Goal: Task Accomplishment & Management: Use online tool/utility

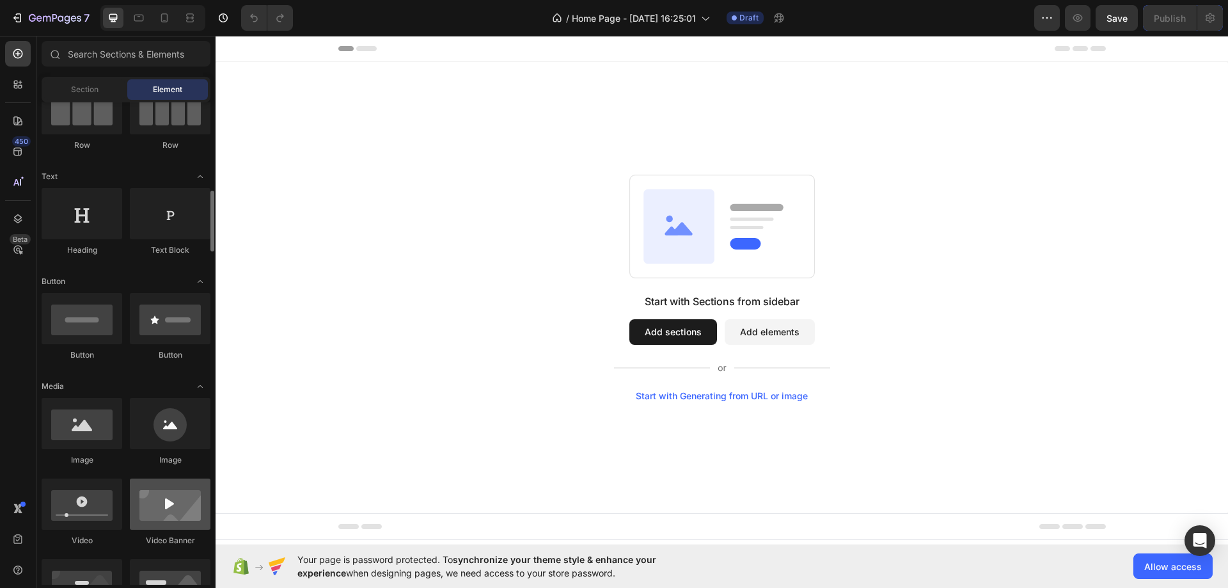
scroll to position [192, 0]
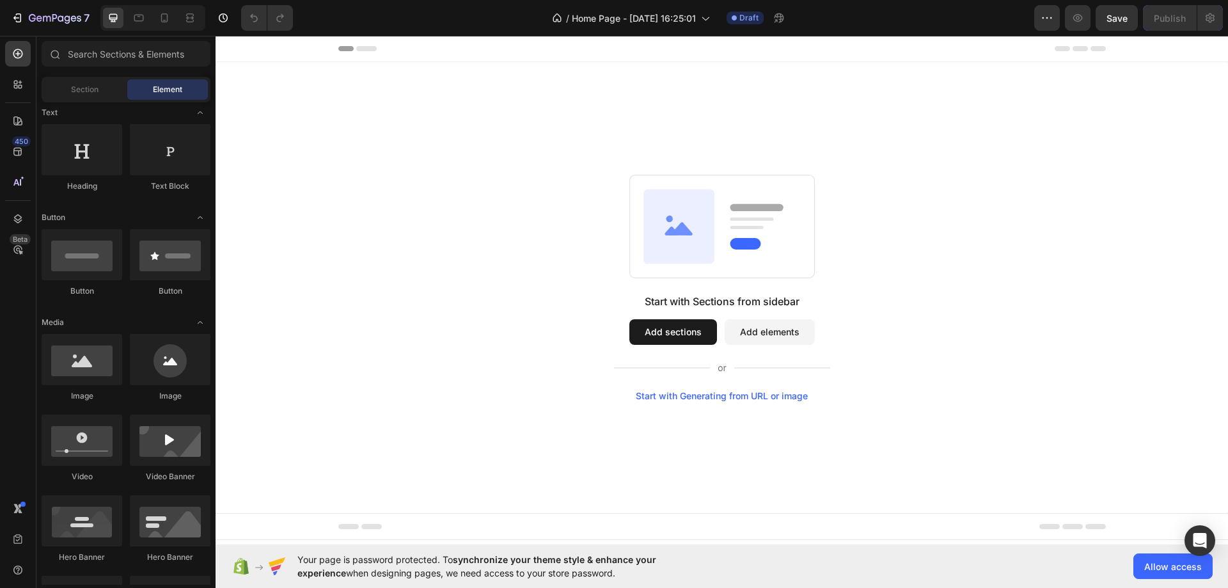
click at [975, 406] on div "Start with Sections from sidebar Add sections Add elements Start with Generatin…" at bounding box center [722, 287] width 1013 height 451
click at [1171, 552] on div "Your page is password protected. To synchronize your theme style & enhance your…" at bounding box center [722, 566] width 1013 height 44
click at [1168, 558] on button "Allow access" at bounding box center [1173, 566] width 79 height 26
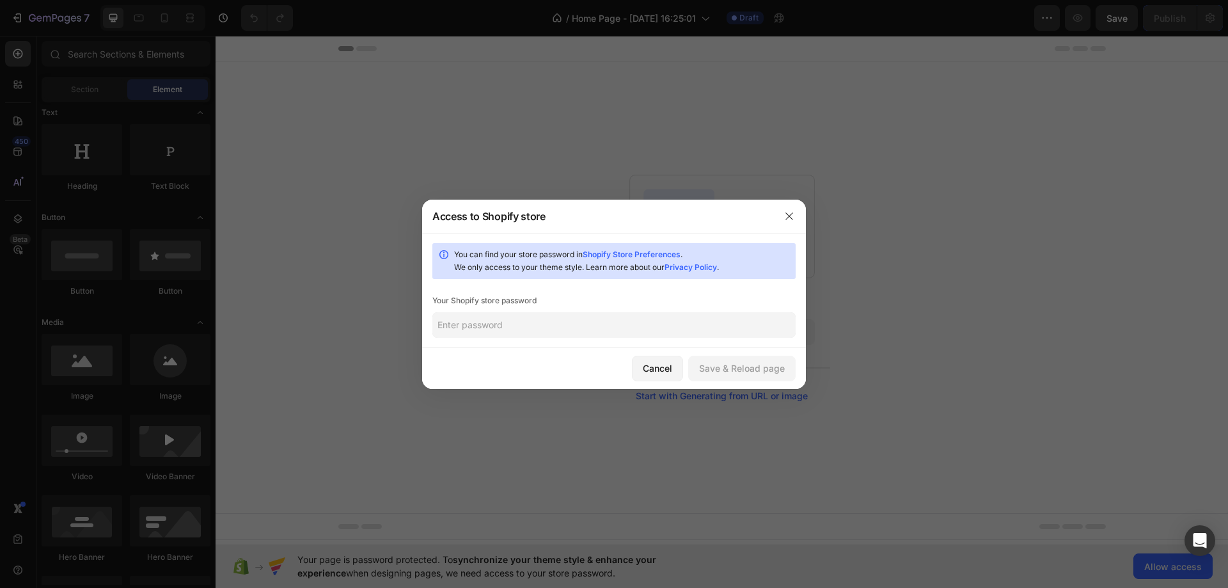
click at [603, 324] on input "text" at bounding box center [614, 325] width 363 height 26
type input "niefra"
click at [716, 360] on button "Save & Reload page" at bounding box center [741, 369] width 107 height 26
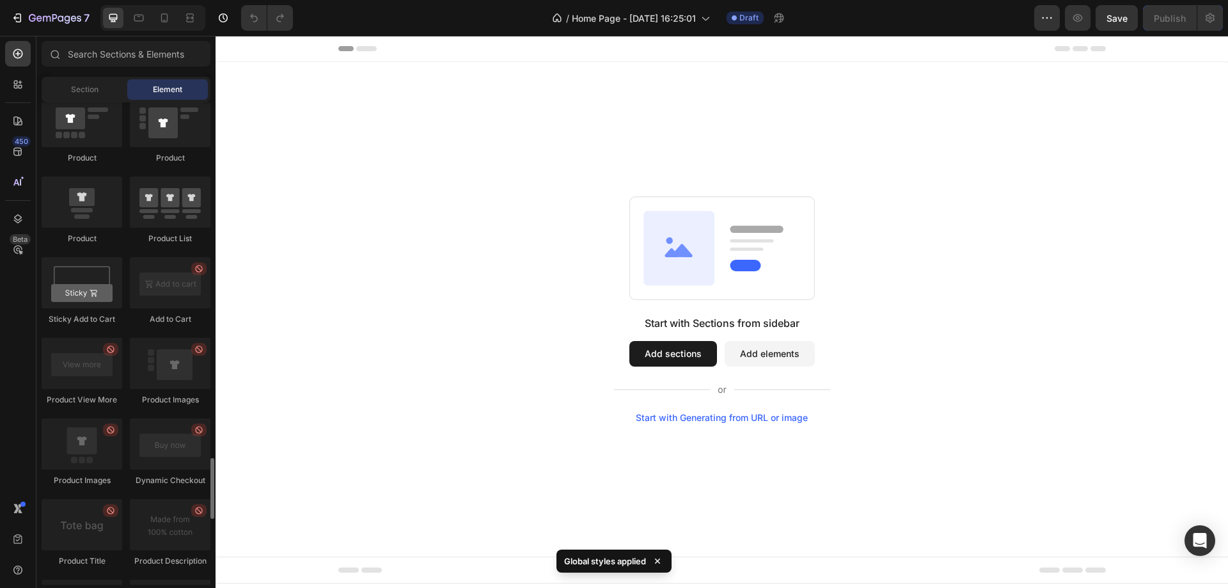
scroll to position [1983, 0]
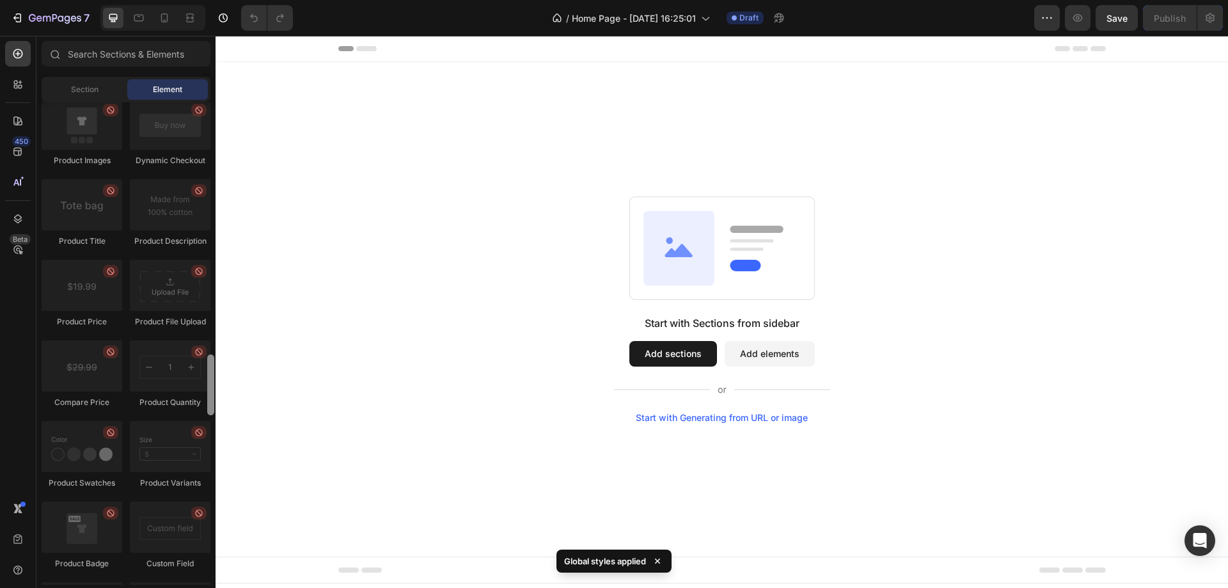
click at [214, 381] on div at bounding box center [210, 384] width 7 height 61
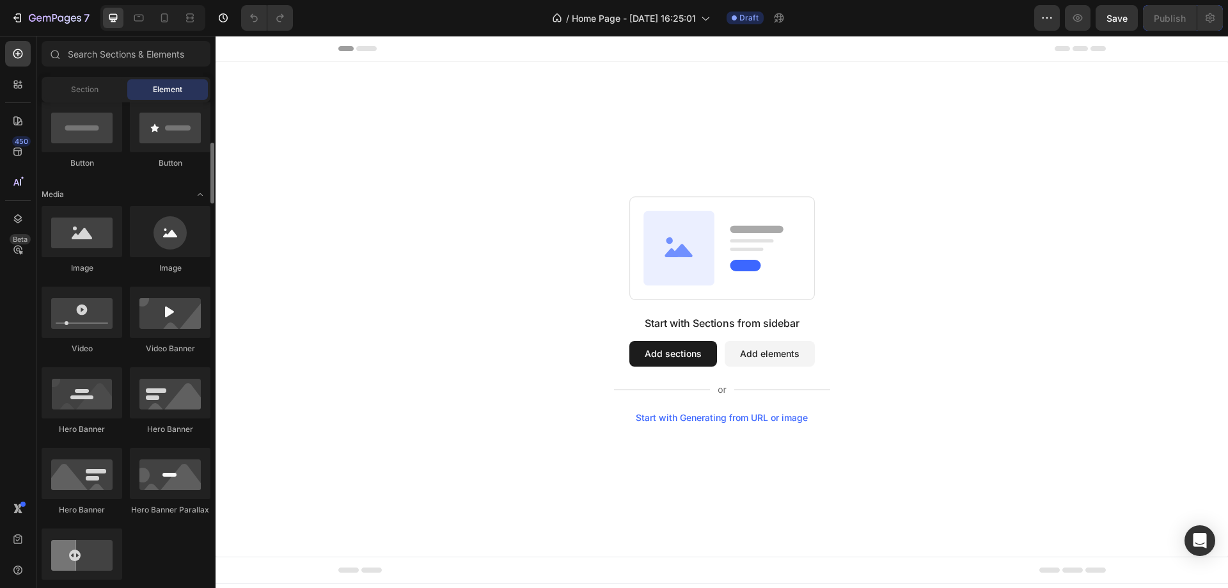
scroll to position [0, 0]
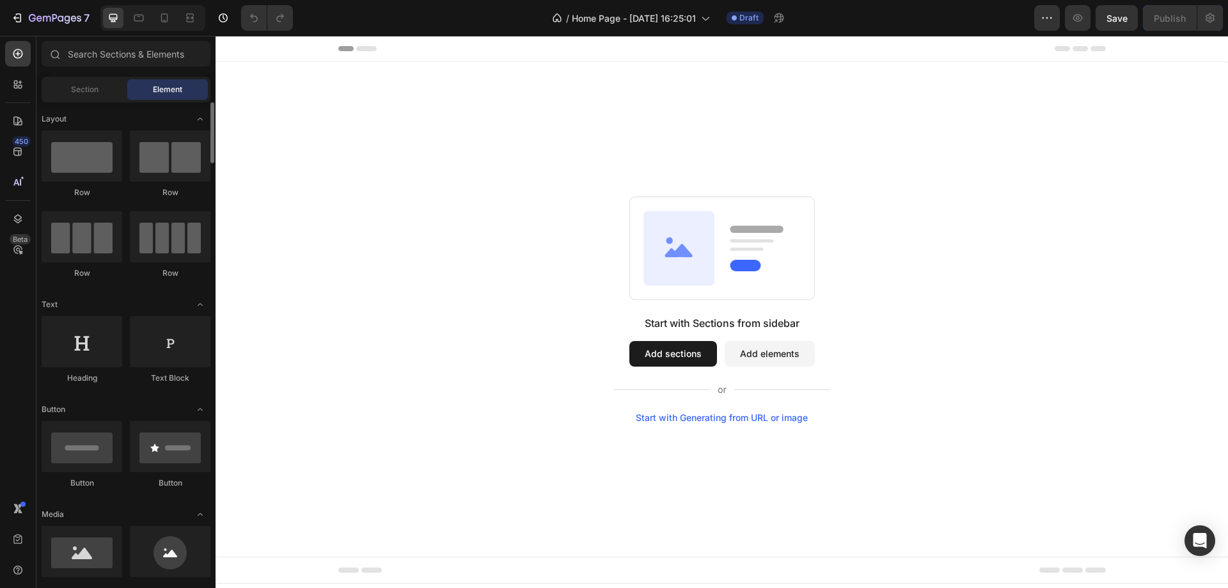
click at [77, 99] on div "Section" at bounding box center [84, 89] width 81 height 20
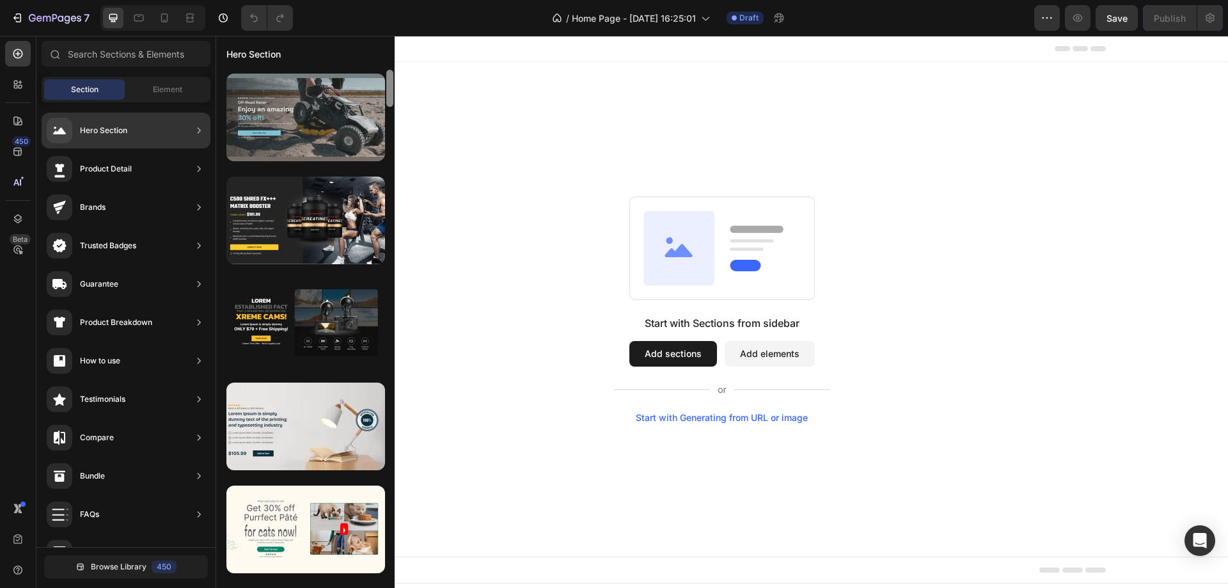
drag, startPoint x: 392, startPoint y: 578, endPoint x: 383, endPoint y: 82, distance: 496.6
click at [383, 82] on div at bounding box center [305, 329] width 179 height 518
click at [305, 131] on div at bounding box center [306, 118] width 159 height 88
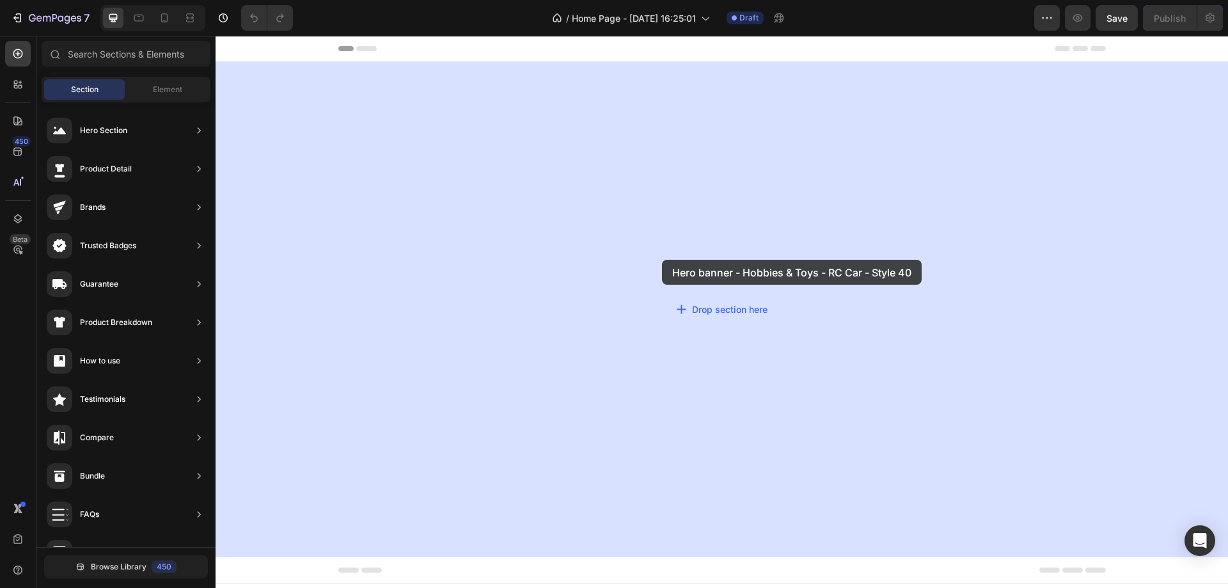
drag, startPoint x: 521, startPoint y: 166, endPoint x: 662, endPoint y: 260, distance: 169.8
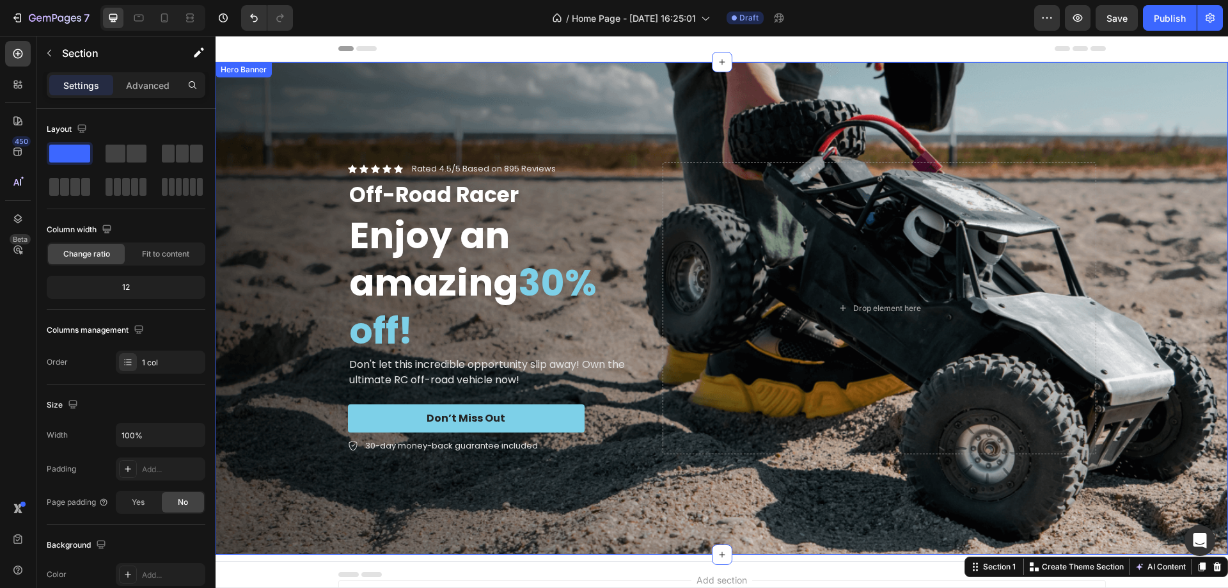
click at [631, 132] on div "Background Image" at bounding box center [722, 308] width 1013 height 493
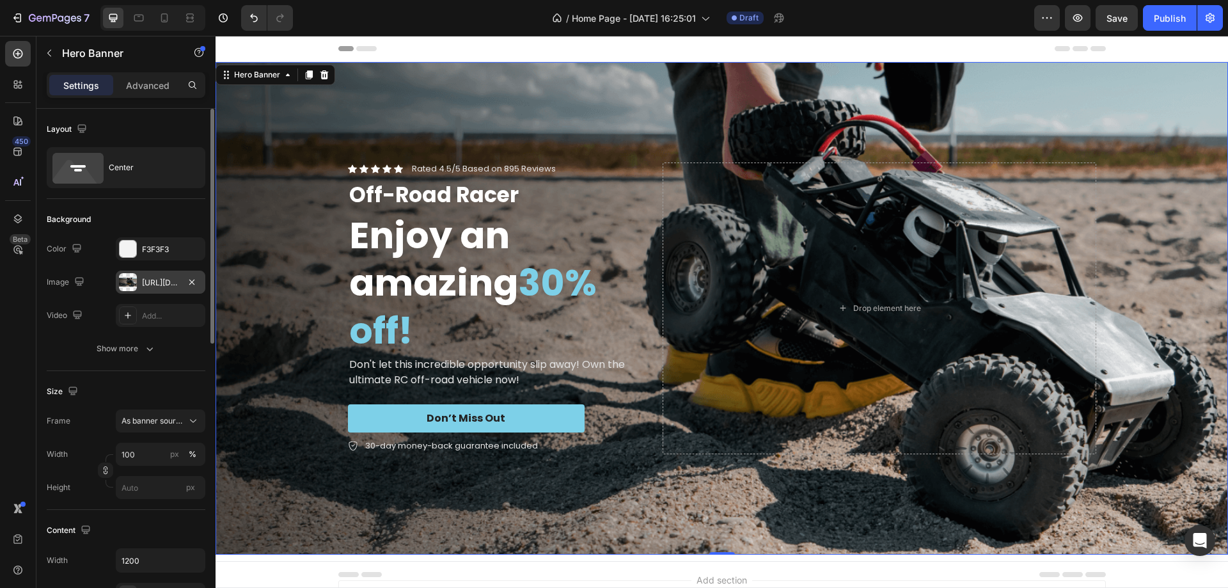
click at [127, 280] on div at bounding box center [128, 282] width 18 height 18
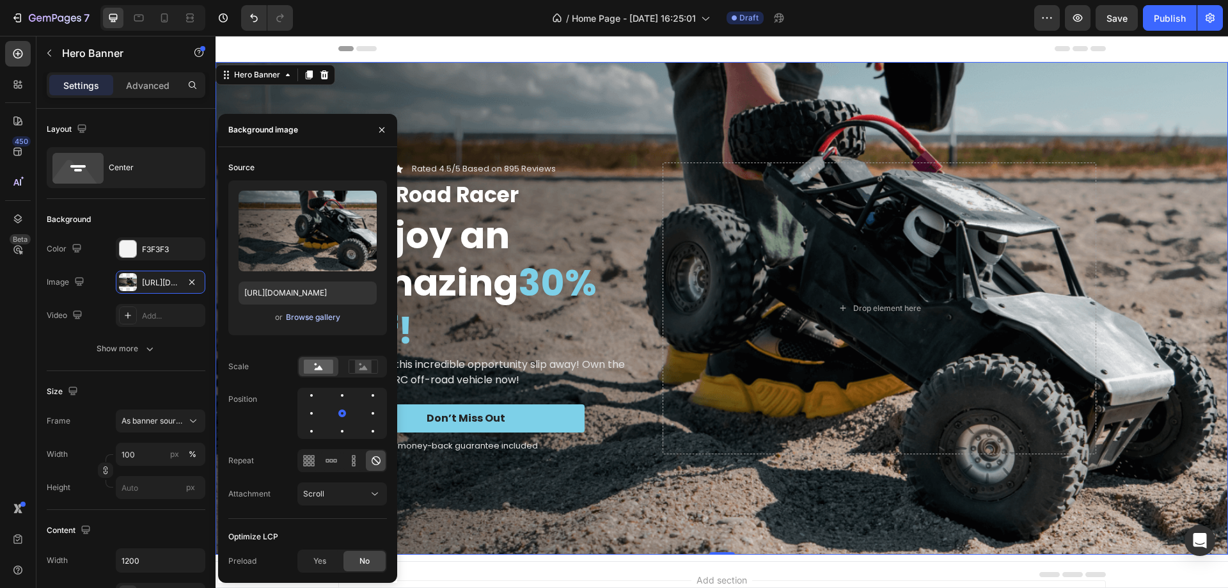
click at [308, 315] on div "Browse gallery" at bounding box center [313, 318] width 54 height 12
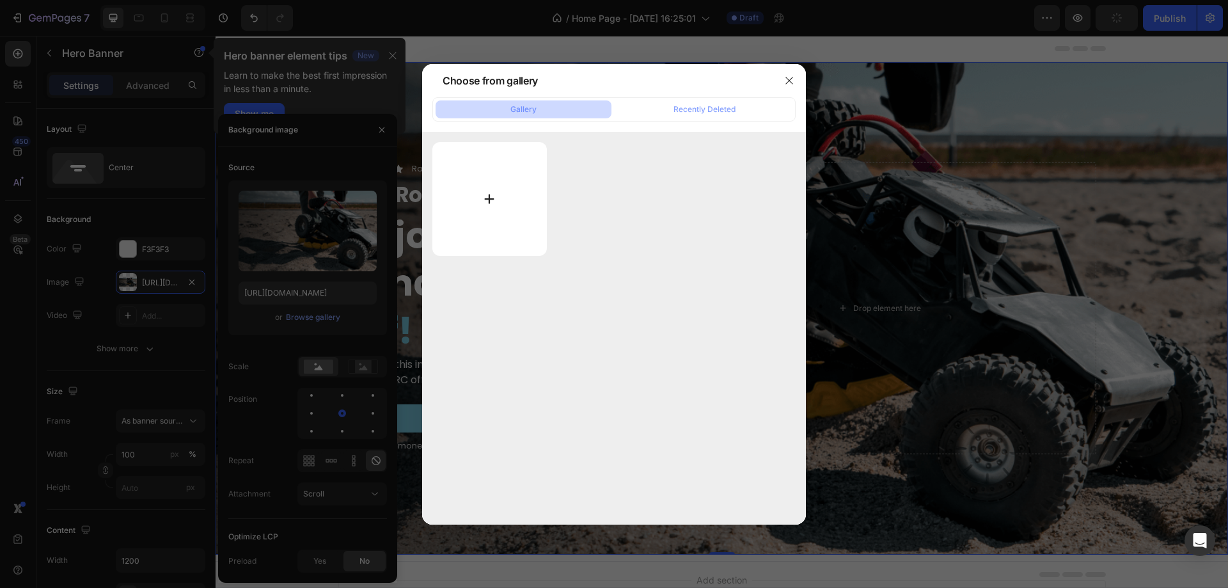
click at [493, 190] on input "file" at bounding box center [490, 199] width 115 height 114
type input "https://cdn.shopify.com/s/files/1/0945/9623/5560/files/gempages_586393031209386…"
type input "C:\fakepath\微信图片_20250818095014.png"
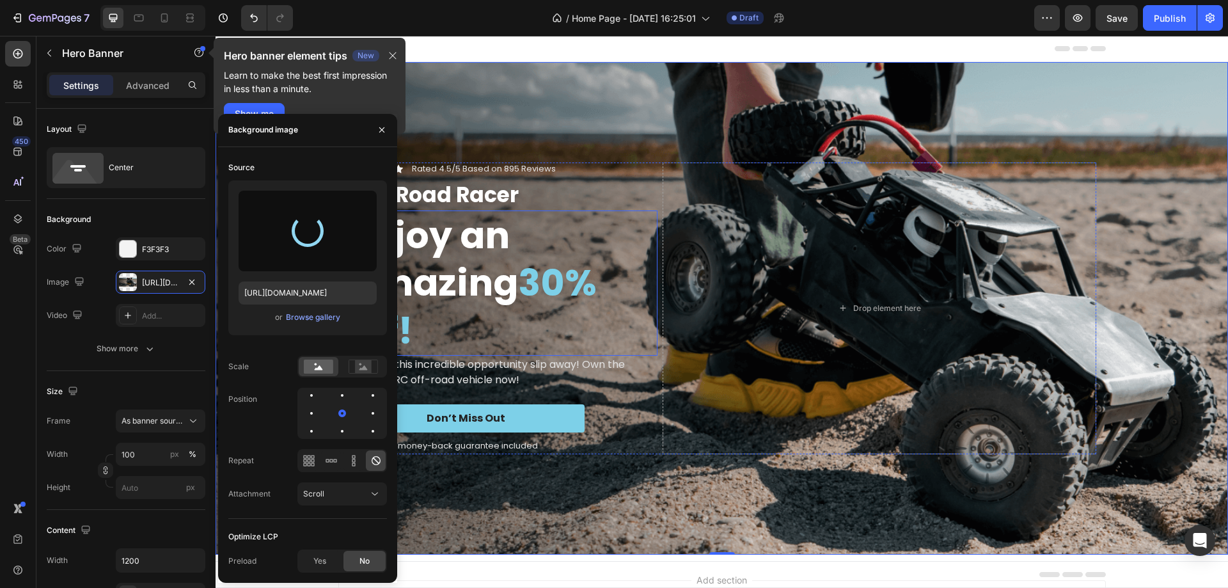
type input "https://cdn.shopify.com/s/files/1/0945/9623/5560/files/gempages_586393031209386…"
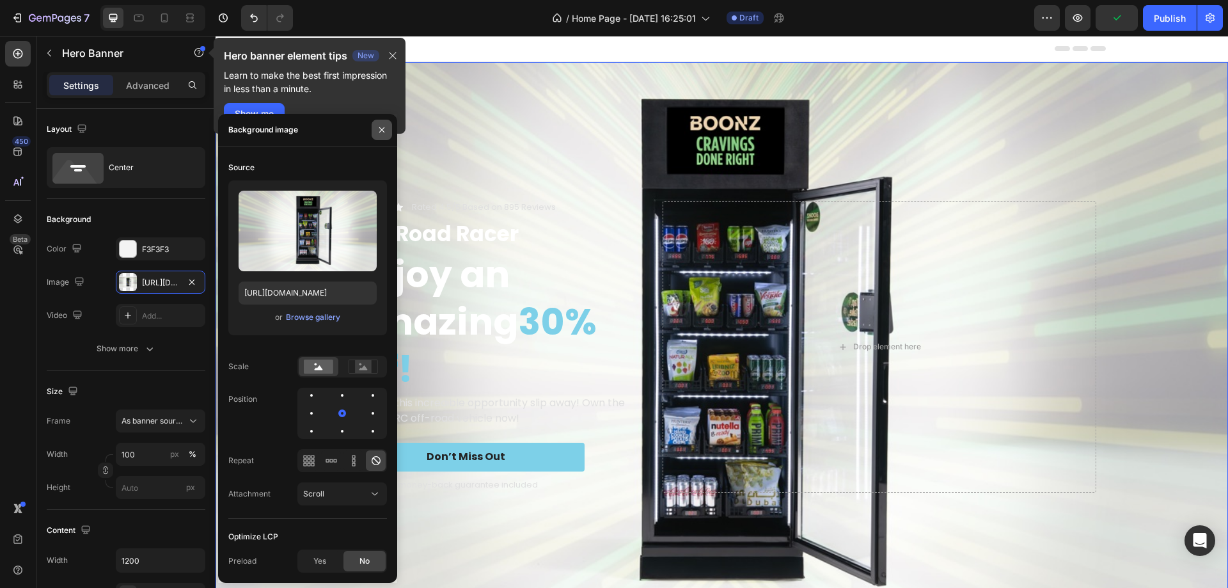
click at [381, 126] on icon "button" at bounding box center [382, 130] width 10 height 10
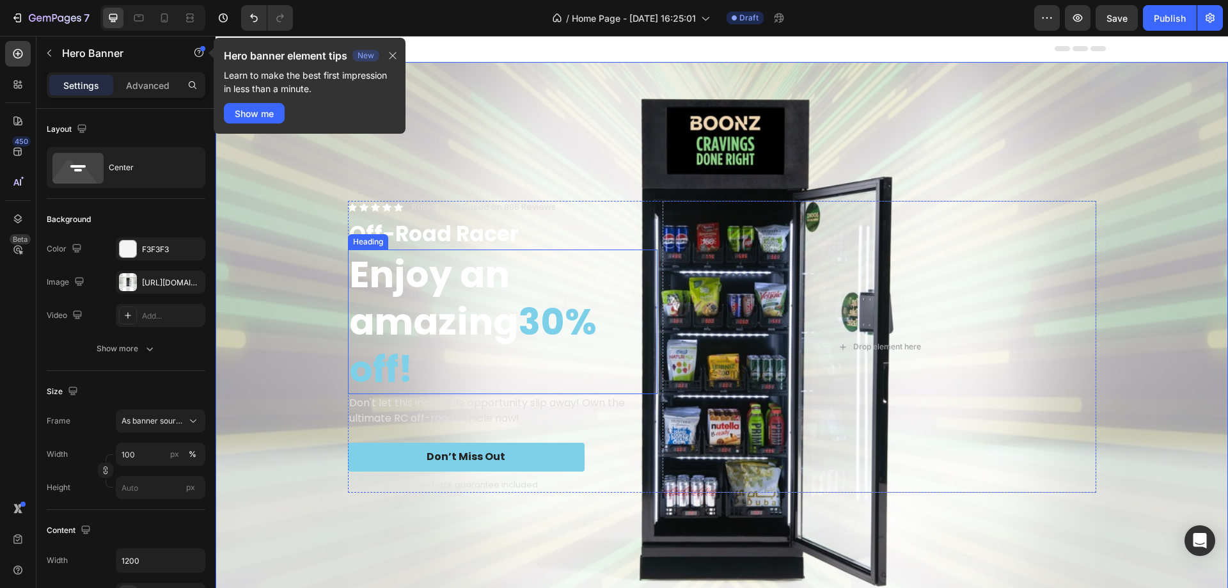
click at [440, 264] on h2 "Enjoy an amazing 30% off!" at bounding box center [503, 322] width 310 height 145
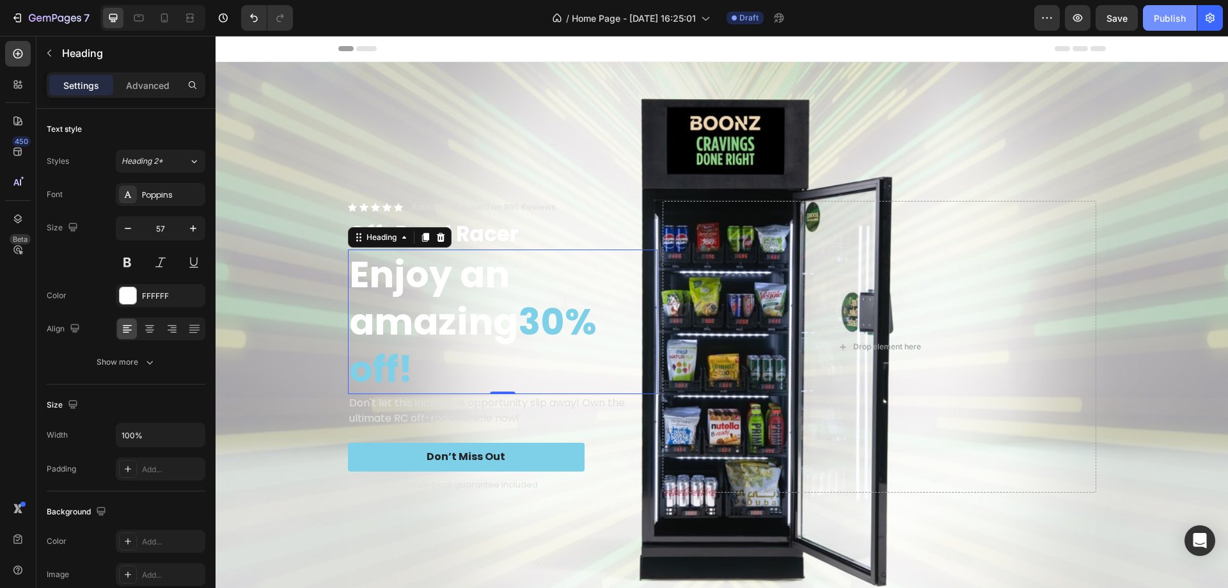
click at [1173, 19] on div "Publish" at bounding box center [1170, 18] width 32 height 13
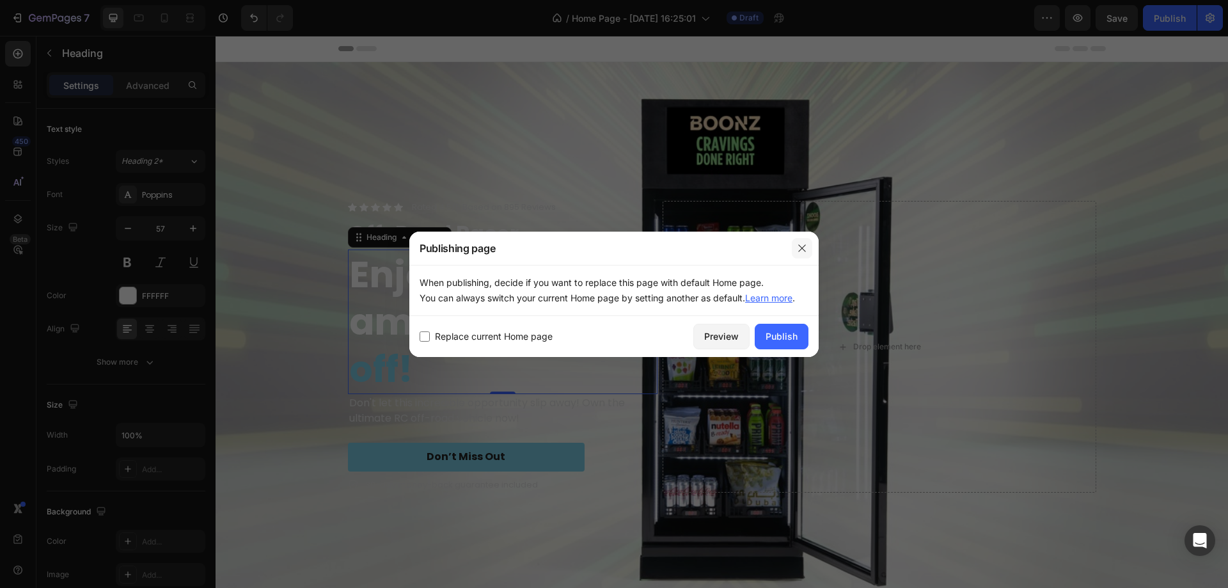
click at [801, 250] on icon "button" at bounding box center [802, 247] width 7 height 7
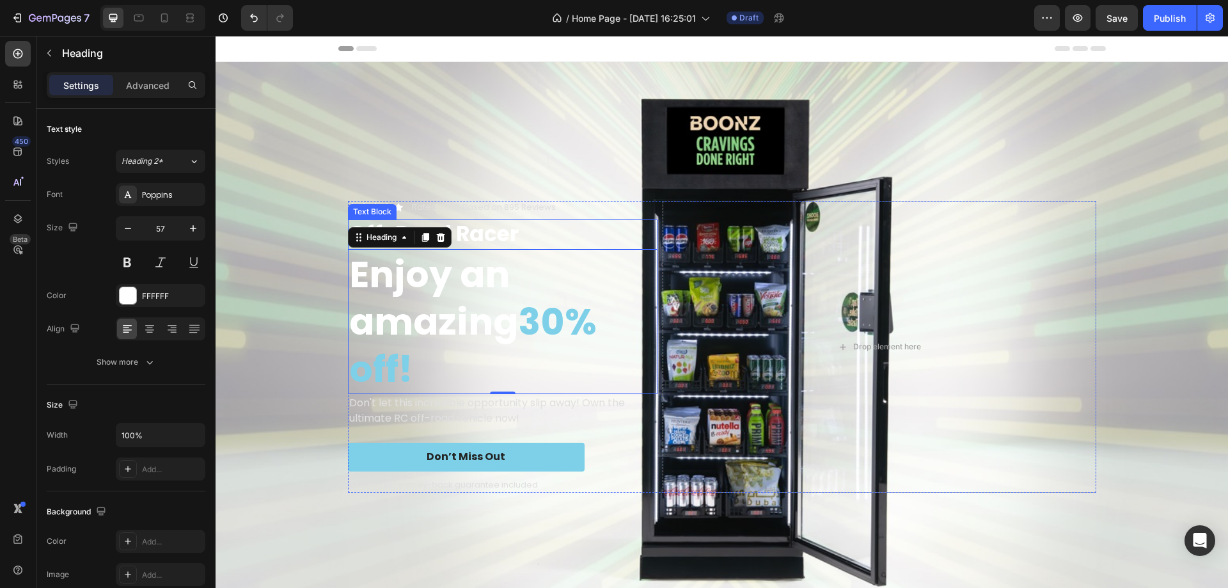
click at [380, 215] on div "Icon Icon Icon Icon Icon Icon List Rated 4.5/5 Based on 895 Reviews Text Block …" at bounding box center [503, 347] width 310 height 292
click at [411, 280] on h2 "Enjoy an amazing 30% off!" at bounding box center [503, 322] width 310 height 145
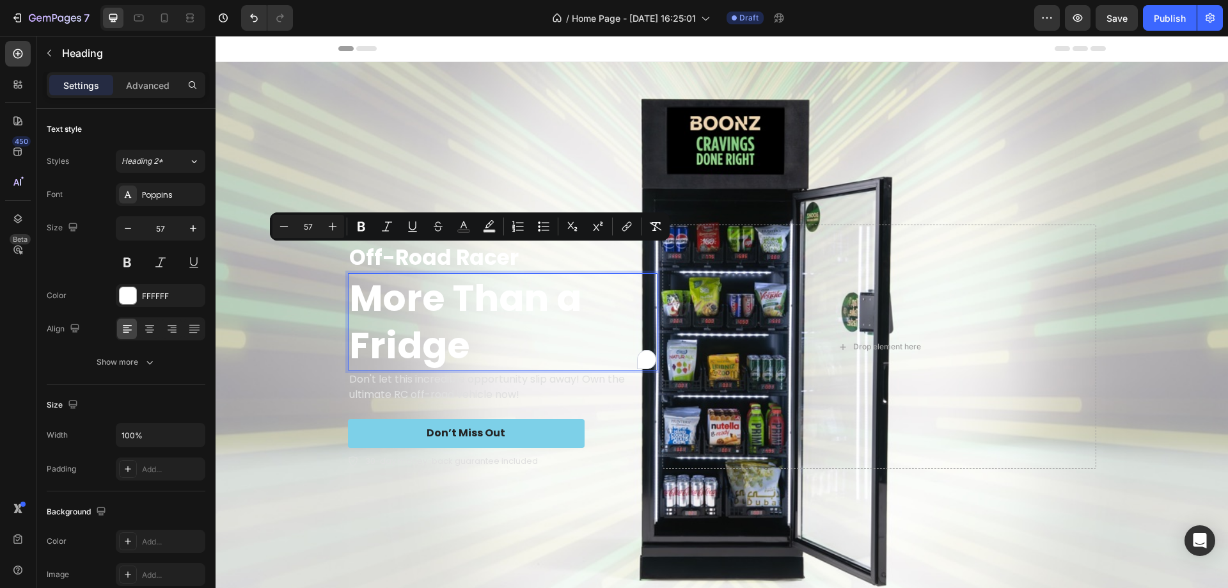
scroll to position [1, 0]
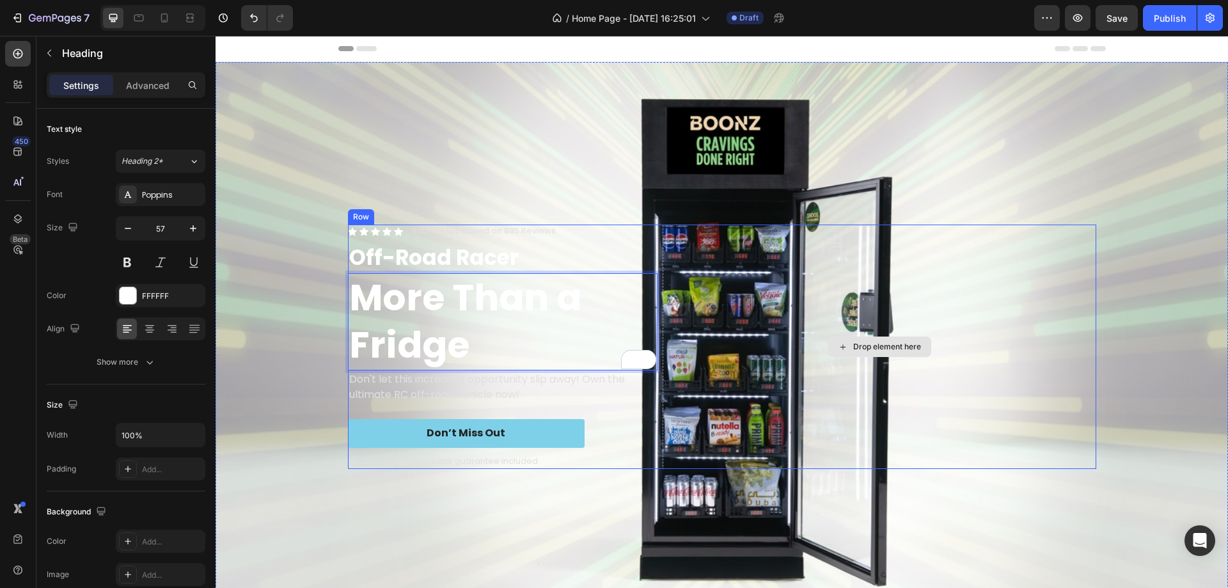
click at [805, 312] on div "Drop element here" at bounding box center [880, 347] width 434 height 244
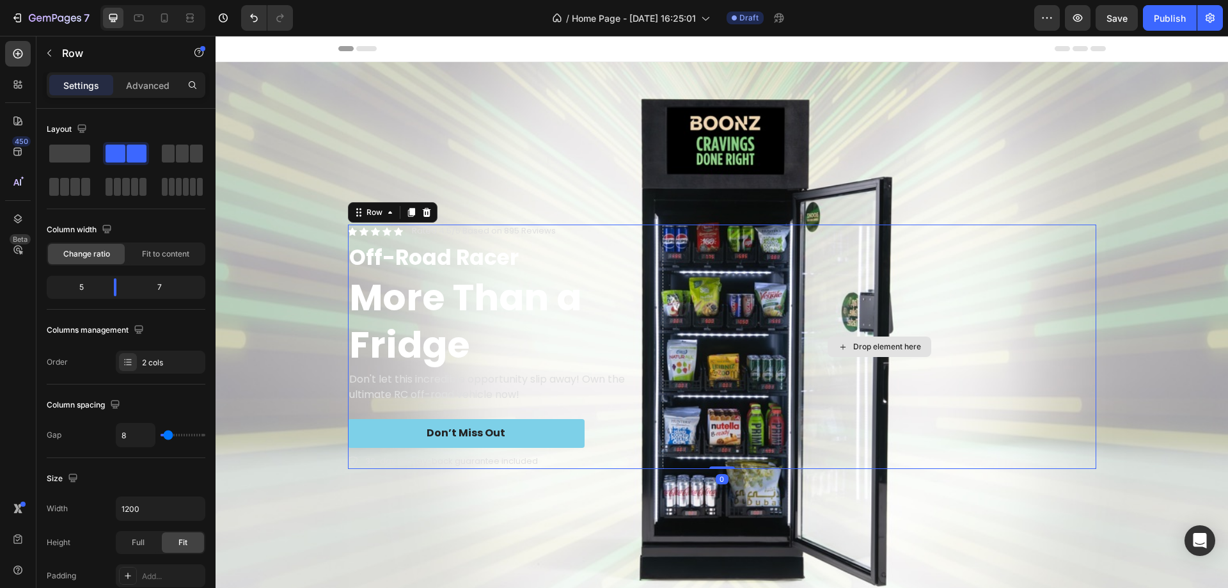
click at [981, 346] on div "Drop element here" at bounding box center [880, 347] width 434 height 244
click at [58, 163] on div at bounding box center [70, 153] width 46 height 23
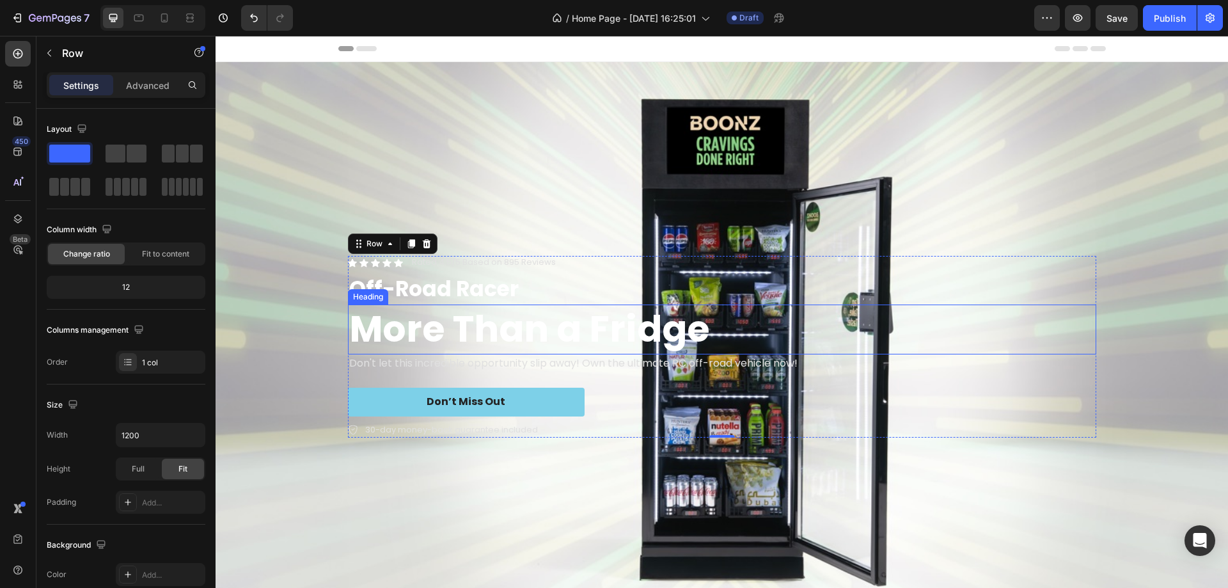
click at [516, 326] on strong "More Than a Fridge" at bounding box center [529, 328] width 361 height 51
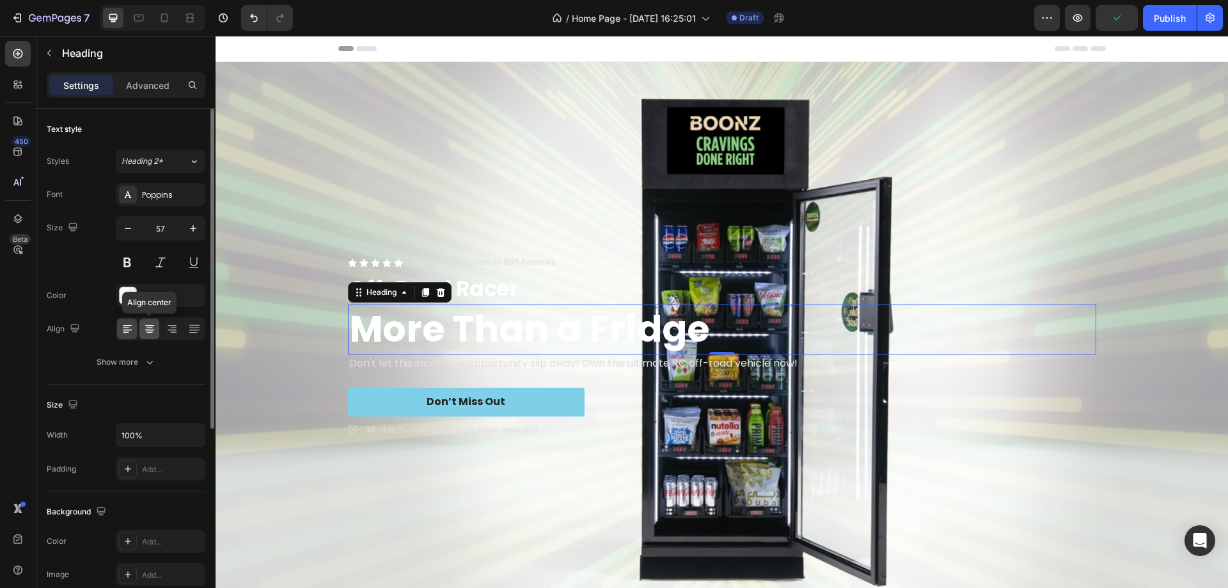
click at [157, 327] on div at bounding box center [149, 329] width 20 height 20
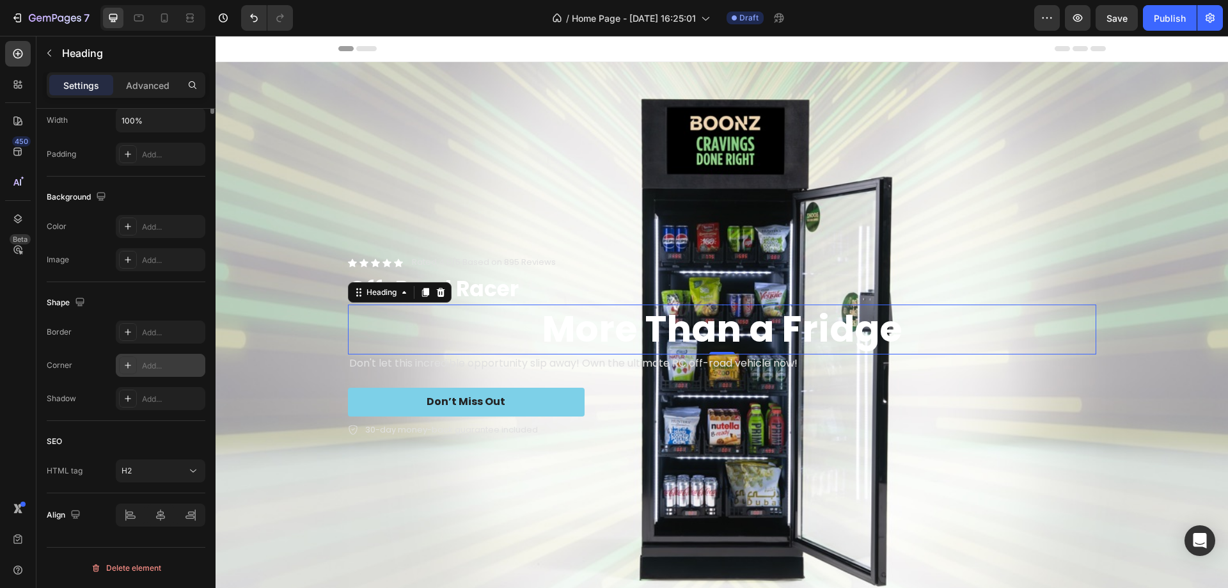
scroll to position [0, 0]
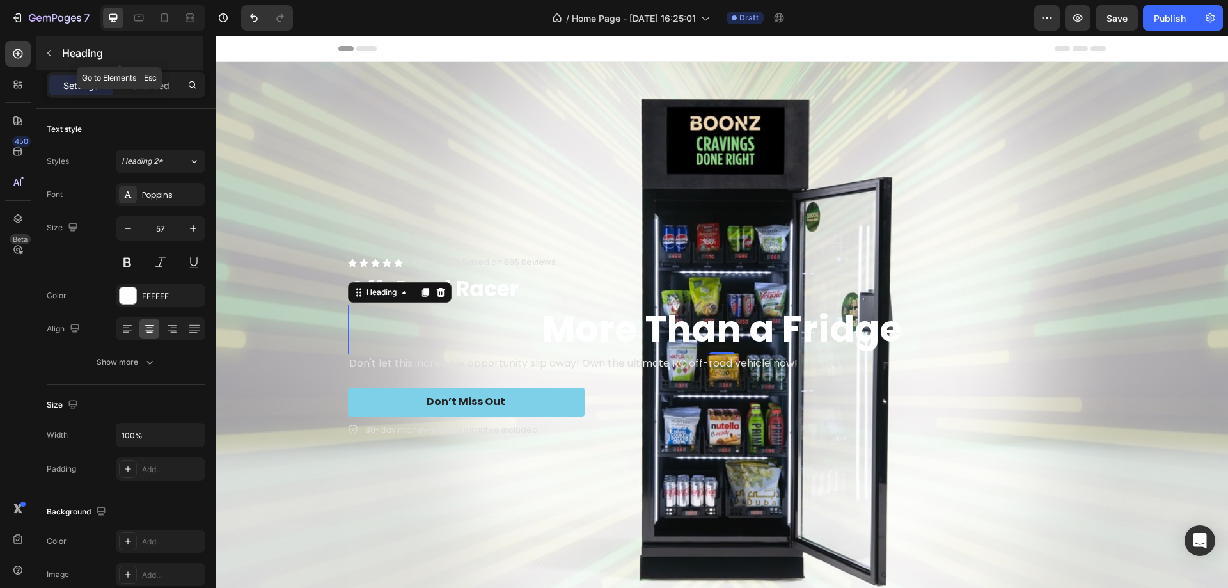
click at [54, 56] on button "button" at bounding box center [49, 53] width 20 height 20
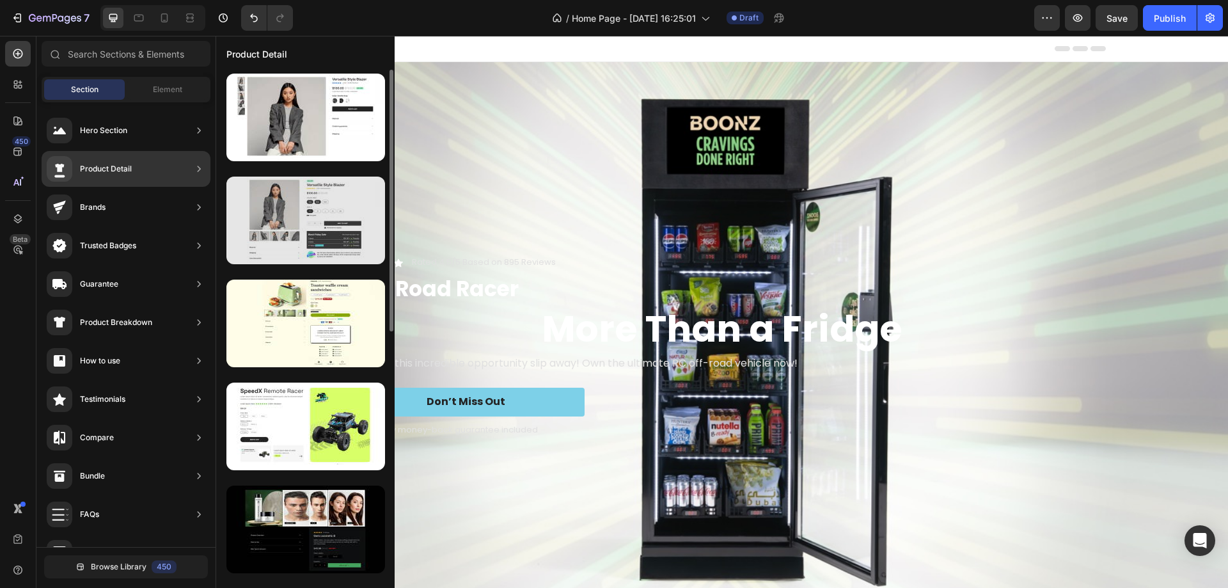
click at [338, 195] on div at bounding box center [306, 221] width 159 height 88
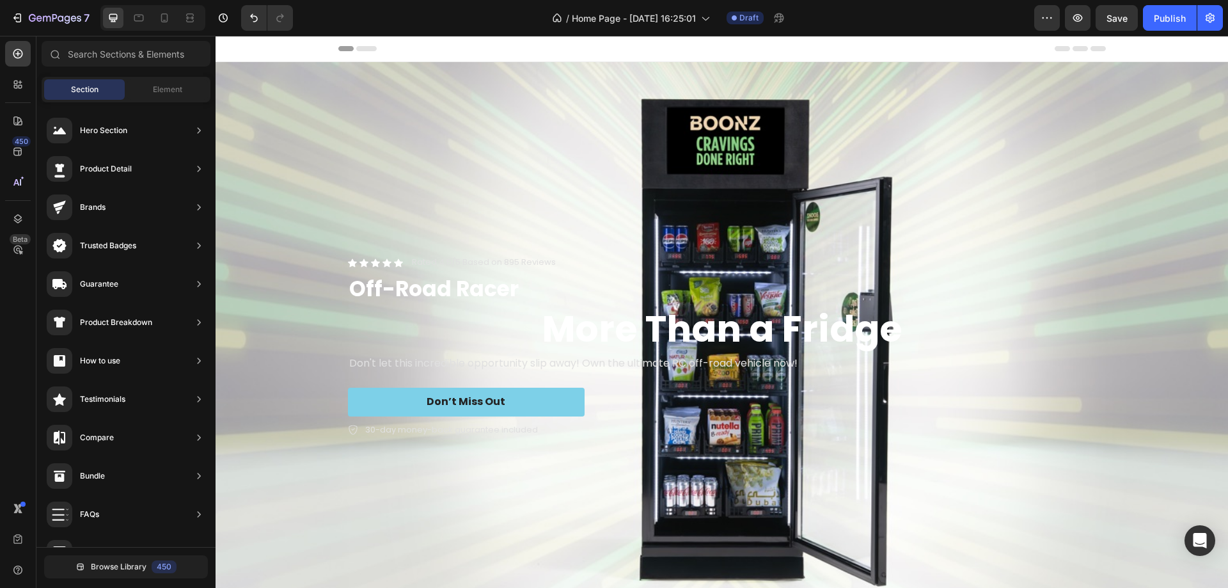
click at [518, 172] on div "Background Image" at bounding box center [722, 346] width 1013 height 569
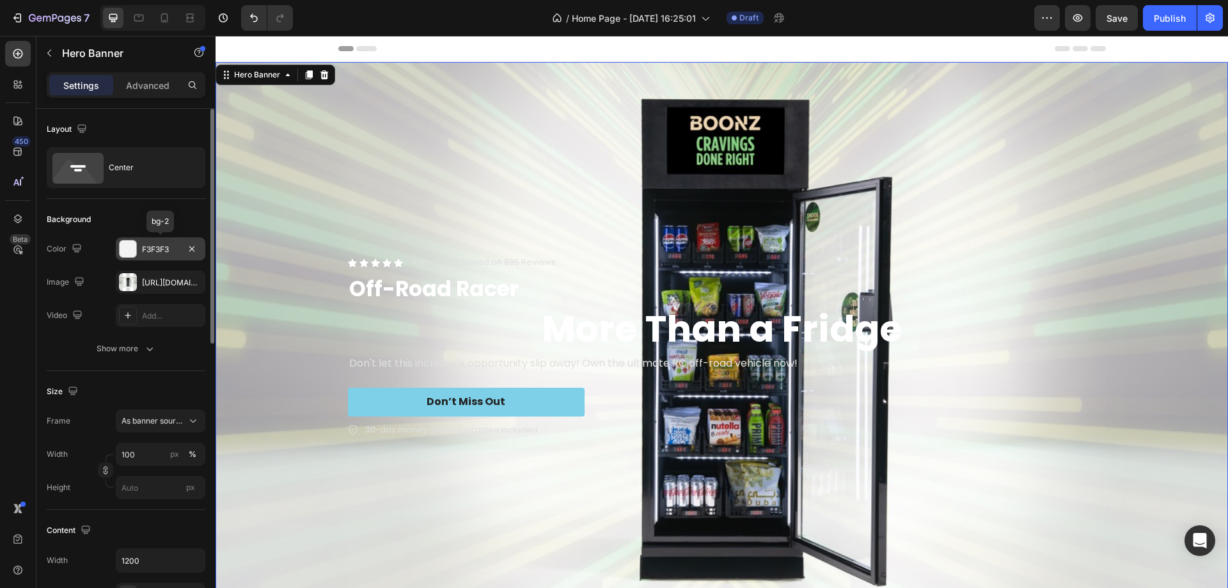
click at [134, 248] on div at bounding box center [128, 249] width 17 height 17
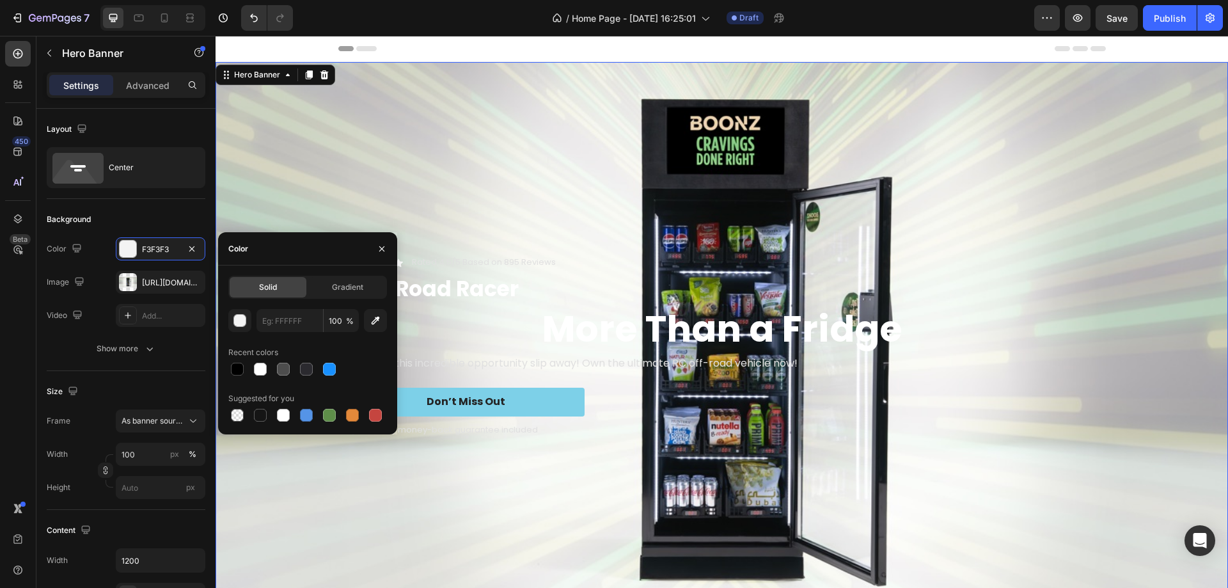
click at [367, 359] on div "Recent colors" at bounding box center [307, 352] width 159 height 20
click at [235, 418] on div at bounding box center [237, 415] width 13 height 13
type input "000000"
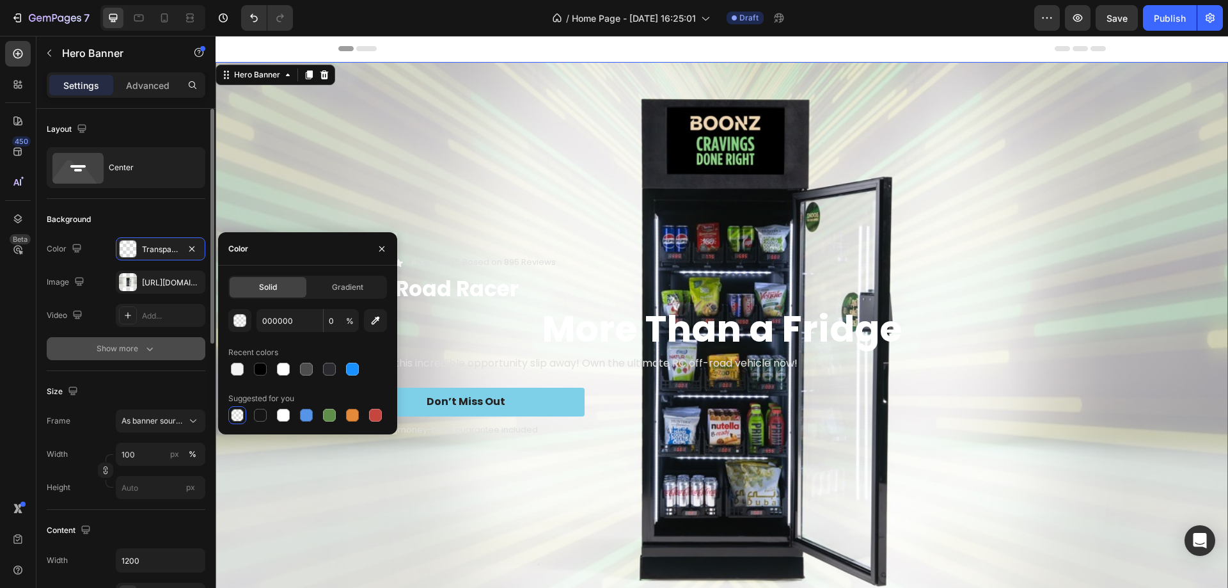
click at [147, 344] on icon "button" at bounding box center [149, 348] width 13 height 13
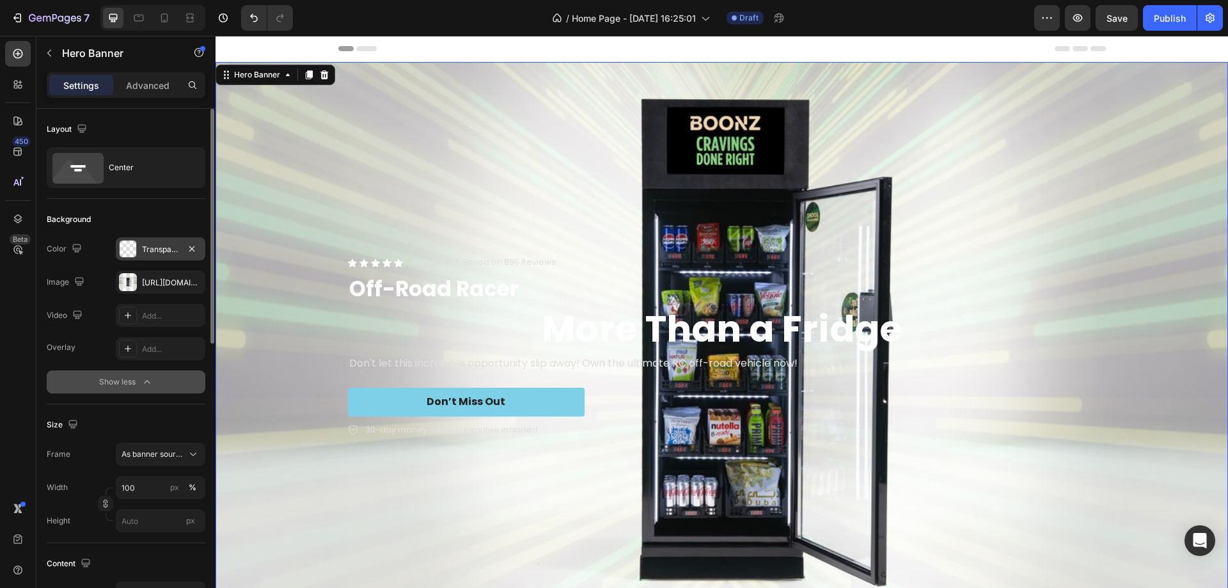
click at [165, 253] on div "Transparent" at bounding box center [160, 250] width 37 height 12
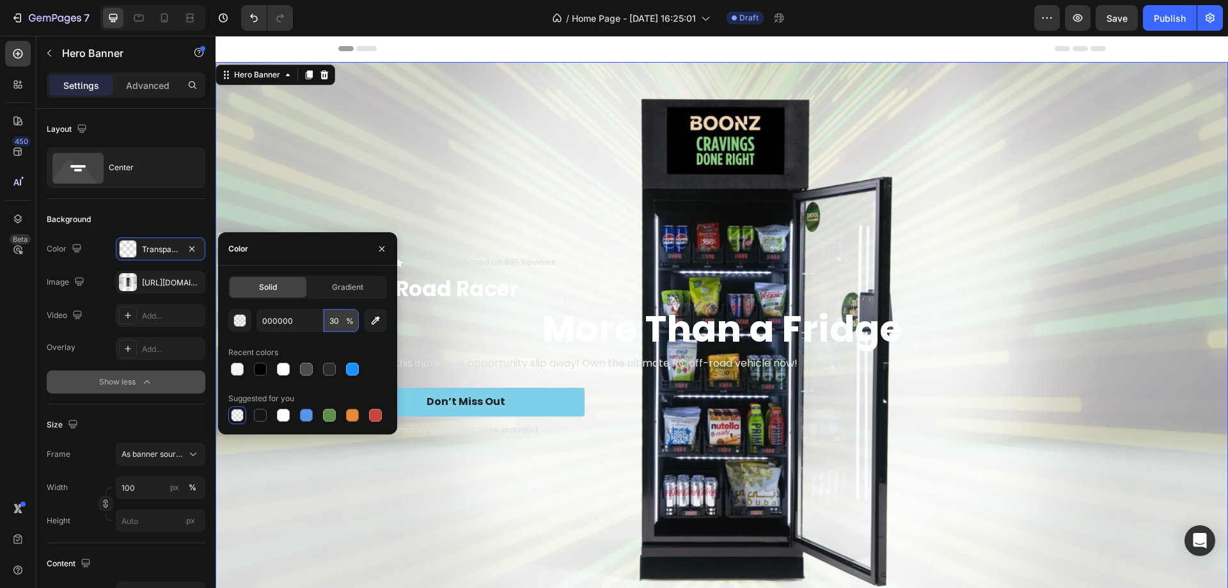
type input "30"
click at [313, 251] on div "Color" at bounding box center [307, 248] width 179 height 33
click at [484, 344] on p "⁠⁠⁠⁠⁠⁠⁠ More Than a Fridge" at bounding box center [722, 328] width 746 height 47
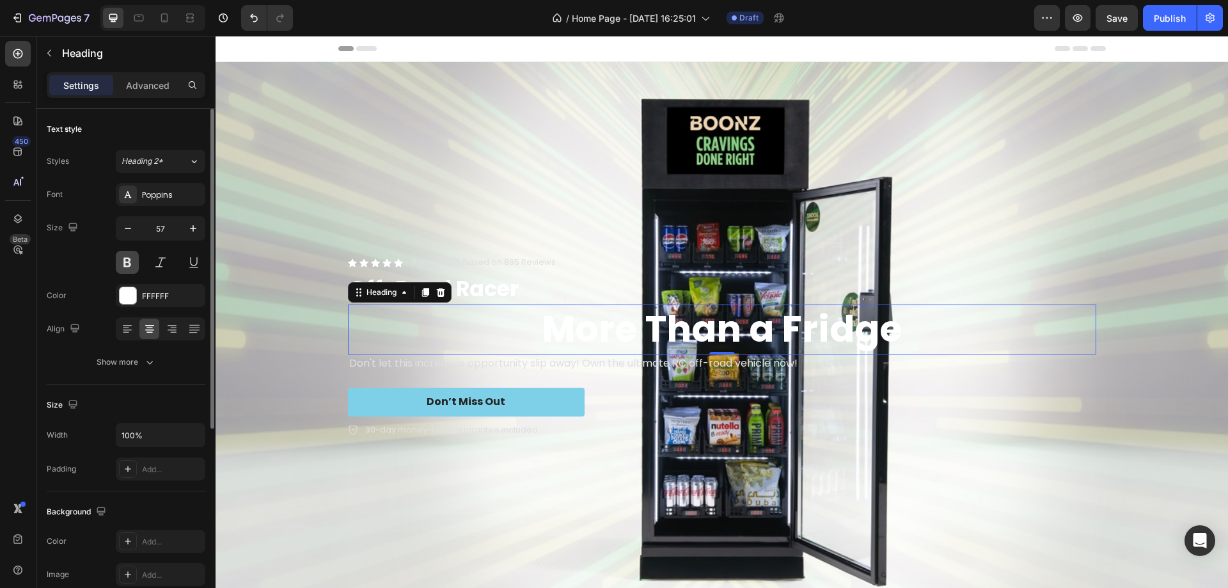
scroll to position [64, 0]
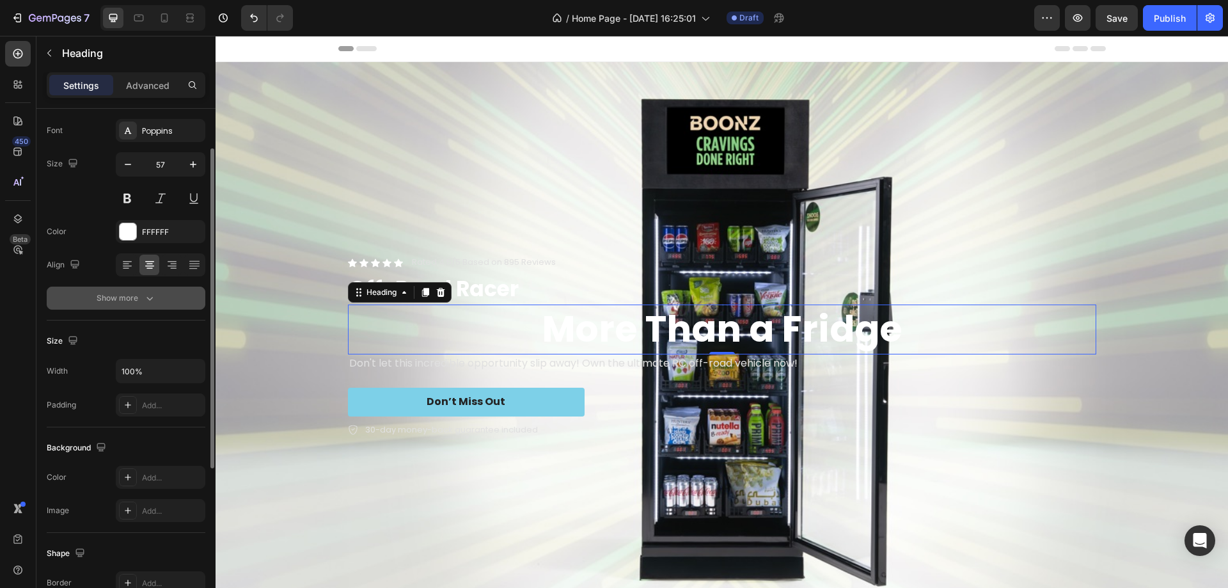
click at [130, 299] on div "Show more" at bounding box center [127, 298] width 60 height 13
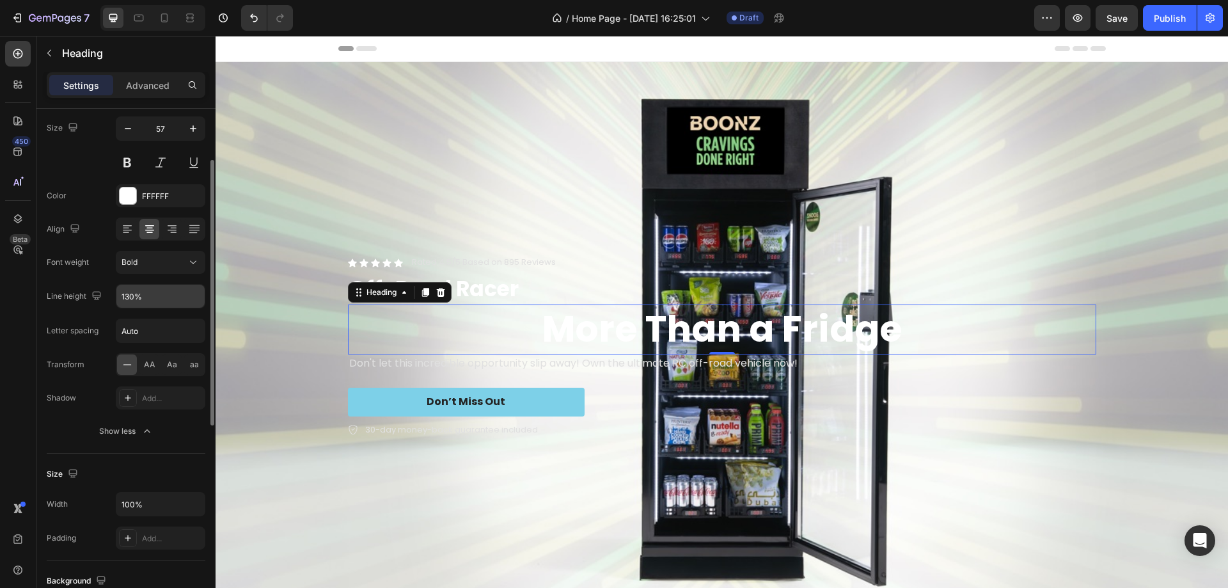
scroll to position [0, 0]
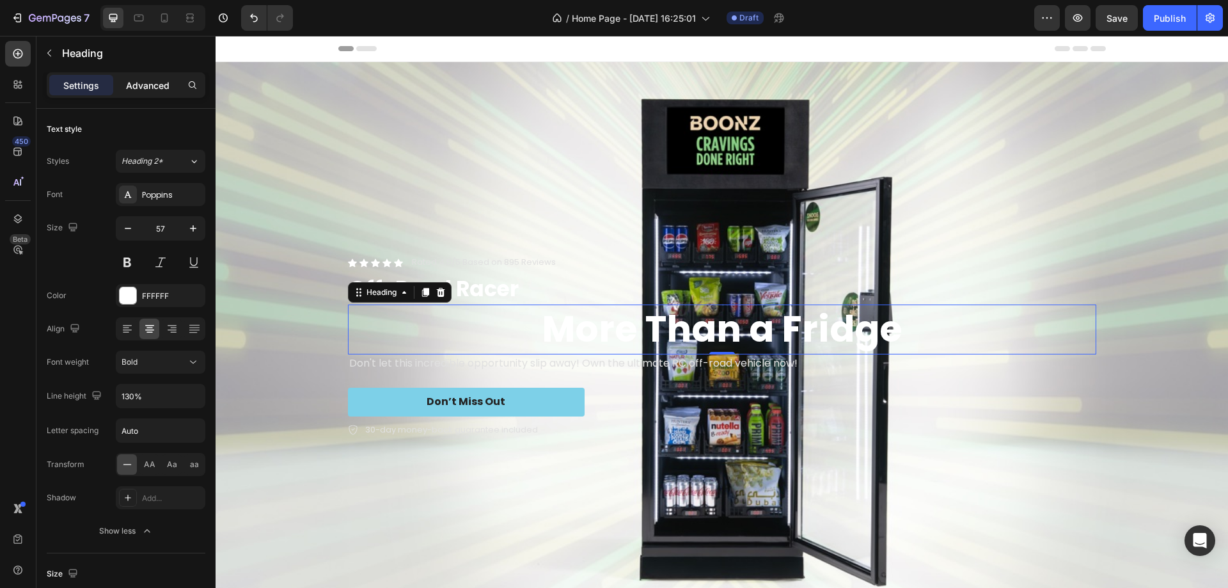
click at [156, 91] on p "Advanced" at bounding box center [148, 85] width 44 height 13
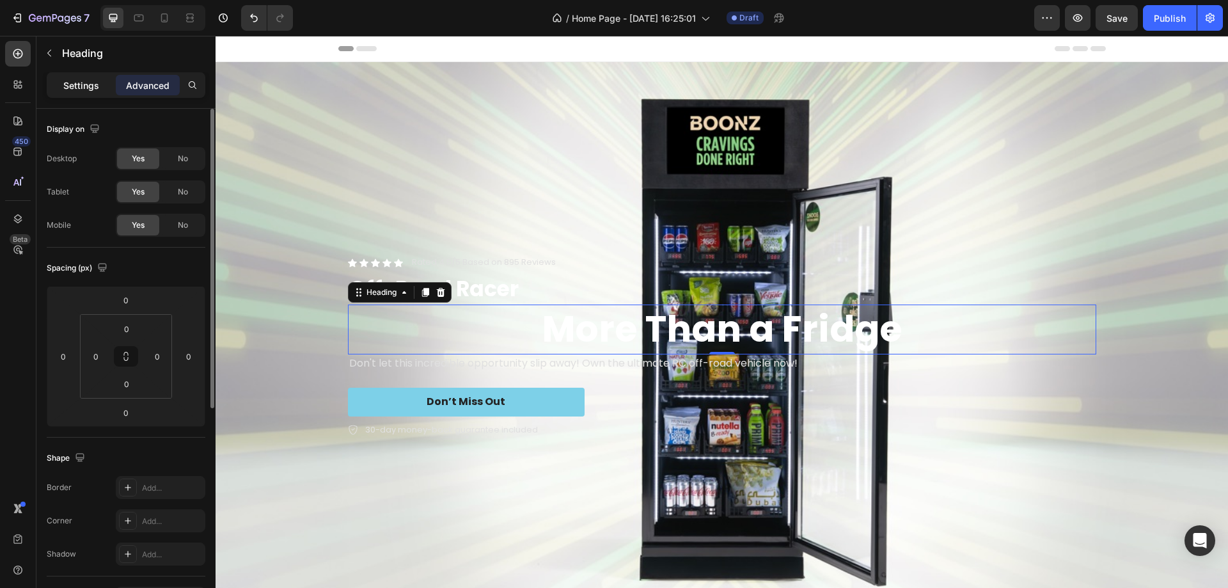
click at [91, 90] on p "Settings" at bounding box center [81, 85] width 36 height 13
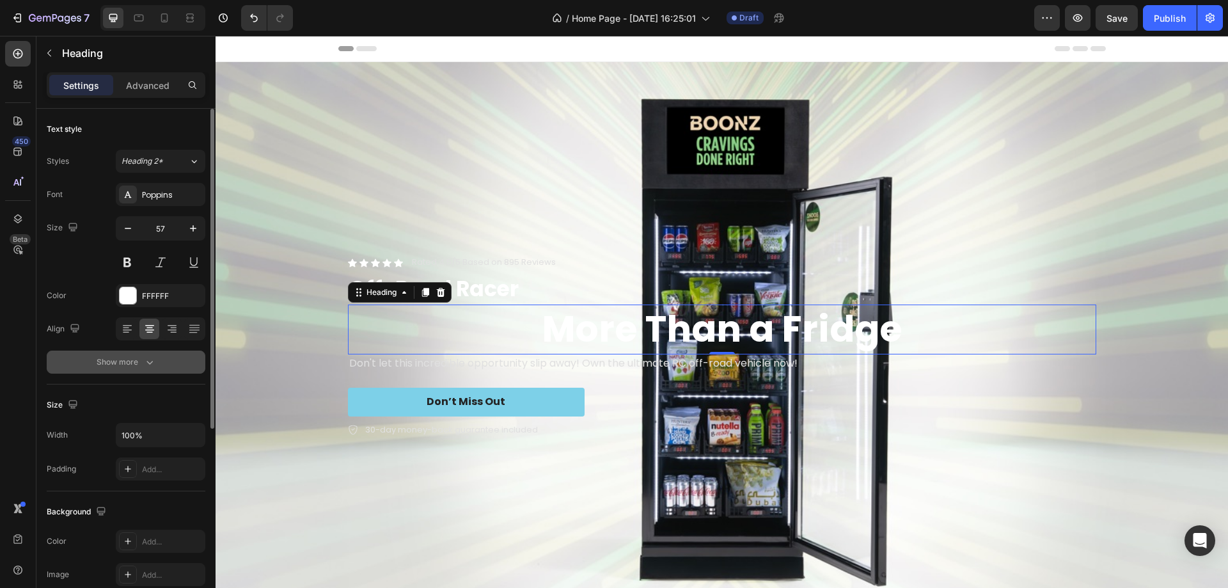
click at [147, 360] on icon "button" at bounding box center [149, 362] width 13 height 13
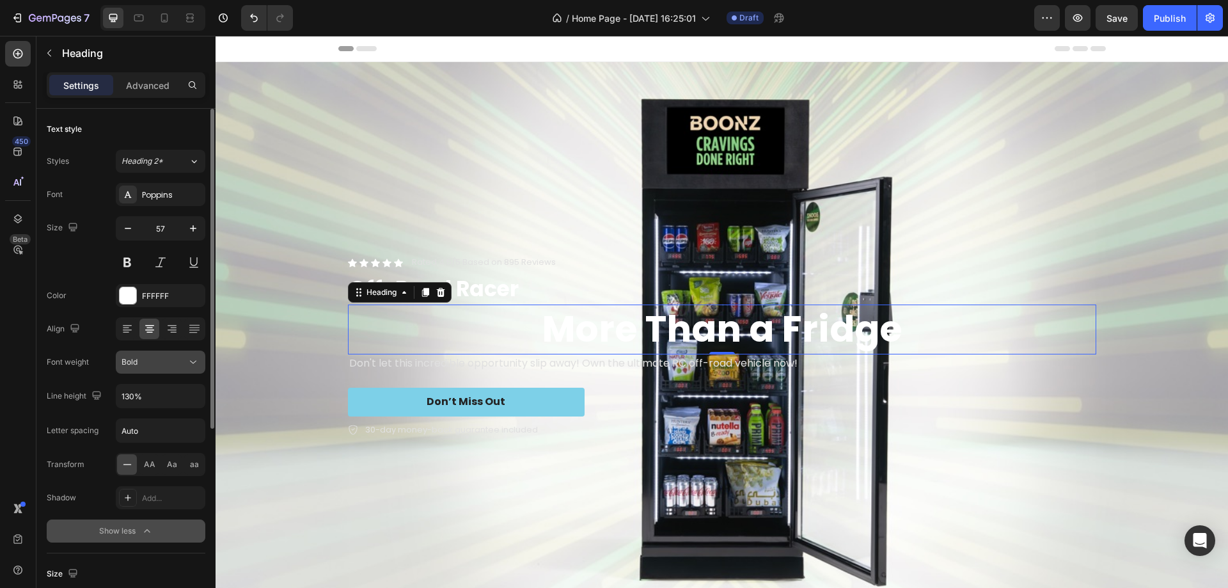
click at [147, 360] on div "Bold" at bounding box center [154, 362] width 65 height 12
click at [148, 360] on div "Bold" at bounding box center [154, 362] width 65 height 12
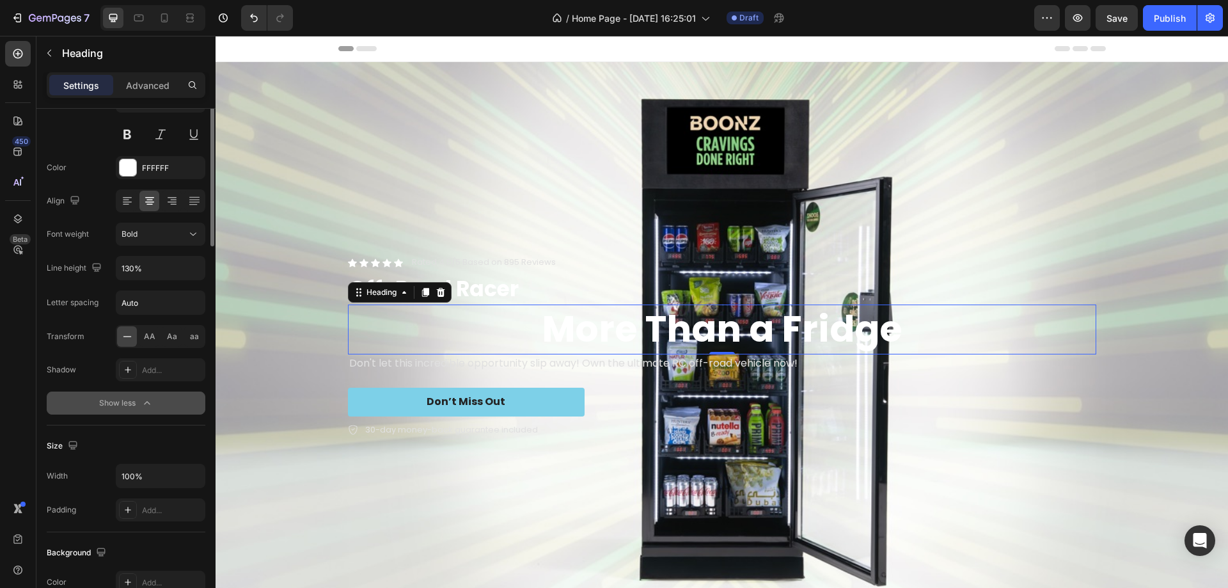
scroll to position [0, 0]
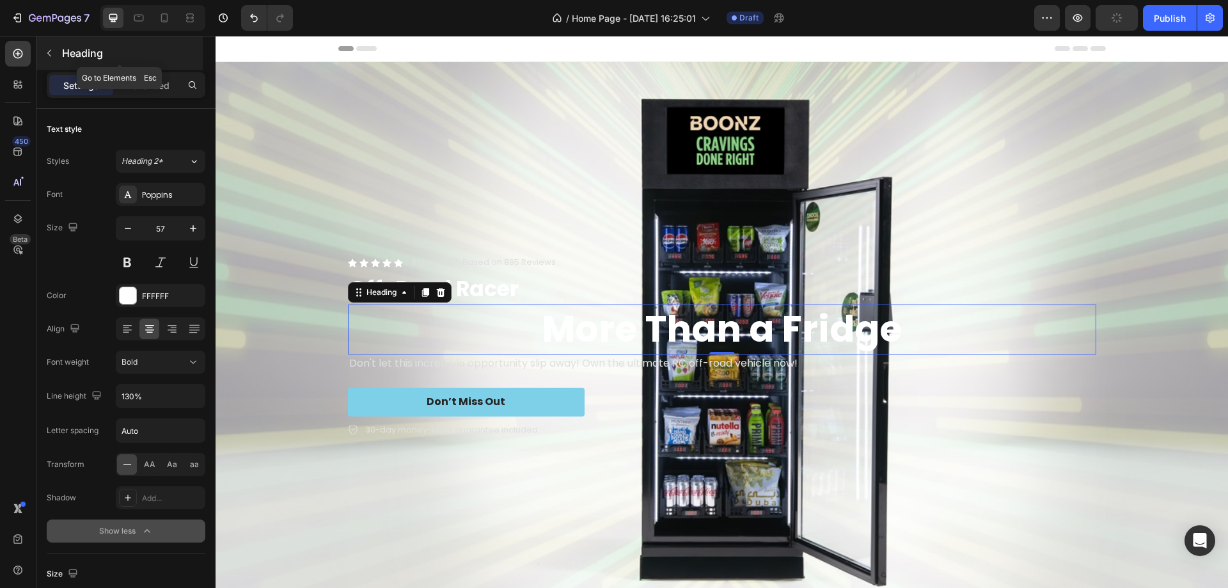
click at [44, 51] on button "button" at bounding box center [49, 53] width 20 height 20
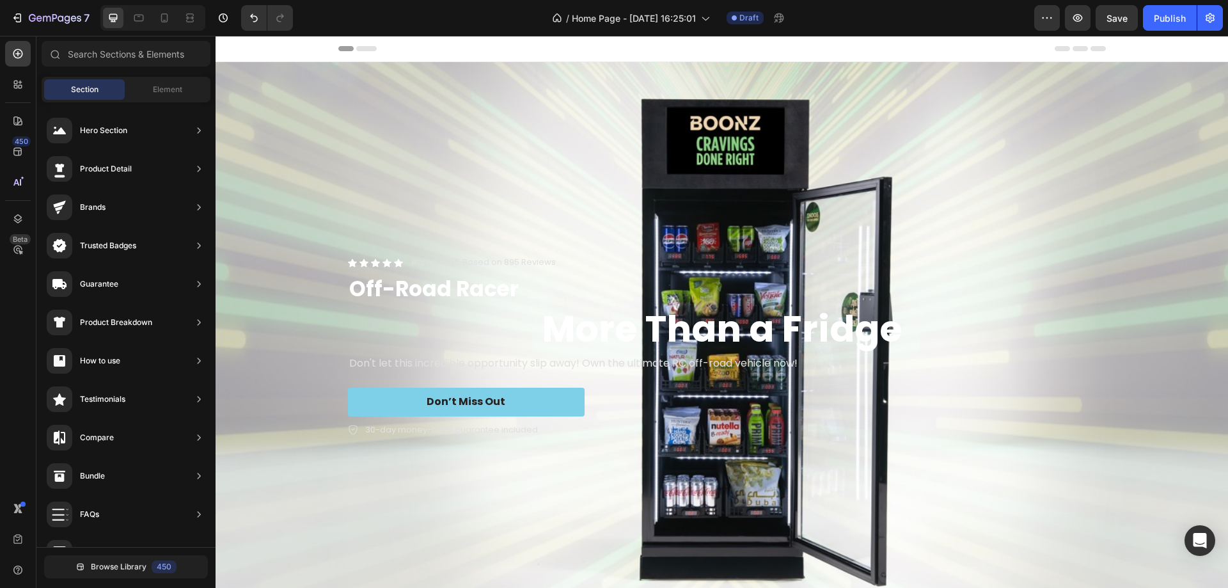
click at [154, 77] on div "Section Element" at bounding box center [126, 90] width 169 height 26
click at [154, 91] on span "Element" at bounding box center [167, 90] width 29 height 12
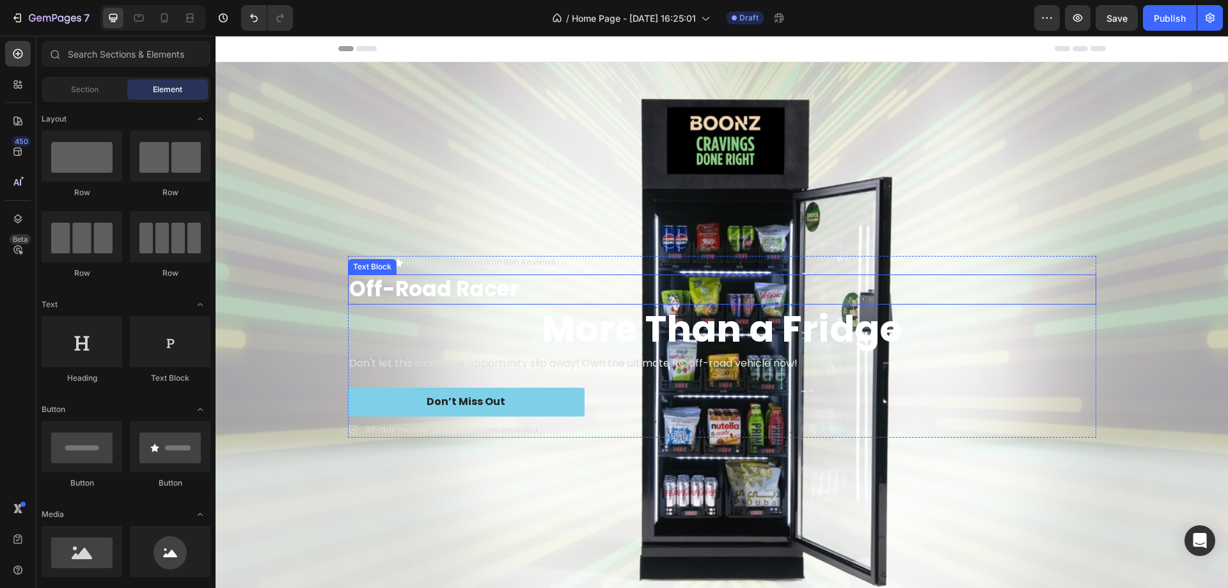
click at [551, 298] on p "Off-Road Racer" at bounding box center [722, 290] width 746 height 28
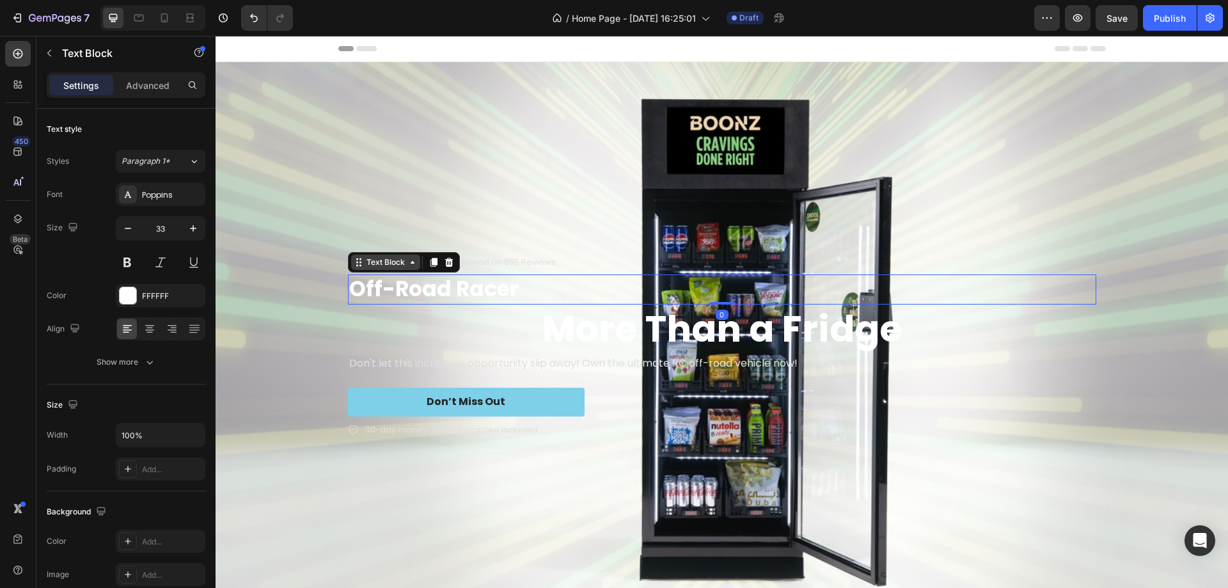
click at [412, 260] on icon at bounding box center [413, 262] width 10 height 10
click at [767, 169] on div "Background Image" at bounding box center [722, 346] width 1013 height 569
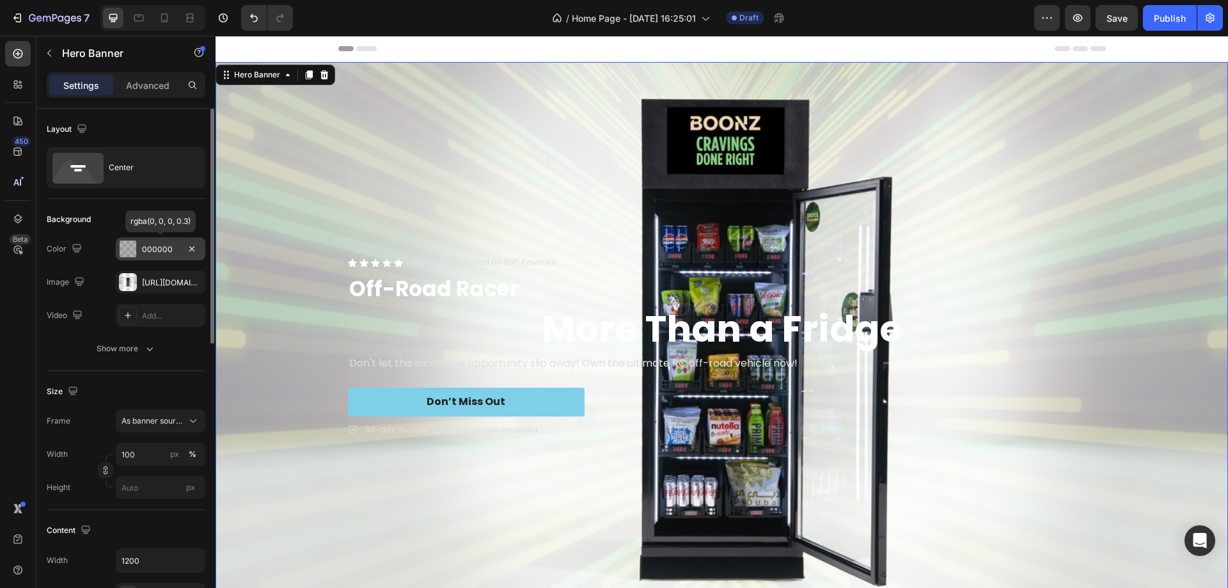
click at [152, 248] on div "000000" at bounding box center [160, 250] width 37 height 12
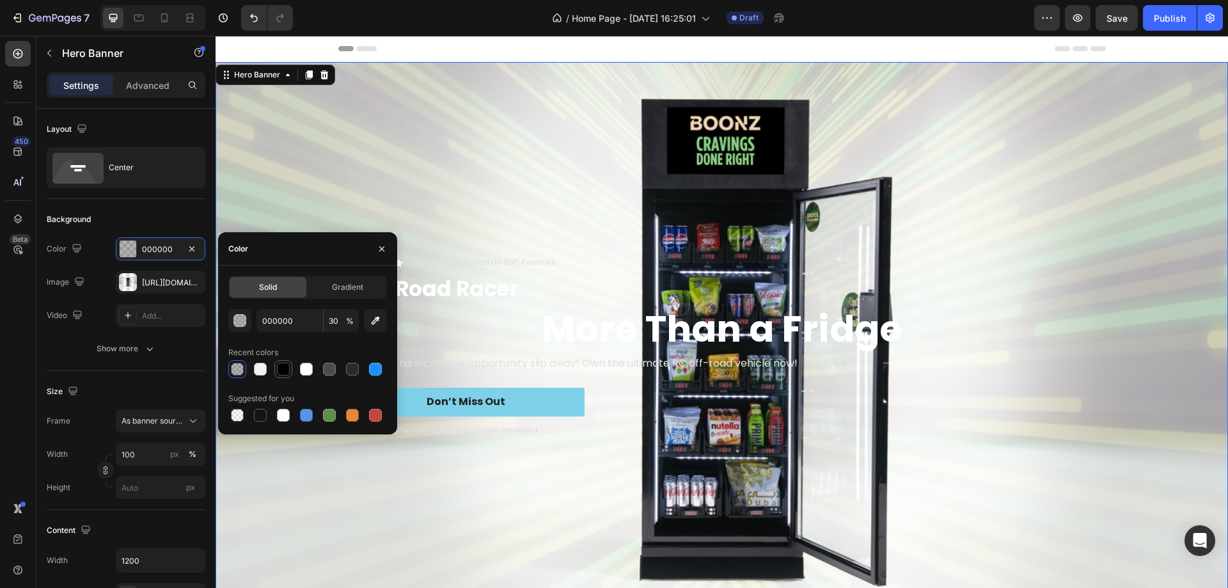
click at [280, 367] on div at bounding box center [283, 369] width 13 height 13
type input "100"
click at [336, 321] on input "100" at bounding box center [341, 320] width 35 height 23
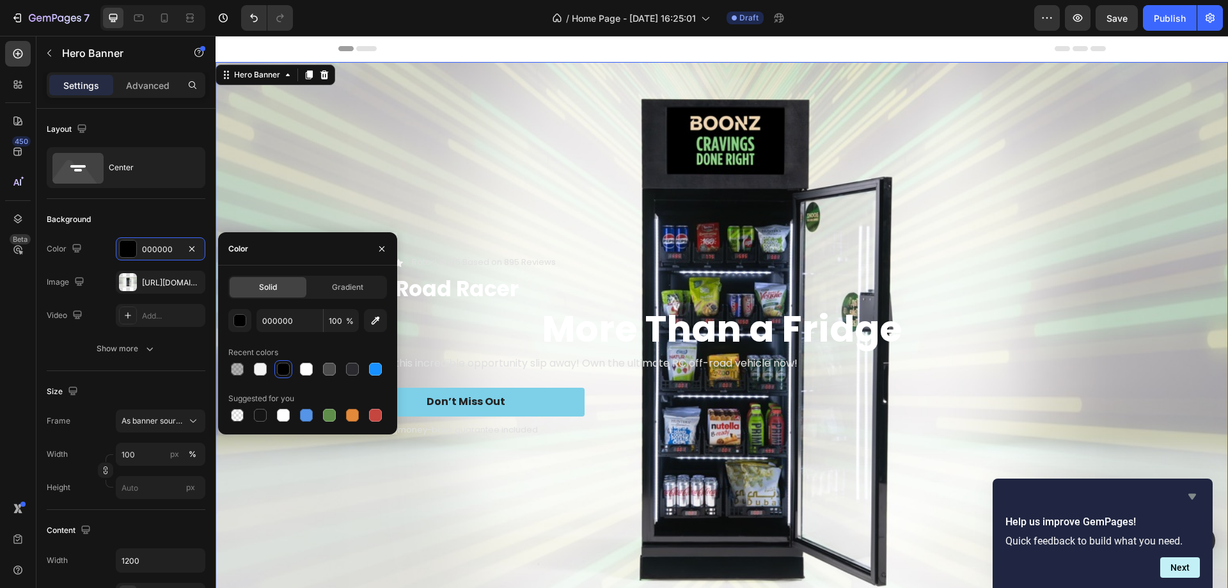
click at [1198, 495] on icon "Hide survey" at bounding box center [1192, 496] width 15 height 15
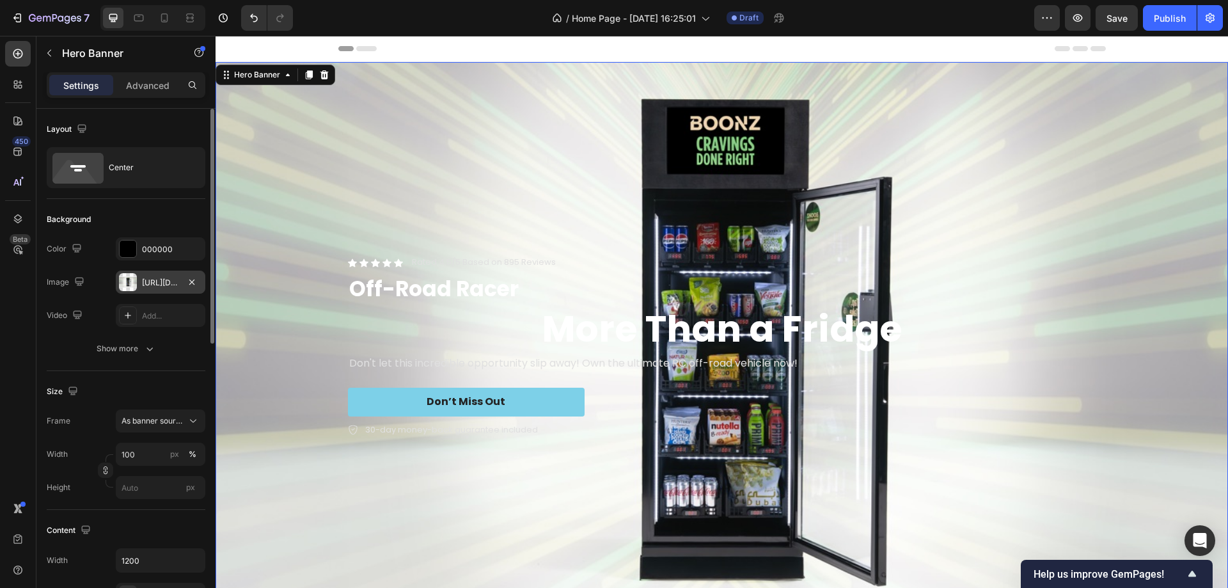
click at [147, 275] on div "https://cdn.shopify.com/s/files/1/0945/9623/5560/files/gempages_586393031209386…" at bounding box center [161, 282] width 90 height 23
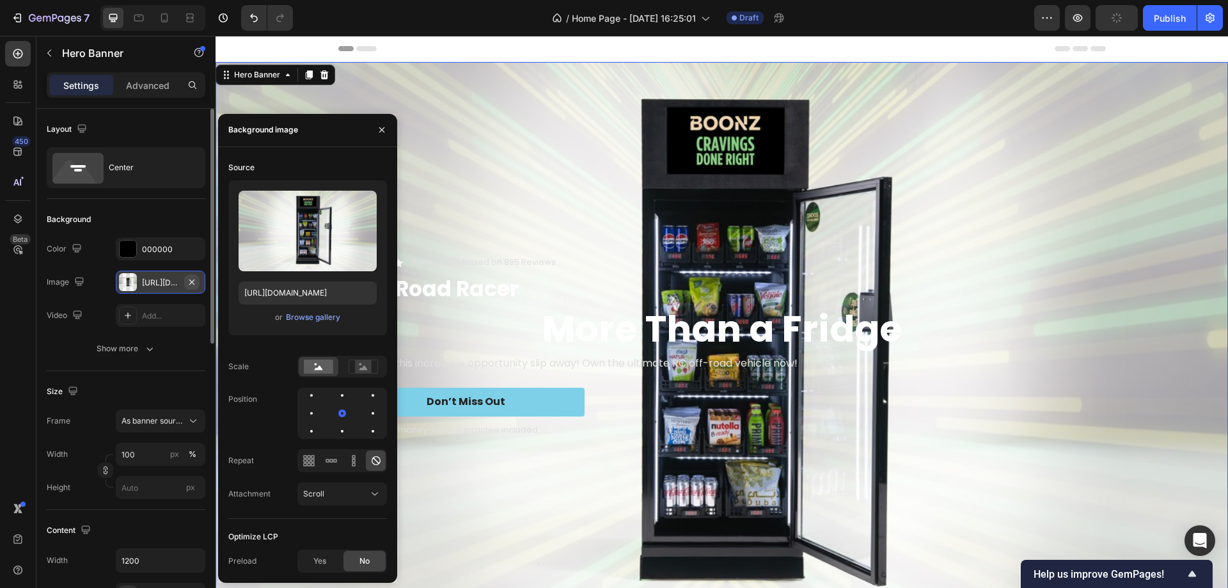
drag, startPoint x: 195, startPoint y: 282, endPoint x: 294, endPoint y: 276, distance: 100.0
click at [195, 282] on icon "button" at bounding box center [192, 282] width 10 height 10
type input "Auto"
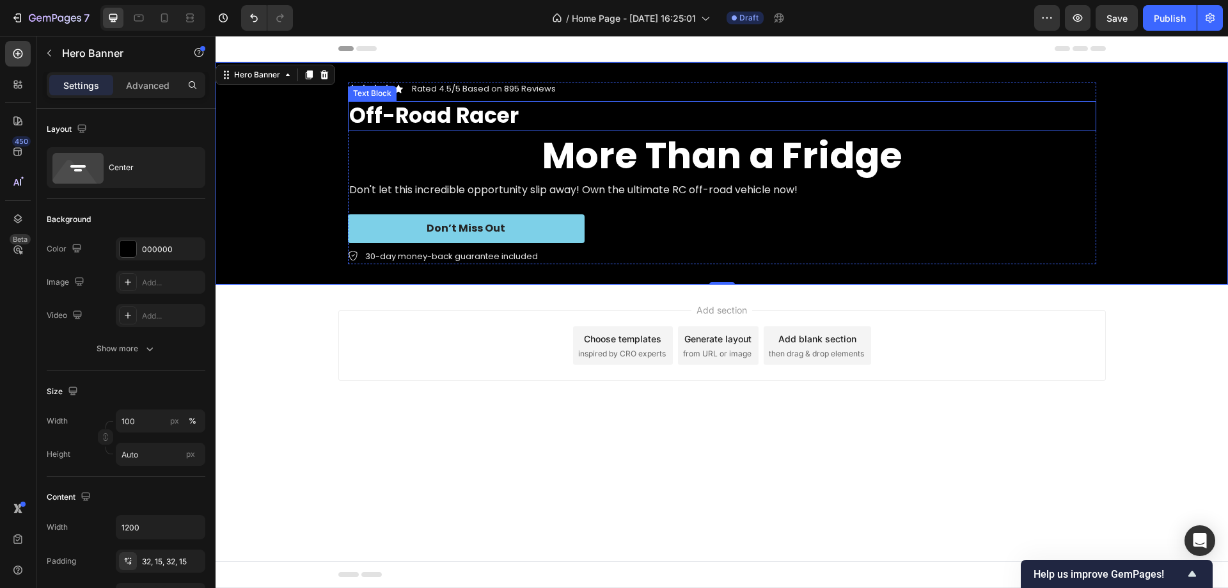
click at [507, 123] on p "Off-Road Racer" at bounding box center [722, 116] width 746 height 28
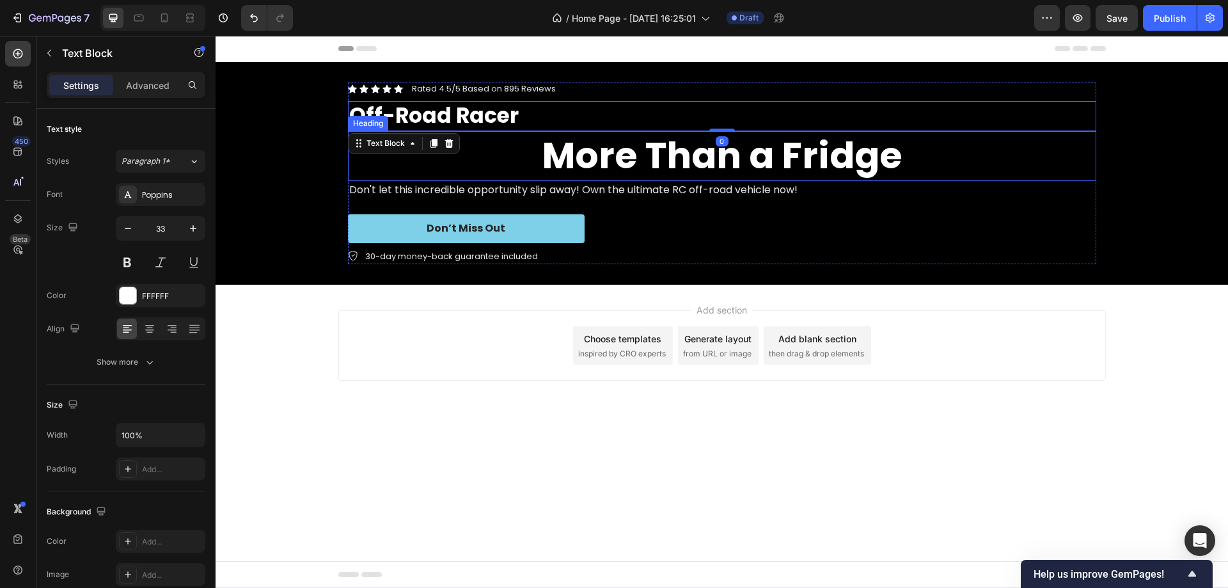
click at [588, 159] on strong "More Than a Fridge" at bounding box center [722, 155] width 361 height 51
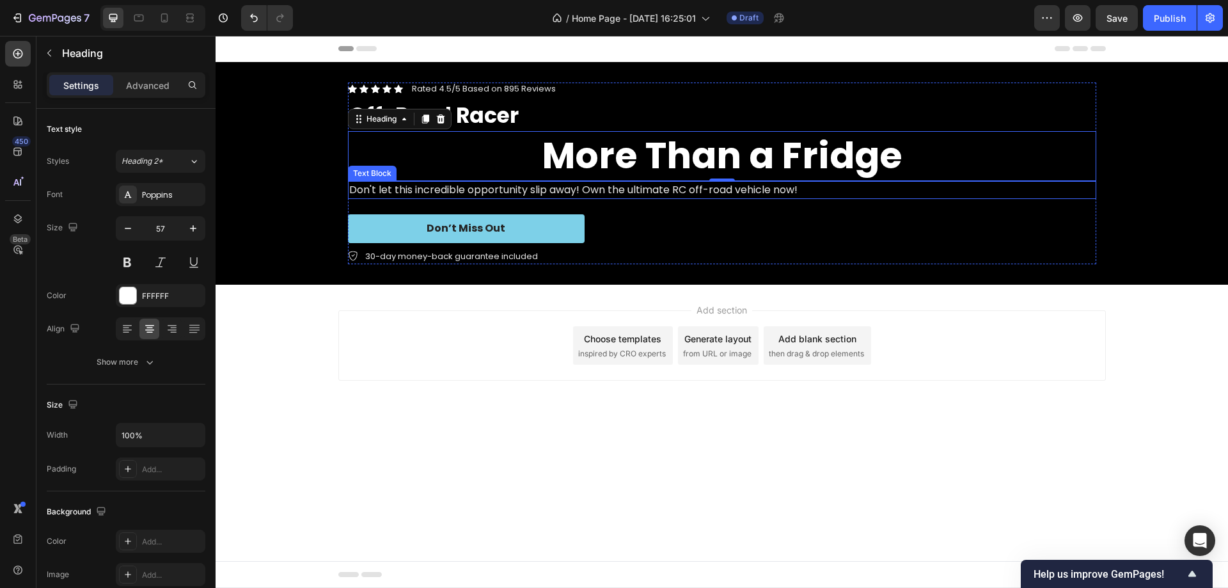
click at [580, 189] on p "Don't let this incredible opportunity slip away! Own the ultimate RC off-road v…" at bounding box center [722, 189] width 746 height 15
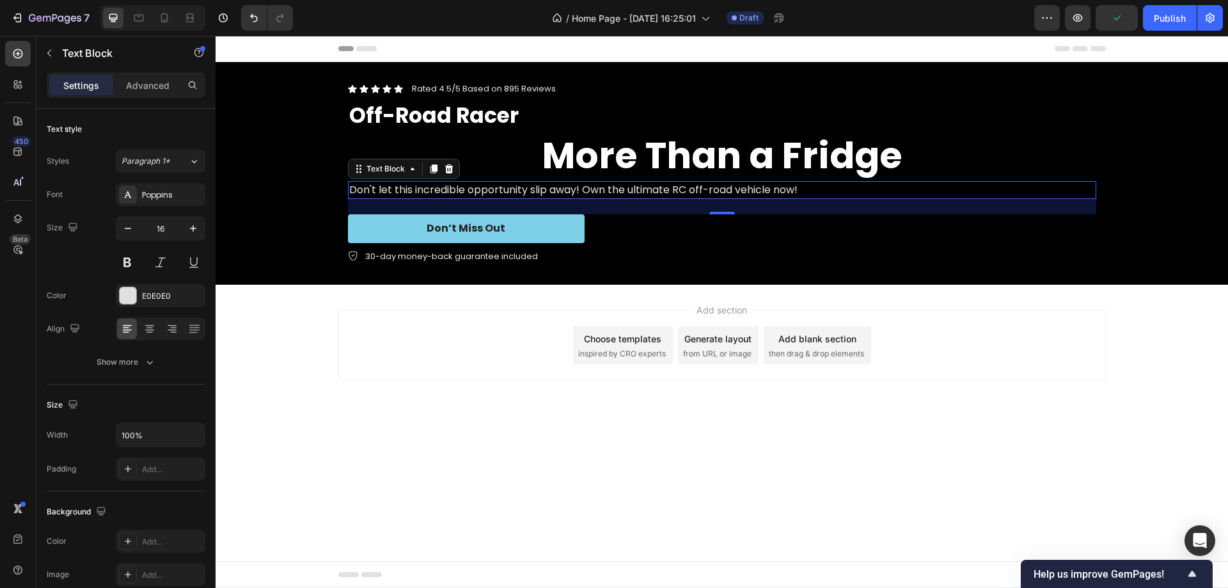
click at [675, 184] on p "Don't let this incredible opportunity slip away! Own the ultimate RC off-road v…" at bounding box center [722, 189] width 746 height 15
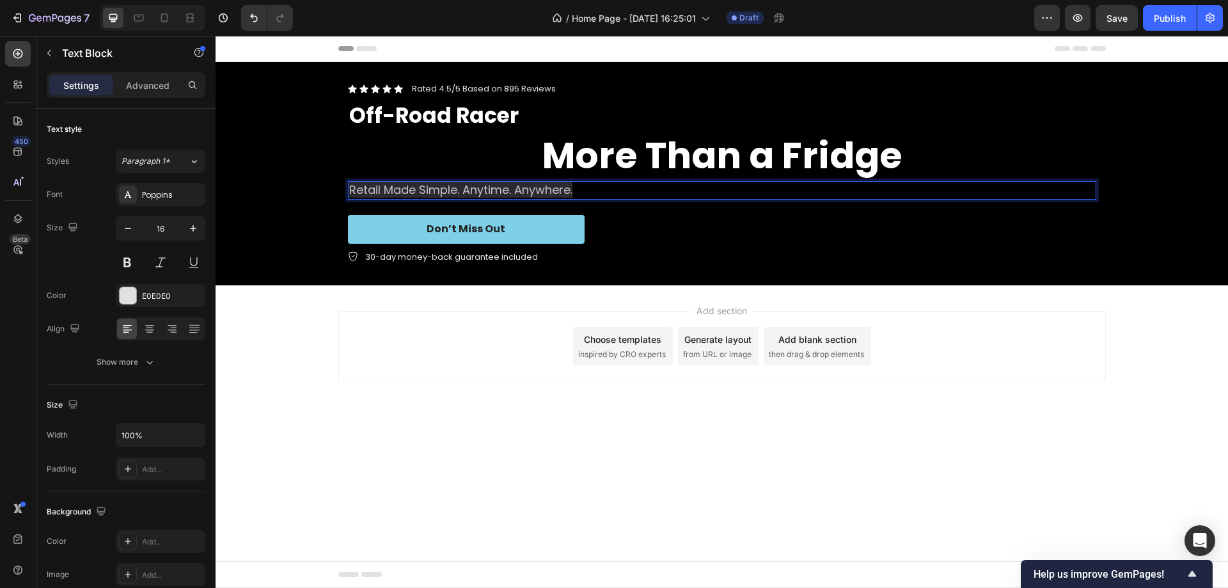
click at [644, 206] on div "Icon Icon Icon Icon Icon Icon List Rated 4.5/5 Based on 895 Reviews Text Block …" at bounding box center [722, 174] width 749 height 182
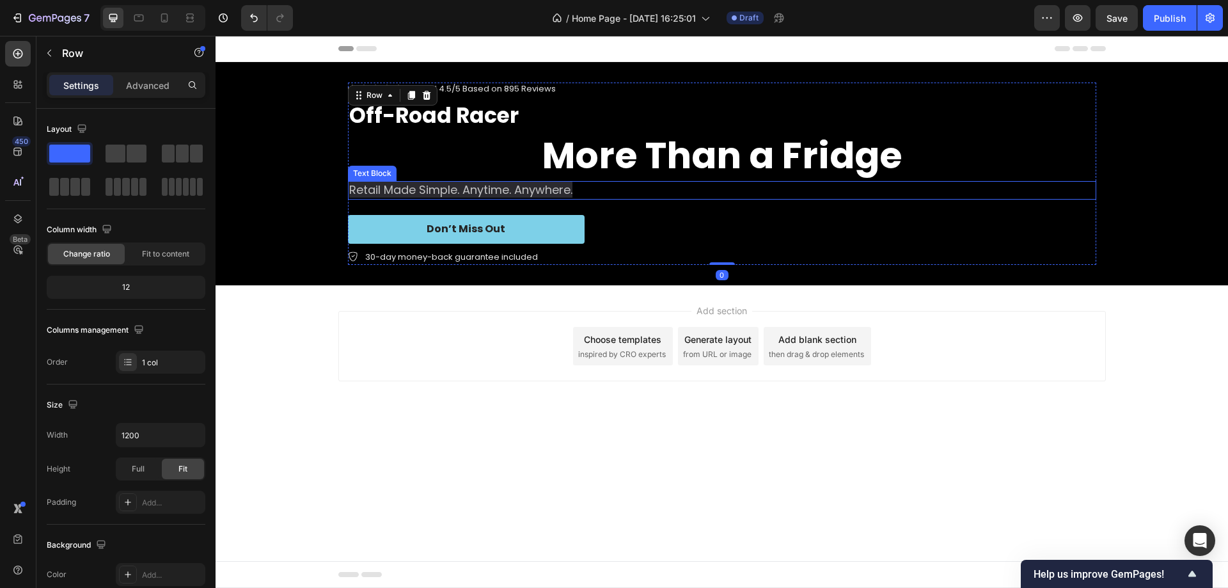
click at [618, 183] on p "Retail Made Simple. Anytime. Anywhere." at bounding box center [722, 190] width 746 height 16
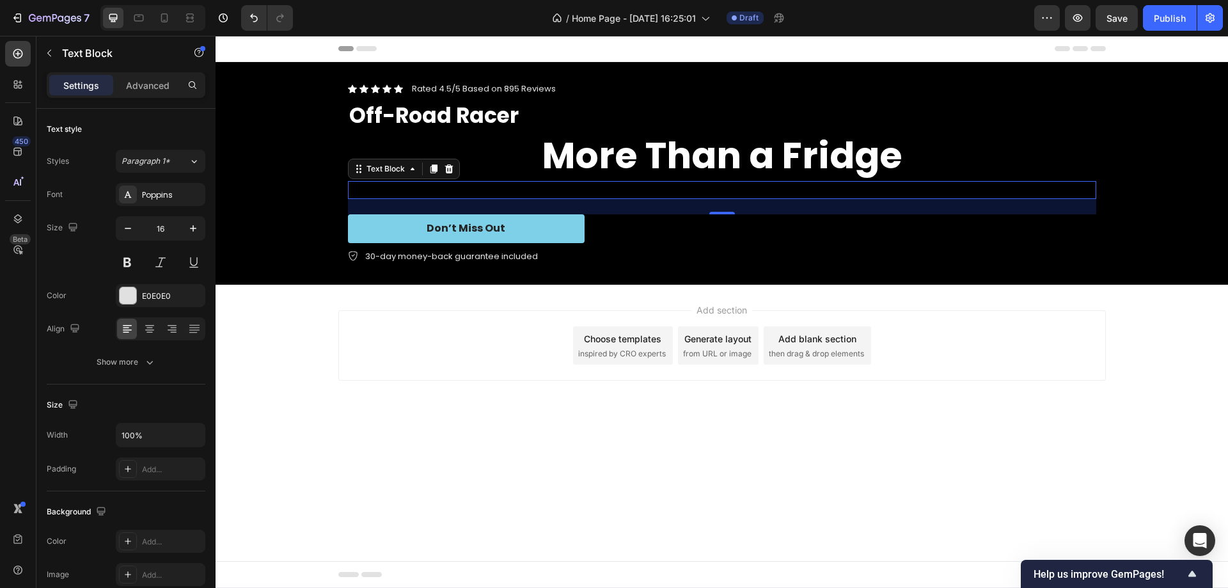
click at [850, 187] on p "Rich Text Editor. Editing area: main" at bounding box center [722, 189] width 746 height 15
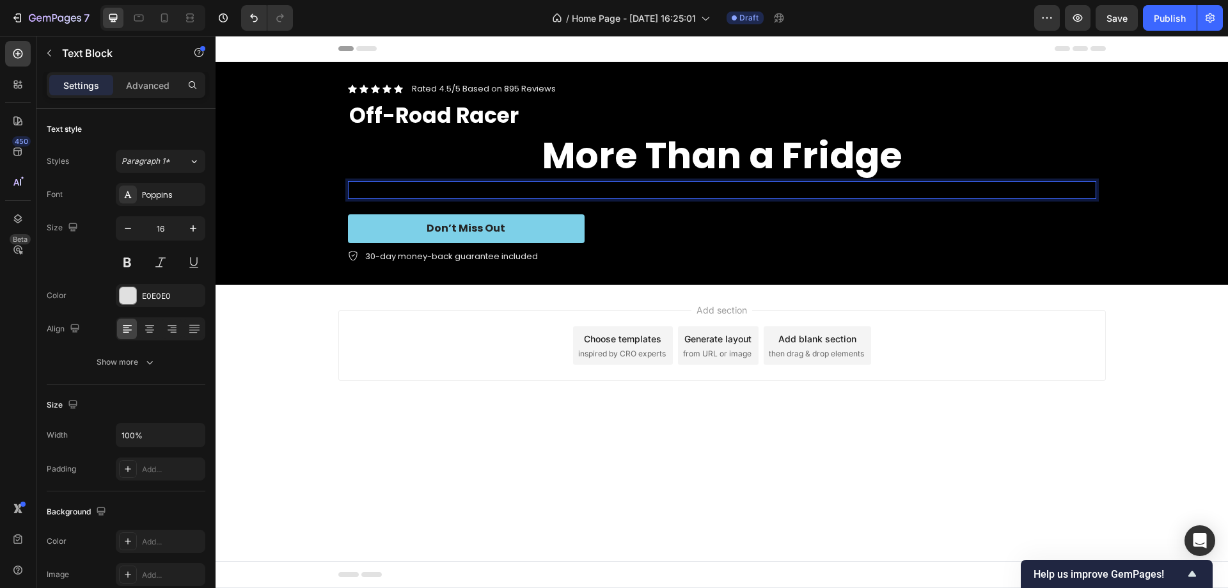
click at [850, 187] on div "Rich Text Editor. Editing area: main" at bounding box center [722, 190] width 749 height 18
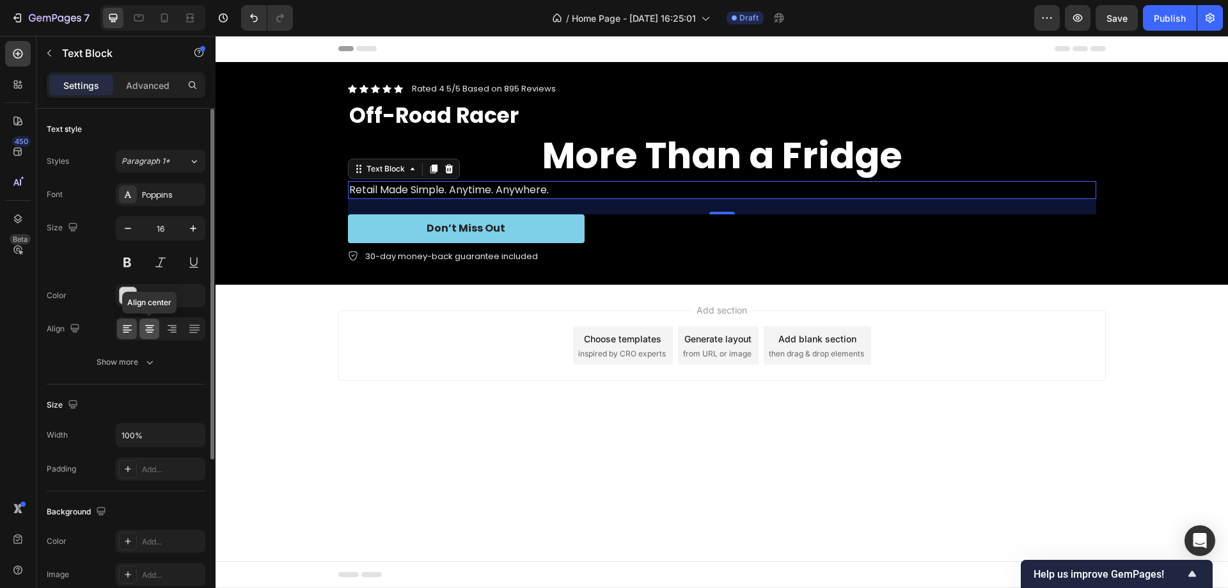
click at [150, 331] on icon at bounding box center [149, 328] width 13 height 13
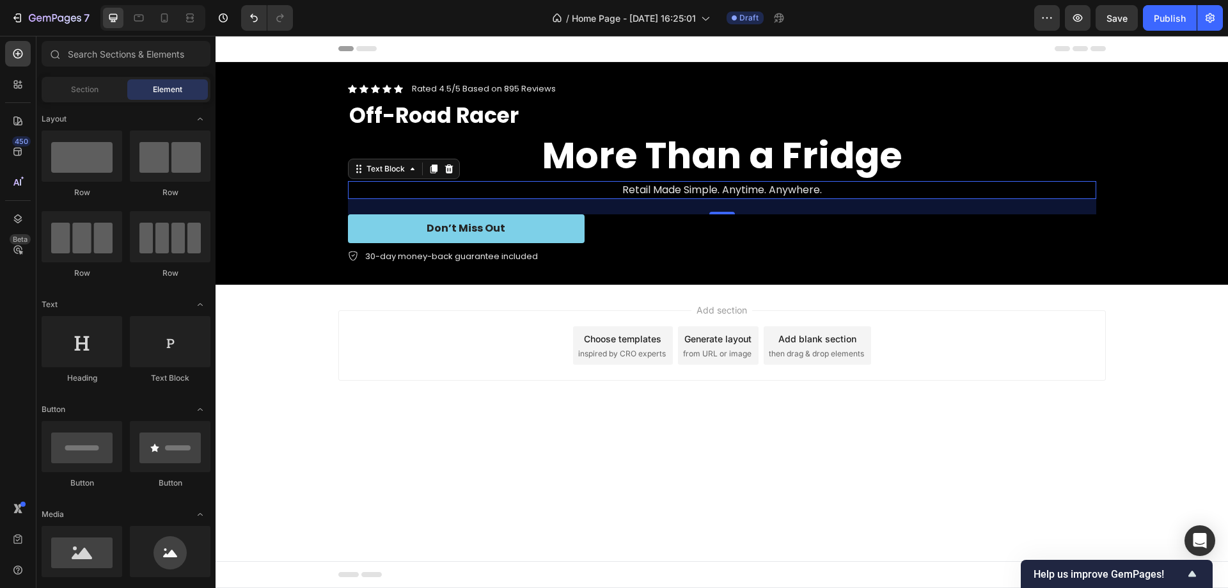
click at [506, 348] on div "Add section Choose templates inspired by CRO experts Generate layout from URL o…" at bounding box center [722, 345] width 768 height 70
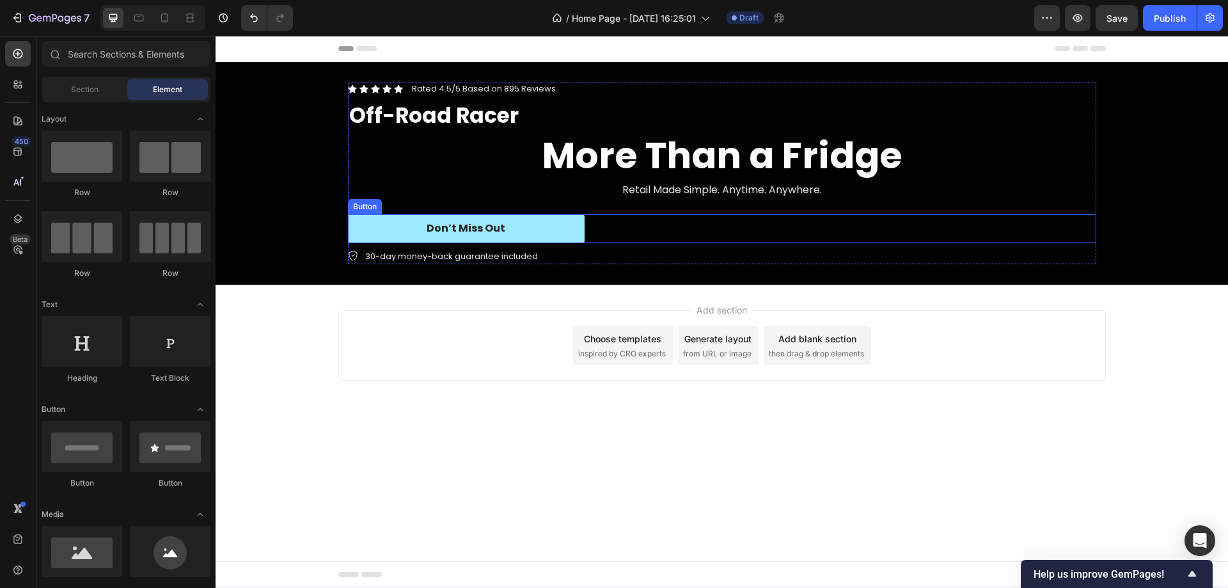
click at [575, 225] on button "Don’t Miss Out" at bounding box center [466, 228] width 237 height 29
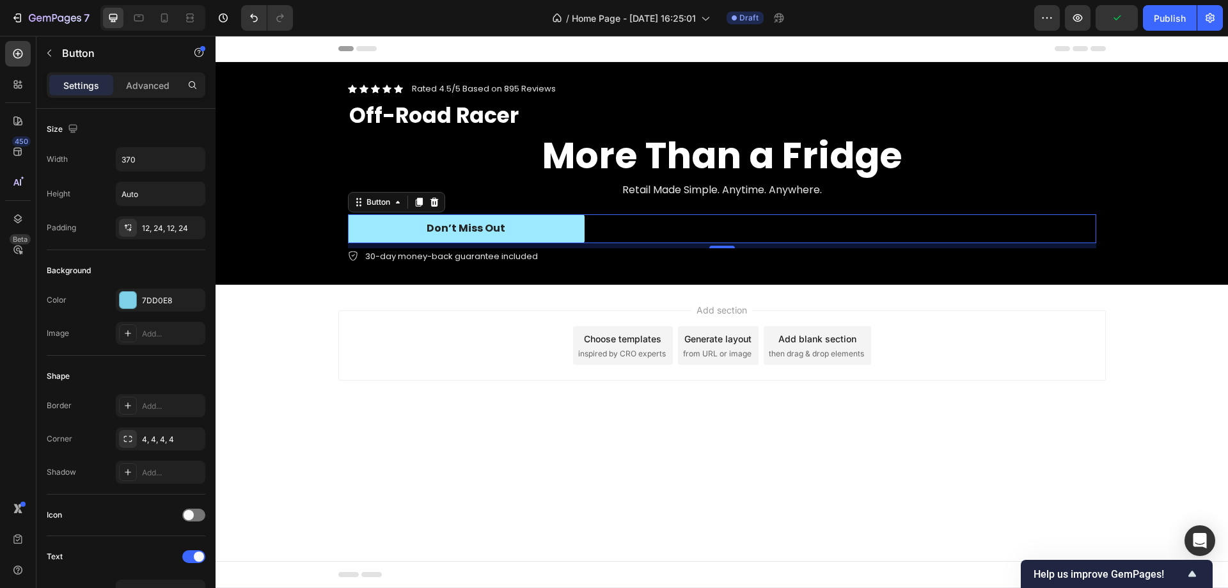
click at [523, 231] on button "Don’t Miss Out" at bounding box center [466, 228] width 237 height 29
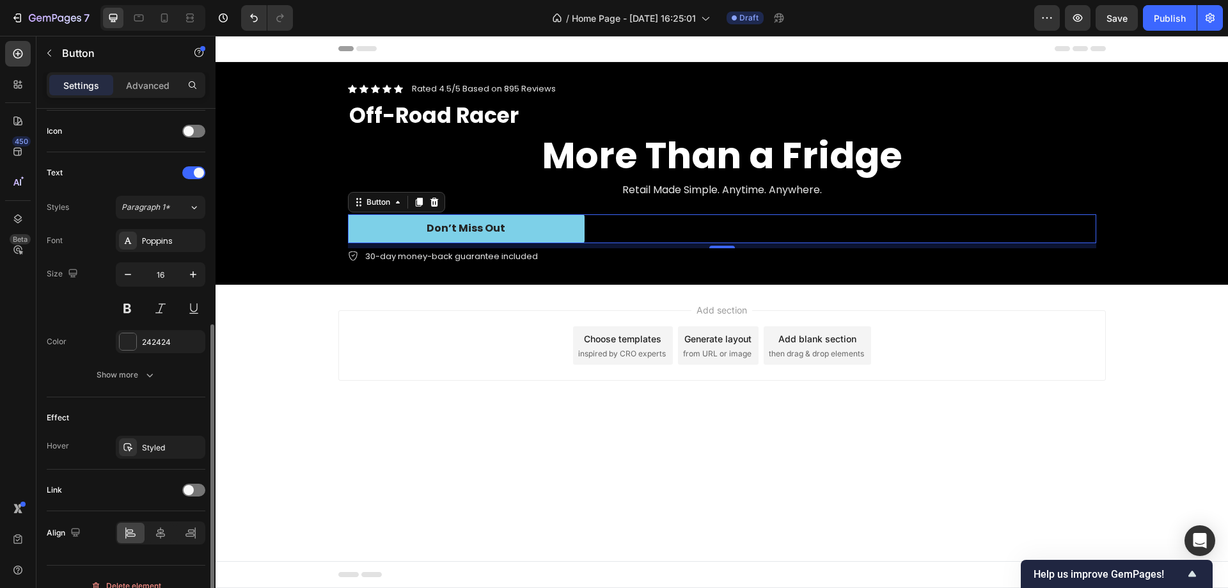
scroll to position [402, 0]
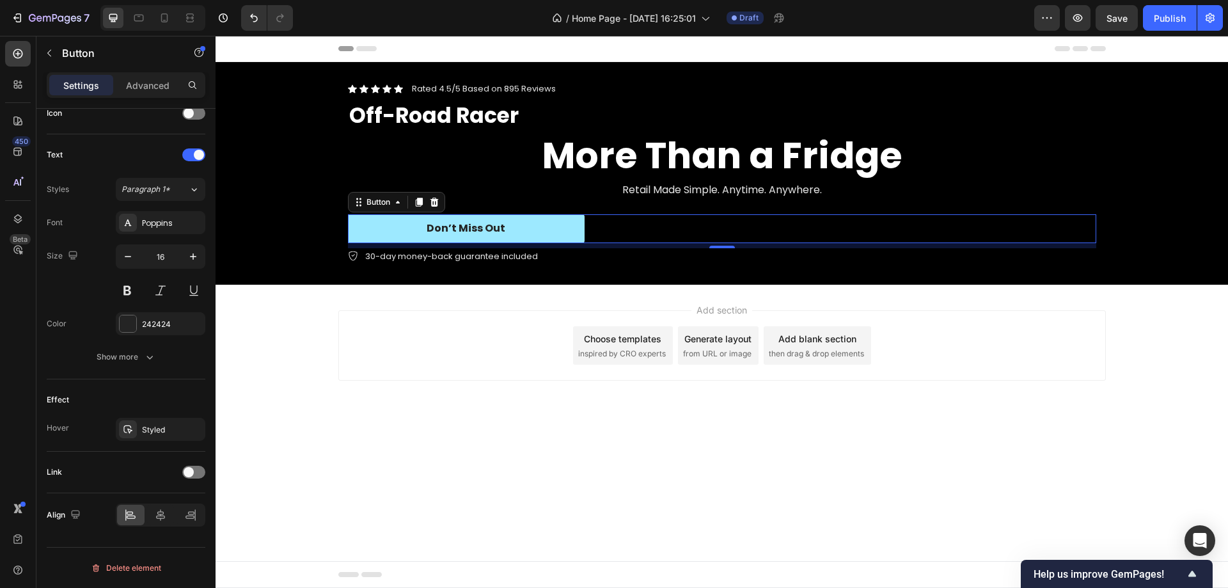
click at [507, 228] on button "Don’t Miss Out" at bounding box center [466, 228] width 237 height 29
click at [476, 227] on div "Don’t Miss Out" at bounding box center [466, 228] width 79 height 13
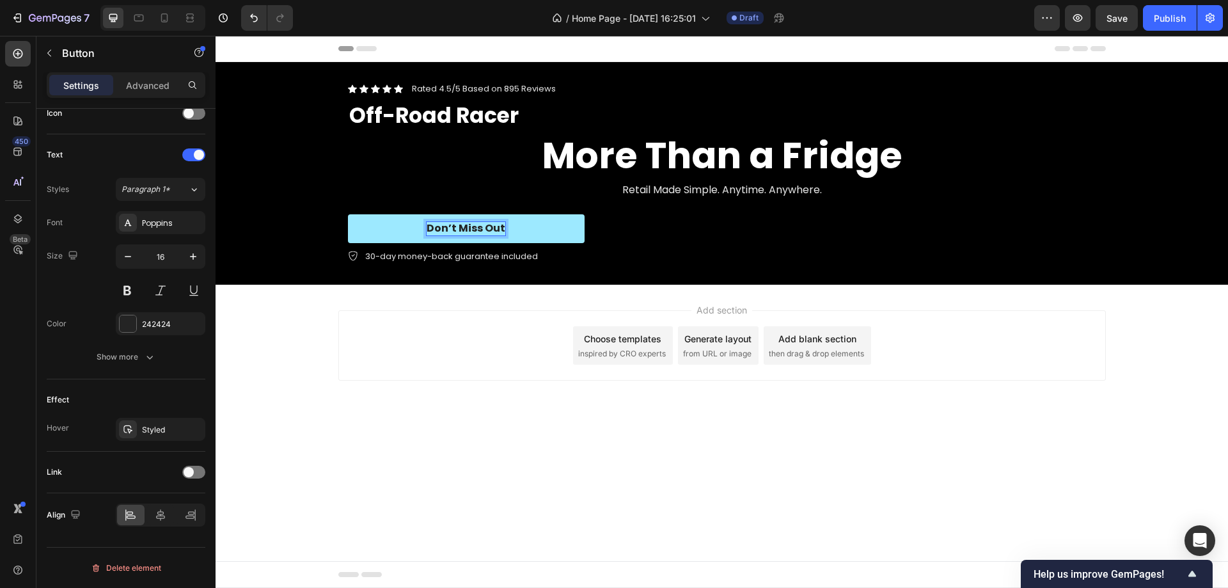
click at [476, 227] on p "Don’t Miss Out" at bounding box center [466, 228] width 79 height 13
click at [348, 214] on button "Contact" at bounding box center [466, 228] width 237 height 29
click at [537, 241] on button "Contact us" at bounding box center [466, 228] width 237 height 29
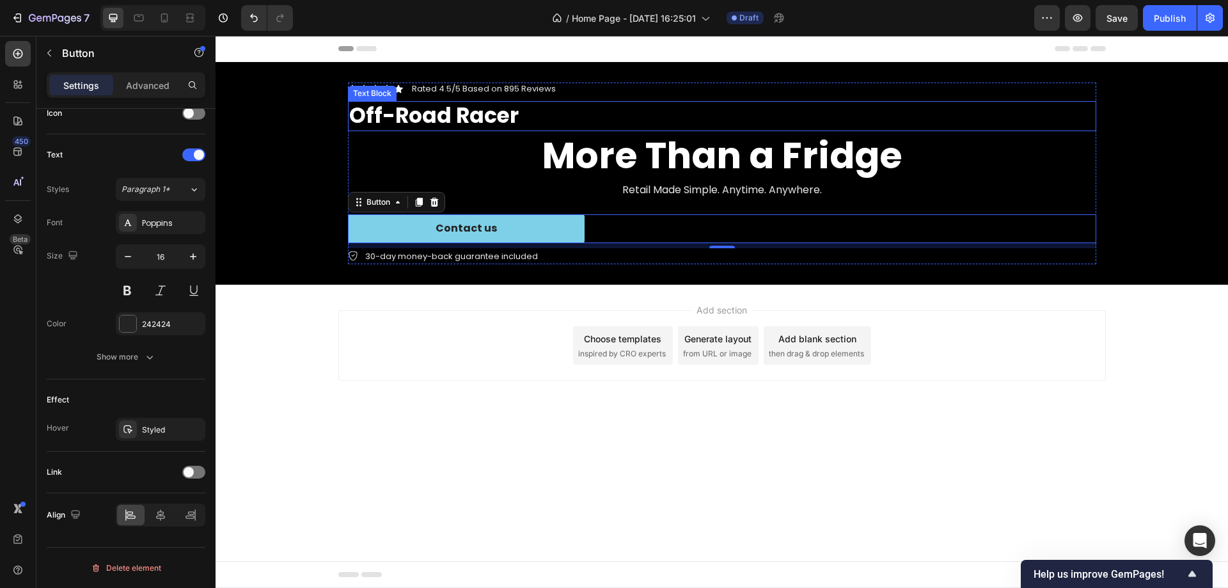
click at [459, 106] on p "Off-Road Racer" at bounding box center [722, 116] width 746 height 28
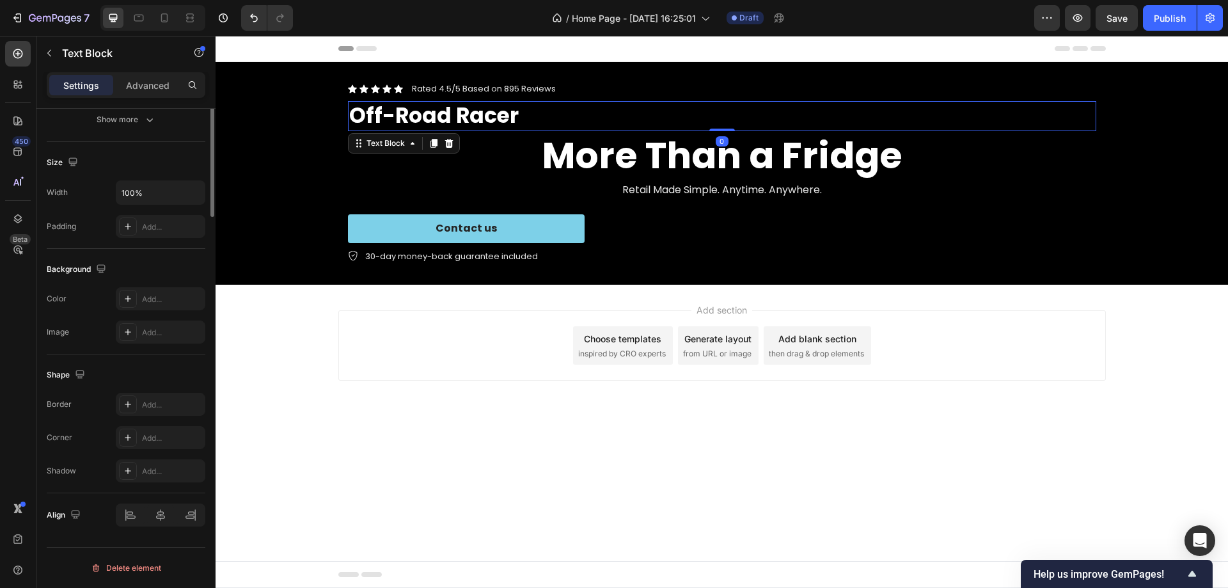
scroll to position [0, 0]
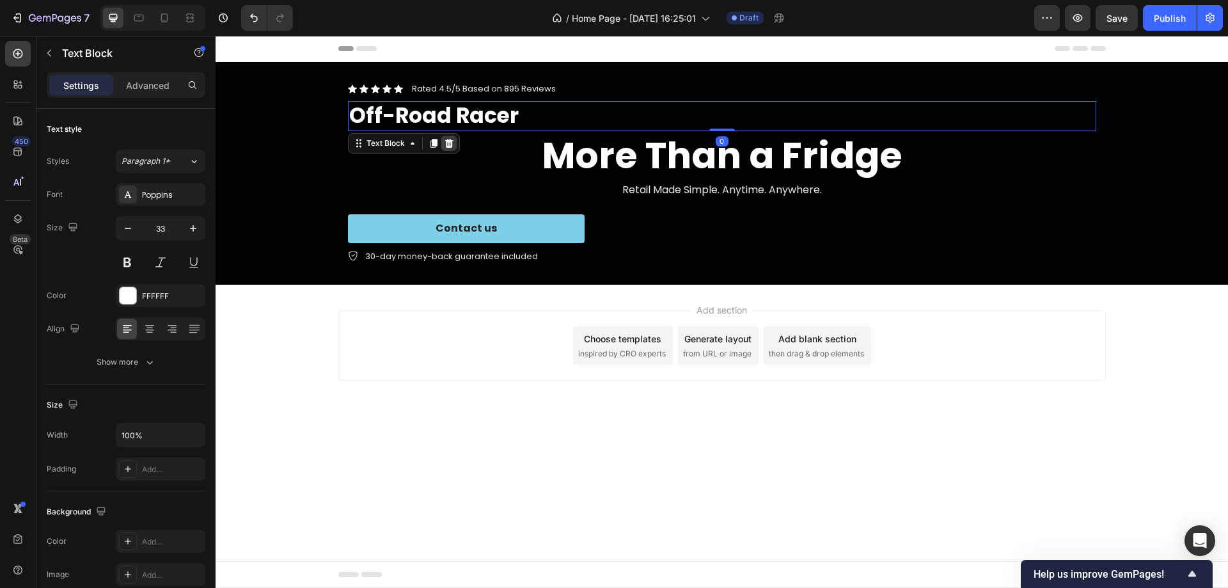
click at [452, 137] on div at bounding box center [448, 143] width 15 height 15
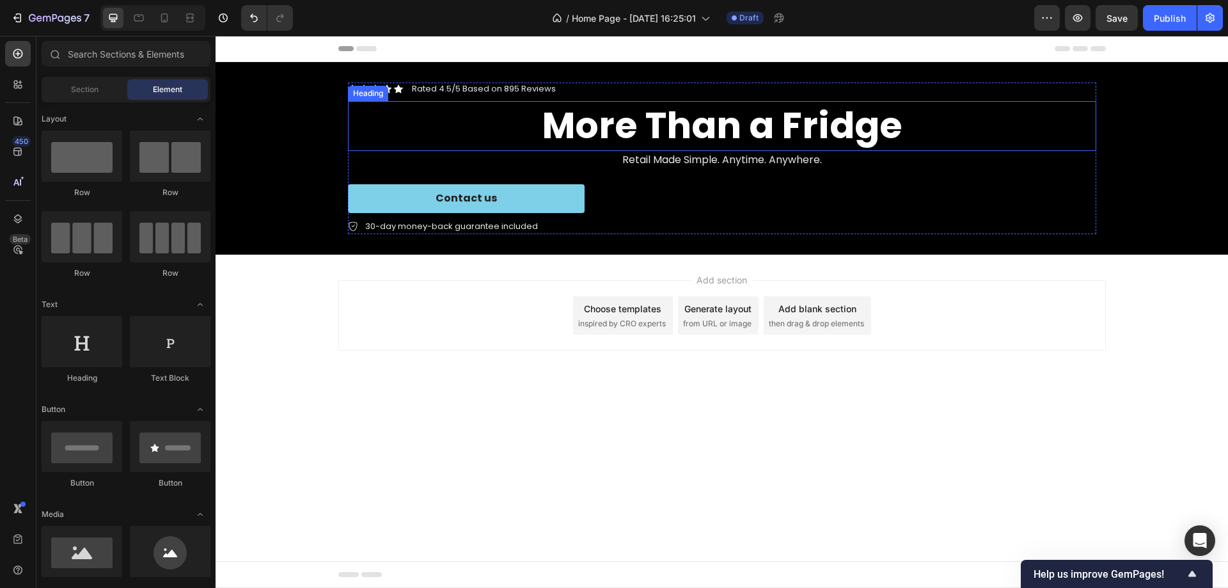
click at [476, 92] on p "Rated 4.5/5 Based on 895 Reviews" at bounding box center [484, 89] width 144 height 11
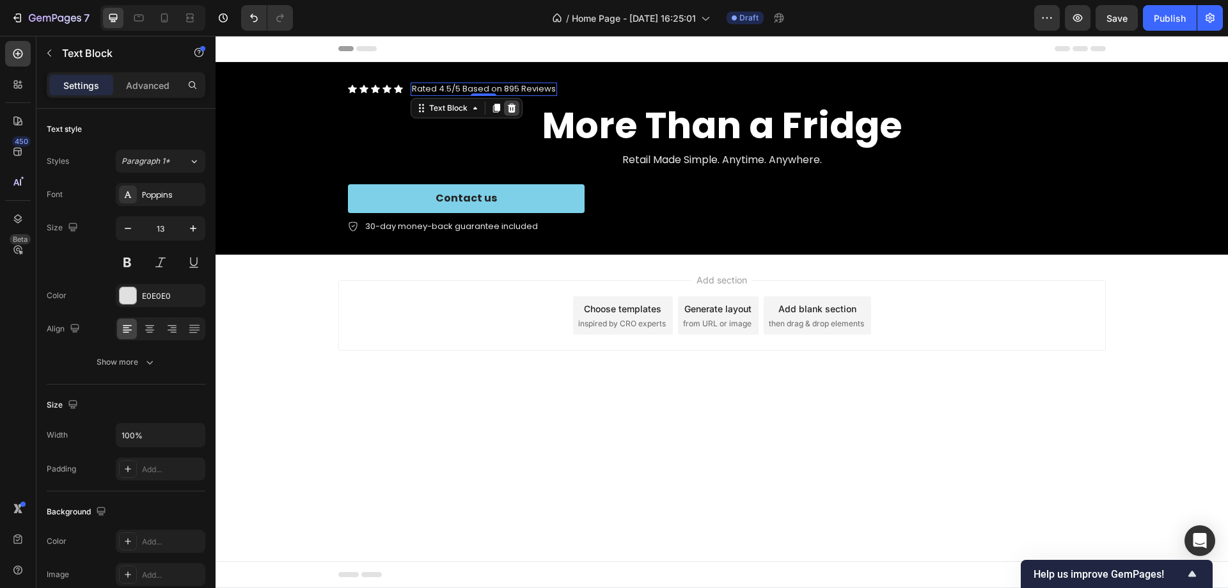
click at [510, 104] on icon at bounding box center [511, 108] width 8 height 9
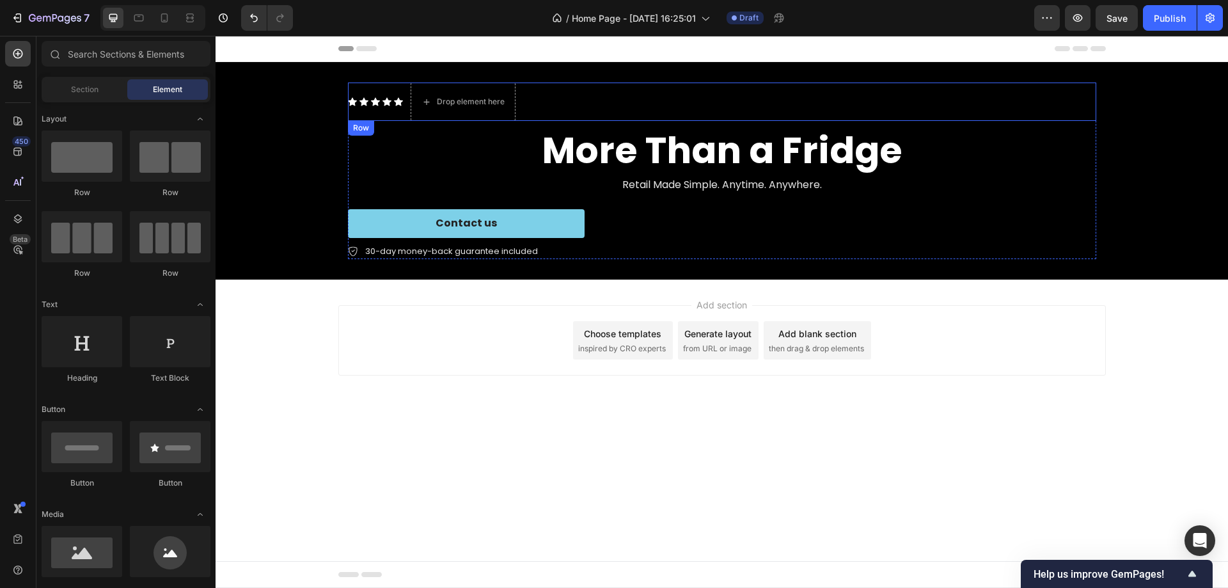
click at [379, 95] on div "Icon Icon Icon Icon Icon Icon List" at bounding box center [375, 102] width 55 height 38
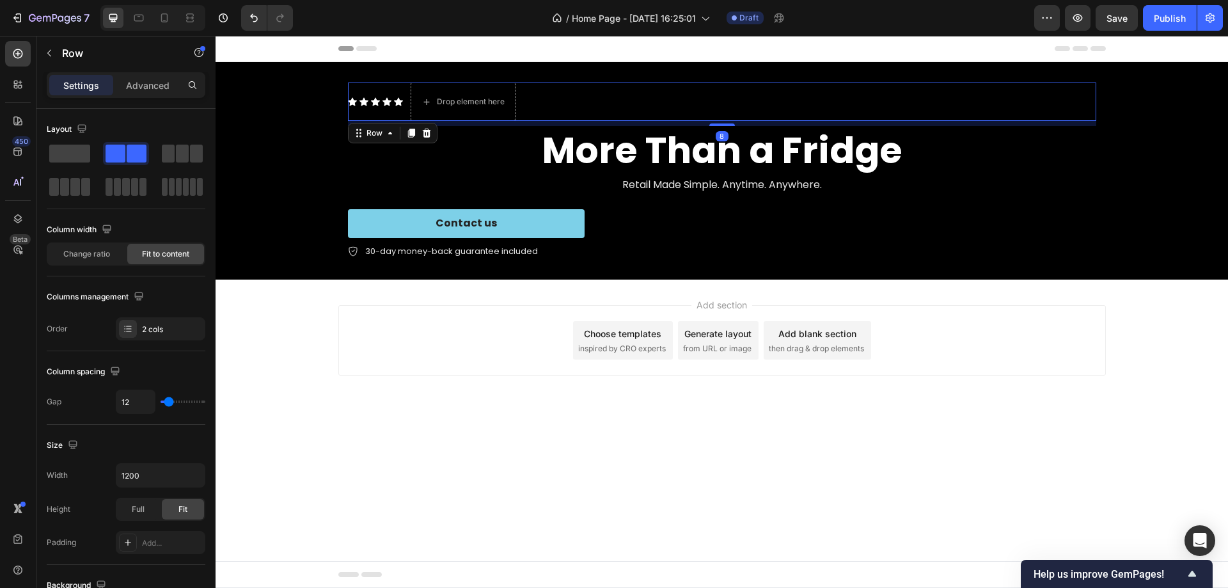
click at [608, 106] on div "Icon Icon Icon Icon Icon Icon List Drop element here Row 8" at bounding box center [722, 102] width 749 height 38
click at [427, 131] on icon at bounding box center [426, 133] width 8 height 9
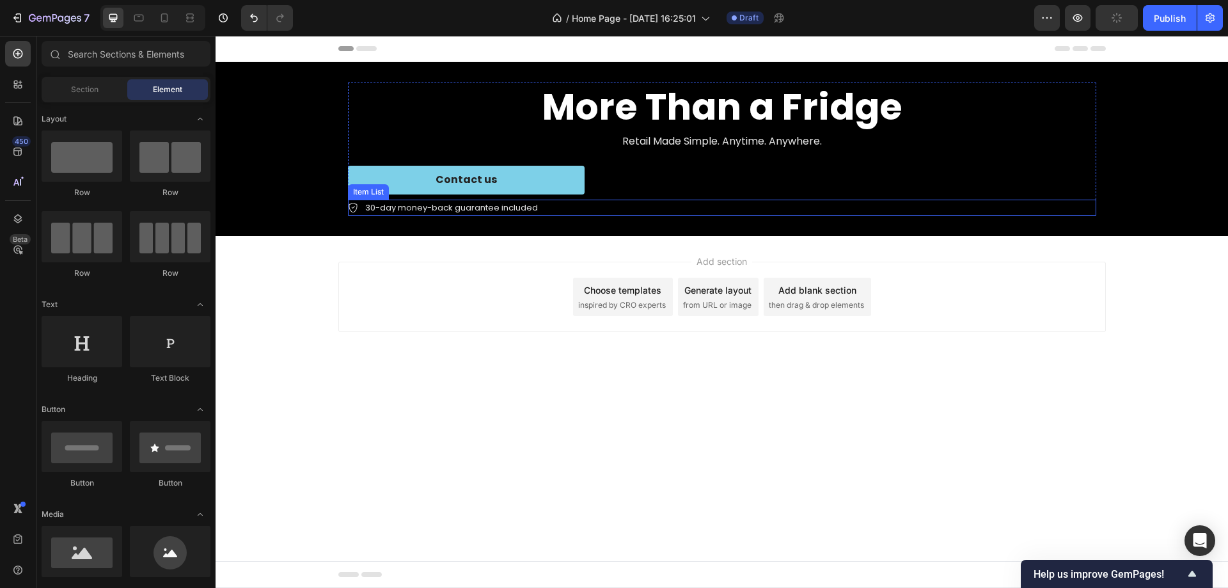
click at [504, 209] on p "30-day money-back guarantee included" at bounding box center [451, 208] width 173 height 13
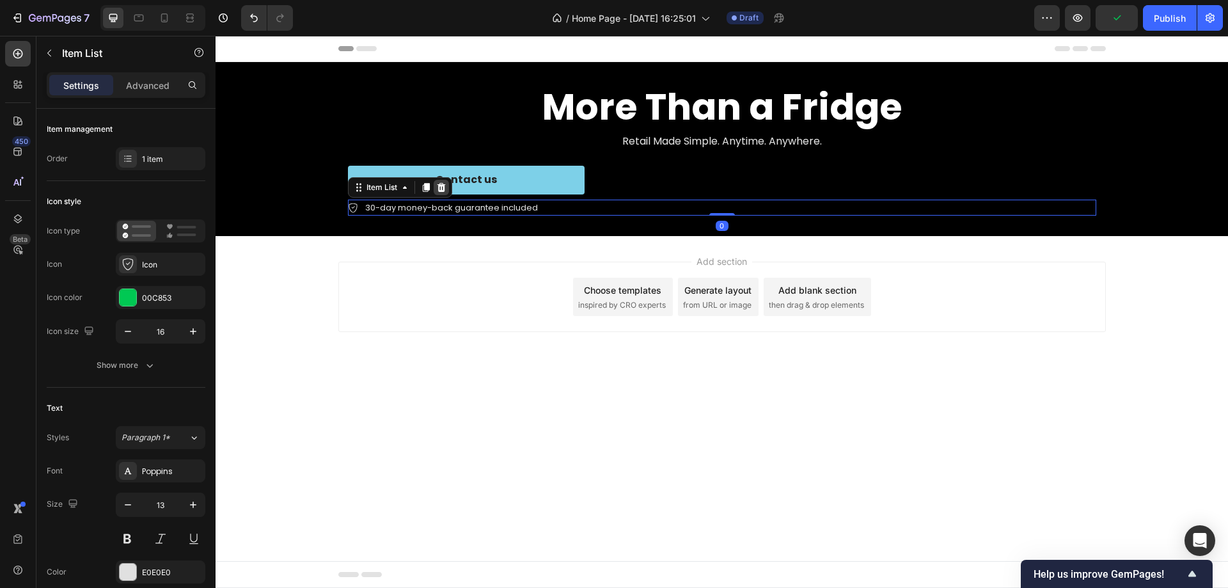
click at [447, 189] on div at bounding box center [441, 187] width 15 height 15
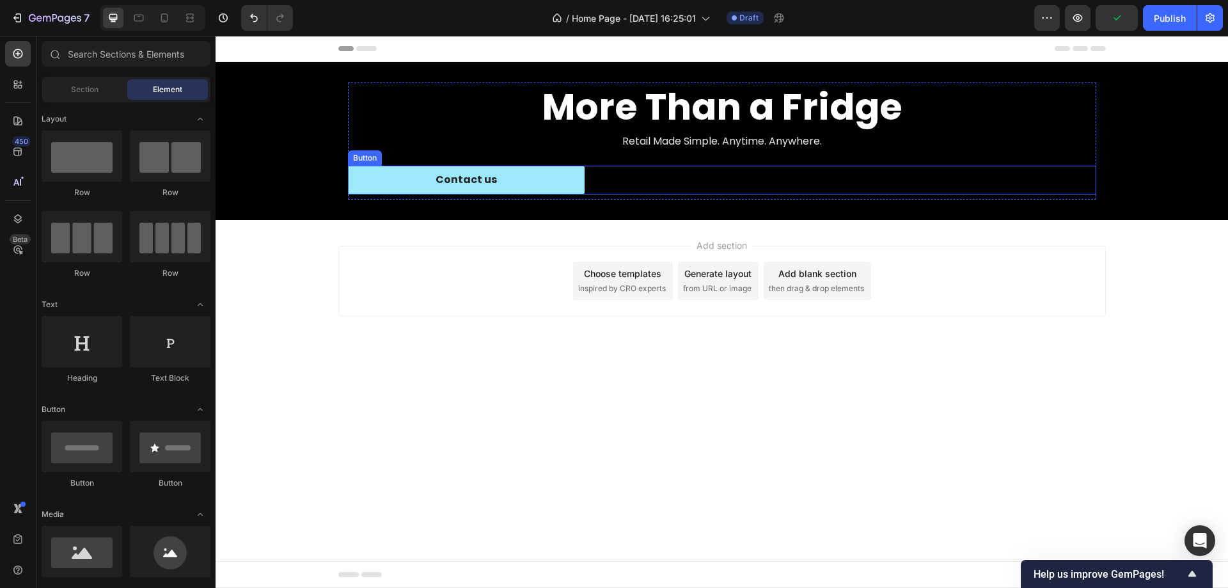
click at [569, 179] on button "Contact us" at bounding box center [466, 180] width 237 height 29
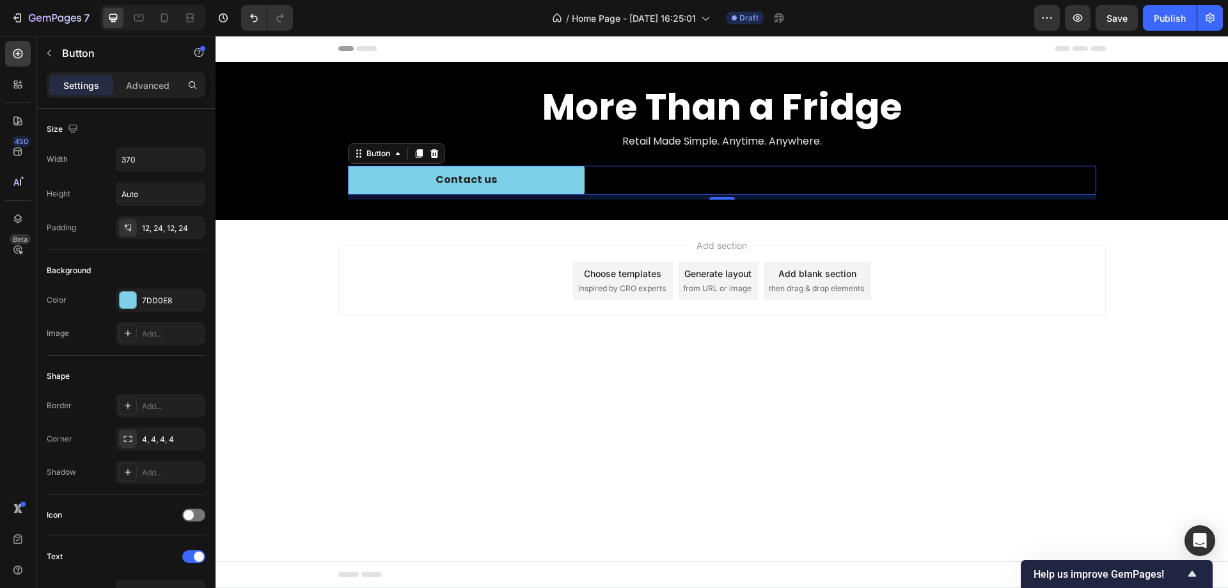
scroll to position [320, 0]
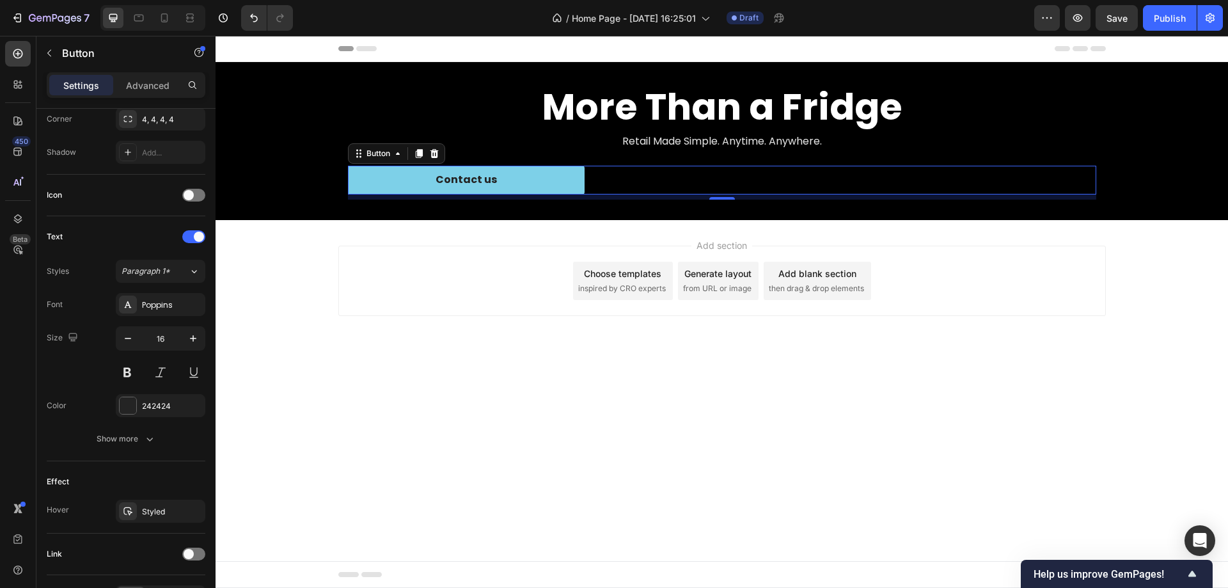
click at [137, 97] on div "Settings Advanced" at bounding box center [126, 85] width 159 height 26
click at [142, 88] on p "Advanced" at bounding box center [148, 85] width 44 height 13
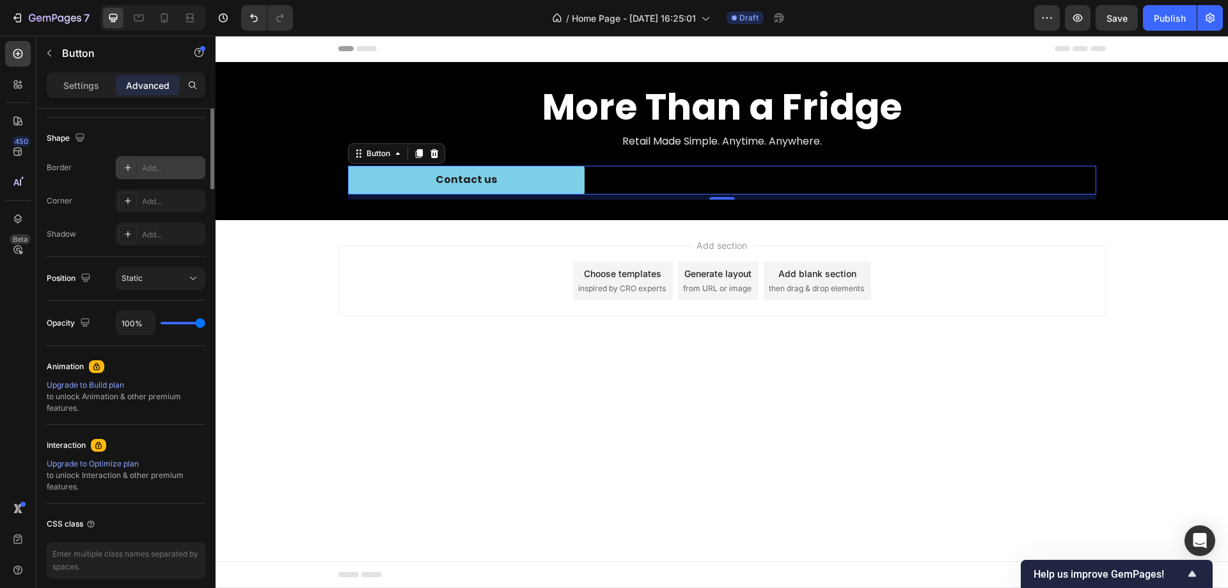
scroll to position [0, 0]
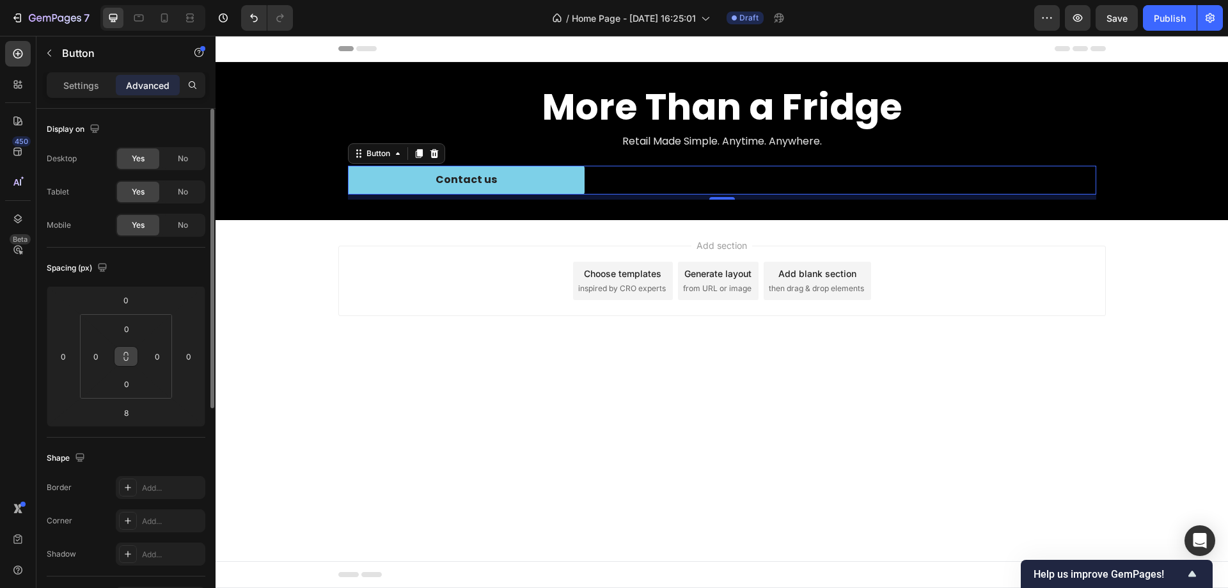
click at [128, 362] on button at bounding box center [126, 356] width 24 height 20
click at [161, 362] on input "0" at bounding box center [157, 356] width 19 height 19
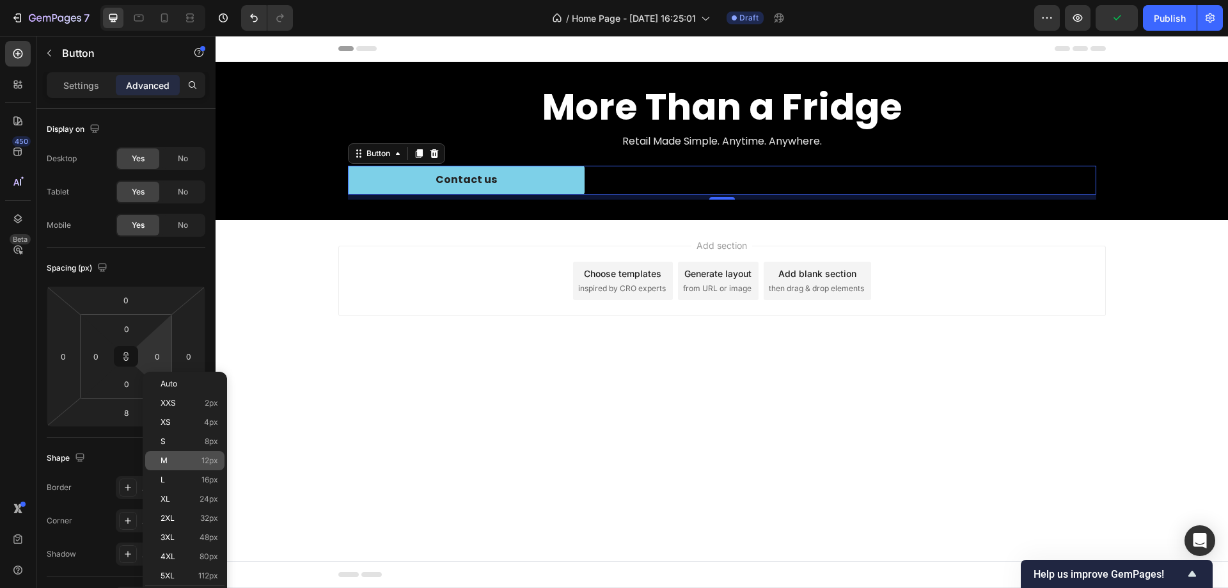
click at [177, 462] on p "M 12px" at bounding box center [190, 460] width 58 height 9
type input "12"
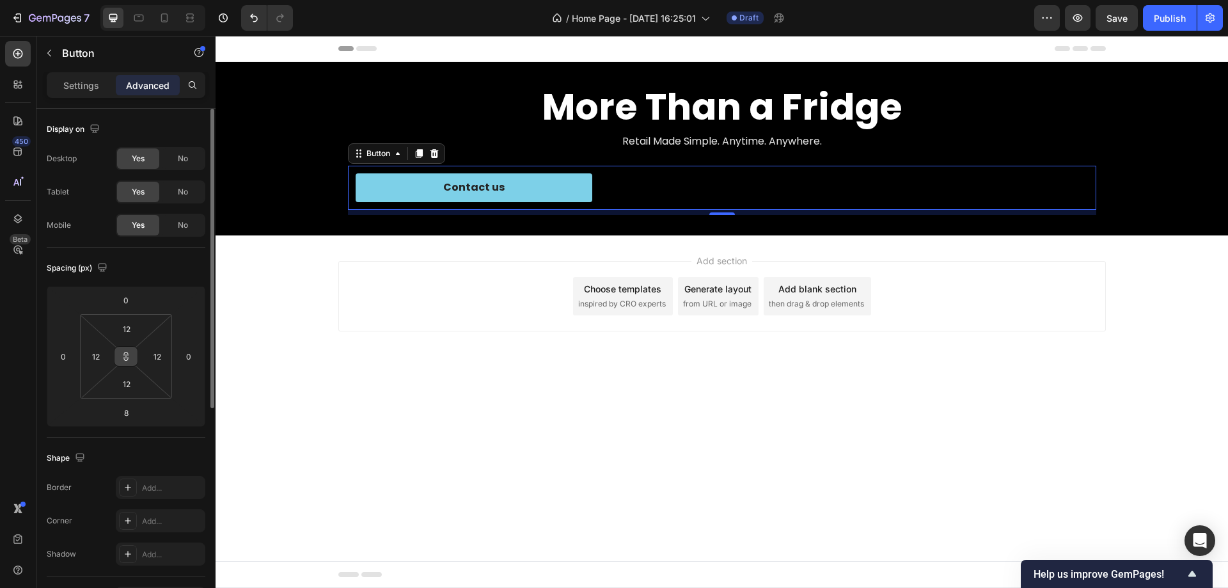
click at [136, 352] on button at bounding box center [126, 356] width 24 height 20
click at [130, 335] on input "12" at bounding box center [127, 328] width 26 height 19
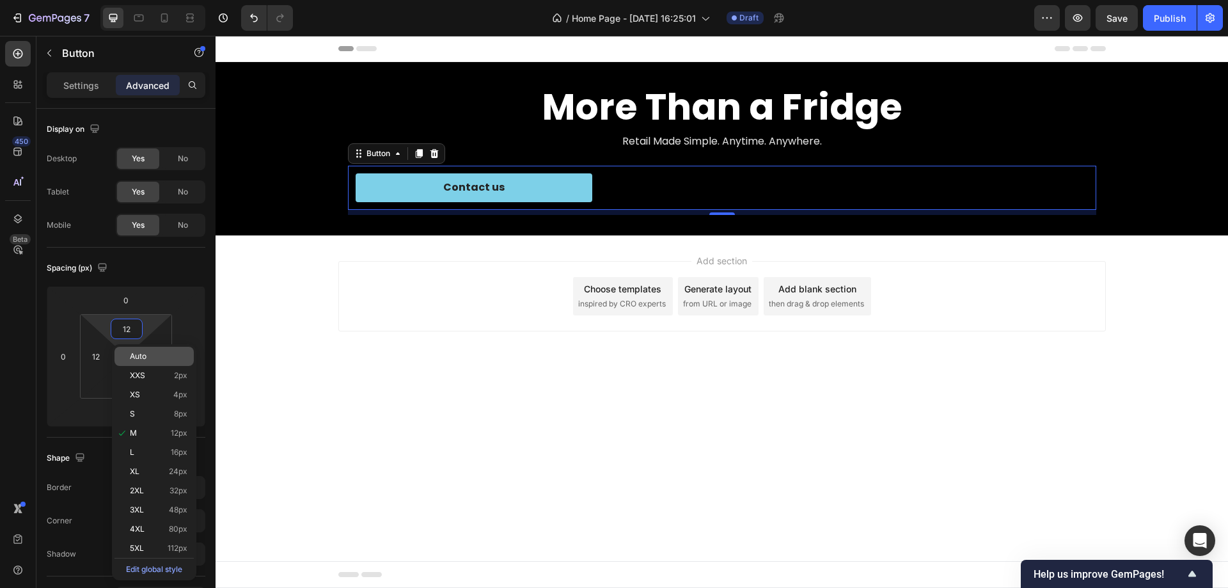
click at [129, 348] on div "Auto" at bounding box center [154, 356] width 79 height 19
type input "Auto"
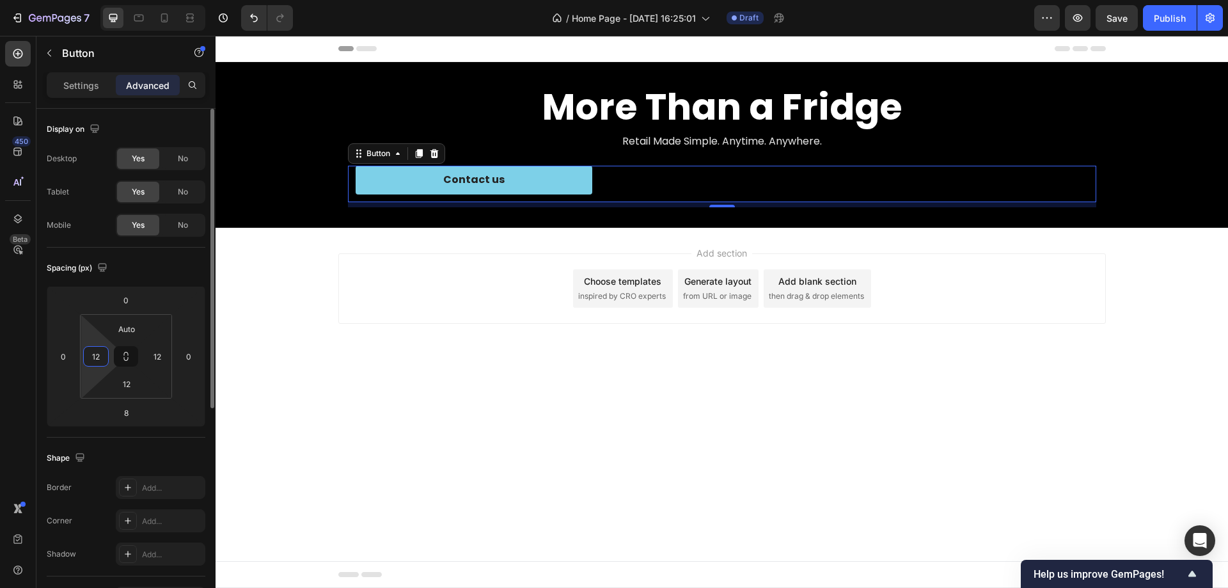
click at [91, 361] on input "12" at bounding box center [95, 356] width 19 height 19
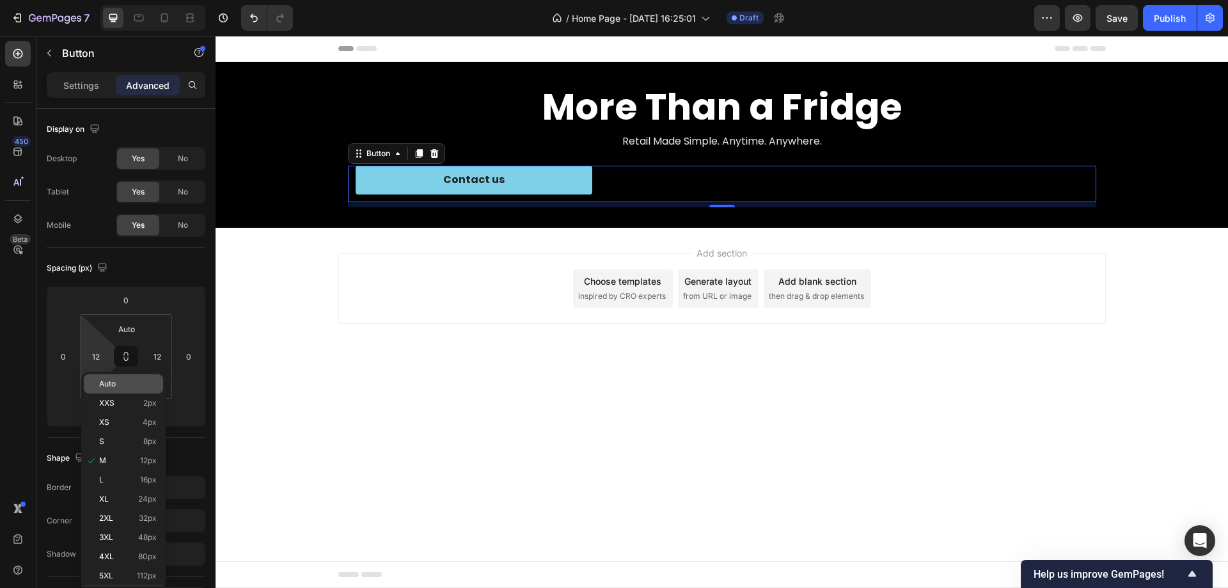
click at [101, 389] on div "Auto" at bounding box center [123, 383] width 79 height 19
type input "Auto"
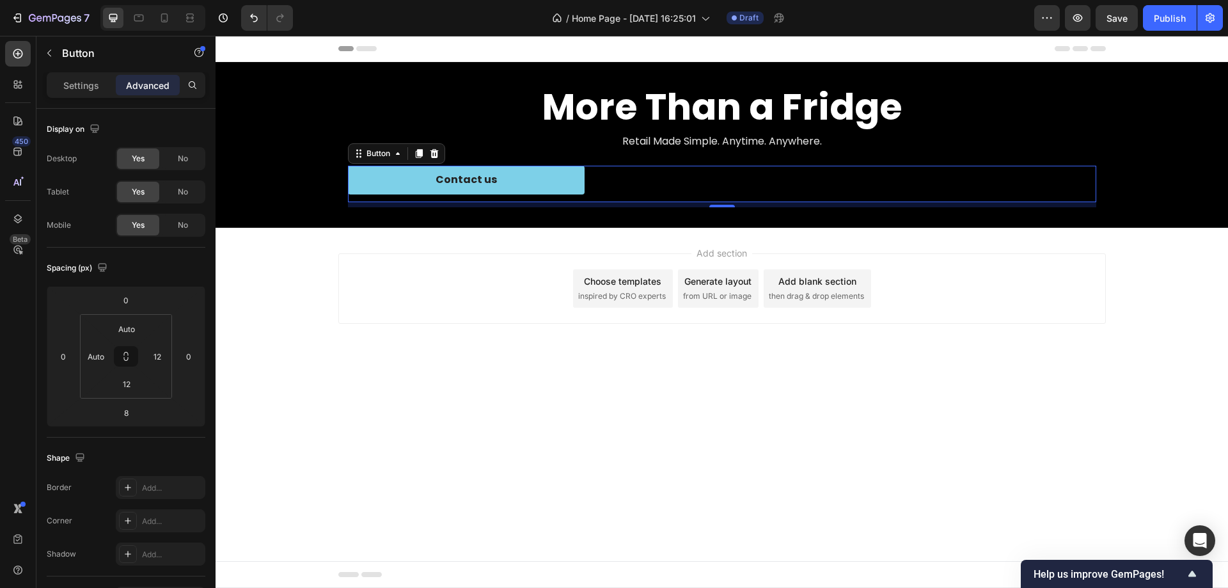
click at [117, 377] on input "12" at bounding box center [127, 383] width 26 height 19
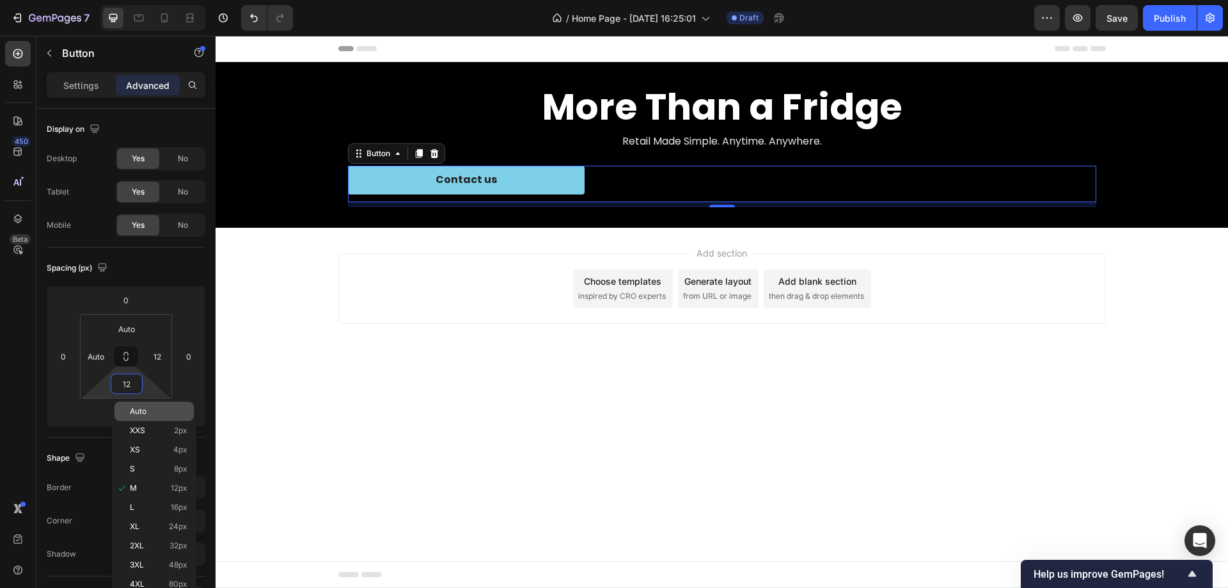
click at [125, 407] on div "Auto" at bounding box center [154, 411] width 79 height 19
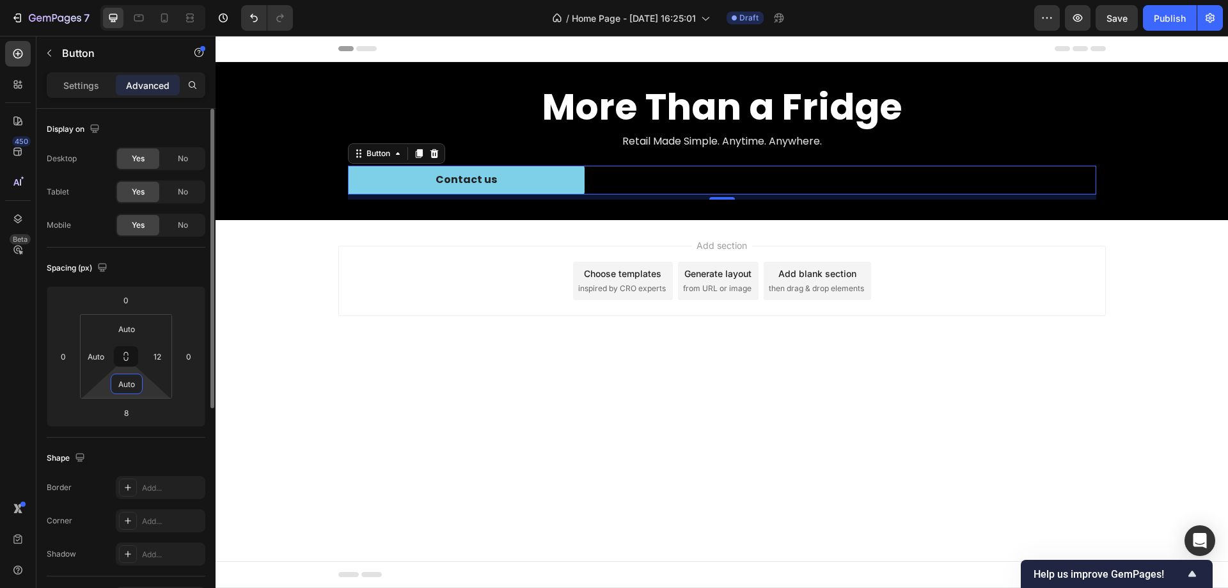
click at [128, 381] on input "Auto" at bounding box center [127, 383] width 26 height 19
type input "0"
click at [125, 332] on input "Auto" at bounding box center [127, 328] width 26 height 19
type input "0"
click at [86, 356] on input "Auto" at bounding box center [95, 356] width 19 height 19
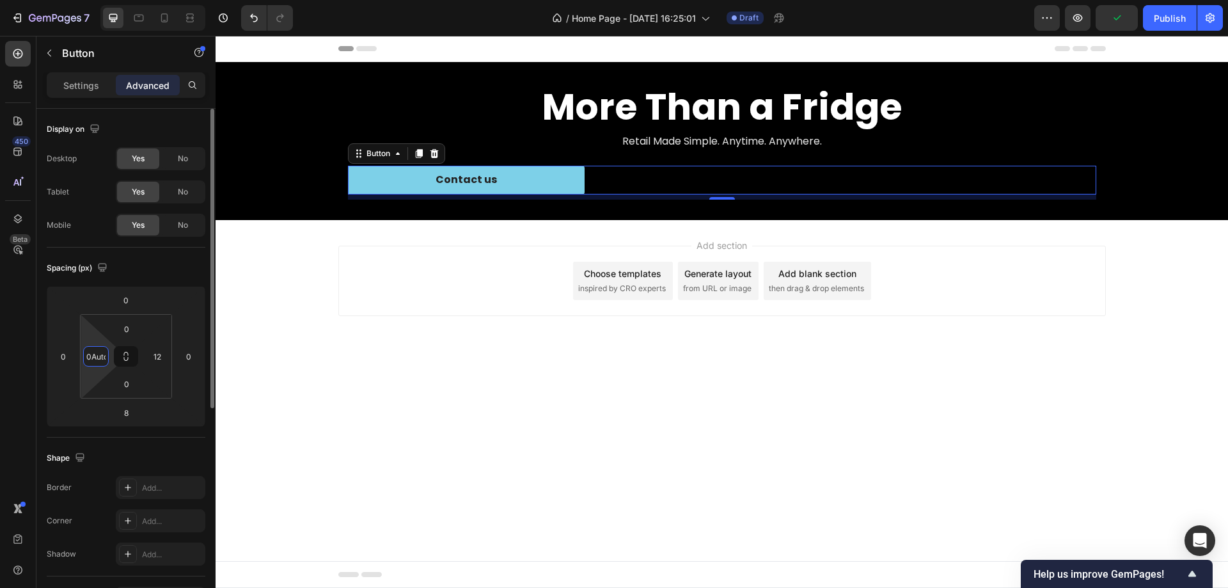
type input "0"
click at [148, 269] on div "Spacing (px)" at bounding box center [126, 268] width 159 height 20
click at [159, 353] on input "12" at bounding box center [157, 356] width 19 height 19
type input "0"
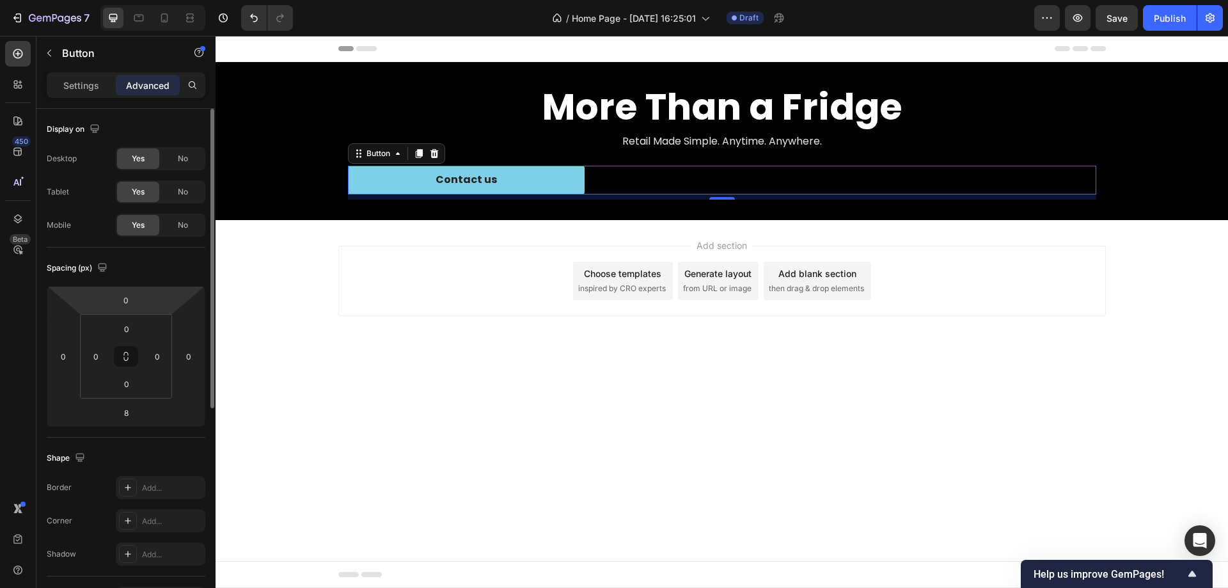
click at [170, 278] on div "Spacing (px) 0 0 8 0 0 0 0 0" at bounding box center [126, 343] width 159 height 190
click at [90, 97] on div "Settings Advanced" at bounding box center [126, 85] width 159 height 26
click at [90, 90] on p "Settings" at bounding box center [81, 85] width 36 height 13
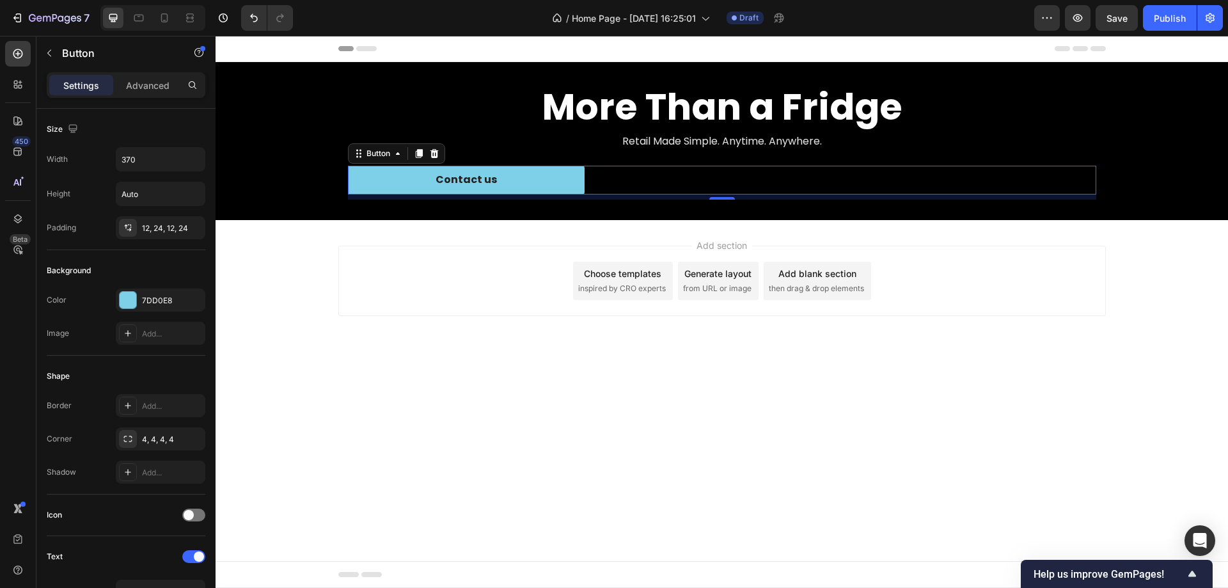
click at [994, 326] on div "Add section Choose templates inspired by CRO experts Generate layout from URL o…" at bounding box center [722, 298] width 1013 height 157
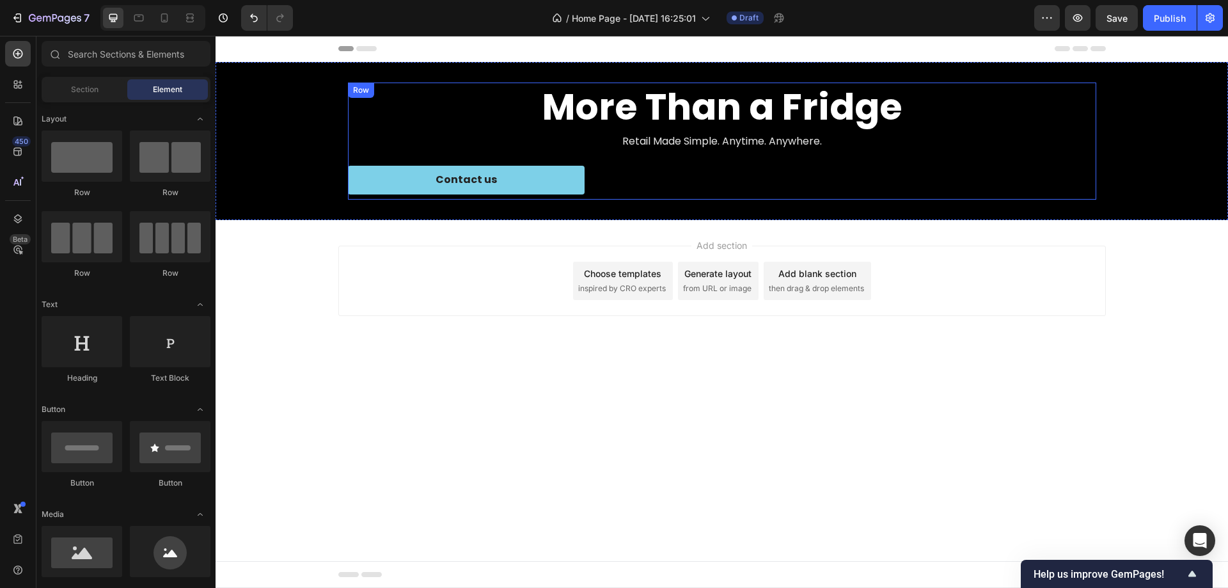
click at [357, 153] on div "Button" at bounding box center [365, 158] width 29 height 12
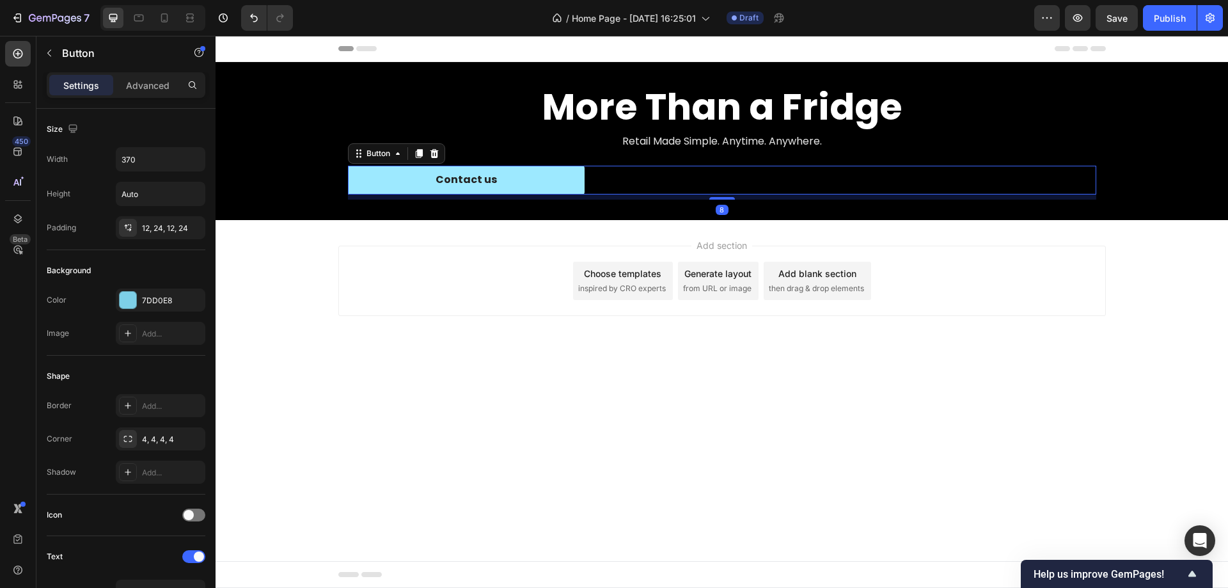
click at [404, 187] on button "Contact us" at bounding box center [466, 180] width 237 height 29
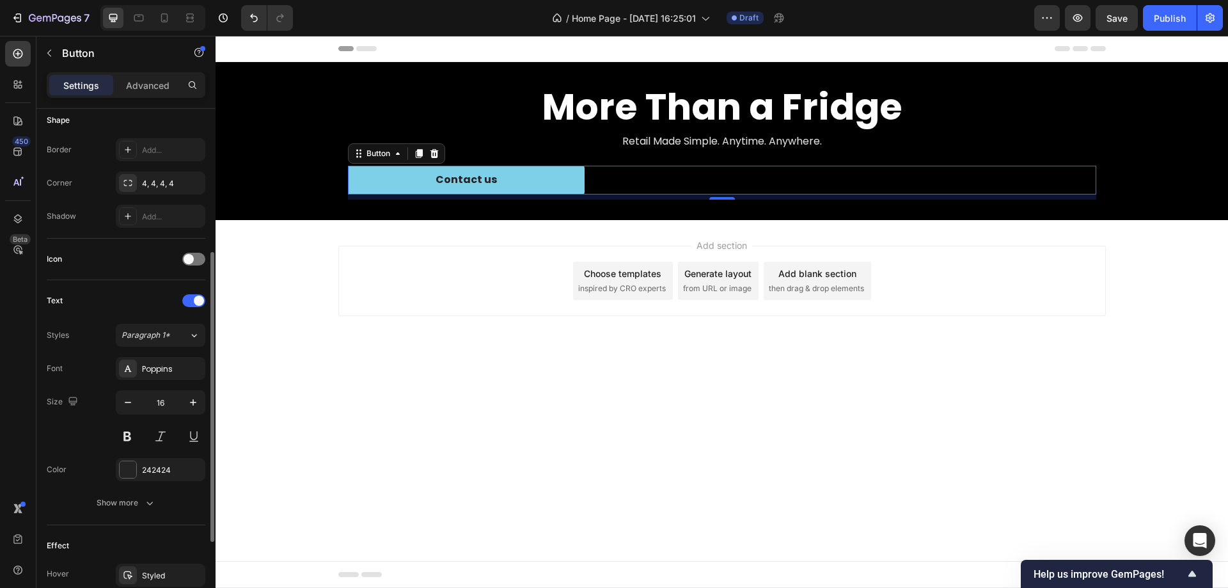
scroll to position [384, 0]
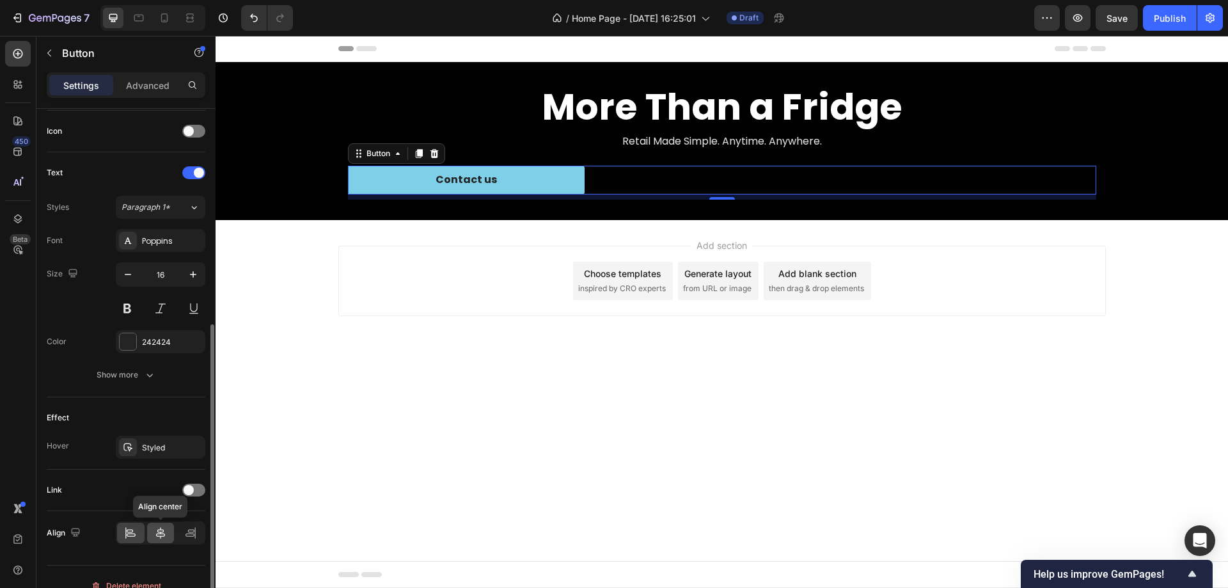
click at [161, 529] on icon at bounding box center [160, 533] width 9 height 12
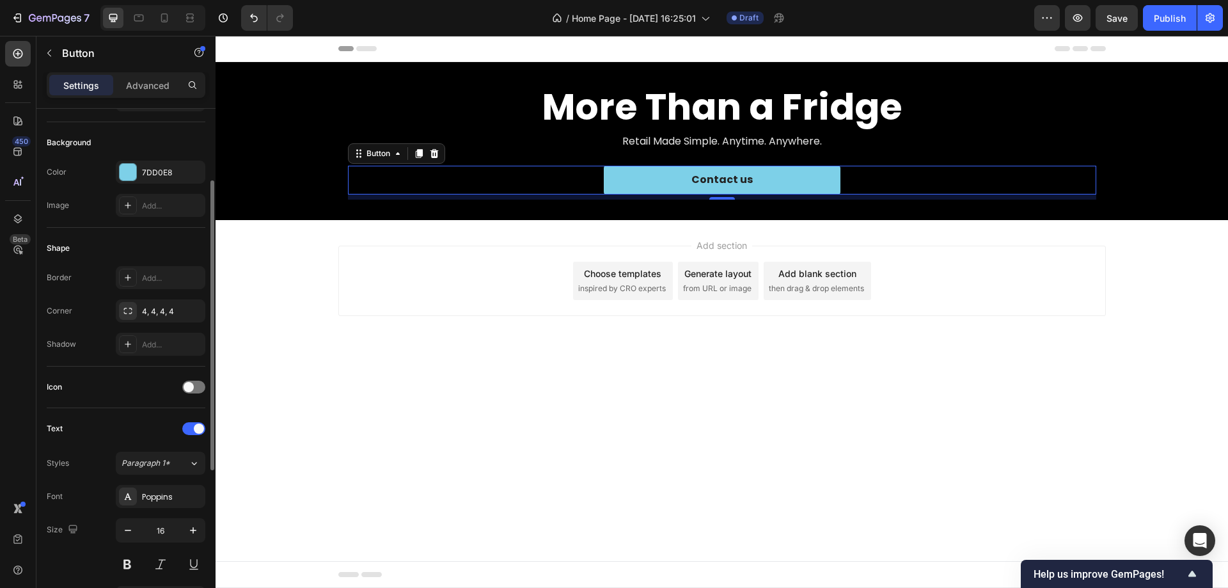
scroll to position [0, 0]
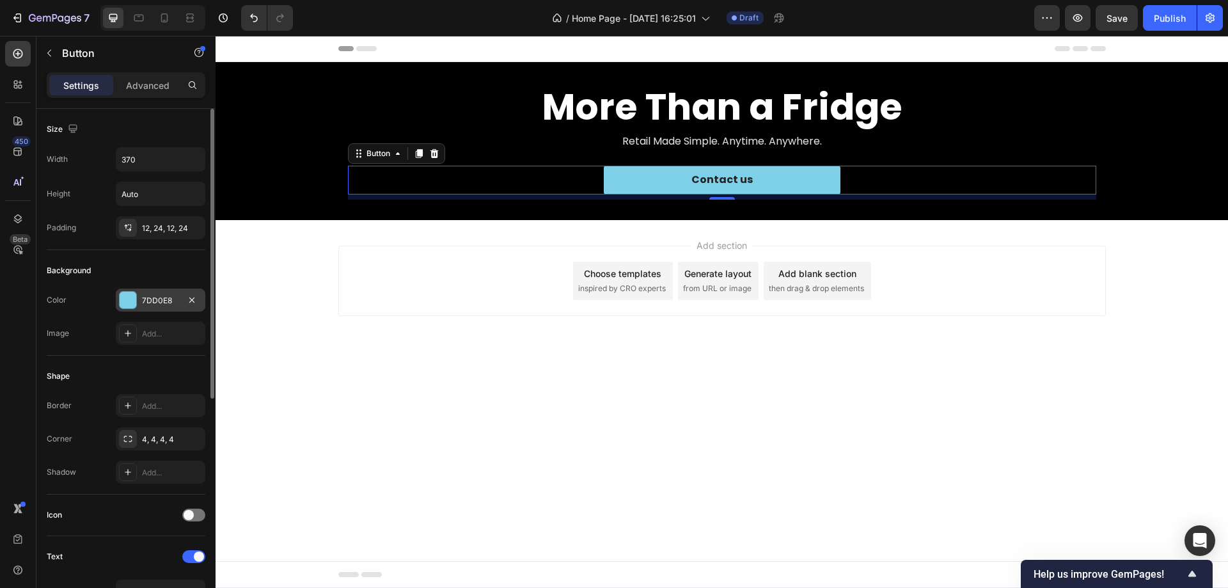
click at [132, 298] on div at bounding box center [128, 300] width 17 height 17
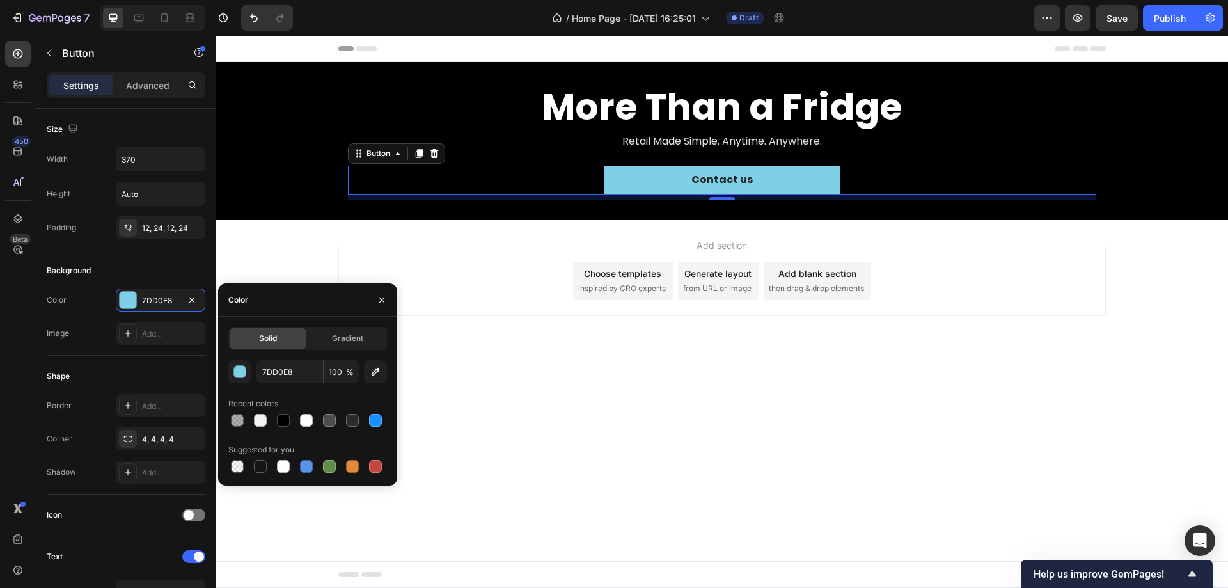
click at [322, 54] on div "Header" at bounding box center [722, 49] width 1013 height 26
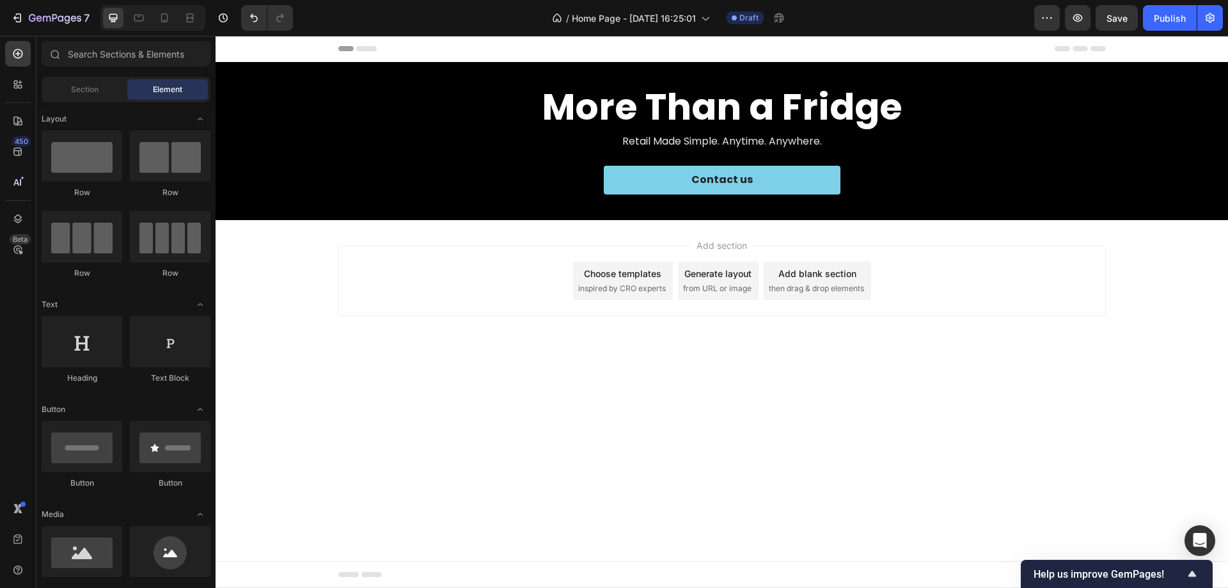
click at [241, 47] on span "Header" at bounding box center [254, 48] width 28 height 13
click at [232, 48] on icon at bounding box center [230, 48] width 9 height 9
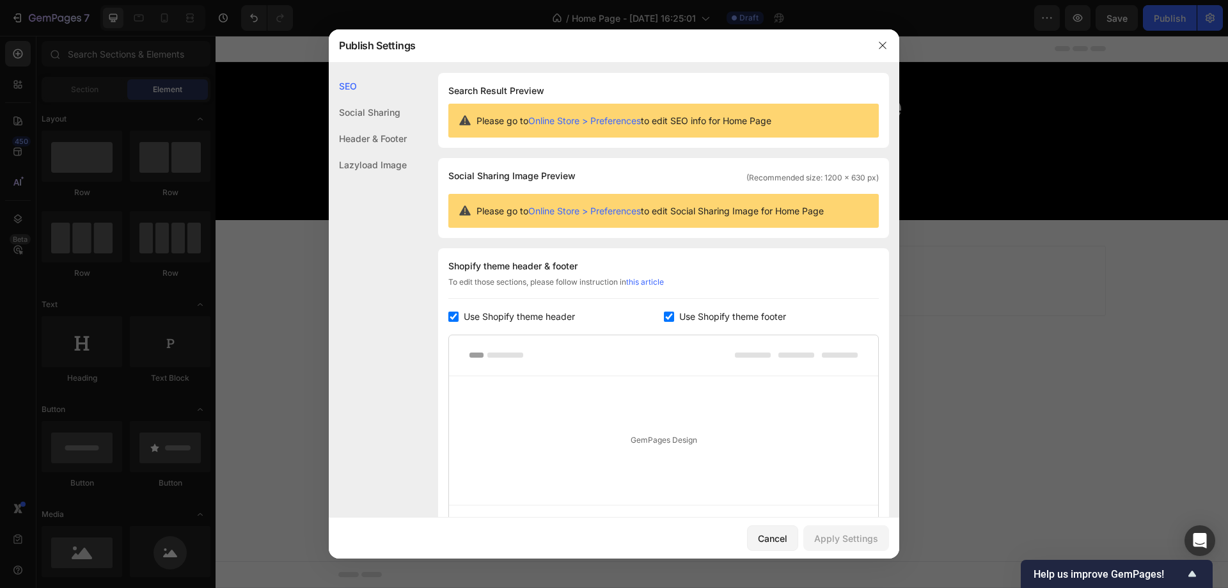
scroll to position [134, 0]
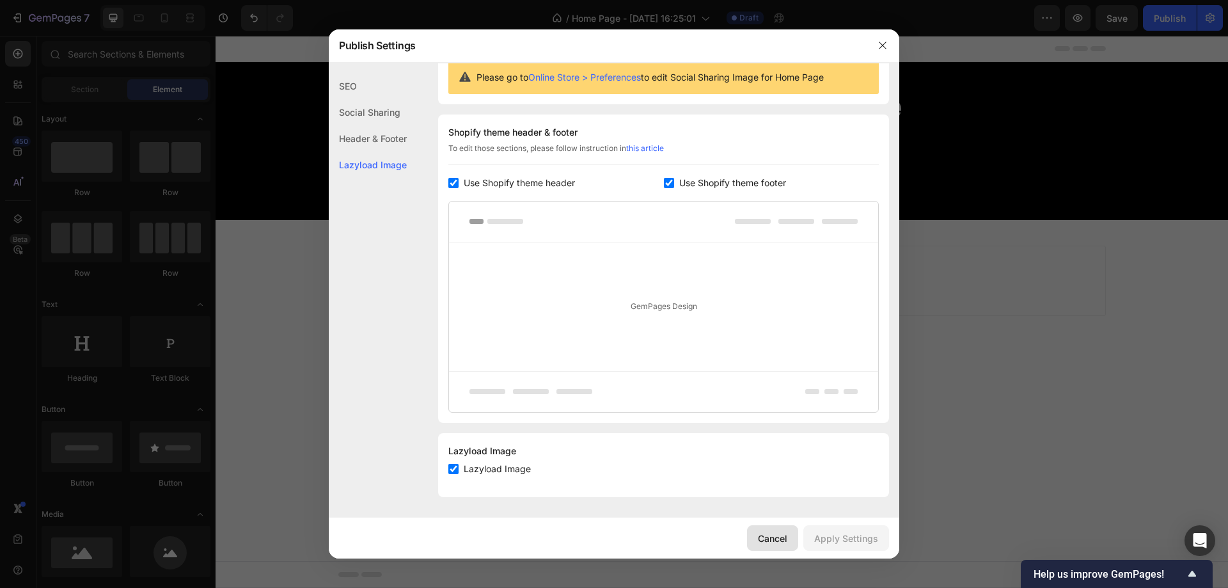
drag, startPoint x: 760, startPoint y: 541, endPoint x: 386, endPoint y: 360, distance: 415.5
click at [760, 541] on div "Cancel" at bounding box center [772, 538] width 29 height 13
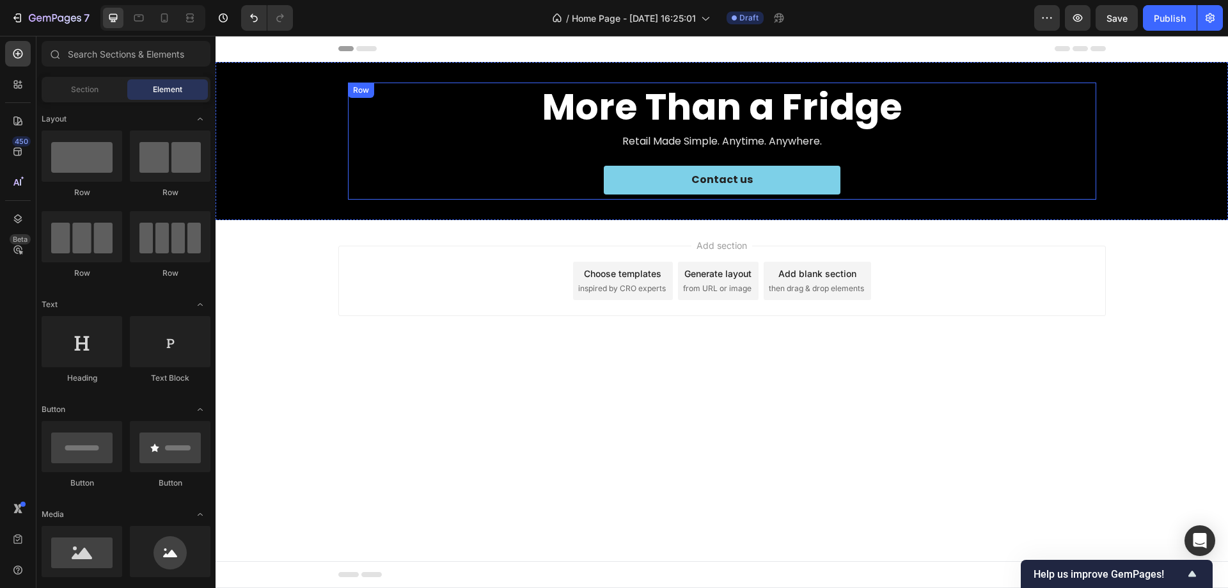
click at [314, 148] on div "Background Image" at bounding box center [722, 141] width 1013 height 158
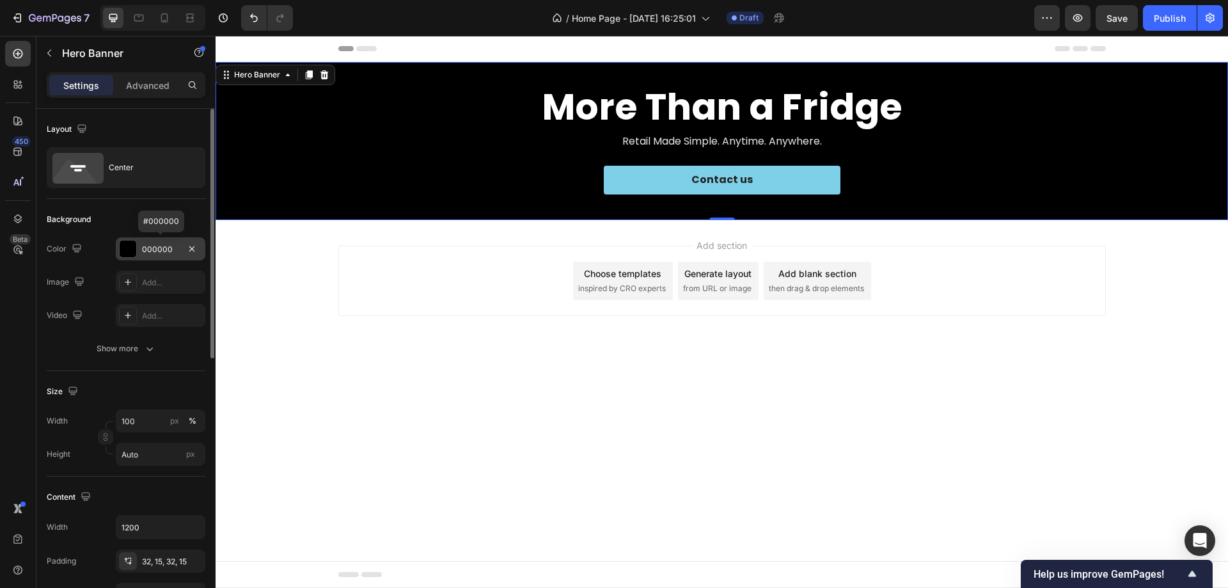
click at [129, 252] on div at bounding box center [128, 249] width 17 height 17
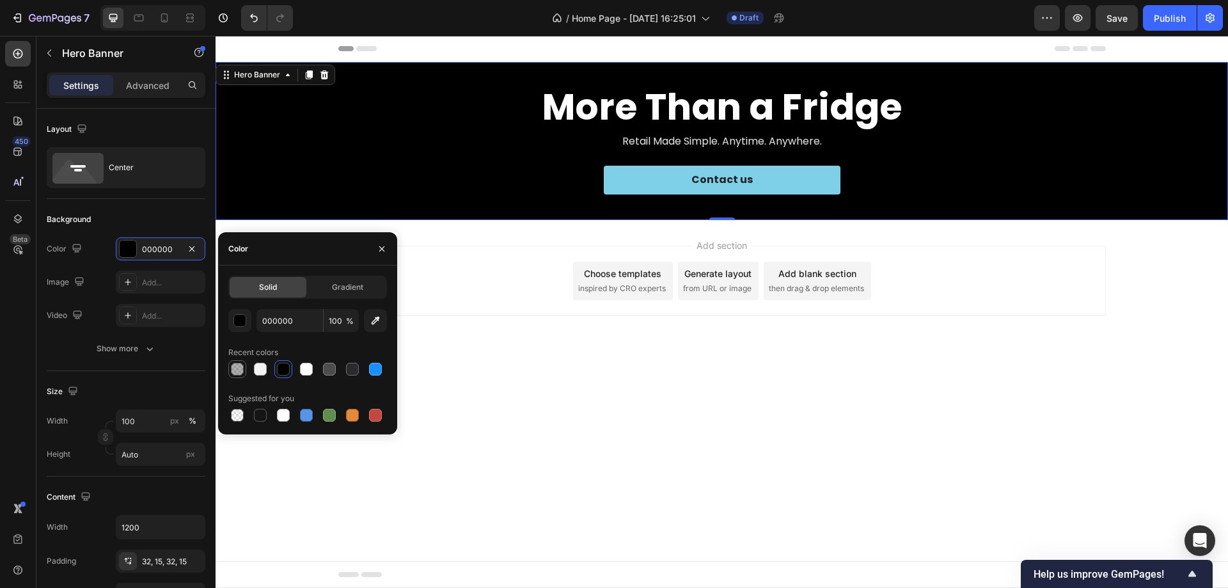
click at [238, 370] on div at bounding box center [237, 369] width 13 height 13
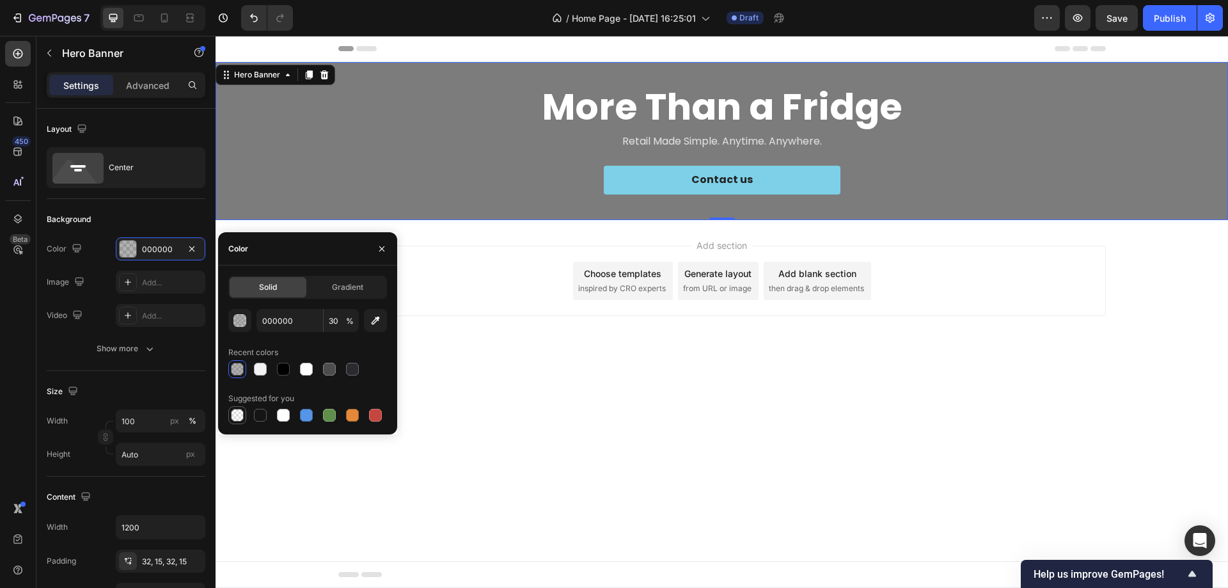
click at [240, 413] on div at bounding box center [237, 415] width 13 height 13
type input "0"
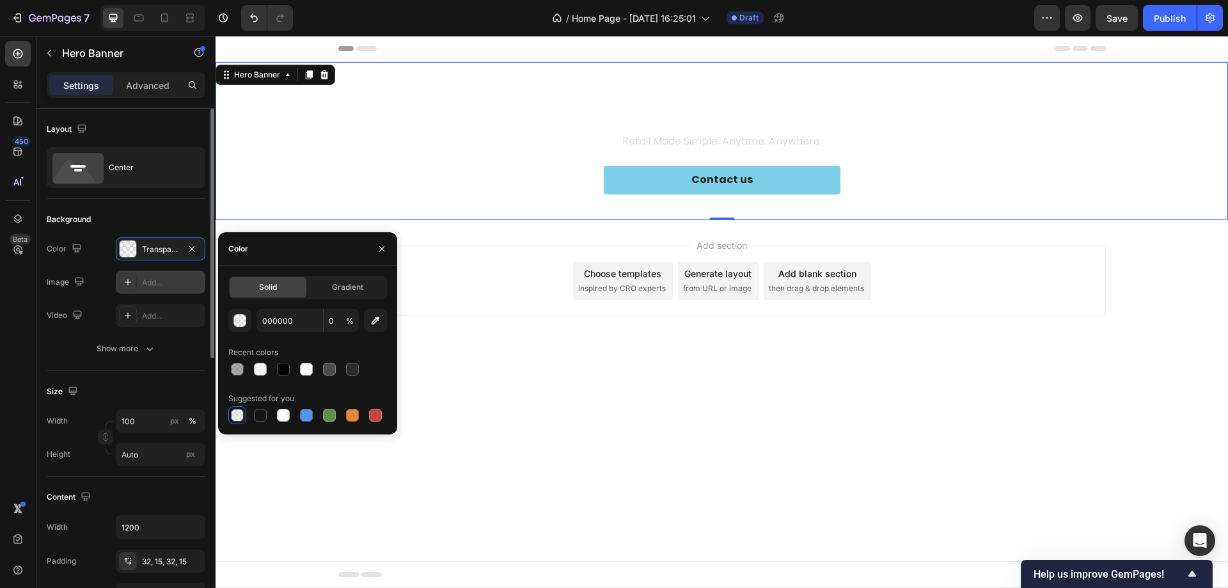
click at [163, 288] on div "Add..." at bounding box center [172, 283] width 60 height 12
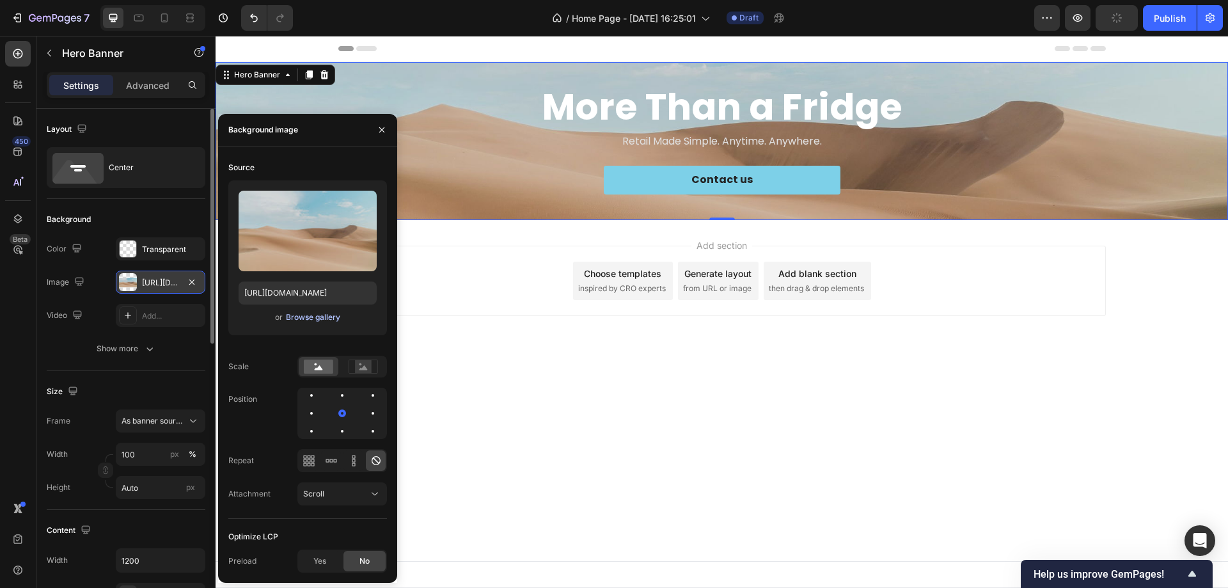
click at [311, 317] on div "Browse gallery" at bounding box center [313, 318] width 54 height 12
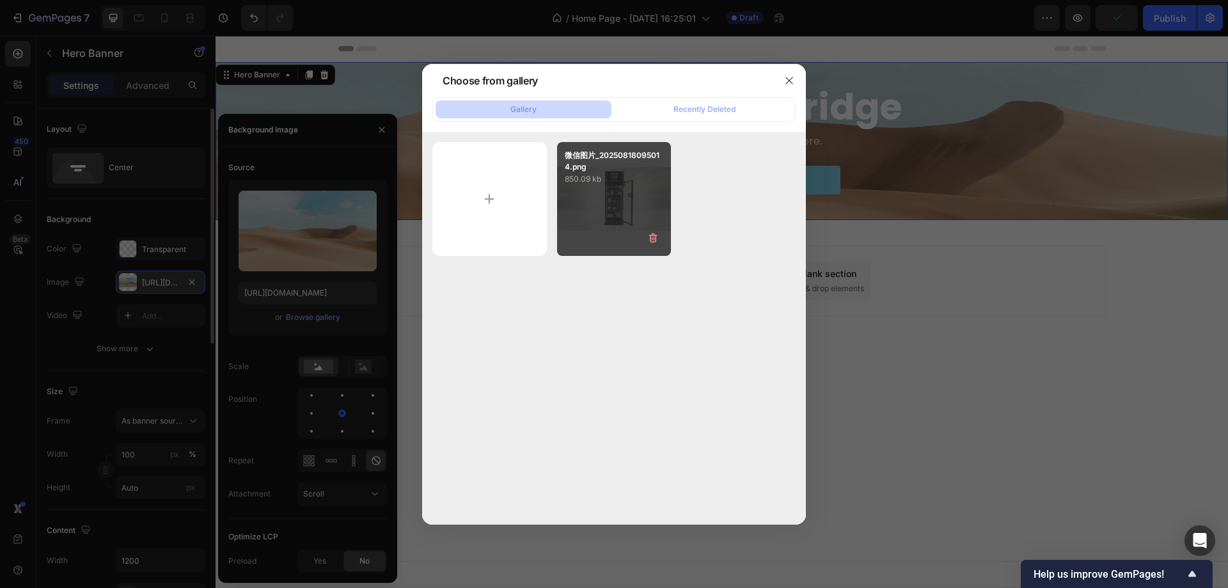
click at [590, 195] on div "微信图片_20250818095014.png 850.09 kb" at bounding box center [614, 199] width 115 height 115
type input "https://cdn.shopify.com/s/files/1/0945/9623/5560/files/gempages_586393031209386…"
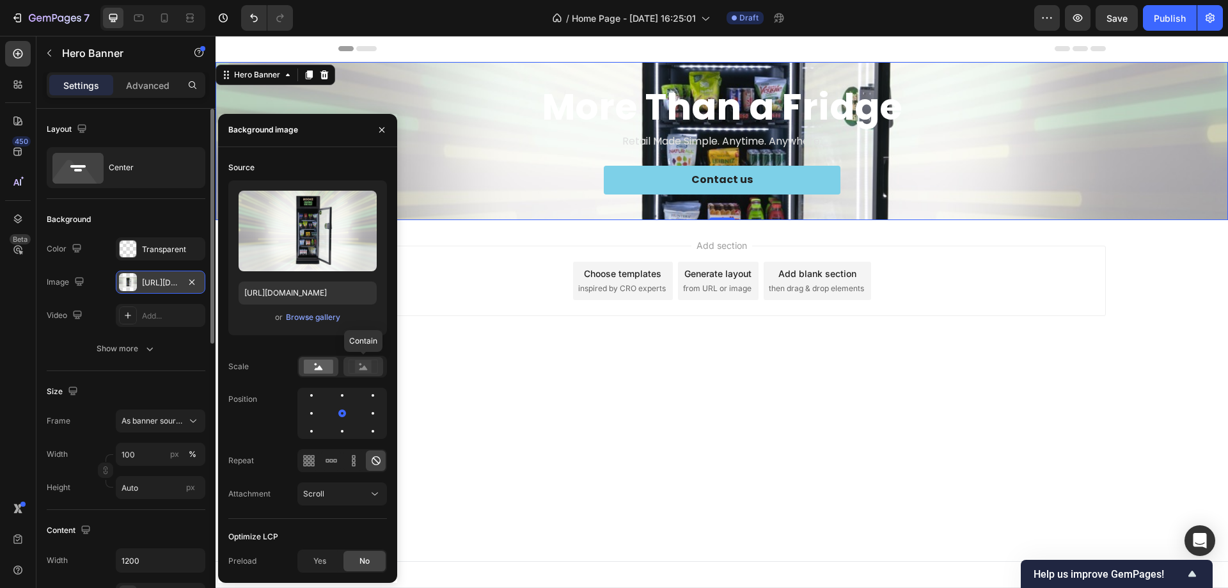
click at [372, 370] on icon at bounding box center [363, 367] width 29 height 14
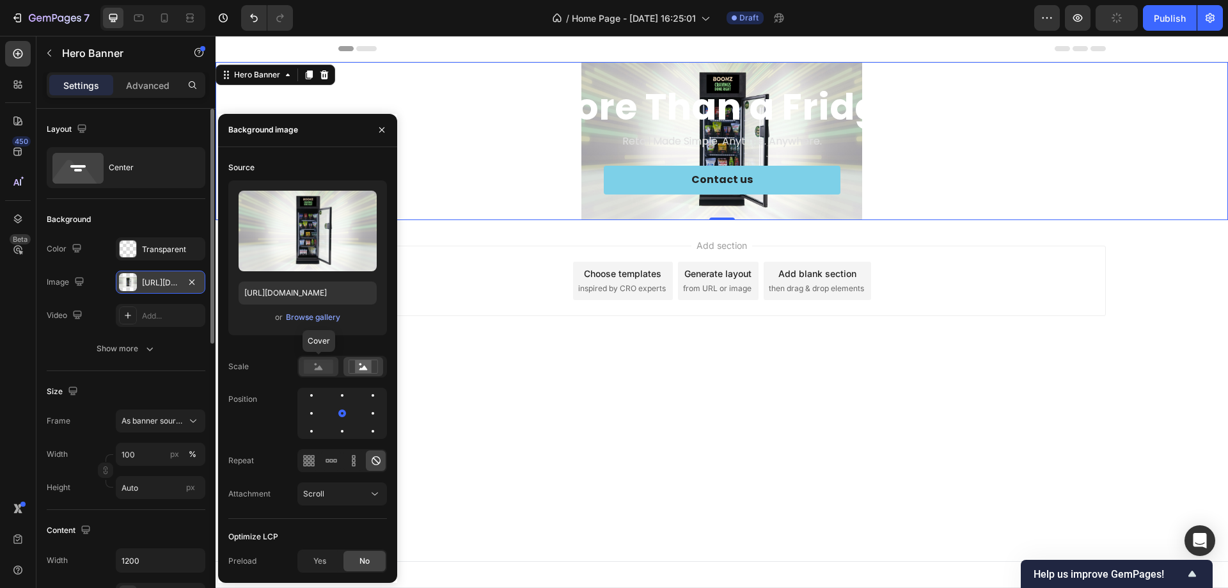
click at [321, 366] on rect at bounding box center [318, 367] width 29 height 14
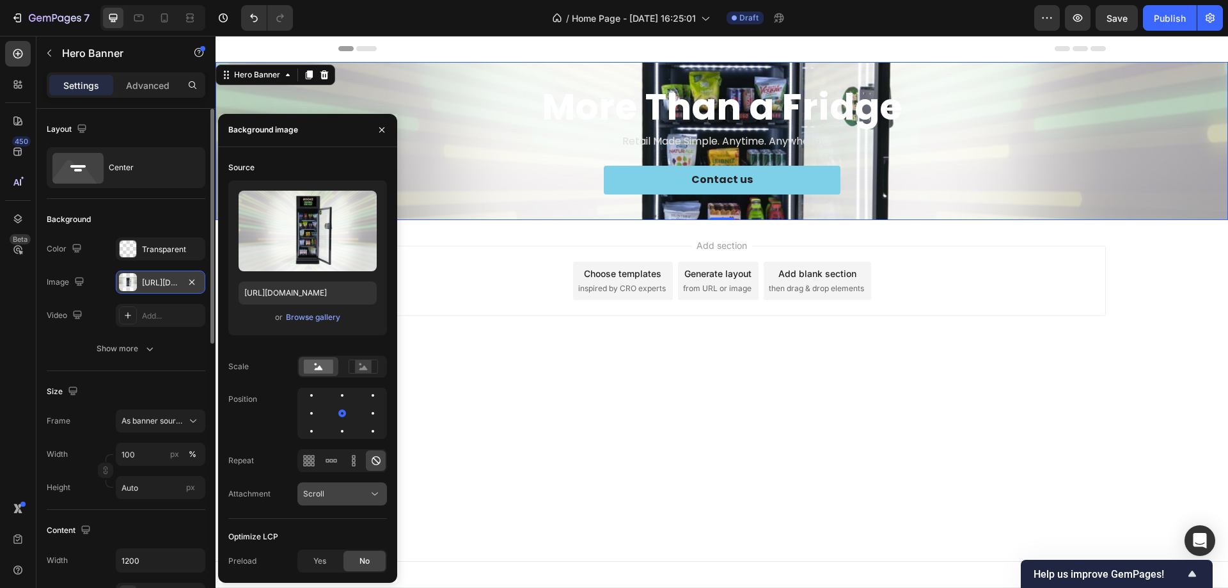
click at [338, 484] on button "Scroll" at bounding box center [343, 493] width 90 height 23
click at [339, 484] on button "Scroll" at bounding box center [343, 493] width 90 height 23
click at [141, 349] on div "Show more" at bounding box center [127, 348] width 60 height 13
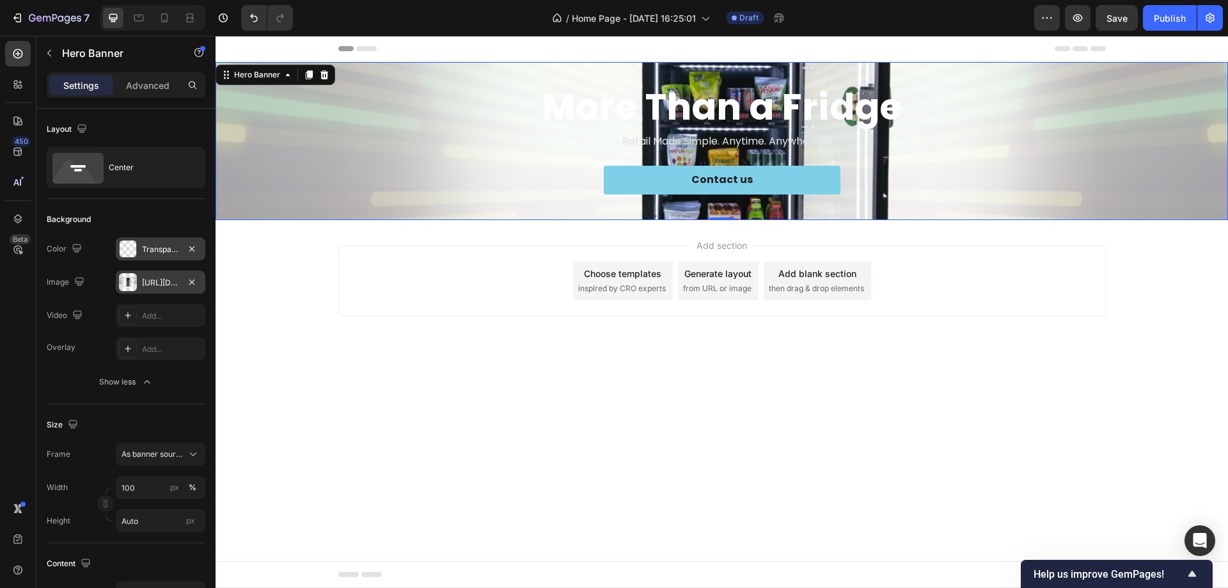
click at [168, 238] on div "Transparent" at bounding box center [161, 248] width 90 height 23
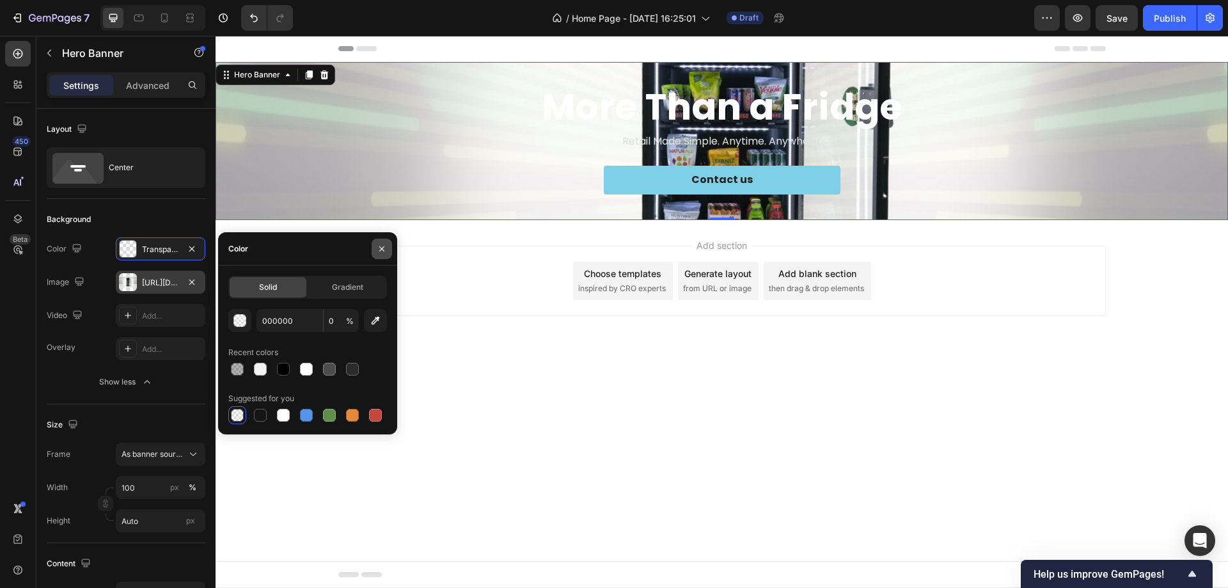
click at [385, 247] on icon "button" at bounding box center [382, 249] width 10 height 10
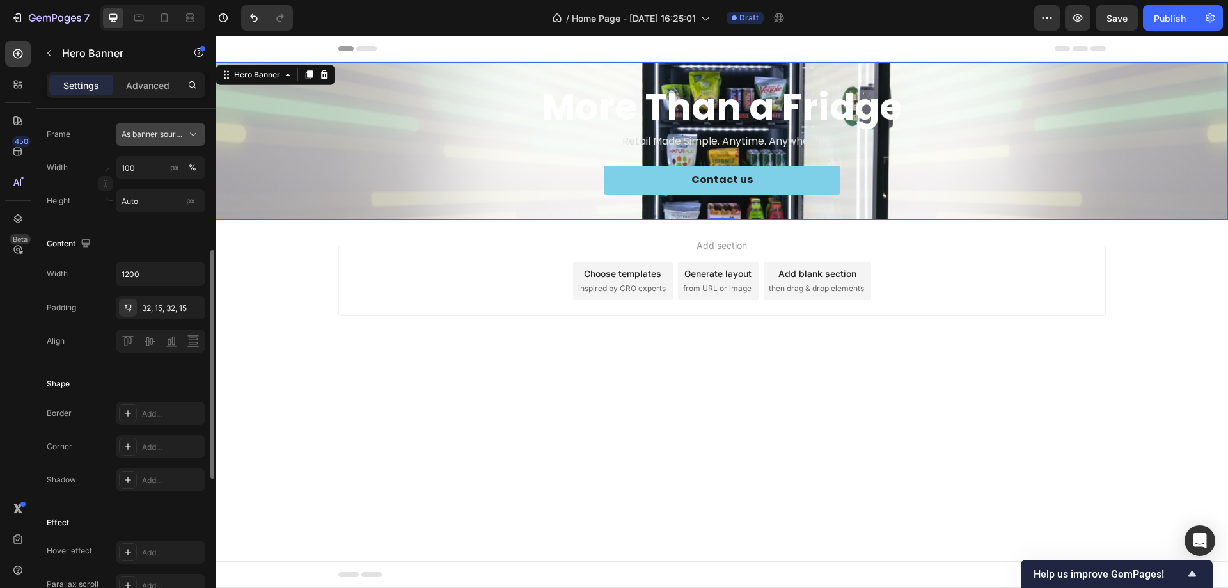
scroll to position [384, 0]
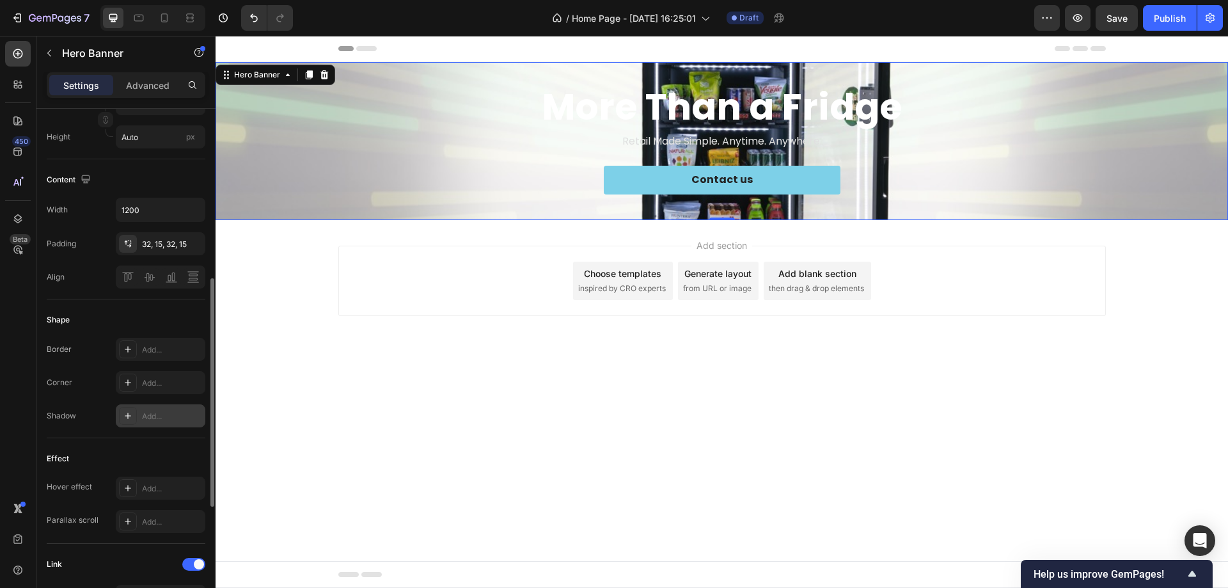
click at [166, 419] on div "Add..." at bounding box center [172, 417] width 60 height 12
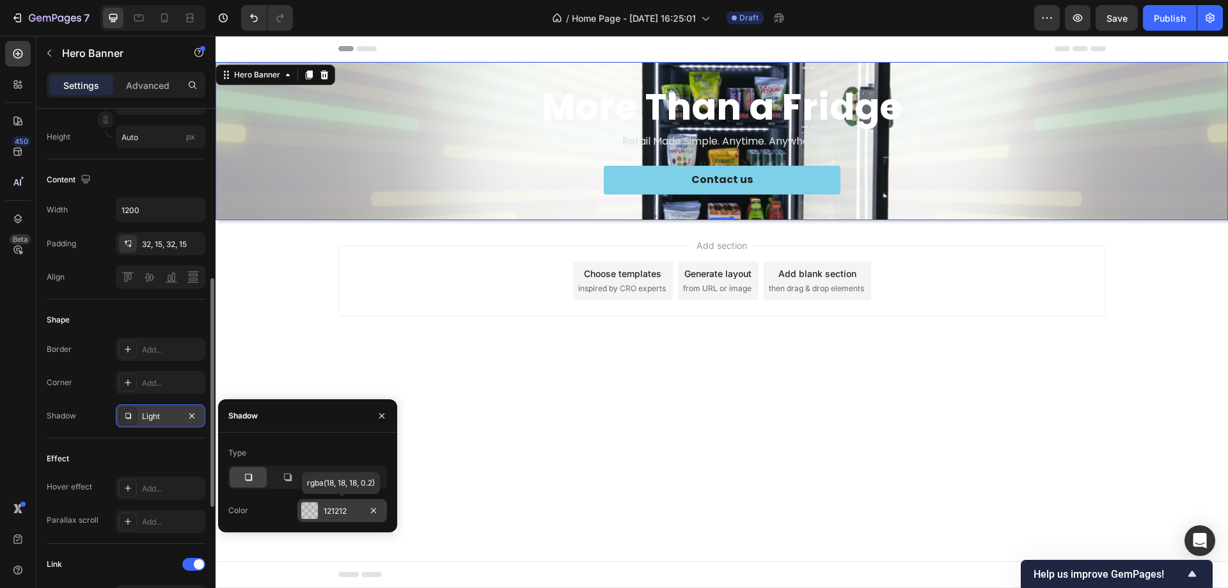
click at [314, 511] on div at bounding box center [309, 510] width 17 height 17
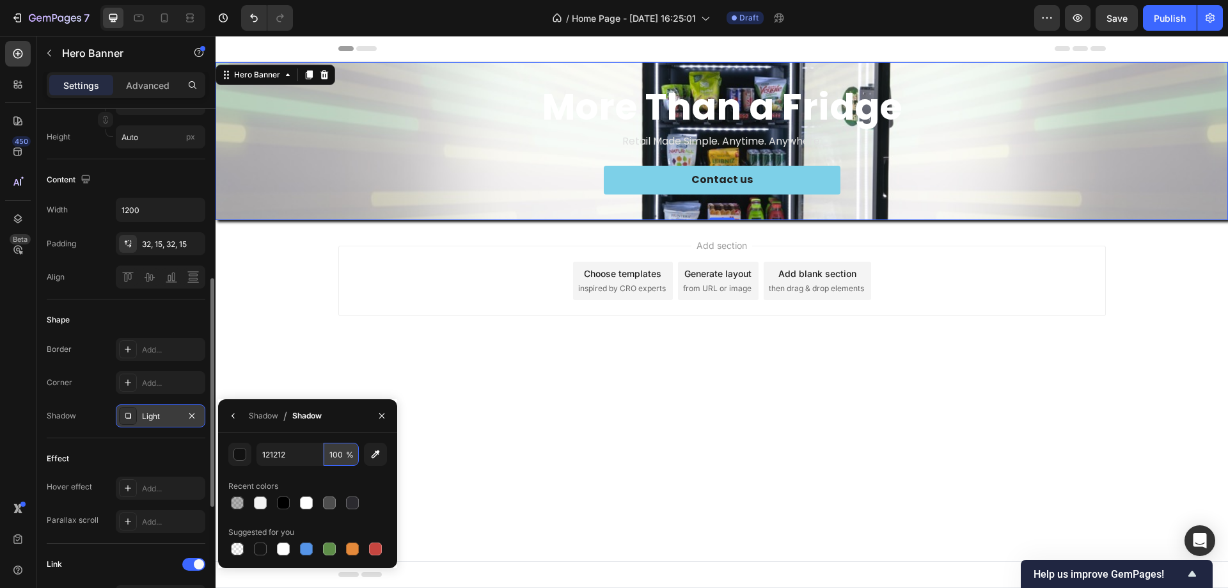
type input "100"
click at [237, 420] on icon "button" at bounding box center [233, 416] width 10 height 10
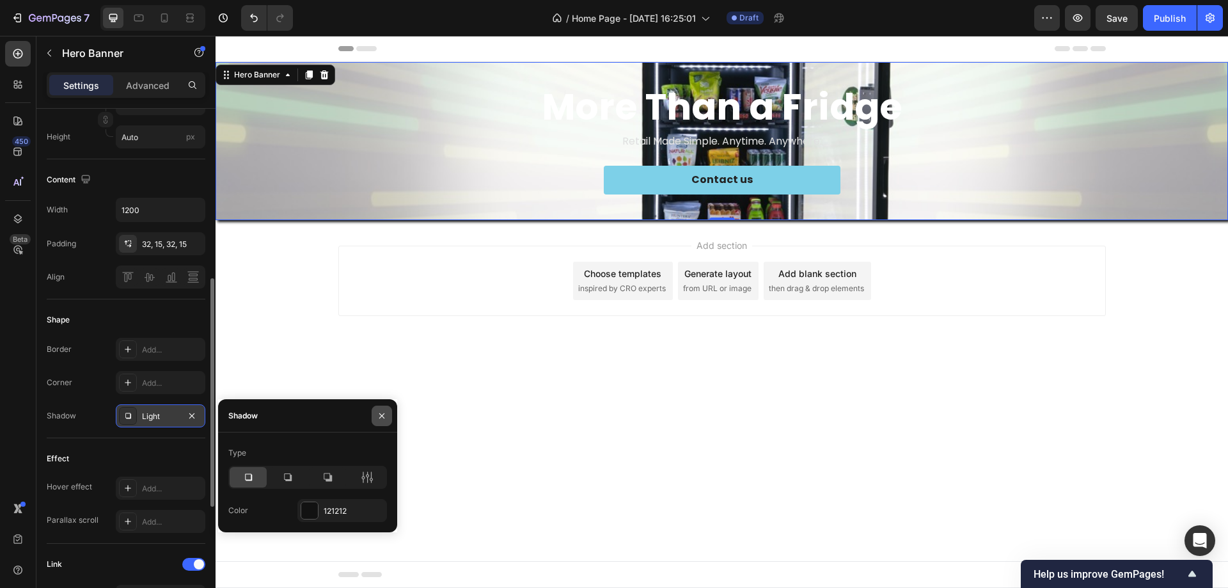
click at [376, 415] on button "button" at bounding box center [382, 416] width 20 height 20
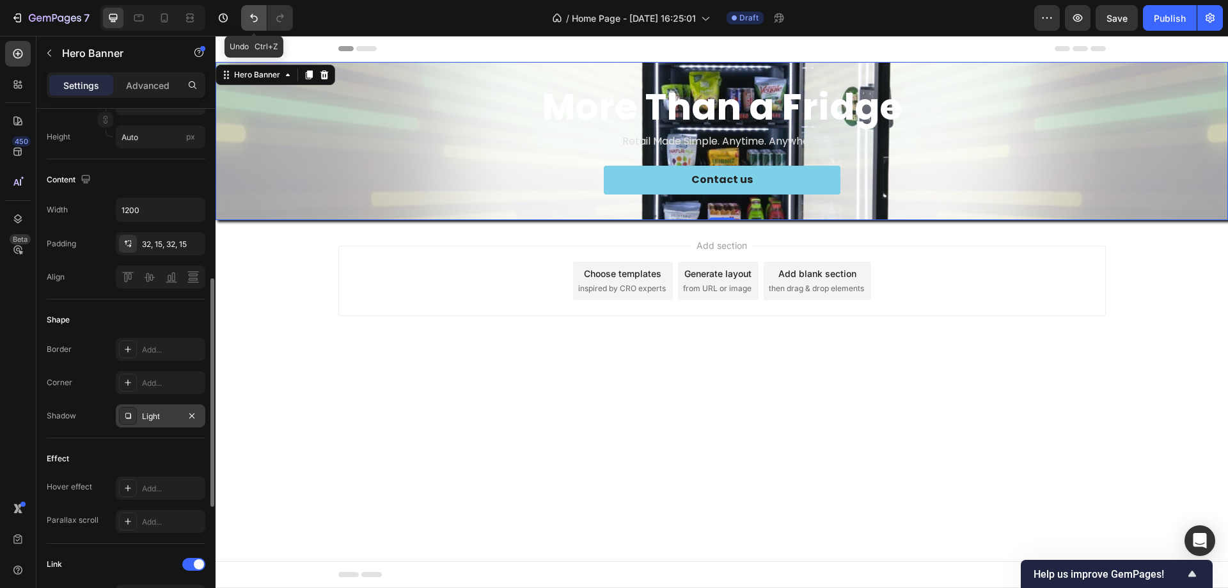
click at [251, 10] on button "Undo/Redo" at bounding box center [254, 18] width 26 height 26
click at [257, 19] on icon "Undo/Redo" at bounding box center [254, 18] width 13 height 13
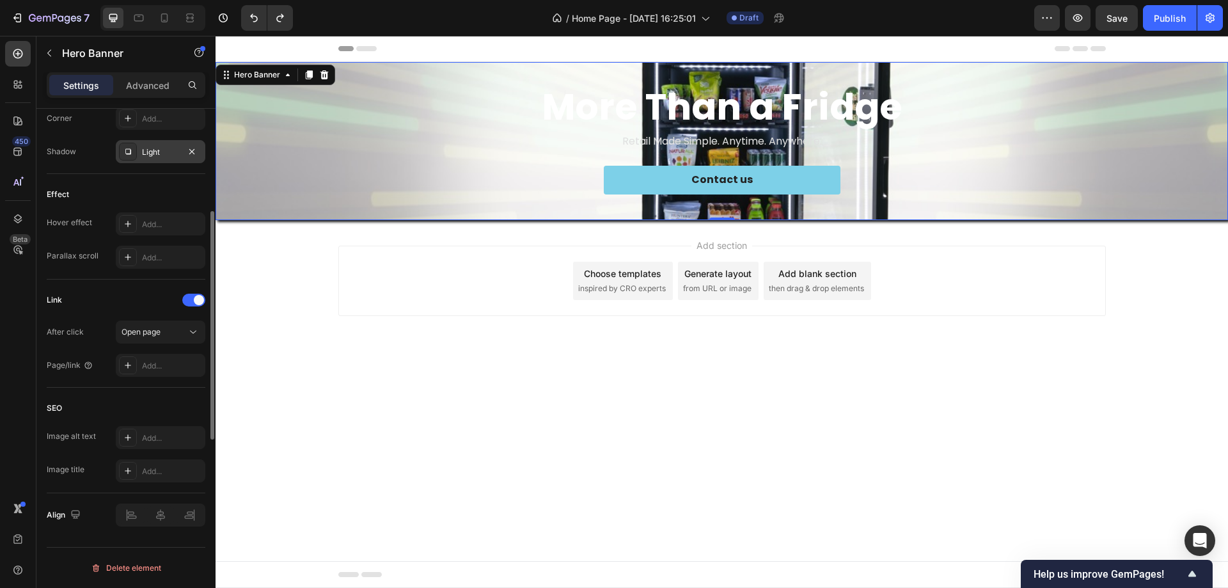
scroll to position [456, 0]
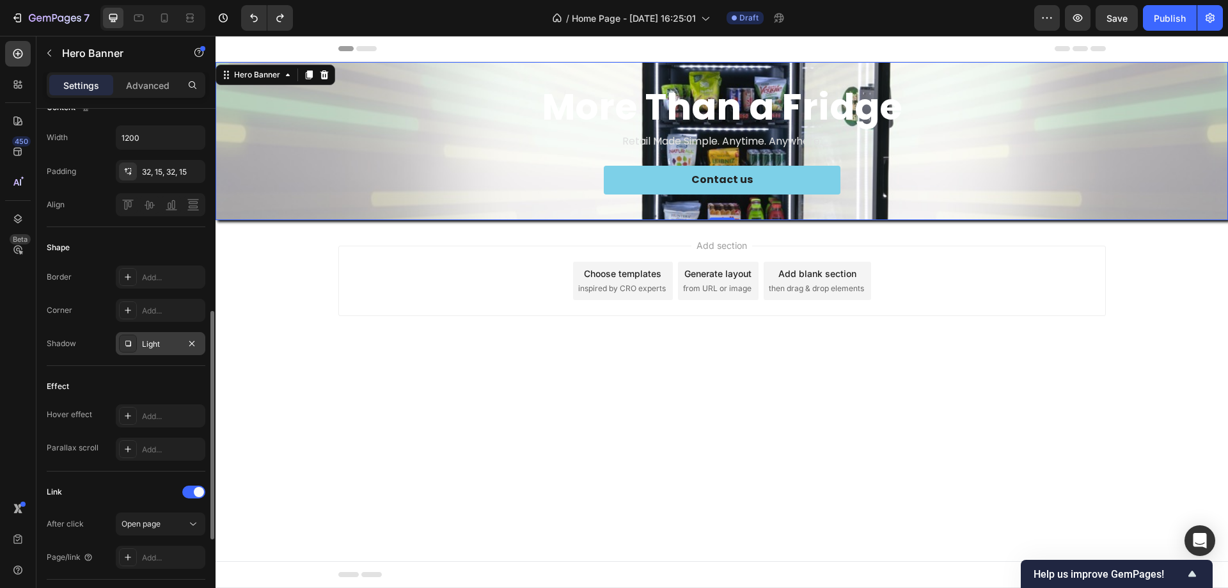
click at [277, 174] on div "Background Image" at bounding box center [722, 141] width 1013 height 158
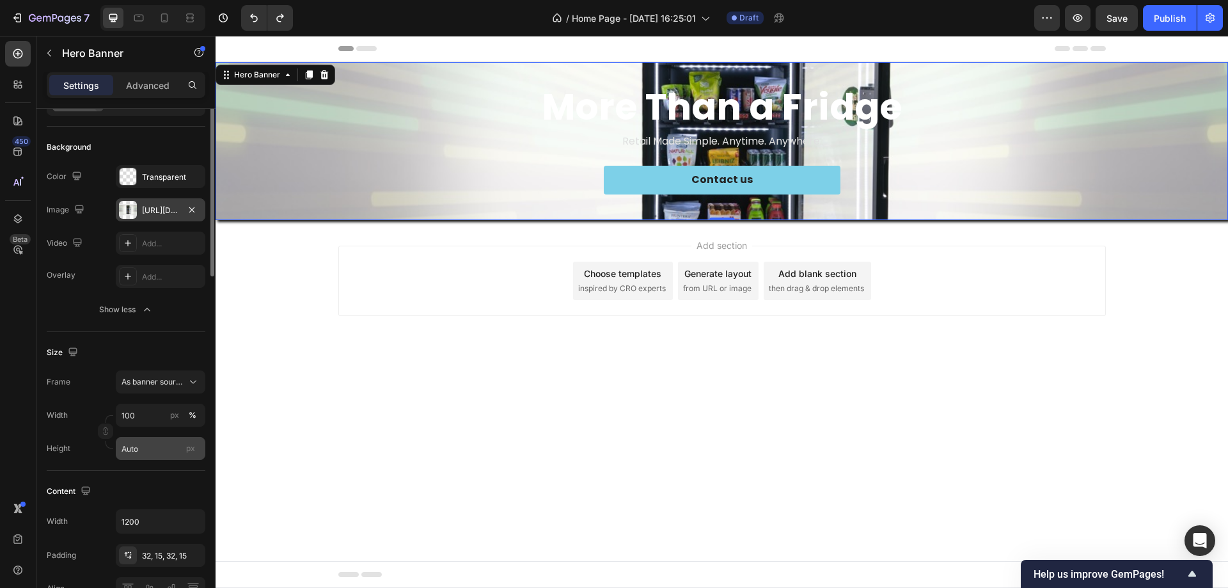
scroll to position [8, 0]
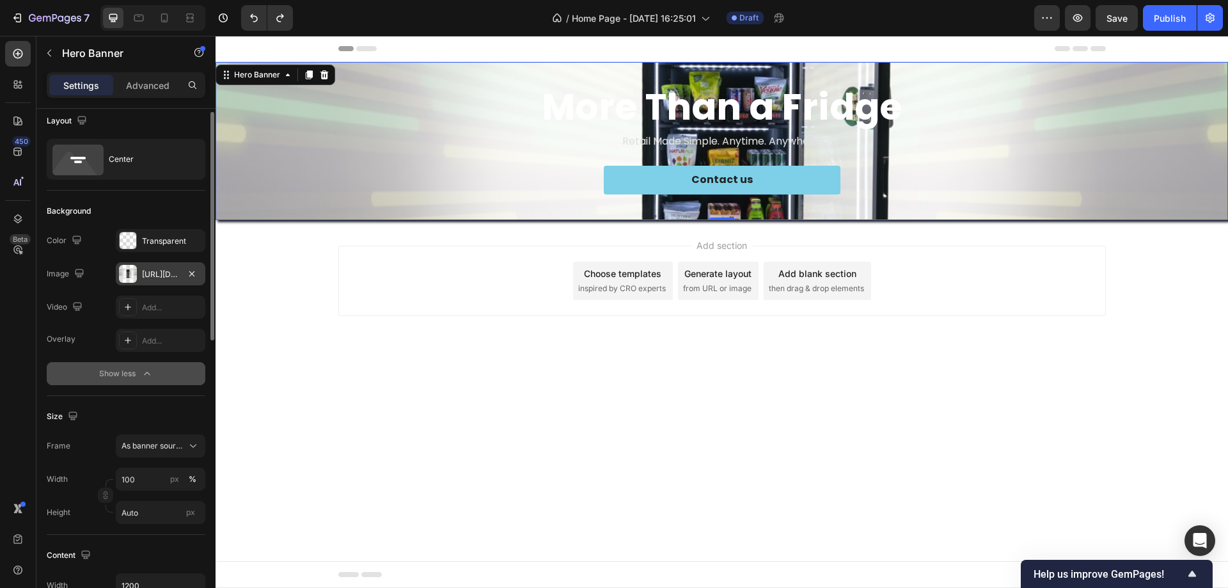
click at [131, 371] on div "Show less" at bounding box center [126, 373] width 54 height 13
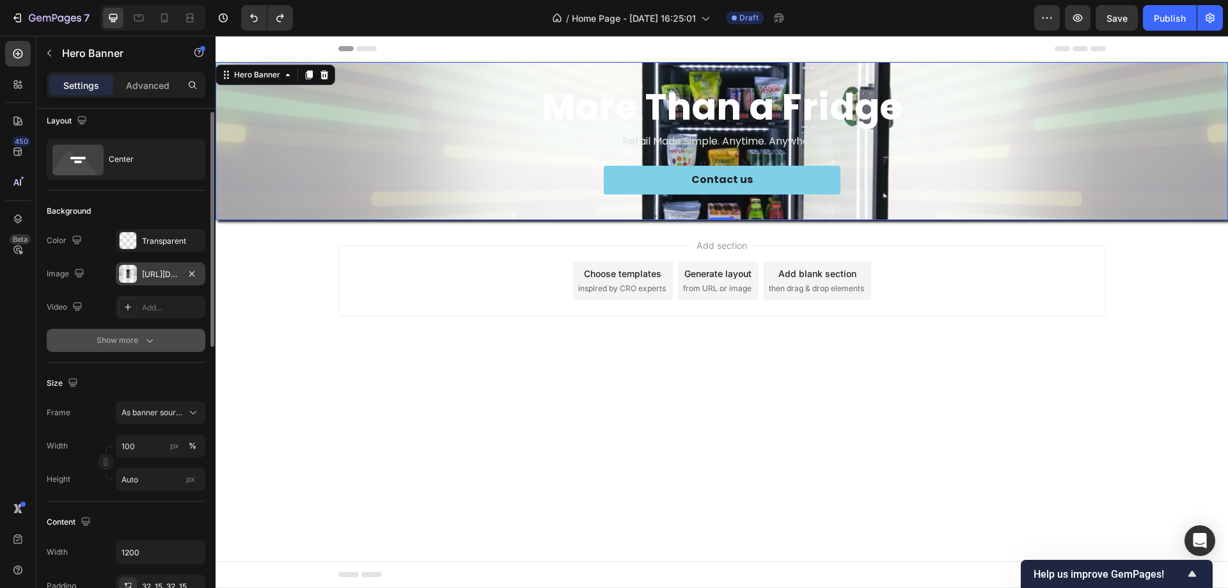
click at [131, 340] on div "Show more" at bounding box center [127, 340] width 60 height 13
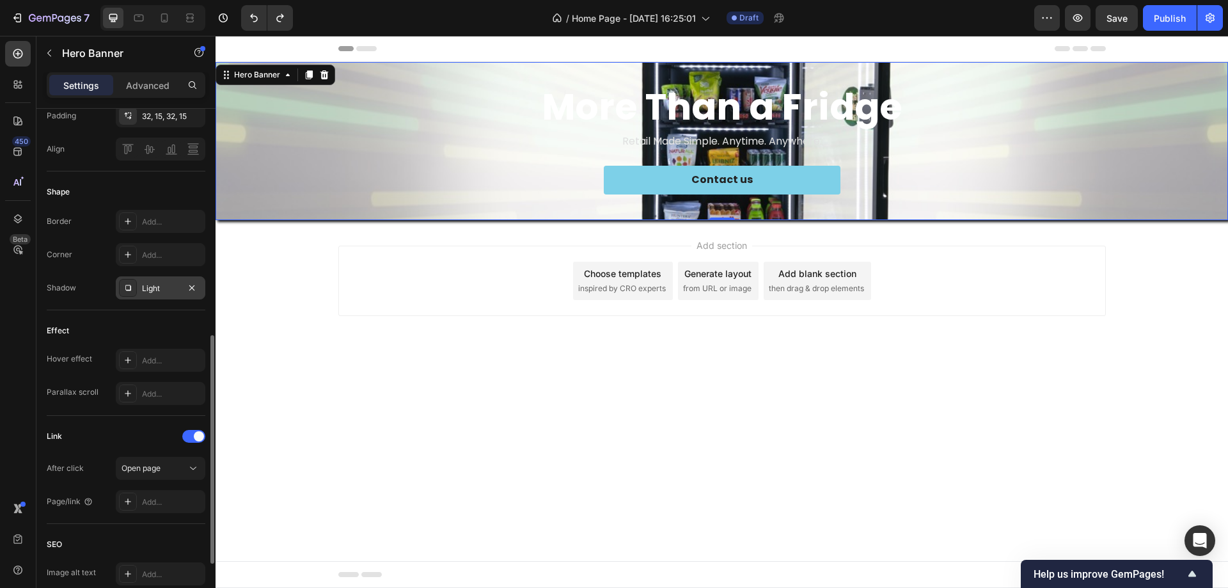
scroll to position [640, 0]
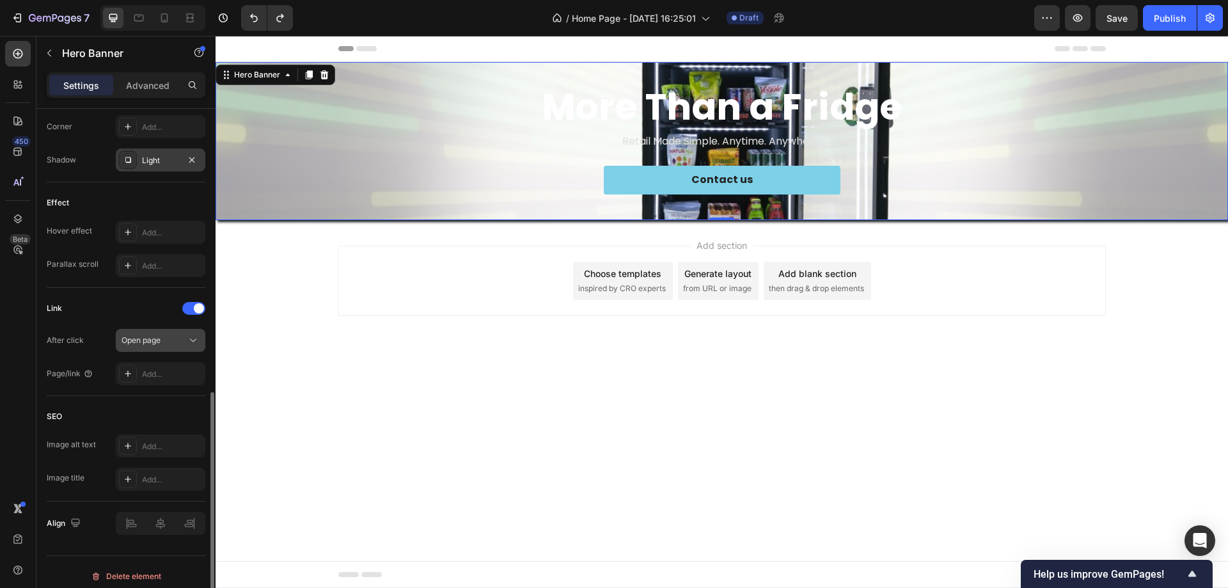
click at [180, 349] on button "Open page" at bounding box center [161, 340] width 90 height 23
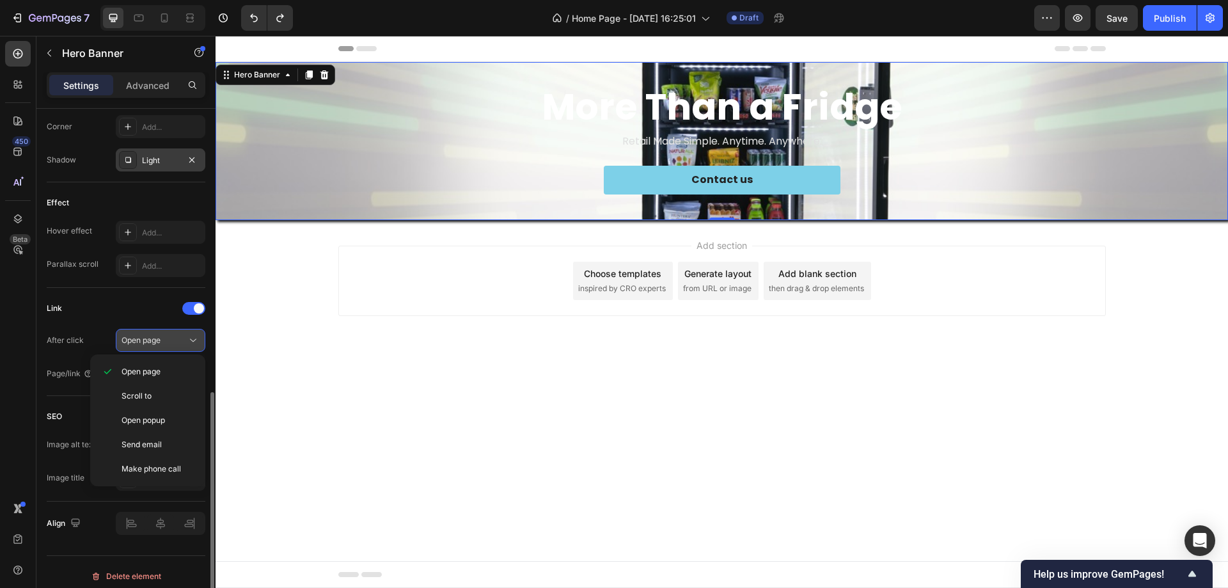
click at [170, 345] on div "Open page" at bounding box center [154, 341] width 65 height 12
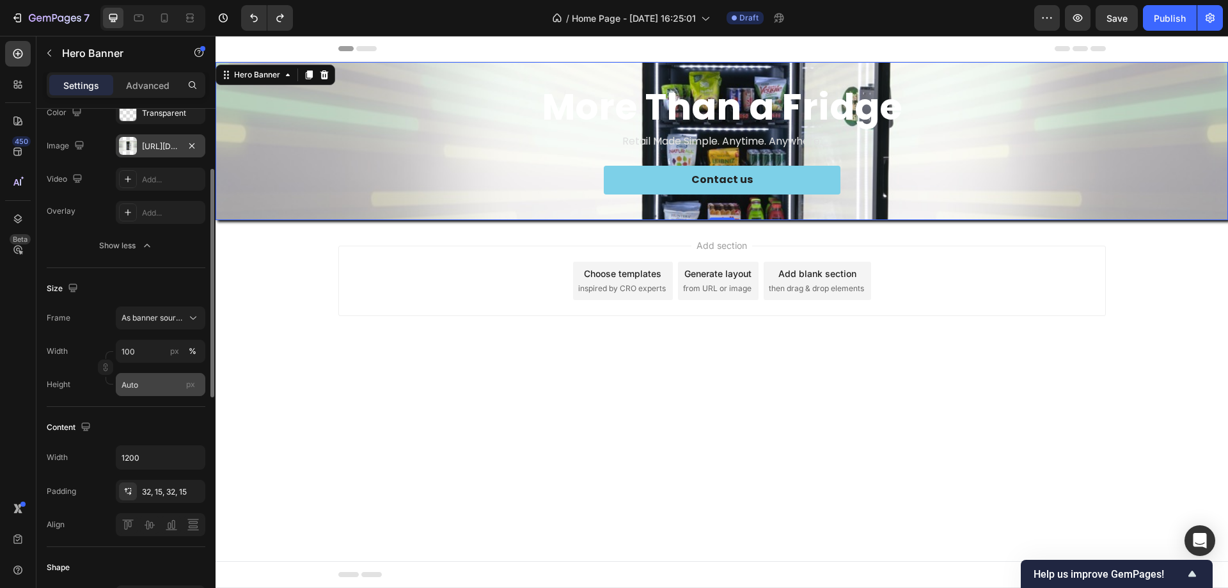
scroll to position [8, 0]
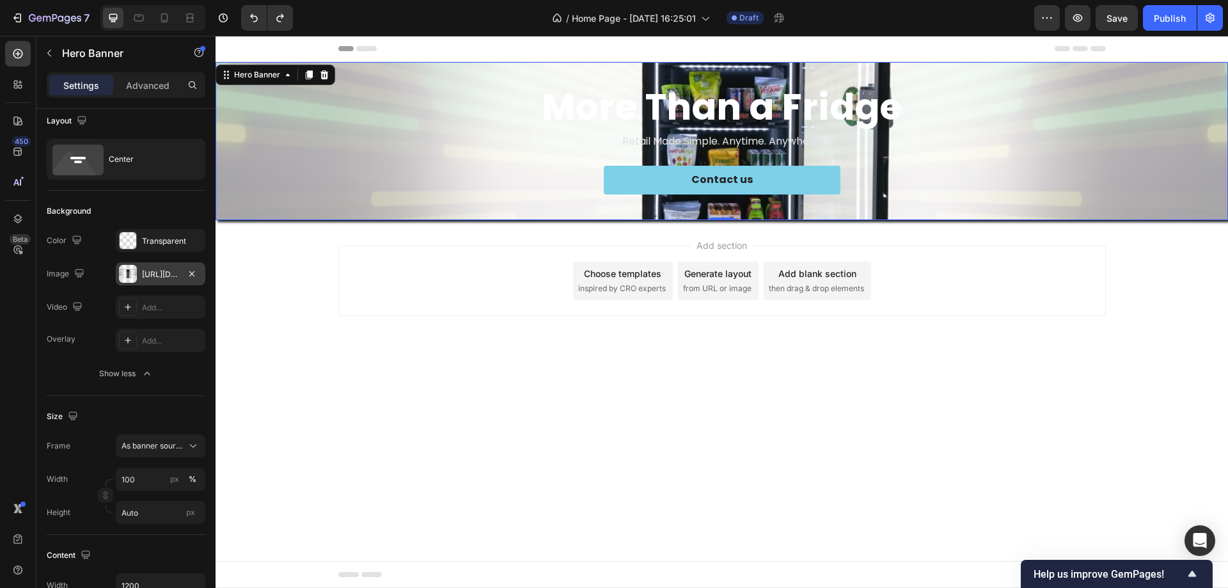
click at [146, 269] on div "https://cdn.shopify.com/s/files/1/0945/9623/5560/files/gempages_586393031209386…" at bounding box center [160, 275] width 37 height 12
click at [24, 450] on div "450 Beta" at bounding box center [18, 268] width 26 height 455
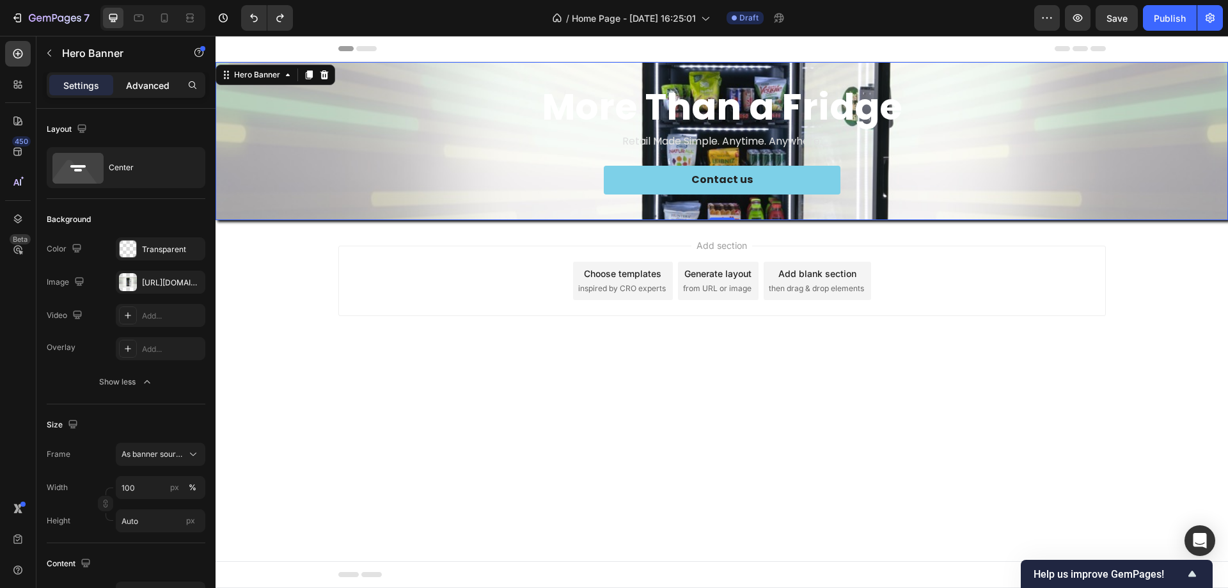
click at [158, 90] on p "Advanced" at bounding box center [148, 85] width 44 height 13
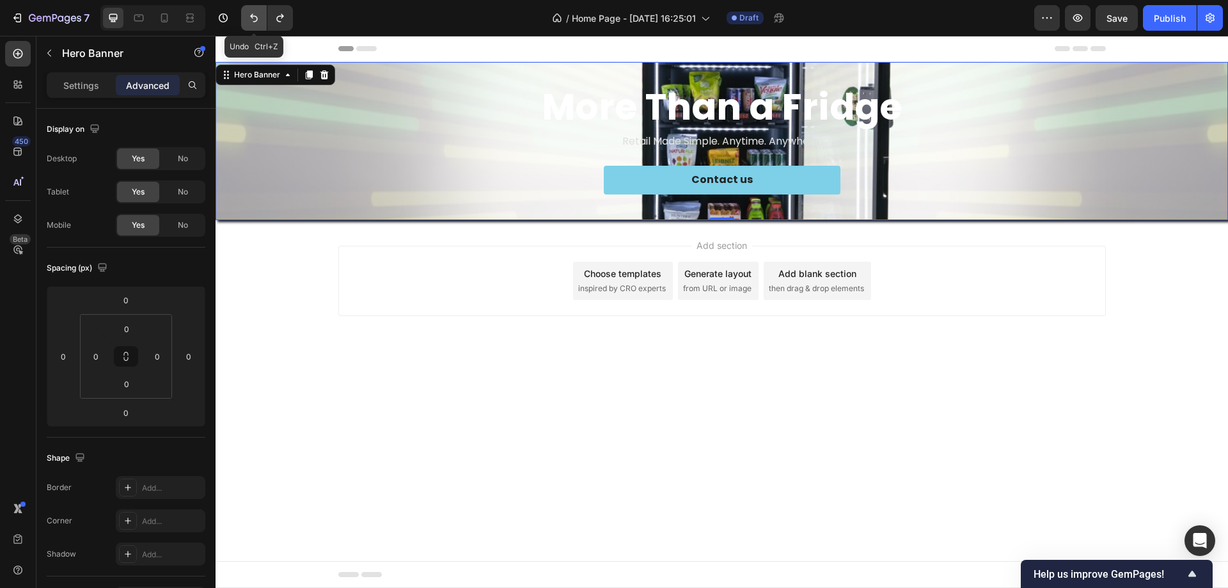
click at [251, 22] on icon "Undo/Redo" at bounding box center [254, 18] width 13 height 13
click at [251, 19] on icon "Undo/Redo" at bounding box center [254, 18] width 13 height 13
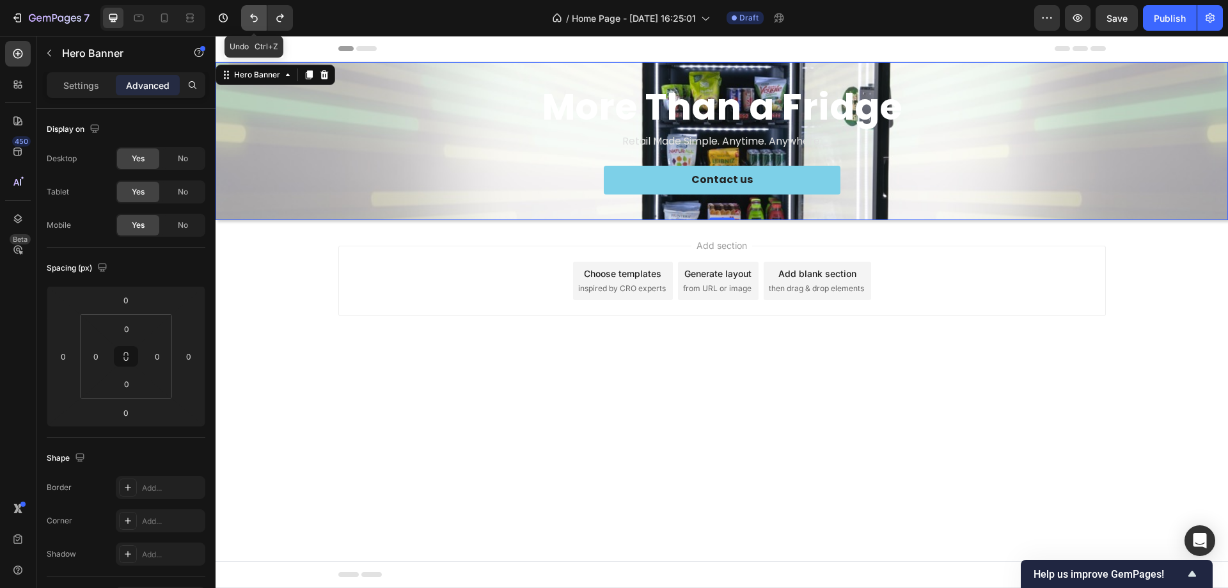
click at [253, 19] on icon "Undo/Redo" at bounding box center [254, 18] width 13 height 13
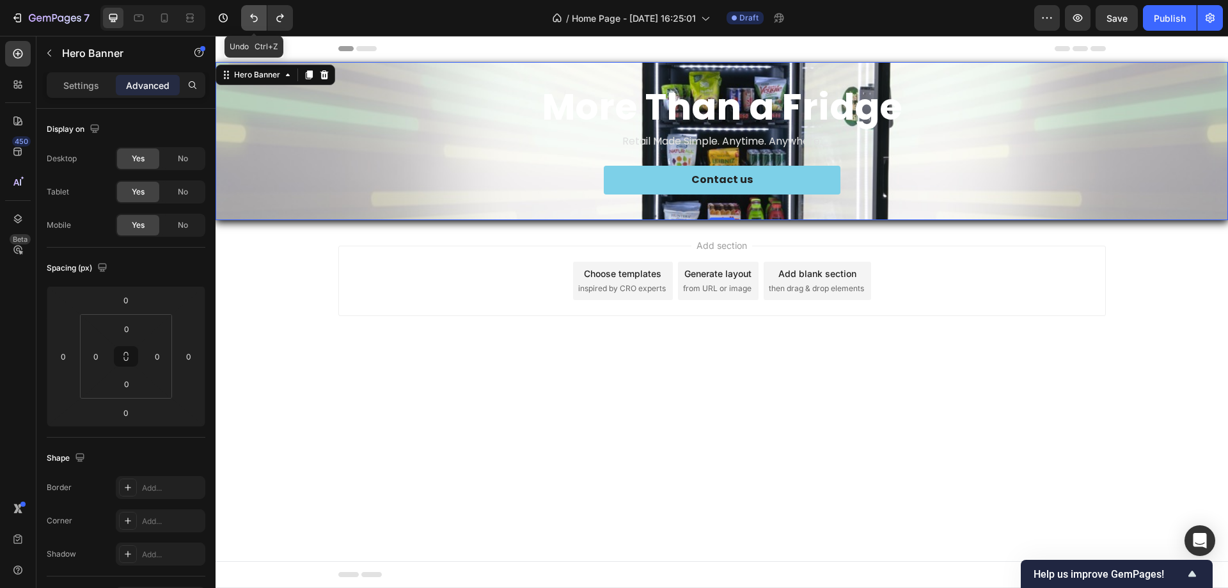
click at [255, 19] on icon "Undo/Redo" at bounding box center [254, 18] width 13 height 13
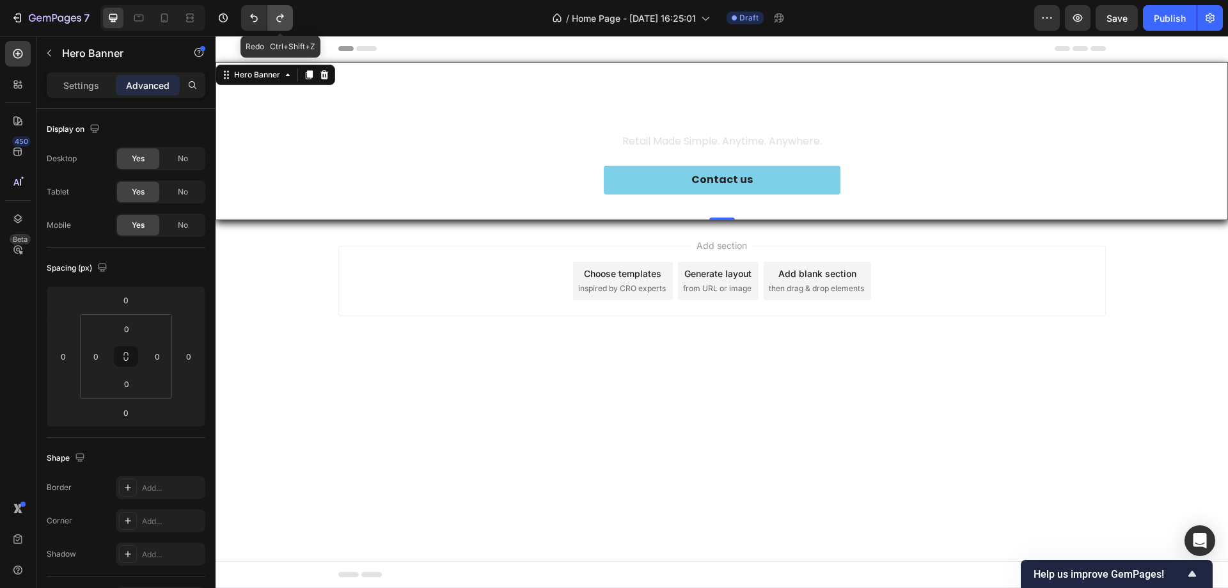
click at [274, 20] on icon "Undo/Redo" at bounding box center [280, 18] width 13 height 13
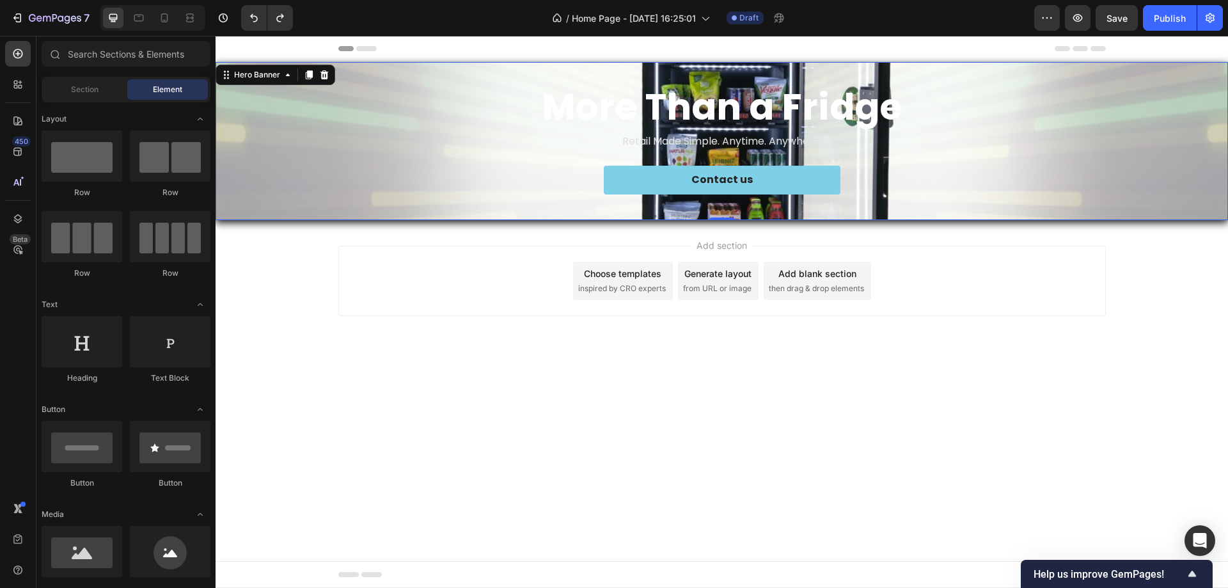
click at [244, 223] on div "Add section Choose templates inspired by CRO experts Generate layout from URL o…" at bounding box center [722, 298] width 1013 height 157
click at [255, 273] on div "Add section Choose templates inspired by CRO experts Generate layout from URL o…" at bounding box center [722, 298] width 1013 height 157
click at [267, 190] on div "Background Image" at bounding box center [722, 141] width 1013 height 158
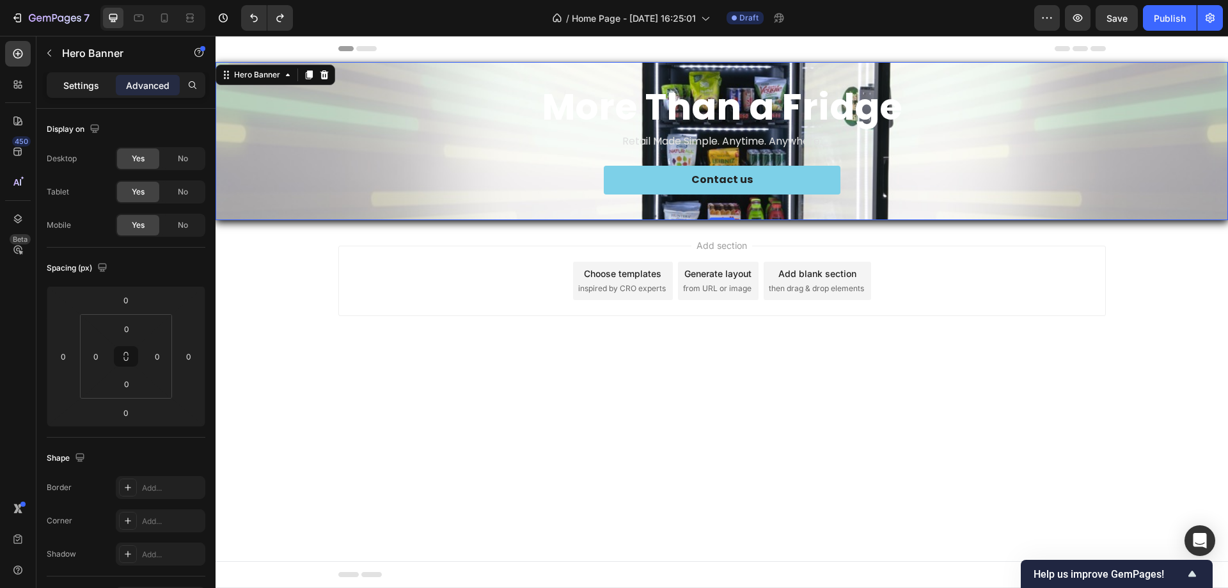
click at [66, 77] on div "Settings" at bounding box center [81, 85] width 64 height 20
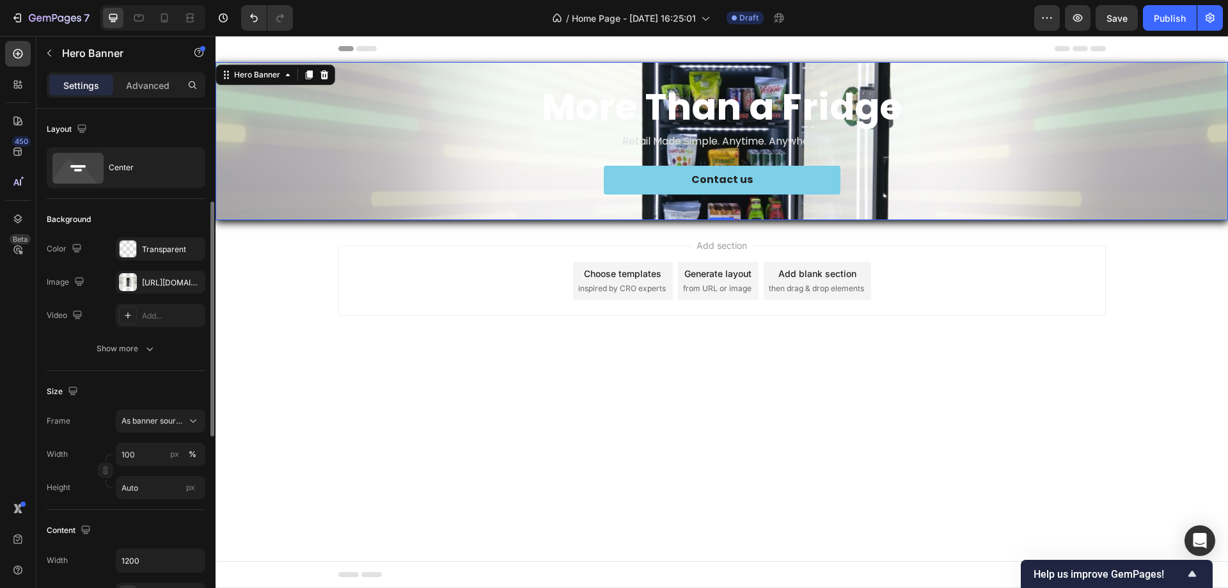
scroll to position [64, 0]
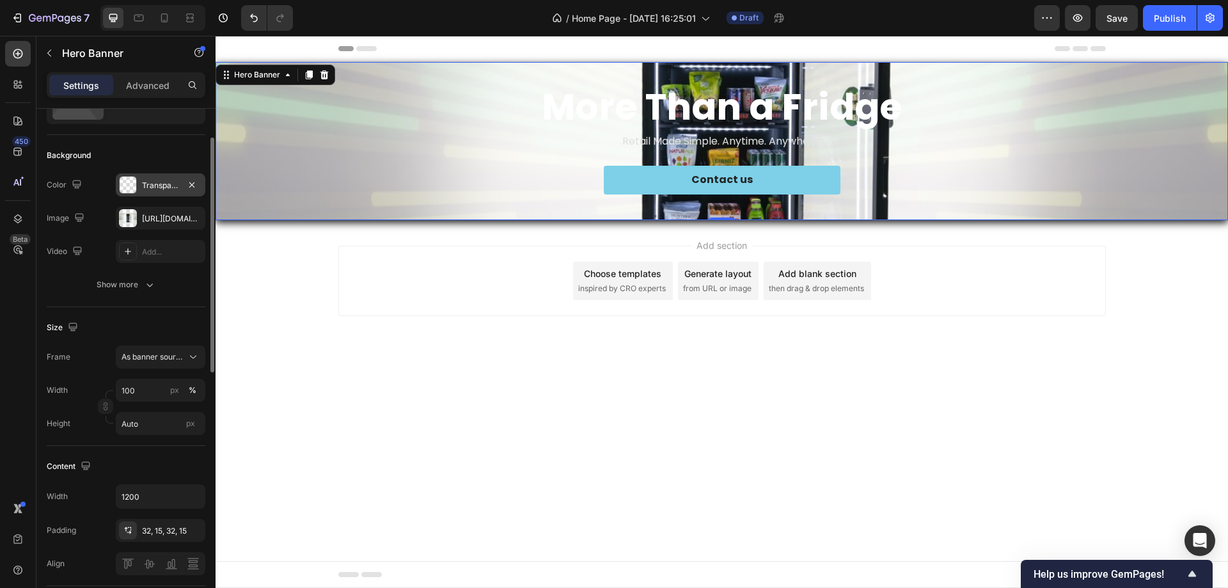
click at [134, 179] on div at bounding box center [128, 185] width 17 height 17
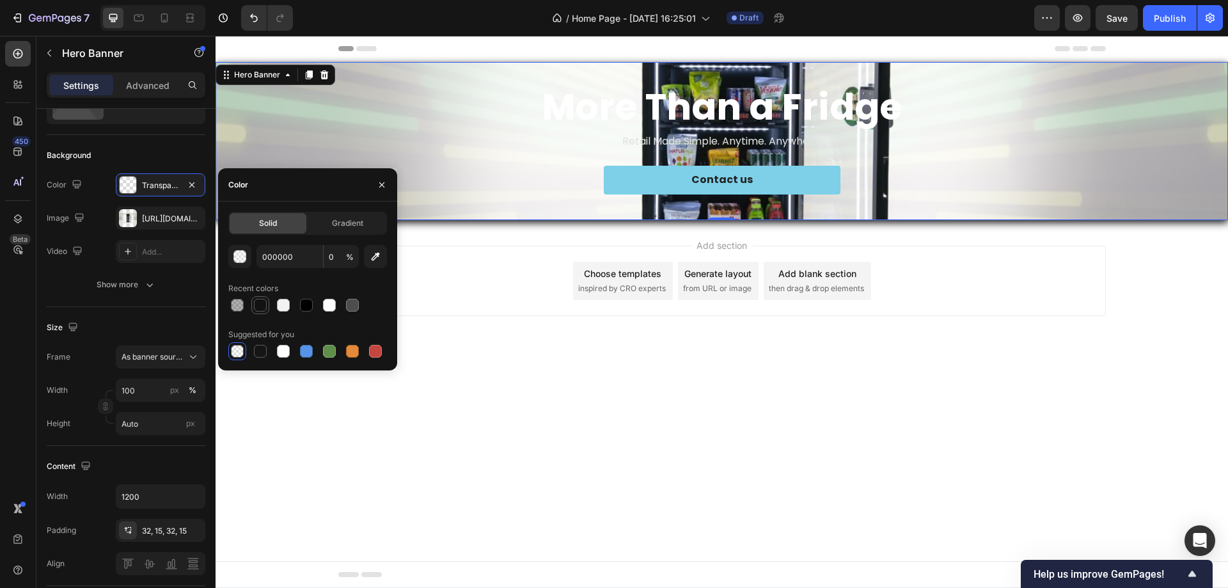
click at [266, 309] on div at bounding box center [260, 305] width 13 height 13
type input "121212"
type input "100"
click at [188, 222] on icon "button" at bounding box center [192, 218] width 10 height 10
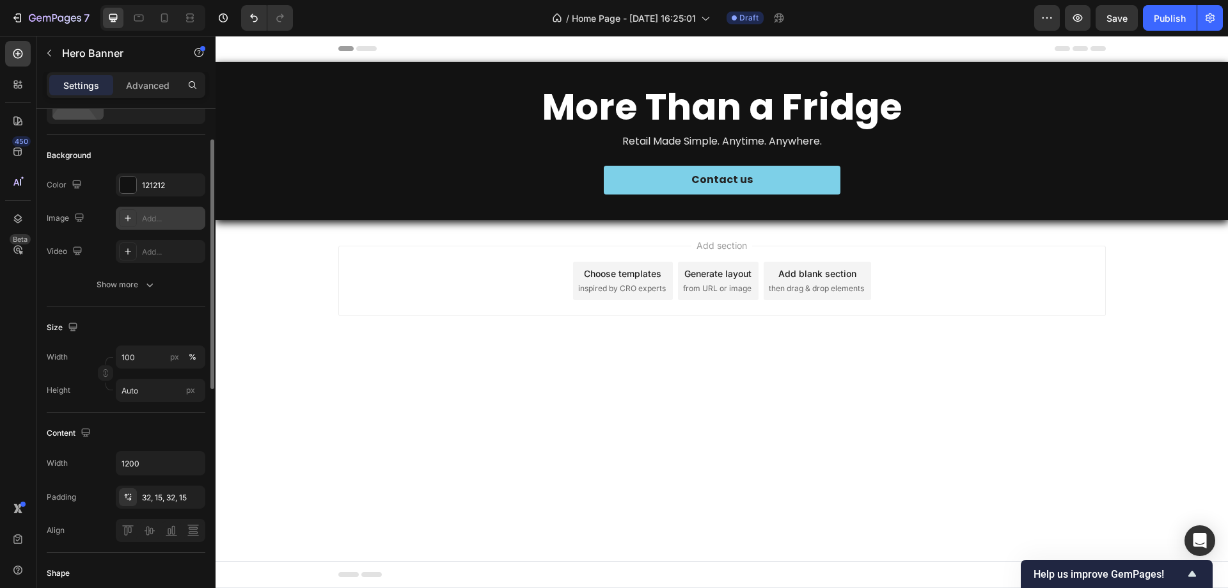
click at [315, 273] on div "Add section Choose templates inspired by CRO experts Generate layout from URL o…" at bounding box center [722, 298] width 1013 height 157
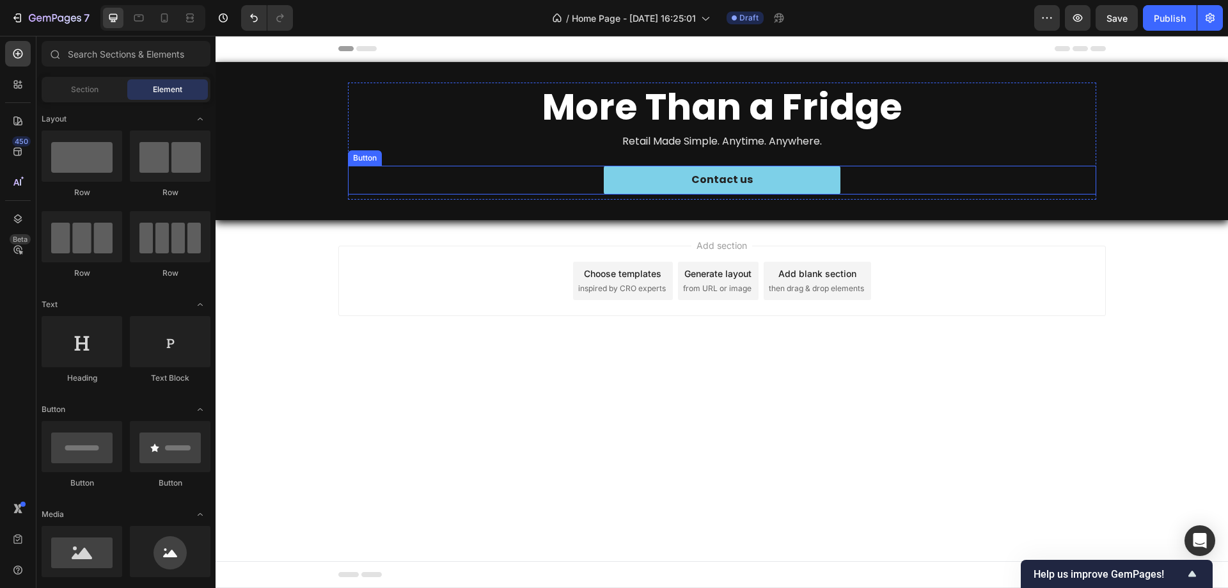
click at [371, 173] on div "Contact us Button" at bounding box center [722, 180] width 749 height 29
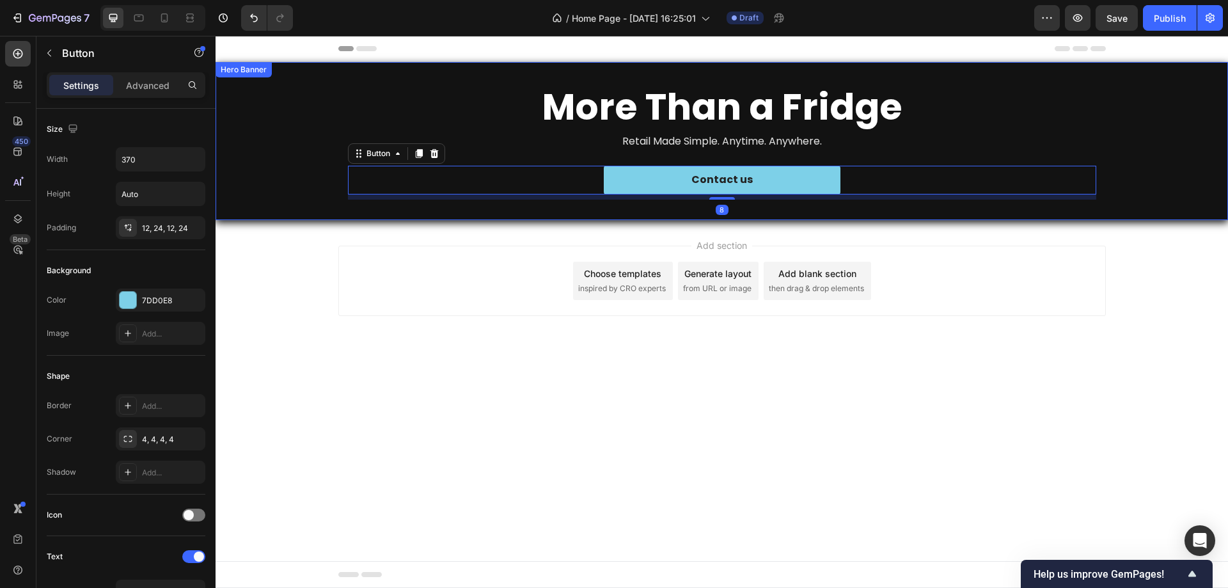
click at [273, 170] on div "Background Image" at bounding box center [722, 141] width 1013 height 158
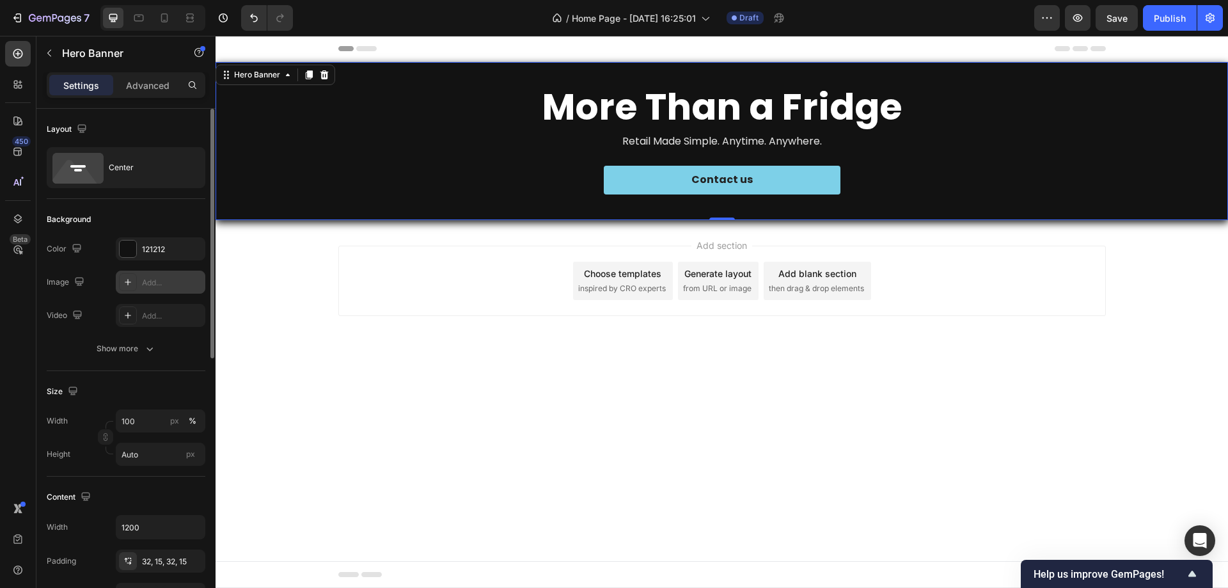
click at [145, 279] on div "Add..." at bounding box center [172, 283] width 60 height 12
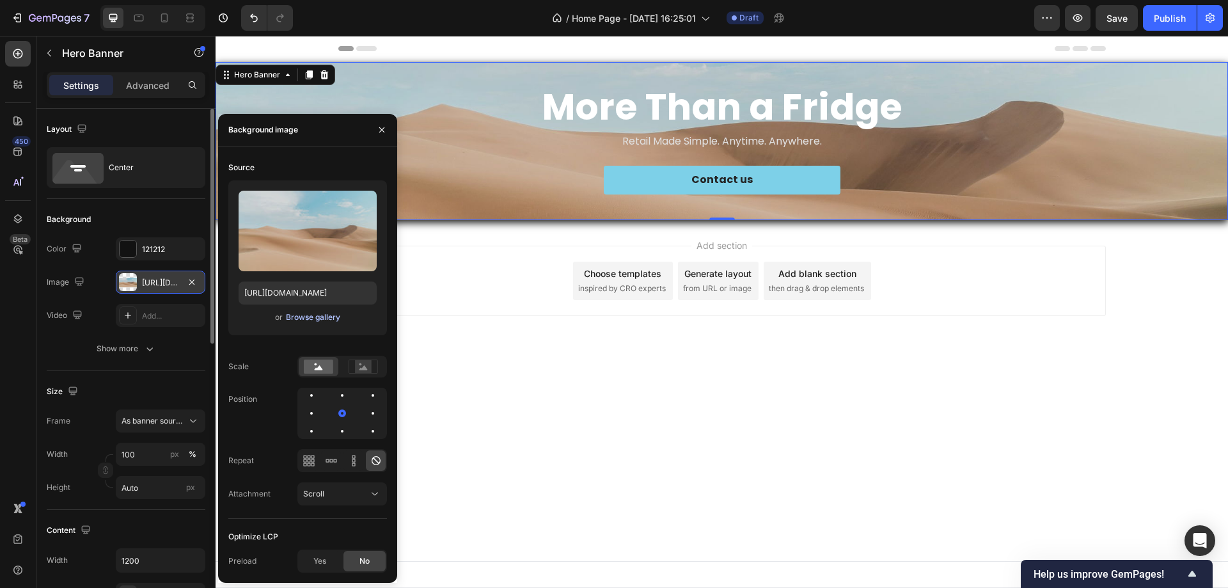
click at [313, 315] on div "Browse gallery" at bounding box center [313, 318] width 54 height 12
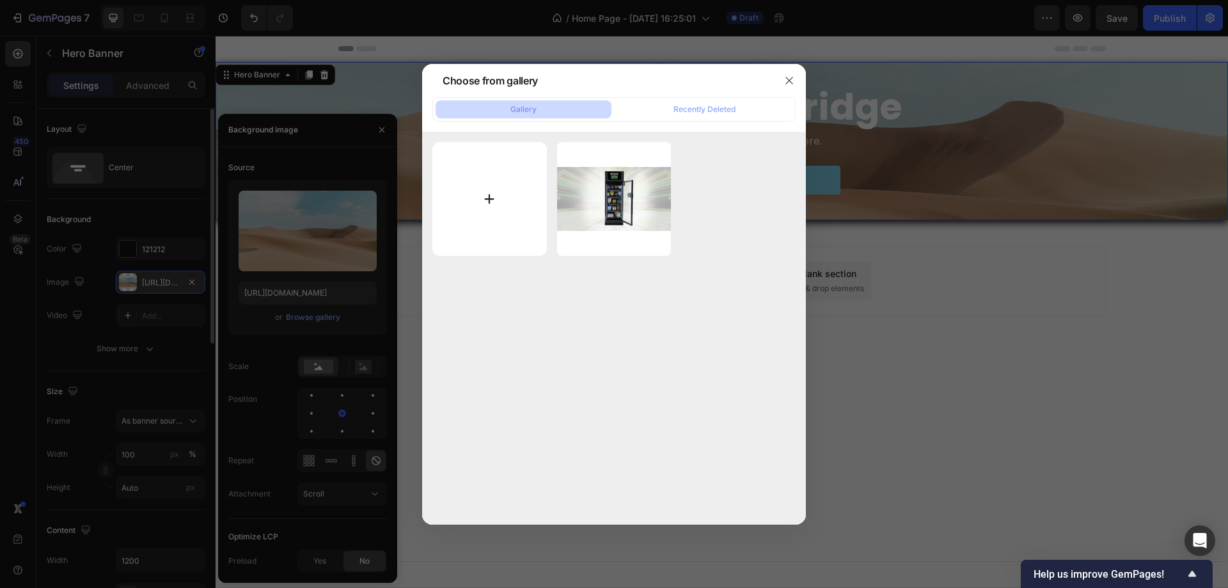
click at [481, 203] on input "file" at bounding box center [490, 199] width 115 height 115
type input "C:\fakepath\冰岛.png"
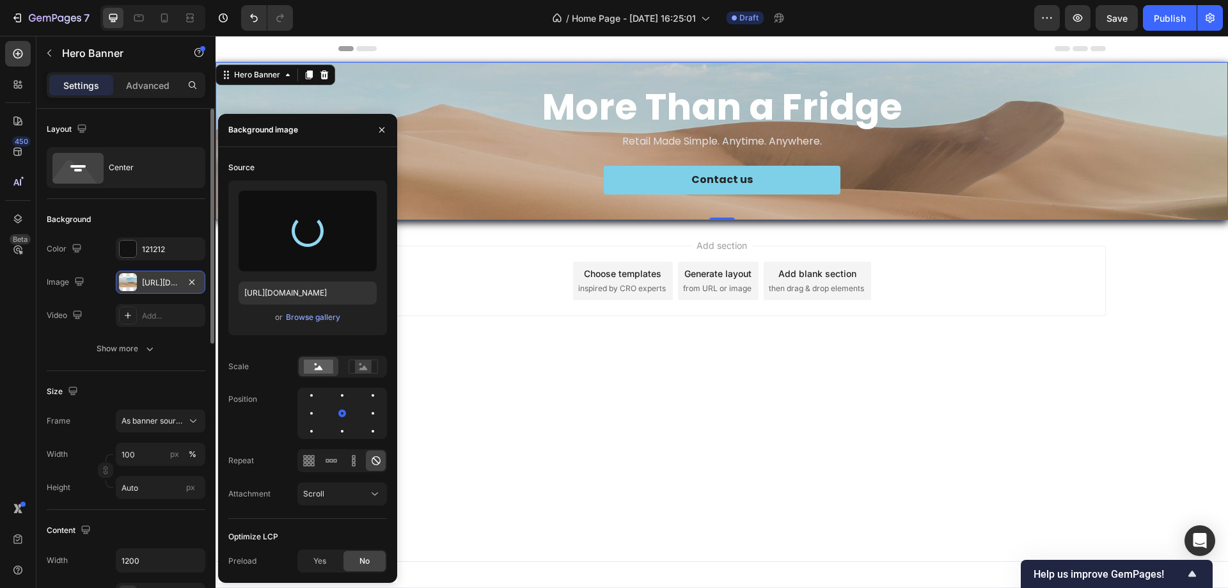
type input "https://cdn.shopify.com/s/files/1/0945/9623/5560/files/gempages_586393031209386…"
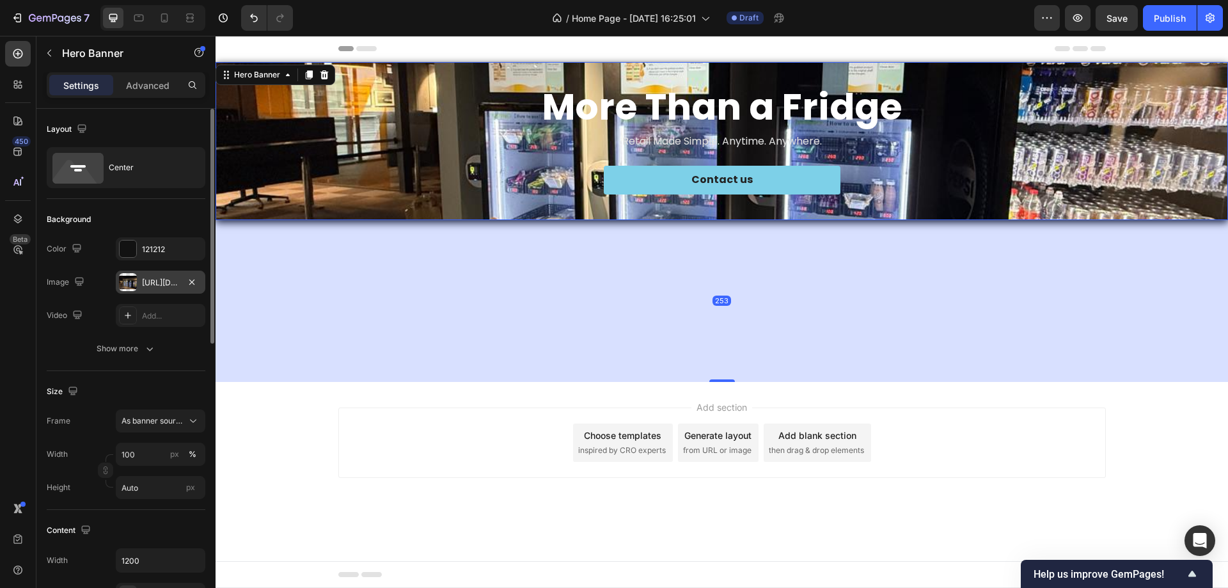
drag, startPoint x: 718, startPoint y: 219, endPoint x: 721, endPoint y: 381, distance: 161.9
click at [721, 381] on div at bounding box center [723, 380] width 26 height 3
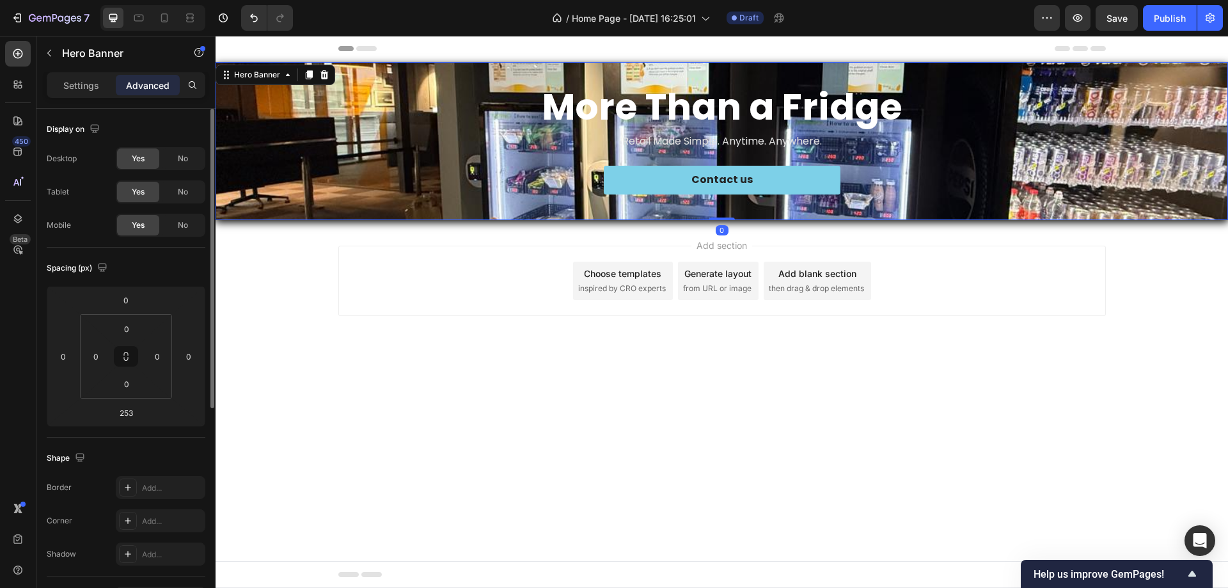
drag, startPoint x: 721, startPoint y: 381, endPoint x: 709, endPoint y: 207, distance: 173.8
click at [709, 207] on div "⁠⁠⁠⁠⁠⁠⁠ More Than a Fridge Heading Retail Made Simple. Anytime. Anywhere. Text …" at bounding box center [722, 141] width 1013 height 158
type input "0"
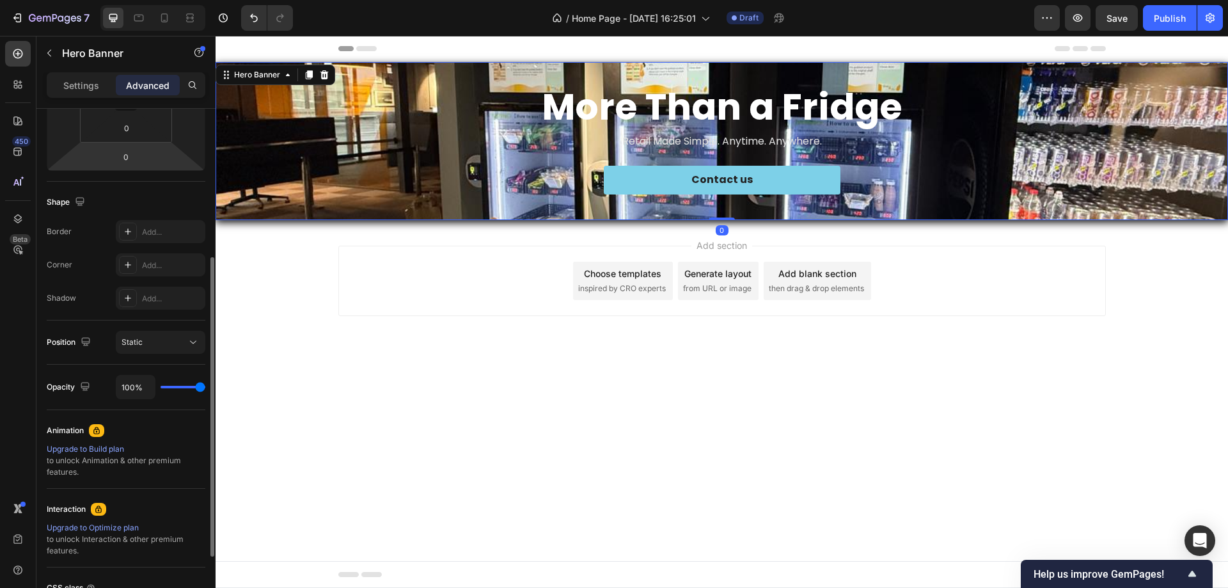
scroll to position [0, 0]
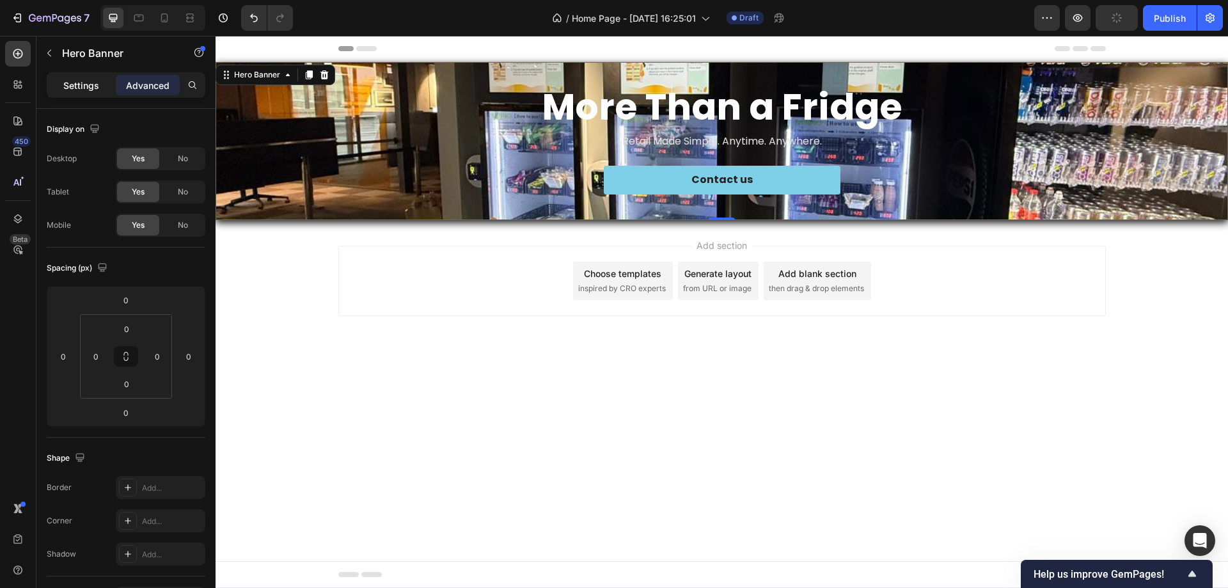
click at [77, 93] on div "Settings" at bounding box center [81, 85] width 64 height 20
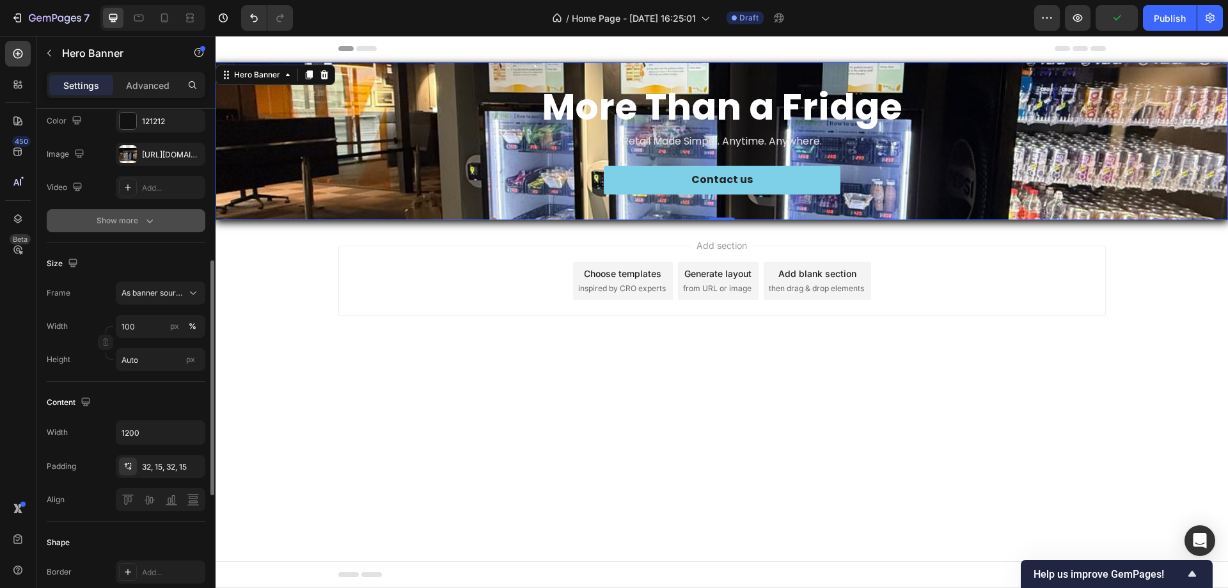
scroll to position [192, 0]
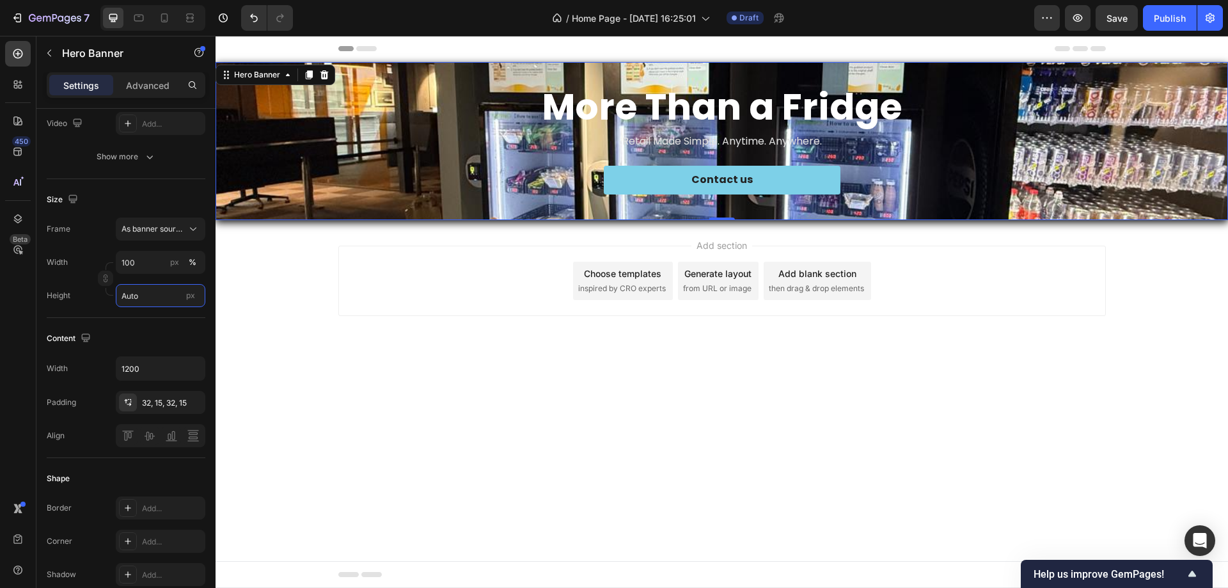
click at [155, 302] on input "Auto" at bounding box center [161, 295] width 90 height 23
click at [145, 340] on div "Fit screen 100vh" at bounding box center [147, 349] width 105 height 23
type input "100 vh"
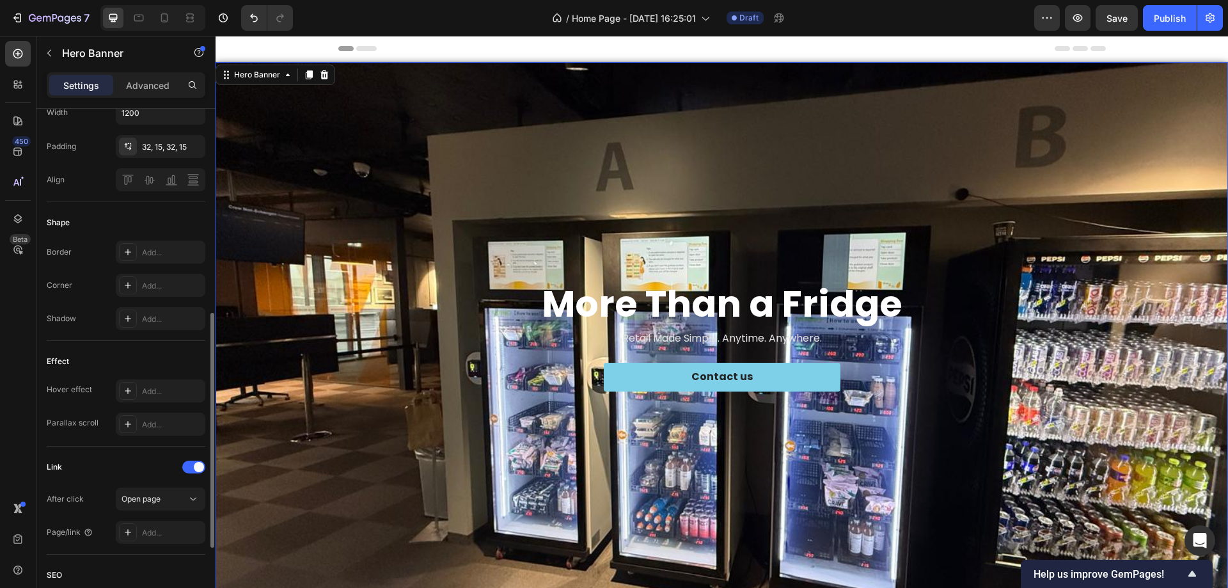
scroll to position [576, 0]
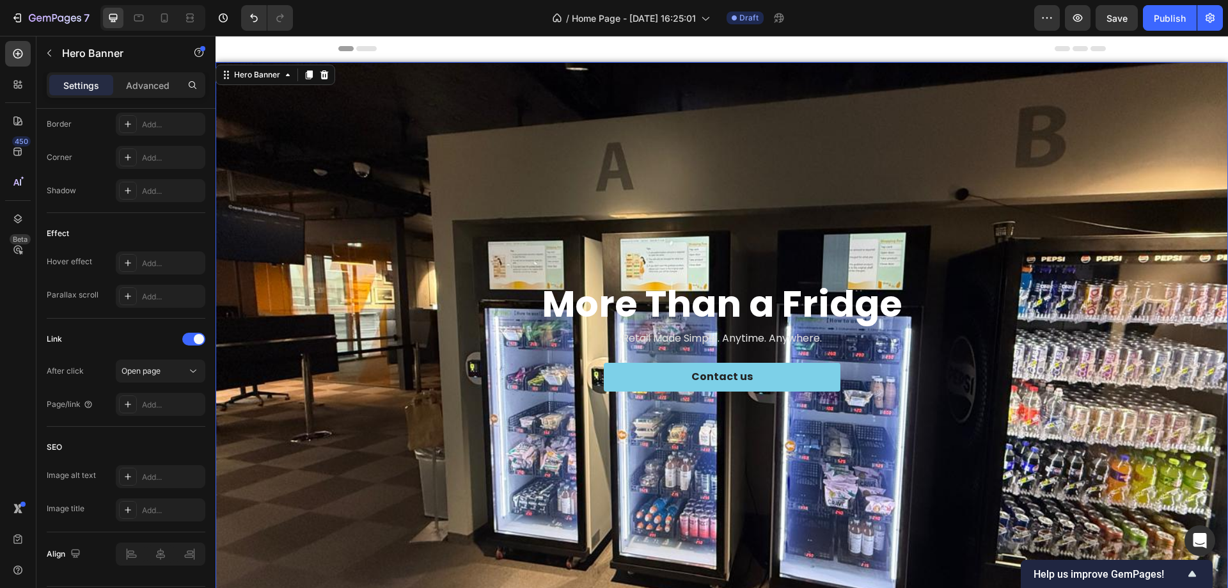
click at [363, 191] on div "Background Image" at bounding box center [722, 338] width 1013 height 552
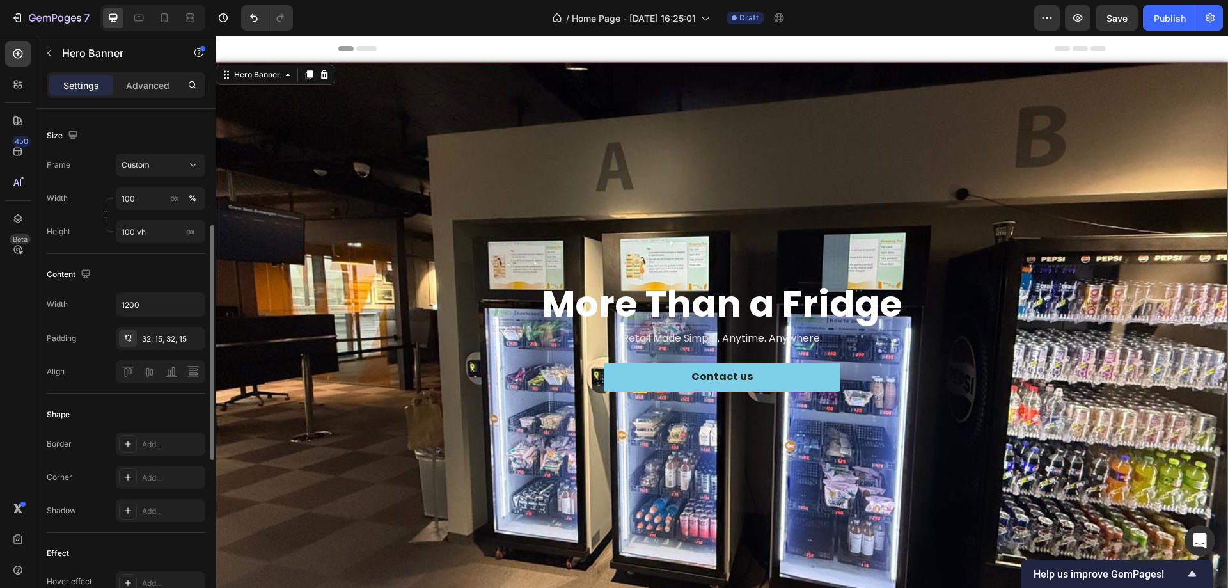
scroll to position [128, 0]
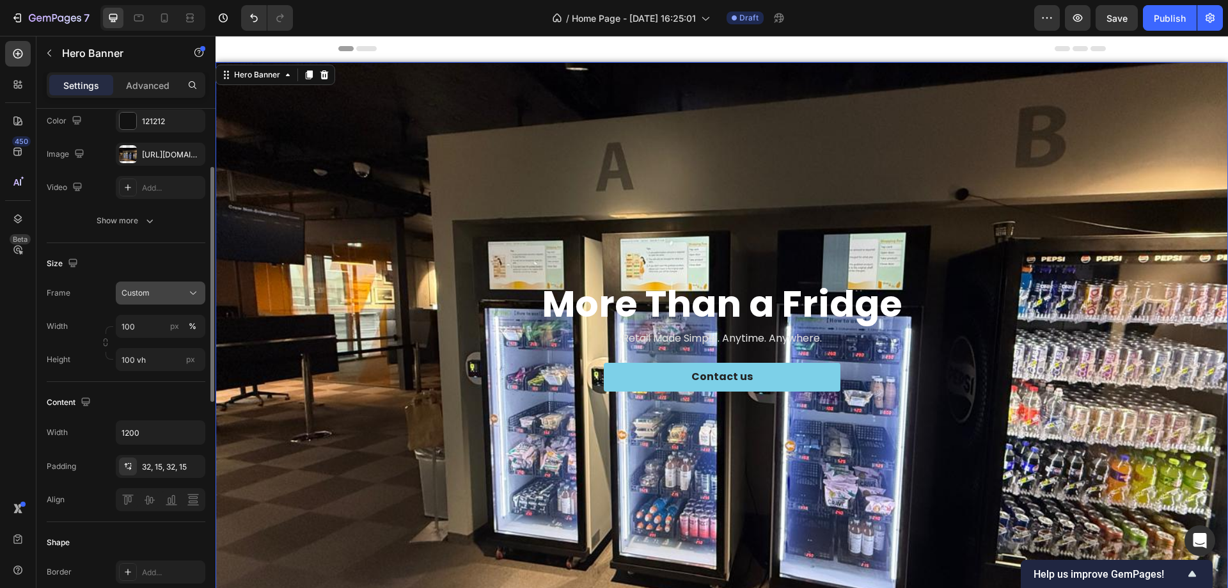
click at [148, 295] on span "Custom" at bounding box center [136, 293] width 28 height 12
click at [149, 320] on span "As banner source" at bounding box center [152, 324] width 63 height 12
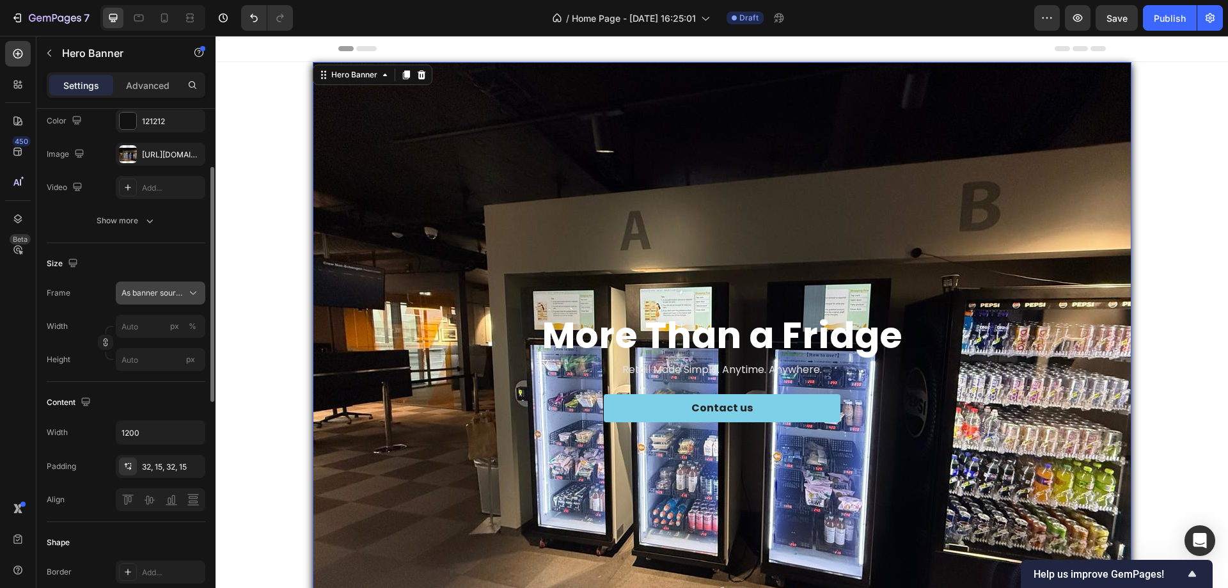
click at [163, 298] on span "As banner source" at bounding box center [153, 293] width 63 height 12
click at [148, 342] on span "Custom" at bounding box center [135, 347] width 28 height 12
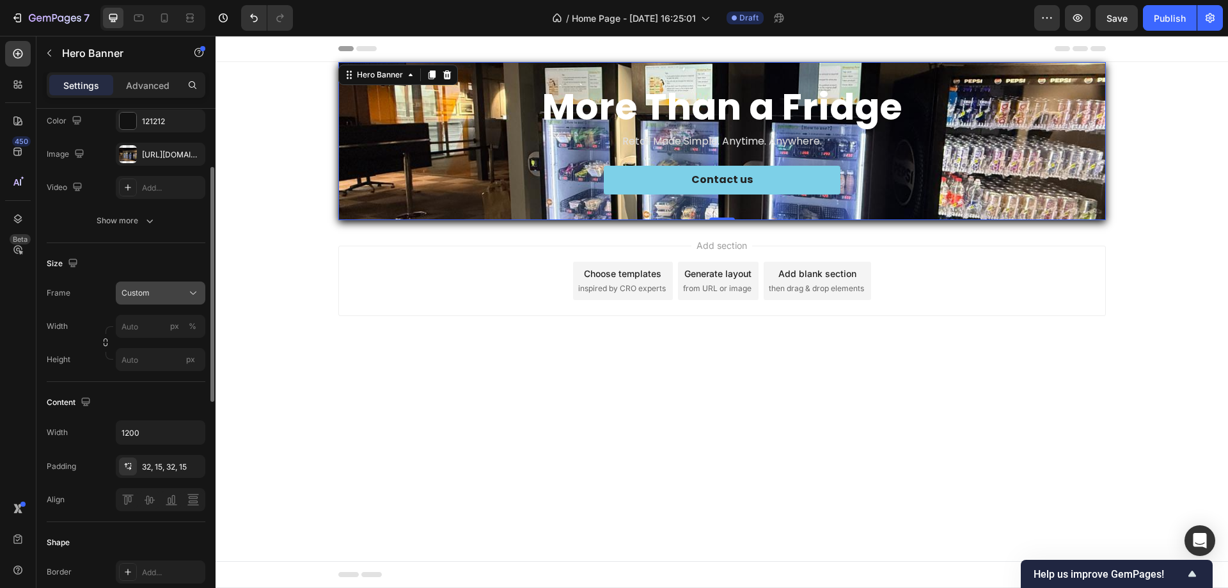
click at [147, 290] on span "Custom" at bounding box center [136, 293] width 28 height 12
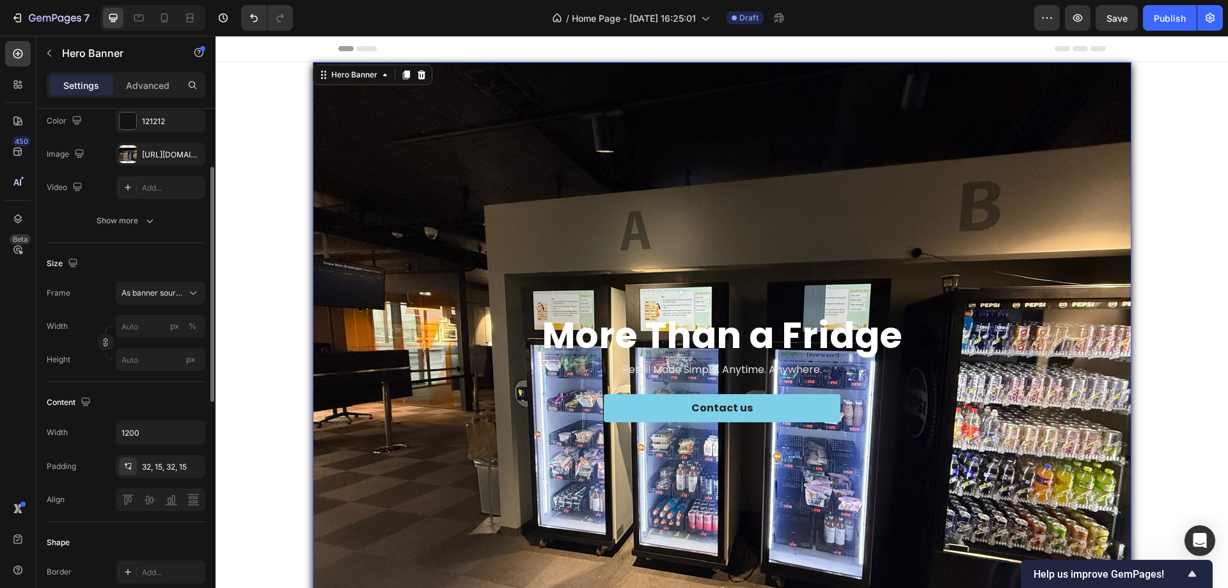
click at [149, 271] on div "Size" at bounding box center [126, 263] width 159 height 20
click at [148, 331] on input "px %" at bounding box center [161, 326] width 90 height 23
click at [135, 359] on p "Full 100%" at bounding box center [158, 357] width 74 height 12
type input "100"
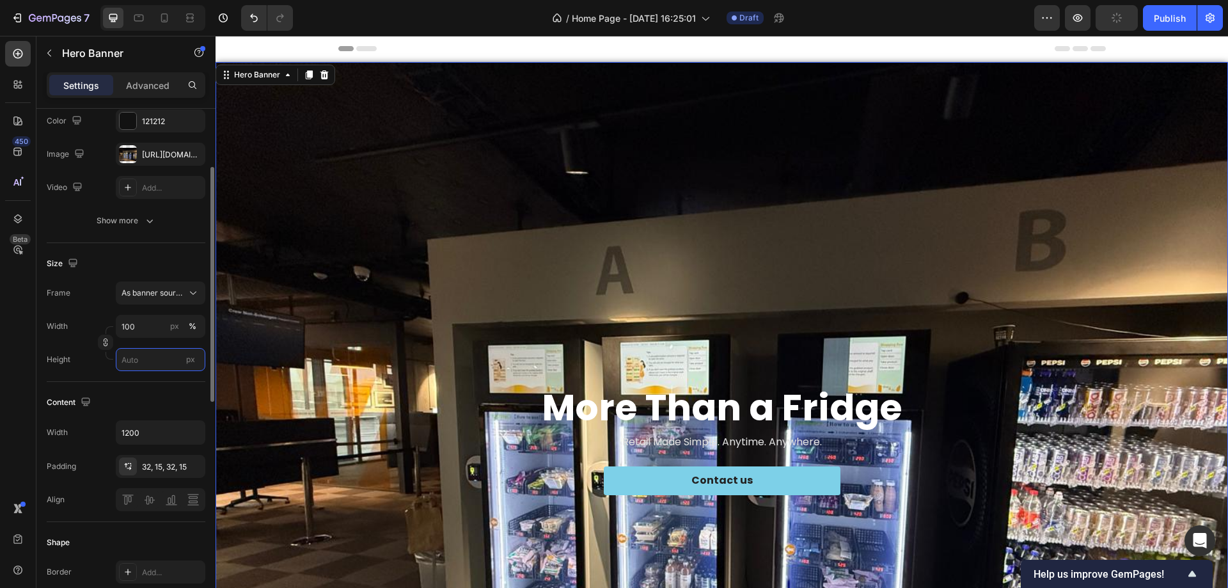
click at [135, 367] on input "px" at bounding box center [161, 359] width 90 height 23
click at [139, 395] on span "Fit content" at bounding box center [140, 391] width 38 height 12
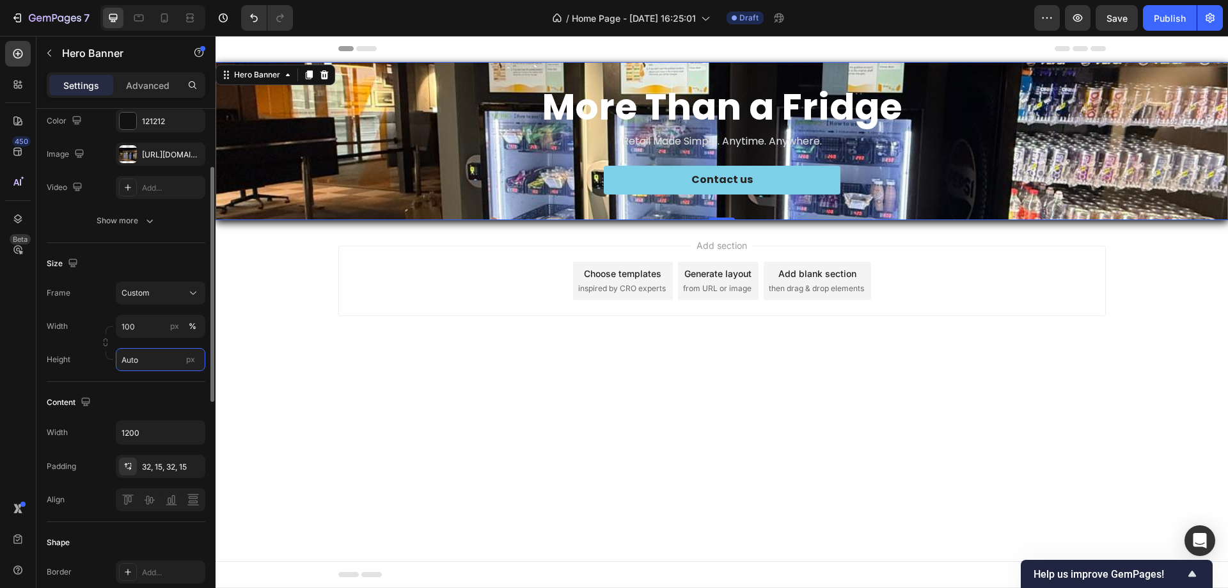
click at [157, 360] on input "Auto" at bounding box center [161, 359] width 90 height 23
click at [157, 415] on p "Fit screen 100vh" at bounding box center [158, 414] width 74 height 12
type input "100 vh"
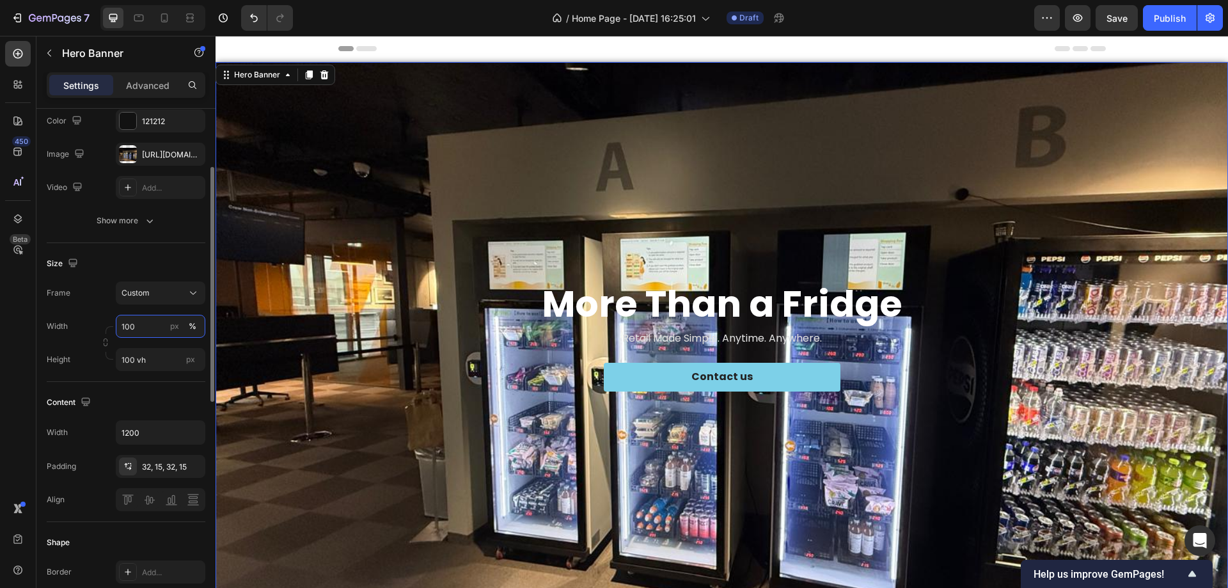
click at [123, 335] on input "100" at bounding box center [161, 326] width 90 height 23
click at [145, 379] on span "Default" at bounding box center [134, 380] width 26 height 12
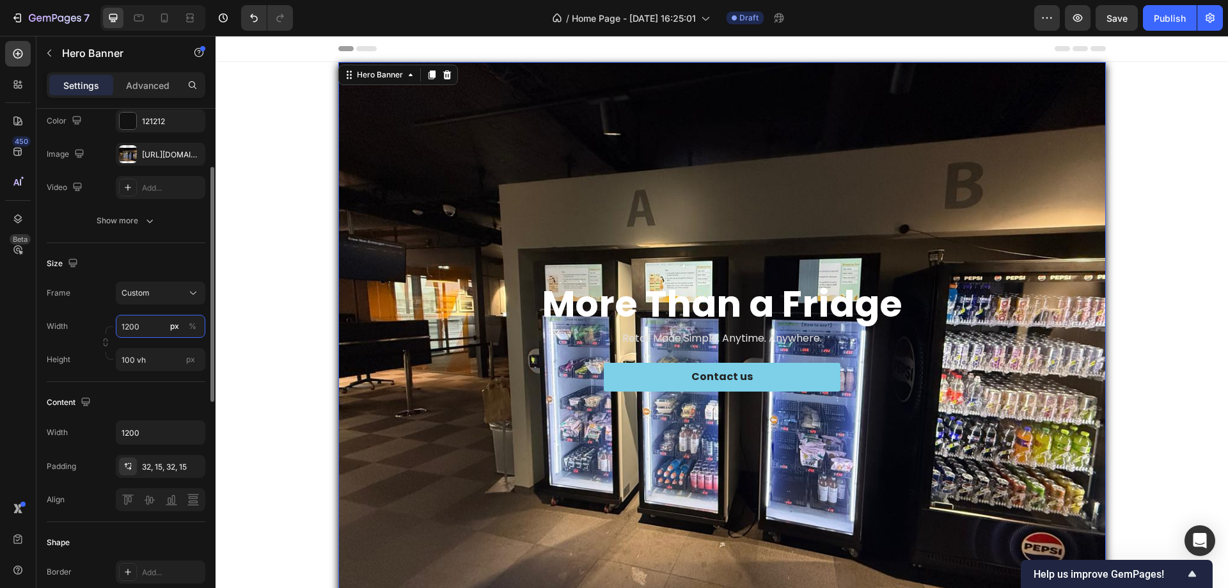
click at [134, 336] on input "1200" at bounding box center [161, 326] width 90 height 23
click at [143, 358] on p "Full 100%" at bounding box center [158, 357] width 74 height 12
type input "100"
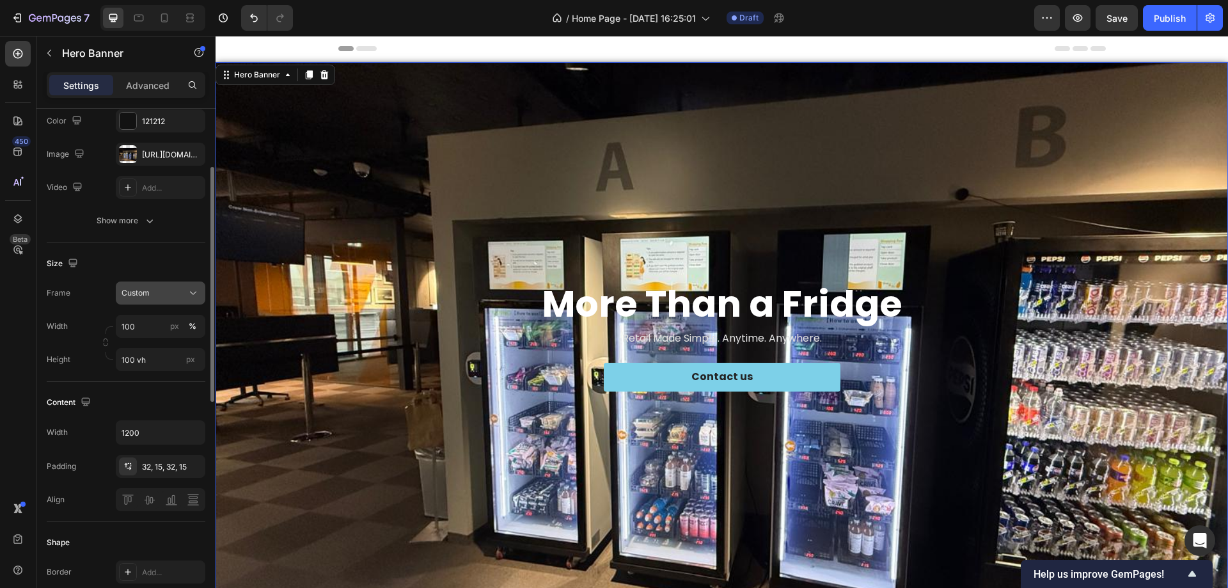
click at [148, 286] on button "Custom" at bounding box center [161, 293] width 90 height 23
click at [138, 226] on div "Show more" at bounding box center [127, 220] width 60 height 13
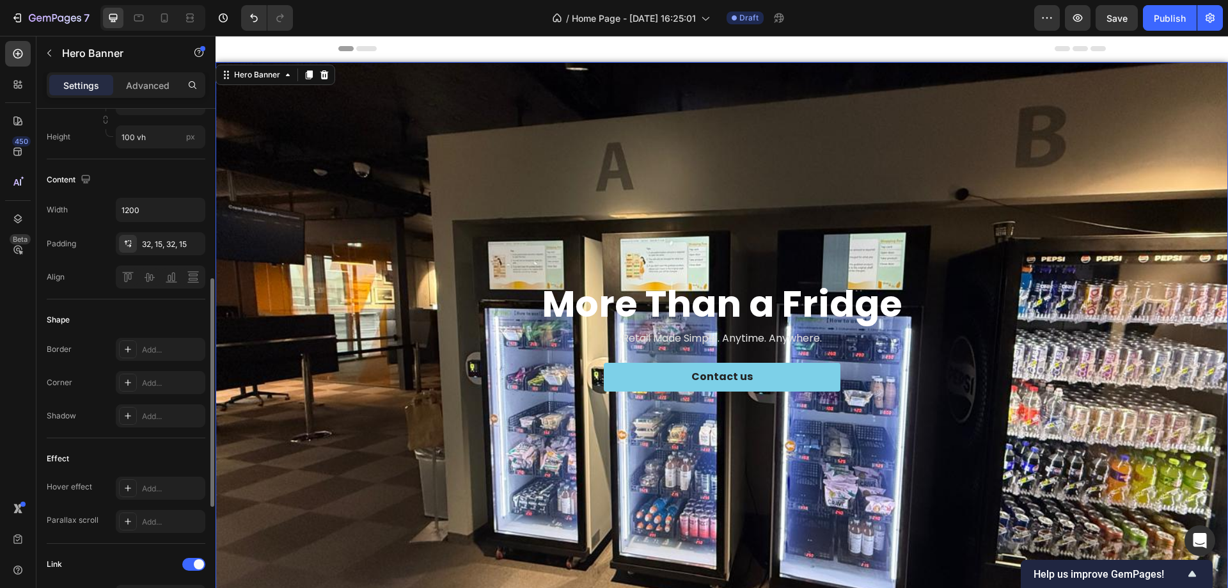
scroll to position [448, 0]
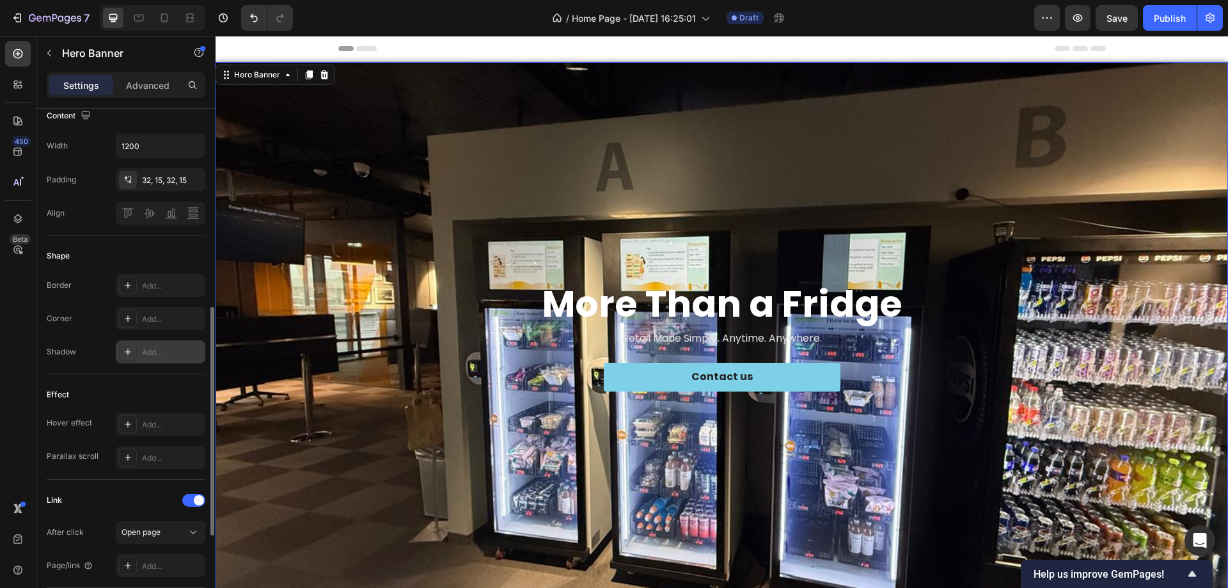
click at [141, 349] on div "Add..." at bounding box center [161, 351] width 90 height 23
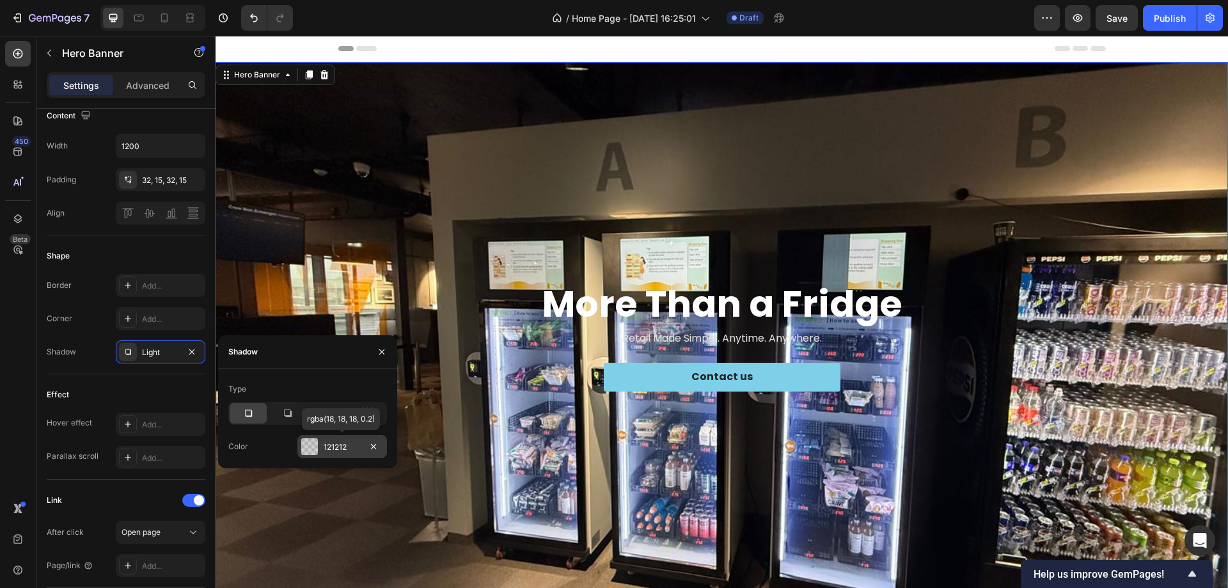
click at [312, 443] on div at bounding box center [309, 446] width 17 height 17
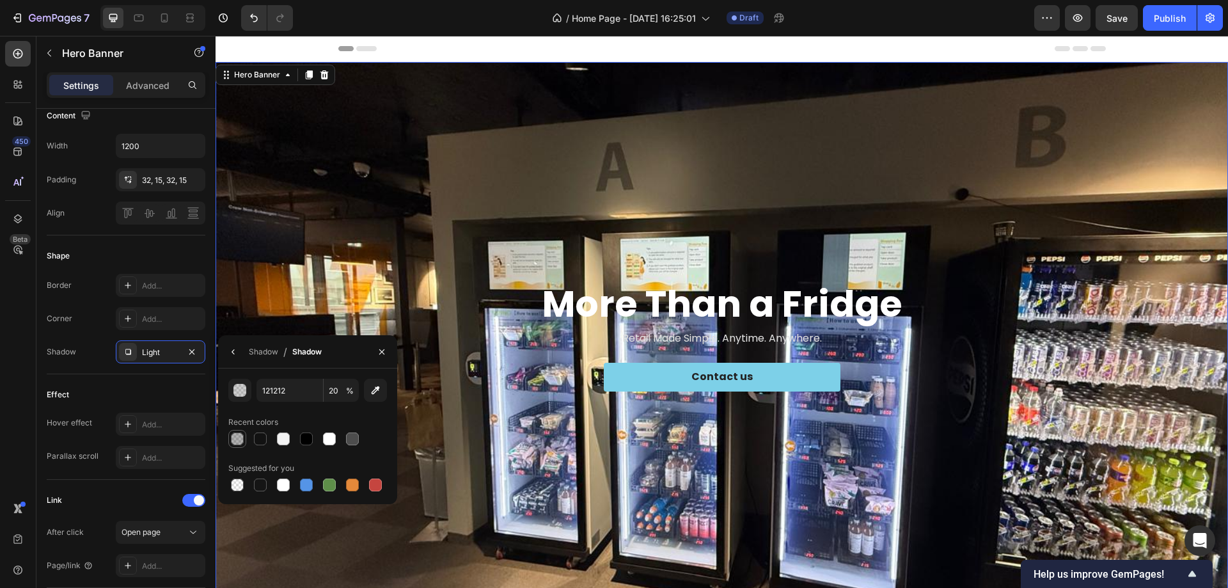
click at [237, 441] on div at bounding box center [237, 439] width 13 height 13
type input "000000"
click at [237, 441] on div at bounding box center [237, 439] width 13 height 13
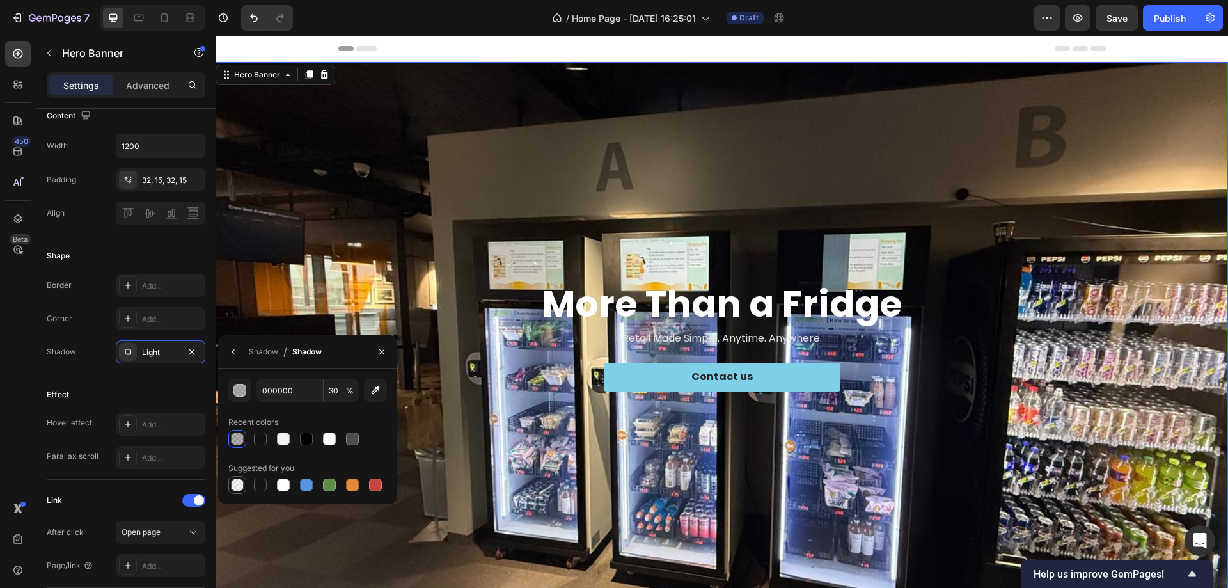
click at [236, 488] on div at bounding box center [237, 485] width 13 height 13
click at [241, 437] on div at bounding box center [237, 439] width 13 height 13
click at [311, 418] on div "Recent colors" at bounding box center [307, 422] width 159 height 20
click at [234, 436] on div at bounding box center [237, 439] width 13 height 13
type input "40"
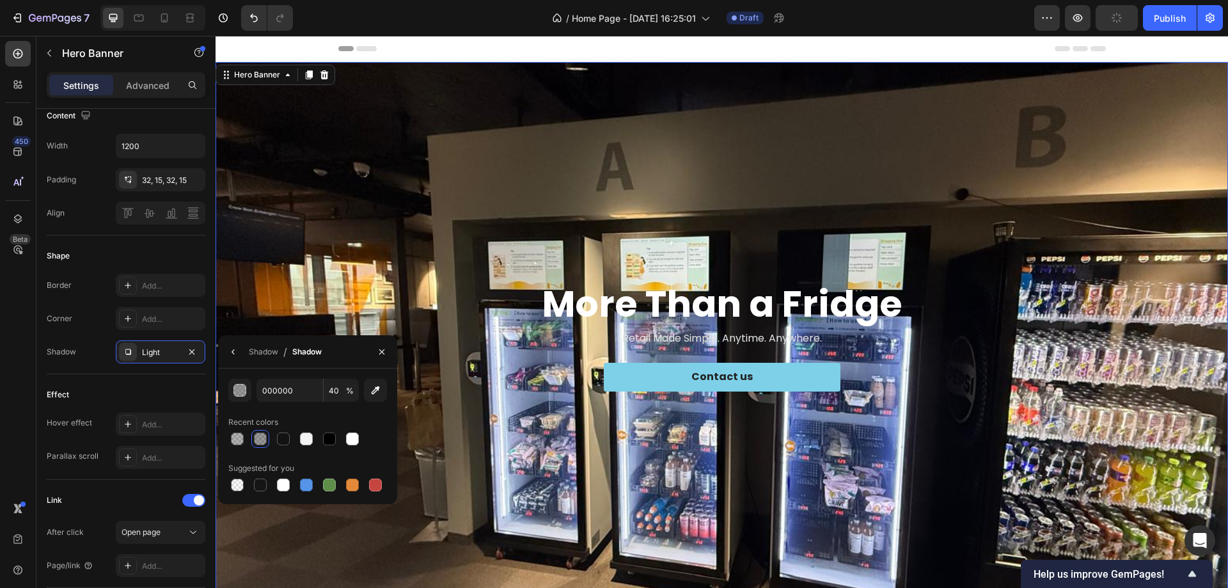
click at [351, 343] on div "Shadow / Shadow" at bounding box center [307, 351] width 179 height 33
click at [373, 391] on icon "button" at bounding box center [376, 390] width 8 height 8
type input "F9F9F9"
type input "100"
click at [237, 486] on div at bounding box center [237, 485] width 13 height 13
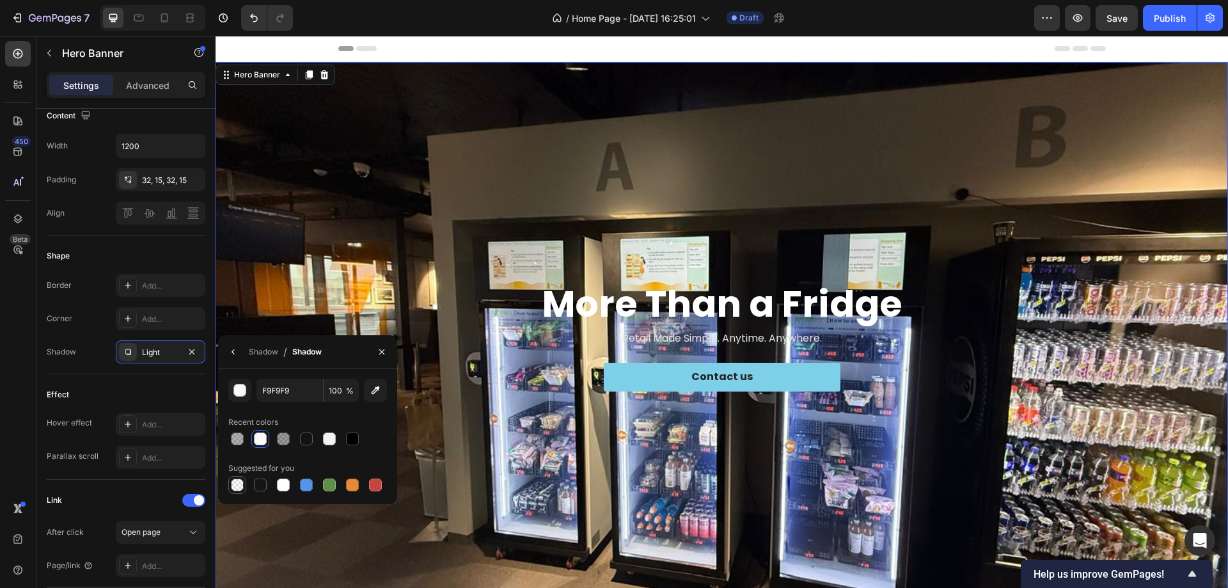
type input "000000"
type input "0"
type input "60"
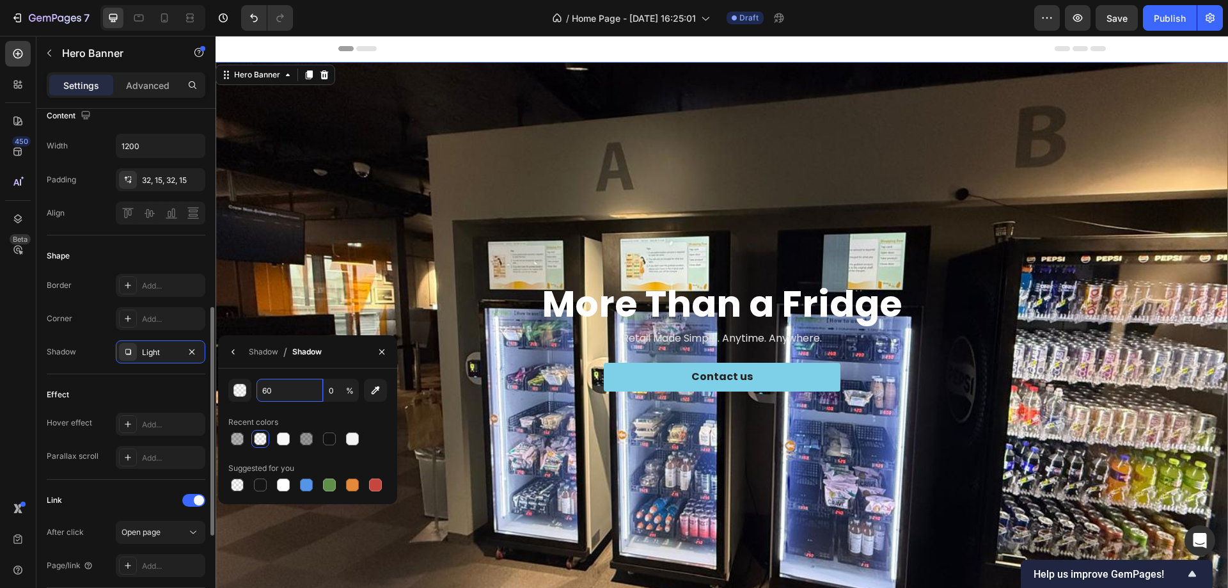
drag, startPoint x: 328, startPoint y: 388, endPoint x: 202, endPoint y: 390, distance: 126.7
click at [202, 390] on div "450 Beta Sections(18) Elements(83) Section Element Hero Section Product Detail …" at bounding box center [108, 312] width 216 height 552
click at [337, 389] on input "0" at bounding box center [341, 390] width 35 height 23
type input "000000"
click at [334, 393] on input "0" at bounding box center [341, 390] width 35 height 23
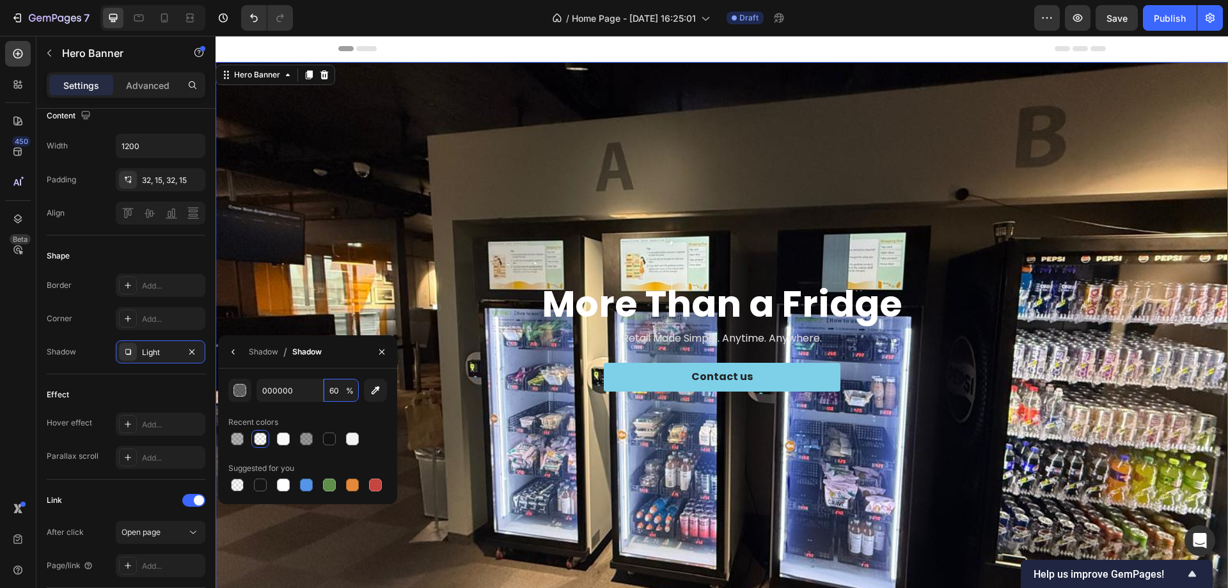
type input "60"
click at [338, 356] on div "Shadow / Shadow" at bounding box center [307, 351] width 179 height 33
click at [235, 388] on div "button" at bounding box center [240, 391] width 13 height 13
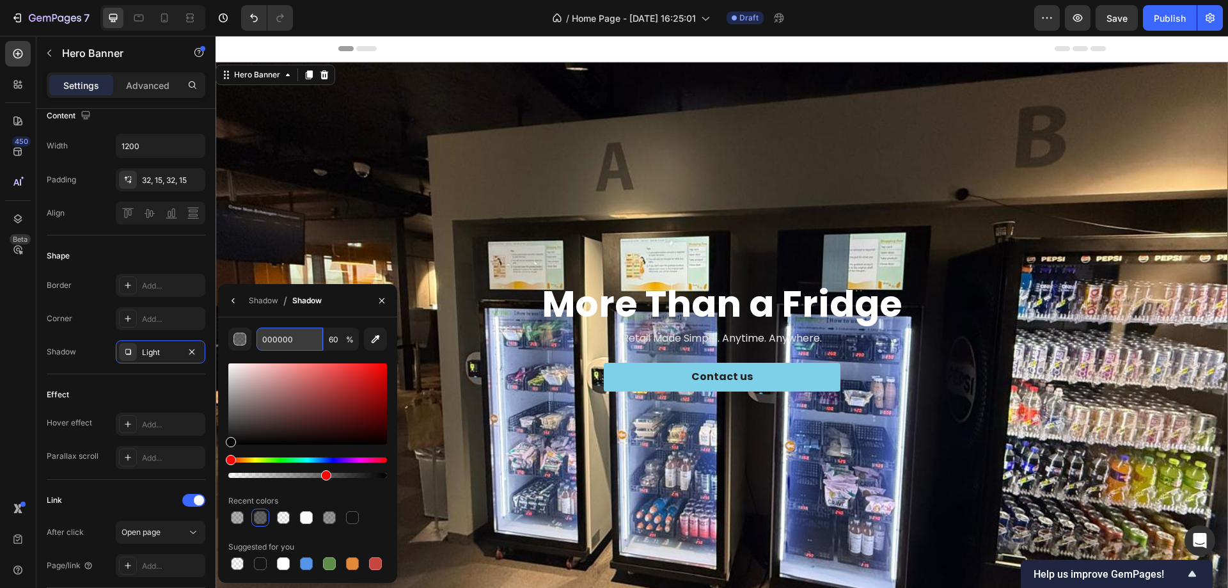
click at [294, 337] on input "000000" at bounding box center [290, 339] width 67 height 23
paste input "2B2A2F"
type input "2B2A2F"
click at [338, 313] on div "Shadow / Shadow" at bounding box center [307, 300] width 179 height 33
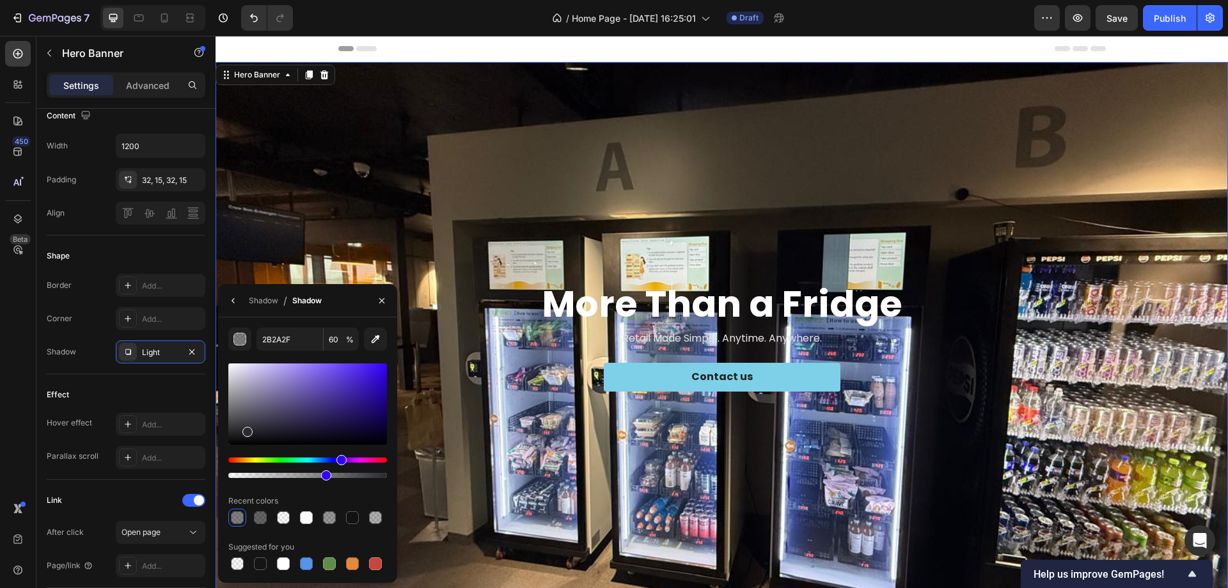
click at [351, 479] on div at bounding box center [307, 421] width 159 height 120
click at [355, 476] on div at bounding box center [307, 475] width 159 height 5
type input "80"
click at [349, 304] on div "Shadow / Shadow" at bounding box center [307, 300] width 179 height 33
click at [13, 372] on div "450 Beta" at bounding box center [18, 268] width 26 height 455
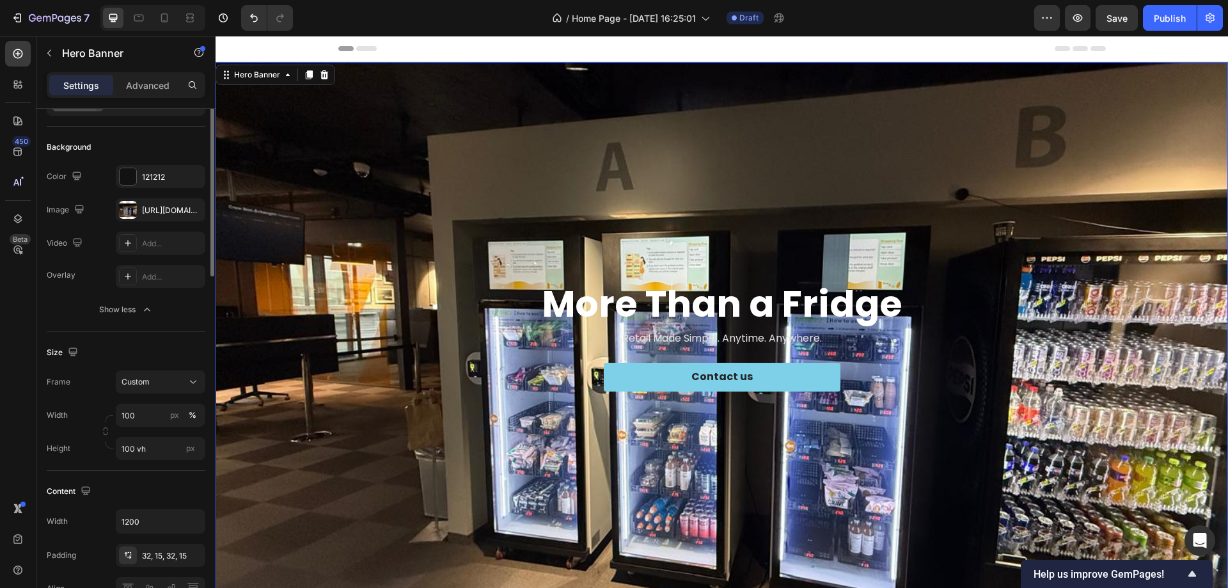
scroll to position [8, 0]
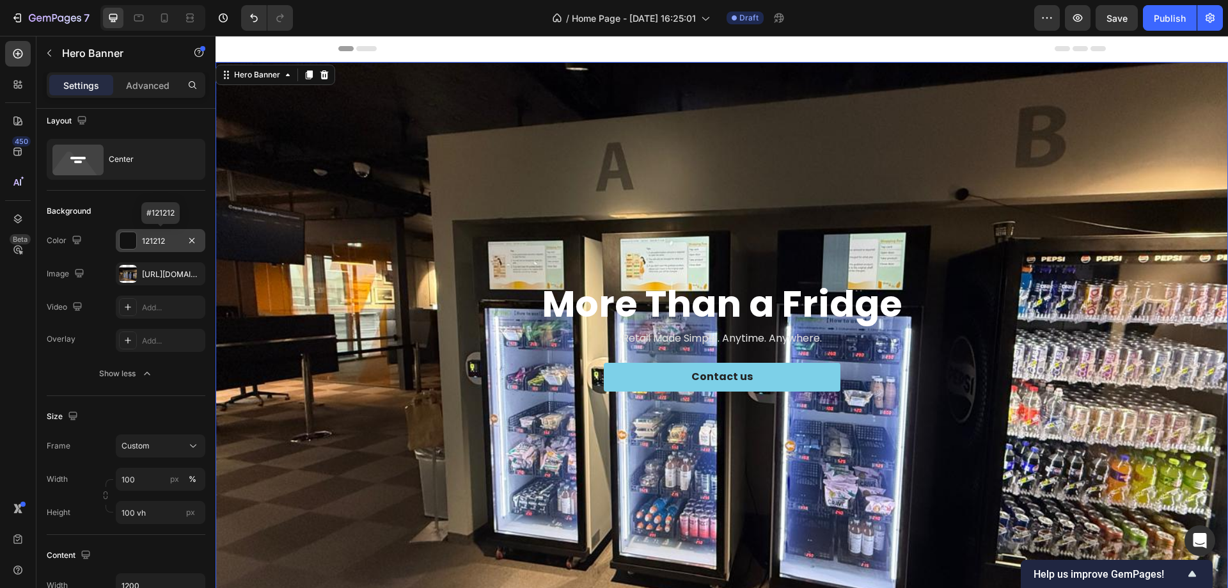
click at [140, 241] on div "121212" at bounding box center [161, 240] width 90 height 23
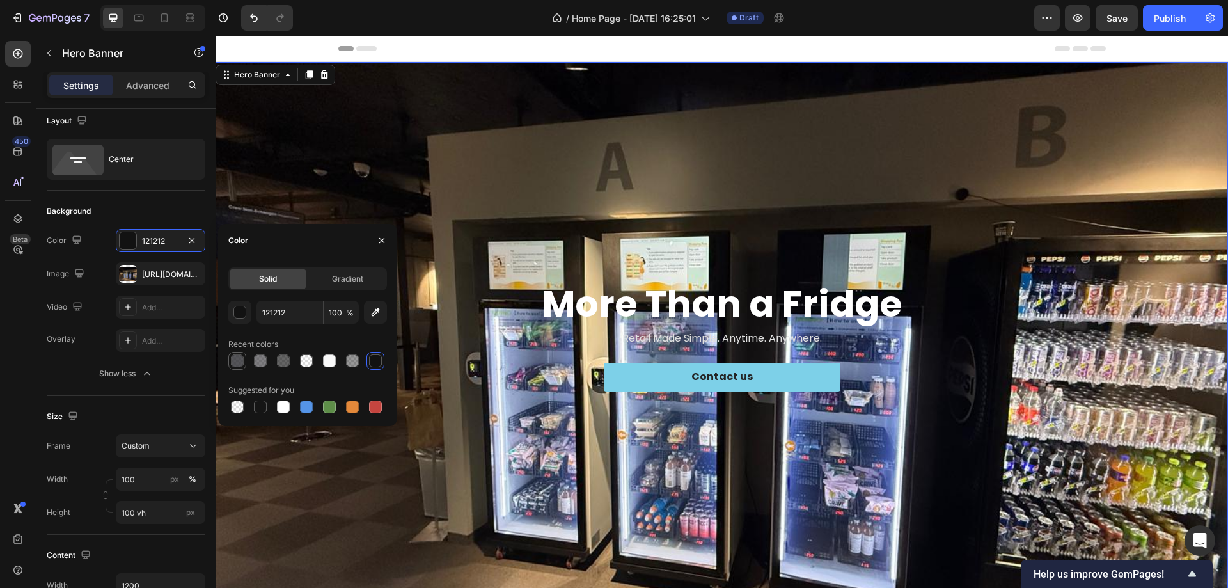
click at [242, 362] on div at bounding box center [237, 360] width 13 height 13
type input "2B2A2F"
type input "80"
click at [314, 269] on div "Gradient" at bounding box center [347, 279] width 77 height 20
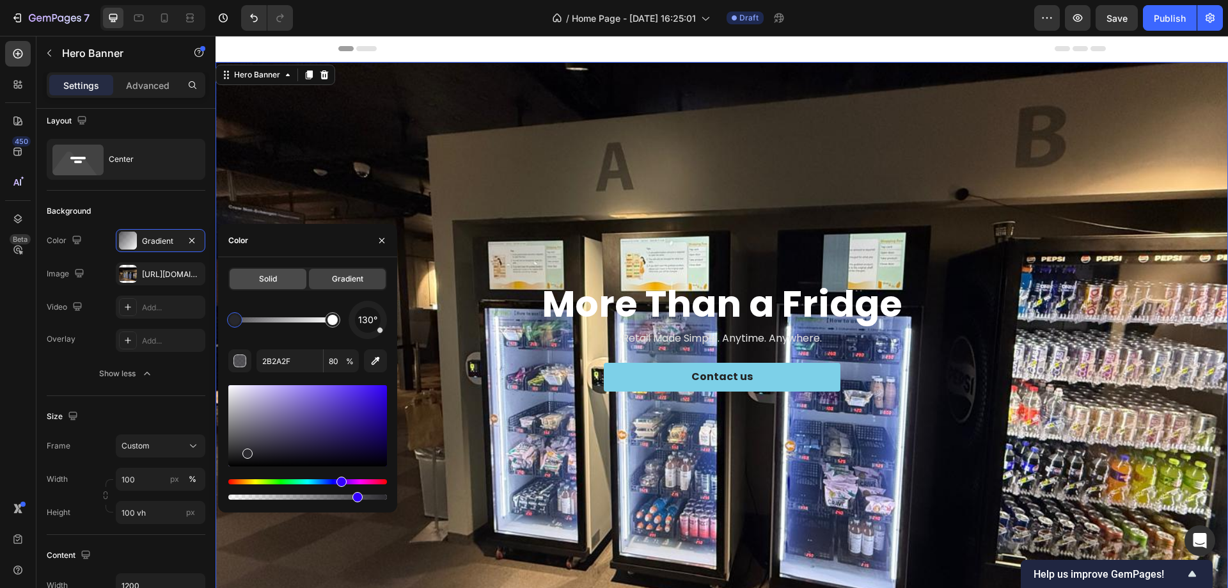
click at [276, 273] on div "Solid" at bounding box center [268, 279] width 77 height 20
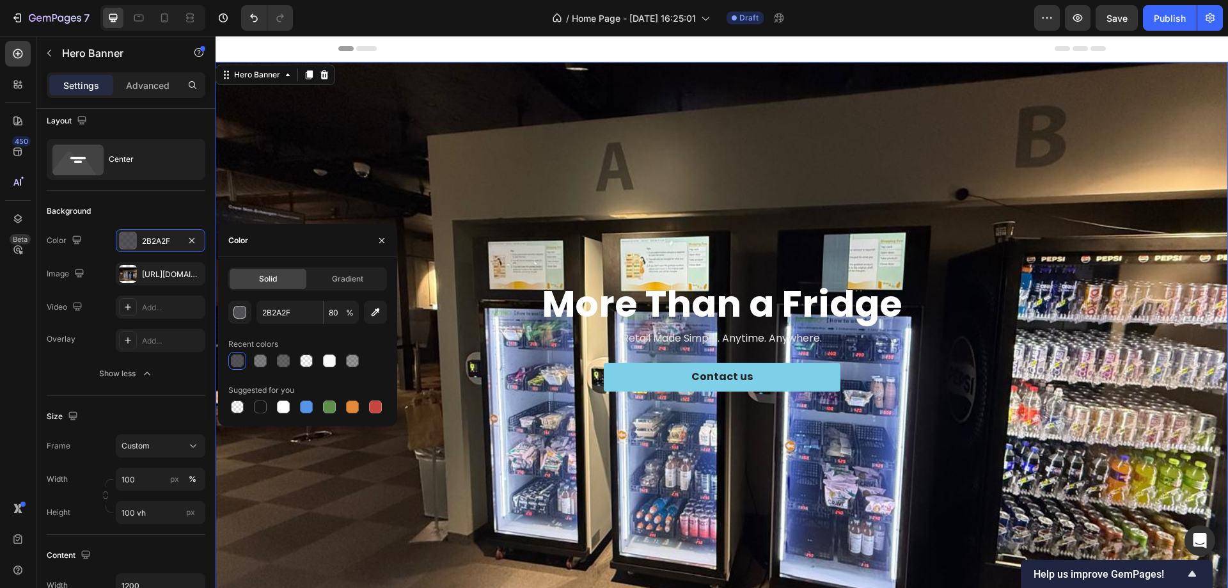
click at [3, 329] on div "450 Beta" at bounding box center [18, 312] width 36 height 552
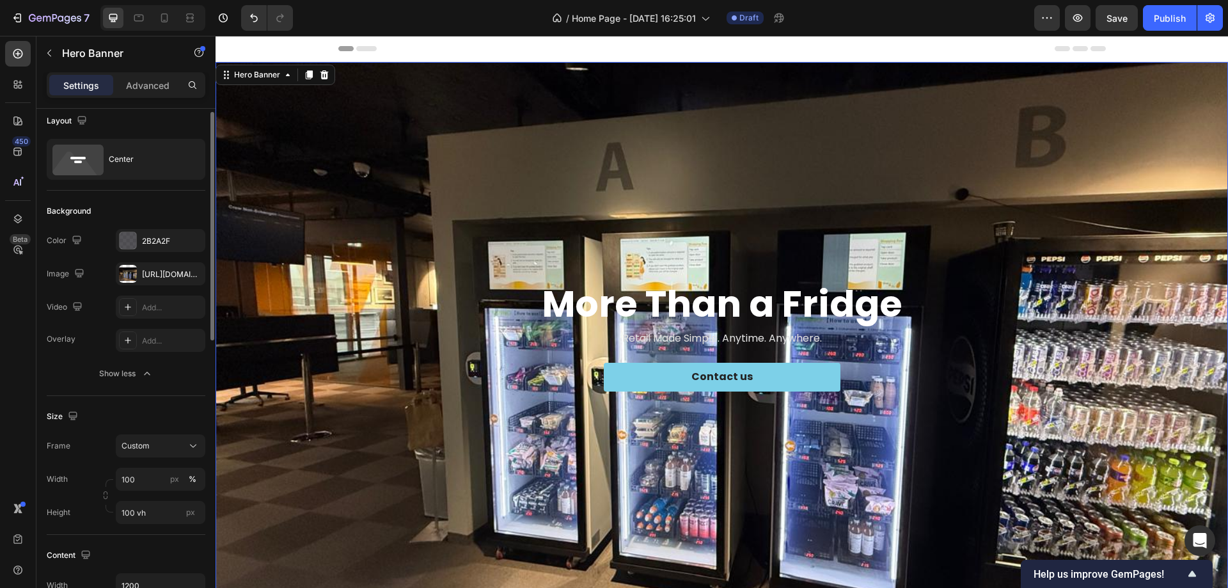
scroll to position [0, 0]
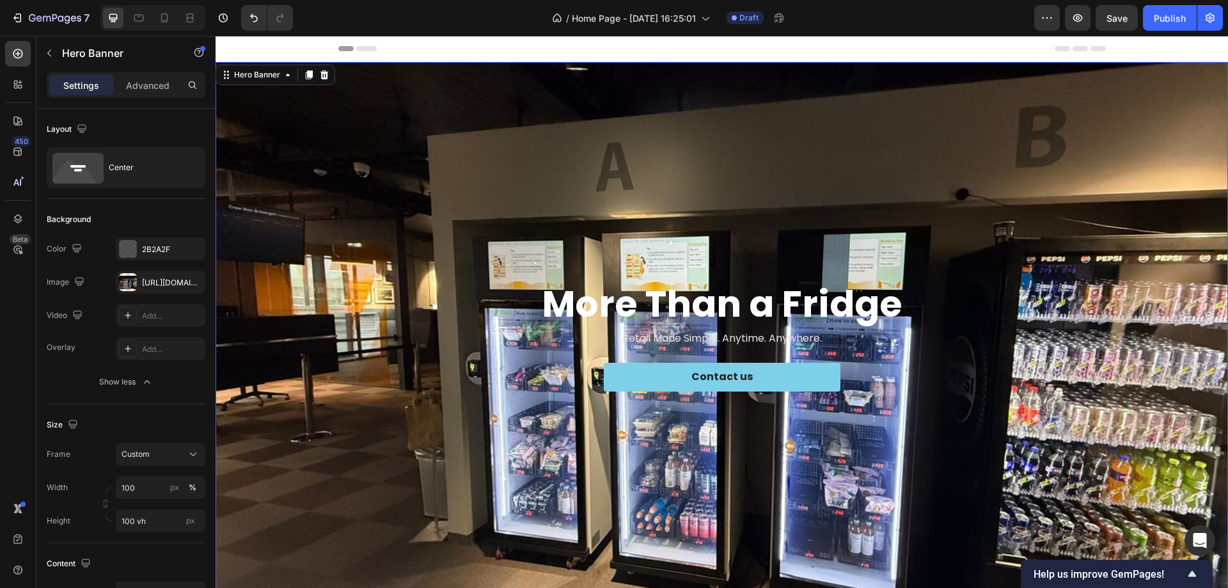
click at [139, 102] on div "Settings Advanced" at bounding box center [125, 90] width 179 height 36
click at [142, 92] on div "Advanced" at bounding box center [148, 85] width 64 height 20
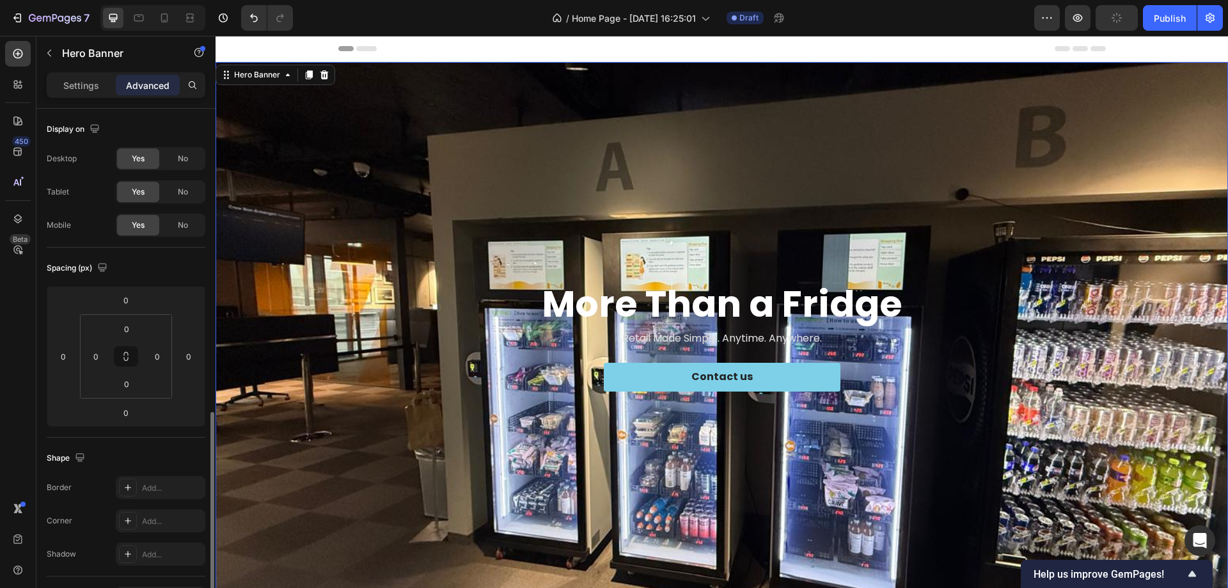
scroll to position [192, 0]
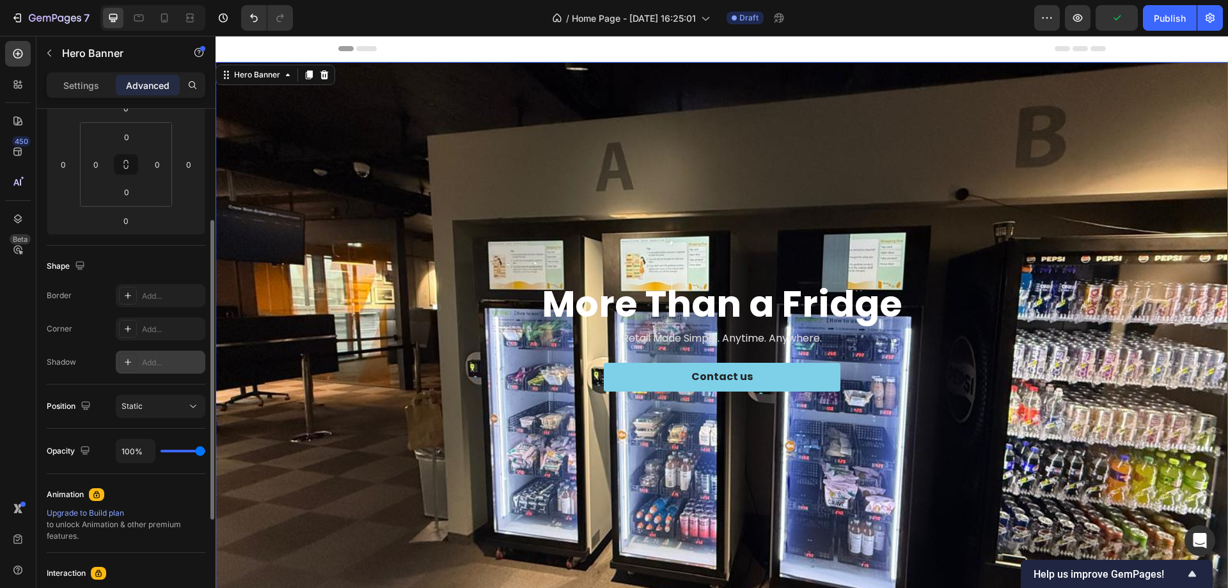
click at [158, 362] on div "Add..." at bounding box center [172, 363] width 60 height 12
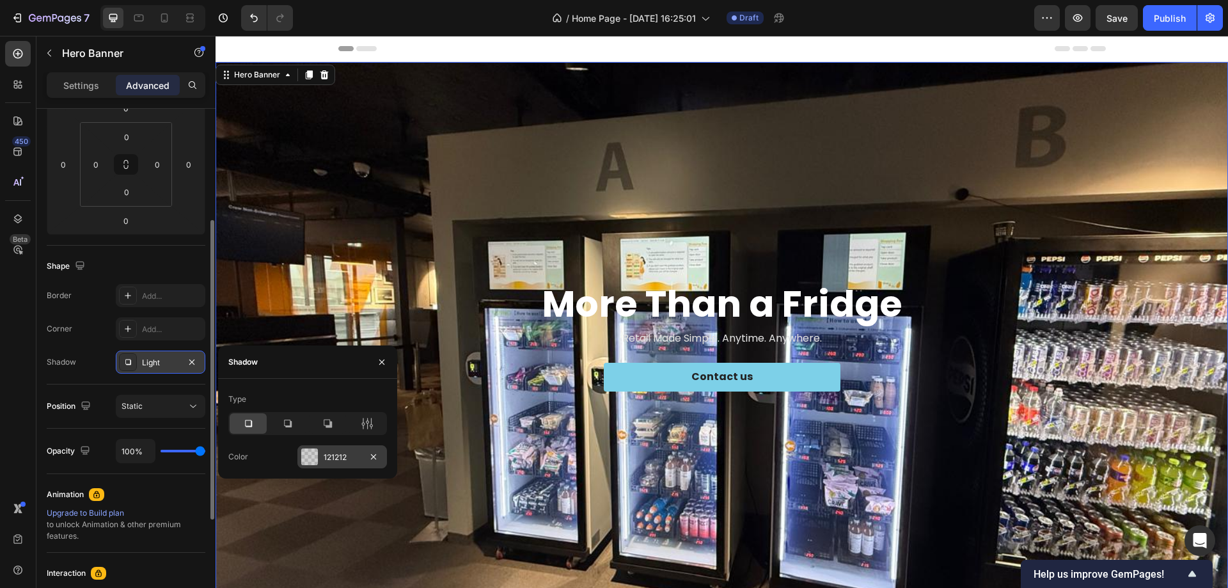
click at [343, 453] on div "121212" at bounding box center [342, 458] width 37 height 12
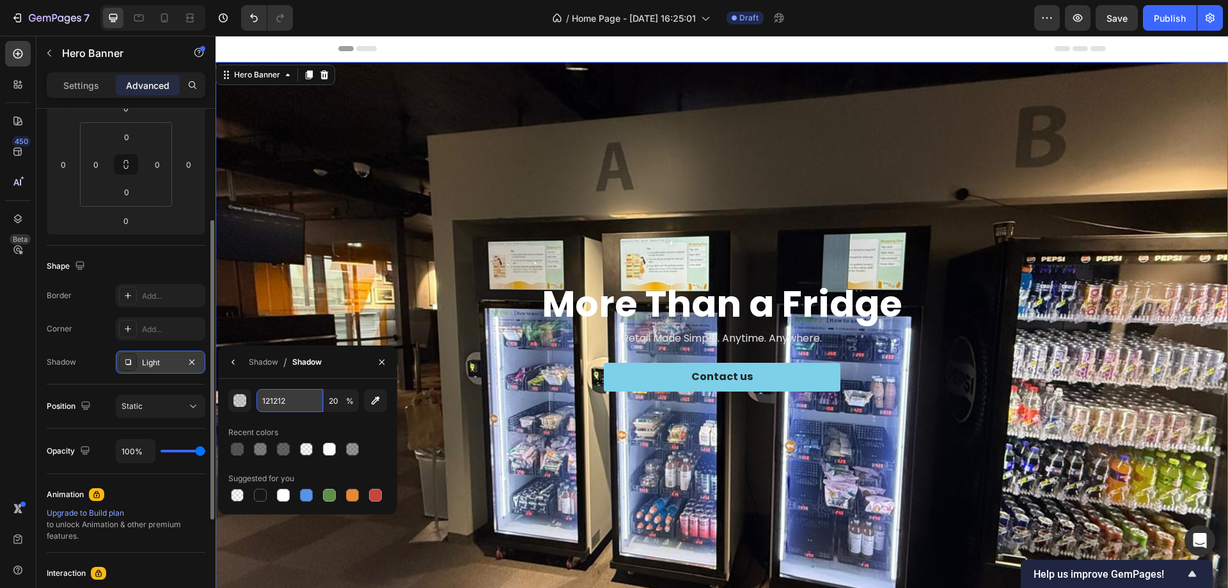
click at [285, 404] on input "121212" at bounding box center [290, 400] width 67 height 23
click at [235, 449] on div at bounding box center [237, 449] width 13 height 13
type input "2B2A2F"
type input "80"
click at [18, 392] on div "450 Beta" at bounding box center [18, 268] width 26 height 455
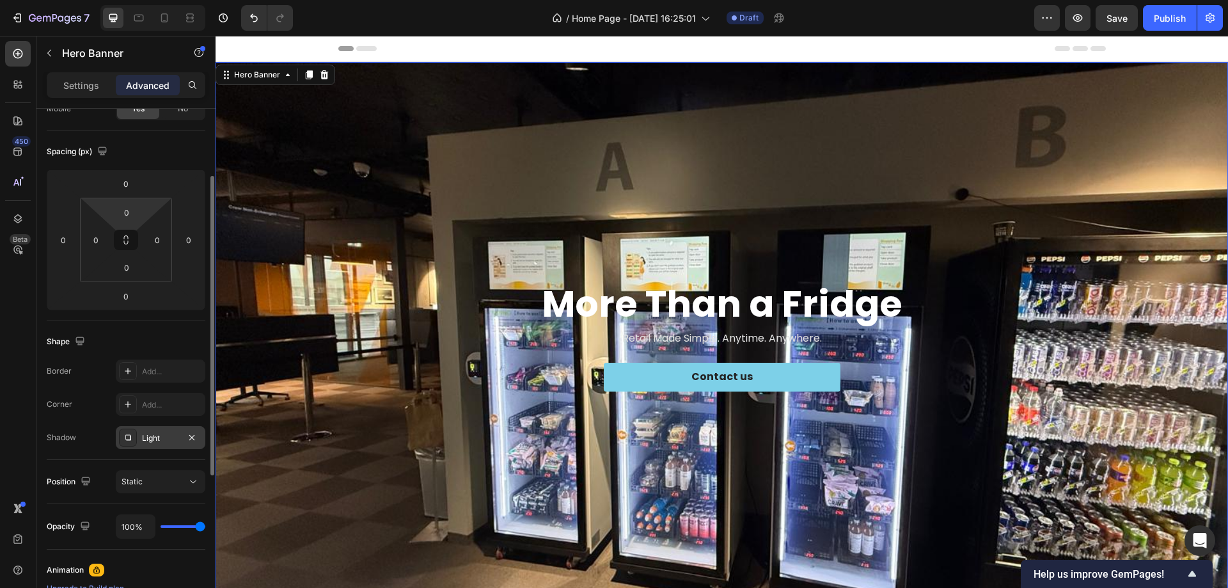
scroll to position [0, 0]
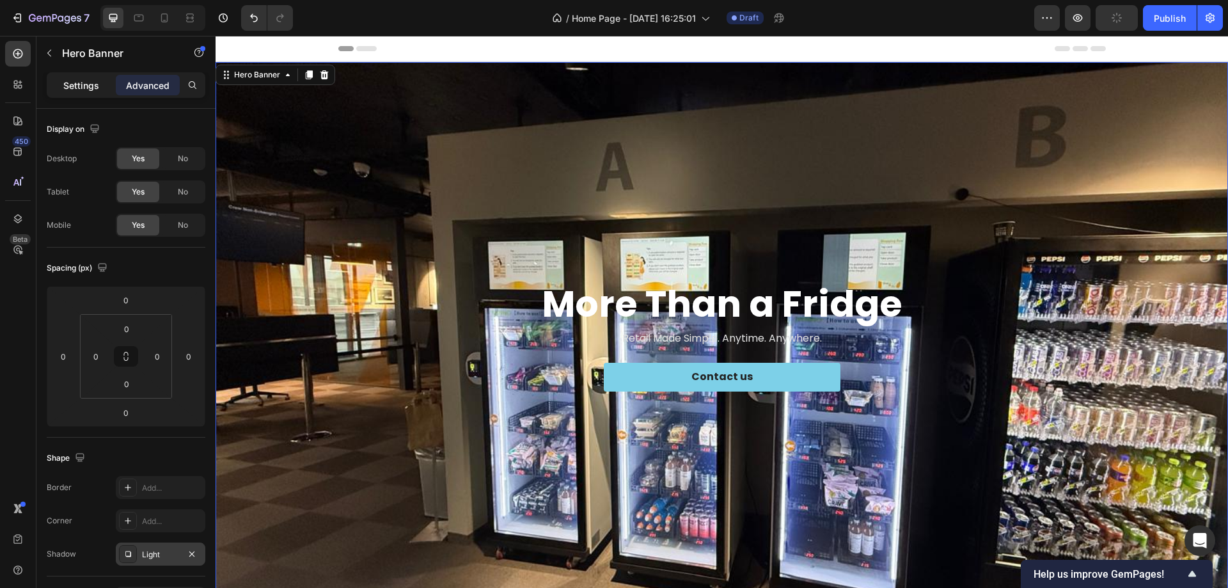
click at [65, 94] on div "Settings" at bounding box center [81, 85] width 64 height 20
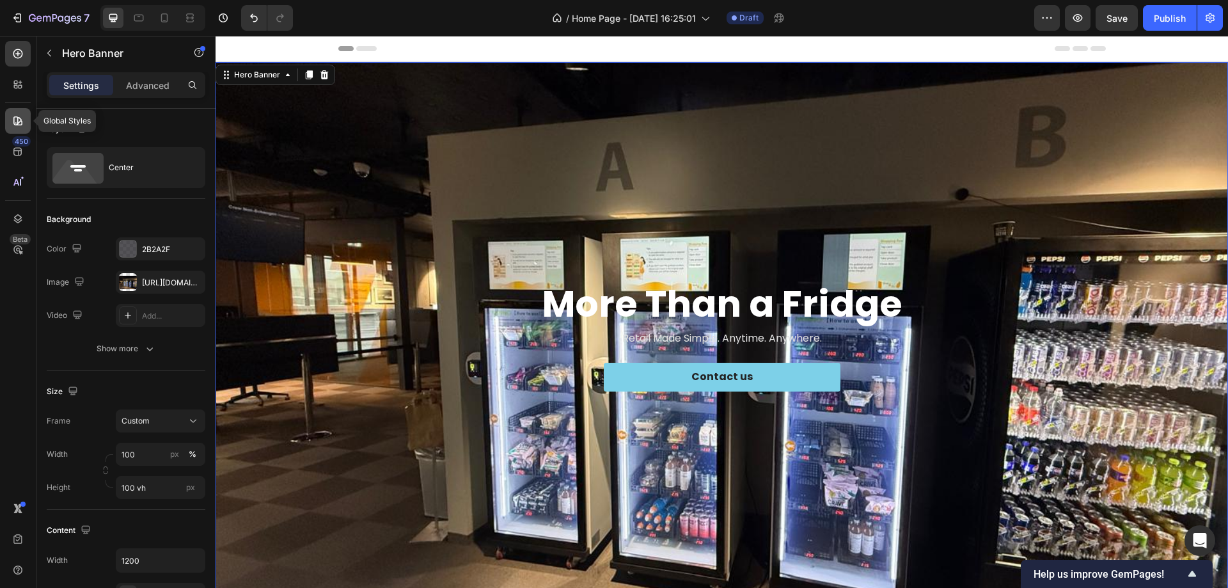
click at [16, 122] on icon at bounding box center [18, 121] width 13 height 13
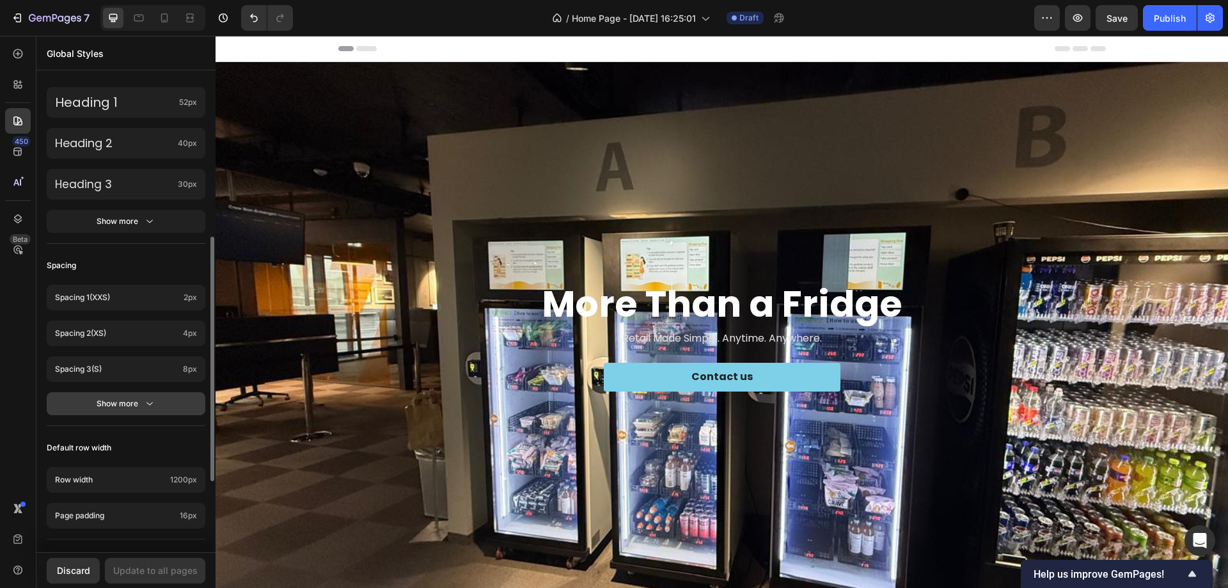
scroll to position [458, 0]
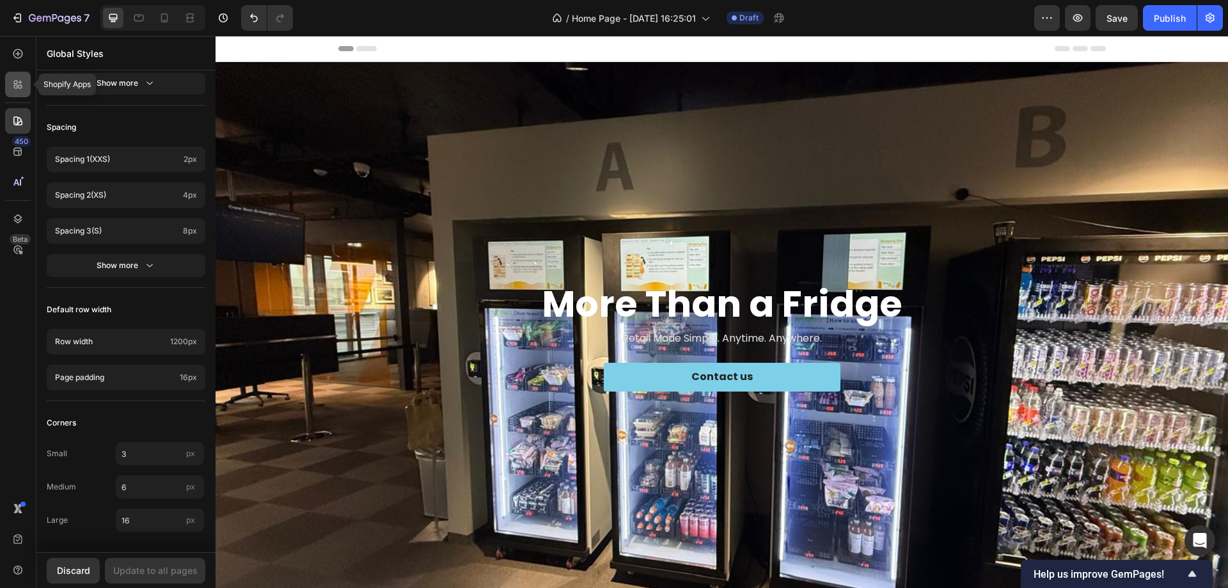
click at [12, 84] on icon at bounding box center [18, 84] width 13 height 13
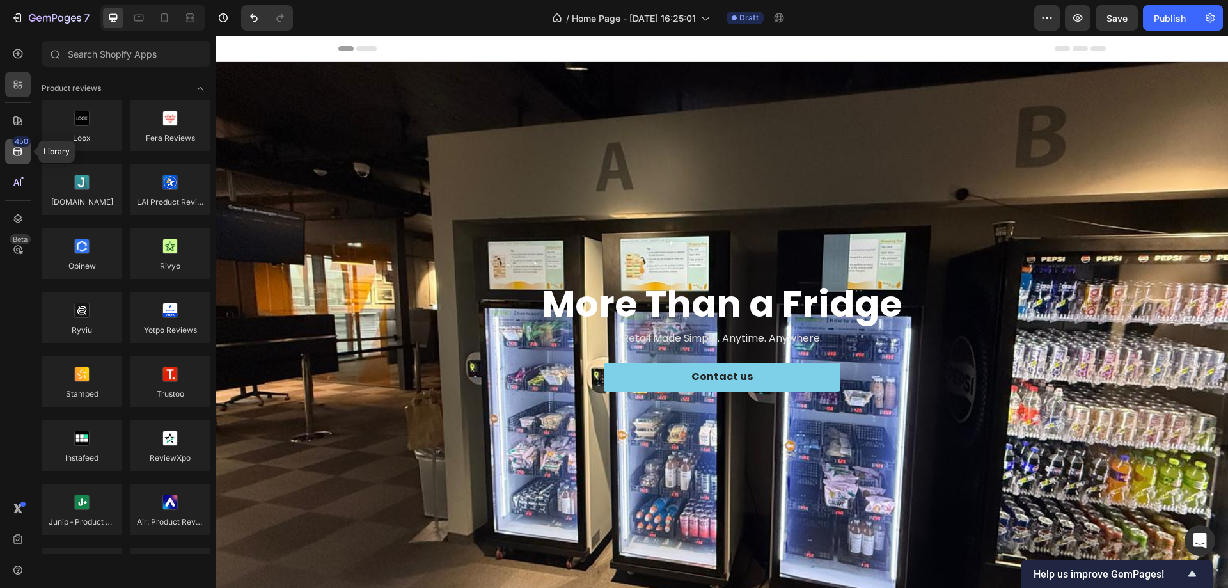
click at [19, 153] on icon at bounding box center [17, 152] width 8 height 8
click at [16, 91] on div at bounding box center [18, 85] width 26 height 26
click at [14, 150] on icon at bounding box center [17, 152] width 8 height 8
click at [563, 314] on strong "More Than a Fridge" at bounding box center [722, 303] width 361 height 51
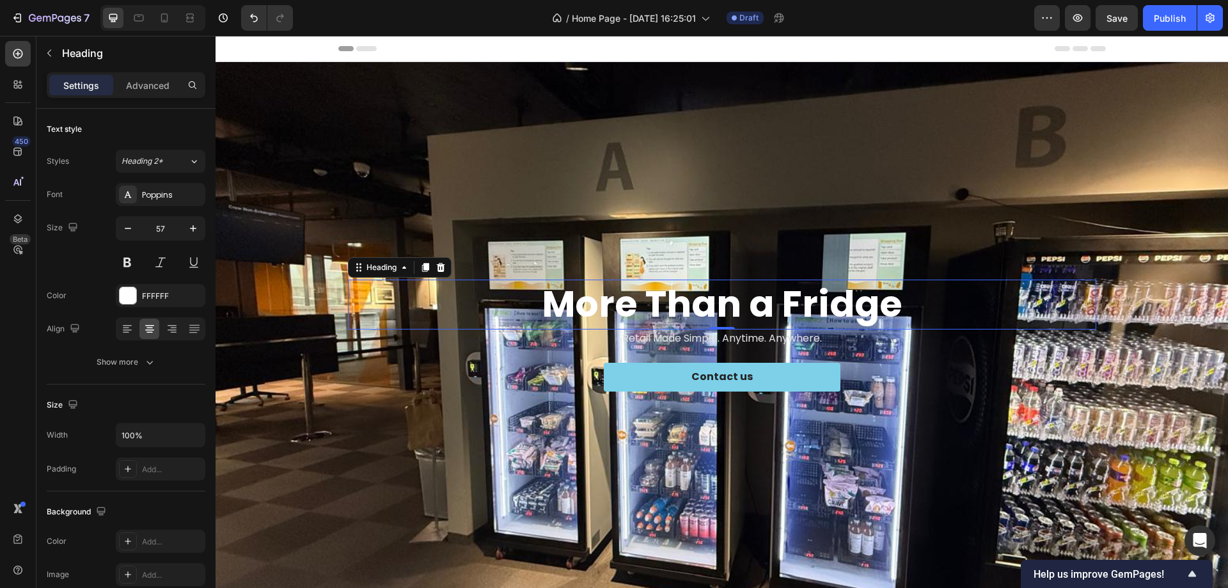
click at [330, 157] on div "Background Image" at bounding box center [722, 338] width 1013 height 552
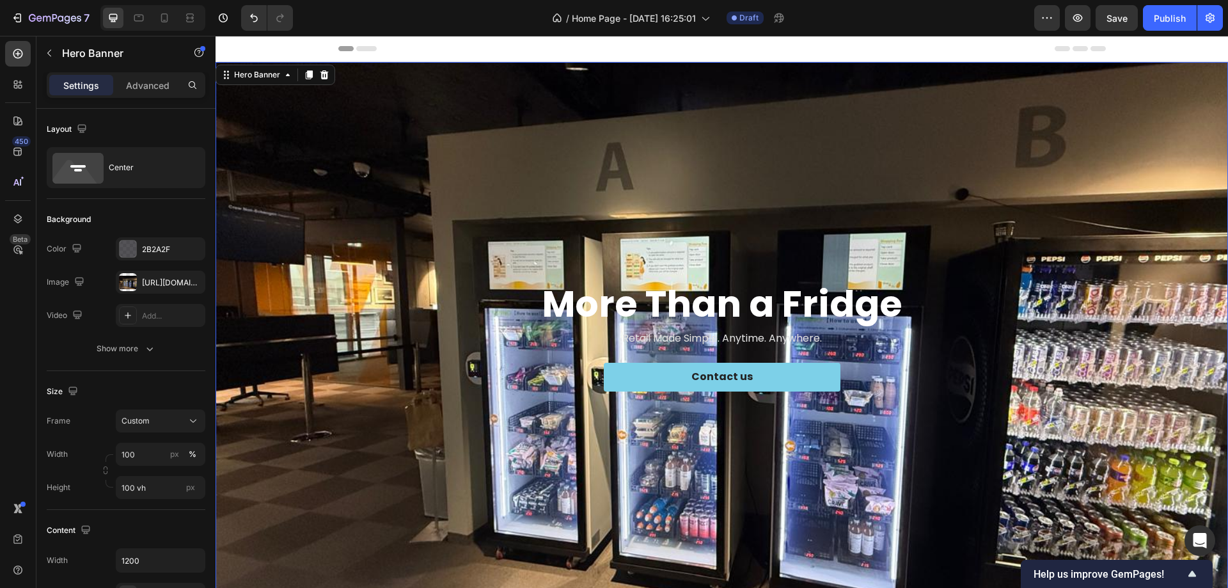
click at [314, 269] on div "Background Image" at bounding box center [722, 338] width 1013 height 552
click at [166, 280] on div "https://cdn.shopify.com/s/files/1/0945/9623/5560/files/gempages_586393031209386…" at bounding box center [160, 283] width 37 height 12
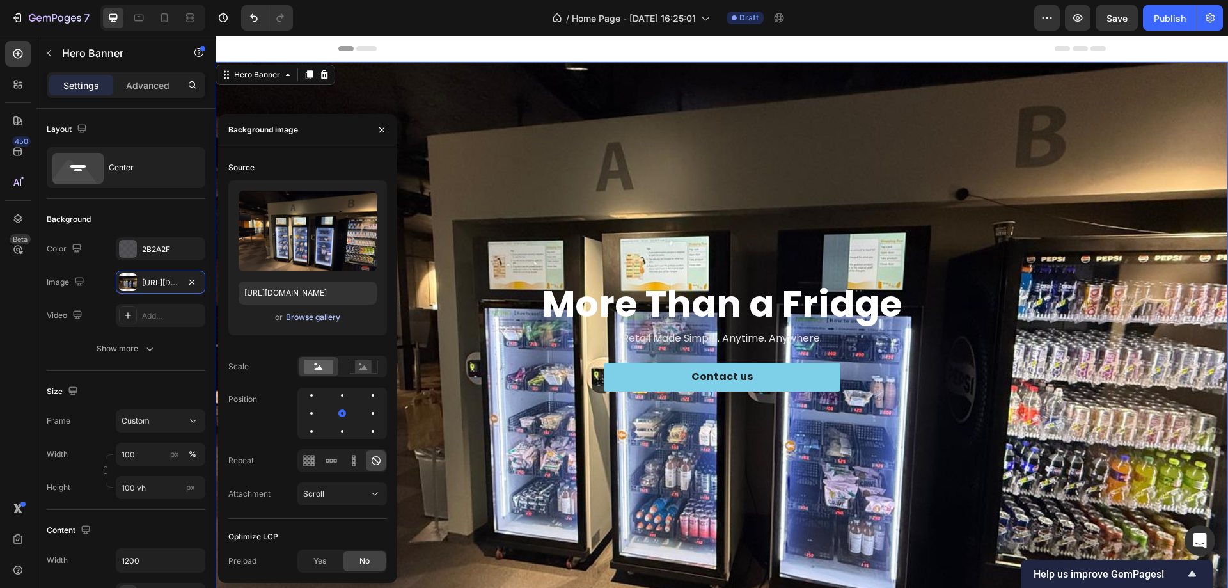
click at [307, 319] on div "Browse gallery" at bounding box center [313, 318] width 54 height 12
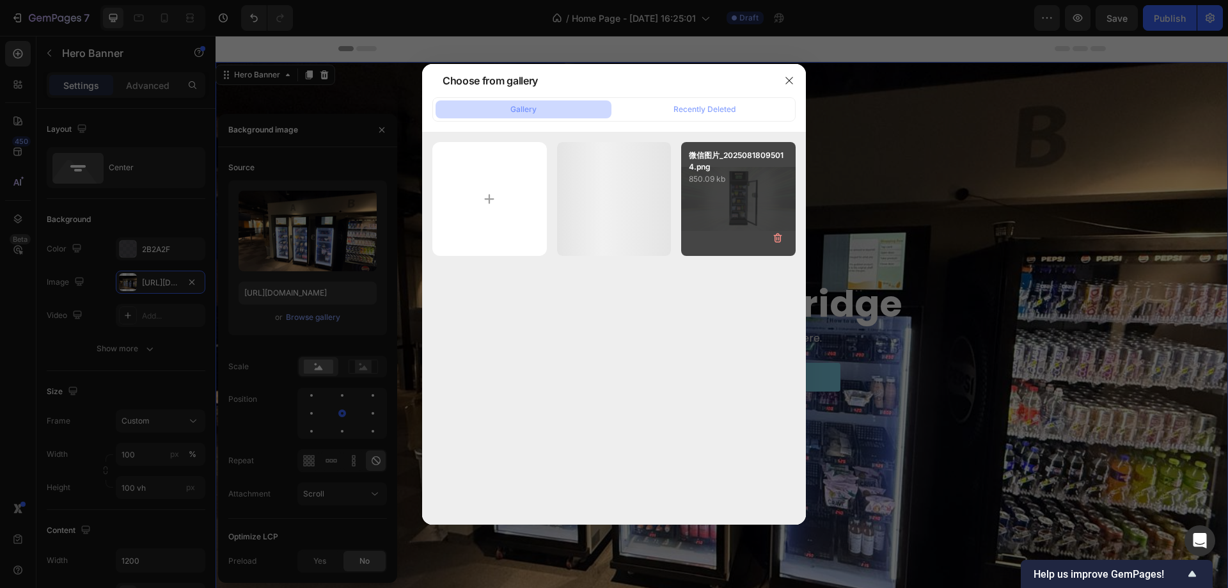
click at [708, 203] on div "微信图片_20250818095014.png 850.09 kb" at bounding box center [738, 199] width 115 height 115
type input "https://cdn.shopify.com/s/files/1/0945/9623/5560/files/gempages_586393031209386…"
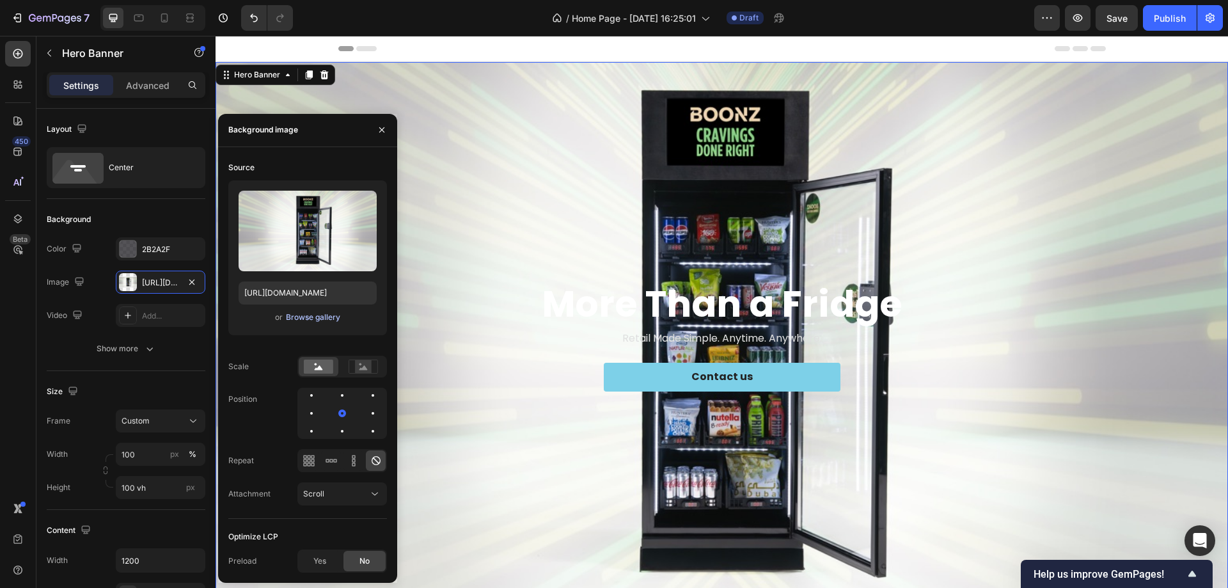
click at [309, 317] on div "Browse gallery" at bounding box center [313, 318] width 54 height 12
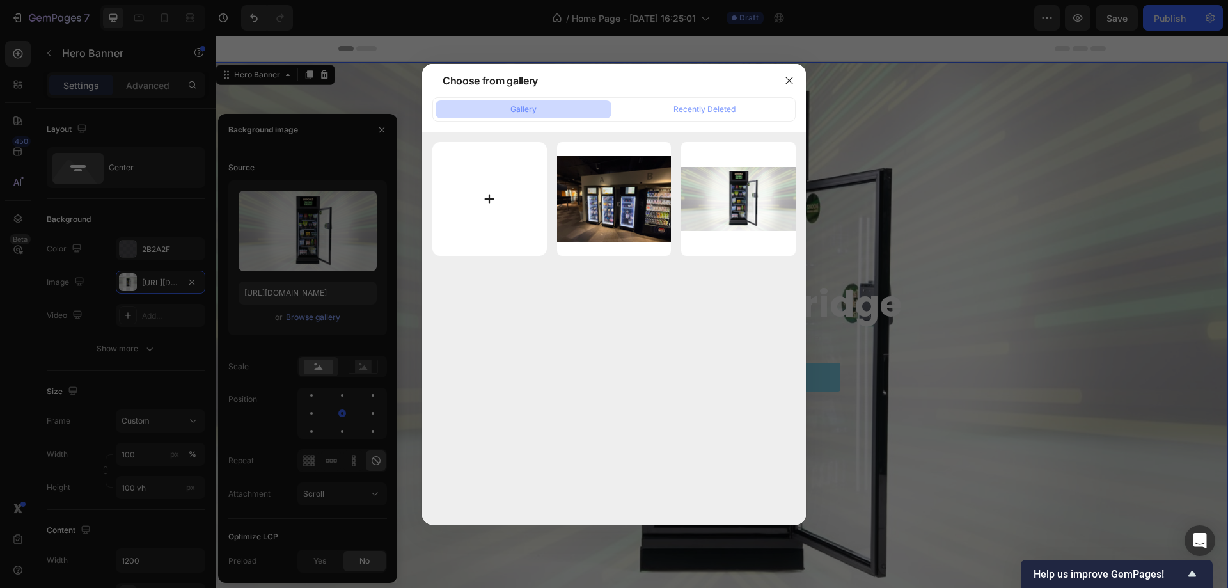
click at [478, 193] on input "file" at bounding box center [490, 199] width 115 height 115
click at [505, 199] on input "file" at bounding box center [490, 199] width 115 height 115
type input "C:\fakepath\微信图片_20250928162831_64_92.jpg"
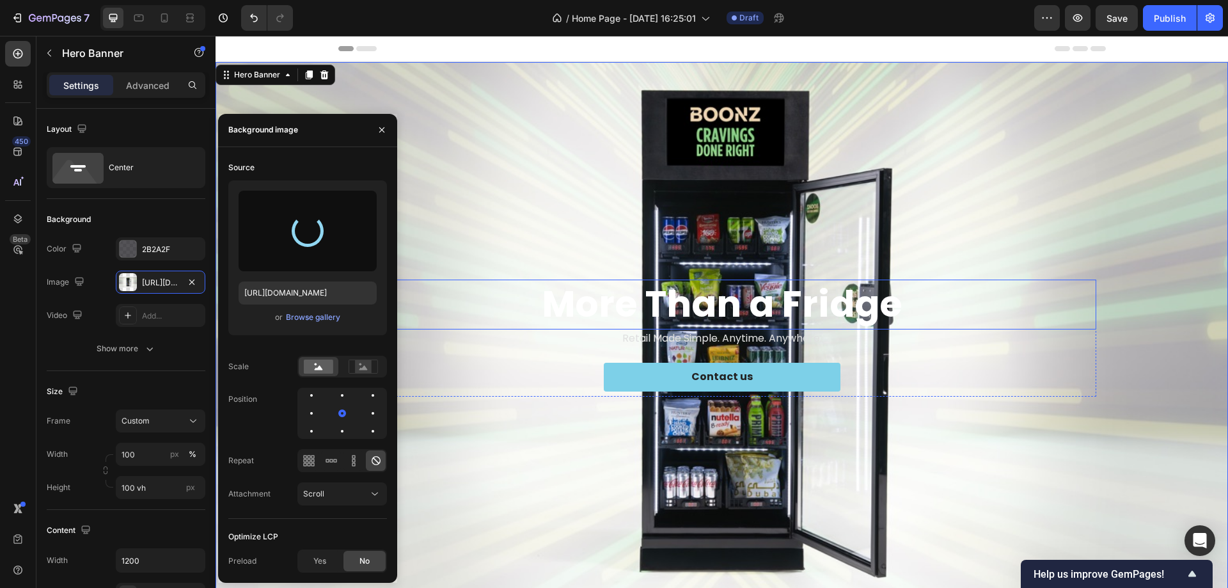
type input "https://cdn.shopify.com/s/files/1/0945/9623/5560/files/gempages_586393031209386…"
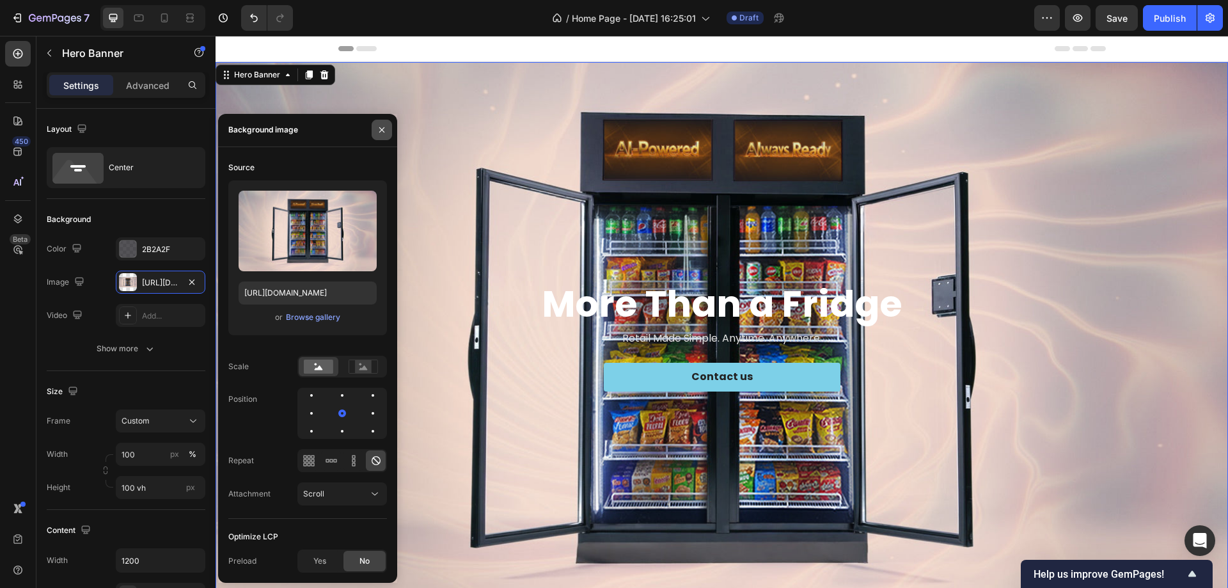
click at [381, 130] on icon "button" at bounding box center [382, 130] width 10 height 10
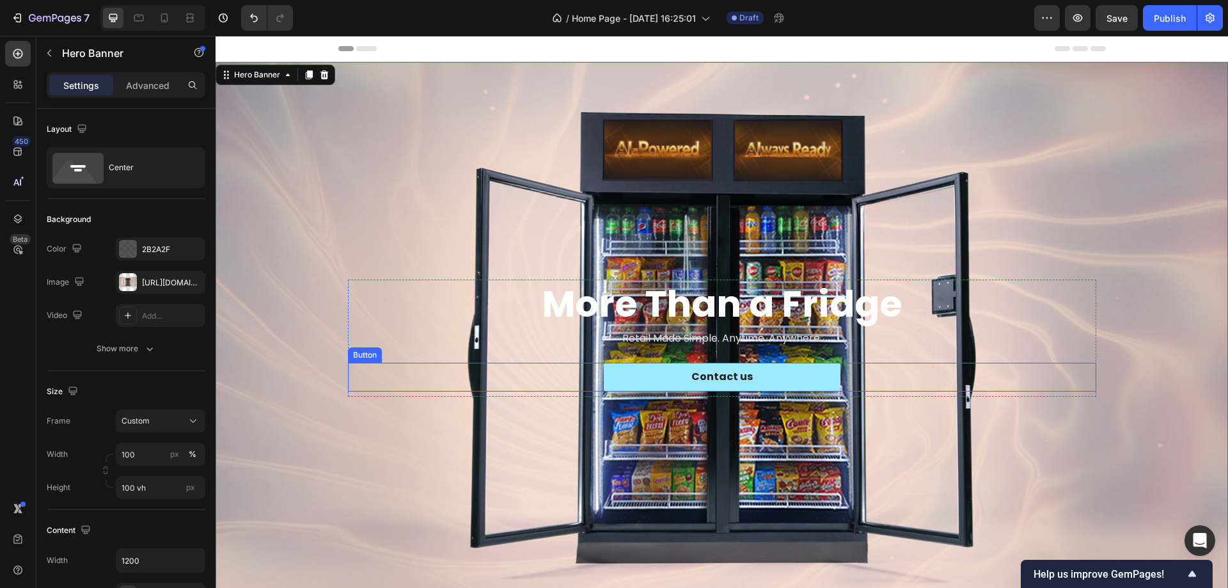
click at [635, 383] on button "Contact us" at bounding box center [722, 377] width 237 height 29
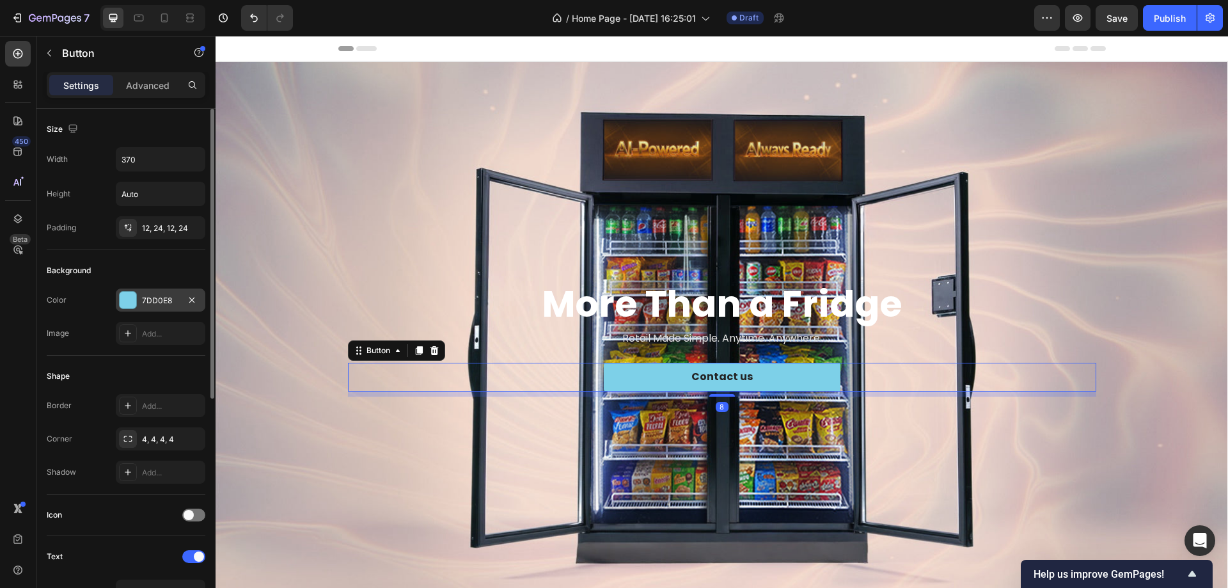
click at [166, 303] on div "7DD0E8" at bounding box center [160, 301] width 37 height 12
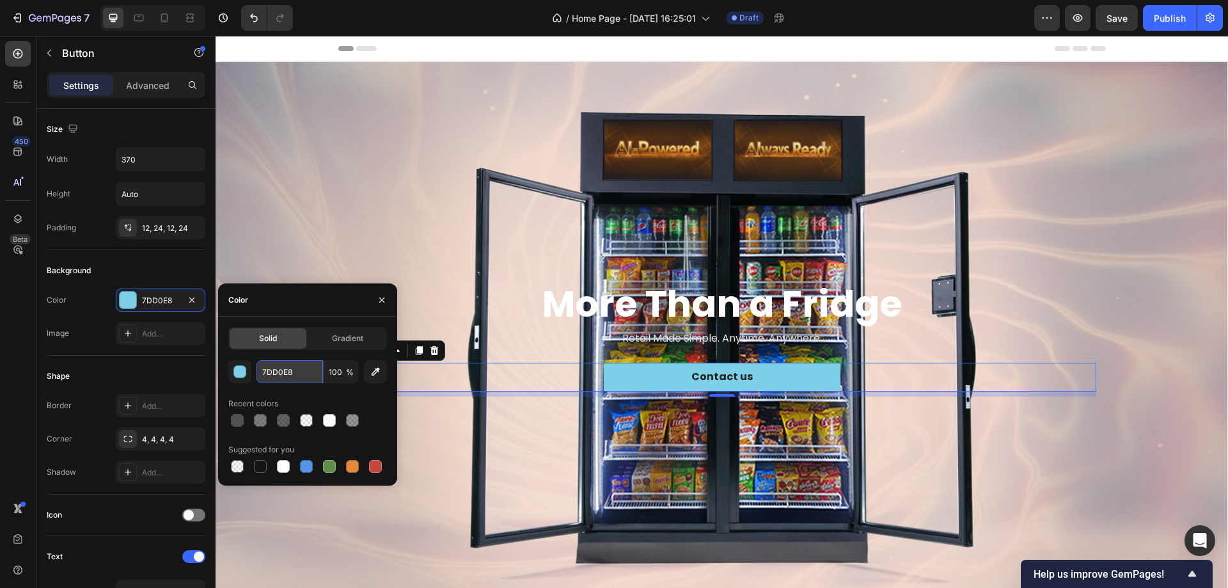
click at [297, 377] on input "7DD0E8" at bounding box center [290, 371] width 67 height 23
click at [349, 470] on div at bounding box center [352, 466] width 13 height 13
type input "E4893A"
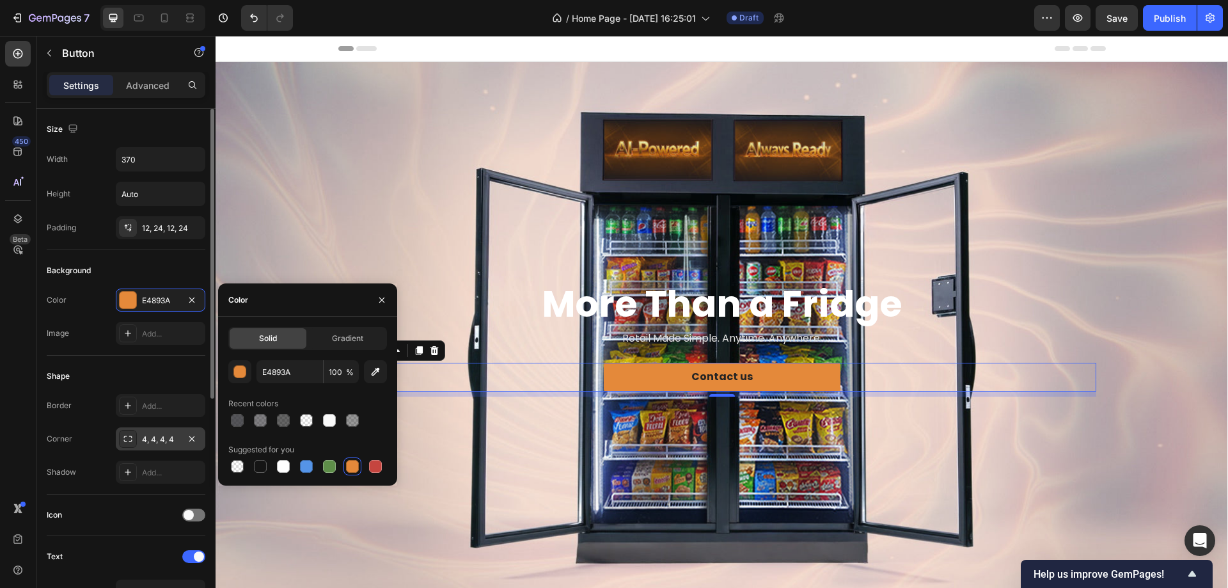
click at [168, 435] on div "4, 4, 4, 4" at bounding box center [160, 440] width 37 height 12
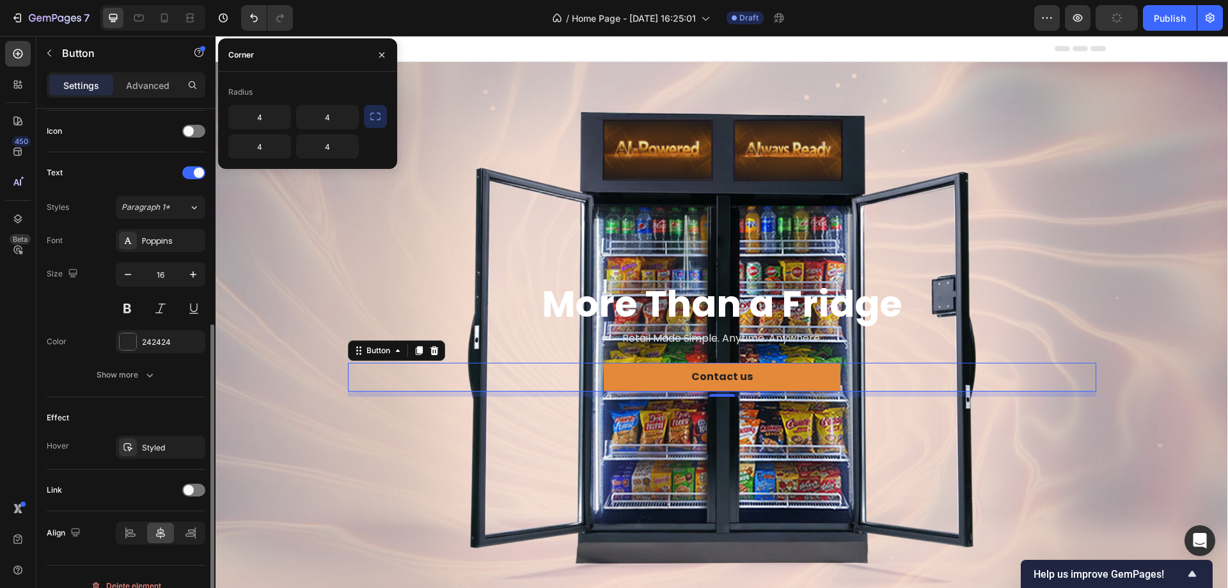
scroll to position [402, 0]
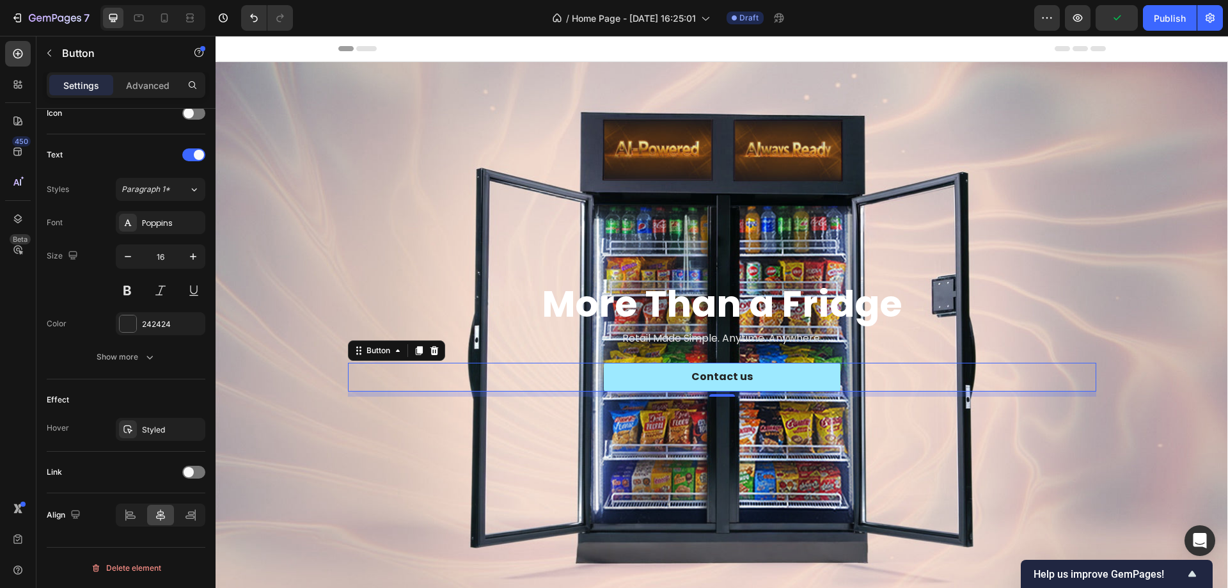
click at [763, 377] on button "Contact us" at bounding box center [722, 377] width 237 height 29
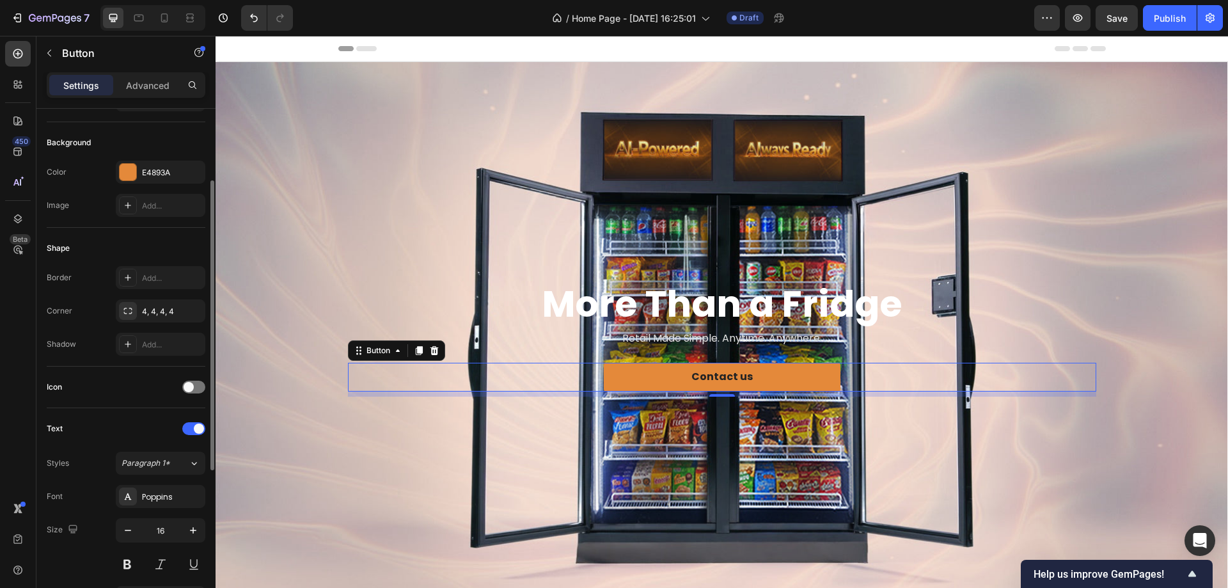
scroll to position [0, 0]
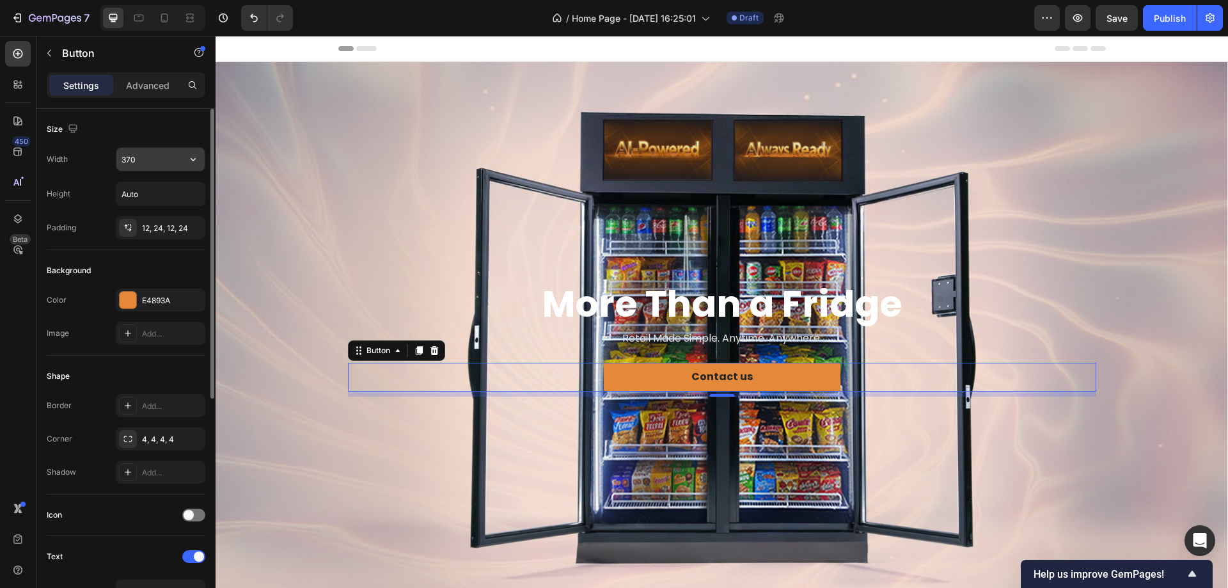
click at [140, 160] on input "370" at bounding box center [160, 159] width 88 height 23
click at [188, 156] on icon "button" at bounding box center [193, 159] width 13 height 13
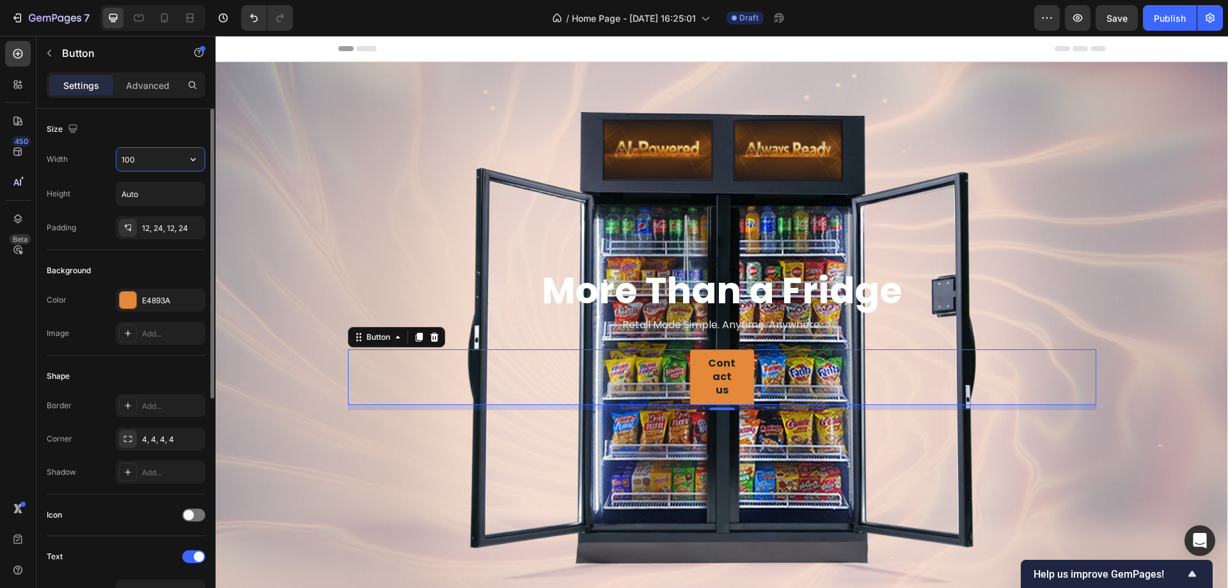
drag, startPoint x: 131, startPoint y: 161, endPoint x: 111, endPoint y: 166, distance: 19.7
click at [111, 166] on div "Width 100" at bounding box center [126, 159] width 159 height 24
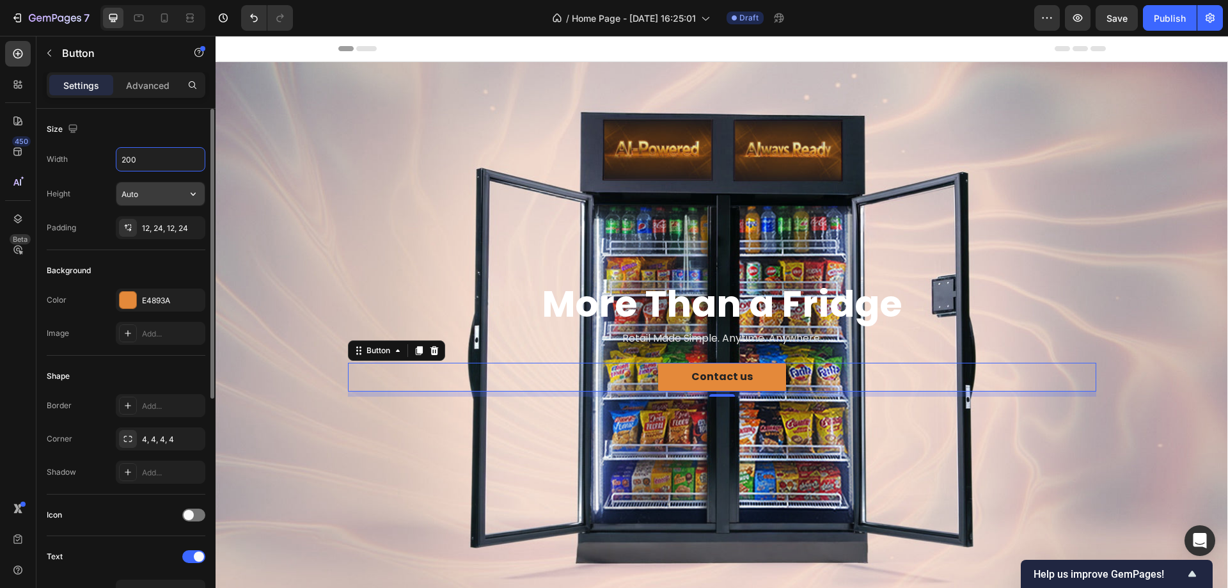
type input "200"
click at [137, 198] on input "Auto" at bounding box center [160, 193] width 88 height 23
click at [198, 193] on icon "button" at bounding box center [193, 193] width 13 height 13
click at [157, 230] on div "12, 24, 12, 24" at bounding box center [160, 229] width 37 height 12
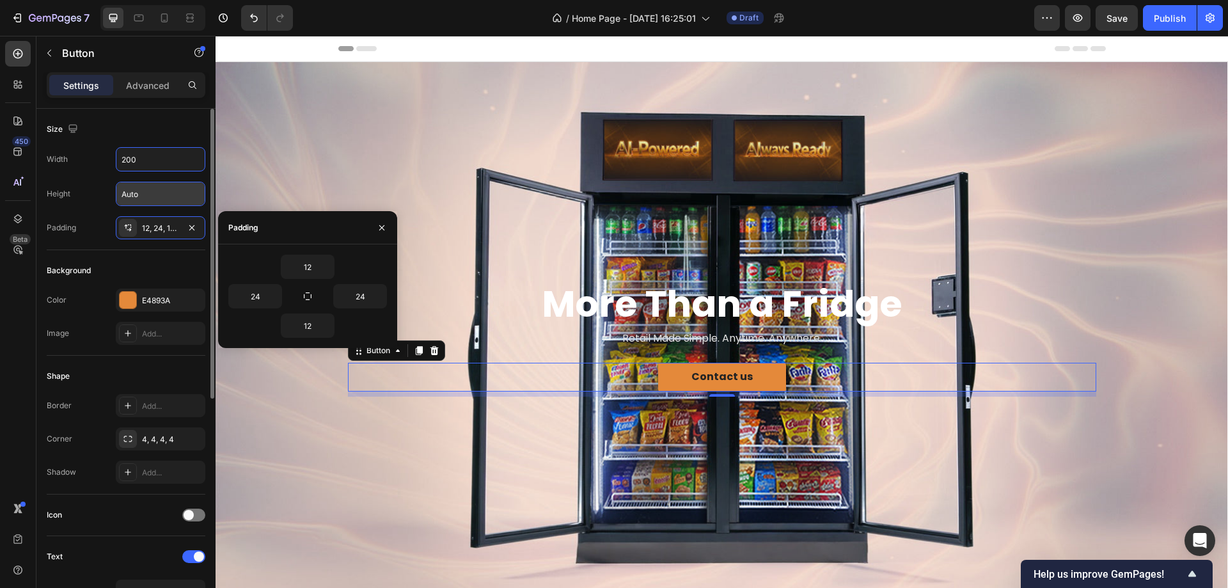
click at [84, 322] on div "Image Add..." at bounding box center [126, 333] width 159 height 23
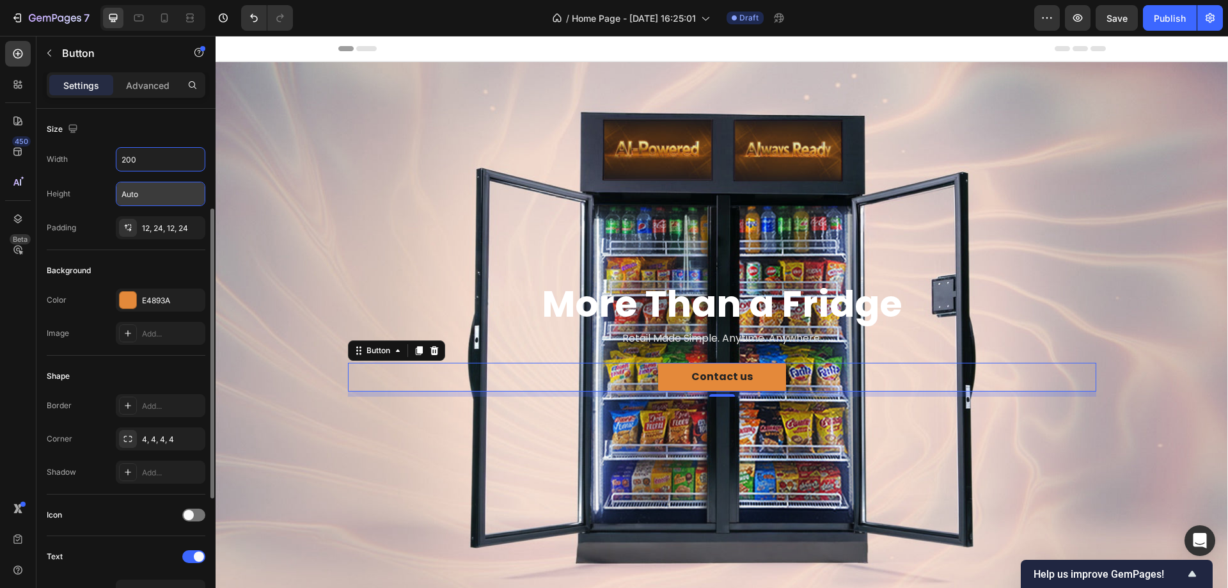
scroll to position [64, 0]
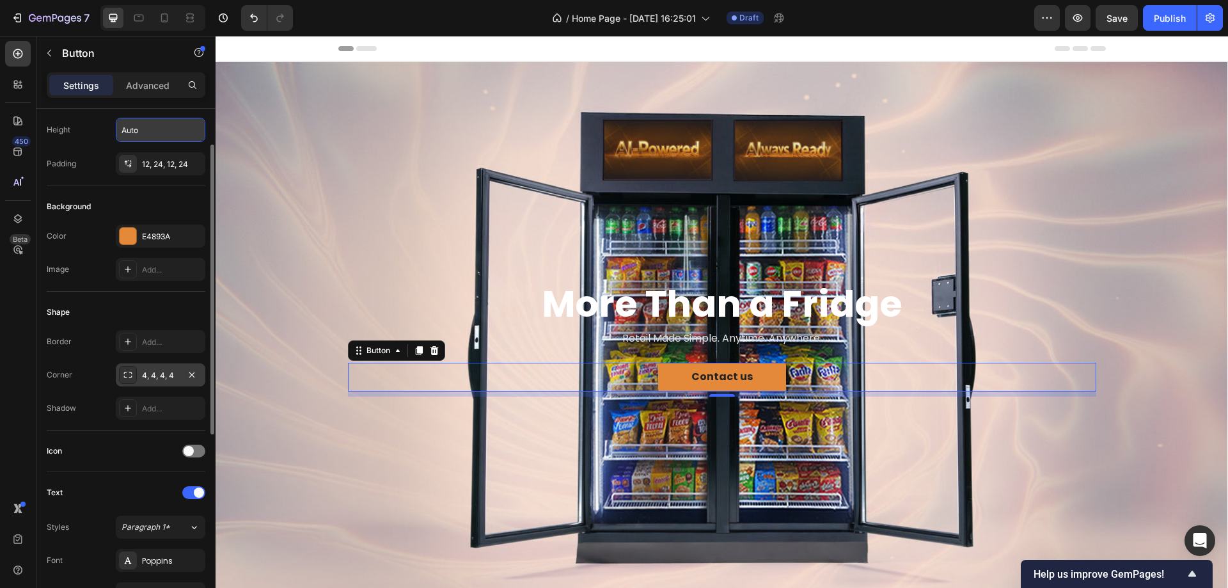
click at [138, 374] on div "4, 4, 4, 4" at bounding box center [161, 374] width 90 height 23
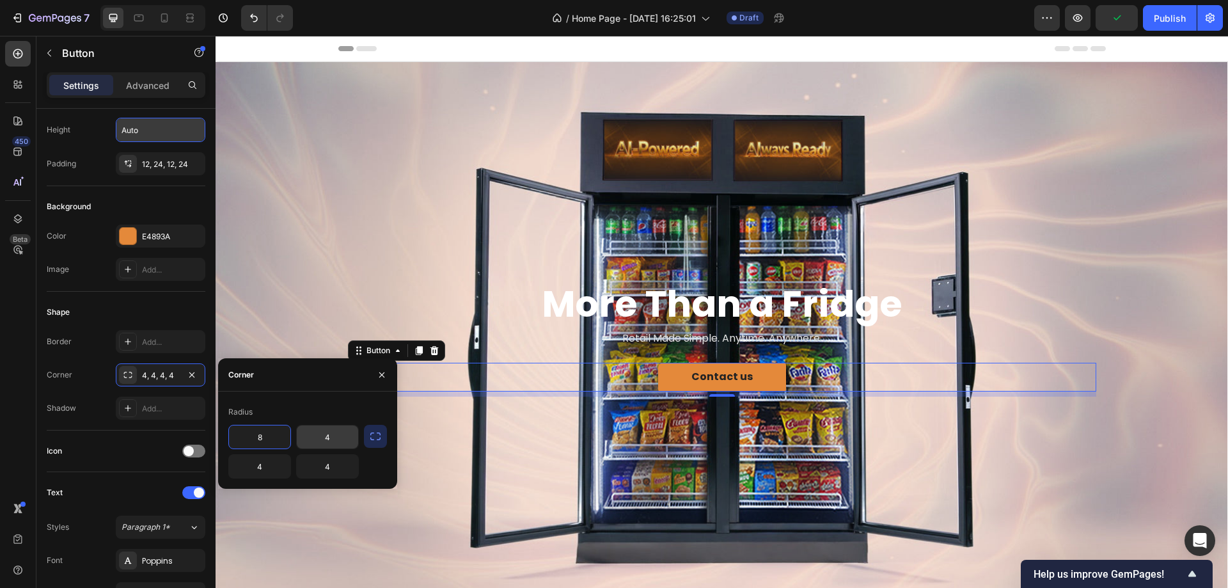
type input "8"
click at [325, 438] on input "4" at bounding box center [327, 436] width 61 height 23
type input "8"
click at [257, 464] on input "4" at bounding box center [259, 466] width 61 height 23
type input "8"
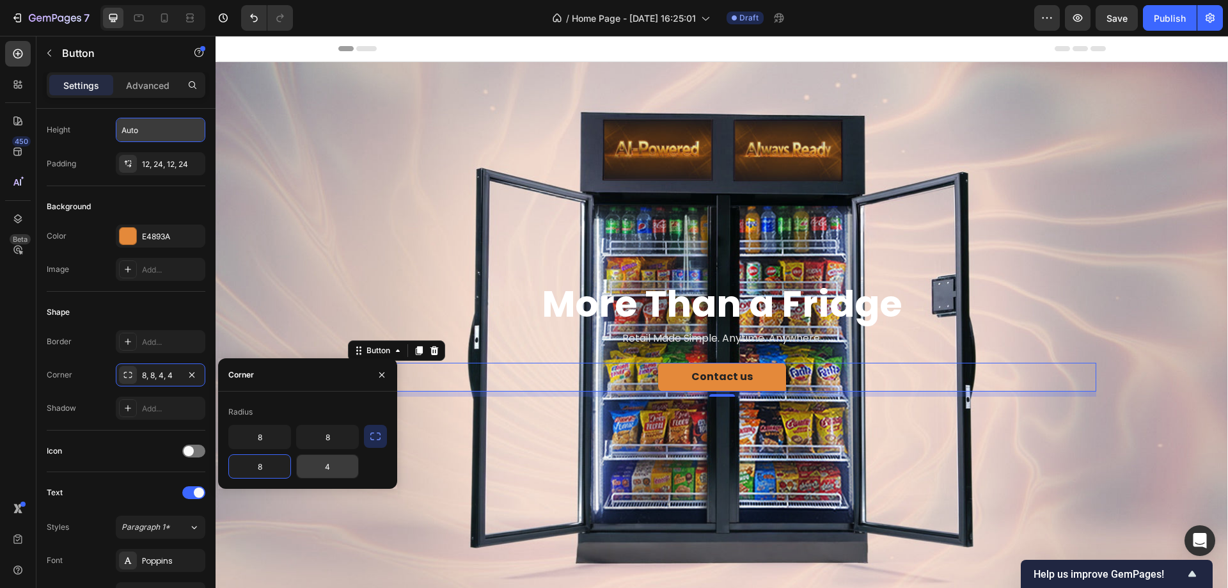
click at [309, 465] on input "4" at bounding box center [327, 466] width 61 height 23
type input "8"
click at [456, 488] on div "Background Image" at bounding box center [722, 338] width 1013 height 552
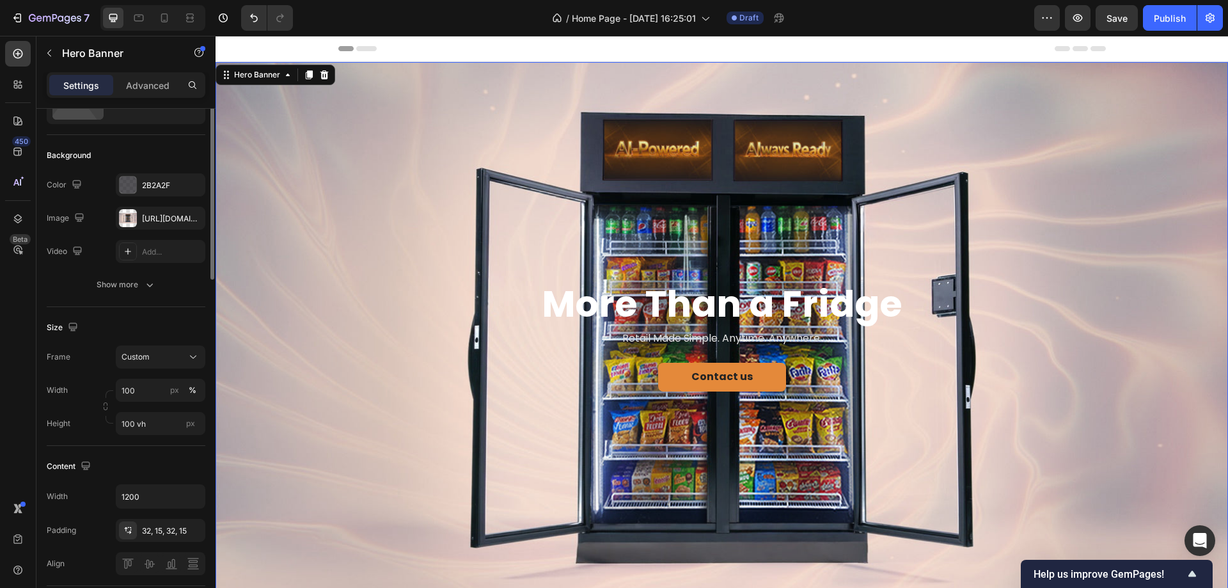
scroll to position [0, 0]
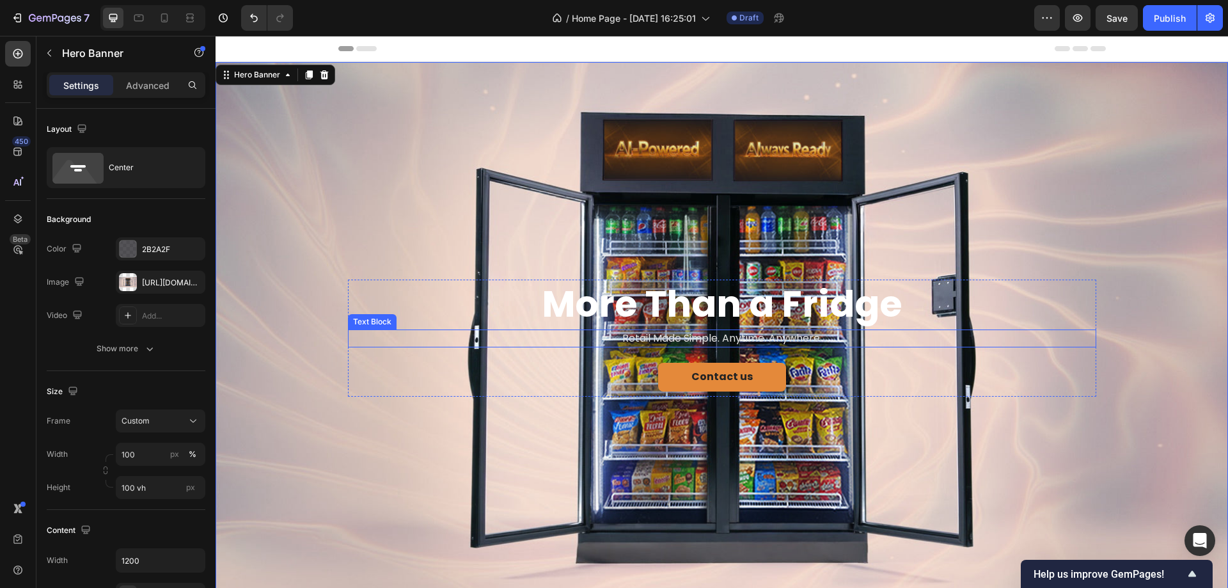
click at [631, 336] on p "Retail Made Simple. Anytime. Anywhere." at bounding box center [722, 338] width 746 height 15
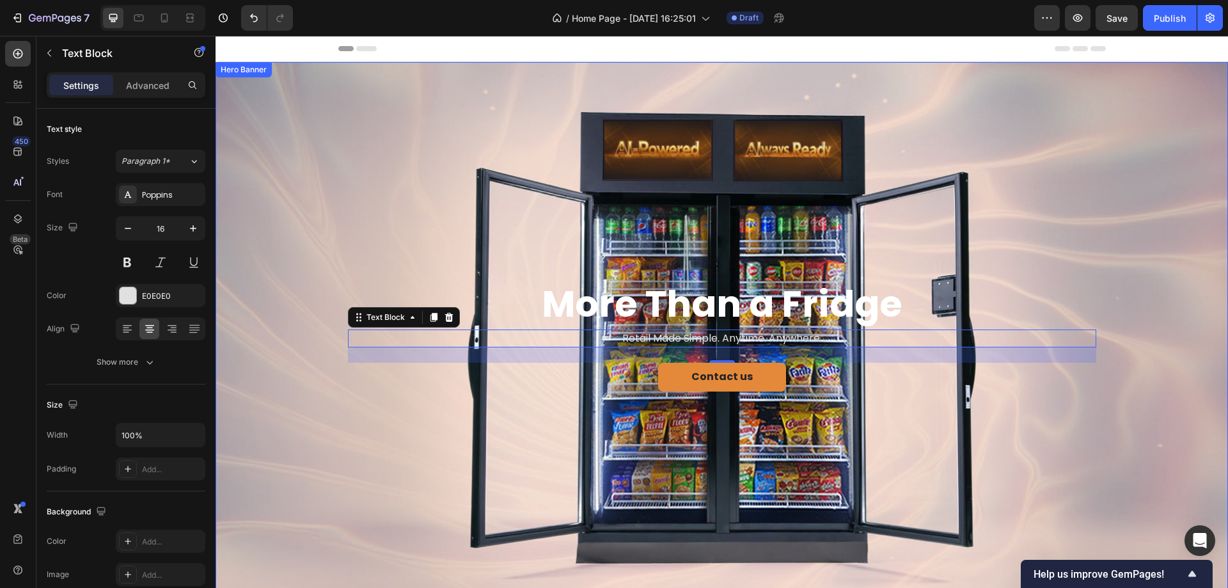
click at [418, 209] on div "Background Image" at bounding box center [722, 338] width 1013 height 552
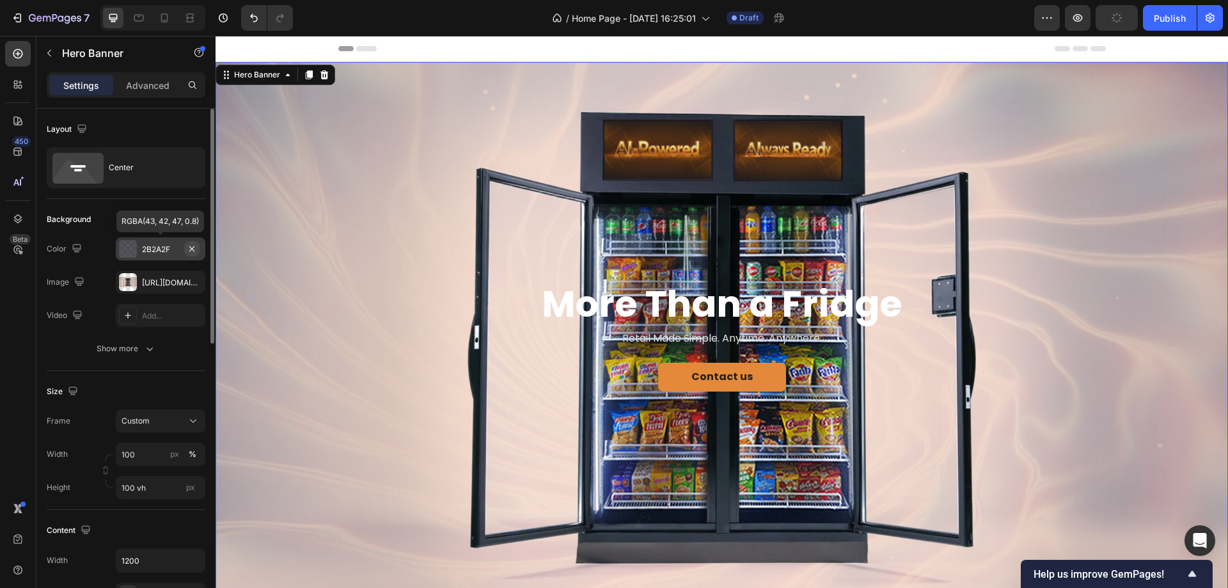
click at [191, 247] on icon "button" at bounding box center [191, 248] width 5 height 5
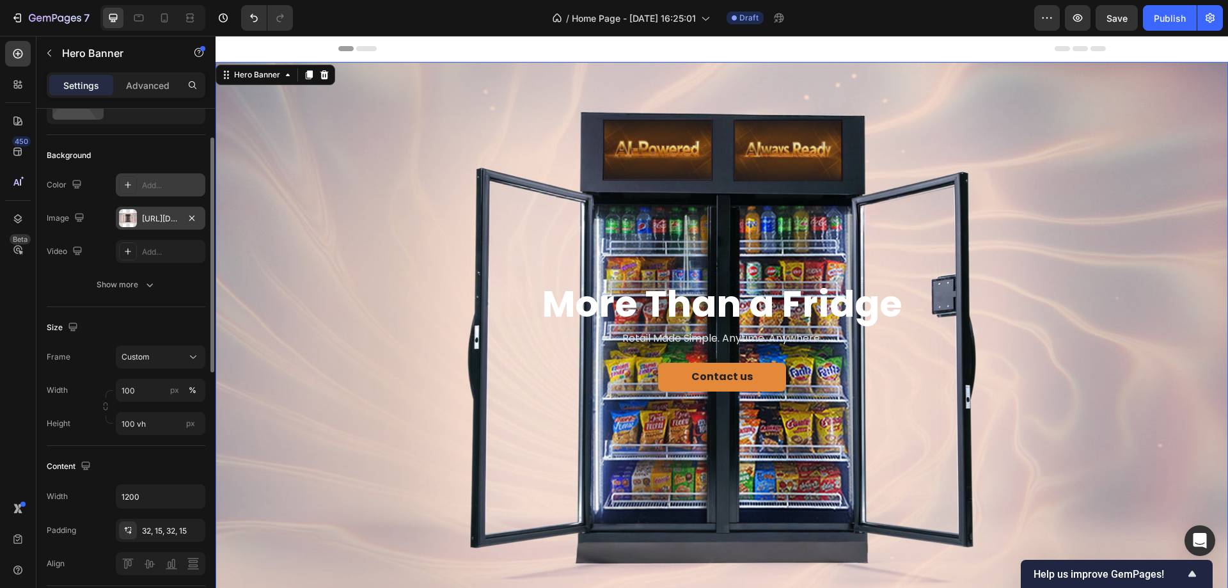
click at [128, 219] on div at bounding box center [128, 218] width 18 height 18
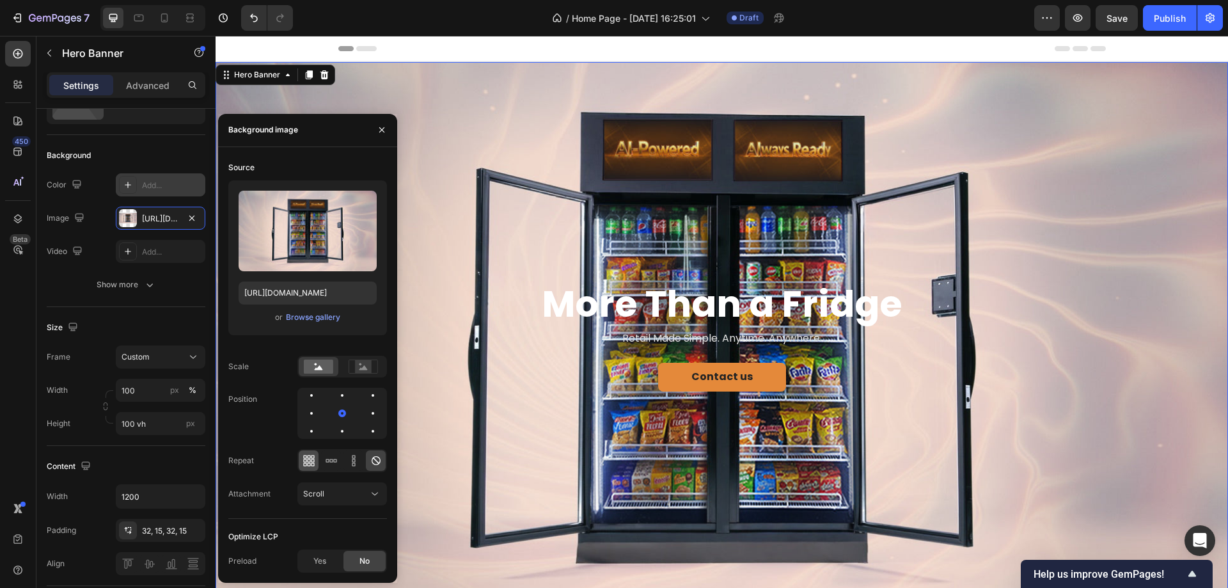
click at [314, 457] on icon at bounding box center [312, 456] width 3 height 3
click at [378, 460] on icon at bounding box center [376, 460] width 13 height 13
click at [354, 495] on div "Scroll" at bounding box center [335, 494] width 65 height 12
click at [322, 554] on div "Yes" at bounding box center [320, 561] width 42 height 20
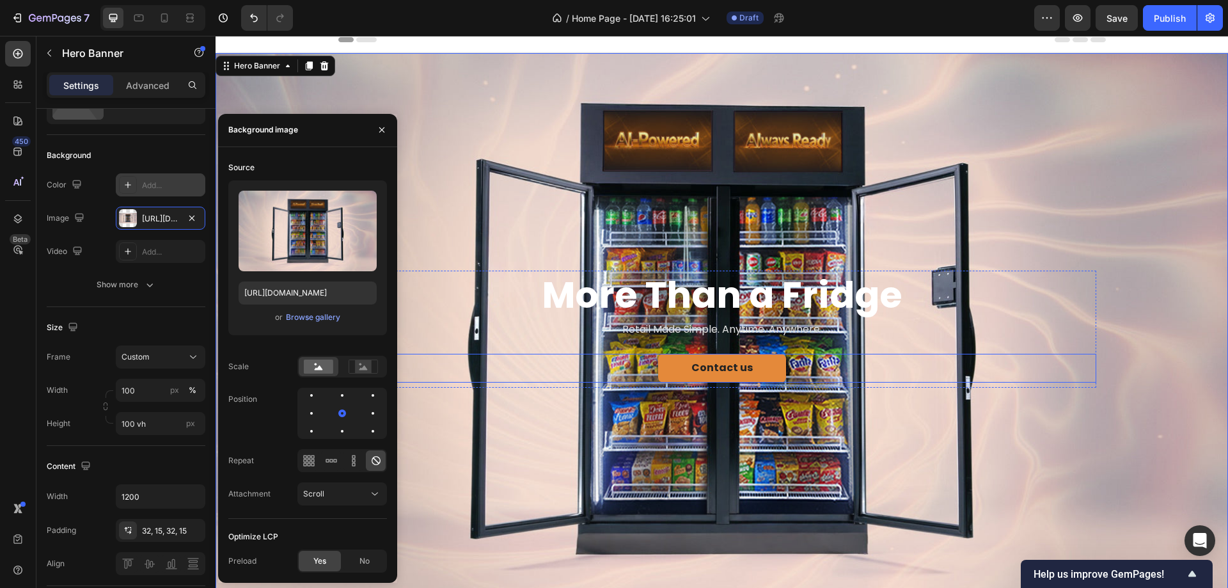
scroll to position [0, 0]
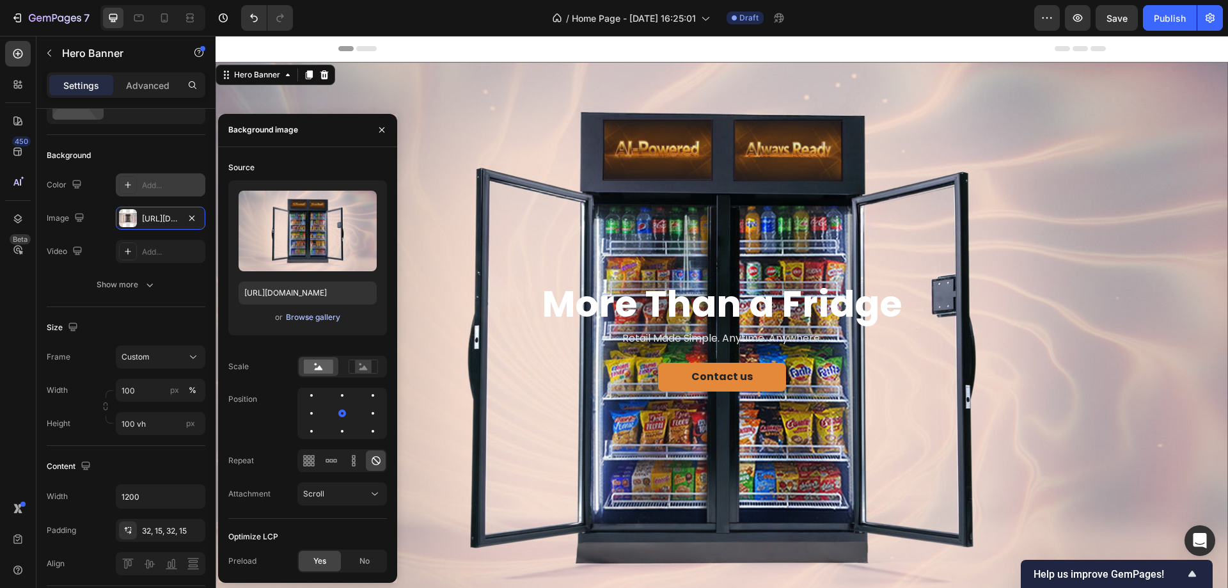
click at [337, 322] on div "Browse gallery" at bounding box center [313, 318] width 54 height 12
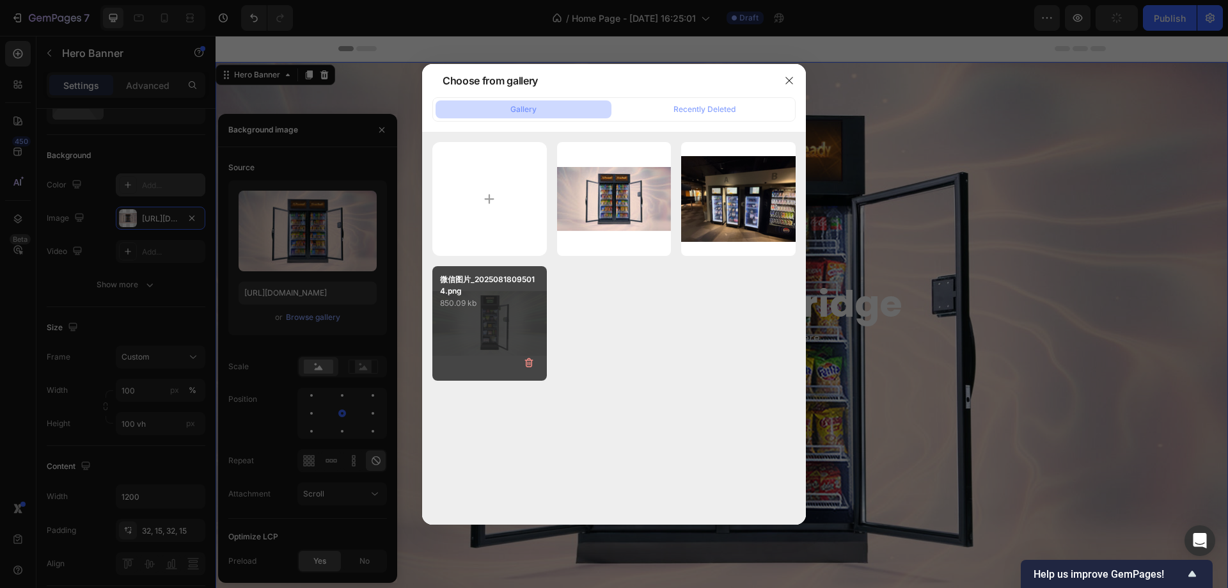
click at [498, 328] on div "微信图片_20250818095014.png 850.09 kb" at bounding box center [490, 323] width 115 height 115
type input "https://cdn.shopify.com/s/files/1/0945/9623/5560/files/gempages_586393031209386…"
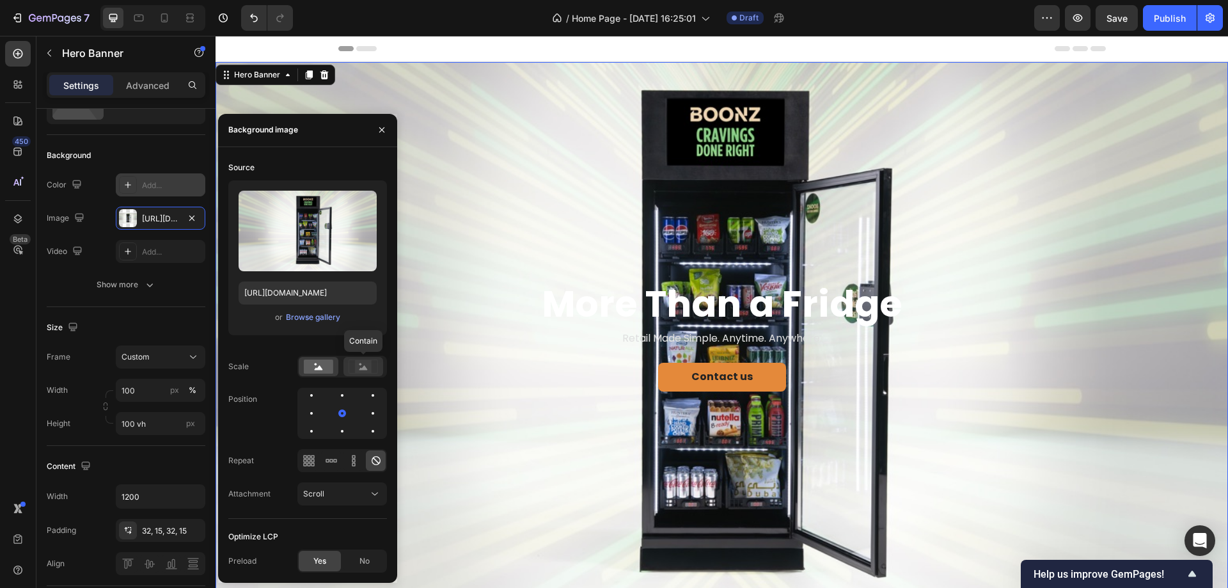
click at [349, 362] on icon at bounding box center [363, 367] width 29 height 14
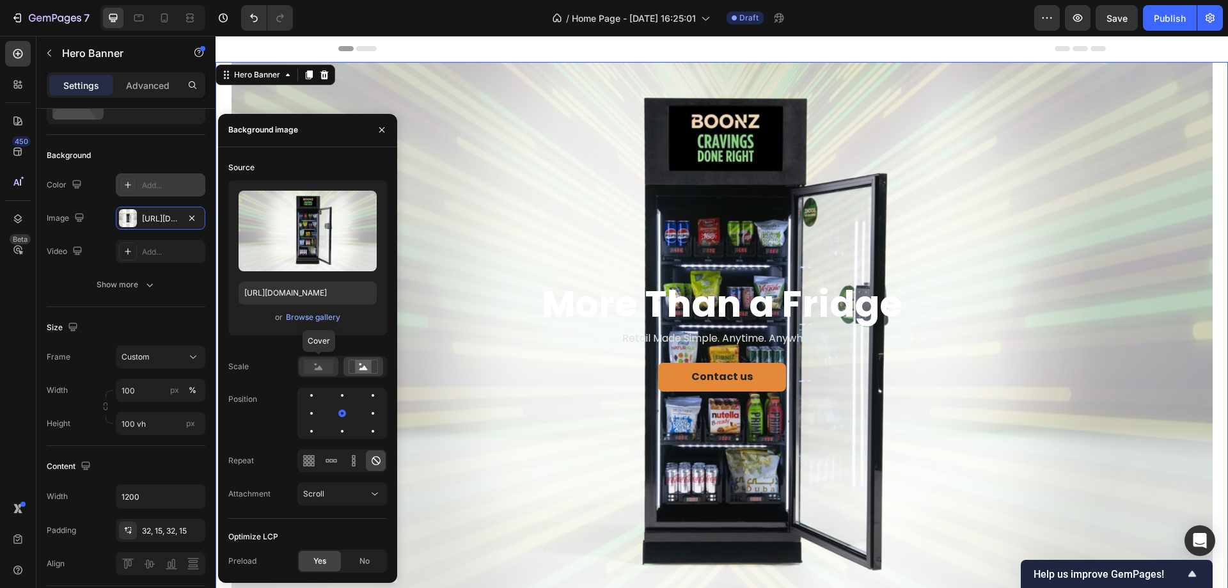
click at [326, 360] on rect at bounding box center [318, 367] width 29 height 14
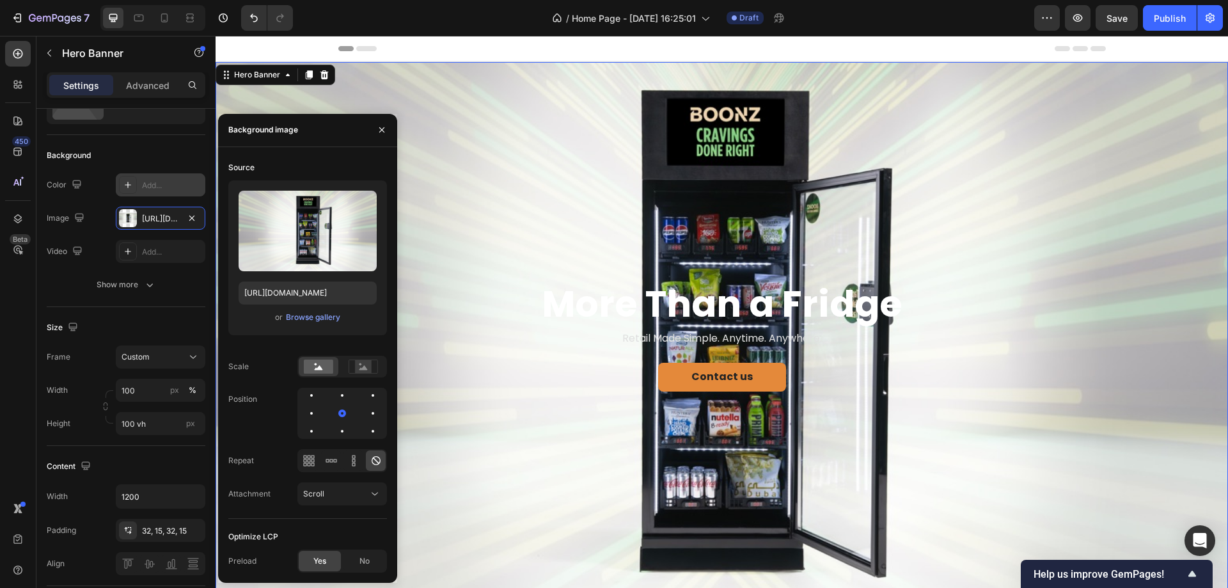
drag, startPoint x: 340, startPoint y: 413, endPoint x: 324, endPoint y: 419, distance: 17.0
click at [324, 418] on div at bounding box center [343, 413] width 90 height 51
click at [326, 422] on div at bounding box center [343, 413] width 90 height 51
click at [339, 427] on div at bounding box center [342, 431] width 15 height 15
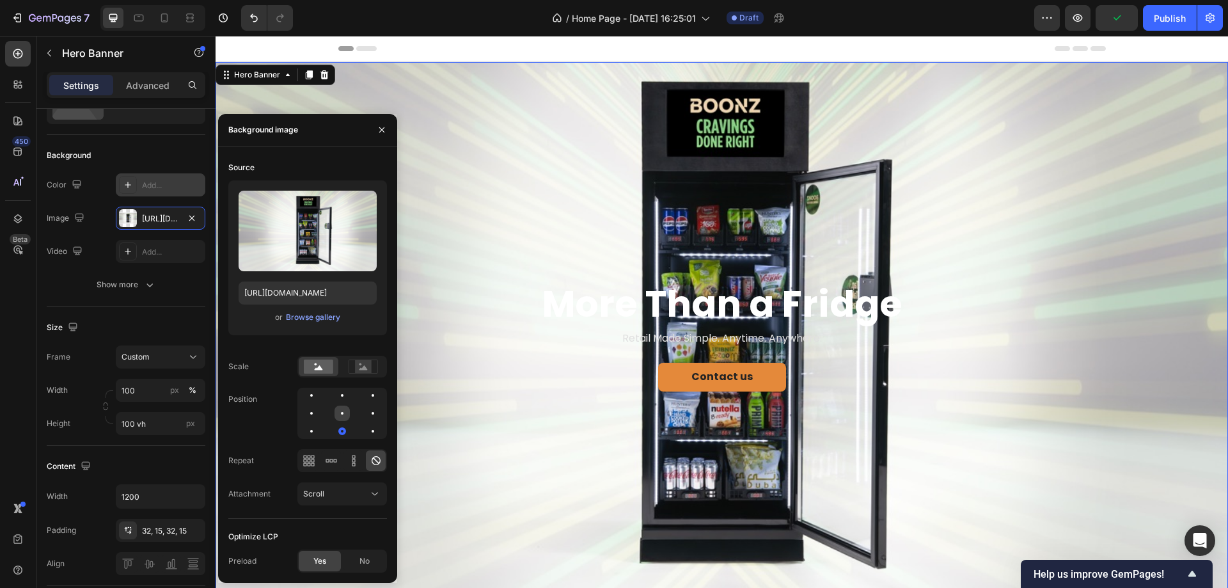
click at [344, 411] on div at bounding box center [342, 413] width 15 height 15
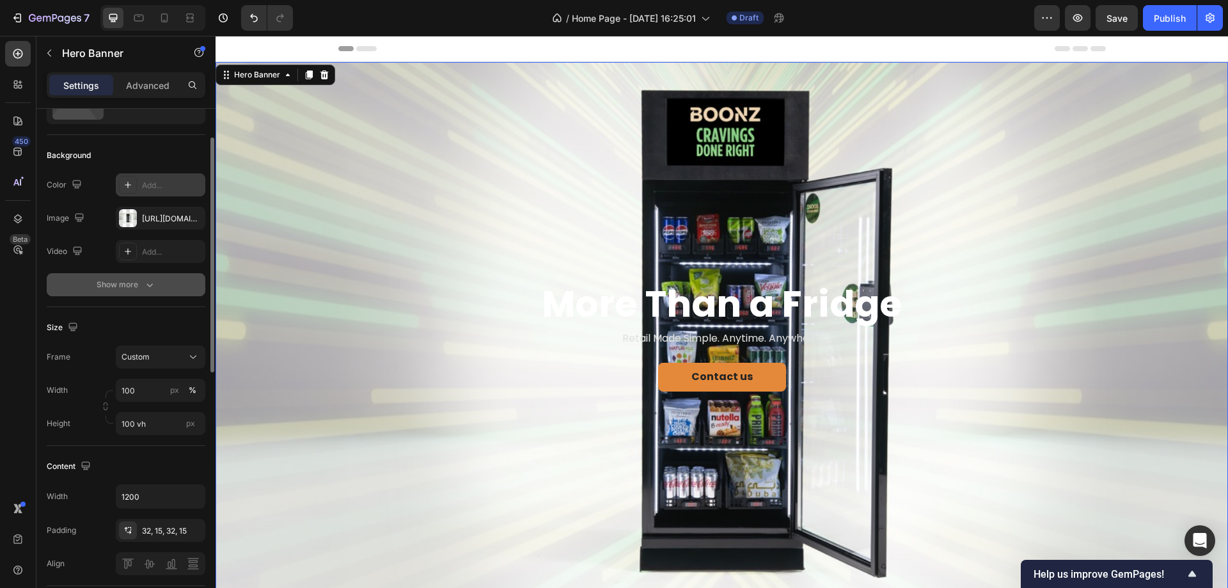
click at [112, 283] on div "Show more" at bounding box center [127, 284] width 60 height 13
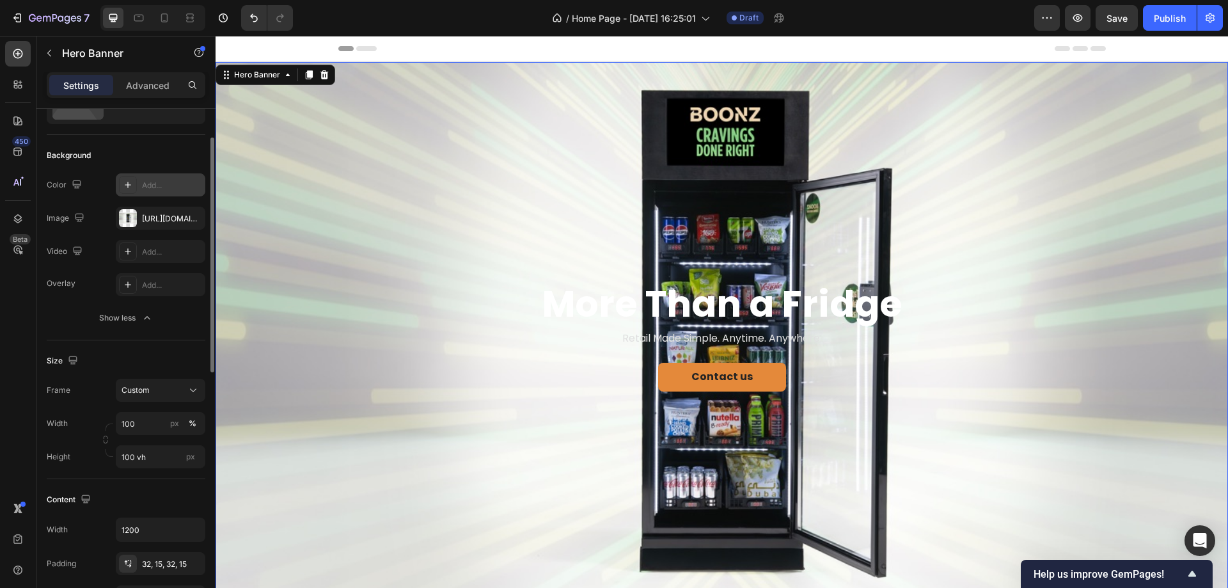
click at [67, 286] on div "Overlay" at bounding box center [61, 284] width 29 height 12
click at [135, 280] on div at bounding box center [128, 285] width 18 height 18
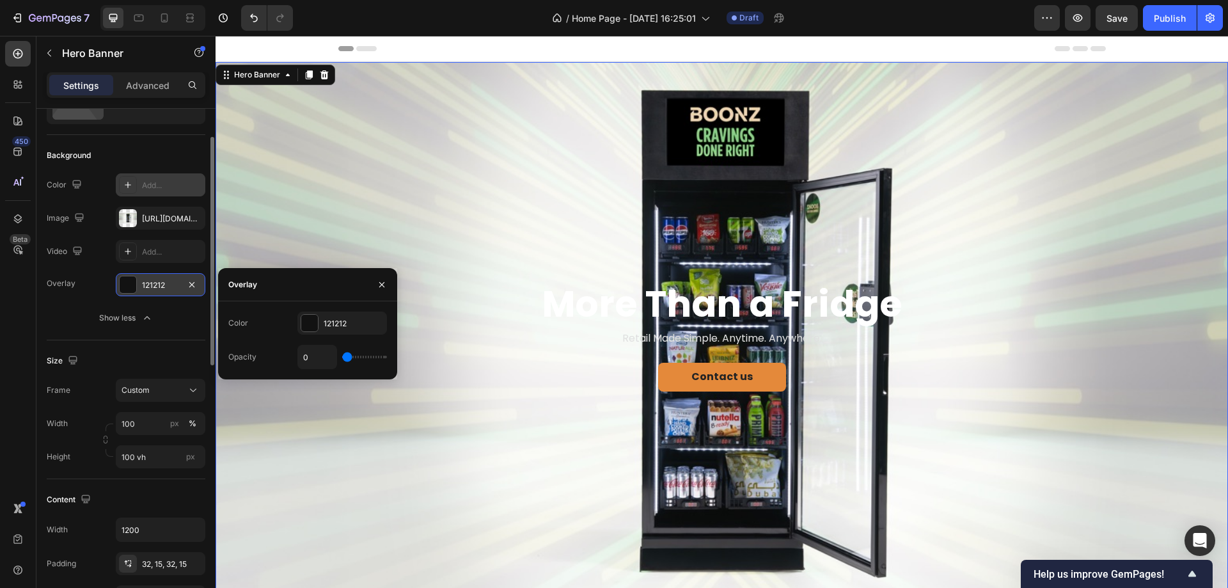
click at [370, 354] on div "0" at bounding box center [343, 357] width 90 height 24
click at [371, 355] on div "0" at bounding box center [343, 357] width 90 height 24
type input "56%"
type input "56"
type input "81%"
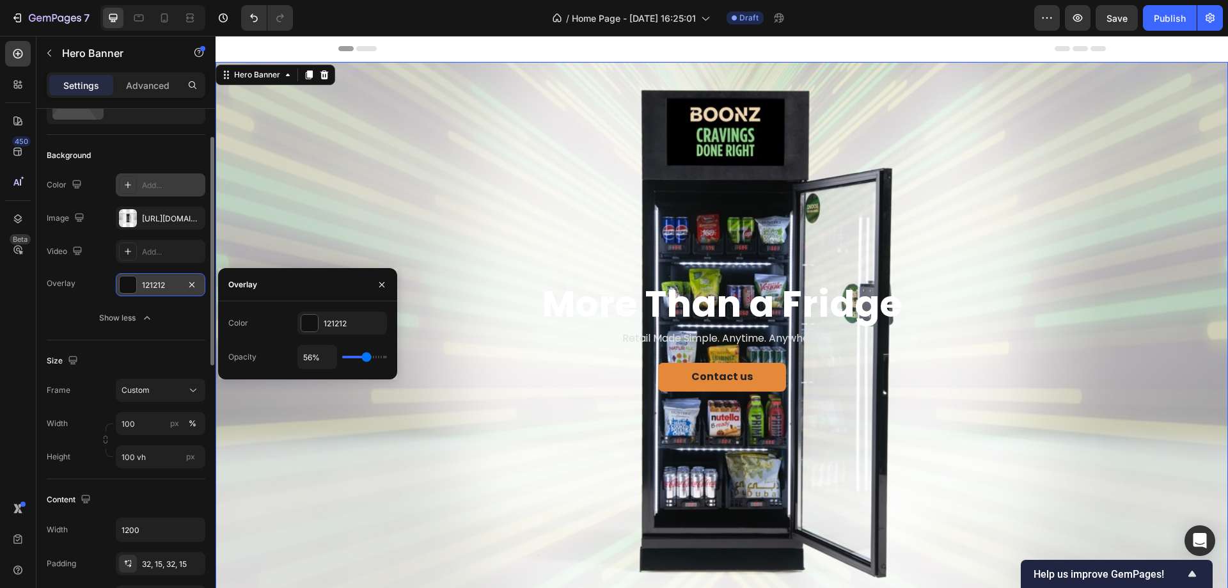
type input "81"
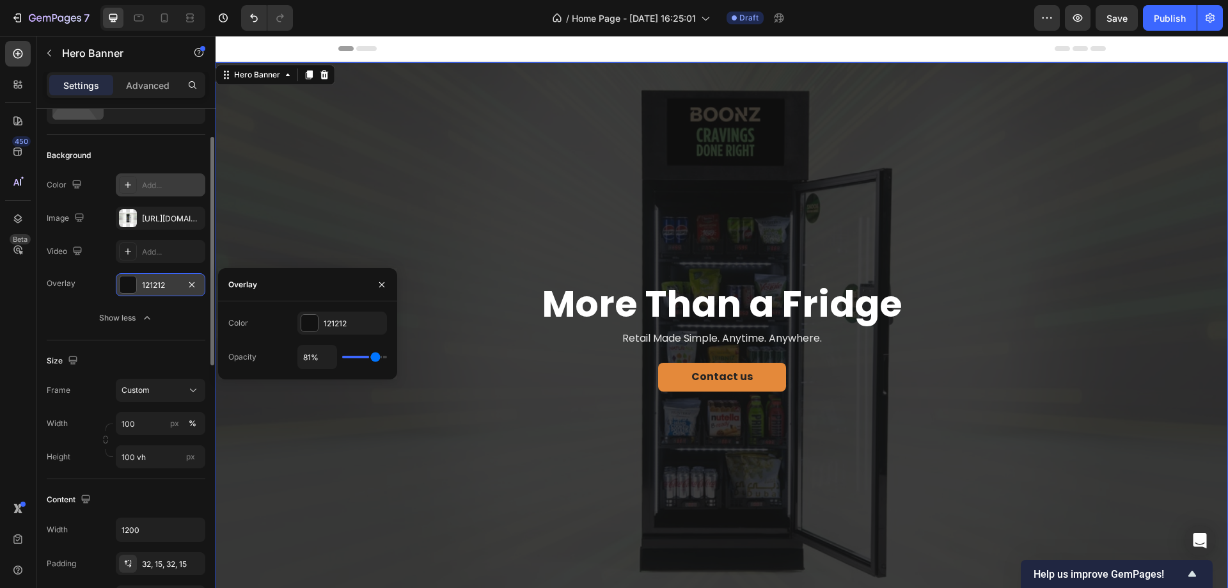
type input "85%"
drag, startPoint x: 349, startPoint y: 355, endPoint x: 377, endPoint y: 353, distance: 28.3
type input "85"
click at [377, 356] on input "range" at bounding box center [364, 357] width 45 height 3
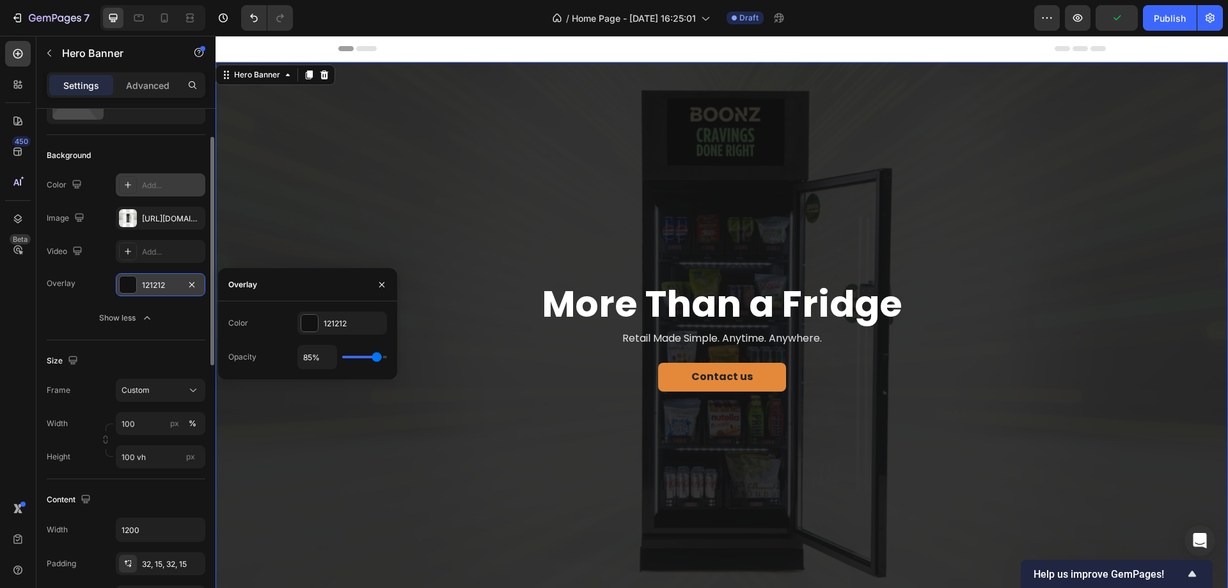
type input "70%"
type input "70"
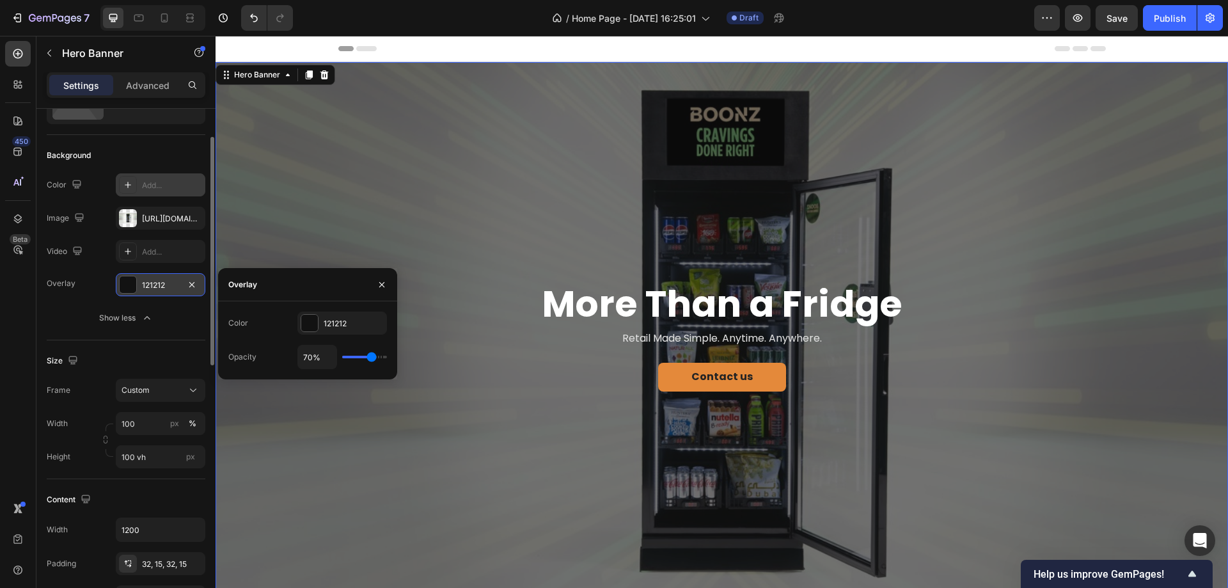
type input "59%"
type input "59"
type input "54%"
type input "54"
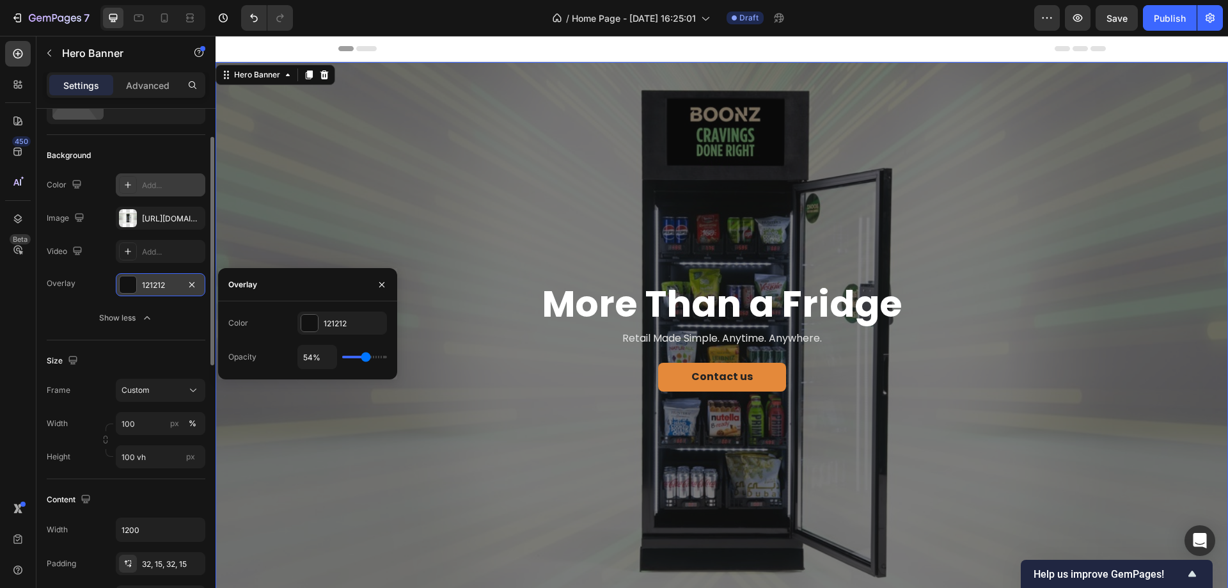
type input "52%"
type input "52"
type input "50%"
type input "50"
type input "48%"
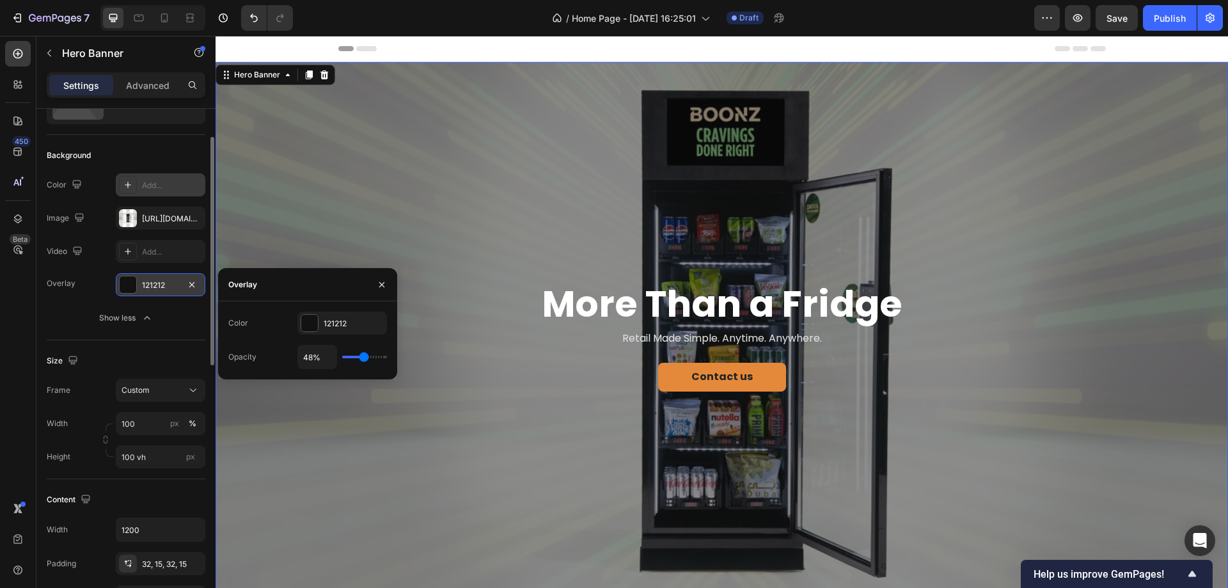
drag, startPoint x: 373, startPoint y: 356, endPoint x: 364, endPoint y: 357, distance: 9.0
type input "48"
click at [364, 357] on input "range" at bounding box center [364, 357] width 45 height 3
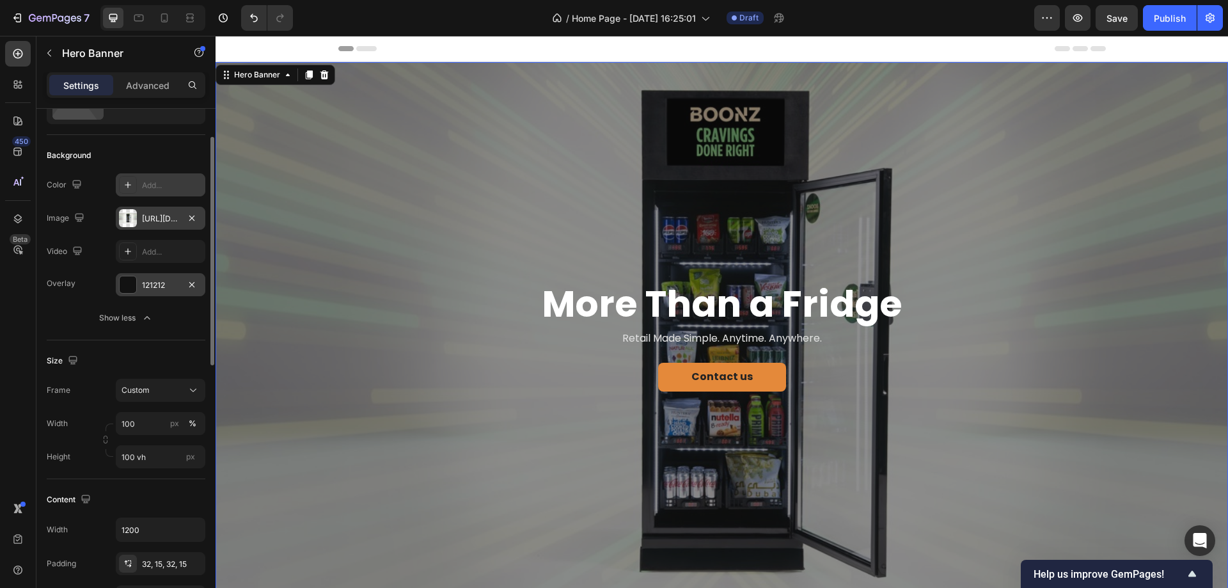
click at [138, 214] on div "https://cdn.shopify.com/s/files/1/0945/9623/5560/files/gempages_586393031209386…" at bounding box center [161, 218] width 90 height 23
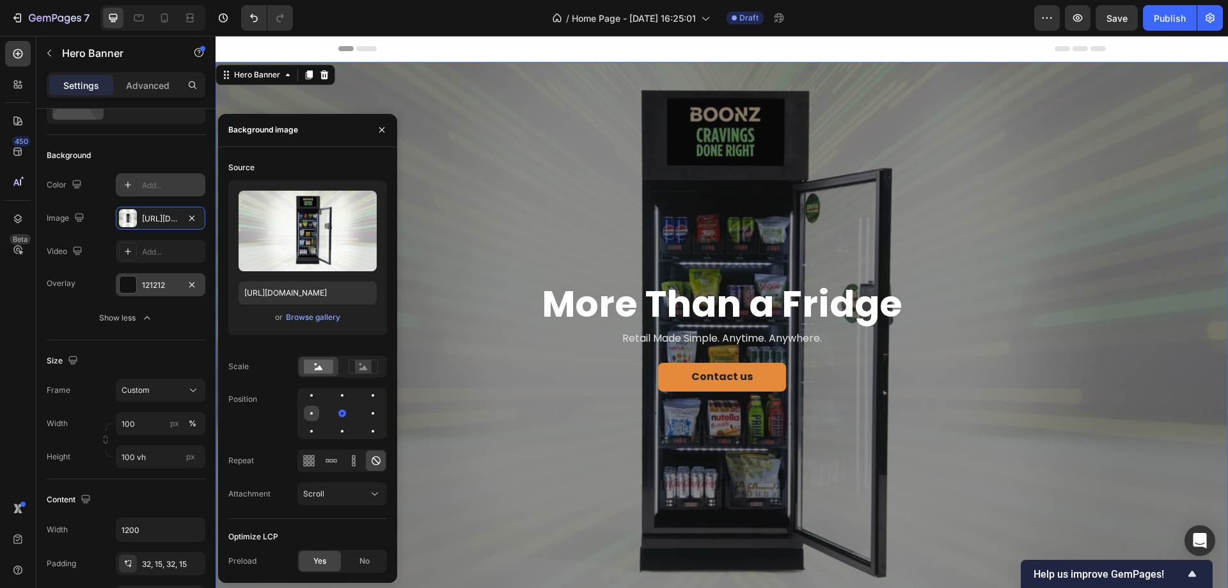
click at [312, 415] on div at bounding box center [311, 413] width 15 height 15
click at [369, 410] on div at bounding box center [372, 413] width 15 height 15
click at [342, 427] on div at bounding box center [342, 431] width 15 height 15
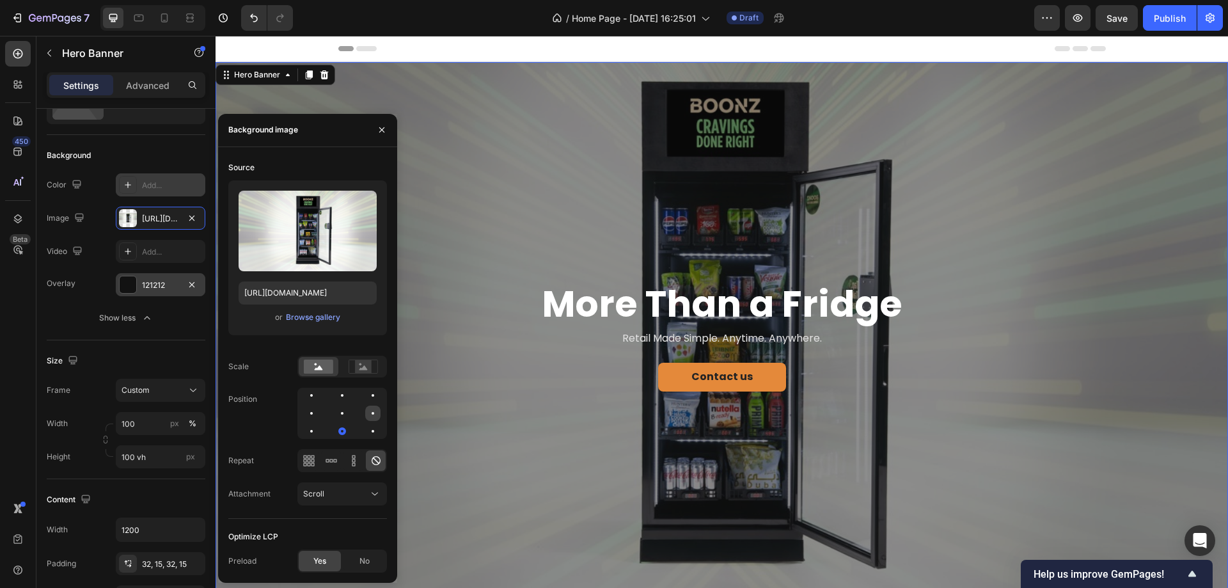
click at [370, 409] on div at bounding box center [372, 413] width 15 height 15
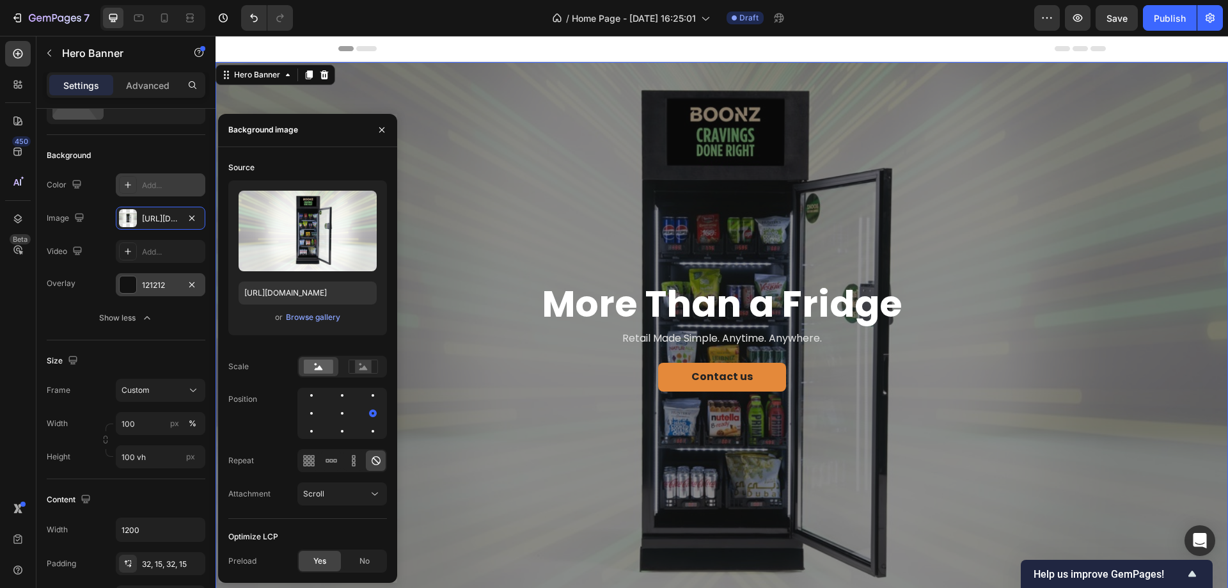
click at [489, 405] on div "⁠⁠⁠⁠⁠⁠⁠ More Than a Fridge Heading Retail Made Simple. Anytime. Anywhere. Text …" at bounding box center [722, 338] width 768 height 158
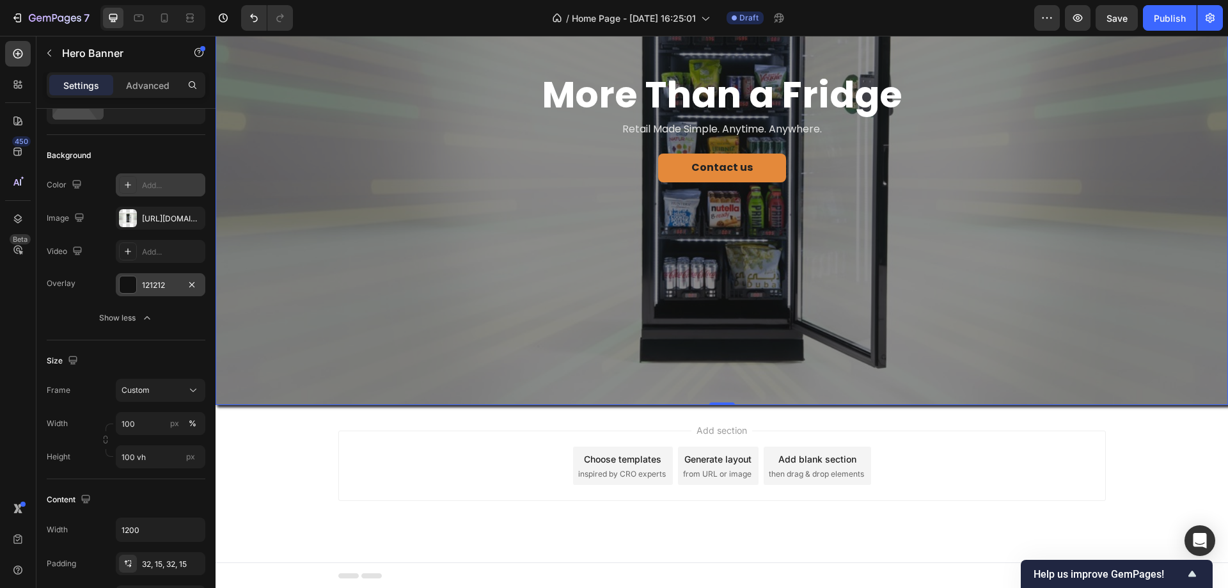
scroll to position [211, 0]
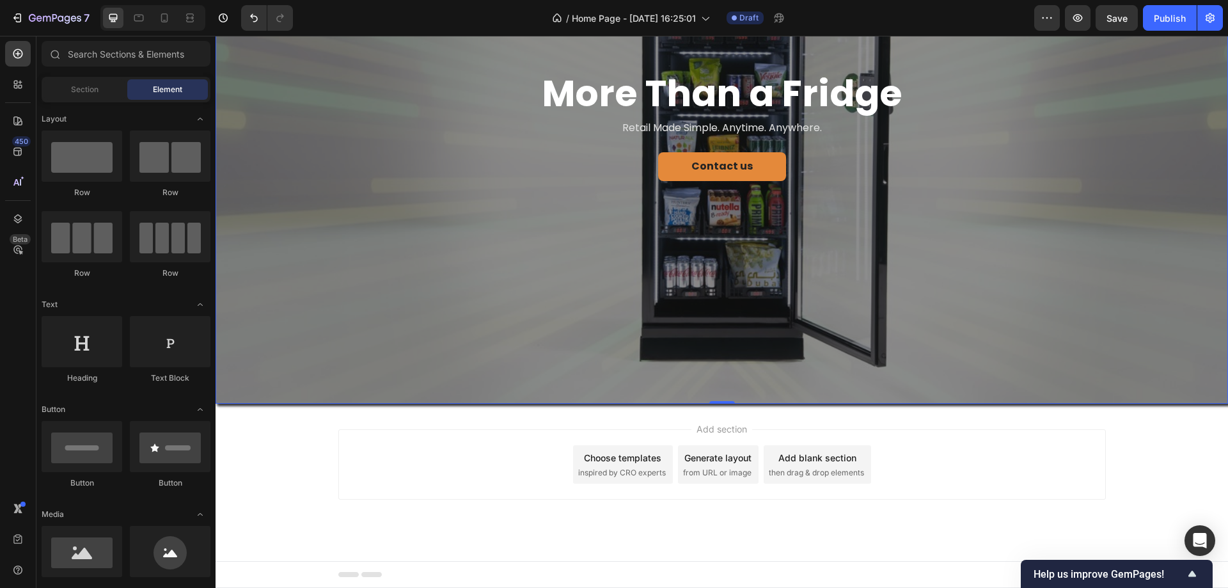
click at [708, 431] on span "Add section" at bounding box center [722, 428] width 61 height 13
click at [709, 428] on span "Add section" at bounding box center [722, 428] width 61 height 13
click at [90, 97] on div "Section" at bounding box center [84, 89] width 81 height 20
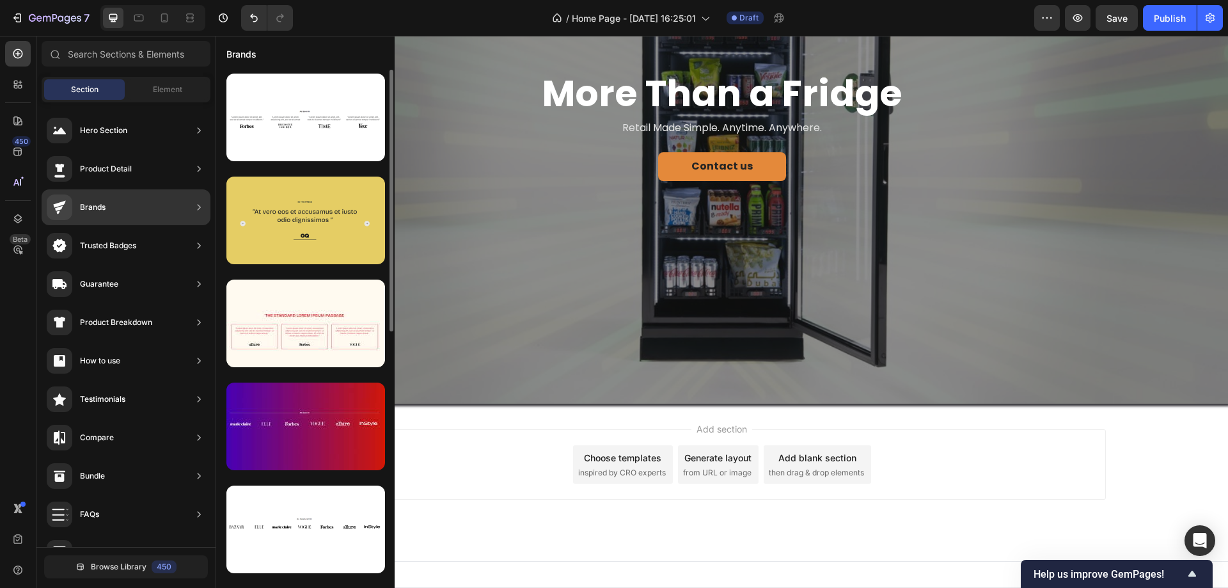
click at [341, 240] on div at bounding box center [306, 221] width 159 height 88
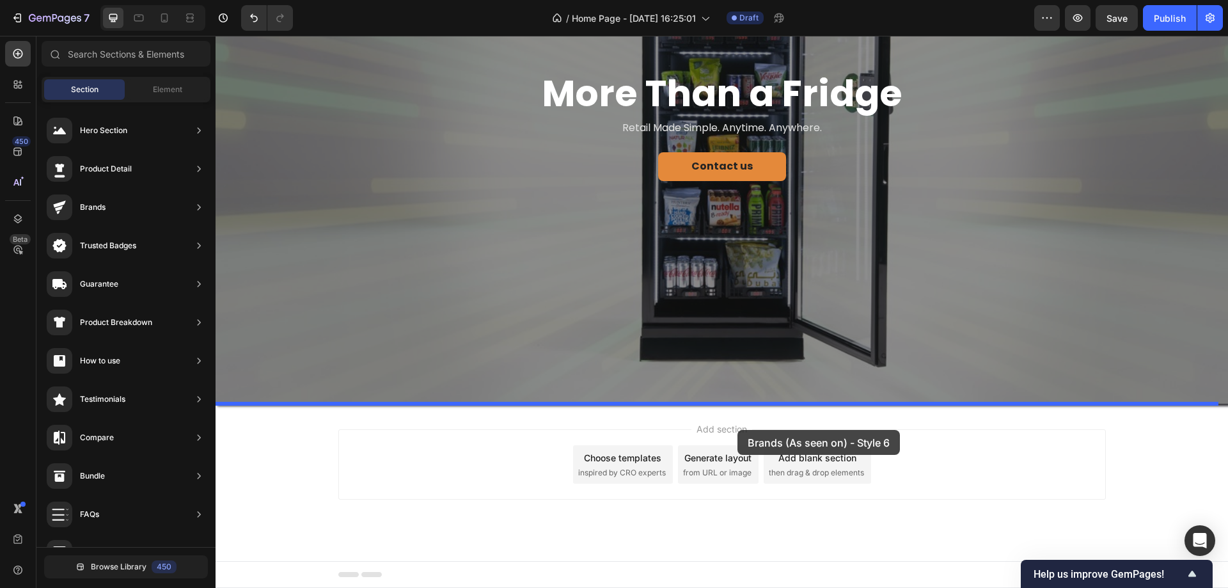
drag, startPoint x: 569, startPoint y: 280, endPoint x: 738, endPoint y: 430, distance: 225.2
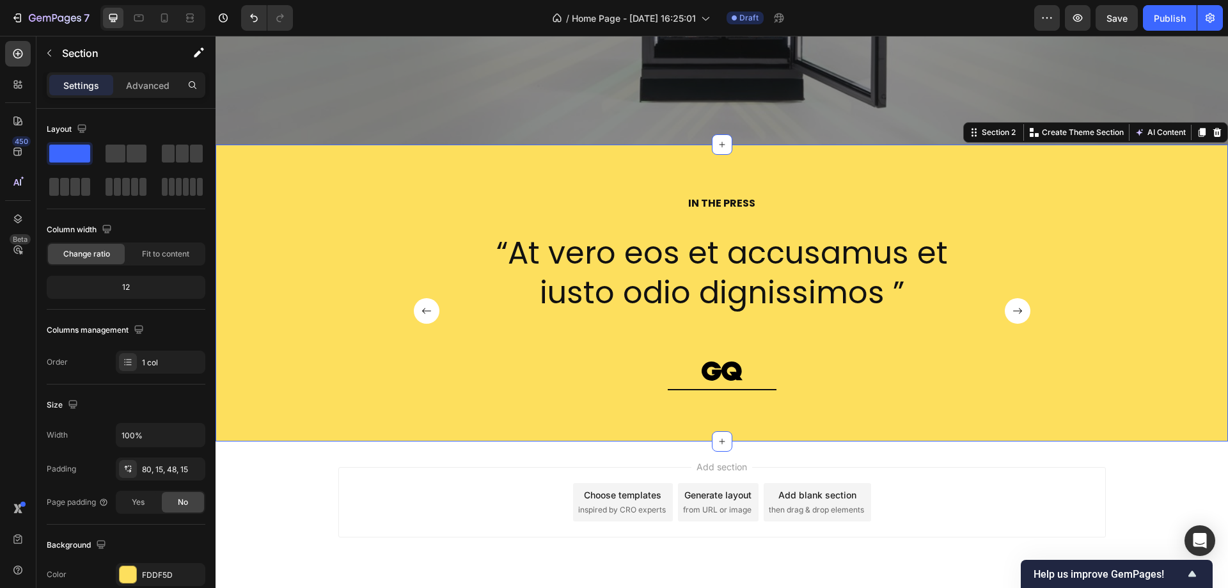
scroll to position [482, 0]
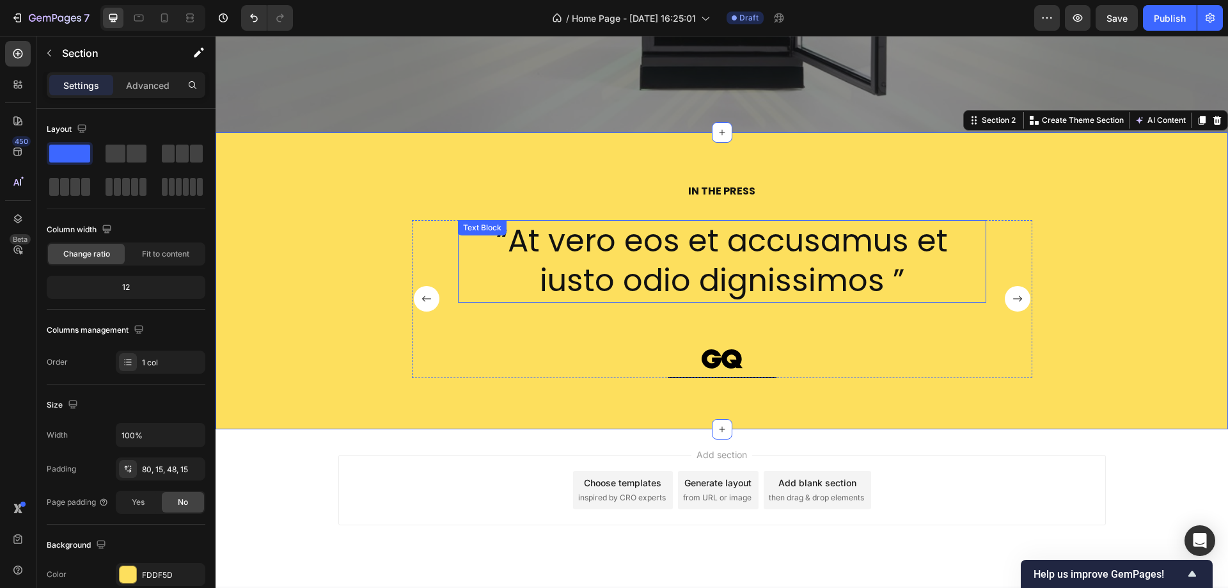
click at [603, 243] on p "“At vero eos et accusamus et iusto odio dignissimos ”" at bounding box center [722, 261] width 526 height 80
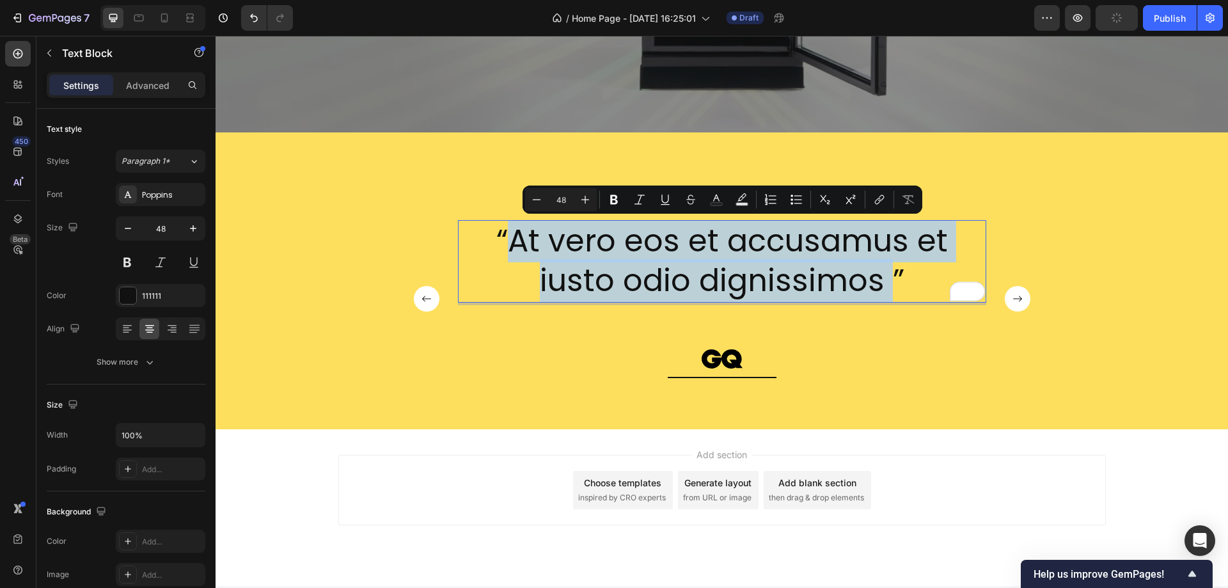
drag, startPoint x: 510, startPoint y: 242, endPoint x: 887, endPoint y: 282, distance: 379.6
click at [887, 282] on p "“At vero eos et accusamus et iusto odio dignissimos ”" at bounding box center [722, 261] width 526 height 80
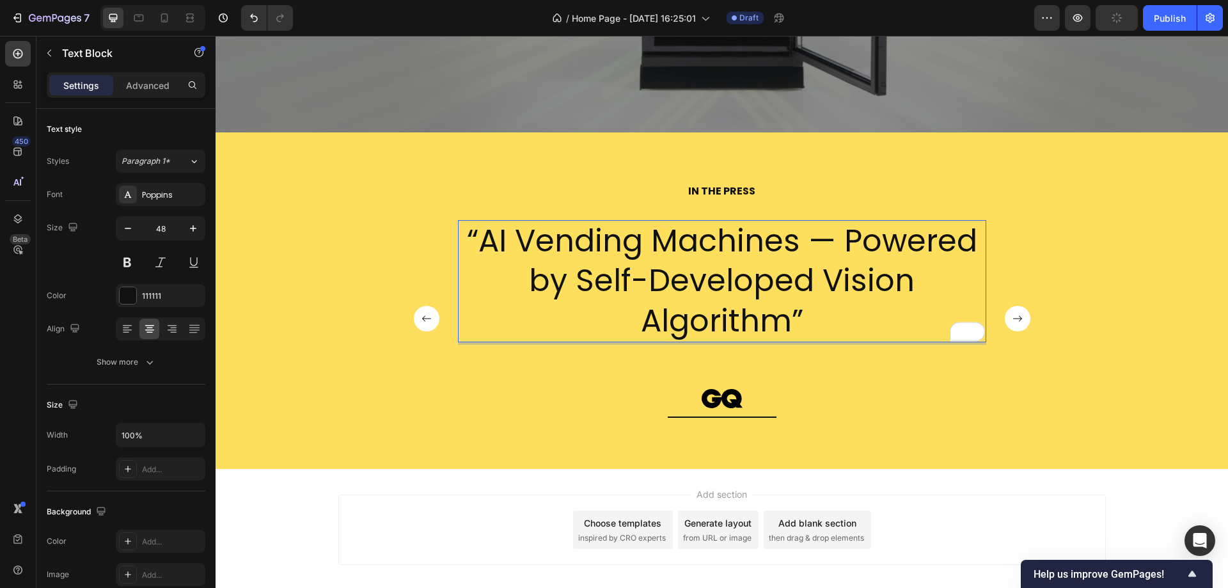
click at [833, 305] on p "“AI Vending Machines — Powered by Self-Developed Vision Algorithm”" at bounding box center [722, 281] width 526 height 120
click at [829, 318] on p "“AI Vending Machines — Powered by Self-Developed Vision Algorithm”" at bounding box center [722, 281] width 526 height 120
click at [475, 237] on p "“AI Vending Machines — Powered by Self-Developed Vision Algorithm" at bounding box center [722, 281] width 526 height 120
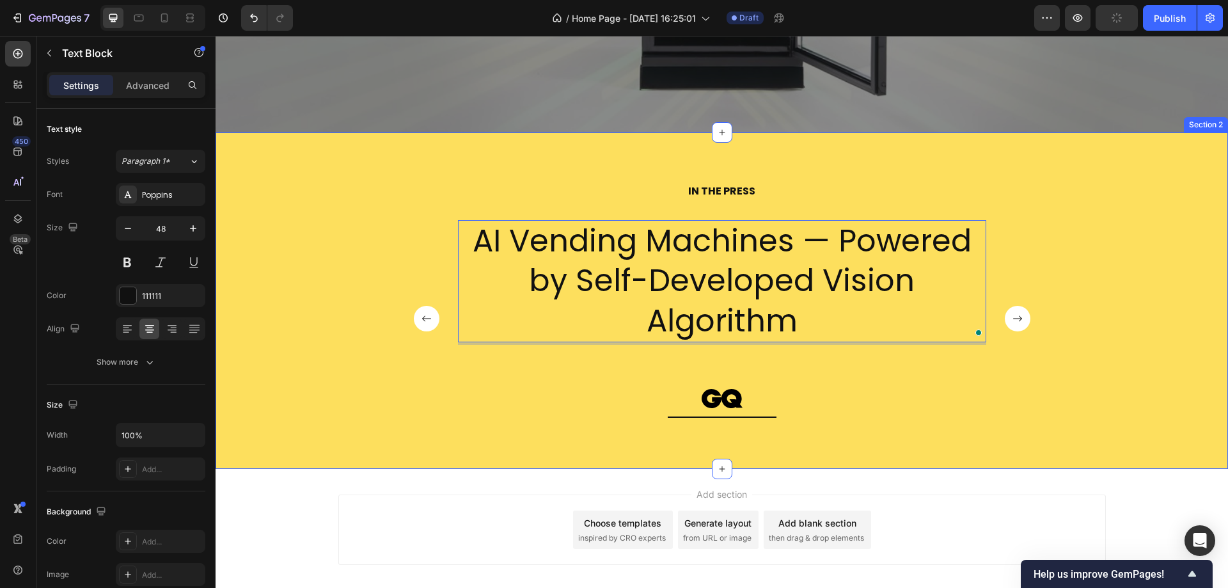
click at [377, 230] on div "IN THE PRESS Heading AI Vending Machines — Powered by Self-Developed Vision Alg…" at bounding box center [722, 311] width 994 height 255
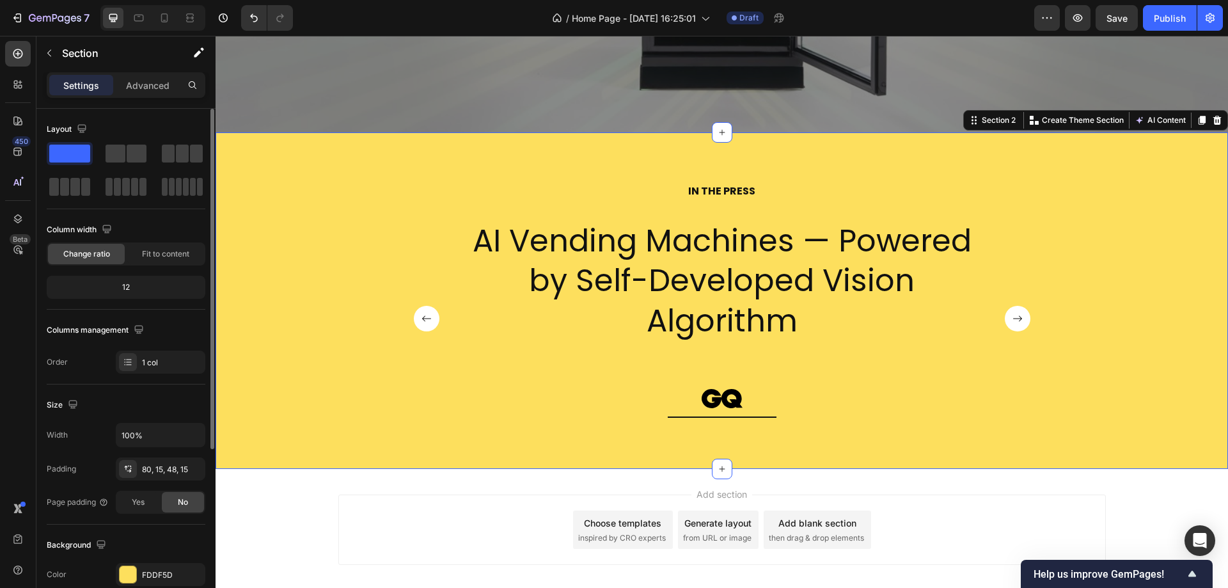
scroll to position [192, 0]
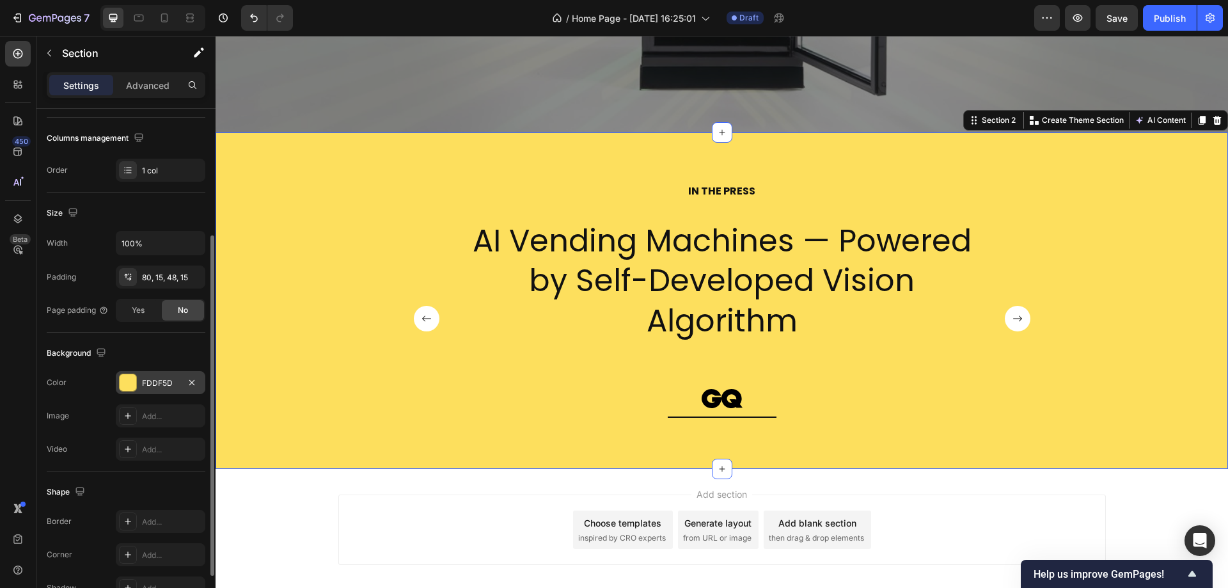
click at [158, 383] on div "FDDF5D" at bounding box center [160, 384] width 37 height 12
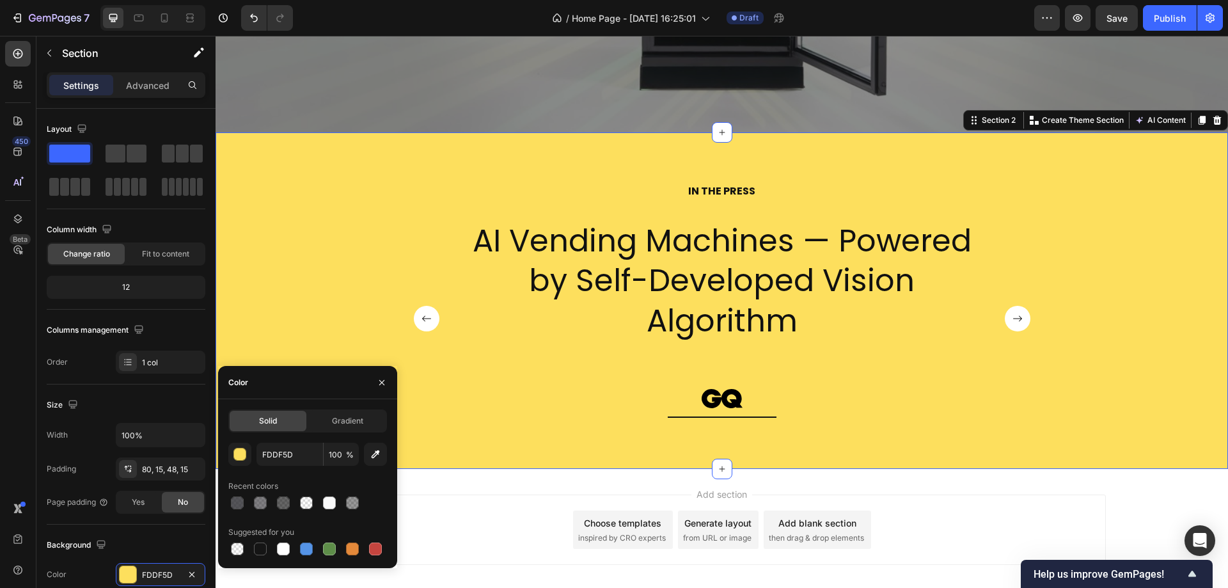
scroll to position [1, 0]
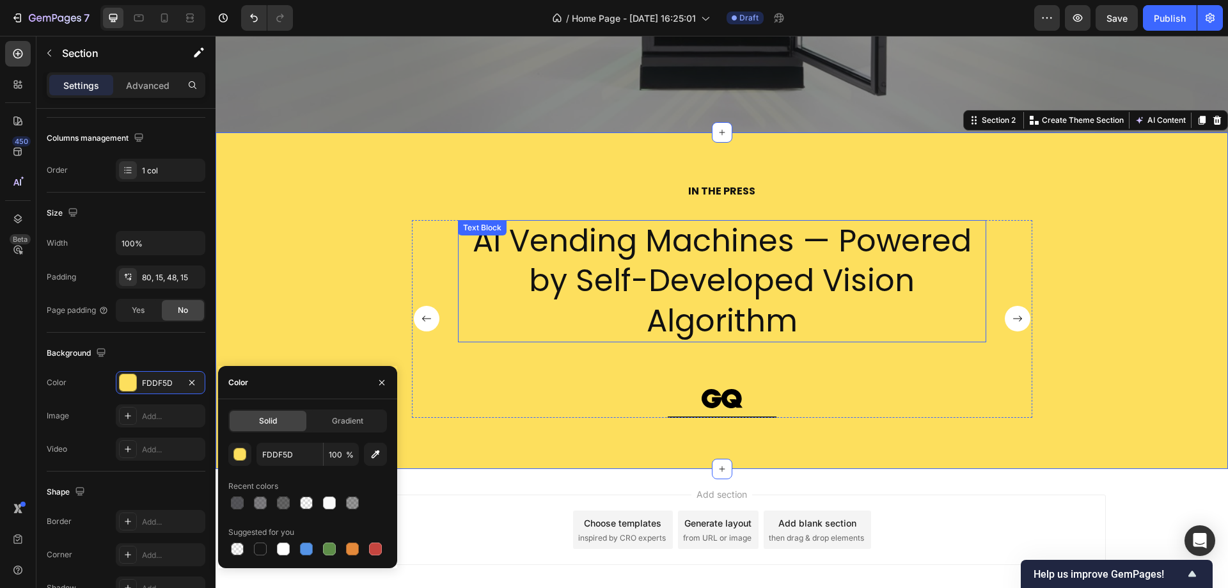
click at [845, 237] on p "AI Vending Machines — Powered by Self-Developed Vision Algorithm" at bounding box center [722, 281] width 526 height 120
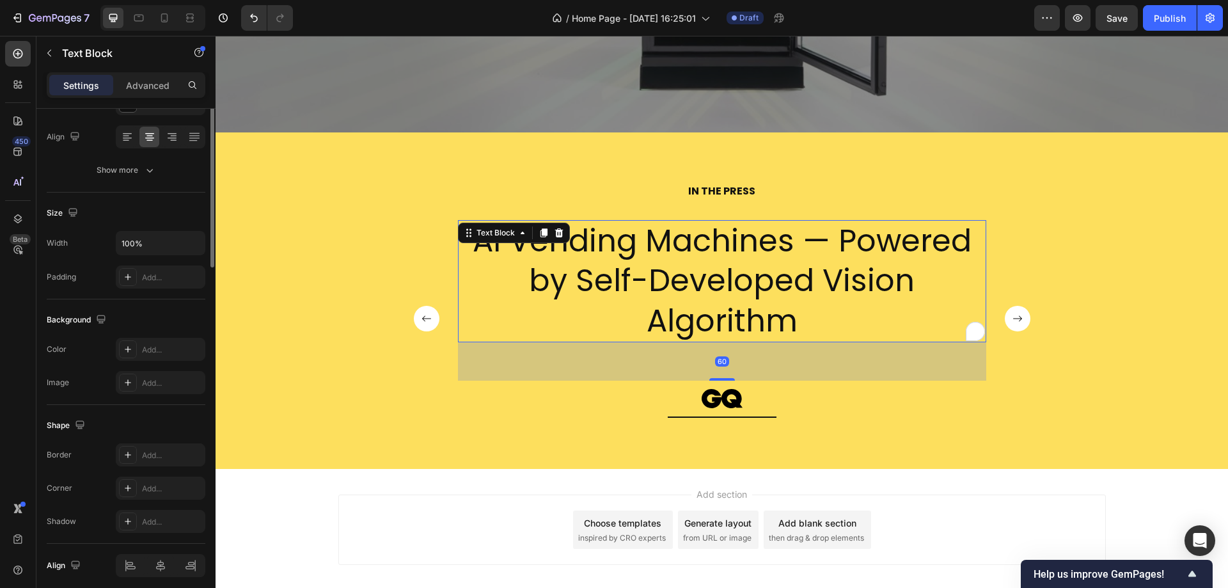
scroll to position [0, 0]
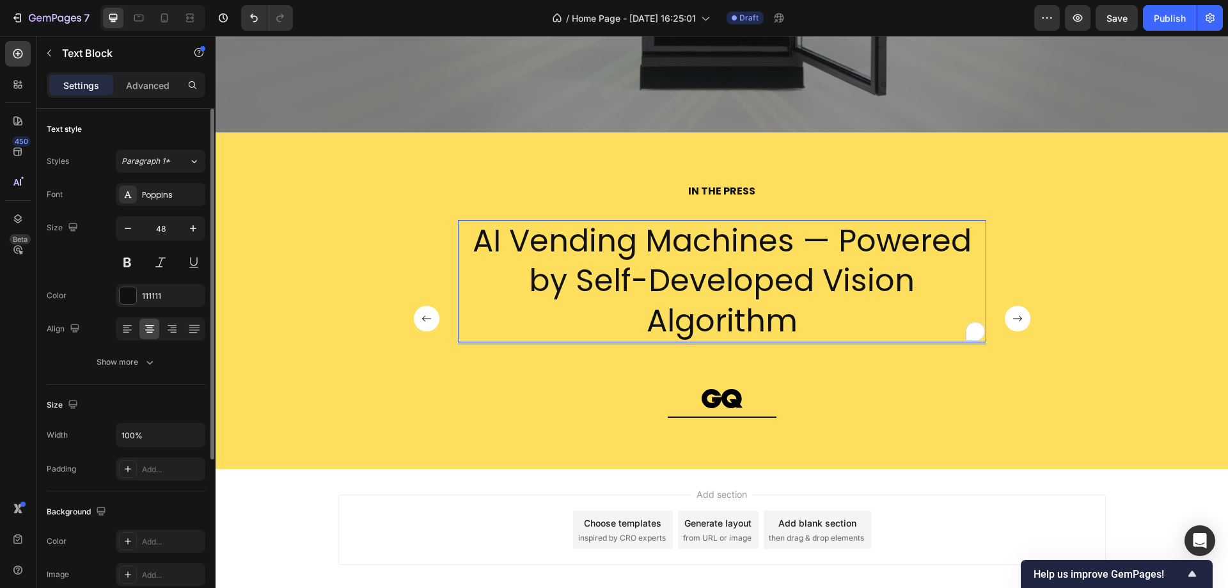
click at [838, 246] on p "AI Vending Machines — Powered by Self-Developed Vision Algorithm" at bounding box center [722, 281] width 526 height 120
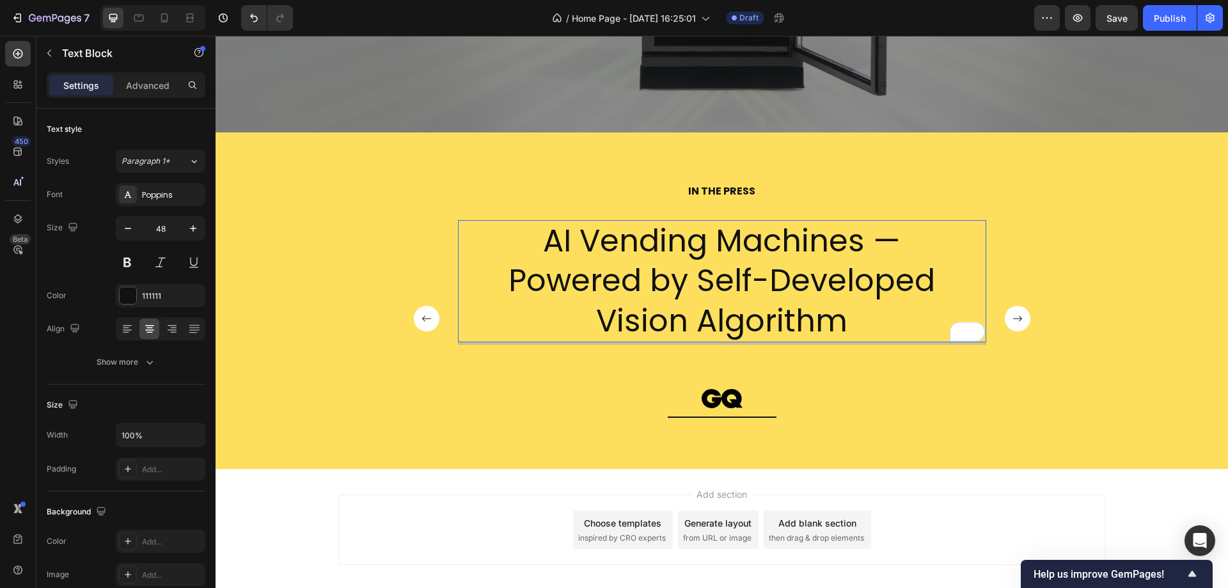
click at [646, 278] on p "Powered by Self-Developed Vision Algorithm" at bounding box center [722, 301] width 526 height 80
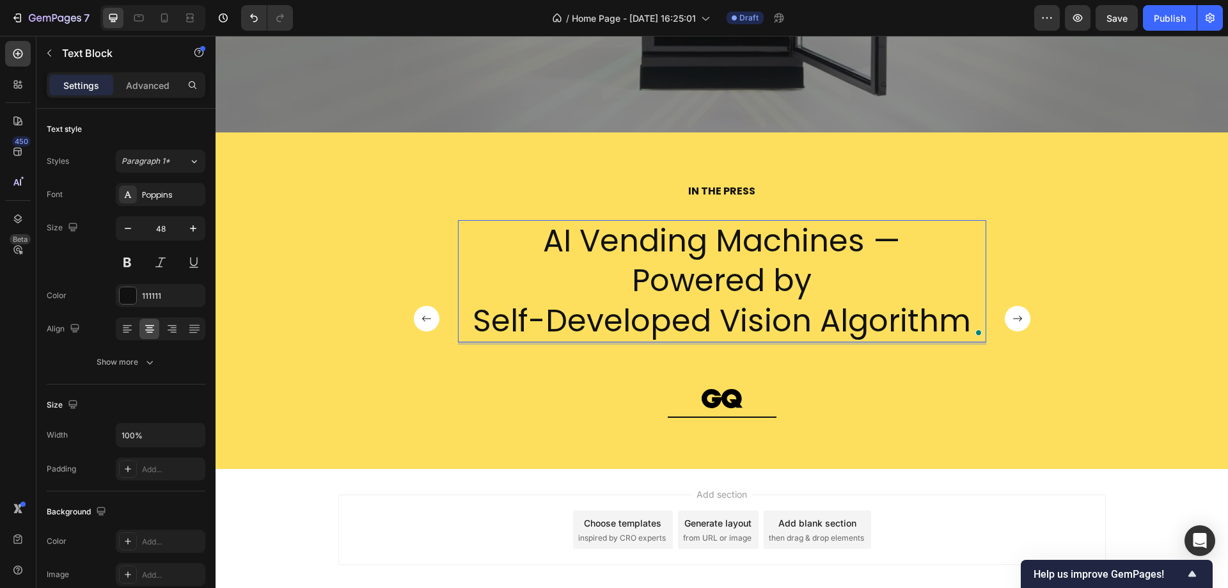
click at [863, 241] on p "AI Vending Machines —" at bounding box center [722, 241] width 526 height 40
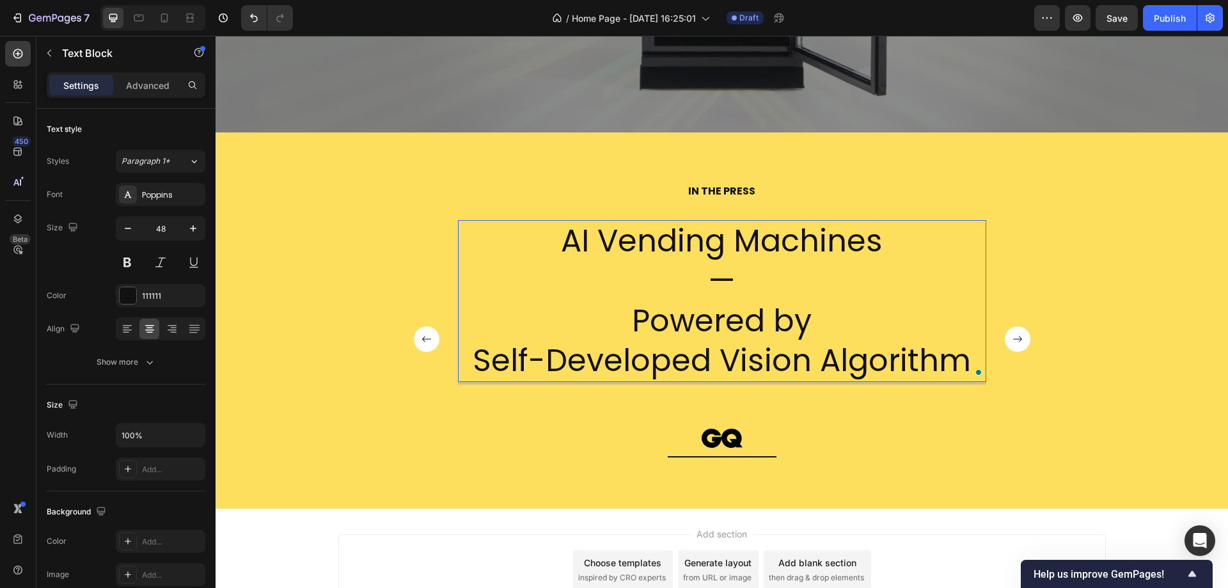
click at [616, 321] on p "Powered by" at bounding box center [722, 321] width 526 height 40
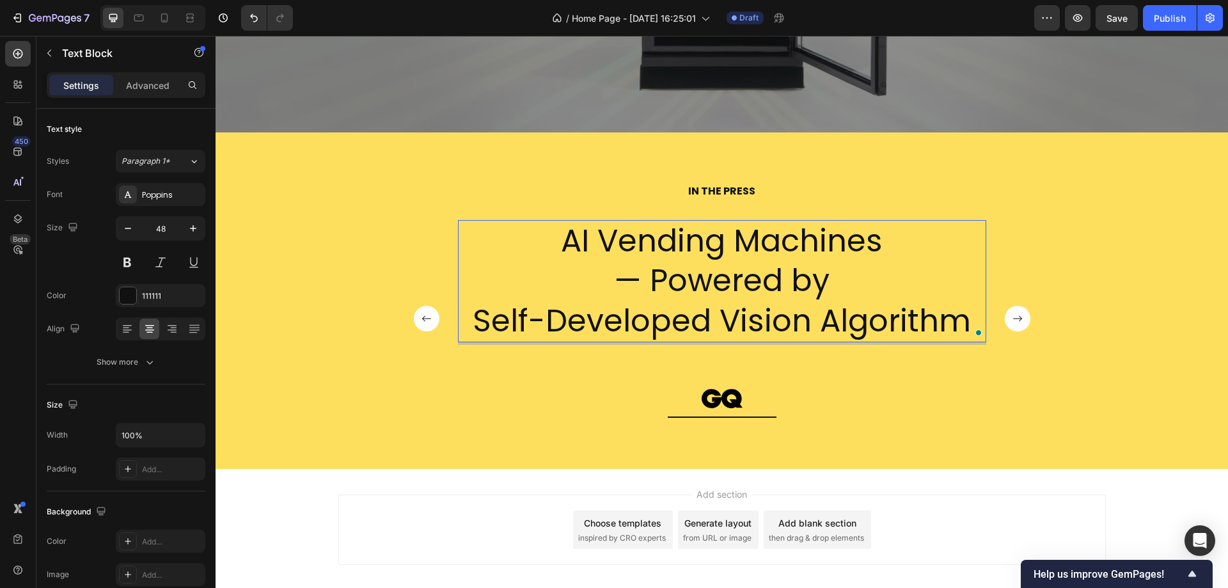
click at [597, 181] on div "IN THE PRESS Heading AI Vending Machines — Powered by Self-Developed Vision Alg…" at bounding box center [722, 300] width 1013 height 337
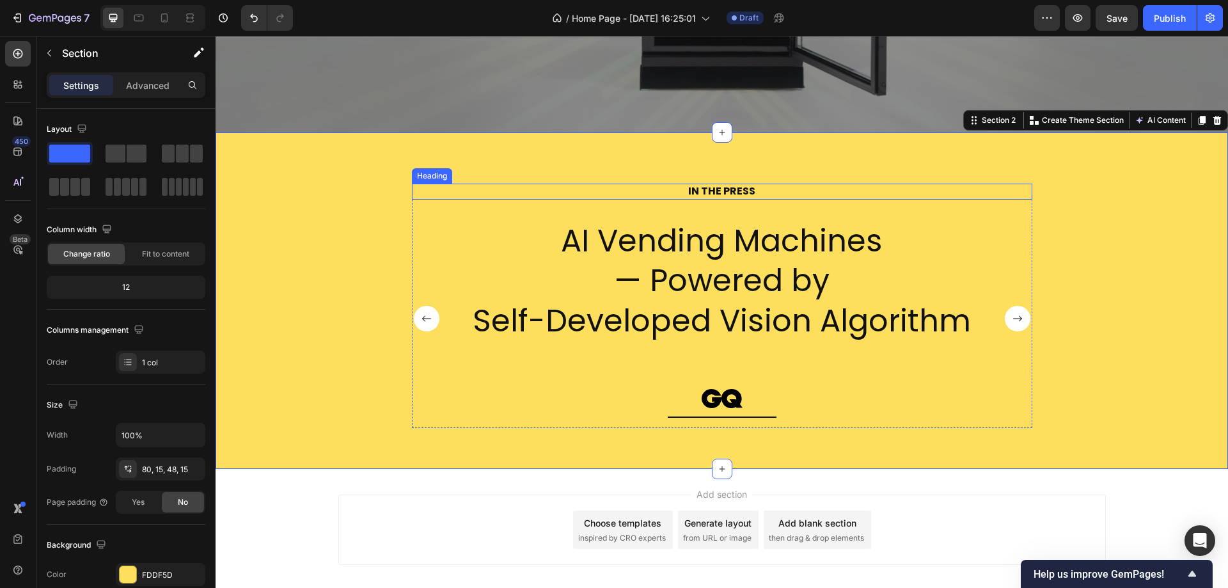
click at [395, 178] on div "IN THE PRESS Heading AI Vending Machines — Powered by Self-Developed Vision Alg…" at bounding box center [722, 300] width 1013 height 337
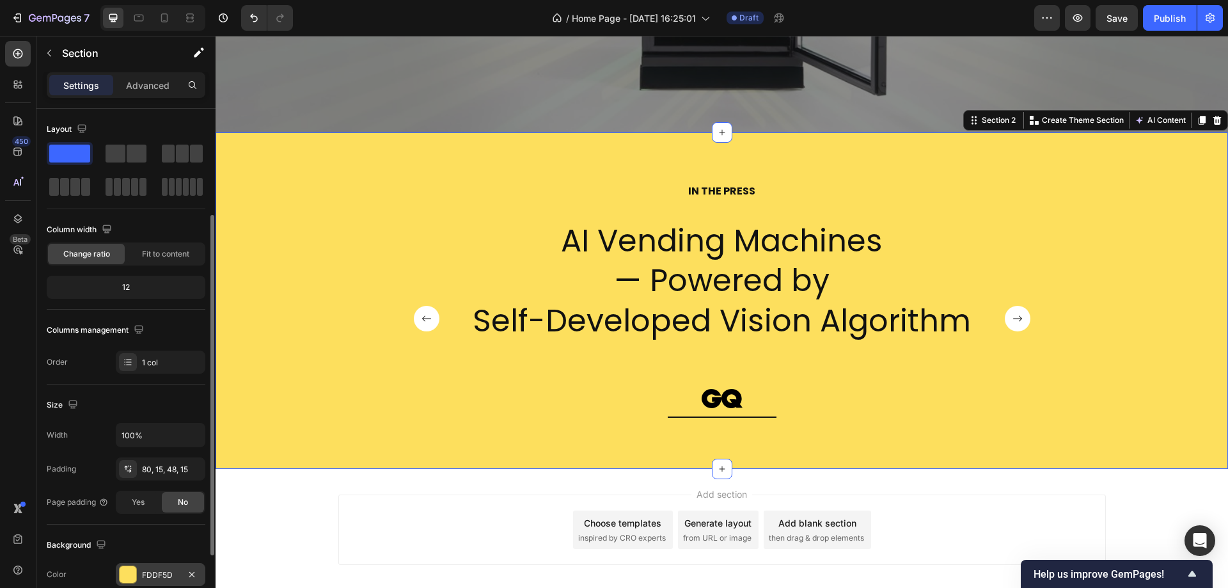
scroll to position [64, 0]
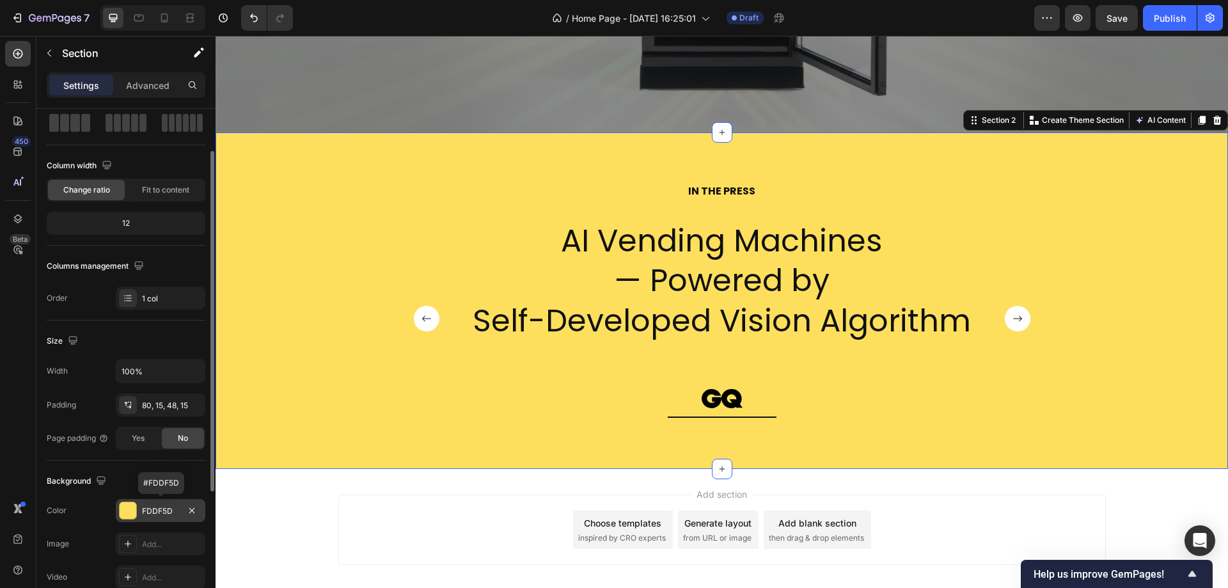
click at [136, 508] on div at bounding box center [128, 510] width 17 height 17
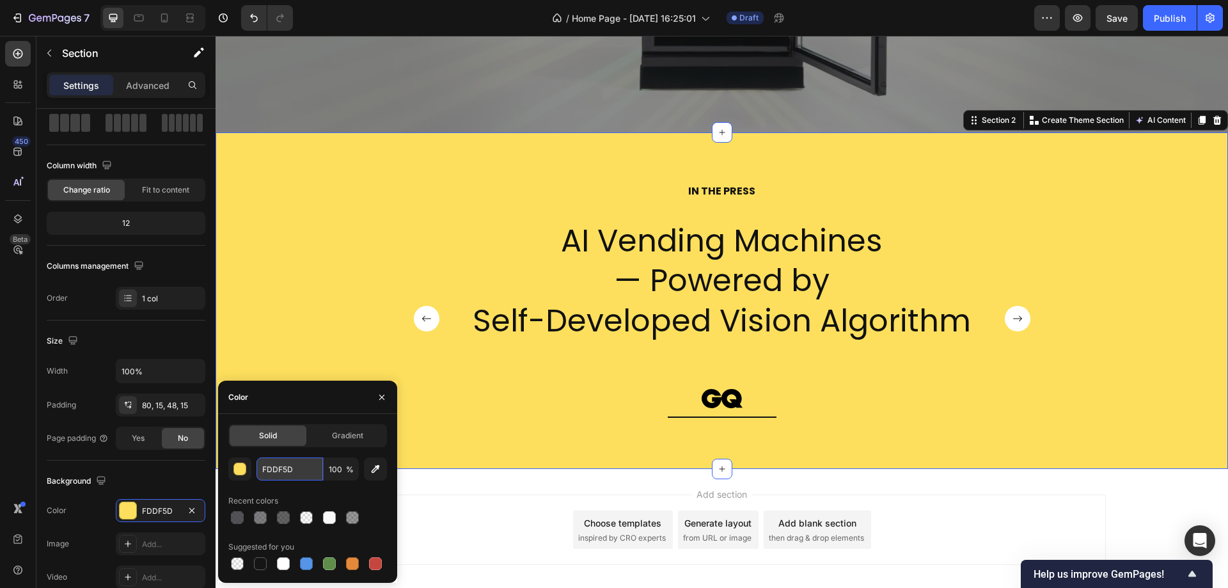
click at [292, 470] on input "FDDF5D" at bounding box center [290, 468] width 67 height 23
paste input "2B2A2F"
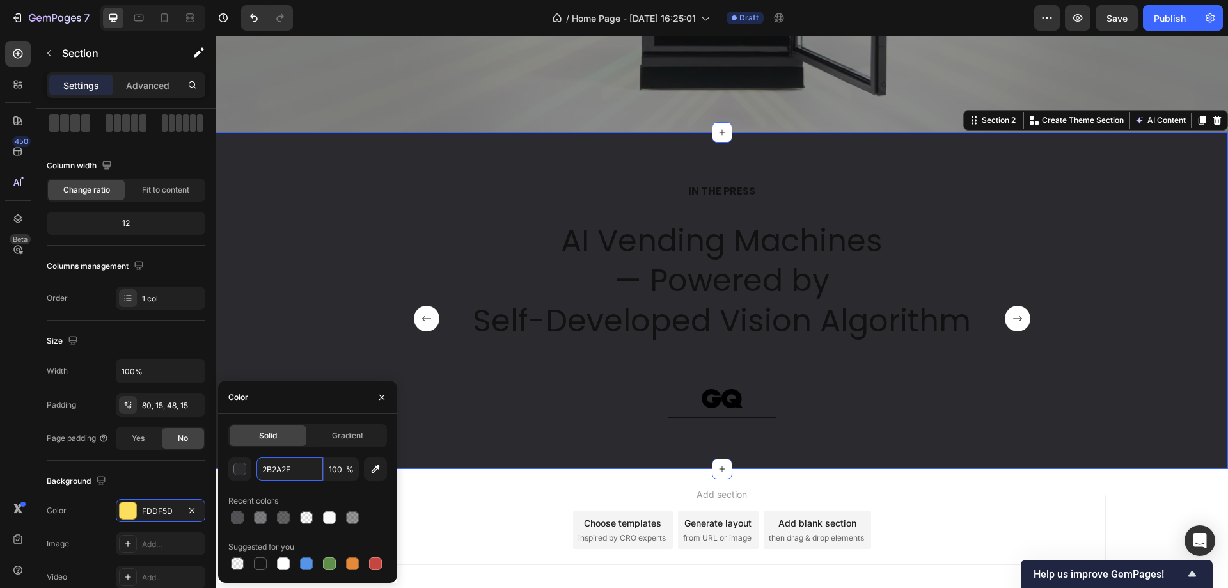
type input "2B2A2F"
click at [374, 494] on div "Recent colors" at bounding box center [307, 501] width 159 height 20
click at [551, 436] on div "IN THE PRESS Heading AI Vending Machines — Powered by Self-Developed Vision Alg…" at bounding box center [722, 311] width 994 height 255
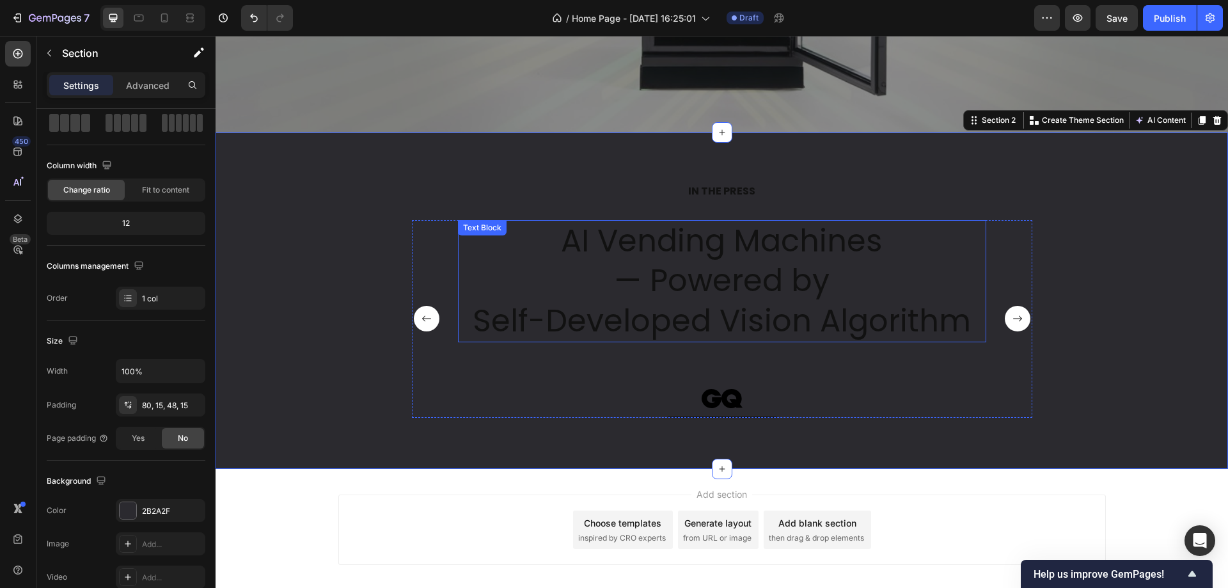
click at [632, 317] on p "Self-Developed Vision Algorithm" at bounding box center [722, 321] width 526 height 40
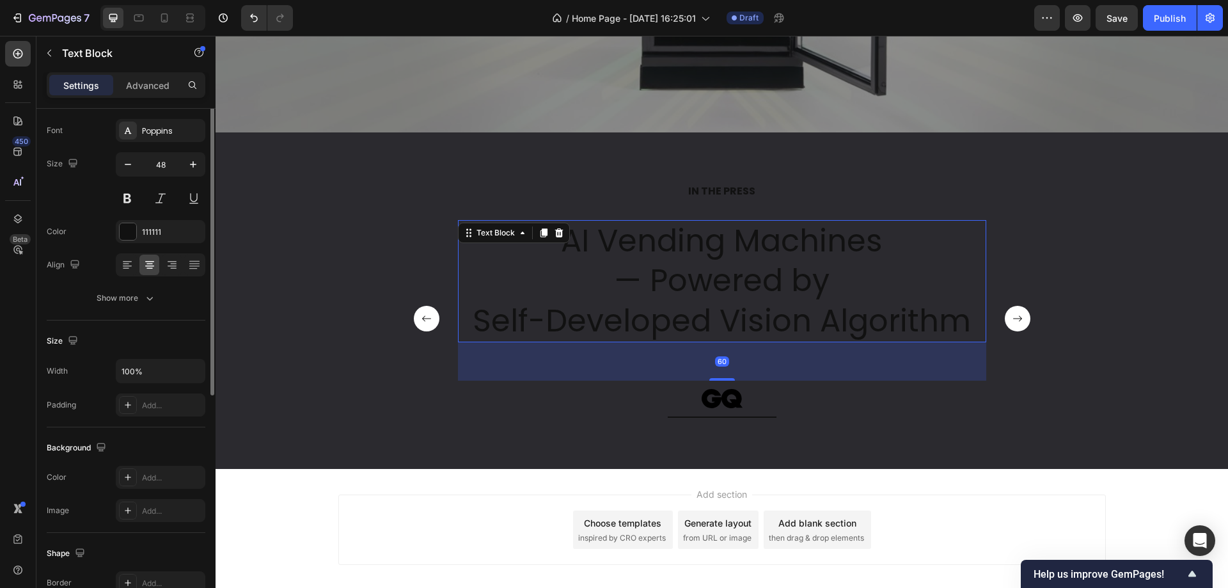
scroll to position [0, 0]
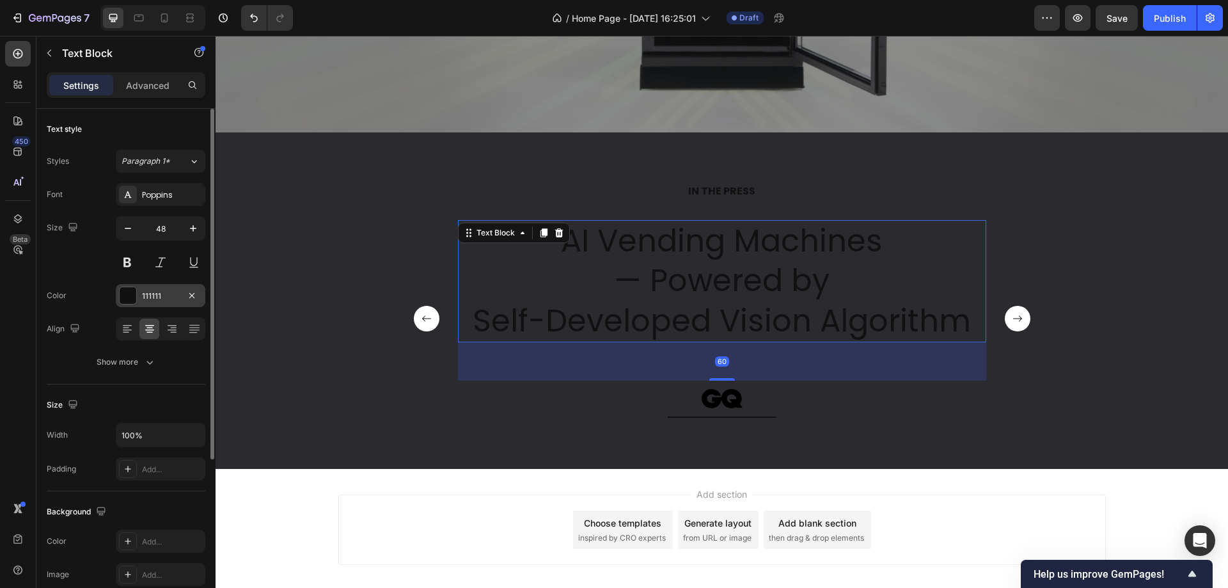
click at [129, 296] on div at bounding box center [128, 295] width 17 height 17
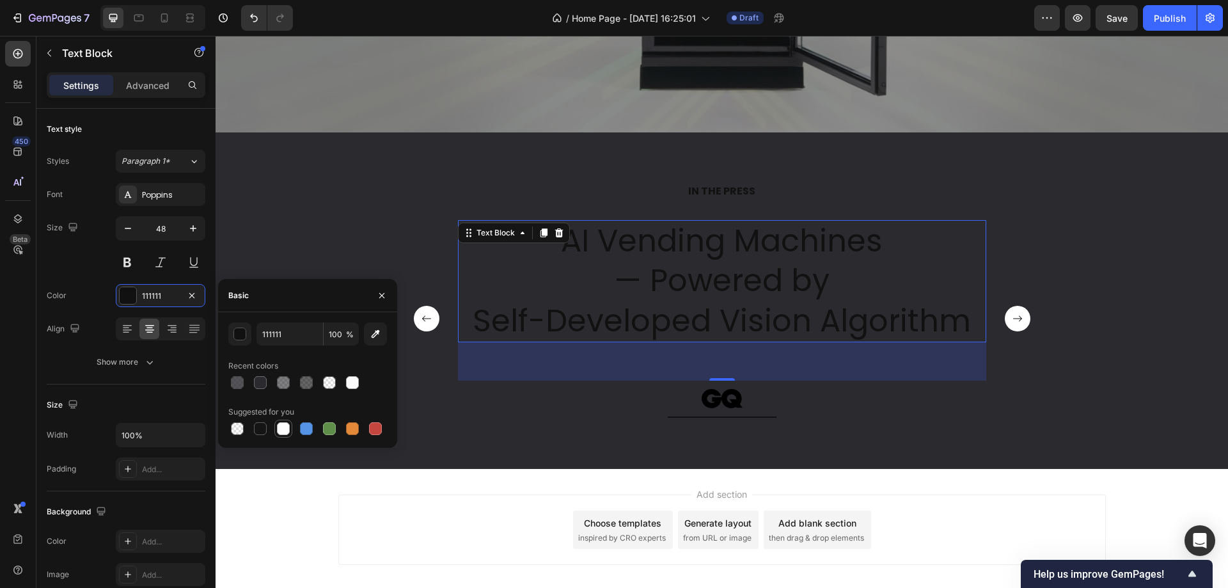
click at [278, 430] on div at bounding box center [283, 428] width 13 height 13
type input "FFFFFF"
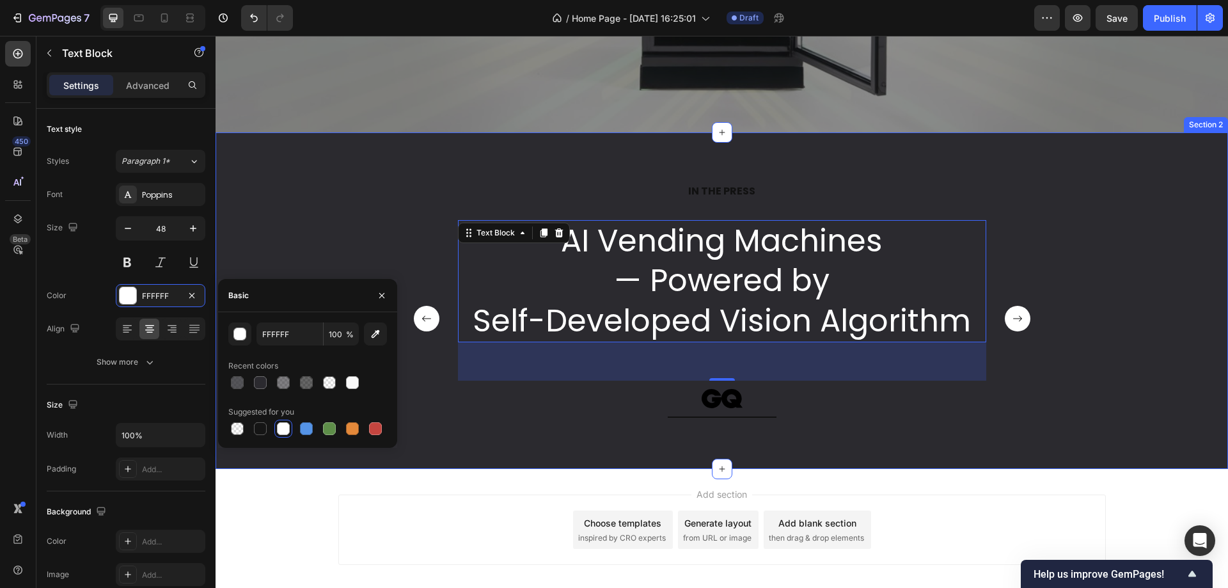
click at [509, 442] on div "IN THE PRESS Heading AI Vending Machines — Powered by Self-Developed Vision Alg…" at bounding box center [722, 300] width 1013 height 337
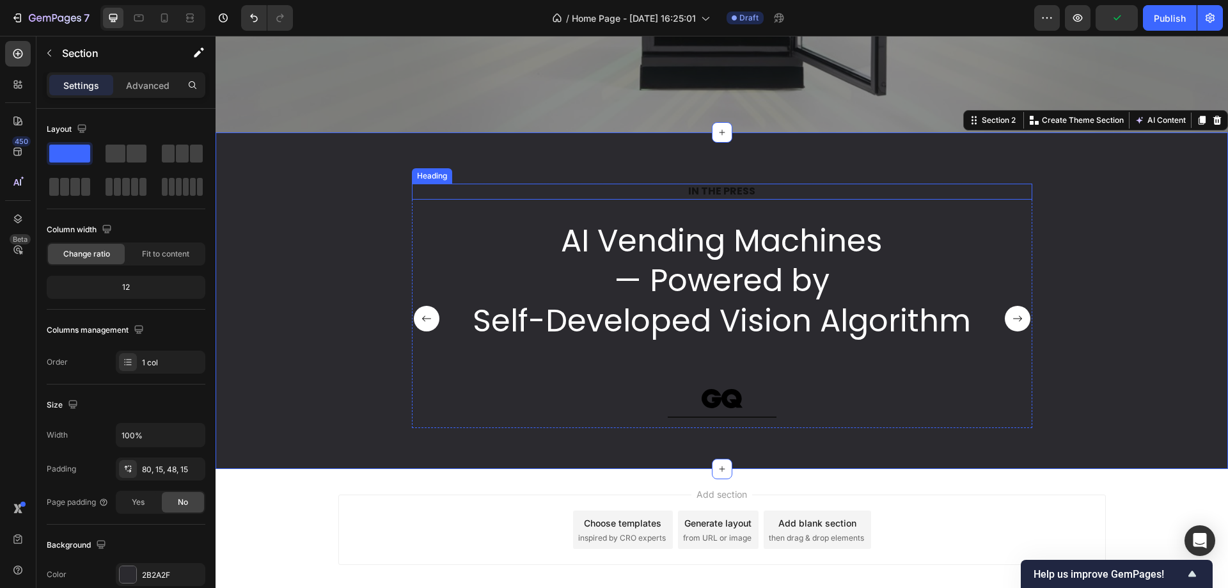
click at [887, 194] on h2 "IN THE PRESS" at bounding box center [722, 192] width 621 height 16
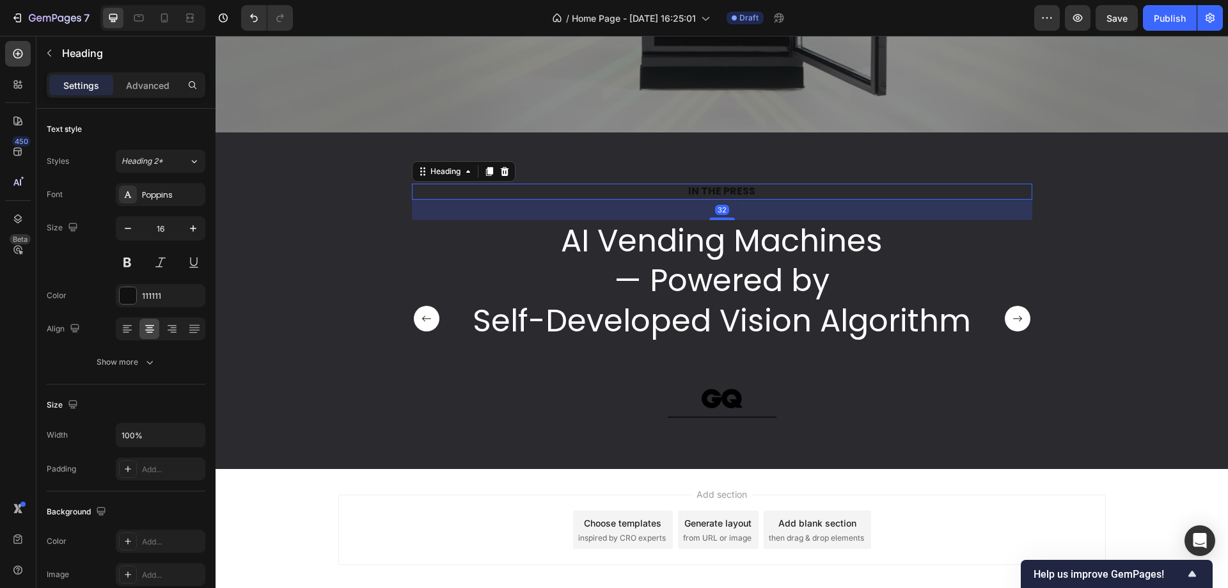
click at [771, 193] on h2 "IN THE PRESS" at bounding box center [722, 192] width 621 height 16
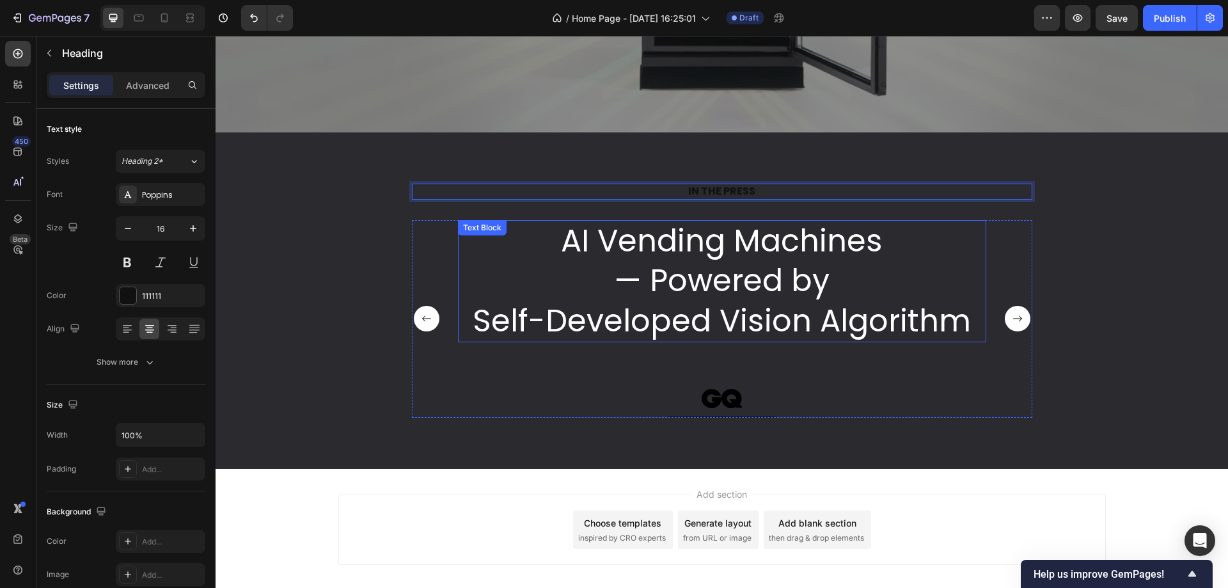
click at [680, 249] on p "AI Vending Machines" at bounding box center [722, 241] width 526 height 40
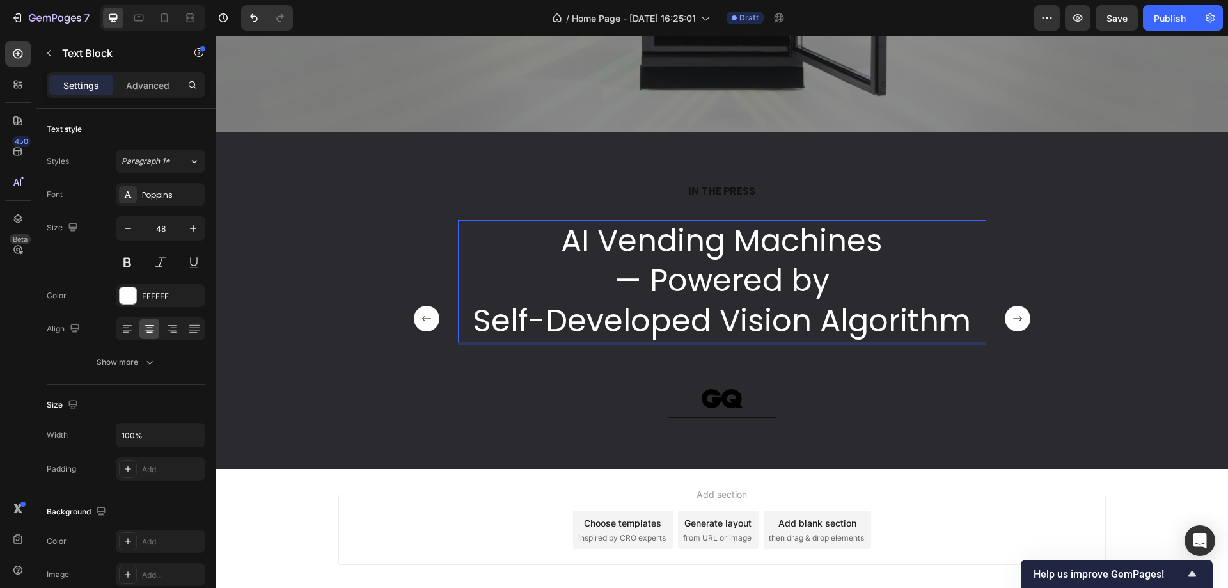
click at [560, 246] on p "AI Vending Machines" at bounding box center [722, 241] width 526 height 40
drag, startPoint x: 550, startPoint y: 242, endPoint x: 882, endPoint y: 250, distance: 332.2
click at [882, 250] on p "AI Vending Machines" at bounding box center [722, 241] width 526 height 40
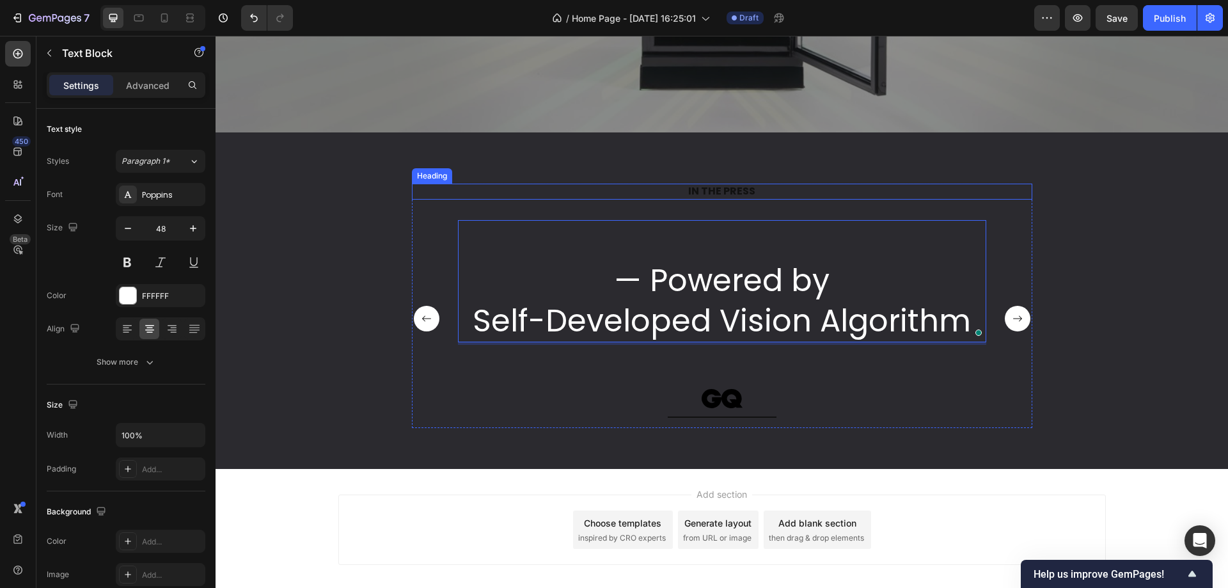
click at [775, 188] on p "IN THE PRESS" at bounding box center [722, 191] width 618 height 13
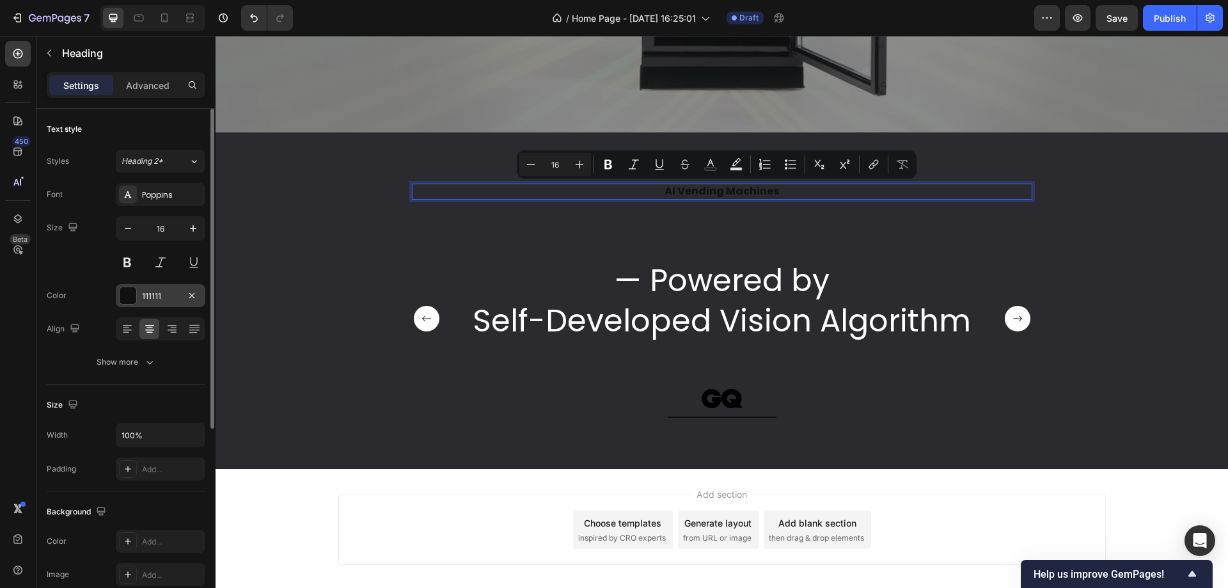
click at [139, 293] on div "111111" at bounding box center [161, 295] width 90 height 23
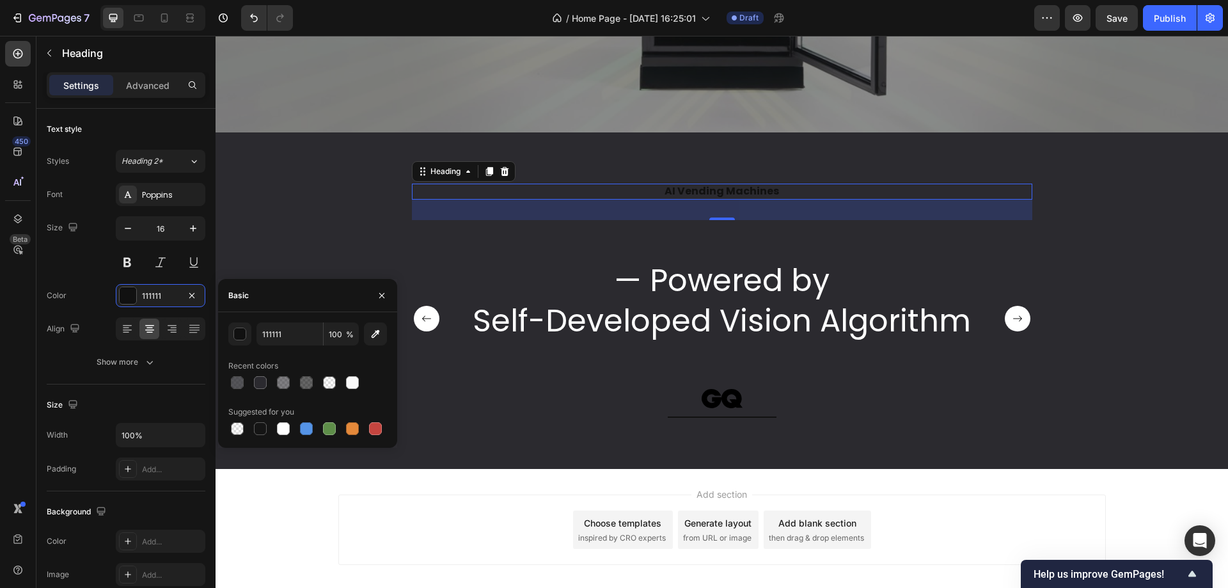
drag, startPoint x: 277, startPoint y: 432, endPoint x: 304, endPoint y: 302, distance: 132.6
click at [277, 432] on div at bounding box center [283, 428] width 13 height 13
type input "FFFFFF"
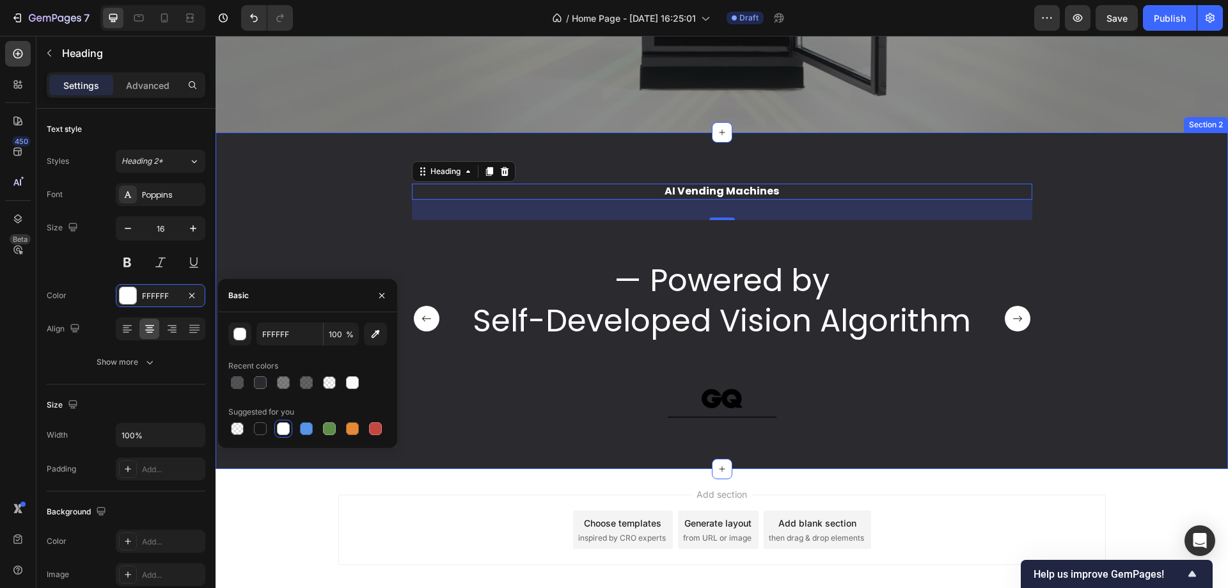
click at [302, 234] on div "AI Vending Machines Heading 32 — Powered by Self-Developed Vision Algorithm Tex…" at bounding box center [722, 311] width 994 height 255
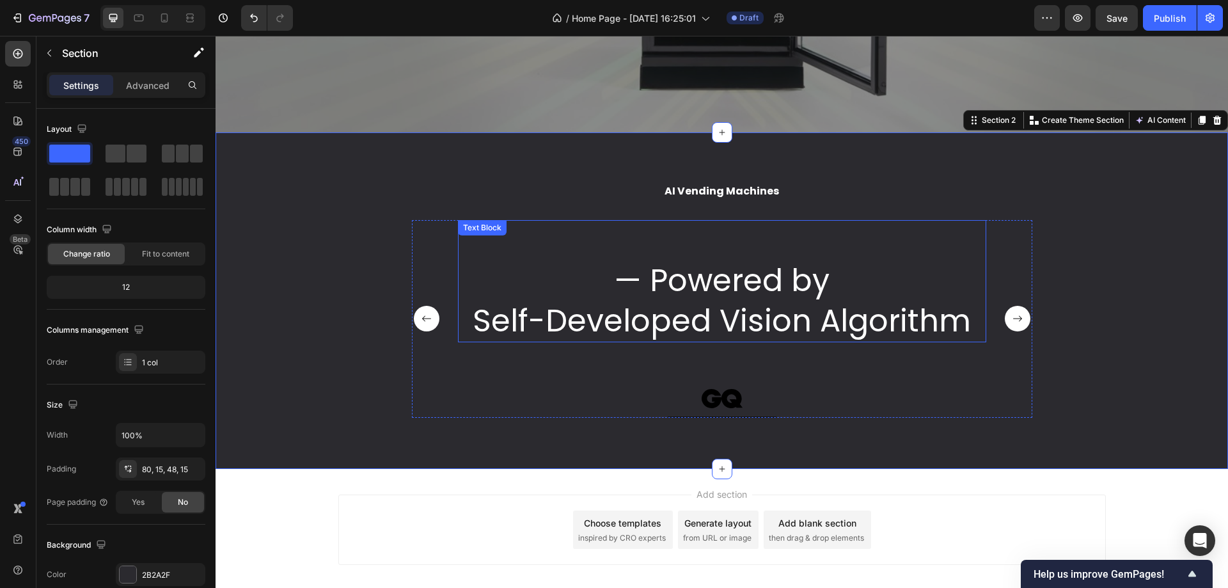
click at [768, 250] on p "To enrich screen reader interactions, please activate Accessibility in Grammarl…" at bounding box center [722, 241] width 526 height 40
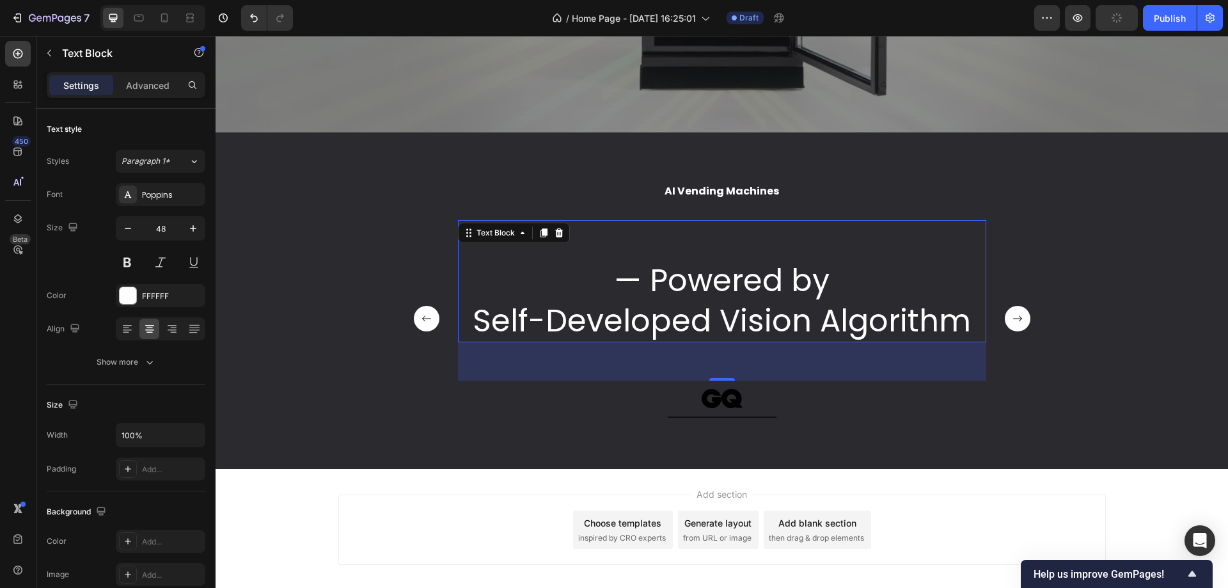
click at [580, 271] on p "— Powered by" at bounding box center [722, 281] width 526 height 40
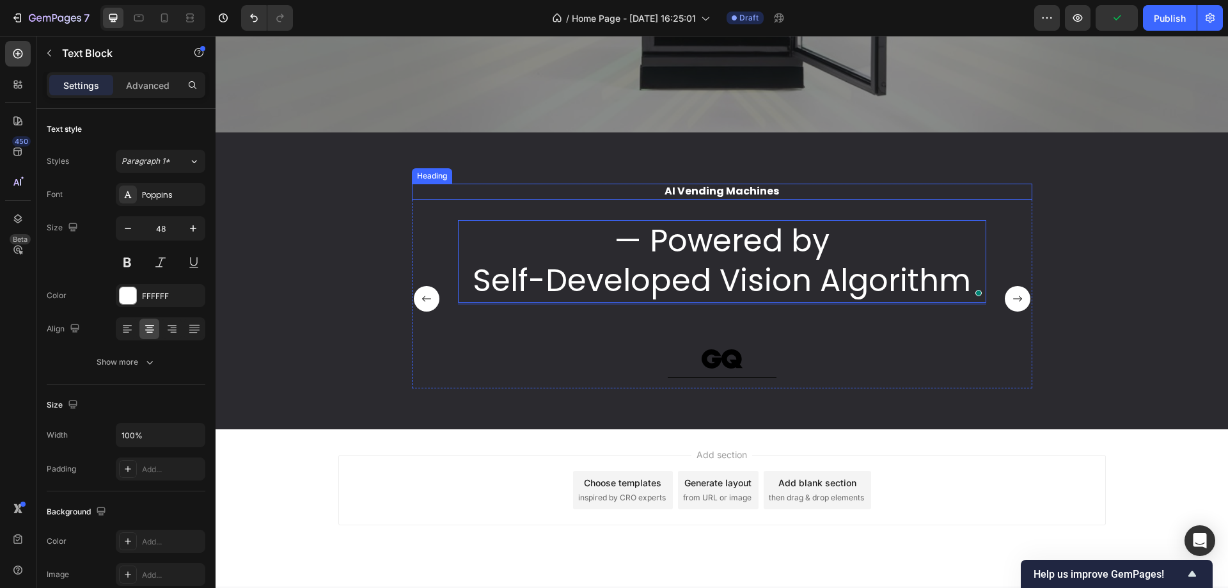
click at [885, 177] on div "AI Vending Machines Heading — Powered by Self-Developed Vision Algorithm Text B…" at bounding box center [722, 280] width 1013 height 297
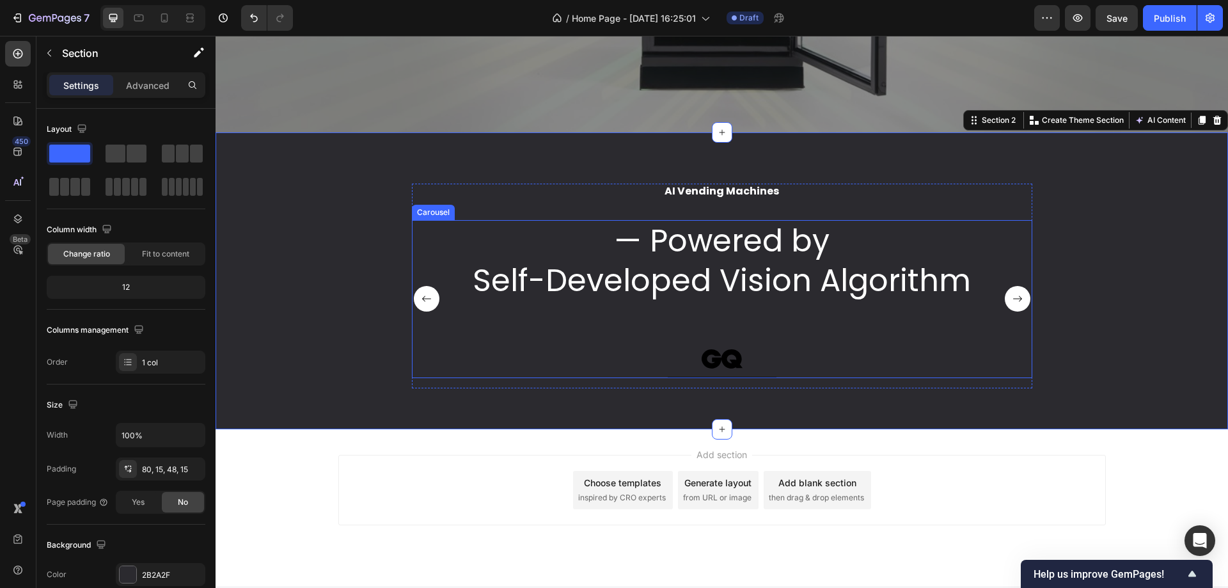
click at [704, 309] on div "— Powered by Self-Developed Vision Algorithm Text Block Image Row" at bounding box center [722, 299] width 529 height 158
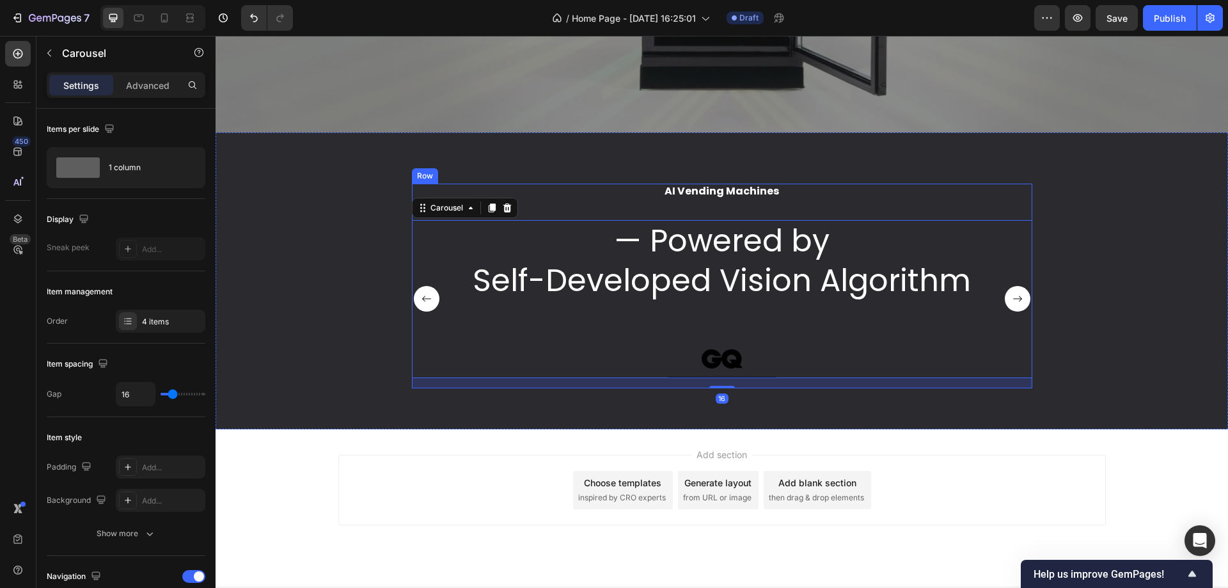
click at [710, 191] on p "AI Vending Machines" at bounding box center [722, 191] width 618 height 13
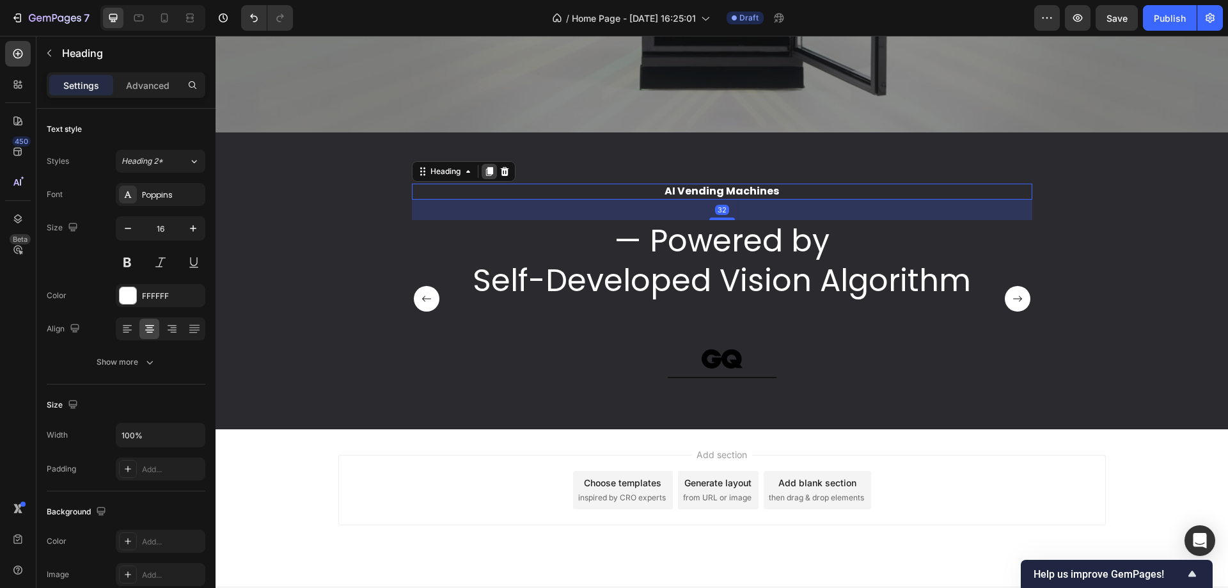
click at [484, 179] on div at bounding box center [489, 171] width 15 height 15
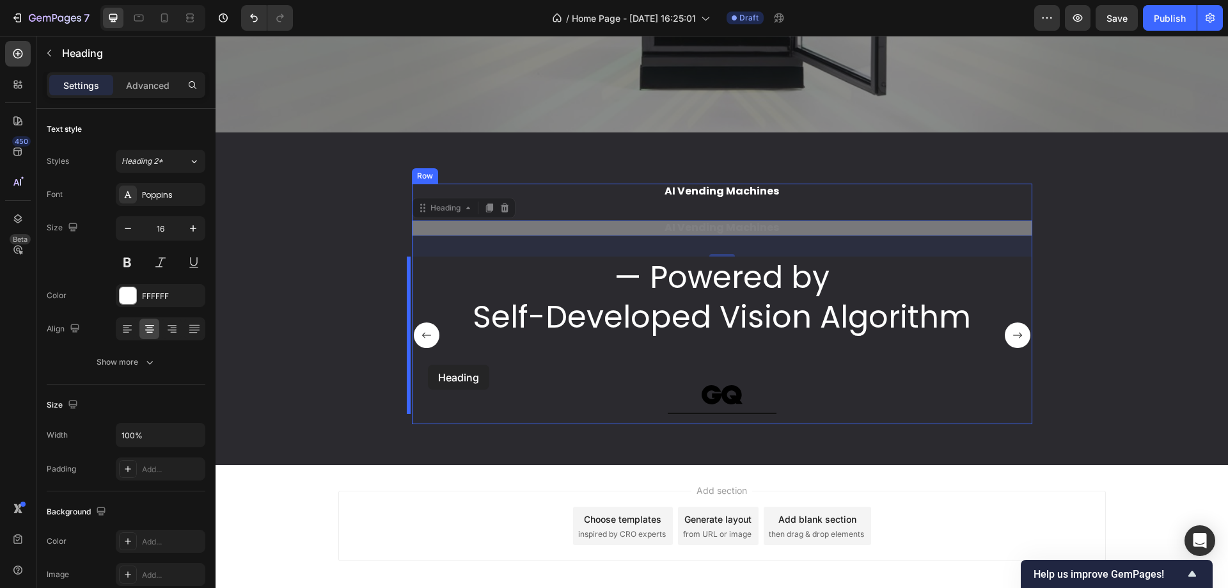
drag, startPoint x: 413, startPoint y: 207, endPoint x: 428, endPoint y: 365, distance: 159.4
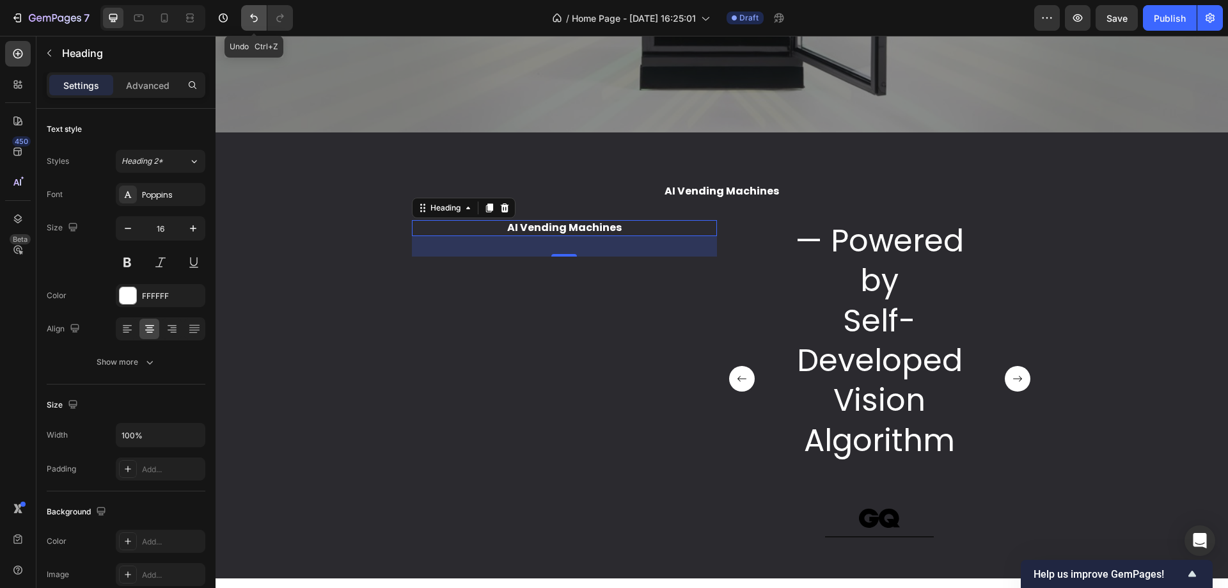
click at [251, 13] on icon "Undo/Redo" at bounding box center [254, 18] width 13 height 13
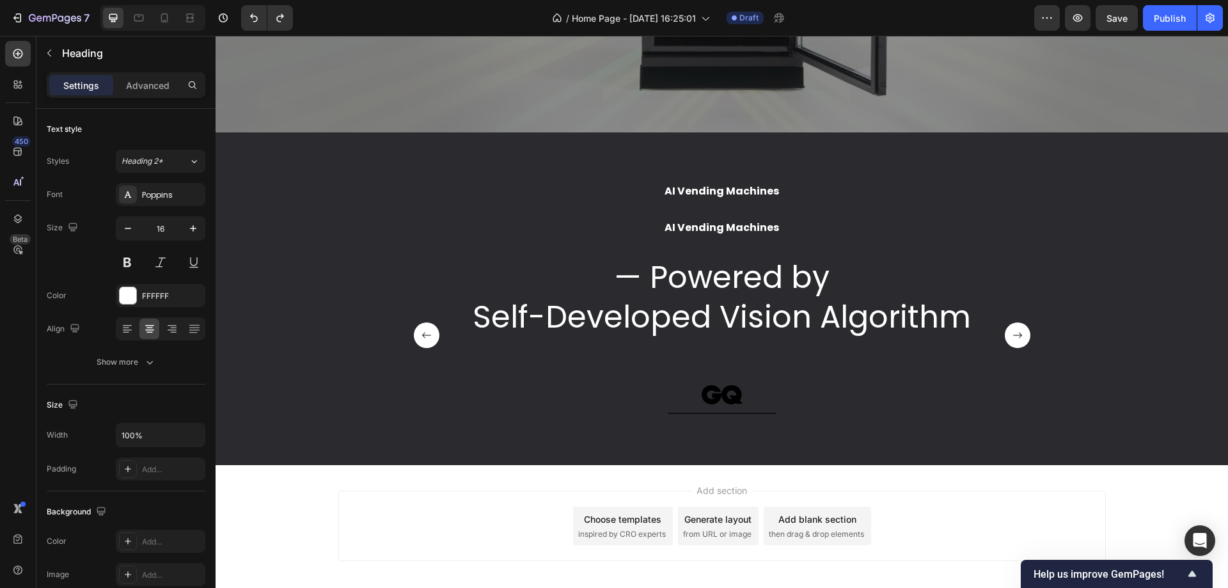
click at [651, 231] on h2 "AI Vending Machines" at bounding box center [722, 228] width 621 height 16
click at [669, 230] on p "AI Vending Machines" at bounding box center [722, 227] width 618 height 13
click at [600, 225] on p "AI Vending Machines" at bounding box center [722, 227] width 618 height 13
click at [425, 216] on div "AI Vending Machines Heading AI Vending Machines Heading — Powered by Self-Devel…" at bounding box center [722, 304] width 621 height 241
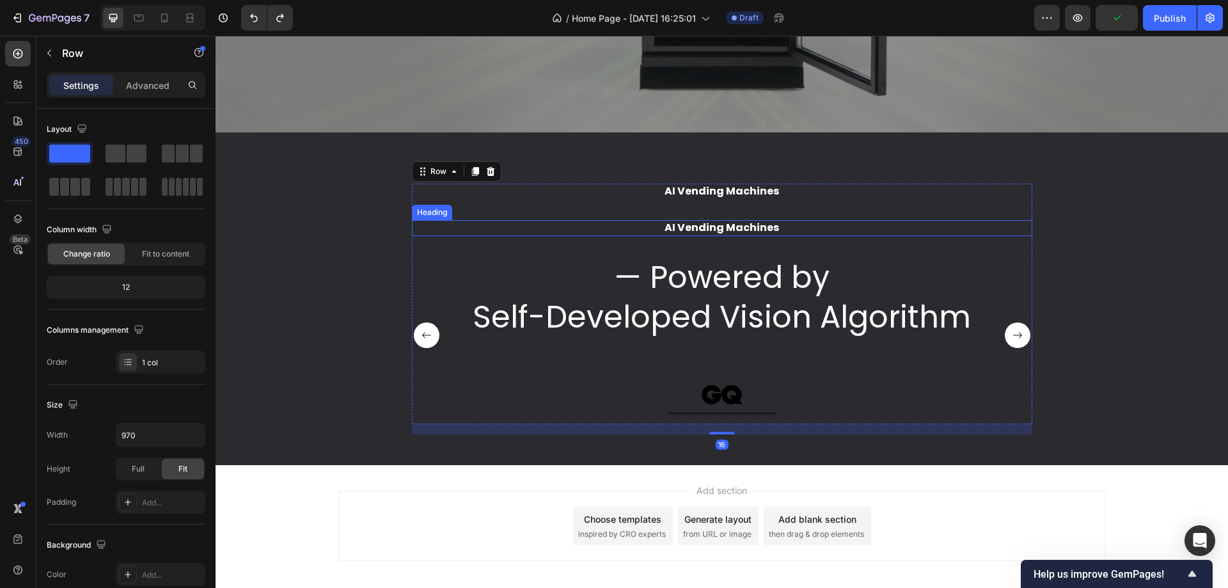
click at [517, 227] on p "AI Vending Machines" at bounding box center [722, 227] width 618 height 13
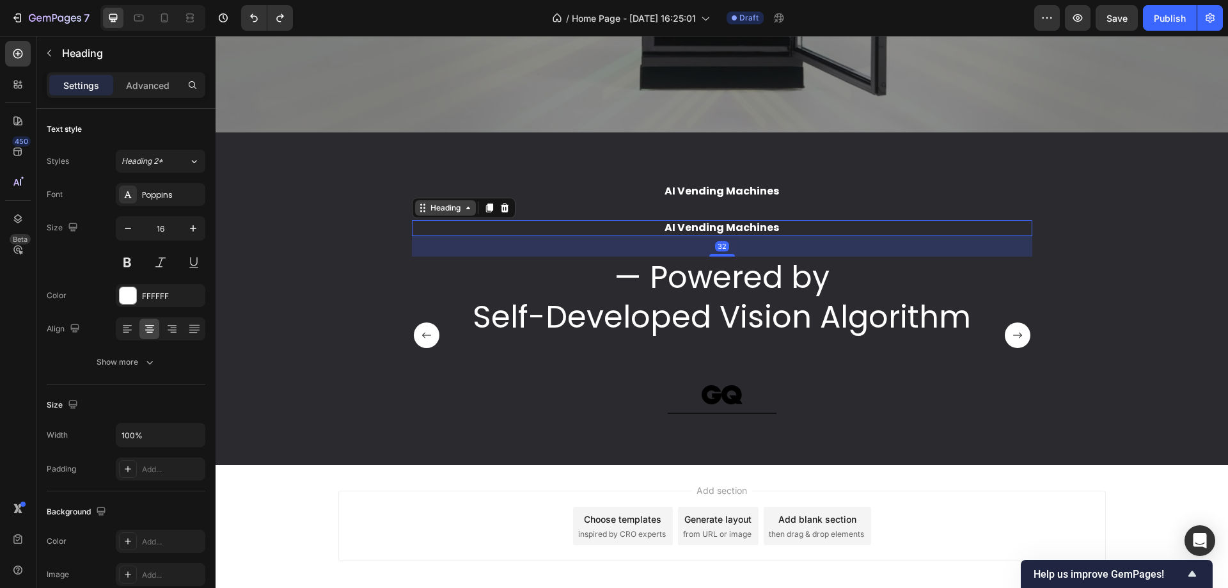
click at [461, 213] on div "Heading" at bounding box center [445, 207] width 61 height 15
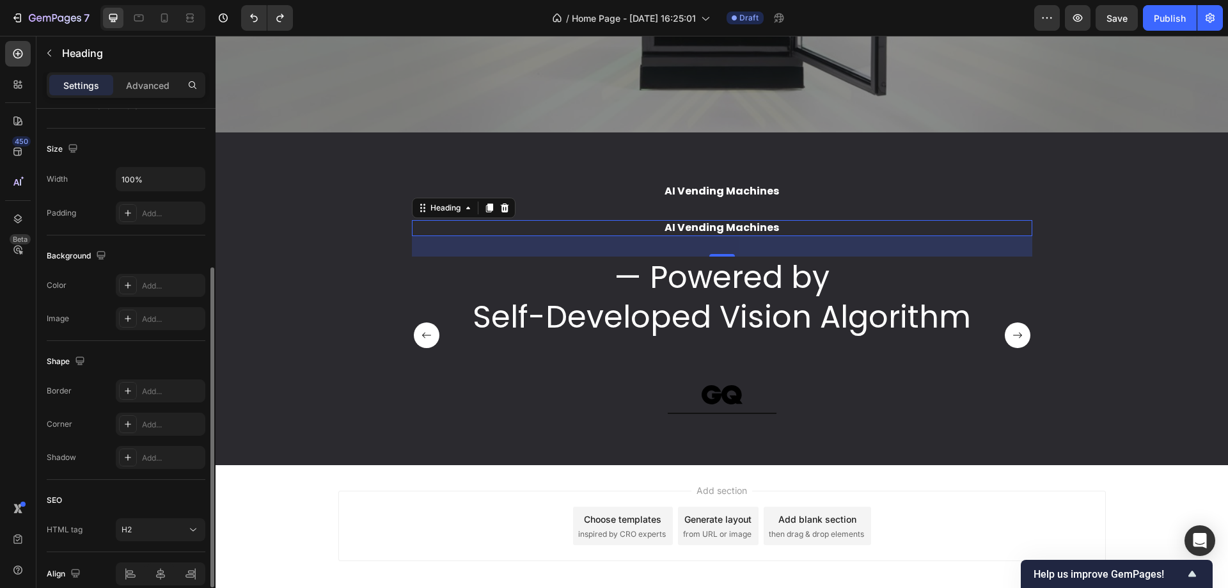
scroll to position [315, 0]
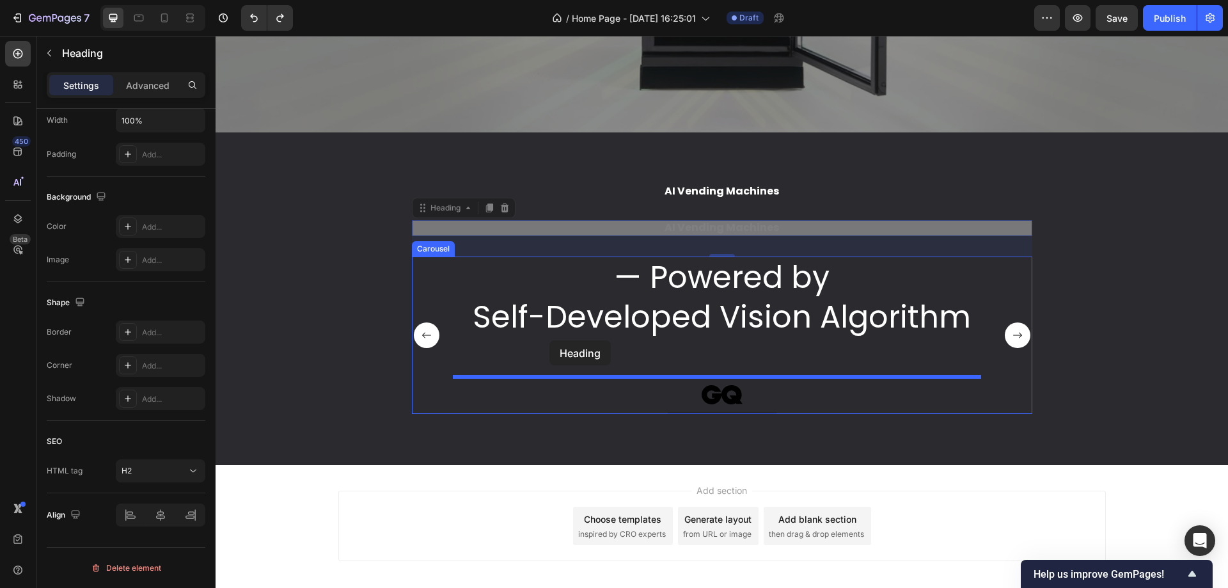
drag, startPoint x: 419, startPoint y: 210, endPoint x: 550, endPoint y: 340, distance: 184.6
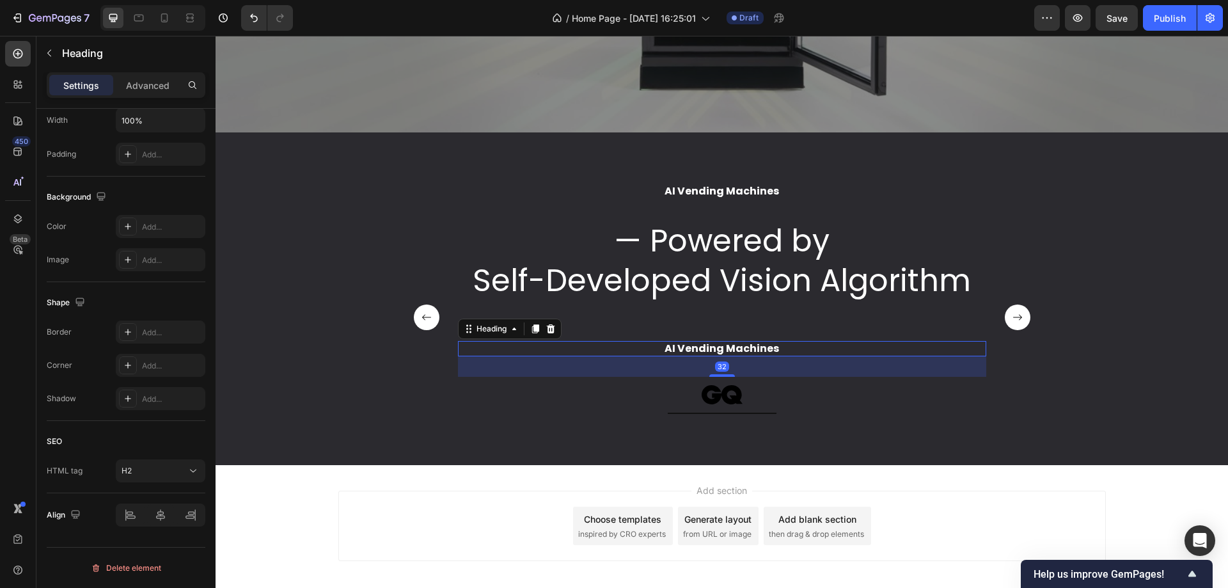
click at [667, 351] on h2 "AI Vending Machines" at bounding box center [722, 349] width 529 height 16
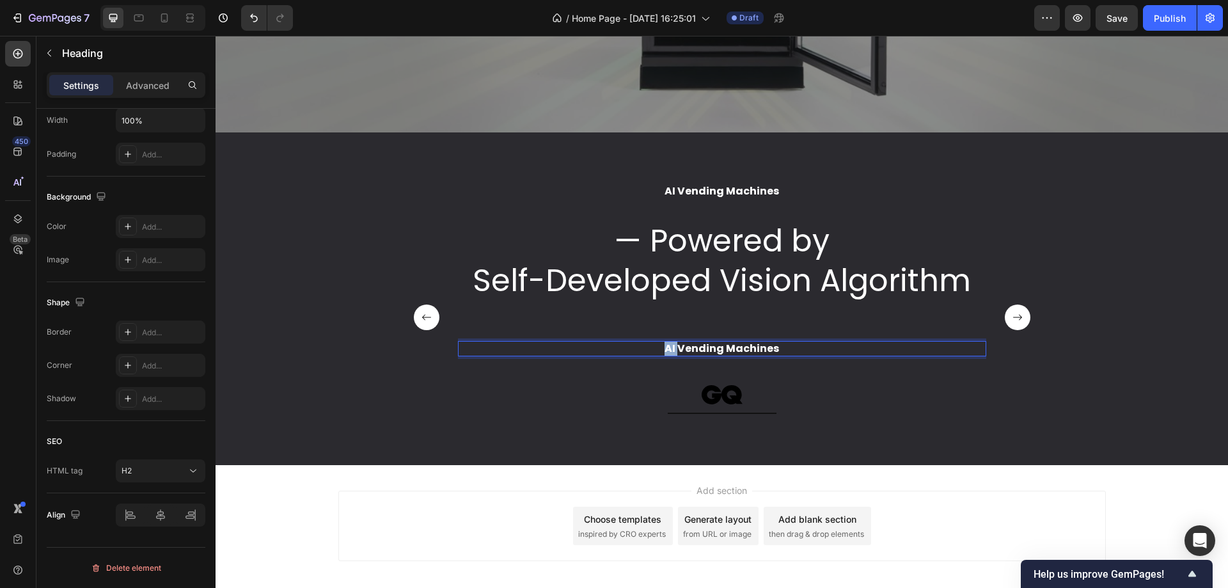
click at [667, 351] on p "AI Vending Machines" at bounding box center [722, 348] width 526 height 13
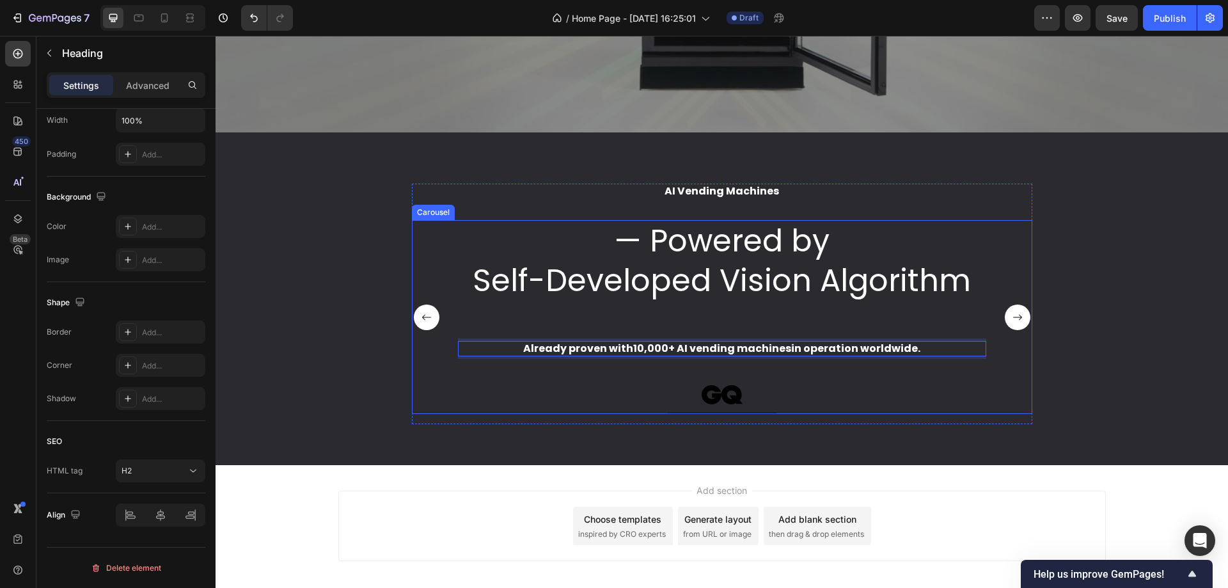
click at [735, 314] on div "— Powered by Self-Developed Vision Algorithm Text Block Already proven with 10,…" at bounding box center [722, 317] width 529 height 195
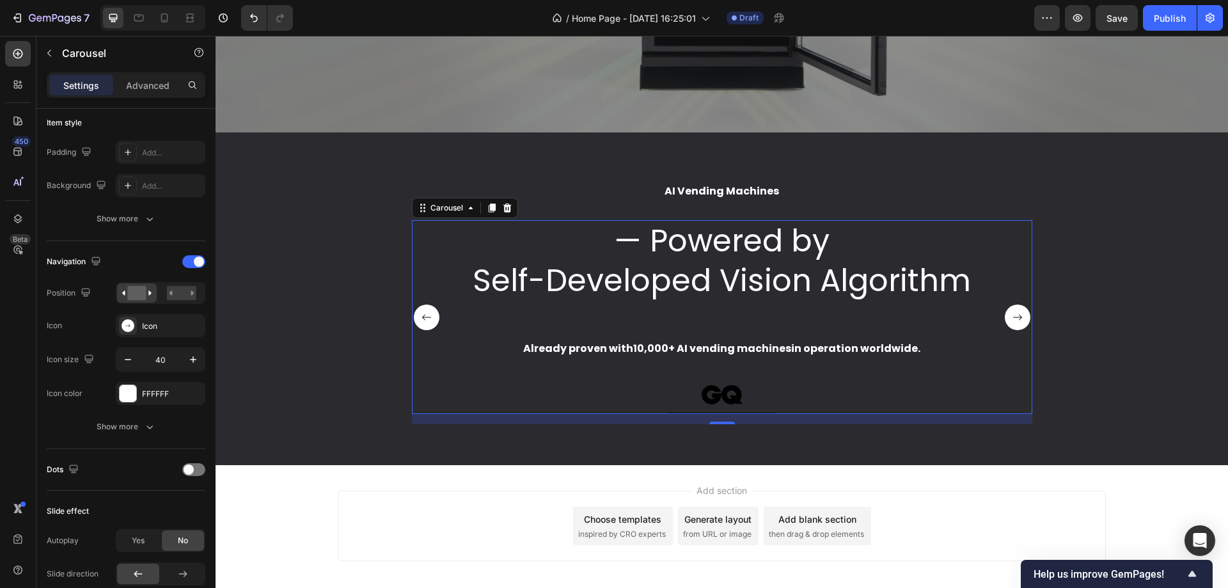
scroll to position [0, 0]
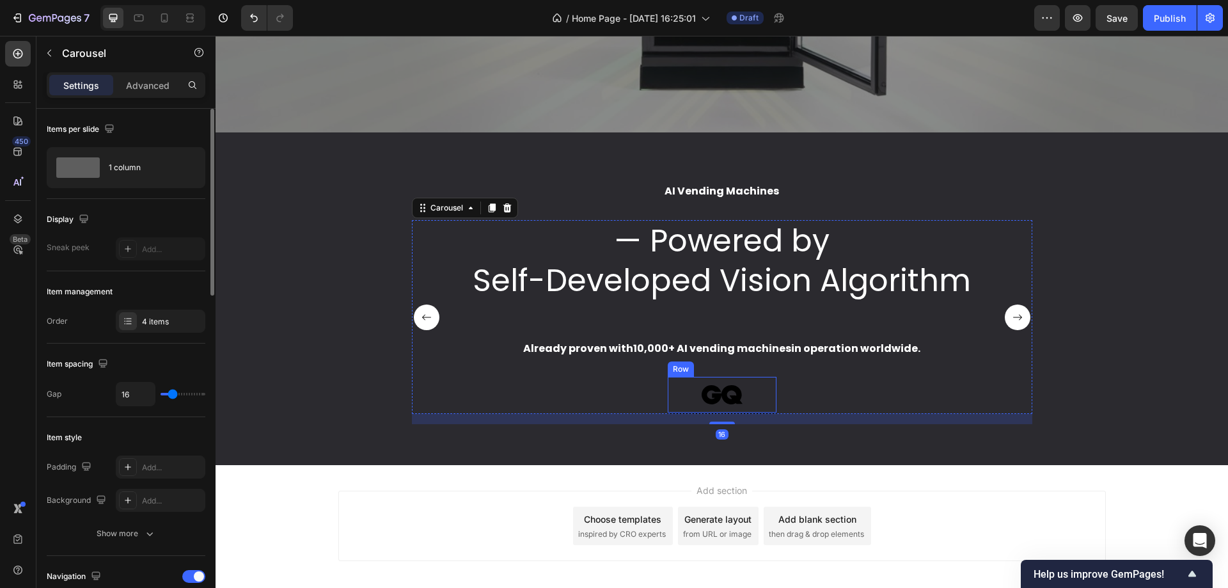
click at [727, 386] on img at bounding box center [722, 395] width 47 height 26
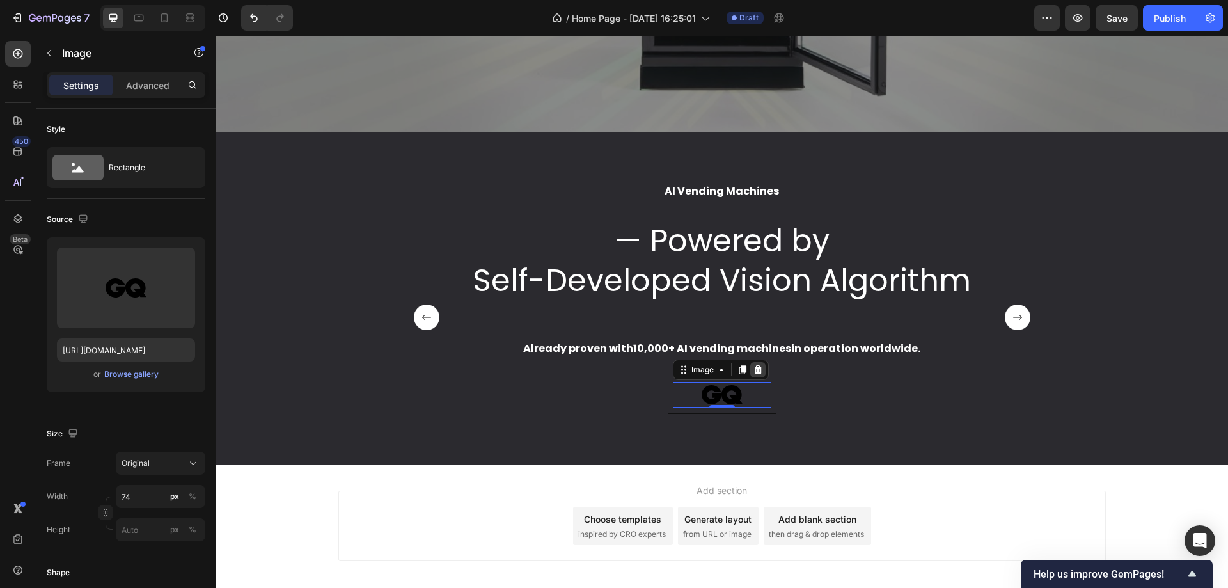
click at [754, 371] on icon at bounding box center [758, 369] width 8 height 9
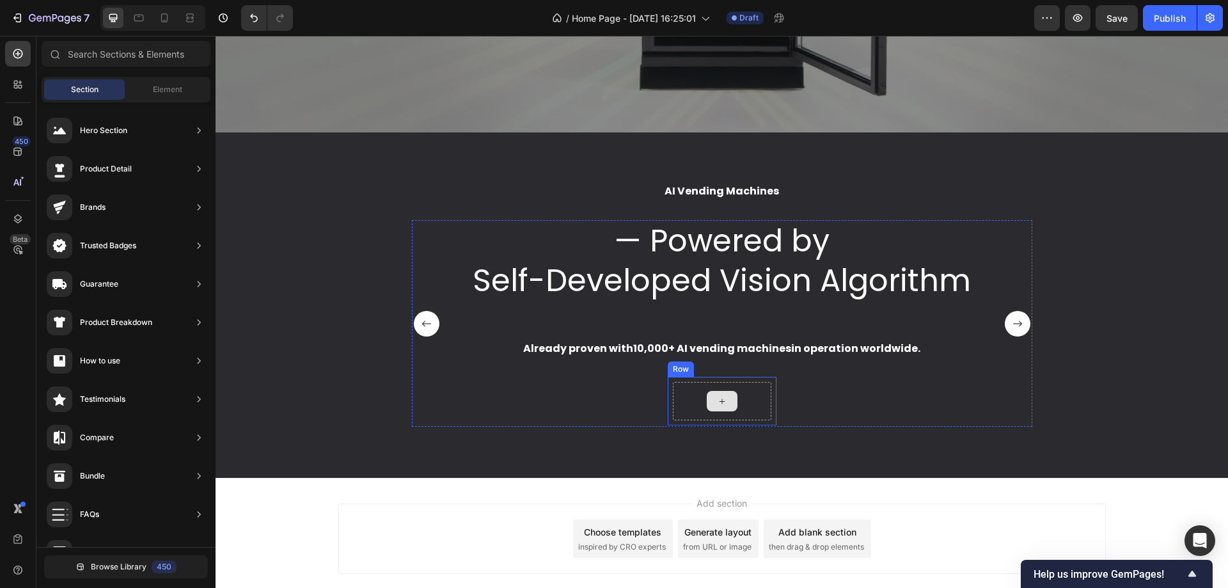
click at [735, 407] on div at bounding box center [722, 401] width 99 height 38
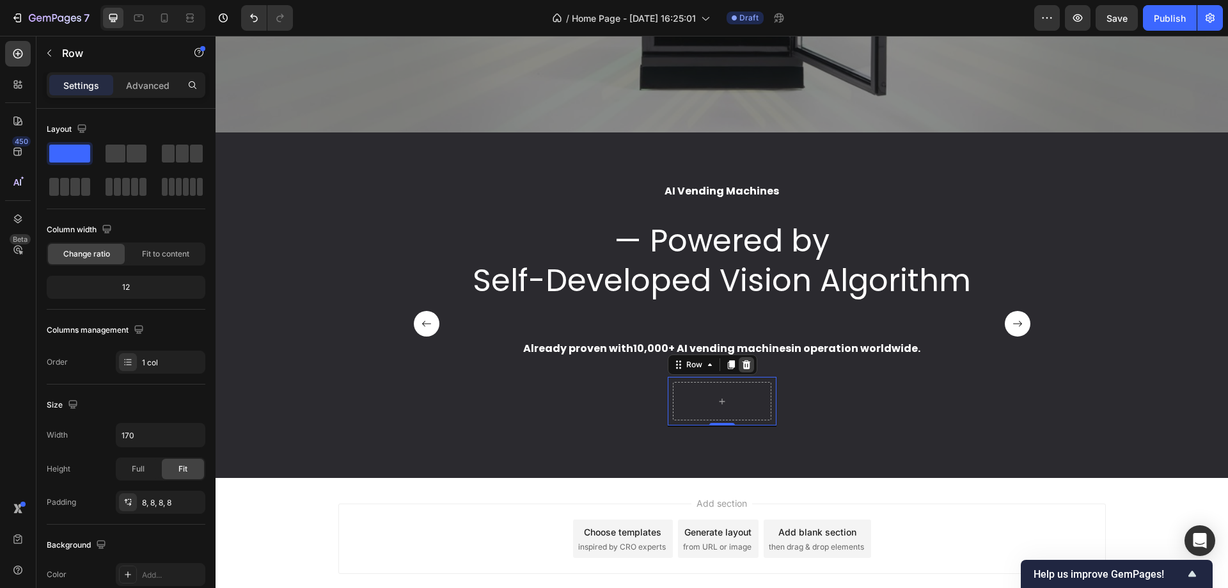
click at [745, 367] on icon at bounding box center [747, 365] width 10 height 10
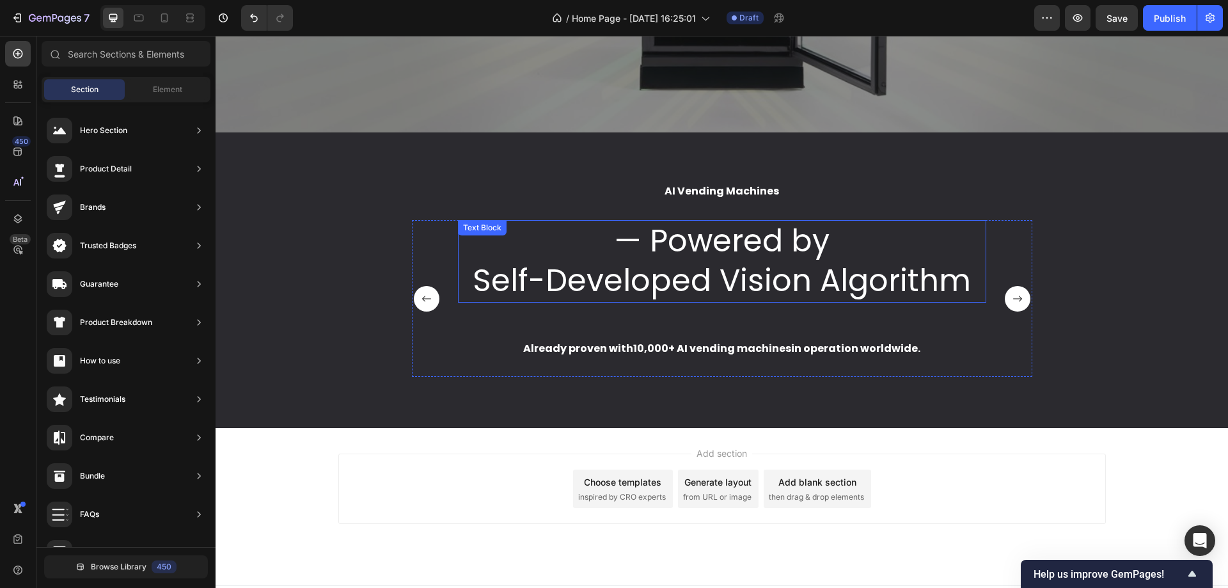
click at [738, 178] on div "AI Vending Machines Heading — Powered by Self-Developed Vision Algorithm Text B…" at bounding box center [722, 280] width 1013 height 296
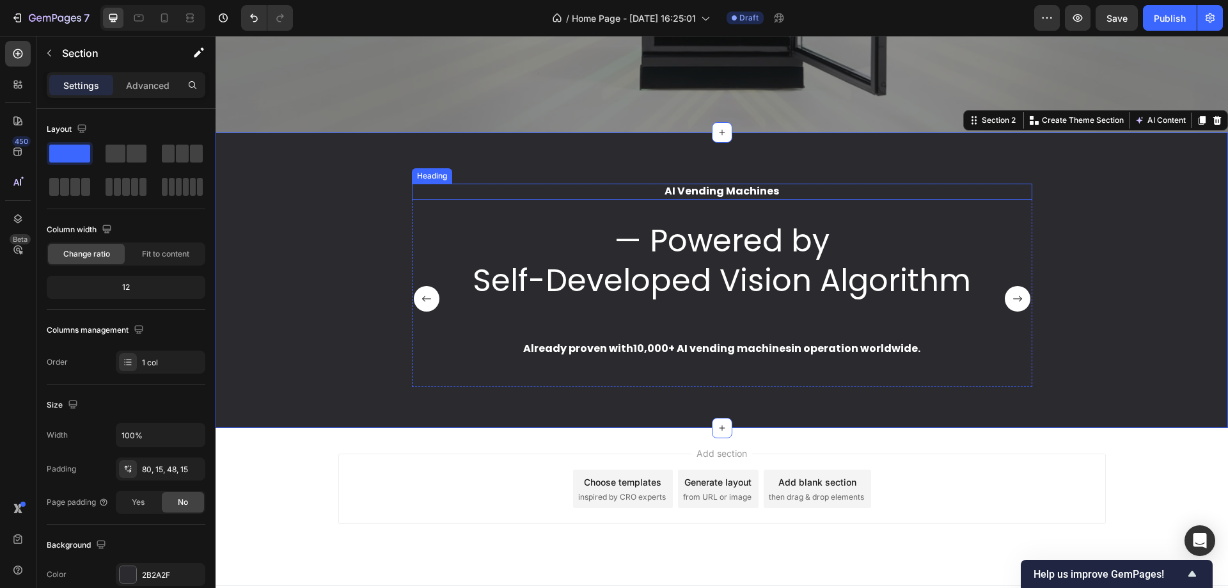
click at [736, 188] on p "AI Vending Machines" at bounding box center [722, 191] width 618 height 13
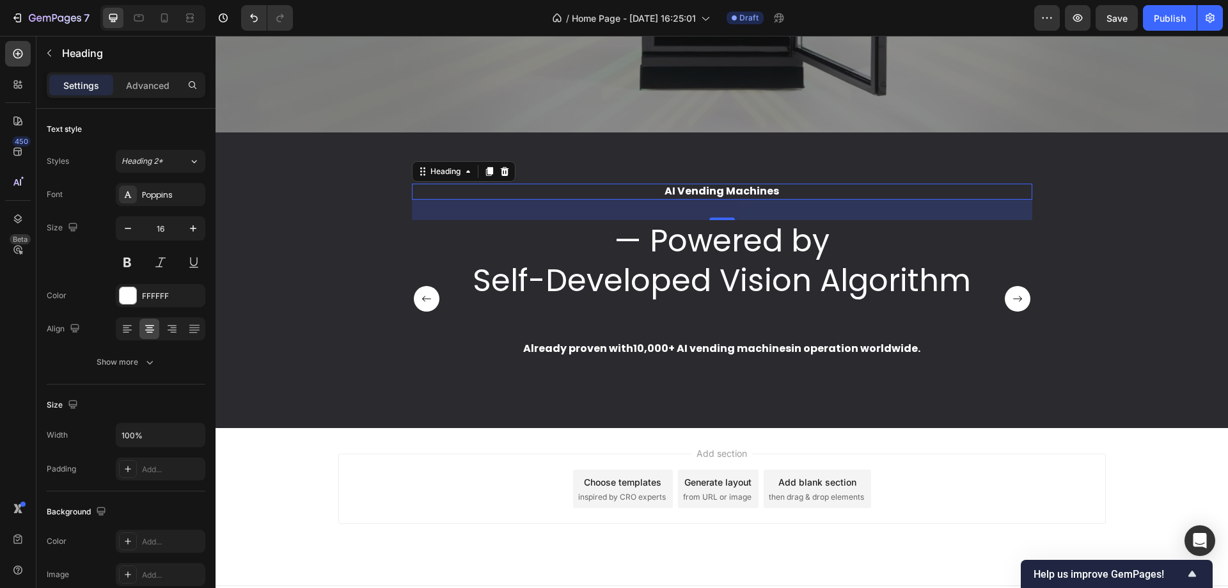
click at [795, 191] on p "AI Vending Machines" at bounding box center [722, 191] width 618 height 13
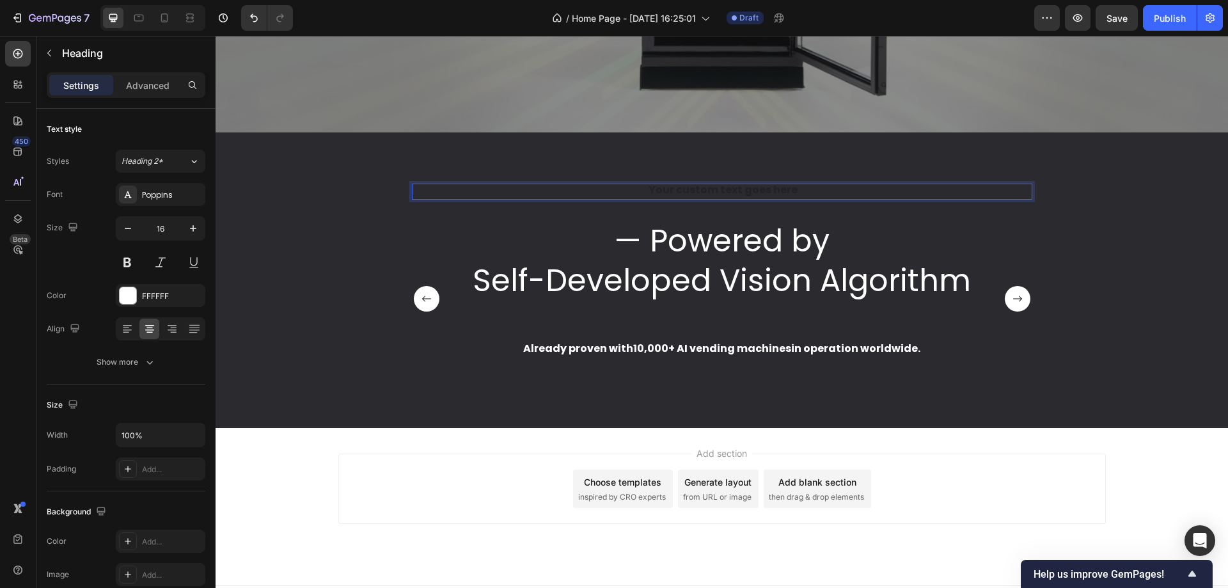
click at [1058, 170] on div "Heading 32 — Powered by Self-Developed Vision Algorithm Text Block Already prov…" at bounding box center [722, 280] width 1013 height 296
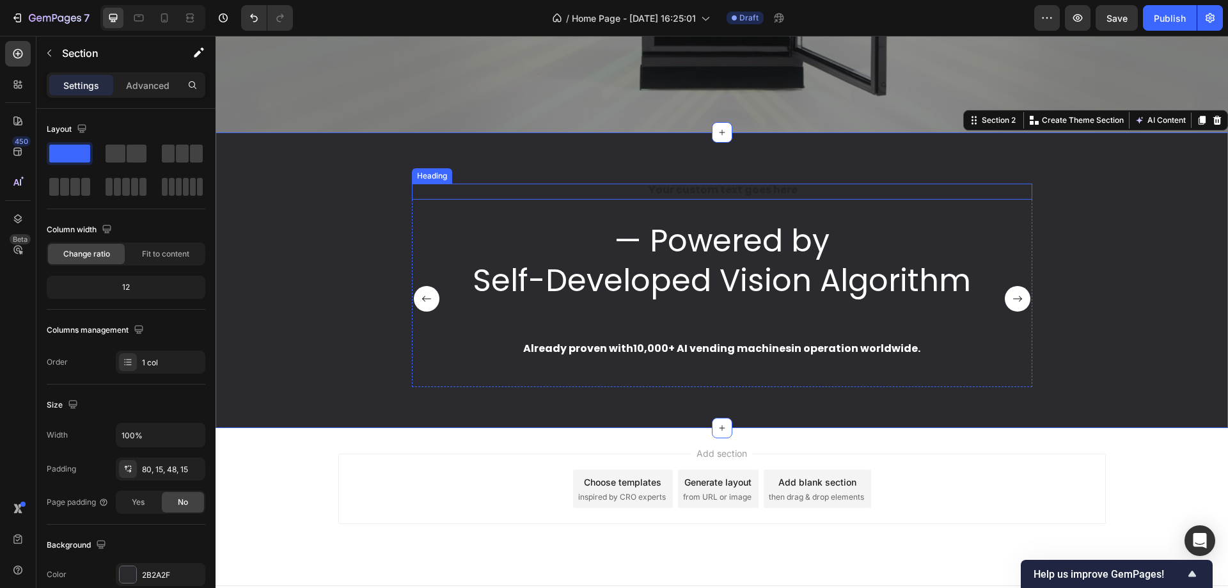
click at [768, 187] on h2 "Rich Text Editor. Editing area: main" at bounding box center [722, 192] width 621 height 16
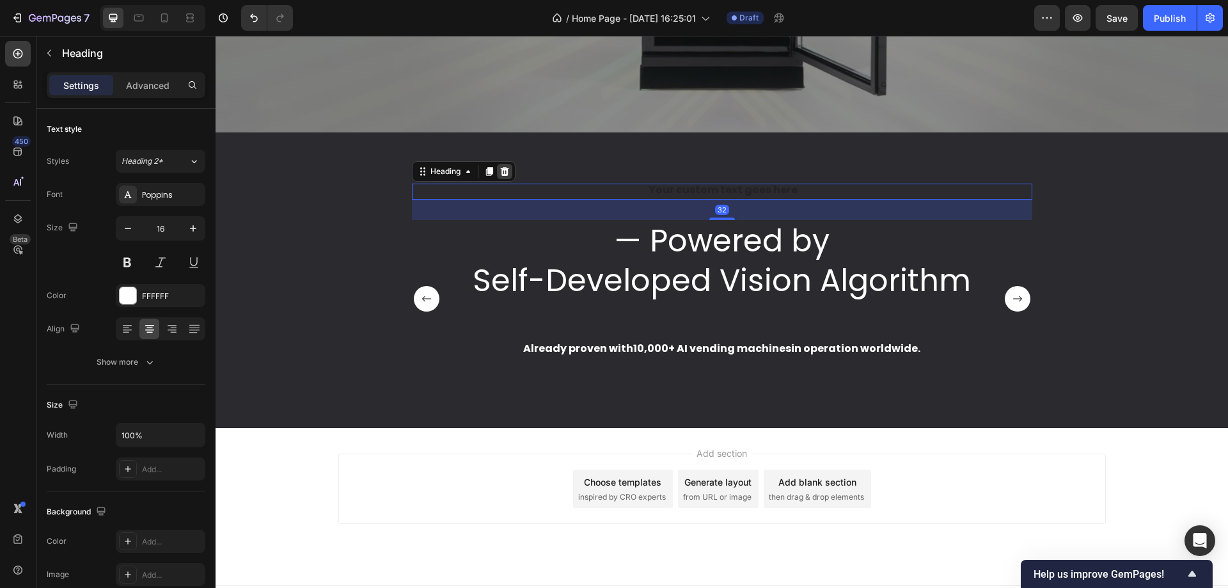
click at [500, 173] on icon at bounding box center [505, 171] width 10 height 10
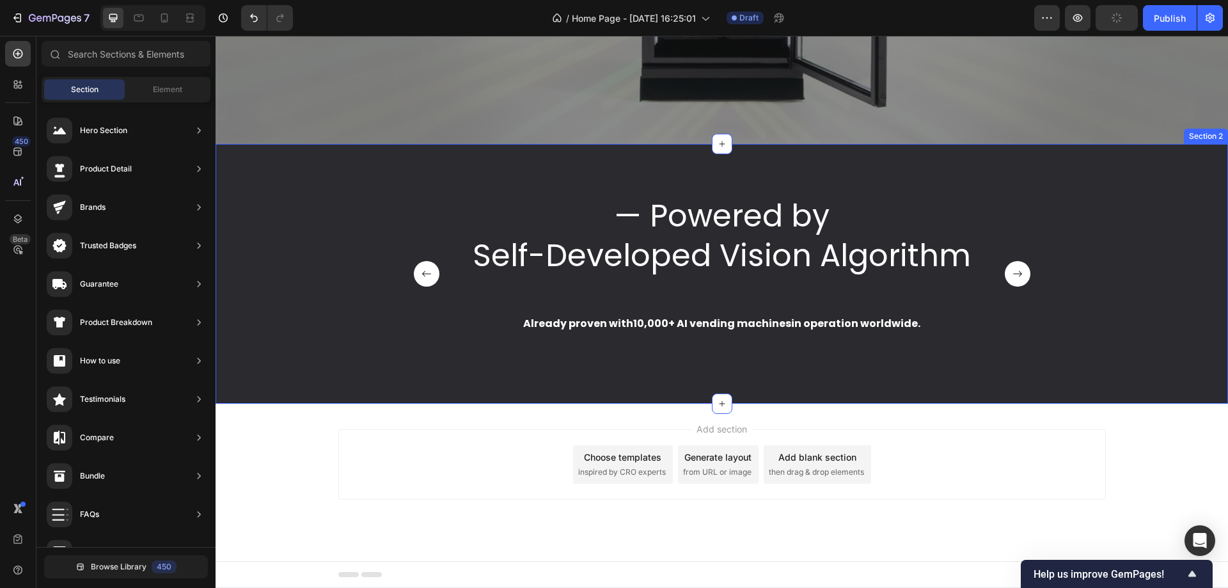
scroll to position [471, 0]
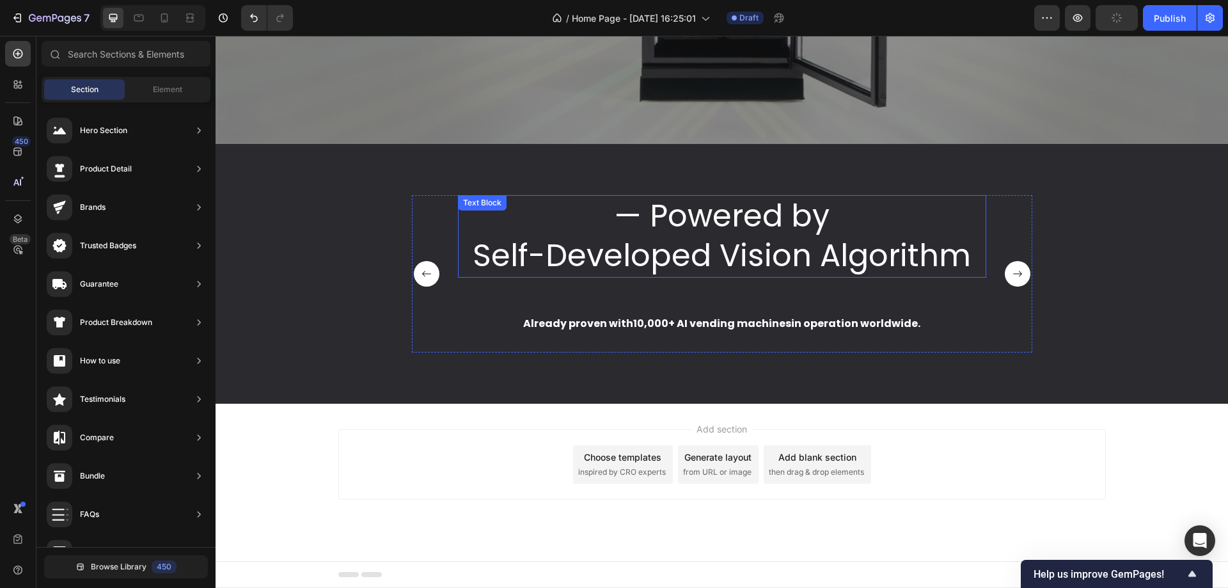
click at [643, 210] on p "— Powered by" at bounding box center [722, 216] width 526 height 40
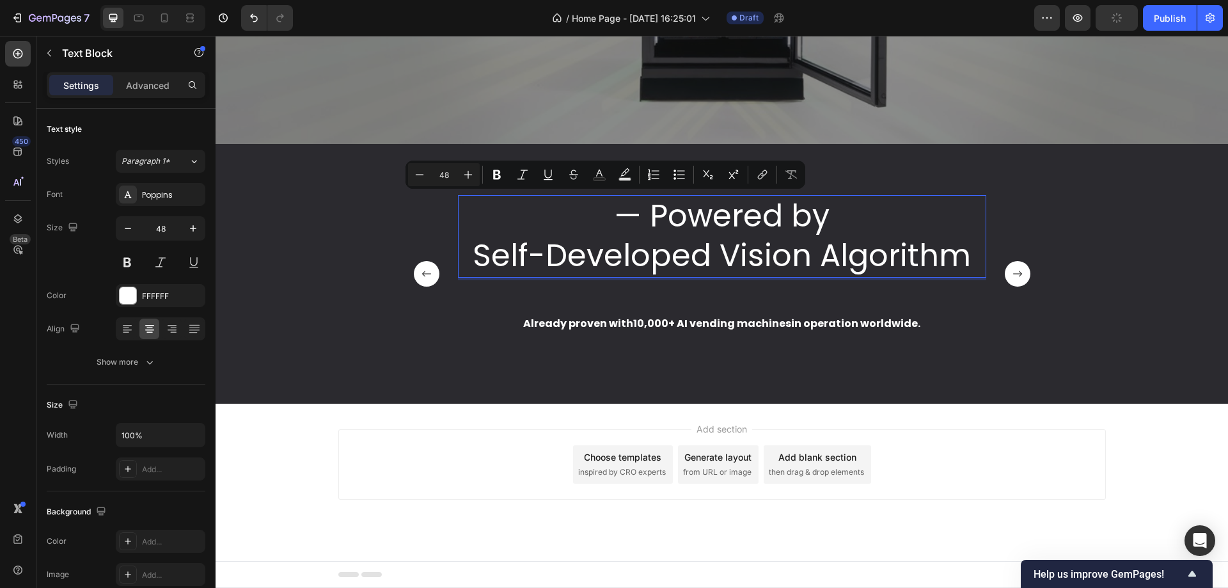
click at [600, 208] on p "— Powered by" at bounding box center [722, 216] width 526 height 40
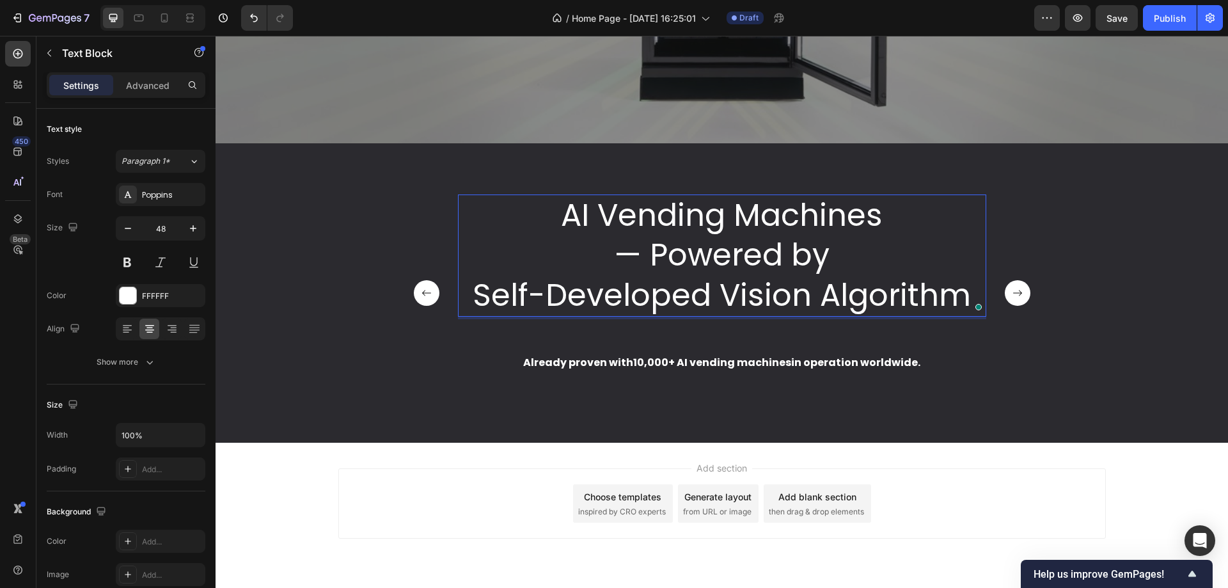
drag, startPoint x: 866, startPoint y: 337, endPoint x: 730, endPoint y: 414, distance: 156.2
click at [866, 337] on div "AI Vending Machines — Powered by Self-Developed Vision Algorithm Text Block 60 …" at bounding box center [722, 293] width 529 height 197
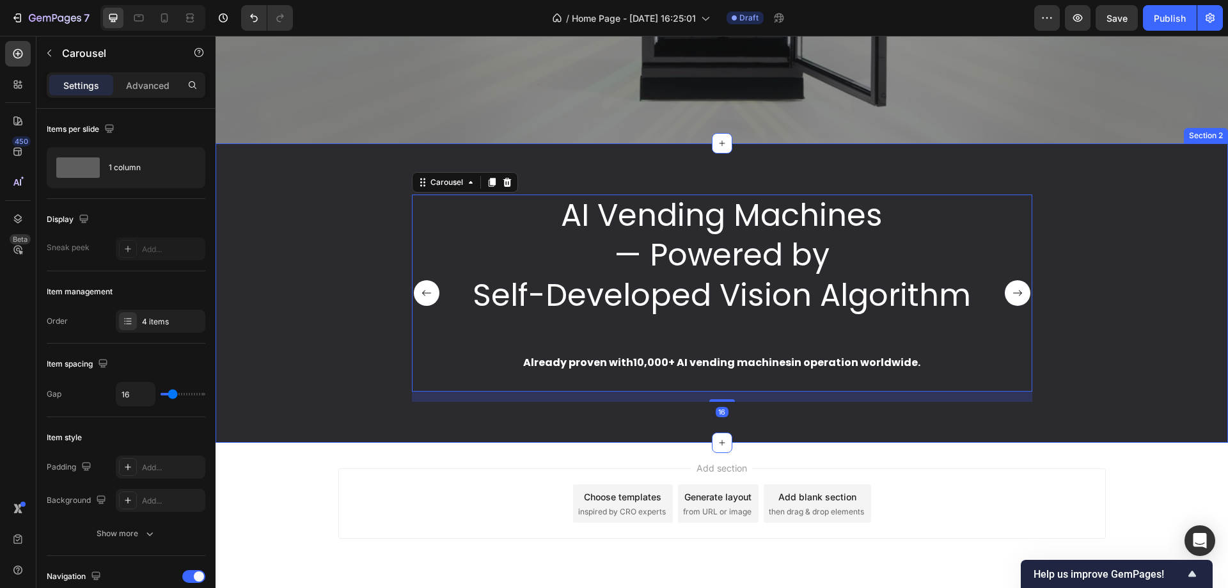
click at [729, 415] on div "AI Vending Machines — Powered by Self-Developed Vision Algorithm Text Block Alr…" at bounding box center [722, 292] width 1013 height 299
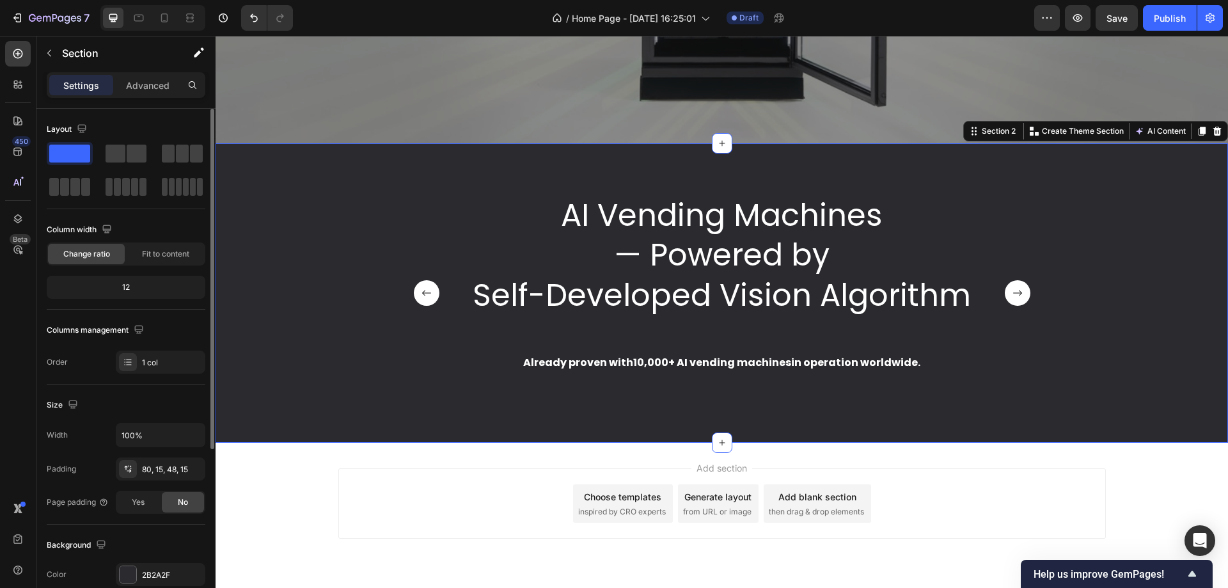
scroll to position [256, 0]
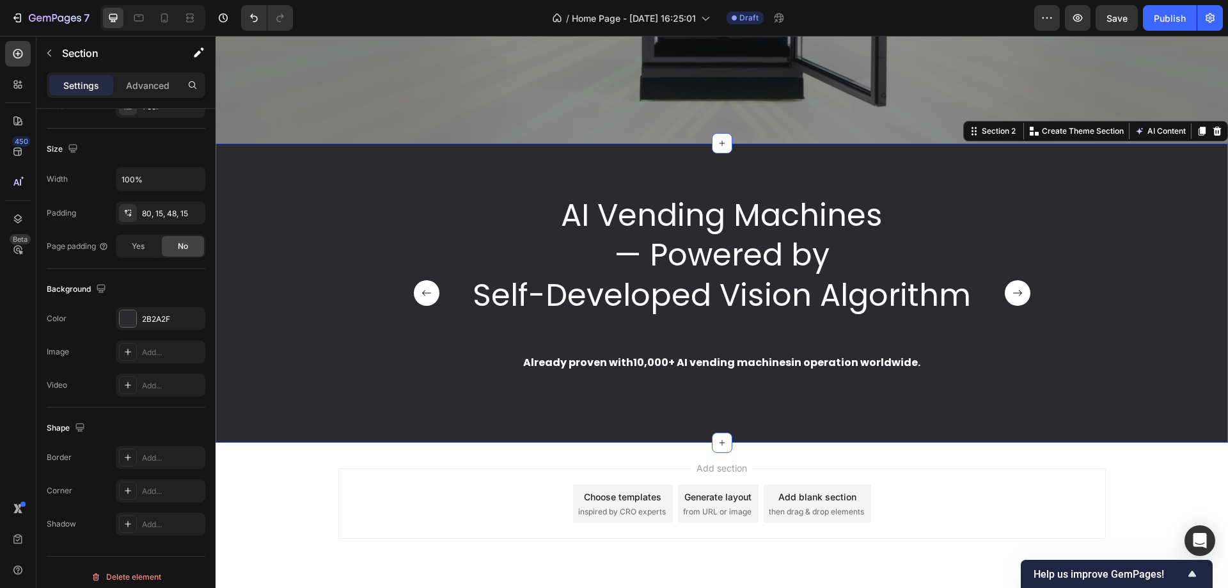
click at [330, 351] on div "AI Vending Machines — Powered by Self-Developed Vision Algorithm Text Block Alr…" at bounding box center [722, 304] width 994 height 218
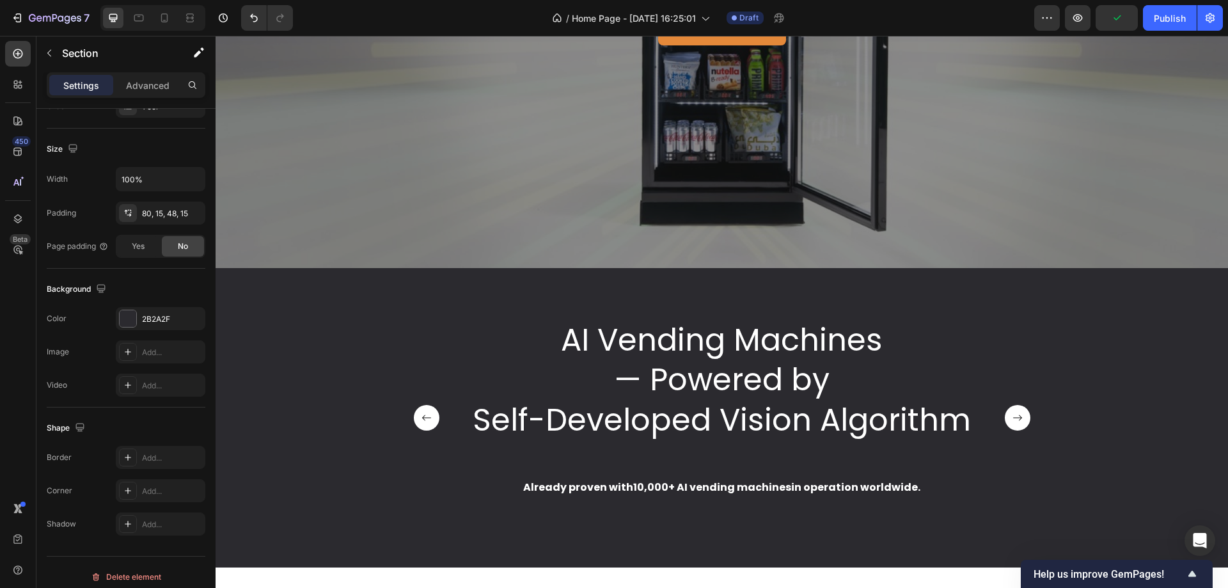
scroll to position [407, 0]
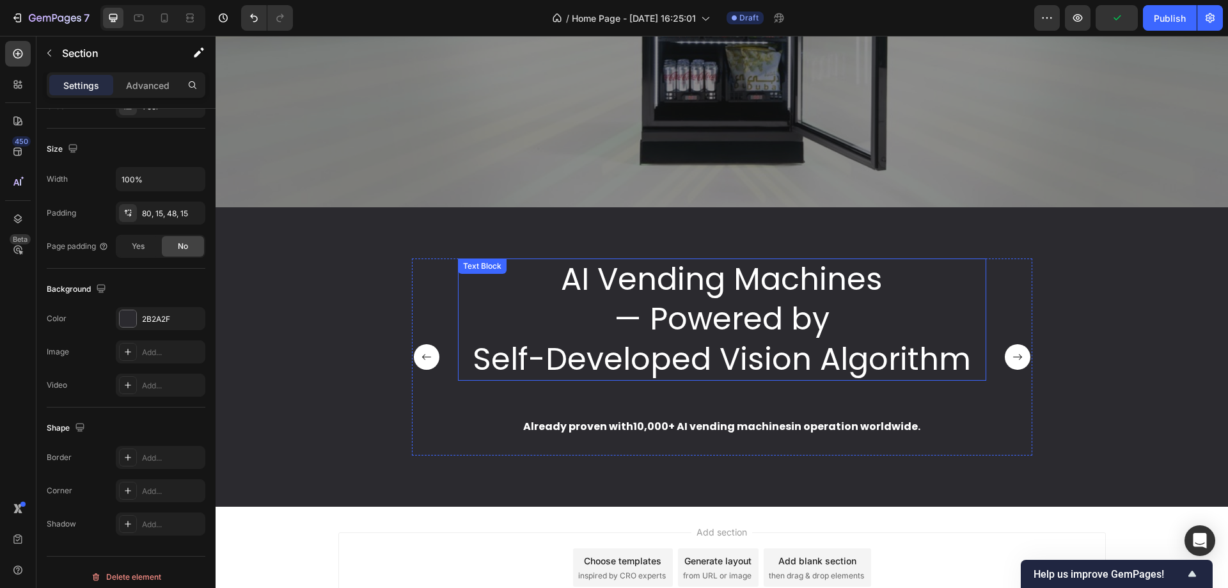
click at [613, 271] on p "AI Vending Machines" at bounding box center [722, 280] width 526 height 40
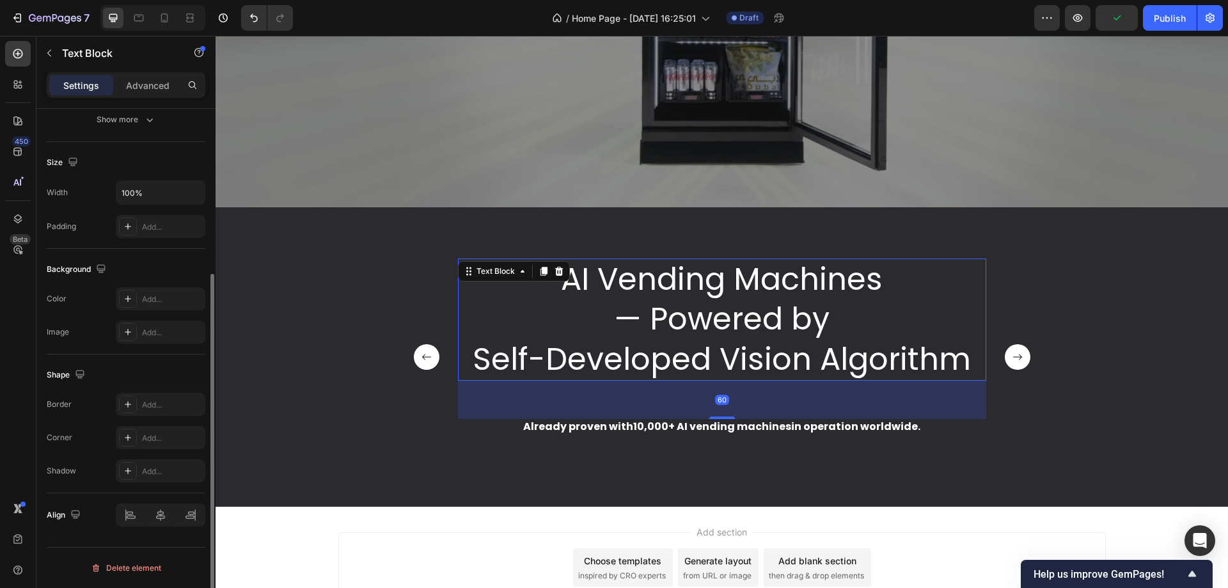
scroll to position [0, 0]
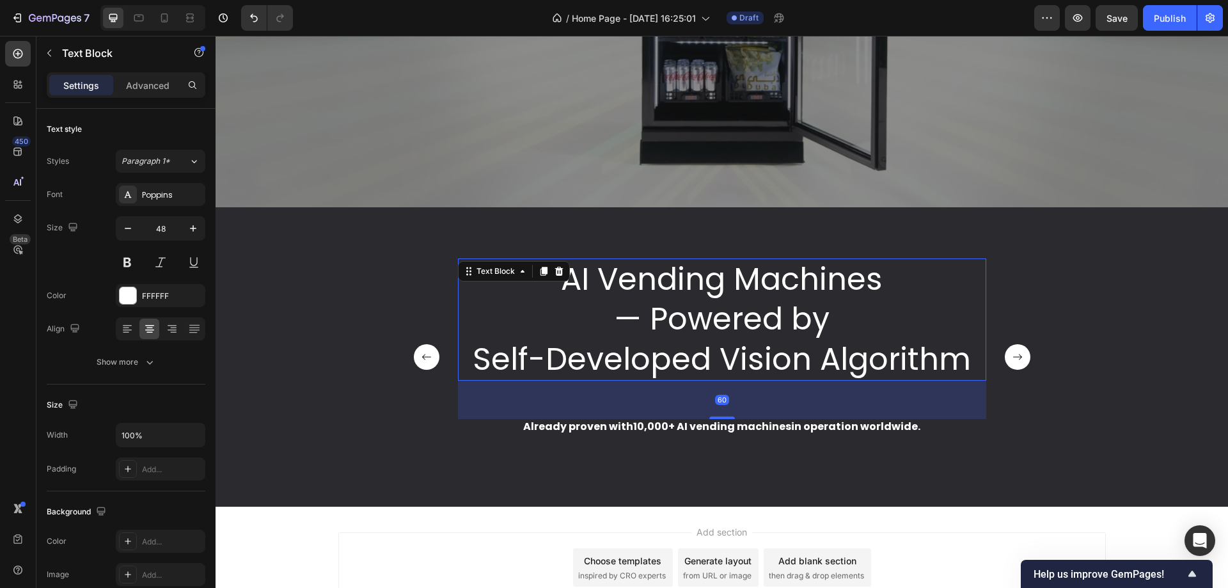
click at [594, 351] on p "Self-Developed Vision Algorithm" at bounding box center [722, 360] width 526 height 40
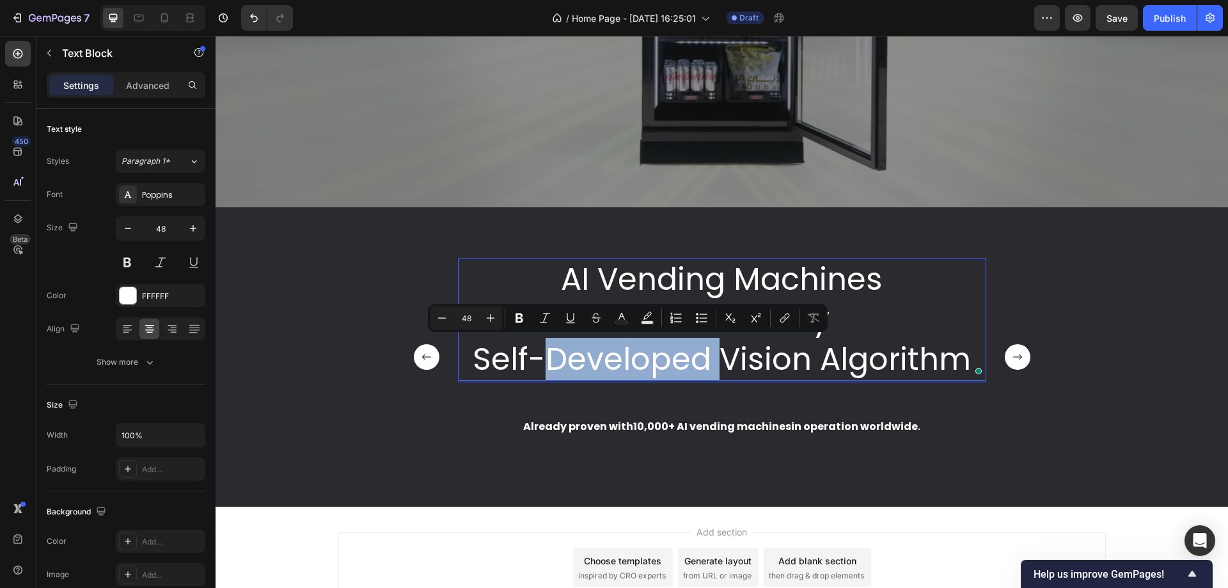
click at [710, 362] on p "Self-Developed Vision Algorithm" at bounding box center [722, 360] width 526 height 40
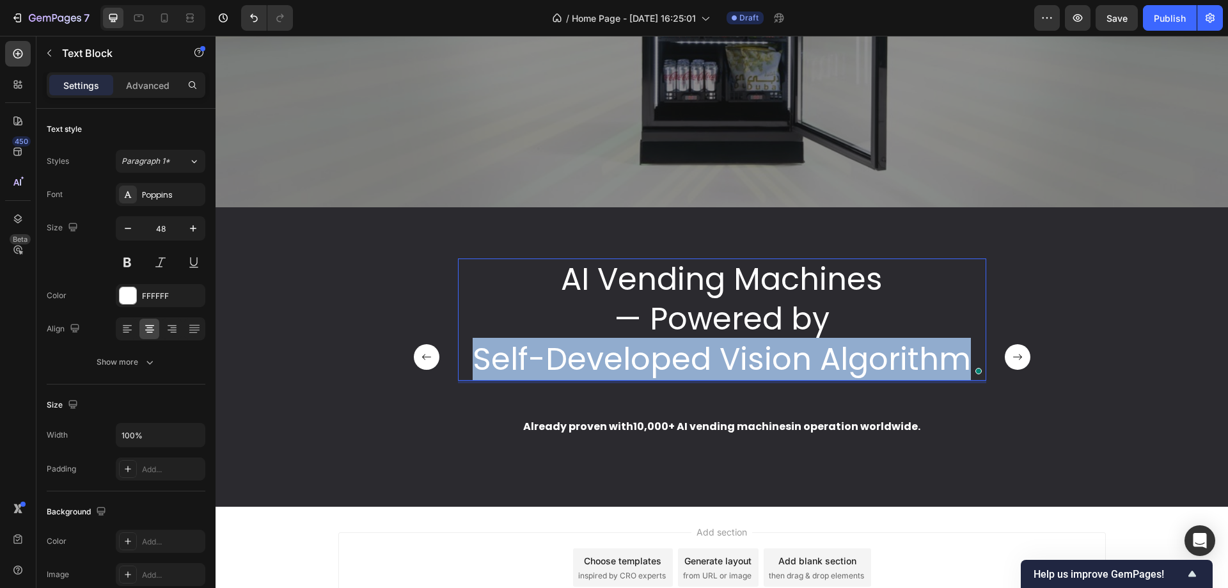
drag, startPoint x: 964, startPoint y: 356, endPoint x: 477, endPoint y: 364, distance: 486.3
click at [477, 364] on p "Self-Developed Vision Algorithm" at bounding box center [722, 360] width 526 height 40
click at [688, 347] on p "Self-Developed Vision Algorithm" at bounding box center [722, 360] width 526 height 40
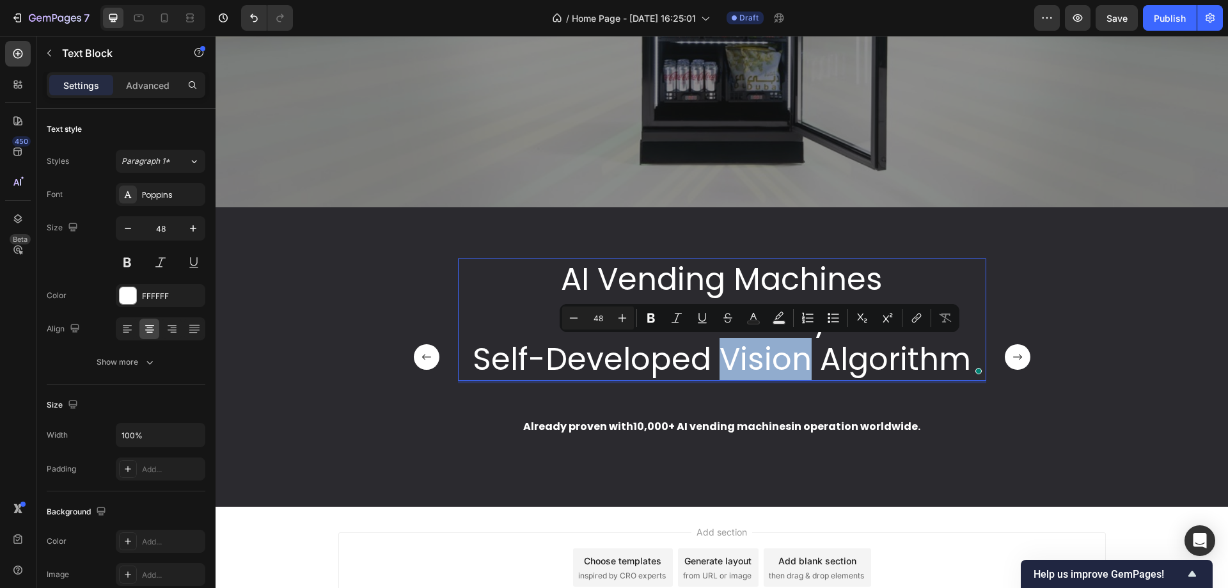
drag, startPoint x: 719, startPoint y: 361, endPoint x: 807, endPoint y: 363, distance: 88.3
click at [807, 363] on p "Self-Developed Vision Algorithm" at bounding box center [722, 360] width 526 height 40
click at [907, 377] on p "Self-Developed Vision Algorithm" at bounding box center [722, 360] width 526 height 40
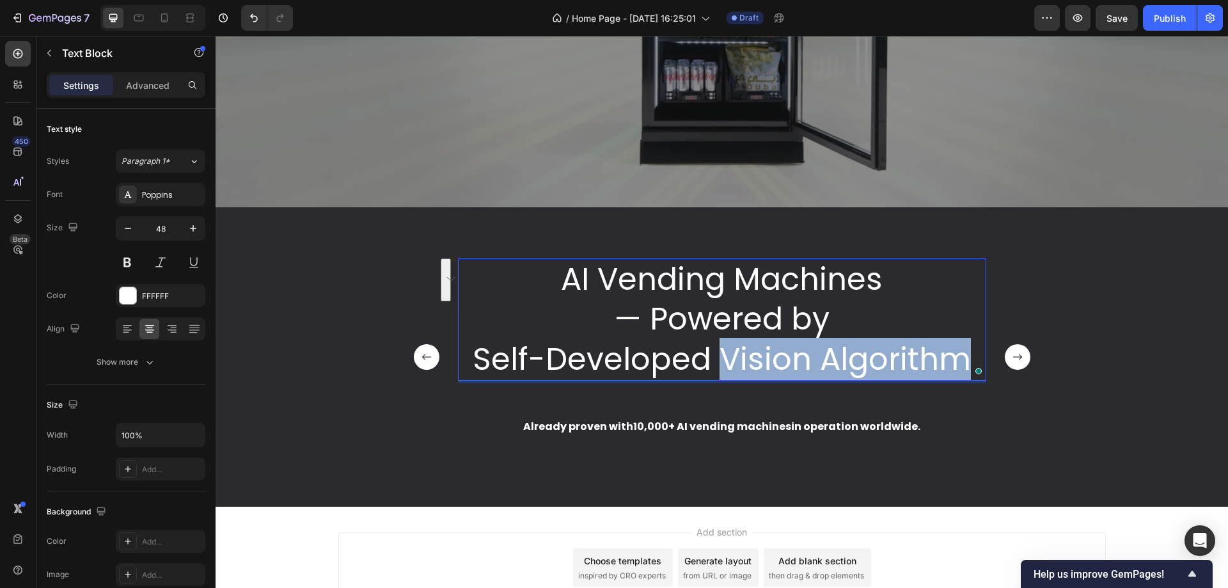
drag, startPoint x: 713, startPoint y: 361, endPoint x: 958, endPoint y: 360, distance: 245.1
click at [958, 360] on p "Self-Developed Vision Algorithm" at bounding box center [722, 360] width 526 height 40
copy p "Vision Algorithm"
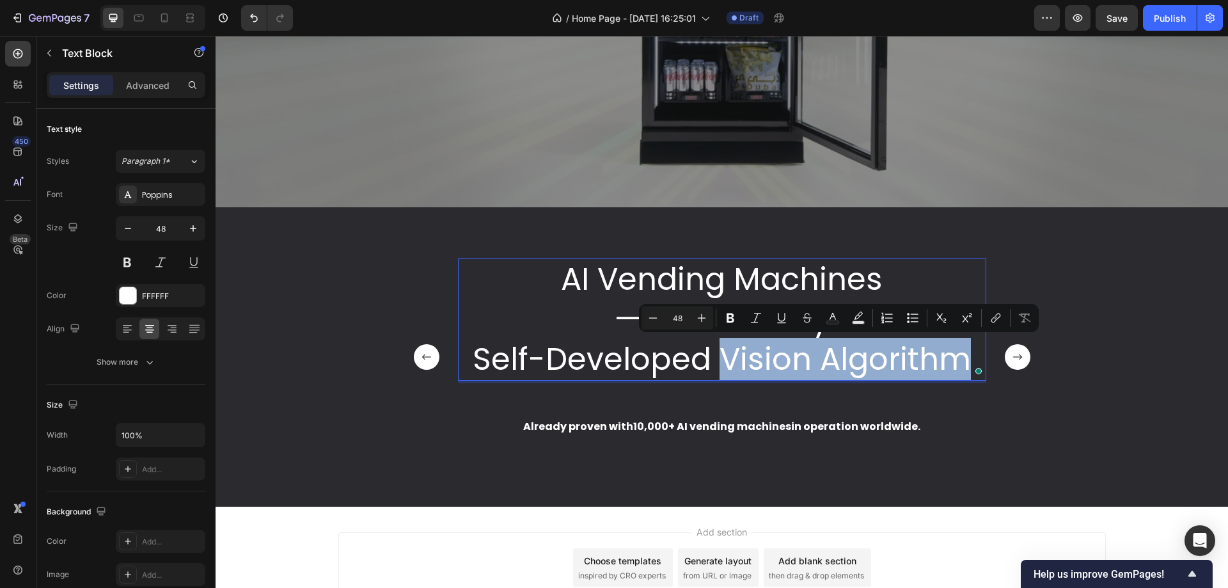
scroll to position [1, 0]
click at [715, 358] on p "Self-Developed Vision Algorithm" at bounding box center [722, 360] width 526 height 40
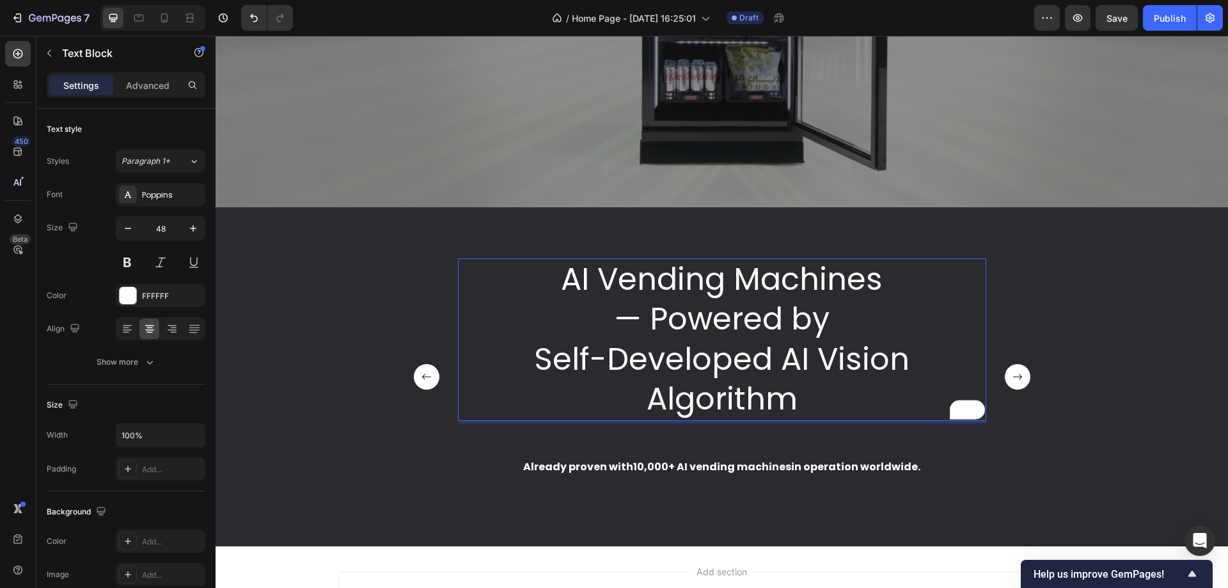
click at [781, 356] on p "Self-Developed AI Vision Algorithm" at bounding box center [722, 380] width 526 height 80
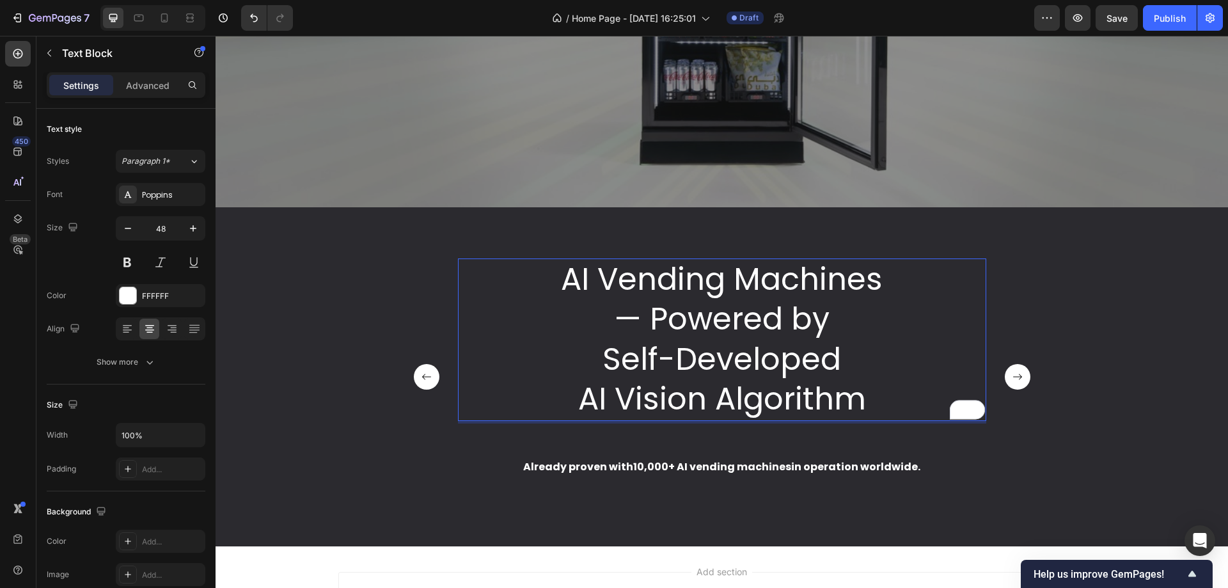
scroll to position [471, 0]
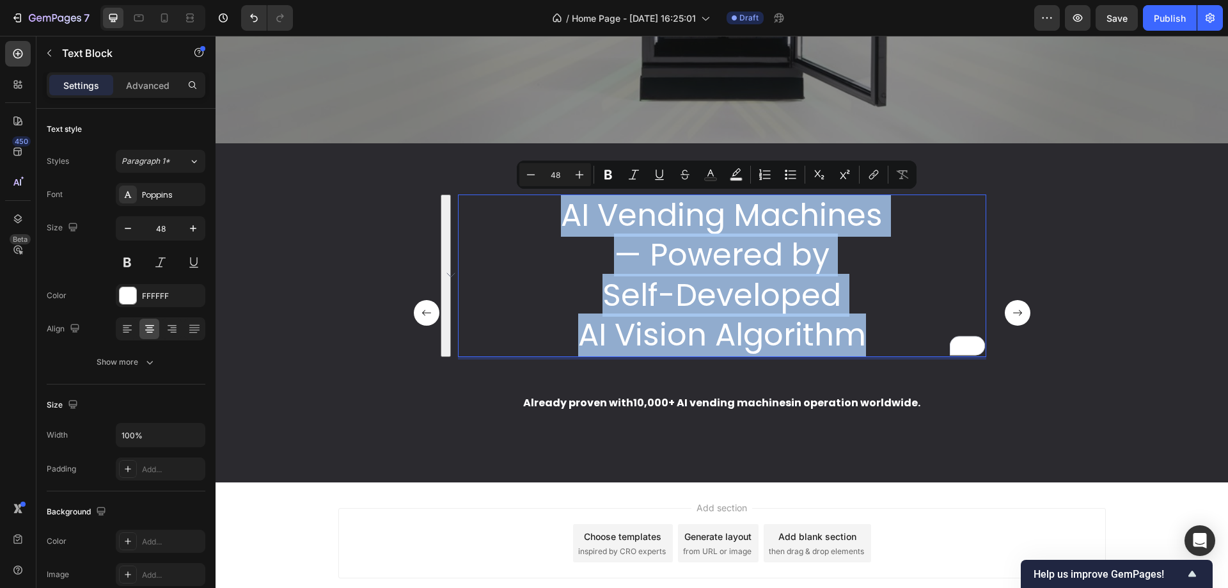
drag, startPoint x: 545, startPoint y: 208, endPoint x: 859, endPoint y: 332, distance: 337.8
click at [859, 332] on div "AI Vending Machines — Powered by Self-Developed AI Vision Algorithm" at bounding box center [722, 276] width 529 height 163
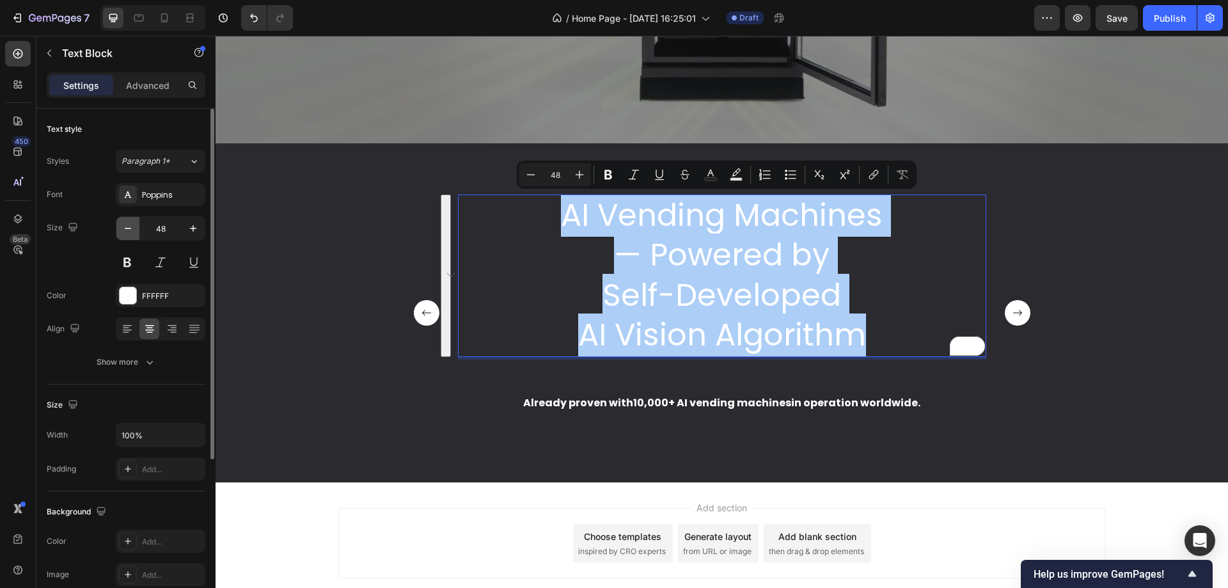
click at [122, 227] on icon "button" at bounding box center [128, 228] width 13 height 13
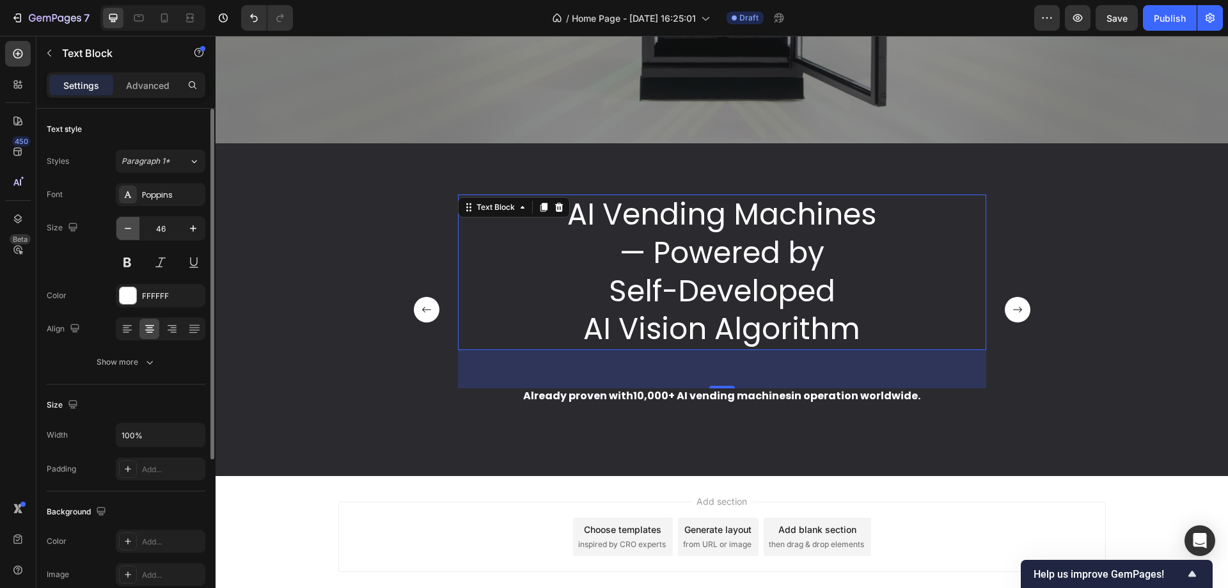
click at [122, 227] on icon "button" at bounding box center [128, 228] width 13 height 13
type input "45"
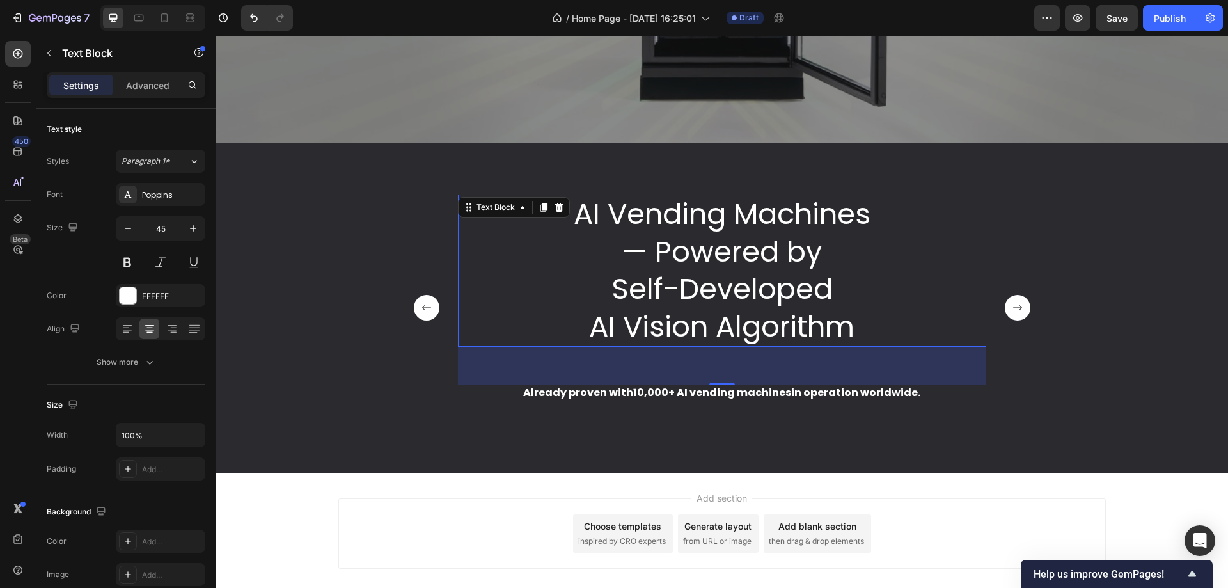
click at [559, 298] on p "Self-Developed" at bounding box center [722, 290] width 526 height 38
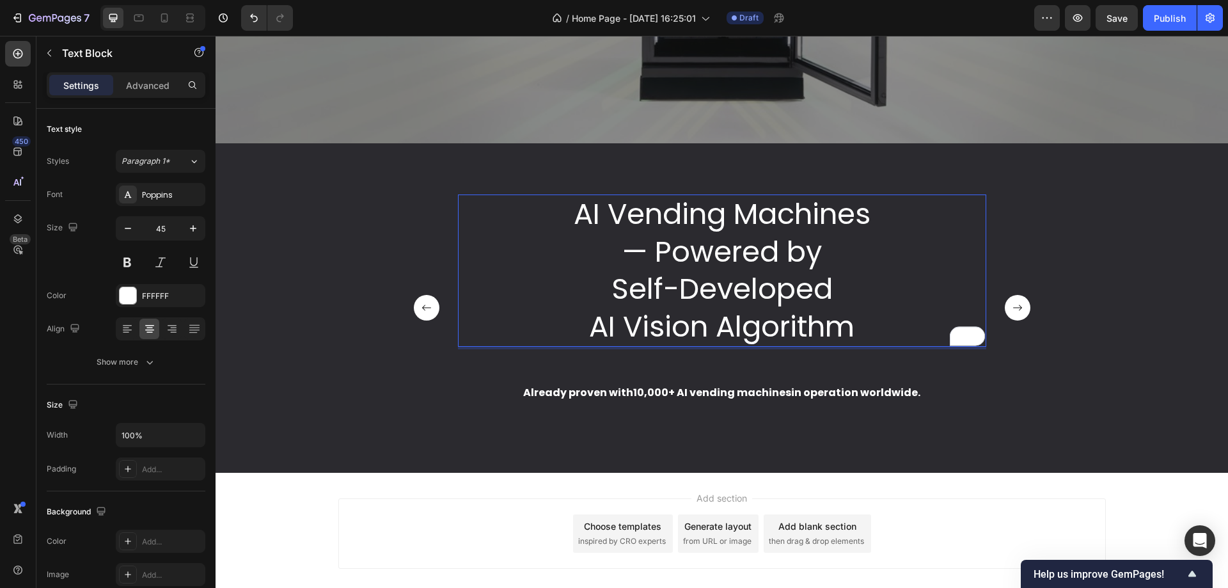
click at [571, 311] on p "AI Vision Algorithm" at bounding box center [722, 327] width 526 height 38
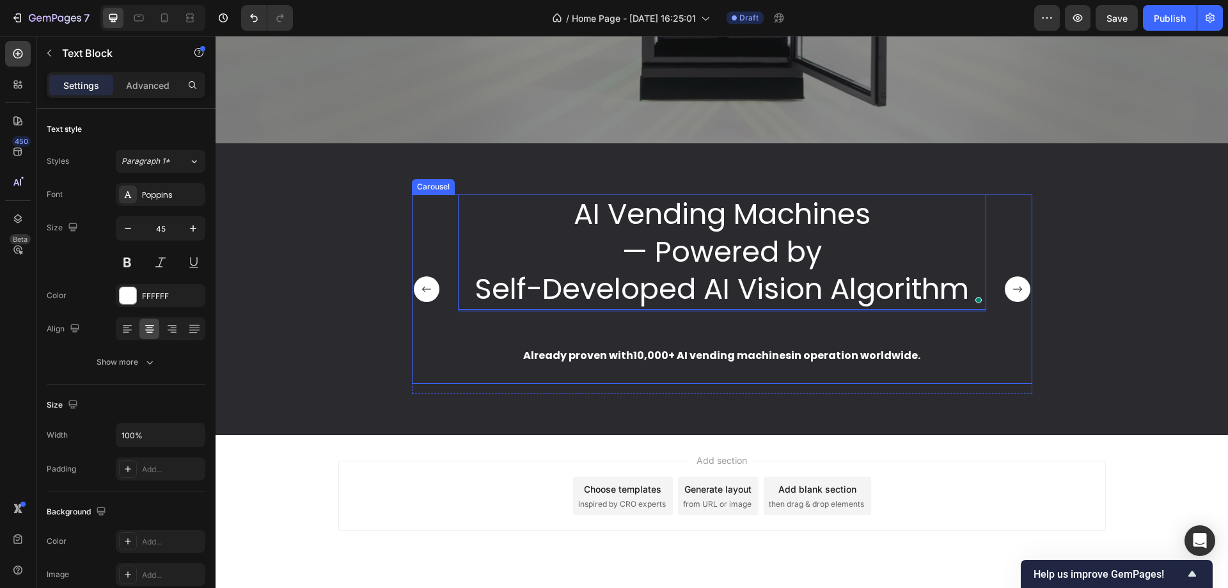
click at [898, 340] on div "AI Vending Machines — Powered by Self-Developed AI Vision Algorithm Text Block …" at bounding box center [722, 289] width 529 height 189
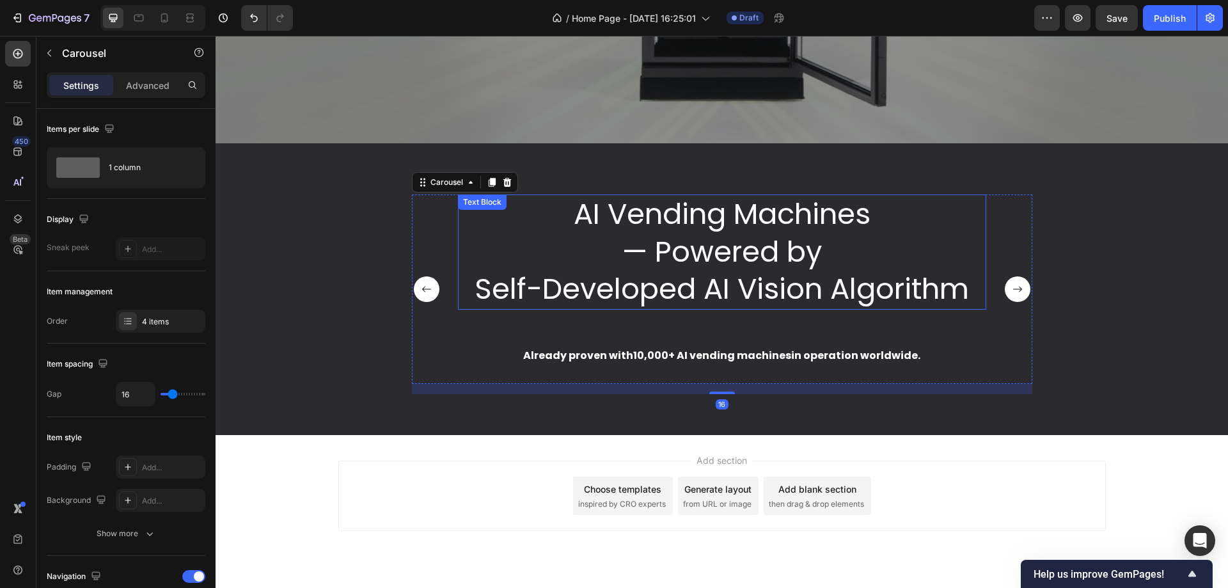
click at [839, 282] on p "Self-Developed AI Vision Algorithm" at bounding box center [722, 290] width 526 height 38
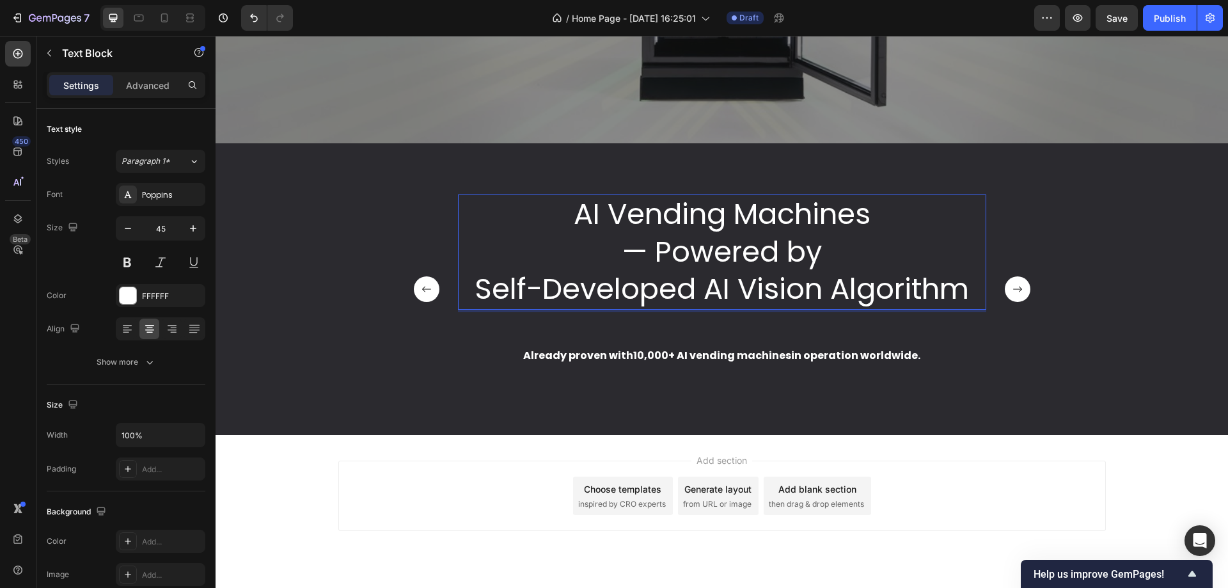
click at [929, 282] on p "Self-Developed AI Vision Algorithm" at bounding box center [722, 290] width 526 height 38
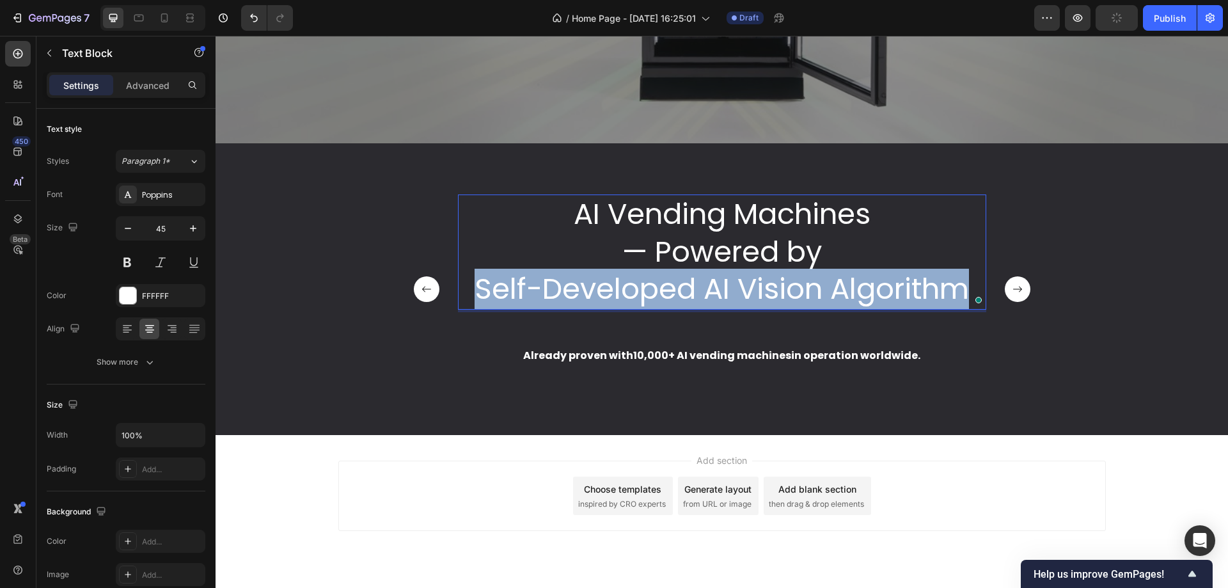
drag, startPoint x: 961, startPoint y: 285, endPoint x: 468, endPoint y: 290, distance: 493.3
click at [468, 290] on p "Self-Developed AI Vision Algorithm" at bounding box center [722, 290] width 526 height 38
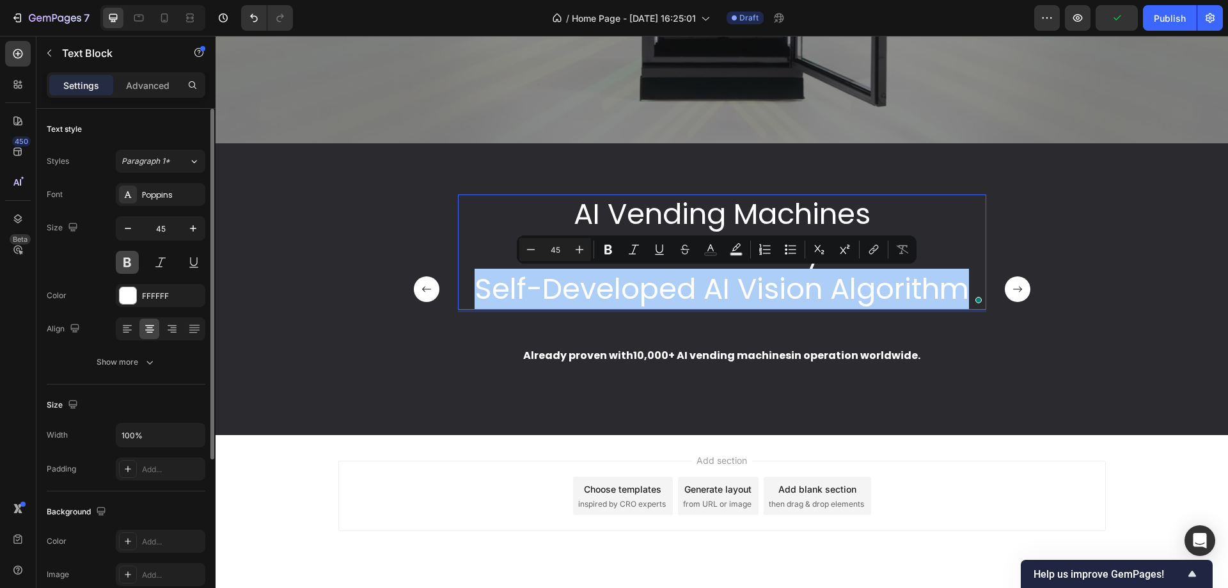
click at [130, 265] on button at bounding box center [127, 262] width 23 height 23
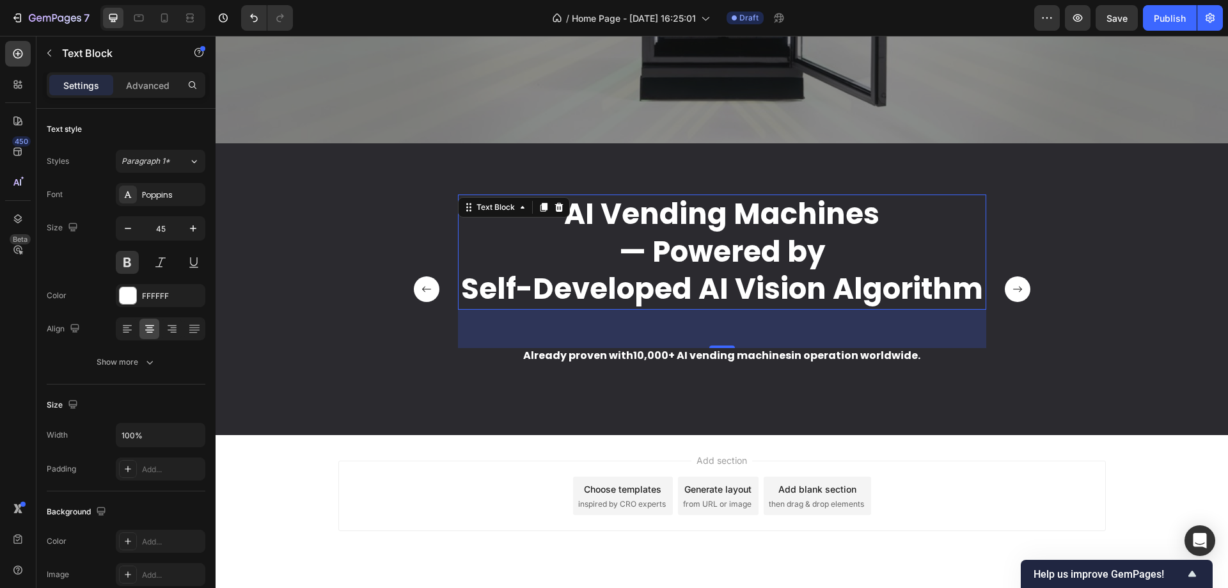
click at [575, 276] on p "Self-Developed AI Vision Algorithm" at bounding box center [722, 290] width 526 height 38
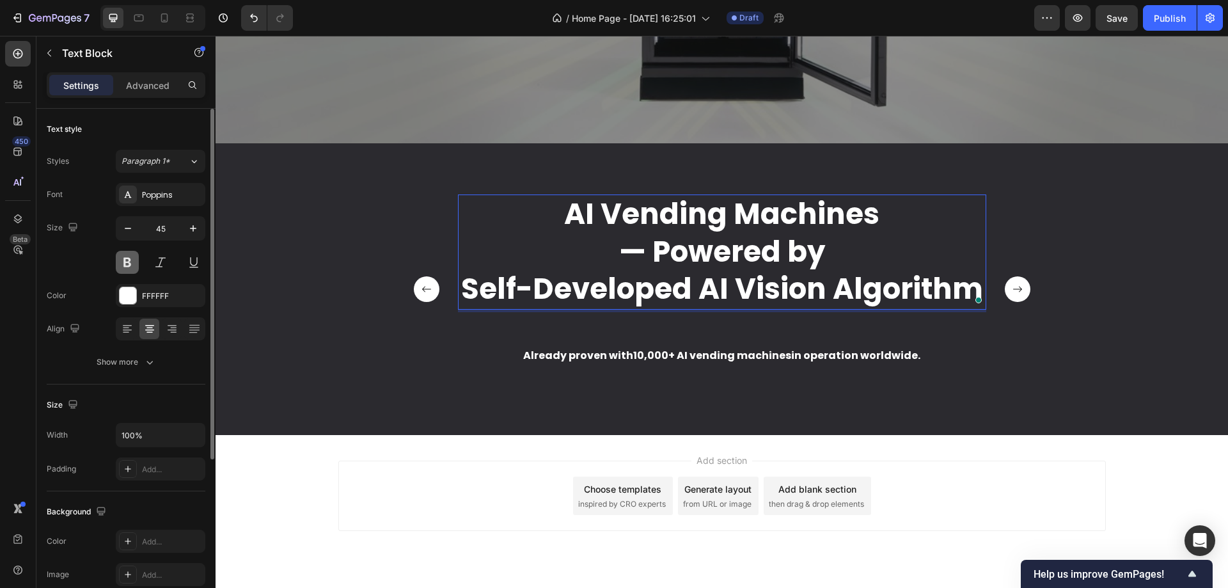
click at [134, 257] on button at bounding box center [127, 262] width 23 height 23
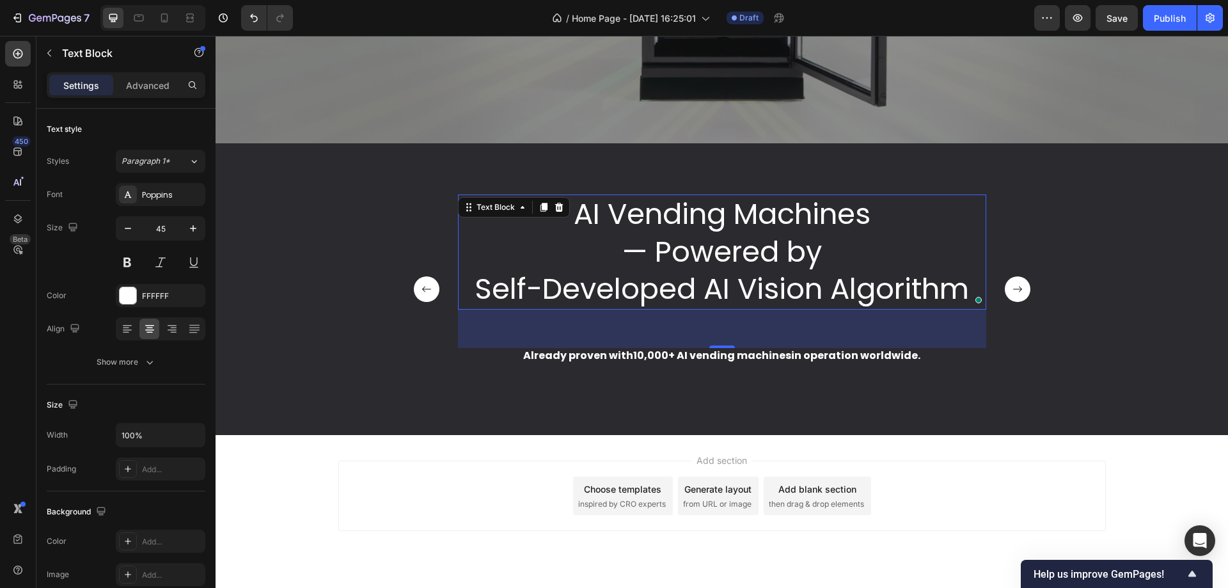
click at [334, 271] on div "AI Vending Machines — Powered by Self-Developed AI Vision Algorithm Text Block …" at bounding box center [722, 300] width 994 height 210
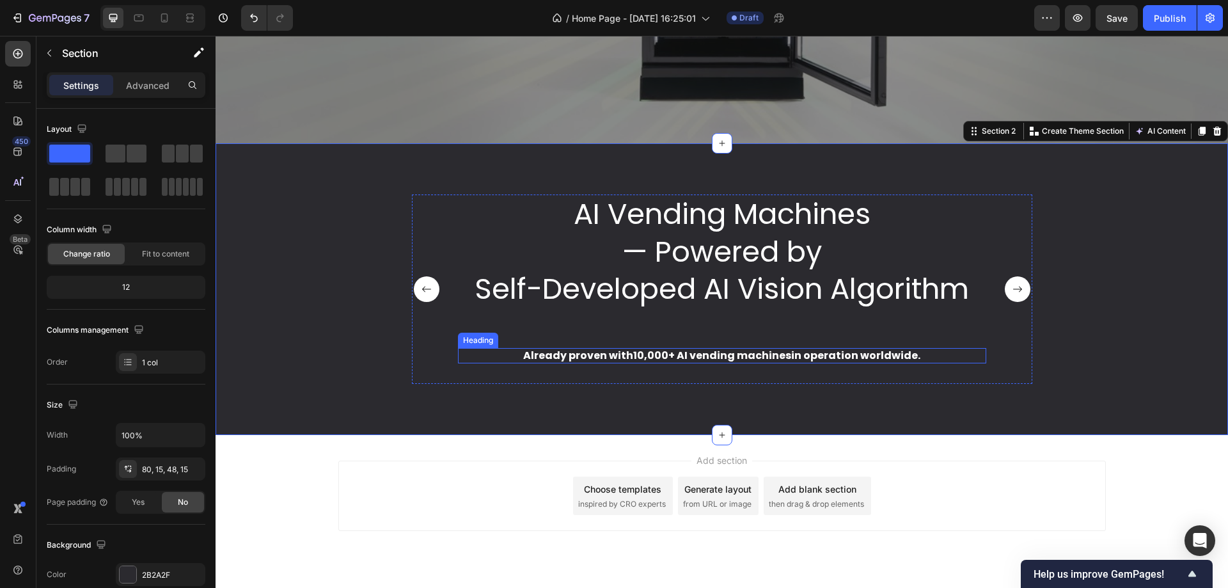
click at [667, 351] on strong "10,000+ AI vending machines" at bounding box center [712, 355] width 158 height 15
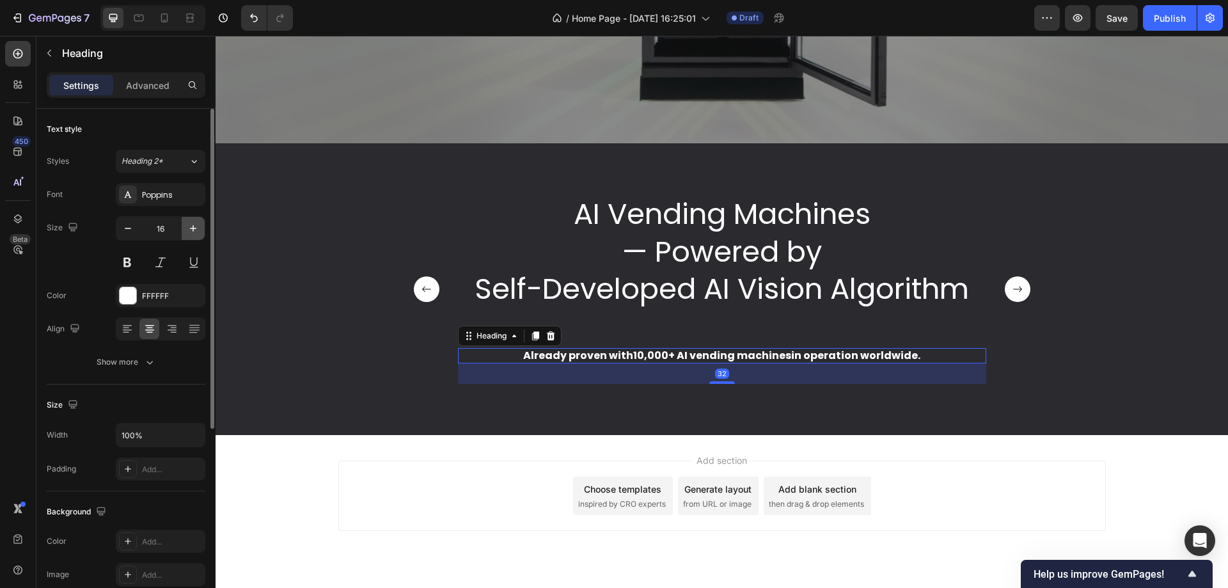
click at [189, 230] on icon "button" at bounding box center [193, 228] width 13 height 13
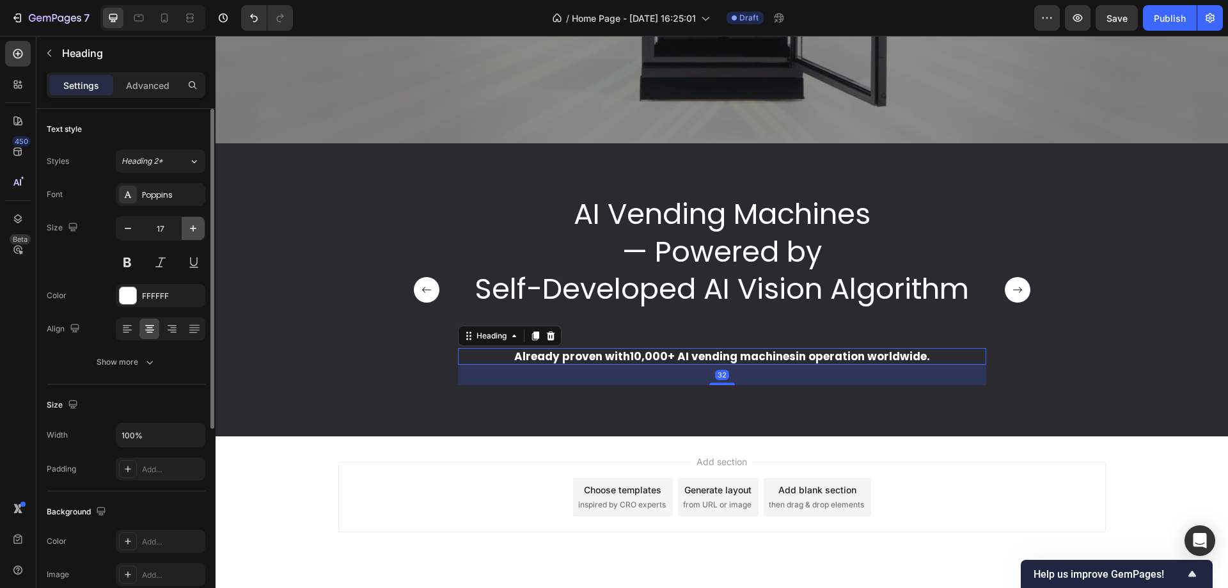
click at [189, 230] on icon "button" at bounding box center [193, 228] width 13 height 13
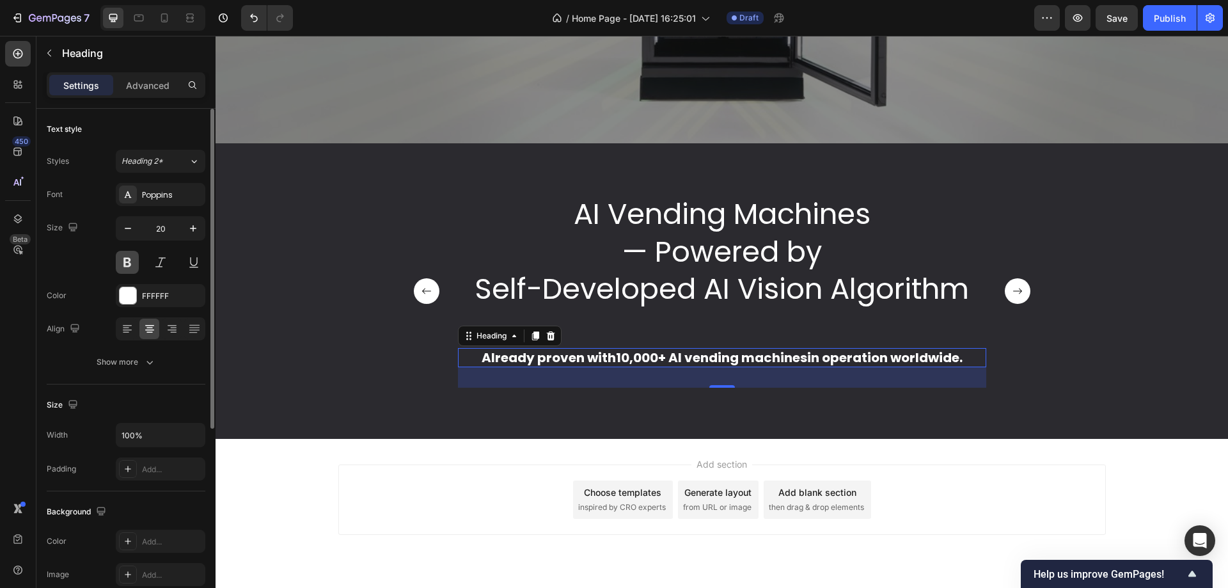
click at [129, 269] on button at bounding box center [127, 262] width 23 height 23
click at [469, 352] on h2 "Already proven with 10,000+ AI vending machines in operation worldwide." at bounding box center [722, 357] width 529 height 19
click at [469, 352] on p "Already proven with 10,000+ AI vending machines in operation worldwide." at bounding box center [722, 357] width 526 height 17
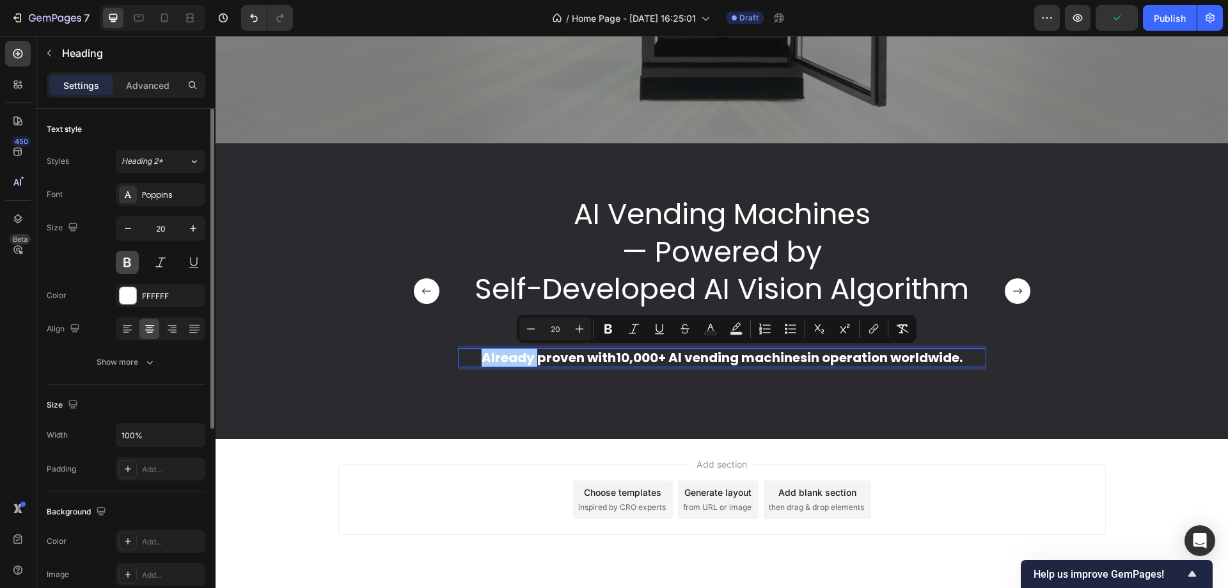
click at [126, 260] on button at bounding box center [127, 262] width 23 height 23
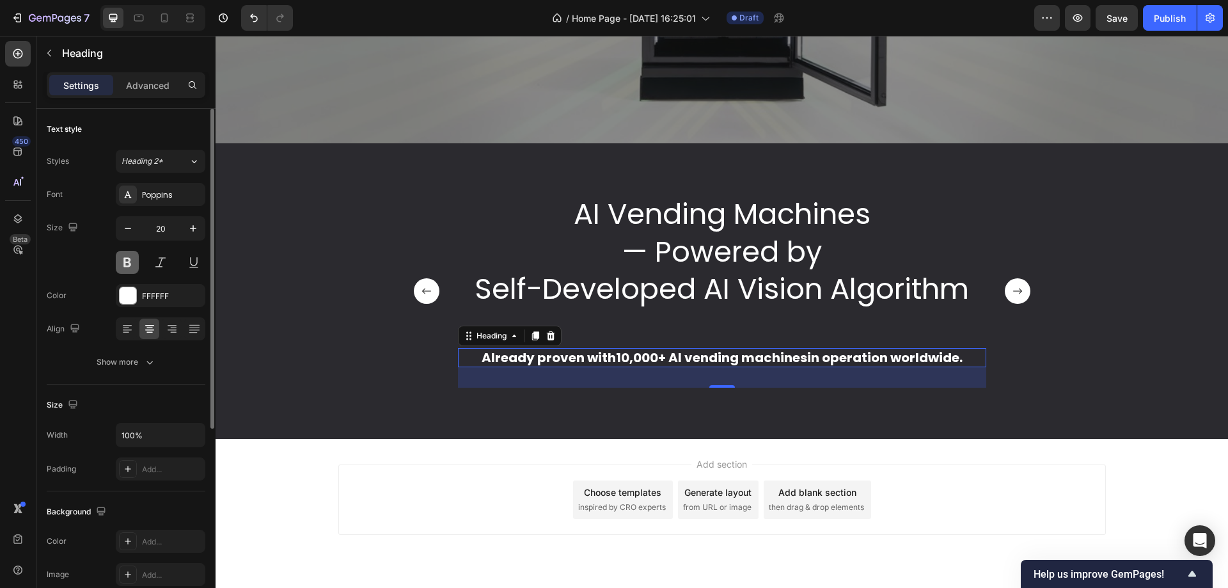
click at [126, 260] on button at bounding box center [127, 262] width 23 height 23
click at [542, 359] on p "Already proven with 10,000+ AI vending machines in operation worldwide." at bounding box center [722, 357] width 526 height 17
click at [184, 230] on button "button" at bounding box center [193, 228] width 23 height 23
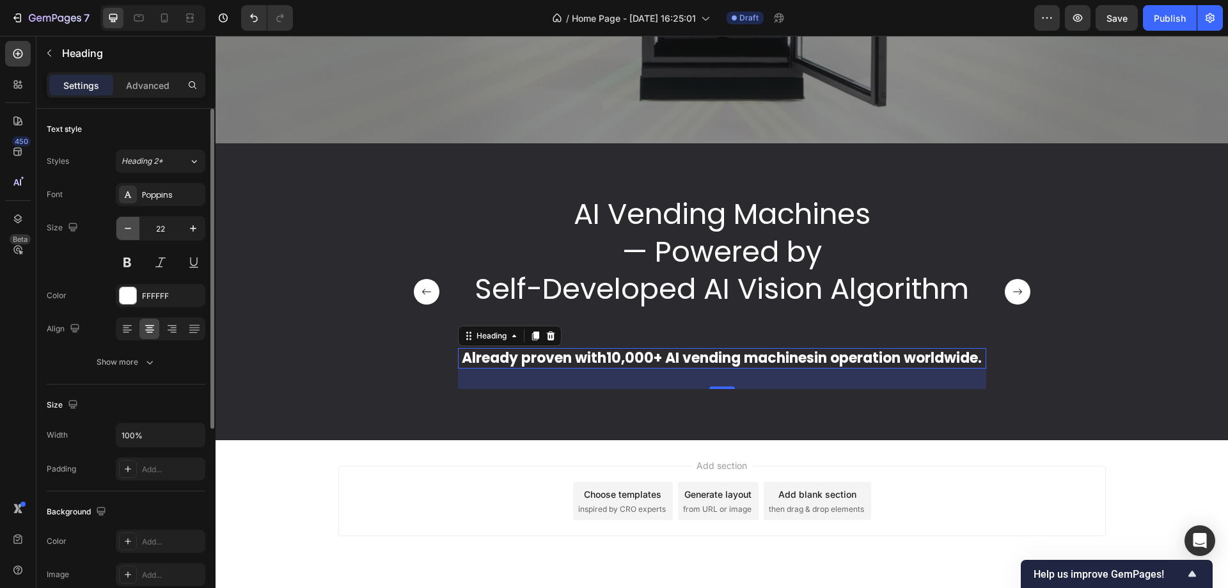
click at [123, 233] on icon "button" at bounding box center [128, 228] width 13 height 13
type input "21"
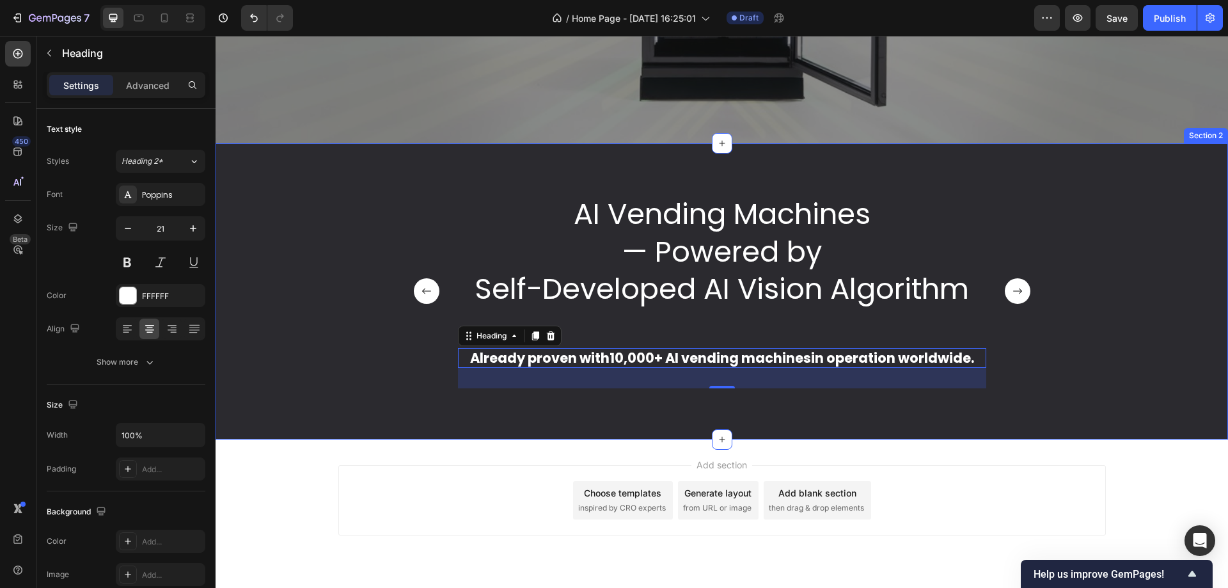
click at [269, 292] on div "AI Vending Machines — Powered by Self-Developed AI Vision Algorithm Text Block …" at bounding box center [722, 302] width 994 height 214
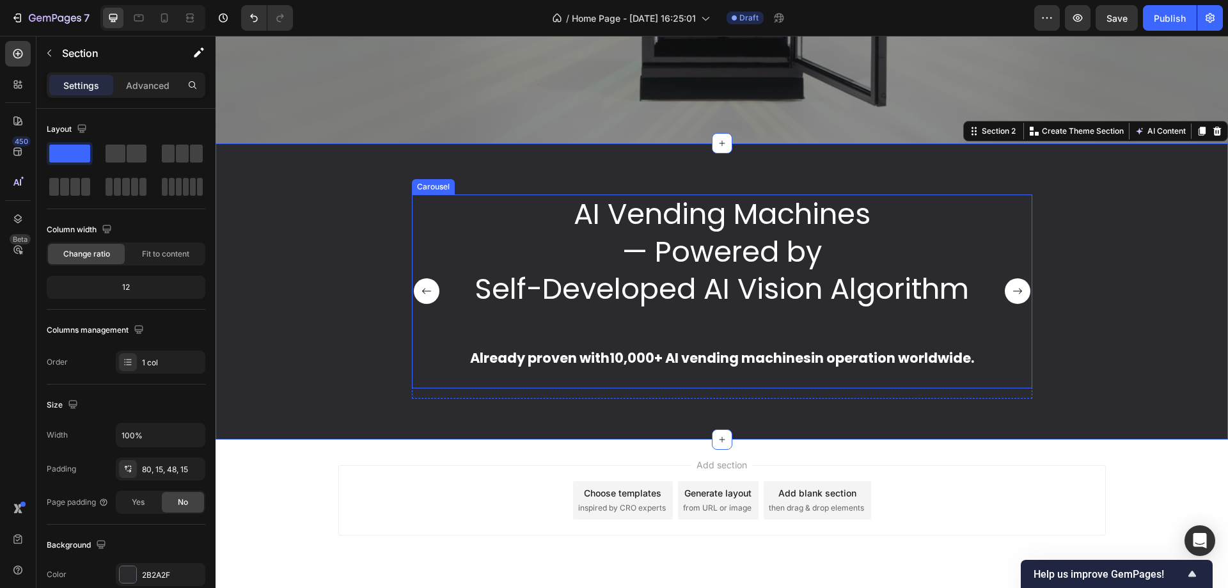
click at [483, 358] on p "Already proven with 10,000+ AI vending machines in operation worldwide." at bounding box center [722, 357] width 526 height 17
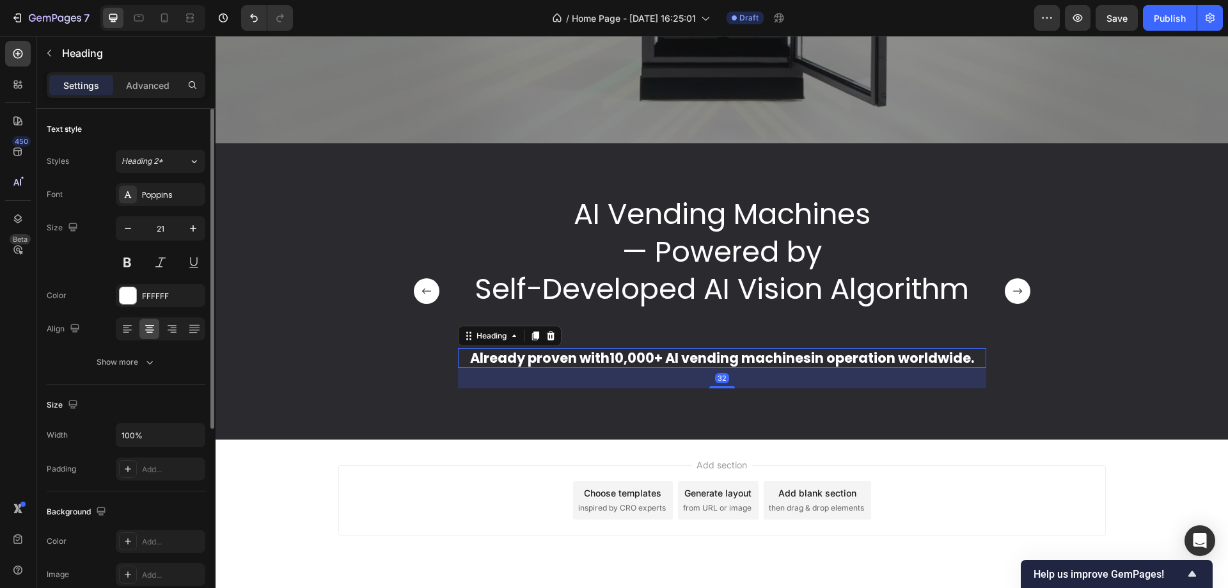
scroll to position [315, 0]
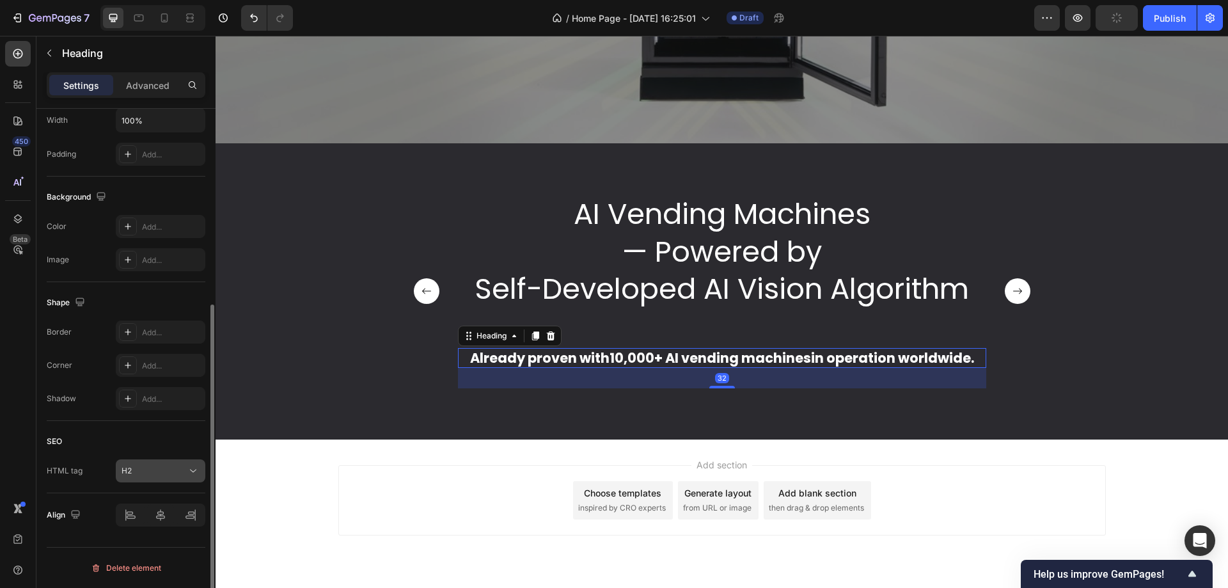
click at [141, 465] on div "H2" at bounding box center [161, 471] width 78 height 13
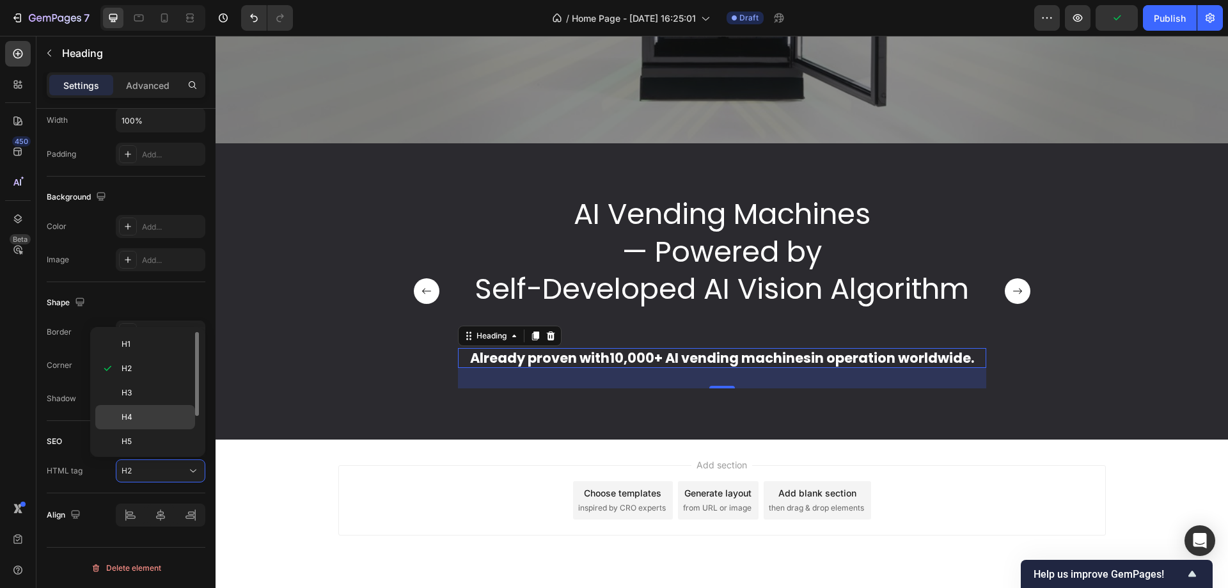
scroll to position [51, 0]
click at [154, 440] on p "Div" at bounding box center [156, 440] width 68 height 12
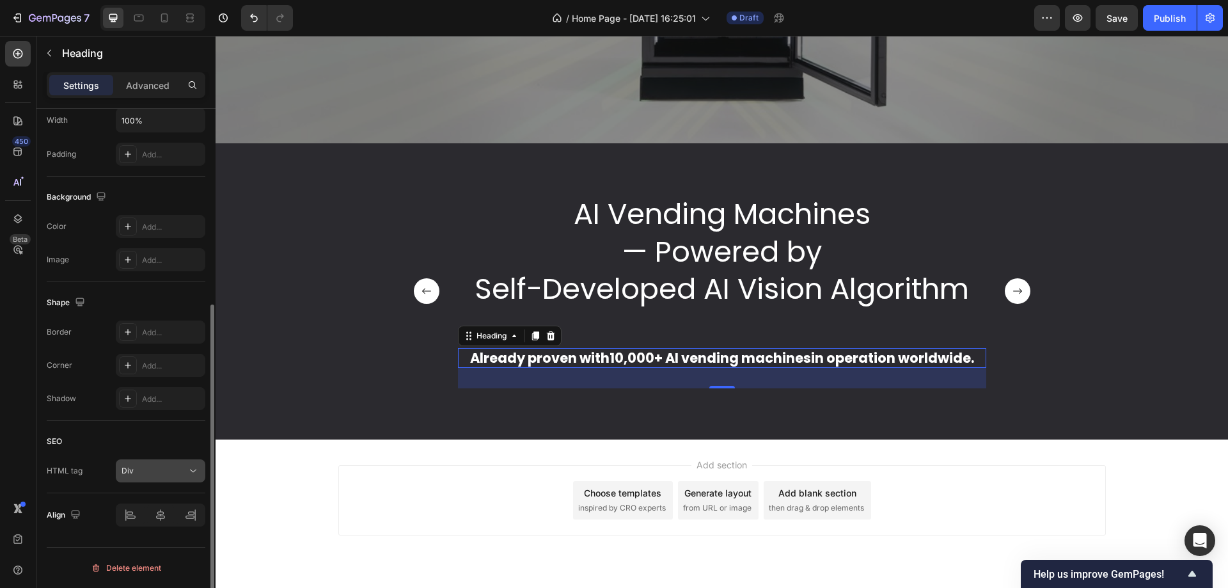
click at [150, 468] on div "Div" at bounding box center [154, 471] width 65 height 12
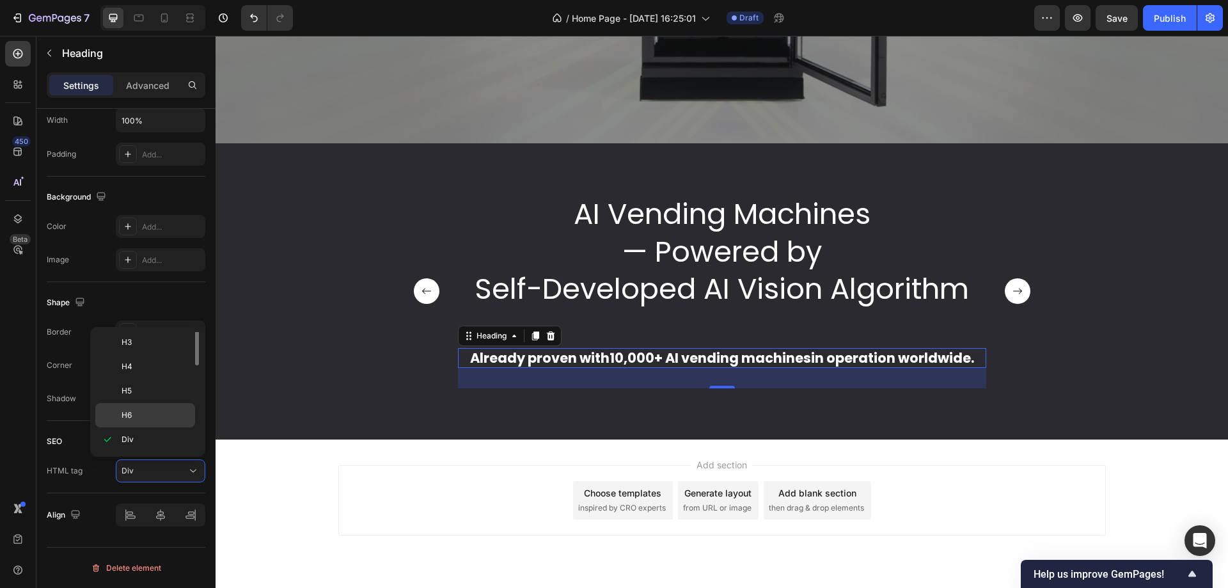
scroll to position [0, 0]
click at [154, 399] on div "H3" at bounding box center [145, 393] width 100 height 24
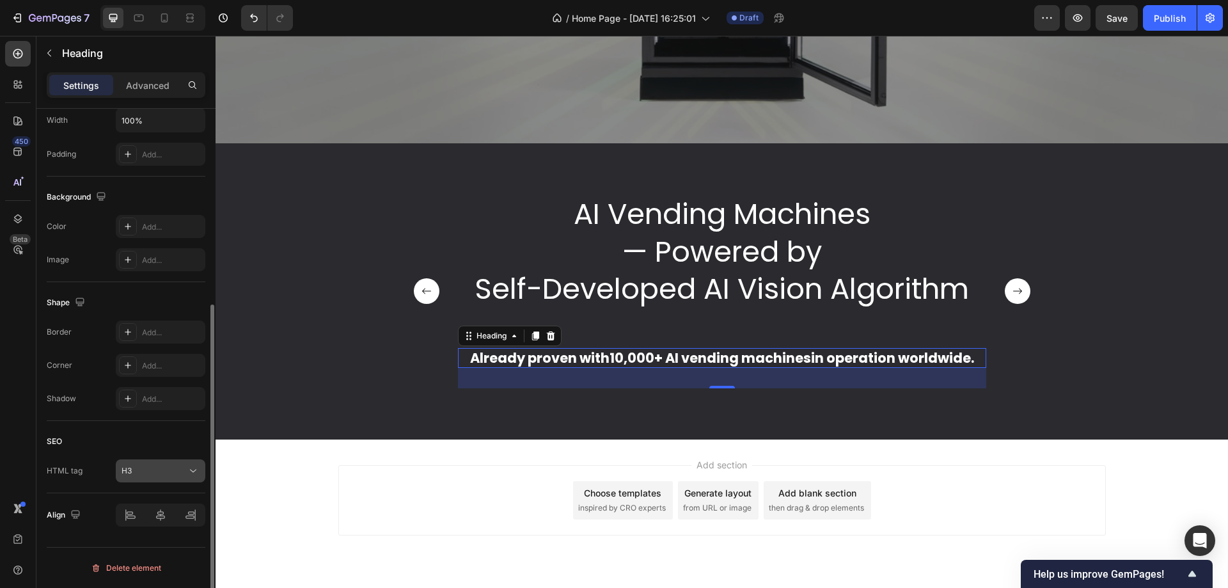
click at [154, 462] on button "H3" at bounding box center [161, 470] width 90 height 23
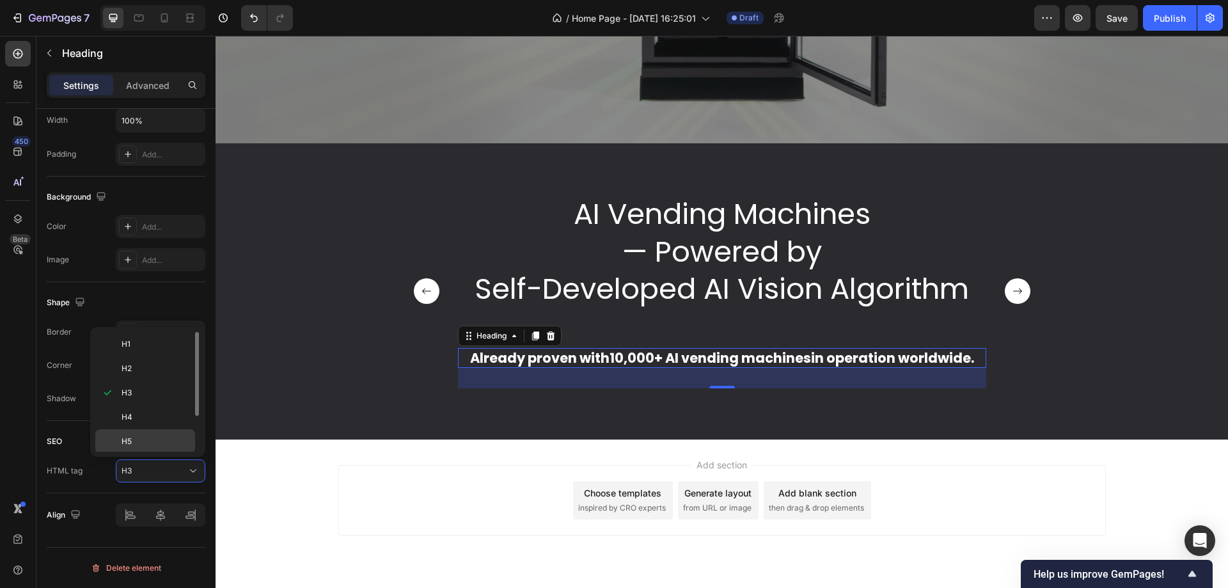
scroll to position [51, 0]
click at [157, 441] on p "Div" at bounding box center [156, 440] width 68 height 12
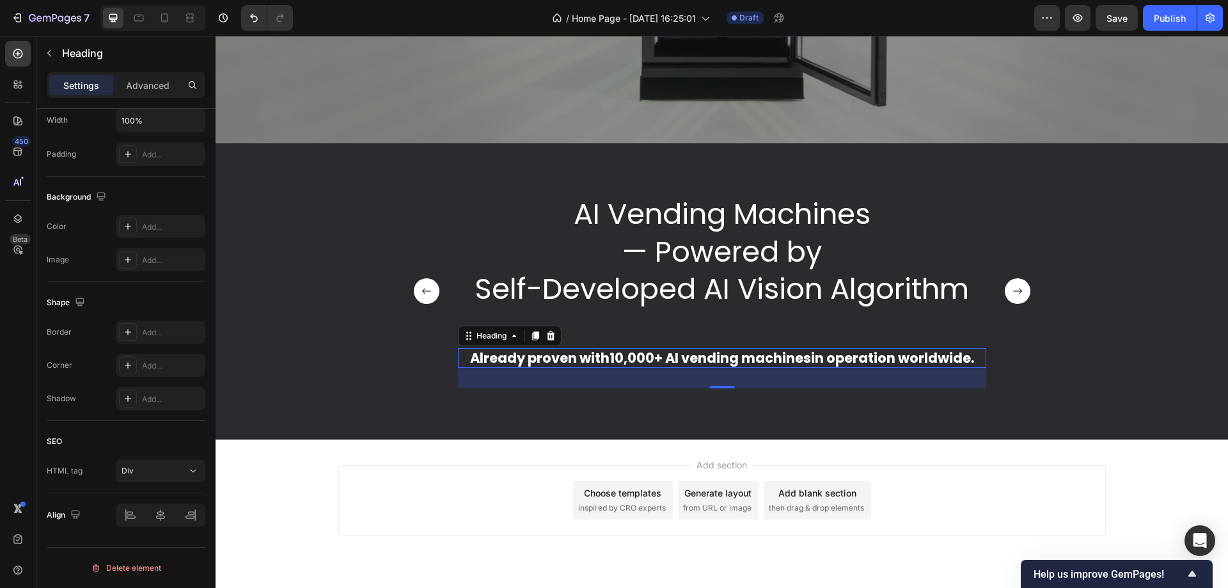
click at [415, 392] on div "AI Vending Machines — Powered by Self-Developed AI Vision Algorithm Text Block …" at bounding box center [722, 297] width 621 height 204
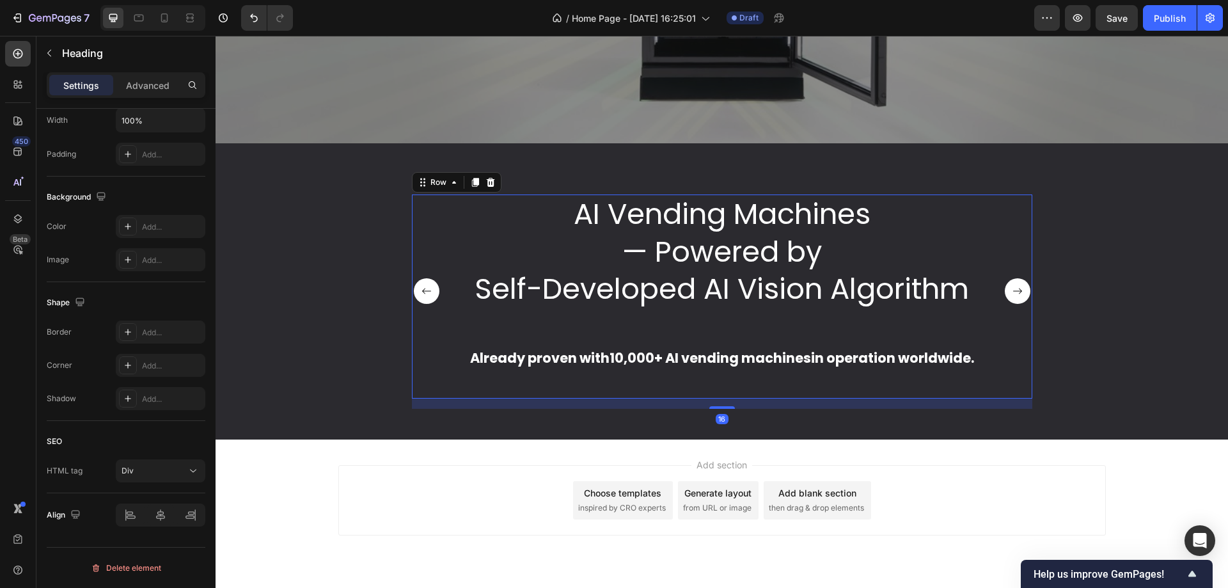
scroll to position [0, 0]
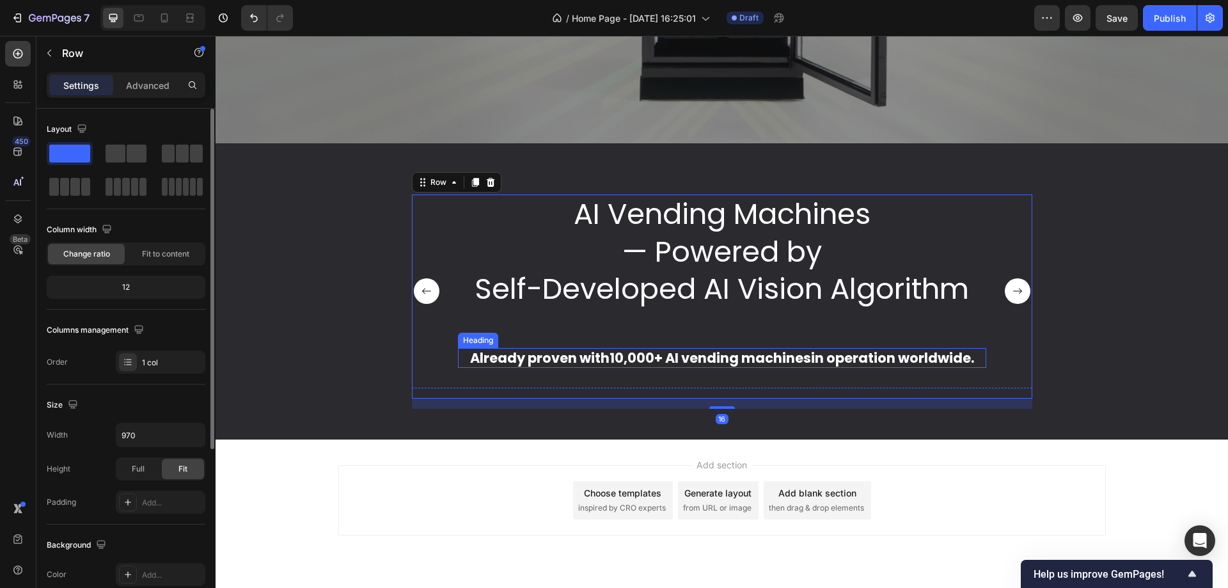
click at [518, 352] on div "Already proven with 10,000+ AI vending machines in operation worldwide." at bounding box center [722, 358] width 529 height 20
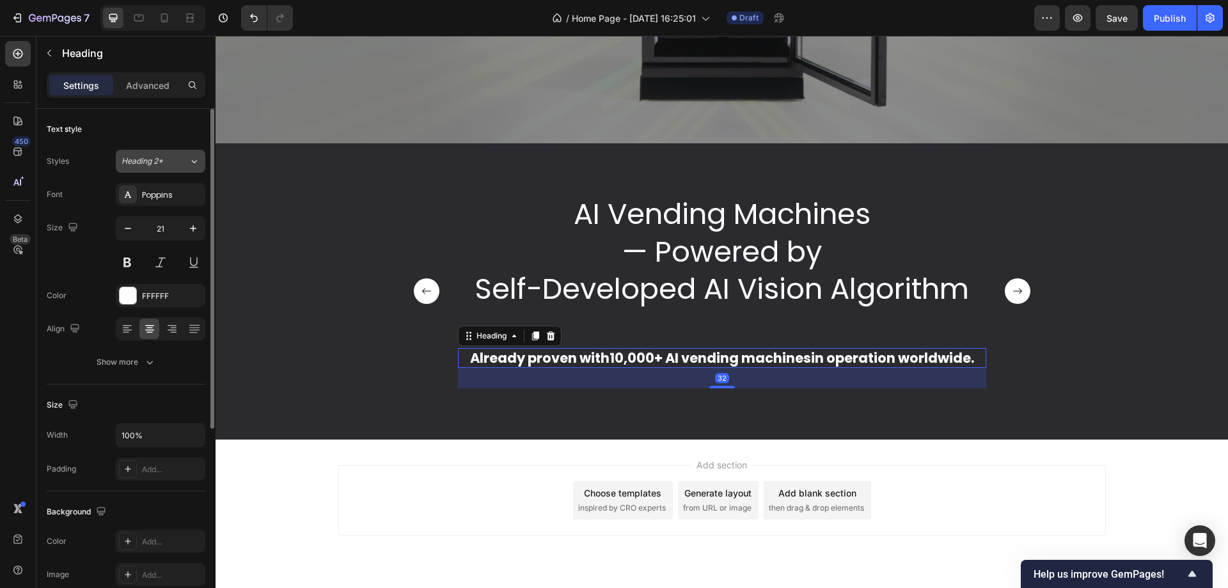
click at [161, 161] on span "Heading 2*" at bounding box center [143, 161] width 42 height 12
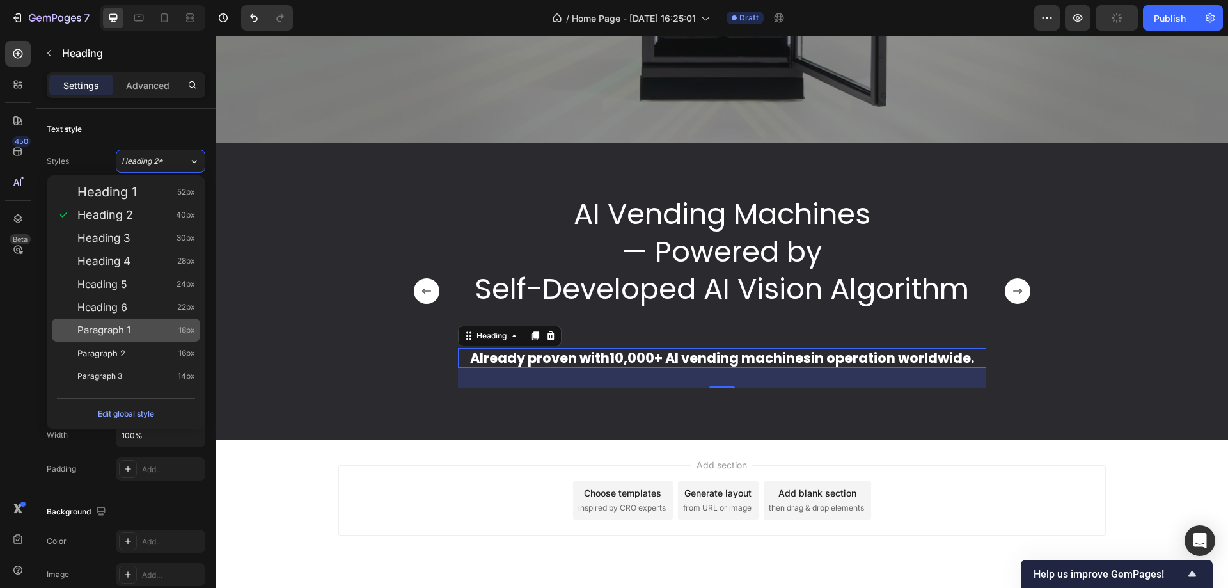
click at [142, 336] on div "Paragraph 1 18px" at bounding box center [136, 330] width 118 height 13
type input "18"
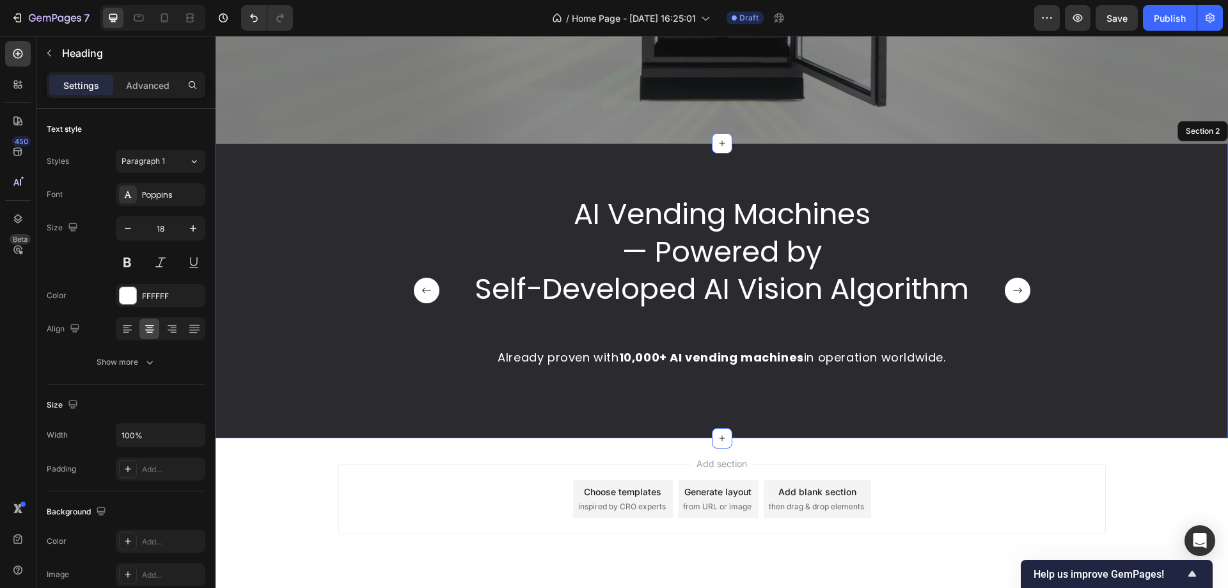
click at [344, 328] on div "AI Vending Machines — Powered by Self-Developed AI Vision Algorithm Text Block …" at bounding box center [722, 301] width 994 height 213
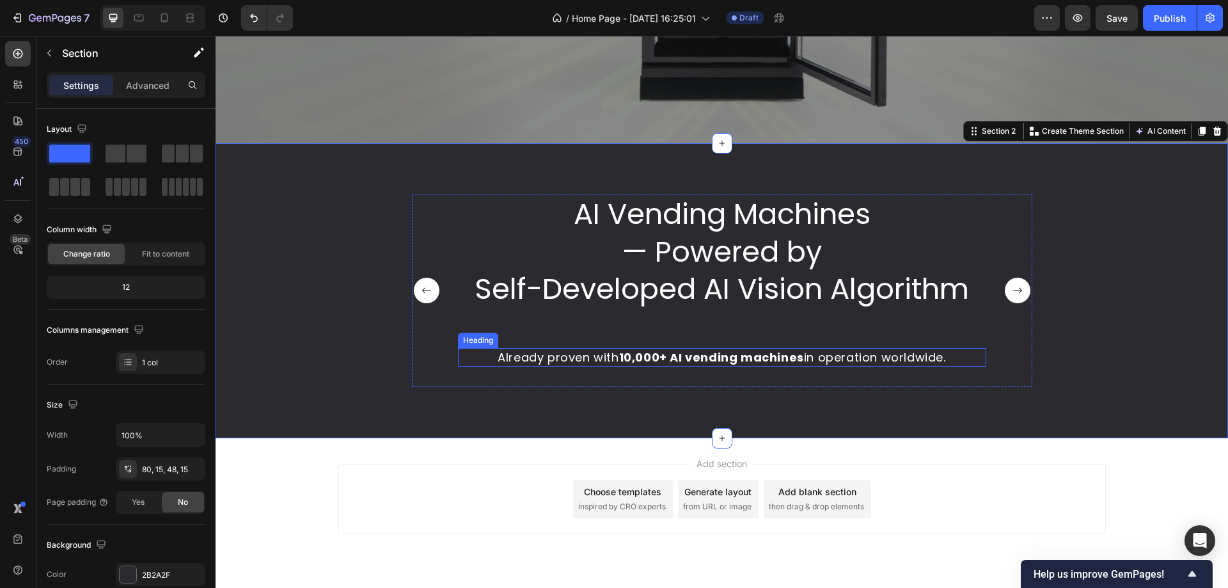
click at [683, 362] on strong "10,000+ AI vending machines" at bounding box center [711, 357] width 185 height 16
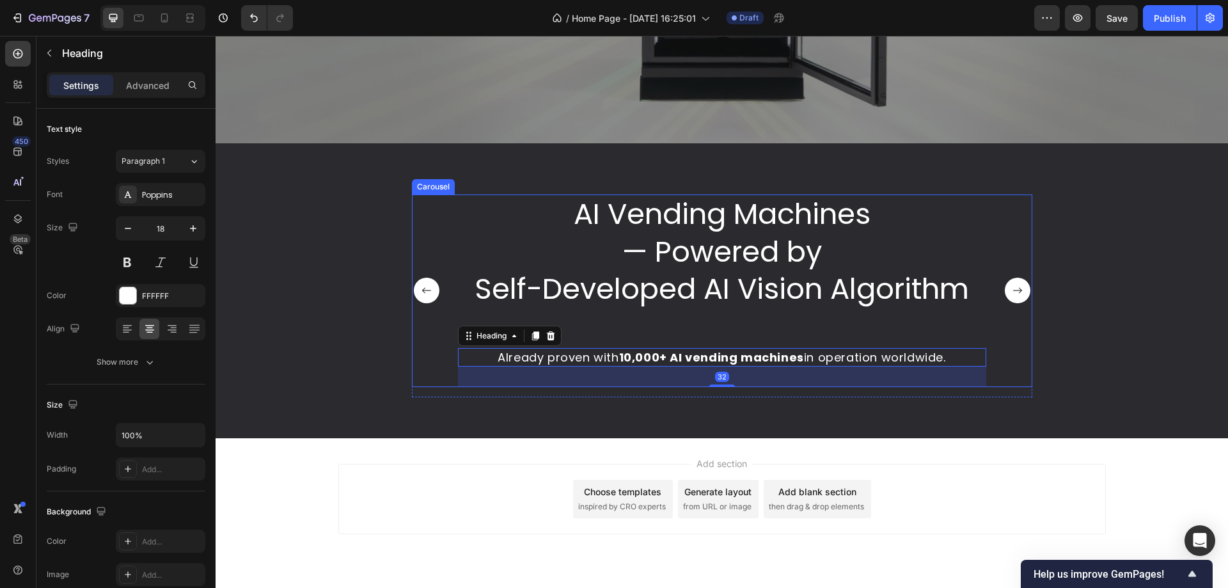
click at [681, 325] on div "AI Vending Machines — Powered by Self-Developed AI Vision Algorithm Text Block …" at bounding box center [722, 291] width 529 height 193
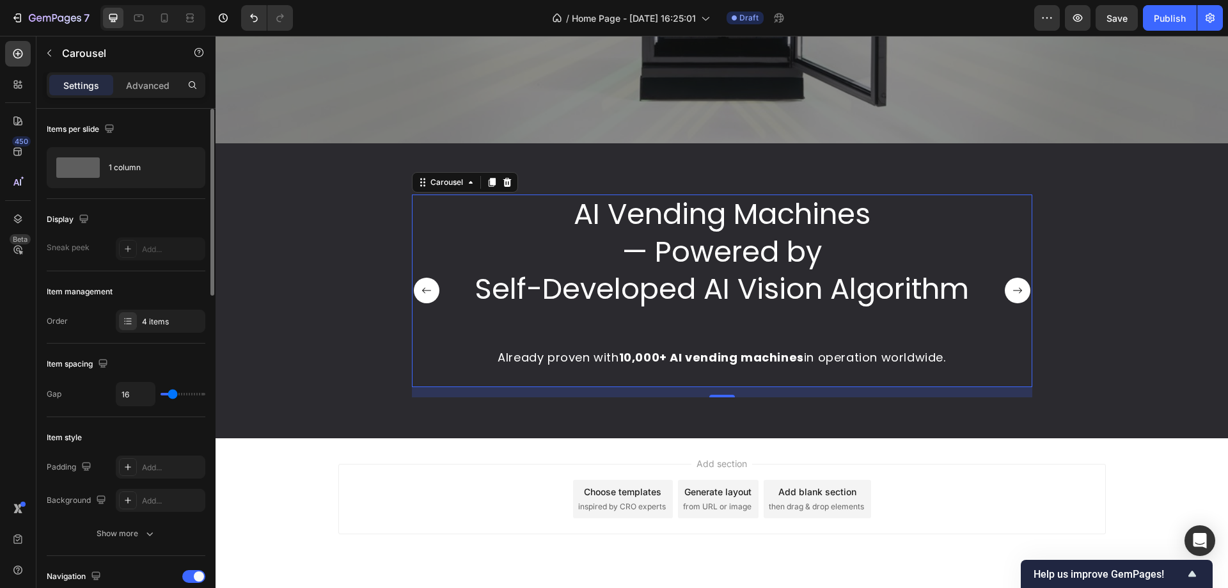
click at [171, 399] on div "16" at bounding box center [161, 394] width 90 height 24
type input "9"
click at [170, 395] on input "range" at bounding box center [183, 394] width 45 height 3
type input "0"
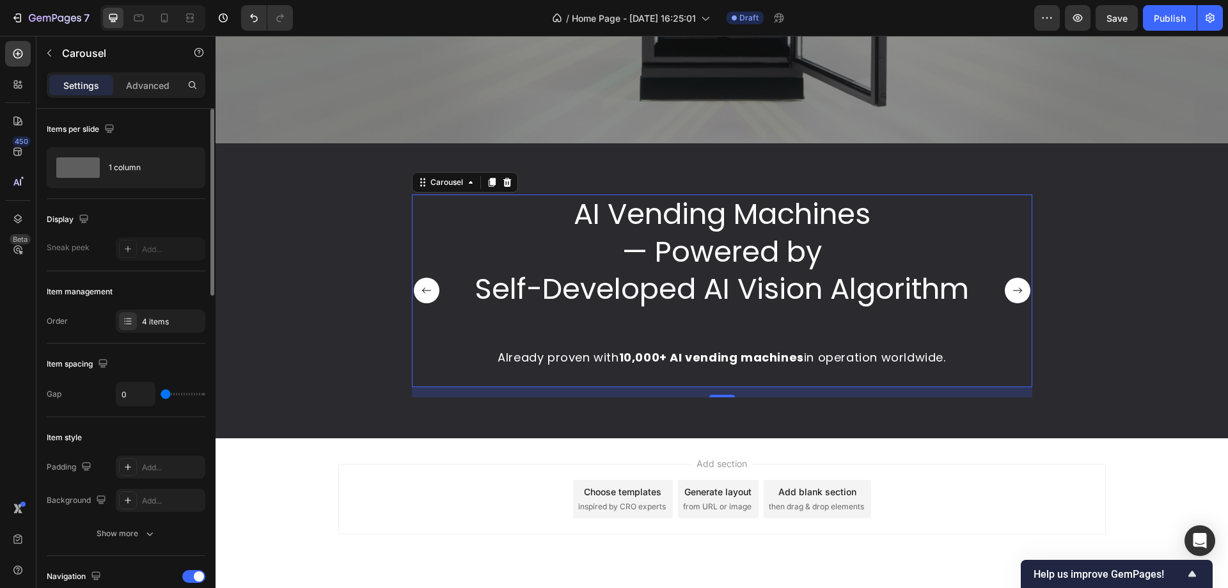
drag, startPoint x: 170, startPoint y: 396, endPoint x: 161, endPoint y: 397, distance: 9.0
type input "0"
click at [161, 395] on input "range" at bounding box center [183, 394] width 45 height 3
type input "9"
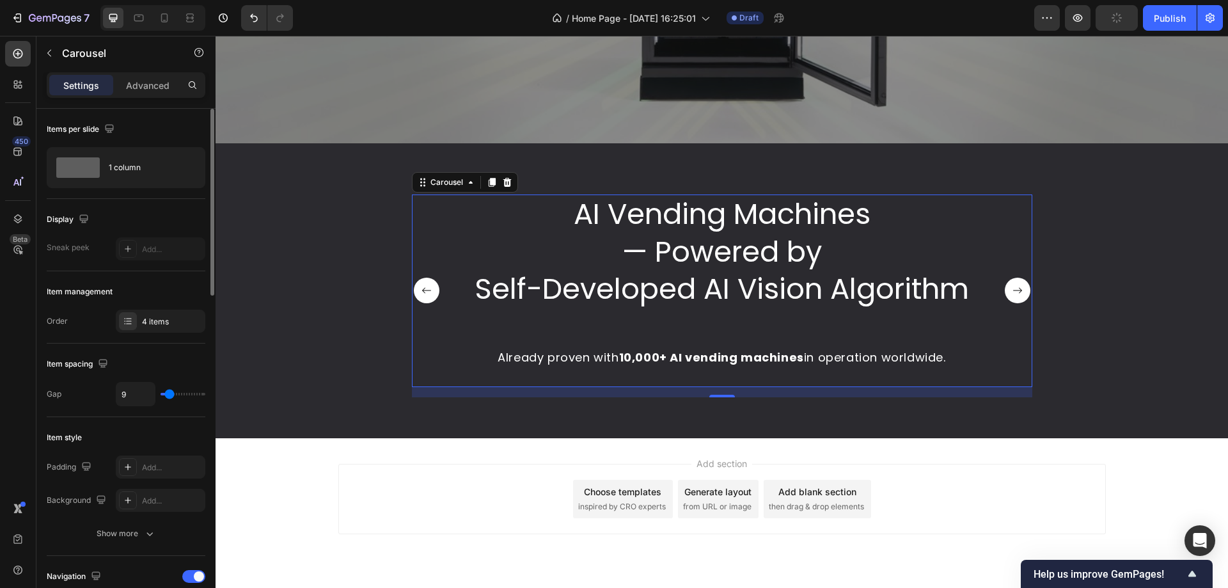
type input "10"
type input "12"
type input "15"
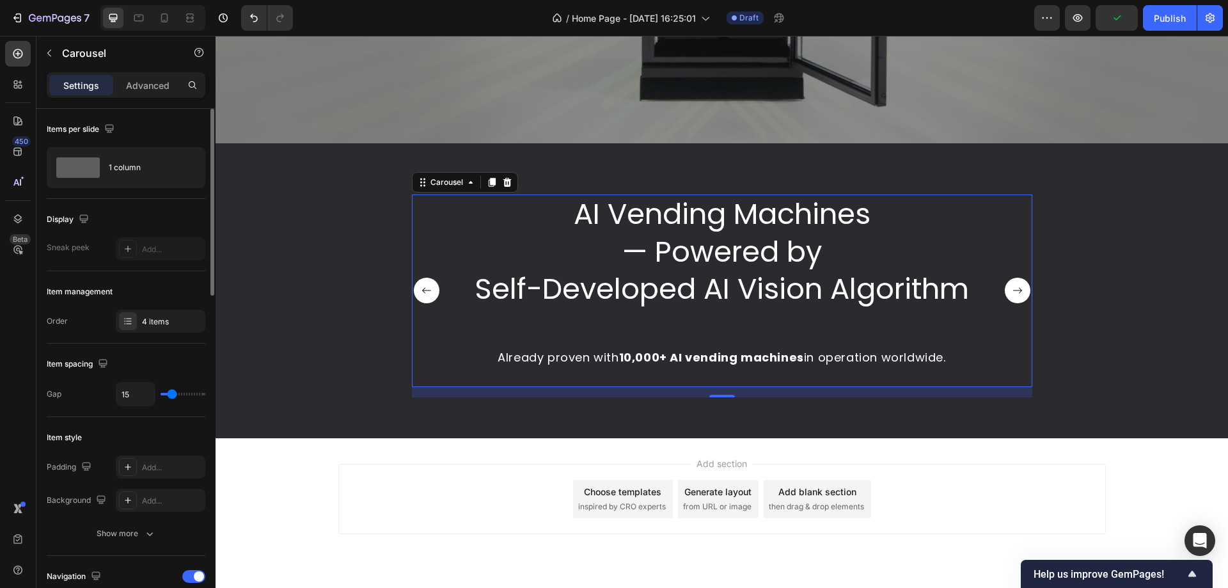
type input "15"
click at [172, 395] on input "range" at bounding box center [183, 394] width 45 height 3
type input "19"
click at [174, 395] on input "range" at bounding box center [183, 394] width 45 height 3
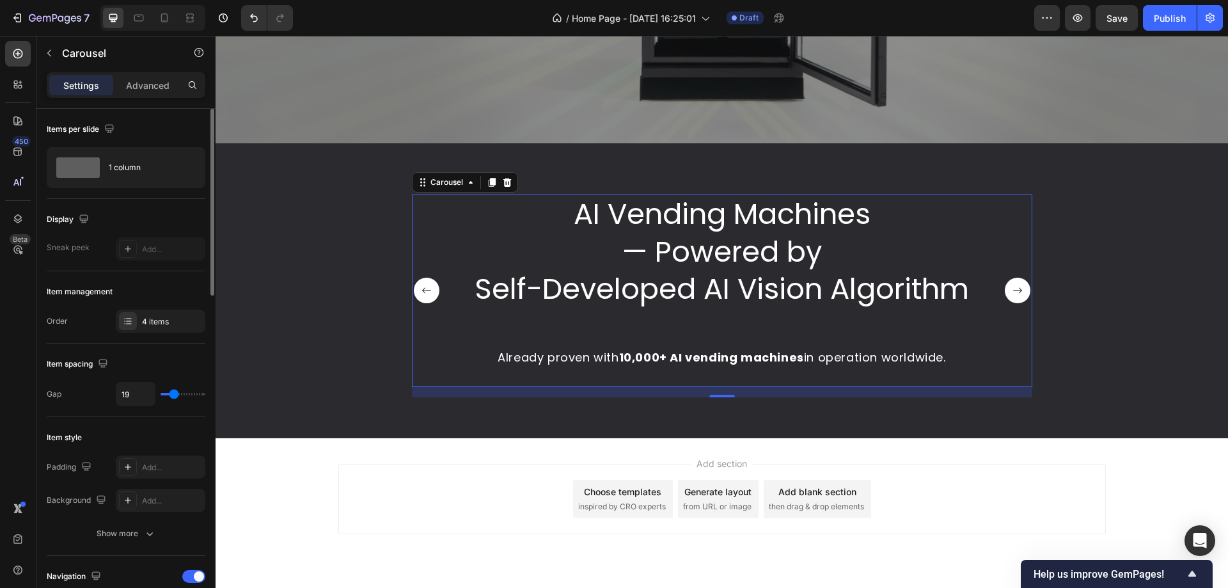
type input "16"
click at [173, 395] on input "range" at bounding box center [183, 394] width 45 height 3
click at [187, 315] on div "4 items" at bounding box center [161, 321] width 90 height 23
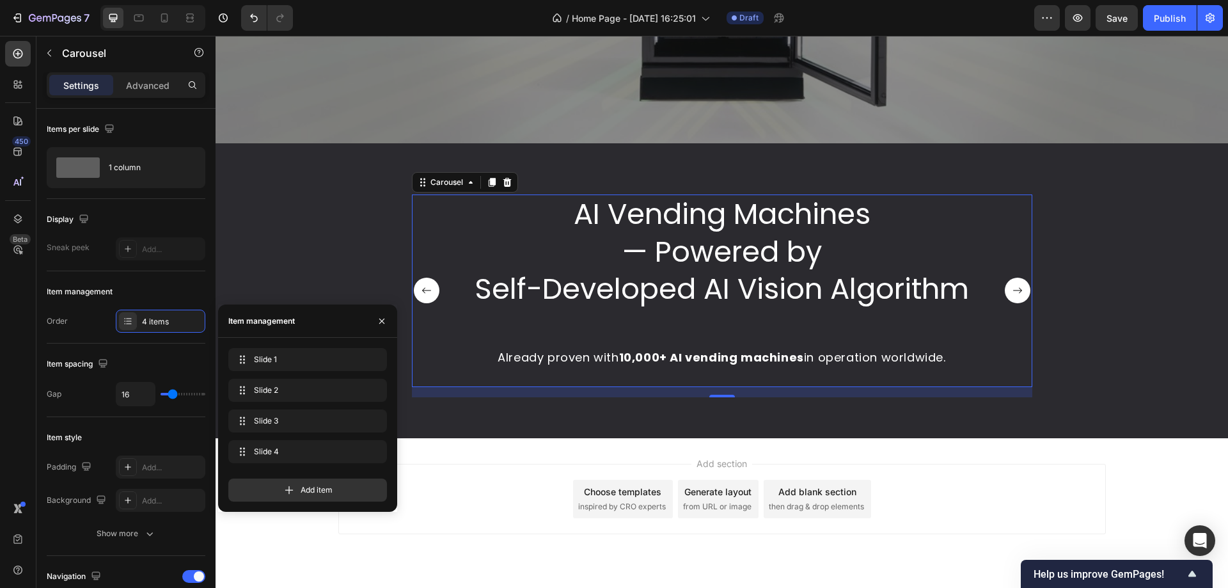
click at [264, 278] on div "AI Vending Machines — Powered by Self-Developed AI Vision Algorithm Text Block …" at bounding box center [722, 301] width 994 height 213
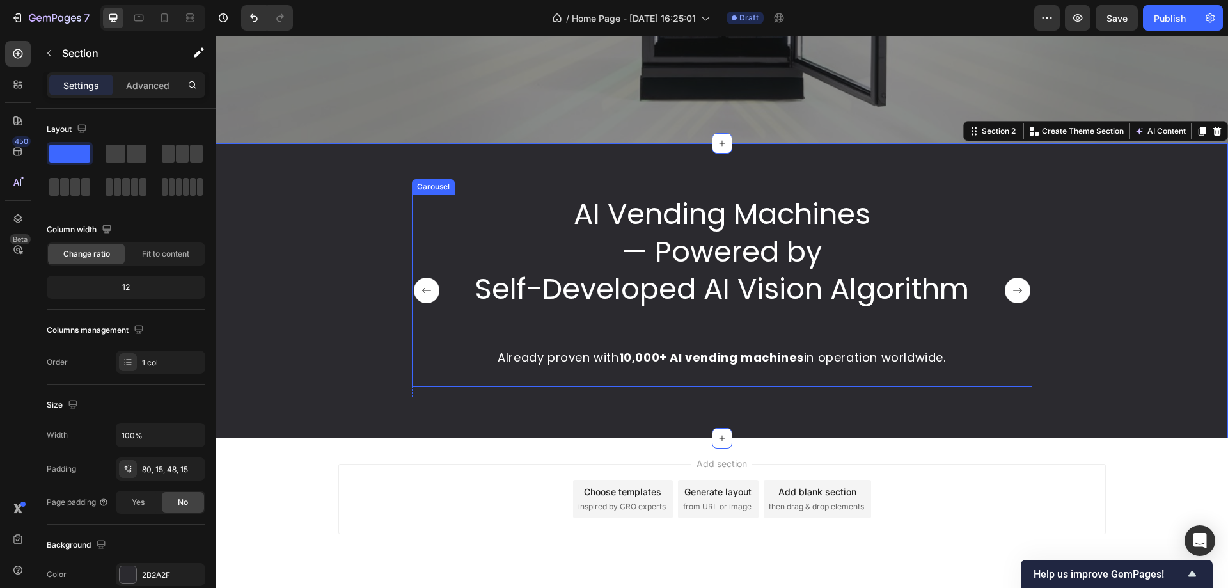
click at [467, 273] on p "Self-Developed AI Vision Algorithm" at bounding box center [722, 290] width 526 height 38
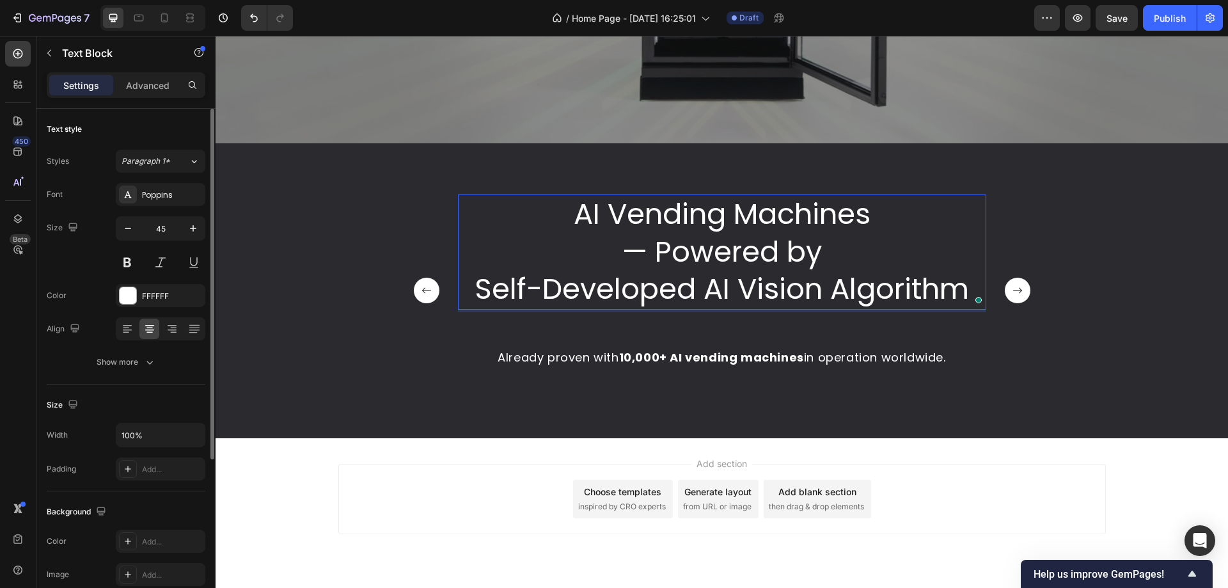
scroll to position [242, 0]
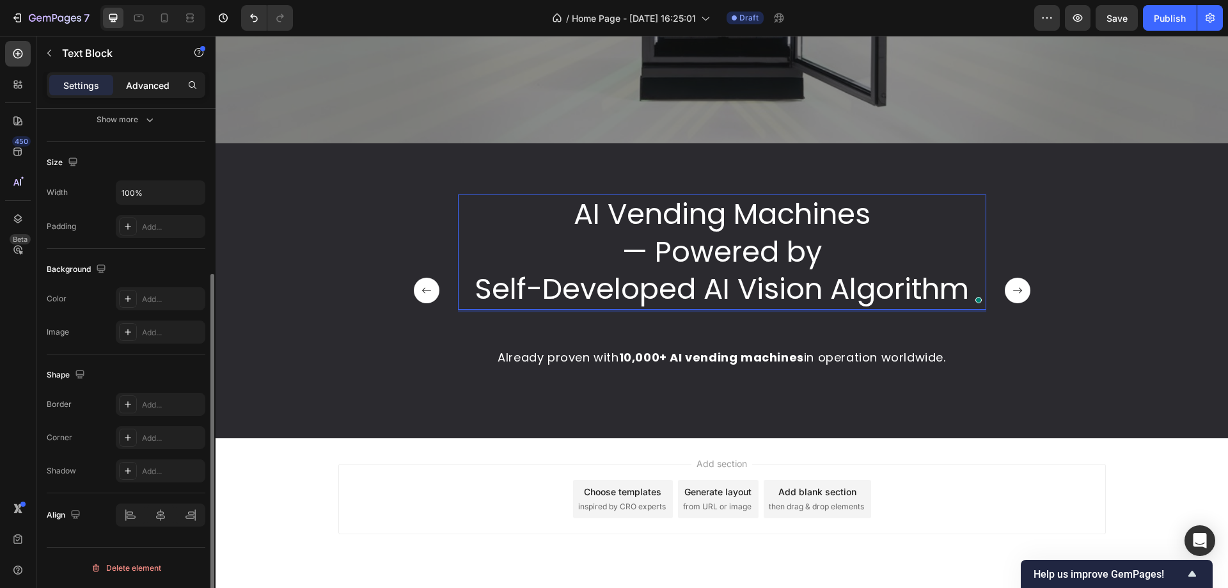
click at [153, 88] on p "Advanced" at bounding box center [148, 85] width 44 height 13
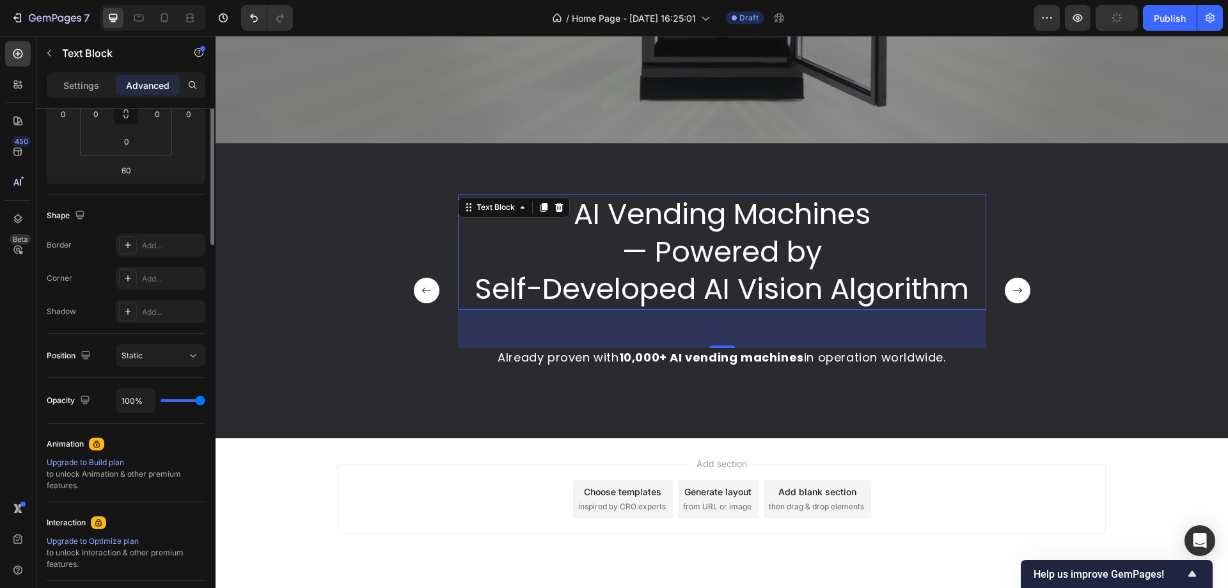
scroll to position [0, 0]
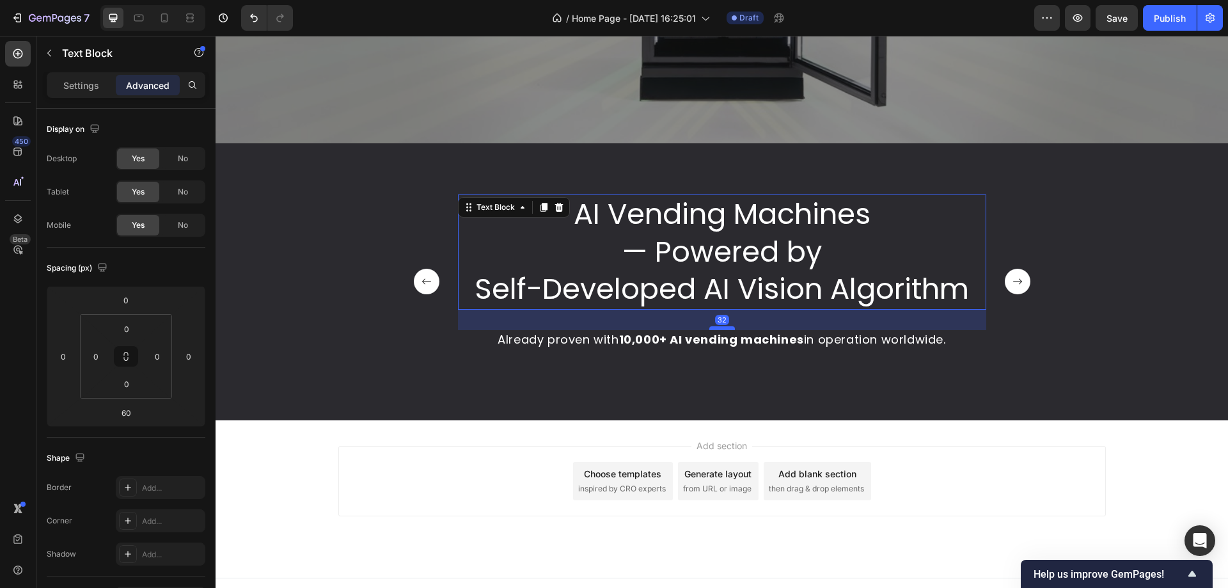
drag, startPoint x: 716, startPoint y: 347, endPoint x: 715, endPoint y: 329, distance: 17.9
click at [715, 329] on div at bounding box center [723, 328] width 26 height 4
type input "32"
click at [1081, 346] on div "AI Vending Machines — Powered by Self-Developed AI Vision Algorithm Text Block …" at bounding box center [722, 292] width 994 height 195
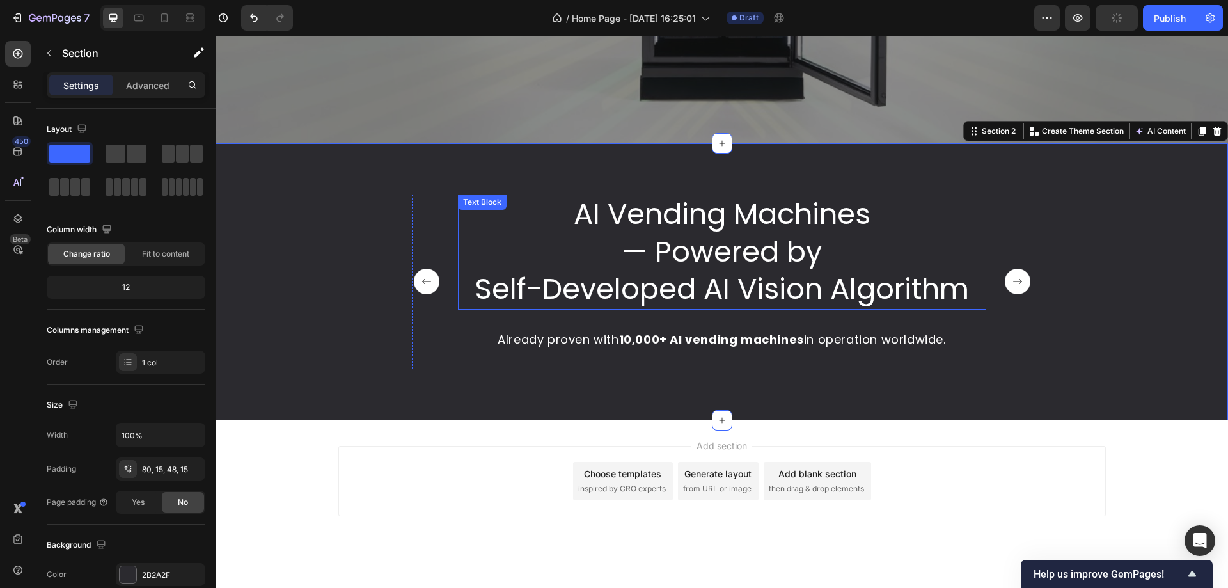
click at [490, 254] on p "— Powered by" at bounding box center [722, 253] width 526 height 38
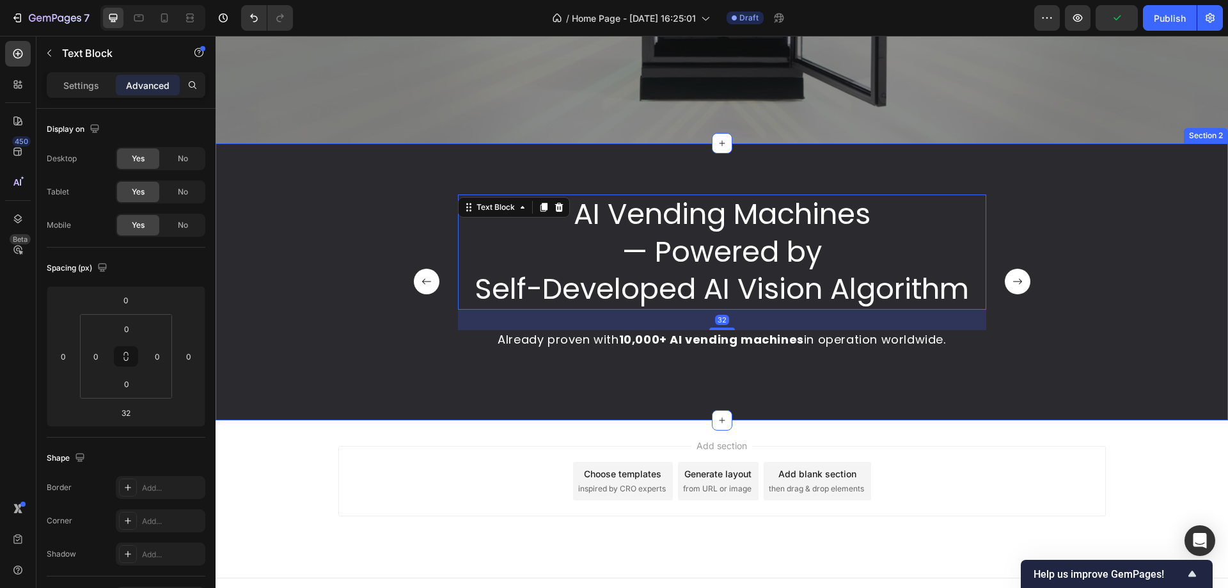
click at [314, 237] on div "AI Vending Machines — Powered by Self-Developed AI Vision Algorithm Text Block …" at bounding box center [722, 292] width 994 height 195
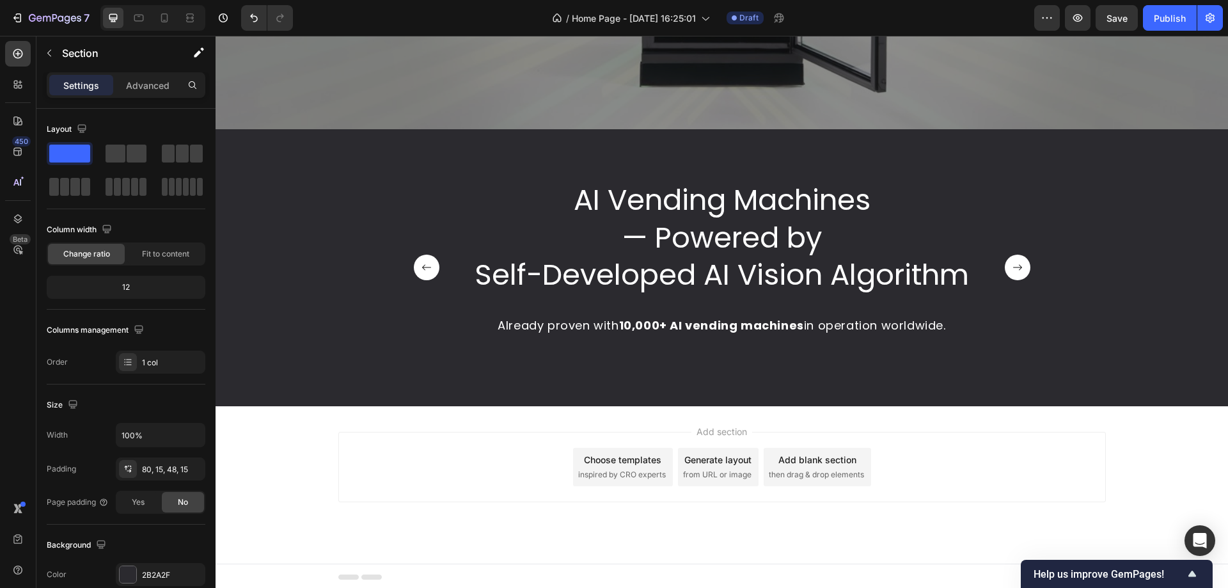
scroll to position [488, 0]
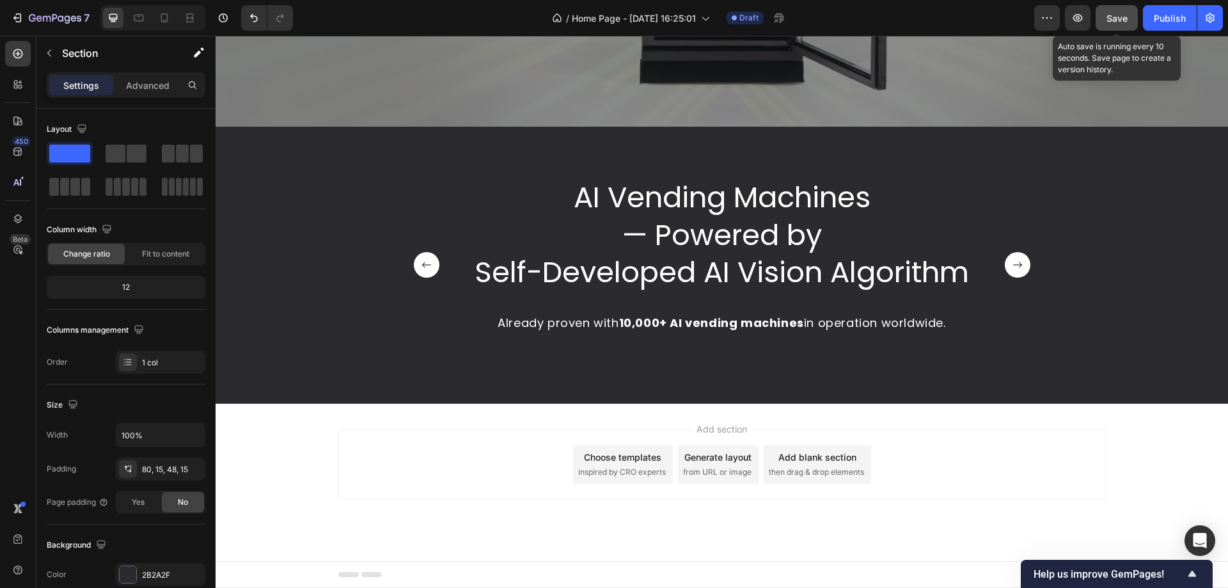
click at [1120, 26] on button "Save" at bounding box center [1117, 18] width 42 height 26
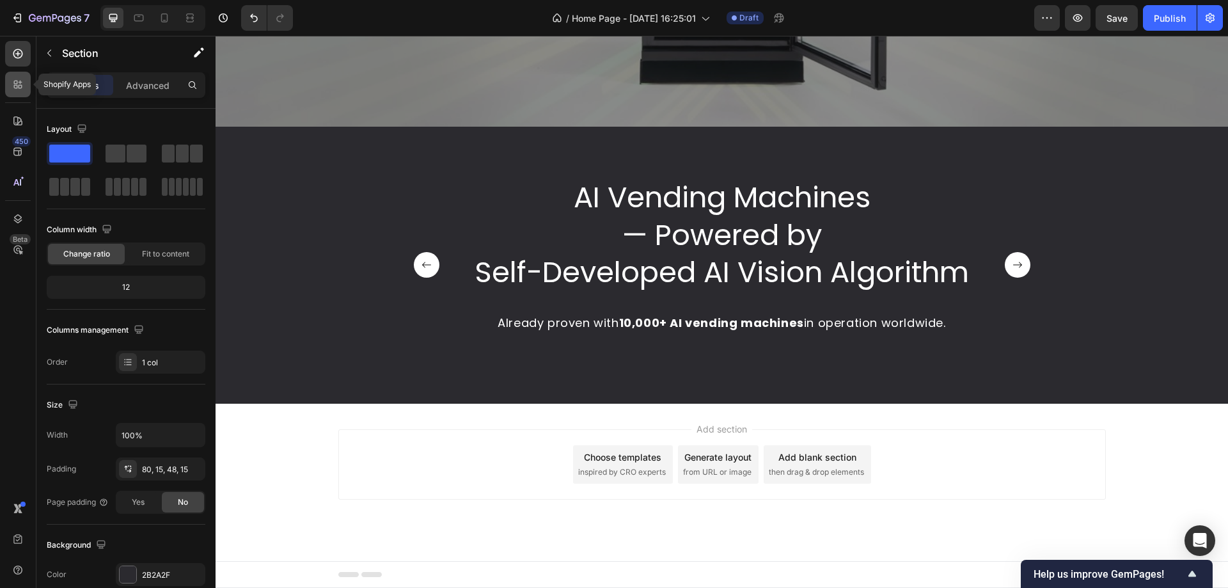
click at [24, 86] on icon at bounding box center [18, 84] width 13 height 13
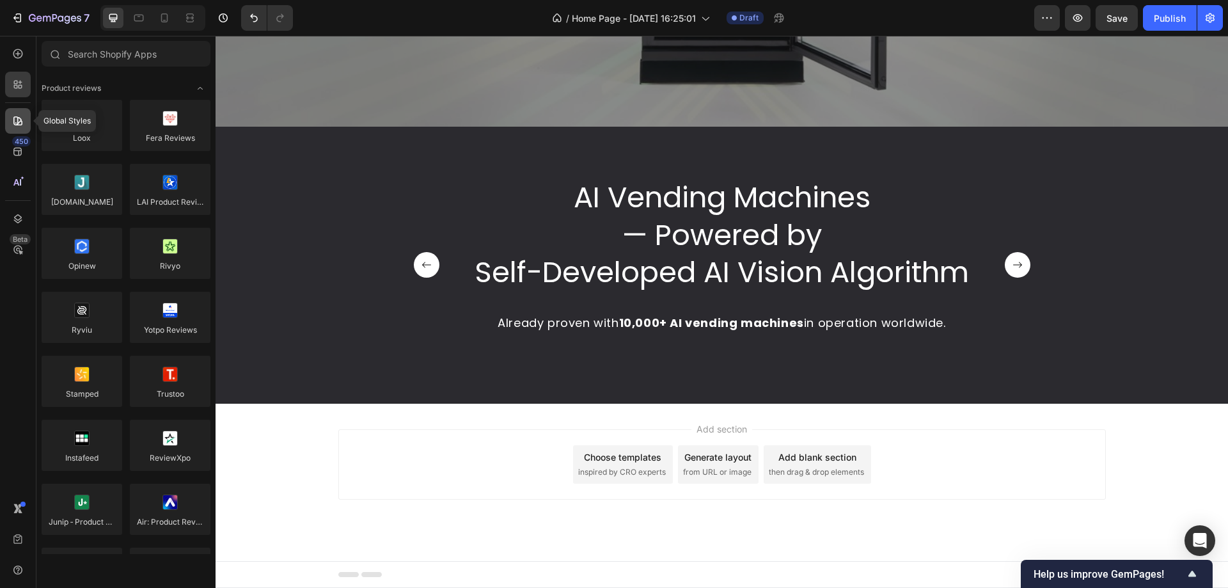
click at [20, 128] on div at bounding box center [18, 121] width 26 height 26
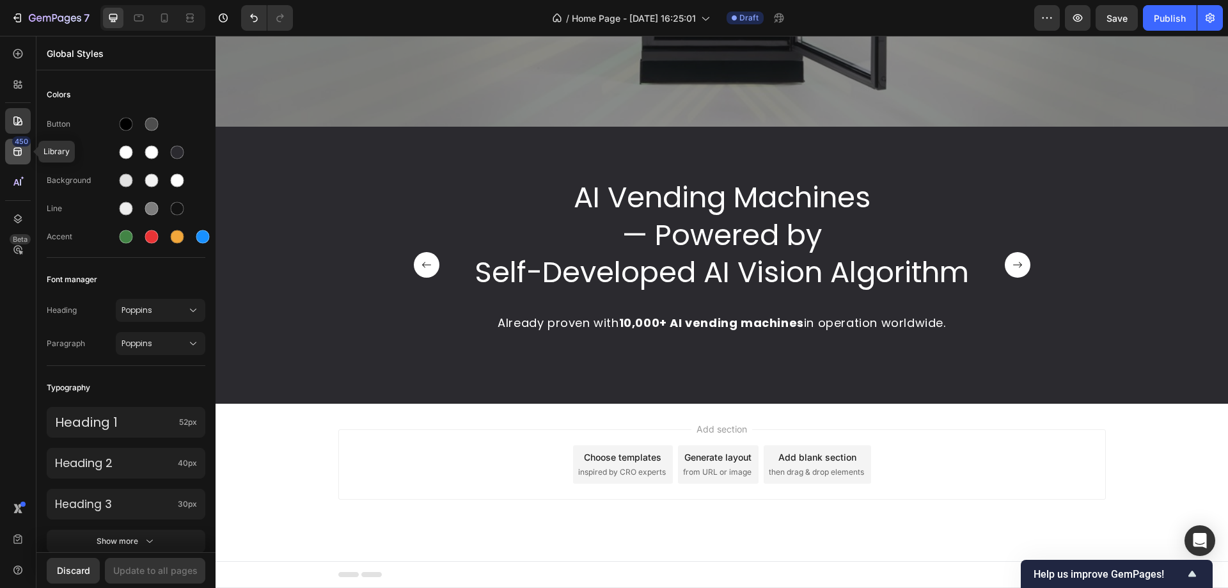
click at [20, 154] on icon at bounding box center [18, 151] width 13 height 13
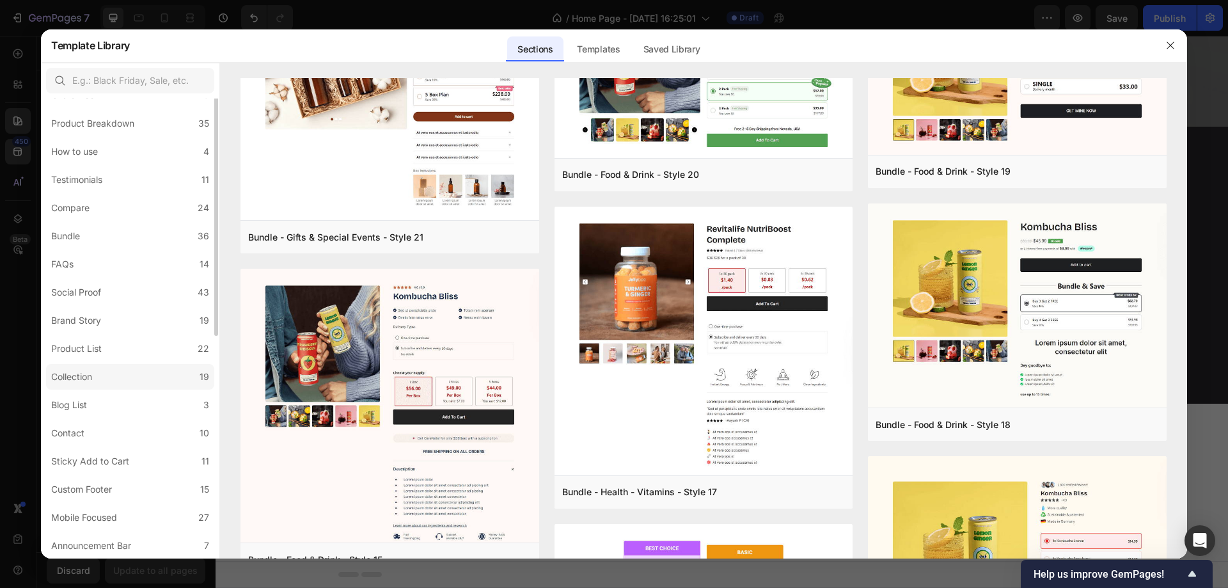
scroll to position [0, 0]
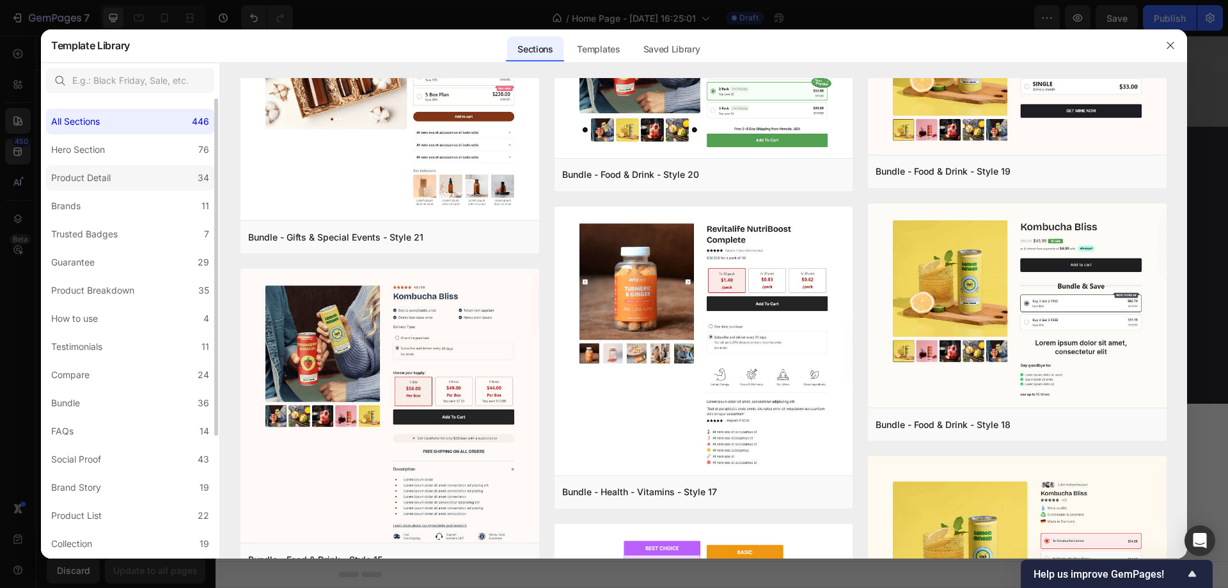
click at [118, 181] on label "Product Detail 34" at bounding box center [130, 178] width 168 height 26
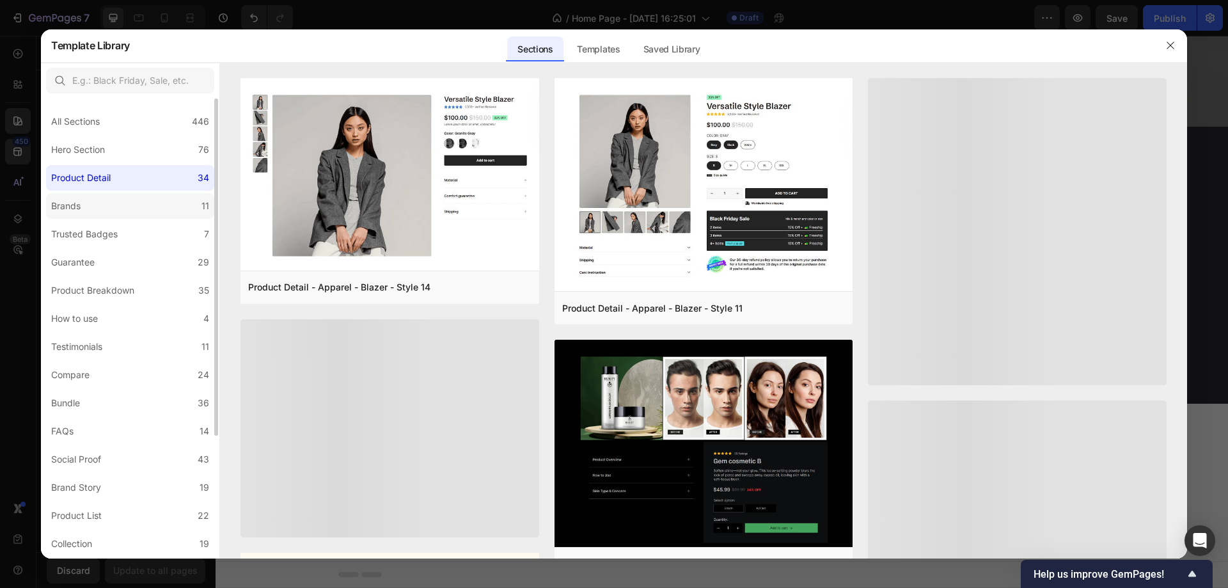
click at [111, 200] on label "Brands 11" at bounding box center [130, 206] width 168 height 26
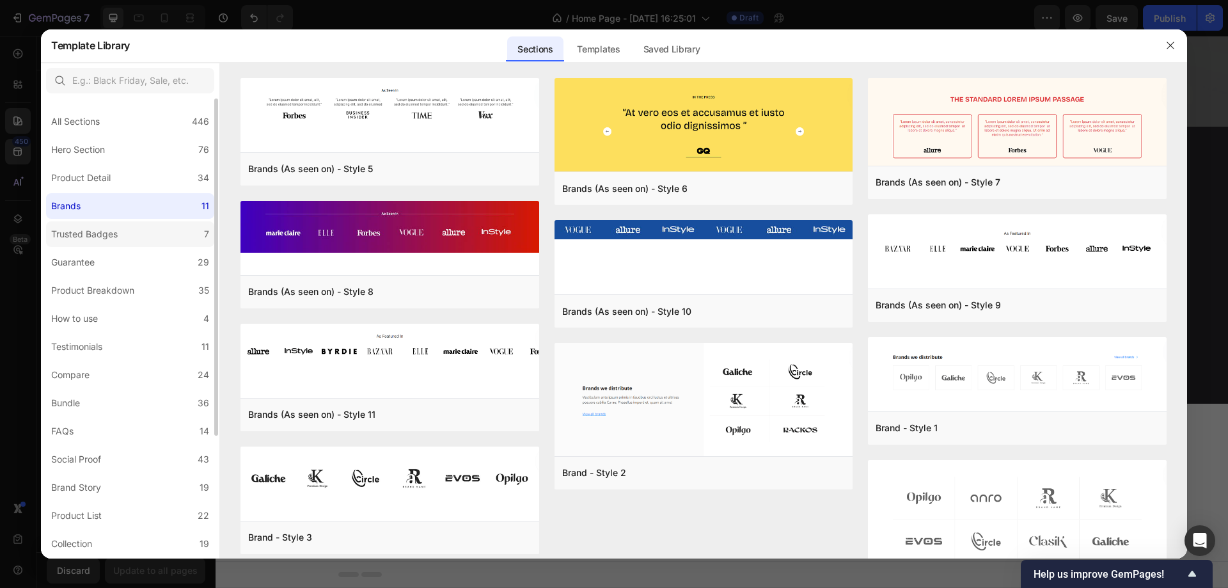
click at [111, 235] on div "Trusted Badges" at bounding box center [84, 234] width 67 height 15
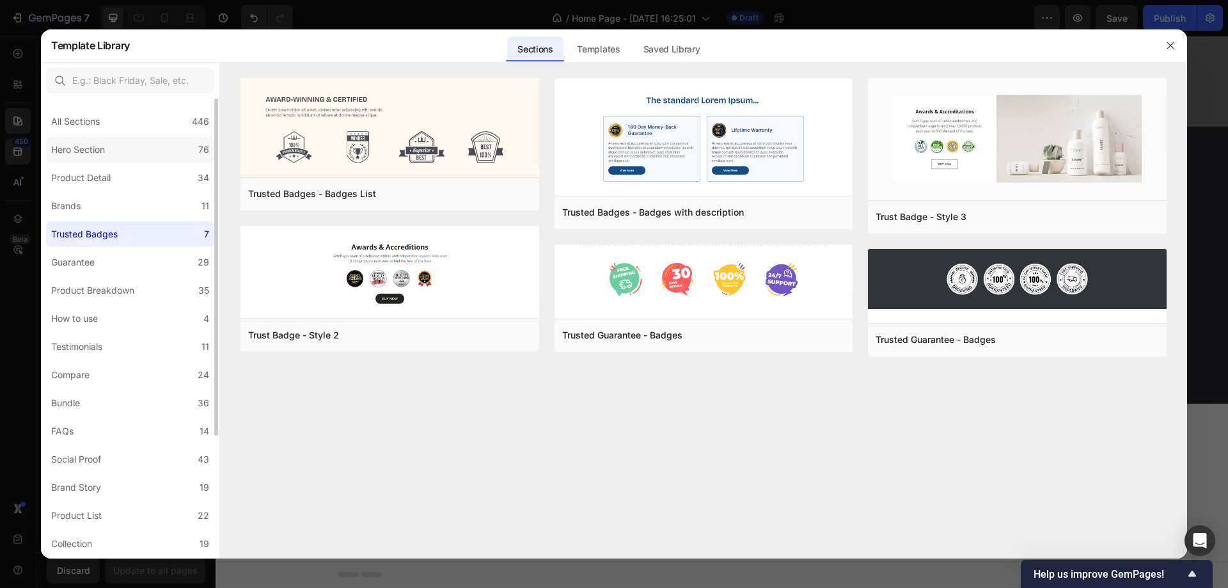
click at [105, 146] on div "Hero Section" at bounding box center [78, 149] width 54 height 15
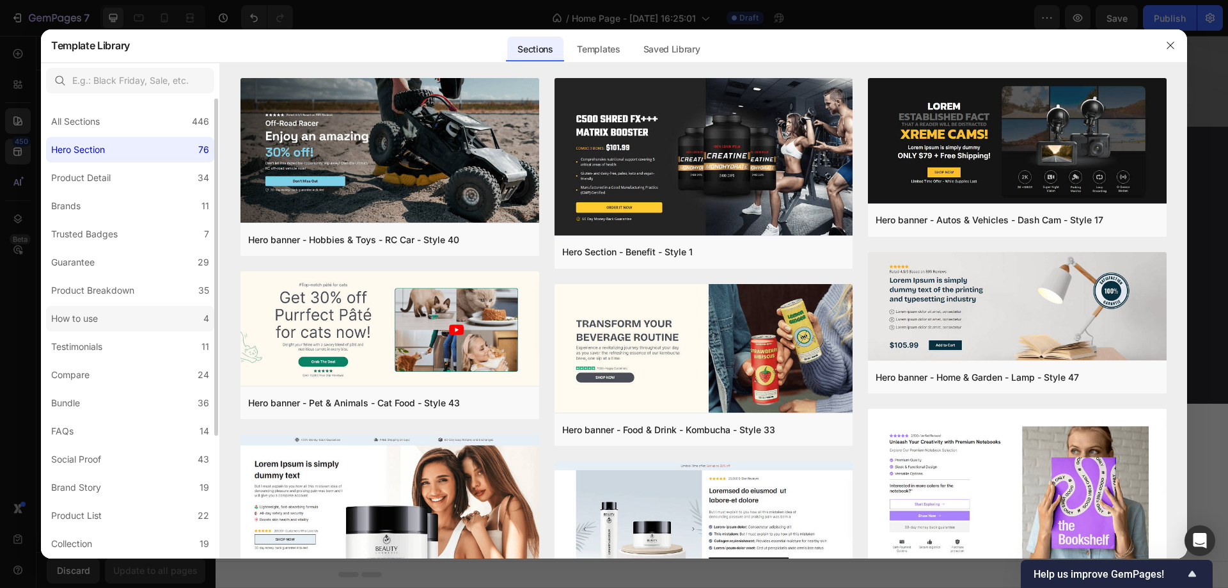
click at [114, 324] on label "How to use 4" at bounding box center [130, 319] width 168 height 26
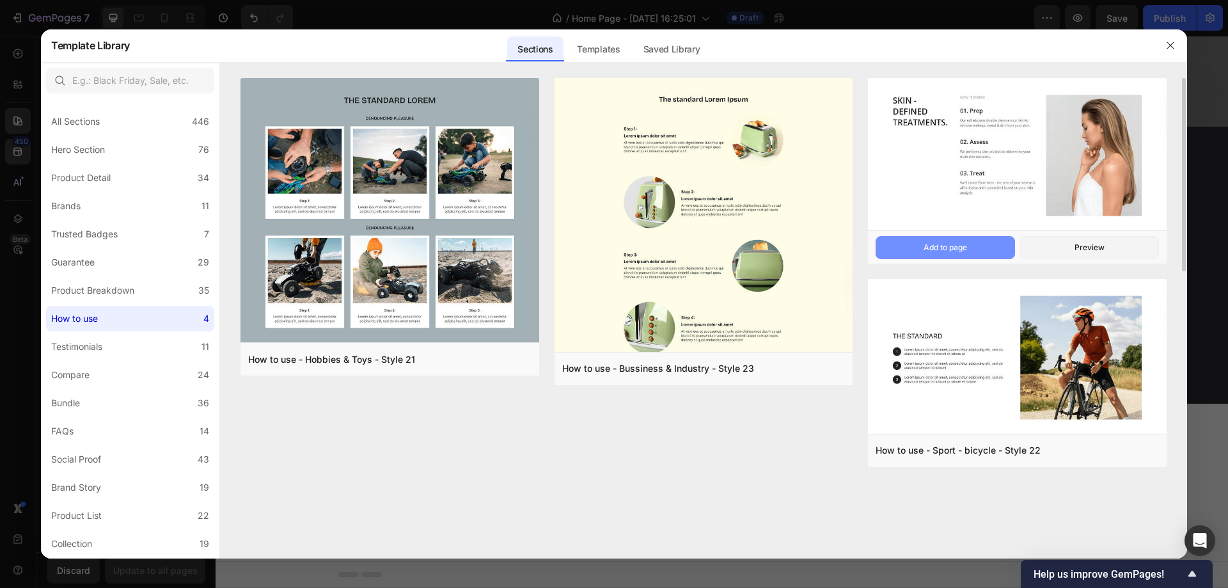
click at [921, 246] on button "Add to page" at bounding box center [945, 247] width 139 height 23
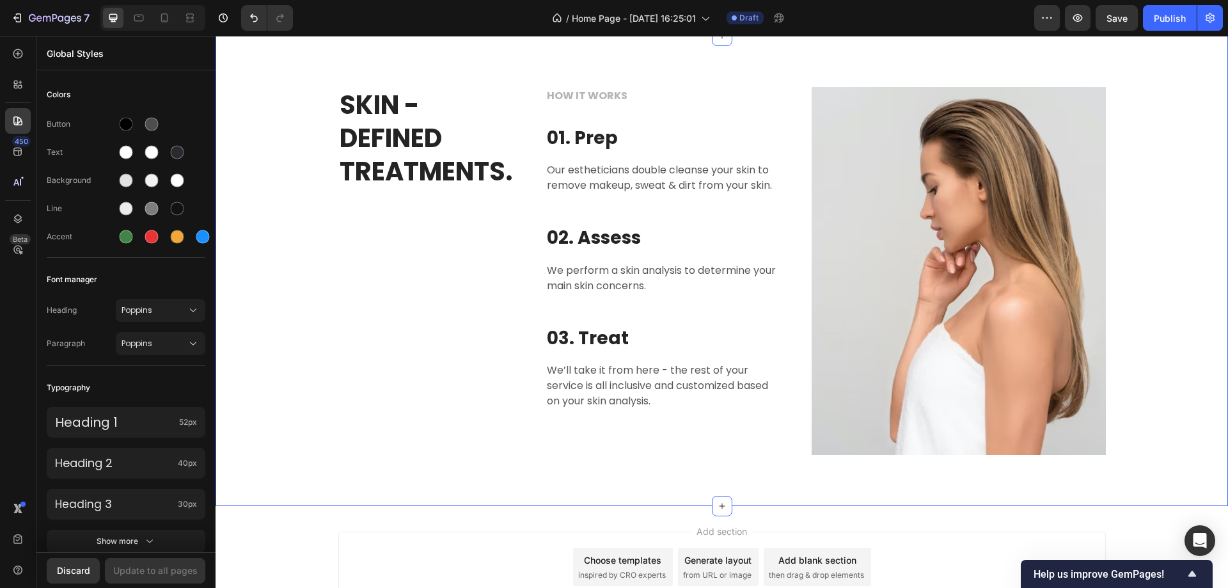
scroll to position [600, 0]
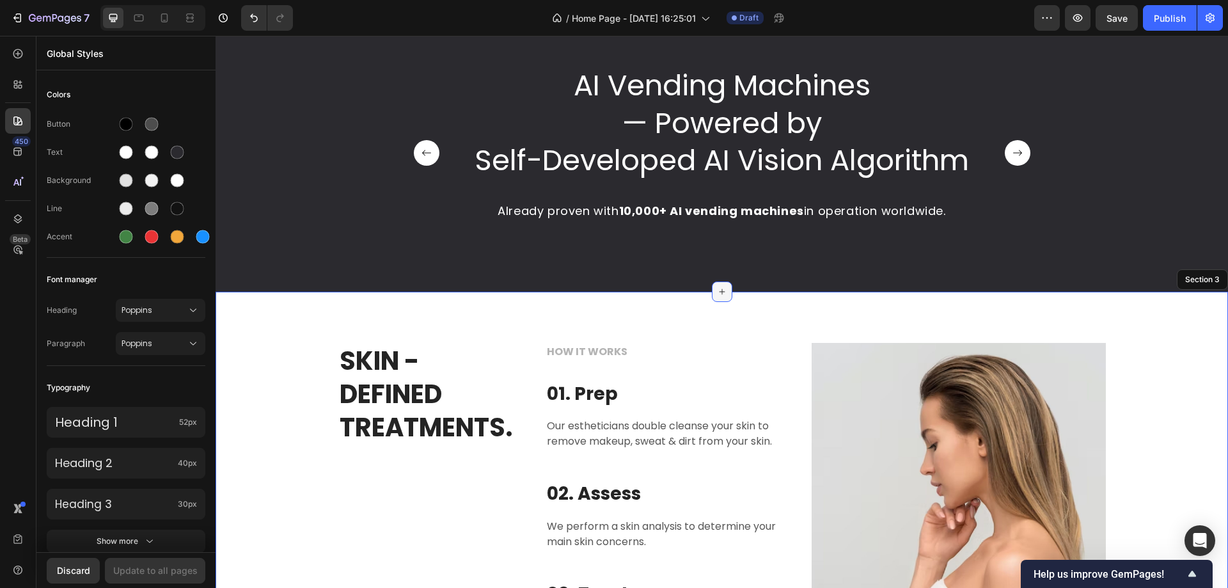
click at [717, 290] on icon at bounding box center [722, 292] width 10 height 10
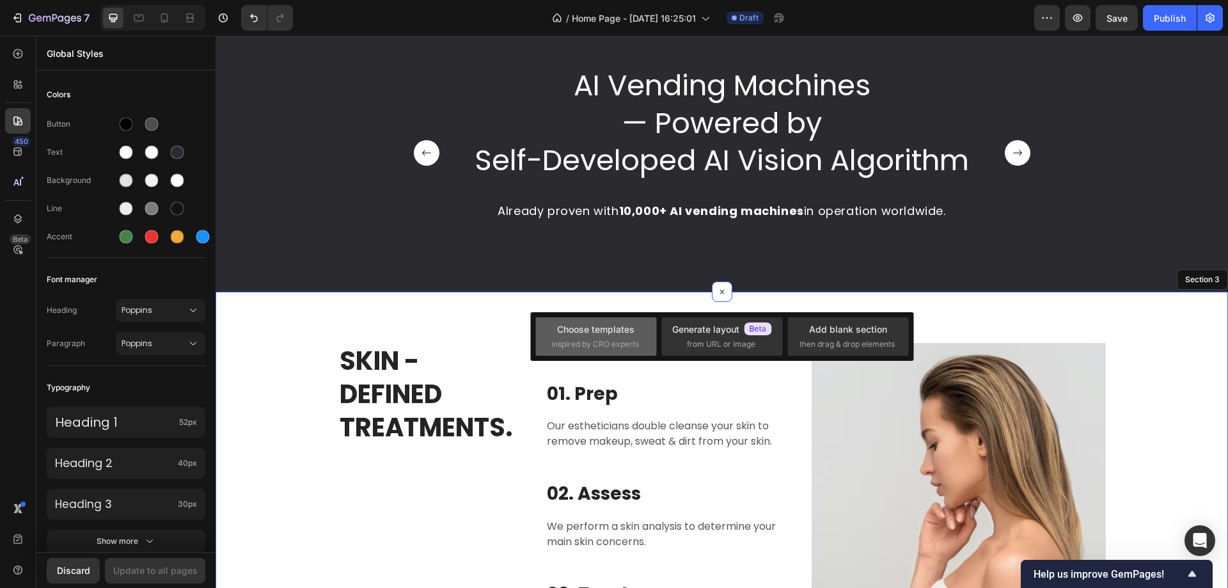
click at [623, 342] on span "inspired by CRO experts" at bounding box center [596, 344] width 88 height 12
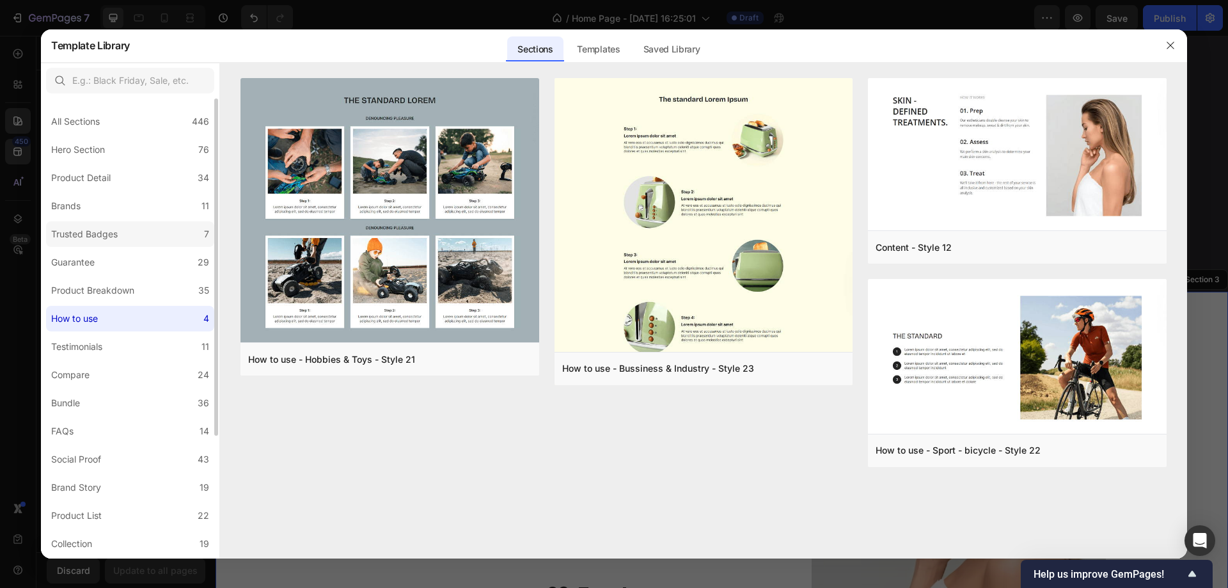
click at [85, 228] on div "Trusted Badges" at bounding box center [84, 234] width 67 height 15
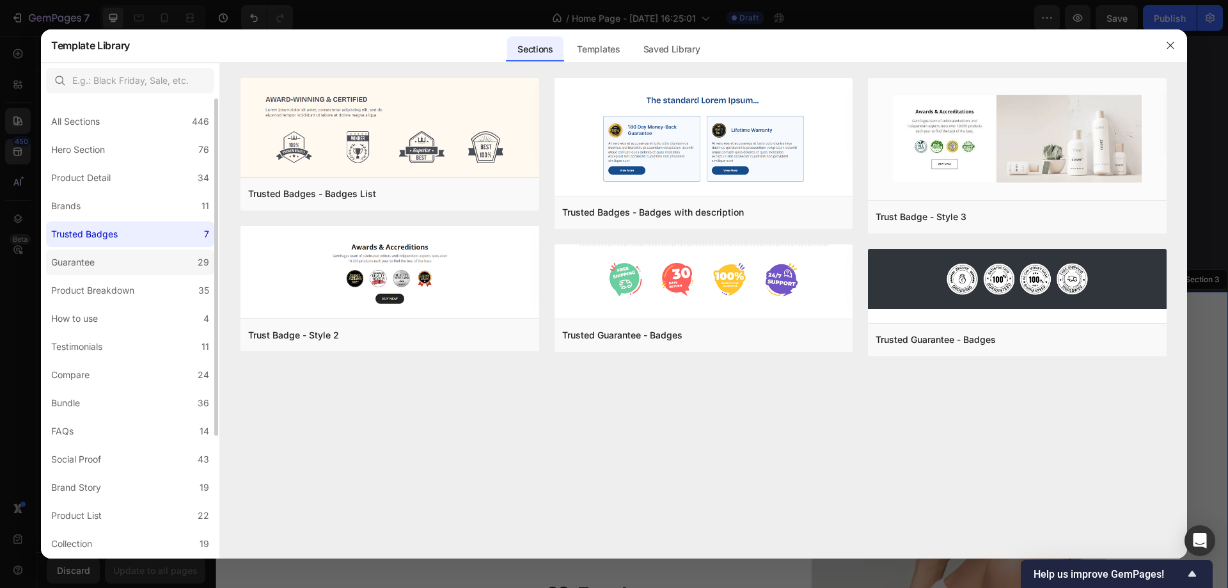
click at [83, 263] on div "Guarantee" at bounding box center [73, 262] width 44 height 15
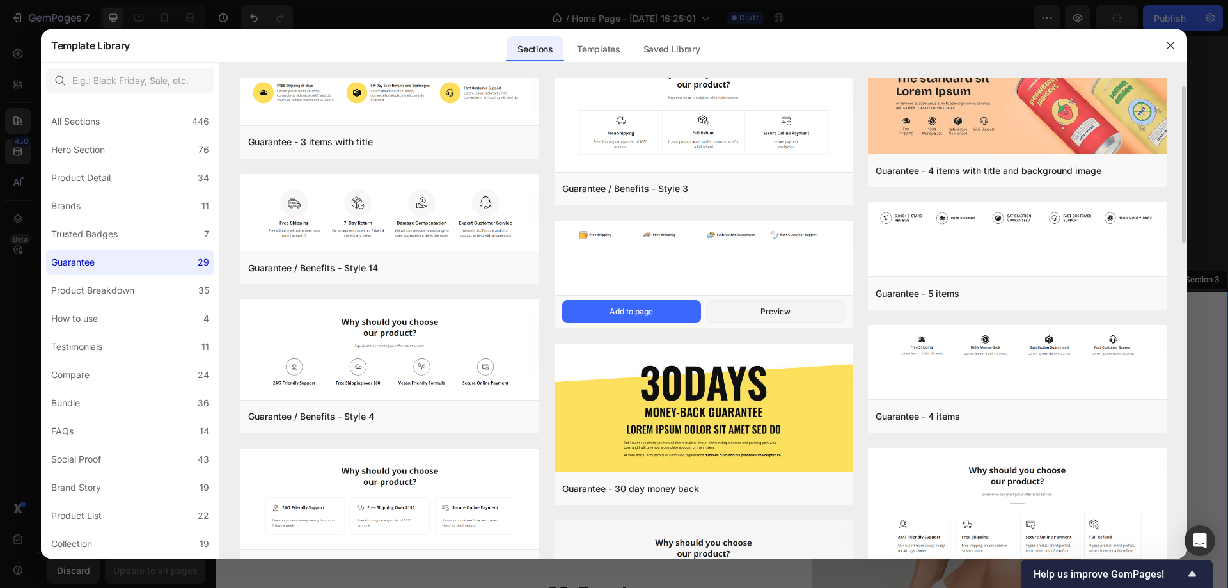
scroll to position [0, 0]
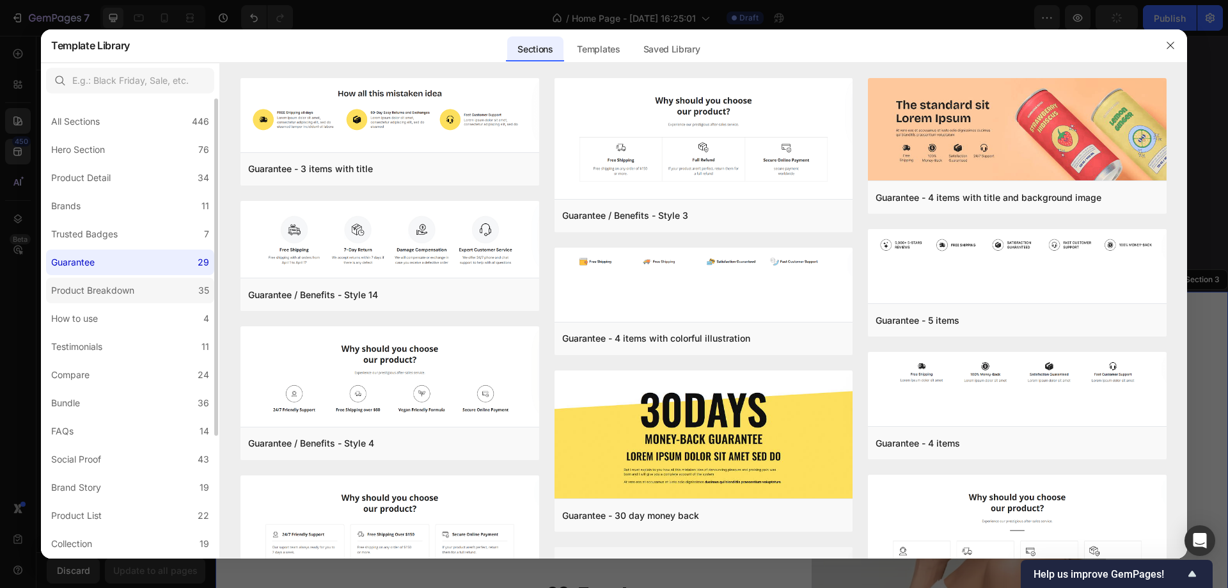
click at [113, 283] on div "Product Breakdown" at bounding box center [92, 290] width 83 height 15
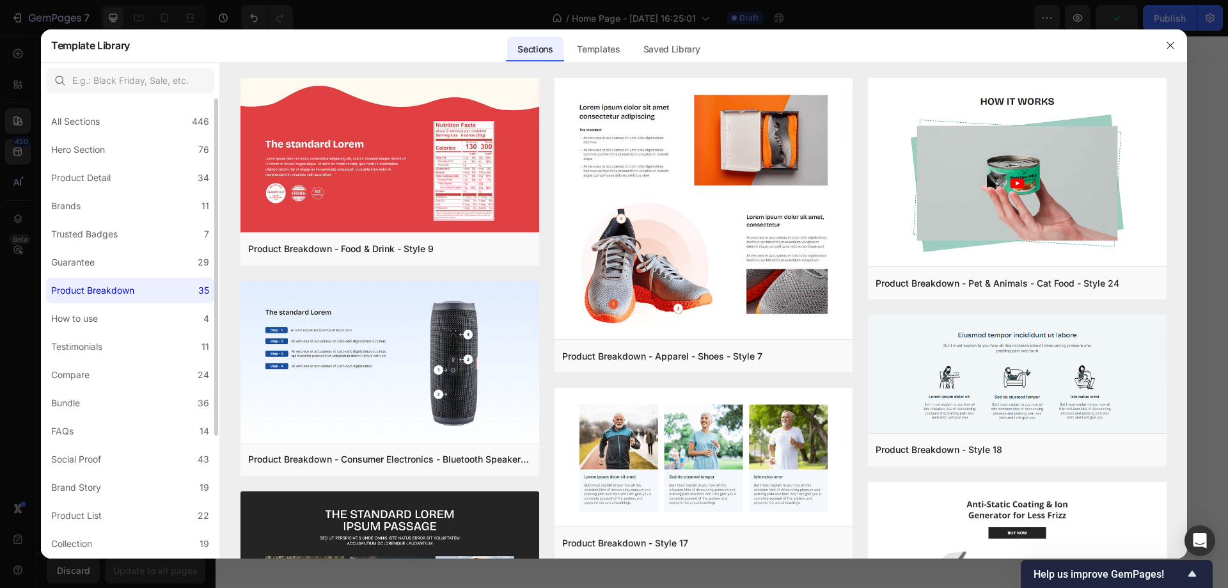
scroll to position [600, 0]
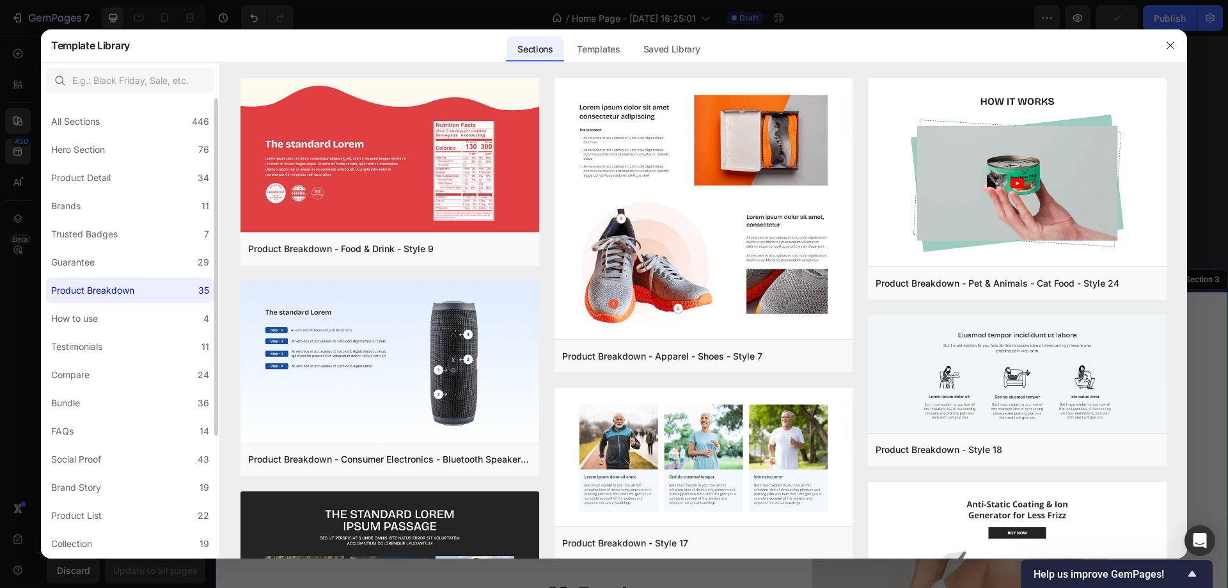
drag, startPoint x: 155, startPoint y: 290, endPoint x: 56, endPoint y: 292, distance: 99.2
click at [56, 292] on label "Product Breakdown 35" at bounding box center [130, 291] width 168 height 26
drag, startPoint x: 52, startPoint y: 292, endPoint x: 119, endPoint y: 303, distance: 67.4
click at [118, 294] on div "Product Breakdown" at bounding box center [92, 290] width 83 height 15
click at [111, 347] on label "Testimonials 11" at bounding box center [130, 347] width 168 height 26
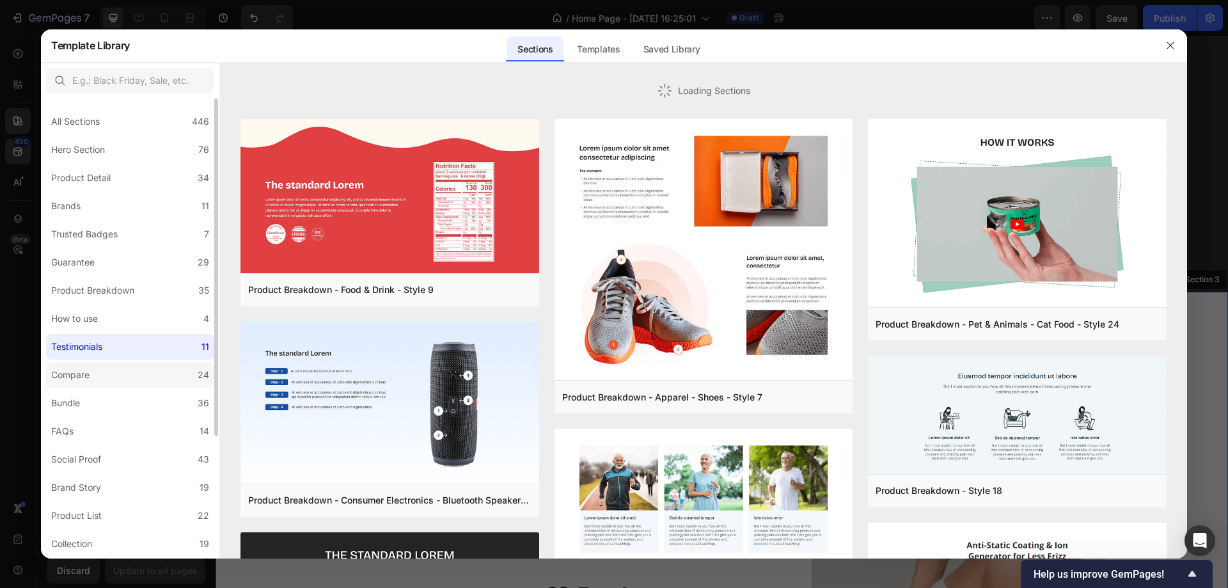
click at [109, 372] on label "Compare 24" at bounding box center [130, 375] width 168 height 26
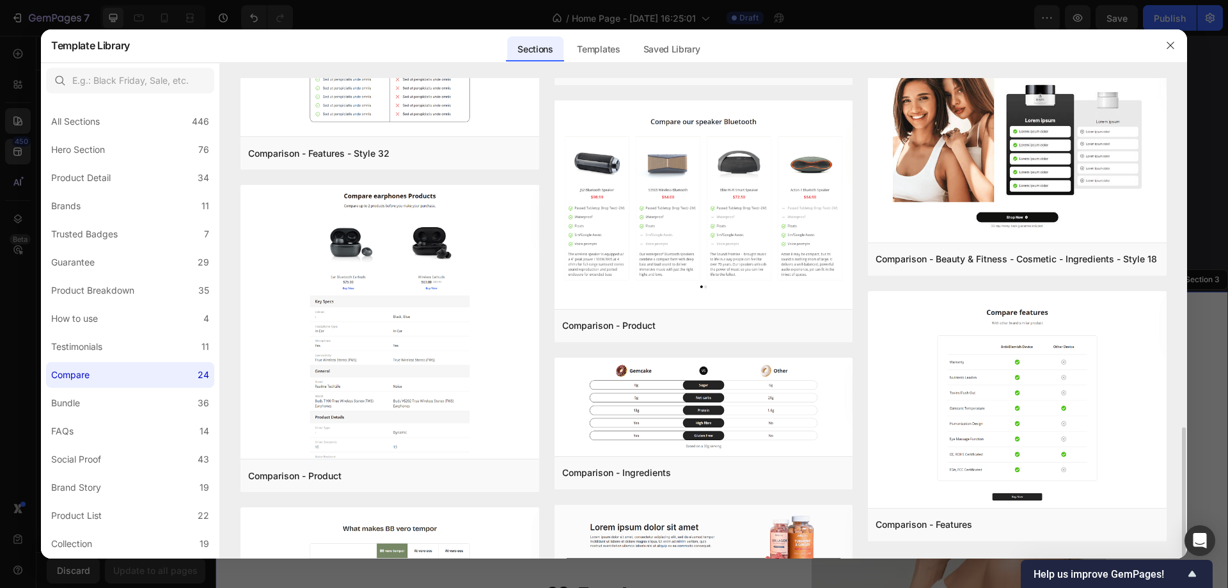
scroll to position [896, 0]
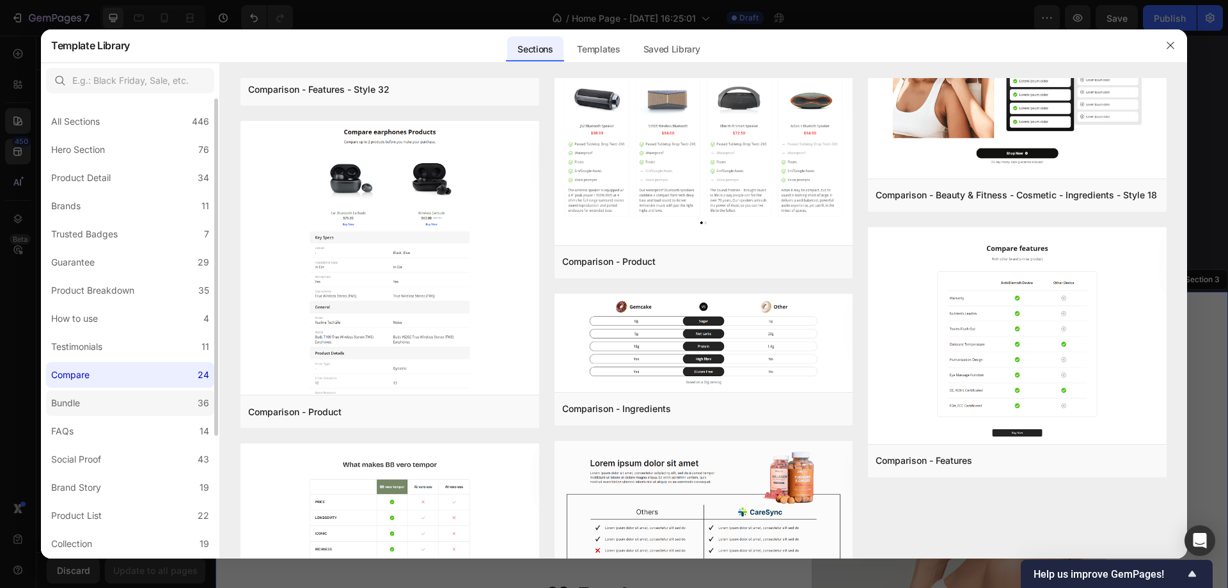
click at [122, 393] on label "Bundle 36" at bounding box center [130, 403] width 168 height 26
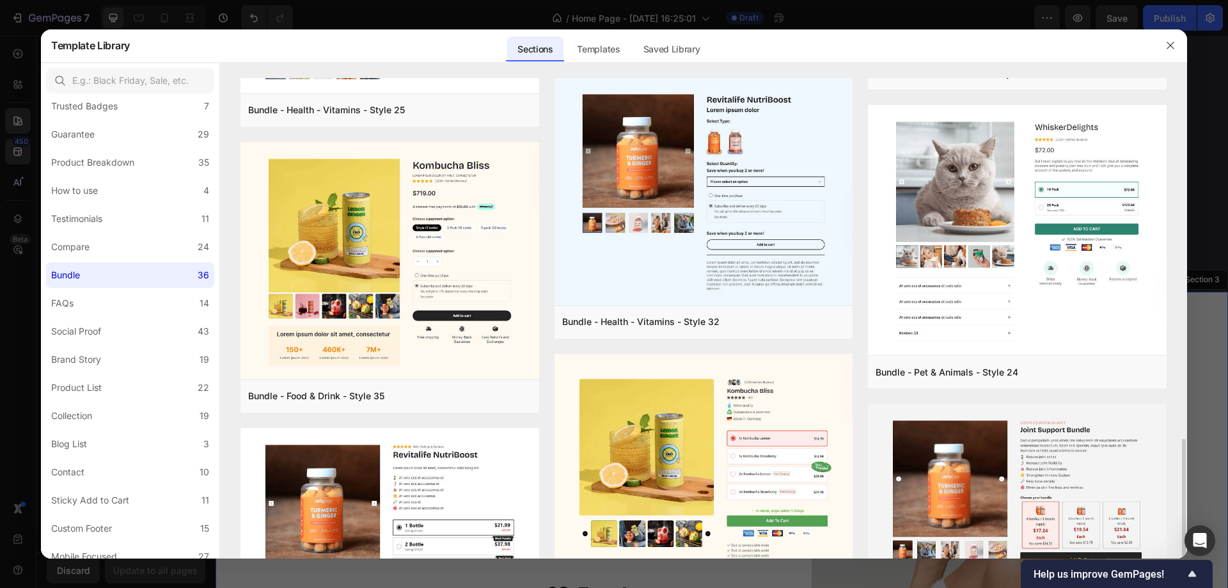
scroll to position [1280, 0]
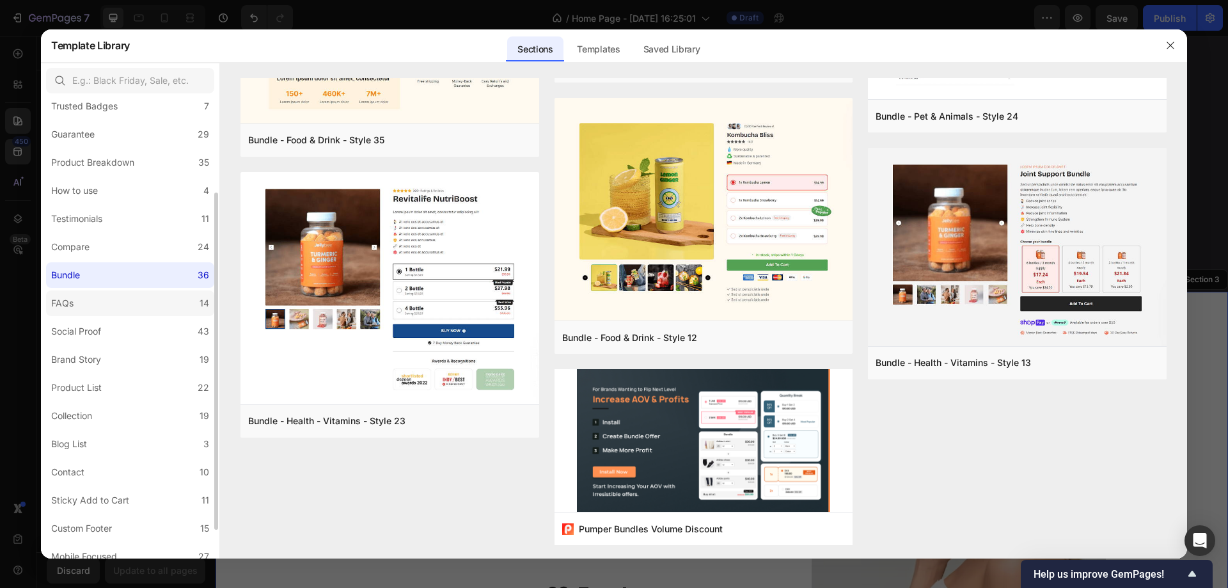
click at [186, 305] on label "FAQs 14" at bounding box center [130, 303] width 168 height 26
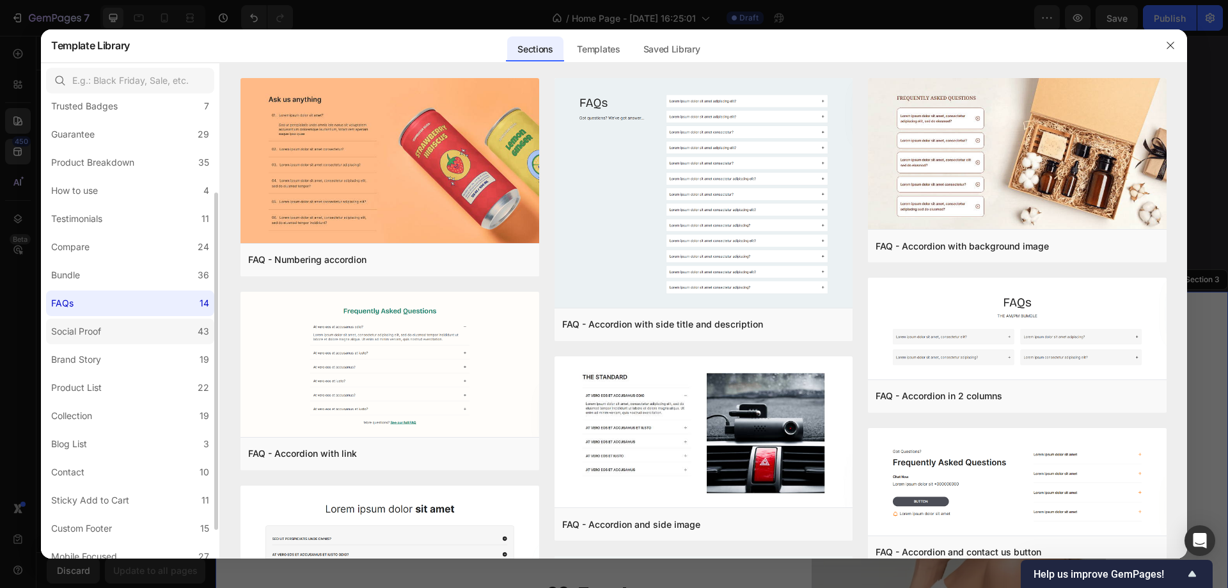
click at [155, 330] on label "Social Proof 43" at bounding box center [130, 332] width 168 height 26
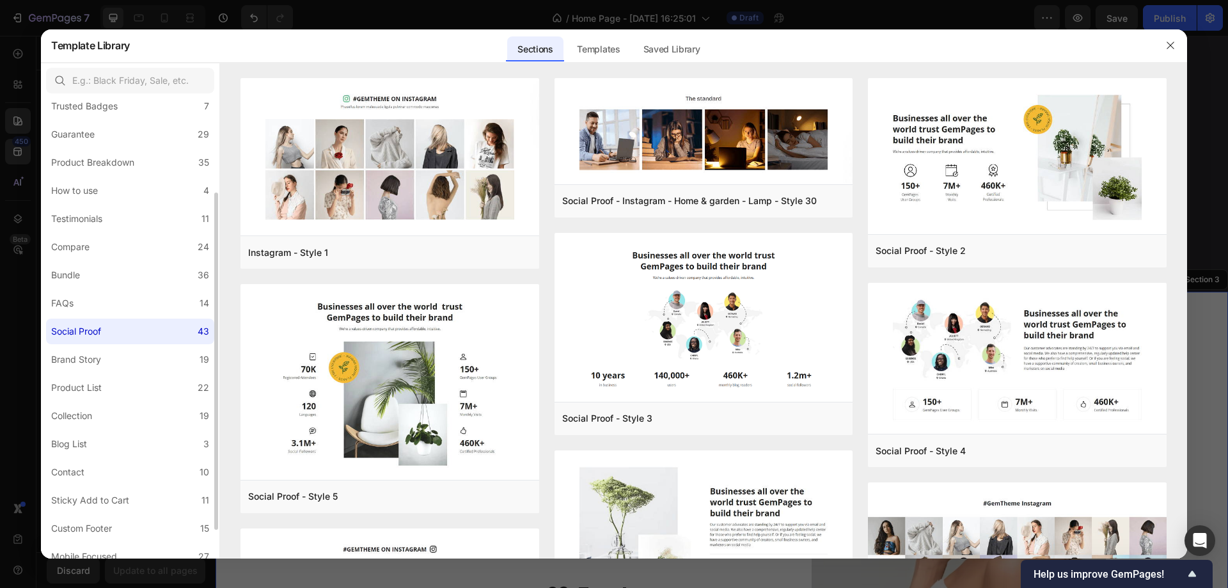
scroll to position [167, 0]
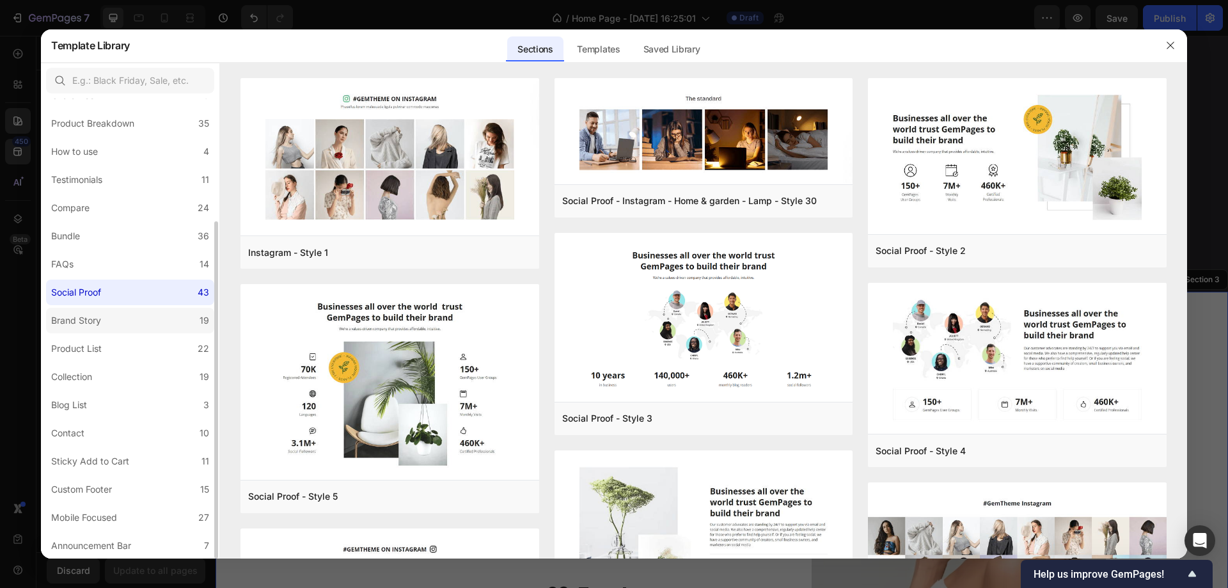
click at [155, 324] on label "Brand Story 19" at bounding box center [130, 321] width 168 height 26
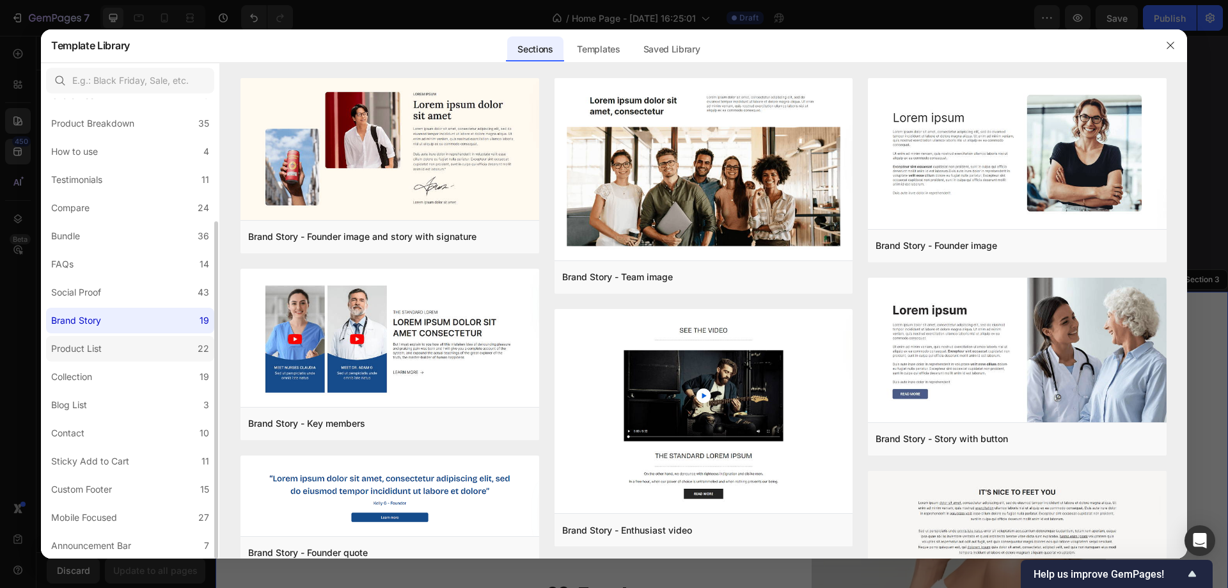
click at [145, 339] on label "Product List 22" at bounding box center [130, 349] width 168 height 26
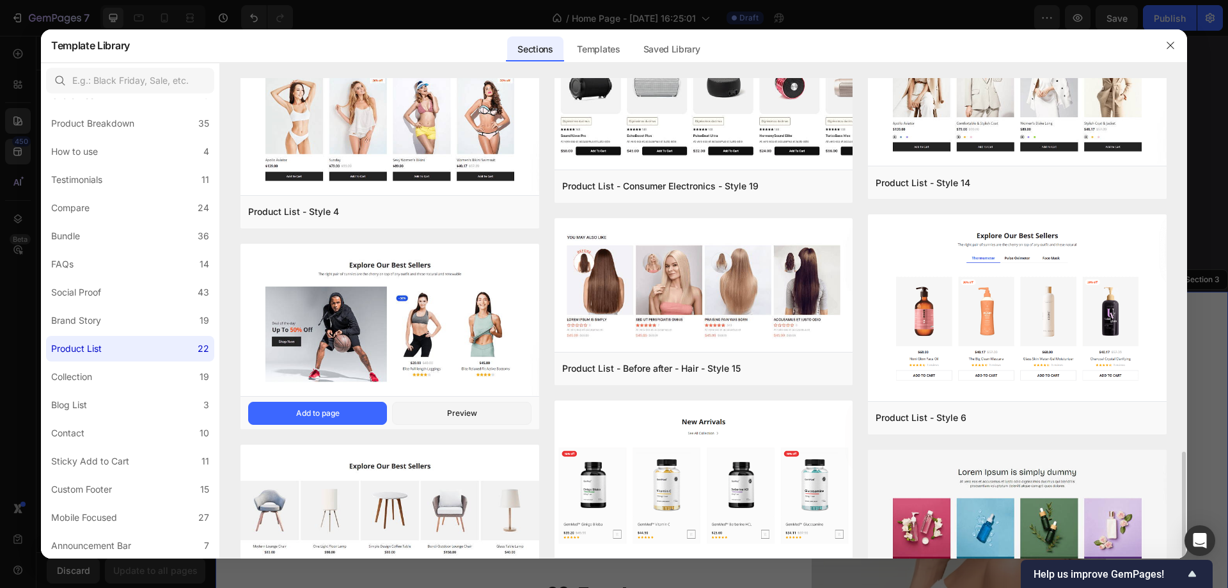
scroll to position [576, 0]
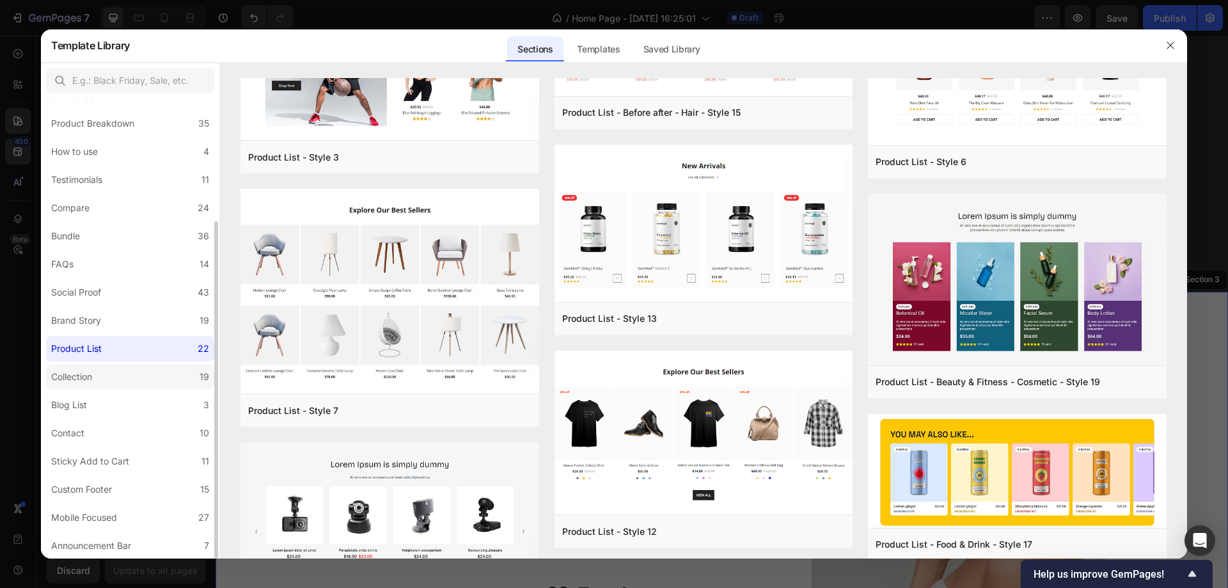
click at [123, 370] on label "Collection 19" at bounding box center [130, 377] width 168 height 26
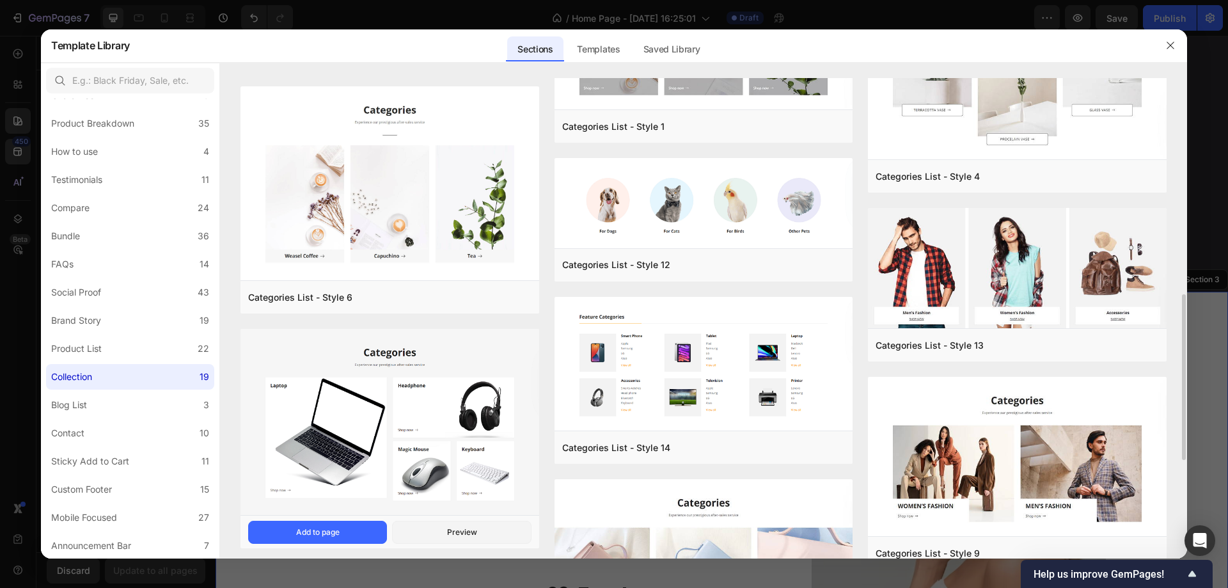
scroll to position [320, 0]
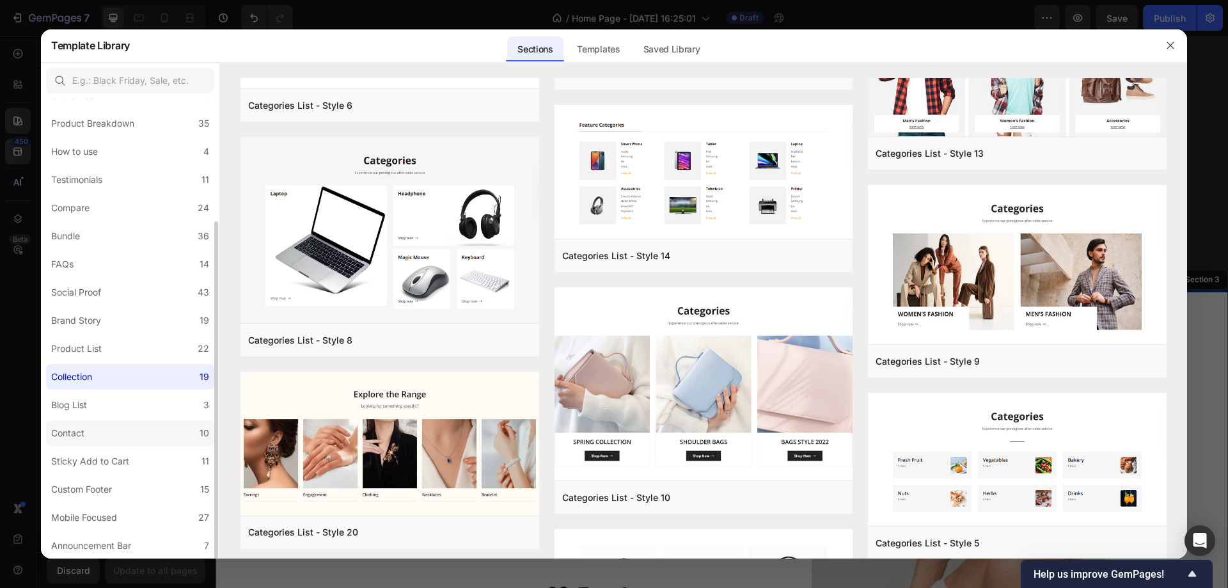
click at [125, 434] on label "Contact 10" at bounding box center [130, 433] width 168 height 26
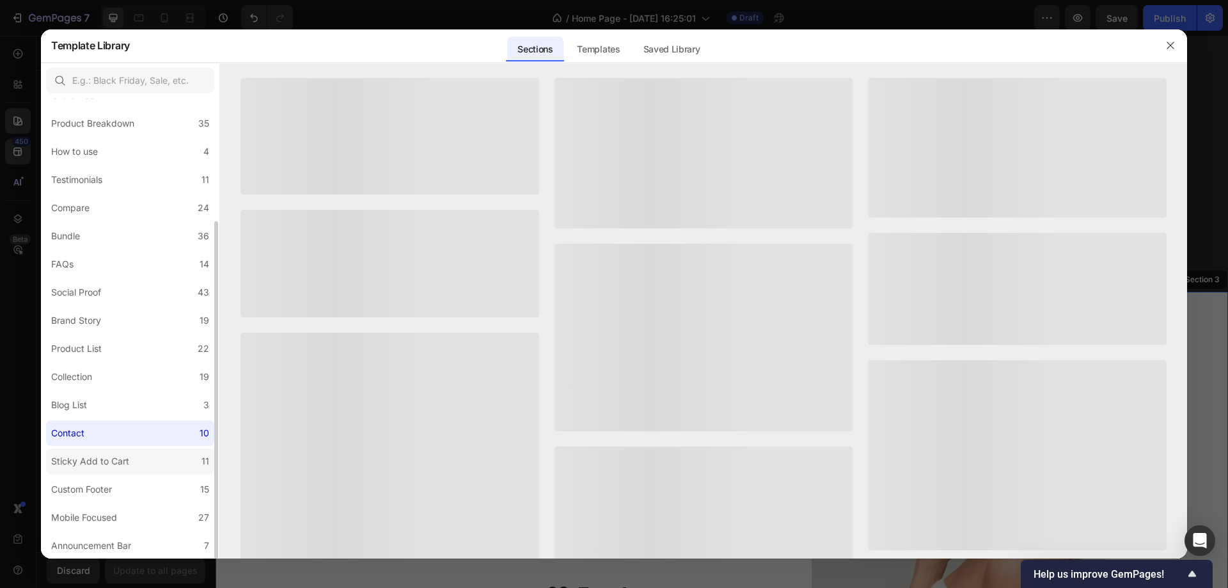
click at [123, 463] on div "Sticky Add to Cart" at bounding box center [90, 461] width 78 height 15
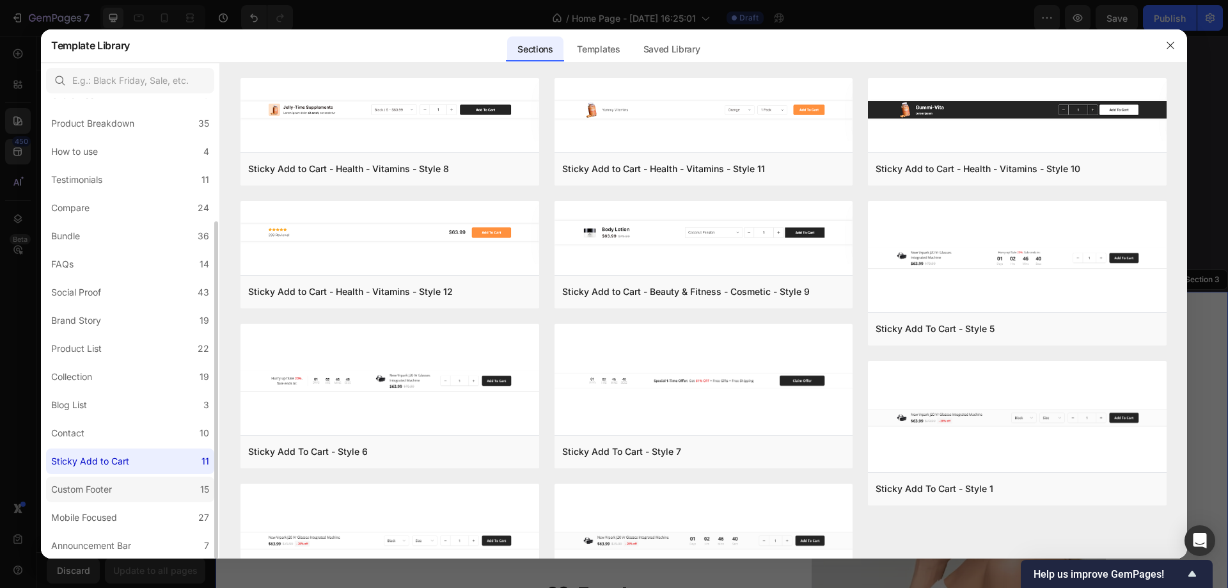
click at [120, 486] on label "Custom Footer 15" at bounding box center [130, 490] width 168 height 26
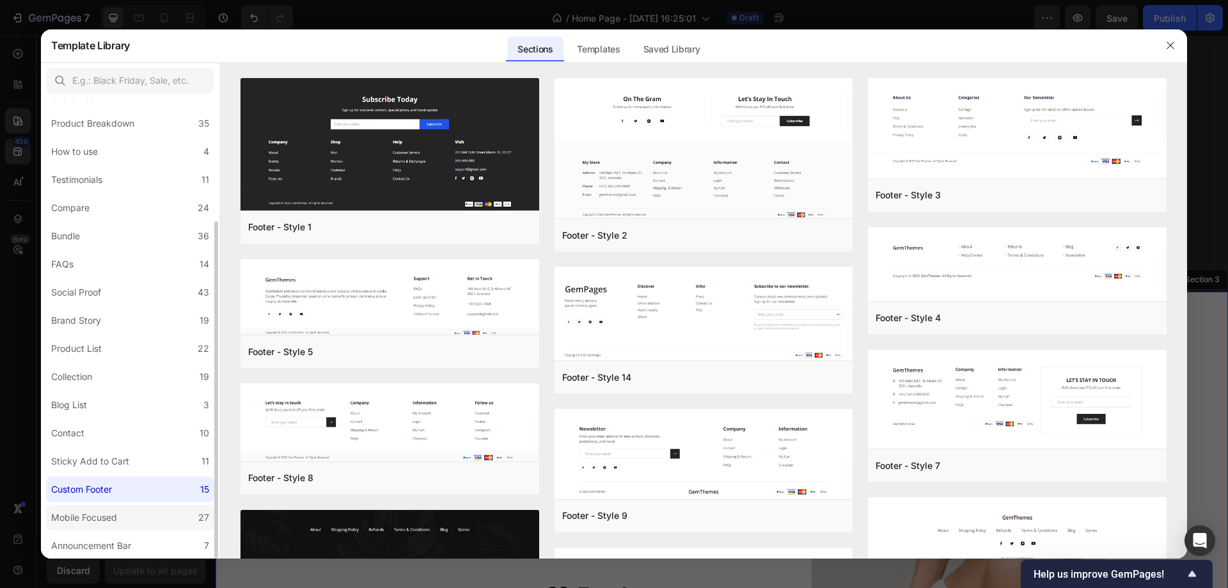
click at [119, 516] on div "Mobile Focused" at bounding box center [86, 517] width 71 height 15
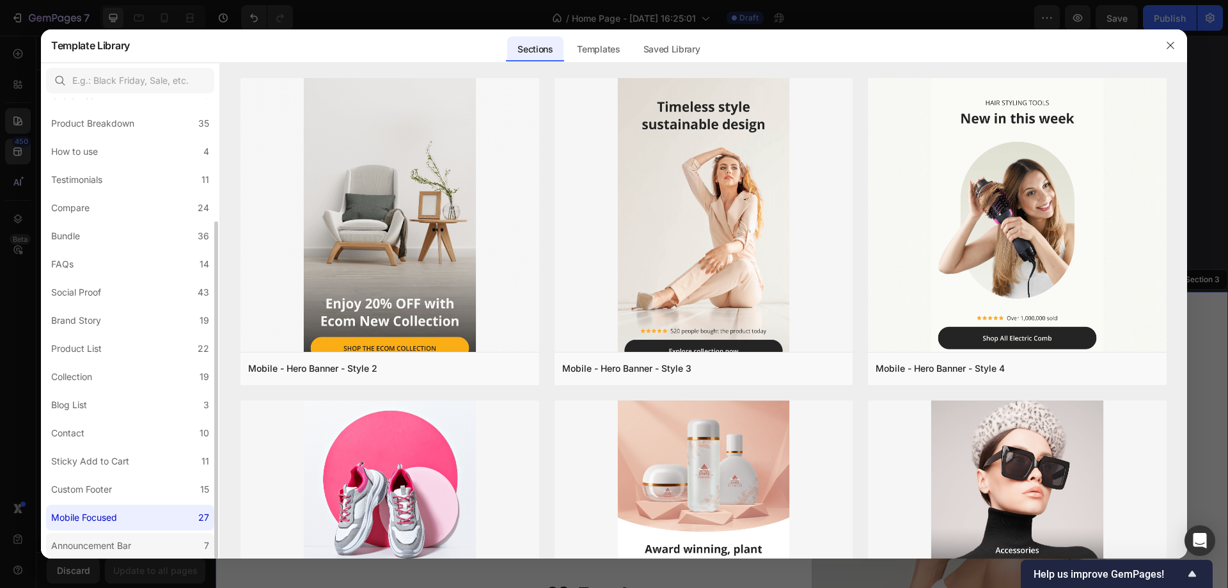
click at [115, 544] on div "Announcement Bar" at bounding box center [91, 545] width 80 height 15
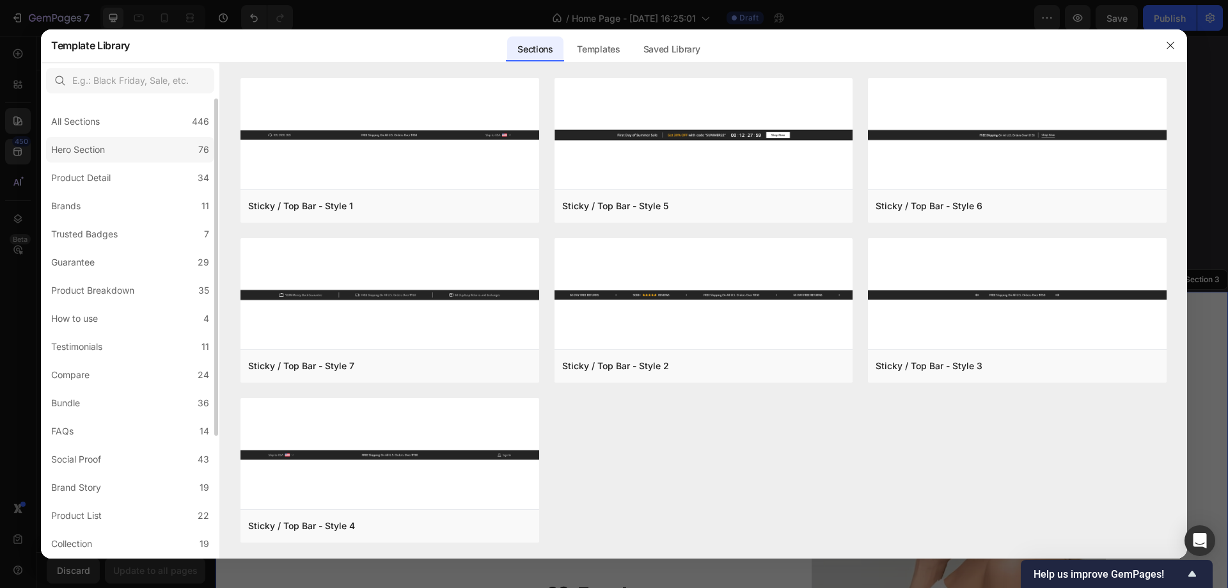
click at [109, 151] on div "Hero Section" at bounding box center [80, 149] width 59 height 15
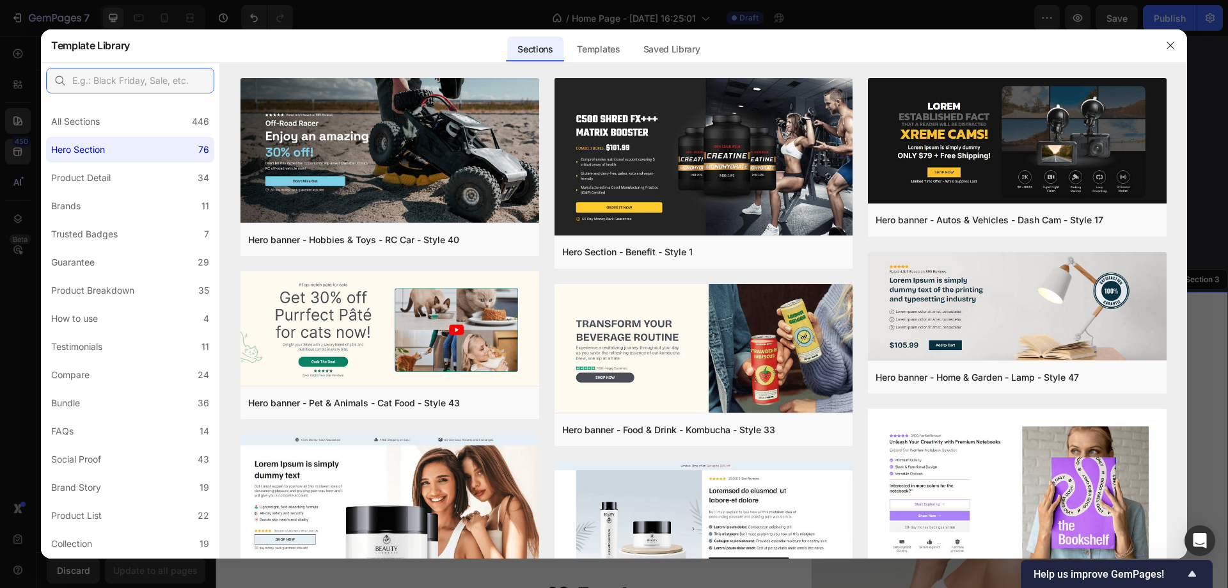
click at [131, 85] on input "text" at bounding box center [130, 81] width 168 height 26
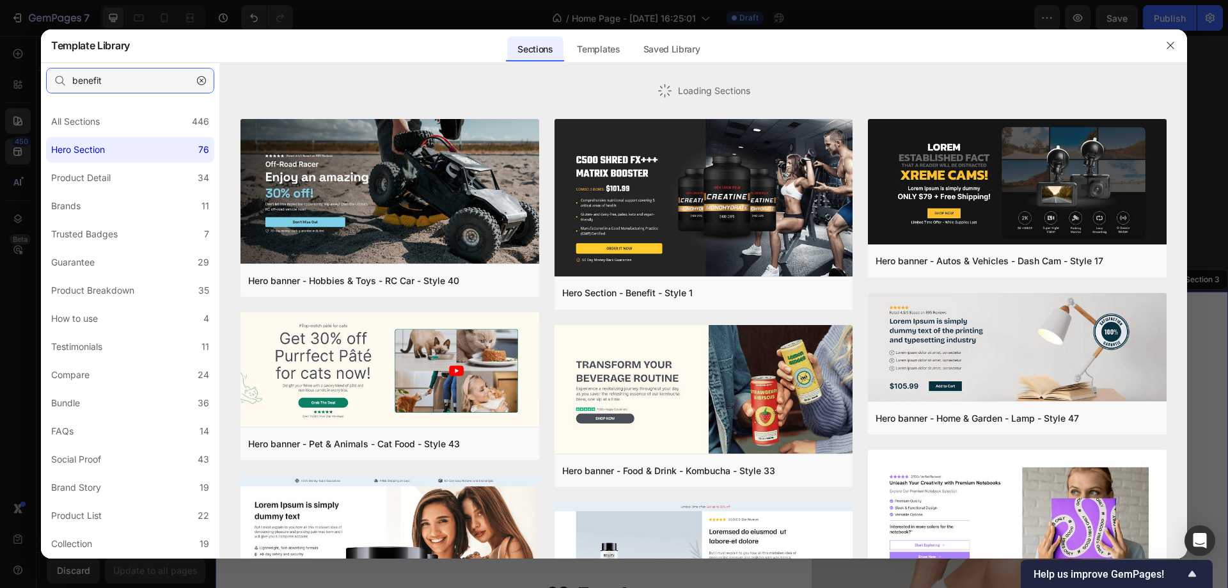
type input "benefit"
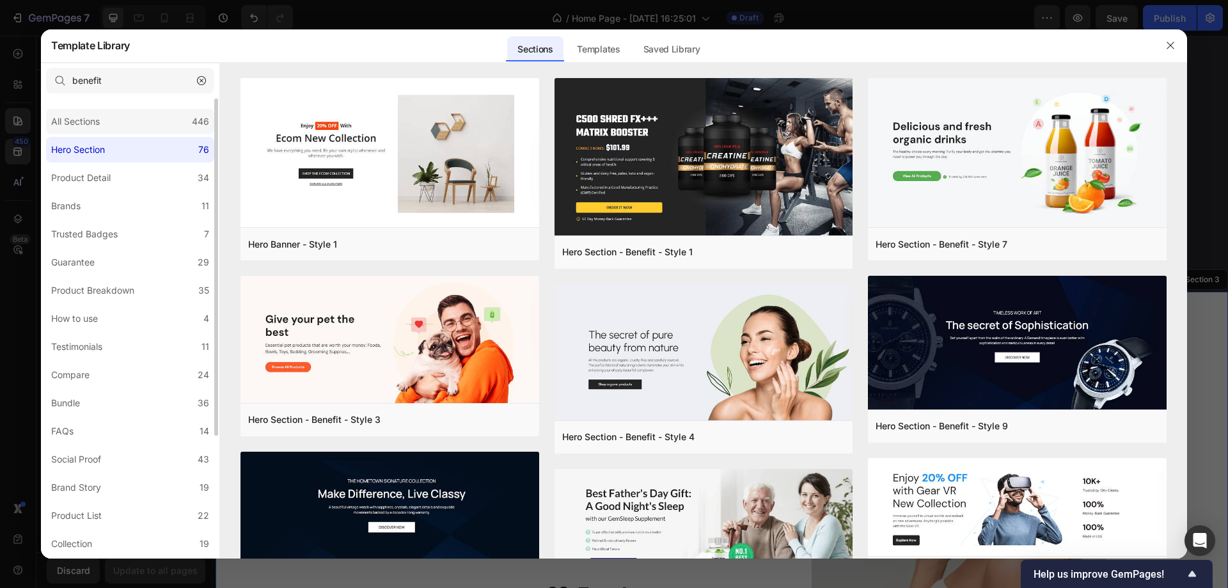
click at [119, 112] on div "All Sections 446" at bounding box center [130, 122] width 168 height 26
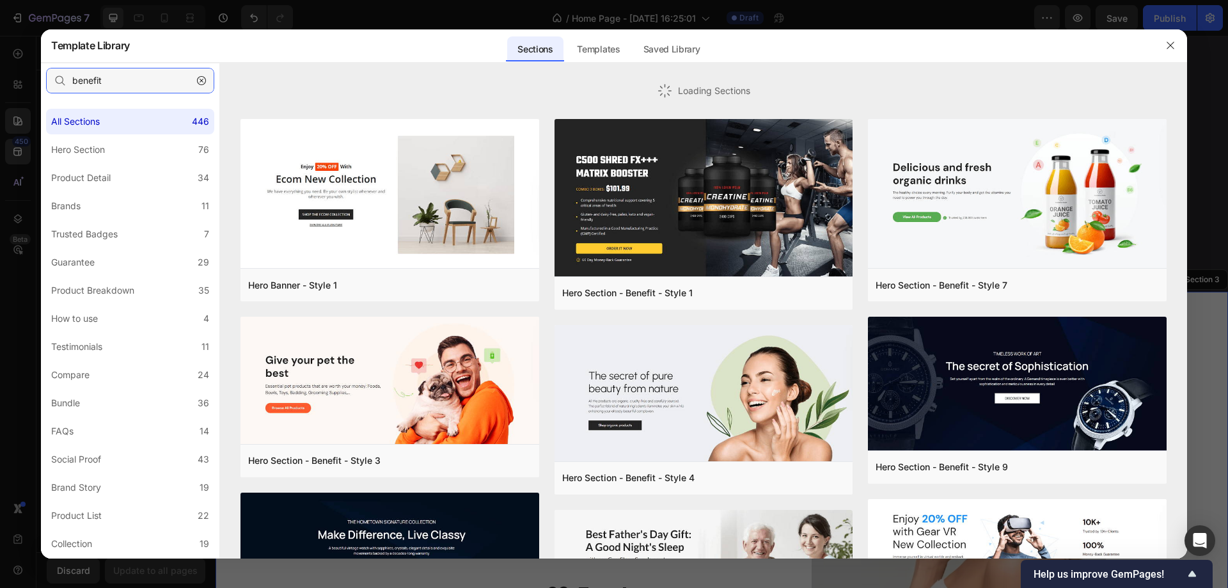
click at [131, 77] on input "benefit" at bounding box center [130, 81] width 168 height 26
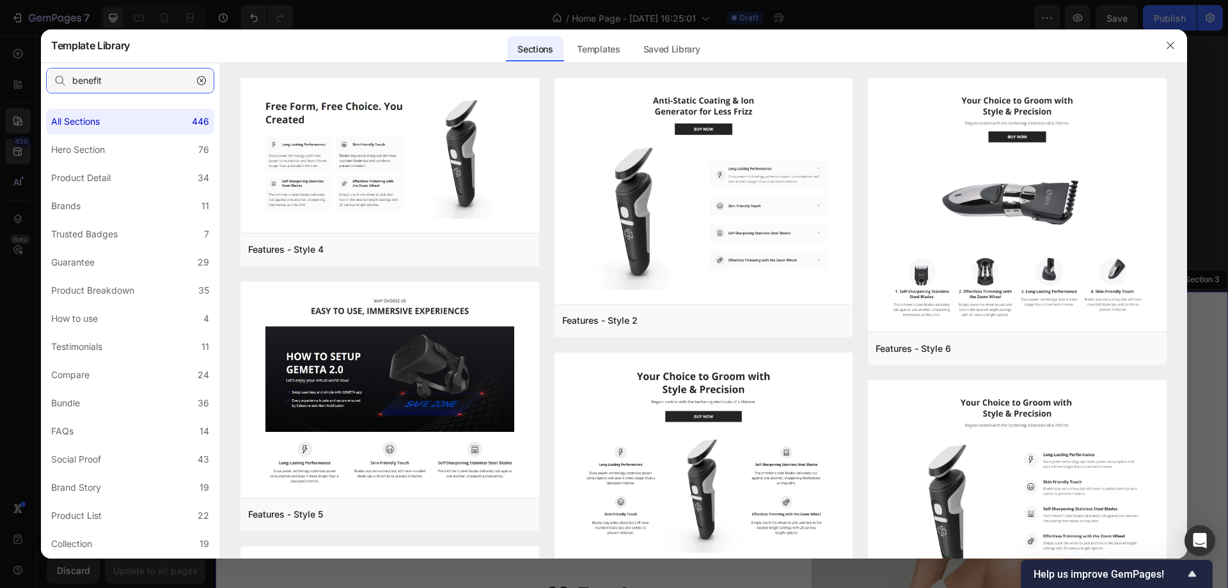
click at [131, 77] on input "benefit" at bounding box center [130, 81] width 168 height 26
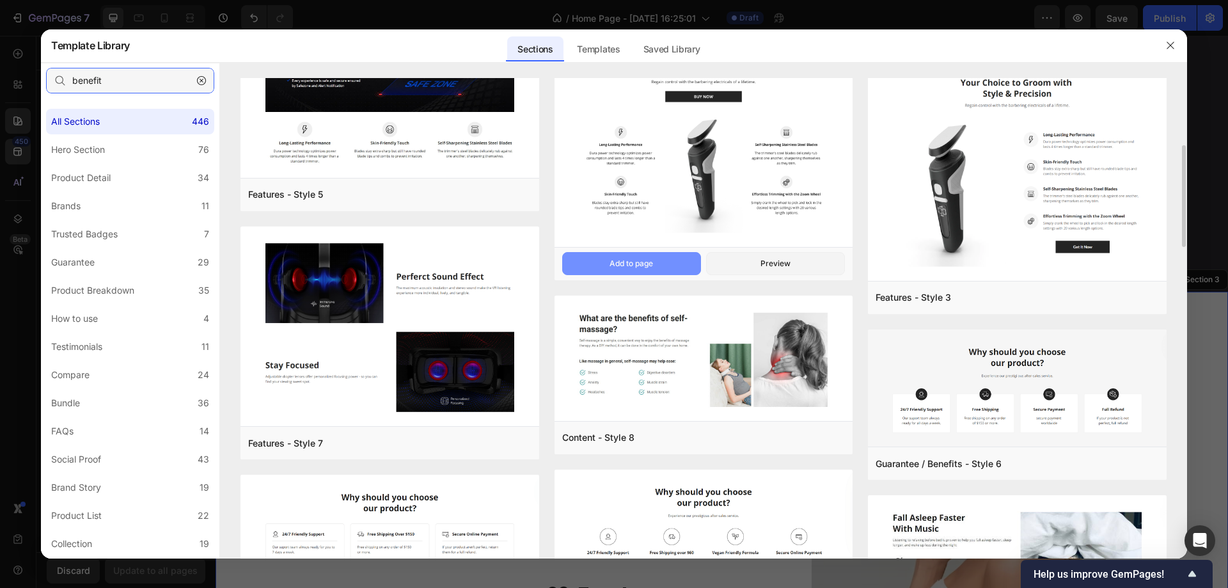
scroll to position [256, 0]
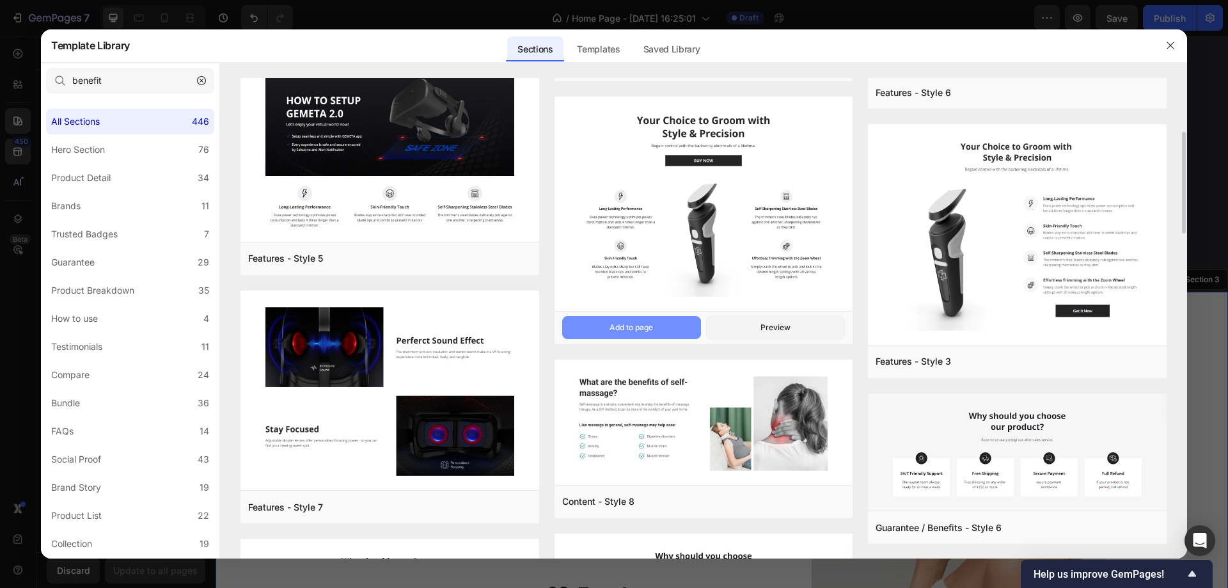
click at [641, 322] on div "Add to page" at bounding box center [632, 328] width 44 height 12
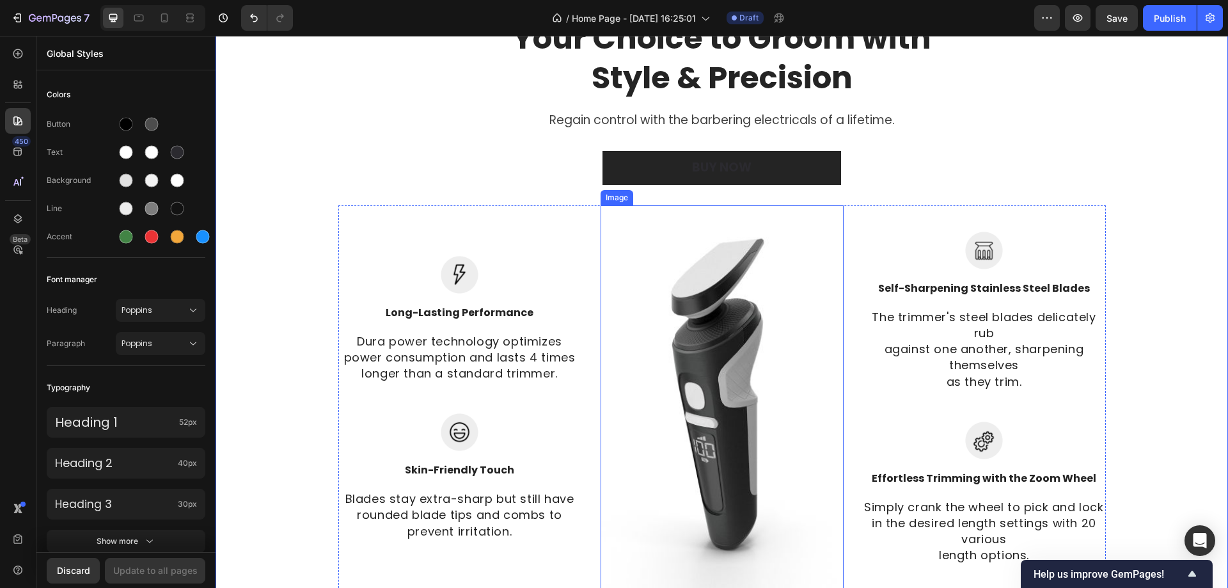
scroll to position [983, 0]
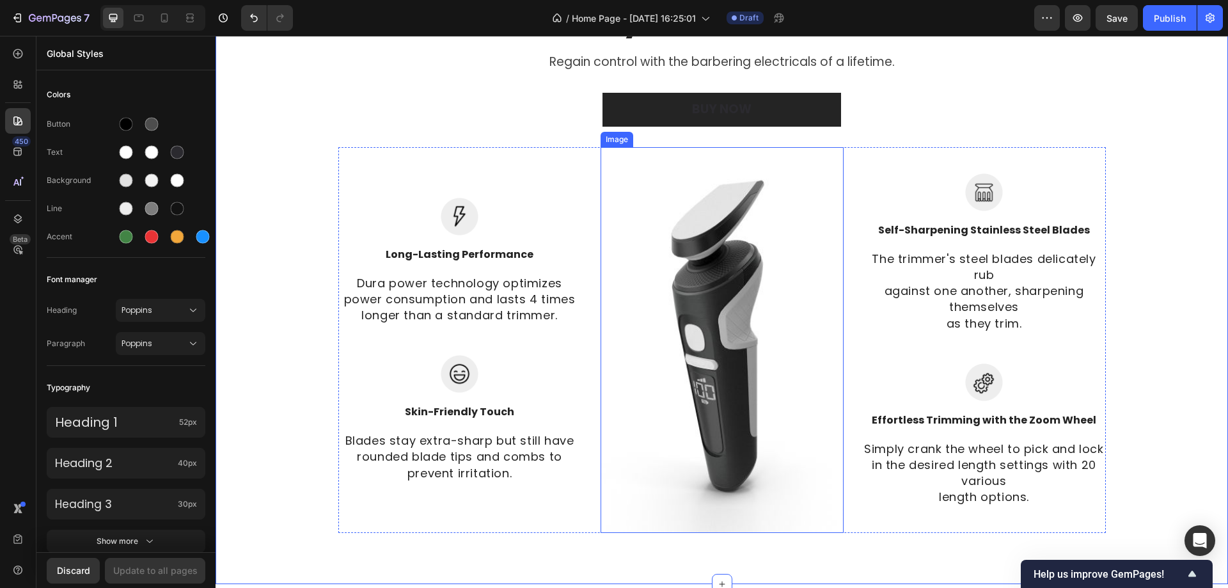
click at [693, 261] on img at bounding box center [722, 340] width 243 height 386
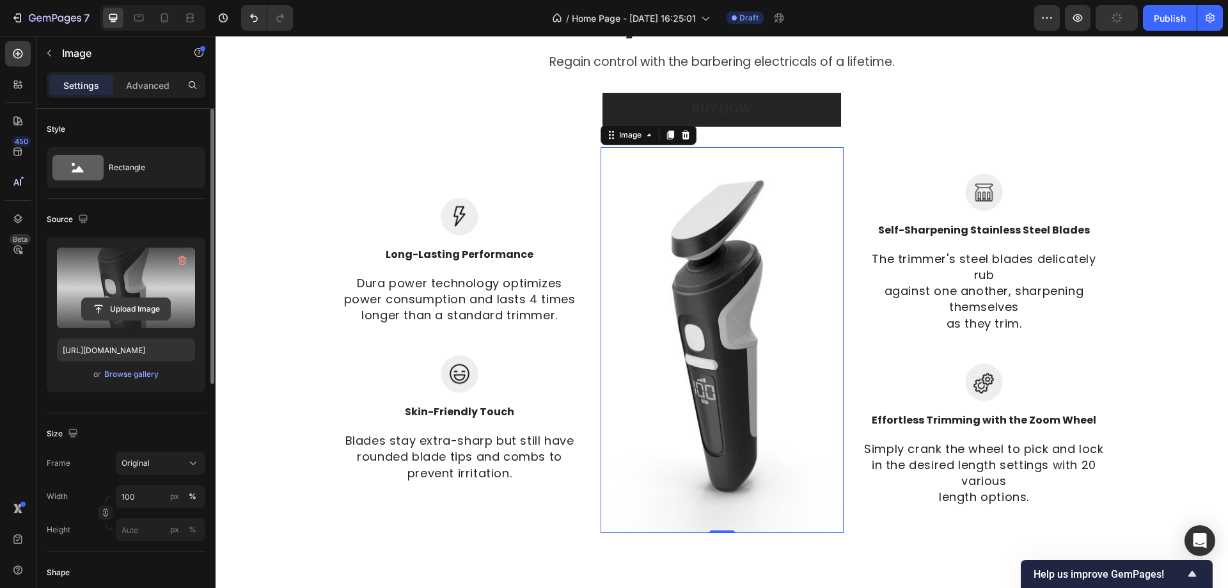
click at [143, 315] on input "file" at bounding box center [126, 309] width 88 height 22
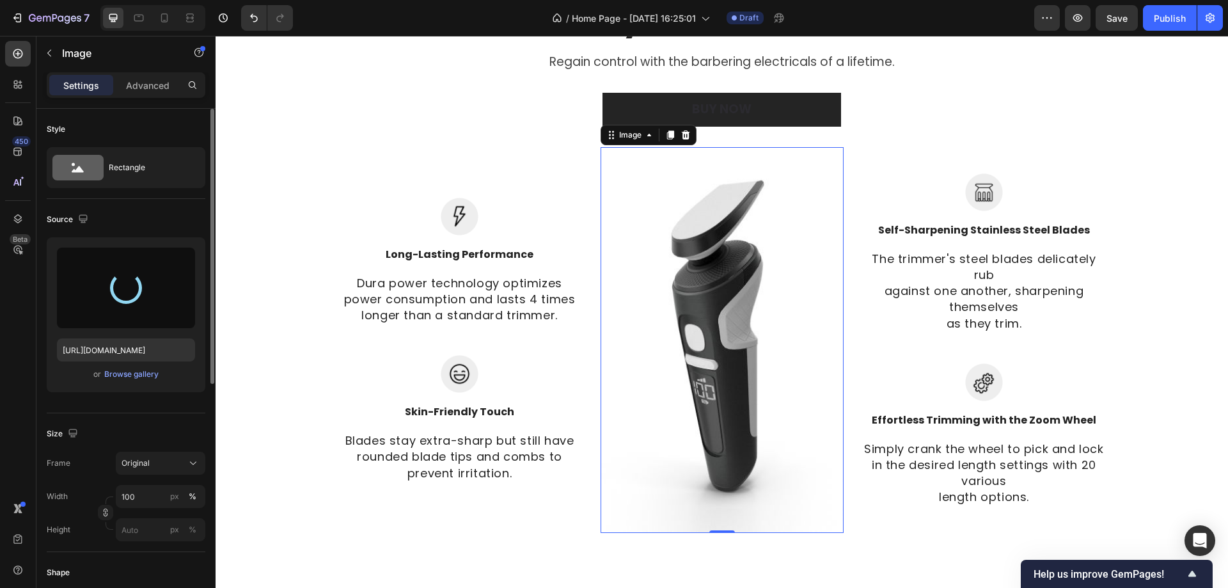
type input "https://cdn.shopify.com/s/files/1/0945/9623/5560/files/gempages_586393031209386…"
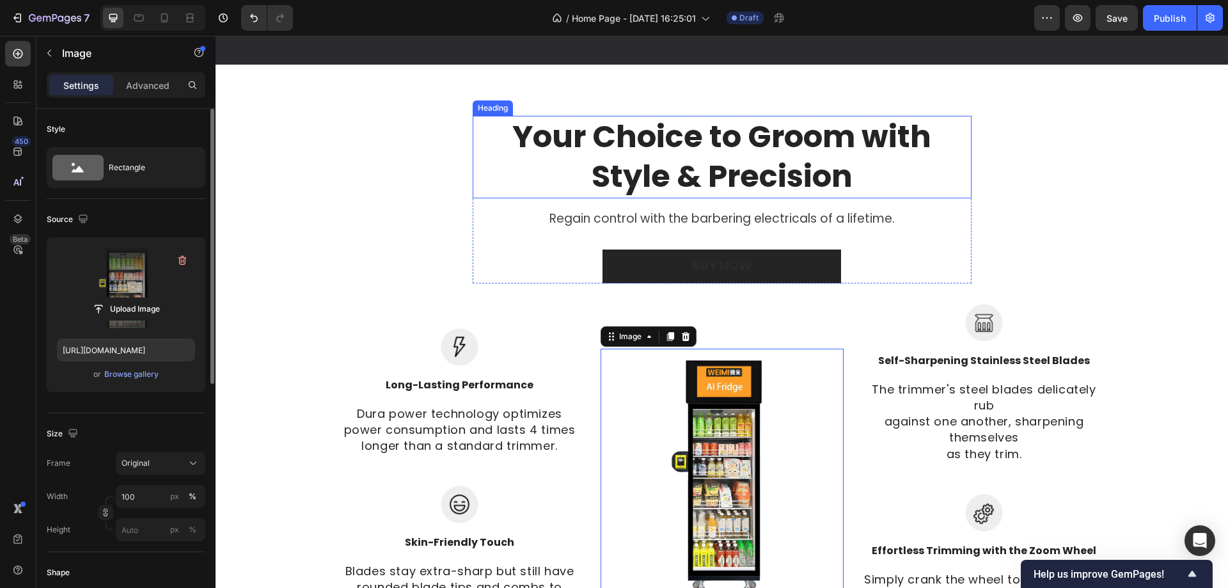
scroll to position [855, 0]
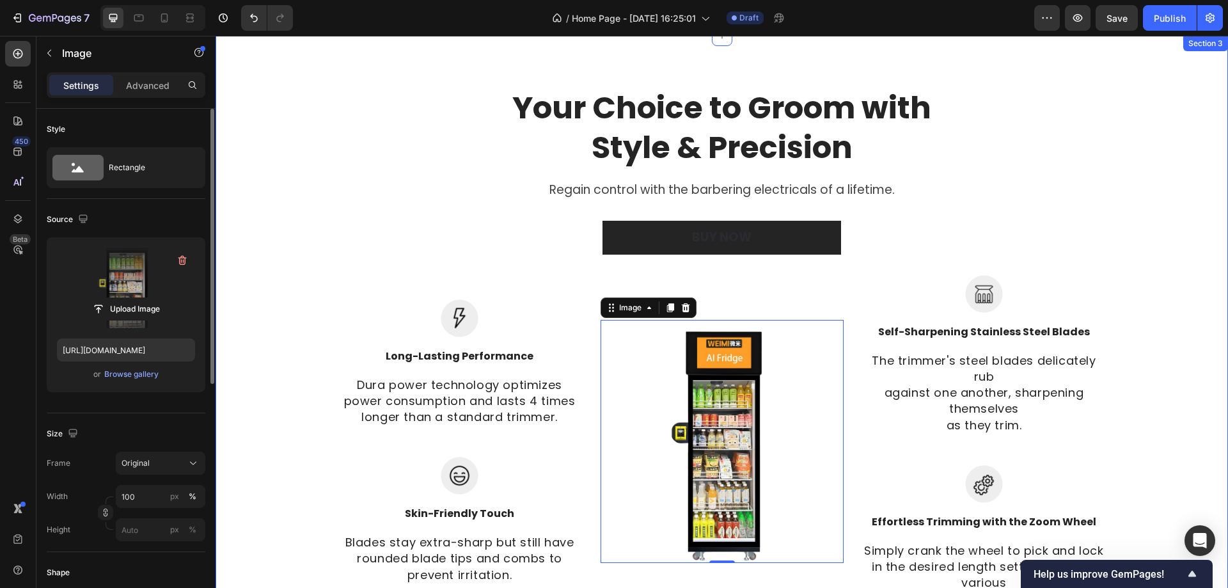
click at [410, 179] on div "Your Choice to Groom with Style & Precision Heading Regain control with the bar…" at bounding box center [722, 347] width 994 height 521
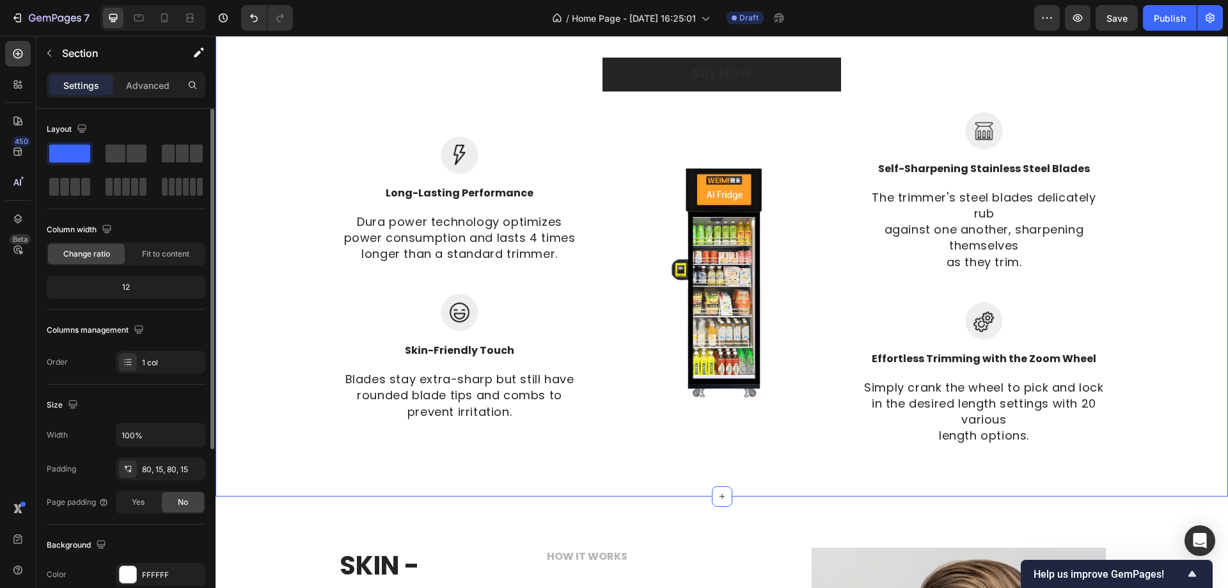
scroll to position [1047, 0]
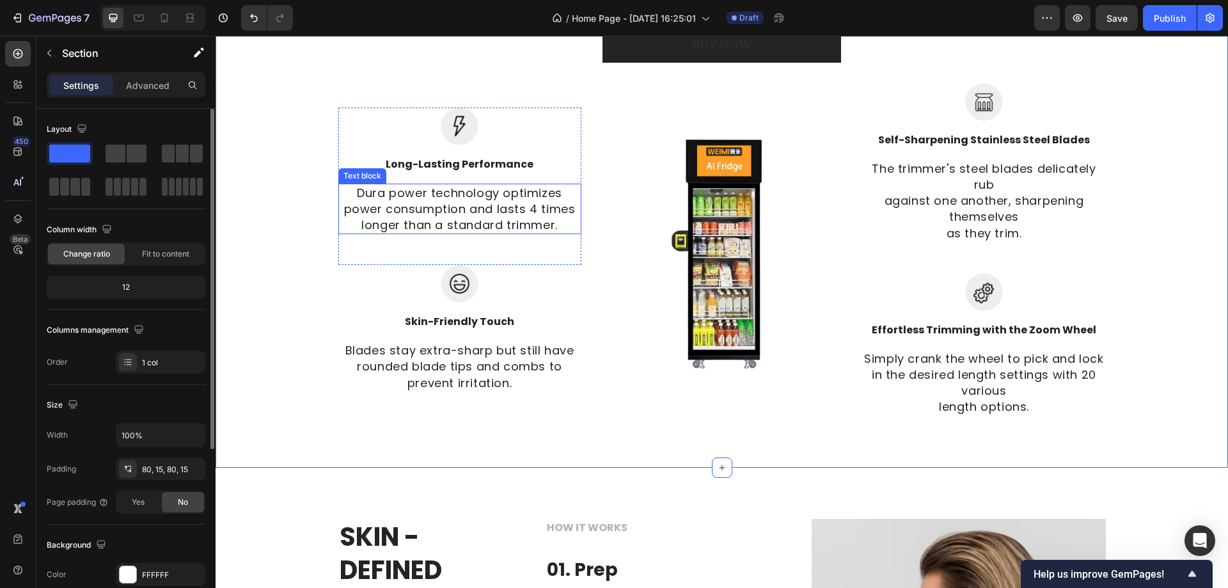
click at [473, 197] on p "Dura power technology optimizes power consumption and lasts 4 times longer than…" at bounding box center [460, 209] width 241 height 49
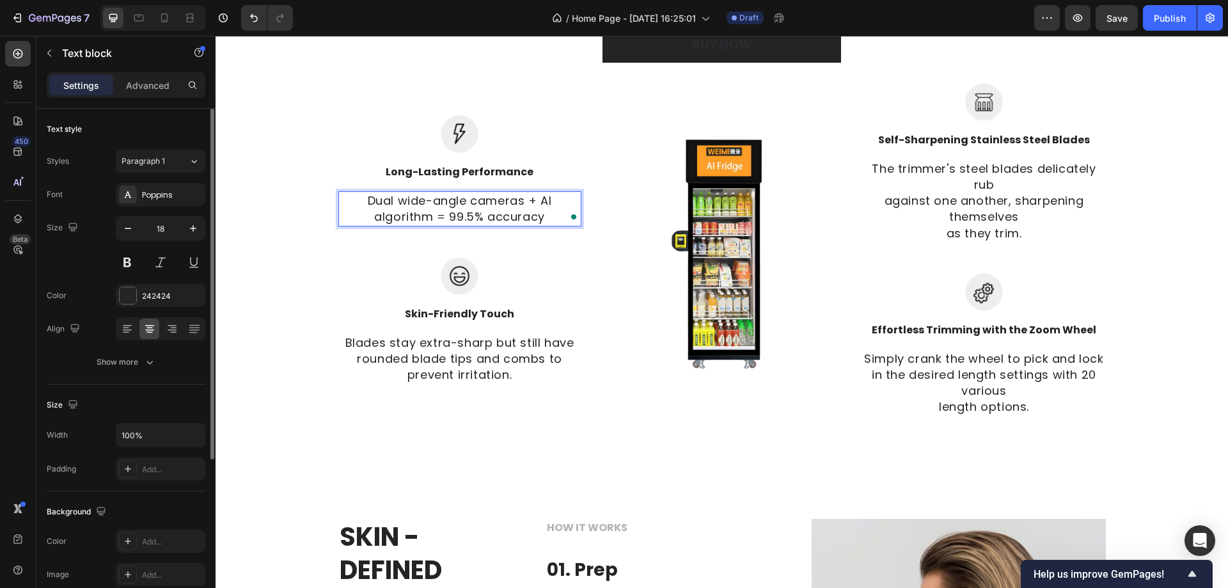
scroll to position [1055, 0]
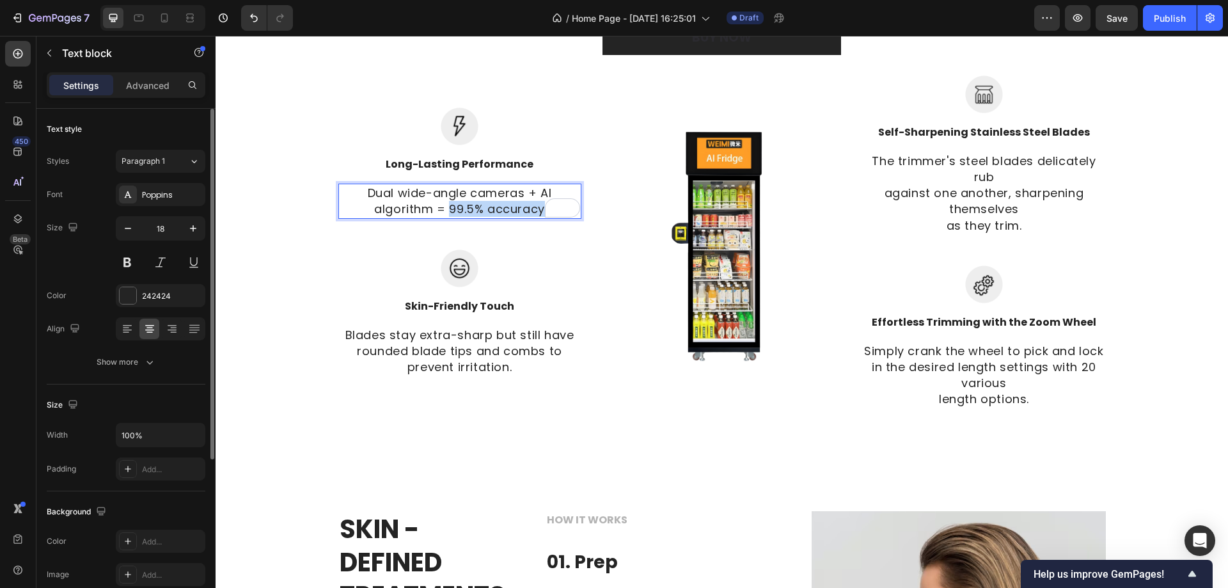
drag, startPoint x: 445, startPoint y: 208, endPoint x: 541, endPoint y: 205, distance: 95.4
click at [542, 205] on div "Dual wide-angle cameras + AI algorithm = 99.5% accuracy" at bounding box center [459, 201] width 243 height 35
click at [477, 162] on p "Long-Lasting Performance" at bounding box center [460, 164] width 241 height 15
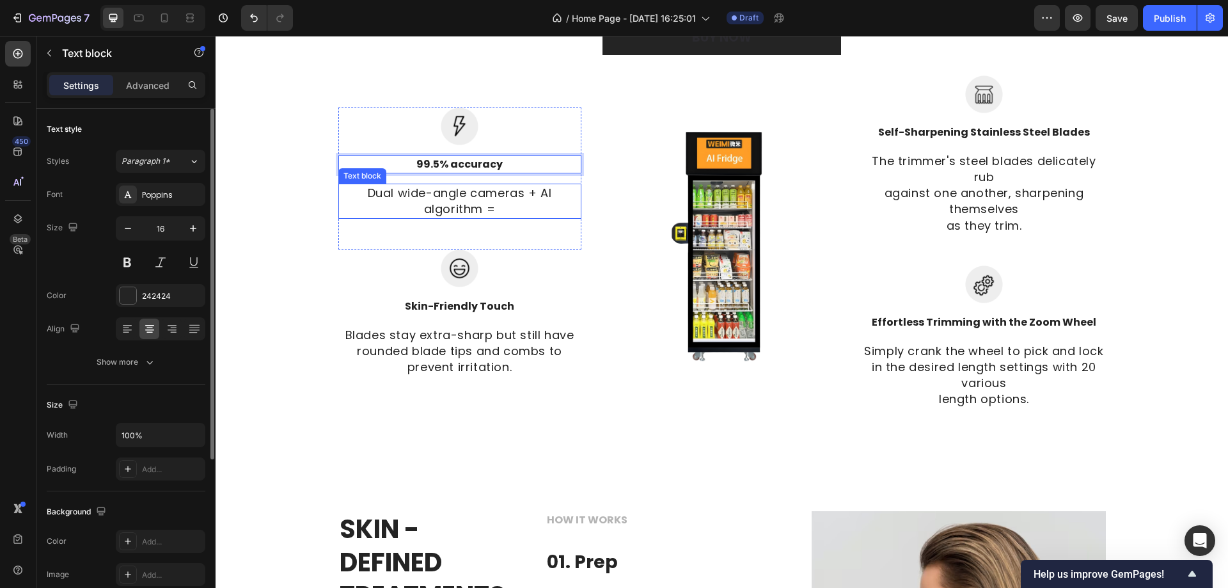
click at [475, 208] on p "Dual wide-angle cameras + AI algorithm =" at bounding box center [460, 201] width 241 height 32
click at [496, 208] on p "Dual wide-angle cameras + AI algorithm =" at bounding box center [460, 201] width 241 height 32
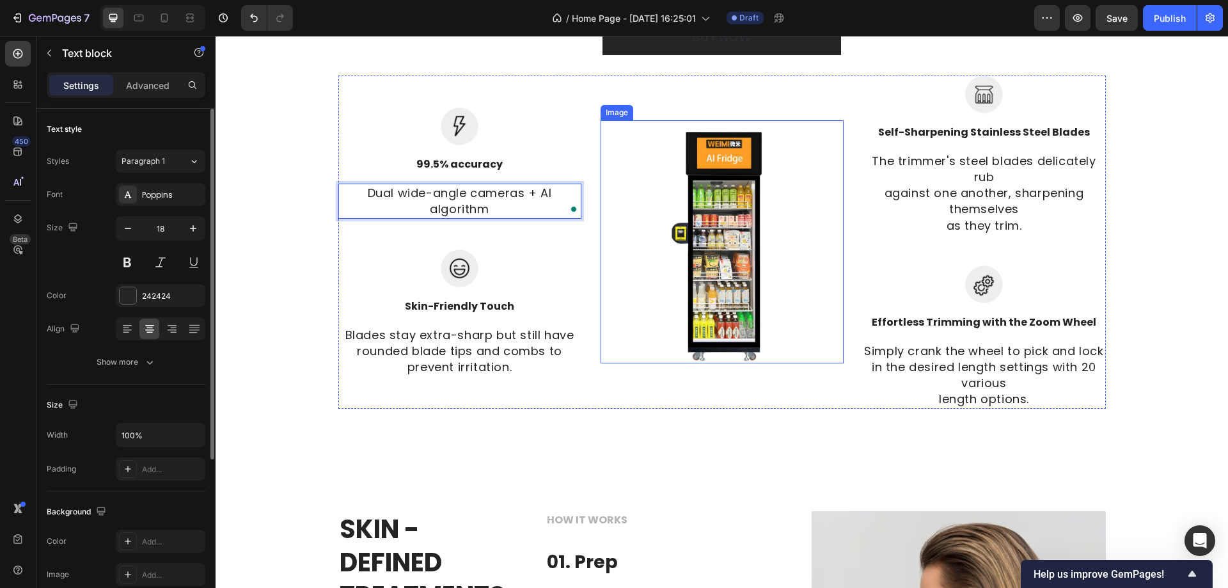
click at [628, 271] on img at bounding box center [722, 241] width 243 height 243
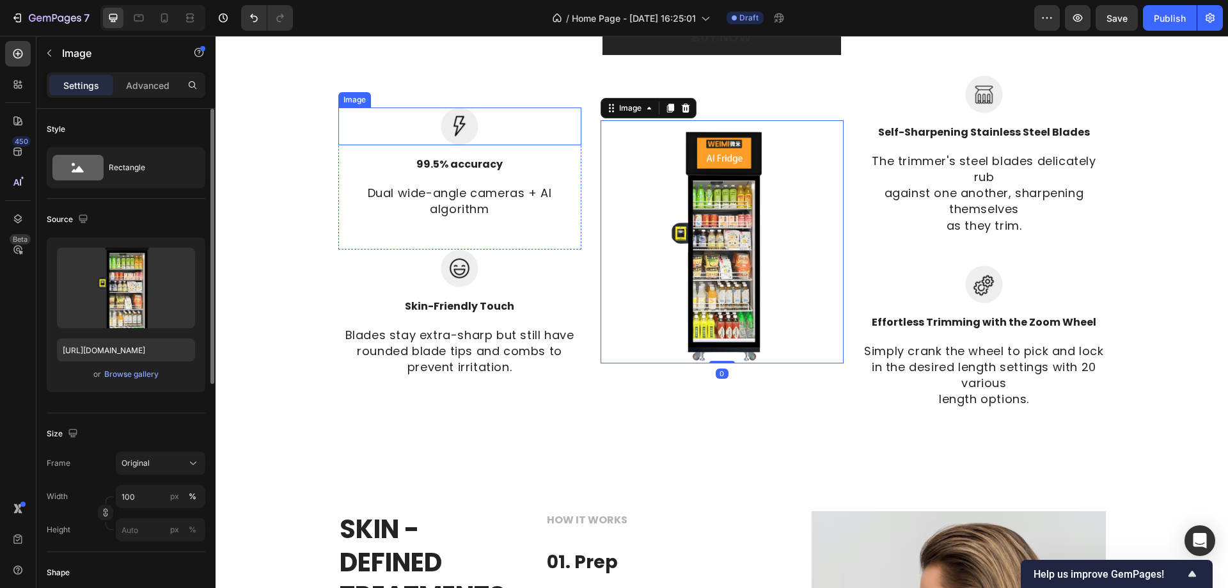
click at [527, 124] on div at bounding box center [459, 126] width 243 height 38
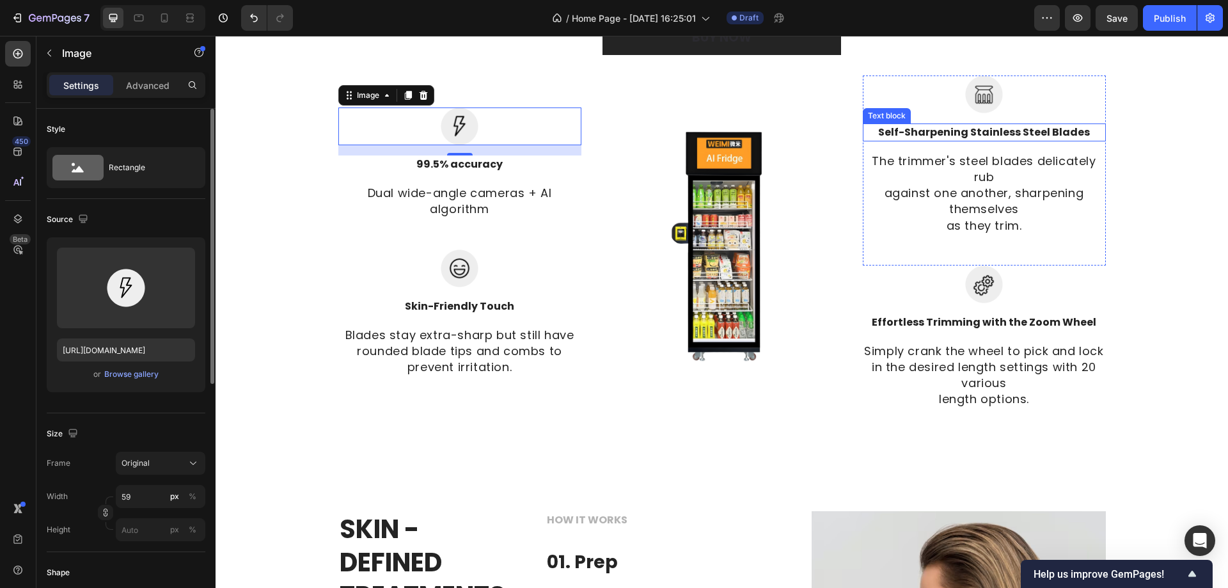
click at [980, 131] on p "Self-Sharpening Stainless Steel Blades" at bounding box center [984, 132] width 241 height 15
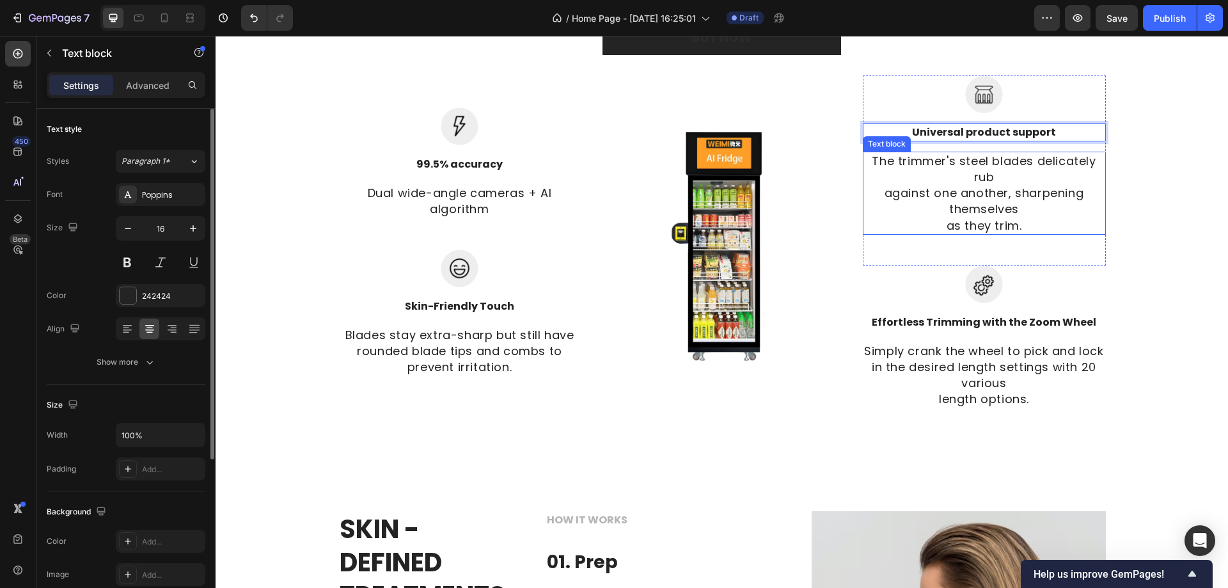
click at [998, 180] on p "The trimmer's steel blades delicately rub against one another, sharpening thems…" at bounding box center [984, 193] width 241 height 81
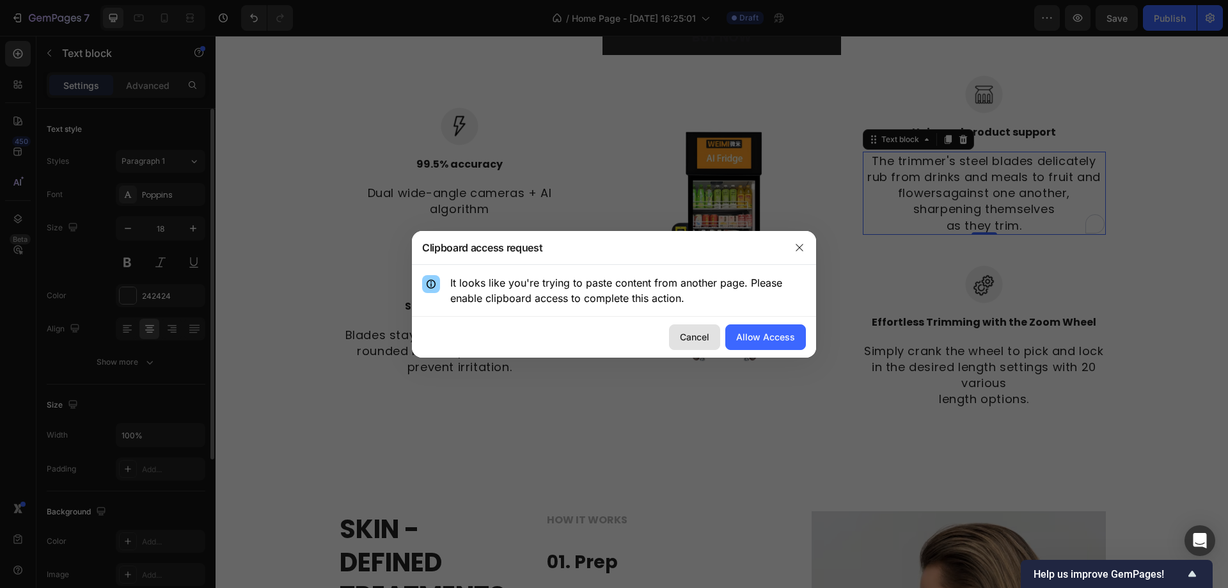
click at [702, 340] on div "Cancel" at bounding box center [694, 336] width 29 height 13
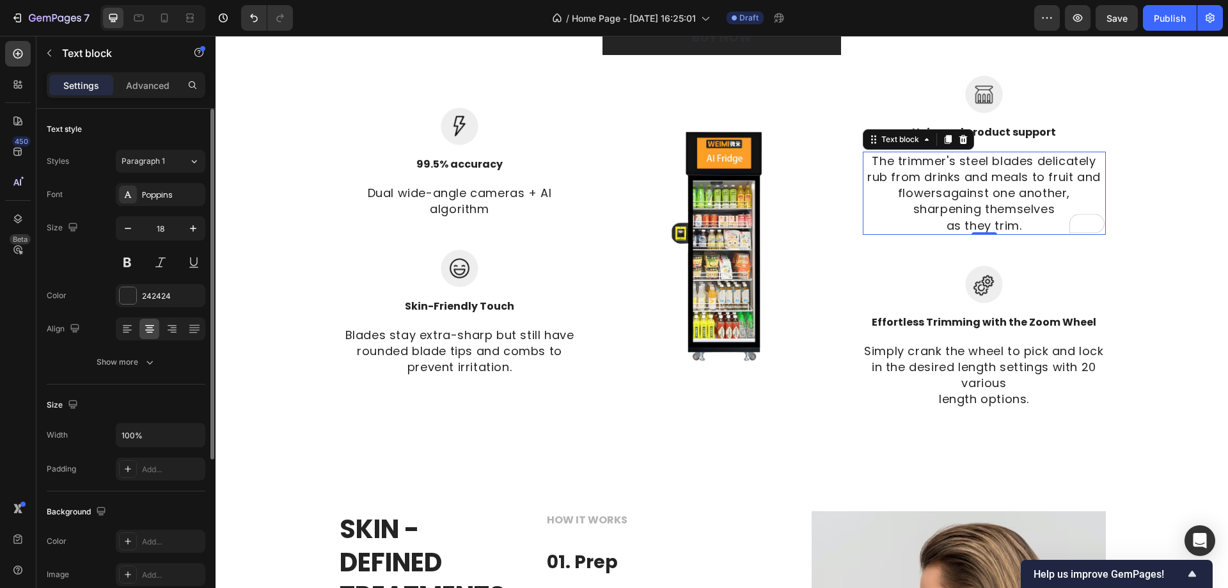
click at [970, 196] on p "The trimmer's steel blades delicately rub from drinks and meals to fruit and fl…" at bounding box center [984, 193] width 241 height 81
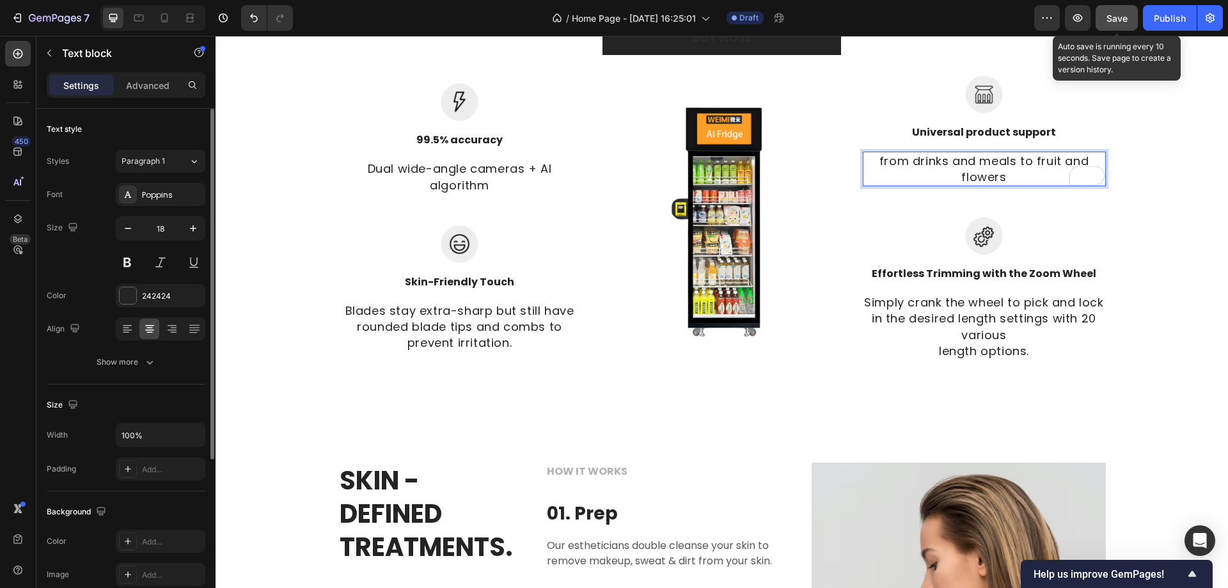
click at [1119, 17] on span "Save" at bounding box center [1117, 18] width 21 height 11
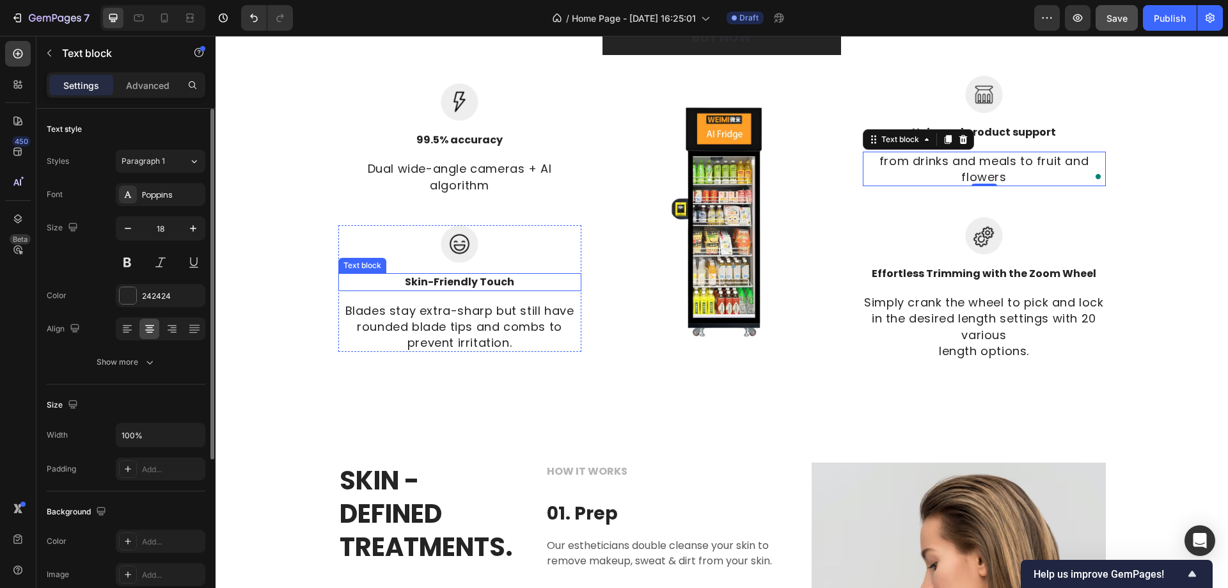
click at [475, 276] on p "Skin-Friendly Touch" at bounding box center [460, 281] width 241 height 15
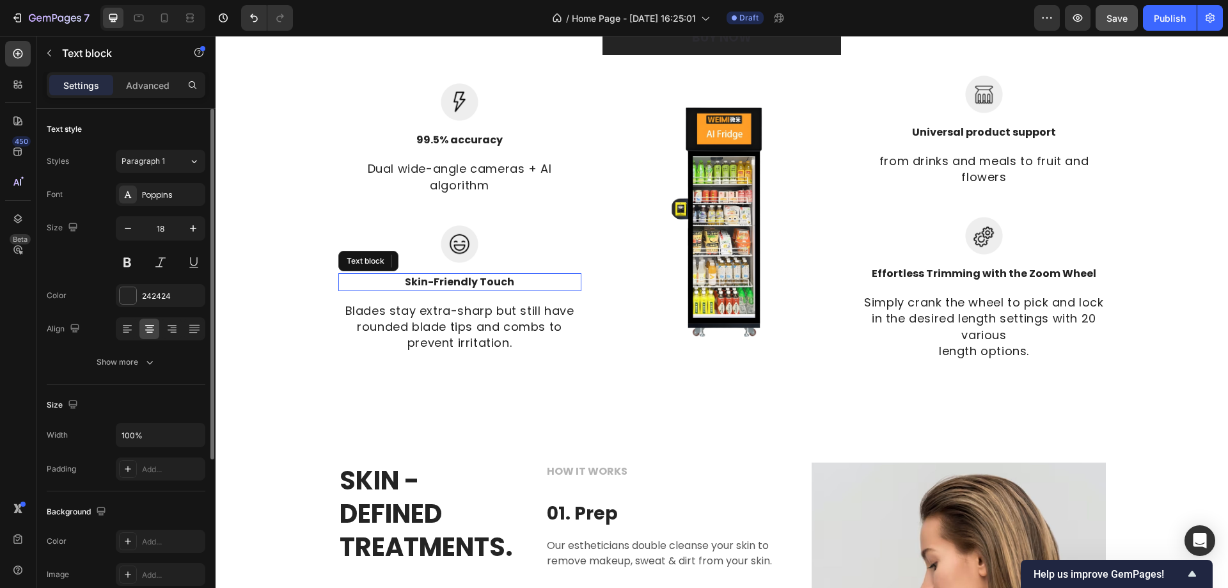
click at [480, 282] on p "Skin-Friendly Touch" at bounding box center [460, 281] width 241 height 15
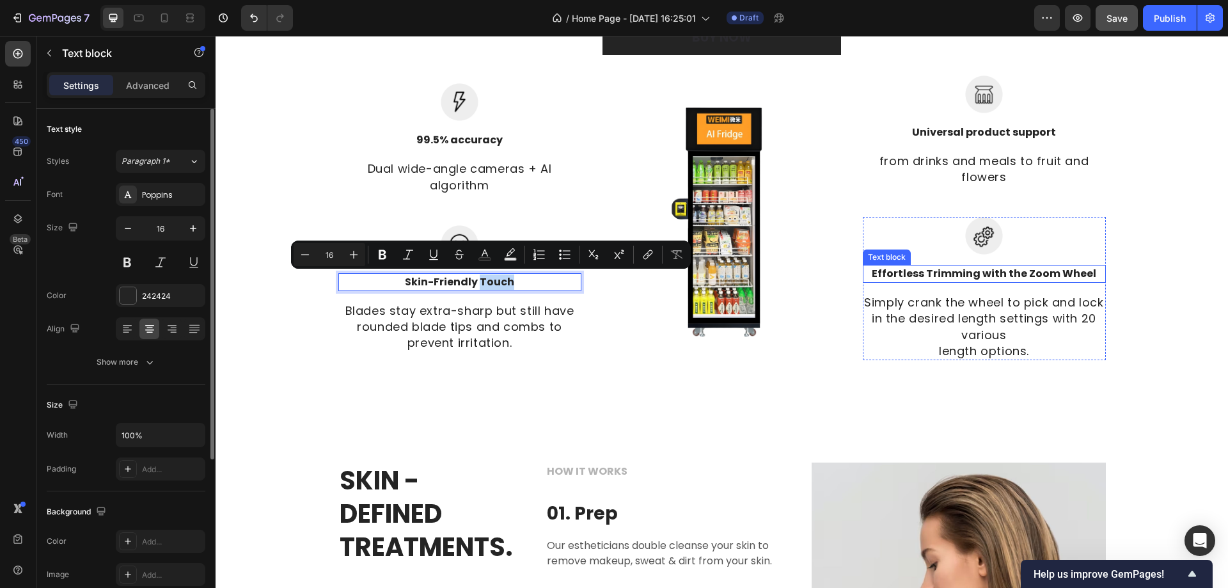
click at [1002, 273] on p "Effortless Trimming with the Zoom Wheel" at bounding box center [984, 273] width 241 height 15
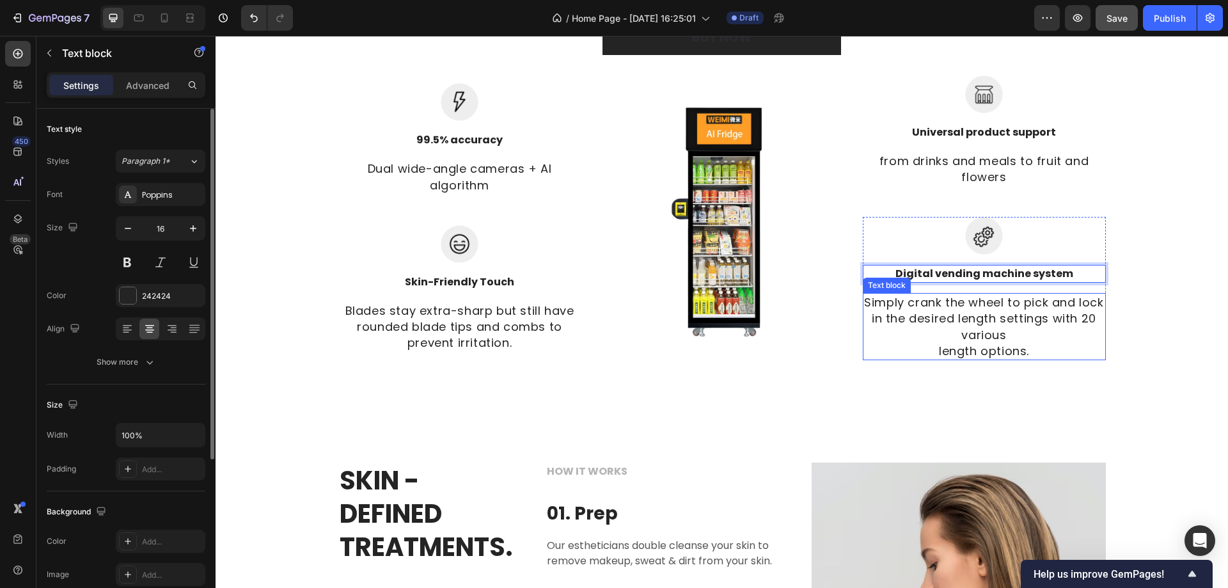
click at [1009, 328] on p "Simply crank the wheel to pick and lock in the desired length settings with 20 …" at bounding box center [984, 326] width 241 height 65
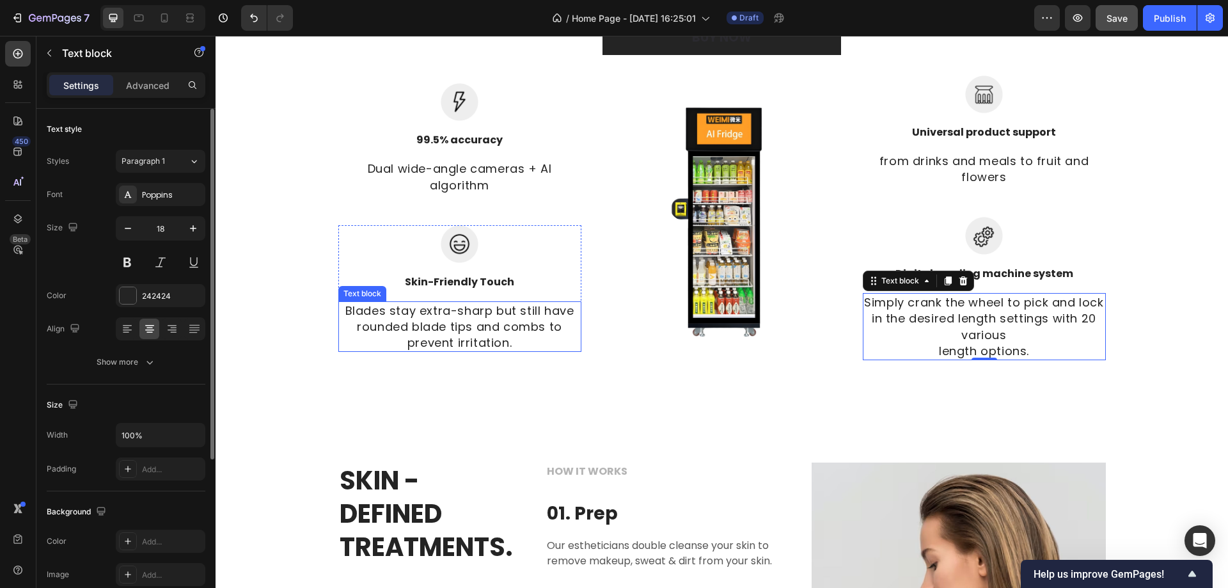
click at [436, 340] on p "Blades stay extra-sharp but still have rounded blade tips and combs to prevent …" at bounding box center [460, 327] width 241 height 49
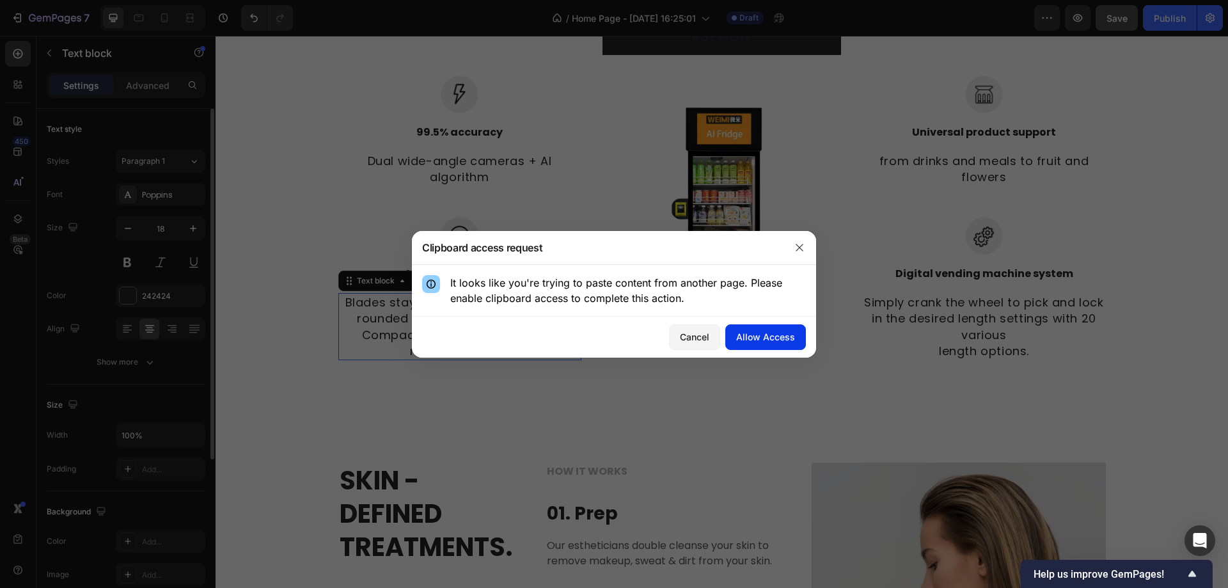
scroll to position [1047, 0]
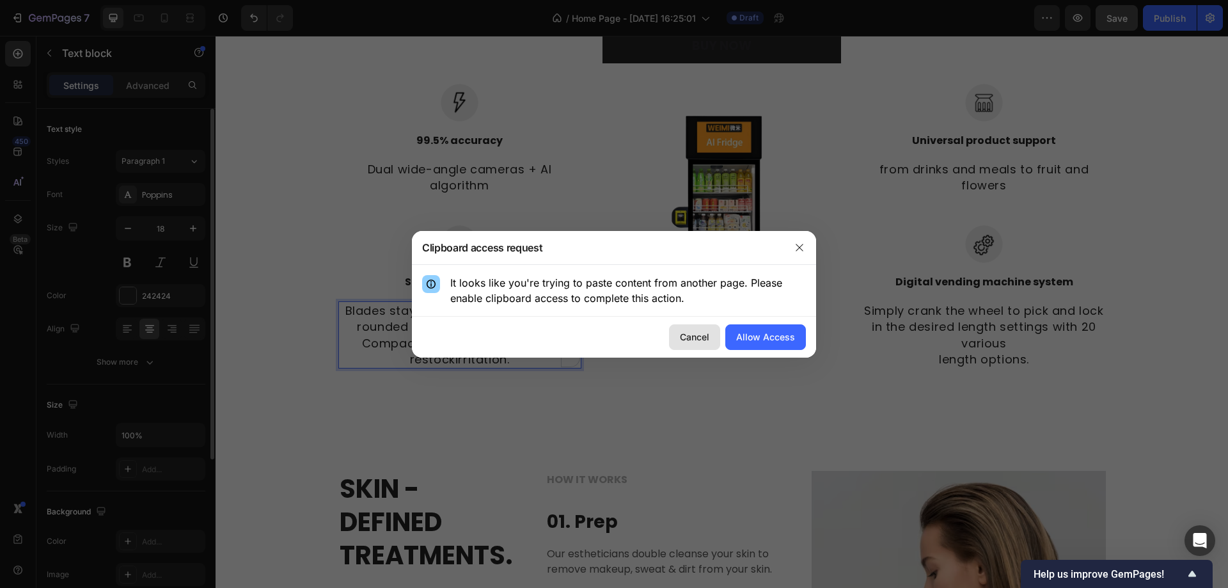
click at [705, 335] on div "Cancel" at bounding box center [694, 336] width 29 height 13
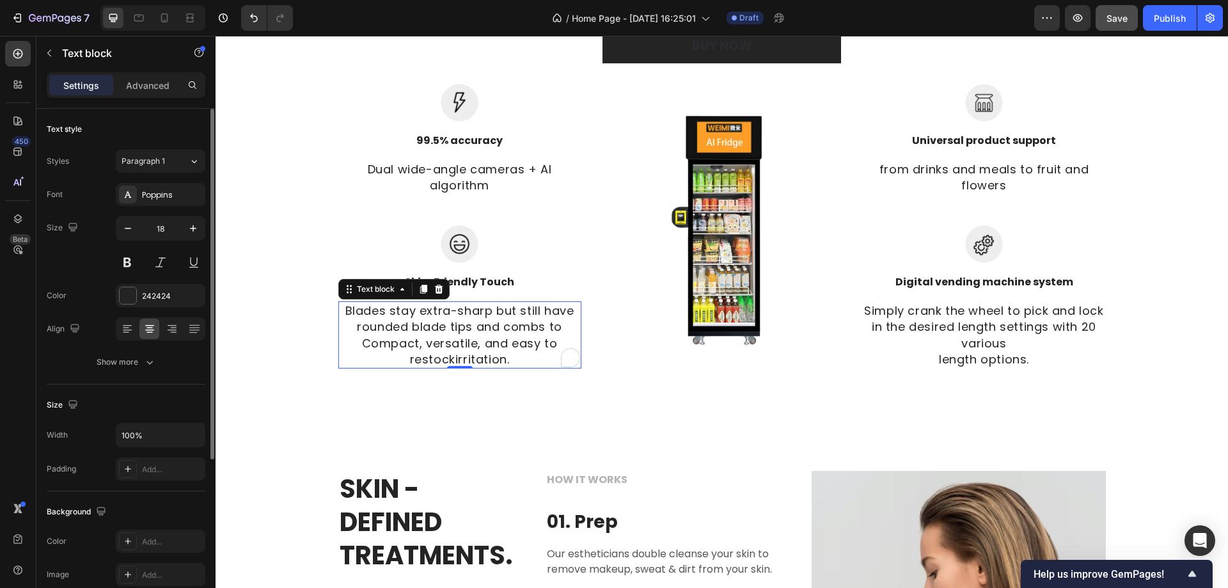
click at [528, 349] on p "Blades stay extra-sharp but still have rounded blade tips and combs to Compact,…" at bounding box center [460, 335] width 241 height 65
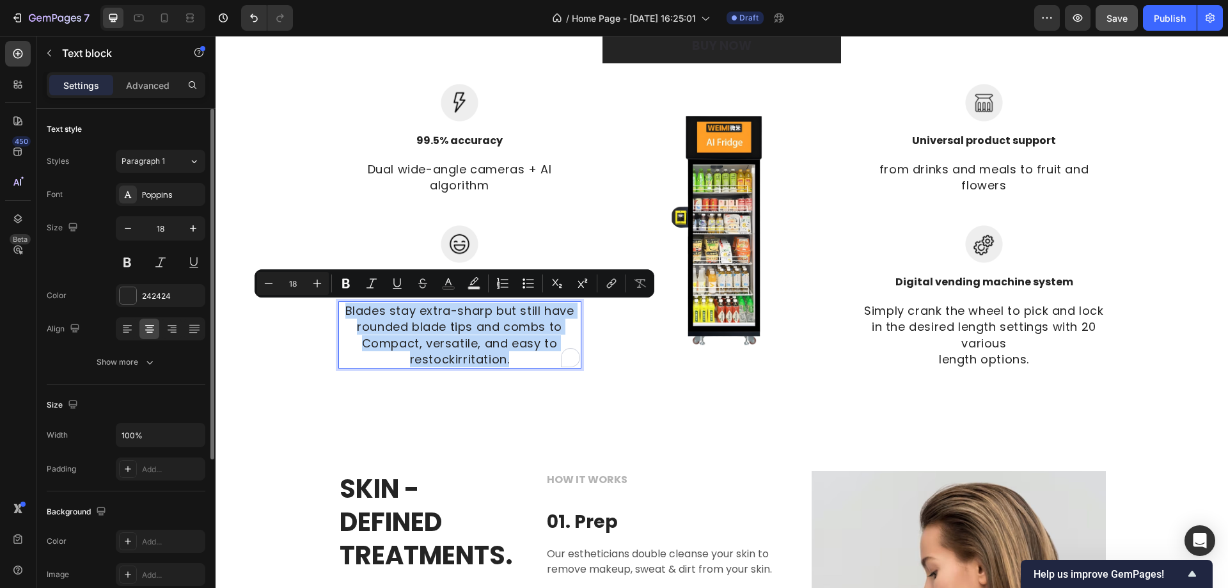
scroll to position [1063, 0]
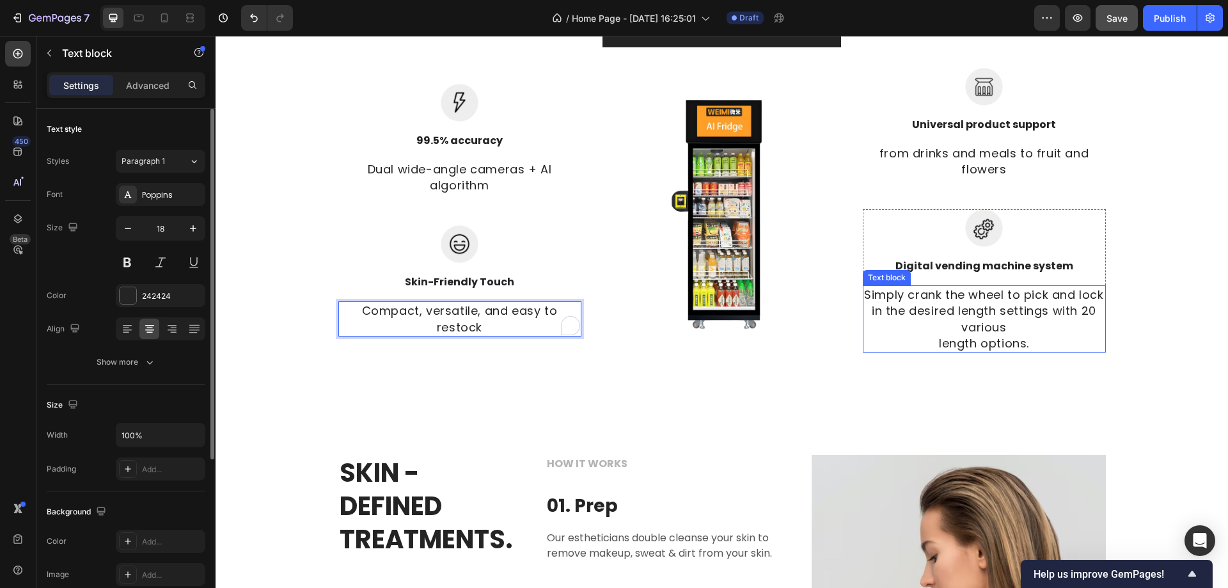
click at [957, 325] on p "Simply crank the wheel to pick and lock in the desired length settings with 20 …" at bounding box center [984, 319] width 241 height 65
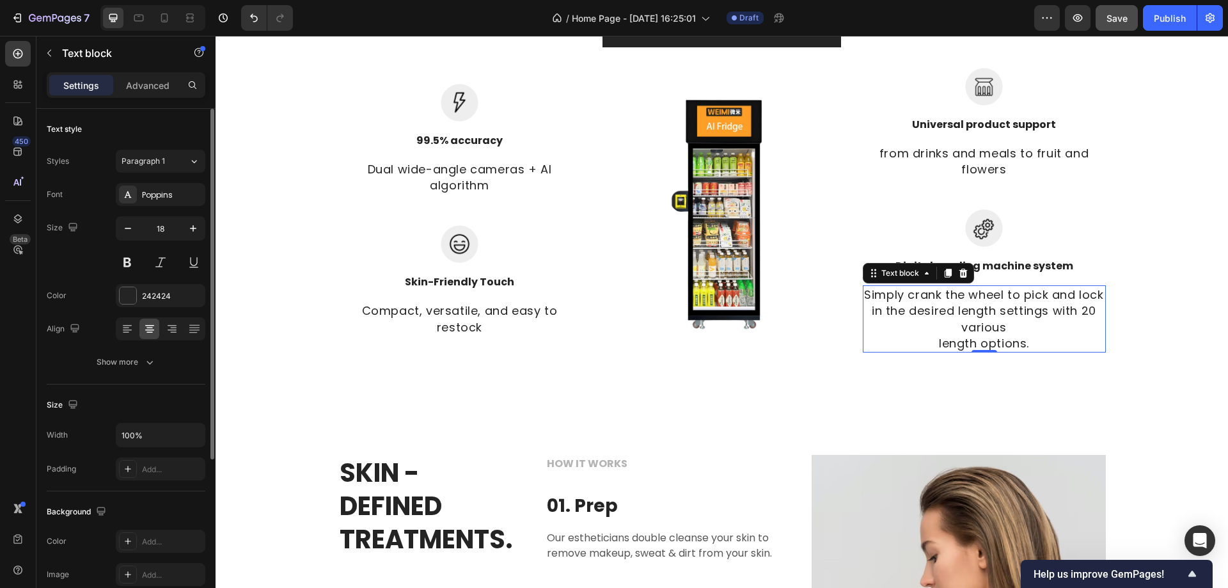
click at [989, 321] on p "Simply crank the wheel to pick and lock in the desired length settings with 20 …" at bounding box center [984, 319] width 241 height 65
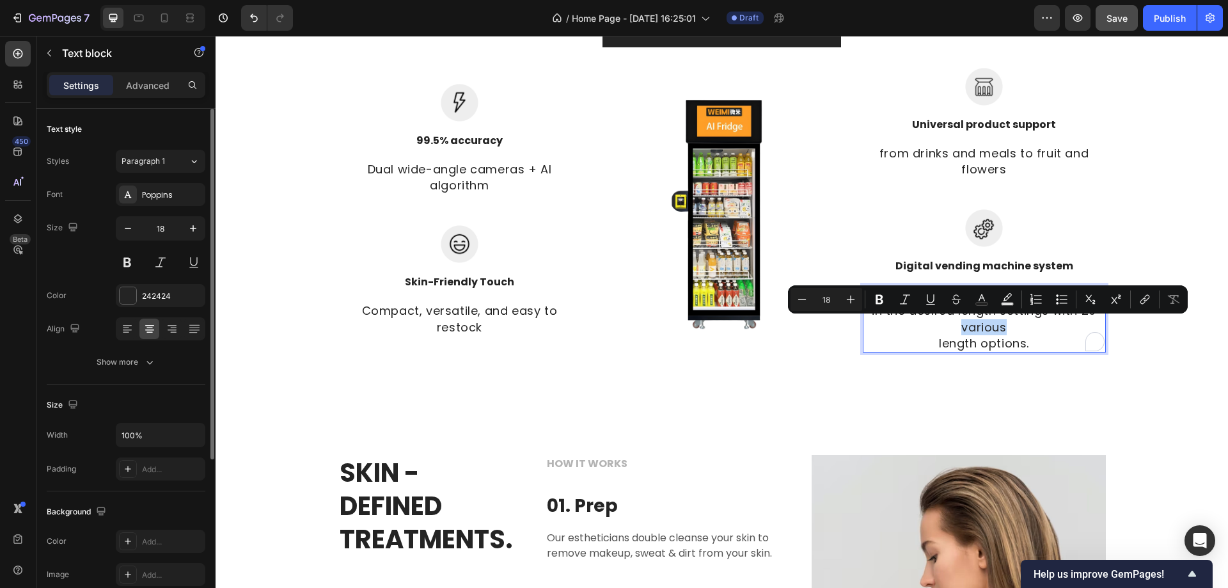
click at [1017, 335] on p "Simply crank the wheel to pick and lock in the desired length settings with 20 …" at bounding box center [984, 319] width 241 height 65
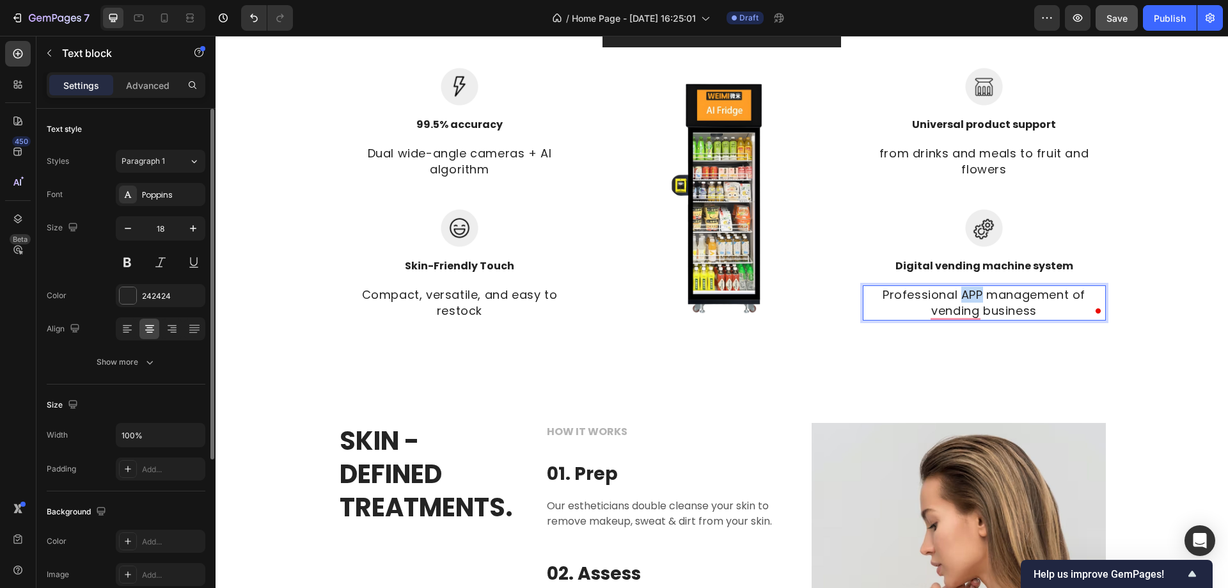
drag, startPoint x: 957, startPoint y: 293, endPoint x: 976, endPoint y: 293, distance: 19.2
click at [976, 293] on p "Professional APP management of vending business" at bounding box center [984, 303] width 241 height 32
drag, startPoint x: 977, startPoint y: 313, endPoint x: 877, endPoint y: 319, distance: 100.0
click at [877, 319] on p "Professional vending software system management of vending business" at bounding box center [984, 303] width 241 height 32
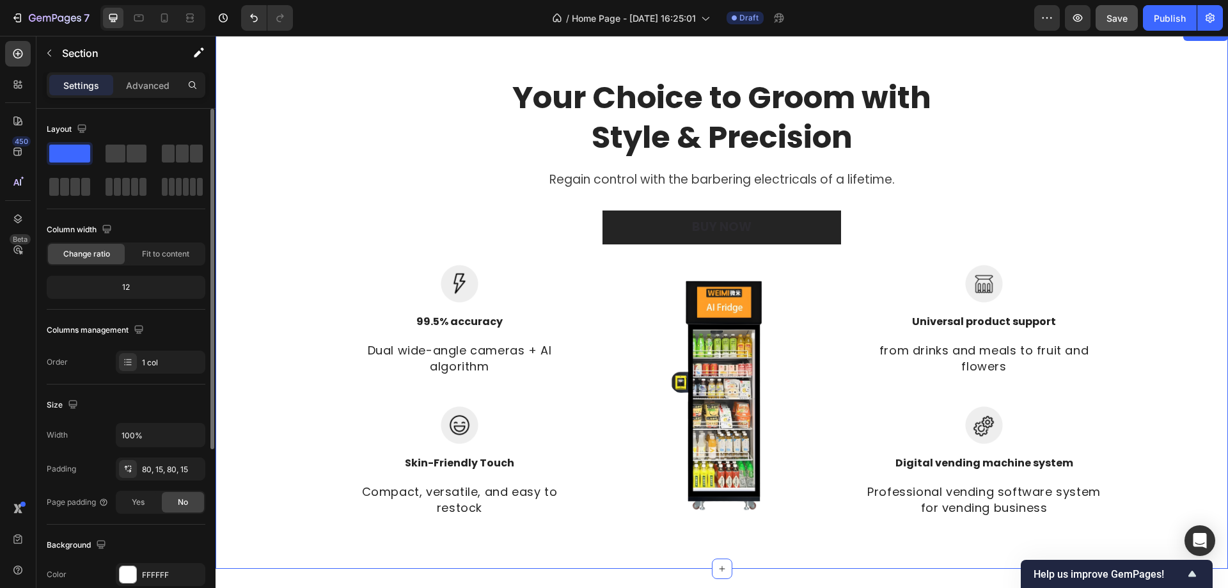
scroll to position [807, 0]
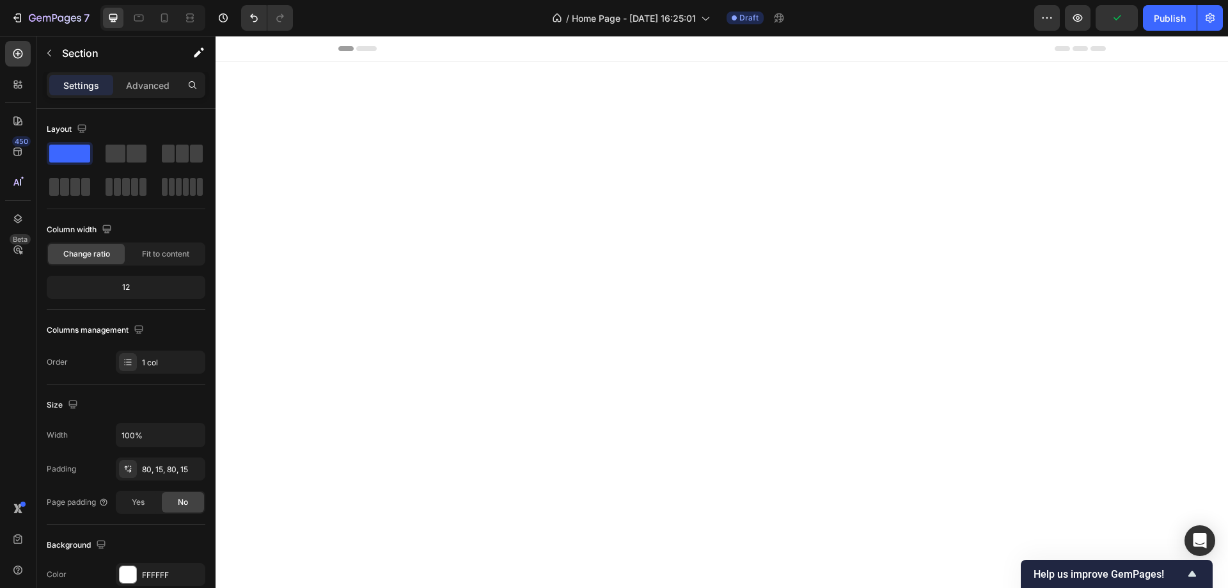
scroll to position [807, 0]
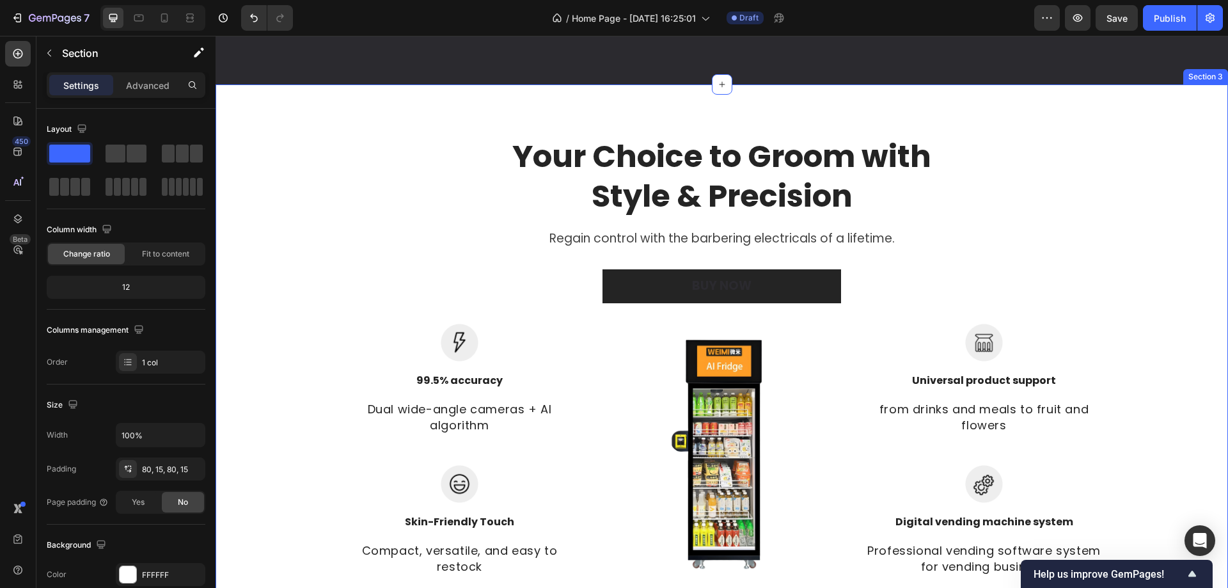
click at [399, 201] on div "Your Choice to Groom with Style & Precision Heading Regain control with the bar…" at bounding box center [722, 356] width 994 height 441
click at [1063, 260] on div "Your Choice to Groom with Style & Precision Heading Regain control with the bar…" at bounding box center [722, 356] width 994 height 441
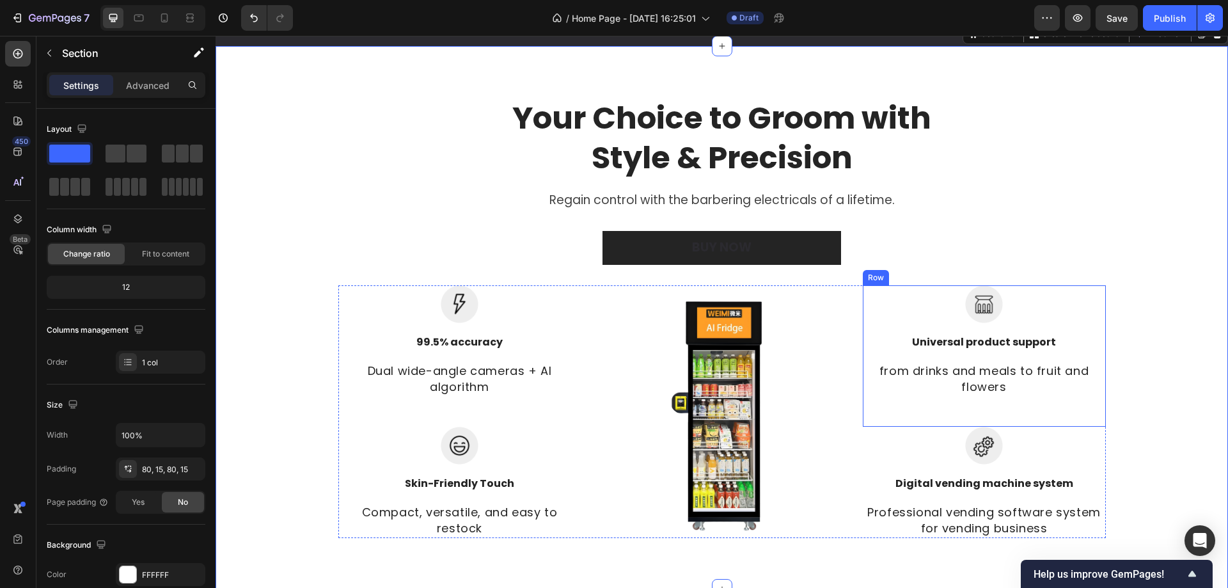
scroll to position [935, 0]
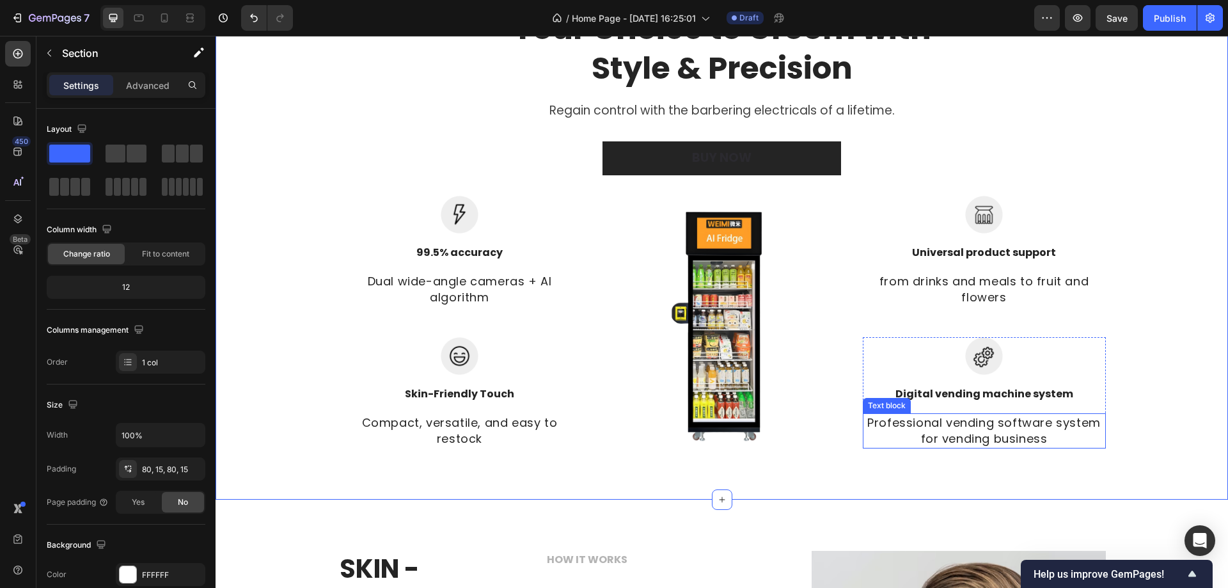
click at [983, 415] on p "Professional vending software system for vending business" at bounding box center [984, 431] width 241 height 32
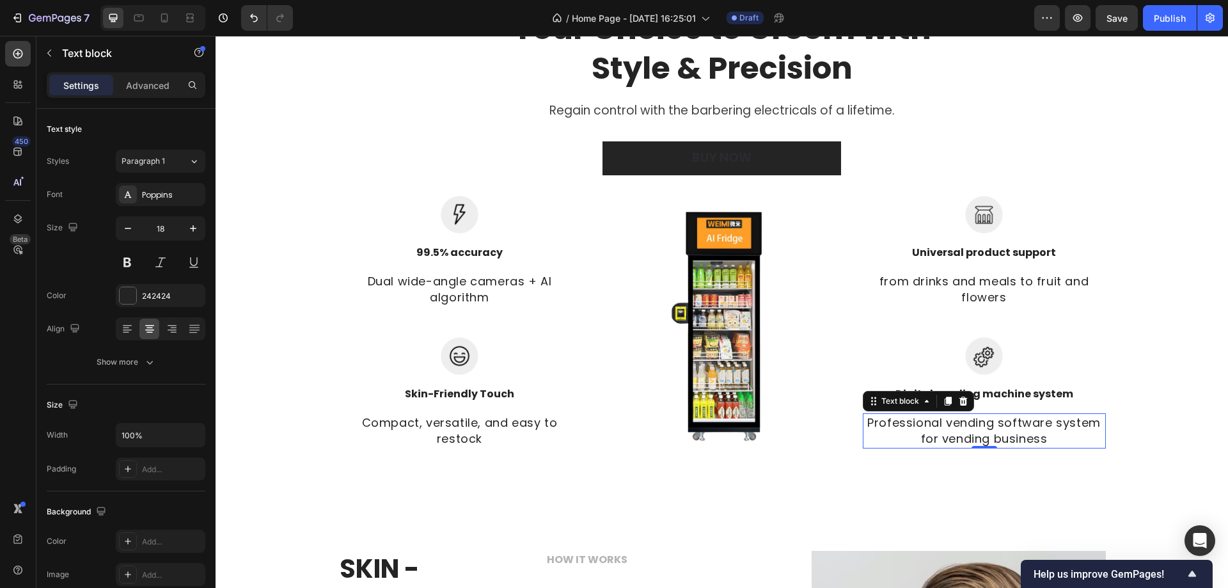
click at [930, 425] on p "Professional vending software system for vending business" at bounding box center [984, 431] width 241 height 32
drag, startPoint x: 861, startPoint y: 421, endPoint x: 1095, endPoint y: 418, distance: 233.6
click at [1095, 418] on p "Professional vending software system for vending business" at bounding box center [984, 431] width 241 height 32
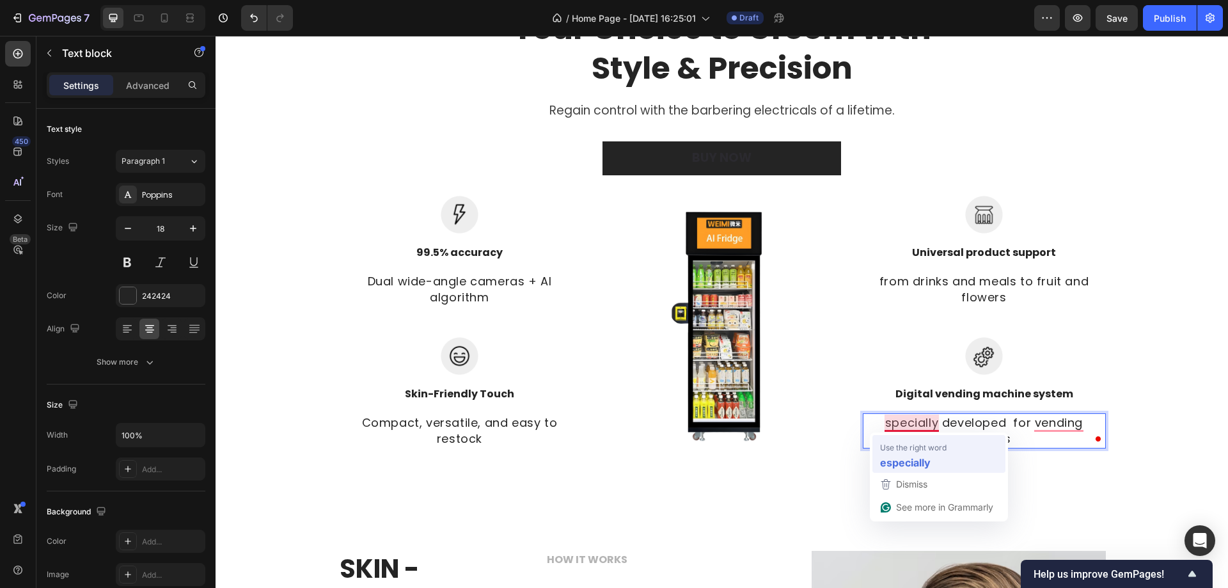
click at [914, 461] on strong "especially" at bounding box center [905, 462] width 51 height 16
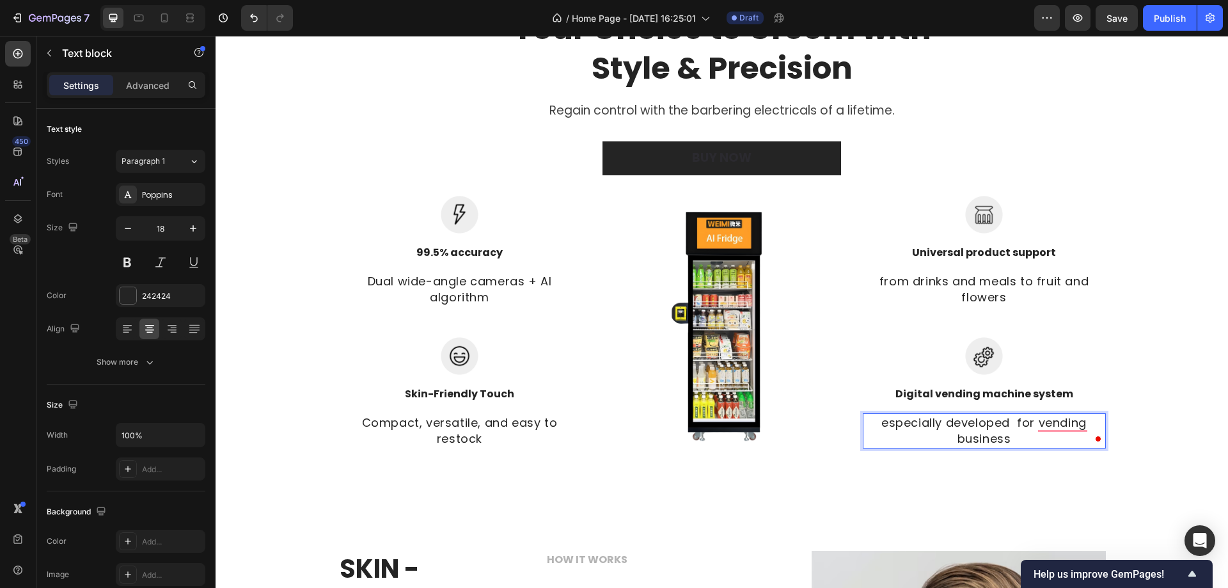
click at [1012, 426] on p "especially developed for vending business" at bounding box center [984, 431] width 241 height 32
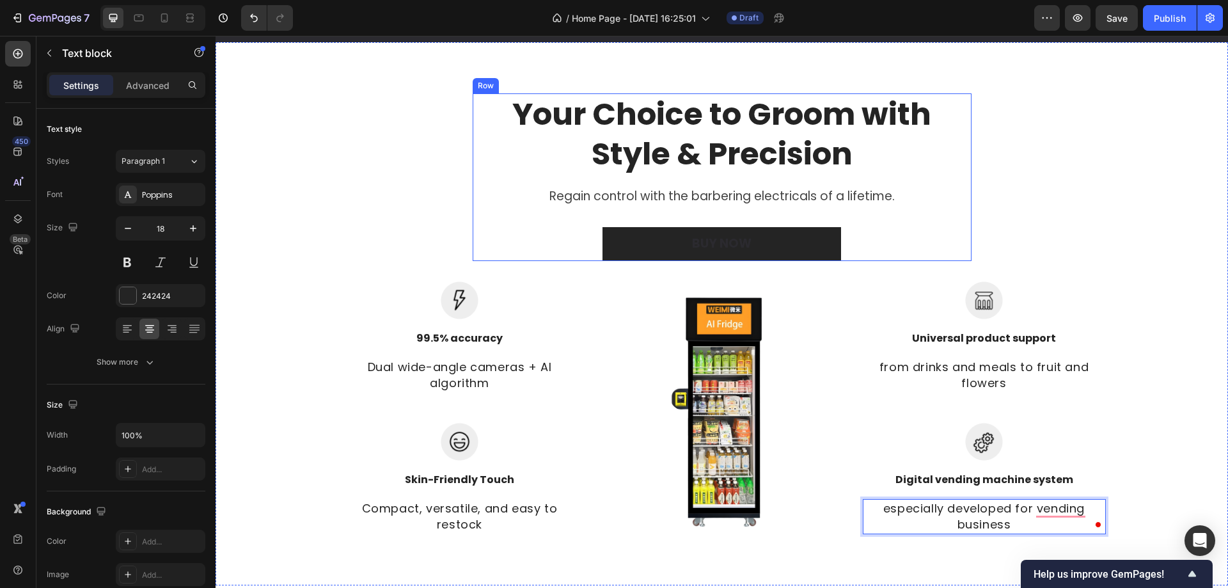
scroll to position [743, 0]
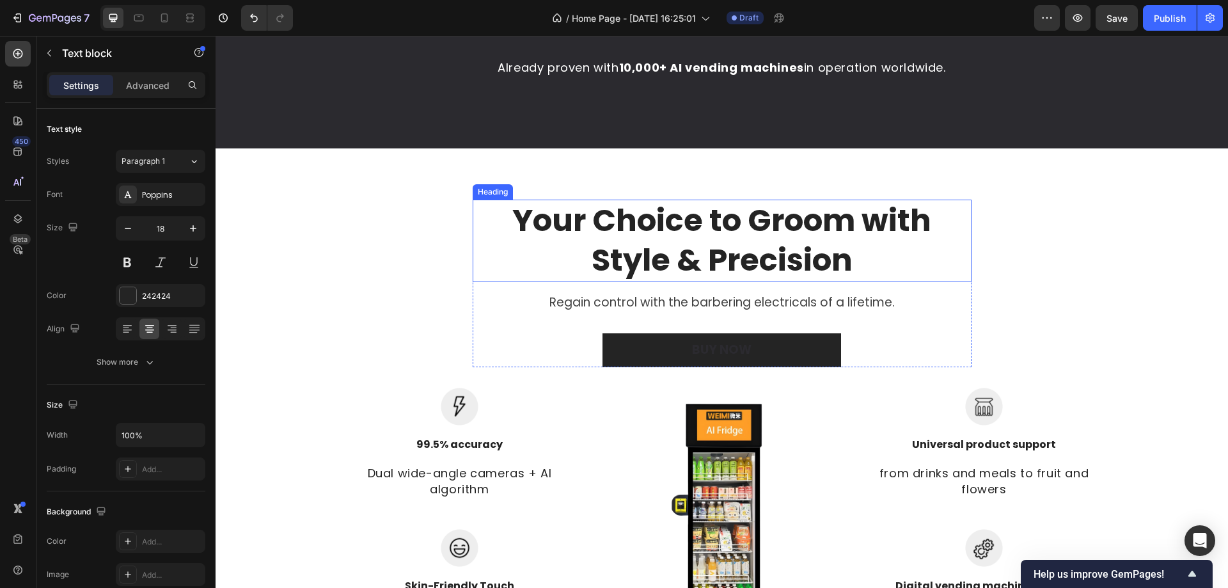
click at [585, 237] on p "Your Choice to Groom with Style & Precision" at bounding box center [722, 241] width 466 height 80
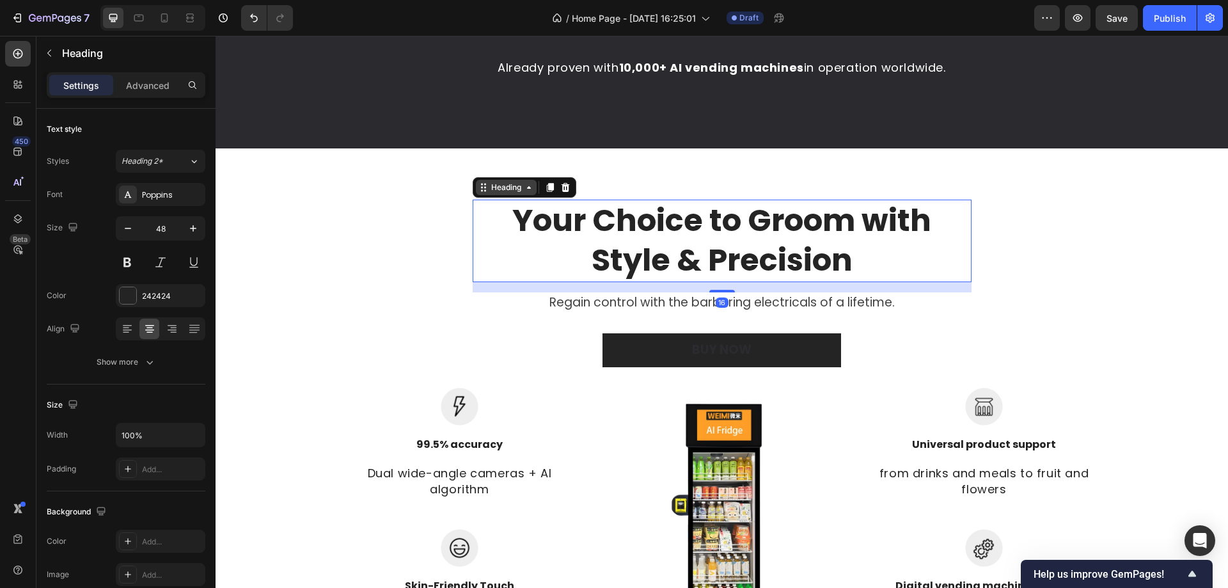
click at [479, 186] on icon at bounding box center [484, 187] width 10 height 10
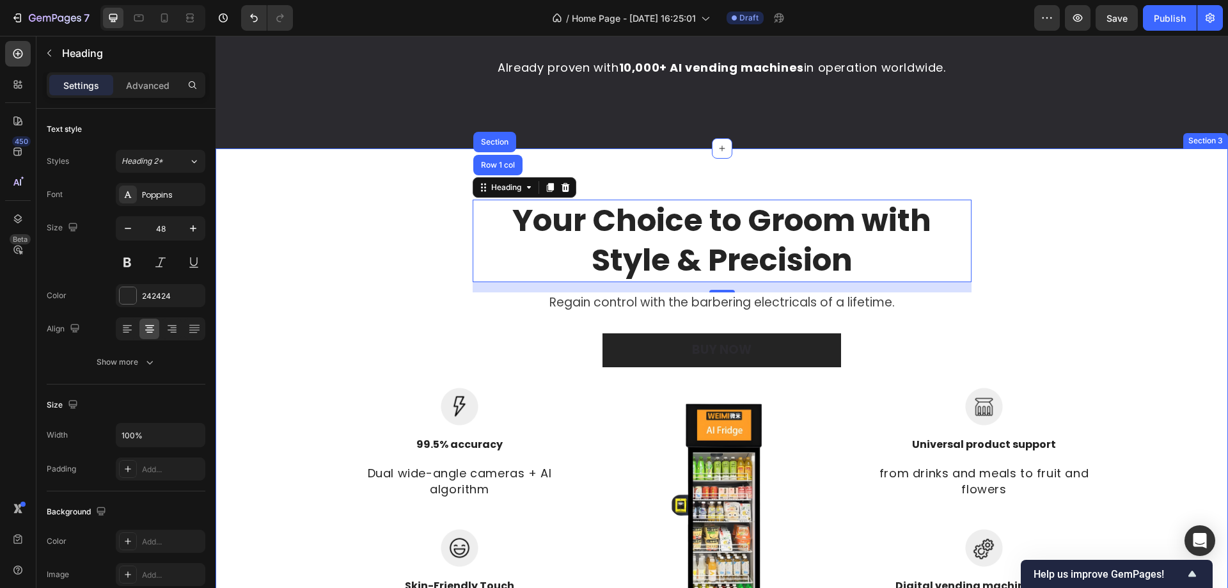
click at [1016, 254] on div "Your Choice to Groom with Style & Precision Heading Row 1 col Section 16 Regain…" at bounding box center [722, 420] width 994 height 441
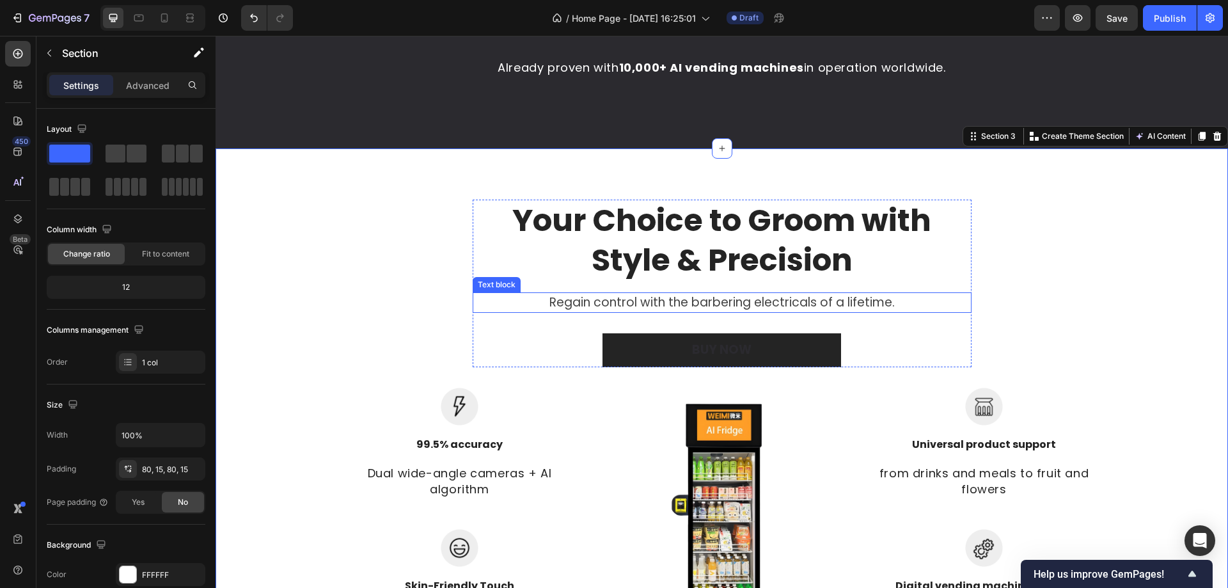
click at [880, 303] on p "Regain control with the barbering electricals of a lifetime." at bounding box center [722, 303] width 476 height 19
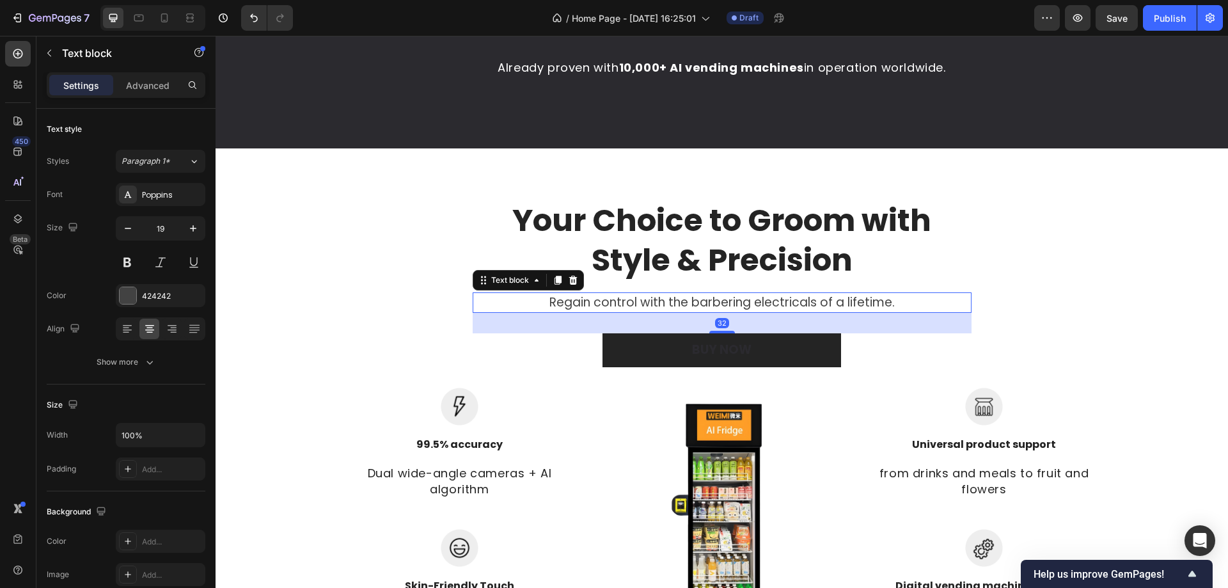
click at [877, 291] on div "Your Choice to Groom with Style & Precision Heading Regain control with the bar…" at bounding box center [722, 284] width 499 height 168
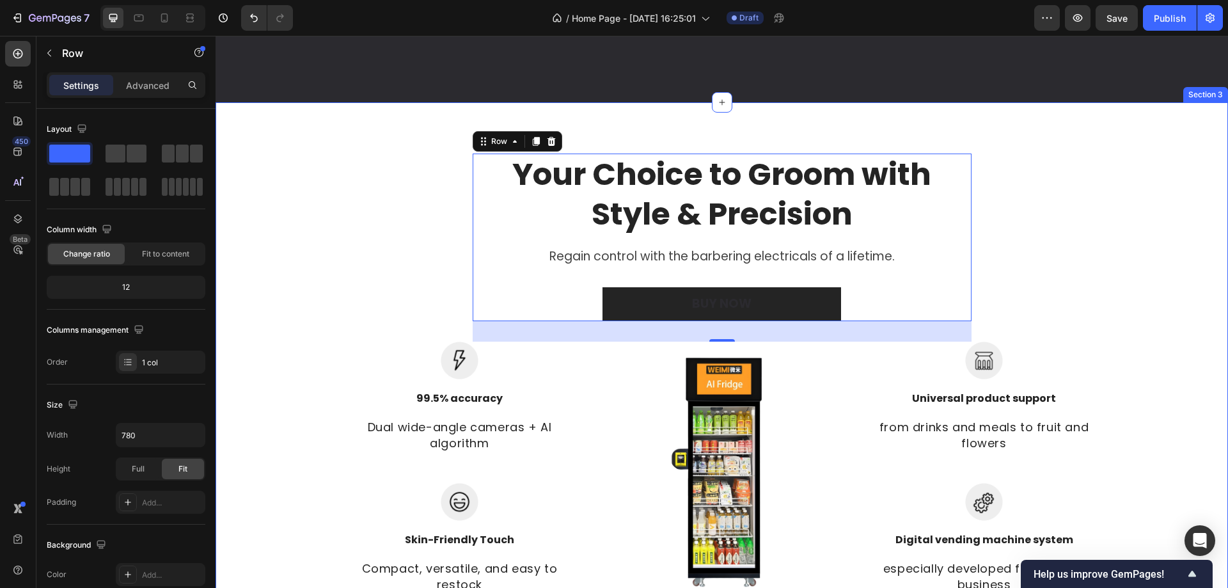
scroll to position [679, 0]
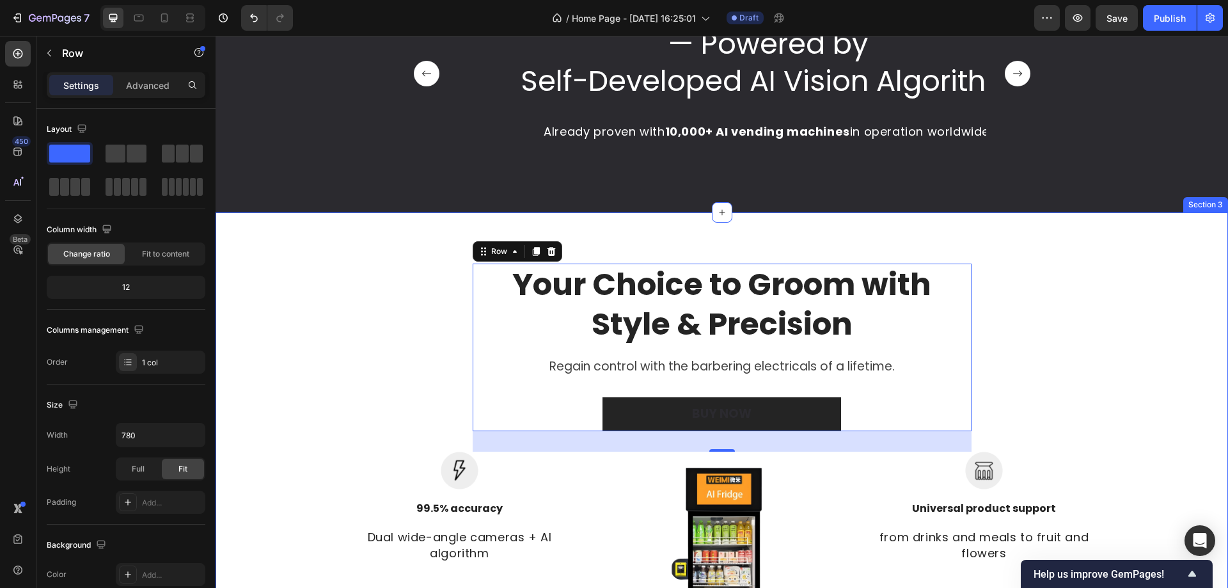
click at [356, 295] on div "Your Choice to Groom with Style & Precision Heading Regain control with the bar…" at bounding box center [722, 484] width 994 height 441
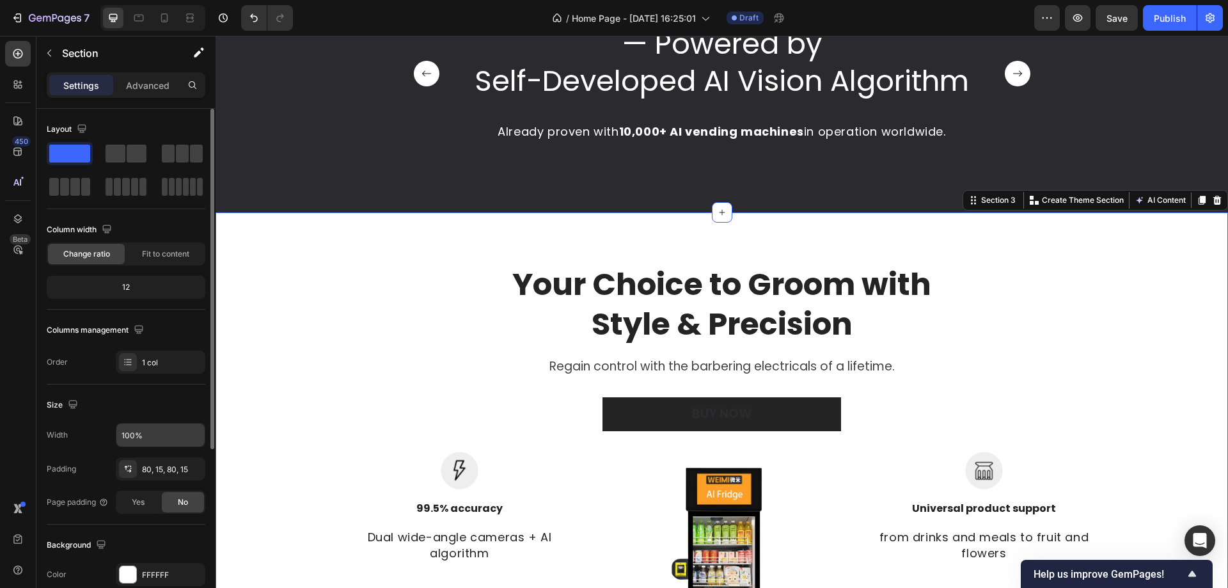
scroll to position [192, 0]
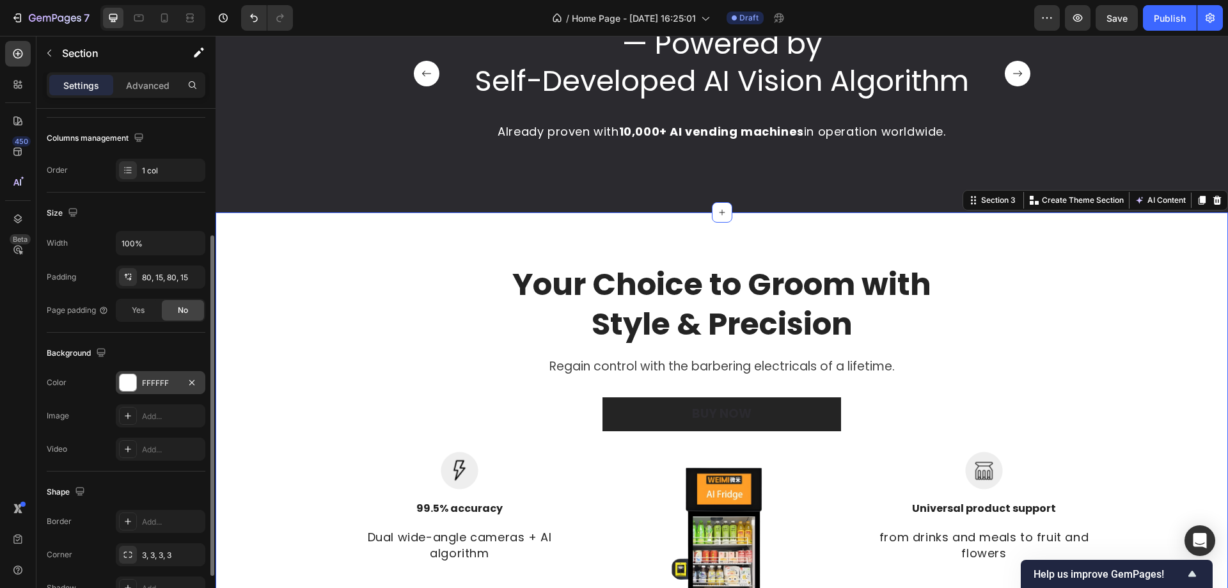
click at [127, 379] on div at bounding box center [128, 382] width 17 height 17
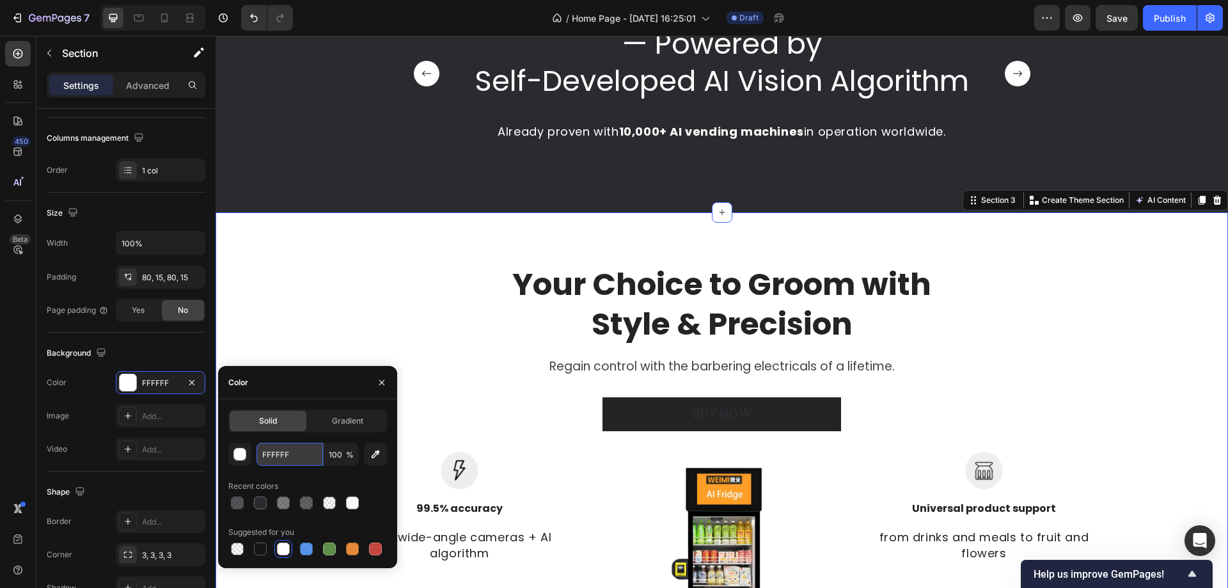
click at [284, 457] on input "FFFFFF" at bounding box center [290, 454] width 67 height 23
paste input "2B2A2"
type input "2B2A2F"
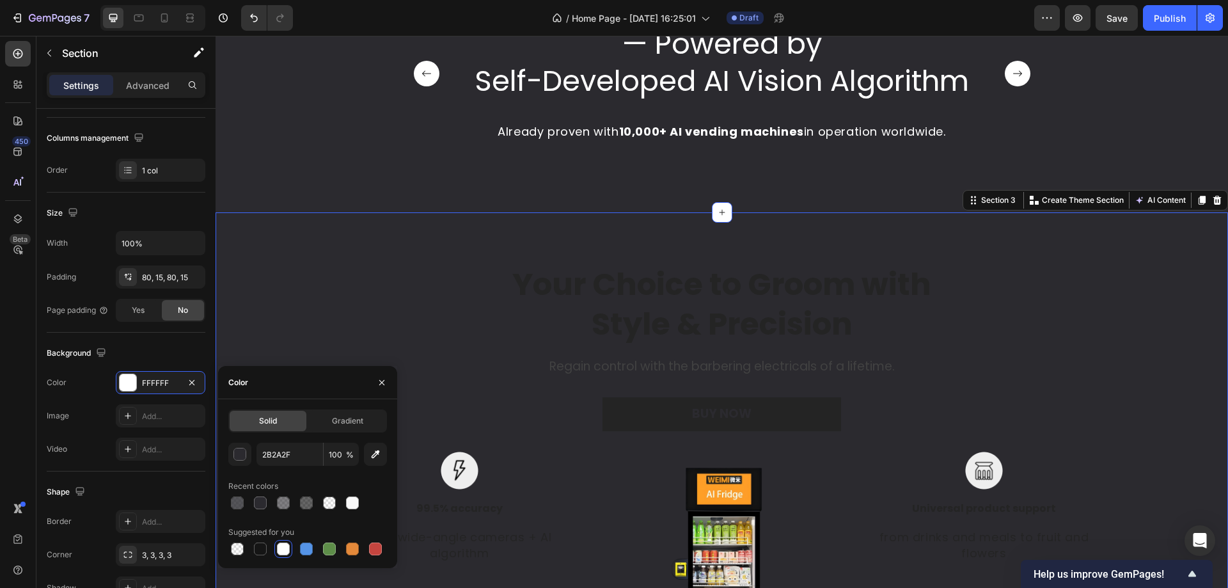
click at [456, 314] on div "Your Choice to Groom with Style & Precision Heading Regain control with the bar…" at bounding box center [722, 484] width 994 height 441
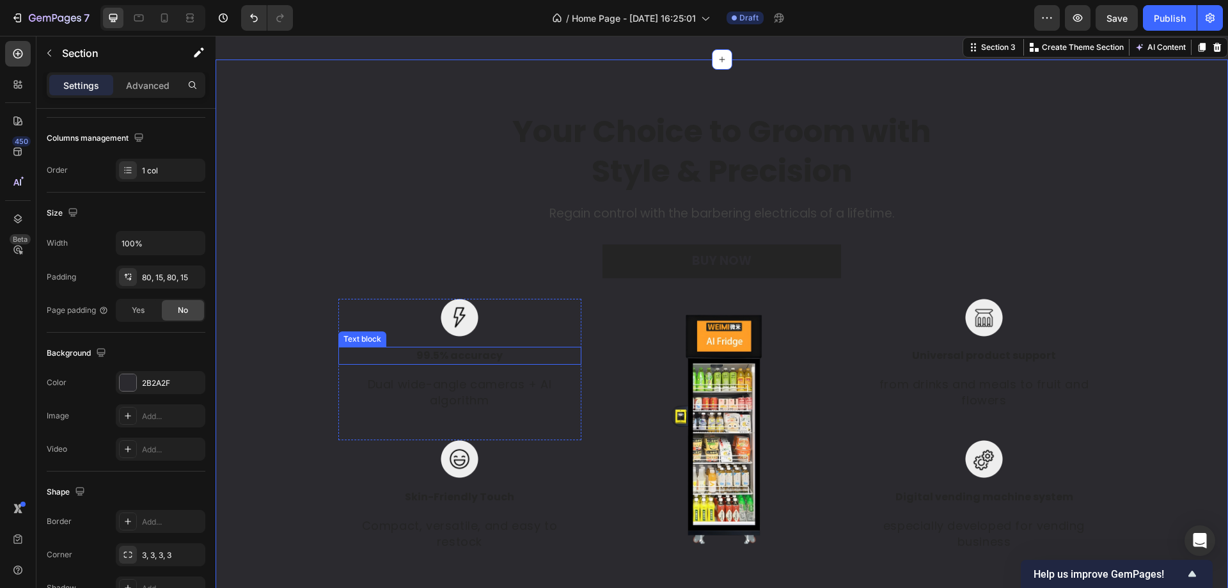
scroll to position [935, 0]
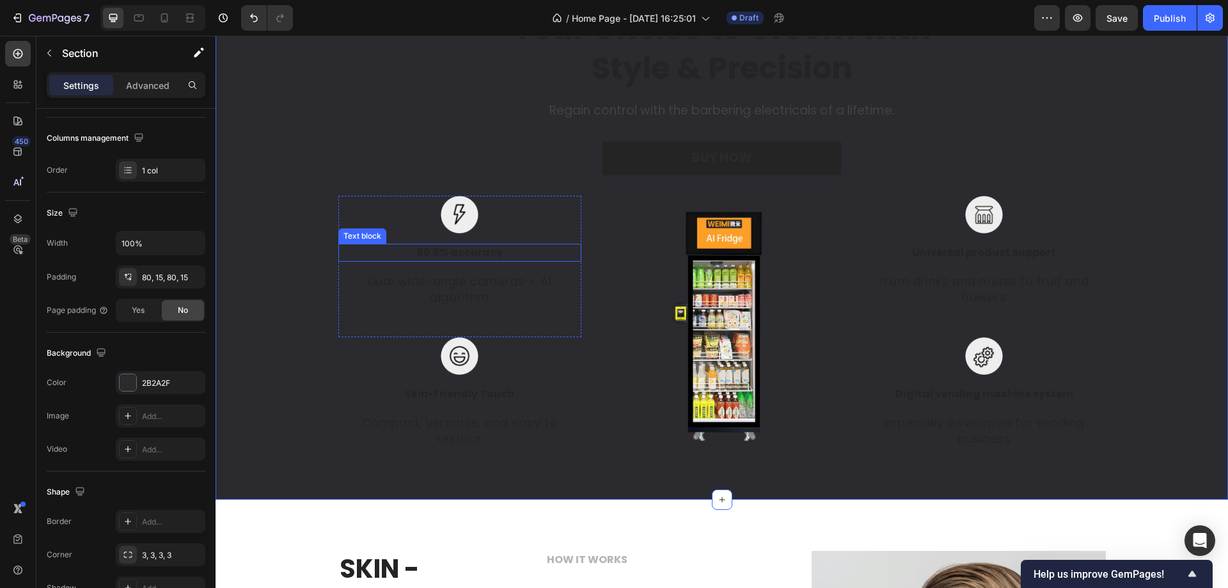
click at [457, 257] on p "99.5% accuracy" at bounding box center [460, 252] width 241 height 15
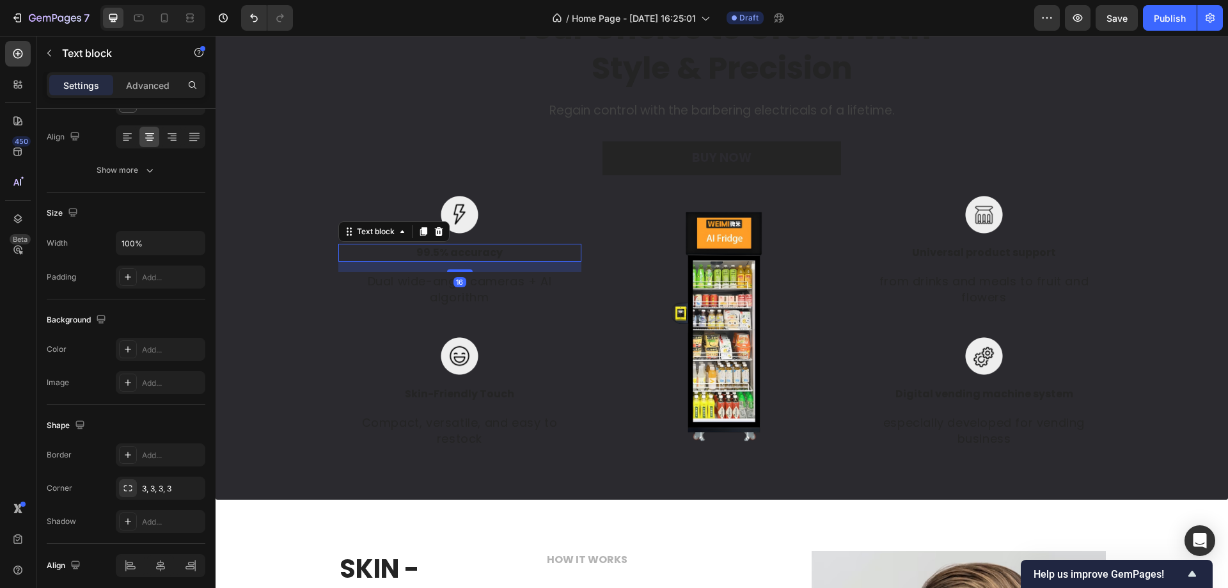
scroll to position [0, 0]
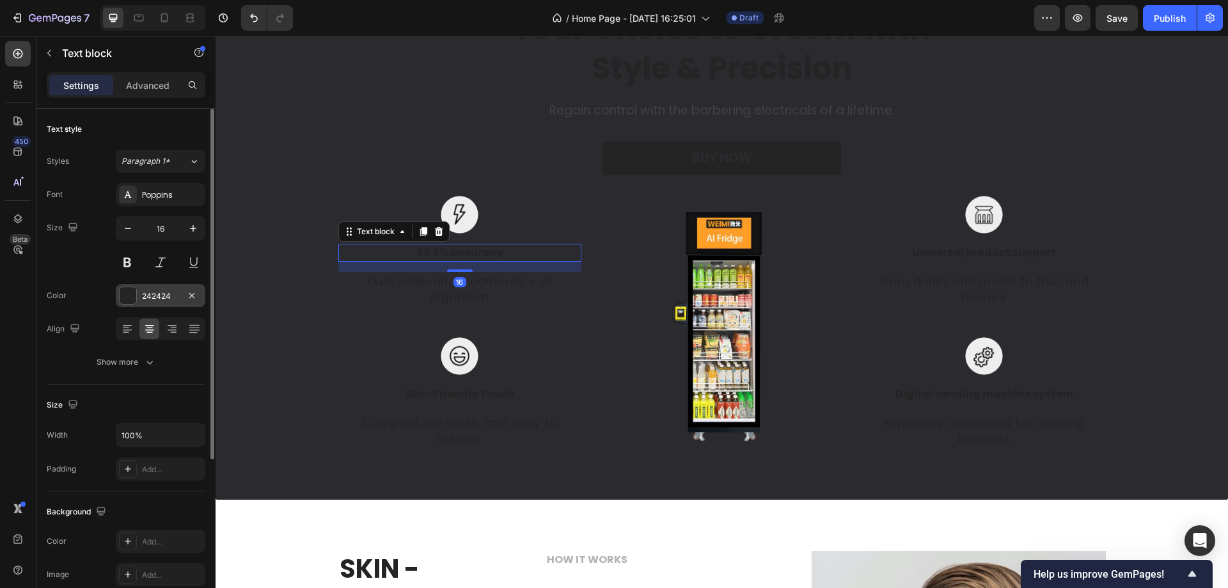
click at [125, 292] on div at bounding box center [128, 295] width 17 height 17
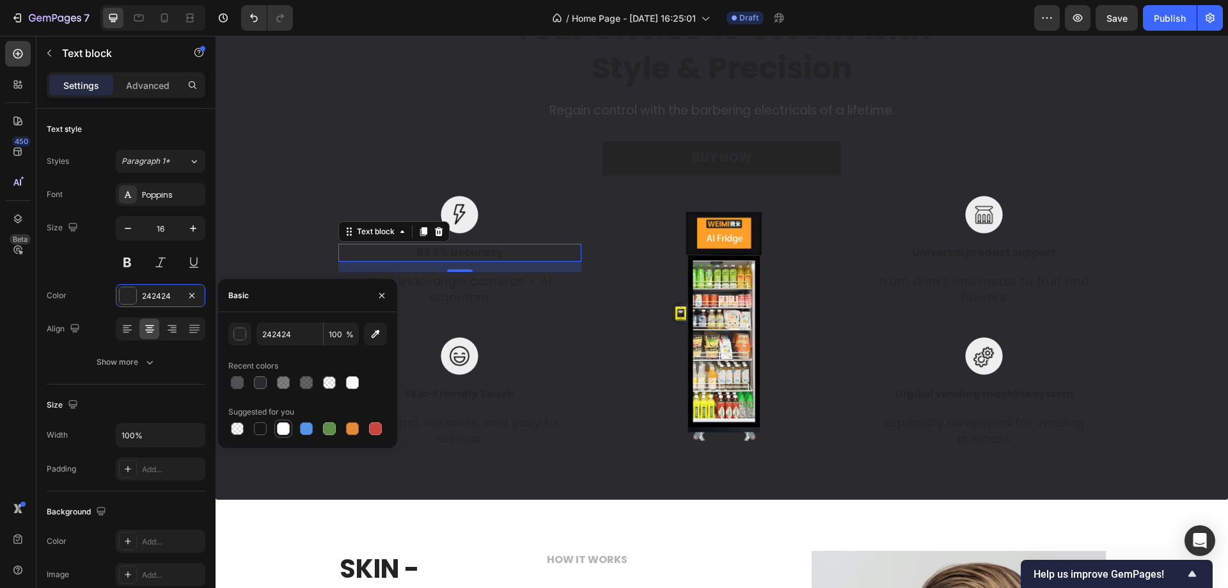
click at [282, 432] on div at bounding box center [283, 428] width 13 height 13
type input "FFFFFF"
click at [462, 294] on p "Dual wide-angle cameras + AI algorithm" at bounding box center [460, 289] width 241 height 32
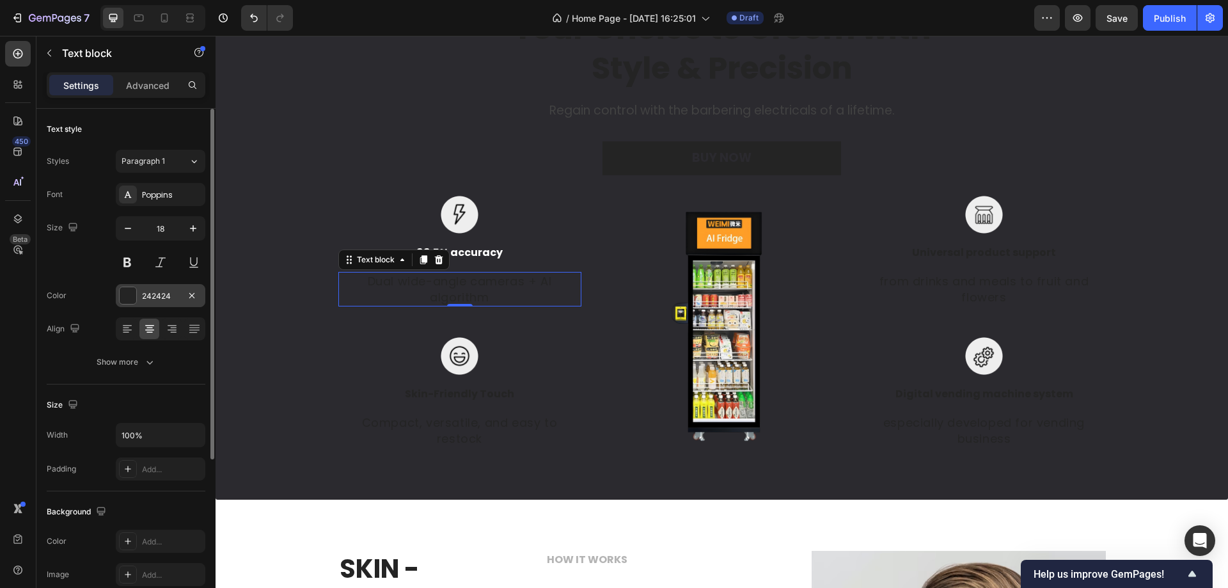
click at [128, 300] on div at bounding box center [128, 295] width 17 height 17
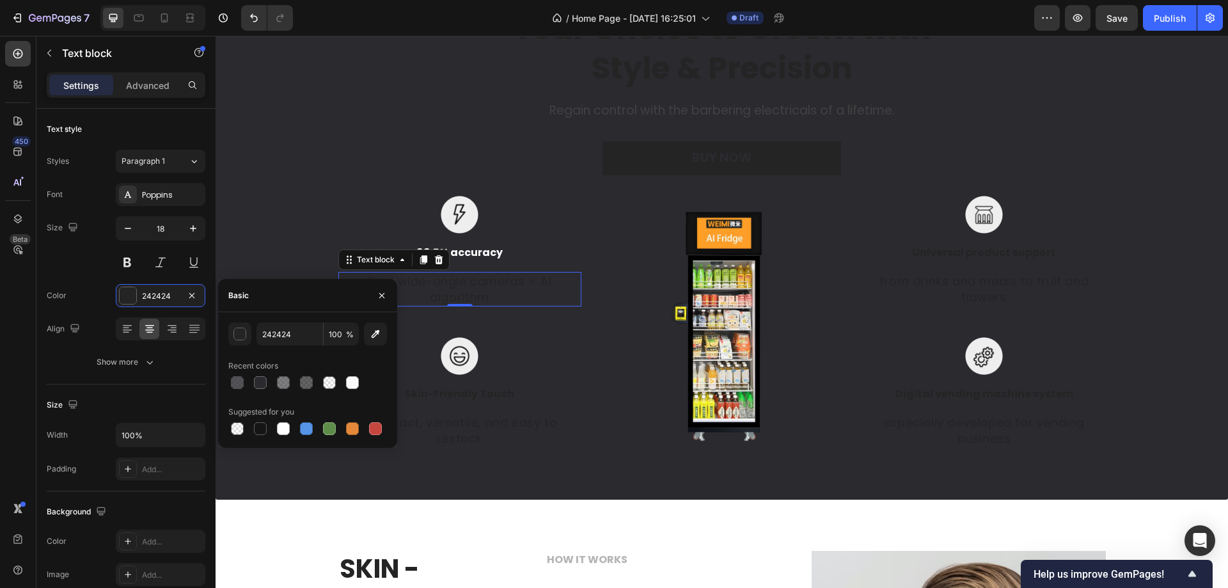
click at [273, 427] on div at bounding box center [307, 429] width 159 height 18
click at [281, 427] on div at bounding box center [283, 428] width 13 height 13
type input "FFFFFF"
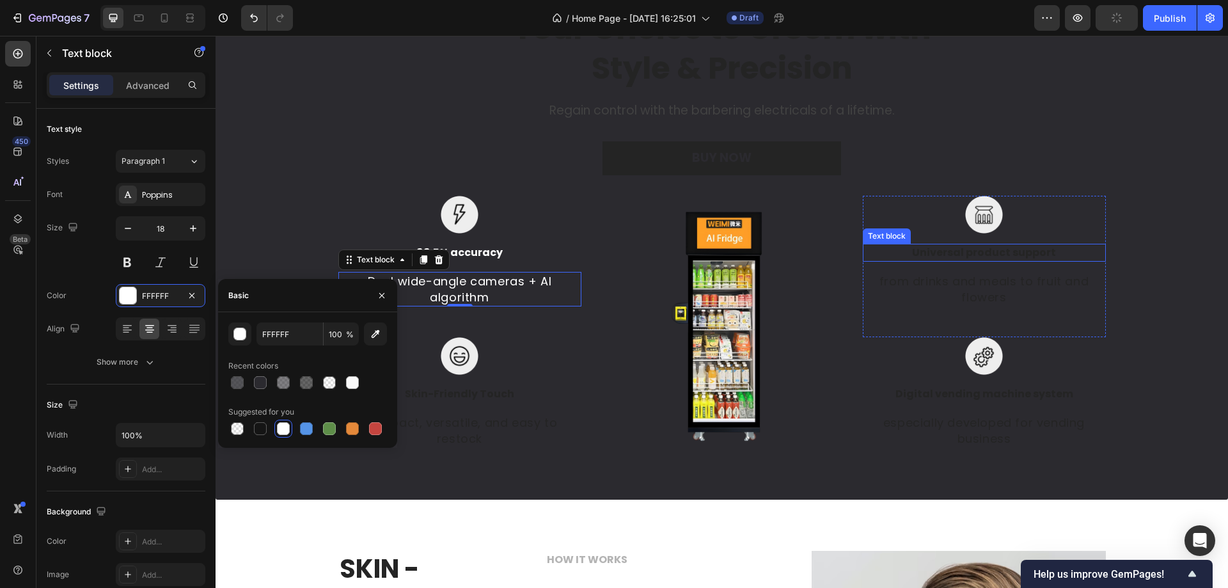
click at [953, 258] on p "Universal product support" at bounding box center [984, 252] width 241 height 15
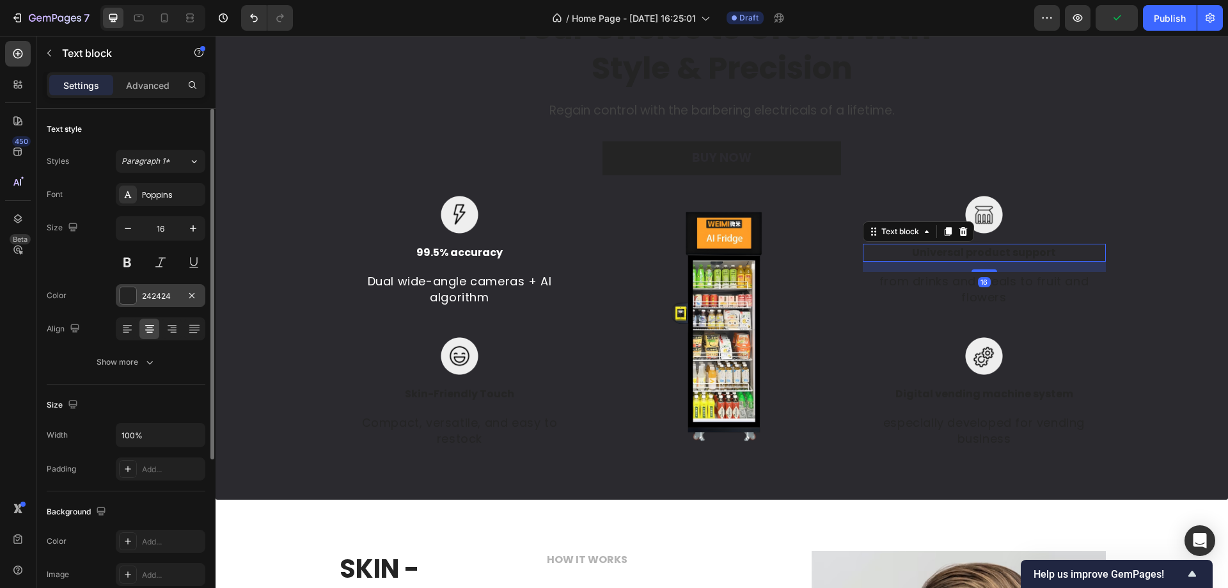
click at [154, 301] on div "242424" at bounding box center [160, 296] width 37 height 12
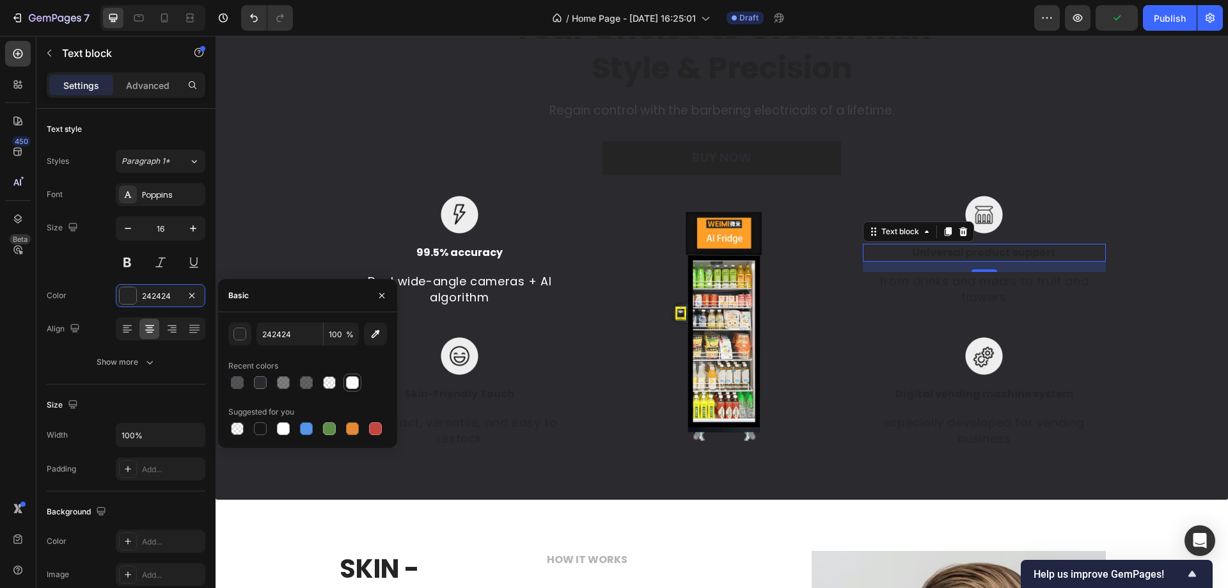
drag, startPoint x: 353, startPoint y: 384, endPoint x: 415, endPoint y: 293, distance: 109.7
click at [353, 384] on div at bounding box center [352, 382] width 13 height 13
click at [288, 430] on div at bounding box center [283, 428] width 13 height 13
type input "FFFFFF"
click at [966, 283] on p "from drinks and meals to fruit and flowers" at bounding box center [984, 289] width 241 height 32
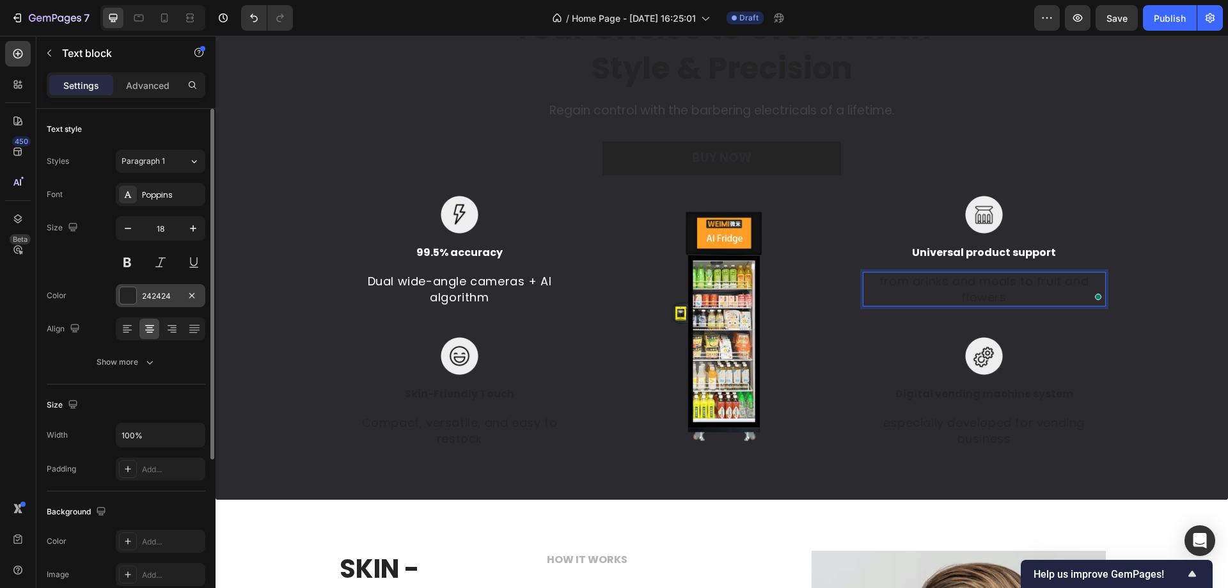
click at [153, 297] on div "242424" at bounding box center [160, 296] width 37 height 12
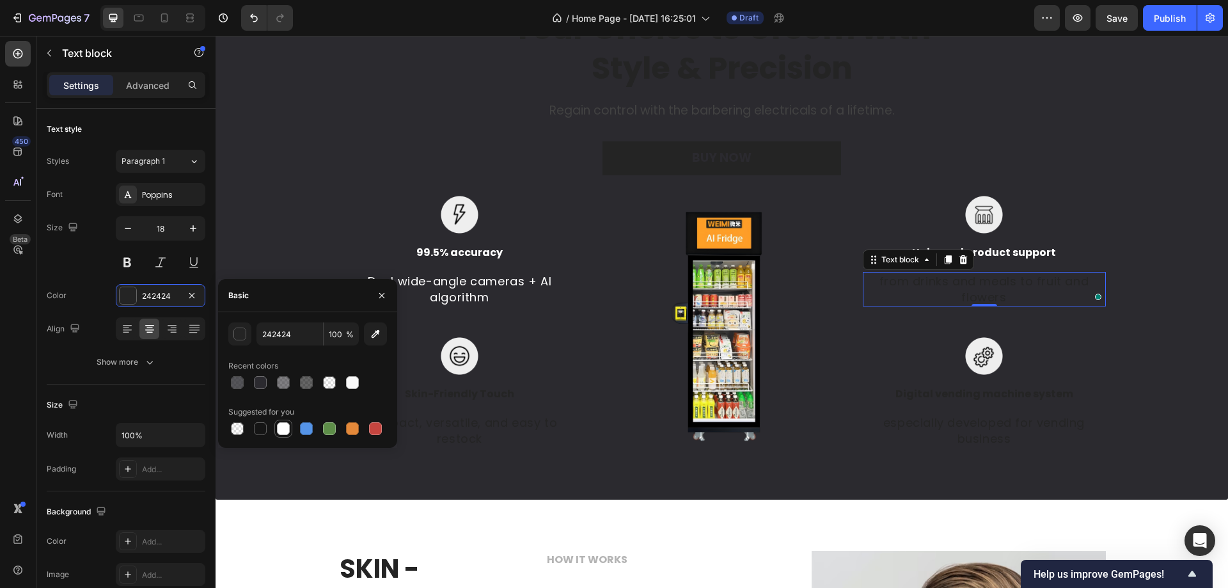
drag, startPoint x: 280, startPoint y: 426, endPoint x: 225, endPoint y: 379, distance: 72.1
click at [280, 426] on div at bounding box center [283, 428] width 13 height 13
type input "FFFFFF"
click at [453, 397] on p "Skin-Friendly Touch" at bounding box center [460, 393] width 241 height 15
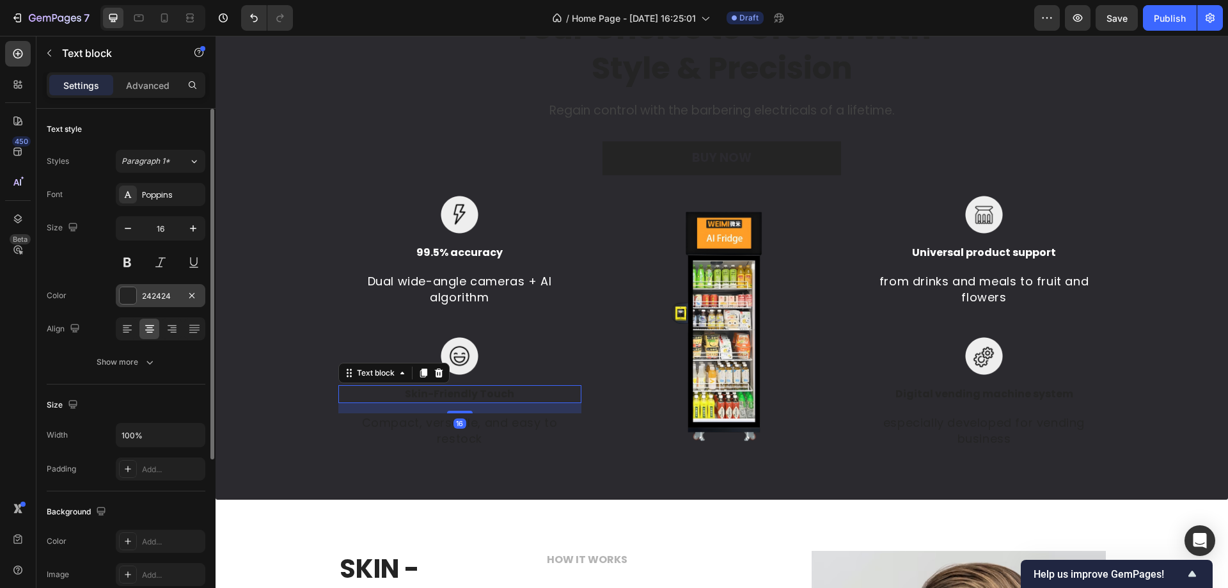
click at [134, 303] on div at bounding box center [128, 295] width 17 height 17
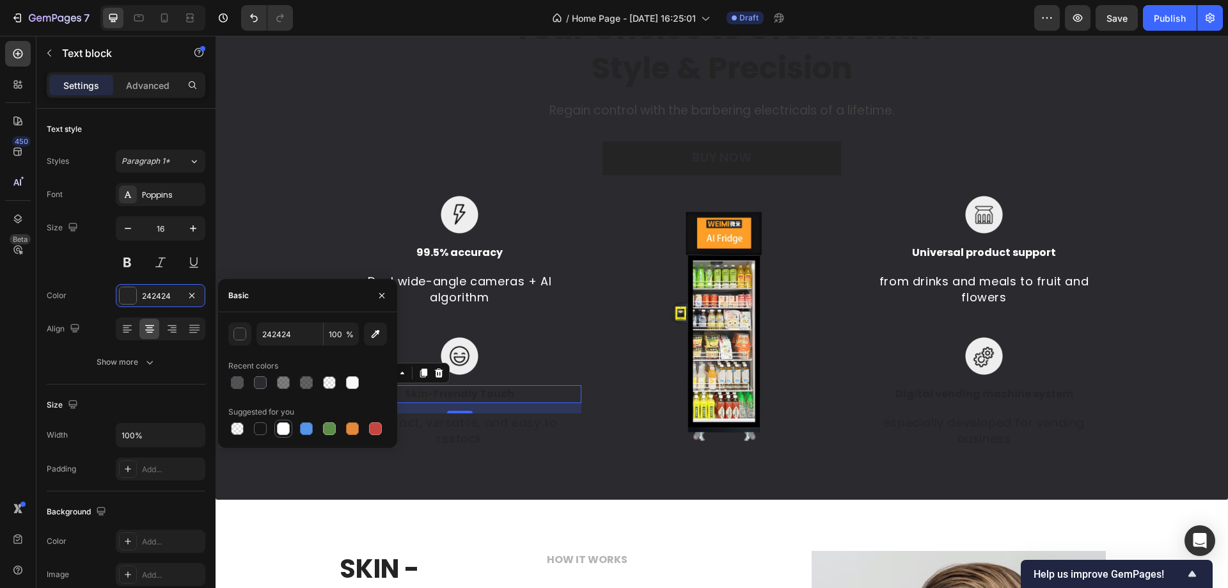
click at [280, 428] on div at bounding box center [283, 428] width 13 height 13
type input "FFFFFF"
click at [415, 428] on p "Compact, versatile, and easy to restock" at bounding box center [460, 431] width 241 height 32
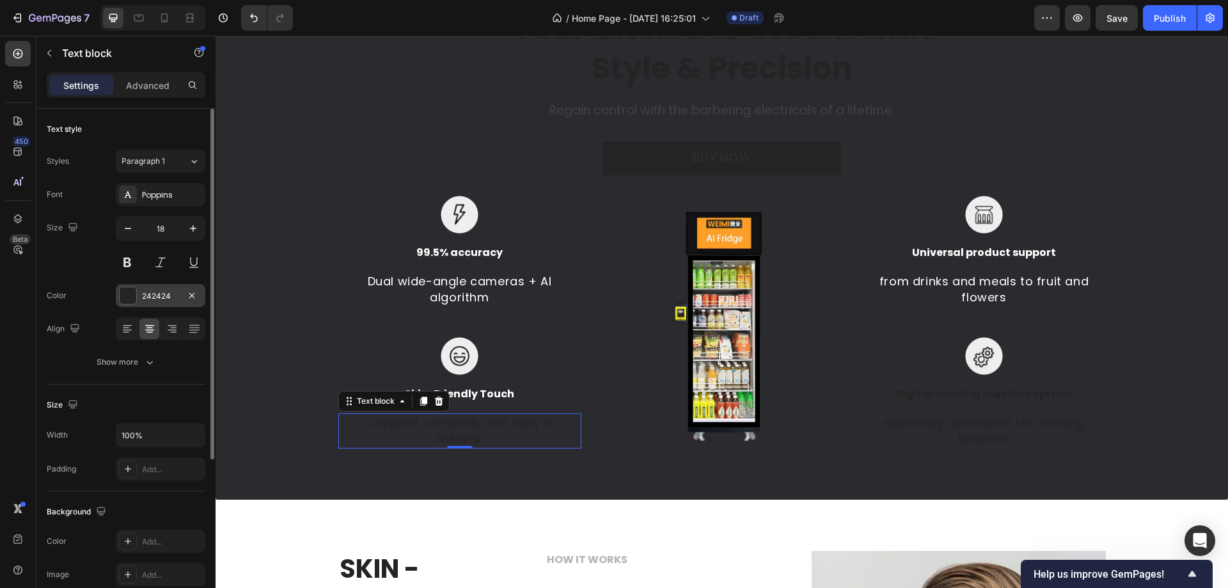
click at [136, 303] on div at bounding box center [128, 296] width 18 height 18
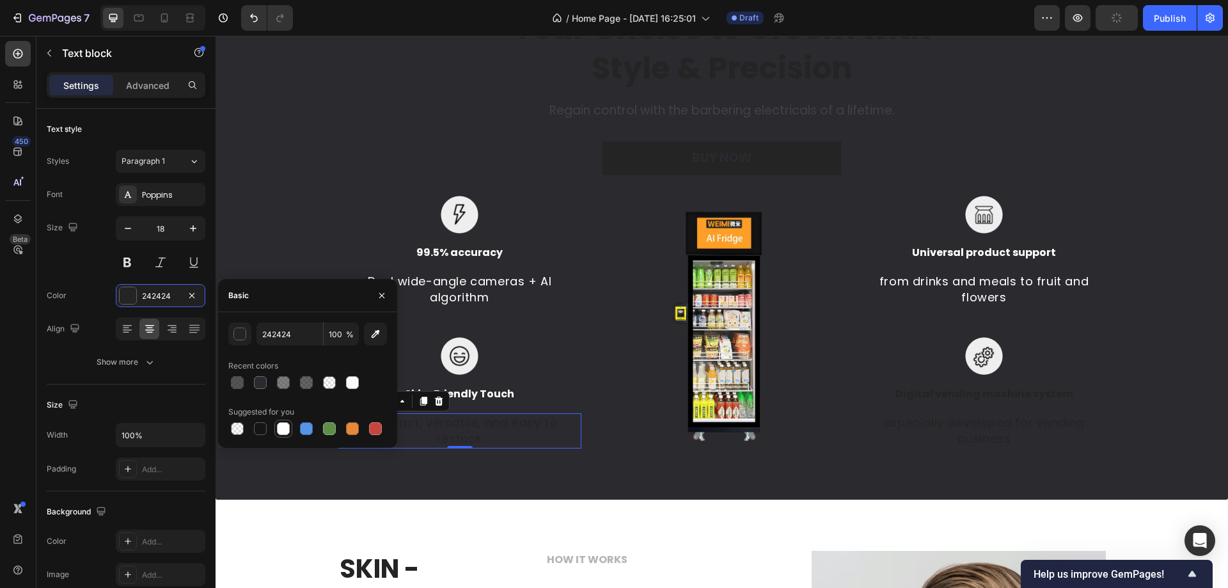
click at [283, 425] on div at bounding box center [283, 428] width 13 height 13
type input "FFFFFF"
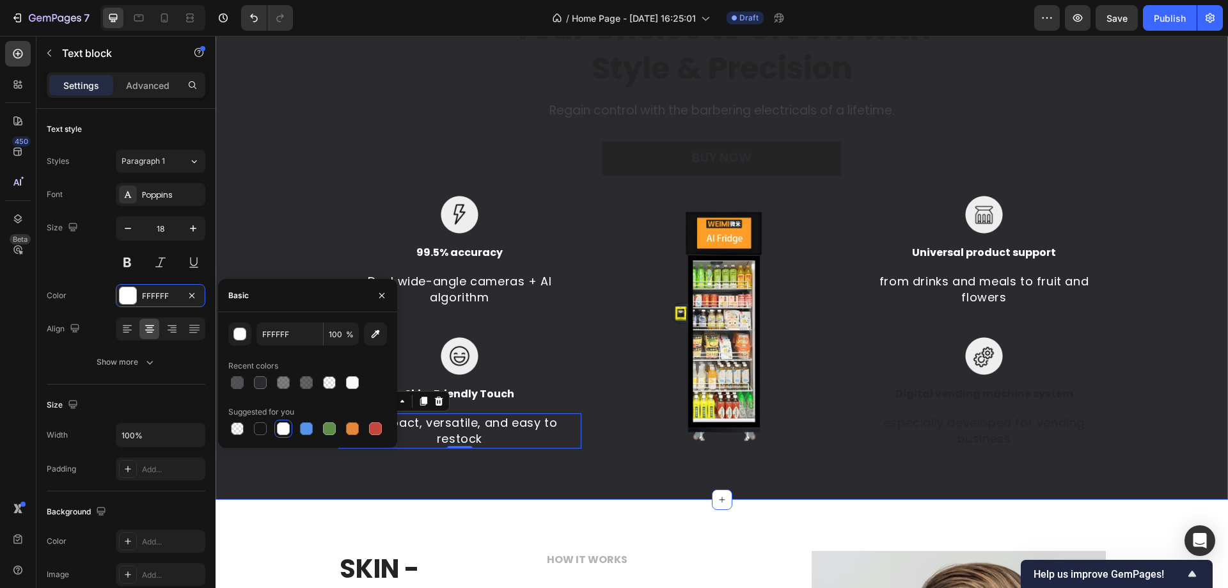
click at [393, 475] on div "Your Choice to Groom with Style & Precision Heading Regain control with the bar…" at bounding box center [722, 227] width 1013 height 543
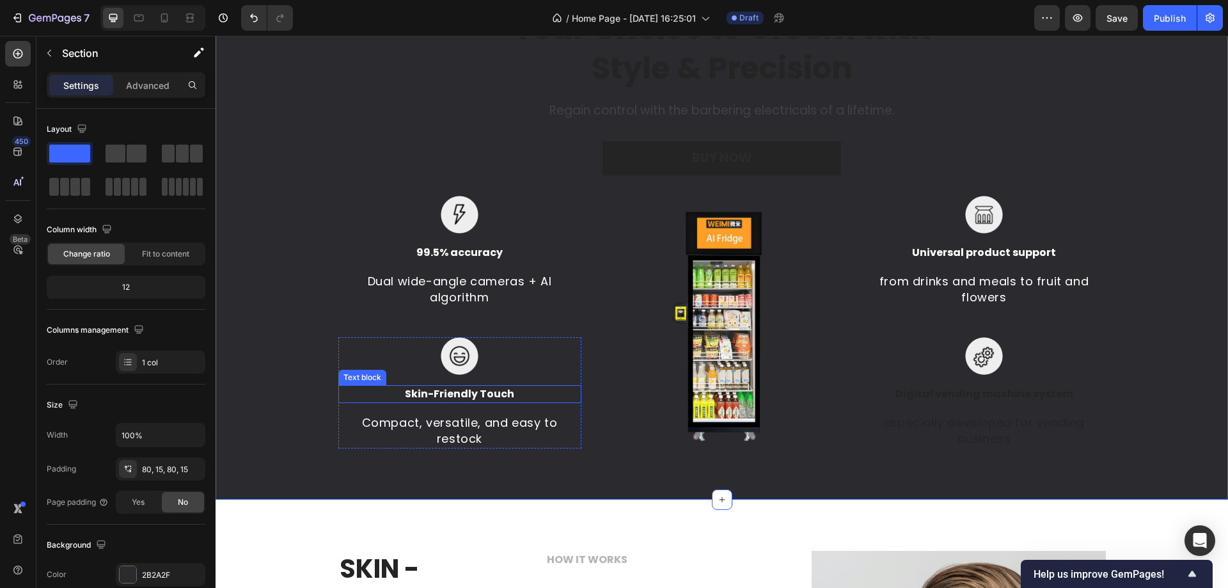
click at [430, 393] on p "Skin-Friendly Touch" at bounding box center [460, 393] width 241 height 15
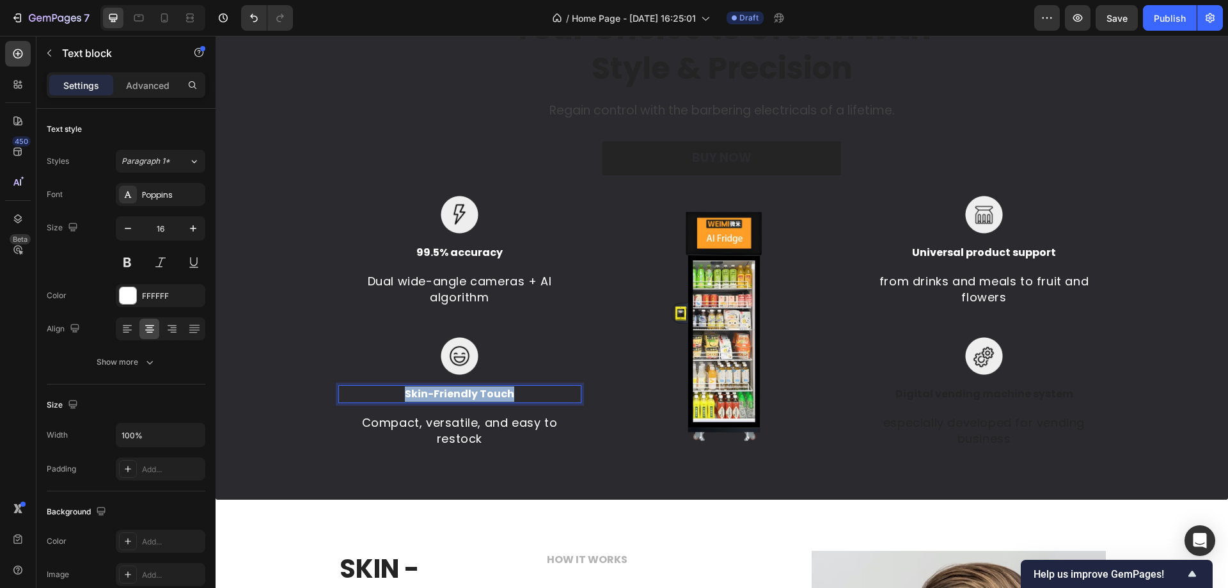
drag, startPoint x: 391, startPoint y: 393, endPoint x: 540, endPoint y: 395, distance: 149.1
click at [540, 395] on p "Skin-Friendly Touch" at bounding box center [460, 393] width 241 height 15
click at [276, 331] on div "Your Choice to Groom with Style & Precision Heading Regain control with the bar…" at bounding box center [722, 228] width 994 height 441
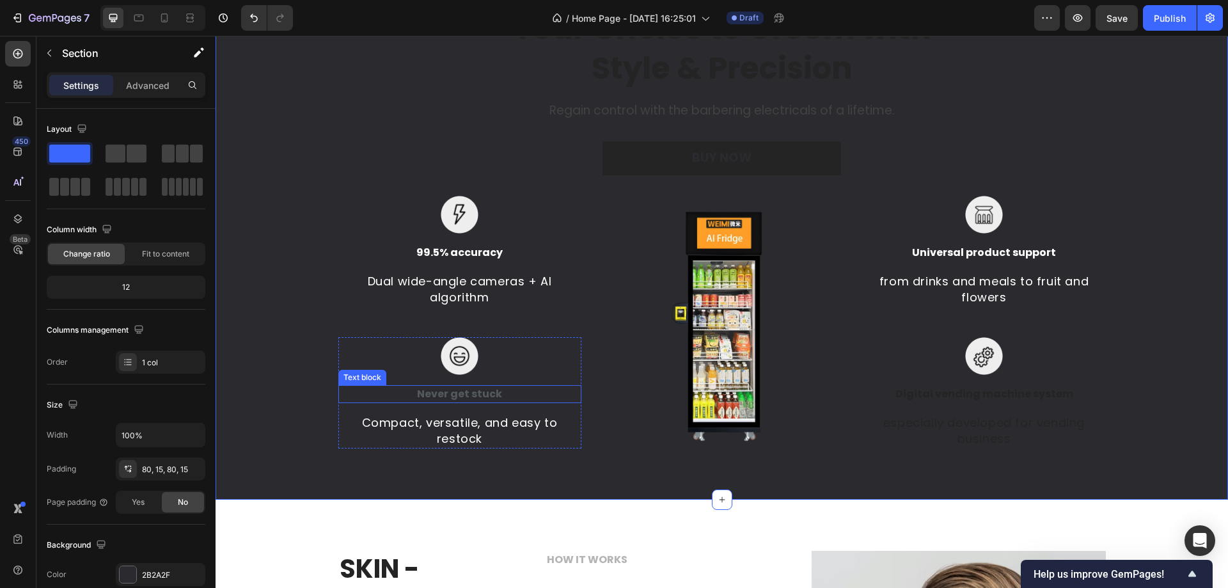
click at [404, 388] on p "Never get stuck ⁠⁠⁠⁠⁠⁠⁠" at bounding box center [460, 393] width 241 height 15
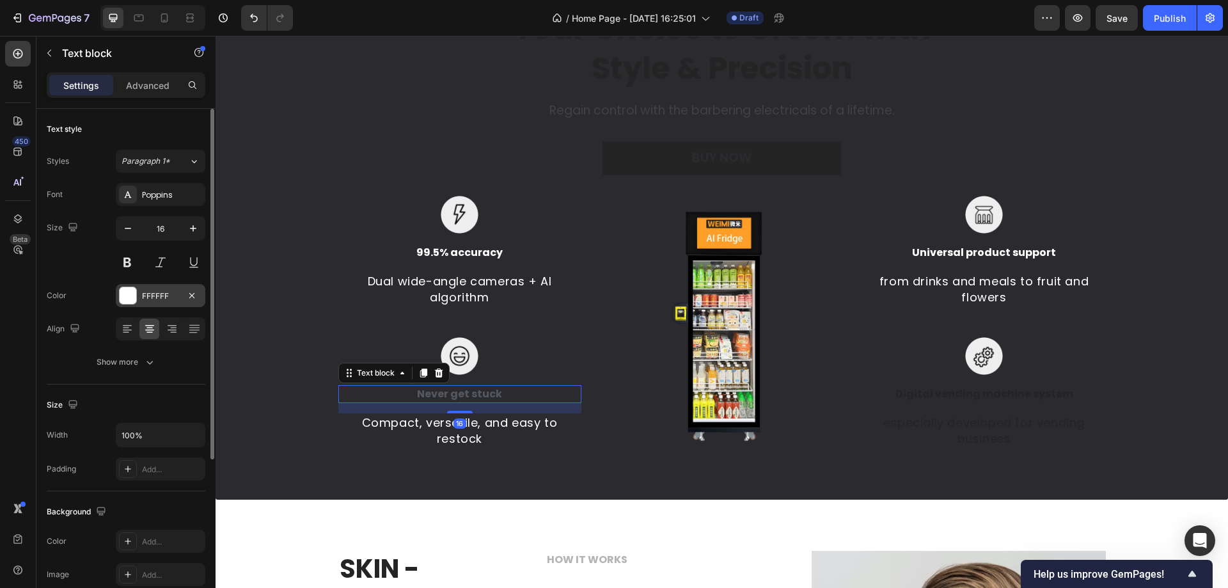
click at [130, 296] on div at bounding box center [128, 295] width 17 height 17
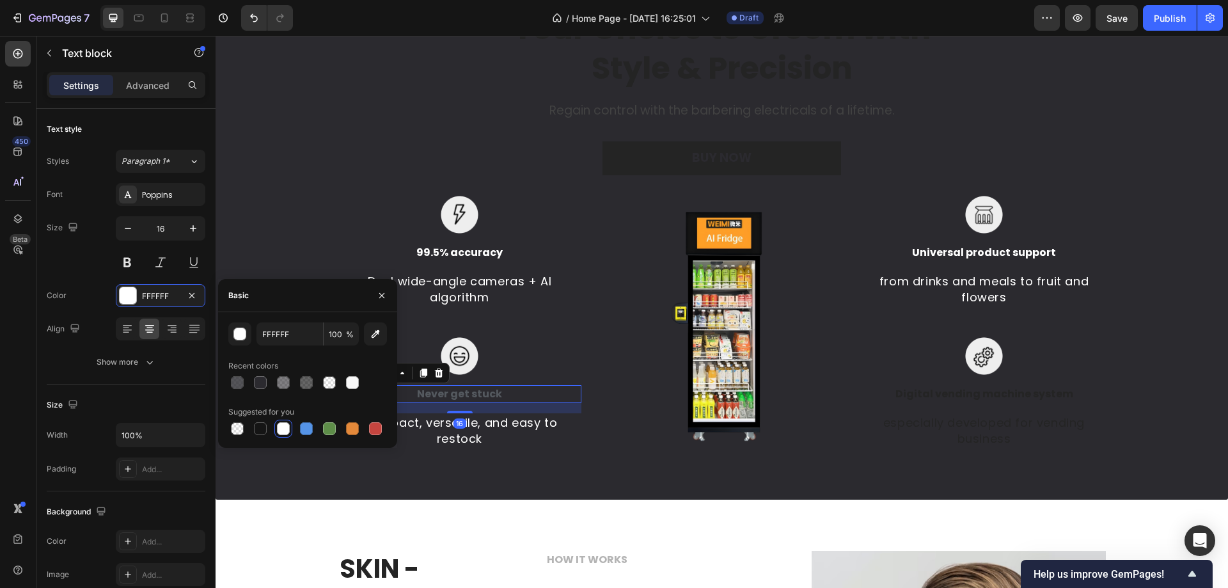
click at [285, 422] on div at bounding box center [283, 428] width 13 height 13
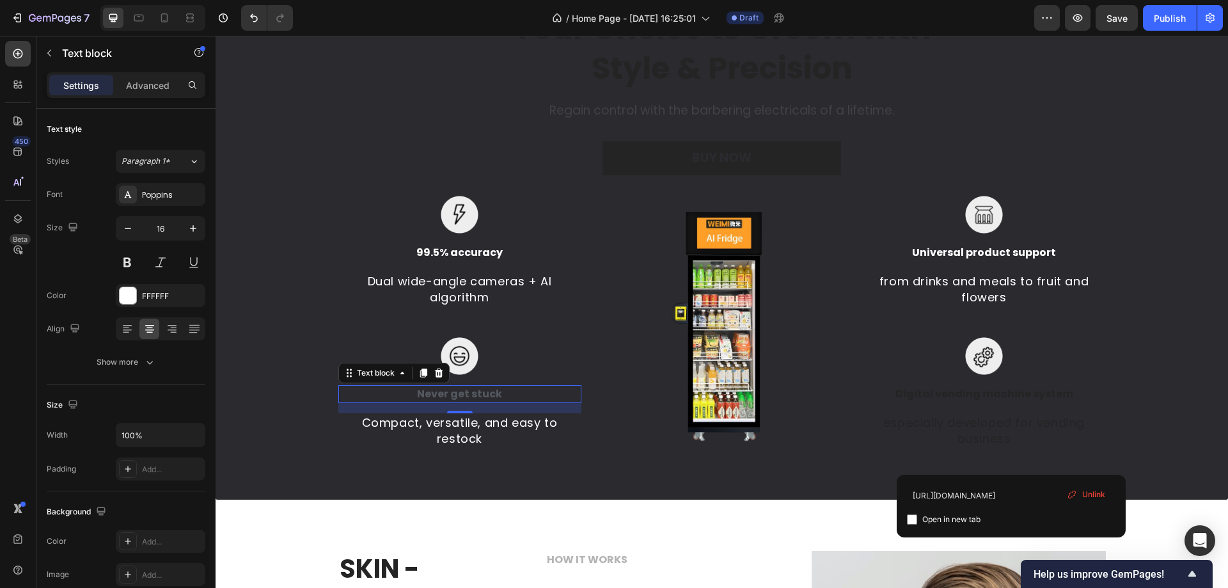
click at [507, 395] on p "Never get stuck" at bounding box center [460, 393] width 241 height 15
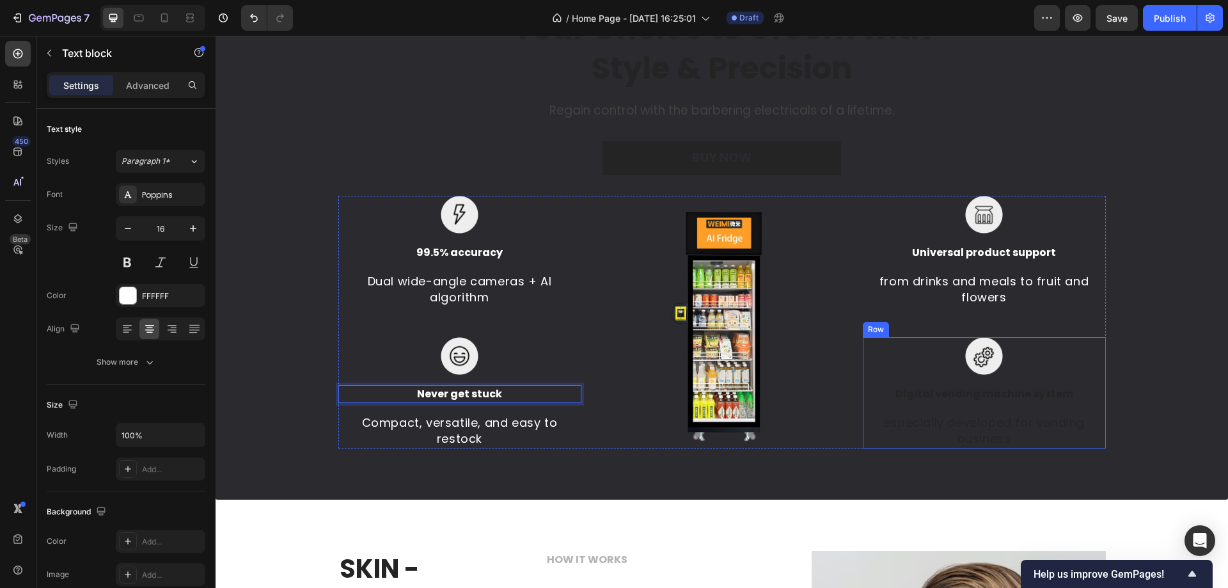
click at [955, 386] on div "Digital vending machine system" at bounding box center [984, 394] width 243 height 18
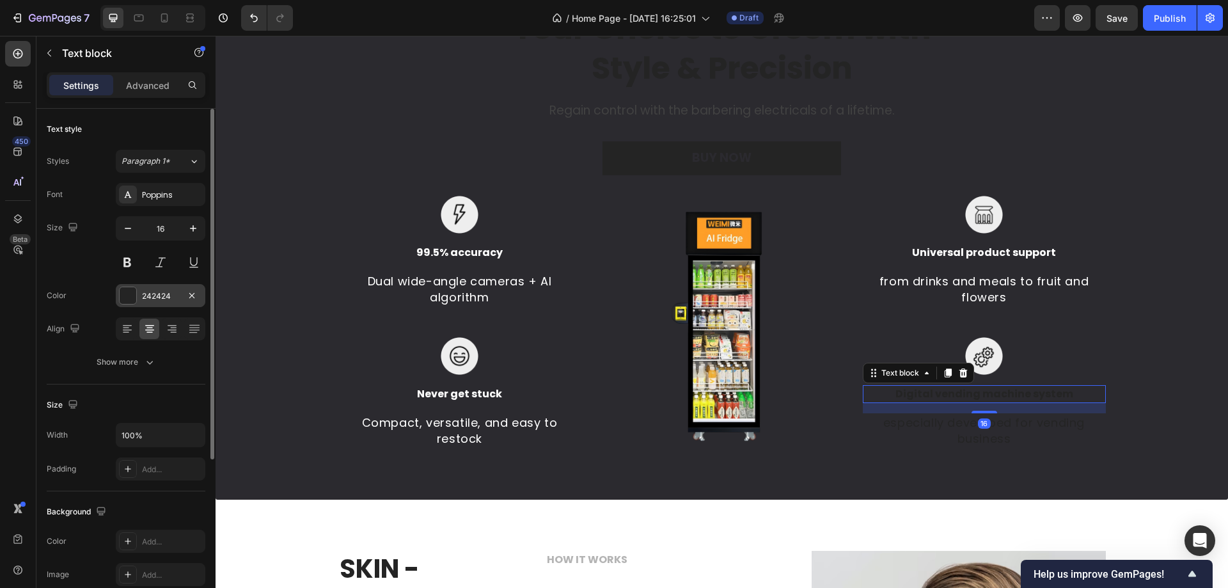
click at [127, 289] on div at bounding box center [128, 295] width 17 height 17
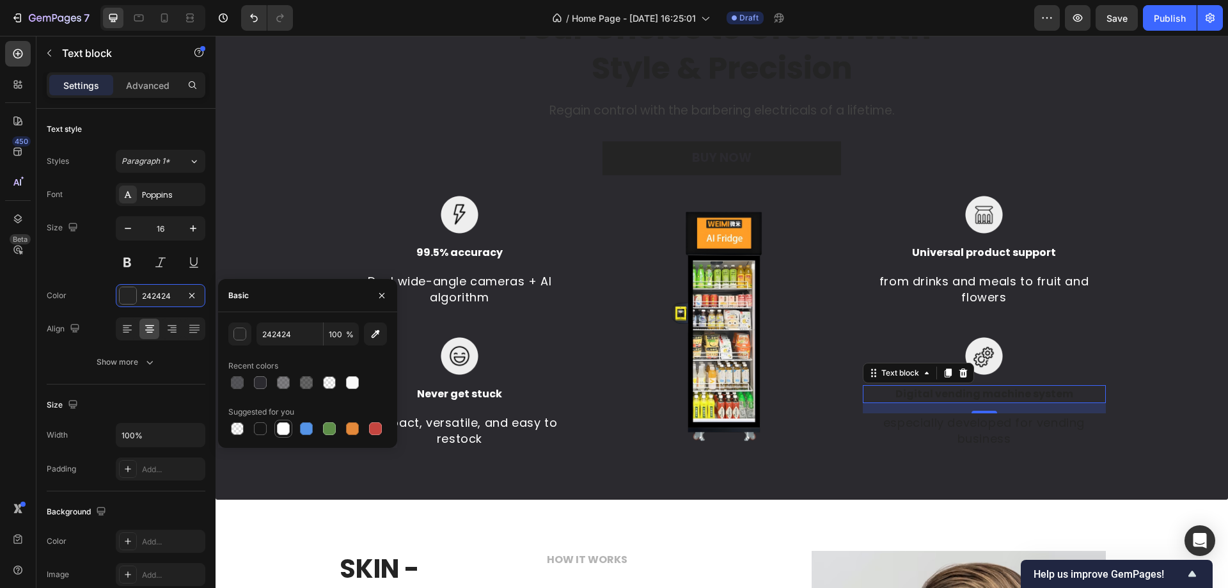
drag, startPoint x: 290, startPoint y: 429, endPoint x: 516, endPoint y: 374, distance: 232.5
click at [290, 429] on div at bounding box center [283, 428] width 15 height 15
type input "FFFFFF"
click at [878, 421] on p "especially developed for vending business" at bounding box center [984, 431] width 241 height 32
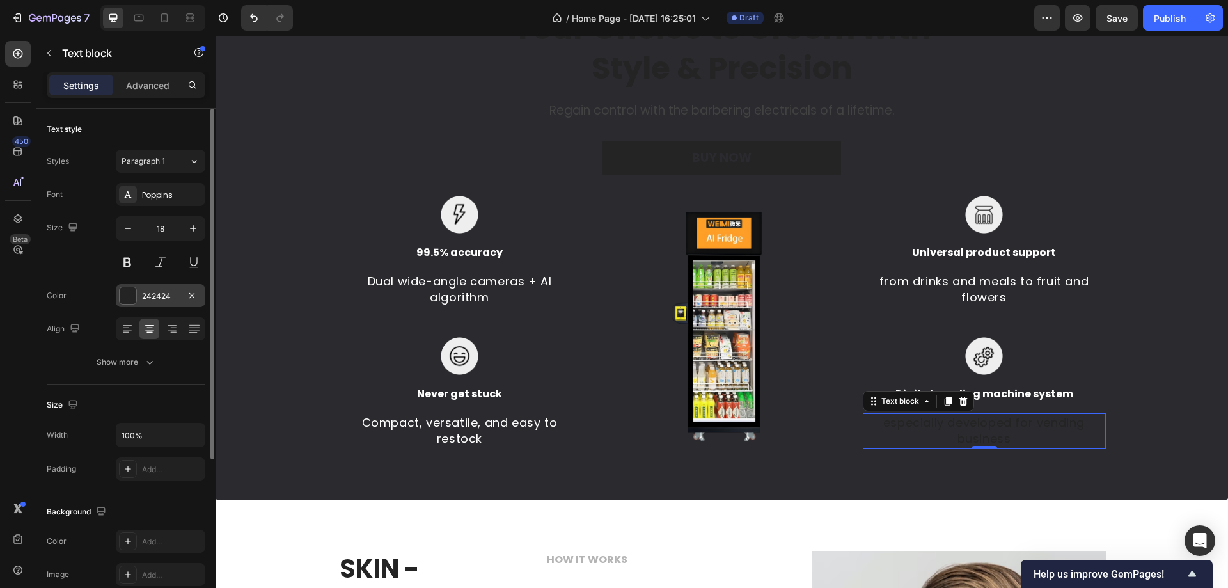
click at [125, 302] on div at bounding box center [128, 295] width 17 height 17
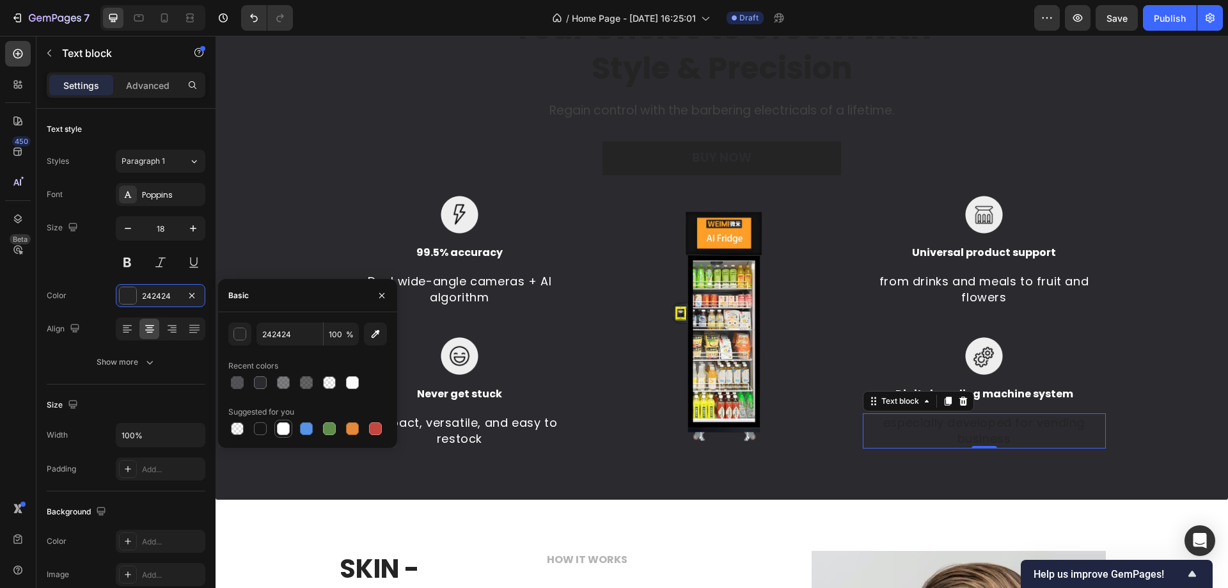
click at [282, 430] on div at bounding box center [283, 428] width 13 height 13
type input "FFFFFF"
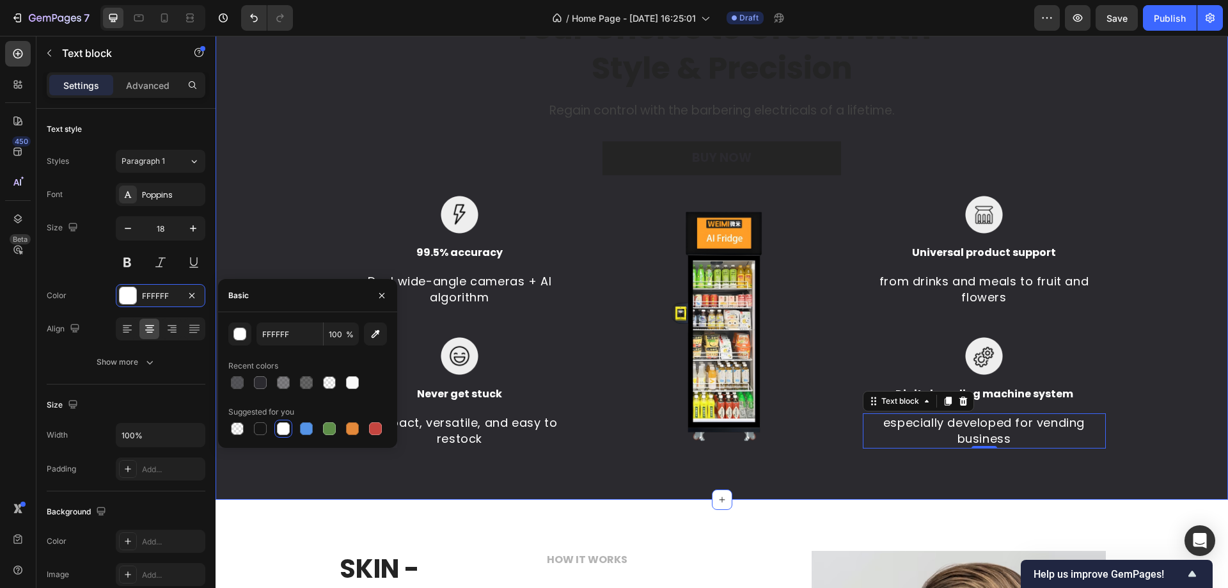
click at [664, 469] on div "Your Choice to Groom with Style & Precision Heading Regain control with the bar…" at bounding box center [722, 227] width 1013 height 543
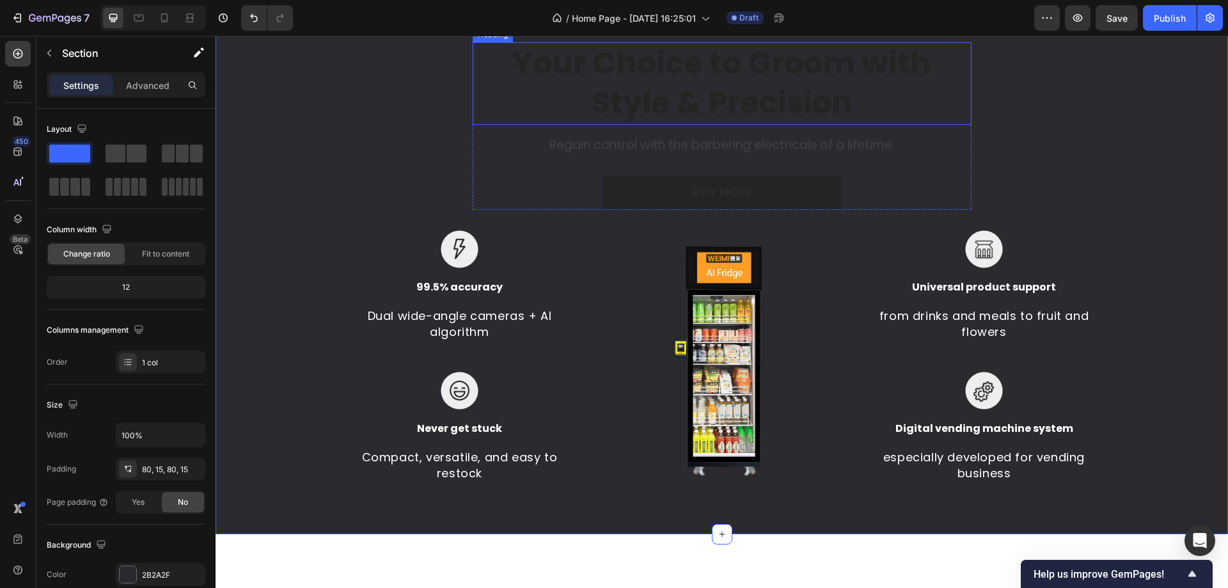
scroll to position [807, 0]
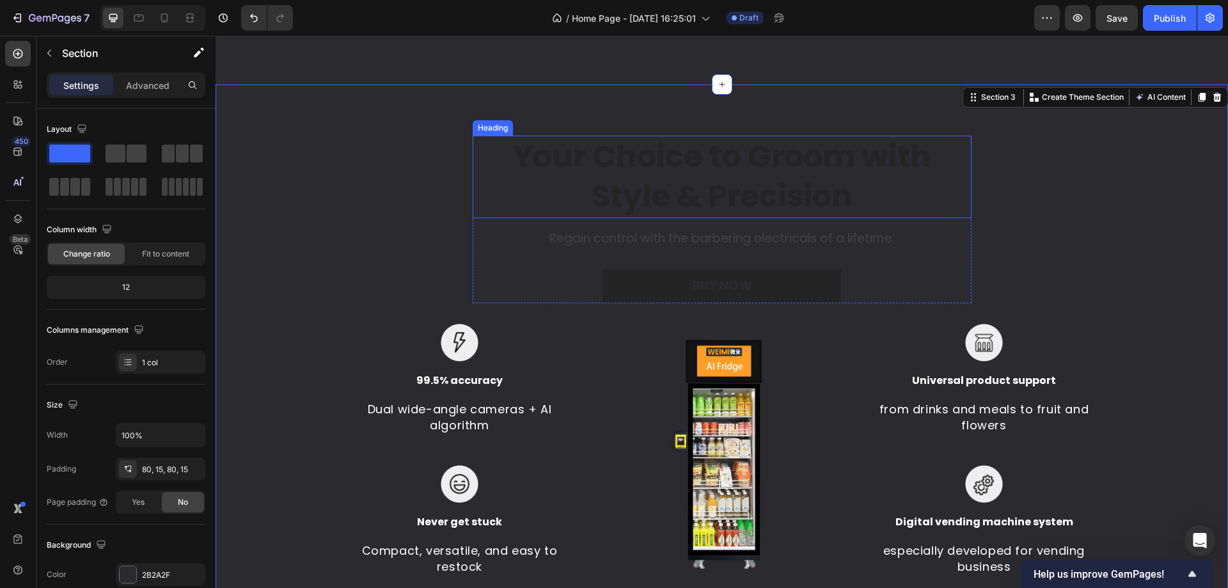
click at [482, 130] on div "Heading" at bounding box center [492, 128] width 35 height 12
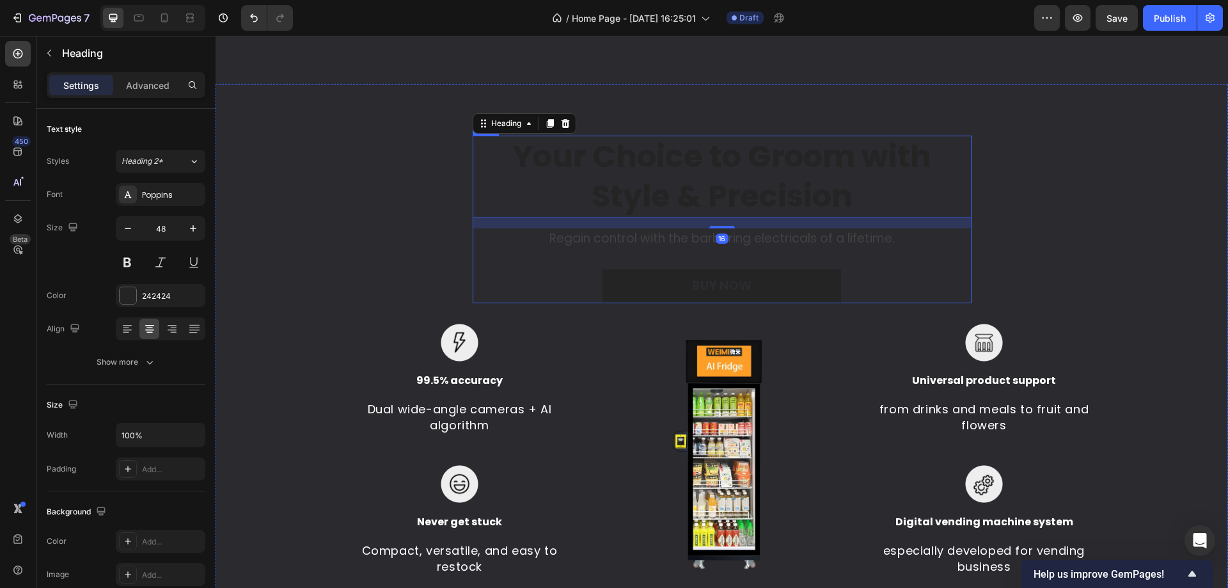
click at [520, 252] on div "Your Choice to Groom with Style & Precision Heading 16 Regain control with the …" at bounding box center [722, 220] width 499 height 168
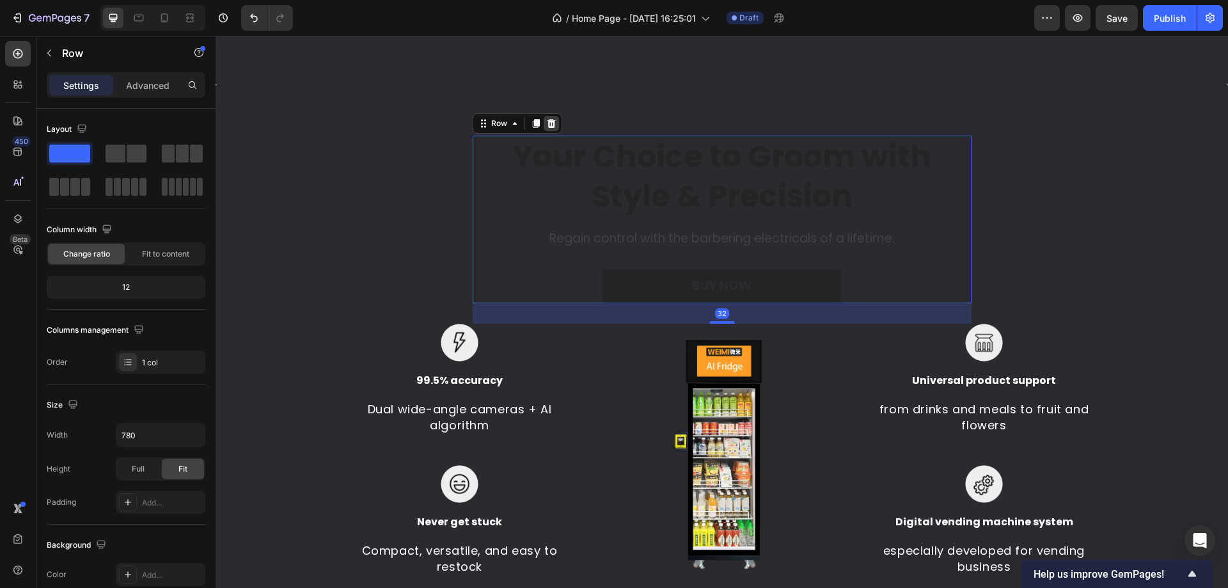
click at [549, 121] on icon at bounding box center [551, 123] width 8 height 9
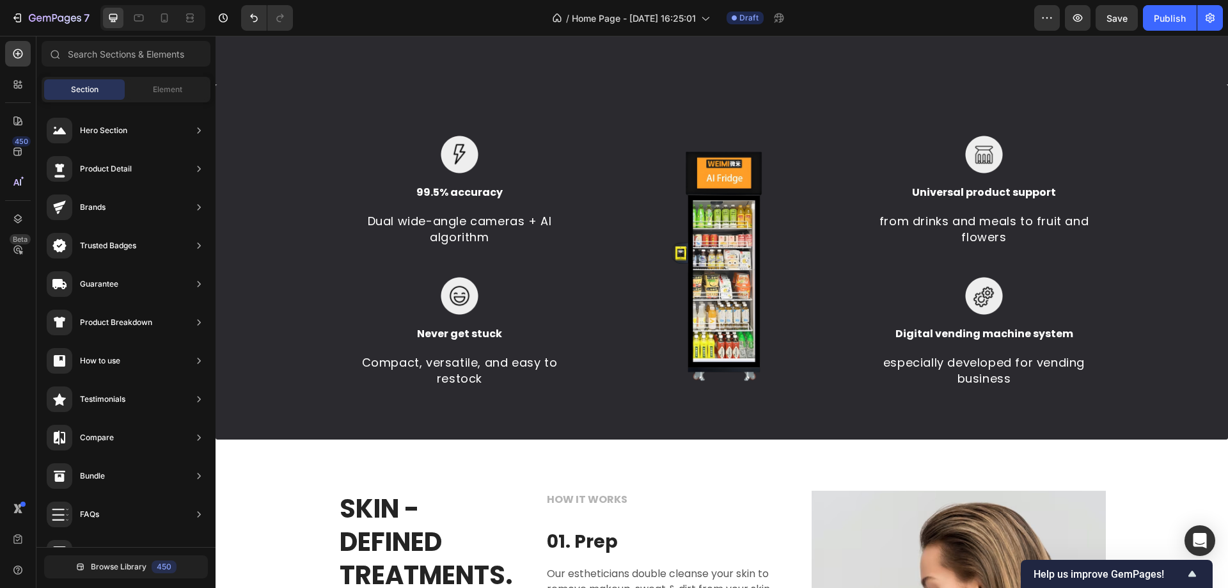
scroll to position [615, 0]
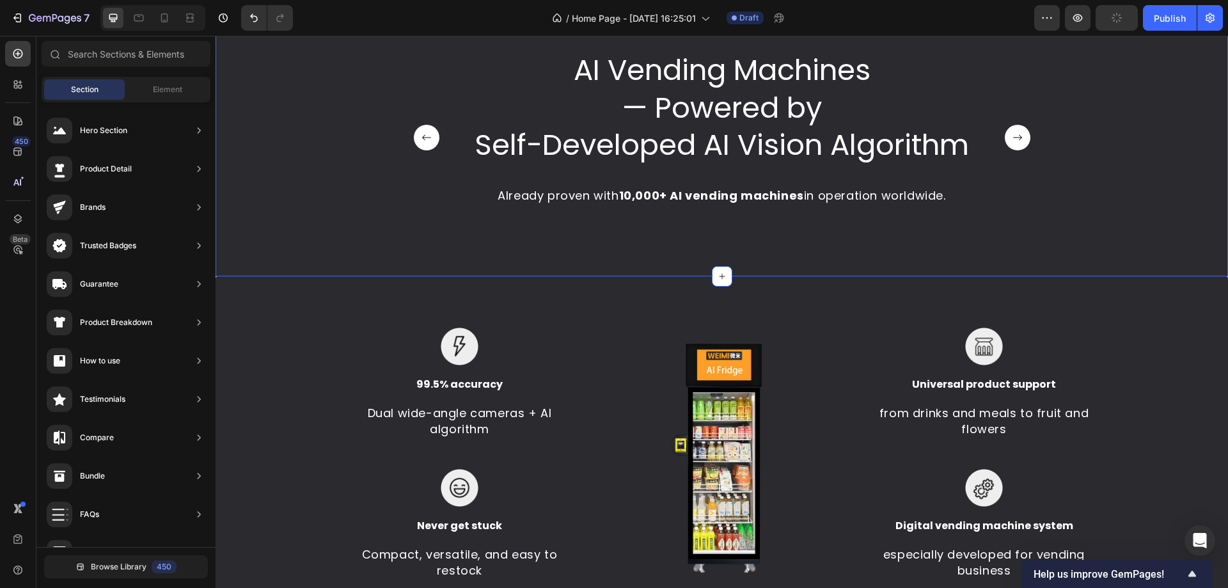
click at [717, 290] on div "Image 99.5% accuracy Text block Dual wide-angle cameras + AI algorithm Text blo…" at bounding box center [722, 453] width 1013 height 355
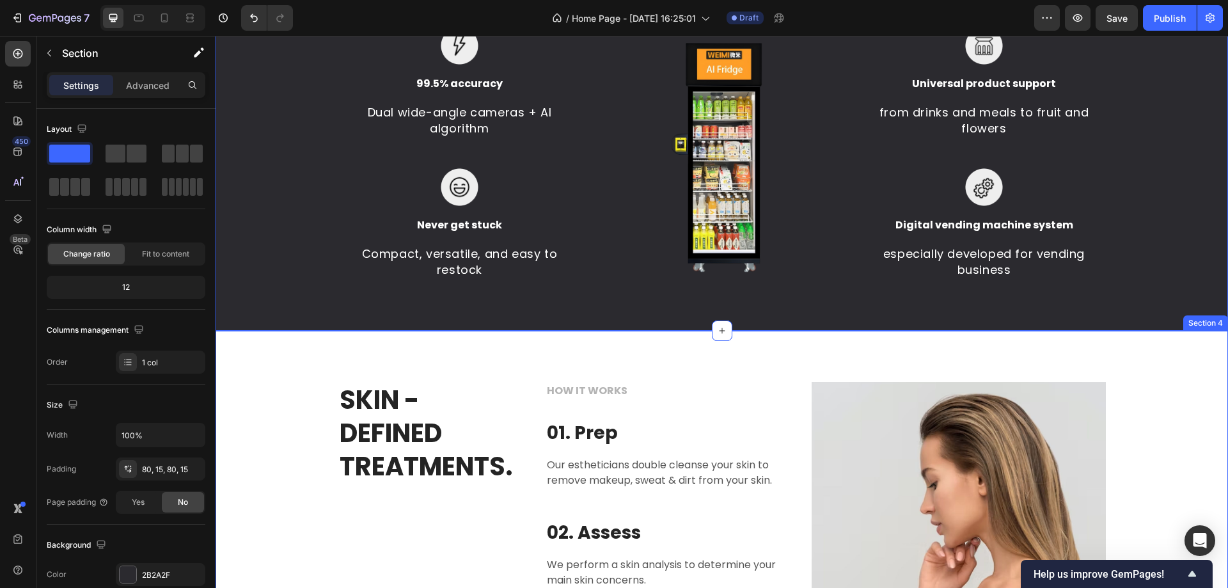
scroll to position [935, 0]
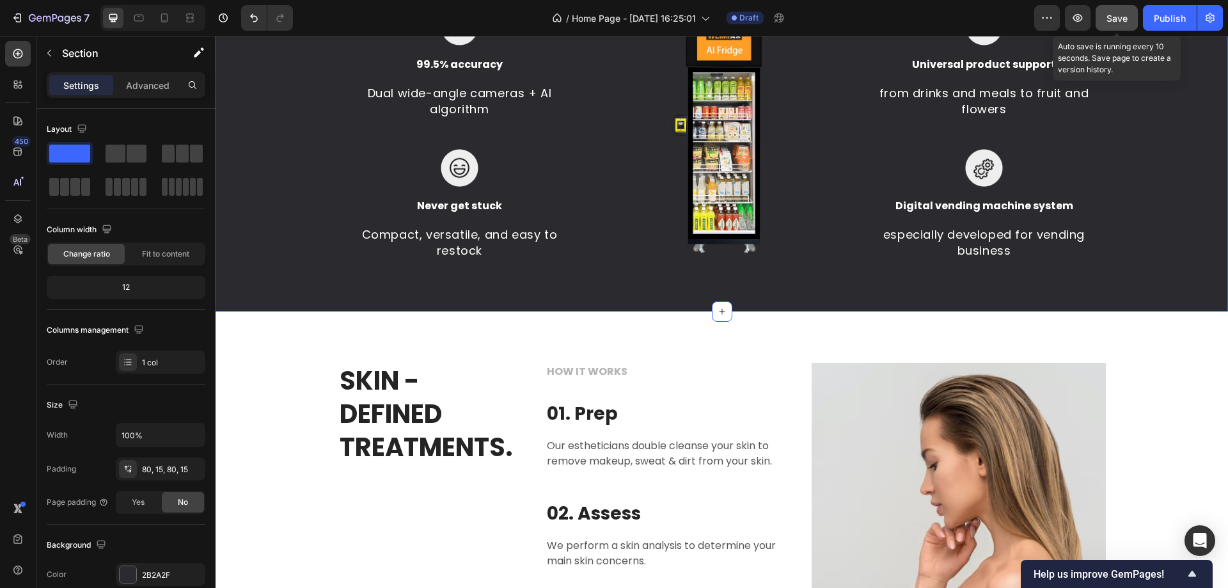
click at [1108, 28] on button "Save" at bounding box center [1117, 18] width 42 height 26
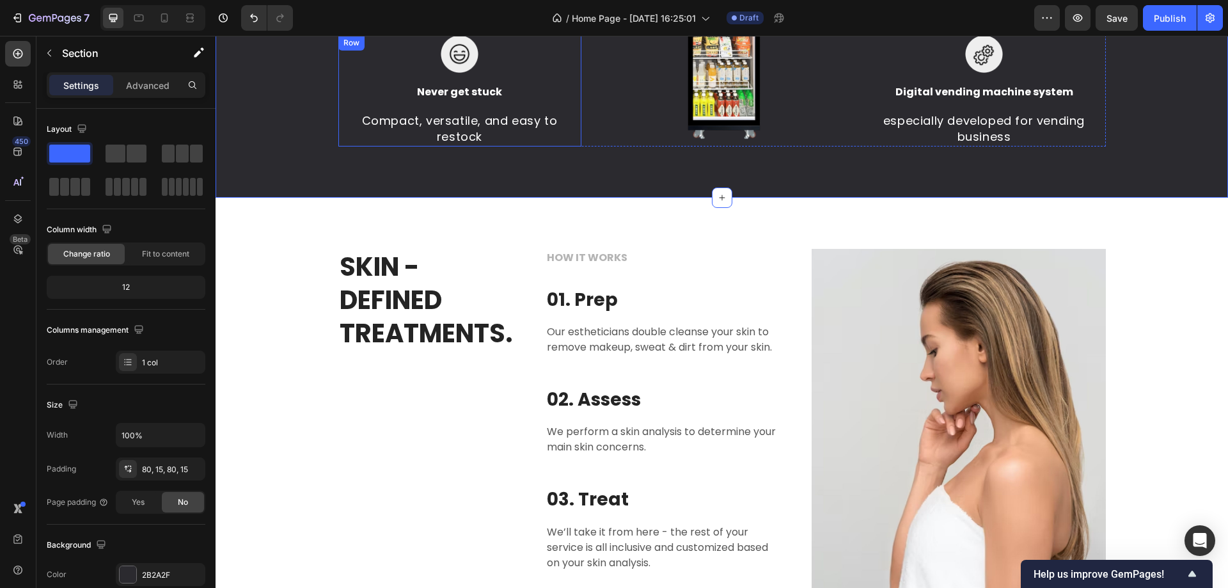
scroll to position [1063, 0]
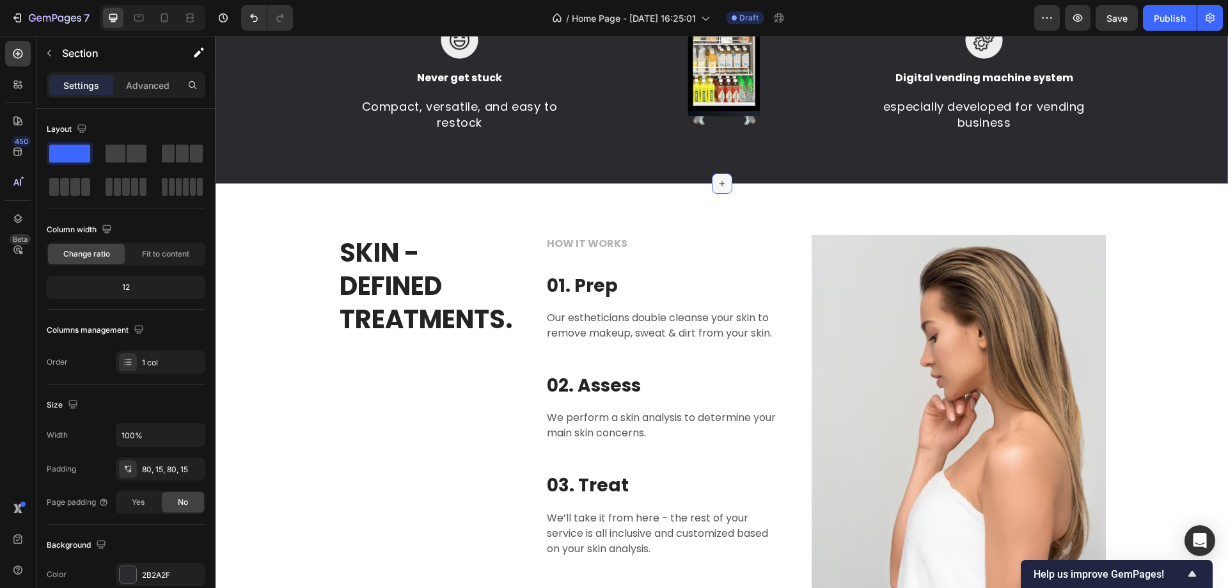
click at [716, 177] on div at bounding box center [722, 183] width 20 height 20
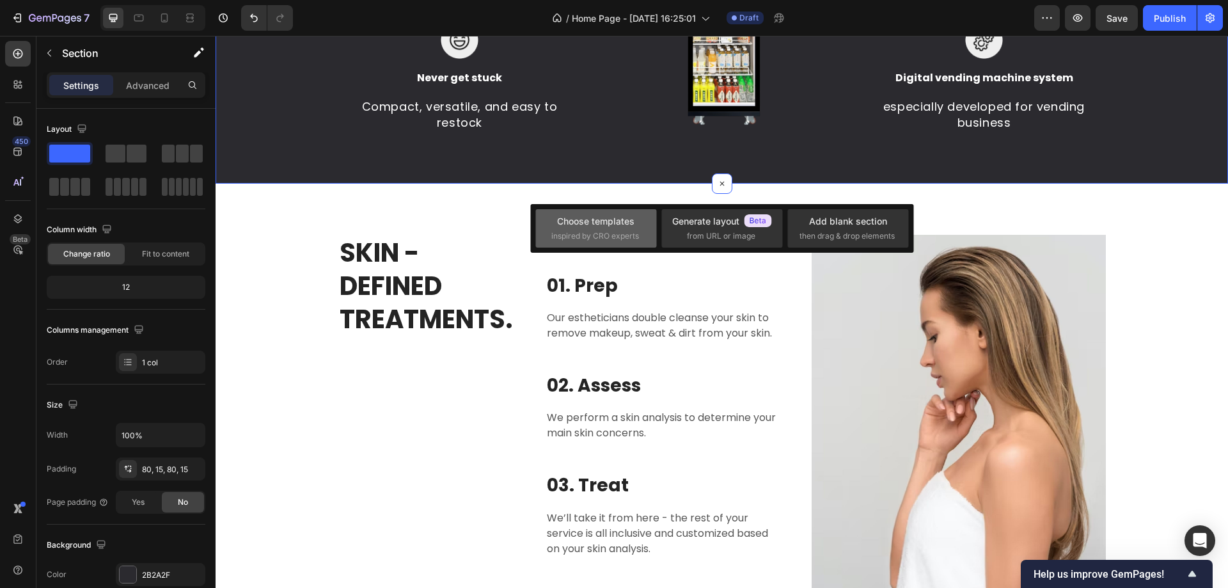
click at [555, 218] on div "Choose templates inspired by CRO experts" at bounding box center [597, 228] width 90 height 28
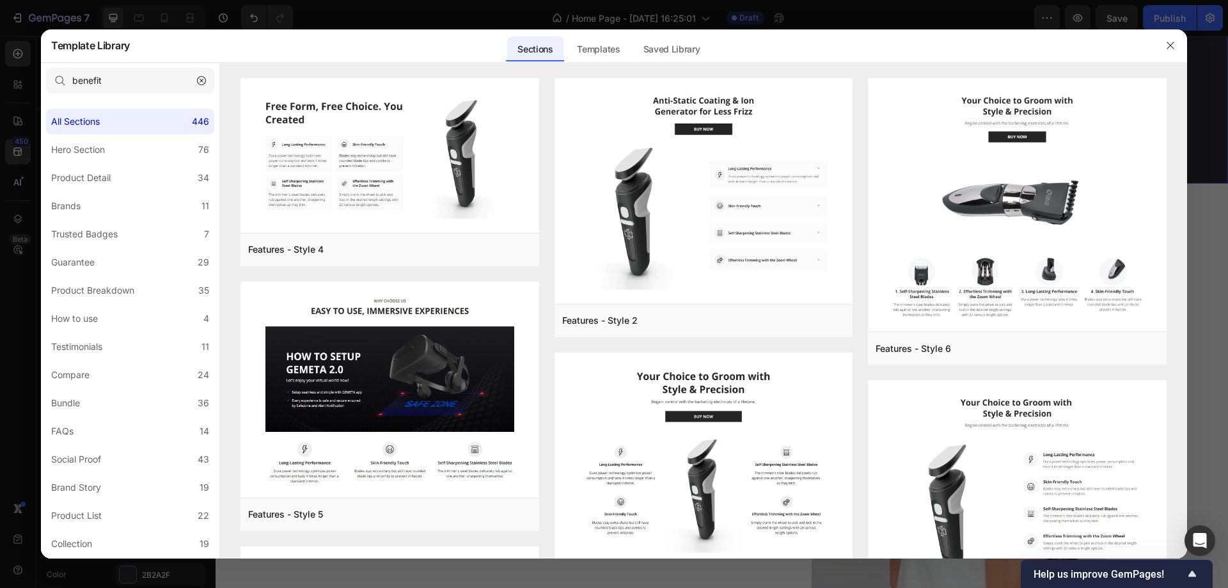
click at [199, 82] on icon "button" at bounding box center [201, 80] width 9 height 9
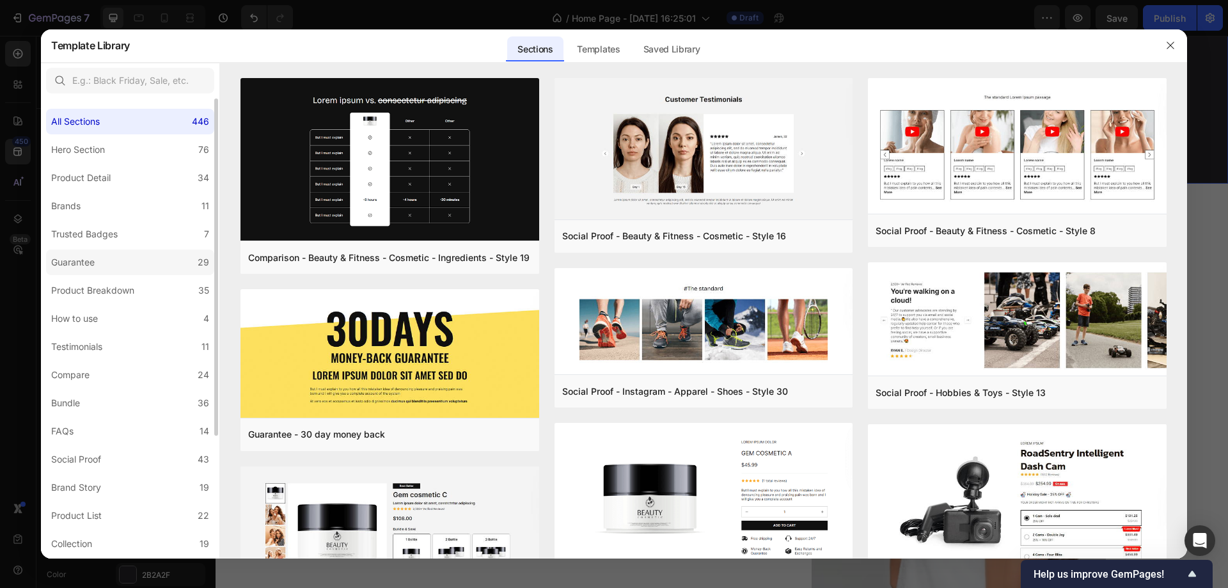
click at [105, 267] on label "Guarantee 29" at bounding box center [130, 263] width 168 height 26
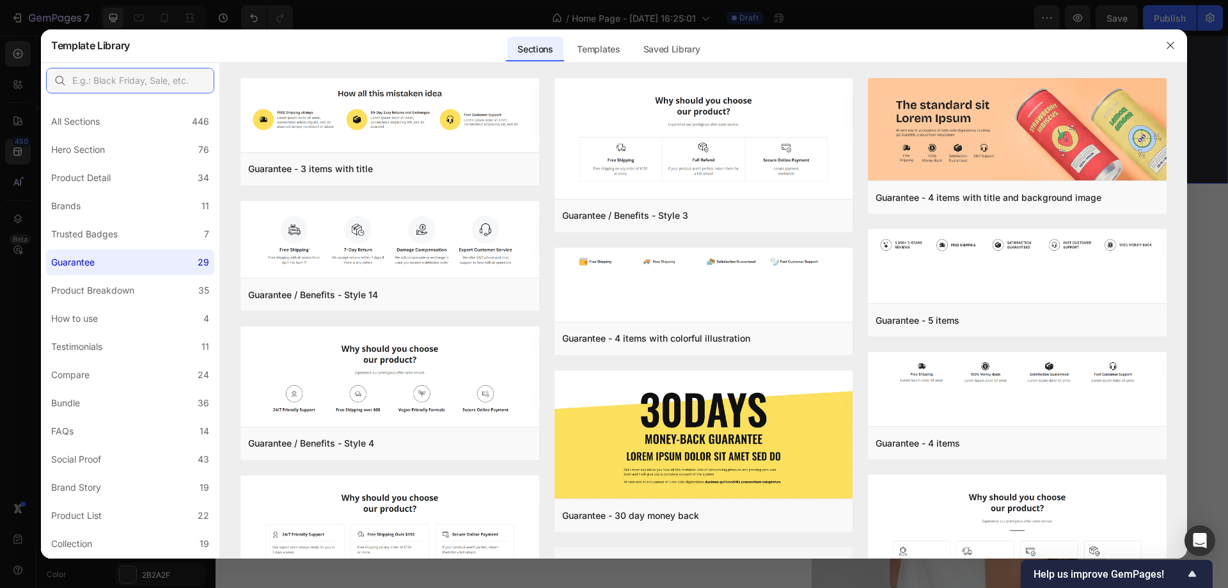
click at [107, 86] on input "text" at bounding box center [130, 81] width 168 height 26
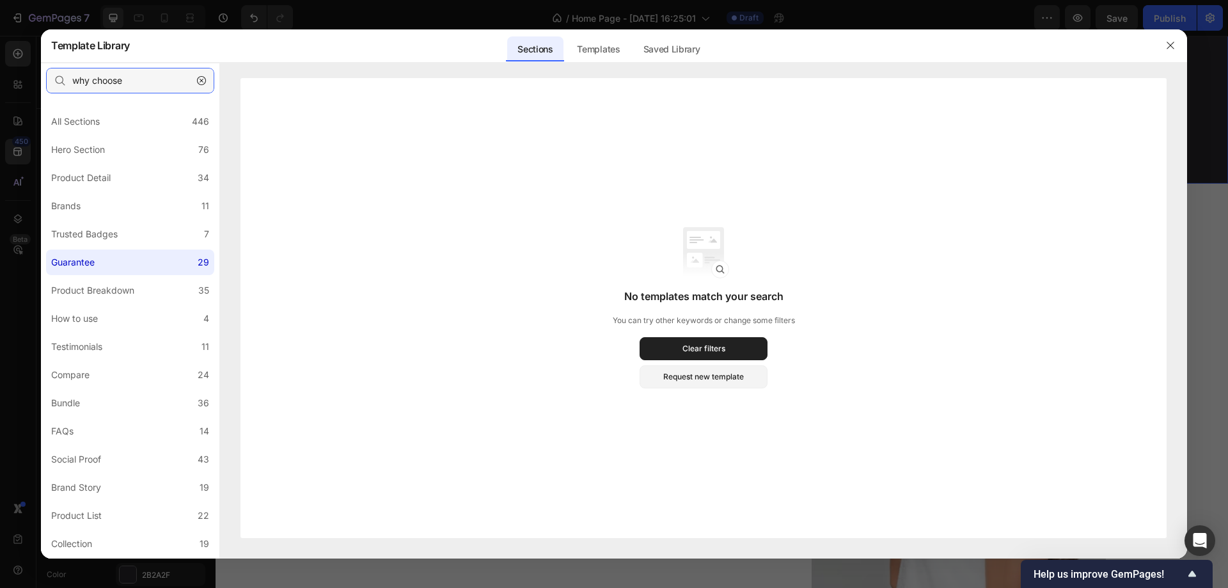
type input "why choose"
click at [145, 75] on input "why choose" at bounding box center [130, 81] width 168 height 26
click at [202, 81] on icon "button" at bounding box center [201, 80] width 9 height 9
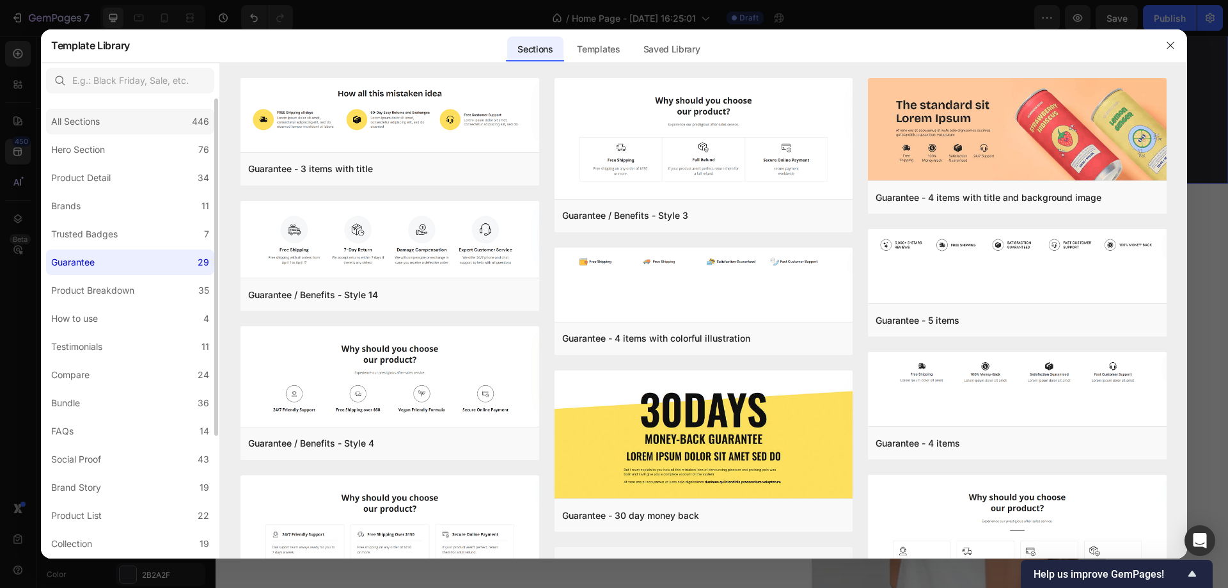
click at [119, 120] on div "All Sections 446" at bounding box center [130, 122] width 168 height 26
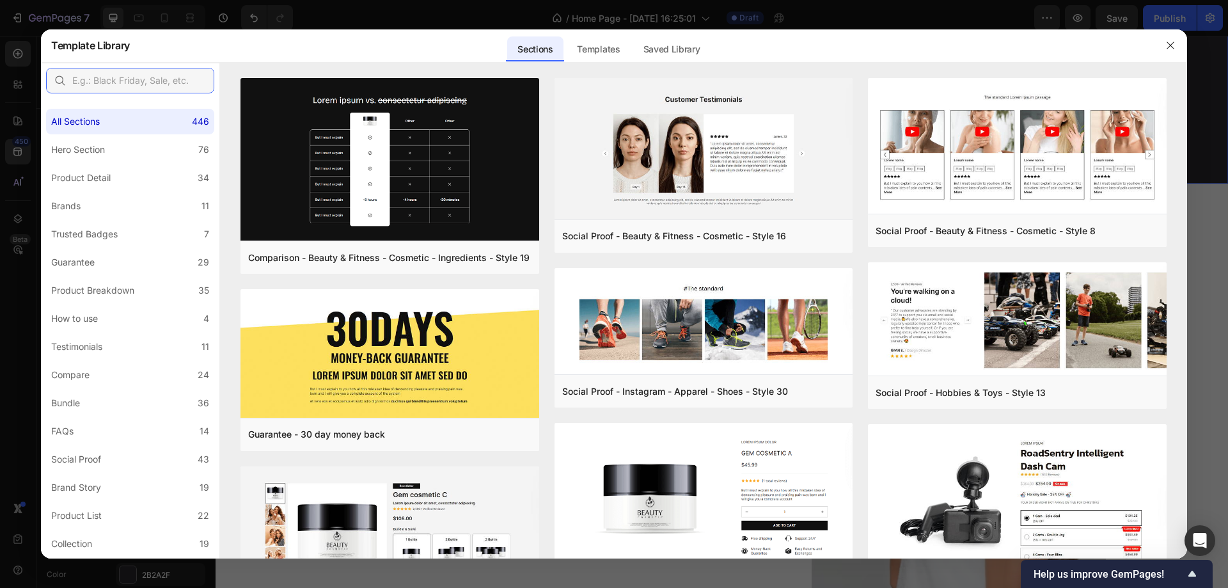
click at [124, 81] on input "text" at bounding box center [130, 81] width 168 height 26
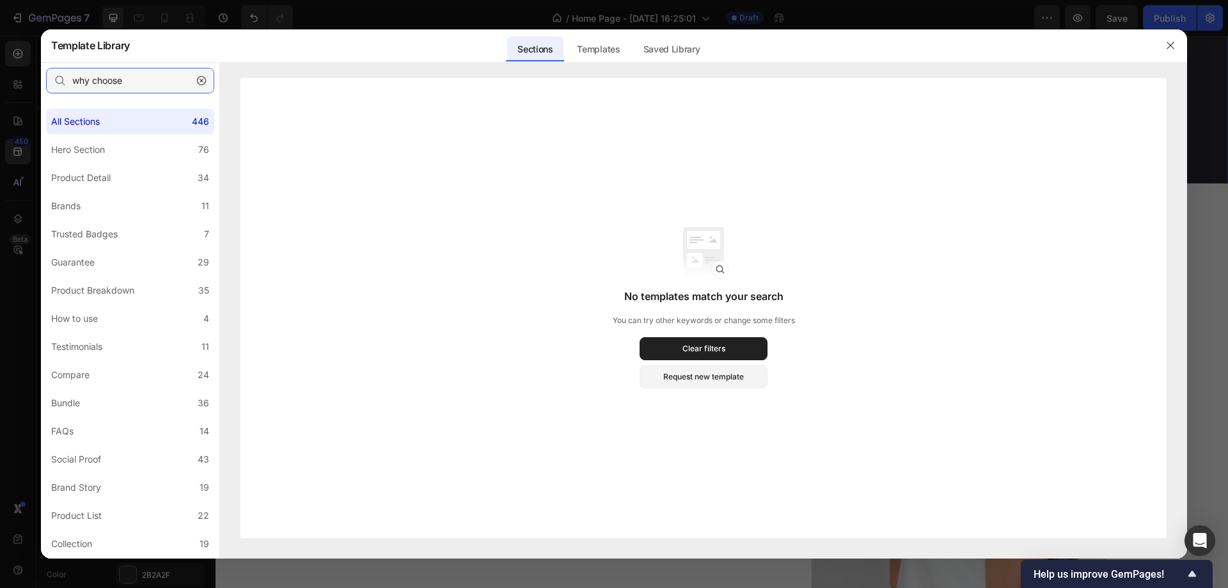
type input "why choose"
click at [202, 86] on button "button" at bounding box center [201, 80] width 20 height 20
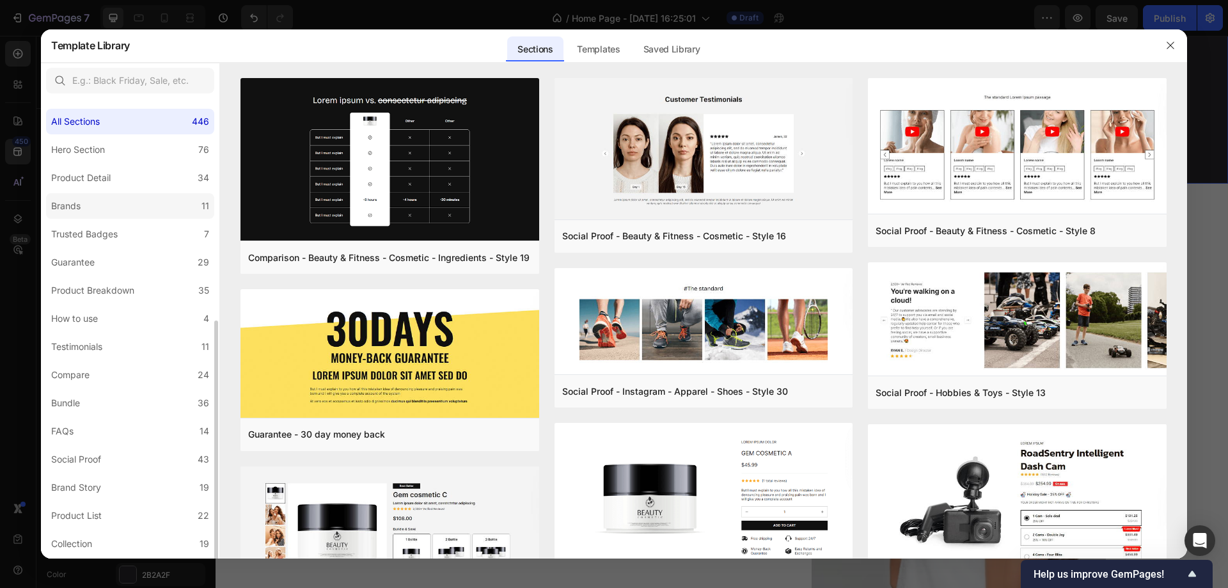
scroll to position [167, 0]
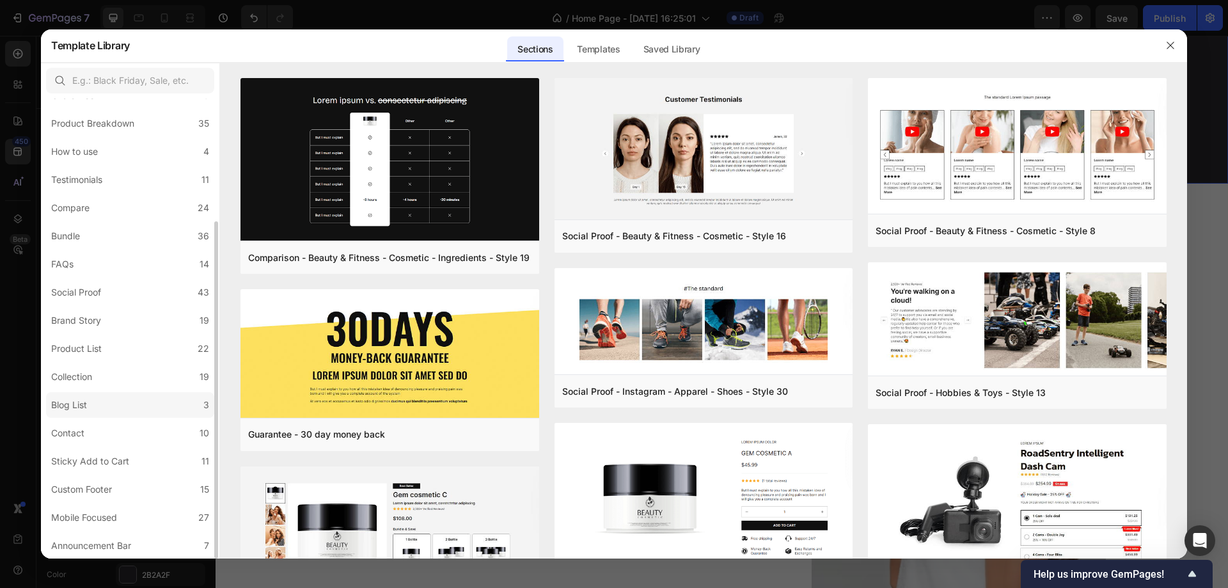
click at [99, 404] on label "Blog List 3" at bounding box center [130, 405] width 168 height 26
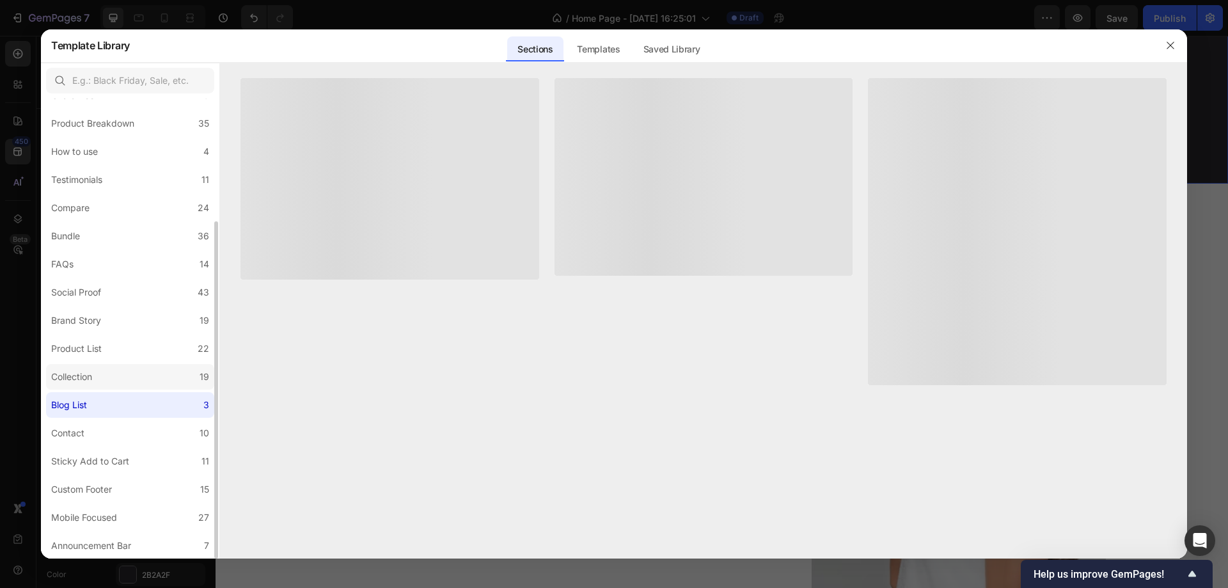
click at [100, 381] on label "Collection 19" at bounding box center [130, 377] width 168 height 26
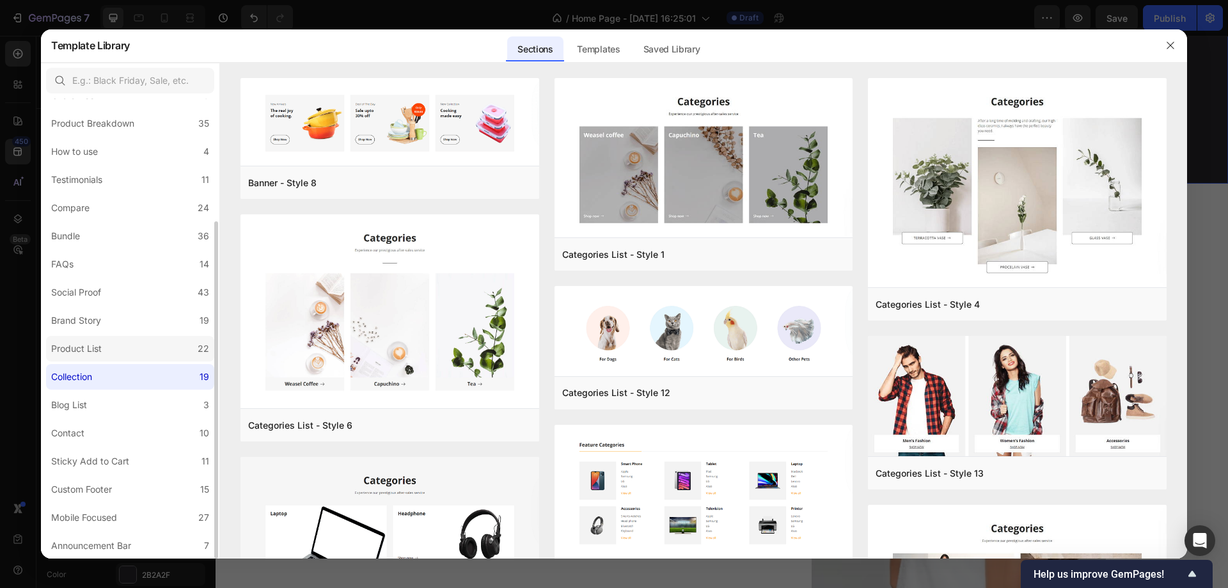
click at [100, 358] on label "Product List 22" at bounding box center [130, 349] width 168 height 26
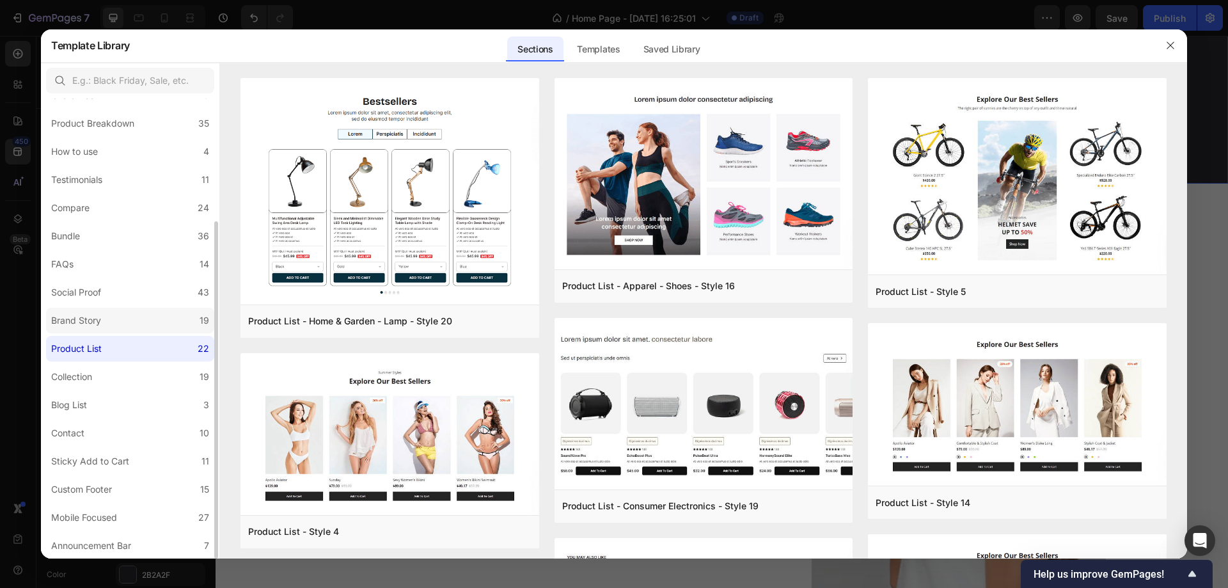
click at [104, 324] on div "Brand Story" at bounding box center [78, 320] width 55 height 15
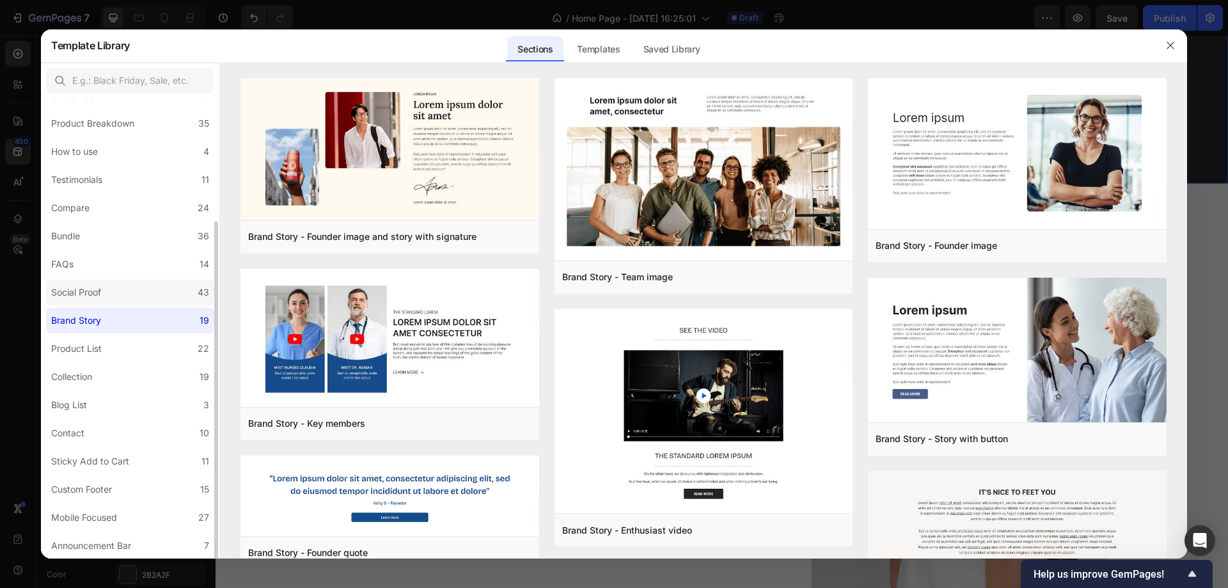
click at [106, 296] on div "Social Proof" at bounding box center [78, 292] width 55 height 15
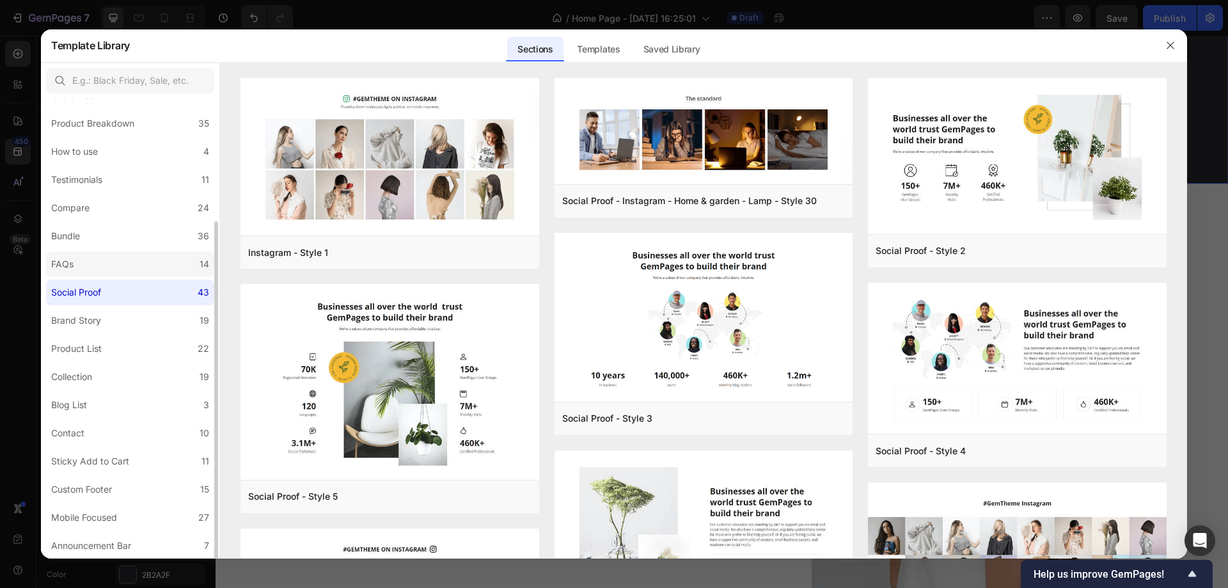
click at [101, 264] on label "FAQs 14" at bounding box center [130, 264] width 168 height 26
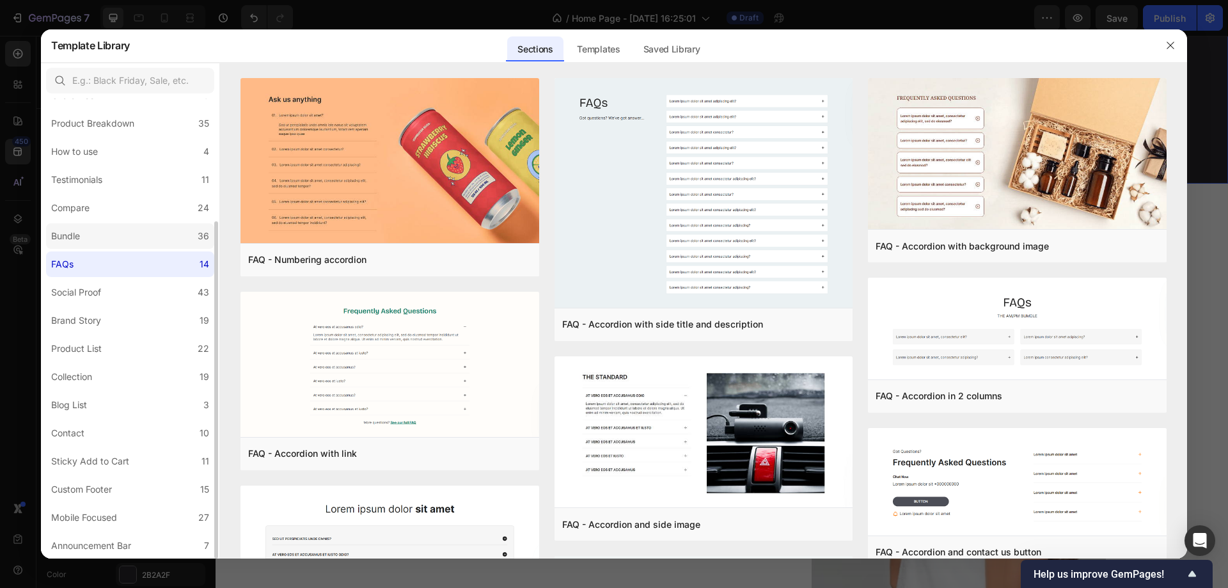
click at [99, 236] on label "Bundle 36" at bounding box center [130, 236] width 168 height 26
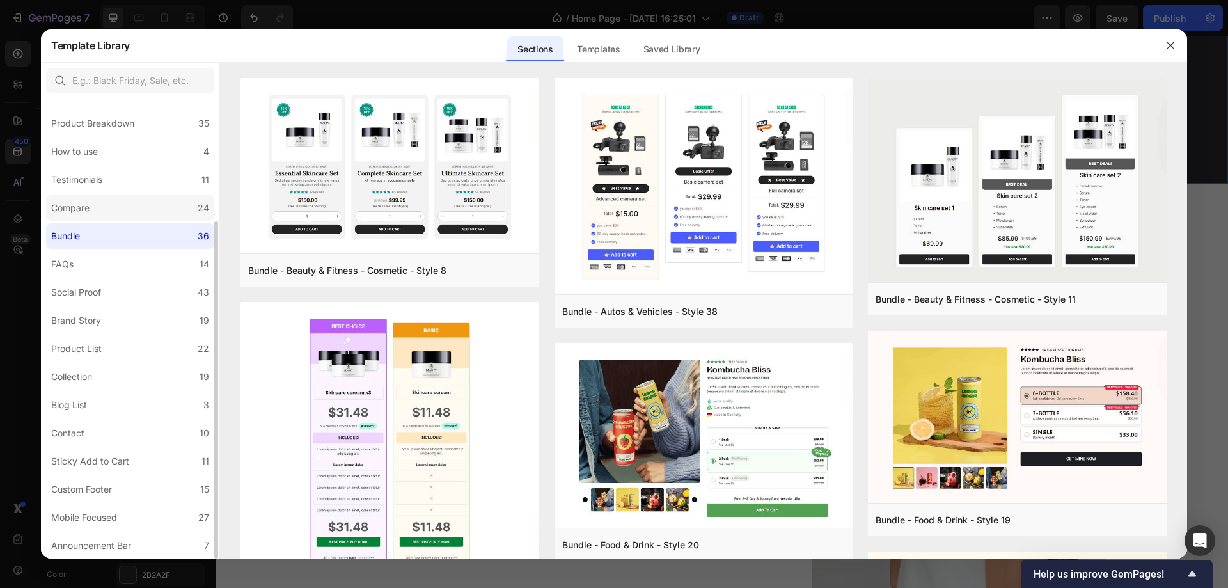
click at [99, 218] on label "Compare 24" at bounding box center [130, 208] width 168 height 26
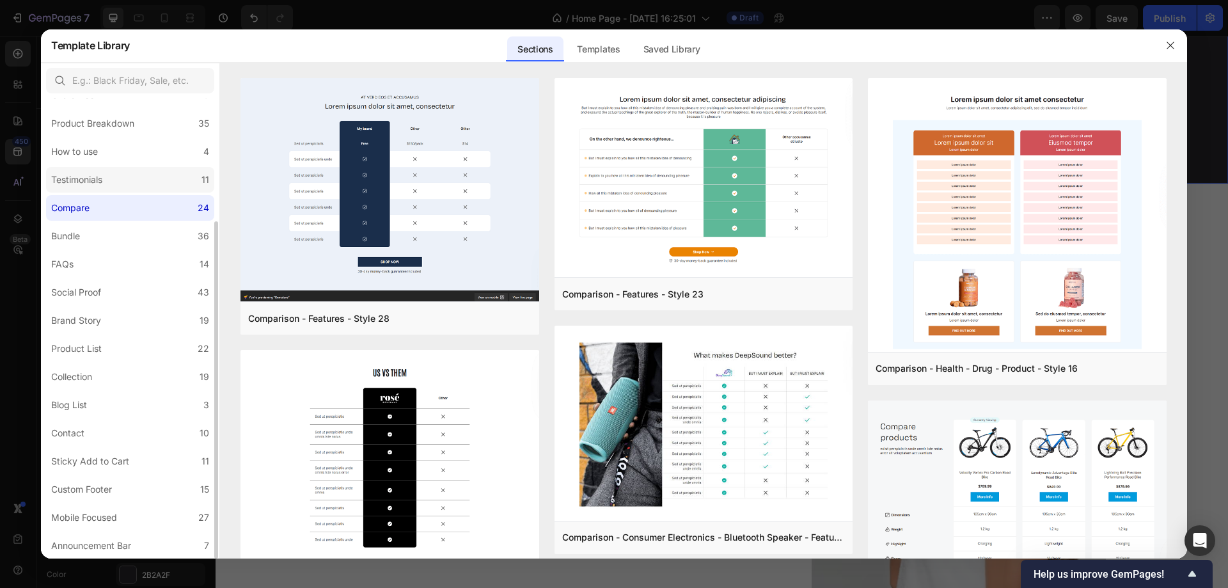
click at [116, 179] on label "Testimonials 11" at bounding box center [130, 180] width 168 height 26
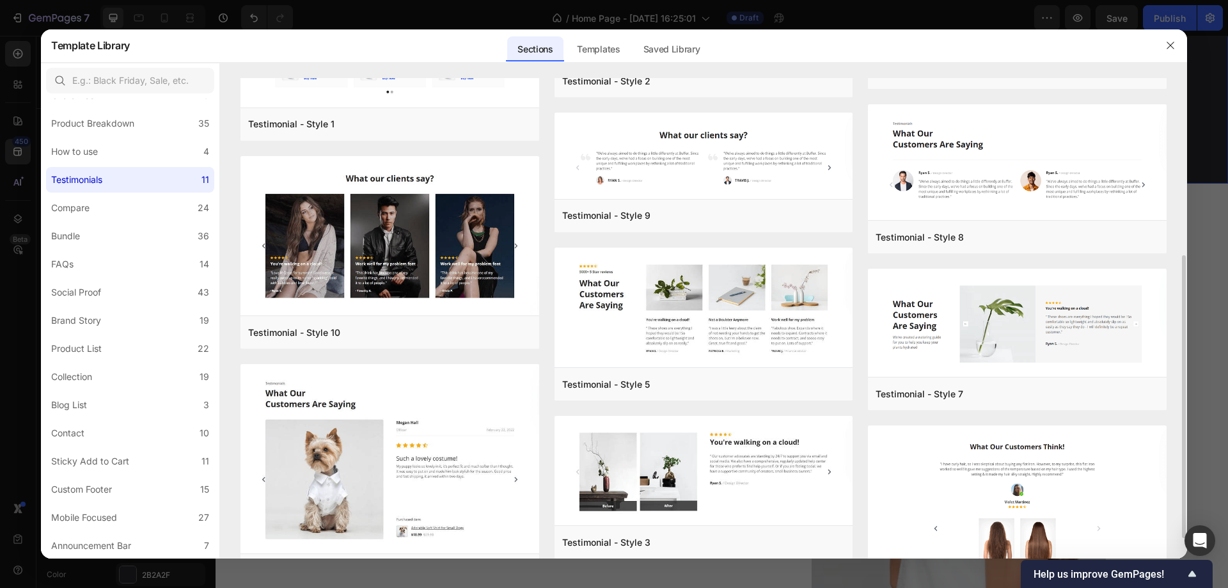
scroll to position [192, 0]
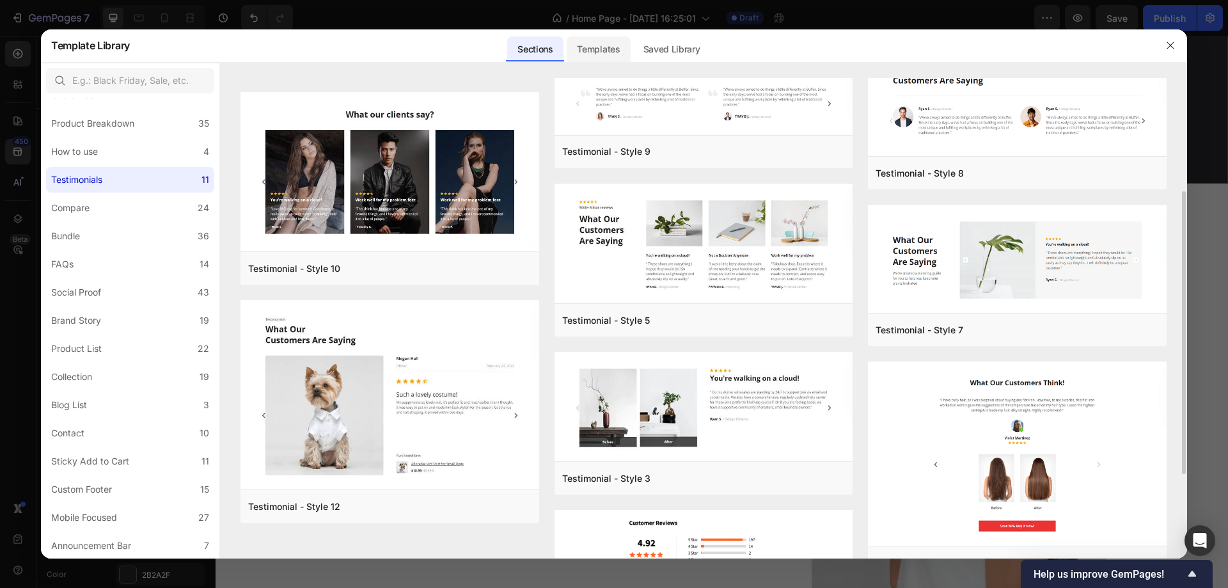
click at [624, 58] on div "Templates" at bounding box center [598, 49] width 63 height 26
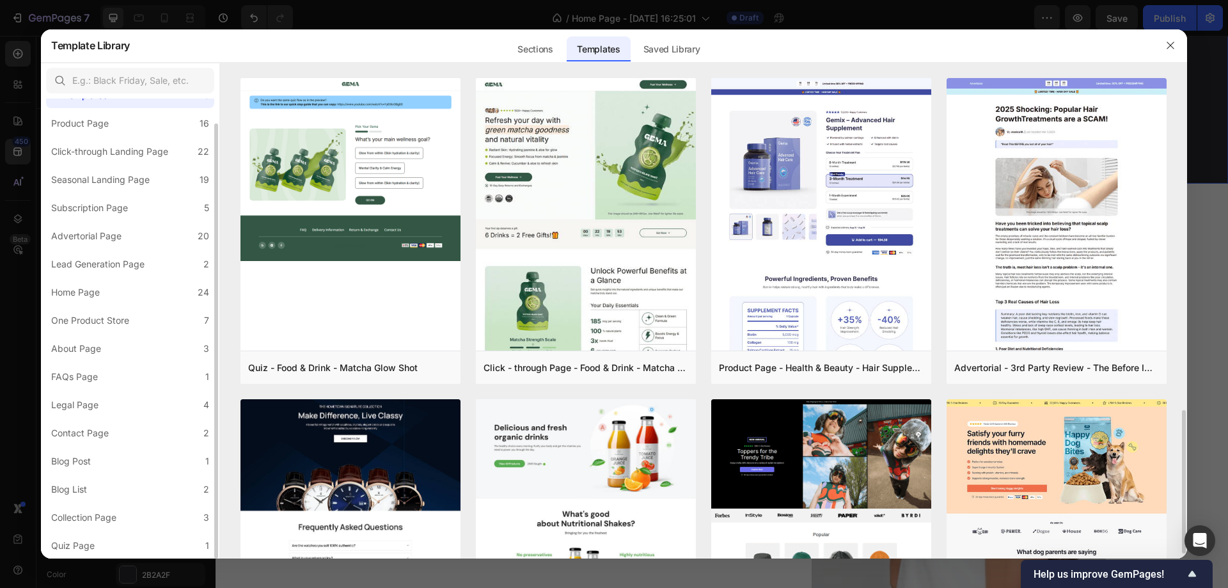
scroll to position [256, 0]
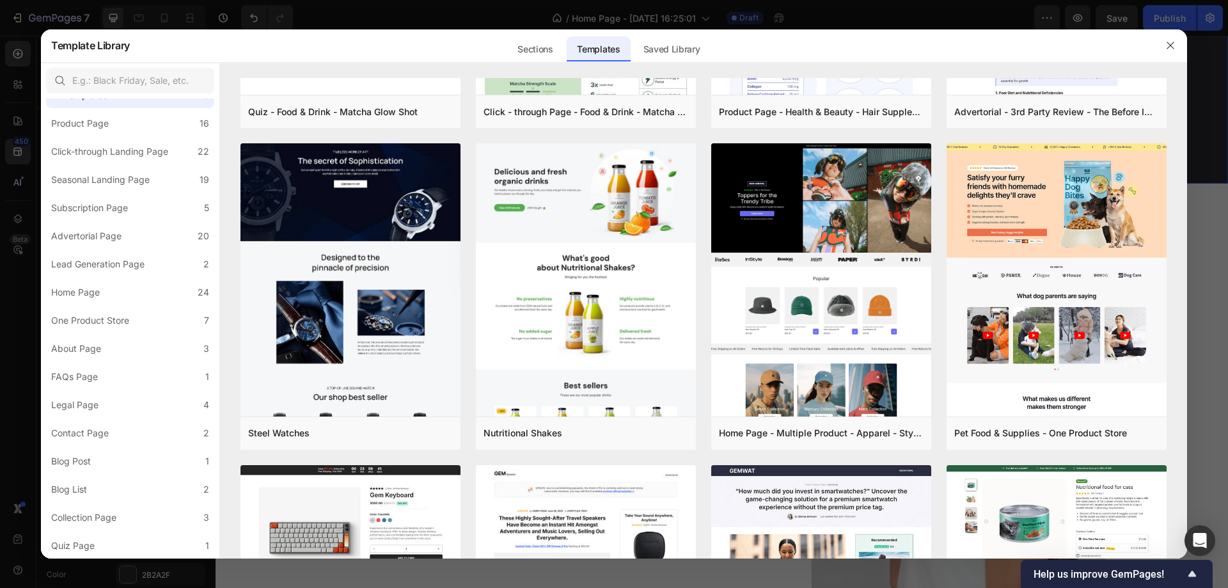
click at [534, 64] on div at bounding box center [703, 70] width 967 height 15
click at [536, 58] on div "Sections" at bounding box center [535, 49] width 56 height 26
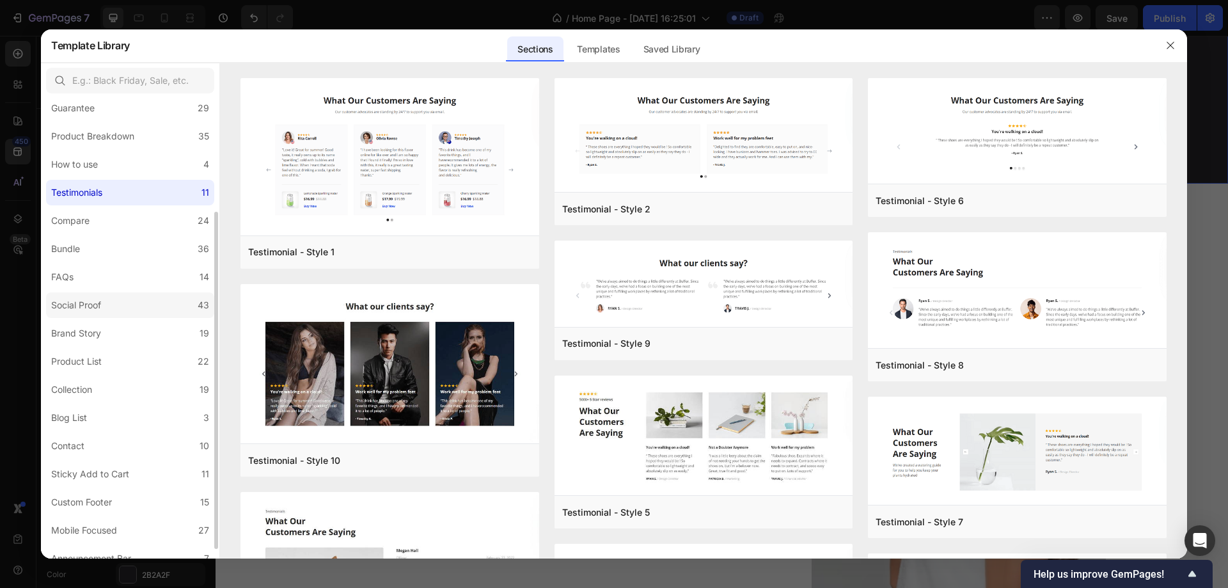
scroll to position [167, 0]
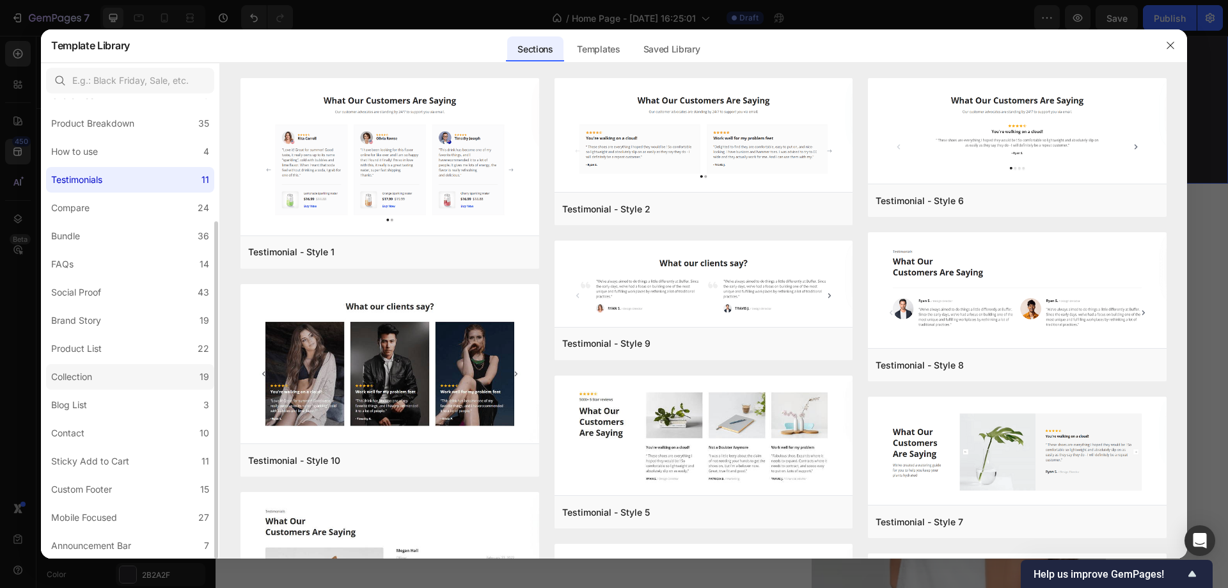
click at [116, 376] on label "Collection 19" at bounding box center [130, 377] width 168 height 26
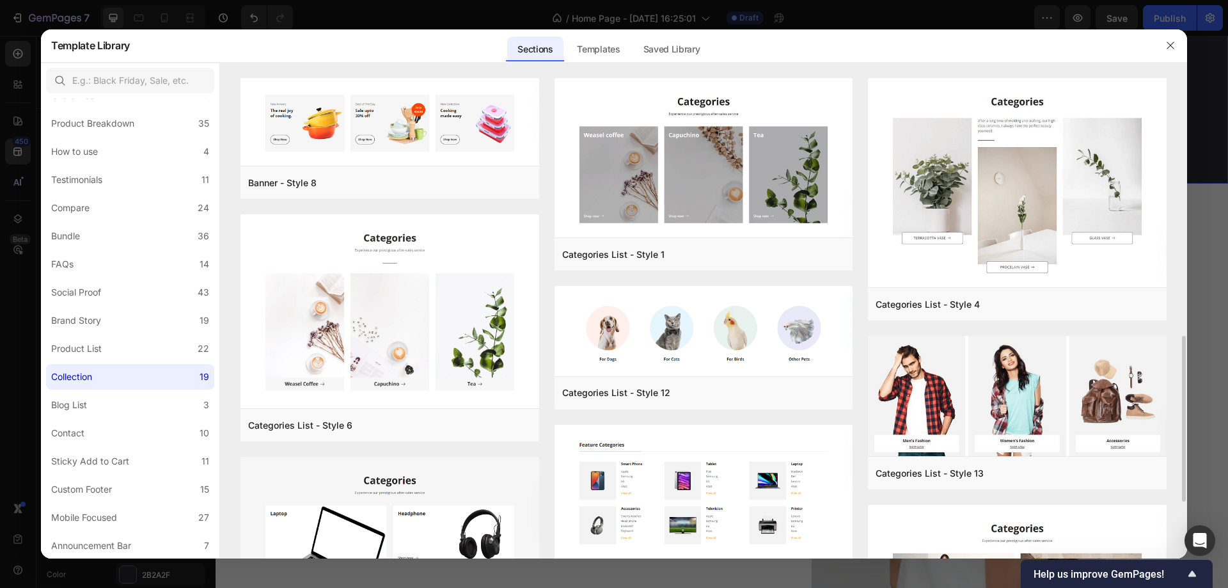
scroll to position [256, 0]
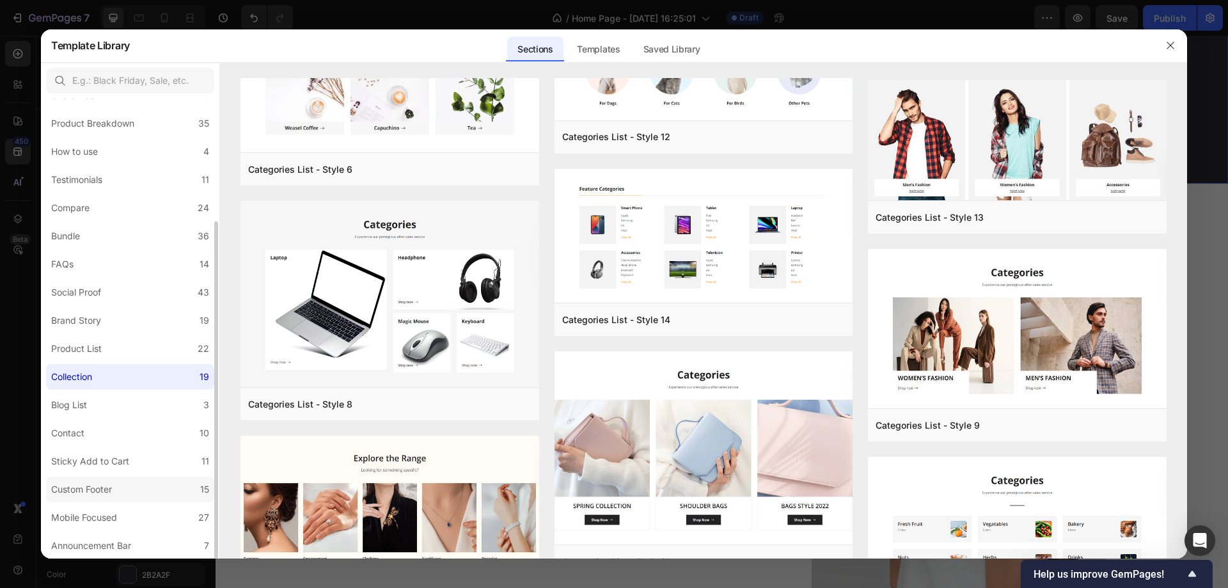
click at [155, 485] on label "Custom Footer 15" at bounding box center [130, 490] width 168 height 26
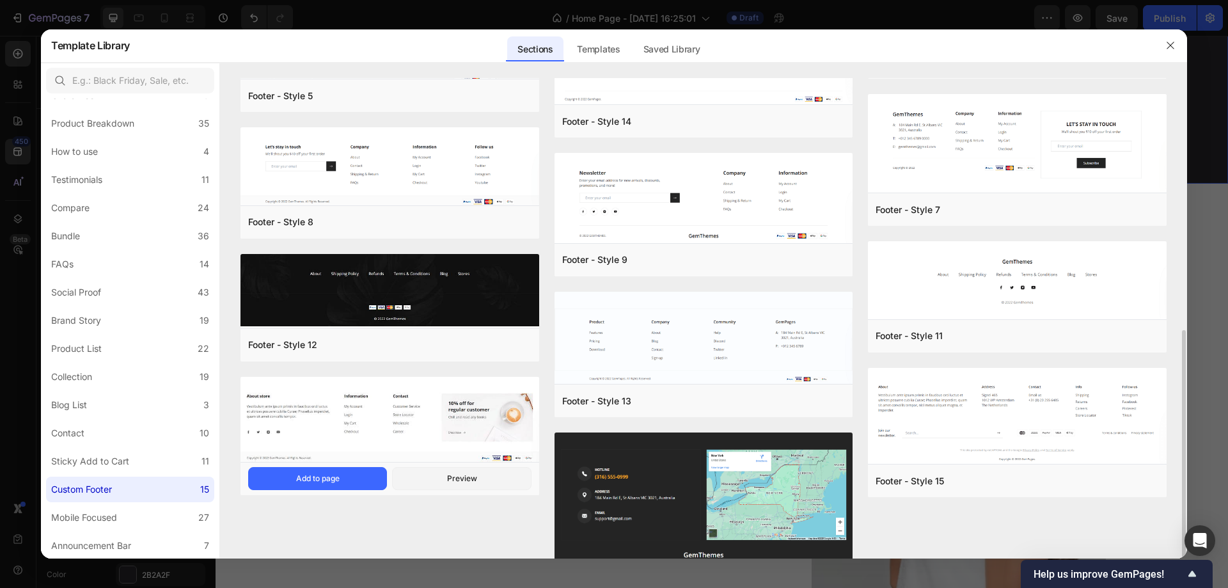
scroll to position [320, 0]
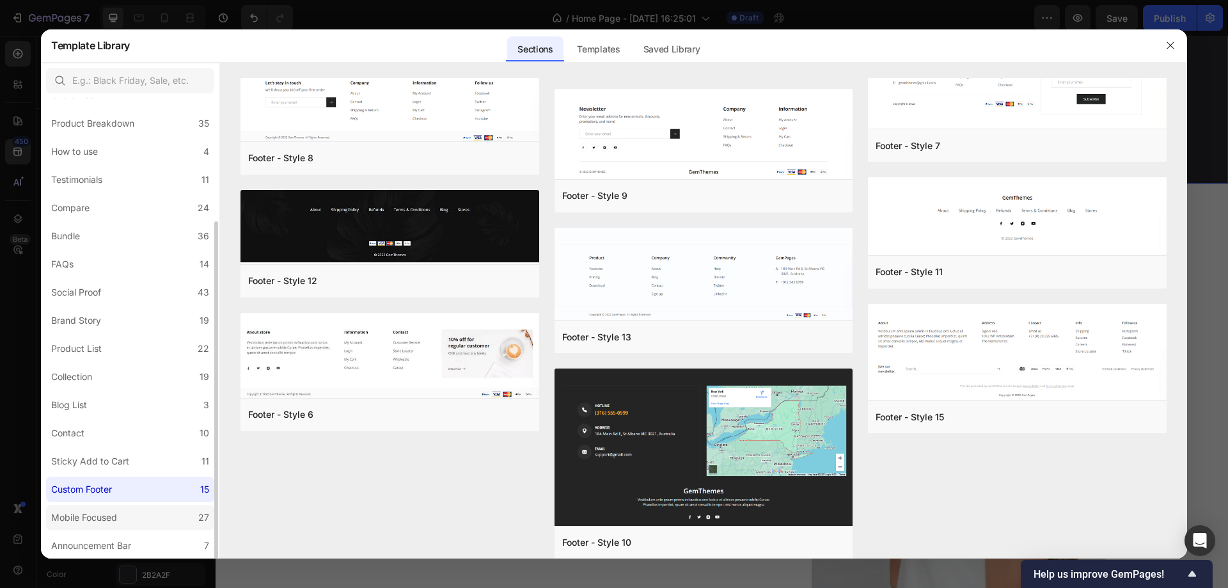
click at [95, 517] on div "Mobile Focused" at bounding box center [84, 517] width 66 height 15
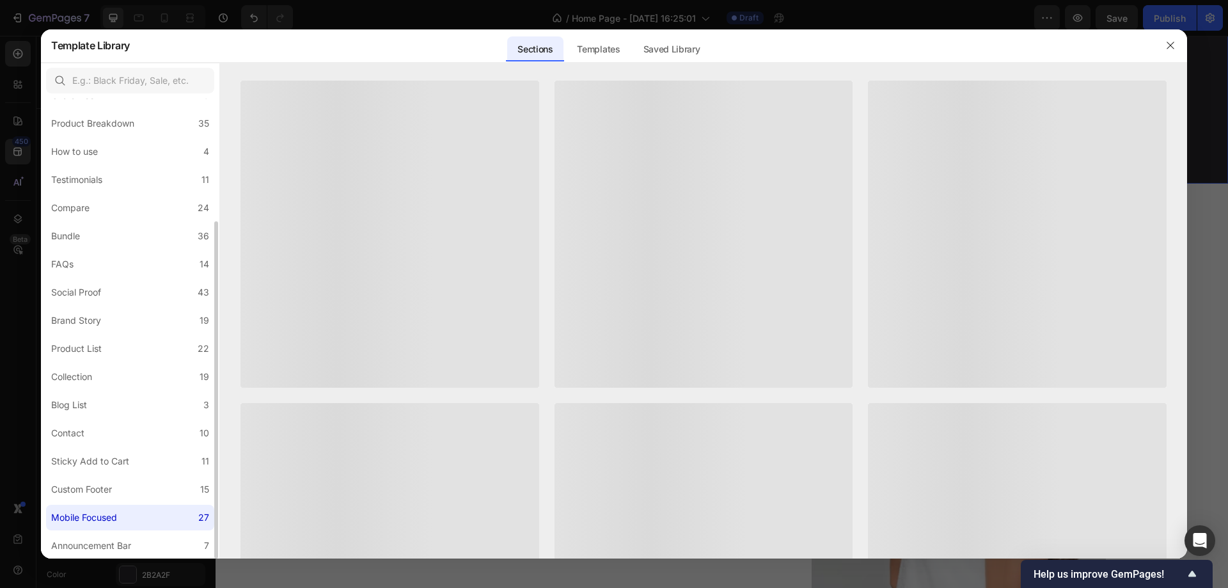
scroll to position [0, 0]
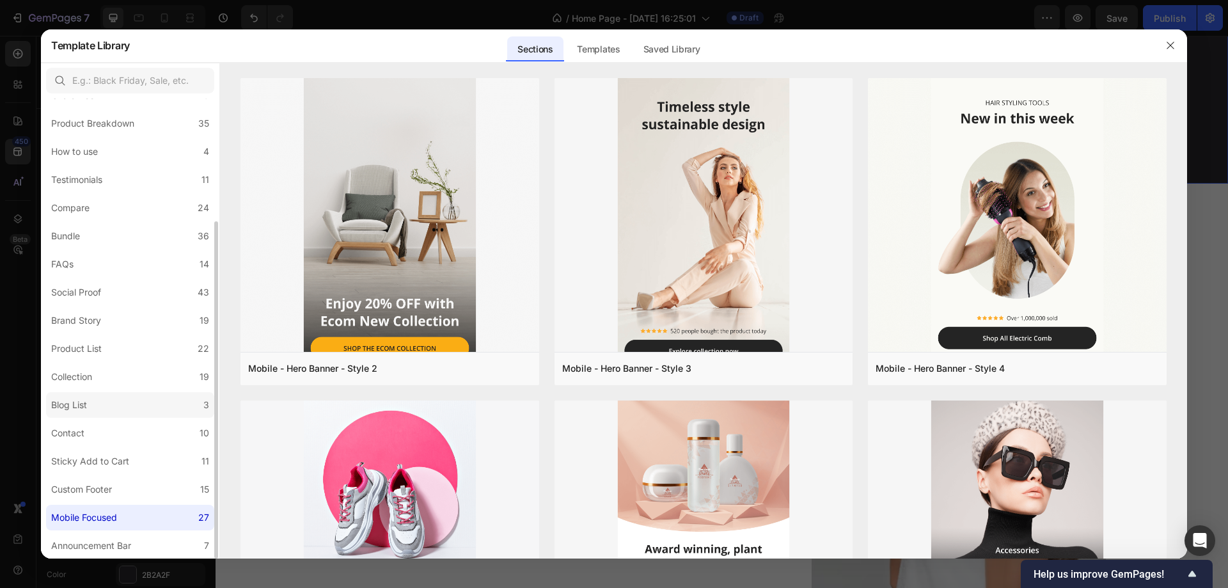
click at [98, 395] on label "Blog List 3" at bounding box center [130, 405] width 168 height 26
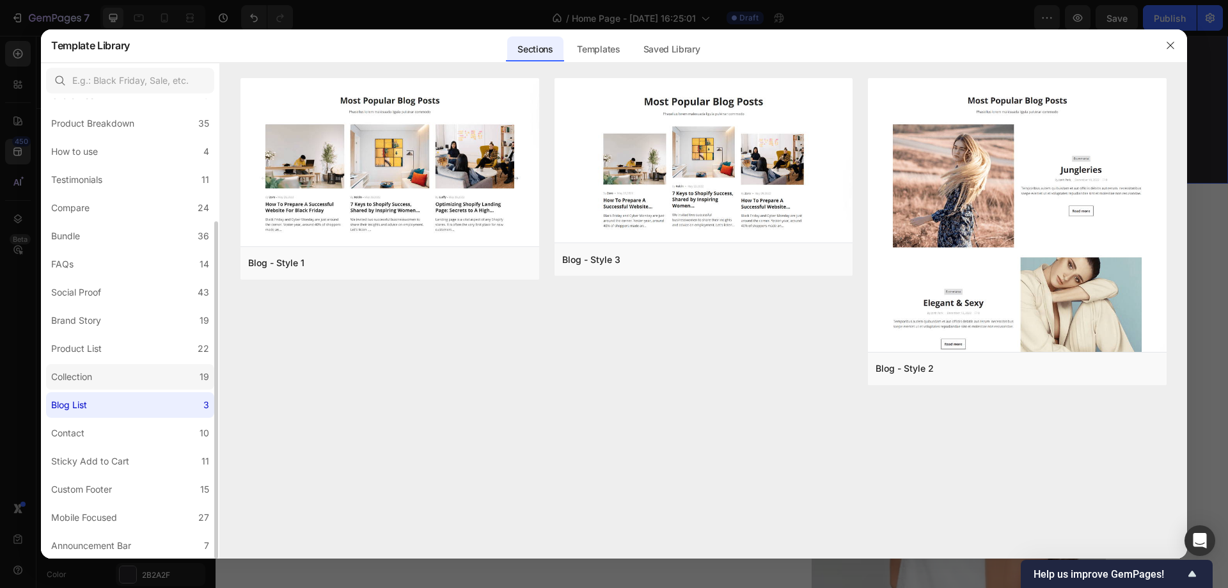
click at [97, 381] on div "Collection" at bounding box center [74, 376] width 46 height 15
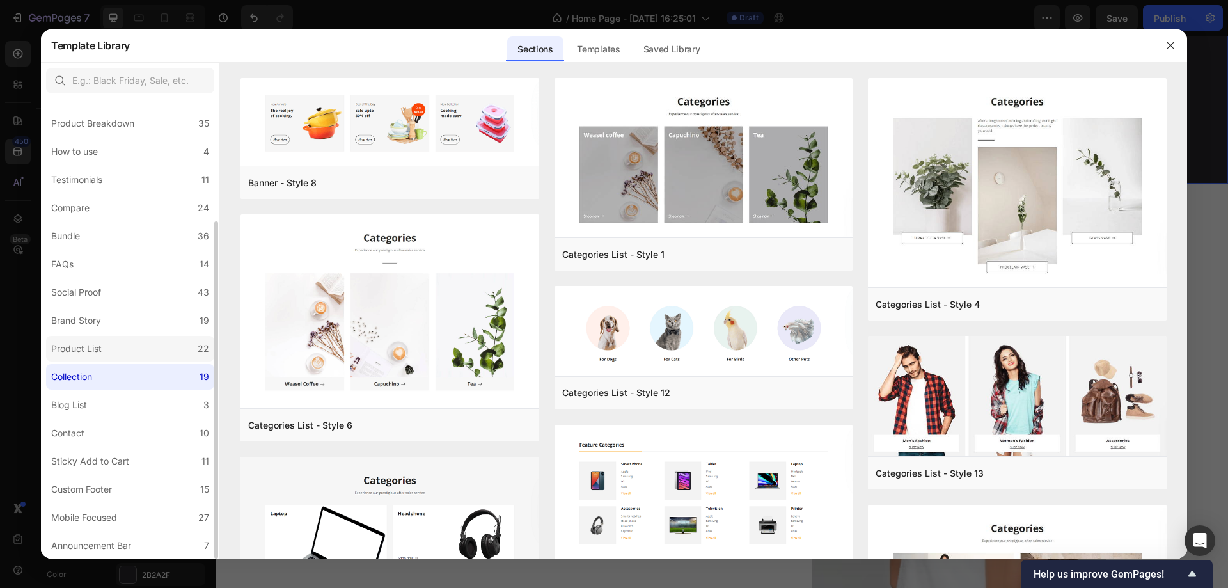
click at [102, 357] on label "Product List 22" at bounding box center [130, 349] width 168 height 26
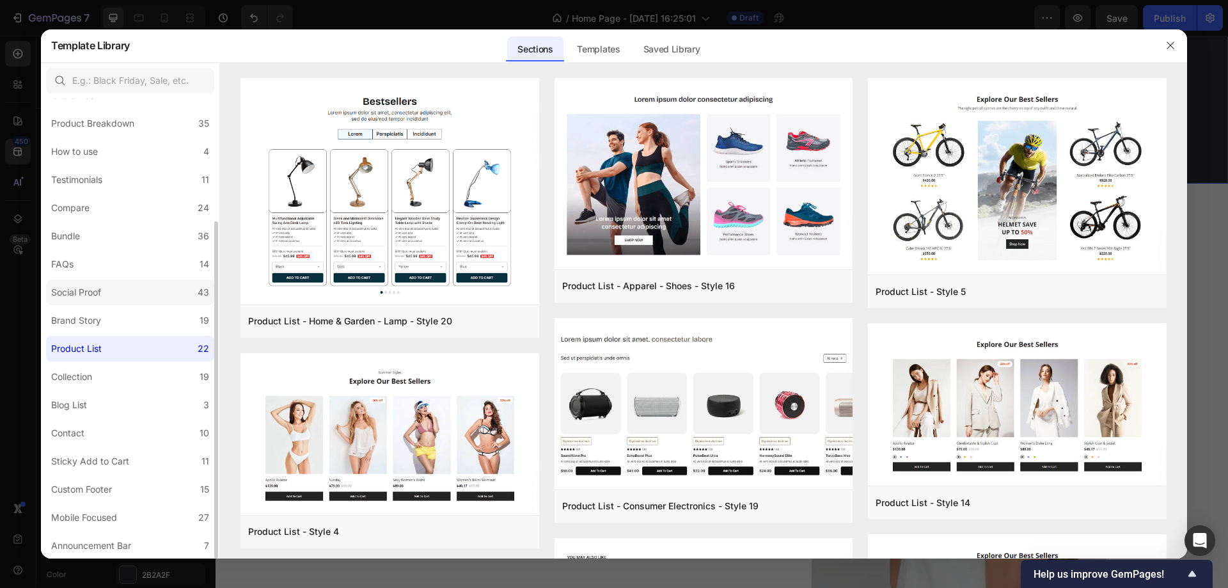
click at [106, 297] on div "Social Proof" at bounding box center [78, 292] width 55 height 15
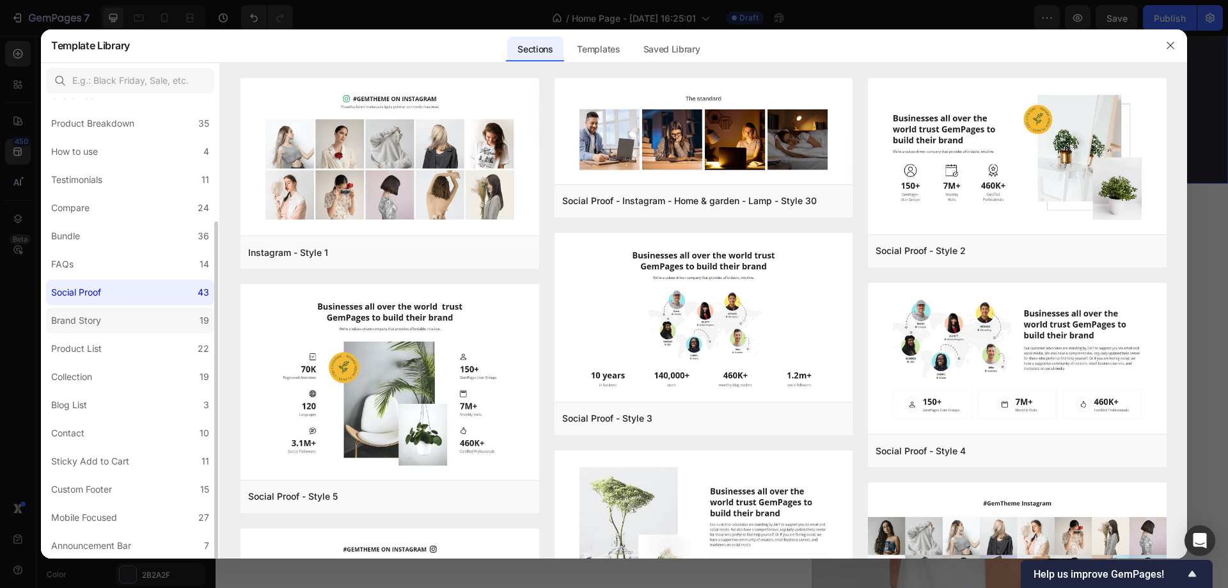
click at [102, 318] on div "Brand Story" at bounding box center [78, 320] width 55 height 15
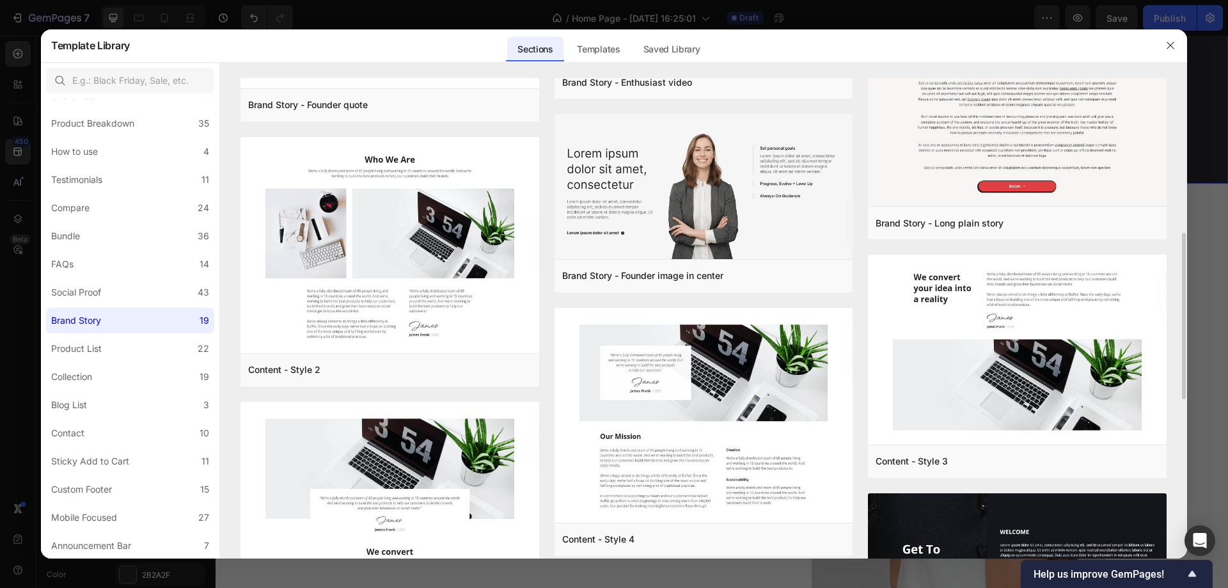
scroll to position [640, 0]
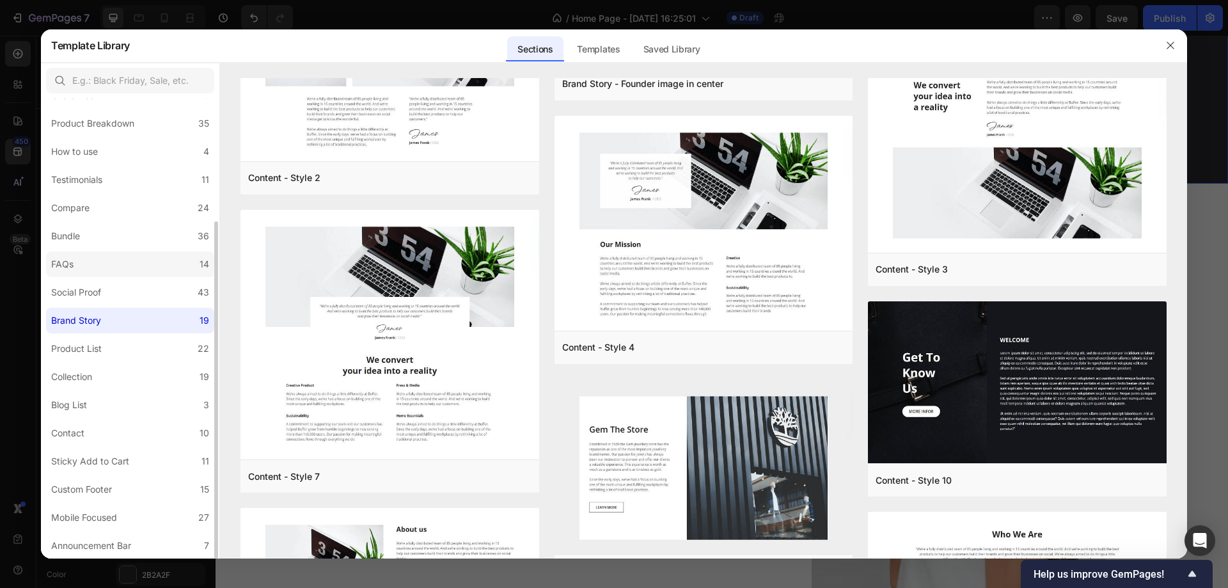
click at [108, 267] on label "FAQs 14" at bounding box center [130, 264] width 168 height 26
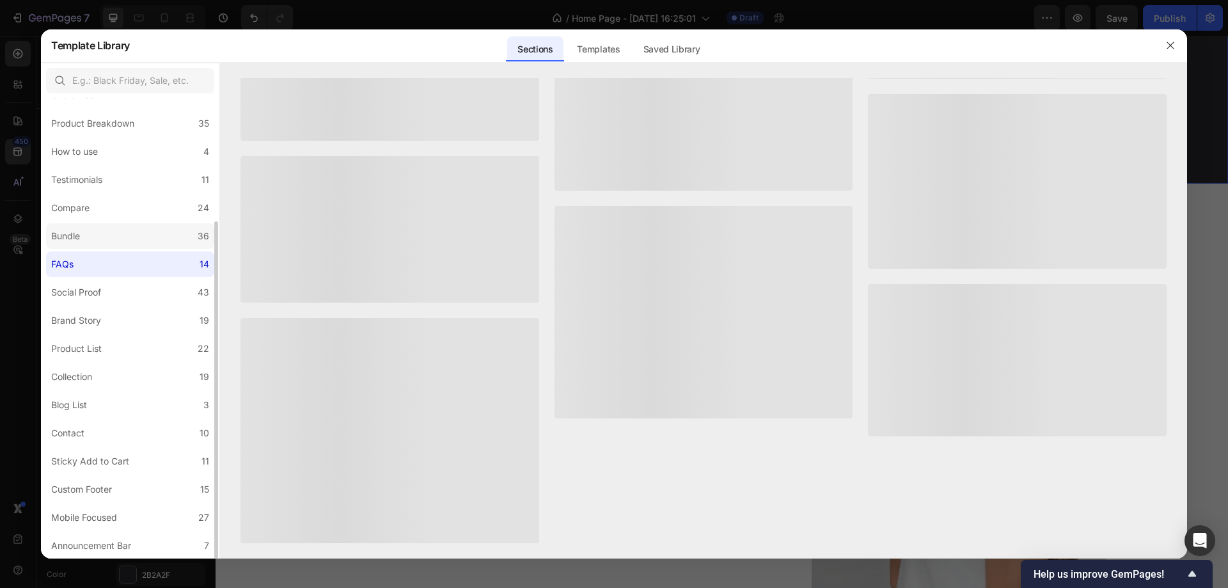
scroll to position [0, 0]
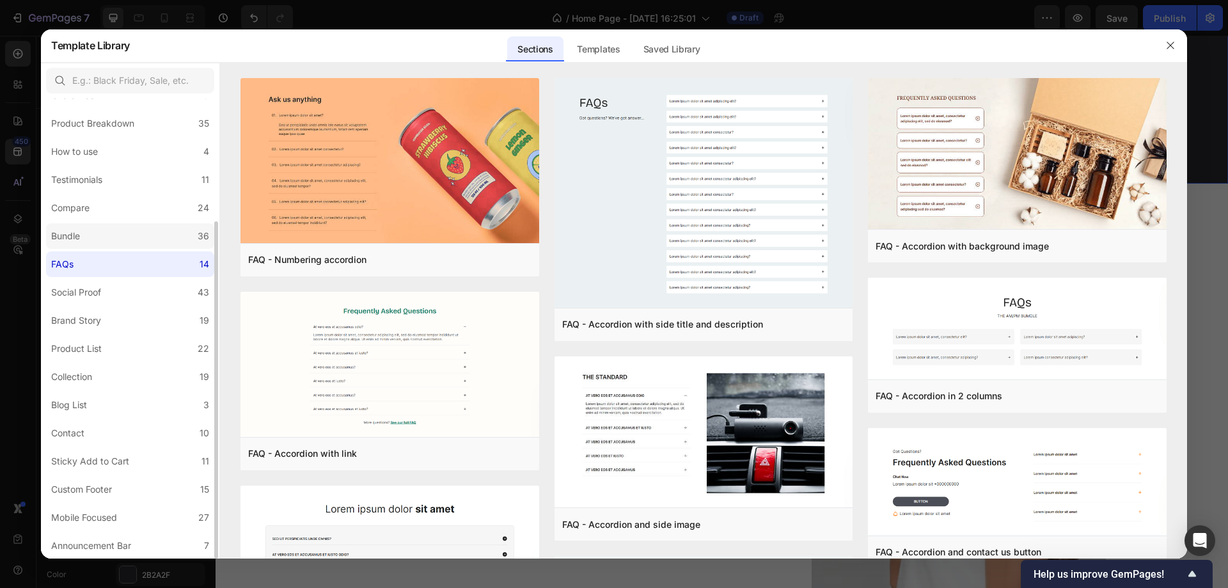
click at [108, 237] on label "Bundle 36" at bounding box center [130, 236] width 168 height 26
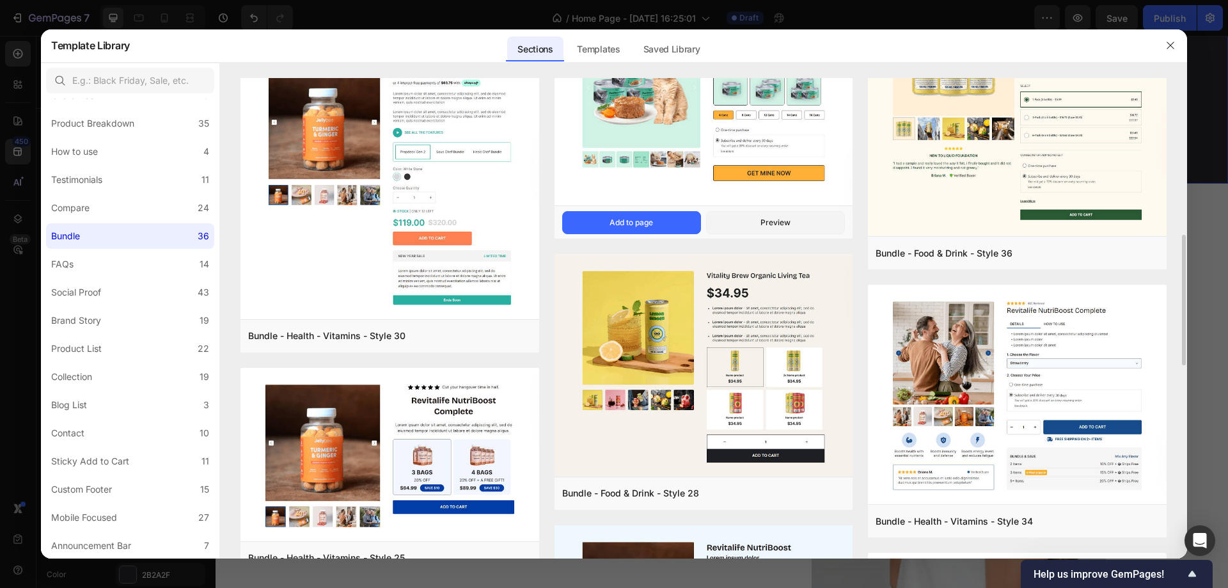
scroll to position [768, 0]
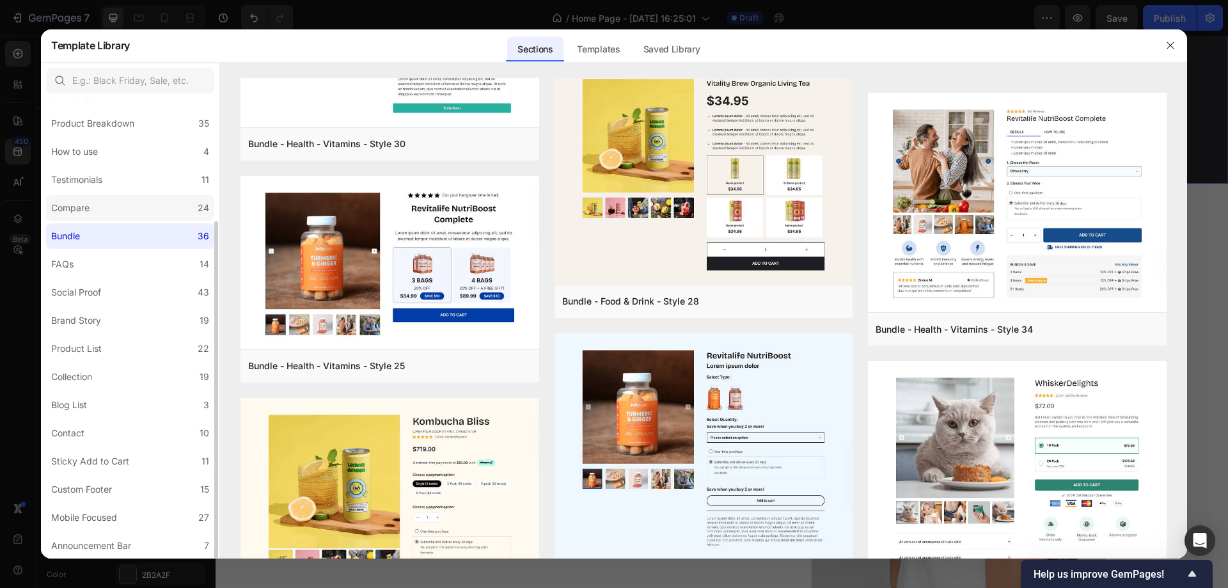
click at [180, 205] on label "Compare 24" at bounding box center [130, 208] width 168 height 26
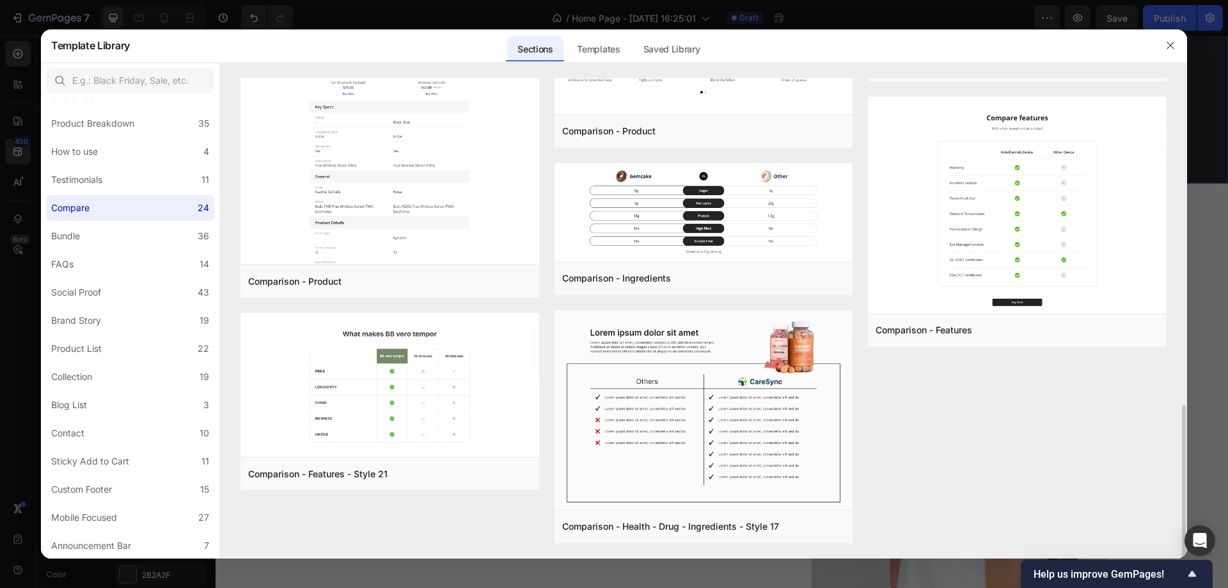
scroll to position [450, 0]
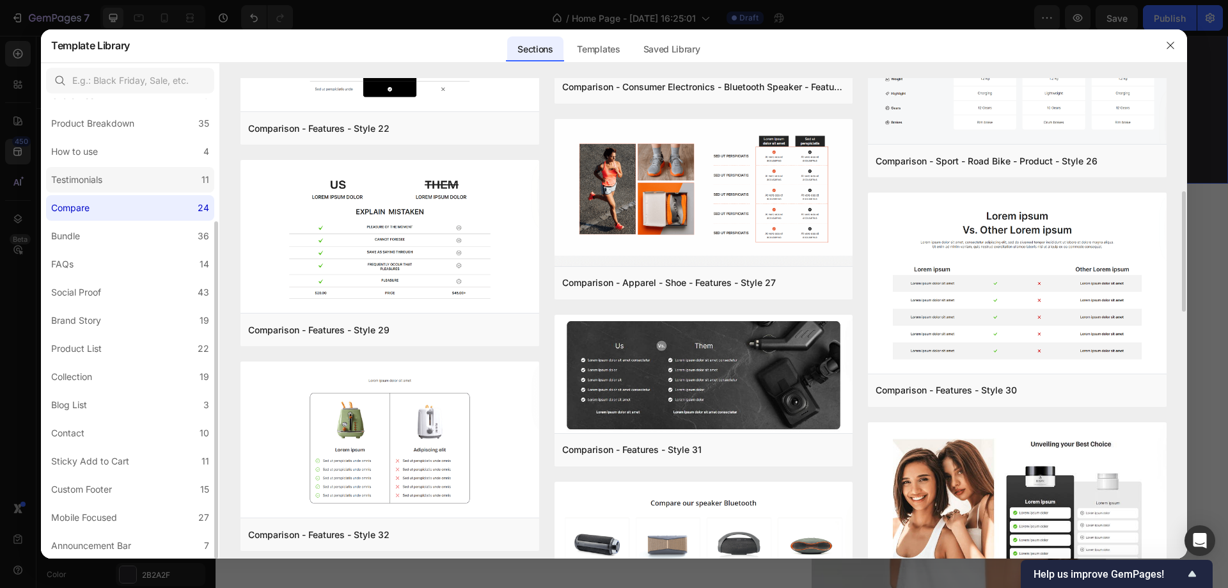
click at [175, 175] on label "Testimonials 11" at bounding box center [130, 180] width 168 height 26
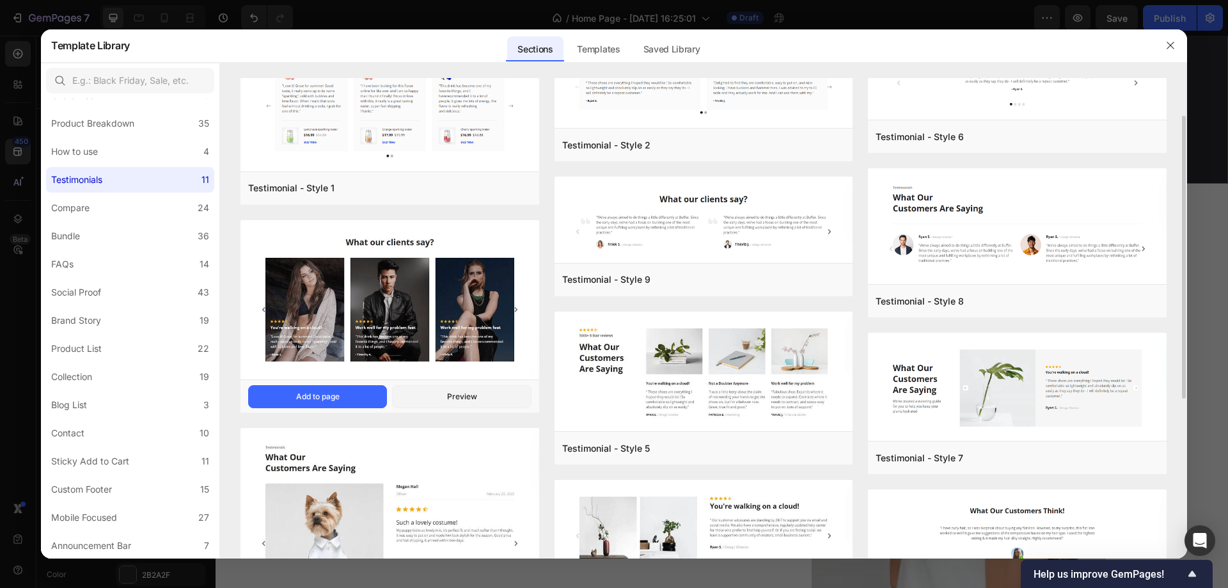
scroll to position [0, 0]
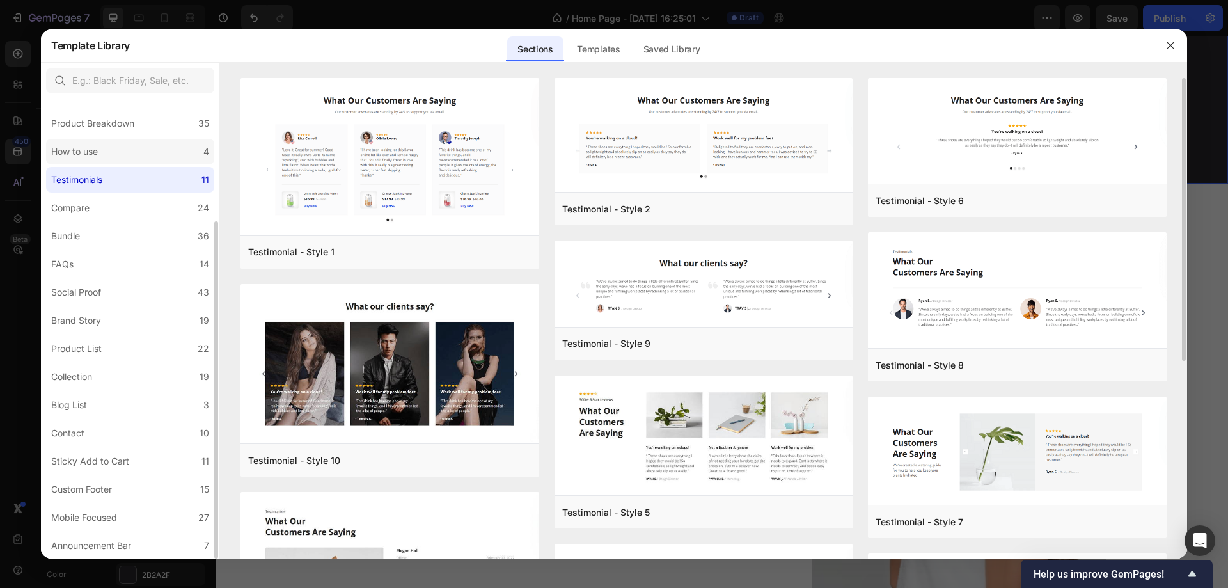
click at [67, 153] on div "How to use" at bounding box center [74, 151] width 47 height 15
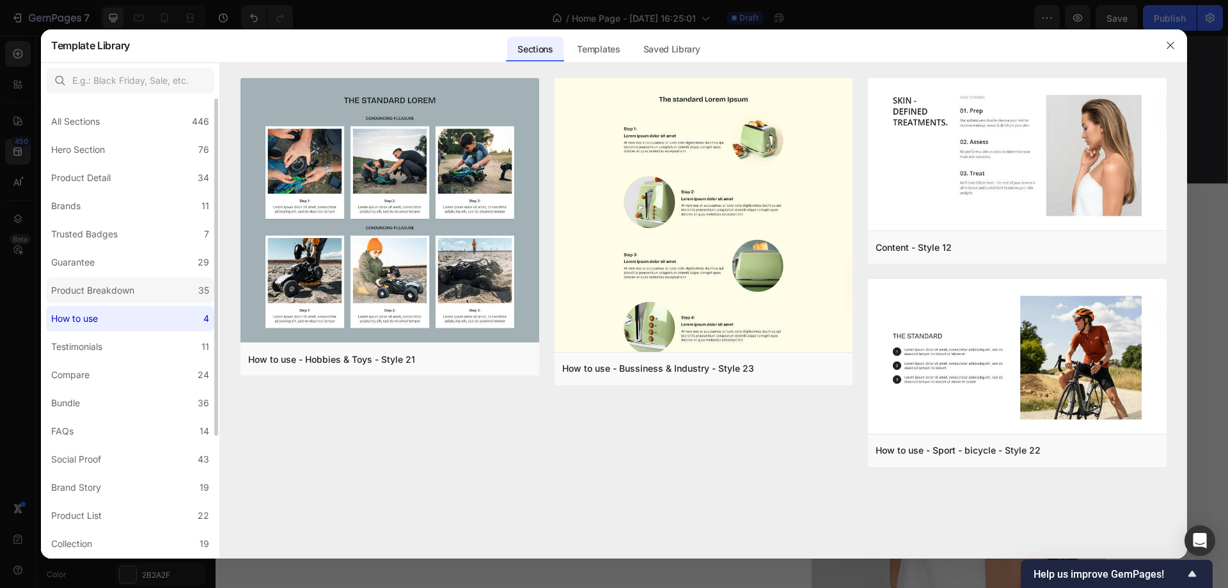
click at [104, 290] on div "Product Breakdown" at bounding box center [92, 290] width 83 height 15
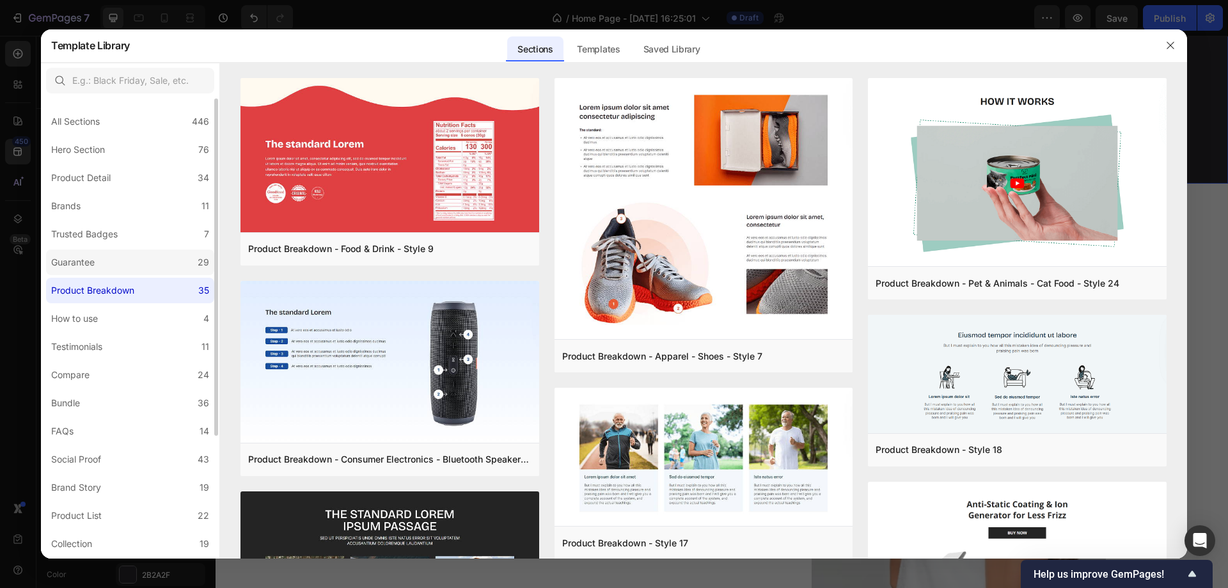
click at [104, 259] on label "Guarantee 29" at bounding box center [130, 263] width 168 height 26
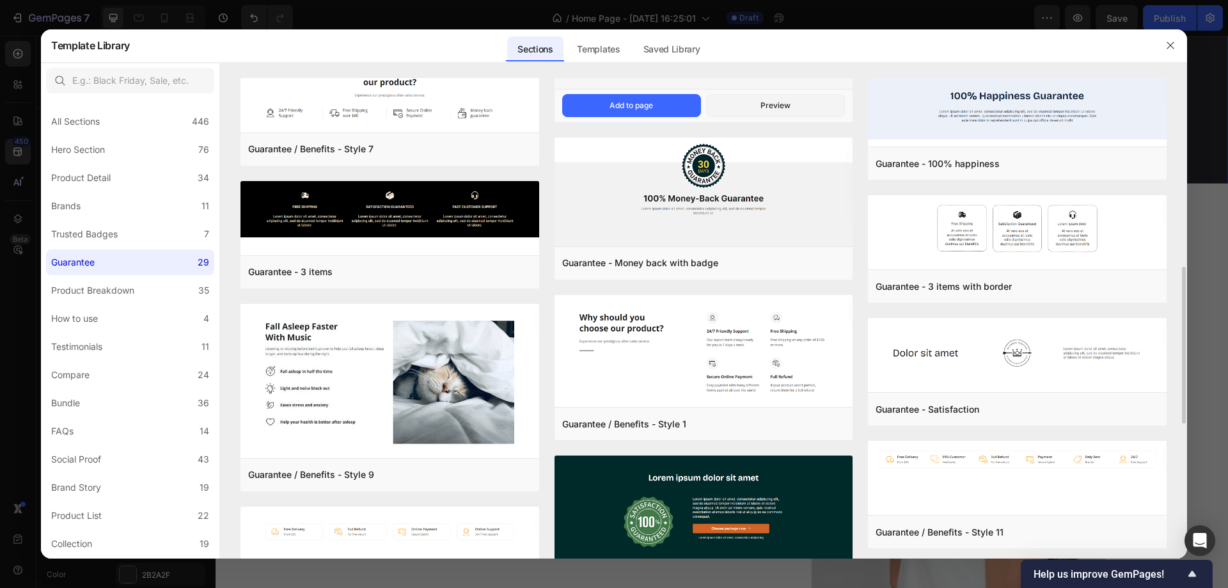
scroll to position [640, 0]
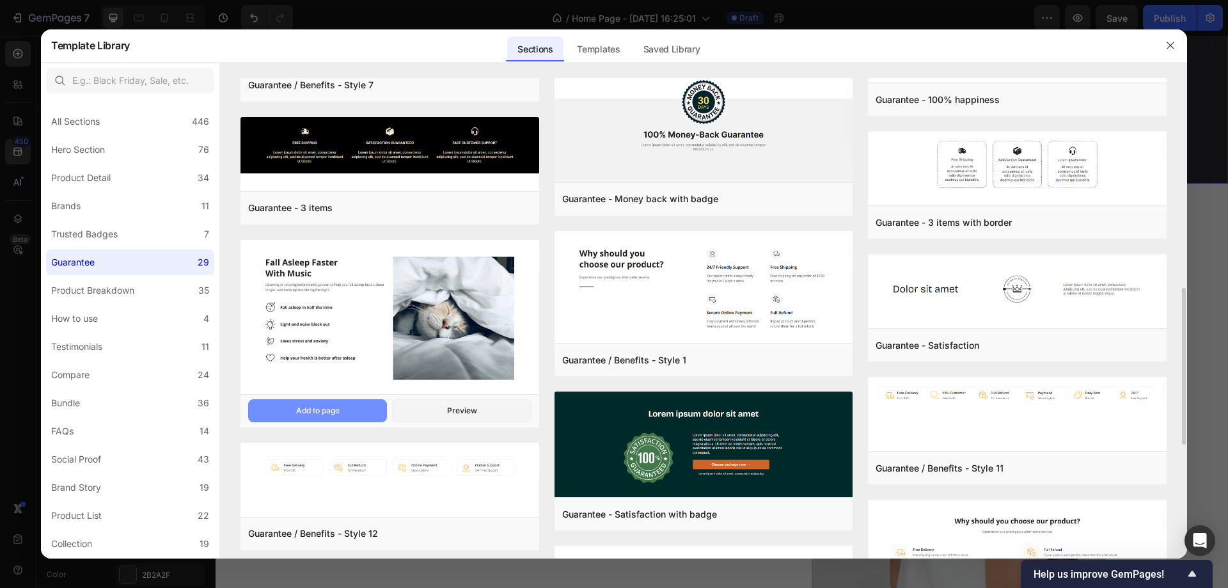
click at [354, 405] on button "Add to page" at bounding box center [317, 410] width 139 height 23
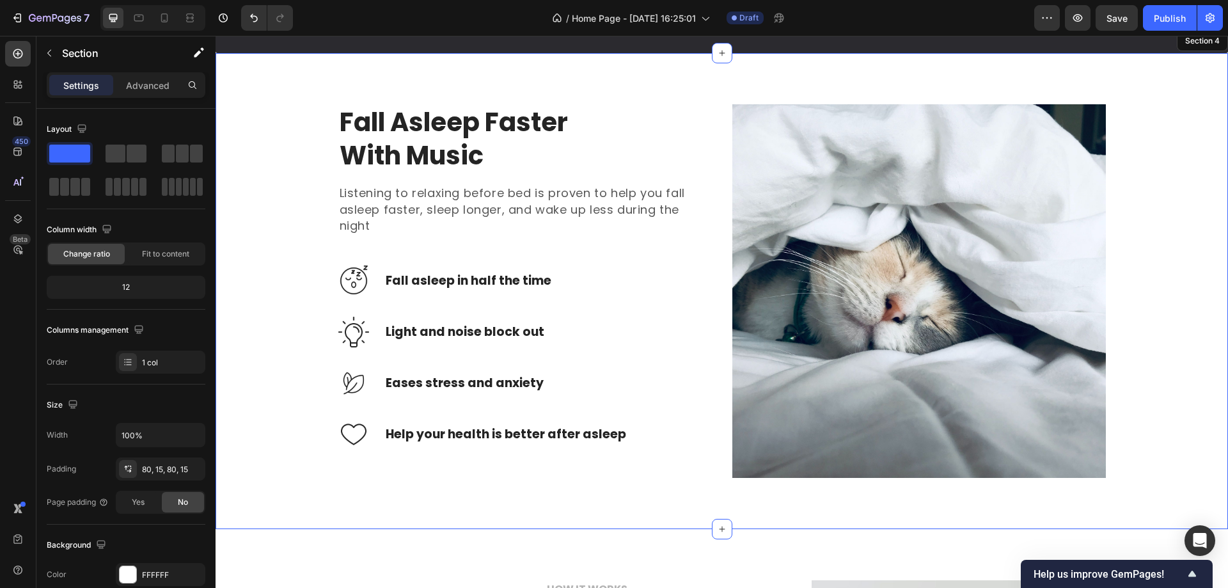
scroll to position [1211, 0]
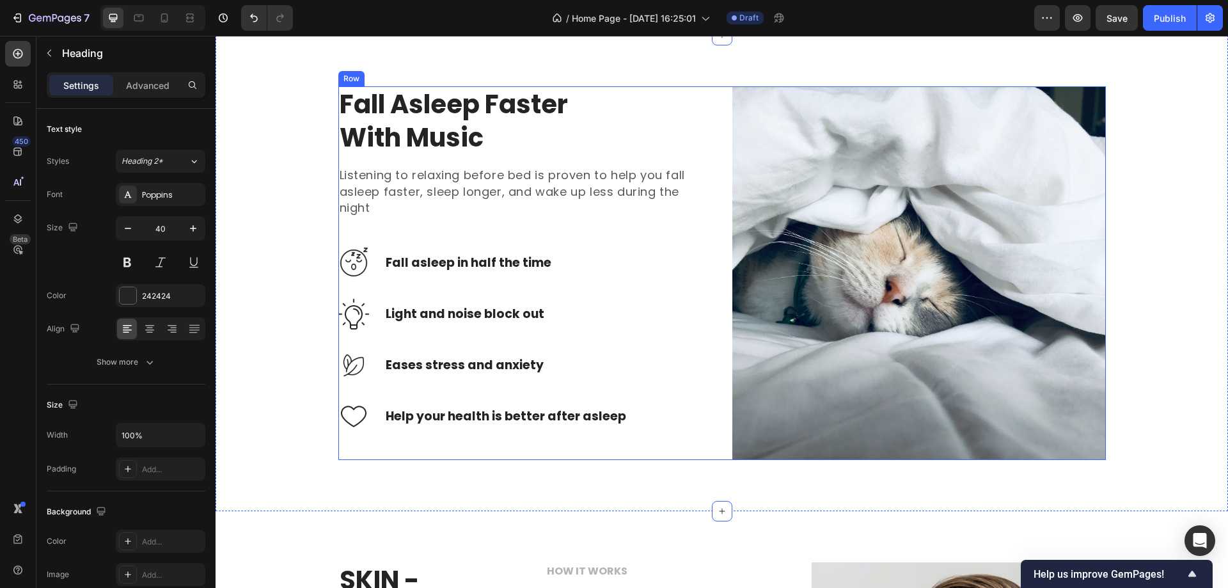
click at [452, 136] on p "Fall Asleep Faster With Music" at bounding box center [525, 121] width 371 height 67
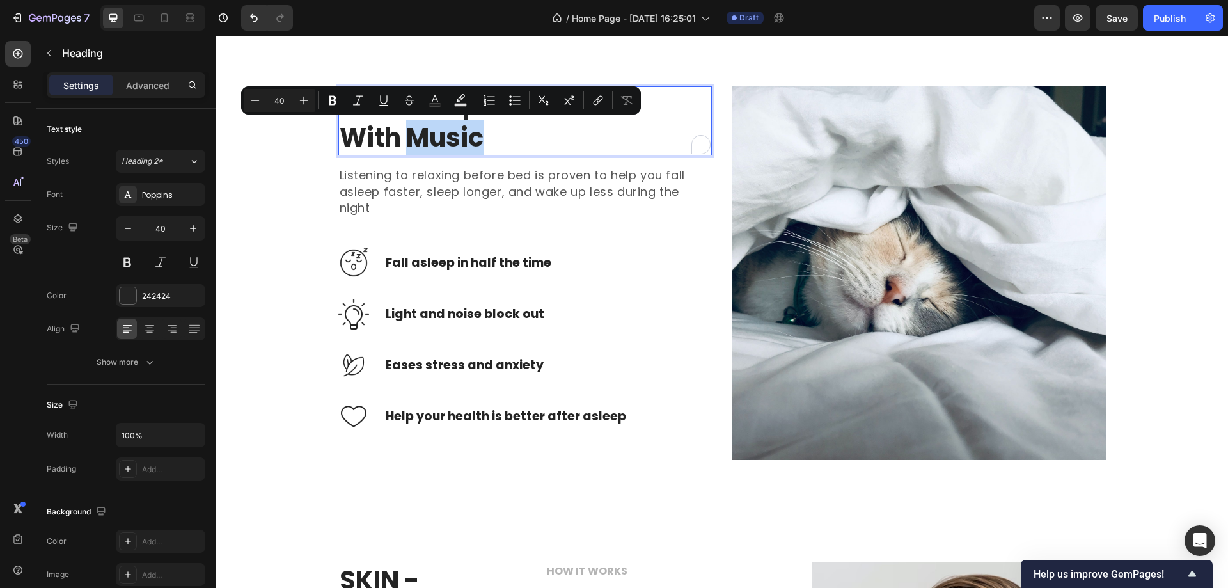
click at [483, 137] on p "Fall Asleep Faster With Music" at bounding box center [525, 121] width 371 height 67
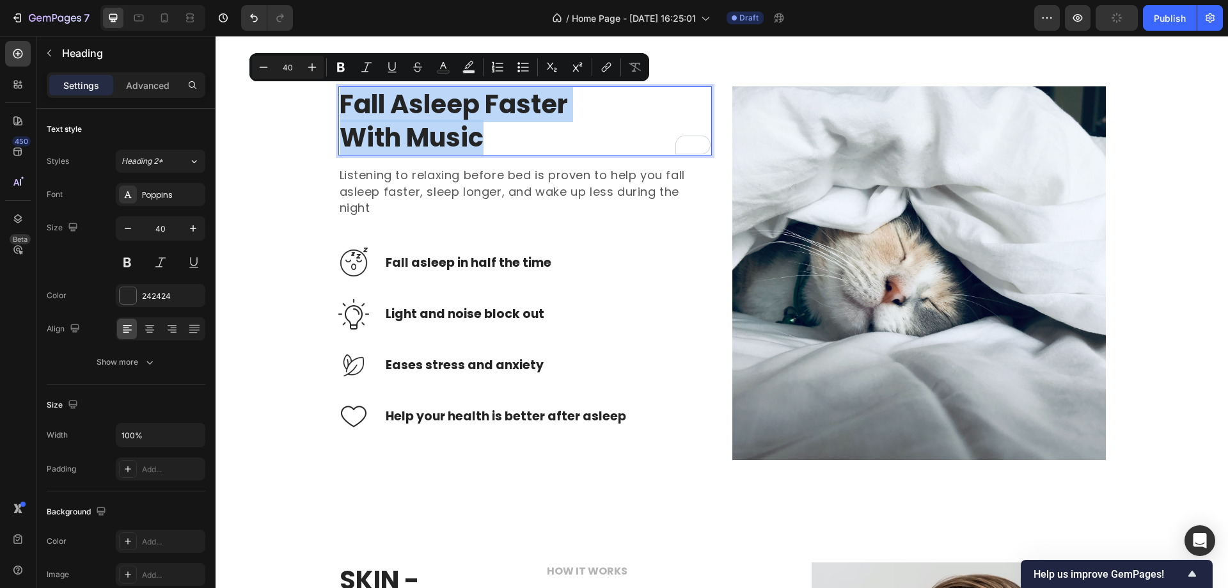
drag, startPoint x: 483, startPoint y: 137, endPoint x: 338, endPoint y: 109, distance: 147.9
click at [340, 109] on p "Fall Asleep Faster With Music" at bounding box center [525, 121] width 371 height 67
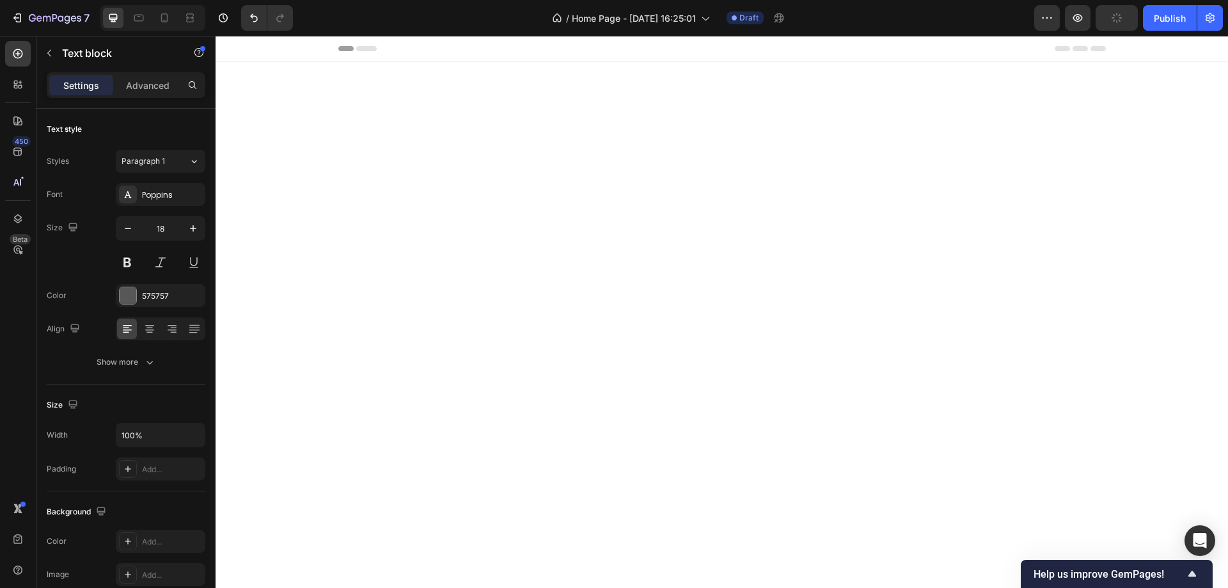
scroll to position [1211, 0]
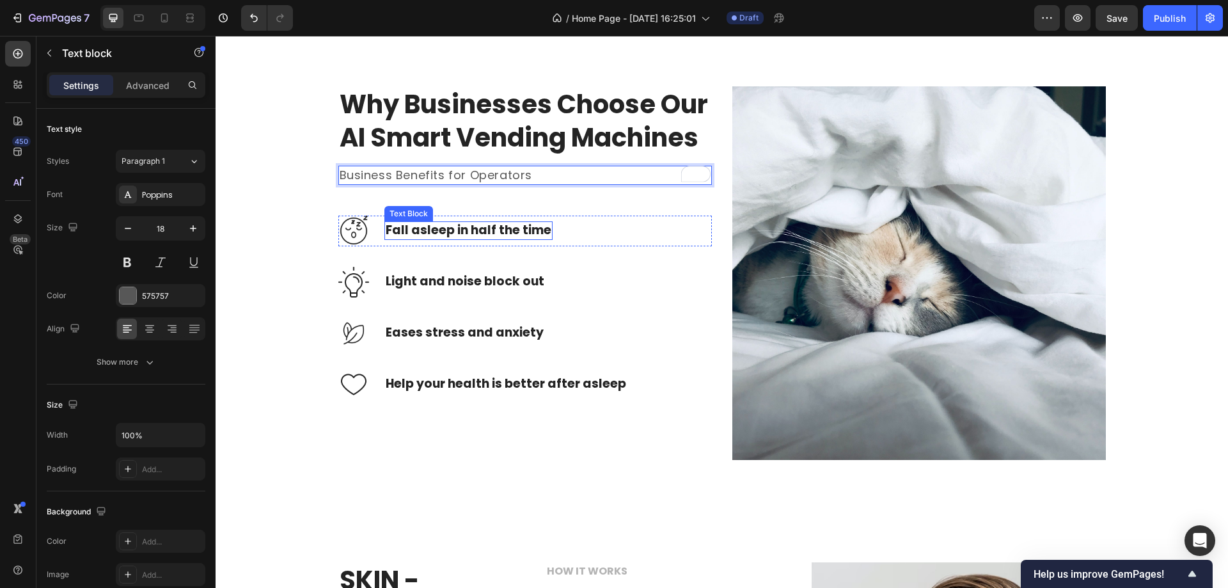
click at [470, 239] on p "Fall asleep in half the time" at bounding box center [469, 231] width 166 height 16
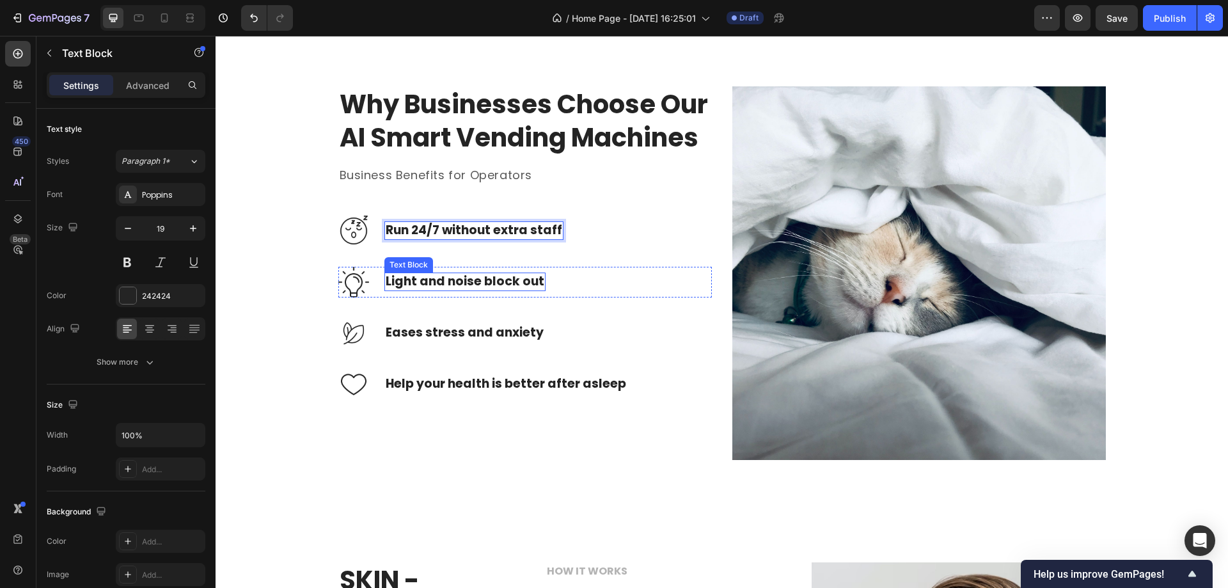
click at [457, 290] on p "Light and noise block out" at bounding box center [465, 282] width 159 height 16
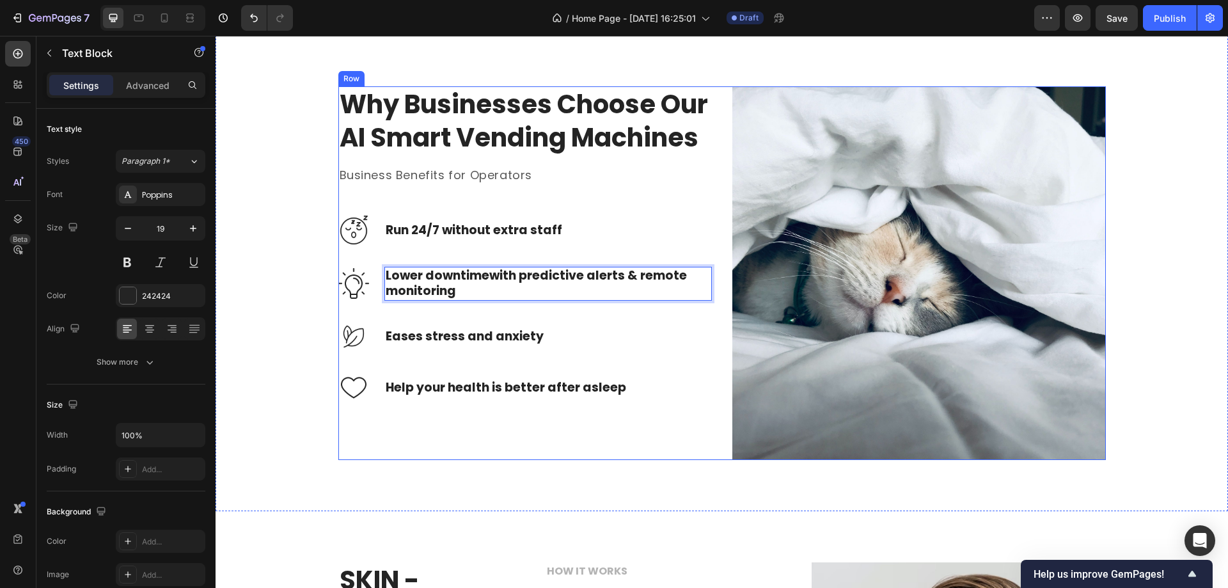
scroll to position [1205, 0]
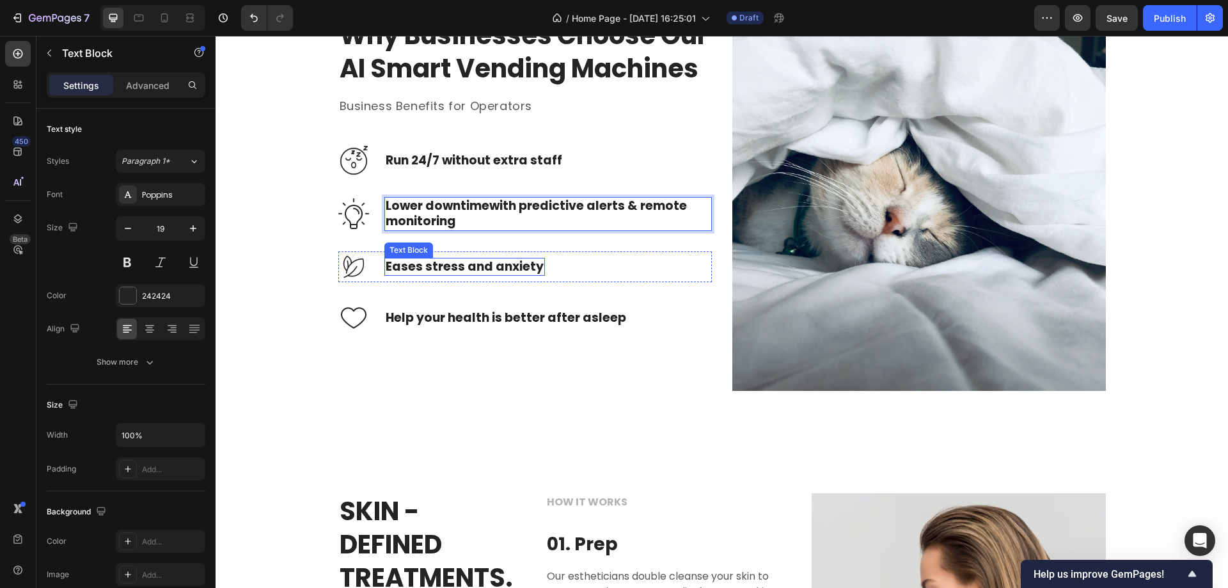
click at [438, 275] on p "Eases stress and anxiety" at bounding box center [465, 267] width 158 height 16
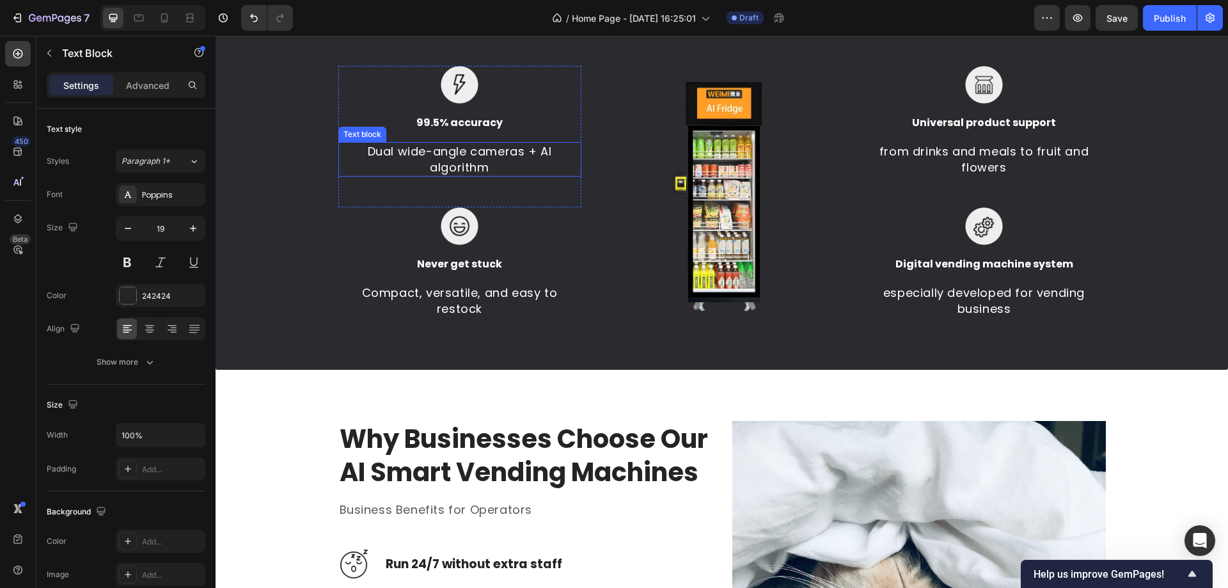
scroll to position [821, 0]
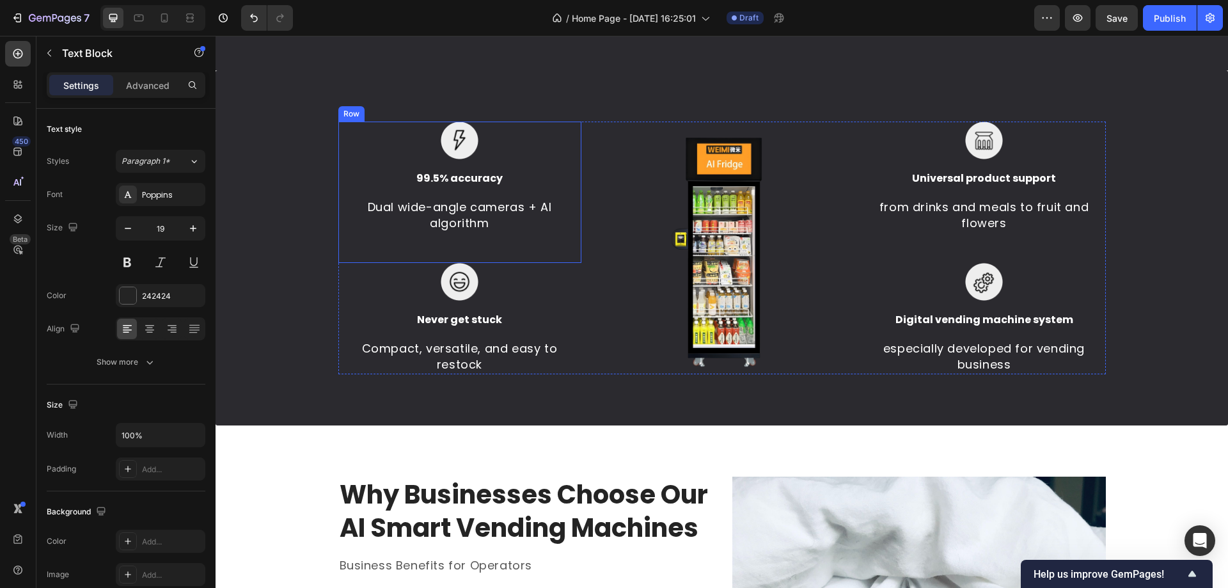
click at [488, 218] on p "Dual wide-angle cameras + AI algorithm" at bounding box center [460, 215] width 241 height 32
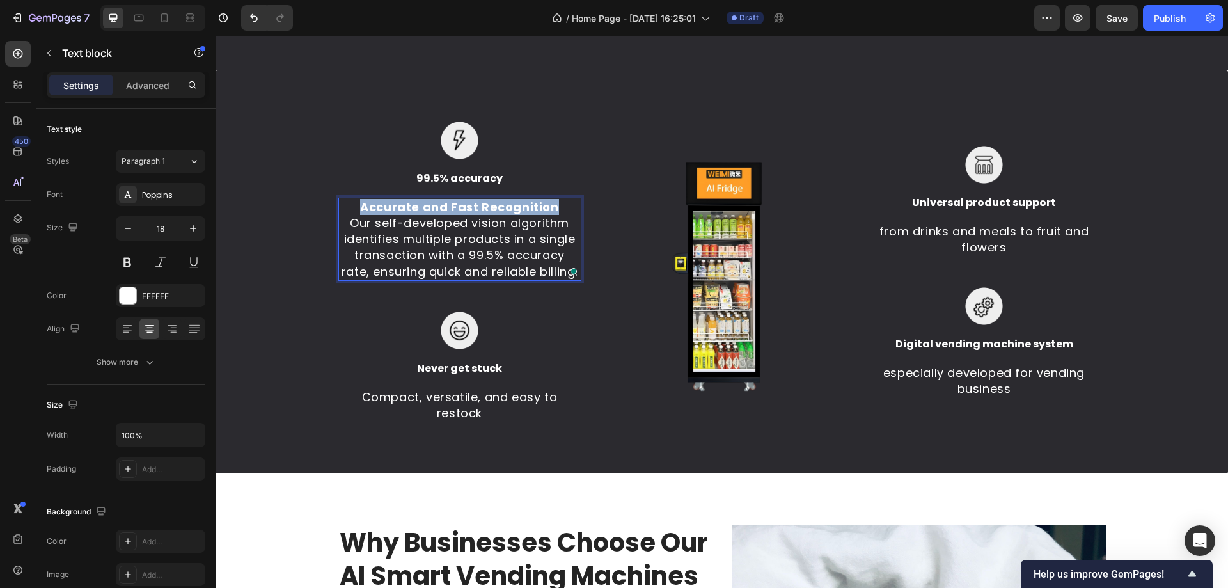
drag, startPoint x: 359, startPoint y: 199, endPoint x: 571, endPoint y: 198, distance: 212.4
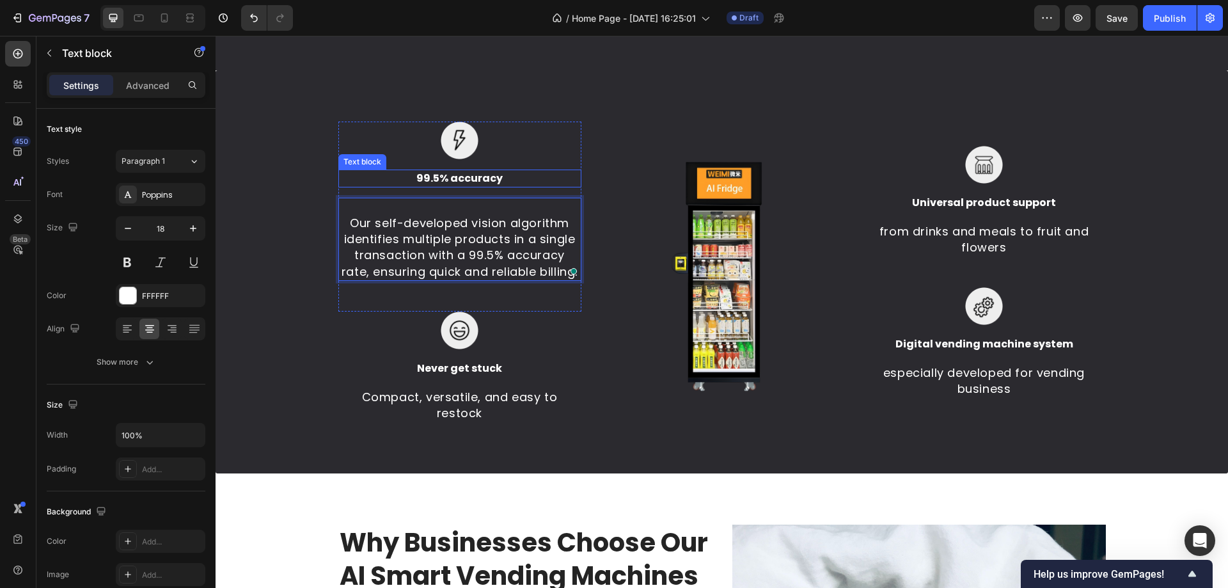
click at [447, 175] on p "99.5% accuracy" at bounding box center [460, 178] width 241 height 15
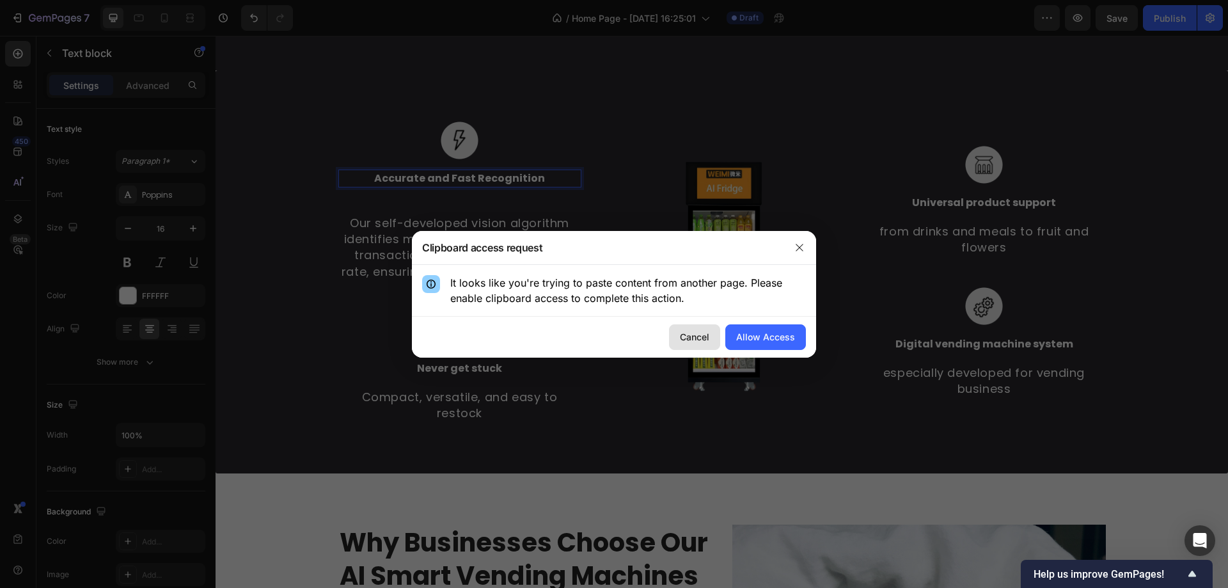
click at [684, 343] on div "Cancel" at bounding box center [694, 336] width 29 height 13
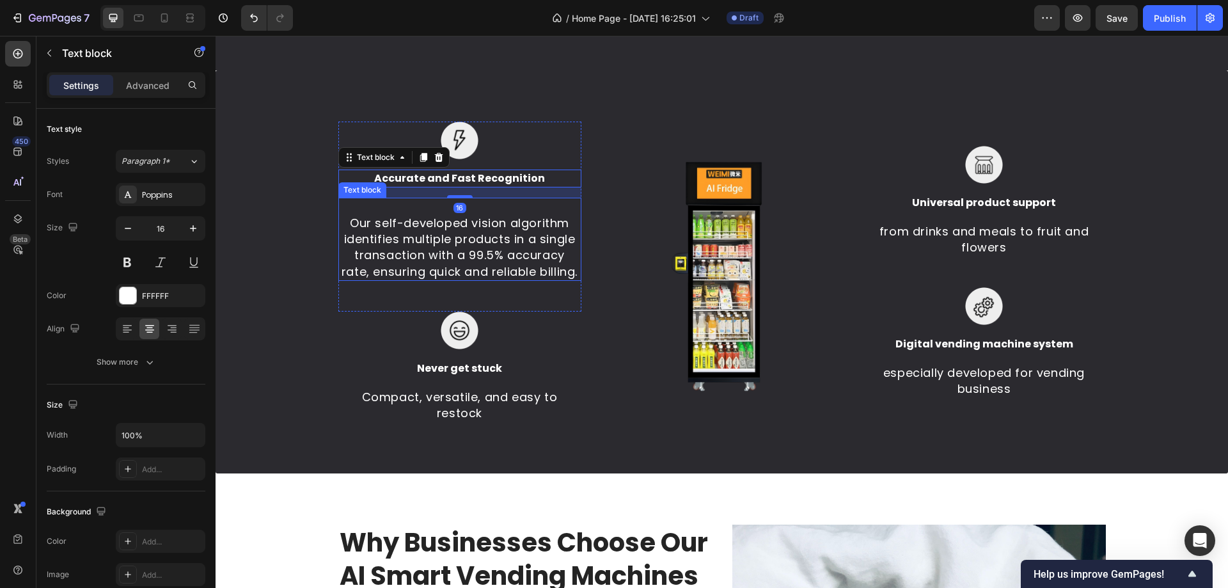
click at [401, 217] on p "Our self-developed vision algorithm identifies multiple products in a single tr…" at bounding box center [460, 247] width 241 height 65
click at [346, 222] on p "Our self-developed vision algorithm identifies multiple products in a single tr…" at bounding box center [460, 247] width 241 height 65
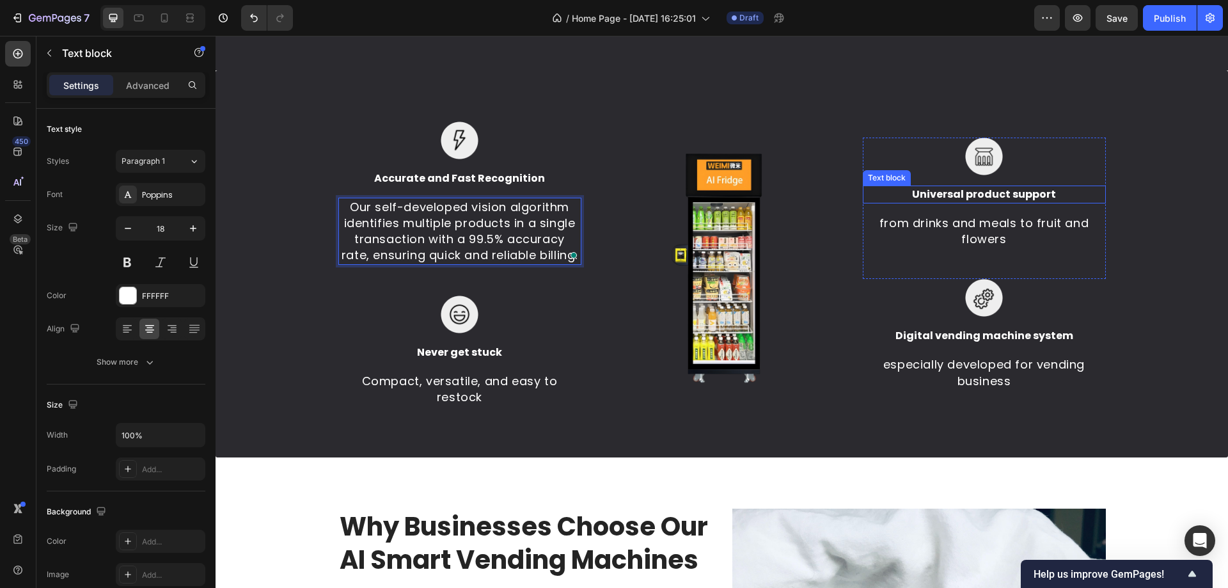
click at [1027, 188] on p "Universal product support" at bounding box center [984, 194] width 241 height 15
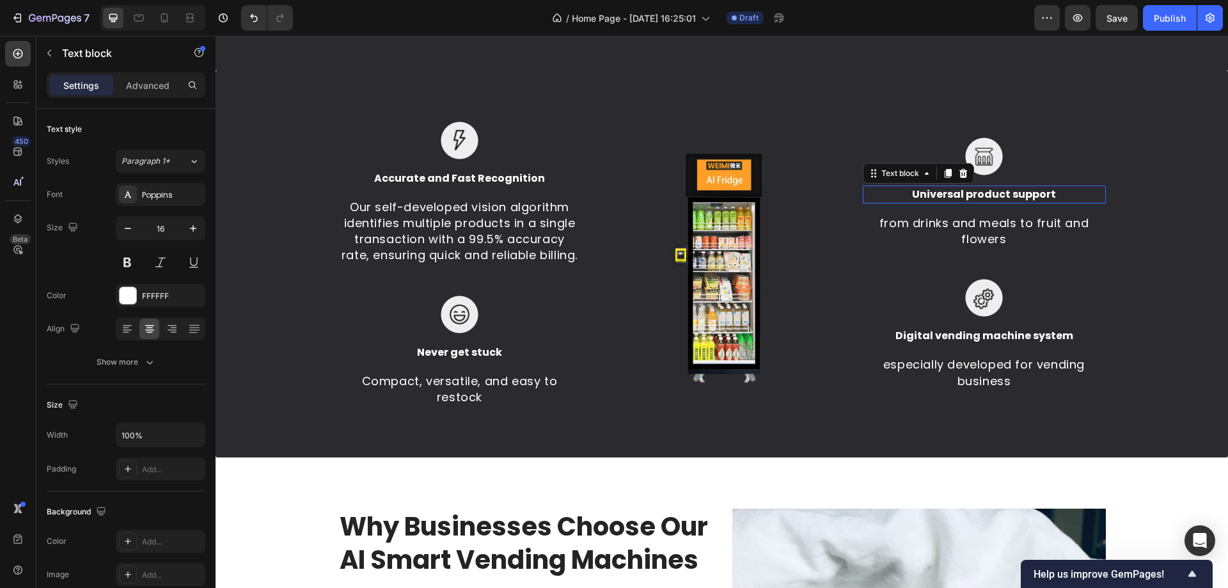
click at [1027, 195] on div "Image Universal product support Text block 0 from drinks and meals to fruit and…" at bounding box center [984, 193] width 243 height 111
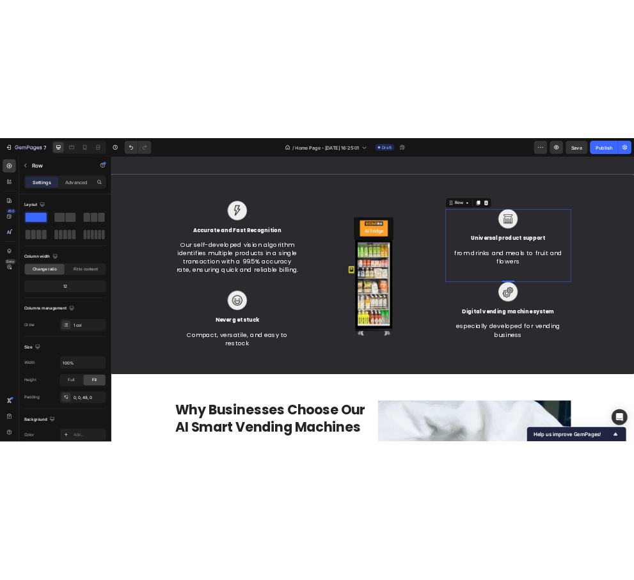
scroll to position [807, 0]
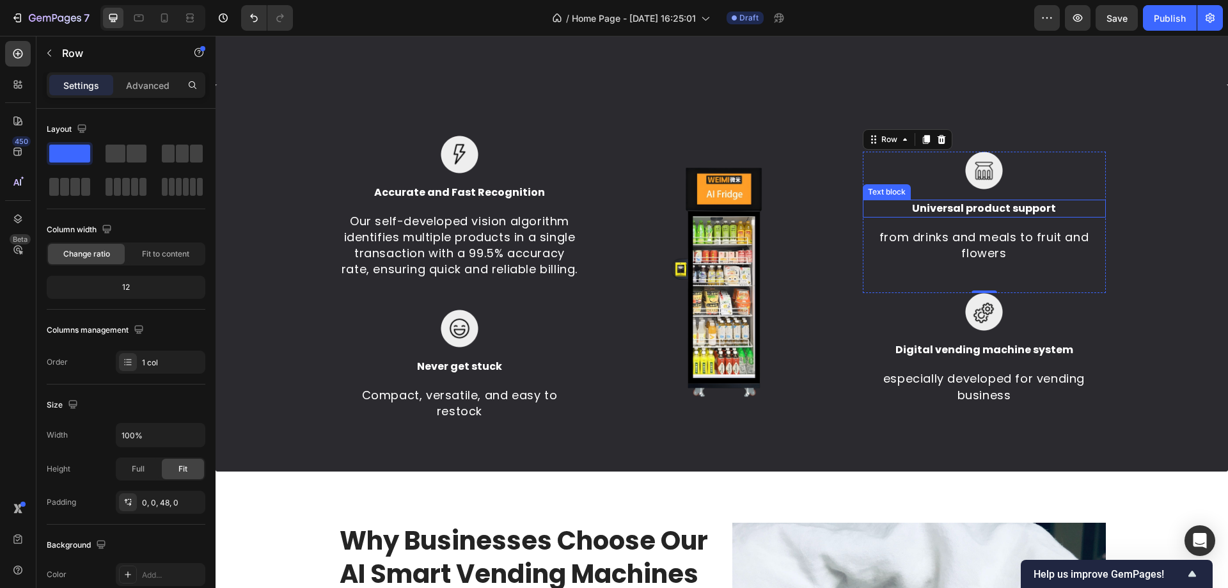
click at [1035, 207] on p "Universal product support" at bounding box center [984, 208] width 241 height 15
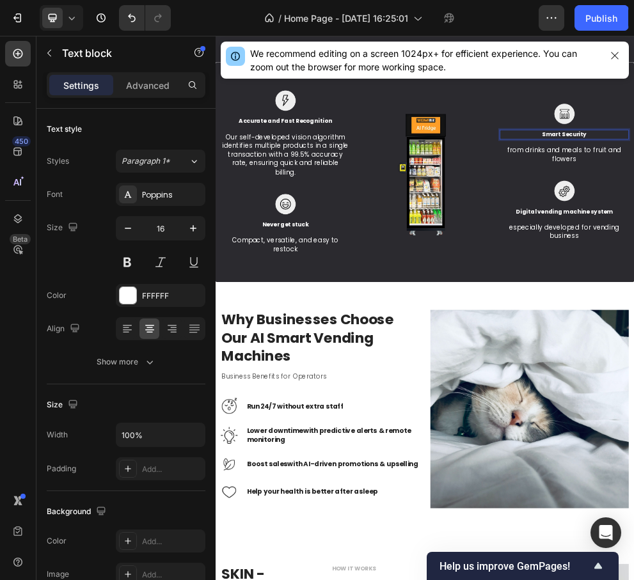
scroll to position [815, 0]
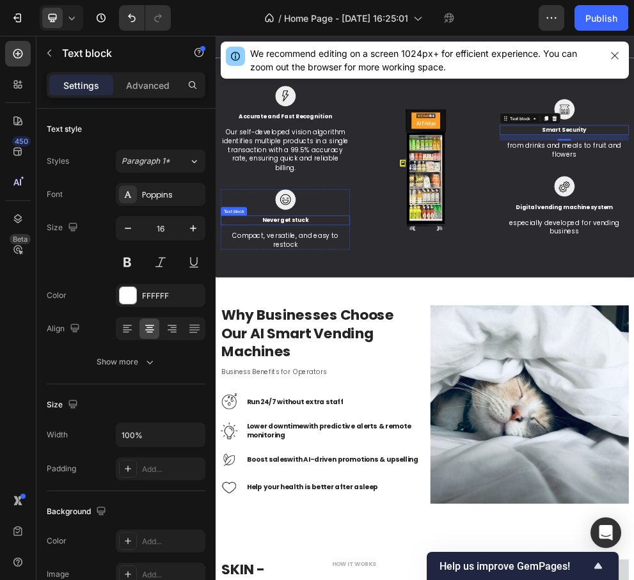
click at [376, 376] on p "Never get stuck" at bounding box center [344, 374] width 234 height 15
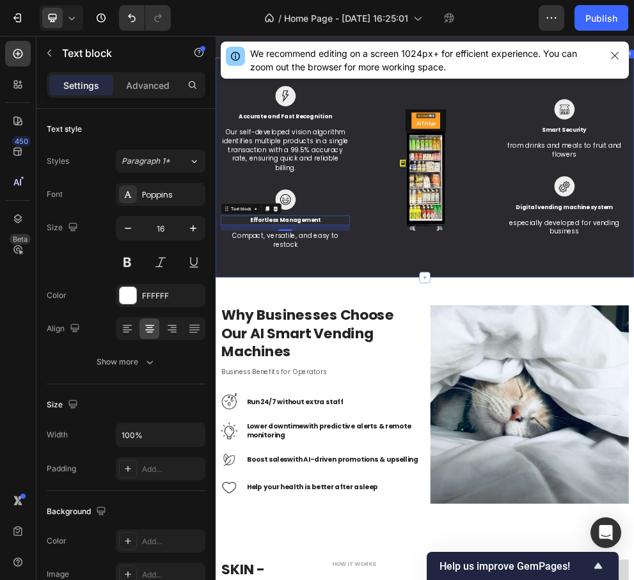
click at [355, 411] on p "Compact, versatile, and easy to restock" at bounding box center [344, 411] width 234 height 32
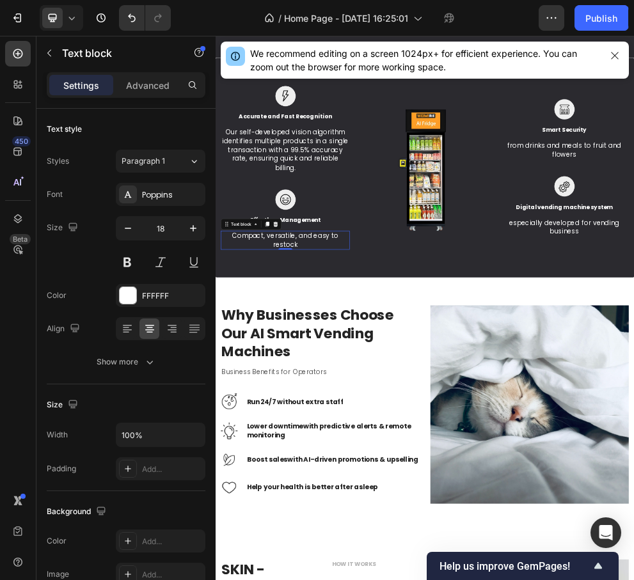
click at [358, 412] on p "Compact, versatile, and easy to restock" at bounding box center [344, 411] width 234 height 32
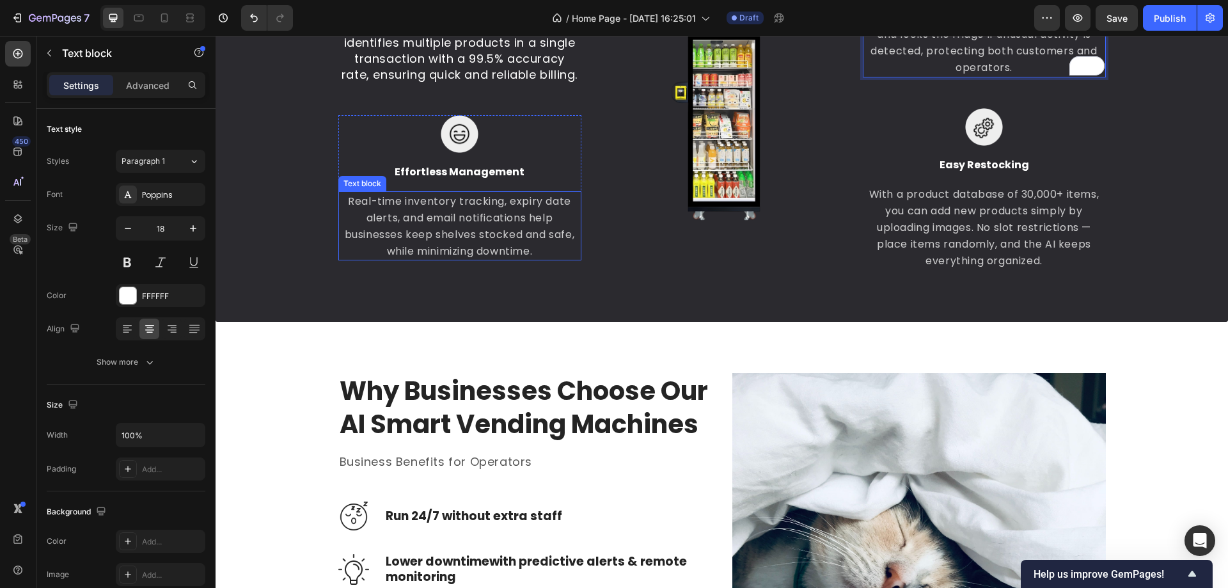
scroll to position [910, 0]
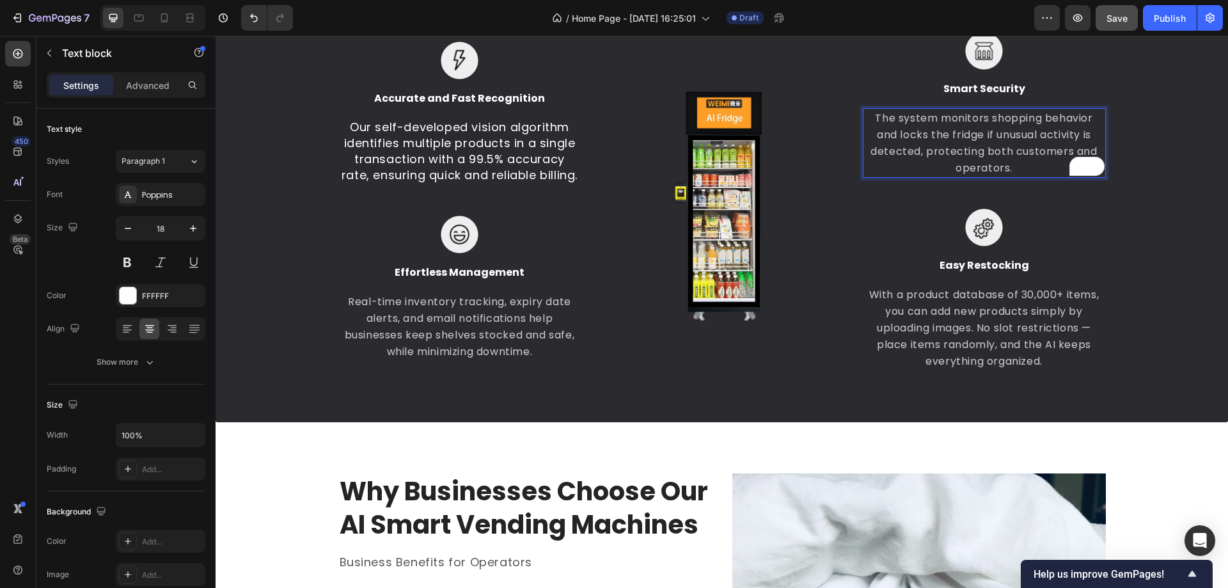
click at [1116, 30] on button "Save" at bounding box center [1117, 18] width 42 height 26
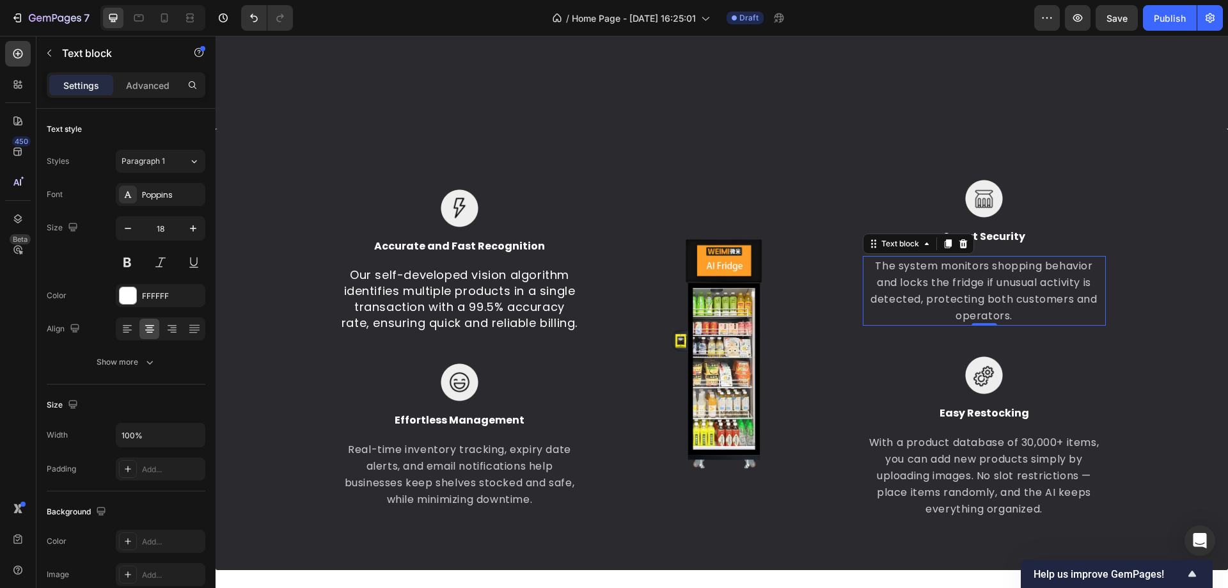
scroll to position [1358, 0]
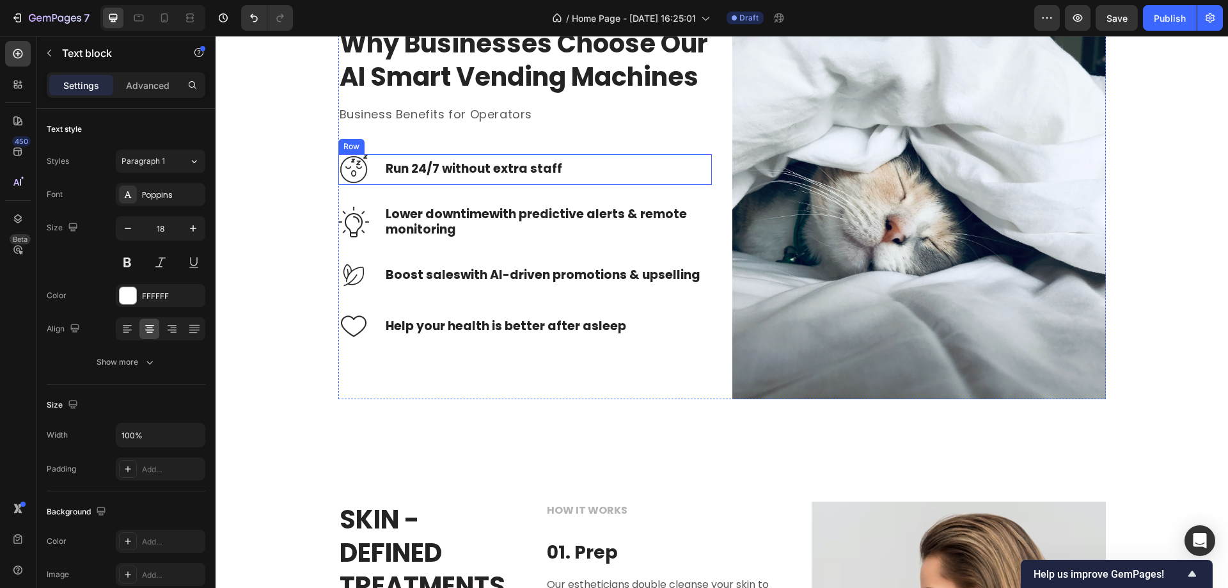
click at [356, 185] on img at bounding box center [353, 169] width 31 height 31
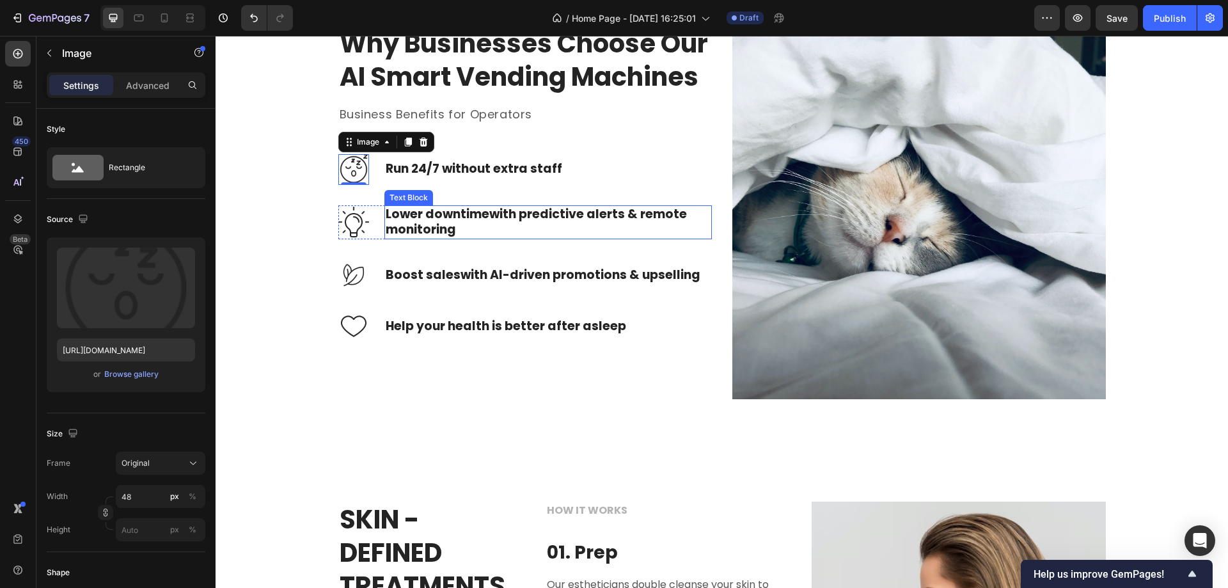
click at [430, 238] on p "Lower downtime with predictive alerts & remote monitoring" at bounding box center [548, 222] width 325 height 31
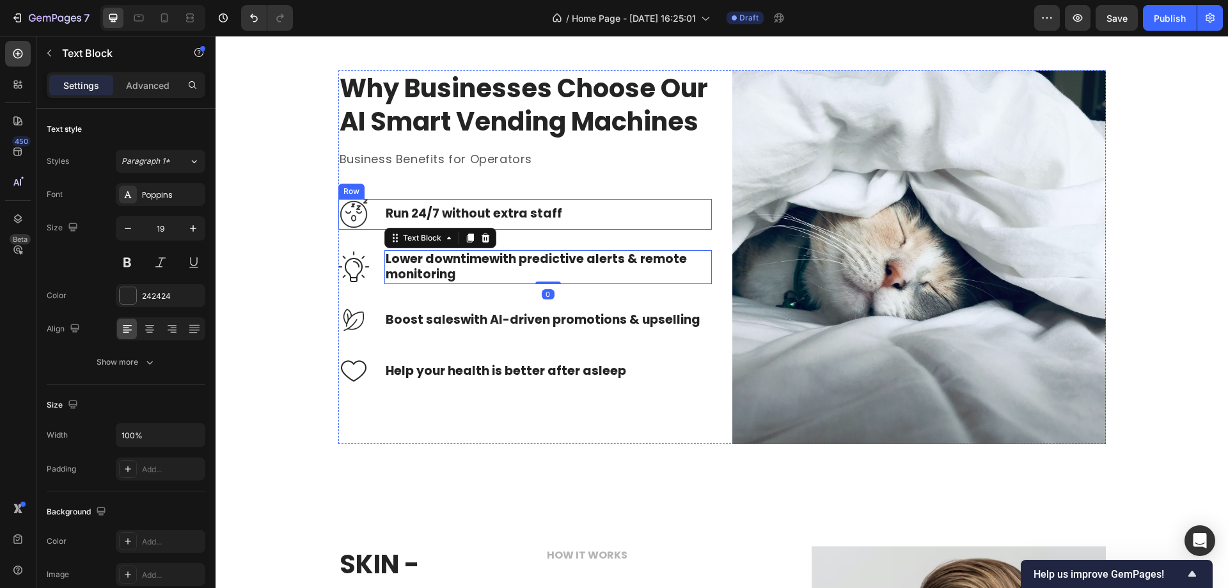
scroll to position [1294, 0]
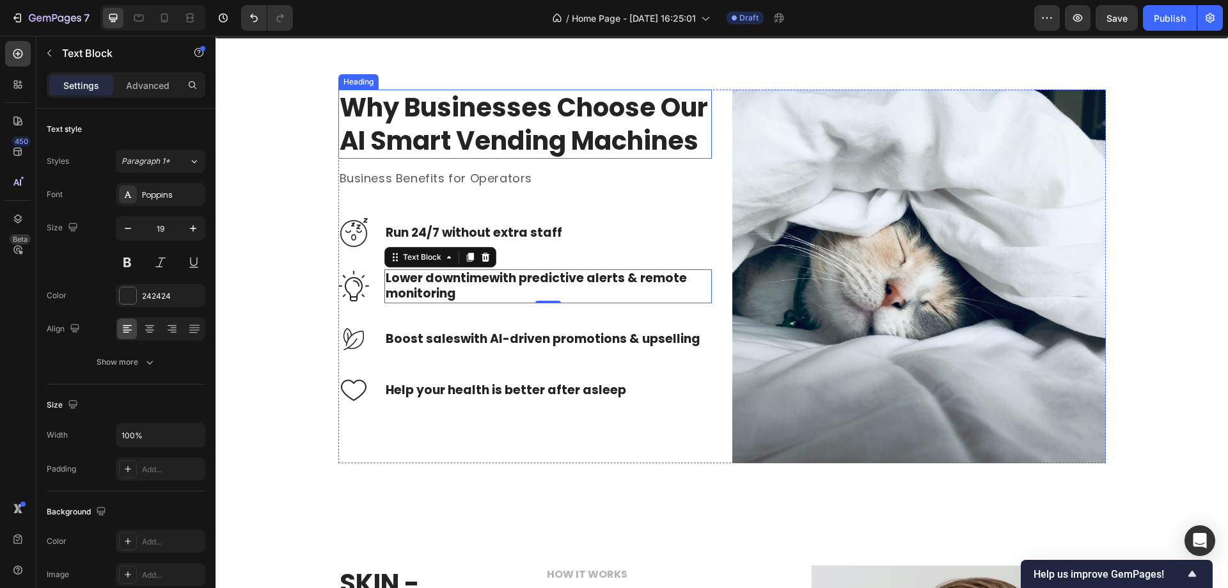
click at [436, 147] on h2 "Why Businesses Choose Our AI Smart Vending Machines" at bounding box center [525, 124] width 374 height 69
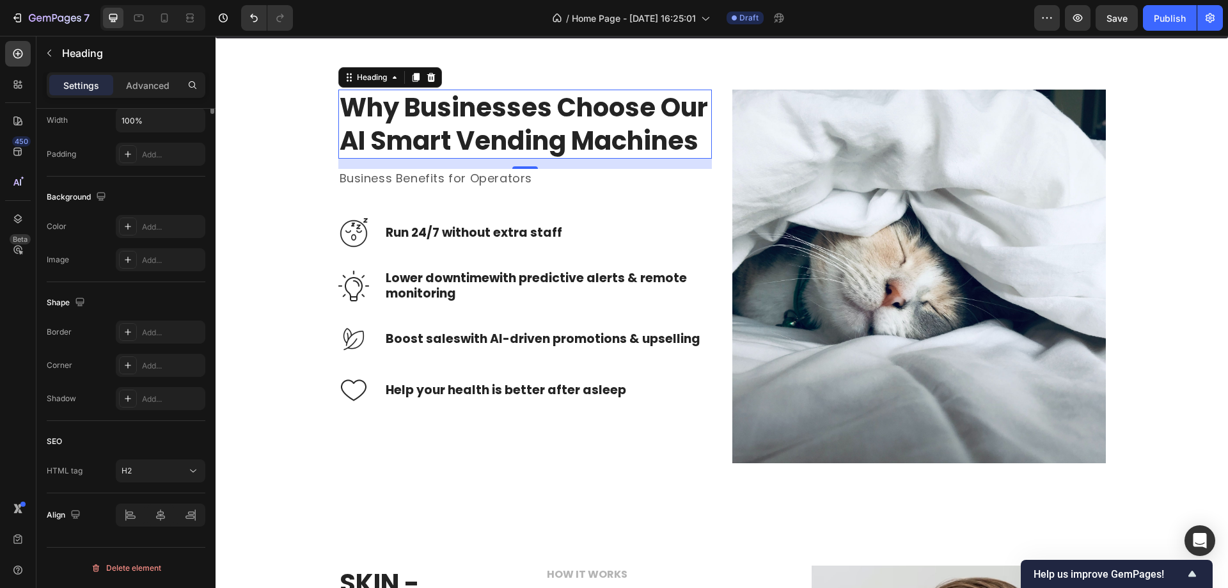
scroll to position [0, 0]
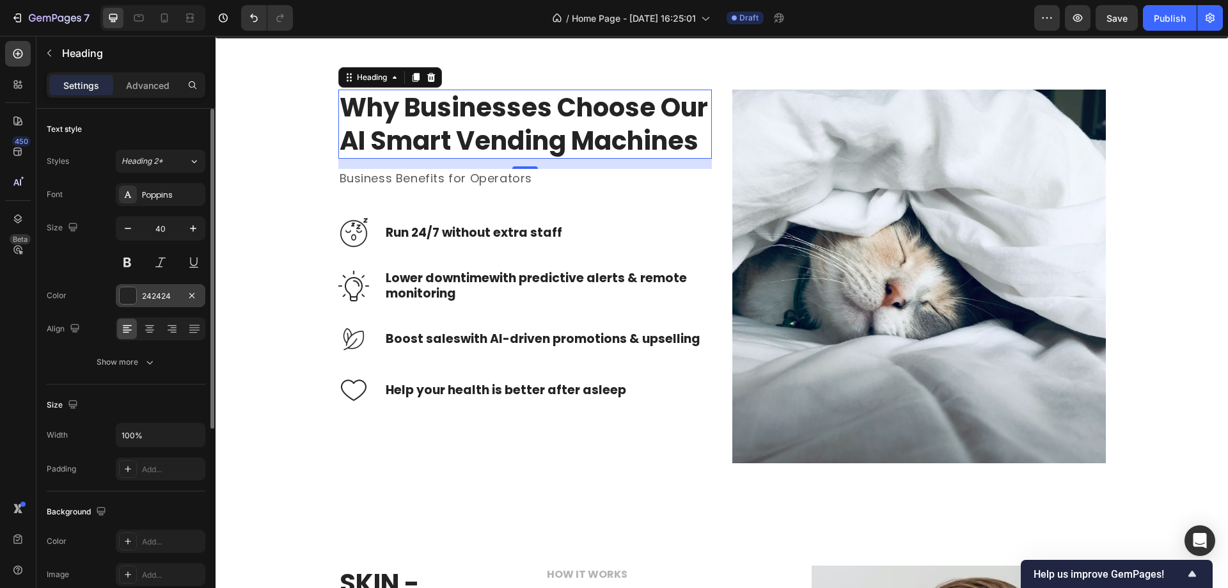
click at [131, 303] on div at bounding box center [128, 295] width 17 height 17
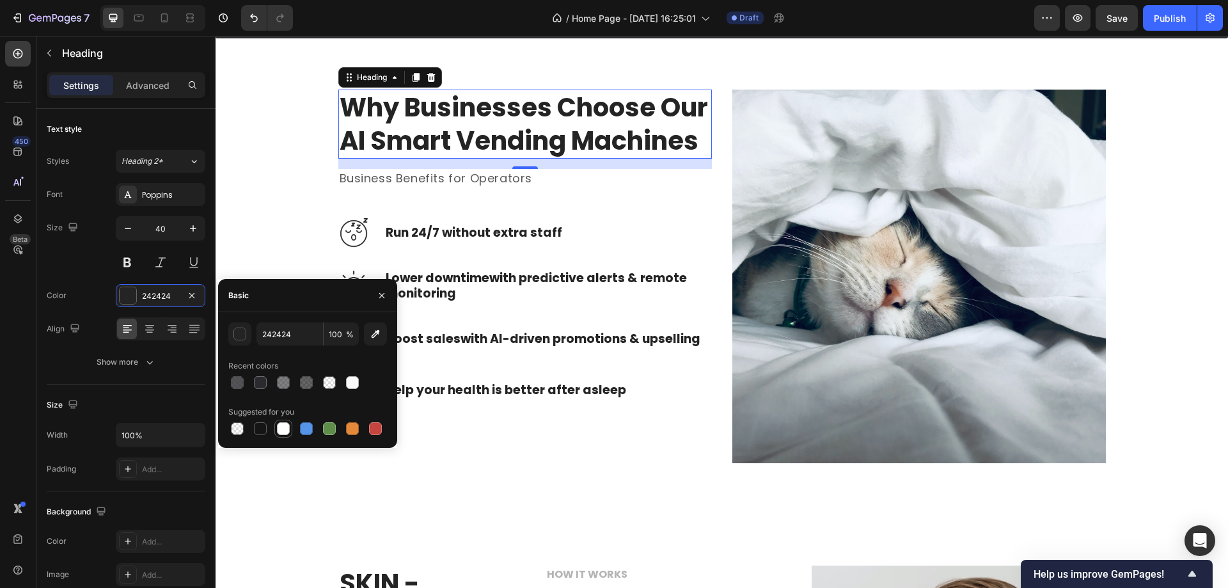
click at [281, 431] on div at bounding box center [283, 428] width 13 height 13
type input "FFFFFF"
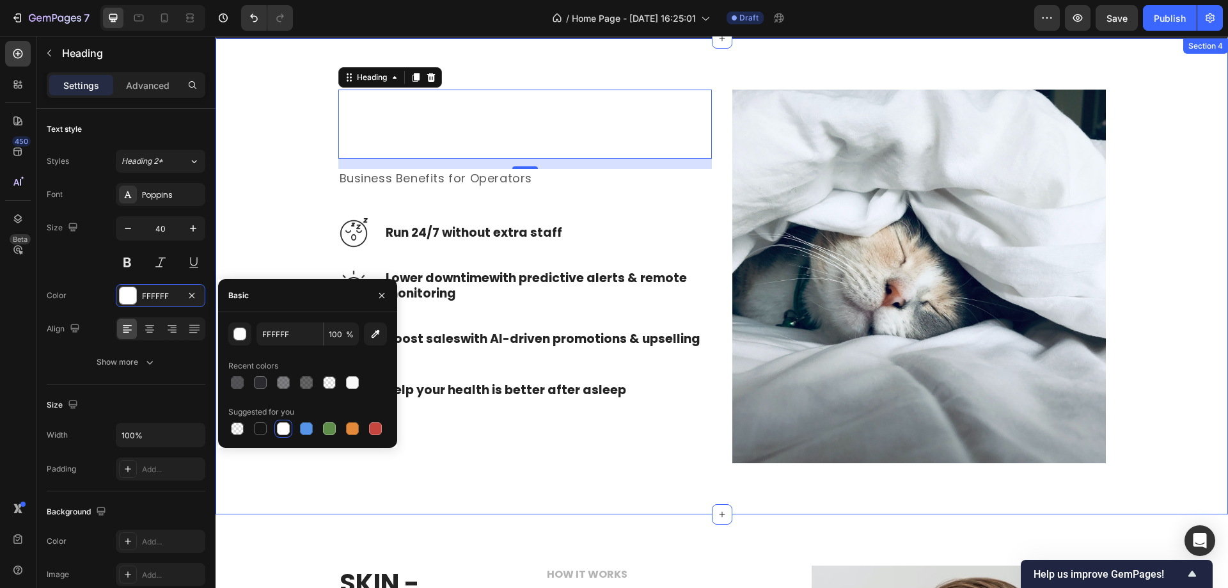
click at [285, 182] on div "Why Businesses Choose Our AI Smart Vending Machines Heading 16 Business Benefit…" at bounding box center [722, 277] width 994 height 374
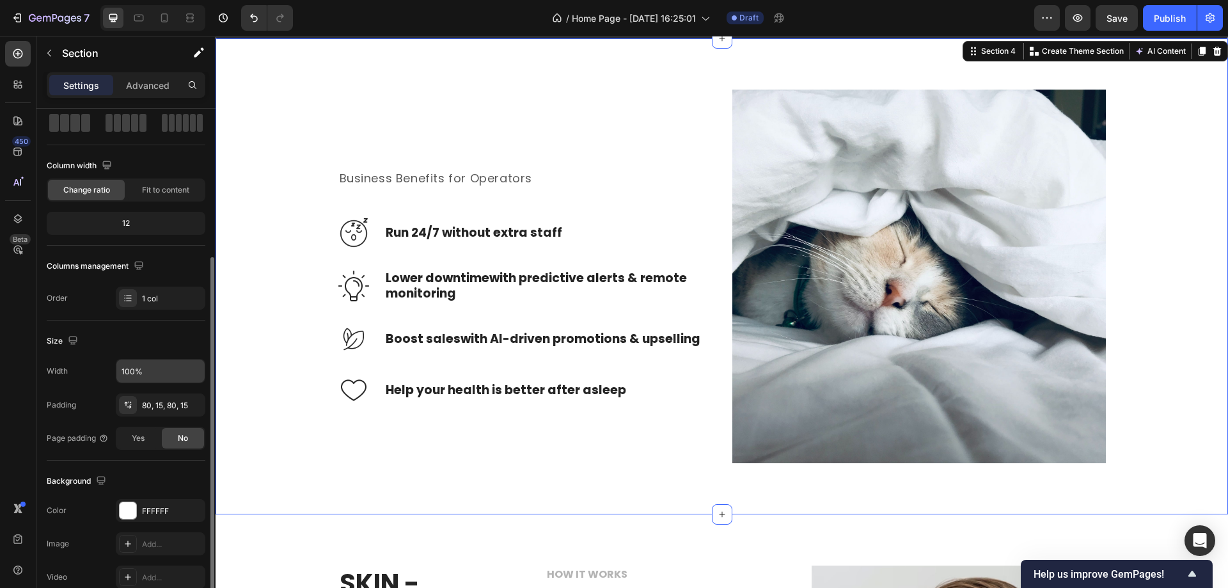
scroll to position [128, 0]
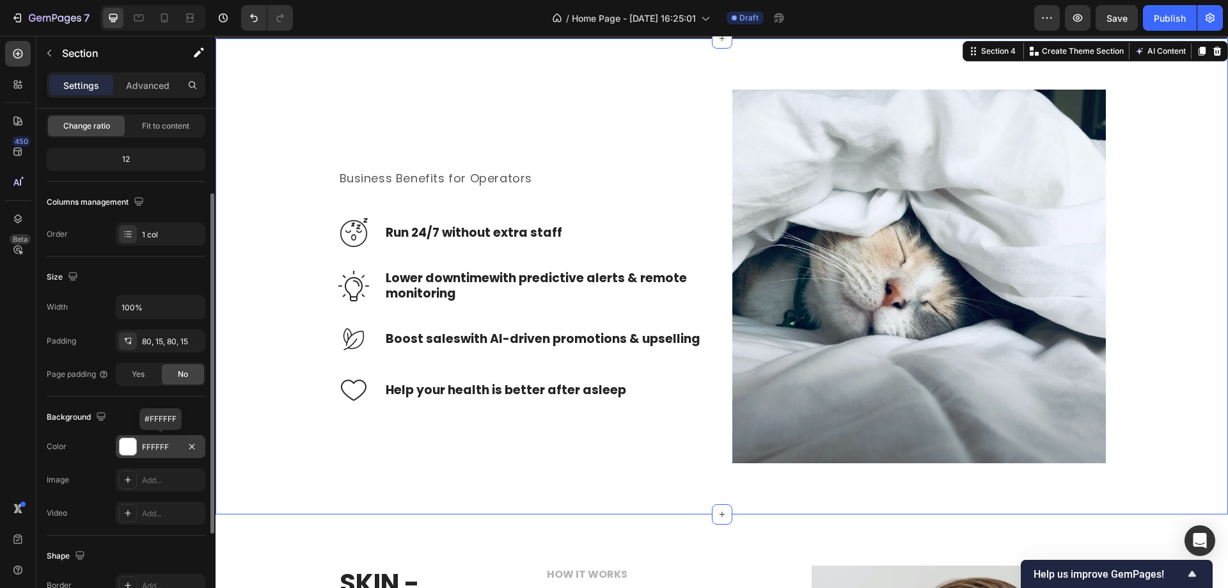
click at [155, 444] on div "FFFFFF" at bounding box center [160, 447] width 37 height 12
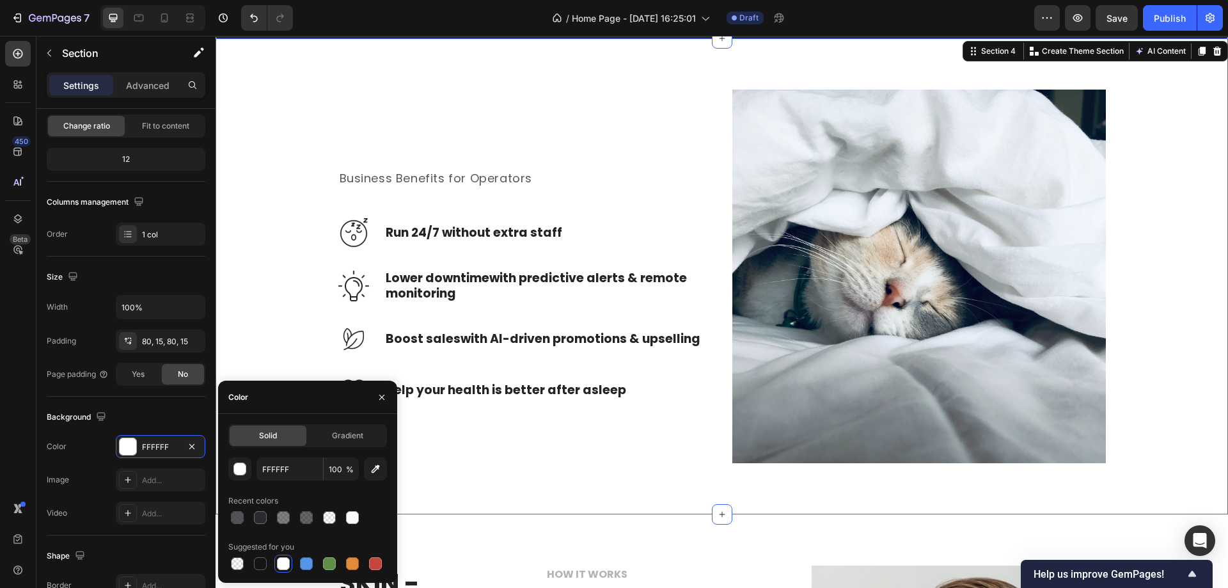
click at [233, 415] on div "Solid Gradient FFFFFF 100 % Recent colors Suggested for you" at bounding box center [307, 498] width 179 height 169
click at [291, 476] on input "FFFFFF" at bounding box center [290, 468] width 67 height 23
paste input "2B2A2"
type input "2B2A2F"
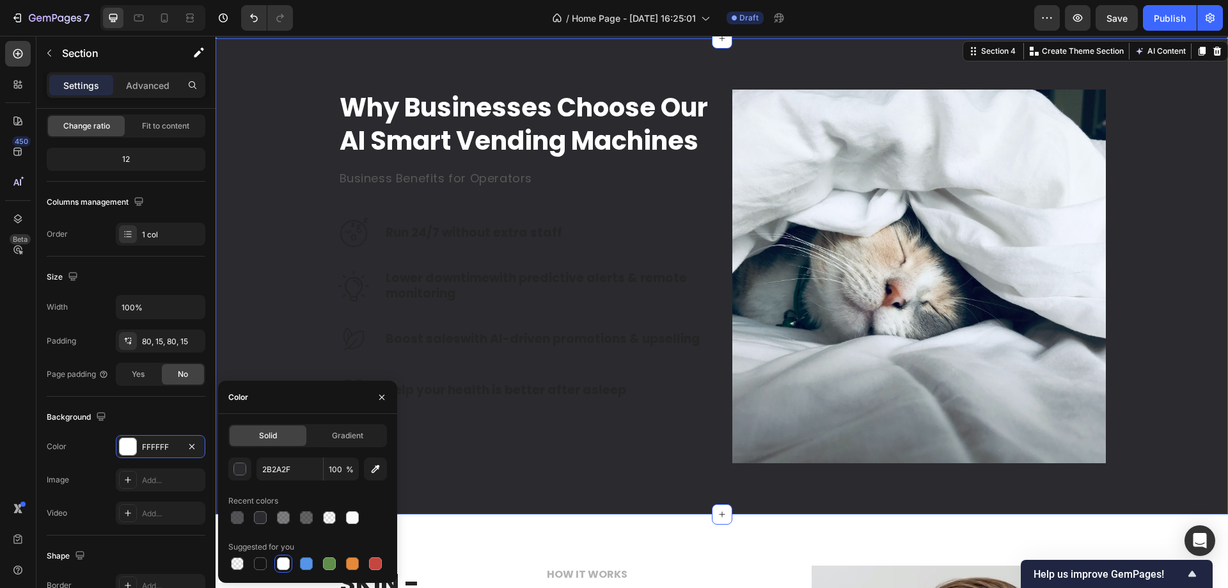
click at [475, 483] on div "Why Businesses Choose Our AI Smart Vending Machines Heading Business Benefits f…" at bounding box center [722, 276] width 1013 height 476
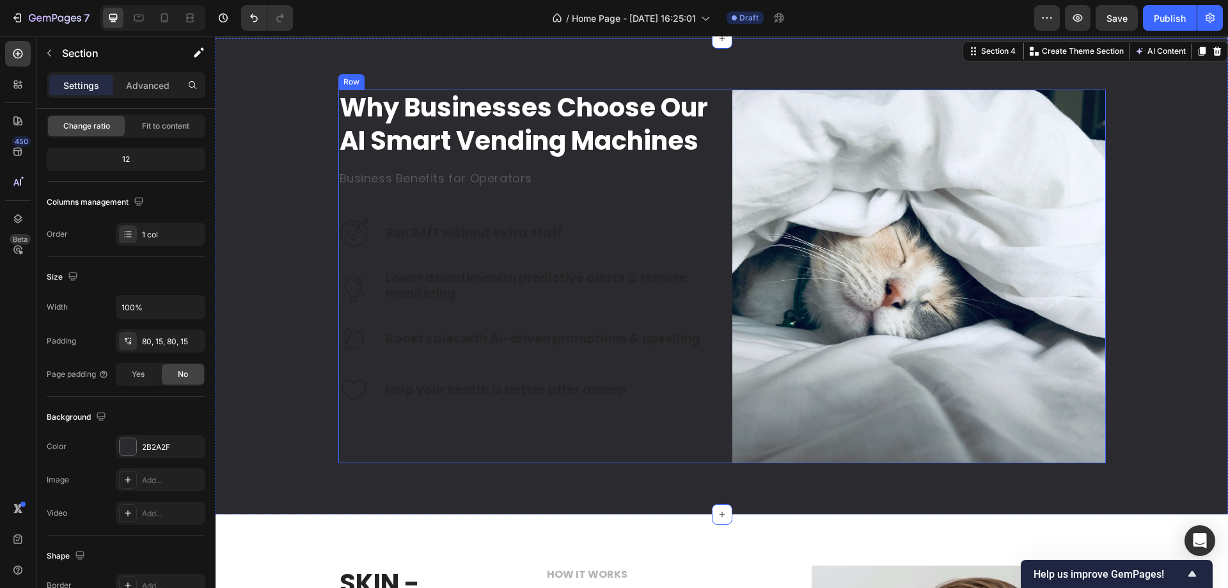
click at [482, 186] on p "Business Benefits for Operators" at bounding box center [525, 178] width 371 height 16
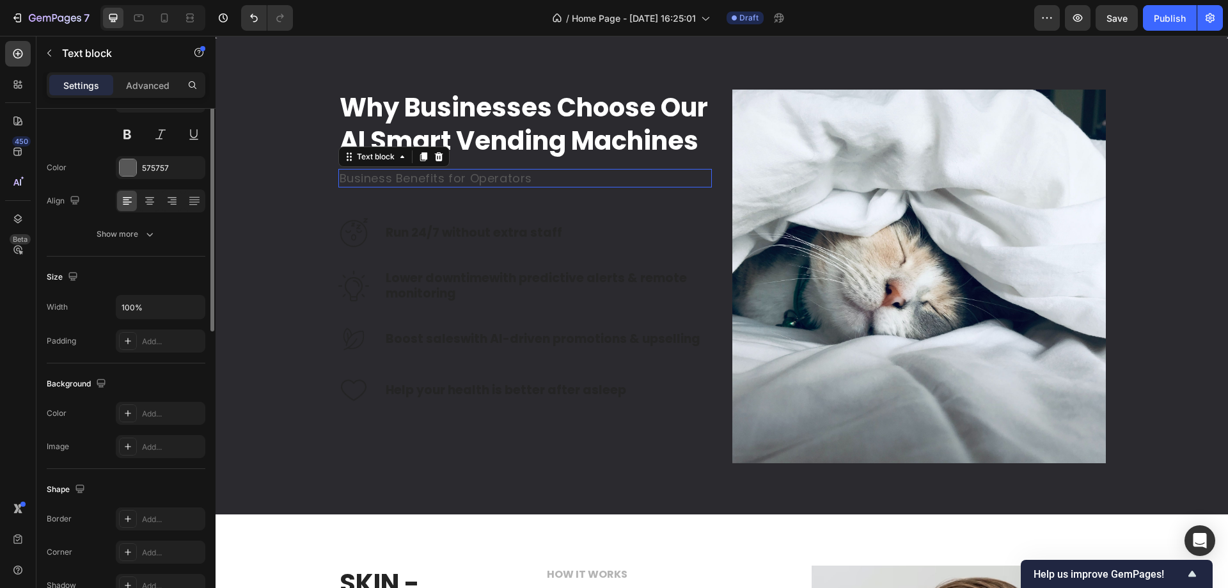
scroll to position [0, 0]
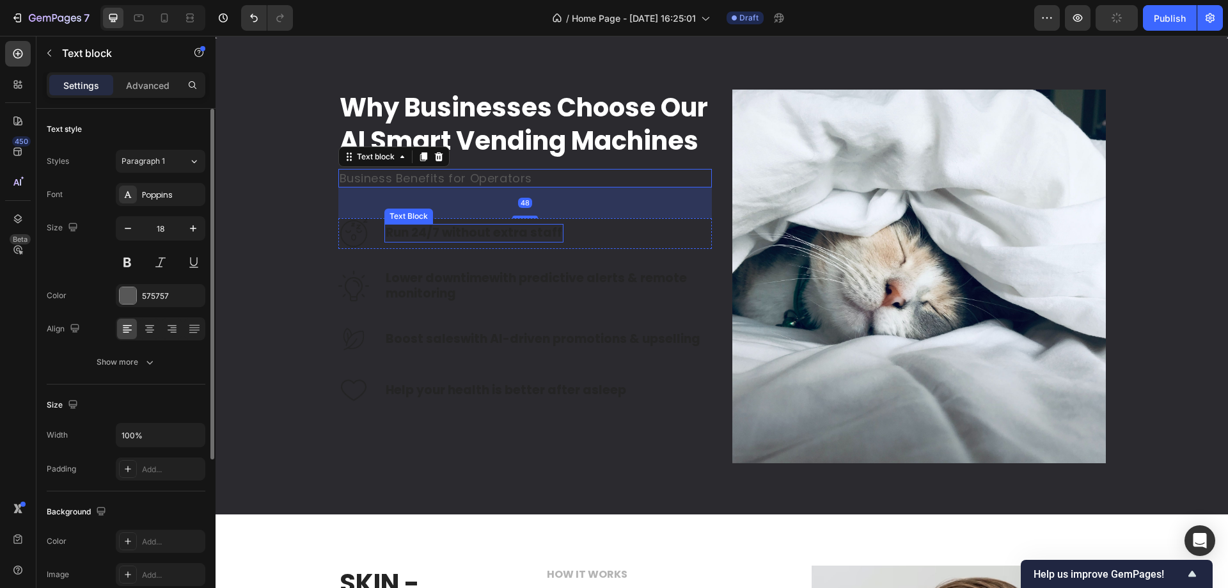
click at [476, 241] on p "Run 24/7 without extra staff" at bounding box center [474, 233] width 177 height 16
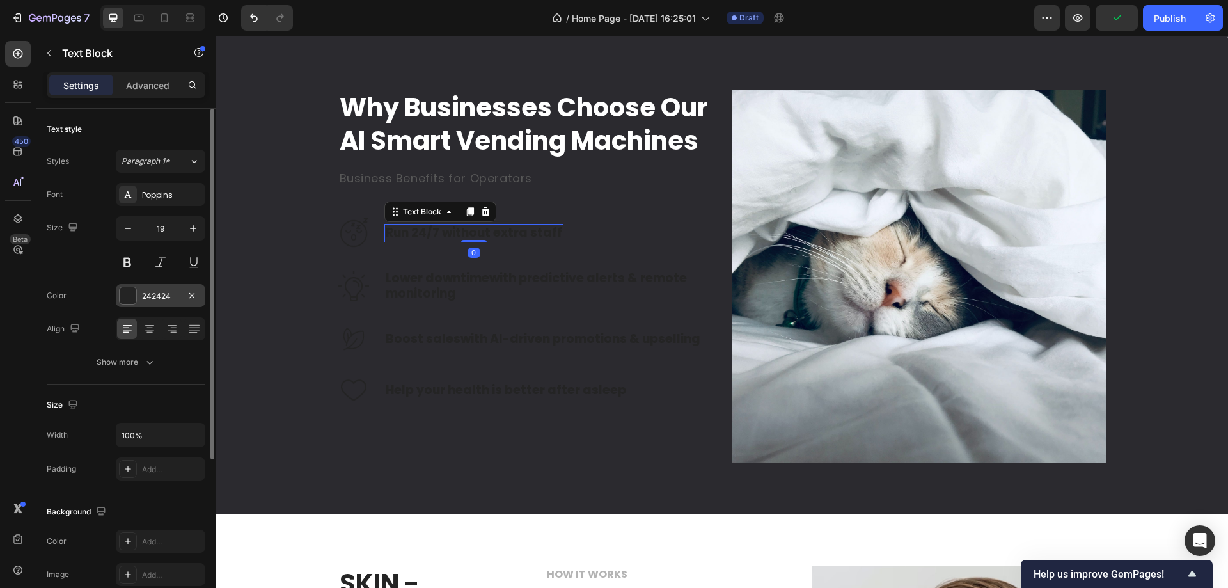
click at [139, 299] on div "242424" at bounding box center [161, 295] width 90 height 23
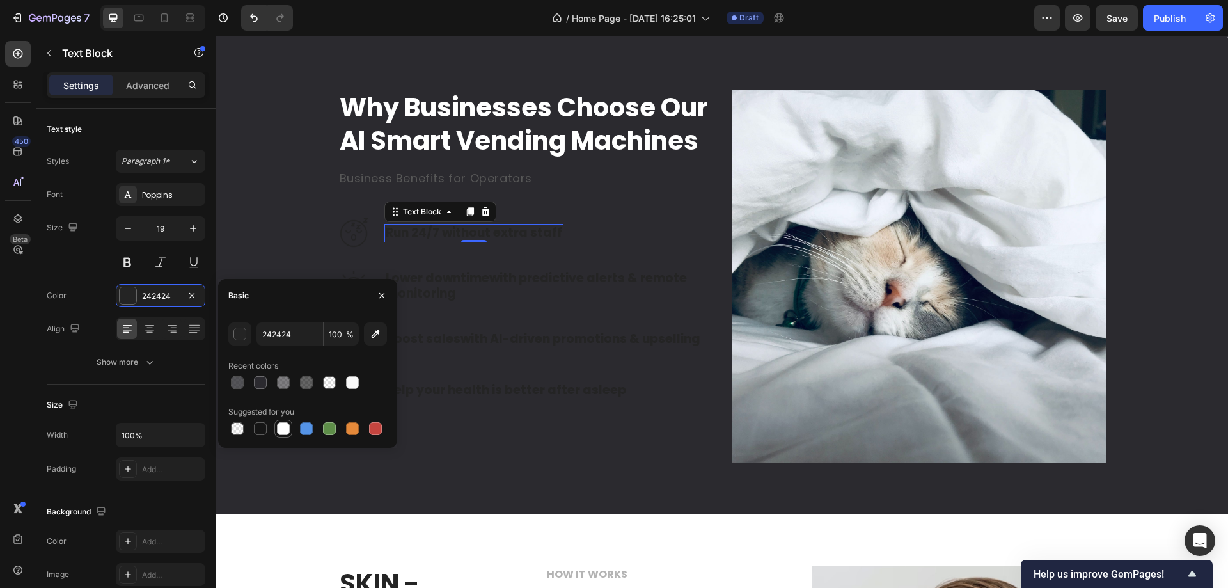
click at [280, 427] on div at bounding box center [283, 428] width 13 height 13
type input "FFFFFF"
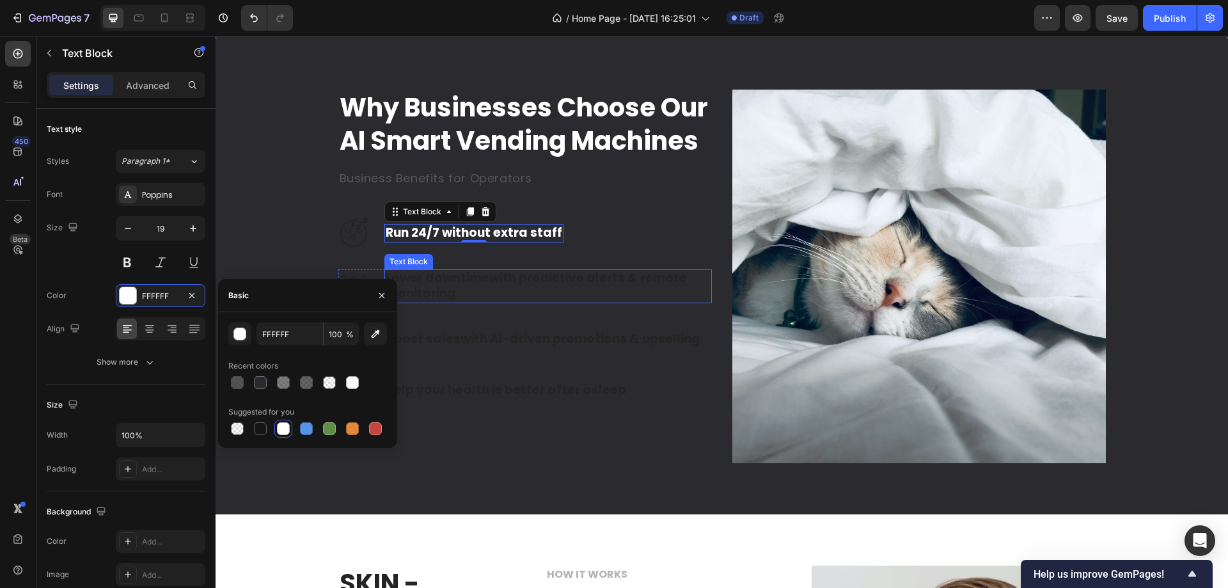
click at [436, 302] on p "Lower downtime with predictive alerts & remote monitoring" at bounding box center [548, 286] width 325 height 31
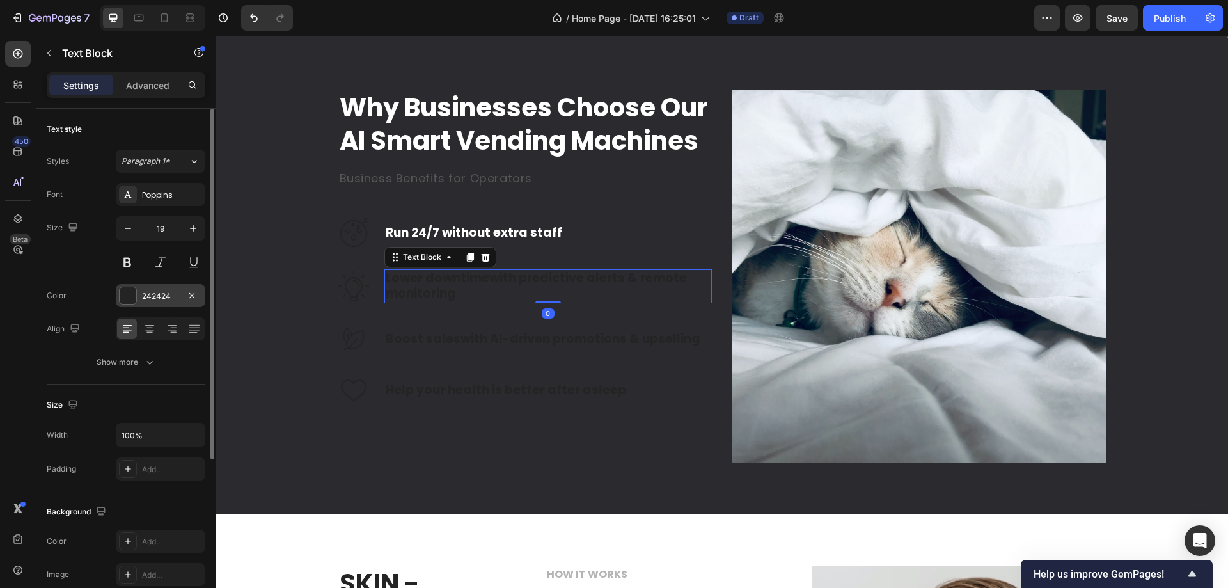
click at [131, 294] on div at bounding box center [128, 295] width 17 height 17
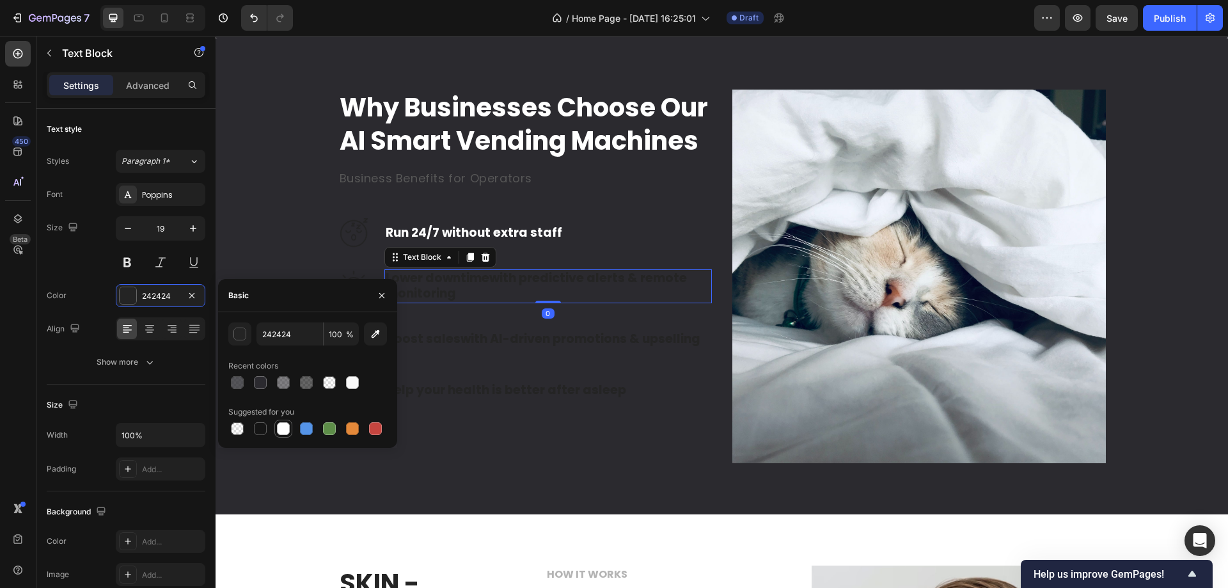
drag, startPoint x: 284, startPoint y: 425, endPoint x: 223, endPoint y: 371, distance: 81.1
click at [284, 425] on div at bounding box center [283, 428] width 13 height 13
type input "FFFFFF"
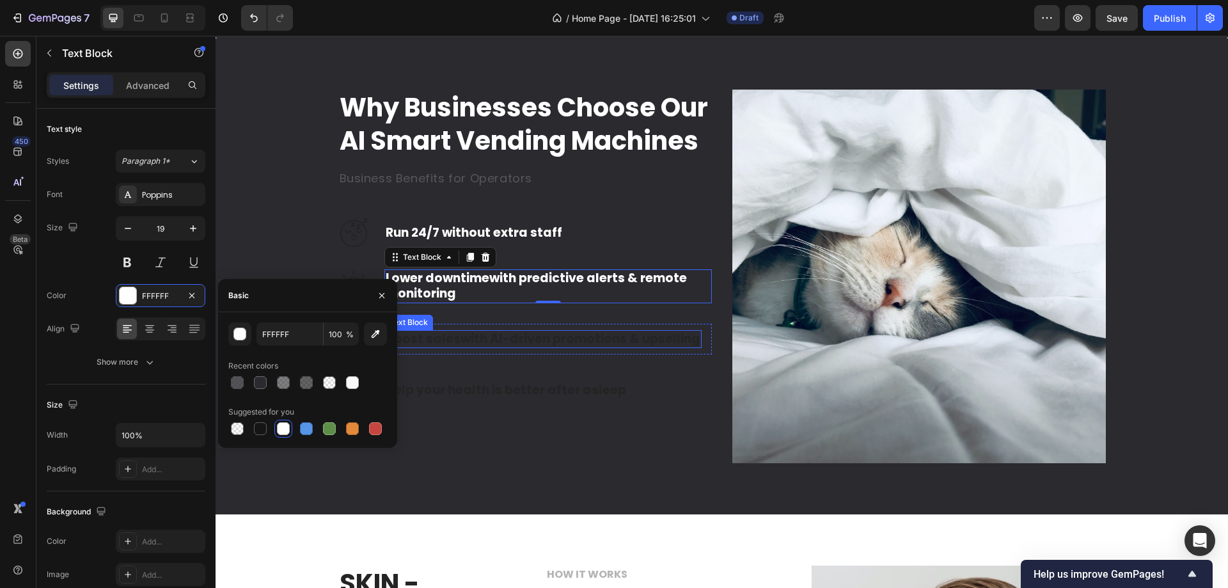
click at [483, 347] on p "Boost sales with AI-driven promotions & upselling" at bounding box center [543, 339] width 315 height 16
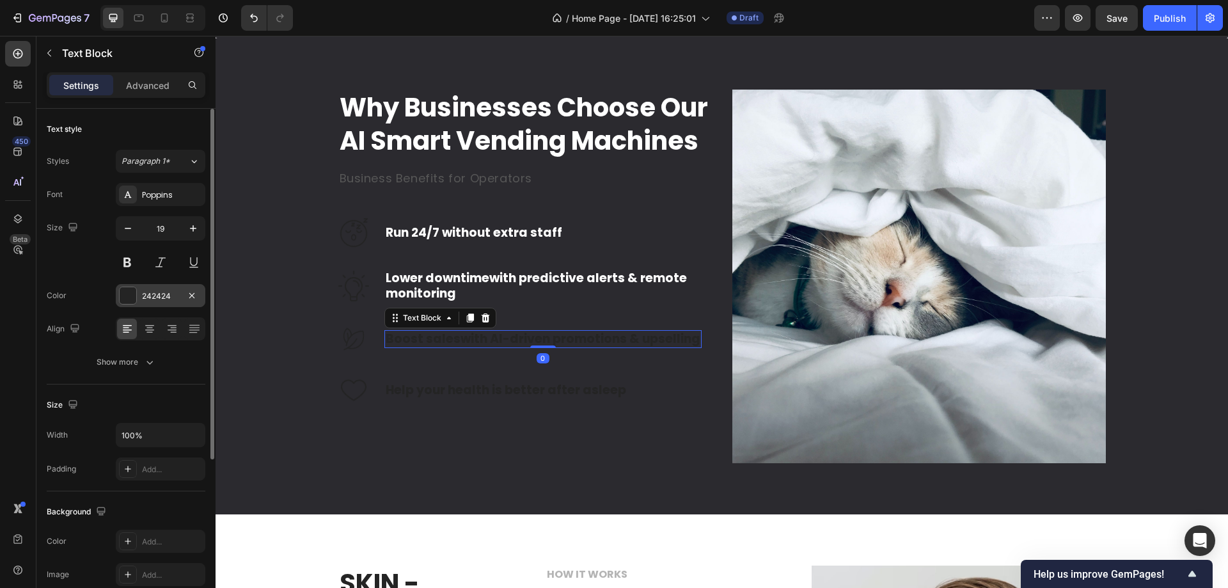
click at [128, 295] on div at bounding box center [128, 295] width 17 height 17
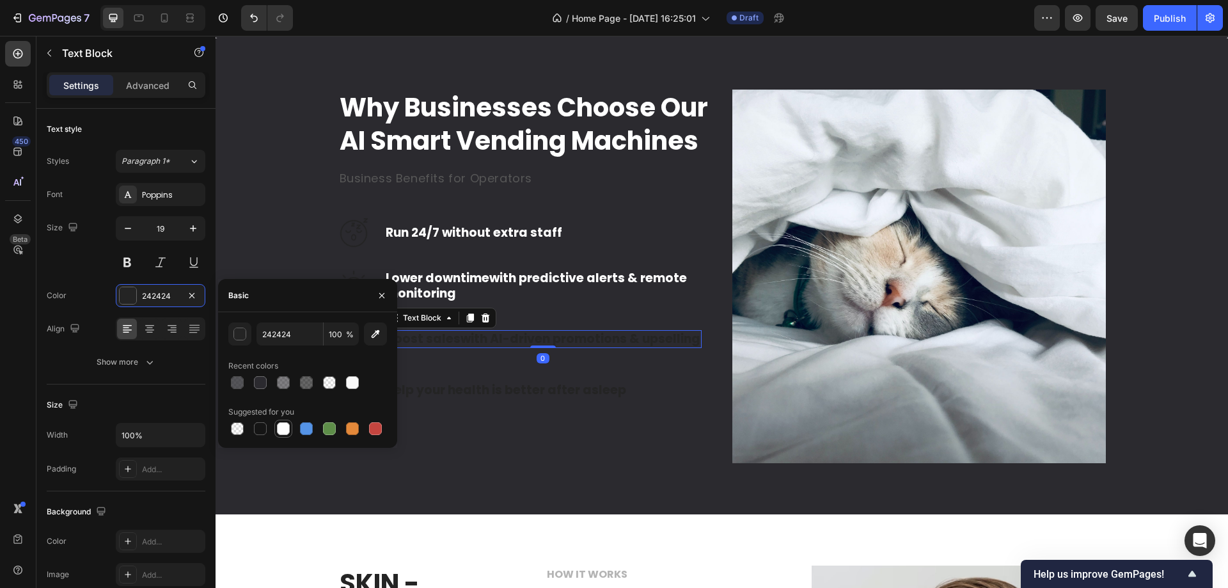
click at [282, 431] on div at bounding box center [283, 428] width 13 height 13
type input "FFFFFF"
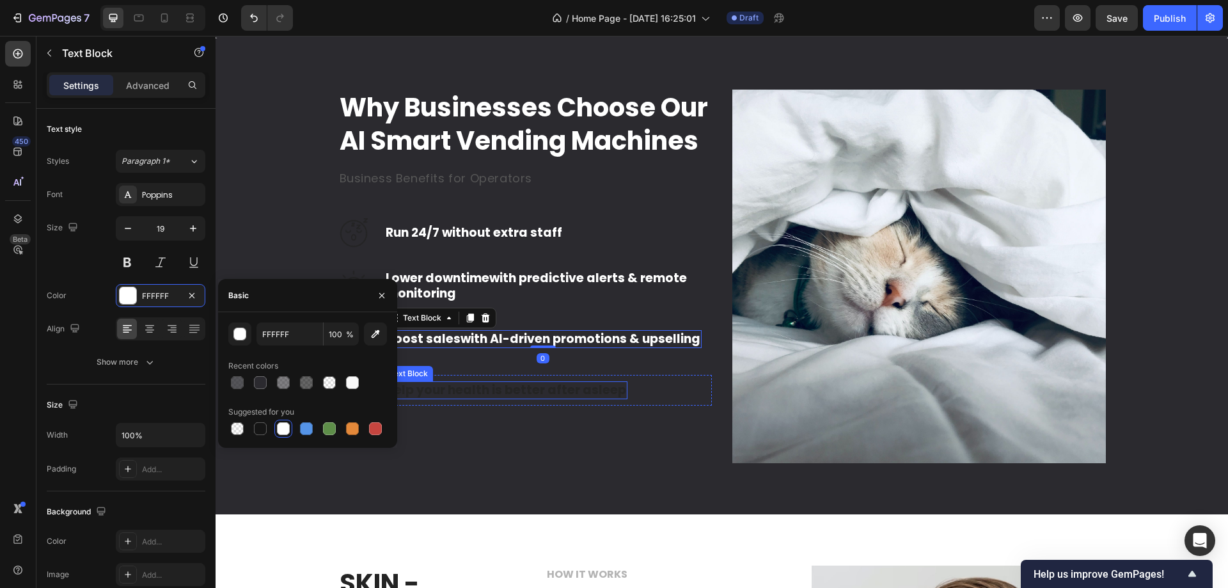
click at [413, 399] on p "Help your health is better after asleep" at bounding box center [506, 391] width 241 height 16
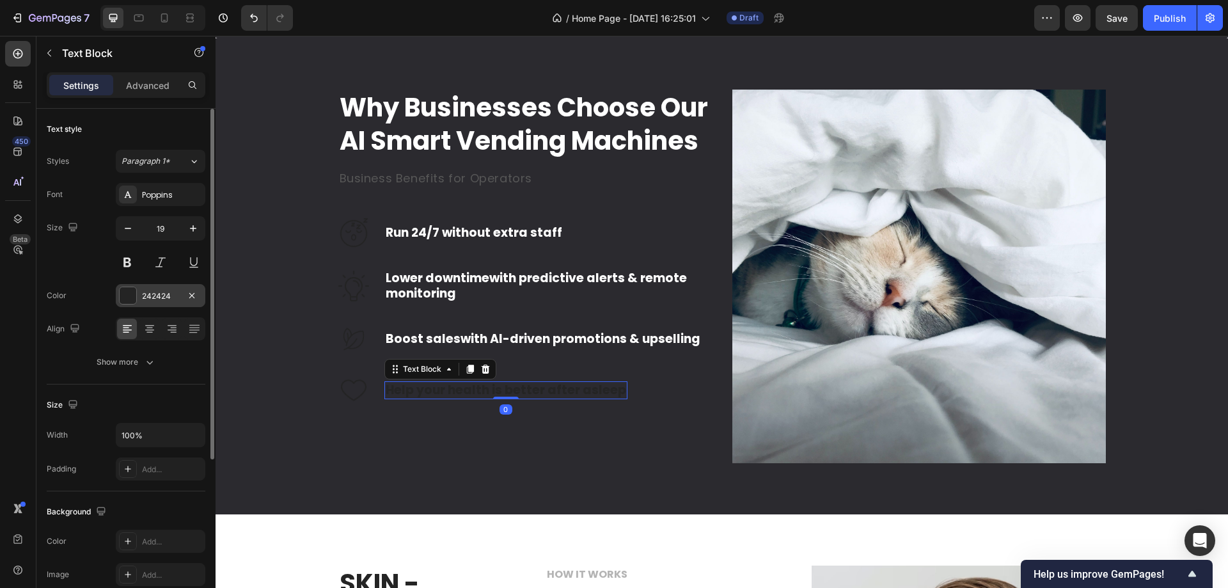
click at [141, 299] on div "242424" at bounding box center [161, 295] width 90 height 23
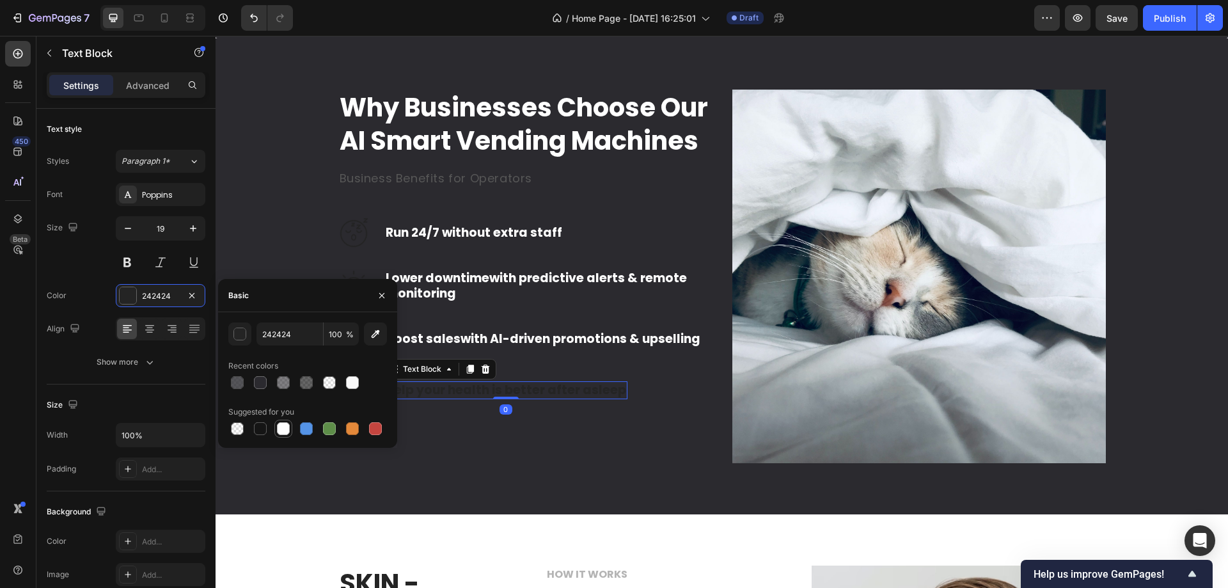
click at [285, 428] on div at bounding box center [283, 428] width 13 height 13
type input "FFFFFF"
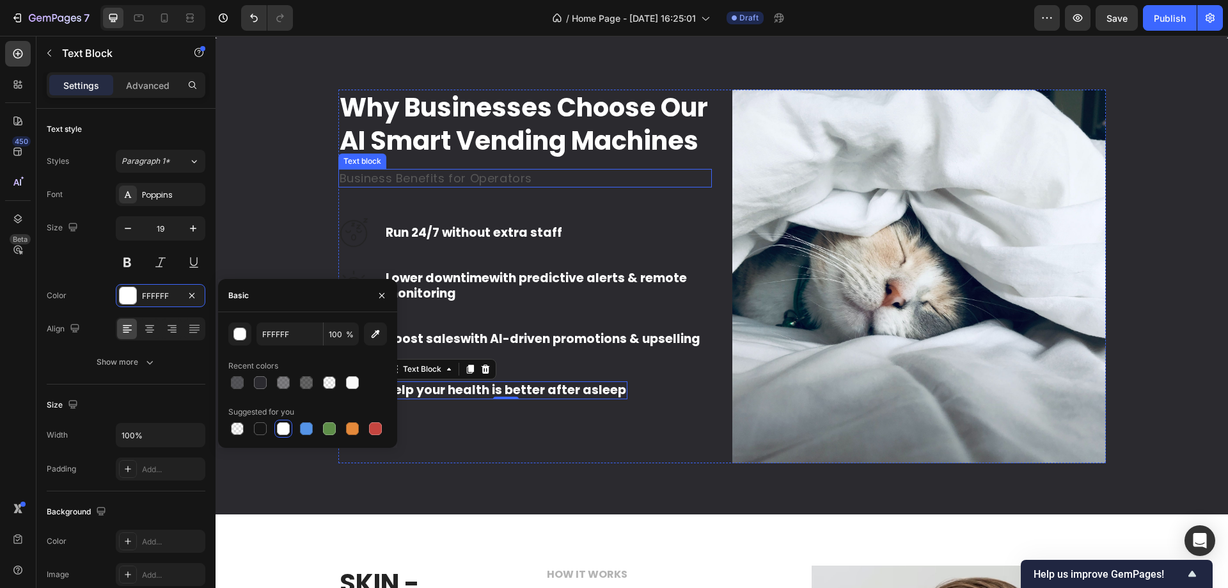
click at [466, 186] on p "Business Benefits for Operators" at bounding box center [525, 178] width 371 height 16
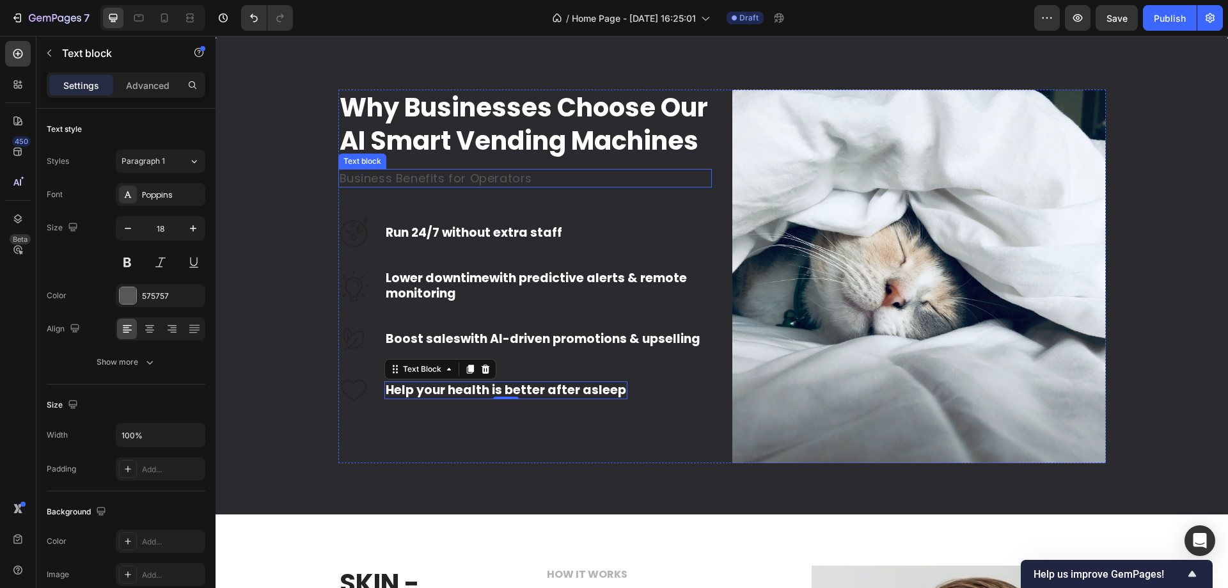
click at [466, 186] on p "Business Benefits for Operators" at bounding box center [525, 178] width 371 height 16
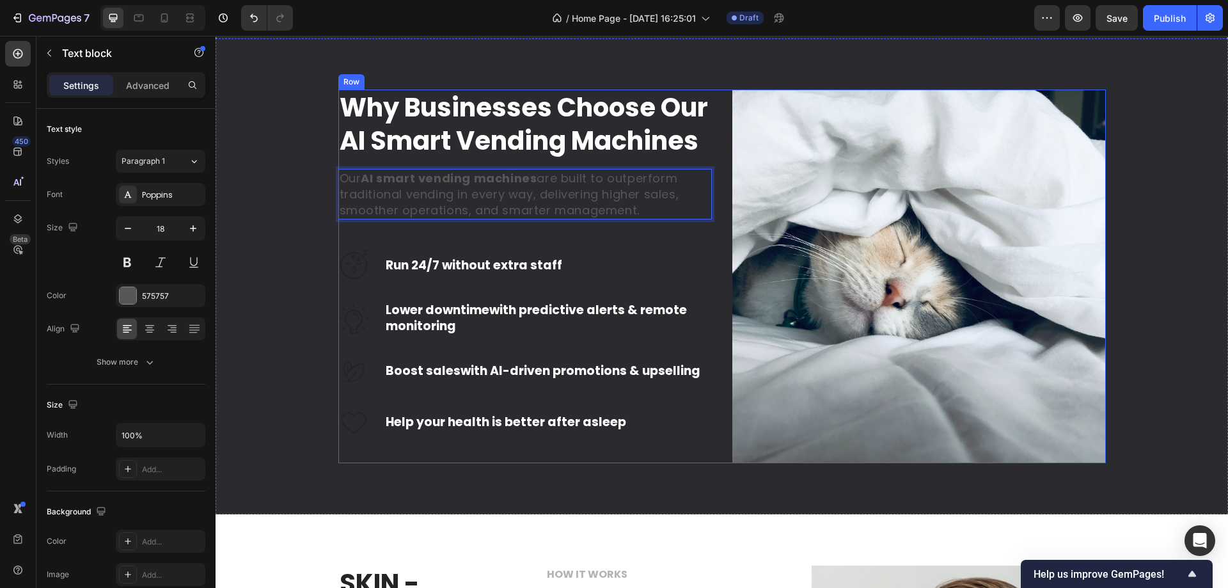
click at [569, 269] on div "Why Businesses Choose Our AI Smart Vending Machines Heading Our AI smart vendin…" at bounding box center [525, 277] width 374 height 374
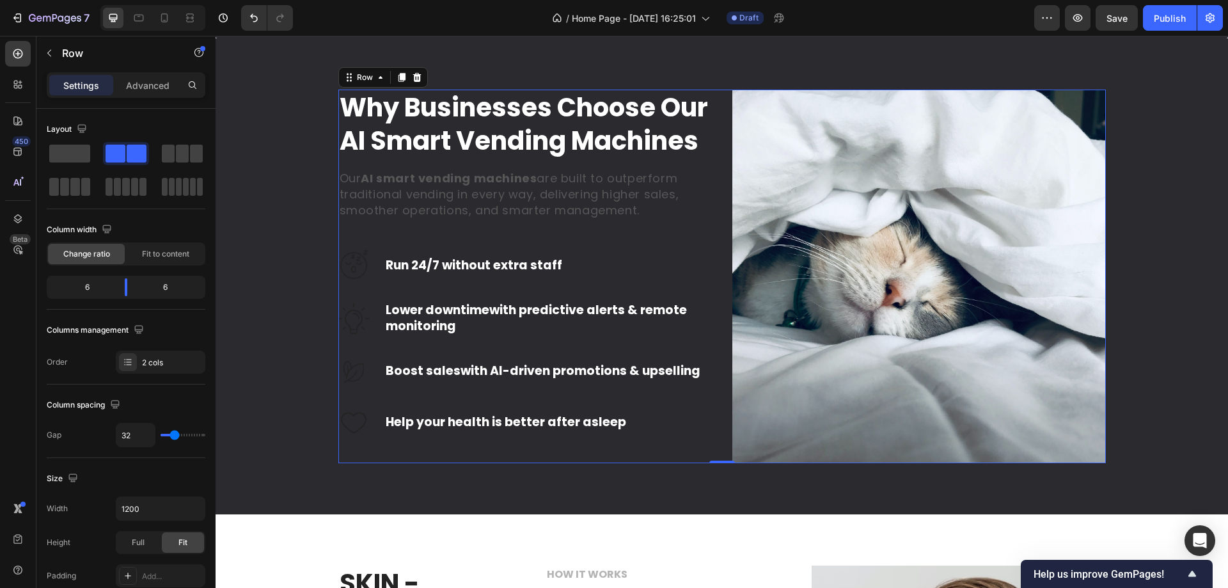
click at [558, 219] on p "Our AI smart vending machines are built to outperform traditional vending in ev…" at bounding box center [525, 194] width 371 height 49
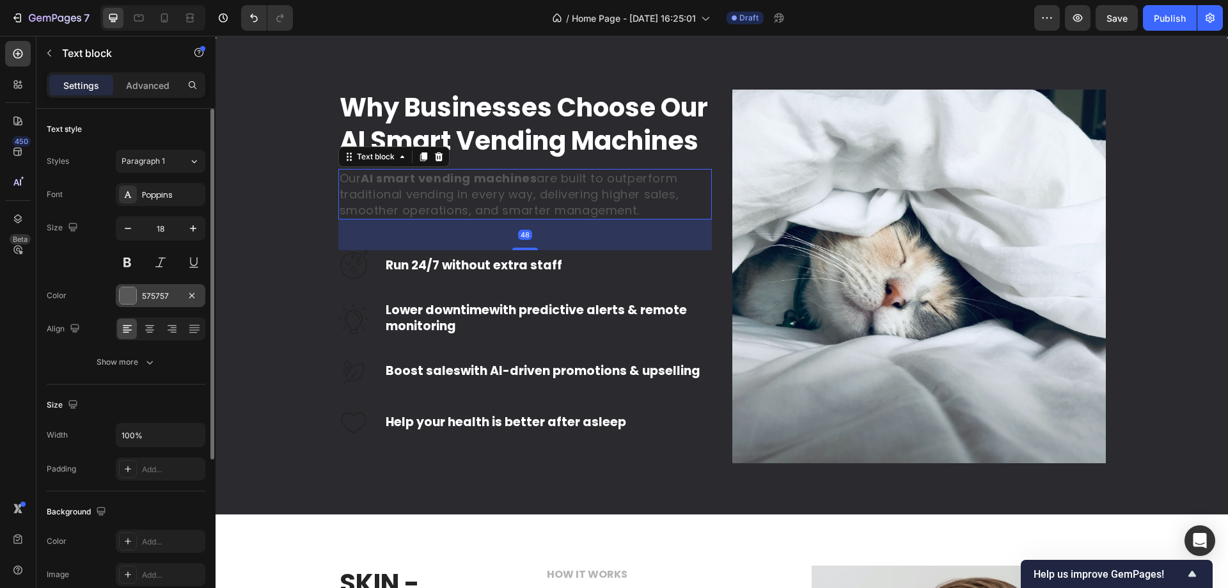
click at [125, 299] on div at bounding box center [128, 295] width 17 height 17
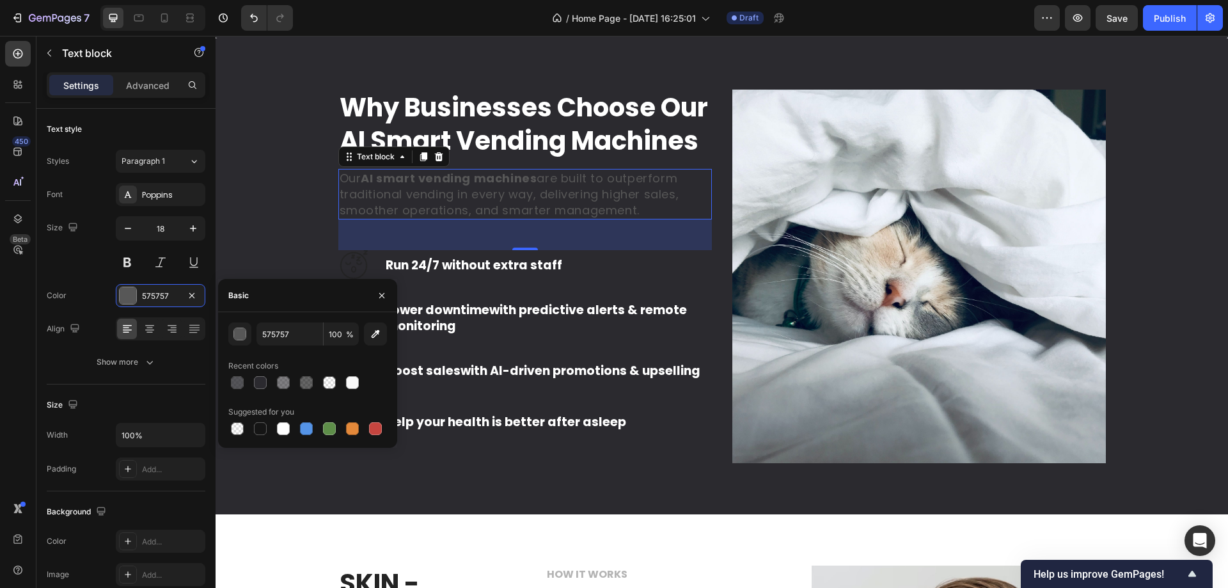
click at [266, 208] on div "Why Businesses Choose Our AI Smart Vending Machines Heading Our AI smart vendin…" at bounding box center [722, 277] width 994 height 374
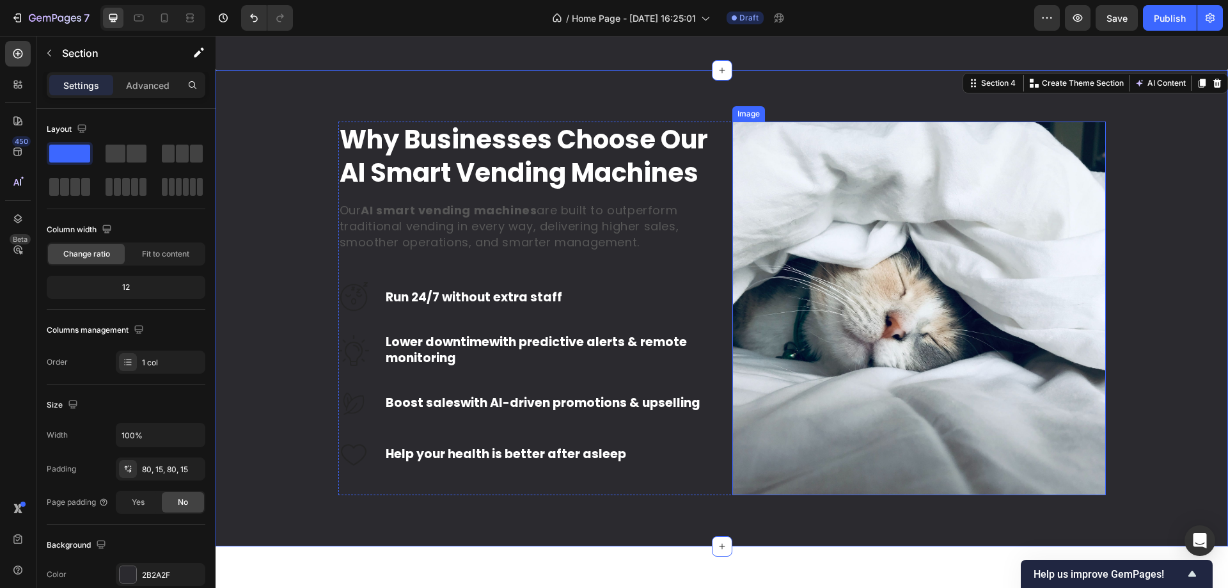
scroll to position [1294, 0]
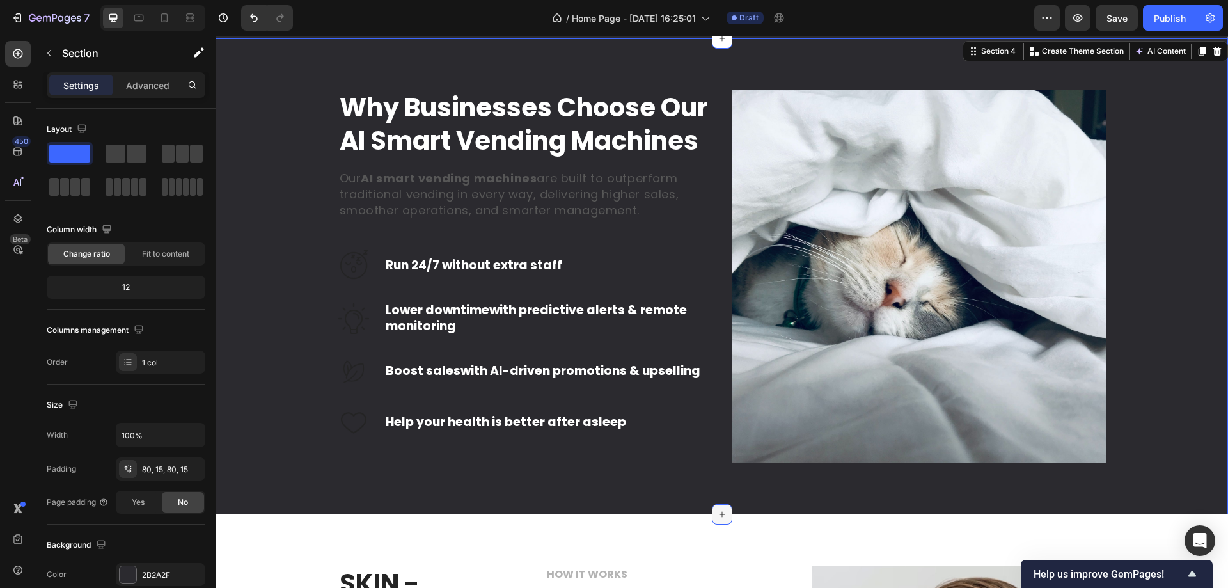
click at [712, 516] on div at bounding box center [722, 514] width 20 height 20
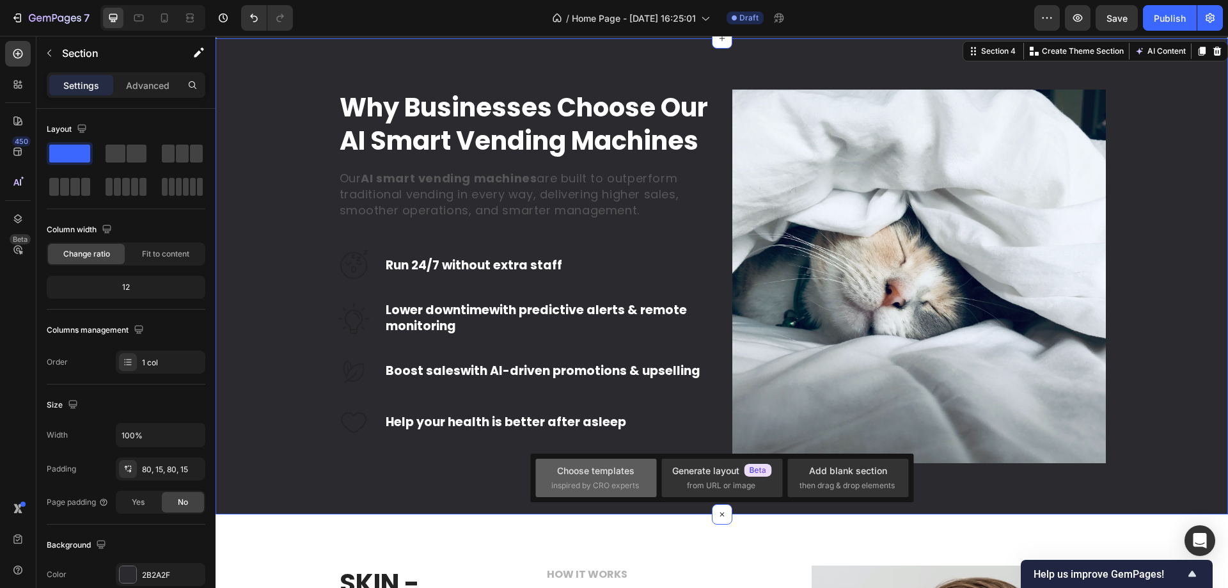
click at [608, 470] on div "Choose templates" at bounding box center [595, 470] width 77 height 13
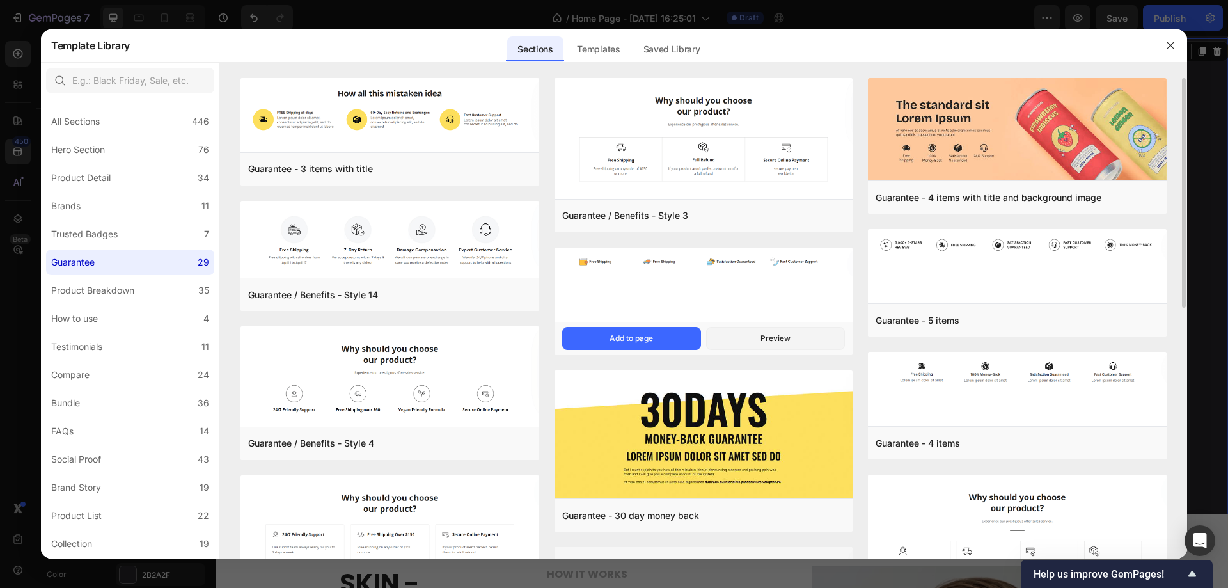
scroll to position [64, 0]
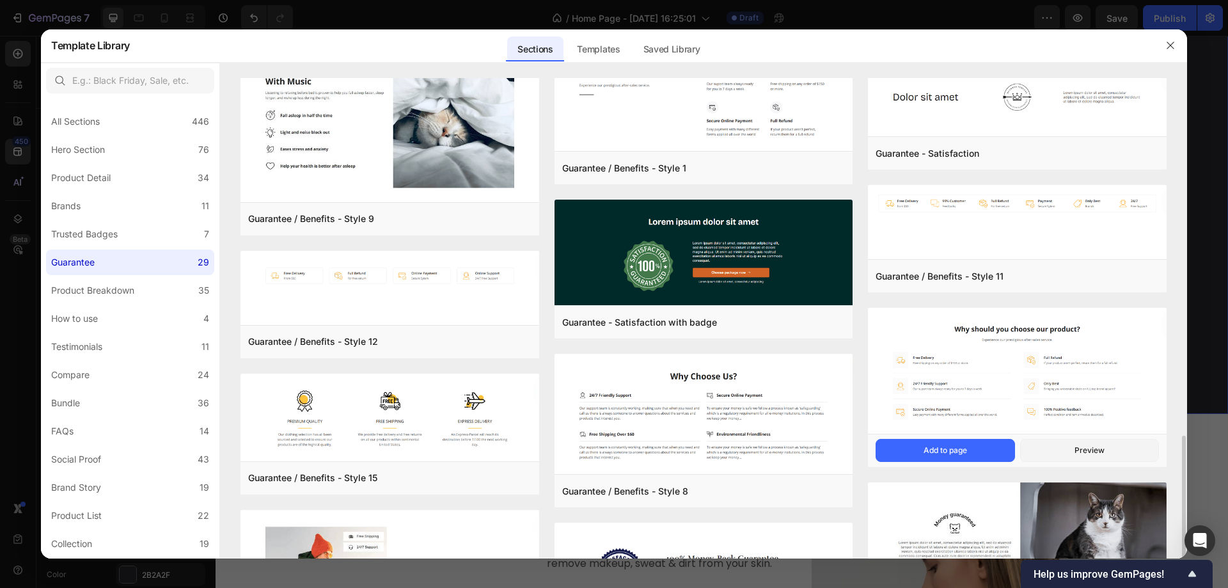
scroll to position [896, 0]
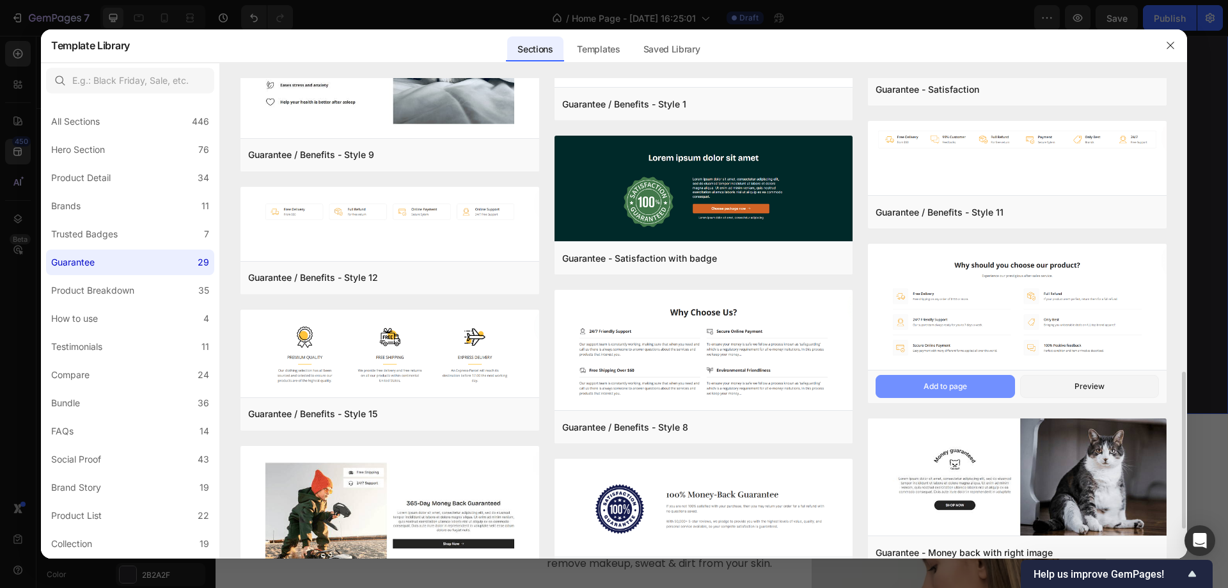
click at [944, 385] on div "Add to page" at bounding box center [946, 387] width 44 height 12
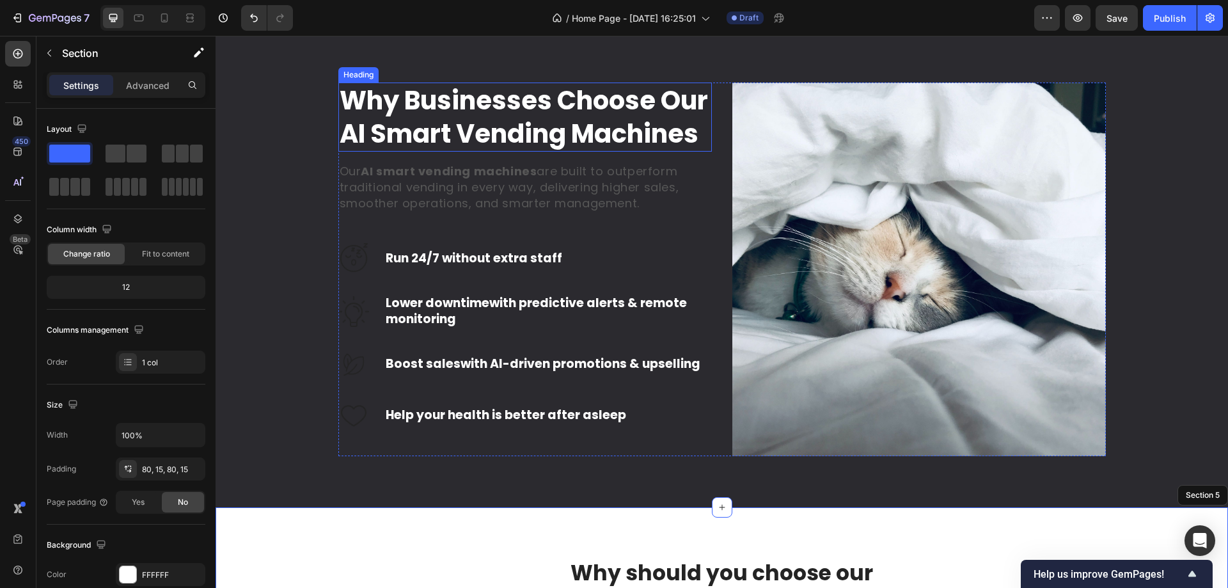
scroll to position [1269, 0]
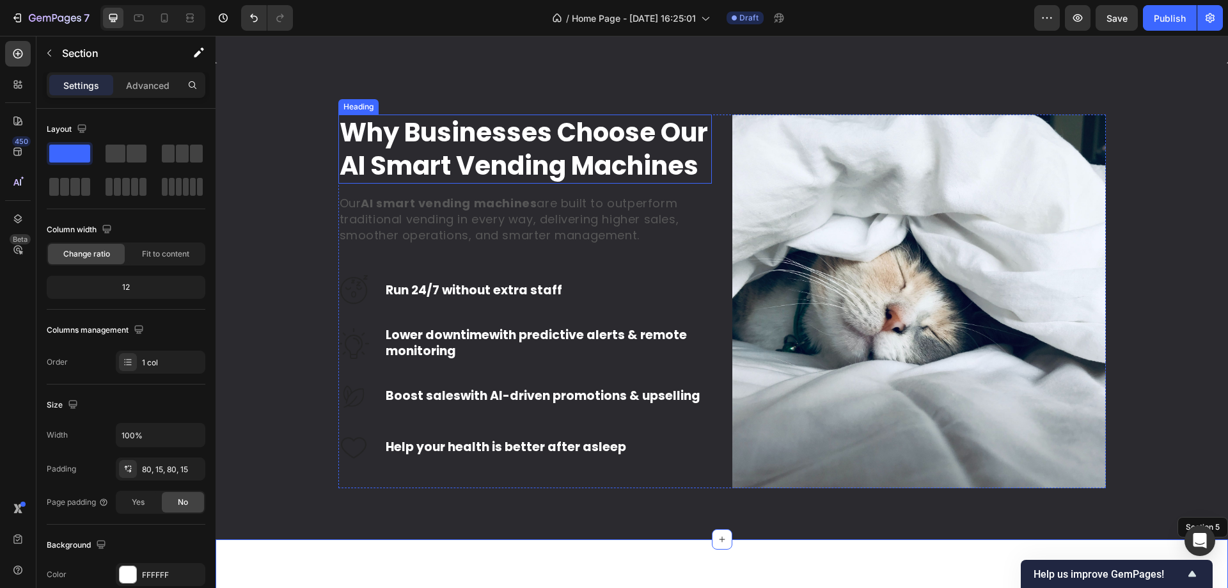
click at [569, 148] on h2 "Why Businesses Choose Our AI Smart Vending Machines" at bounding box center [525, 149] width 374 height 69
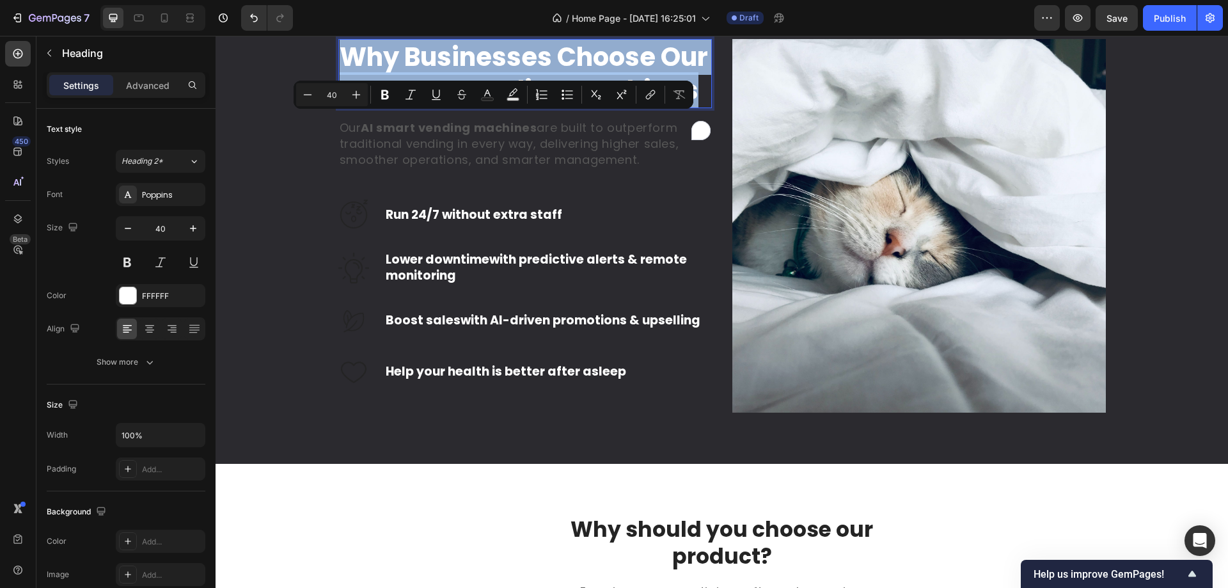
copy p "Why Businesses Choose Our AI Smart Vending Machines"
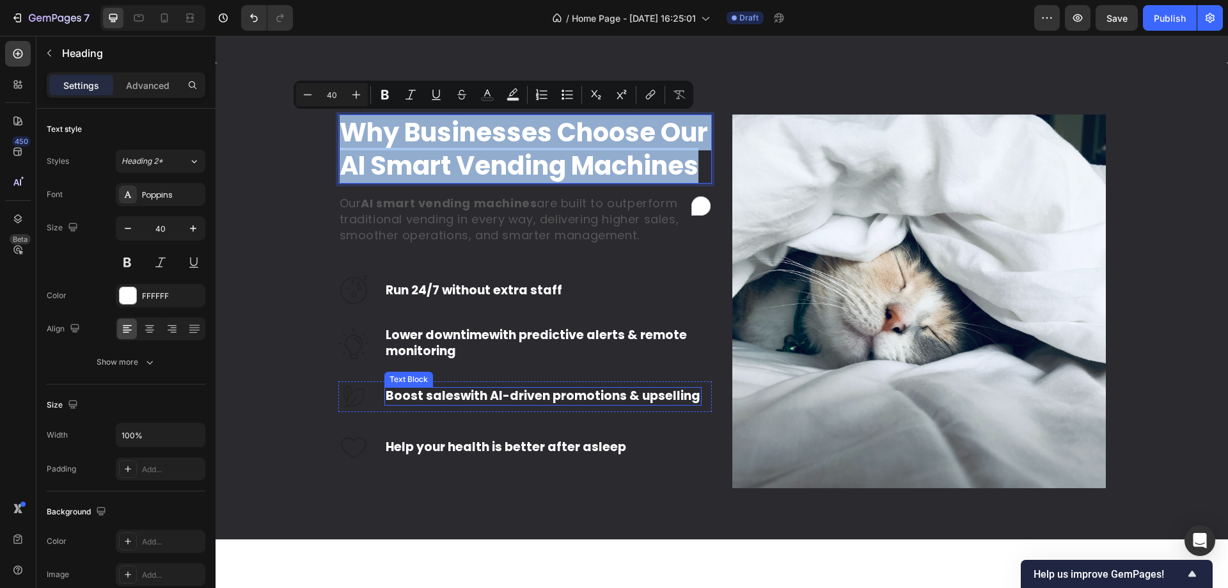
scroll to position [1589, 0]
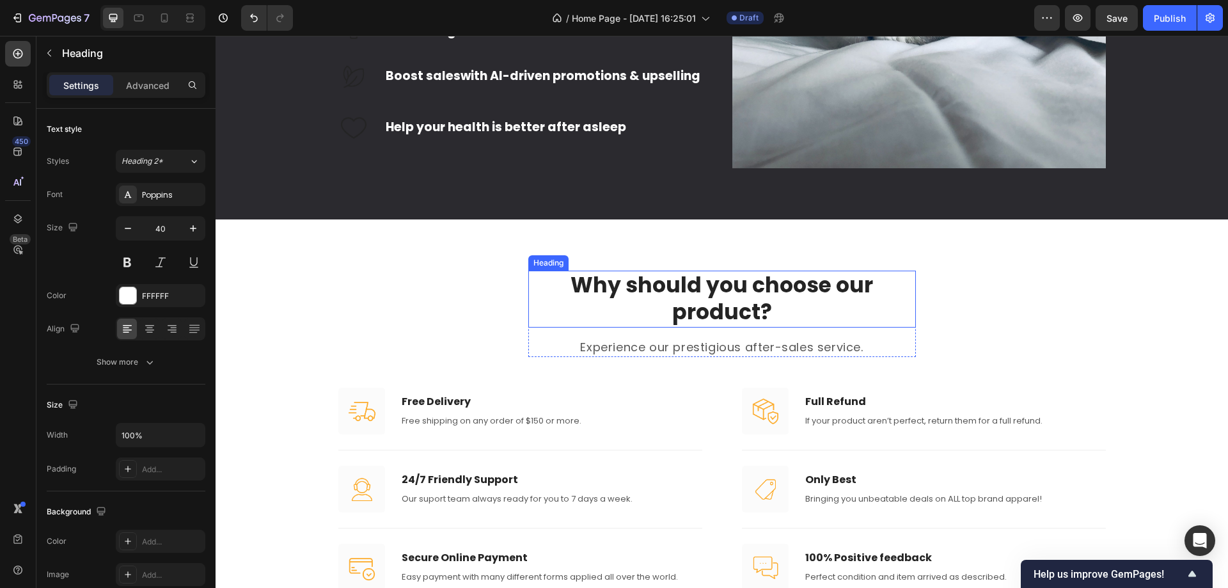
click at [700, 302] on p "Why should you choose our product?" at bounding box center [722, 299] width 385 height 55
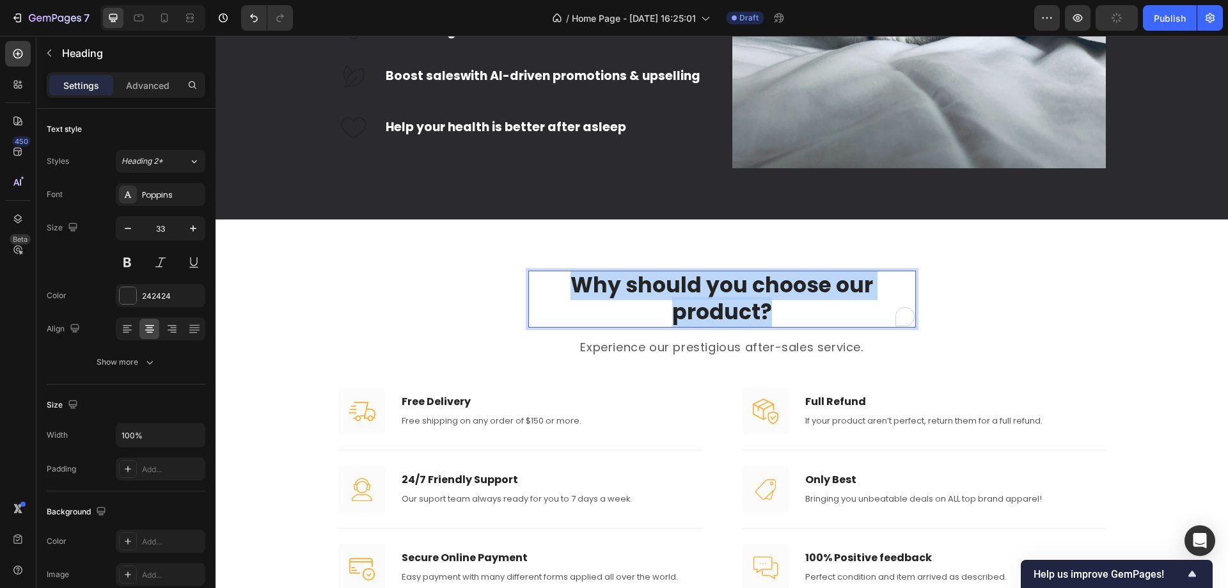
drag, startPoint x: 573, startPoint y: 283, endPoint x: 782, endPoint y: 319, distance: 212.3
click at [782, 319] on p "Why should you choose our product?" at bounding box center [722, 299] width 385 height 55
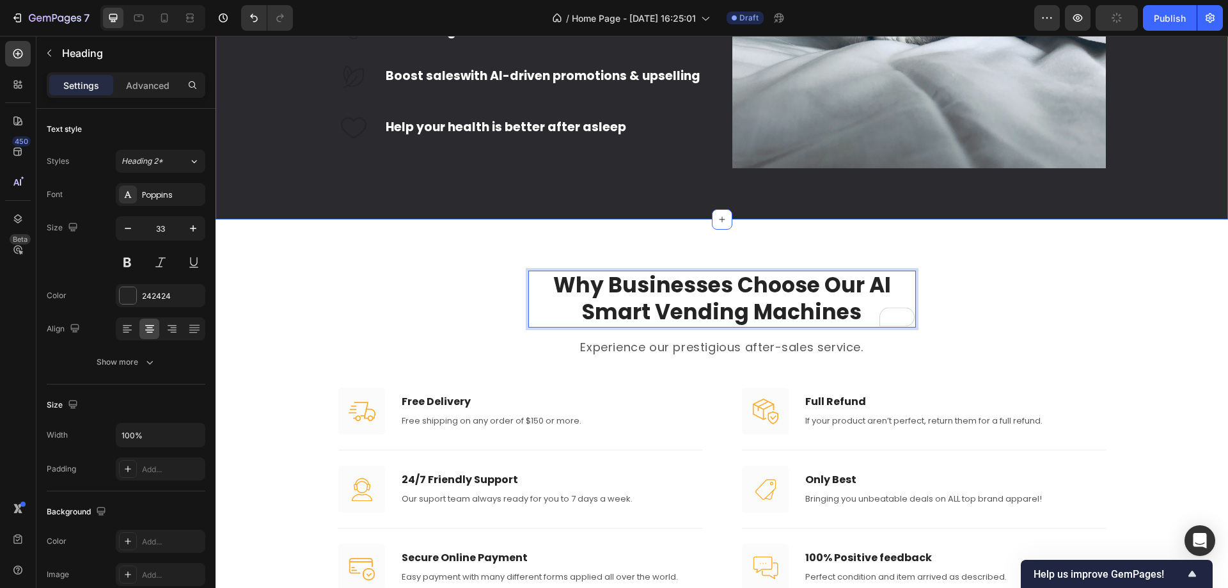
scroll to position [1461, 0]
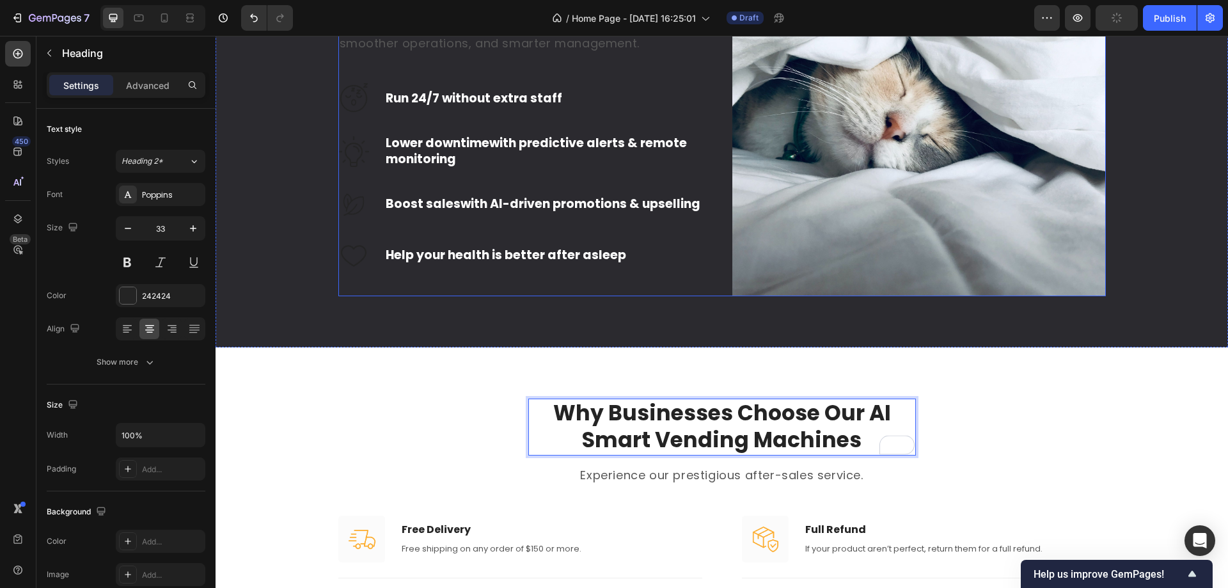
click at [522, 52] on p "Our AI smart vending machines are built to outperform traditional vending in ev…" at bounding box center [525, 27] width 371 height 49
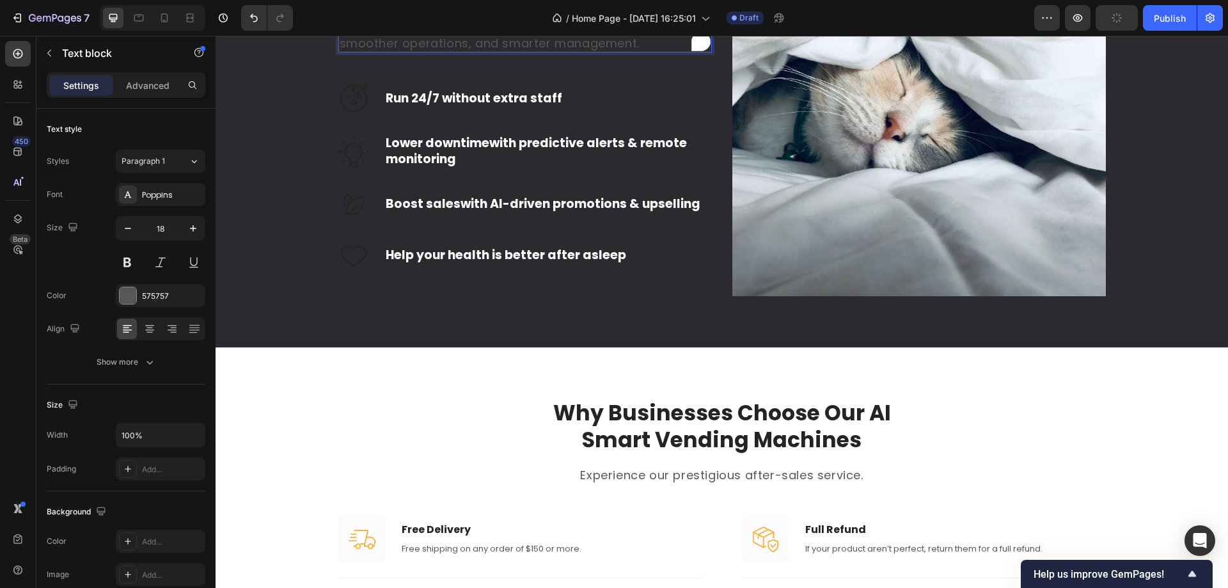
copy p "Our AI smart vending machines are built to outperform traditional vending in ev…"
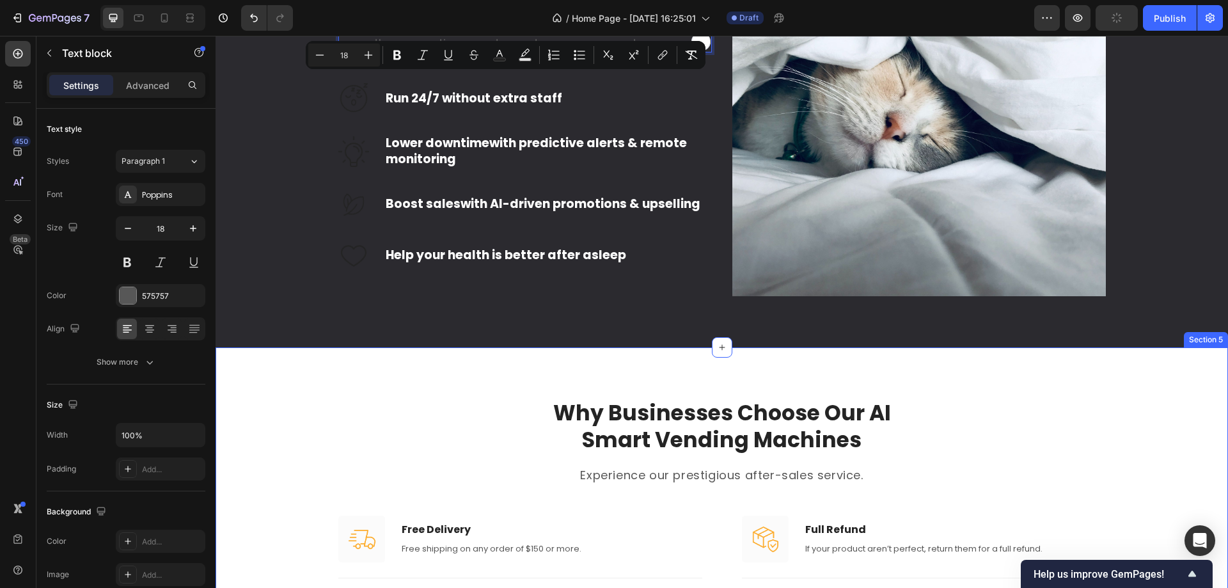
click at [714, 498] on div "Why Businesses Choose Our AI Smart Vending Machines Heading Experience our pres…" at bounding box center [722, 559] width 994 height 320
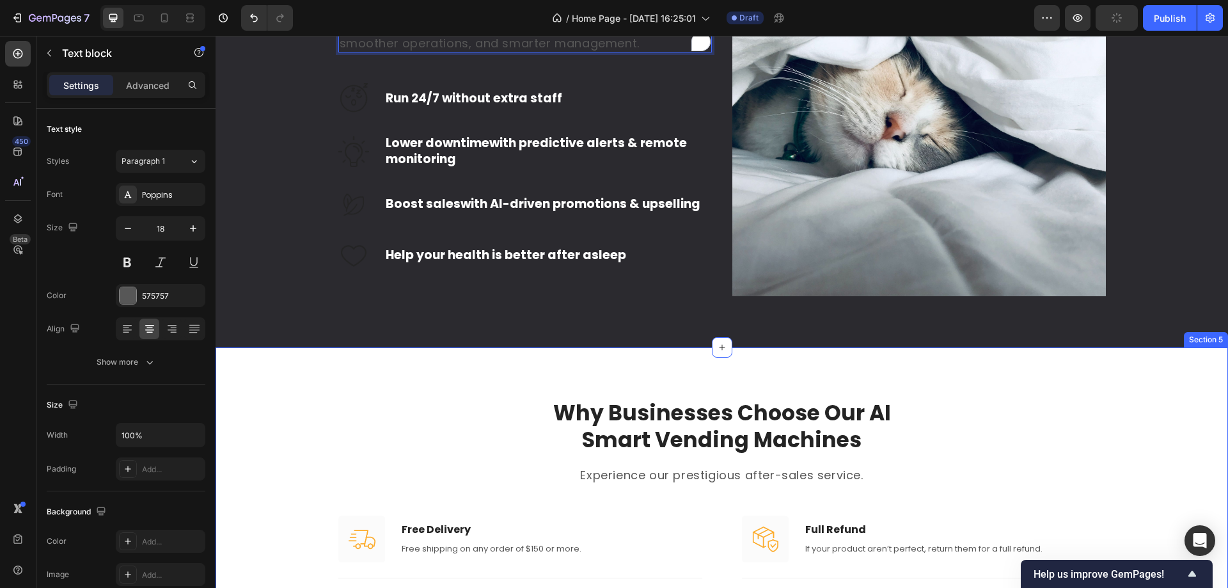
click at [714, 483] on p "Experience our prestigious after-sales service." at bounding box center [722, 475] width 385 height 16
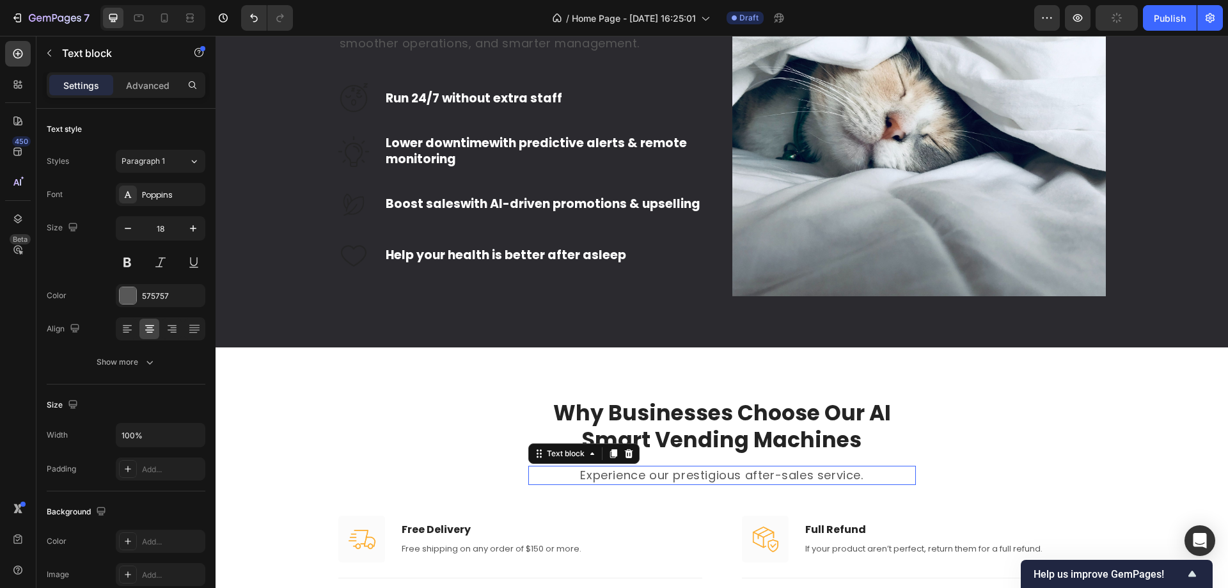
click at [713, 483] on p "Experience our prestigious after-sales service." at bounding box center [722, 475] width 385 height 16
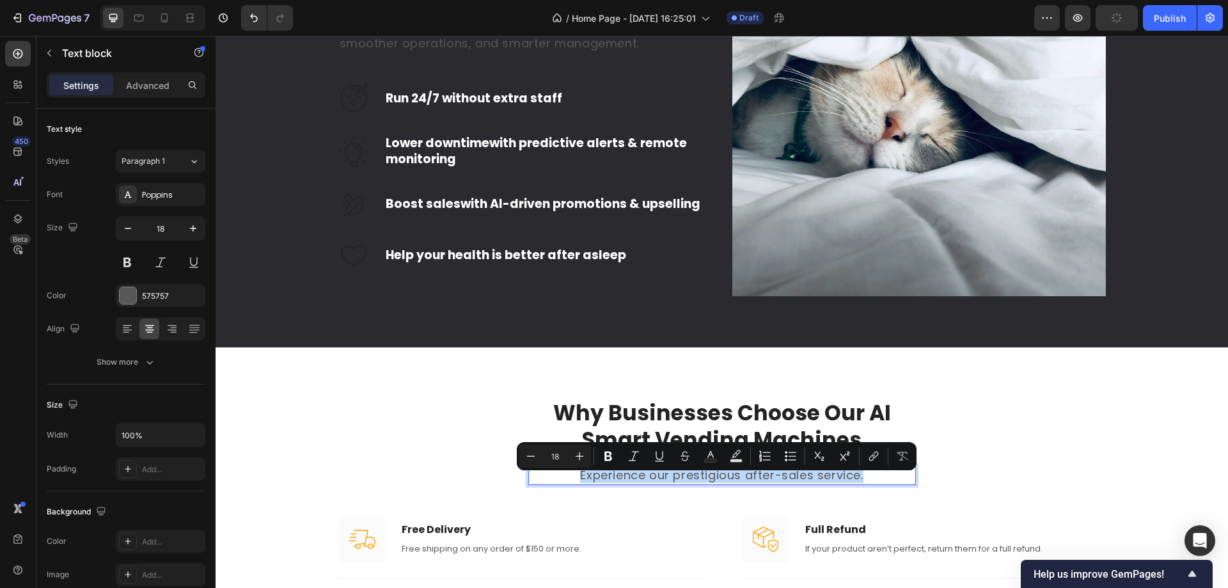
drag, startPoint x: 713, startPoint y: 480, endPoint x: 636, endPoint y: 488, distance: 77.9
click at [636, 483] on p "Experience our prestigious after-sales service." at bounding box center [722, 475] width 385 height 16
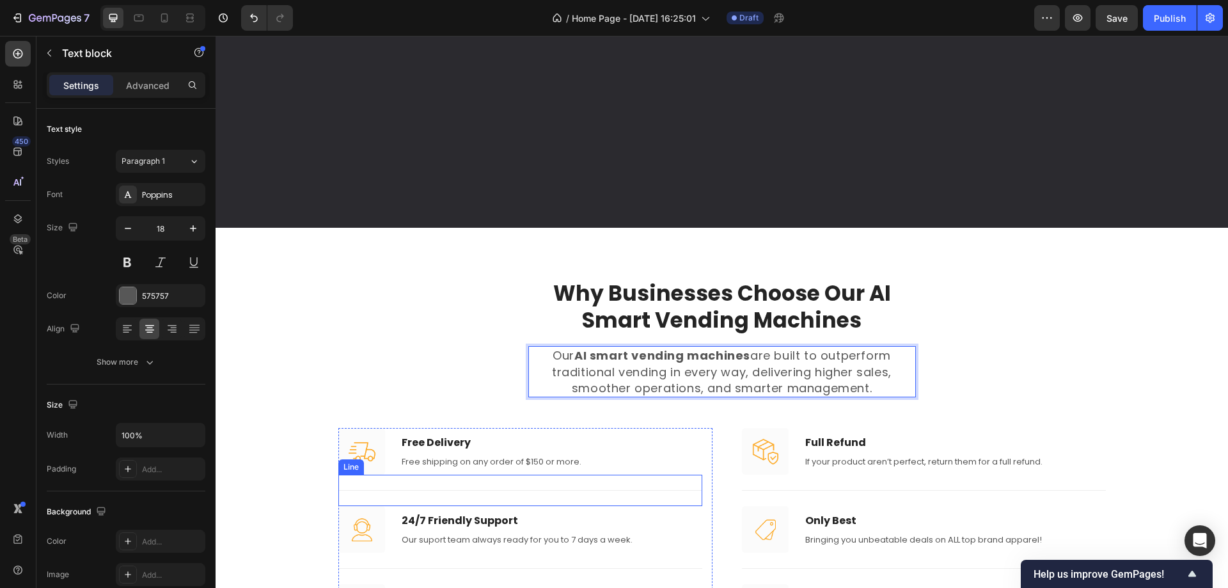
scroll to position [1781, 0]
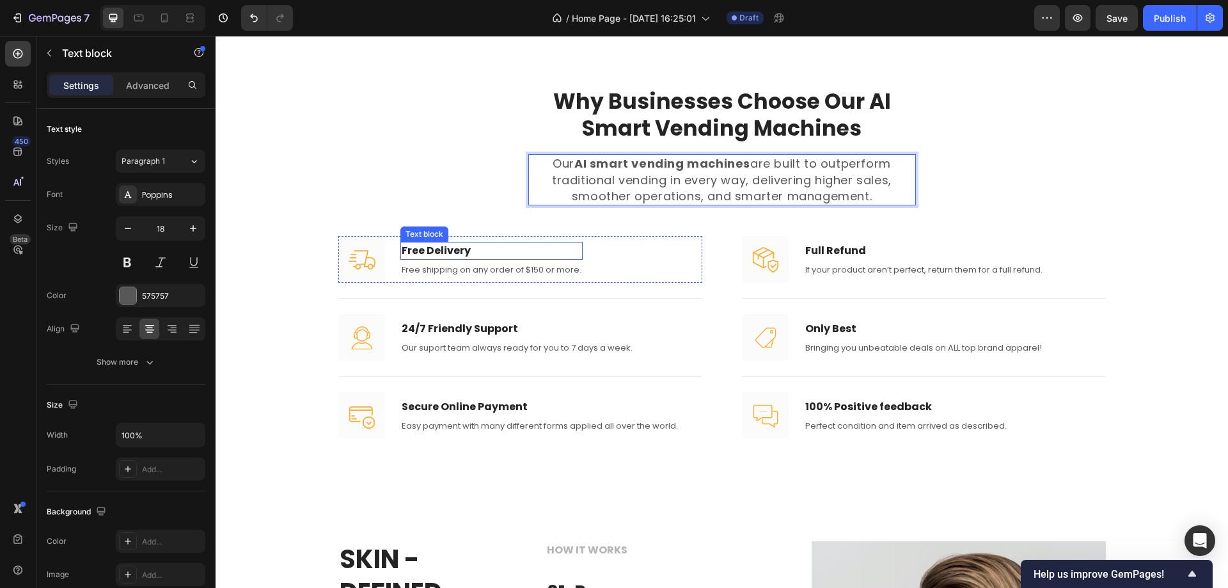
click at [453, 244] on p "Free Delivery" at bounding box center [492, 250] width 180 height 15
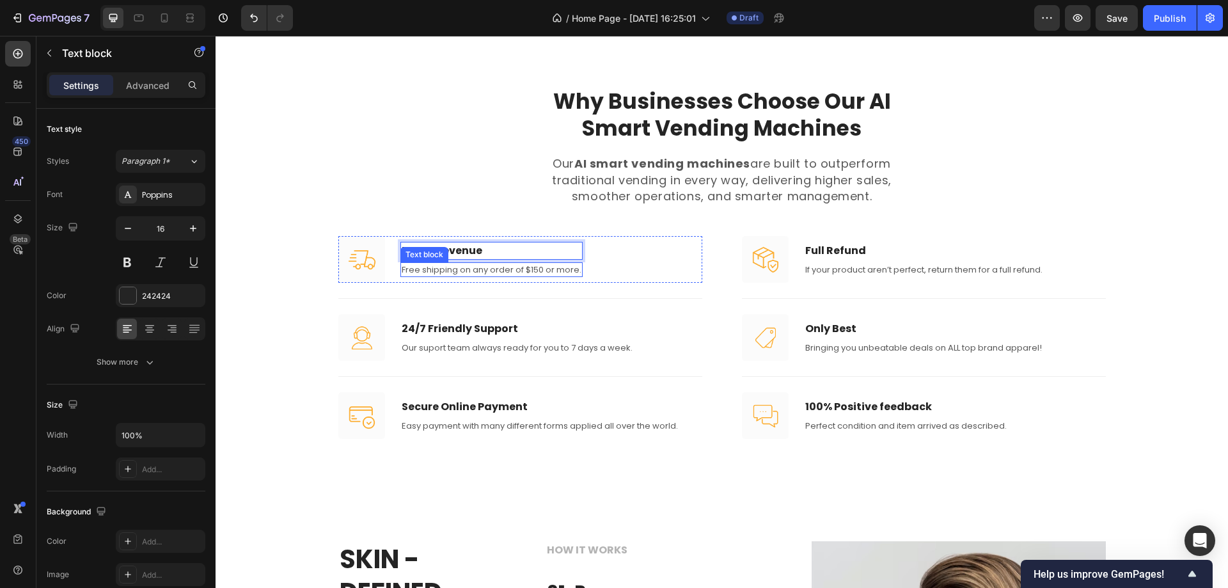
click at [497, 270] on p "Free shipping on any order of $150 or more." at bounding box center [492, 270] width 180 height 13
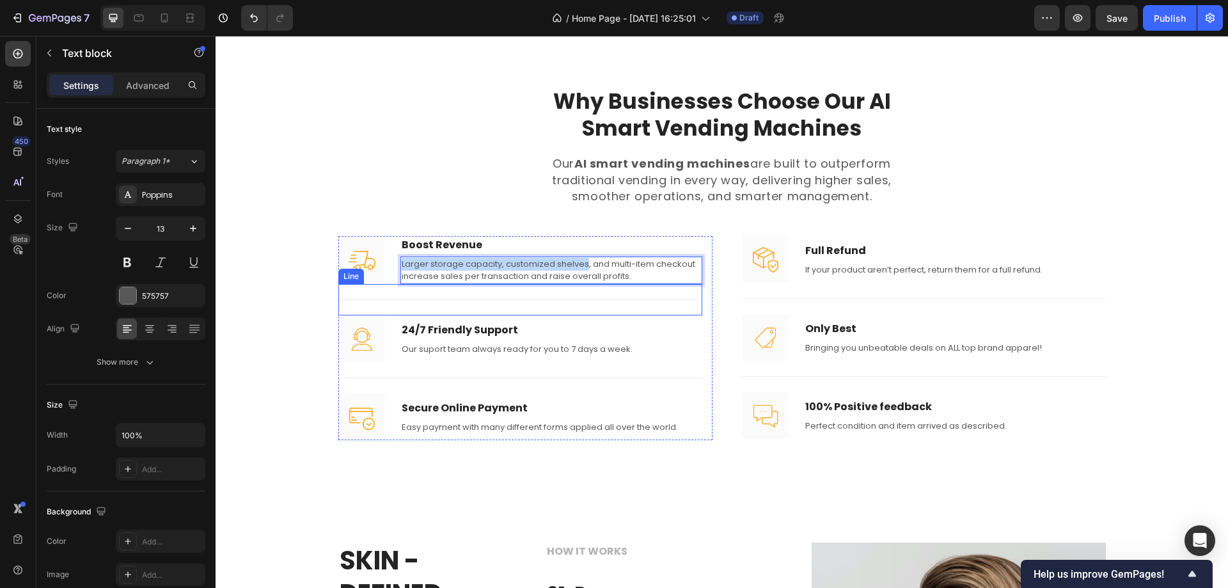
scroll to position [1776, 0]
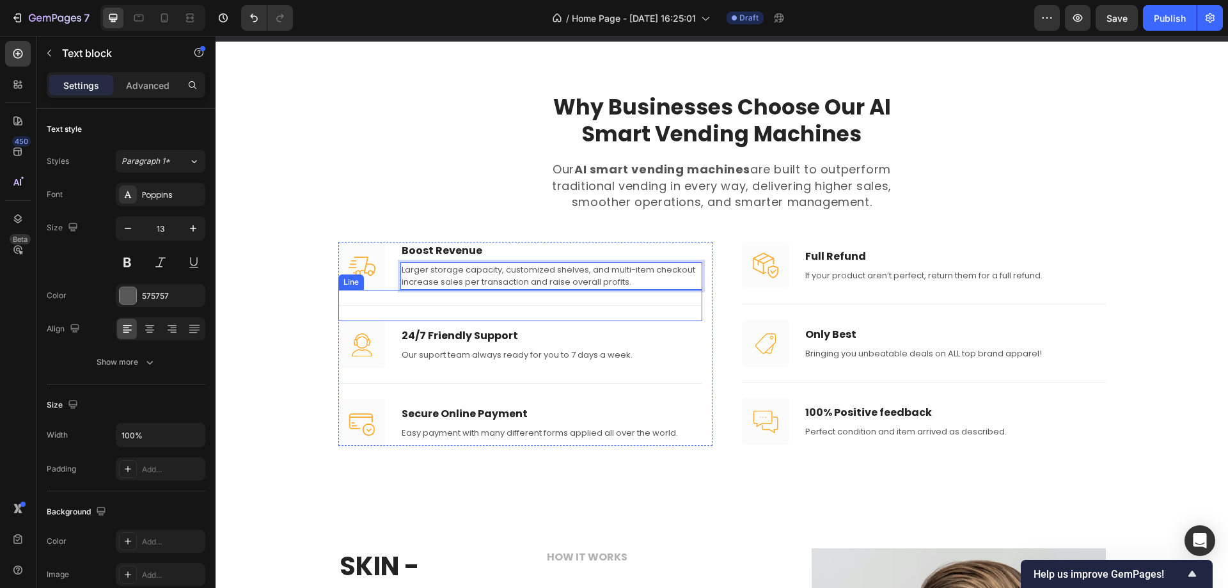
click at [623, 313] on div "Title Line" at bounding box center [520, 305] width 364 height 31
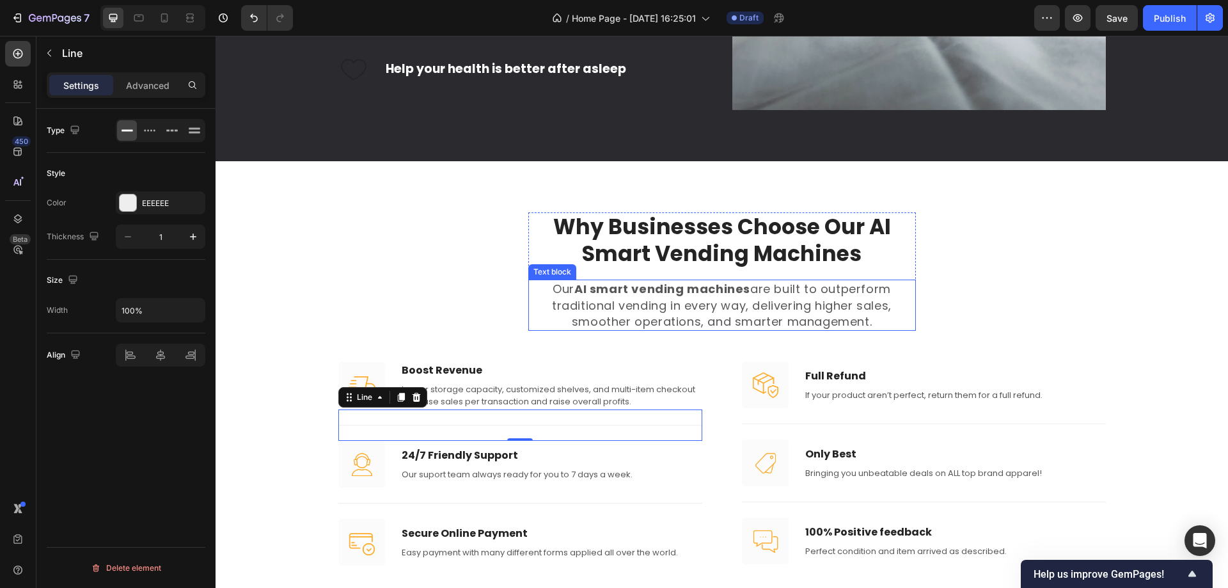
scroll to position [1456, 0]
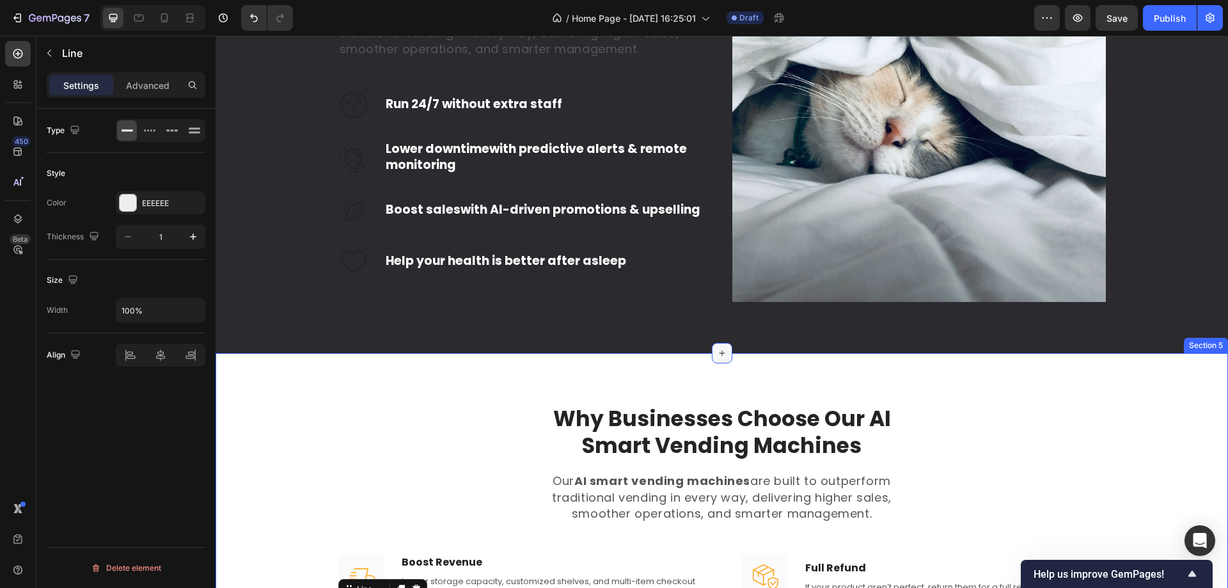
click at [719, 358] on icon at bounding box center [722, 353] width 10 height 10
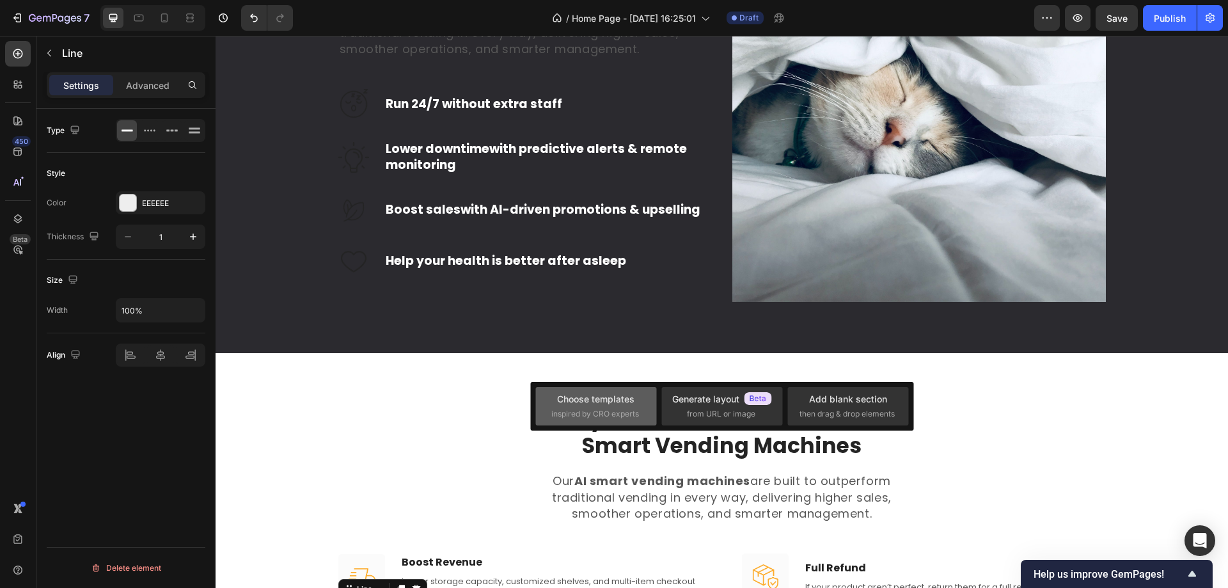
click at [630, 399] on div "Choose templates" at bounding box center [595, 398] width 77 height 13
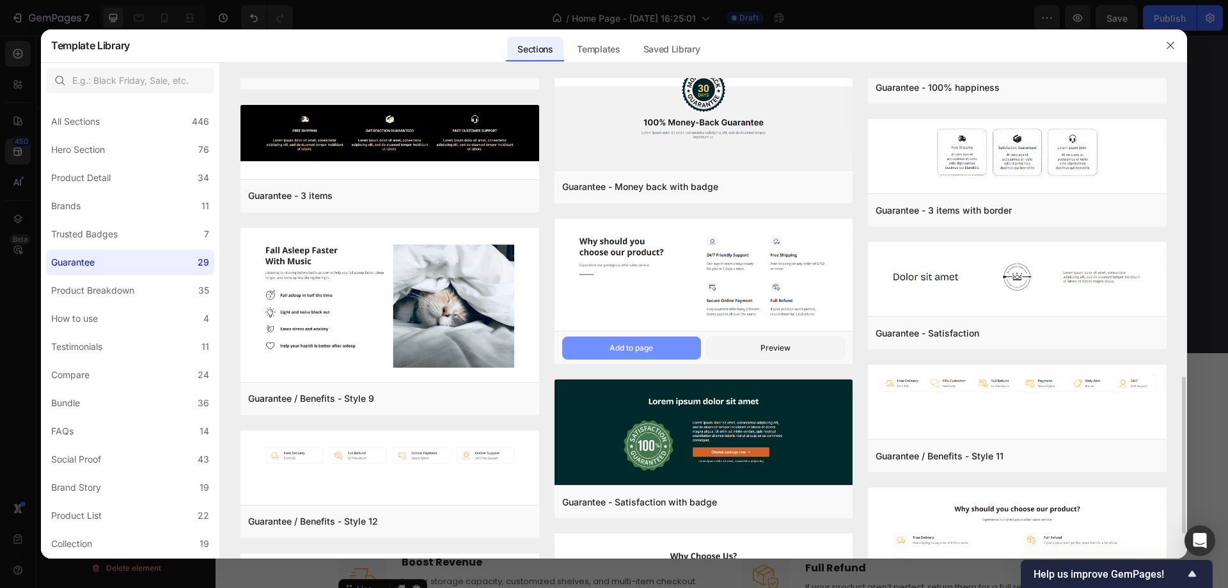
scroll to position [844, 0]
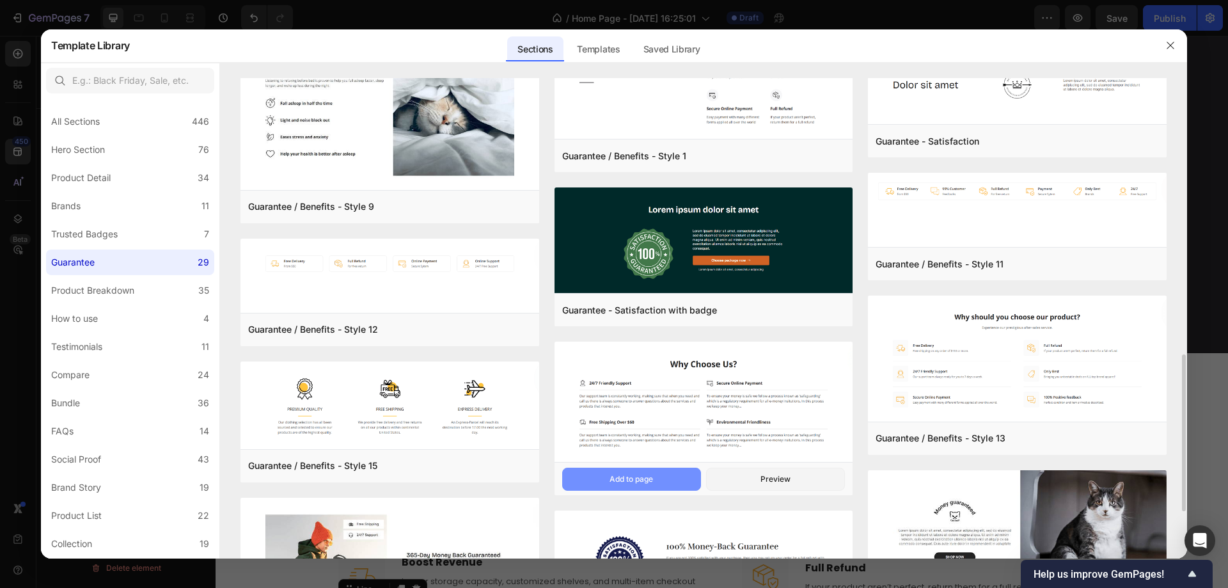
click at [657, 471] on button "Add to page" at bounding box center [631, 479] width 139 height 23
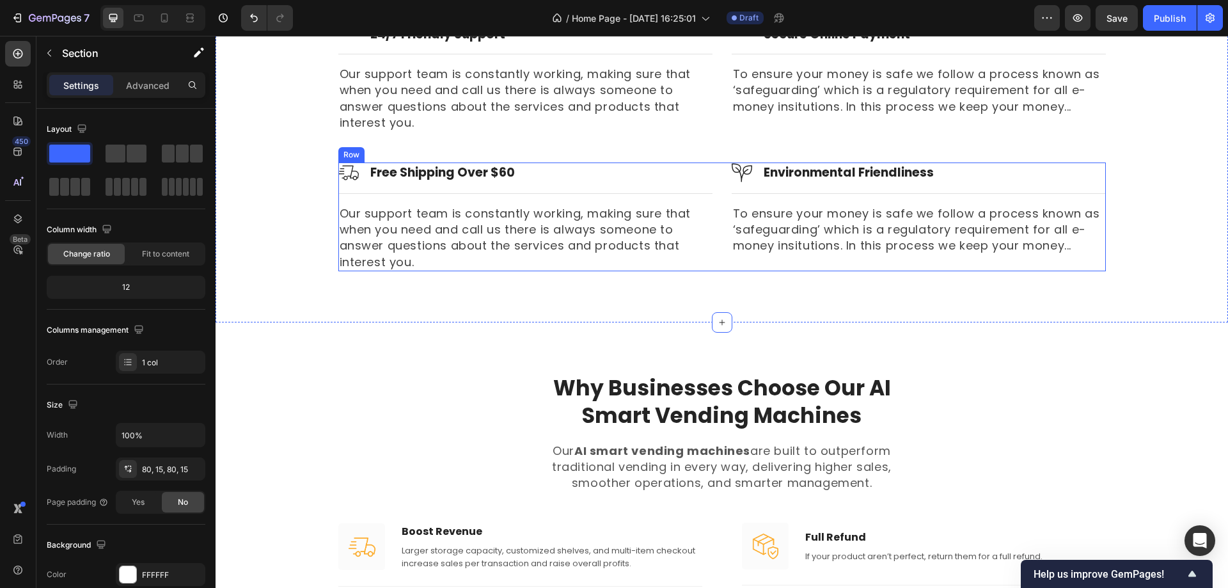
scroll to position [1973, 0]
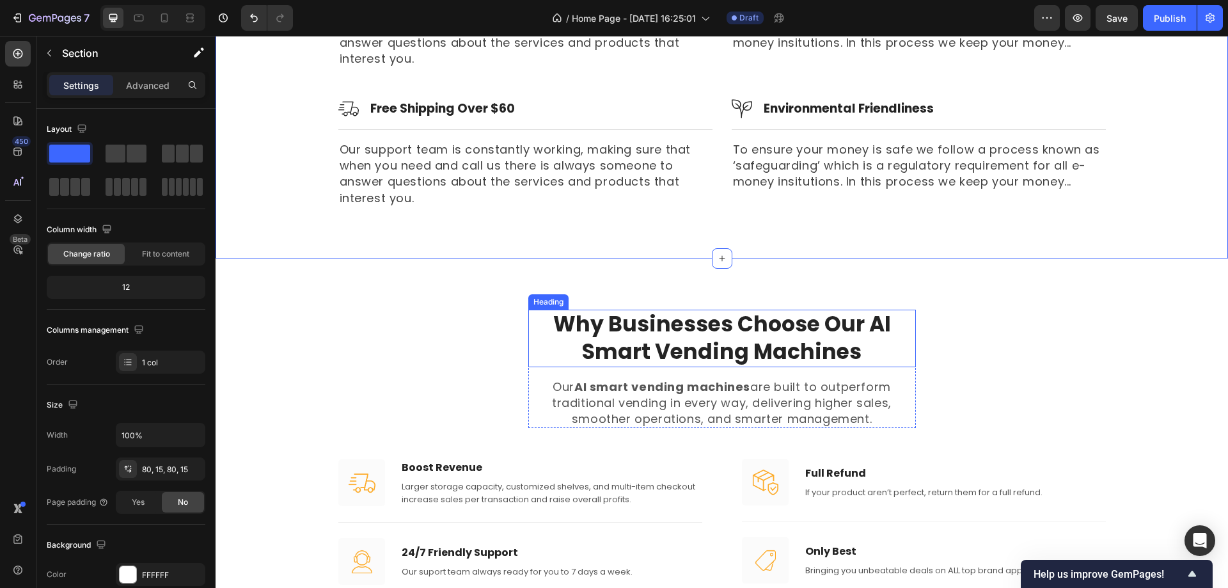
click at [727, 344] on h2 "Why Businesses Choose Our AI Smart Vending Machines" at bounding box center [723, 339] width 388 height 58
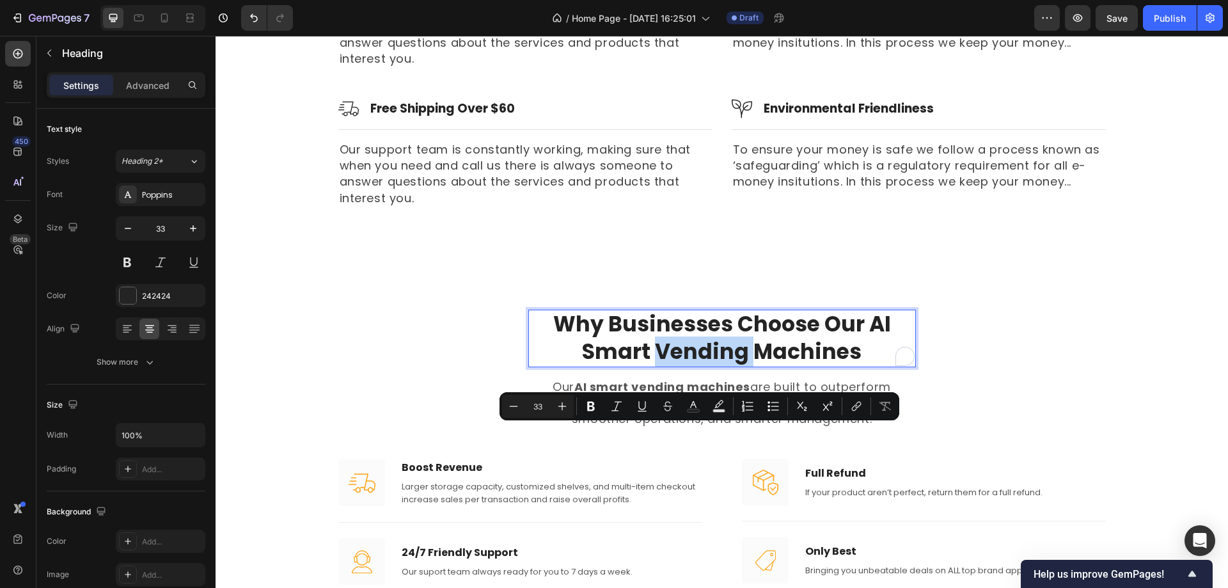
scroll to position [1781, 0]
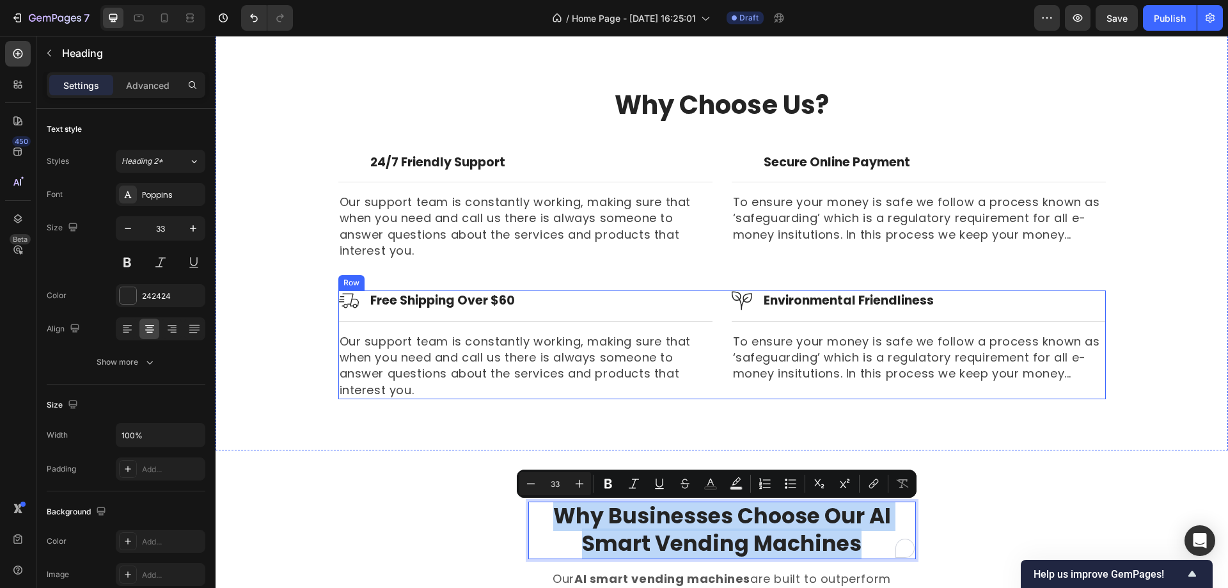
copy p "Why Businesses Choose Our AI Smart Vending Machines"
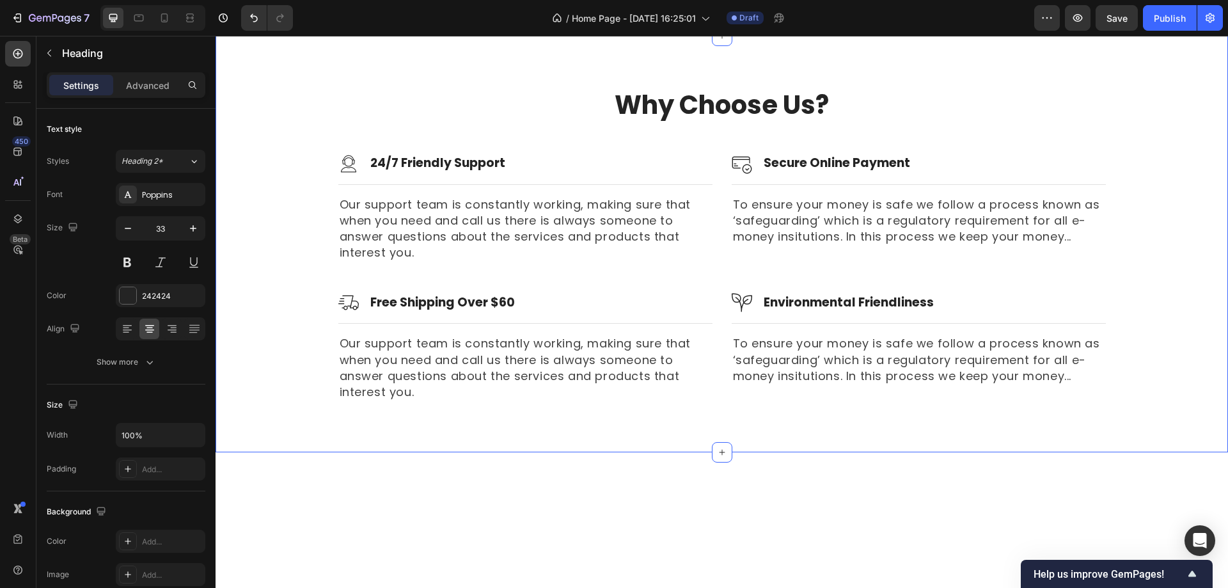
type input "16"
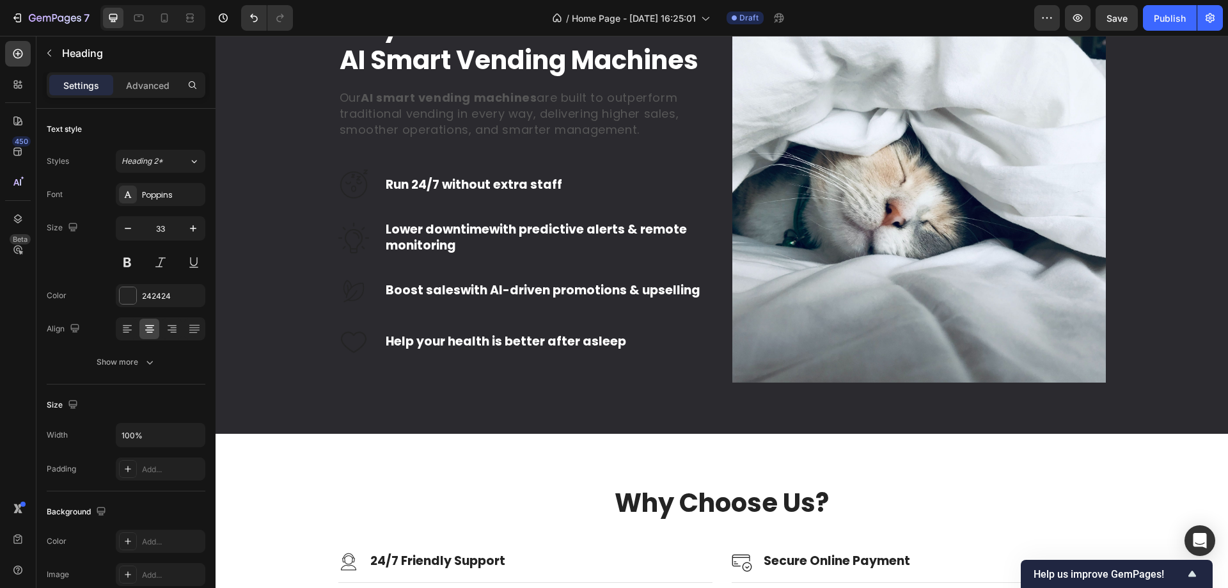
scroll to position [1269, 0]
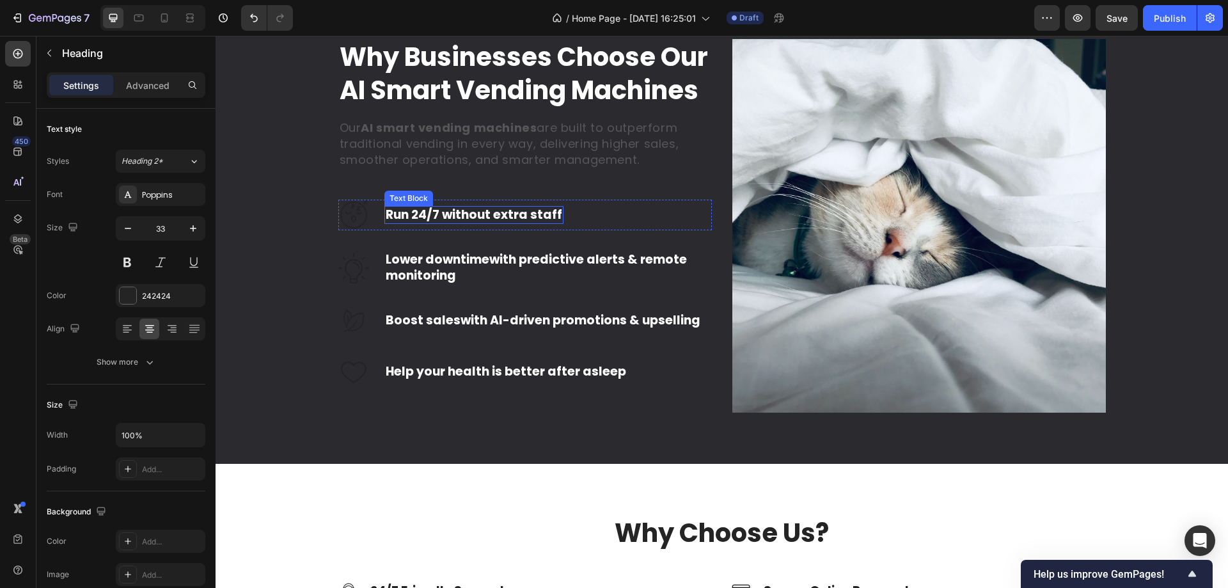
click at [479, 223] on p "Run 24/7 without extra staff" at bounding box center [474, 215] width 177 height 16
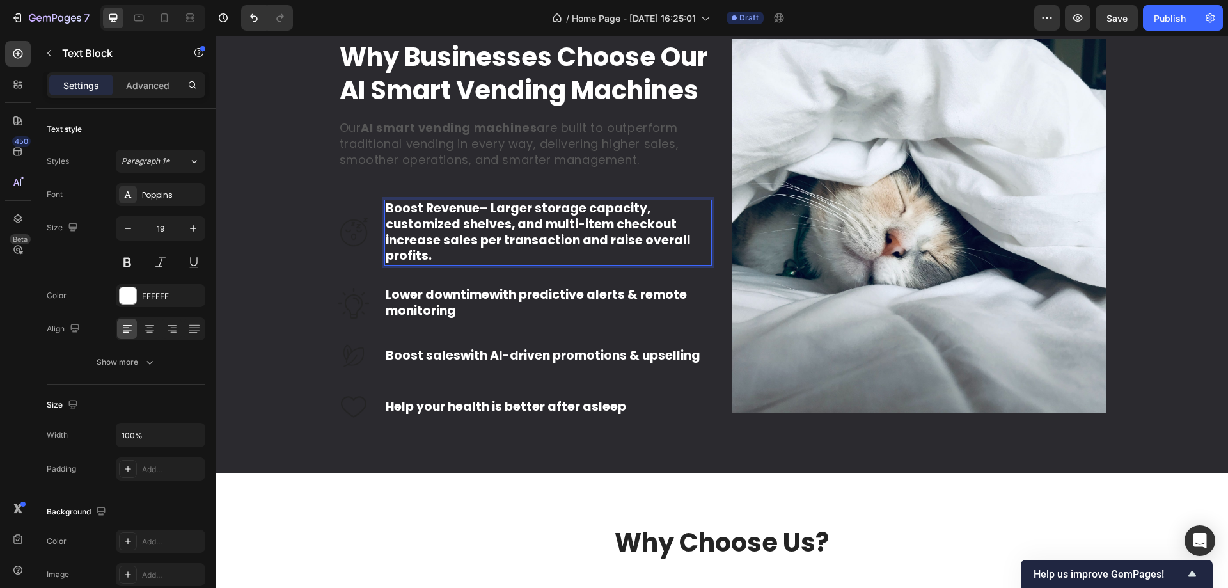
scroll to position [1263, 0]
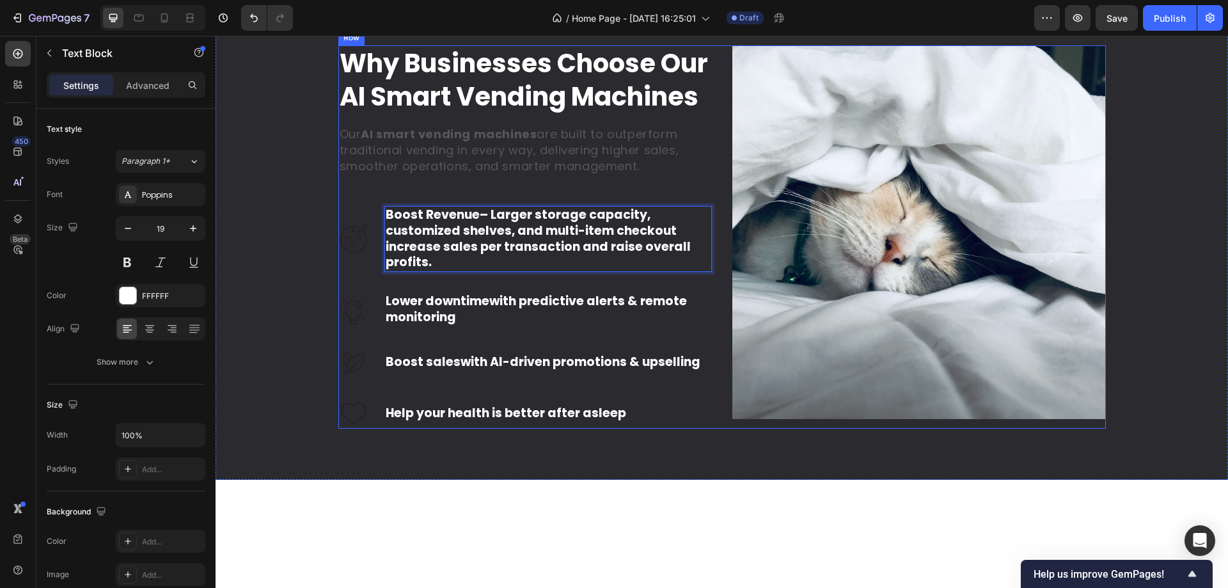
click at [614, 297] on div "Why Businesses Choose Our AI Smart Vending Machines Heading Our AI smart vendin…" at bounding box center [525, 237] width 374 height 384
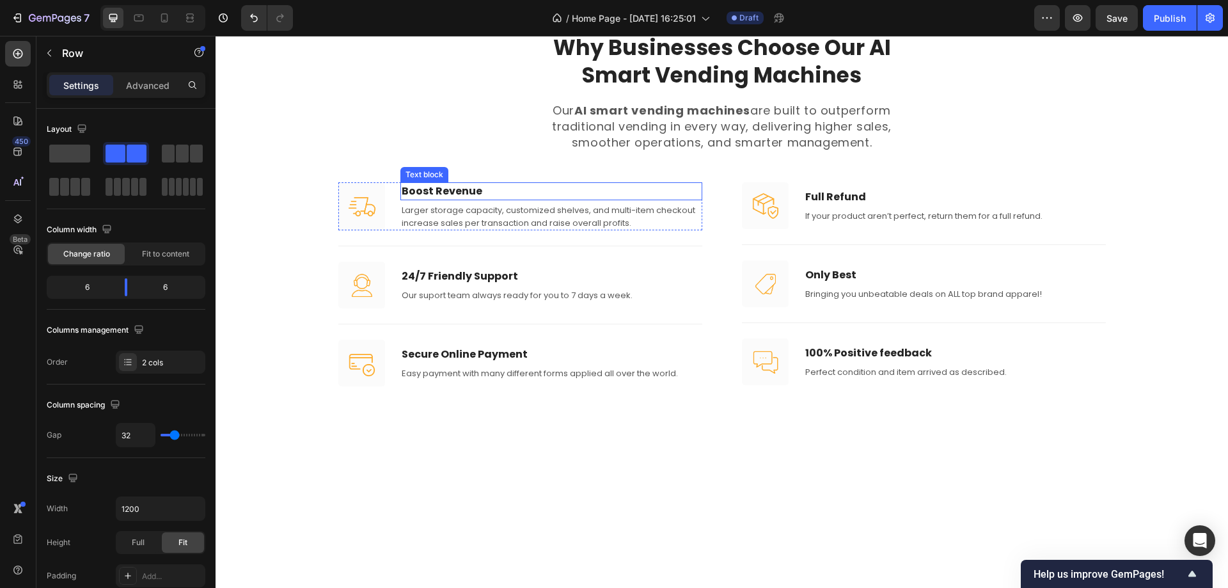
scroll to position [1839, 0]
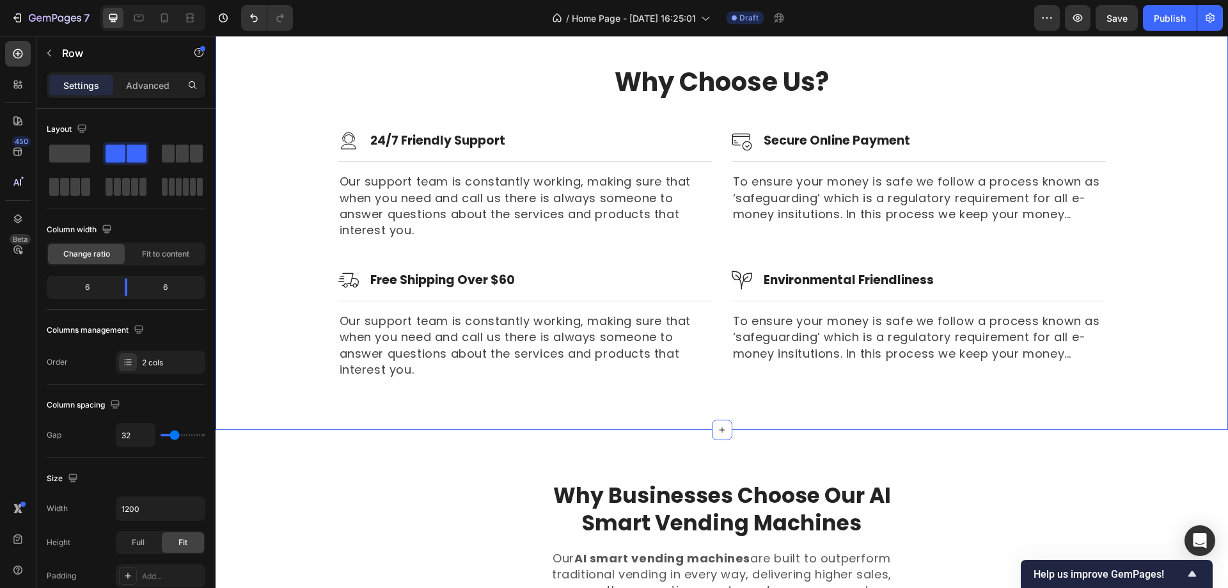
click at [578, 384] on div "Why Choose Us? Heading Row Image 24/7 Friendly Support Heading Row Title Line O…" at bounding box center [722, 221] width 1013 height 417
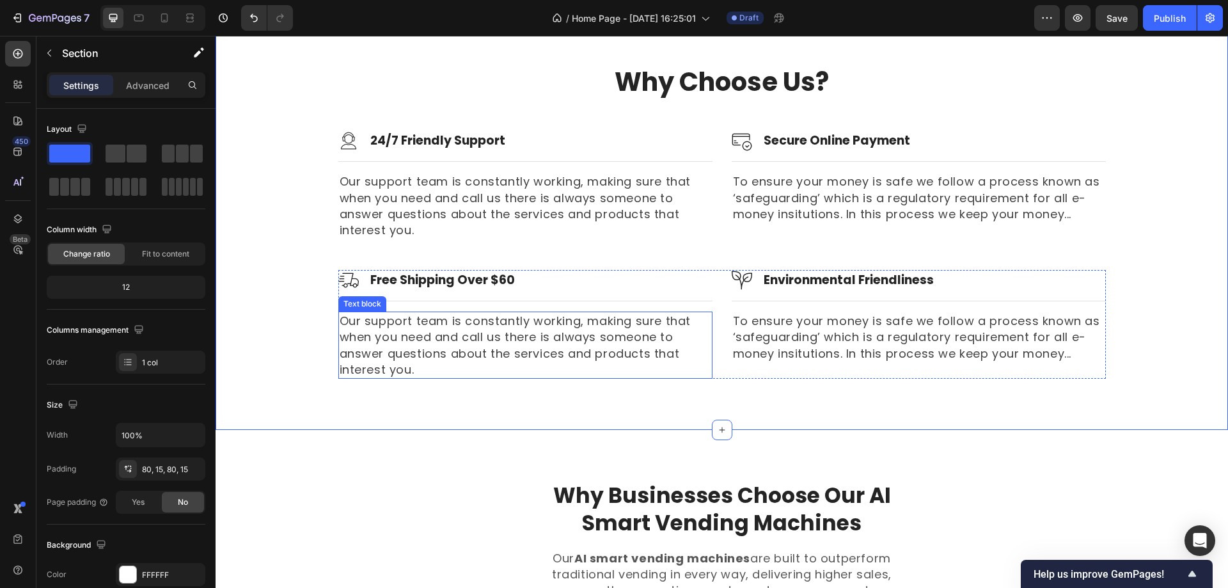
click at [564, 351] on p "Our support team is constantly working, making sure that when you need and call…" at bounding box center [526, 345] width 372 height 65
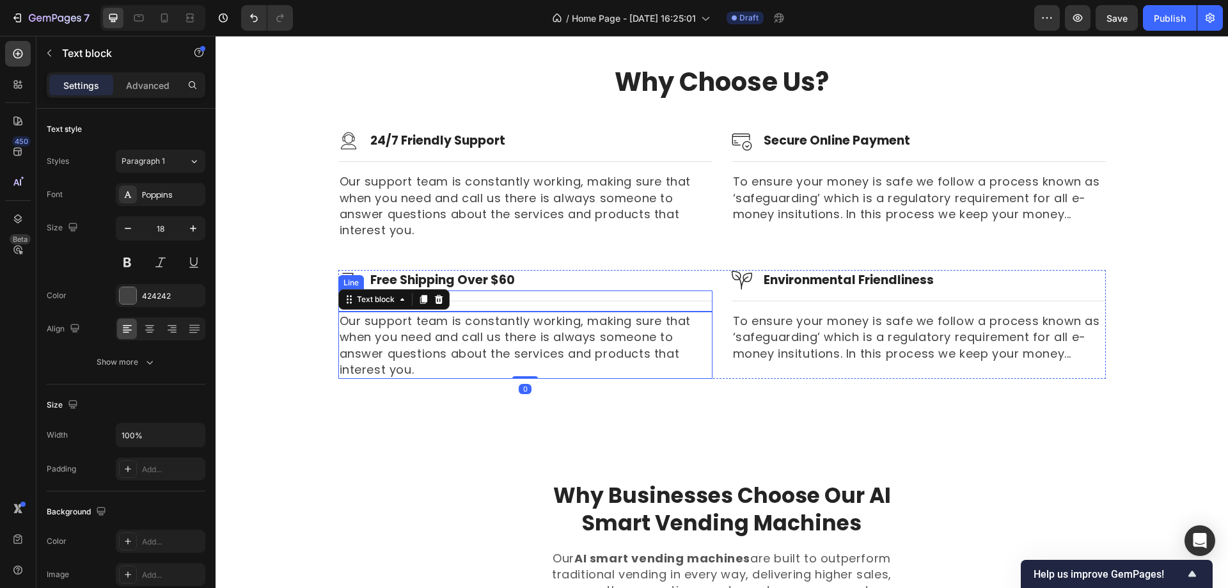
click at [662, 282] on div "Image Free Shipping Over $60 Heading Row" at bounding box center [525, 280] width 374 height 20
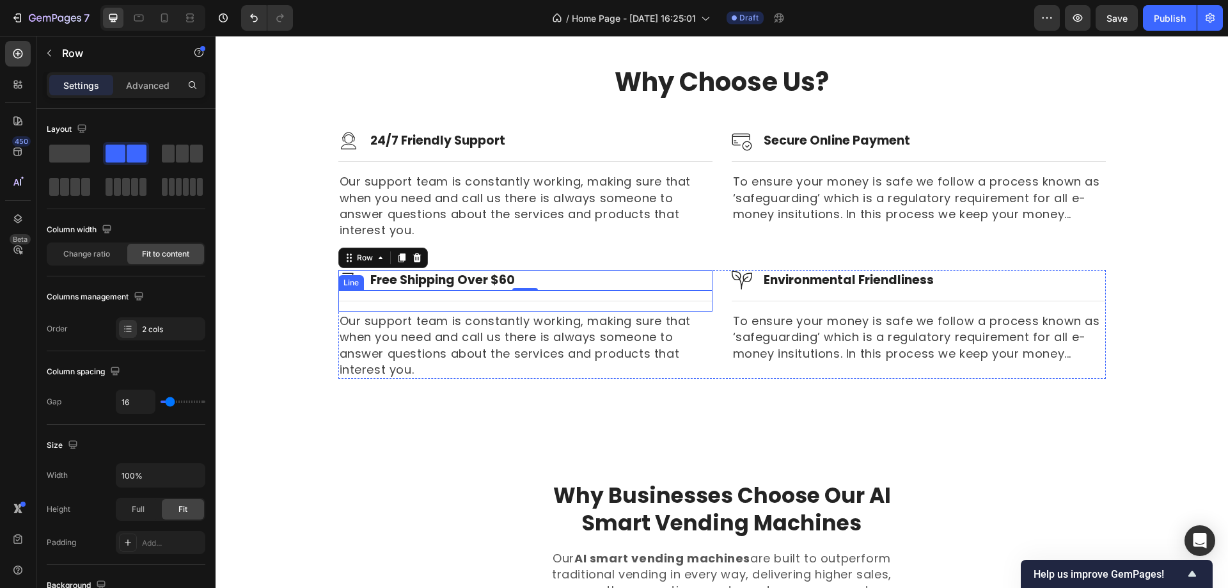
click at [699, 300] on div "Title Line" at bounding box center [525, 300] width 374 height 21
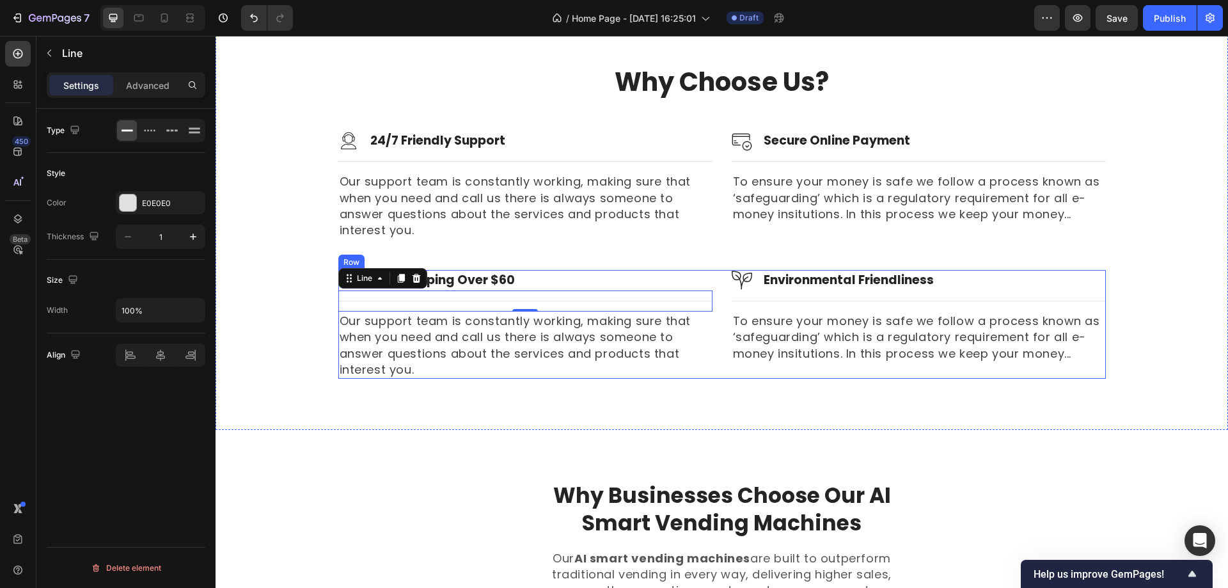
click at [710, 299] on div "Image Free Shipping Over $60 Heading Row Title Line 0 Our support team is const…" at bounding box center [722, 324] width 768 height 109
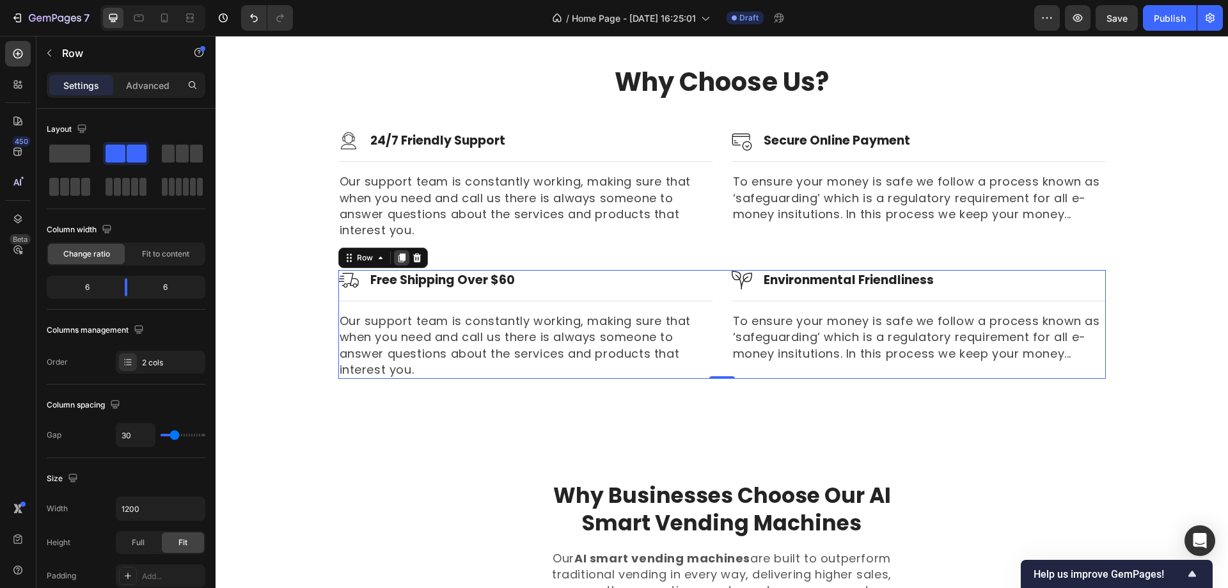
click at [399, 257] on icon at bounding box center [401, 257] width 7 height 9
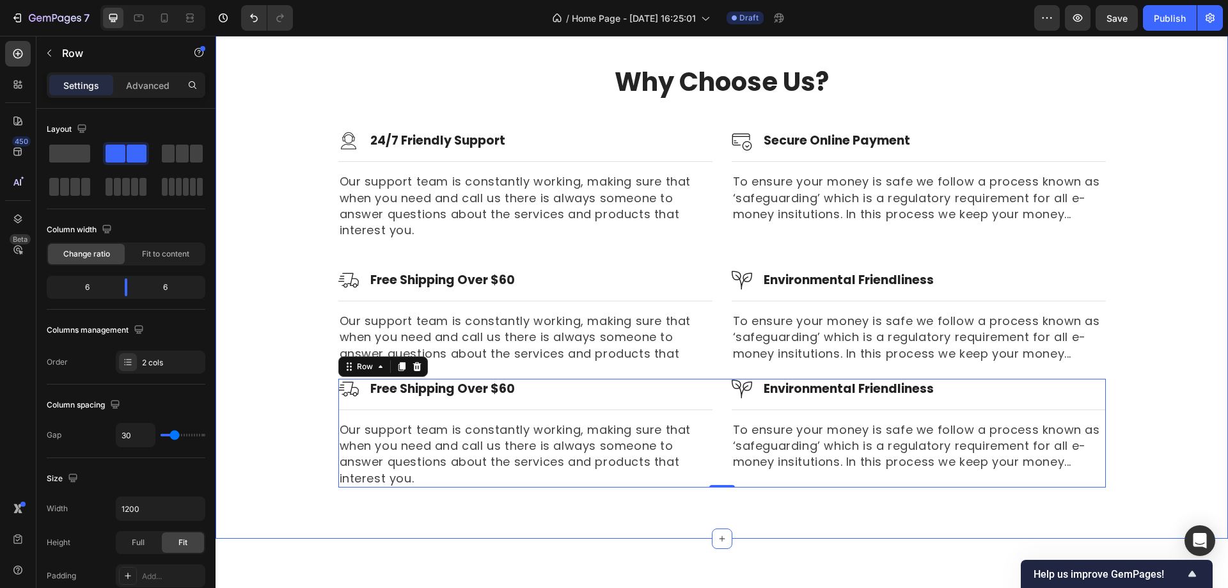
click at [1182, 313] on div "Why Choose Us? Heading Row Image 24/7 Friendly Support Heading Row Title Line O…" at bounding box center [722, 275] width 994 height 423
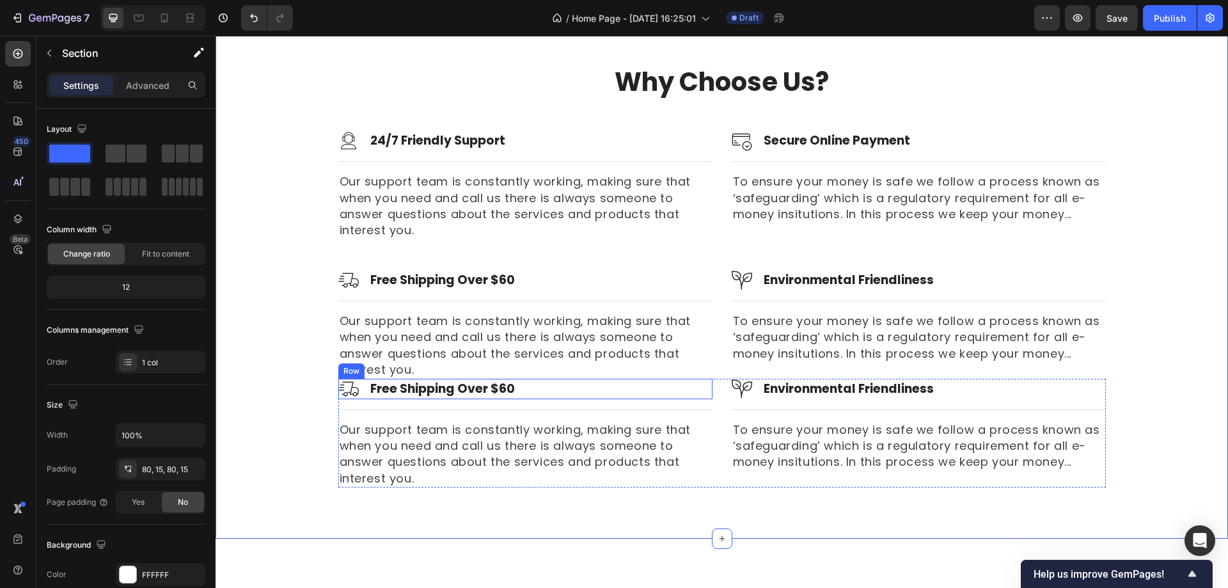
click at [614, 395] on div "Image Free Shipping Over $60 Heading Row" at bounding box center [525, 389] width 374 height 20
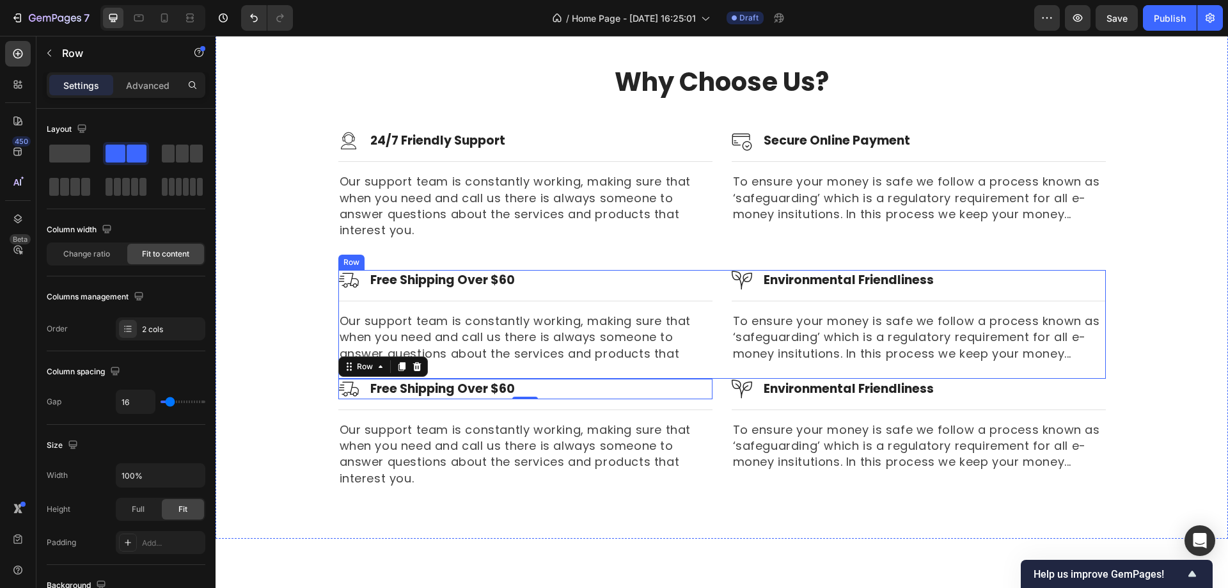
click at [708, 365] on div "Image Free Shipping Over $60 Heading Row Title Line Our support team is constan…" at bounding box center [722, 324] width 768 height 109
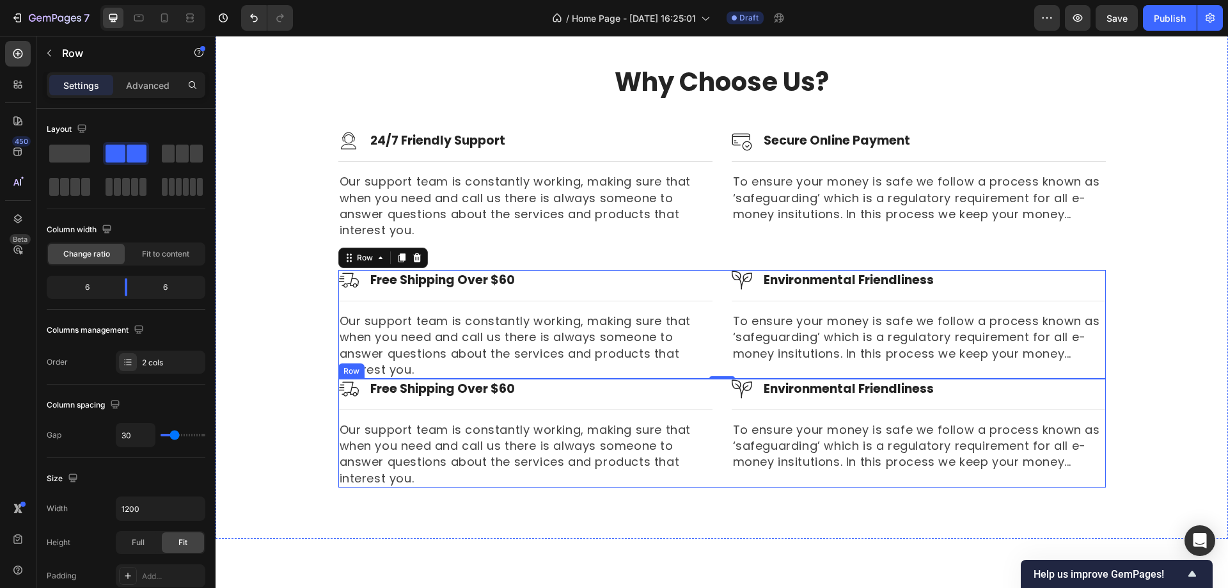
click at [710, 389] on div "Image Free Shipping Over $60 Heading Row Title Line Our support team is constan…" at bounding box center [722, 433] width 768 height 109
click at [717, 369] on div "Image Free Shipping Over $60 Heading Row Title Line Our support team is constan…" at bounding box center [722, 324] width 768 height 109
click at [716, 401] on div "Image Free Shipping Over $60 Heading Row Title Line Our support team is constan…" at bounding box center [722, 433] width 768 height 109
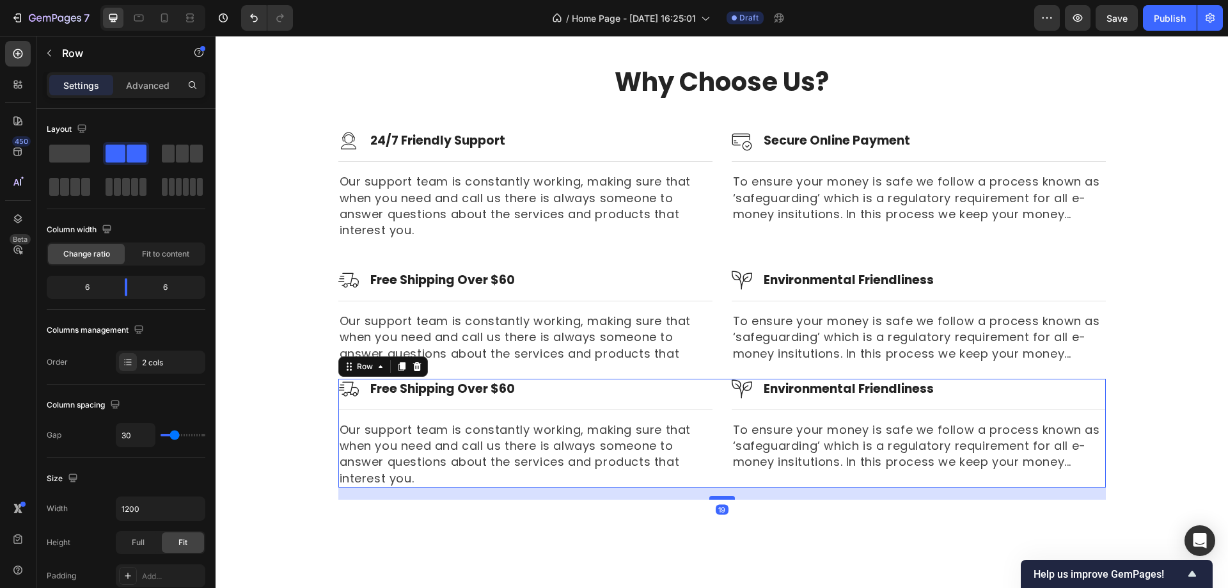
drag, startPoint x: 717, startPoint y: 484, endPoint x: 717, endPoint y: 497, distance: 12.2
click at [717, 497] on div at bounding box center [723, 498] width 26 height 4
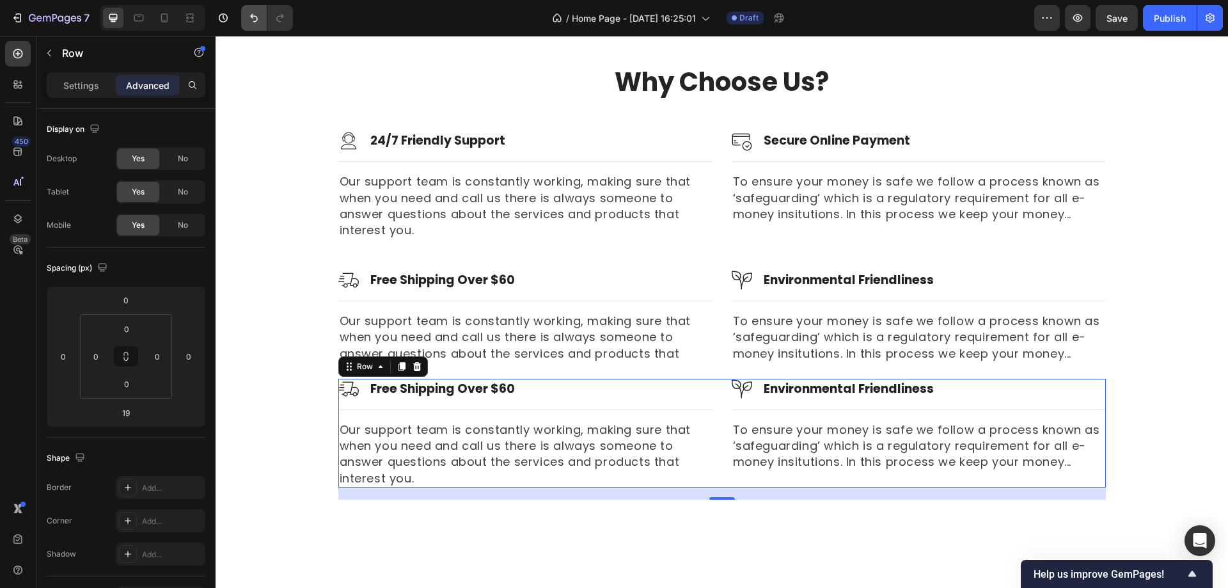
click at [251, 19] on icon "Undo/Redo" at bounding box center [254, 18] width 13 height 13
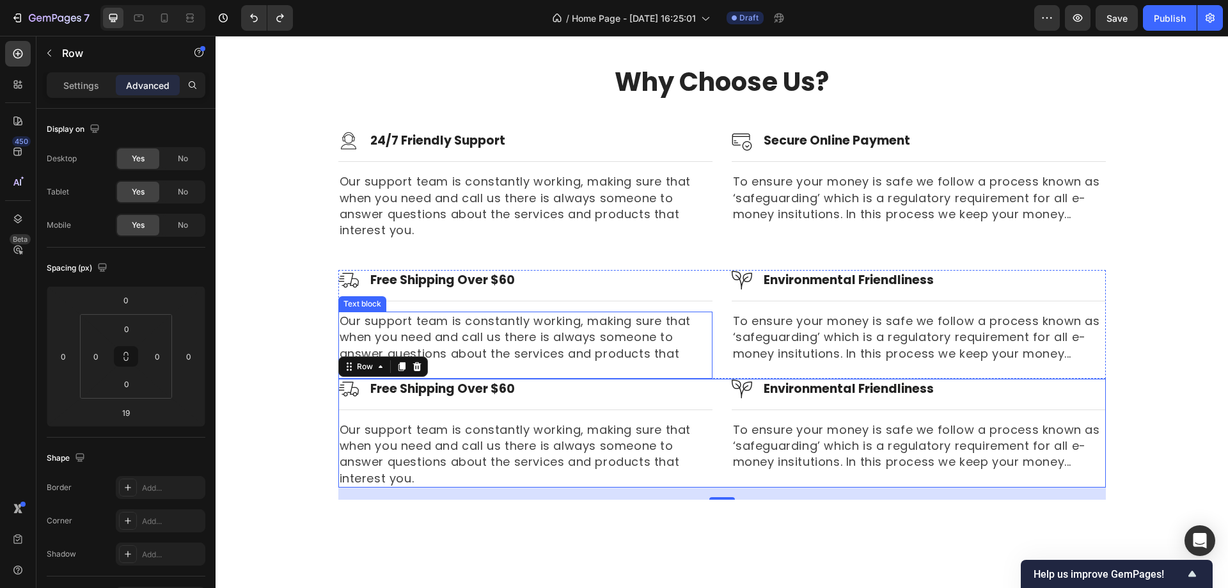
click at [711, 335] on div "Image Free Shipping Over $60 Heading Row Title Line Our support team is constan…" at bounding box center [722, 324] width 768 height 109
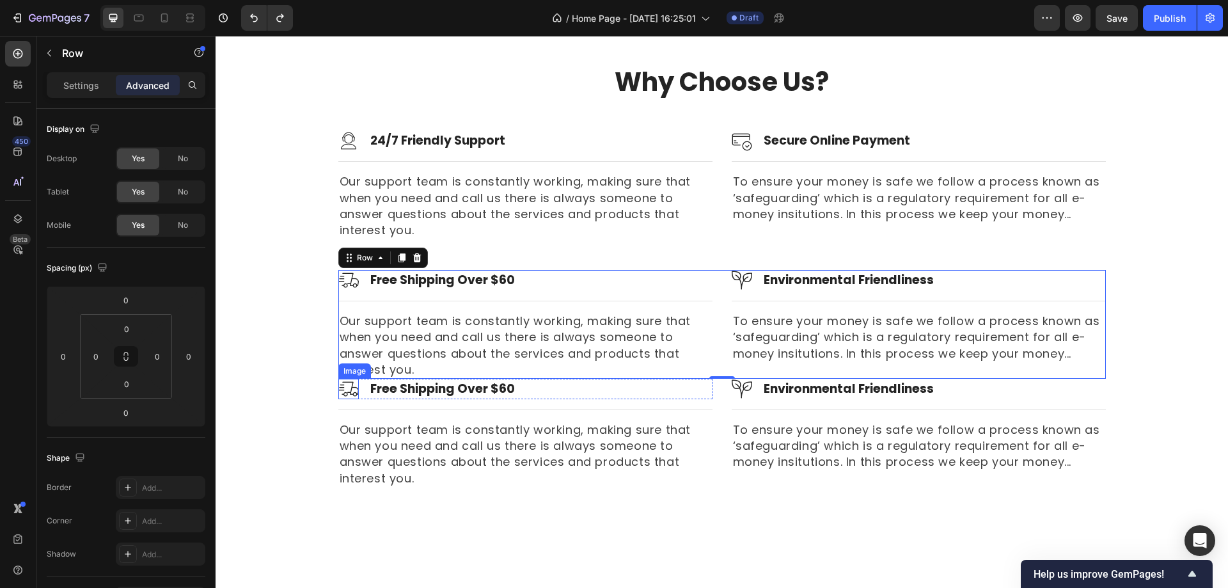
click at [348, 391] on img at bounding box center [348, 389] width 20 height 20
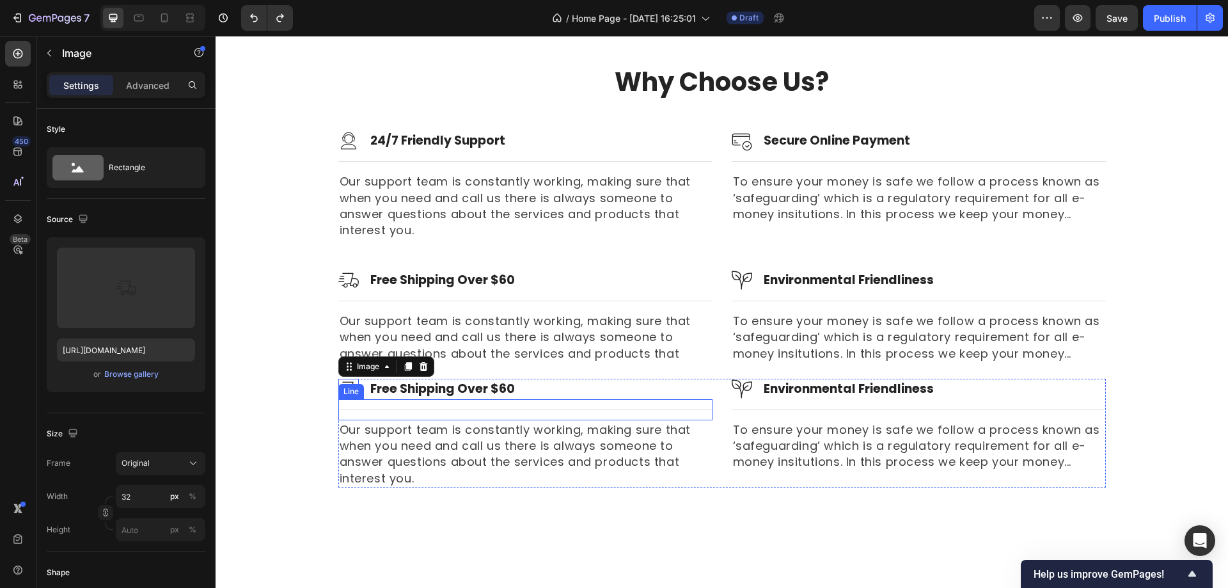
click at [382, 411] on div "Title Line" at bounding box center [525, 409] width 374 height 21
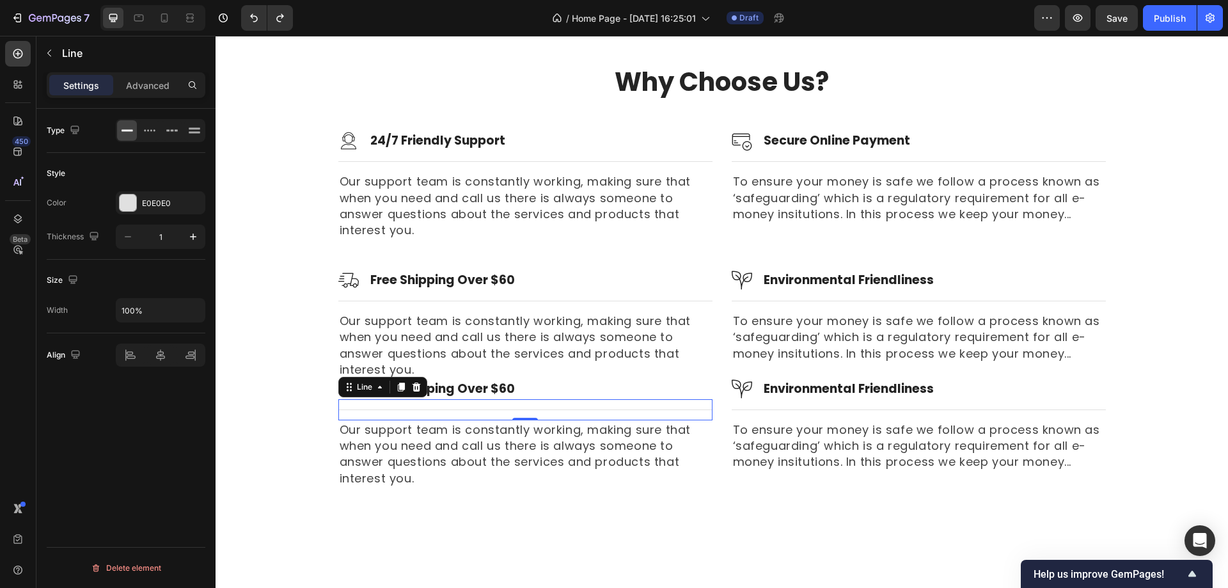
click at [572, 397] on div "Image Free Shipping Over $60 Heading Row" at bounding box center [525, 389] width 374 height 20
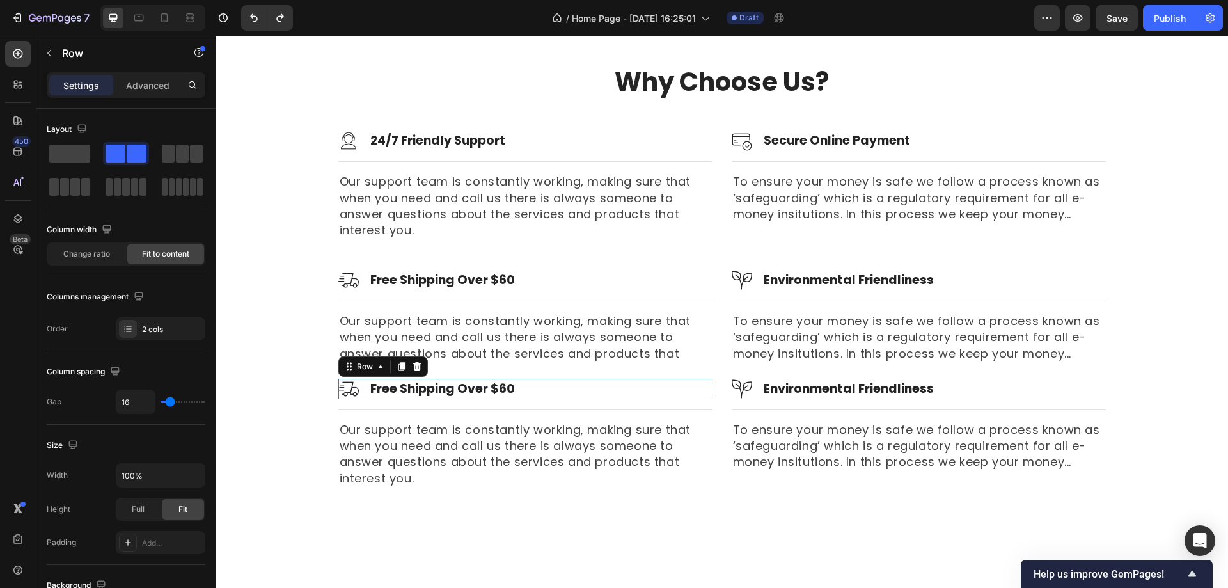
click at [573, 389] on div "Image Free Shipping Over $60 Heading Row 0" at bounding box center [525, 389] width 374 height 20
click at [712, 402] on div "Image Free Shipping Over $60 Heading Row 0 Title Line Our support team is const…" at bounding box center [722, 433] width 768 height 109
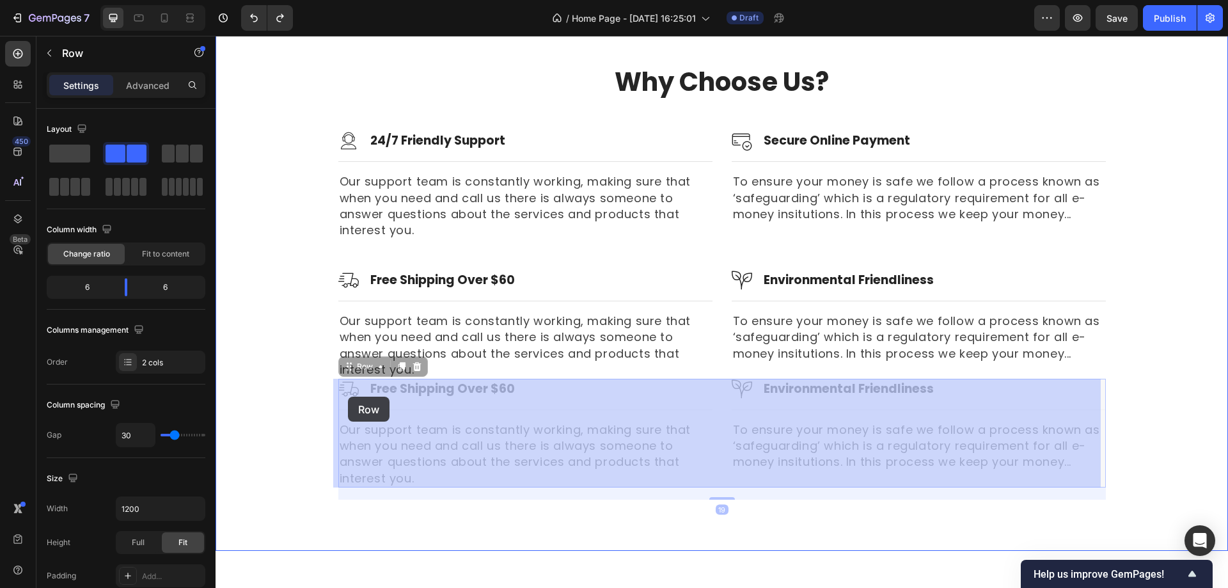
drag, startPoint x: 347, startPoint y: 367, endPoint x: 347, endPoint y: 387, distance: 20.5
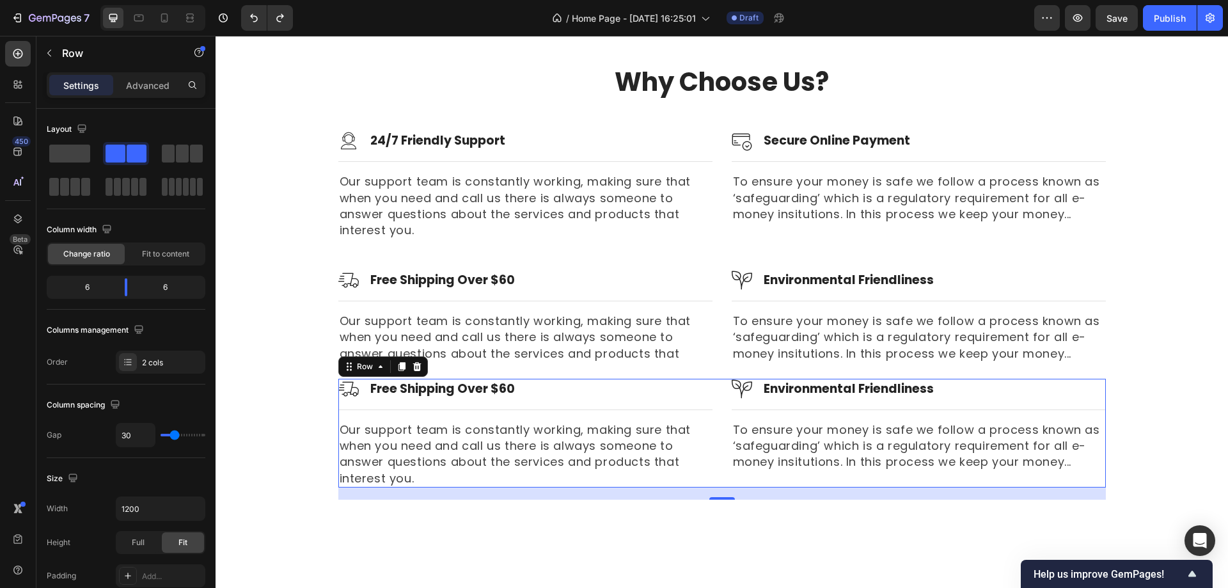
click at [712, 379] on div "Image Free Shipping Over $60 Heading Row Title Line Our support team is constan…" at bounding box center [722, 433] width 768 height 109
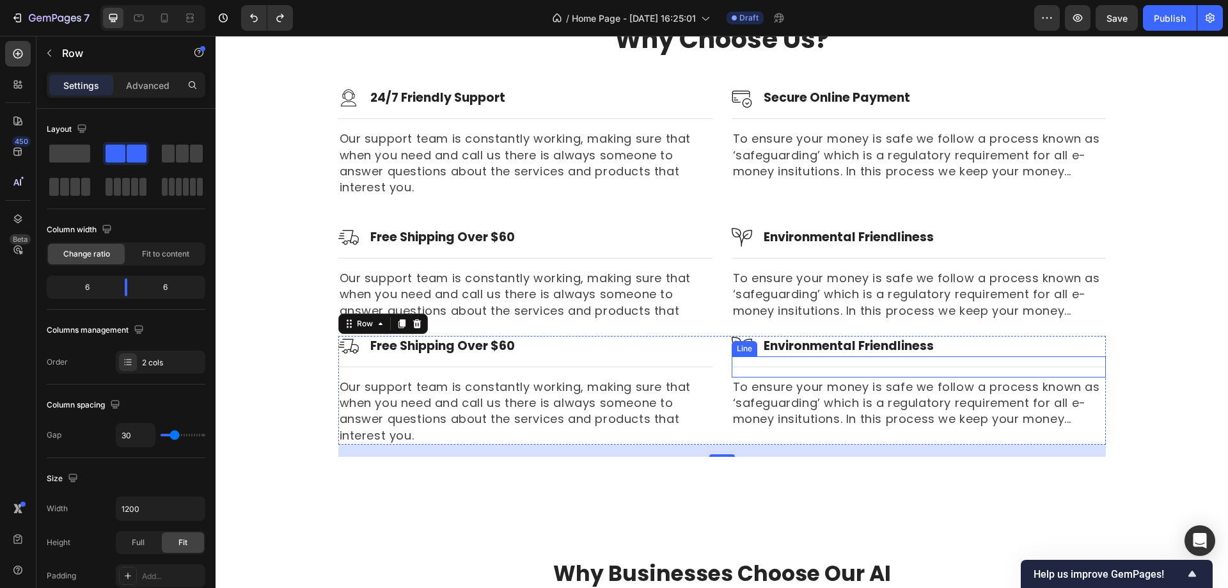
scroll to position [1903, 0]
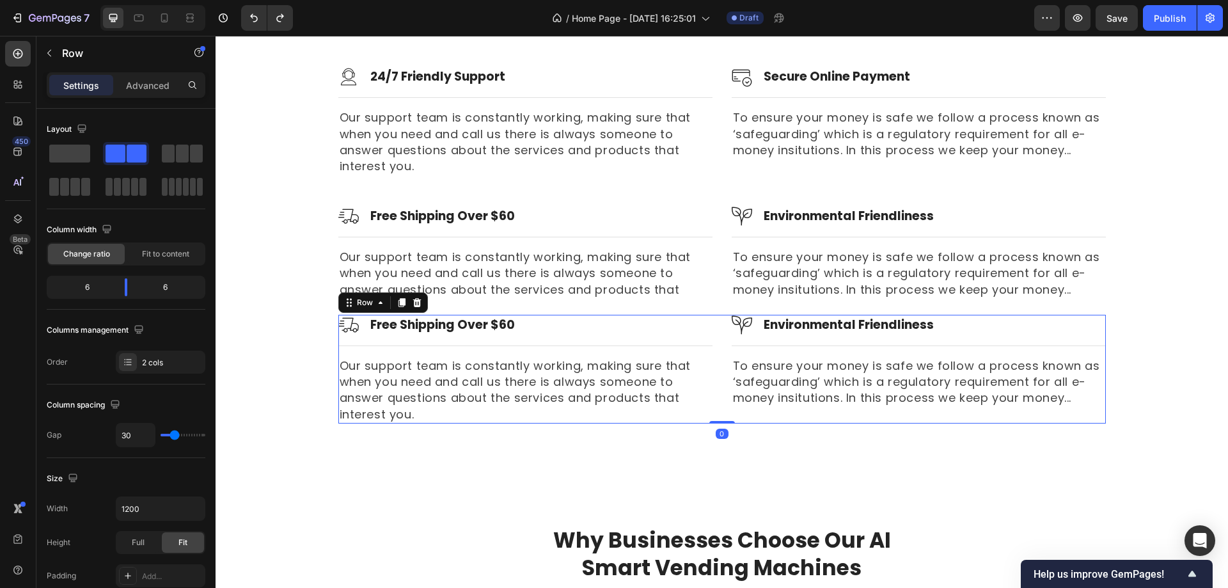
drag, startPoint x: 720, startPoint y: 434, endPoint x: 720, endPoint y: 417, distance: 16.6
click at [720, 417] on div "Image Free Shipping Over $60 Heading Row Title Line Our support team is constan…" at bounding box center [722, 369] width 768 height 109
click at [302, 304] on div "Why Choose Us? Heading Row Image 24/7 Friendly Support Heading Row Title Line O…" at bounding box center [722, 211] width 994 height 423
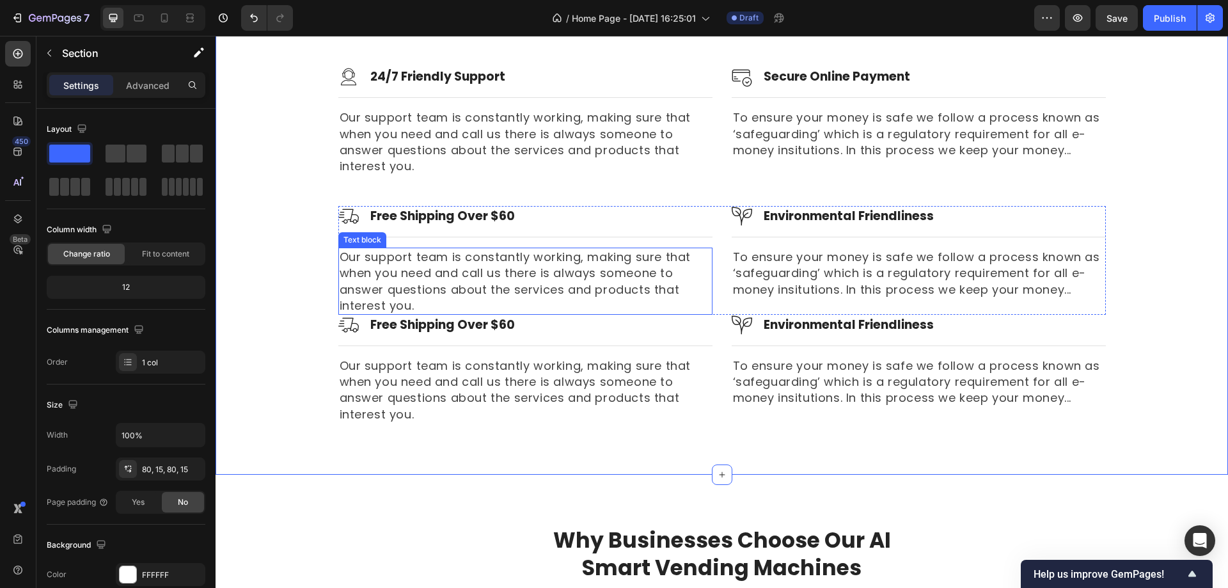
click at [591, 310] on p "Our support team is constantly working, making sure that when you need and call…" at bounding box center [526, 281] width 372 height 65
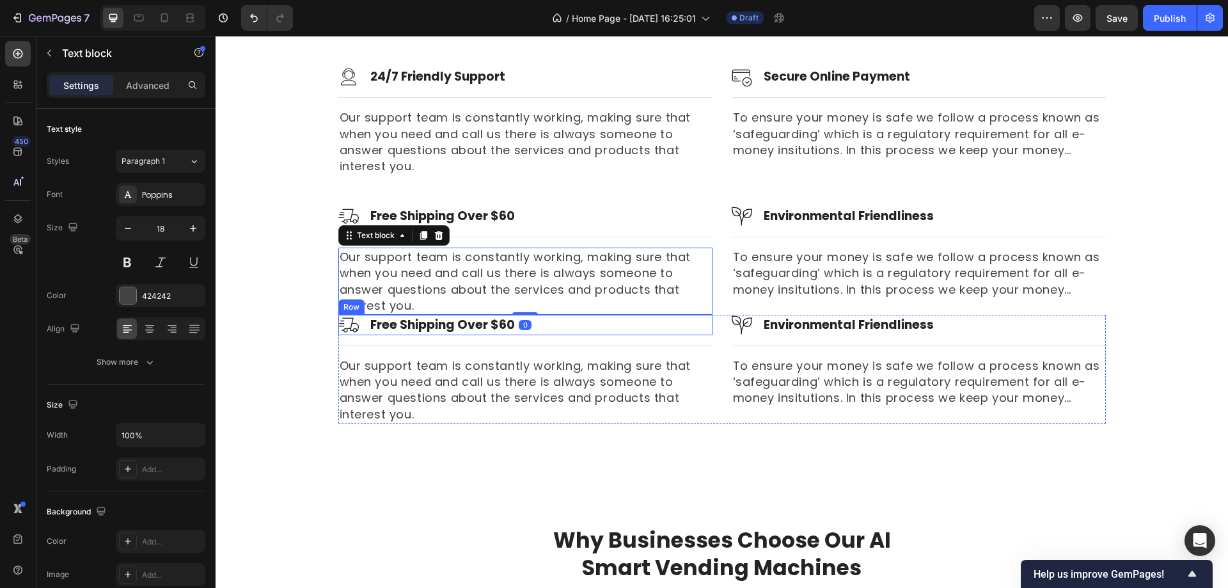
click at [546, 324] on div "Image Free Shipping Over $60 Heading Row" at bounding box center [525, 325] width 374 height 20
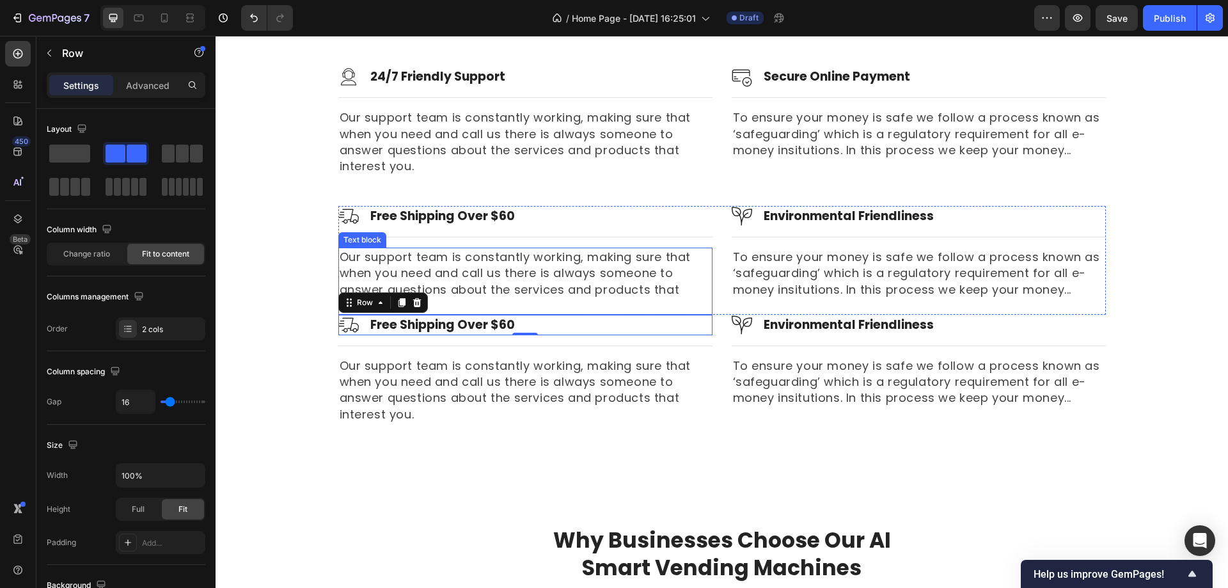
click at [520, 308] on p "Our support team is constantly working, making sure that when you need and call…" at bounding box center [526, 281] width 372 height 65
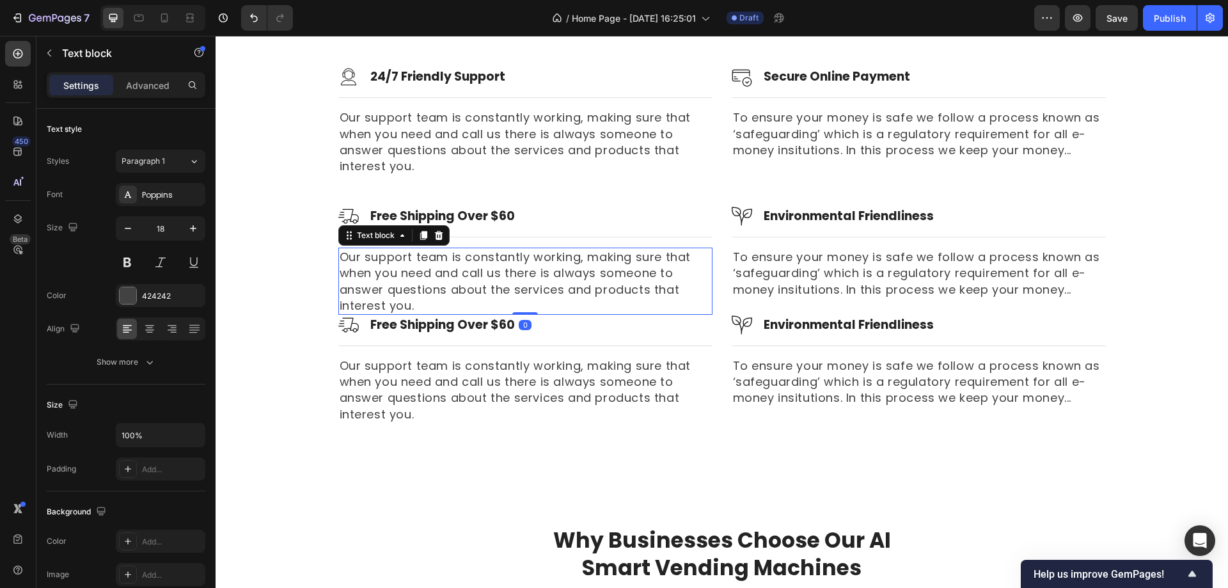
click at [520, 324] on div "0" at bounding box center [525, 325] width 13 height 10
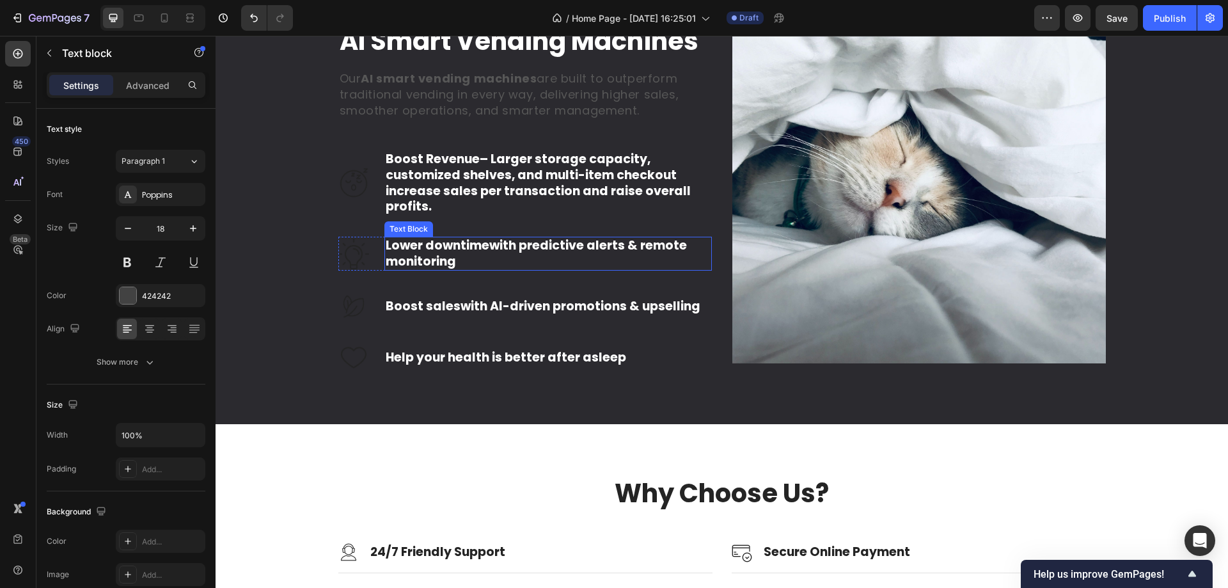
scroll to position [1327, 0]
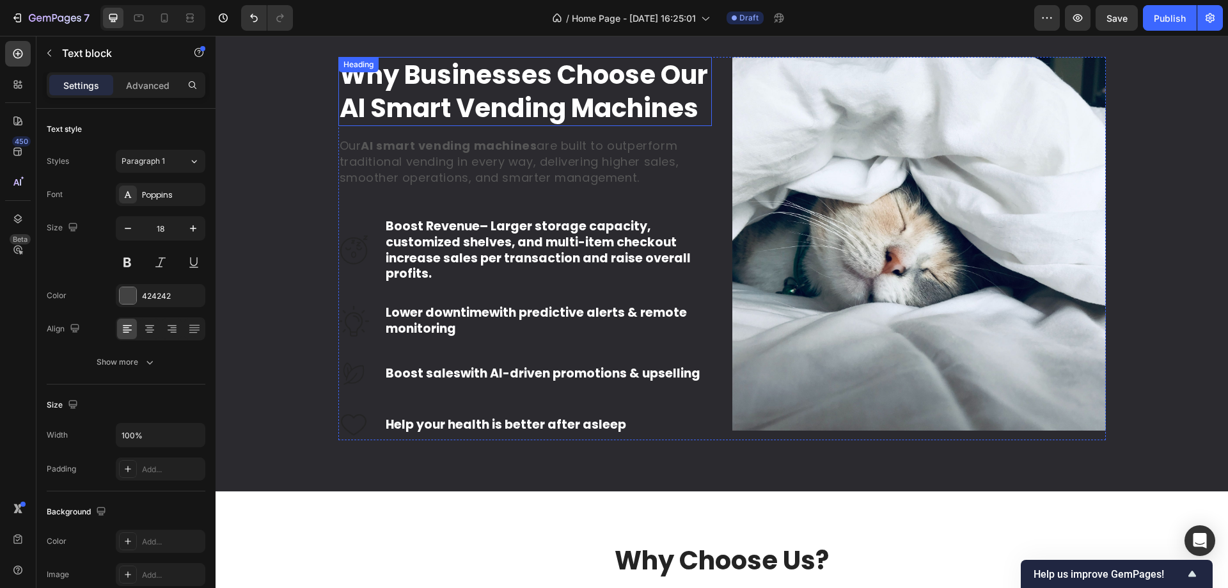
click at [481, 113] on h2 "Why Businesses Choose Our AI Smart Vending Machines" at bounding box center [525, 91] width 374 height 69
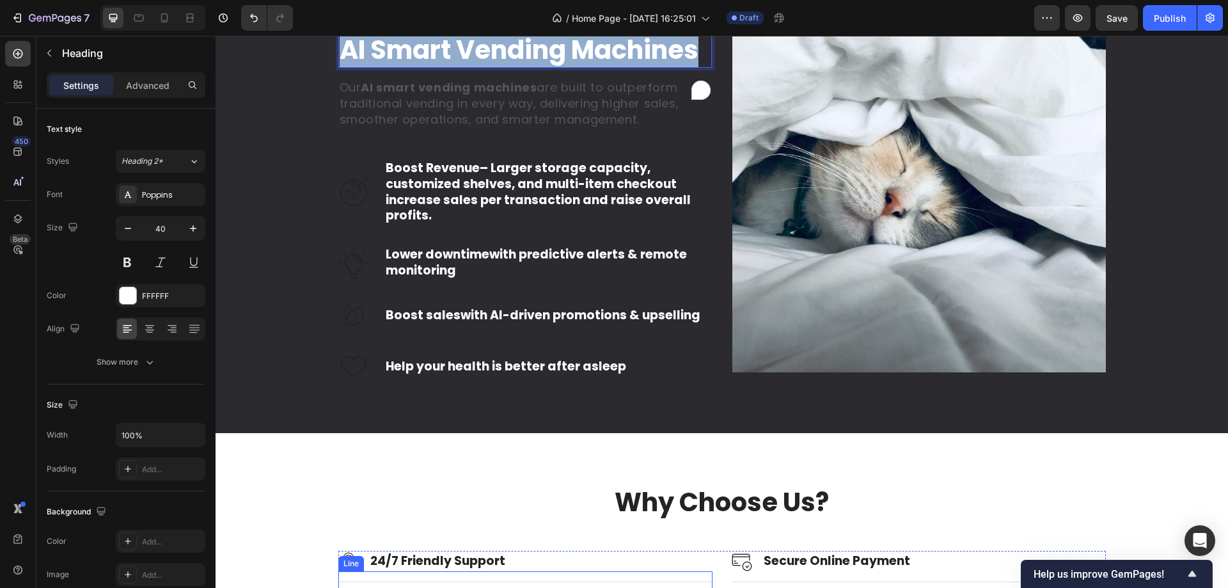
scroll to position [1711, 0]
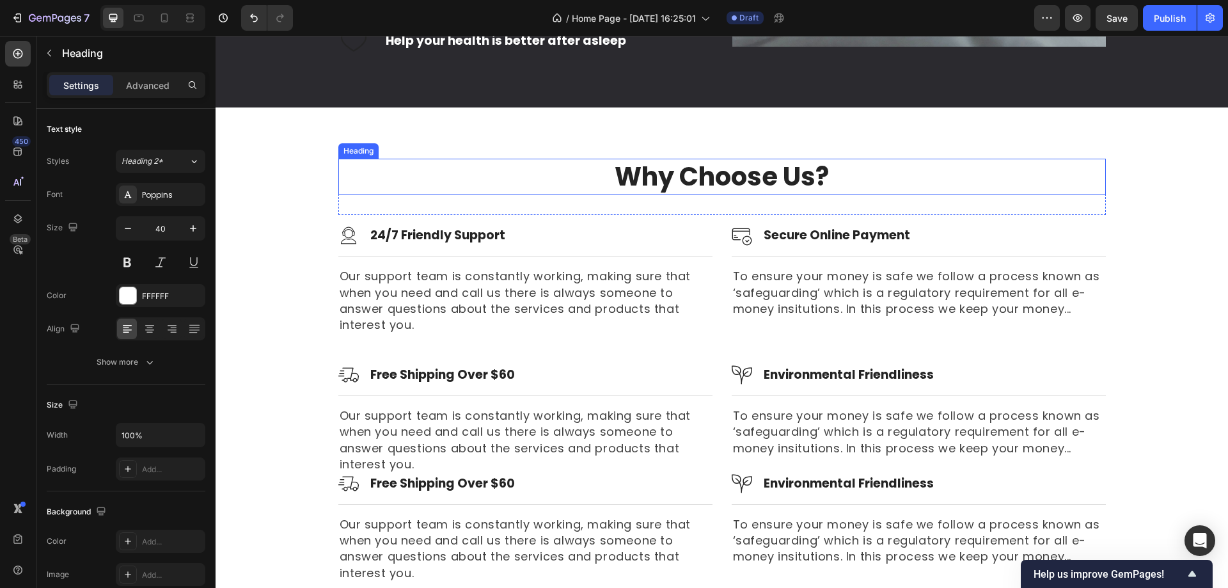
click at [666, 193] on p "Why Choose Us?" at bounding box center [722, 176] width 765 height 33
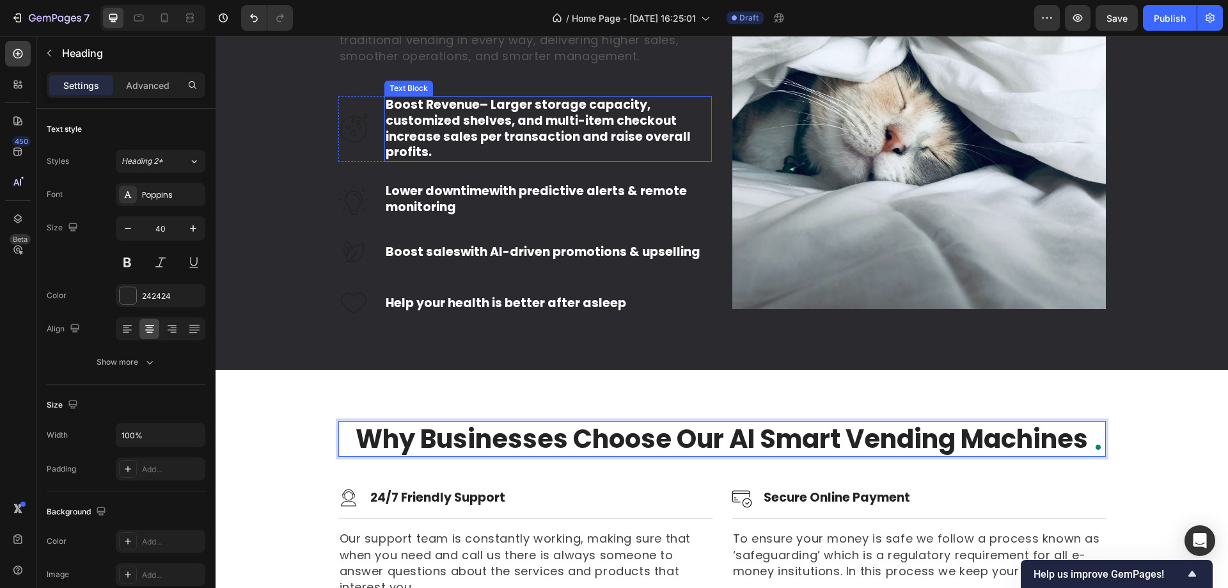
scroll to position [1391, 0]
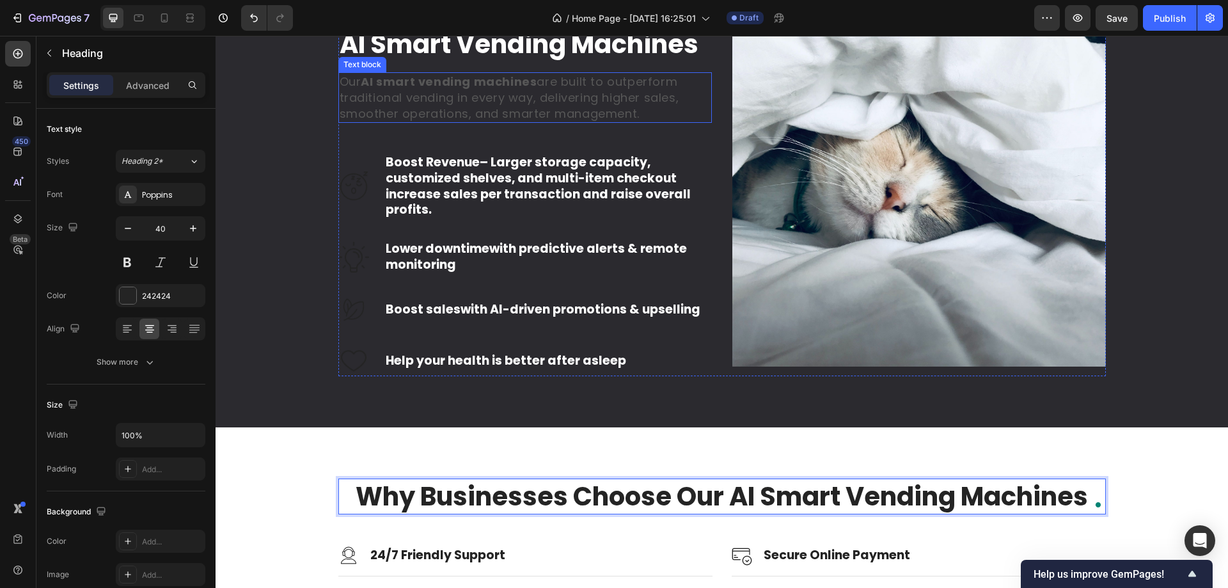
click at [530, 122] on p "Our AI smart vending machines are built to outperform traditional vending in ev…" at bounding box center [525, 98] width 371 height 49
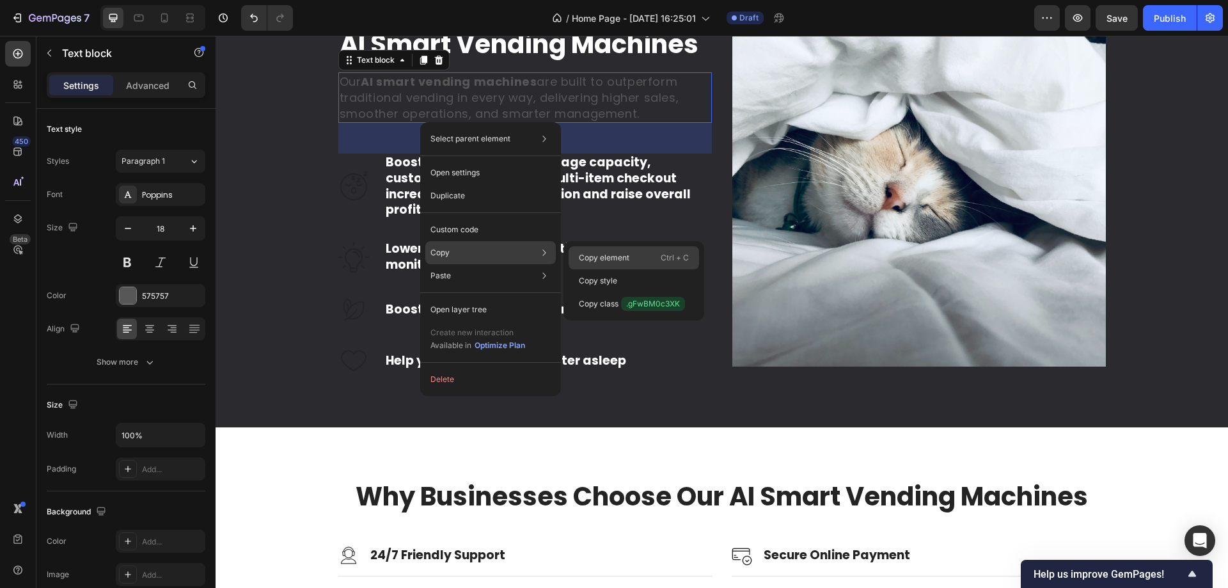
click at [584, 257] on p "Copy element" at bounding box center [604, 258] width 51 height 12
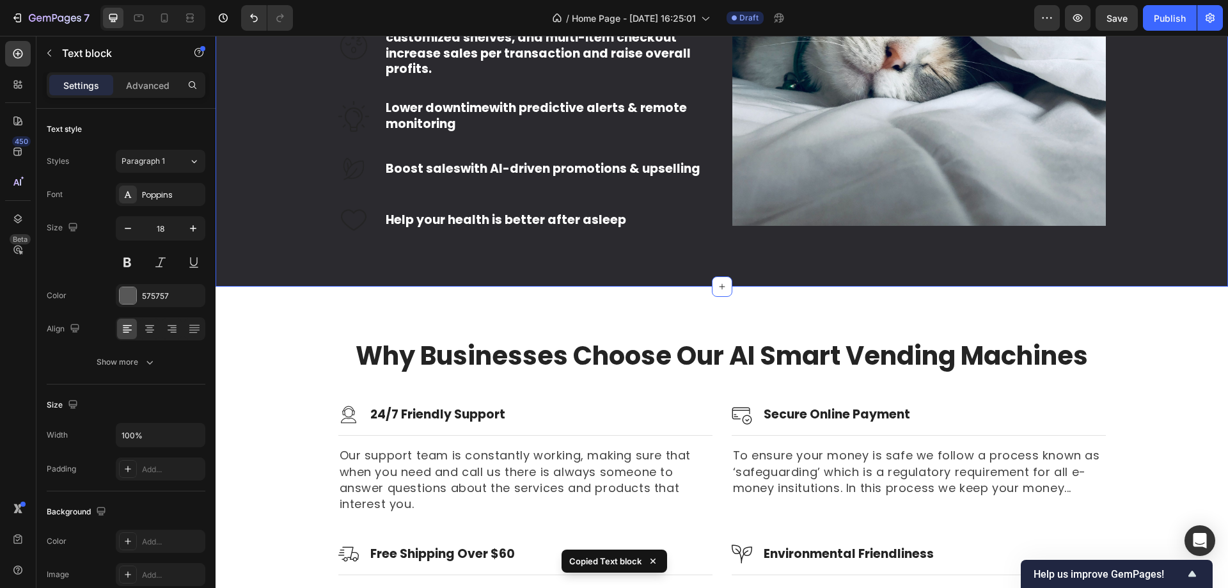
scroll to position [1583, 0]
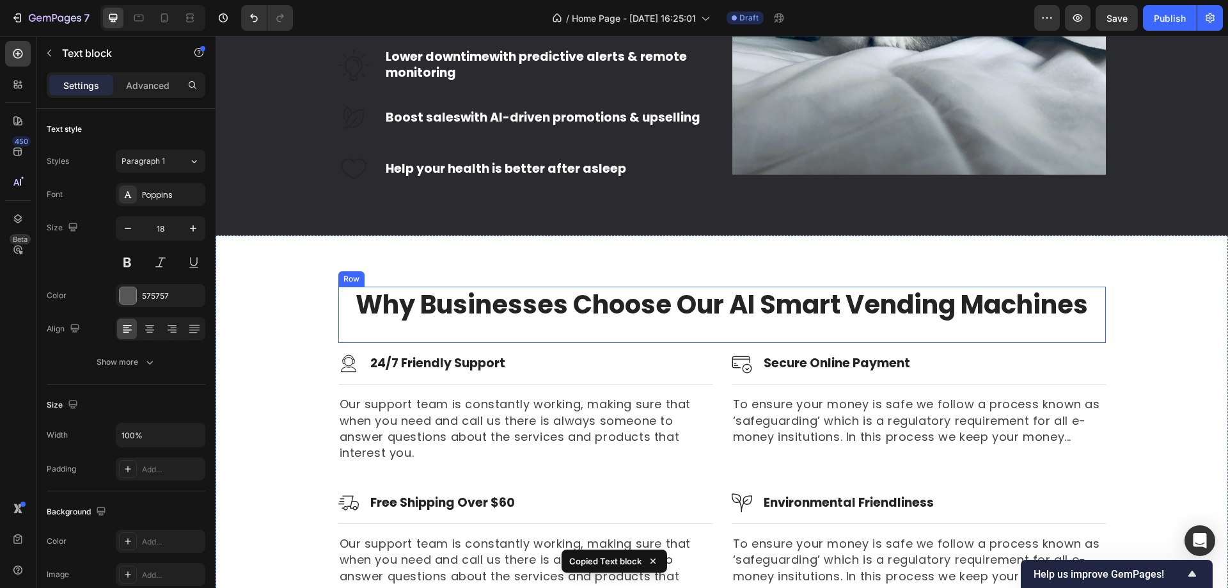
click at [699, 343] on div "Why Businesses Choose Our AI Smart Vending Machines Heading" at bounding box center [722, 315] width 768 height 56
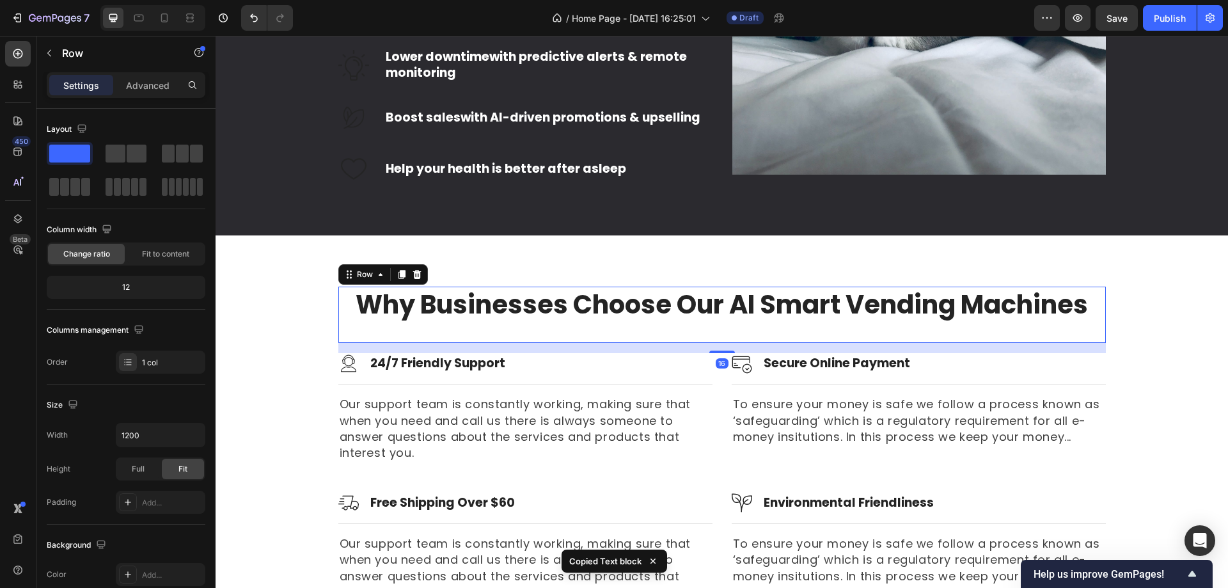
click at [692, 353] on div "16" at bounding box center [722, 348] width 768 height 10
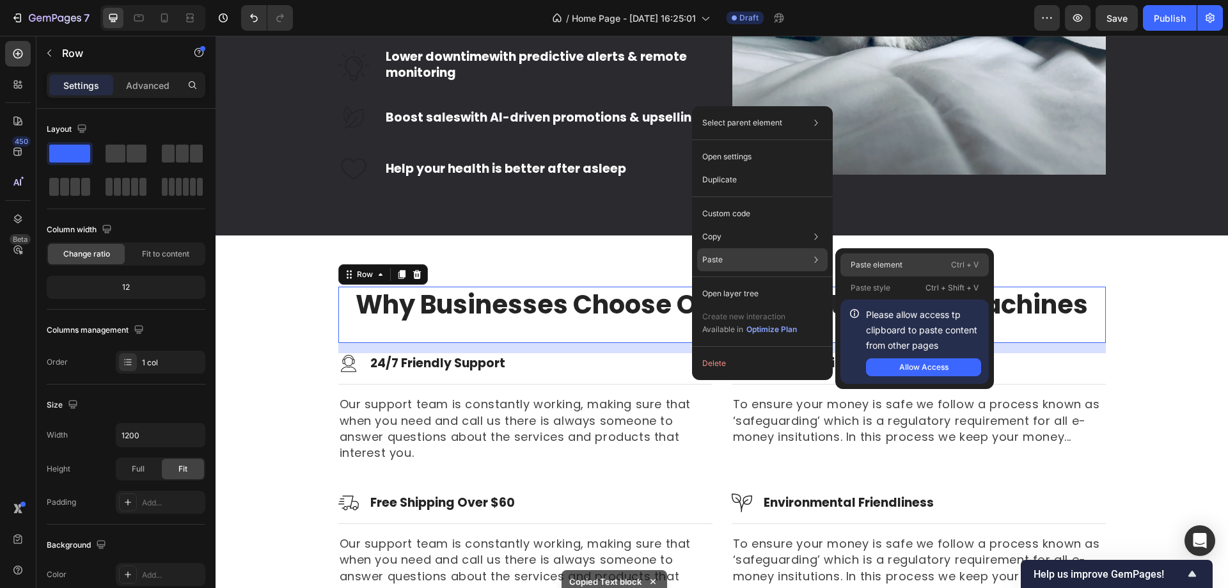
click at [854, 258] on div "Paste element Ctrl + V" at bounding box center [915, 264] width 148 height 23
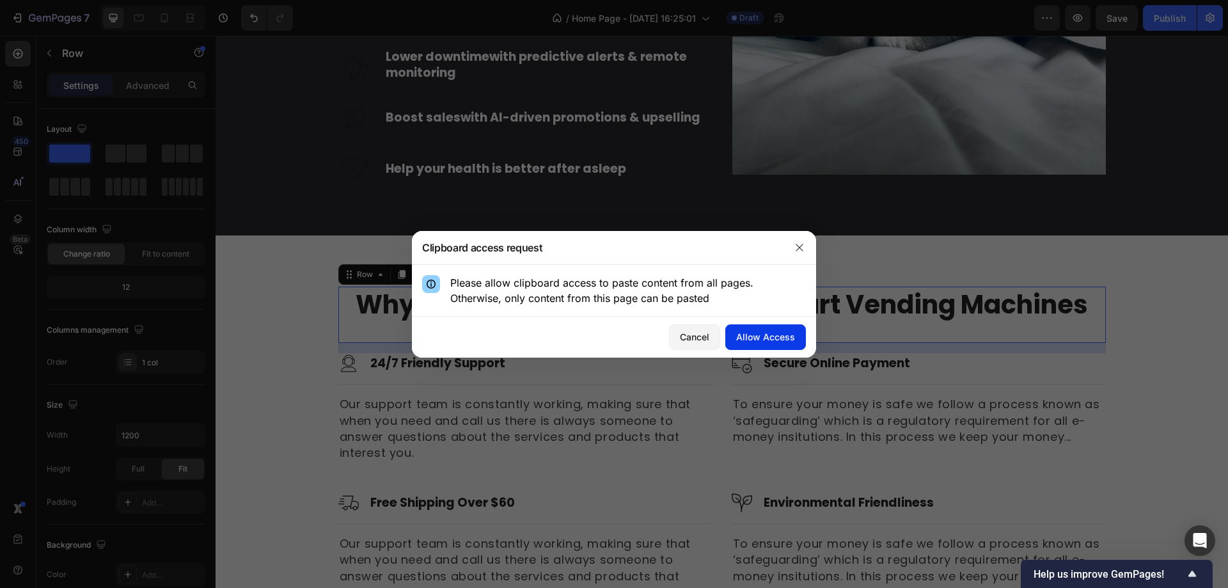
click at [767, 335] on div "Allow Access" at bounding box center [765, 336] width 59 height 13
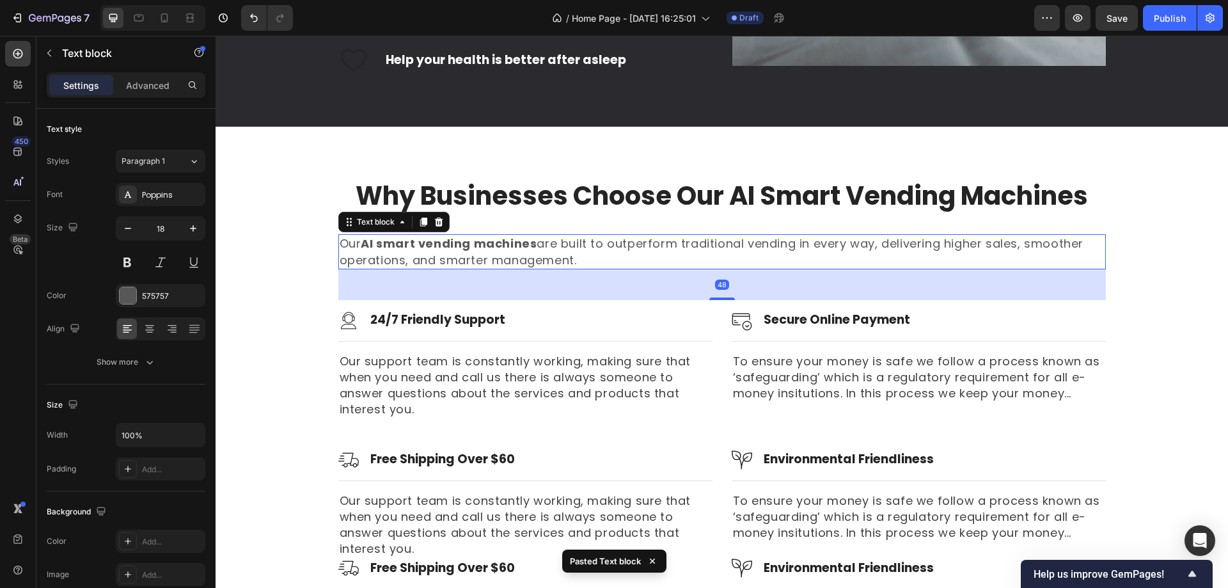
scroll to position [1711, 0]
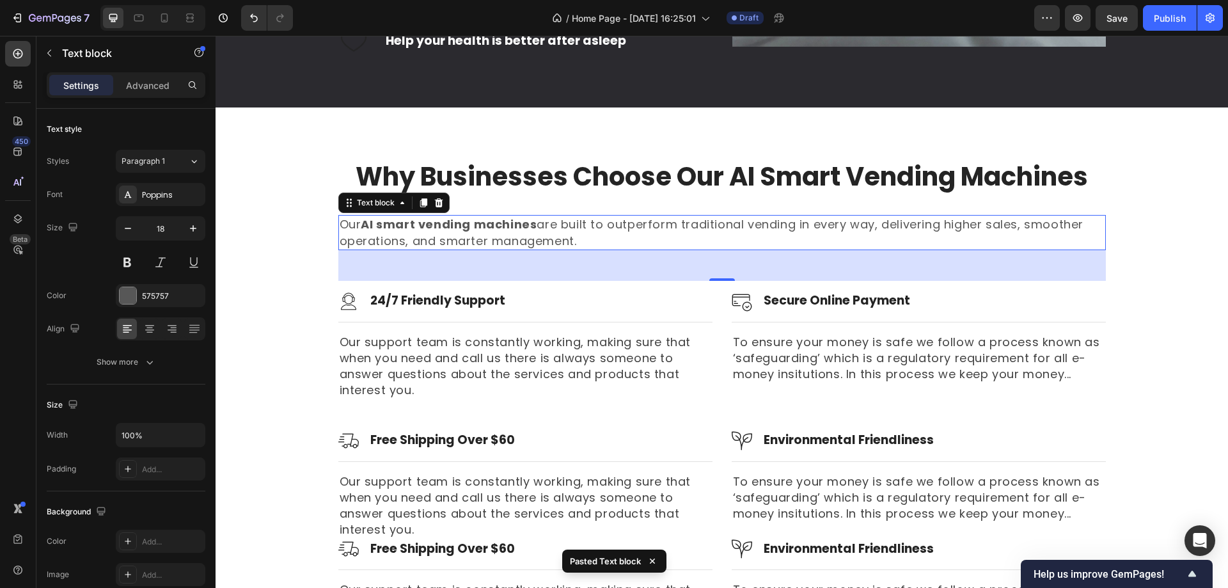
click at [602, 248] on p "Our AI smart vending machines are built to outperform traditional vending in ev…" at bounding box center [722, 232] width 765 height 32
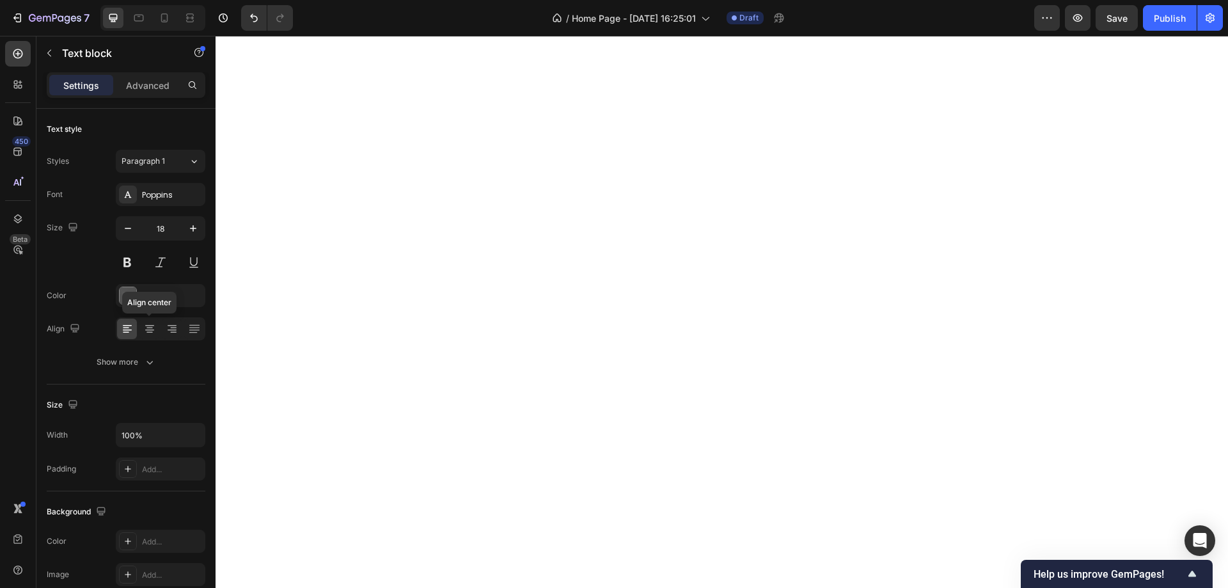
click at [143, 328] on icon at bounding box center [149, 328] width 13 height 13
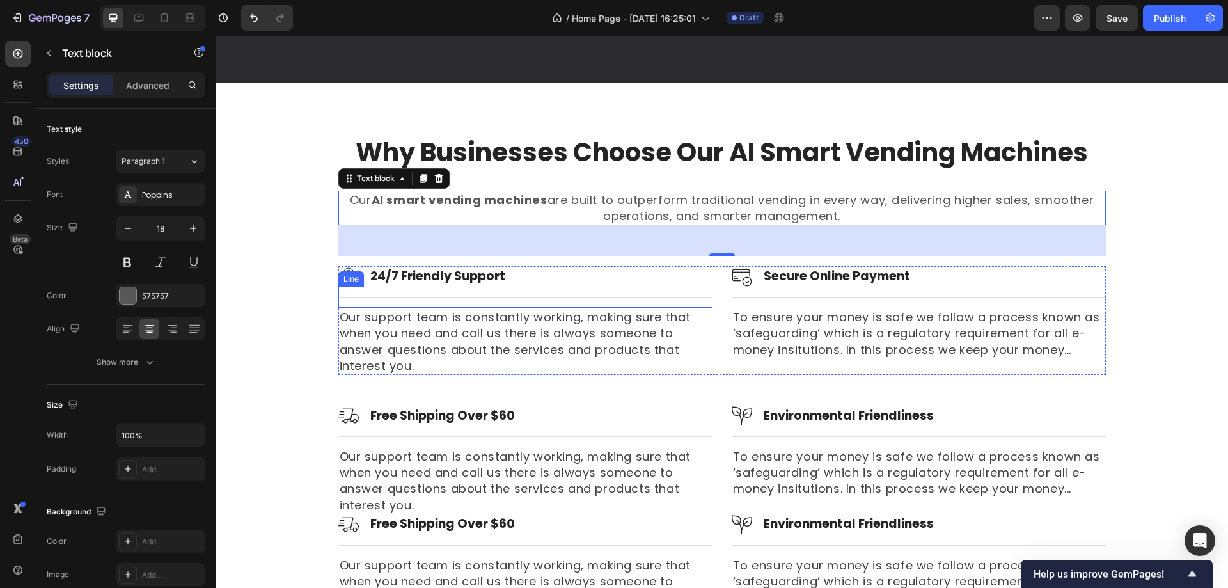
click at [409, 308] on div "Title Line" at bounding box center [525, 297] width 374 height 21
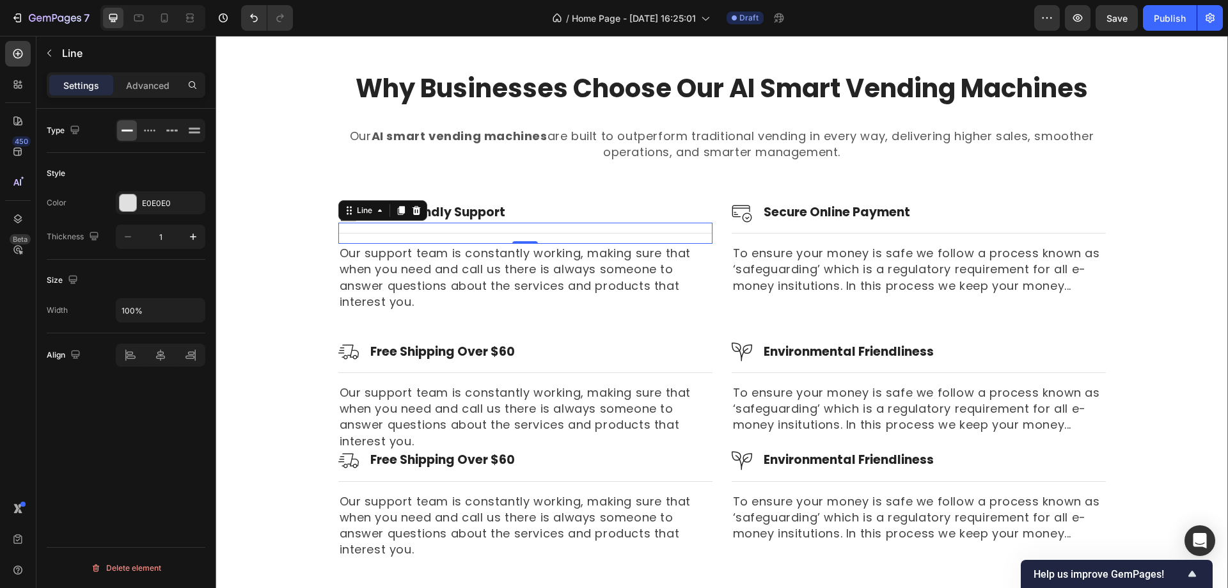
scroll to position [1839, 0]
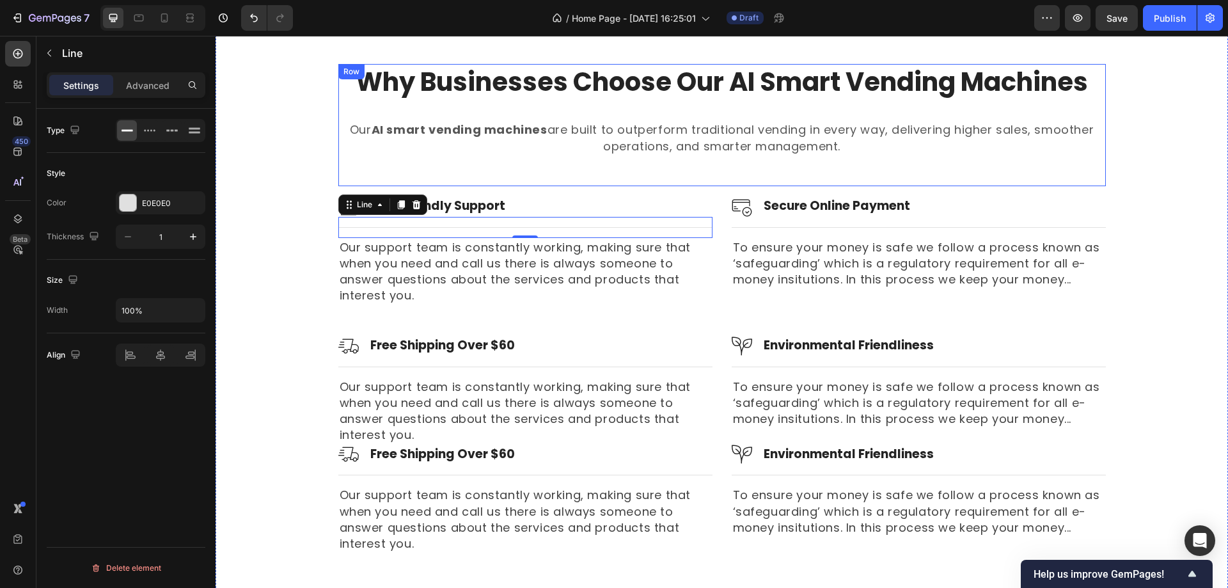
click at [499, 200] on h3 "24/7 Friendly Support" at bounding box center [438, 206] width 138 height 19
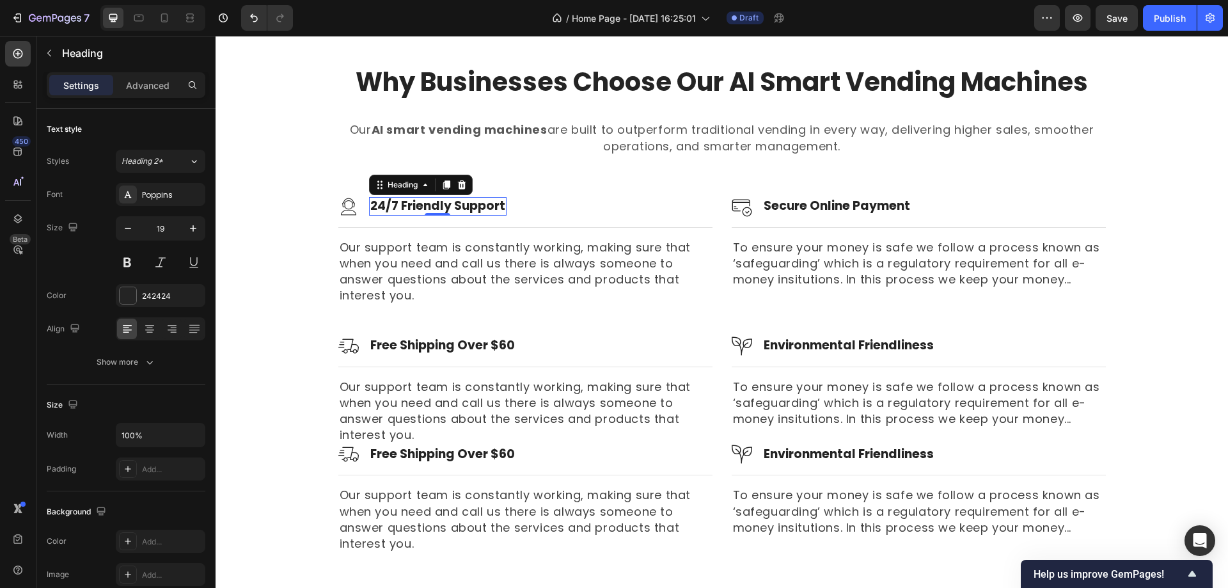
click at [487, 203] on p "24/7 Friendly Support" at bounding box center [437, 206] width 135 height 16
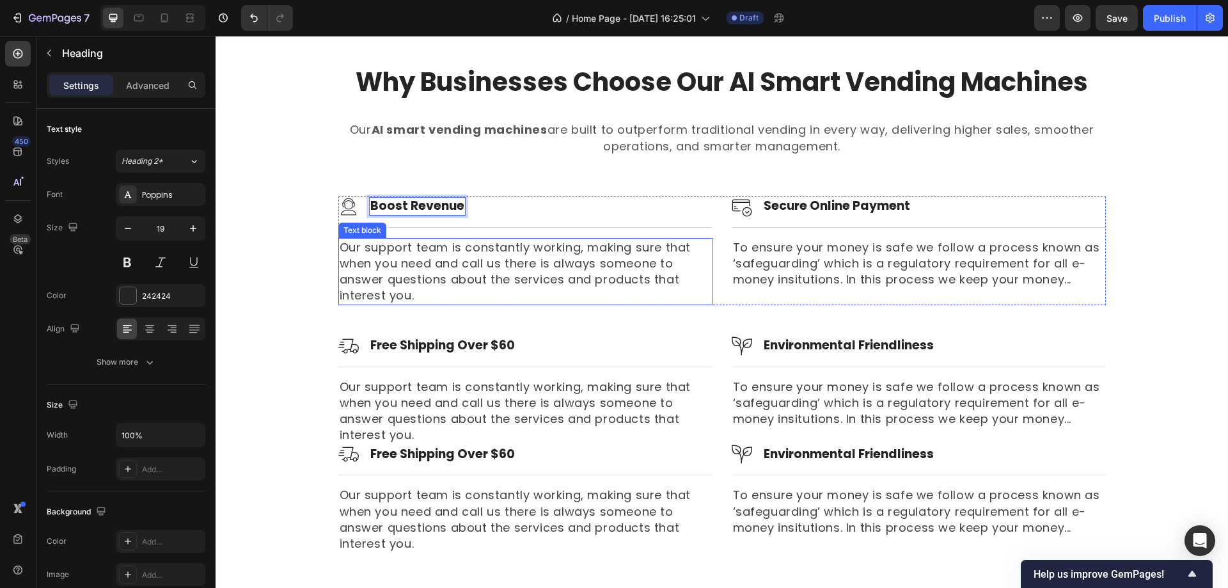
click at [443, 269] on p "Our support team is constantly working, making sure that when you need and call…" at bounding box center [526, 271] width 372 height 65
click at [447, 269] on p "Our support team is constantly working, making sure that when you need and call…" at bounding box center [526, 271] width 372 height 65
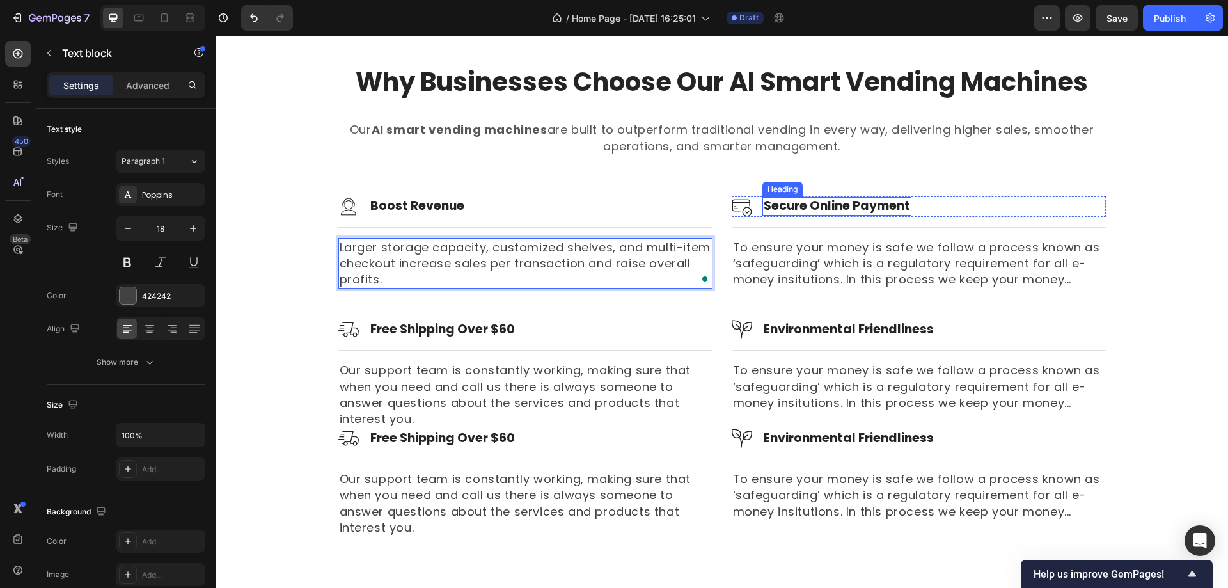
click at [815, 204] on p "Secure Online Payment" at bounding box center [837, 206] width 147 height 16
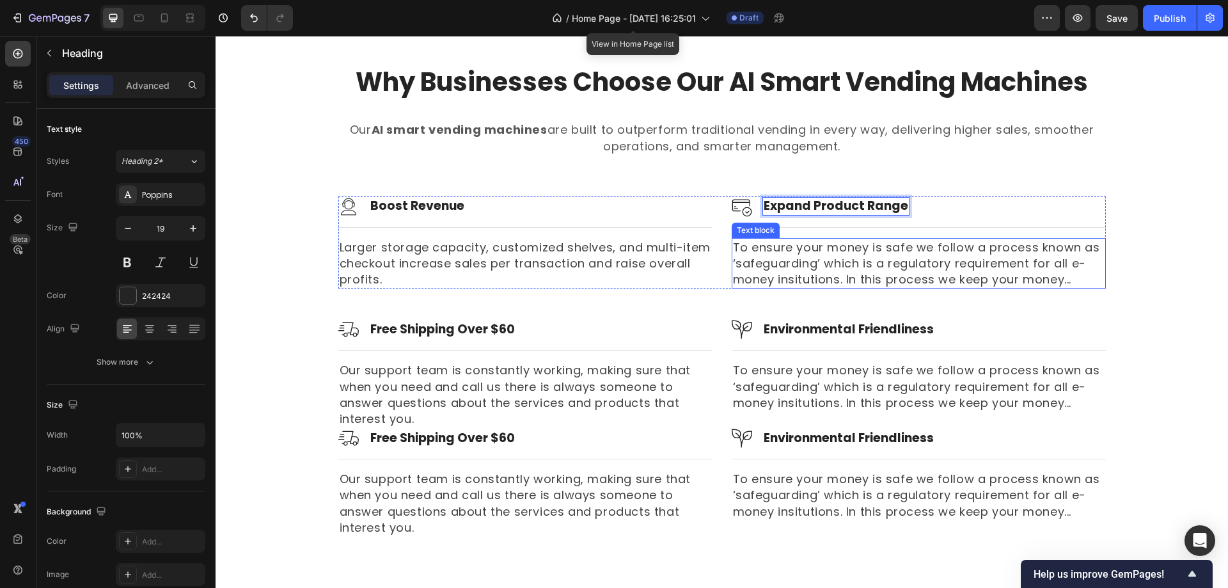
click at [775, 256] on p "To ensure your money is safe we follow a process known as ‘safeguarding’ which …" at bounding box center [919, 263] width 372 height 49
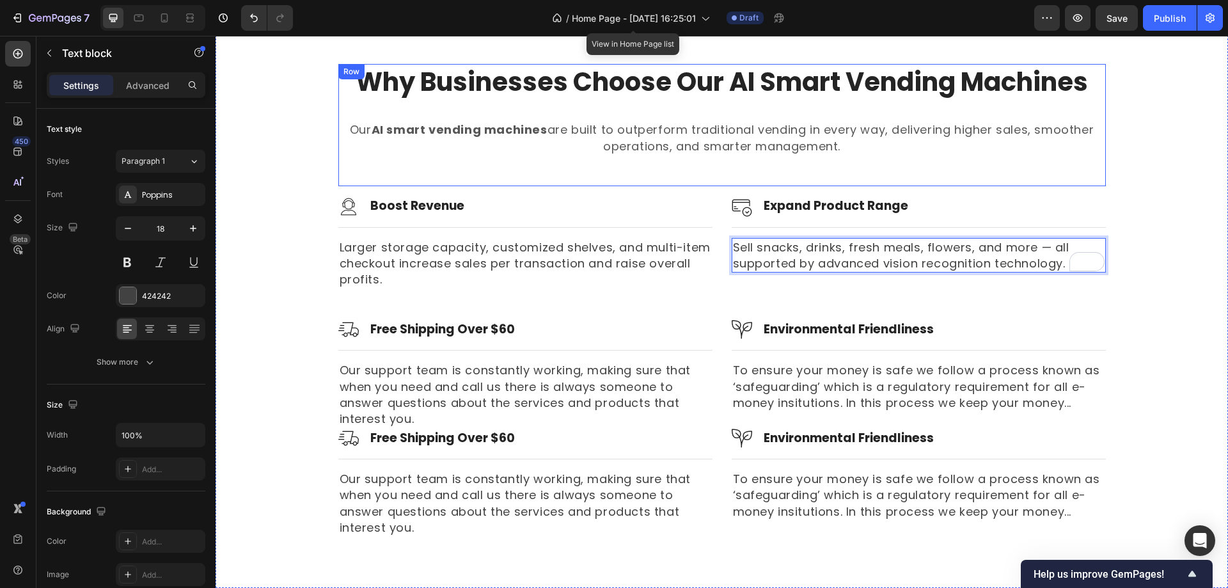
click at [441, 328] on p "Free Shipping Over $60" at bounding box center [442, 330] width 145 height 16
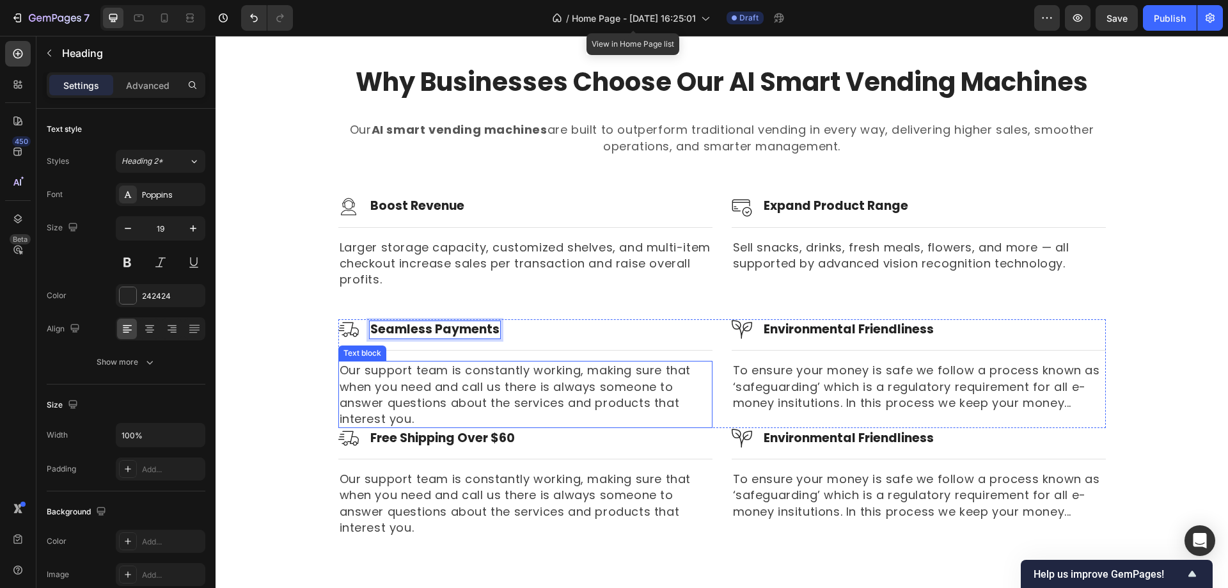
click at [508, 381] on p "Our support team is constantly working, making sure that when you need and call…" at bounding box center [526, 394] width 372 height 65
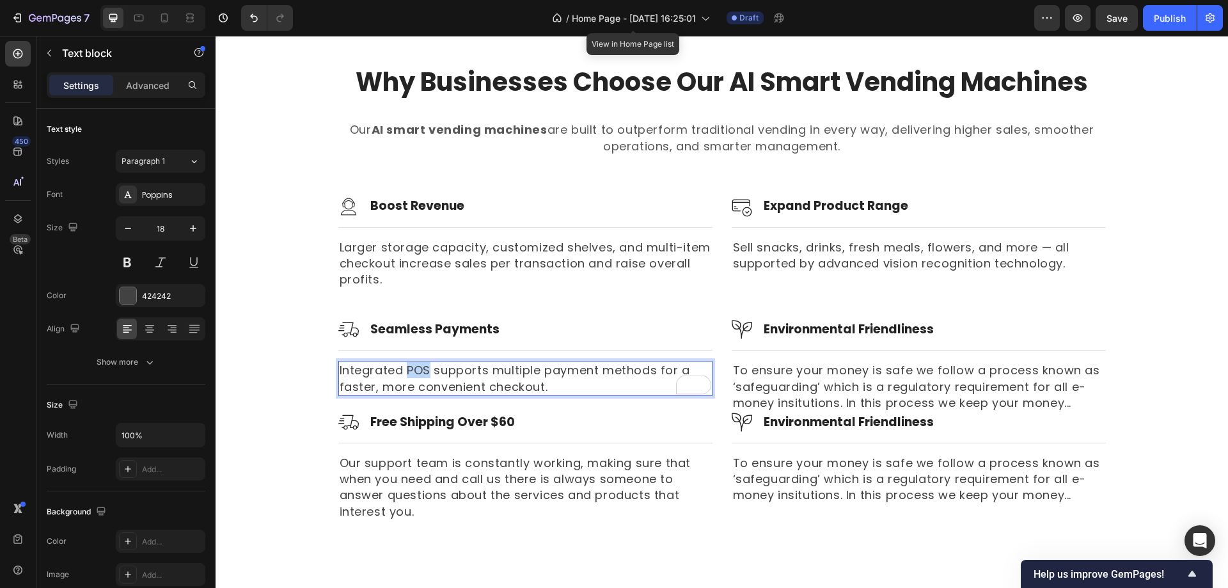
drag, startPoint x: 402, startPoint y: 369, endPoint x: 425, endPoint y: 369, distance: 22.4
click at [425, 369] on p "Integrated POS supports multiple payment methods for a faster, more convenient …" at bounding box center [526, 378] width 372 height 32
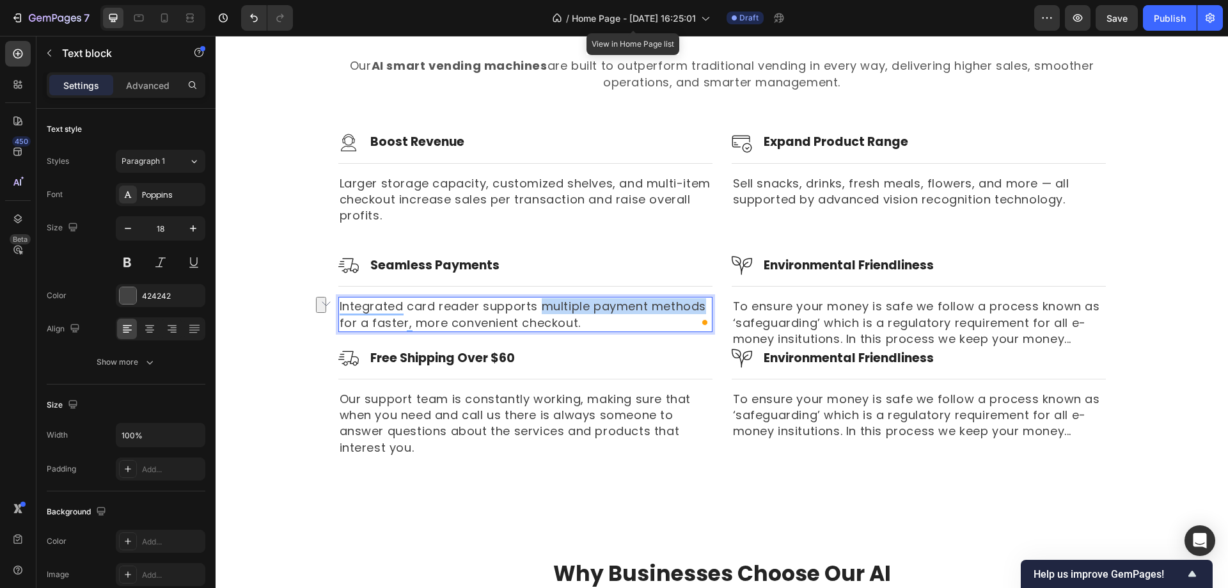
drag, startPoint x: 537, startPoint y: 305, endPoint x: 701, endPoint y: 304, distance: 163.8
click at [701, 304] on p "Integrated card reader supports multiple payment methods for a faster, more con…" at bounding box center [526, 314] width 372 height 32
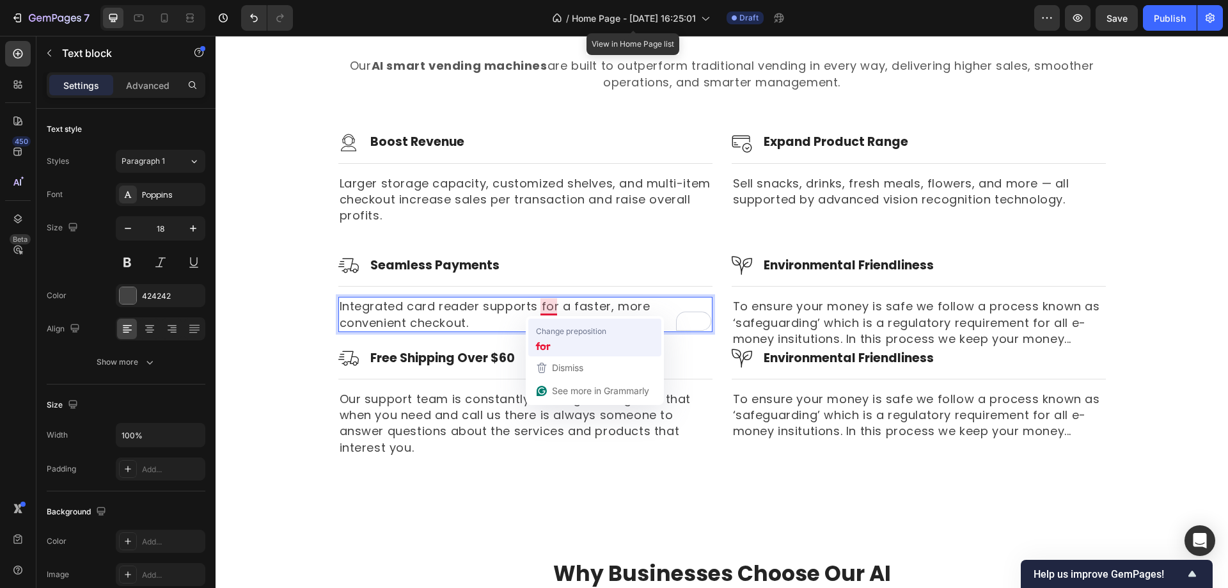
click at [548, 342] on strong "for" at bounding box center [543, 346] width 15 height 16
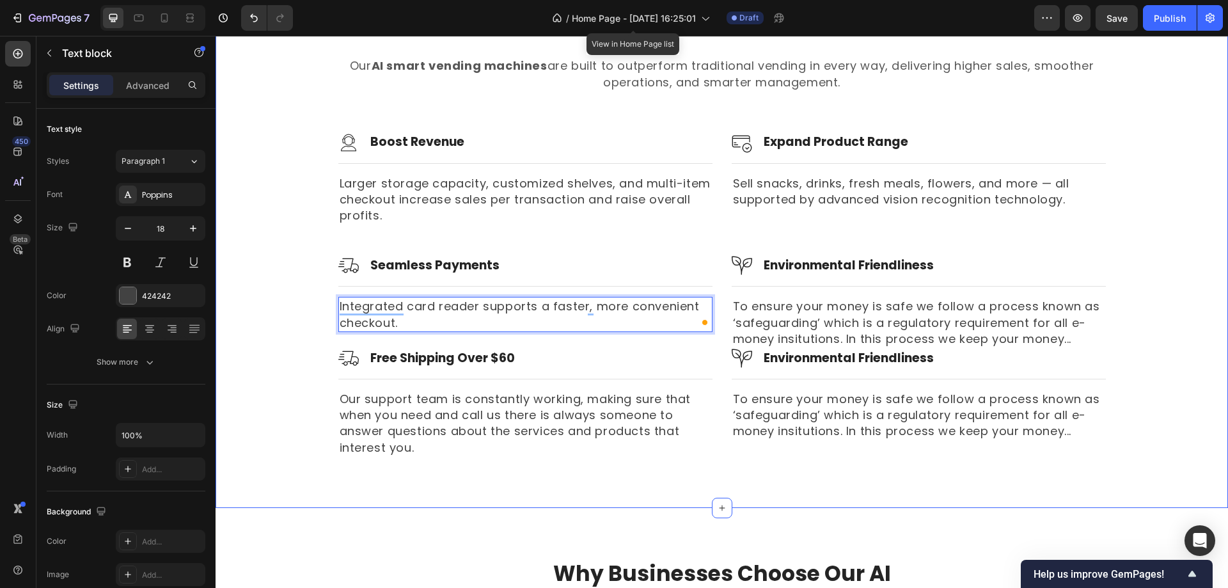
click at [831, 264] on p "Environmental Friendliness" at bounding box center [849, 266] width 170 height 16
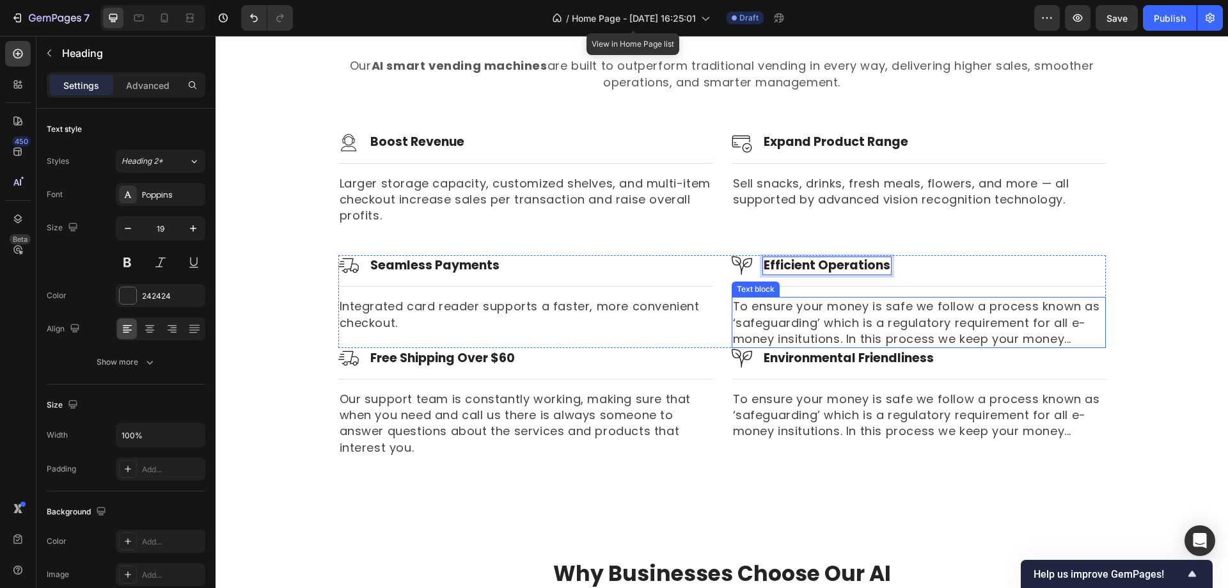
click at [819, 318] on p "To ensure your money is safe we follow a process known as ‘safeguarding’ which …" at bounding box center [919, 322] width 372 height 49
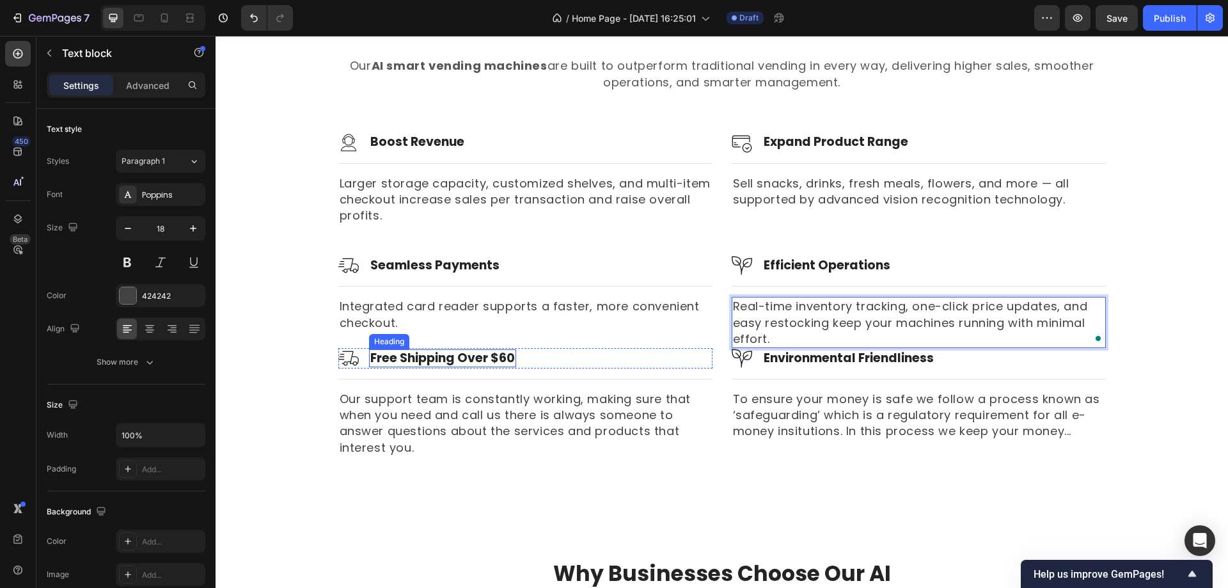
click at [472, 359] on p "Free Shipping Over $60" at bounding box center [442, 359] width 145 height 16
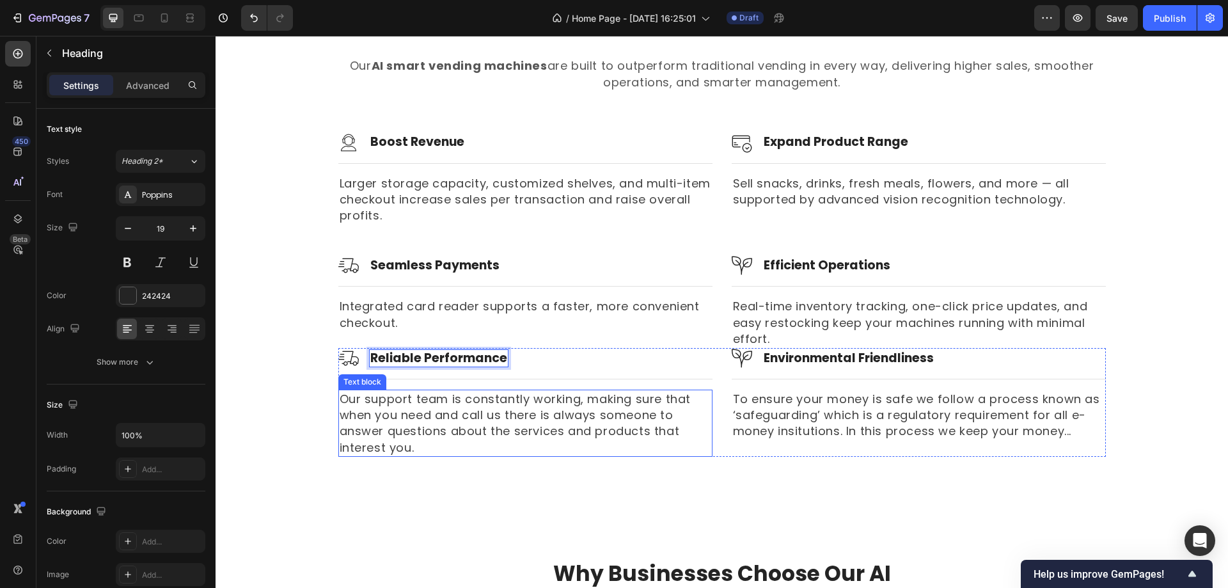
click at [442, 408] on p "Our support team is constantly working, making sure that when you need and call…" at bounding box center [526, 423] width 372 height 65
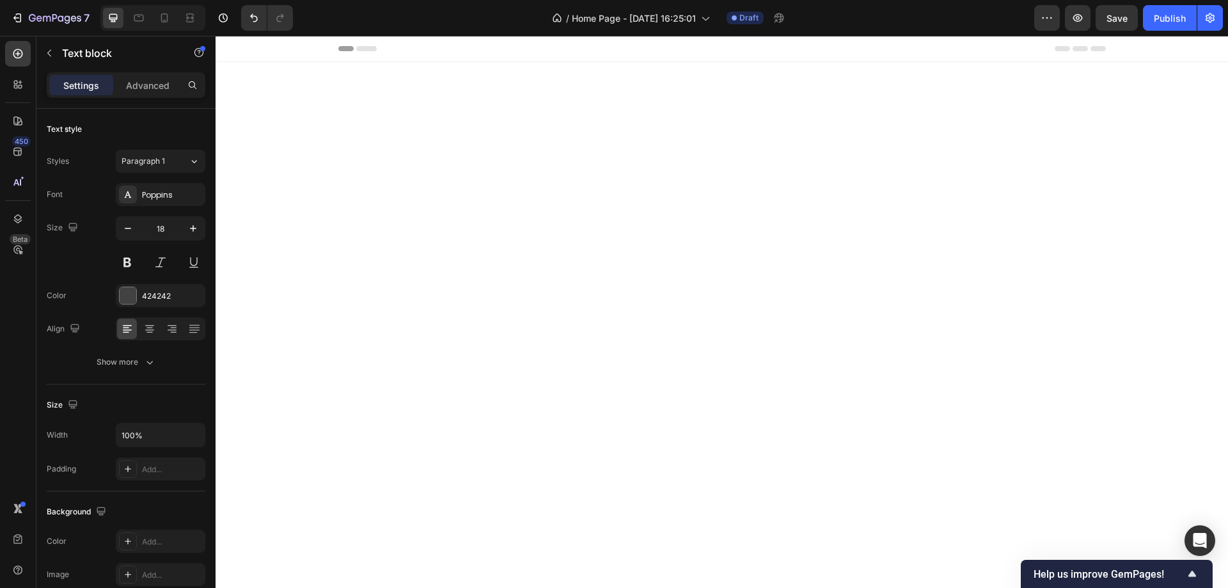
scroll to position [1903, 0]
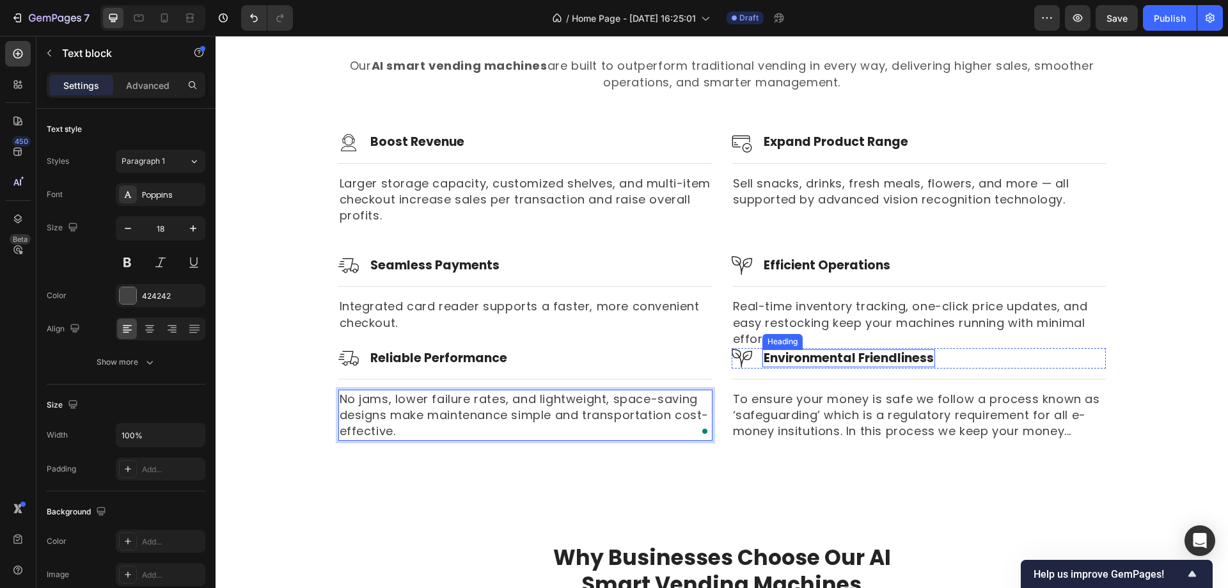
click at [836, 362] on p "Environmental Friendliness" at bounding box center [849, 359] width 170 height 16
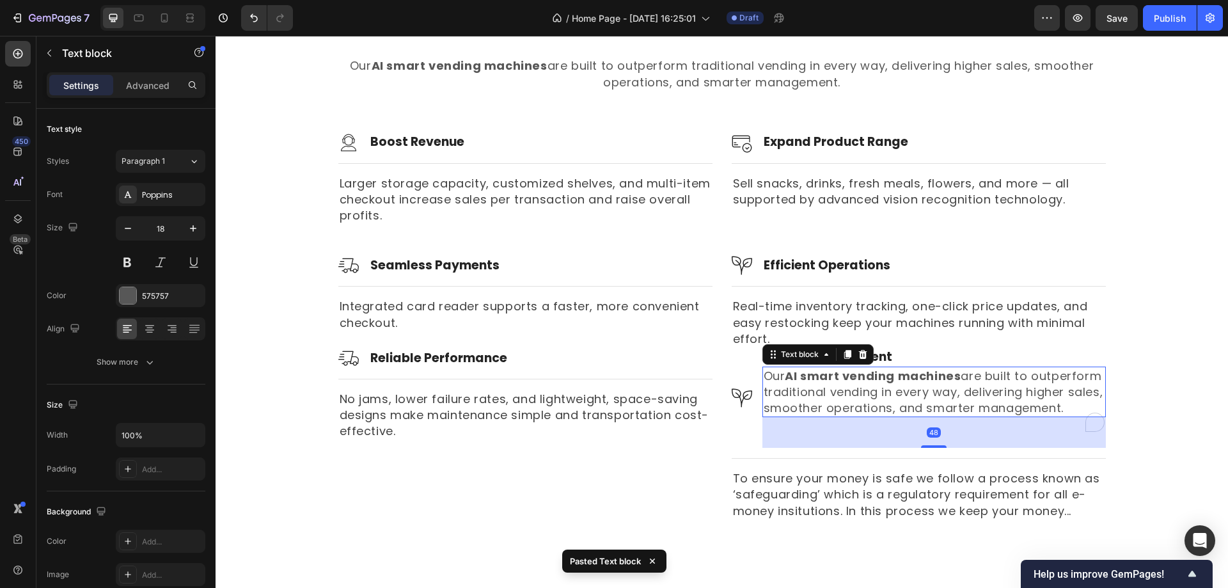
scroll to position [1902, 0]
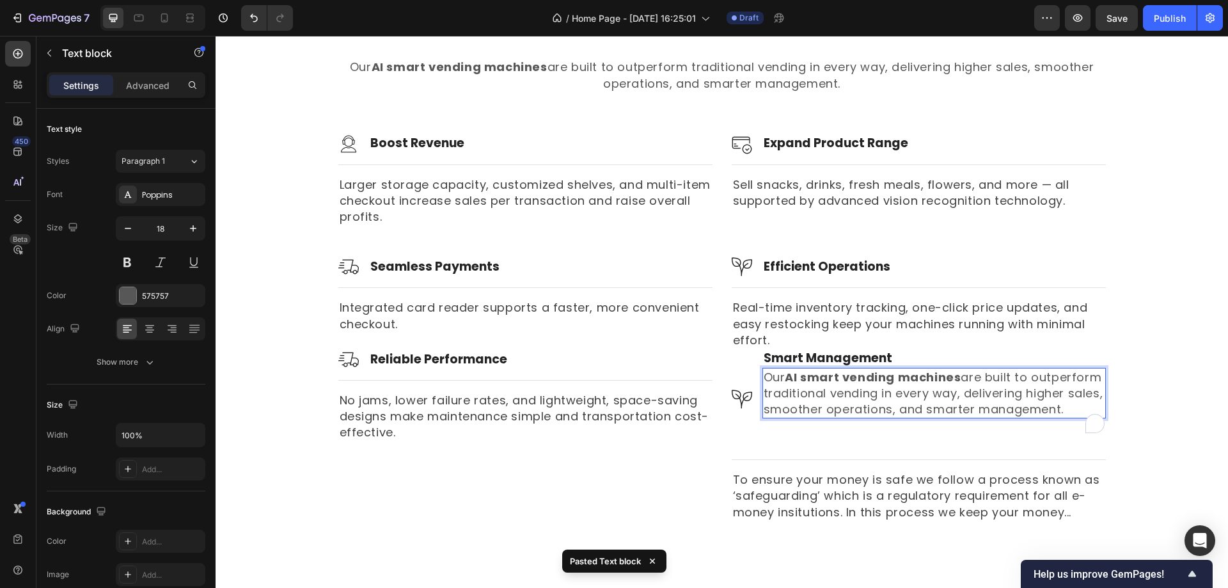
click at [857, 406] on p "Our AI smart vending machines are built to outperform traditional vending in ev…" at bounding box center [934, 393] width 341 height 49
click at [938, 444] on div "Smart Management Heading Control pricing, promotions, and performance remotely …" at bounding box center [935, 399] width 344 height 100
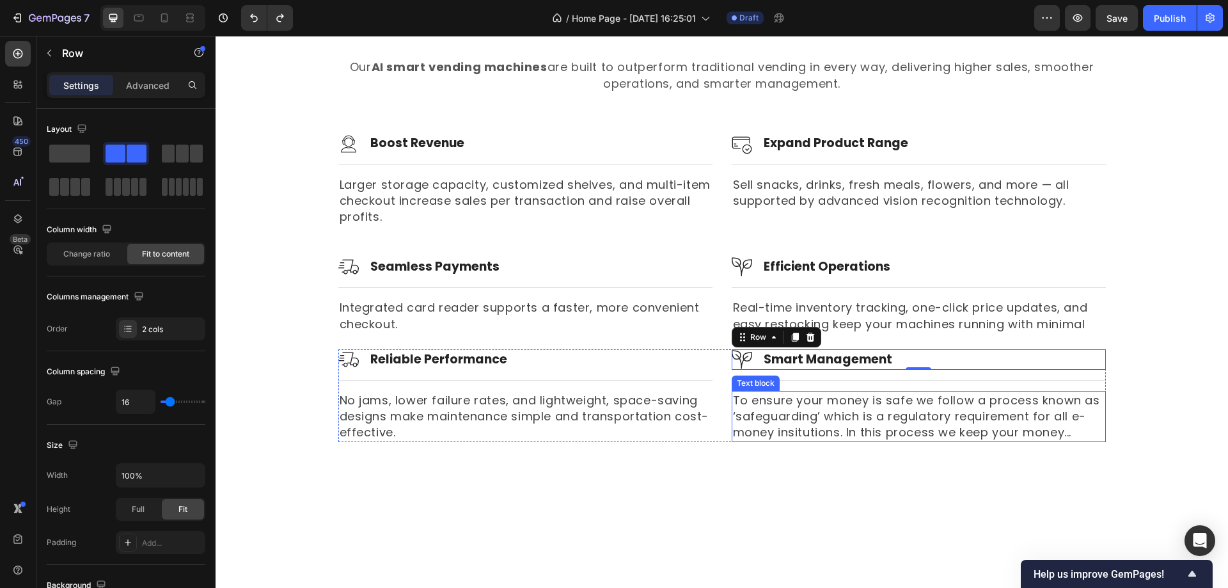
click at [850, 426] on p "To ensure your money is safe we follow a process known as ‘safeguarding’ which …" at bounding box center [919, 416] width 372 height 49
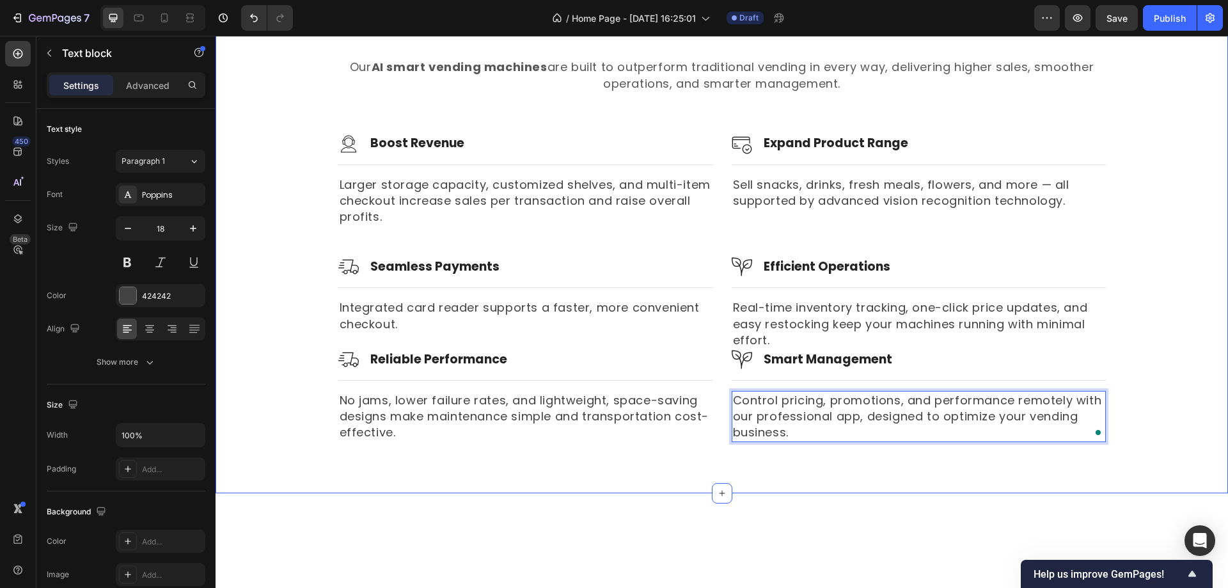
click at [842, 474] on div "Why Businesses Choose Our AI Smart Vending Machines Heading Our AI smart vendin…" at bounding box center [722, 221] width 1013 height 543
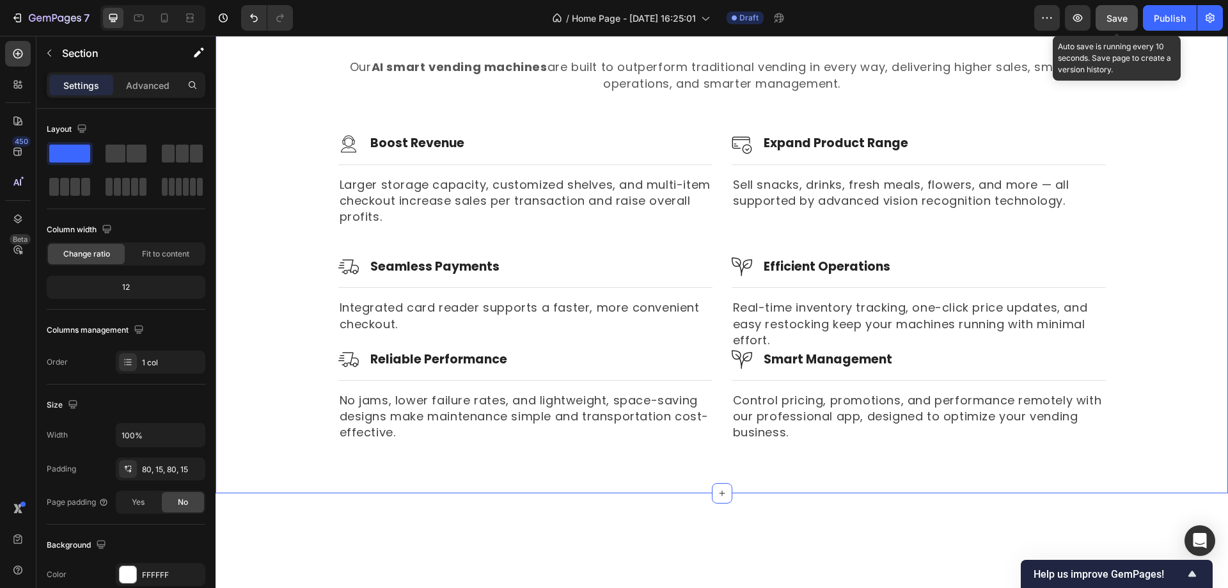
click at [1121, 20] on span "Save" at bounding box center [1117, 18] width 21 height 11
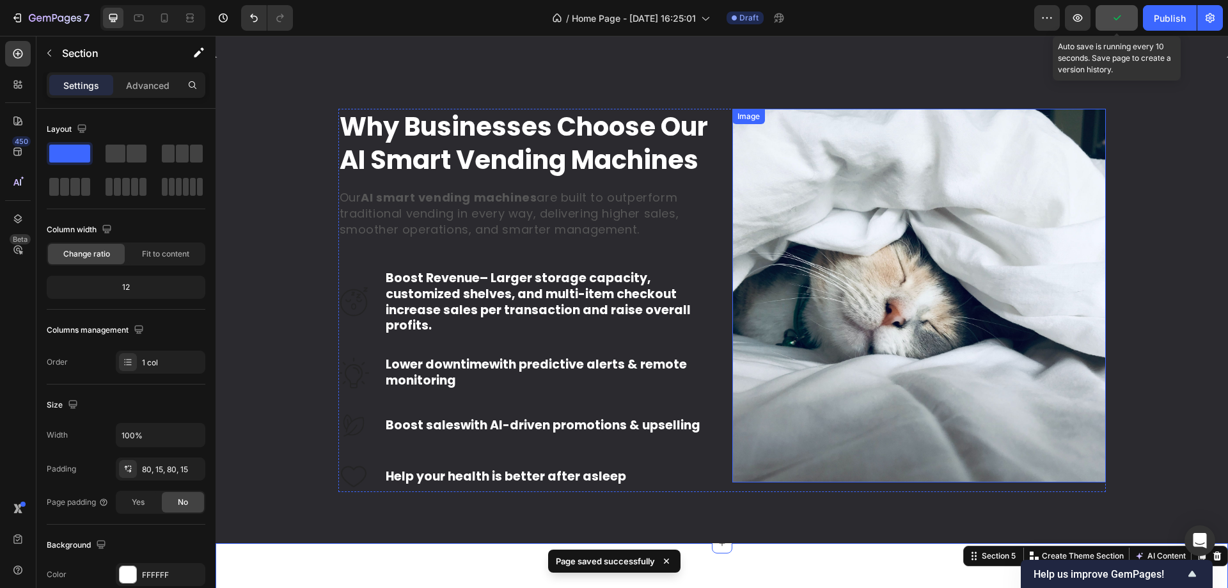
scroll to position [1134, 0]
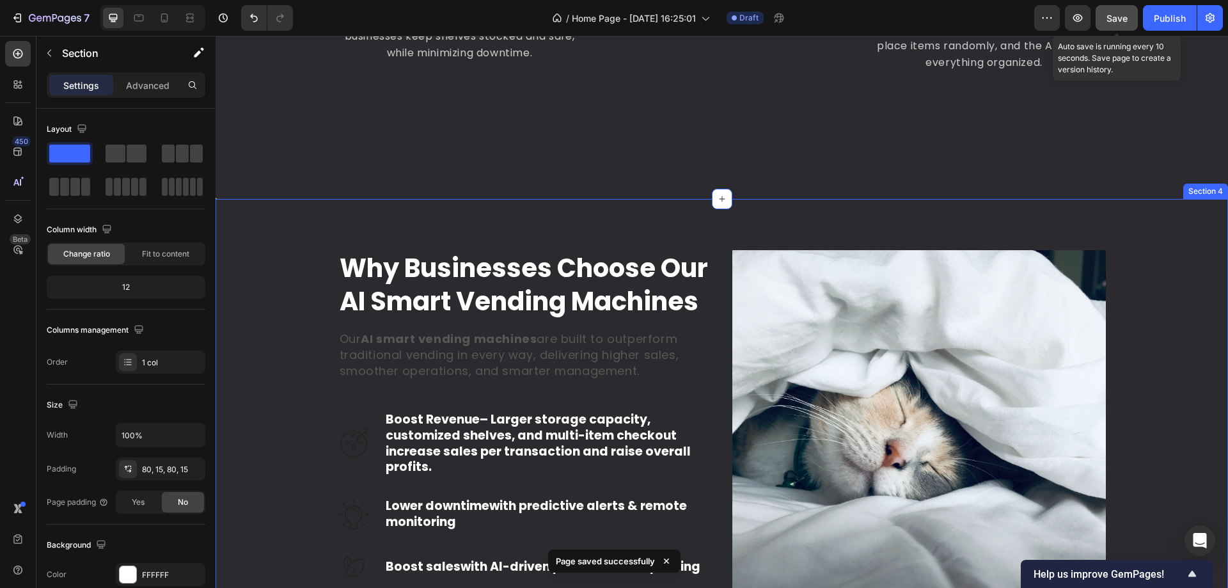
click at [1158, 292] on div "Why Businesses Choose Our AI Smart Vending Machines Heading Our AI smart vendin…" at bounding box center [722, 442] width 994 height 384
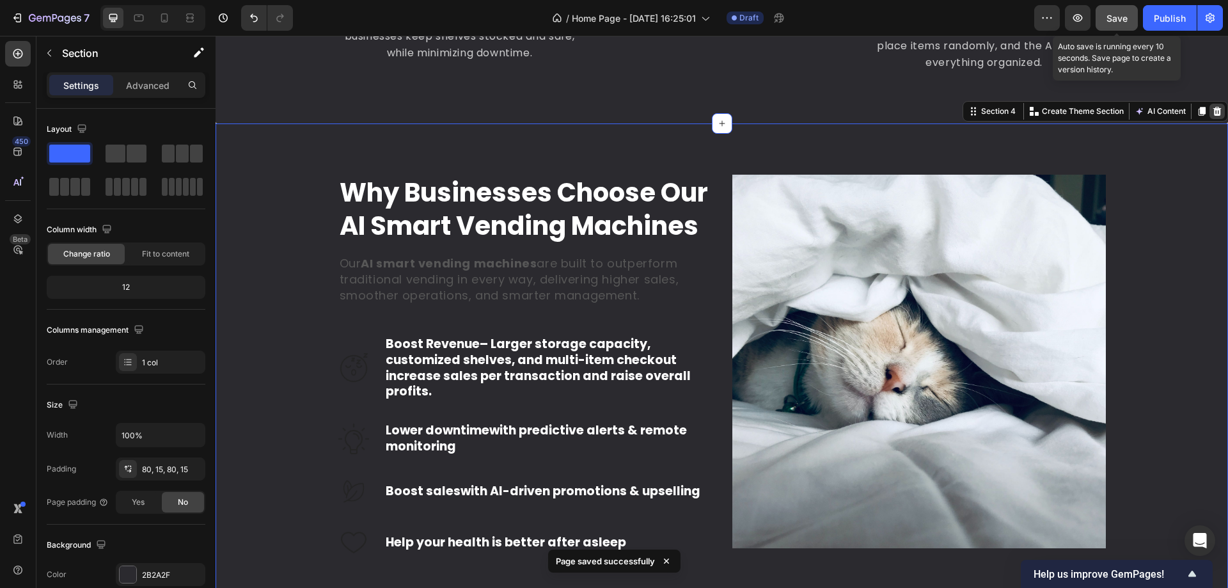
click at [1214, 115] on icon at bounding box center [1218, 110] width 8 height 9
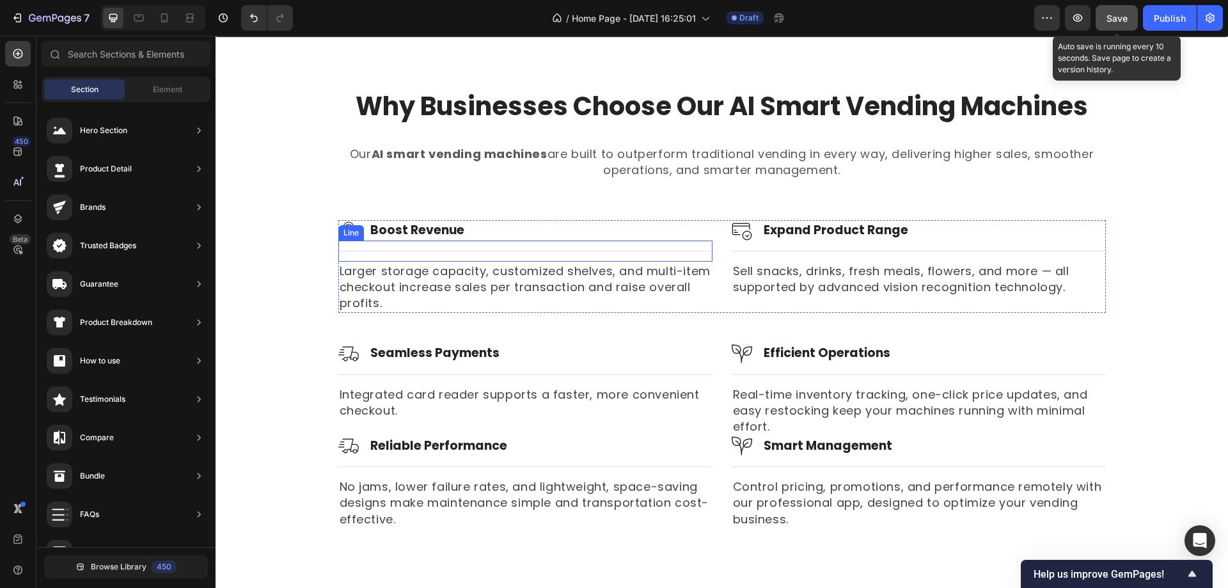
scroll to position [1198, 0]
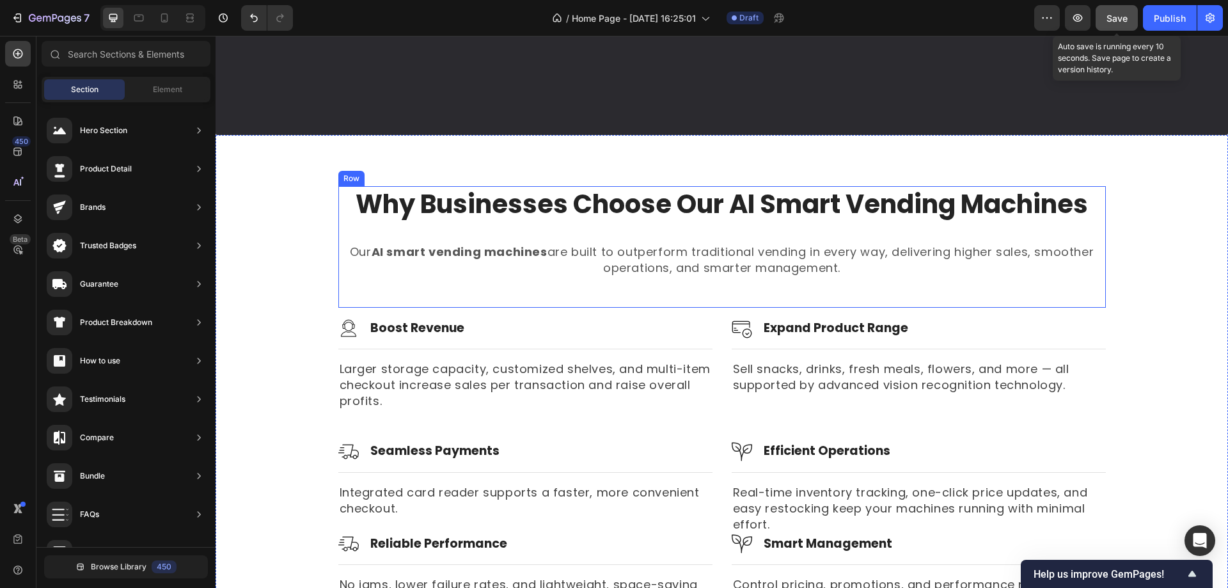
click at [507, 198] on h2 "Why Businesses Choose Our AI Smart Vending Machines" at bounding box center [722, 204] width 768 height 36
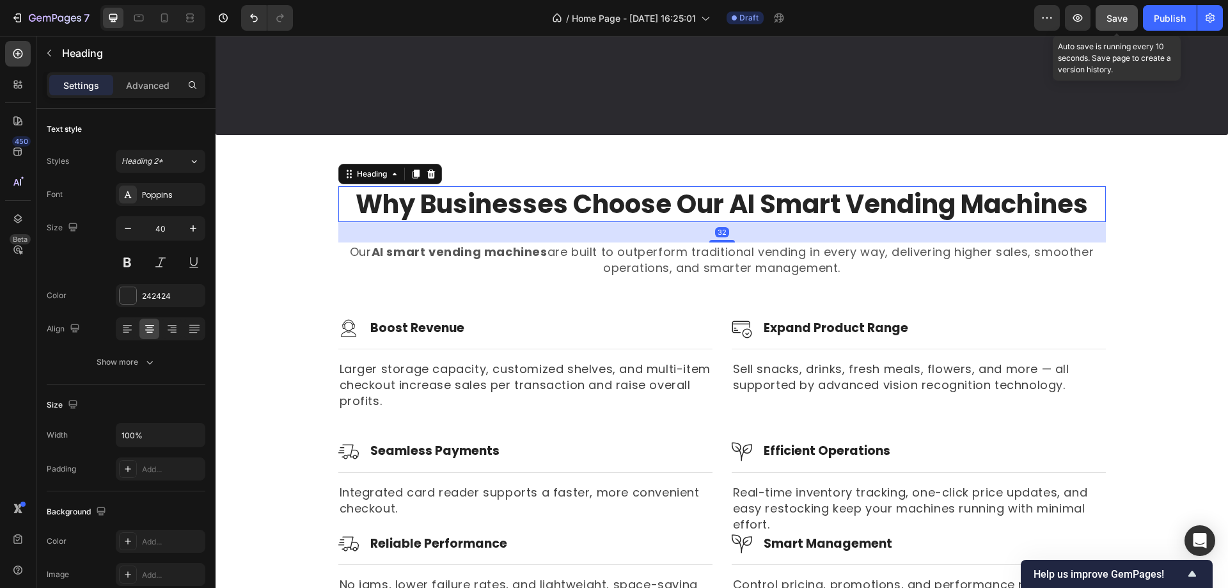
click at [258, 179] on div "Why Businesses Choose Our AI Smart Vending Machines Heading 32 Our AI smart ven…" at bounding box center [722, 406] width 1013 height 543
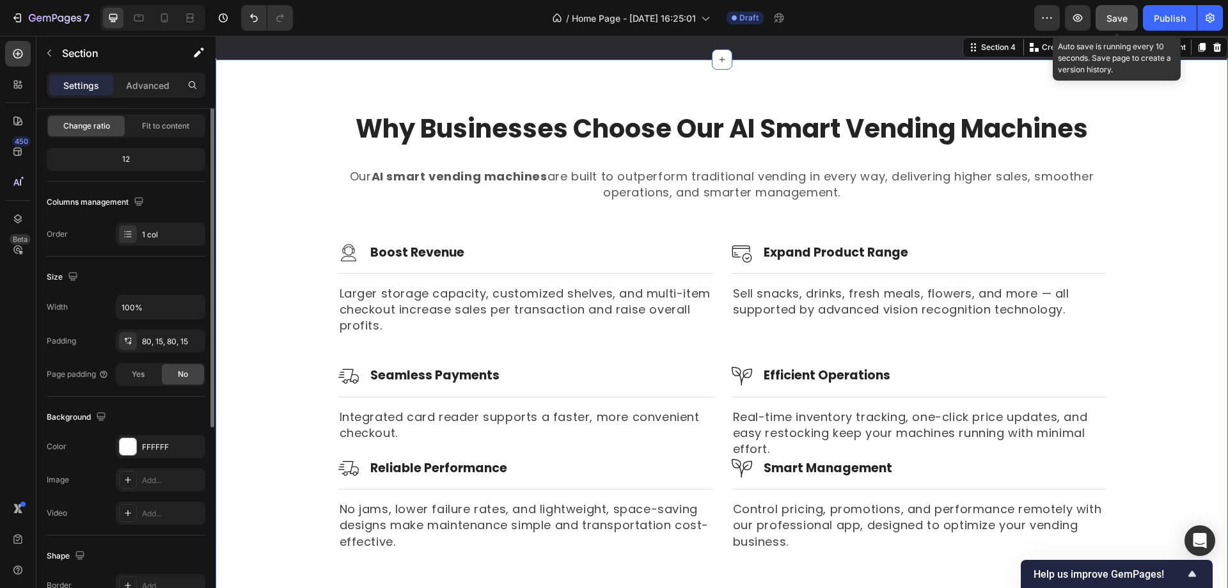
scroll to position [192, 0]
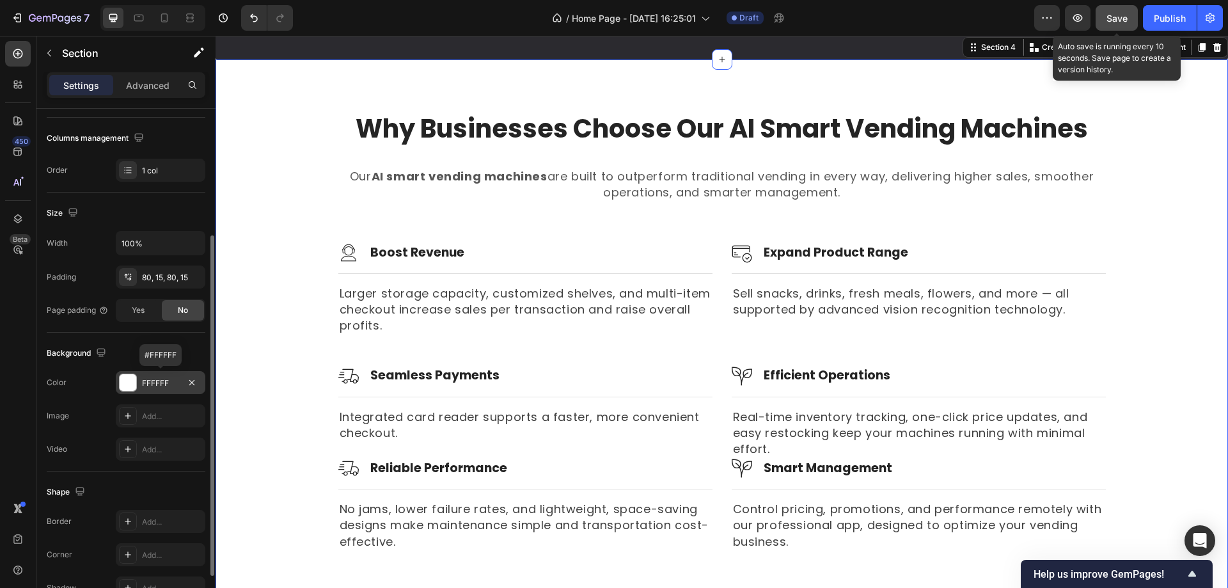
click at [122, 381] on div at bounding box center [128, 382] width 17 height 17
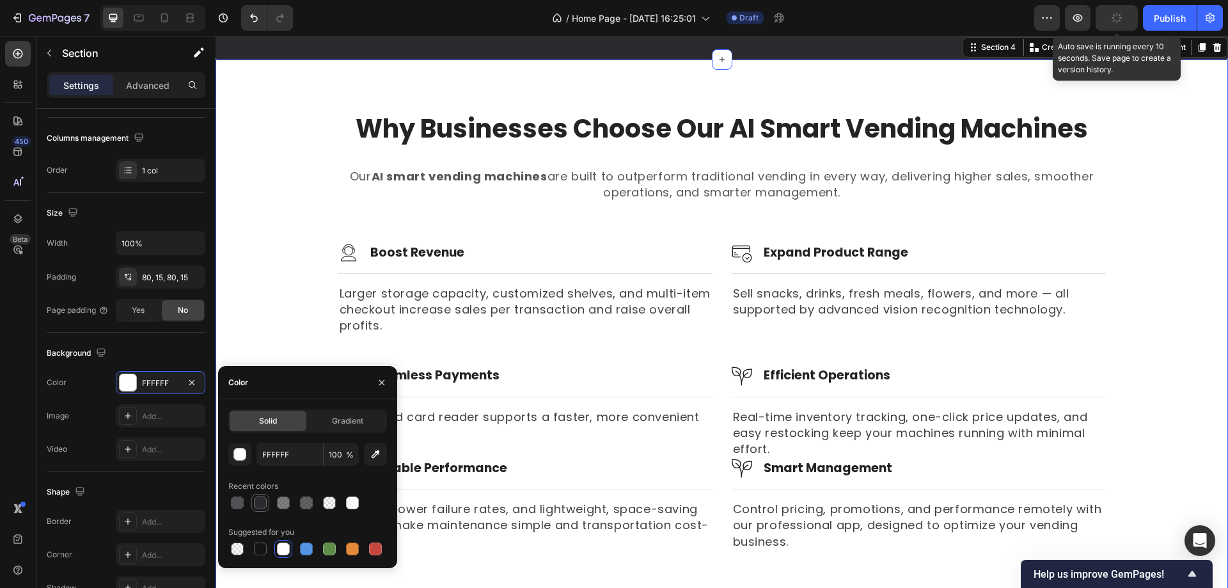
click at [259, 501] on div at bounding box center [260, 503] width 13 height 13
type input "2B2A2F"
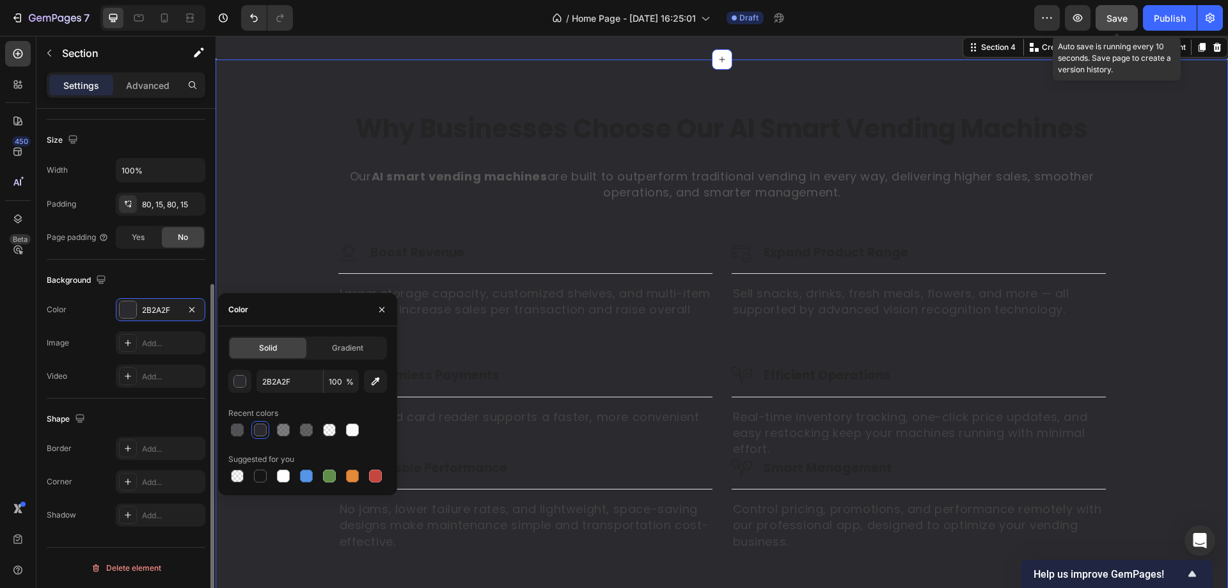
scroll to position [9, 0]
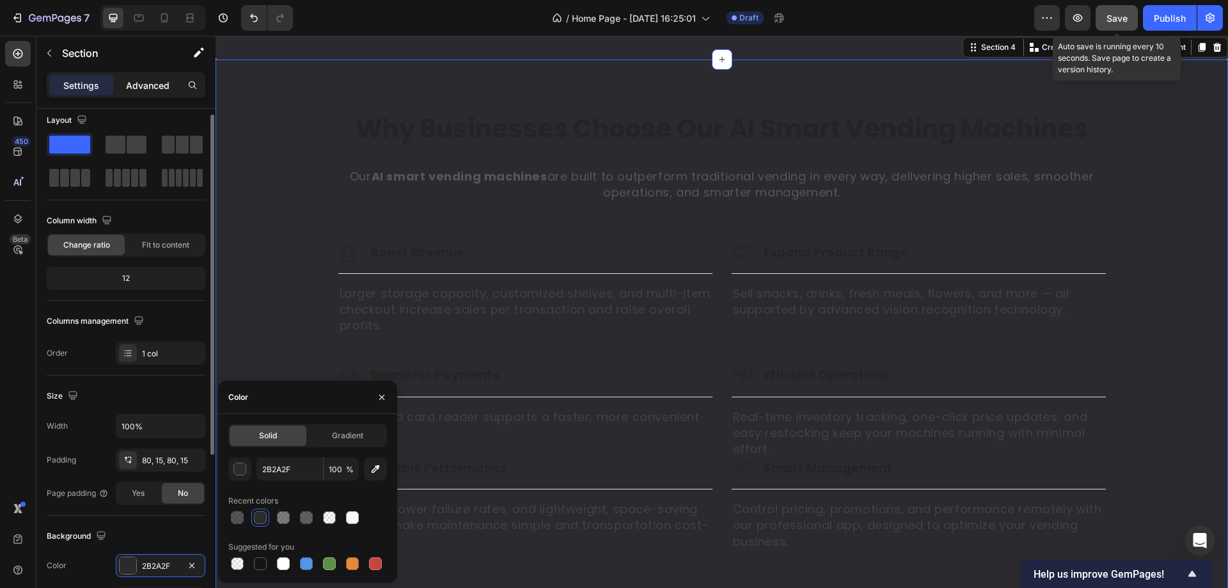
click at [145, 90] on p "Advanced" at bounding box center [148, 85] width 44 height 13
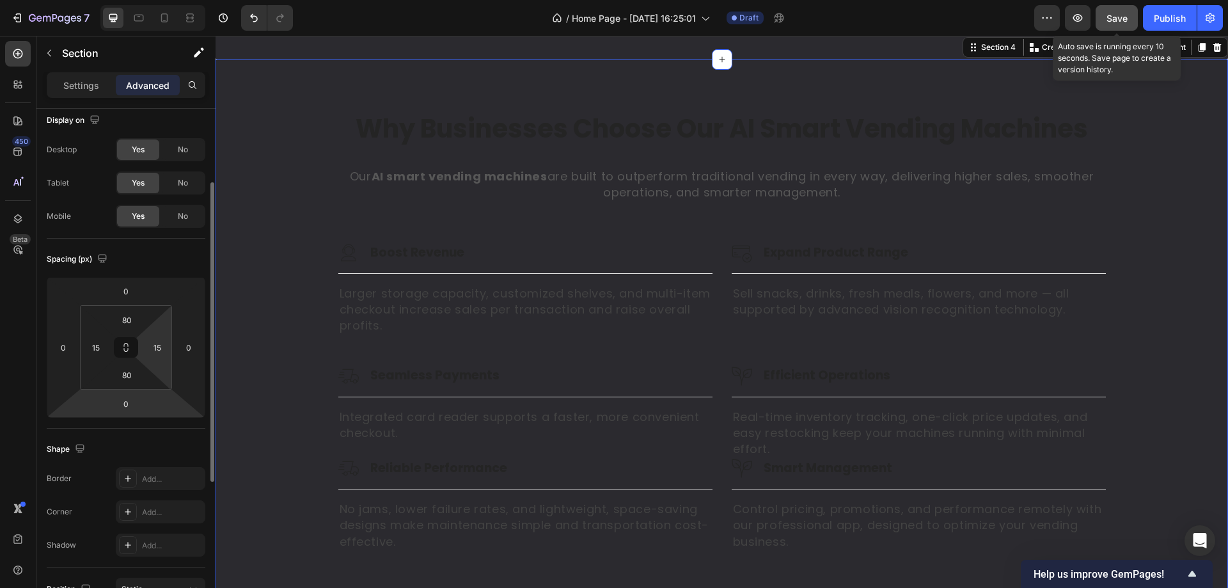
scroll to position [0, 0]
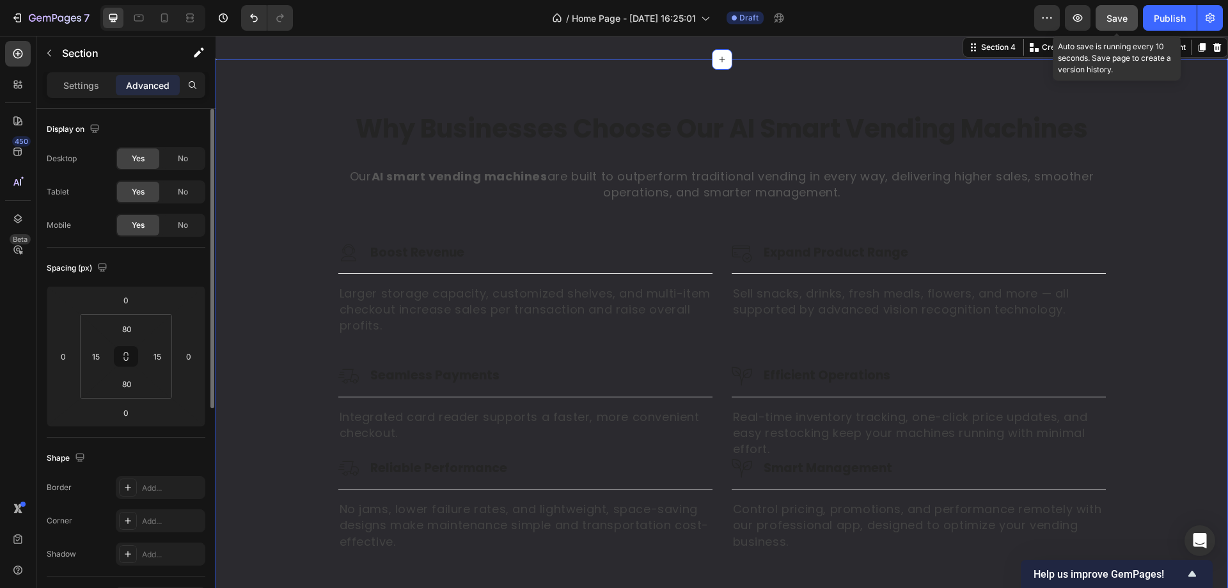
click at [401, 147] on h2 "Why Businesses Choose Our AI Smart Vending Machines" at bounding box center [722, 129] width 768 height 36
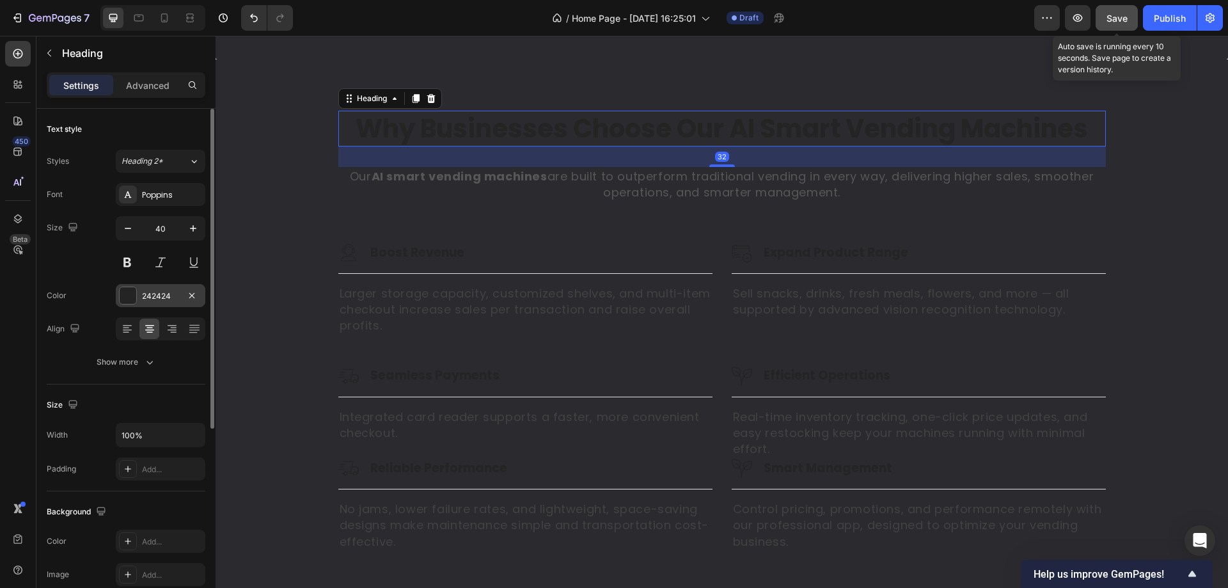
click at [155, 289] on div "242424" at bounding box center [161, 295] width 90 height 23
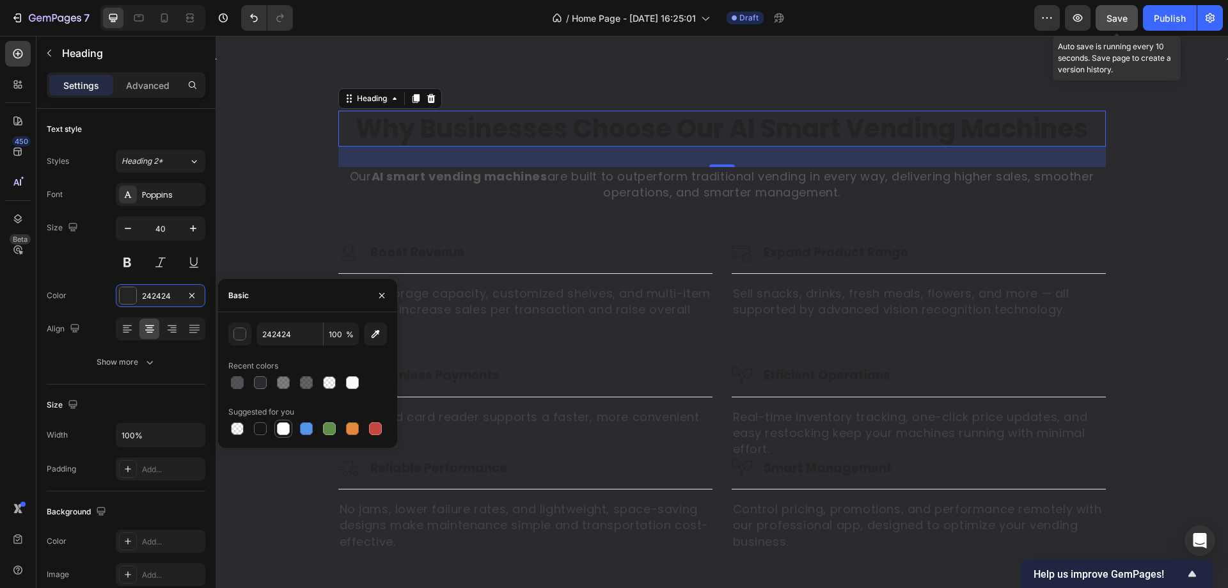
click at [285, 433] on div at bounding box center [283, 428] width 13 height 13
type input "FFFFFF"
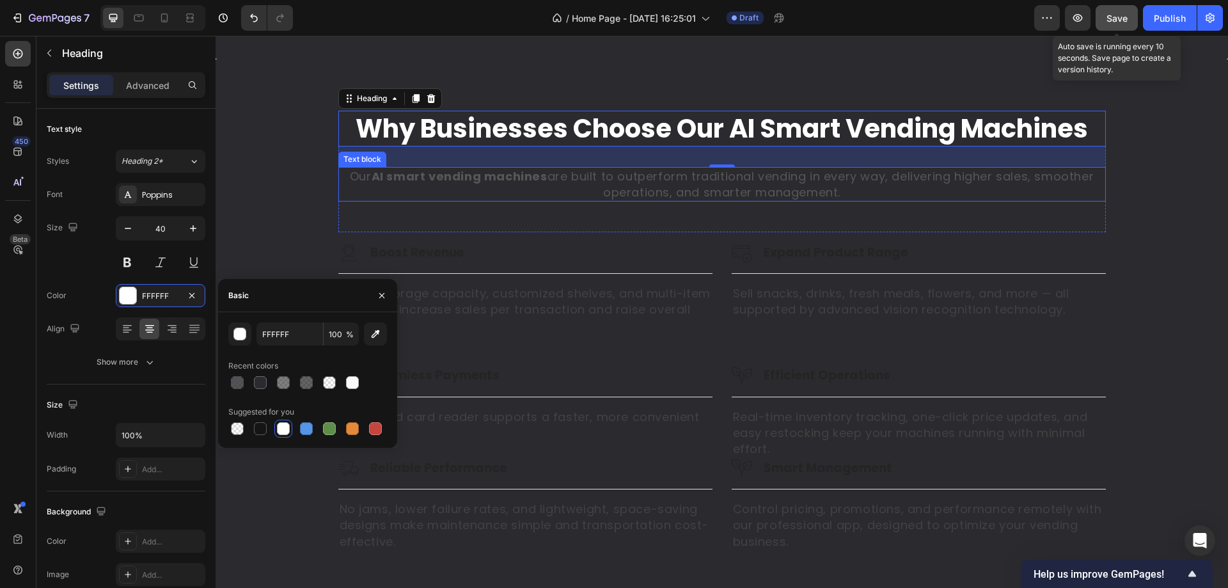
click at [467, 184] on strong "AI smart vending machines" at bounding box center [460, 176] width 176 height 16
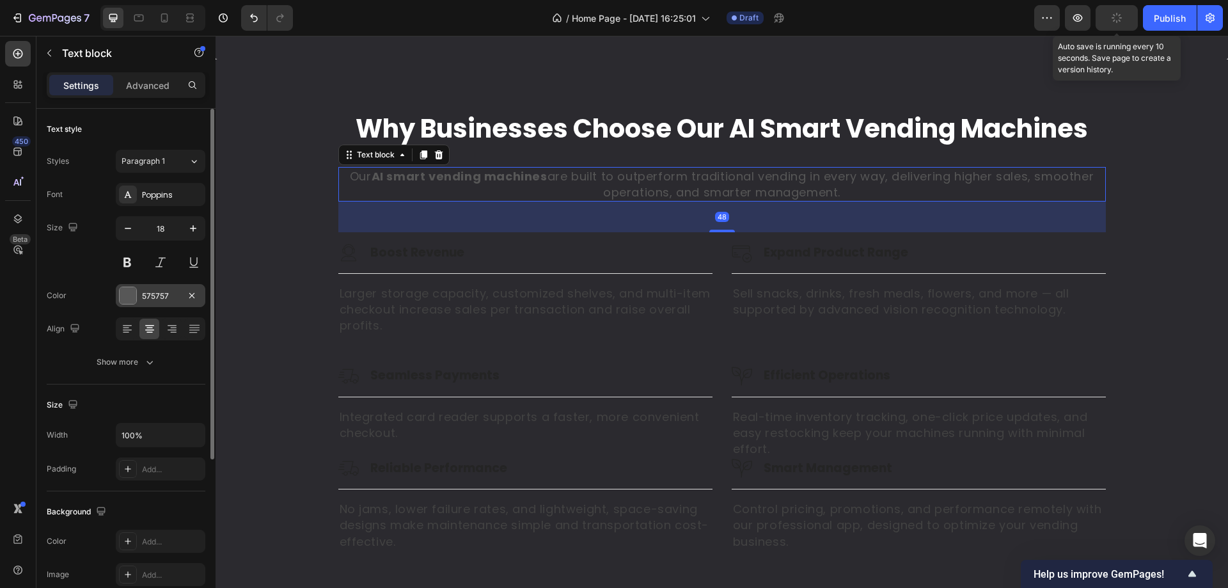
click at [138, 291] on div "575757" at bounding box center [161, 295] width 90 height 23
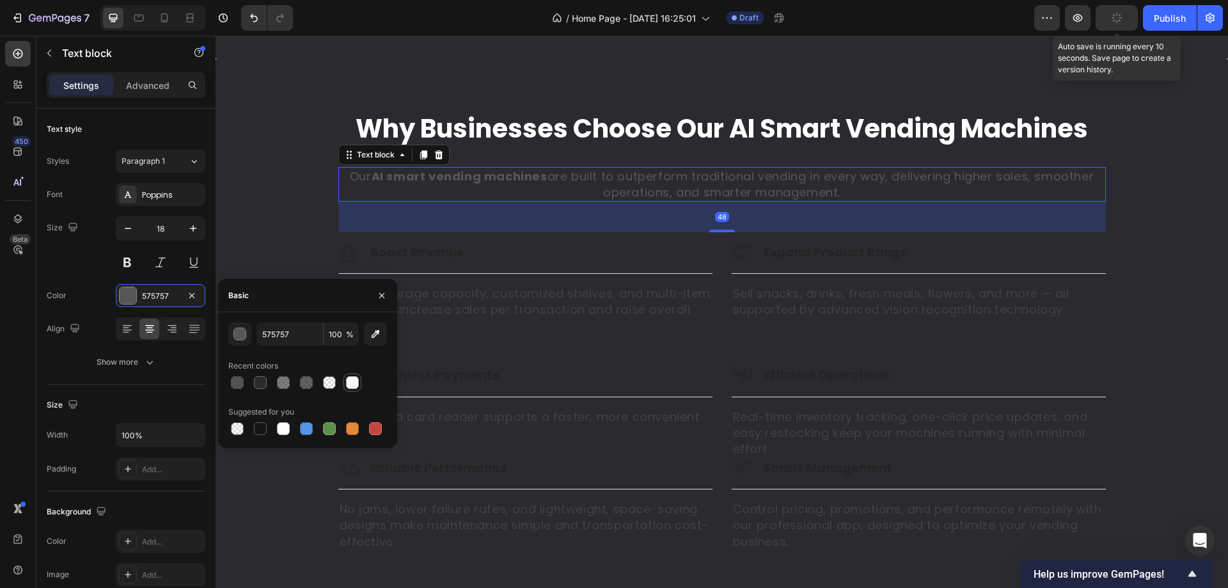
click at [360, 380] on div at bounding box center [353, 383] width 18 height 18
type input "F9F9F9"
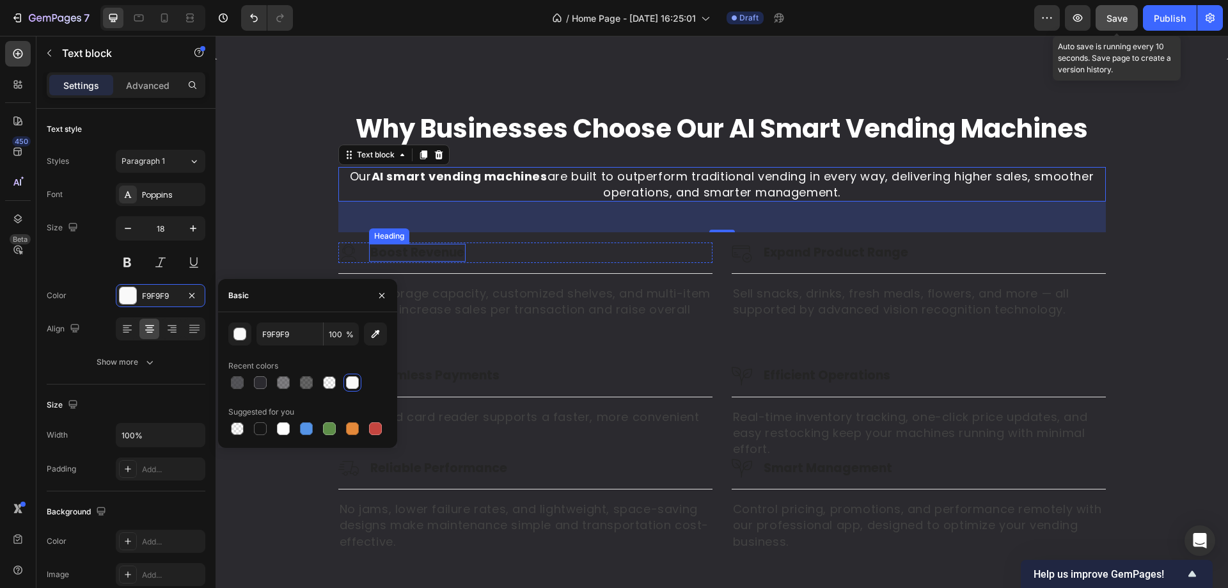
click at [450, 262] on h3 "Boost Revenue" at bounding box center [417, 253] width 97 height 19
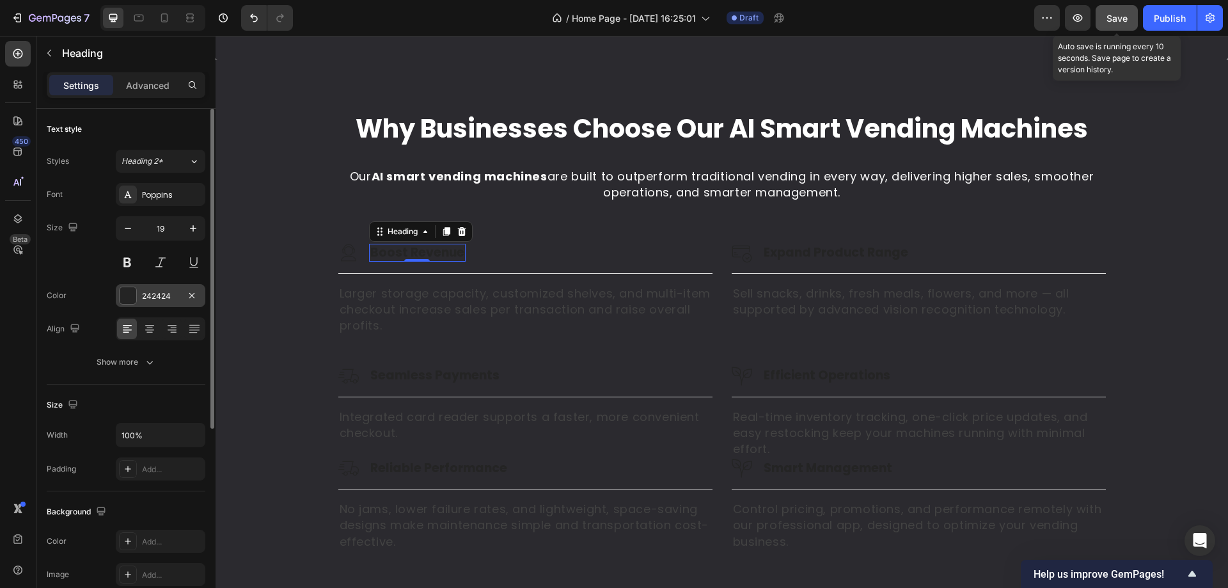
click at [176, 299] on div "242424" at bounding box center [160, 296] width 37 height 12
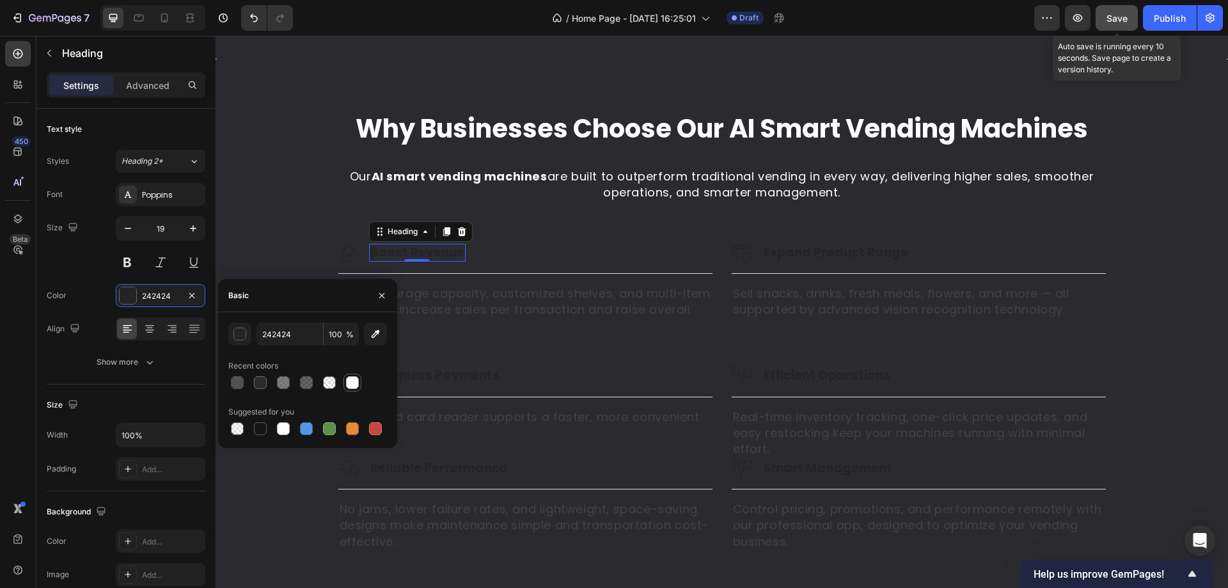
click at [353, 386] on div at bounding box center [352, 382] width 13 height 13
type input "F9F9F9"
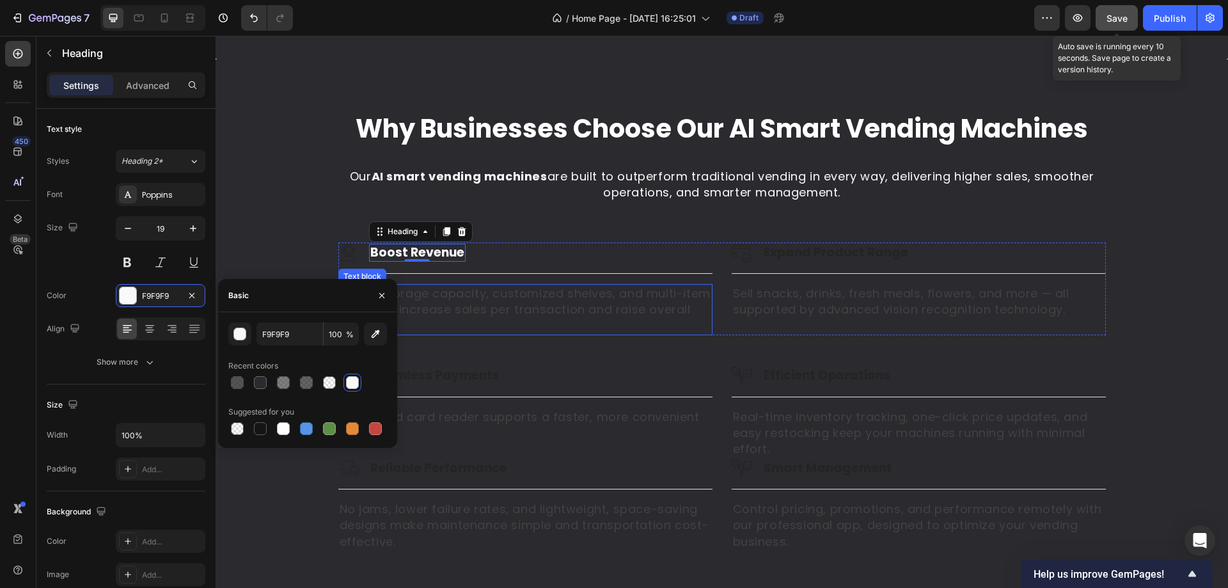
click at [486, 334] on p "Larger storage capacity, customized shelves, and multi-item checkout increase s…" at bounding box center [526, 309] width 372 height 49
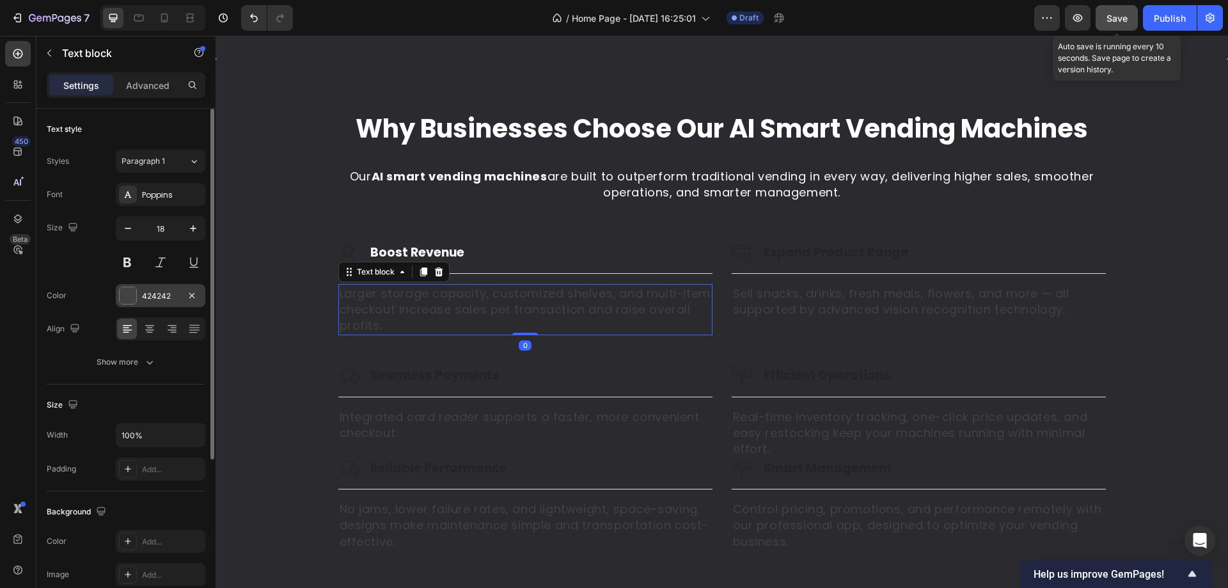
click at [170, 296] on div "424242" at bounding box center [160, 296] width 37 height 12
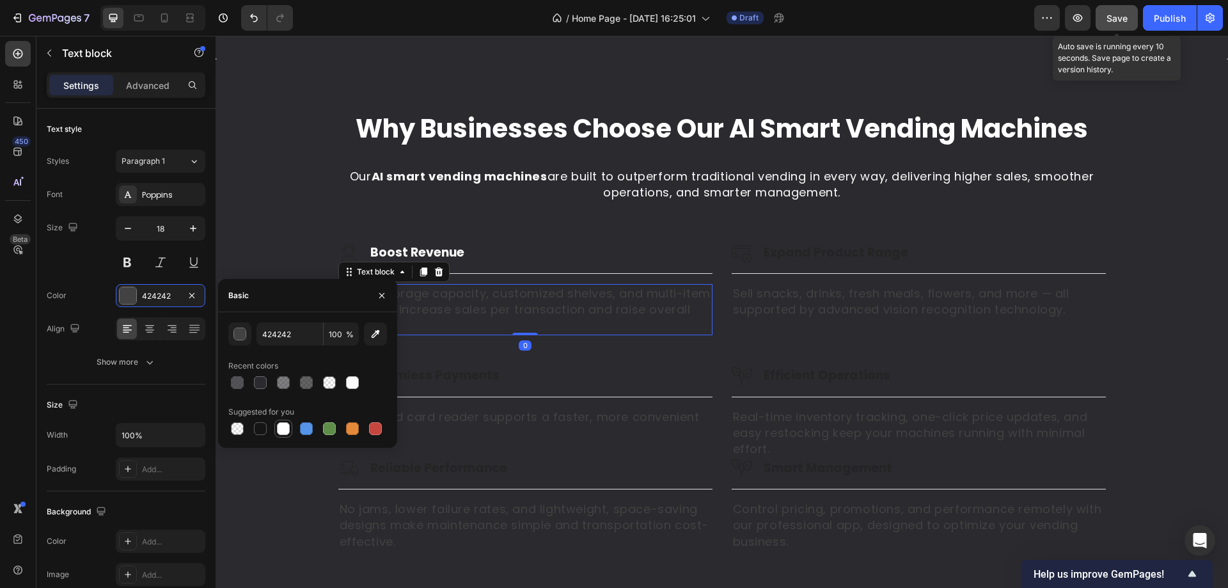
click at [277, 434] on div at bounding box center [283, 428] width 15 height 15
type input "FFFFFF"
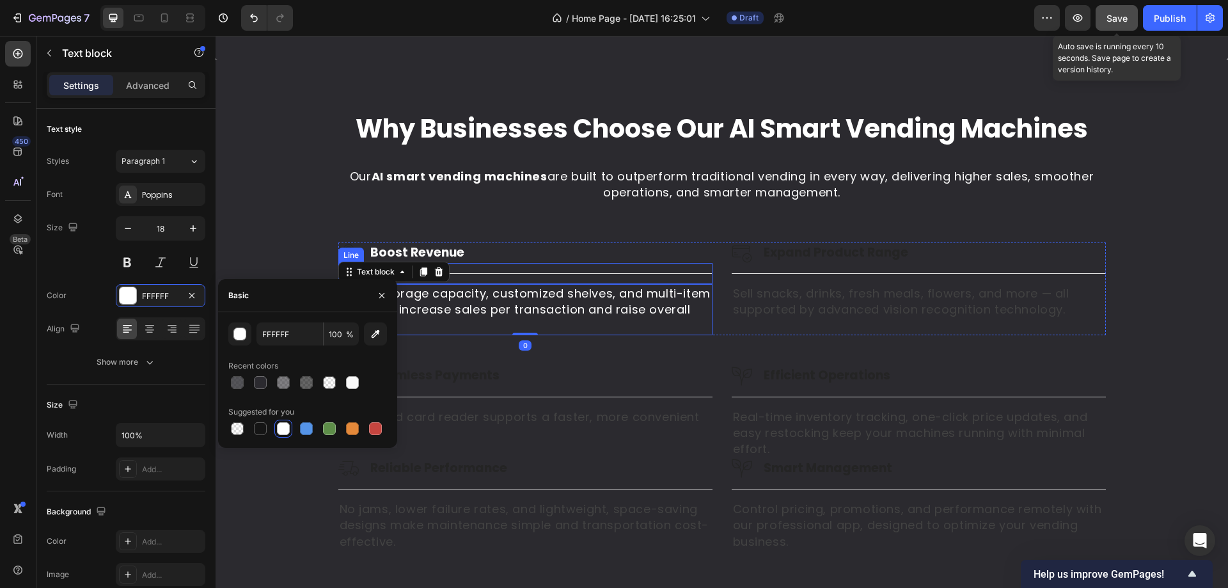
click at [734, 263] on img at bounding box center [742, 252] width 20 height 20
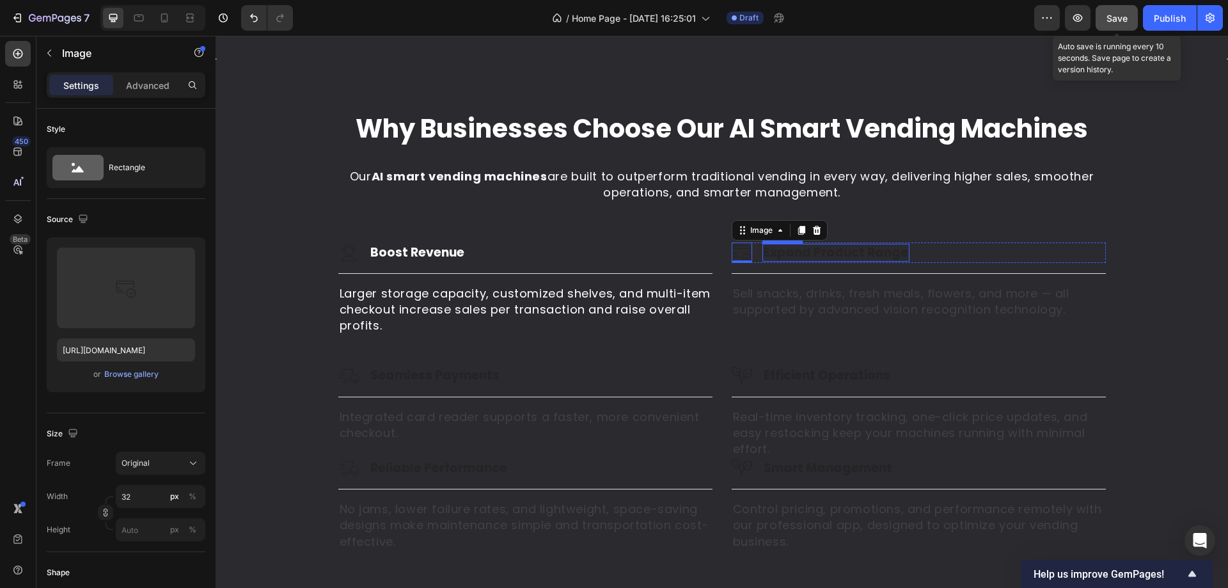
click at [813, 261] on strong "Expand Product Range" at bounding box center [836, 252] width 145 height 17
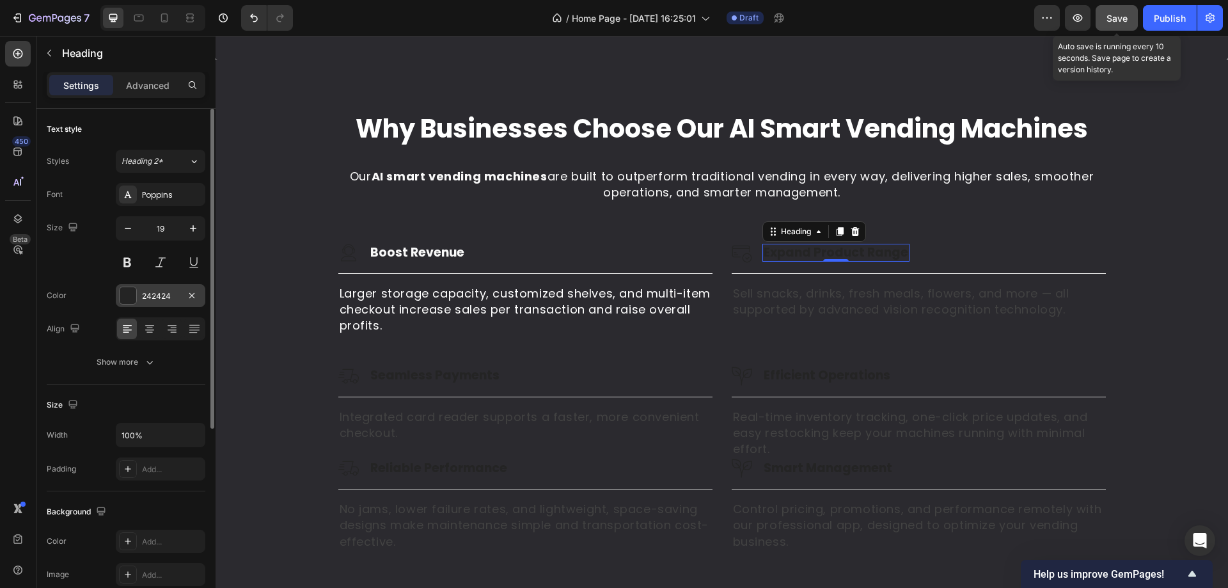
click at [143, 299] on div "242424" at bounding box center [160, 296] width 37 height 12
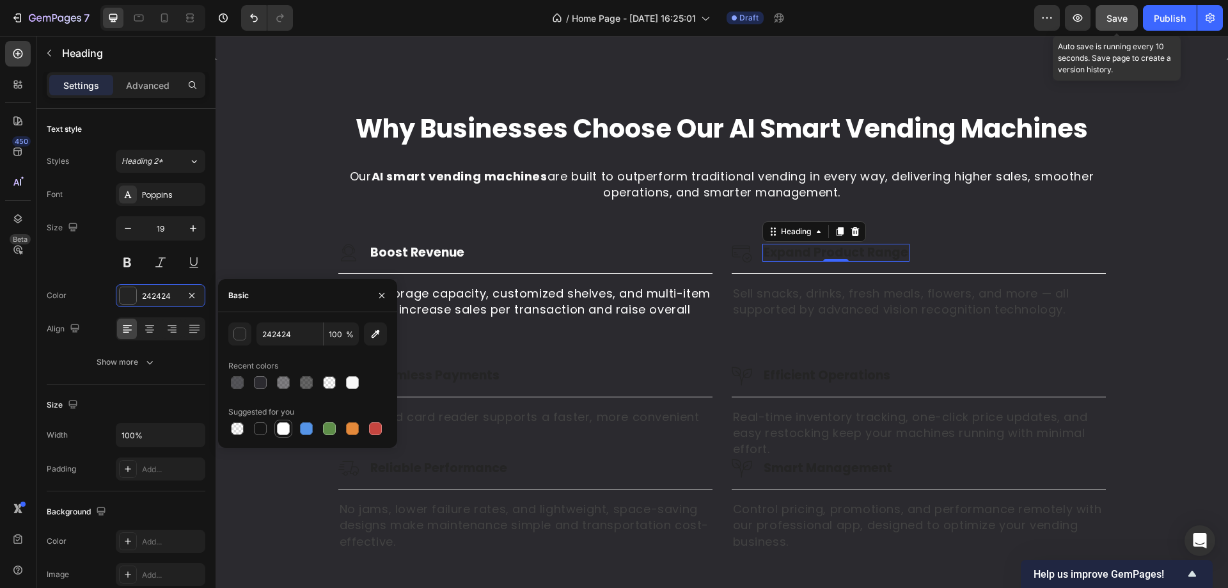
click at [284, 434] on div at bounding box center [283, 428] width 13 height 13
type input "FFFFFF"
click at [770, 317] on p "Sell snacks, drinks, fresh meals, flowers, and more — all supported by advanced…" at bounding box center [919, 301] width 372 height 32
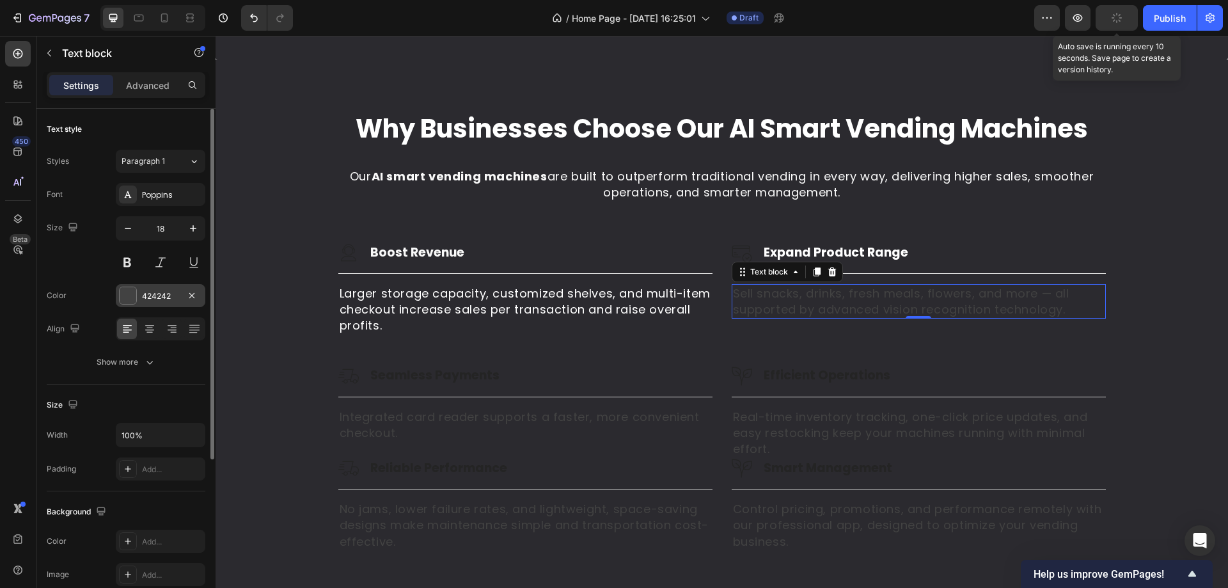
click at [157, 299] on div "424242" at bounding box center [160, 296] width 37 height 12
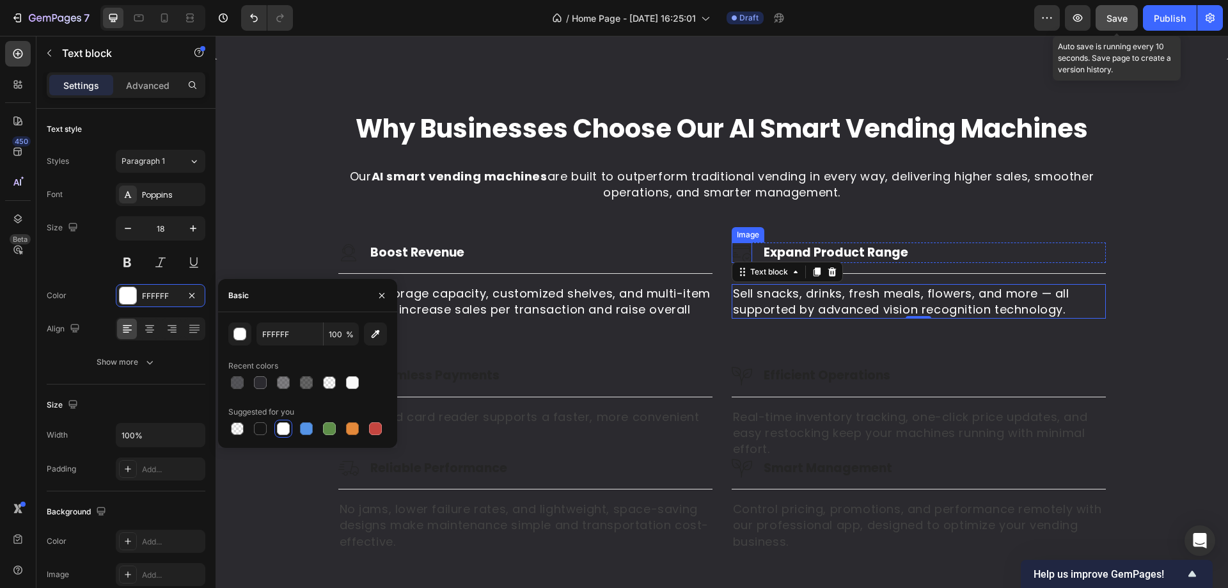
click at [737, 263] on img at bounding box center [742, 252] width 20 height 20
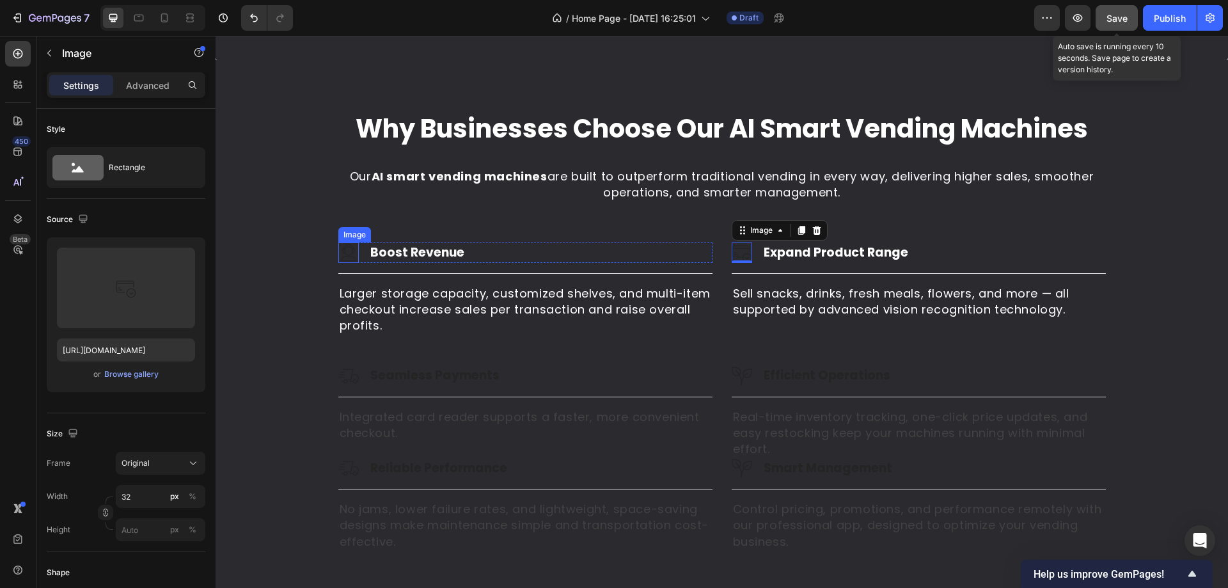
click at [341, 241] on div "Image" at bounding box center [355, 235] width 28 height 12
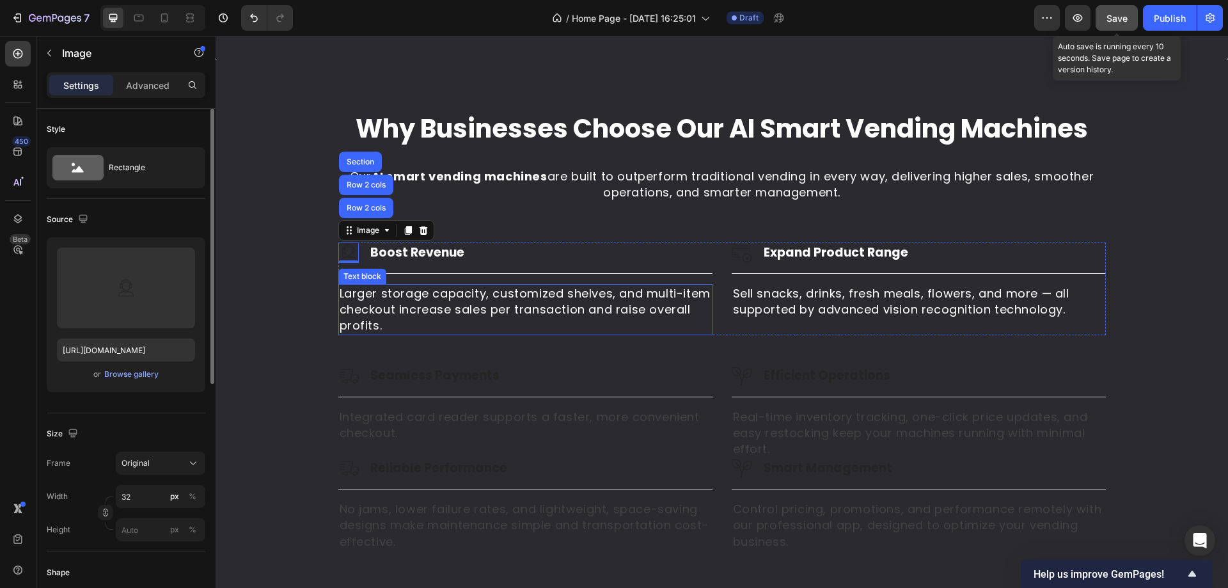
click at [343, 317] on div "Why Businesses Choose Our AI Smart Vending Machines Heading Our AI smart vendin…" at bounding box center [722, 331] width 994 height 440
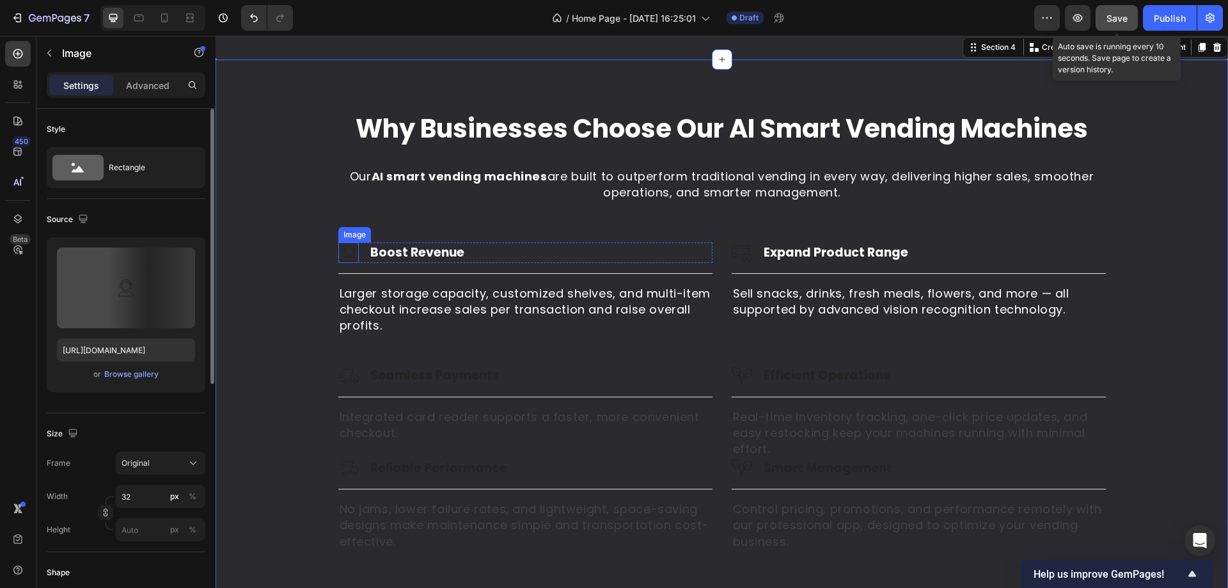
click at [343, 263] on img at bounding box center [348, 252] width 20 height 20
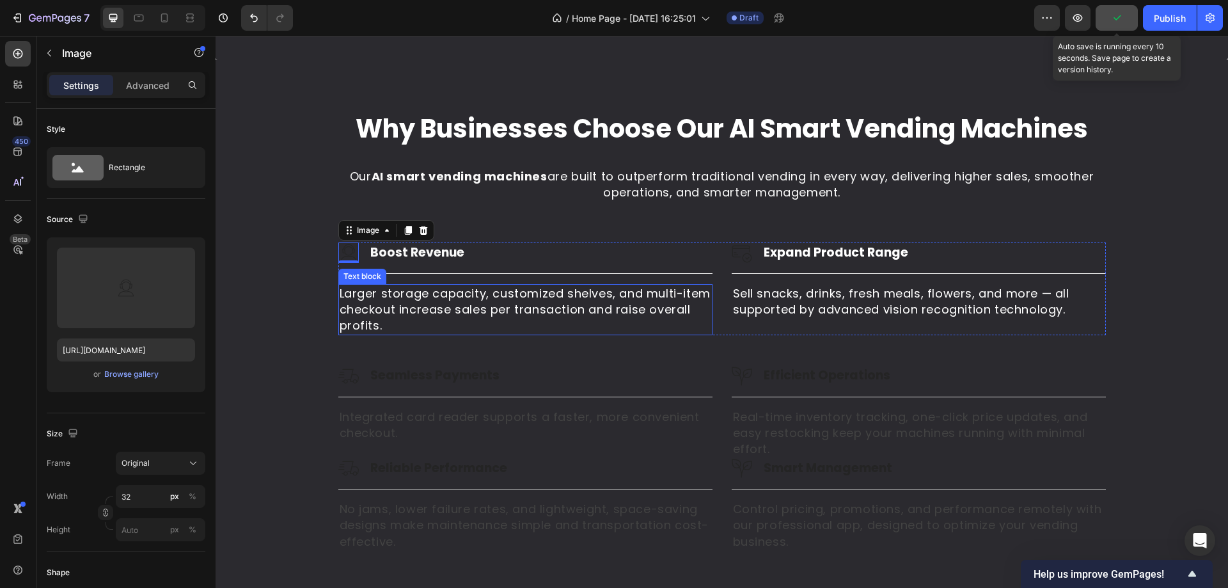
scroll to position [1249, 0]
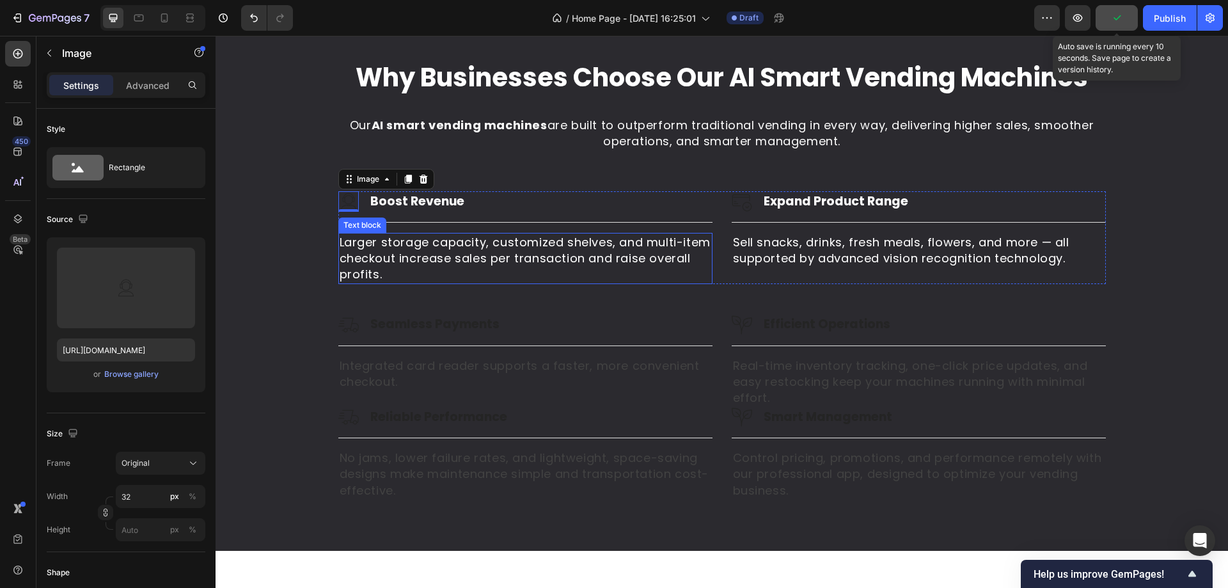
click at [404, 334] on h3 "Seamless Payments" at bounding box center [435, 324] width 132 height 19
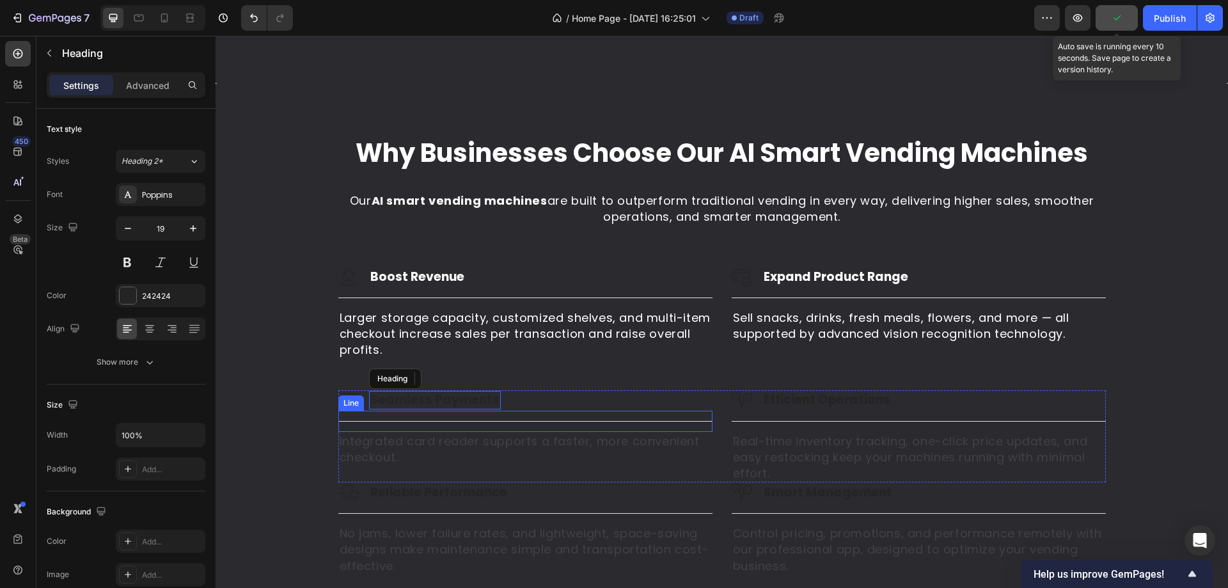
click at [406, 411] on div "Title Line" at bounding box center [525, 421] width 374 height 21
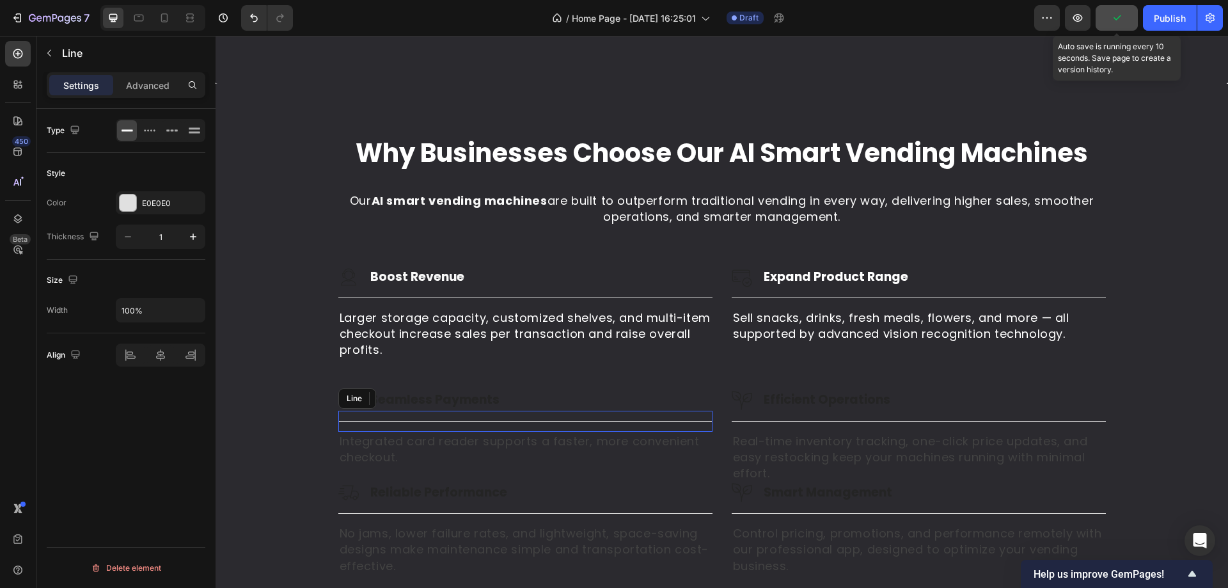
scroll to position [1326, 0]
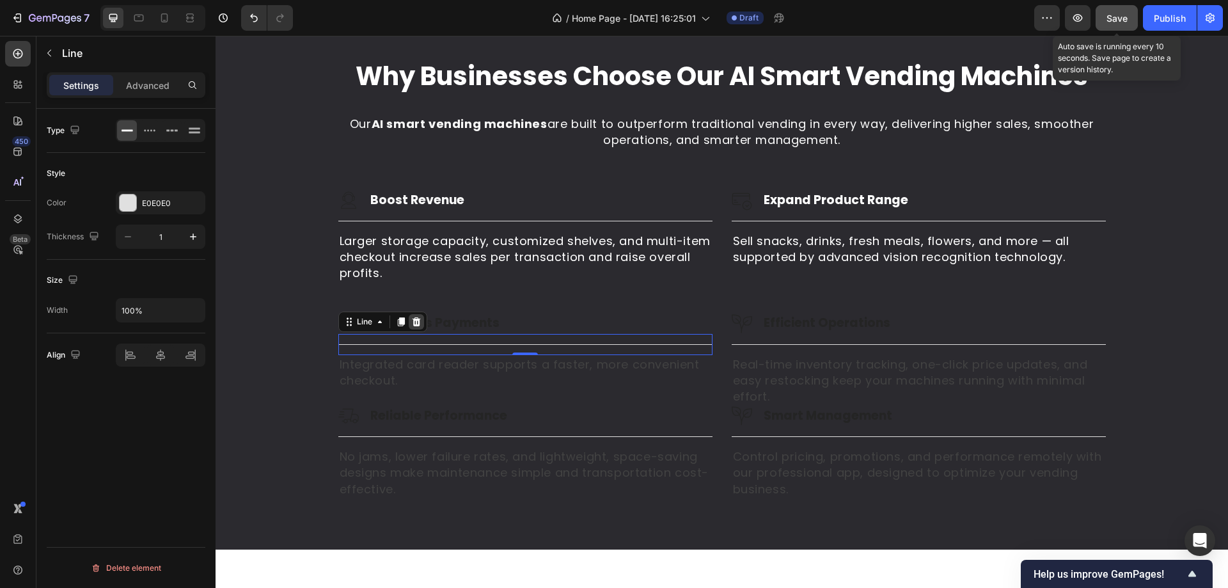
click at [413, 319] on icon at bounding box center [416, 321] width 8 height 9
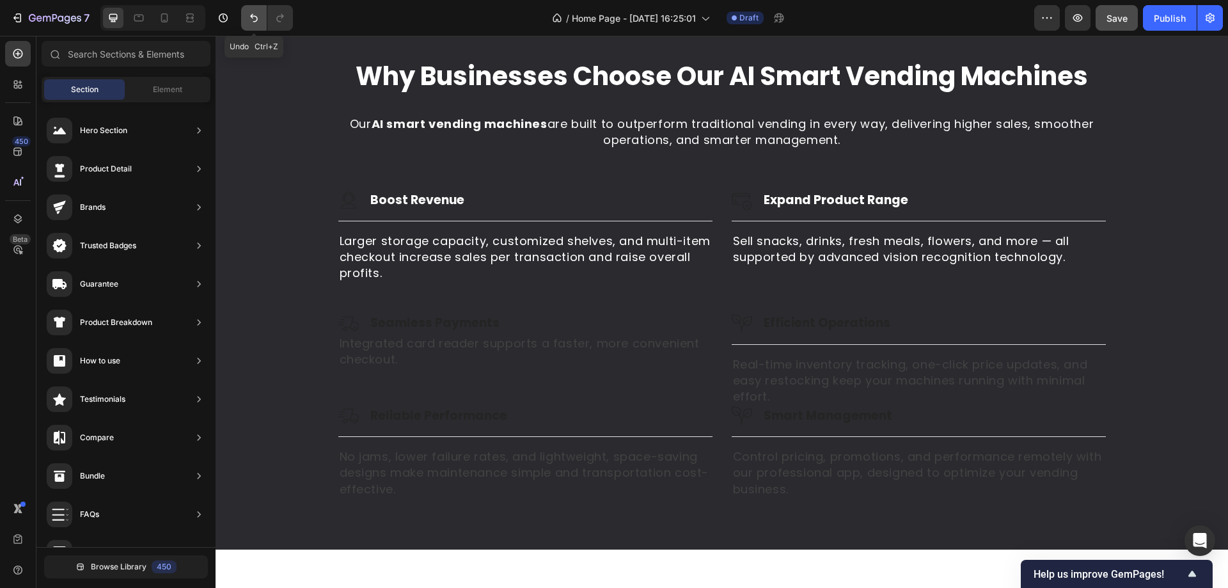
drag, startPoint x: 257, startPoint y: 21, endPoint x: 169, endPoint y: 218, distance: 215.9
click at [257, 21] on icon "Undo/Redo" at bounding box center [254, 18] width 13 height 13
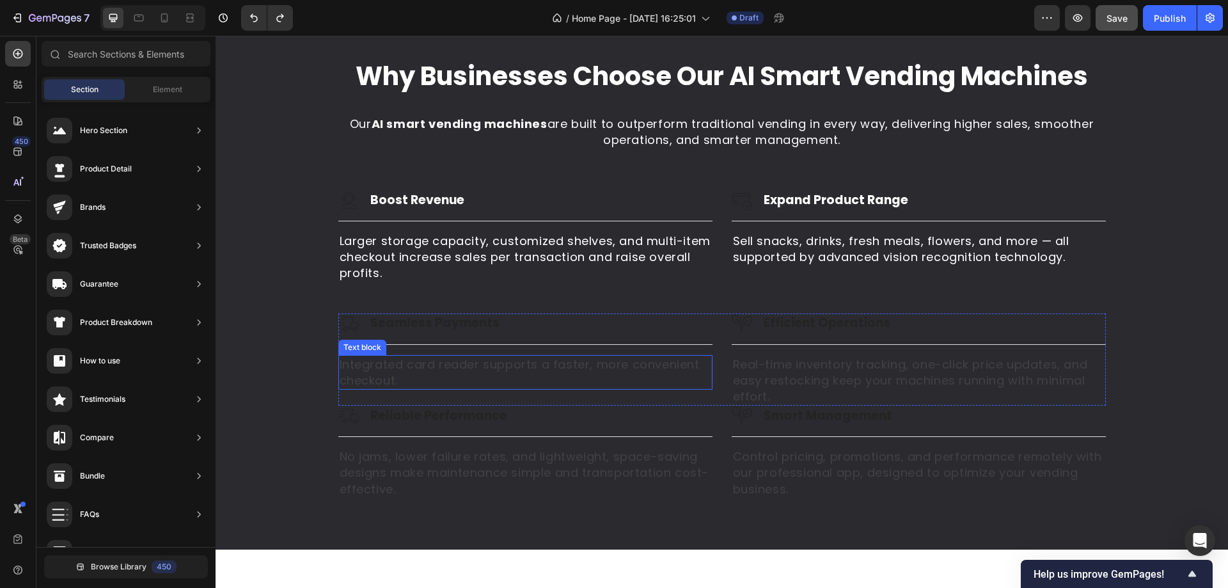
click at [416, 378] on p "Integrated card reader supports a faster, more convenient checkout." at bounding box center [526, 372] width 372 height 32
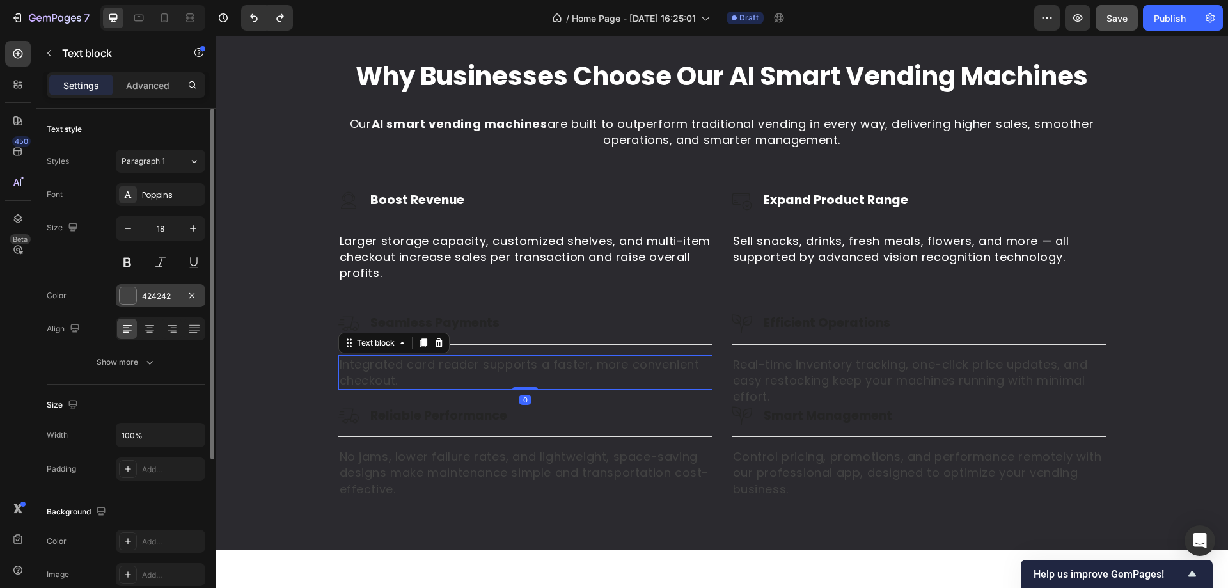
click at [159, 304] on div "424242" at bounding box center [161, 295] width 90 height 23
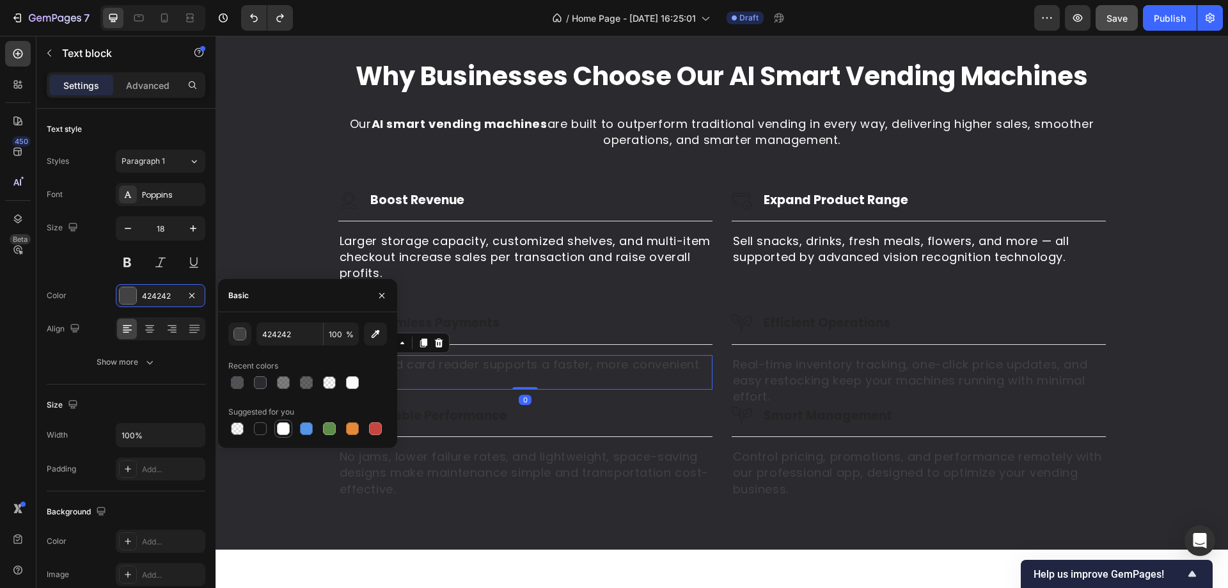
drag, startPoint x: 280, startPoint y: 430, endPoint x: 468, endPoint y: 353, distance: 203.2
click at [280, 430] on div at bounding box center [283, 428] width 13 height 13
type input "FFFFFF"
click at [774, 373] on p "Real-time inventory tracking, one-click price updates, and easy restocking keep…" at bounding box center [919, 380] width 372 height 49
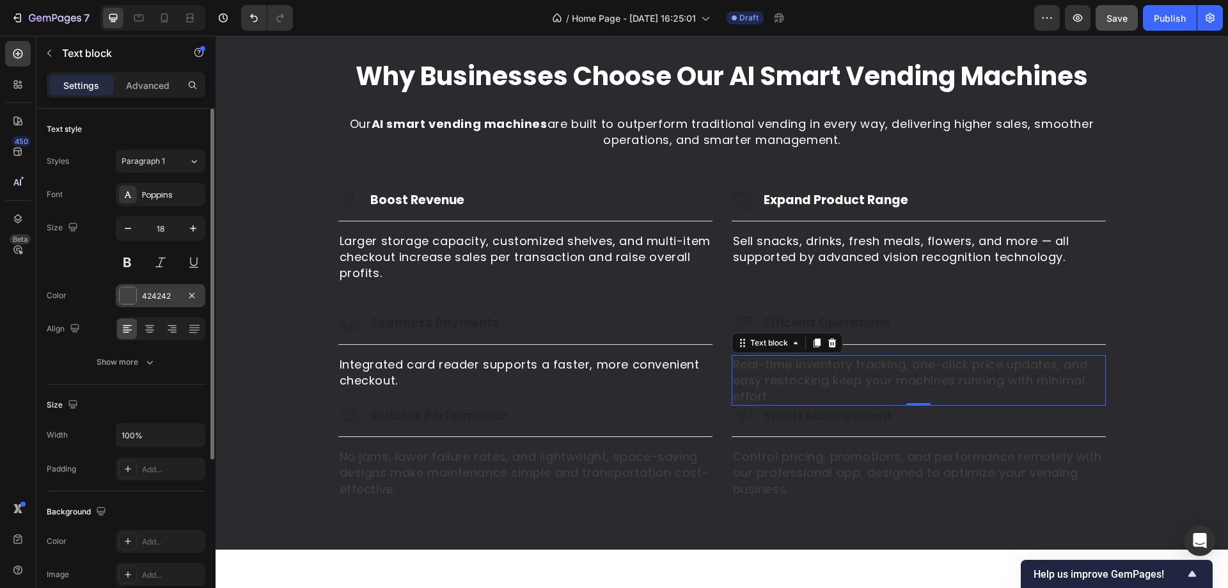
click at [145, 298] on div "424242" at bounding box center [160, 296] width 37 height 12
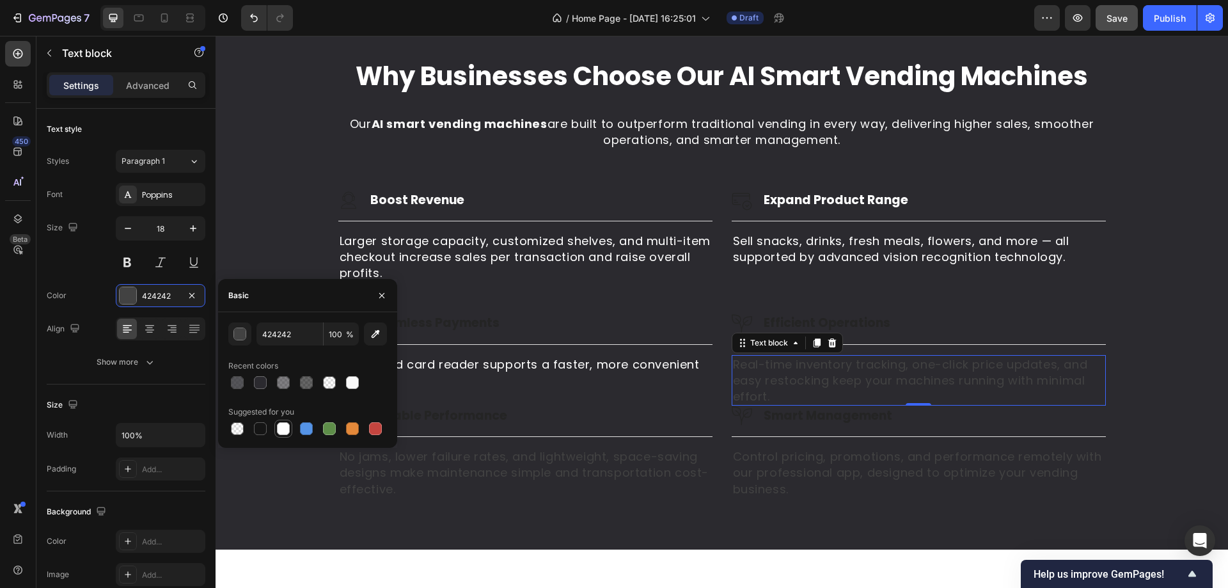
click at [280, 424] on div at bounding box center [283, 428] width 13 height 13
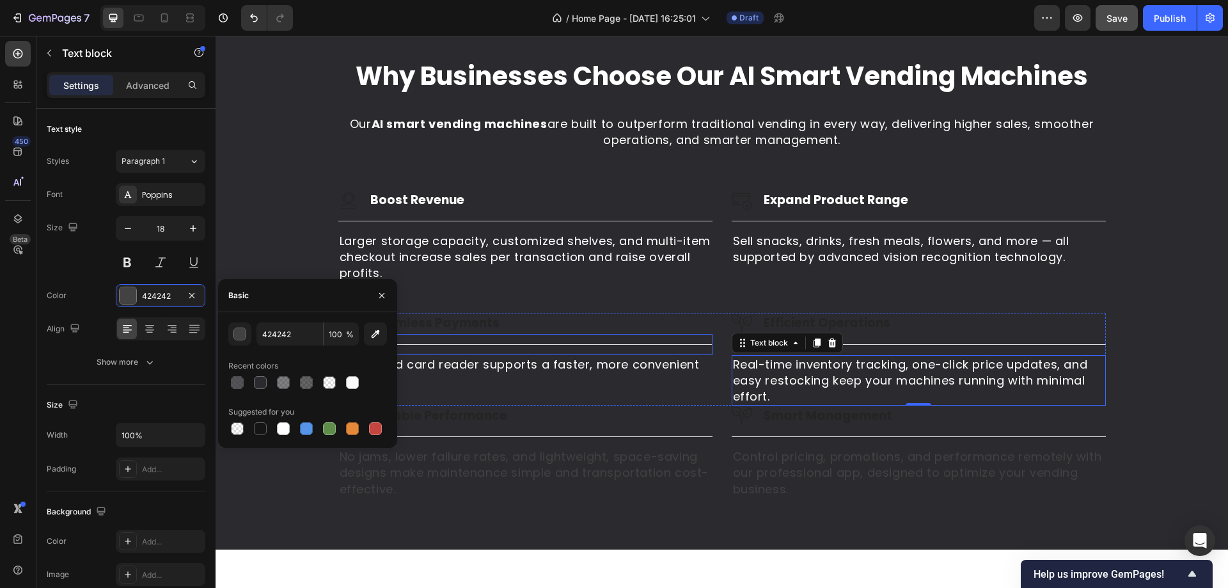
click at [470, 321] on h3 "Seamless Payments" at bounding box center [435, 323] width 132 height 19
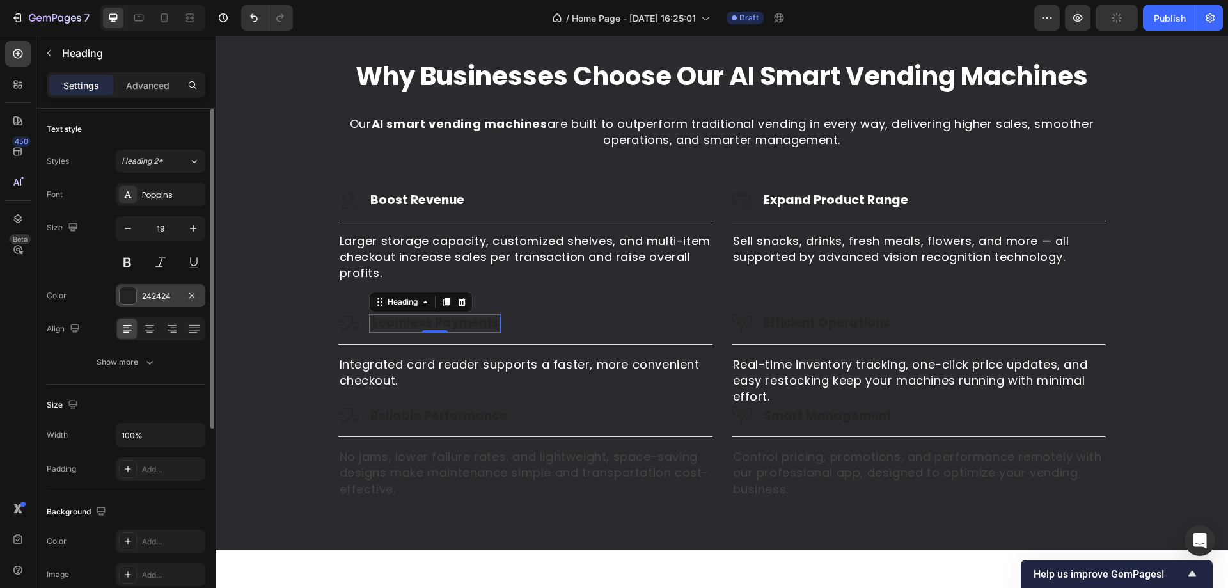
click at [135, 293] on div at bounding box center [128, 295] width 17 height 17
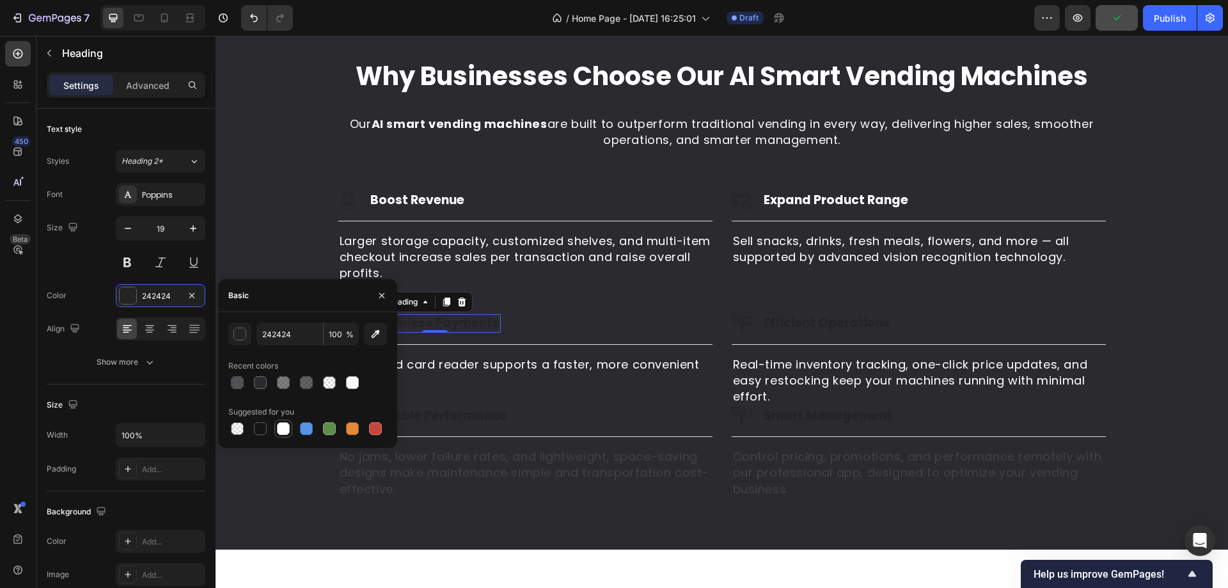
click at [276, 430] on div at bounding box center [283, 428] width 15 height 15
type input "FFFFFF"
click at [800, 319] on h3 "Efficient Operations" at bounding box center [827, 323] width 129 height 19
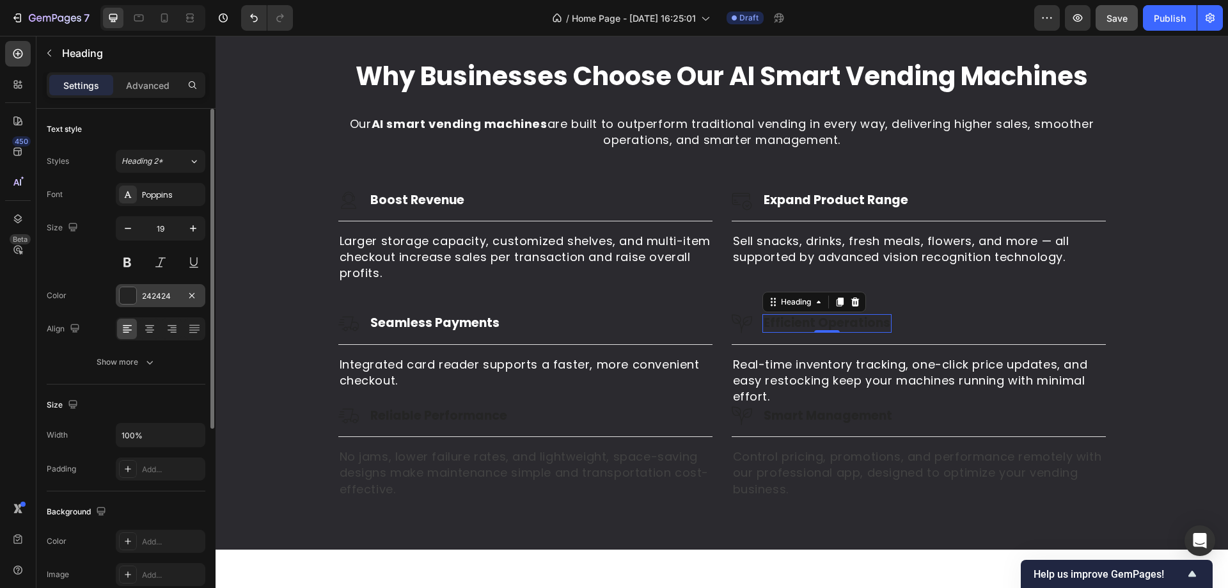
click at [157, 295] on div "242424" at bounding box center [160, 296] width 37 height 12
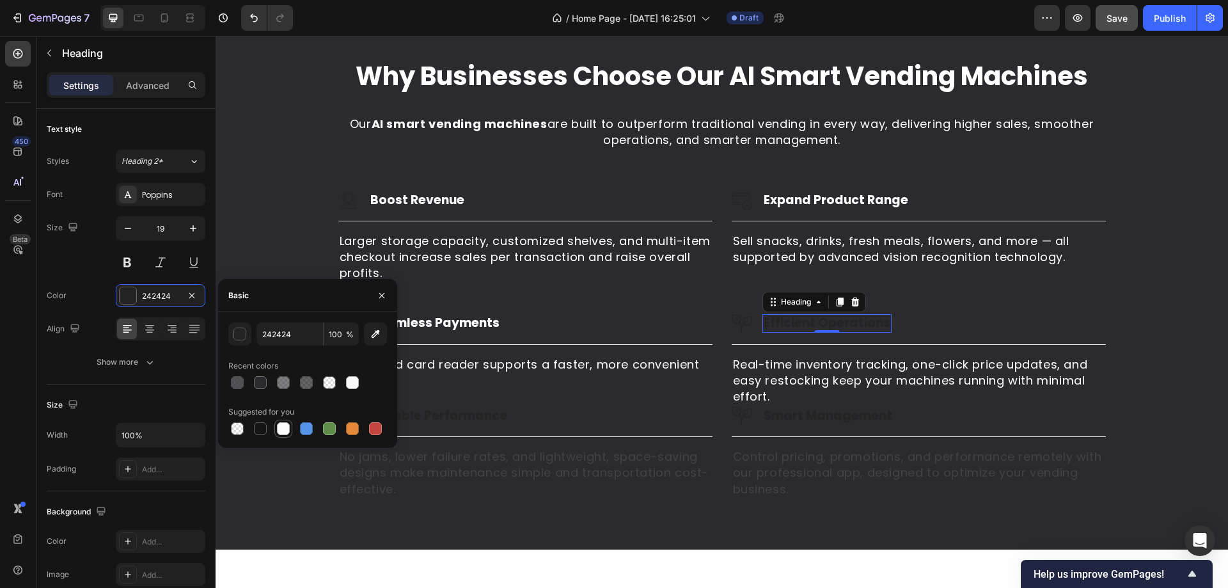
click at [280, 428] on div at bounding box center [283, 428] width 13 height 13
type input "FFFFFF"
click at [512, 421] on div "Image Reliable Performance Heading Row" at bounding box center [525, 416] width 374 height 20
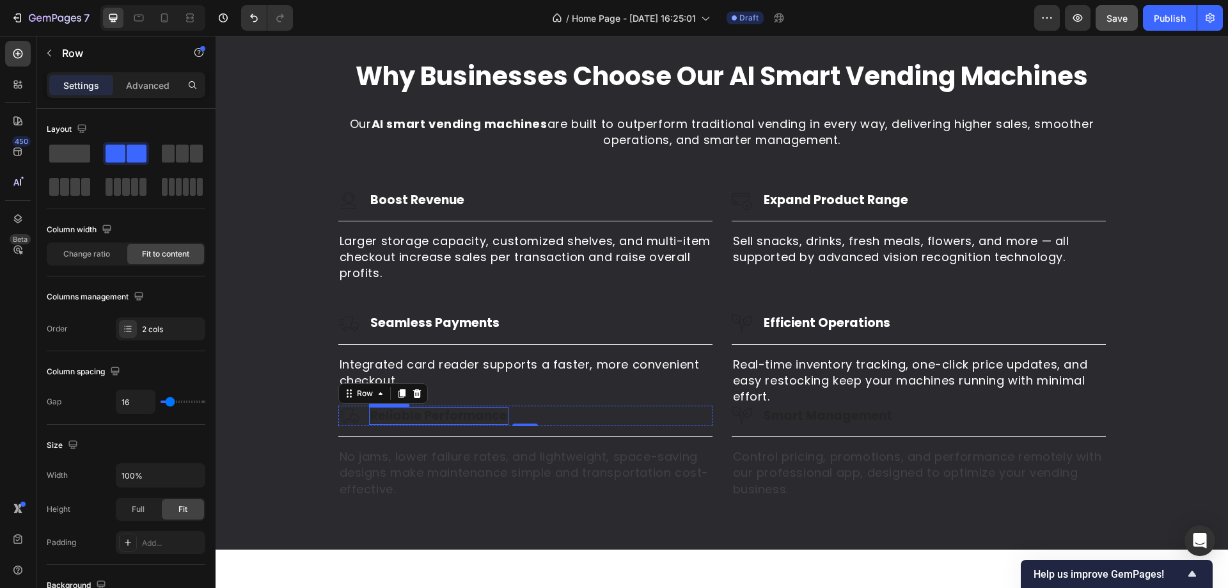
click at [387, 417] on h3 "Reliable Performance" at bounding box center [438, 416] width 139 height 19
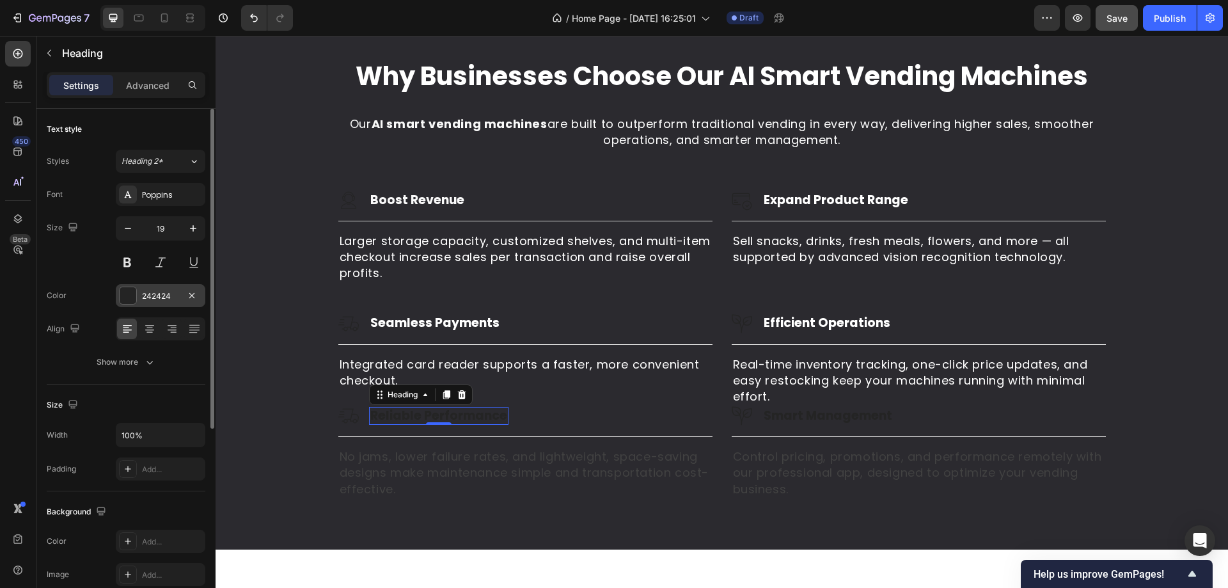
click at [130, 299] on div at bounding box center [128, 295] width 17 height 17
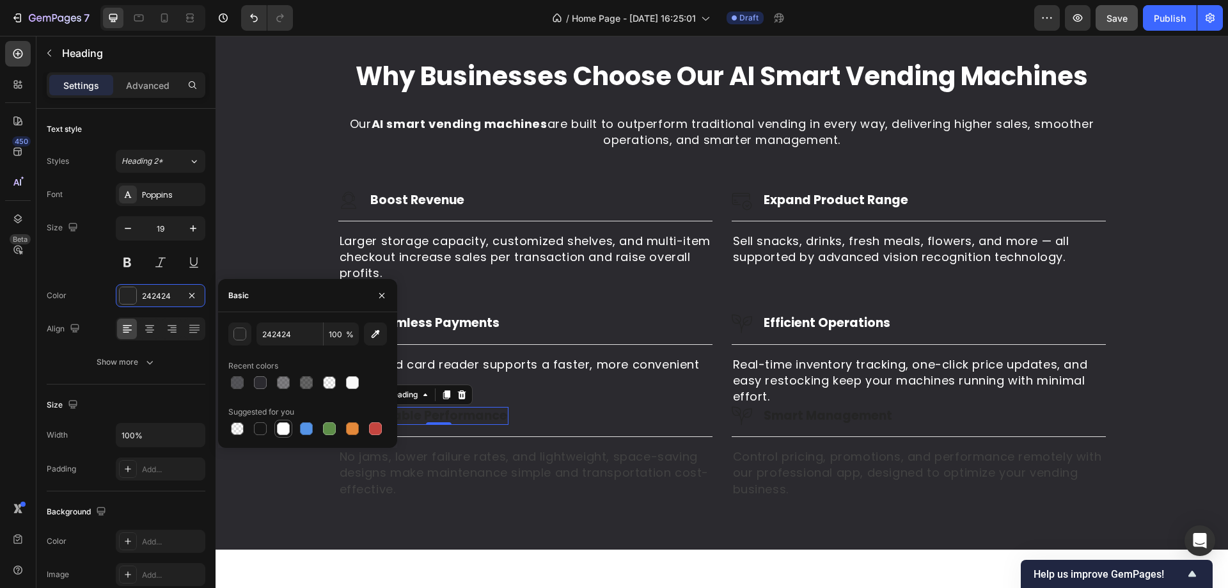
click at [277, 429] on div at bounding box center [283, 428] width 13 height 13
type input "FFFFFF"
click at [763, 417] on h3 "Smart Management" at bounding box center [828, 416] width 131 height 19
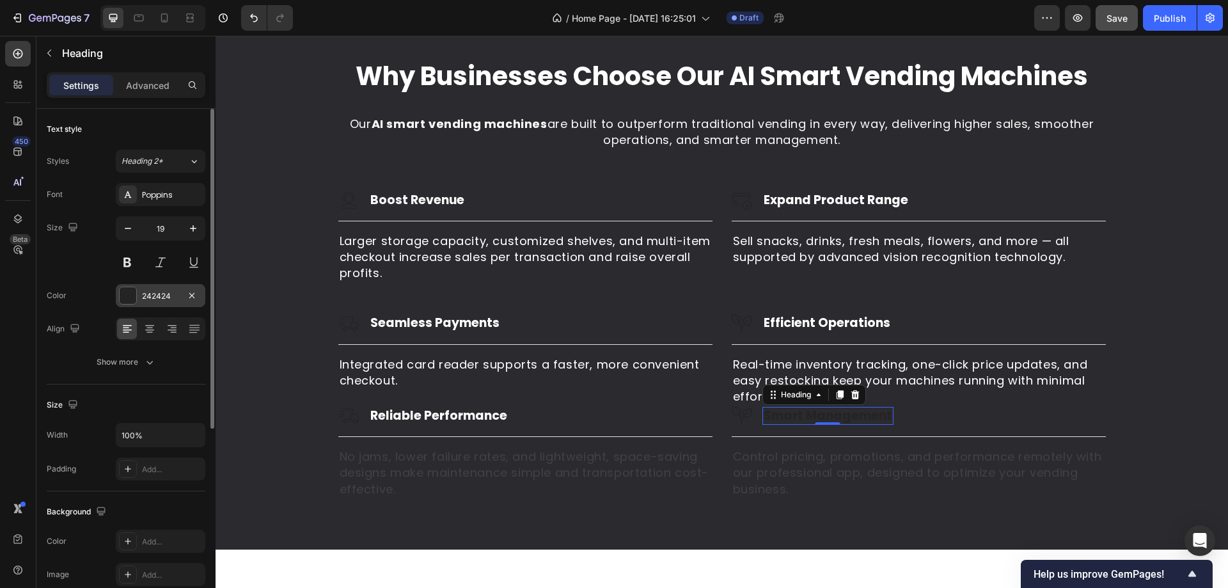
click at [164, 299] on div "242424" at bounding box center [160, 296] width 37 height 12
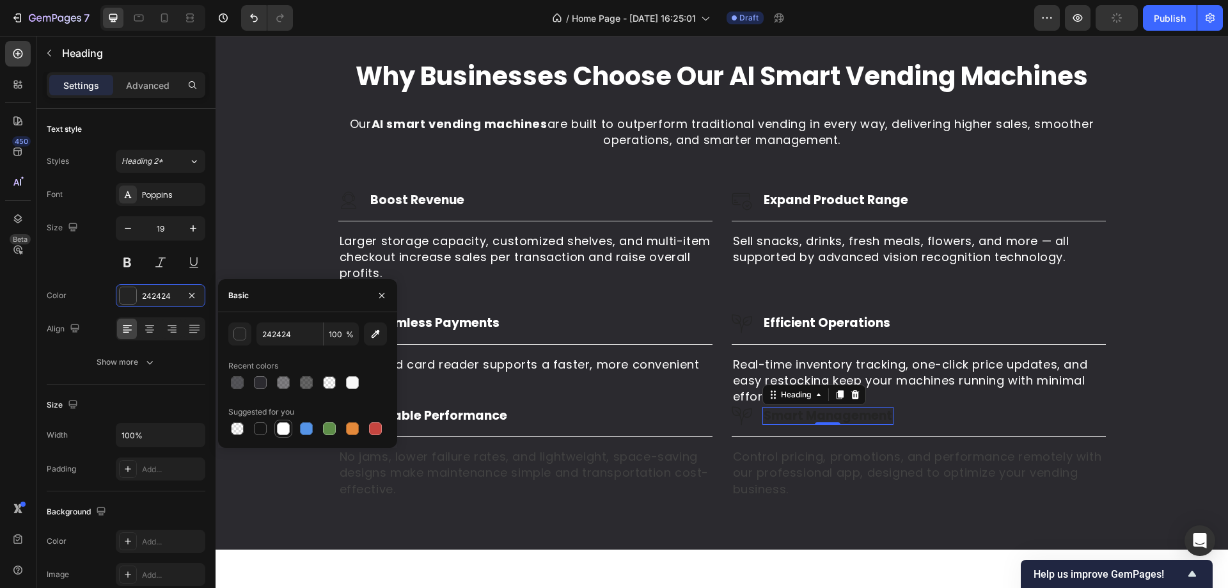
click at [280, 431] on div at bounding box center [283, 428] width 13 height 13
type input "FFFFFF"
click at [412, 465] on p "No jams, lower failure rates, and lightweight, space-saving designs make mainte…" at bounding box center [526, 473] width 372 height 49
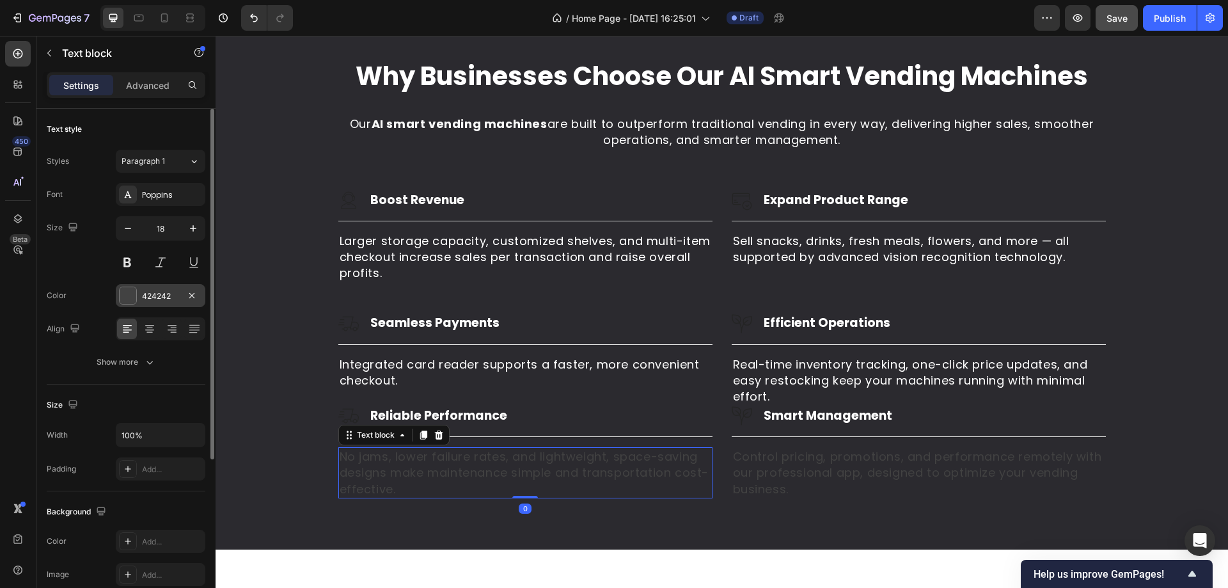
click at [149, 300] on div "424242" at bounding box center [160, 296] width 37 height 12
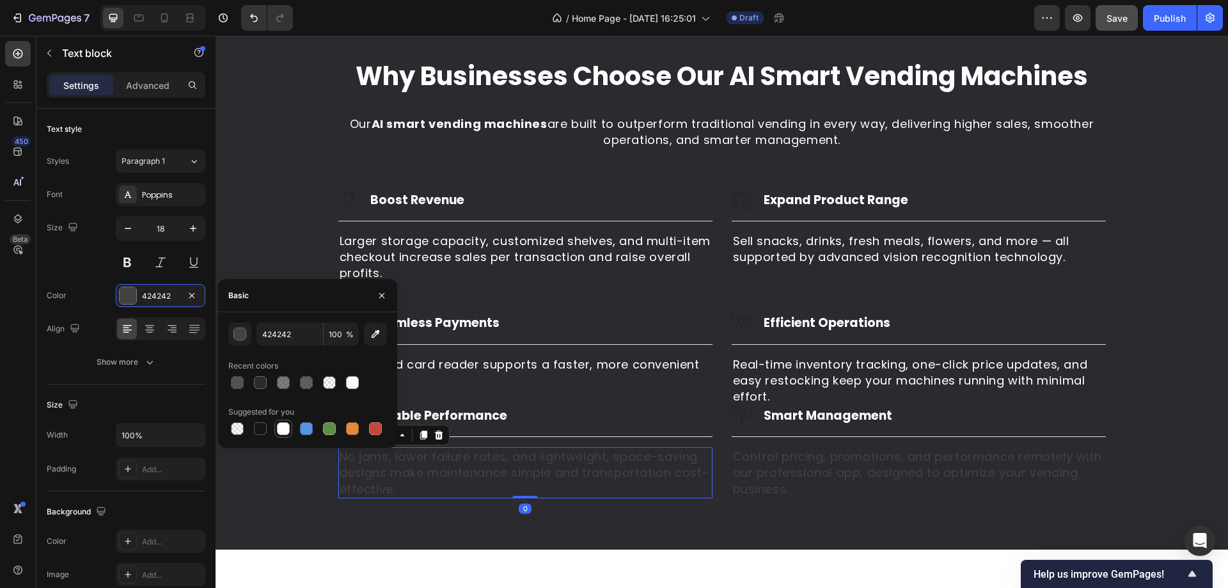
drag, startPoint x: 285, startPoint y: 431, endPoint x: 523, endPoint y: 418, distance: 239.0
click at [285, 431] on div at bounding box center [283, 428] width 13 height 13
type input "FFFFFF"
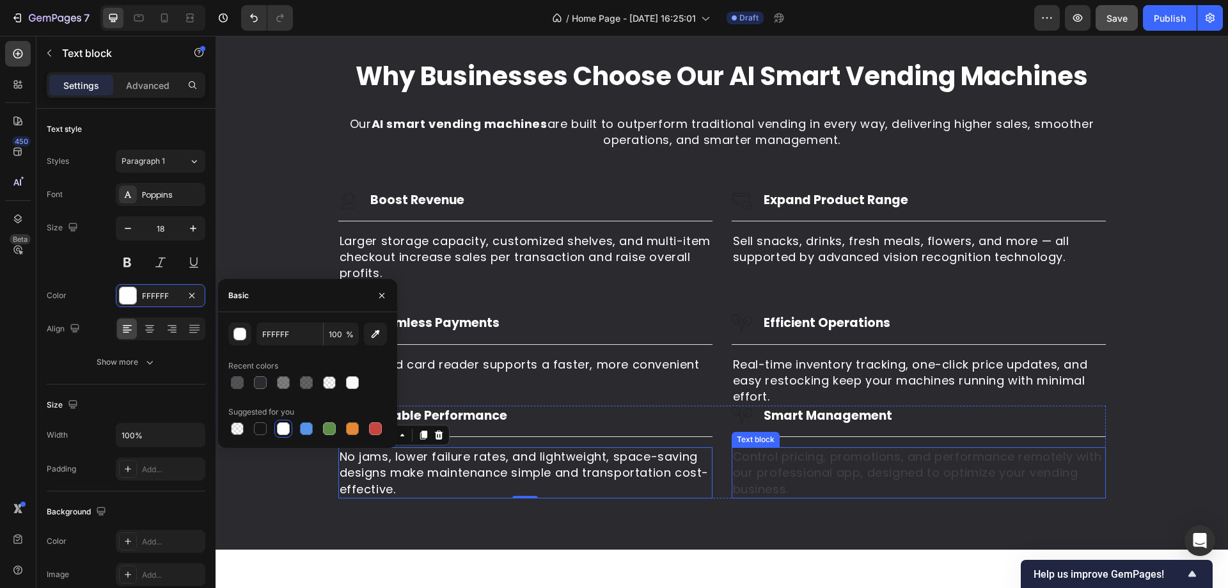
click at [743, 454] on p "Control pricing, promotions, and performance remotely with our professional app…" at bounding box center [919, 473] width 372 height 49
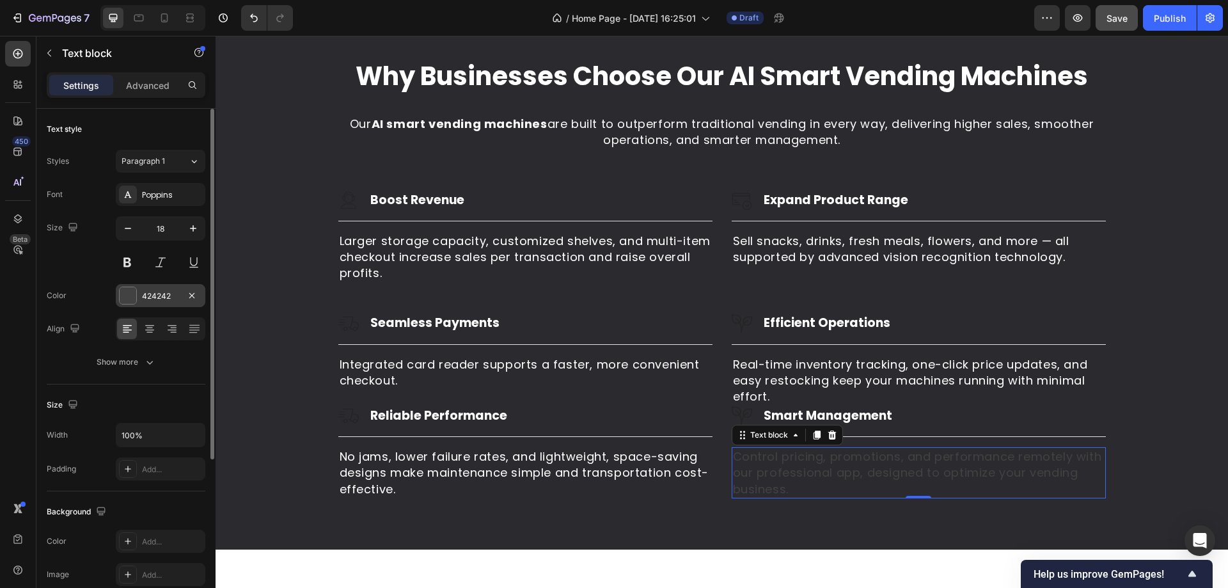
click at [132, 303] on div at bounding box center [128, 295] width 17 height 17
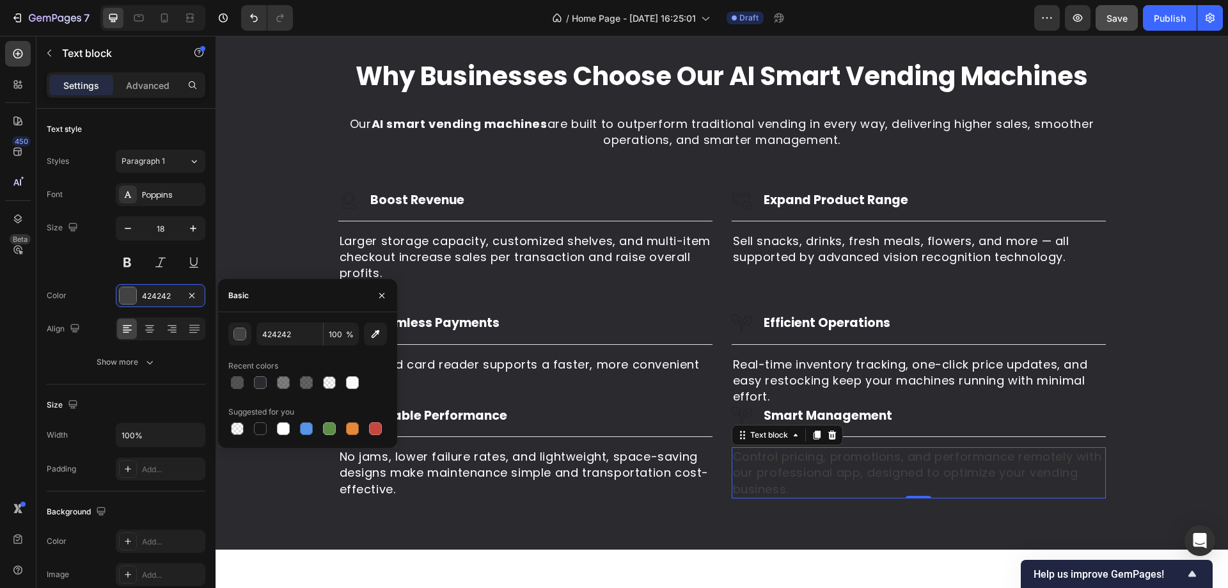
click at [294, 438] on div "424242 100 % Recent colors Suggested for you" at bounding box center [307, 380] width 179 height 136
click at [290, 431] on div at bounding box center [283, 428] width 15 height 15
type input "FFFFFF"
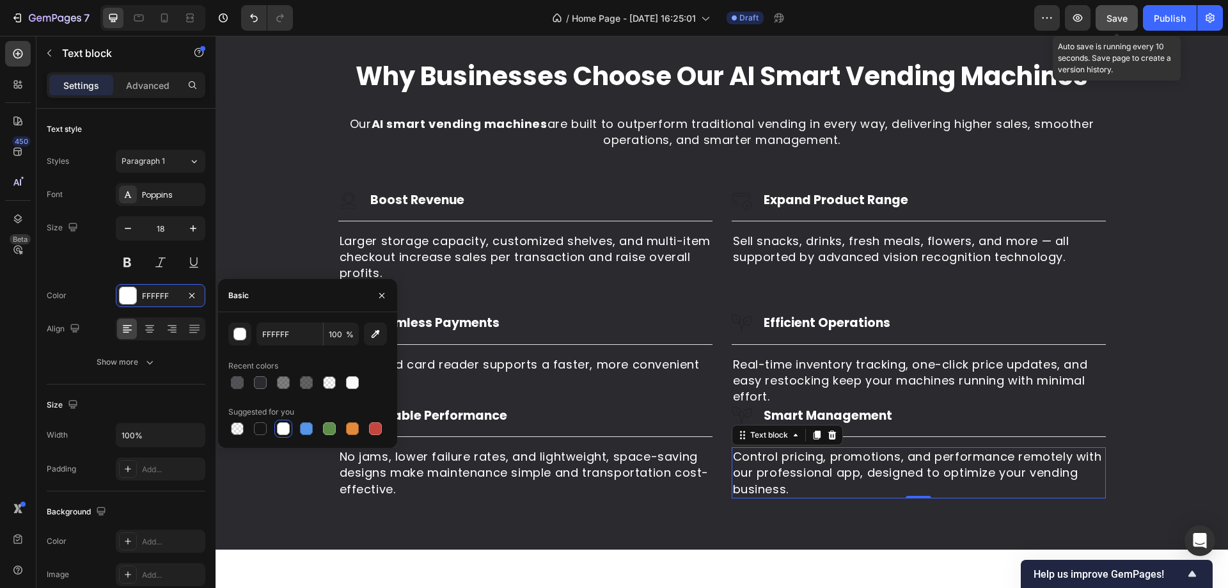
click at [1108, 18] on span "Save" at bounding box center [1117, 18] width 21 height 11
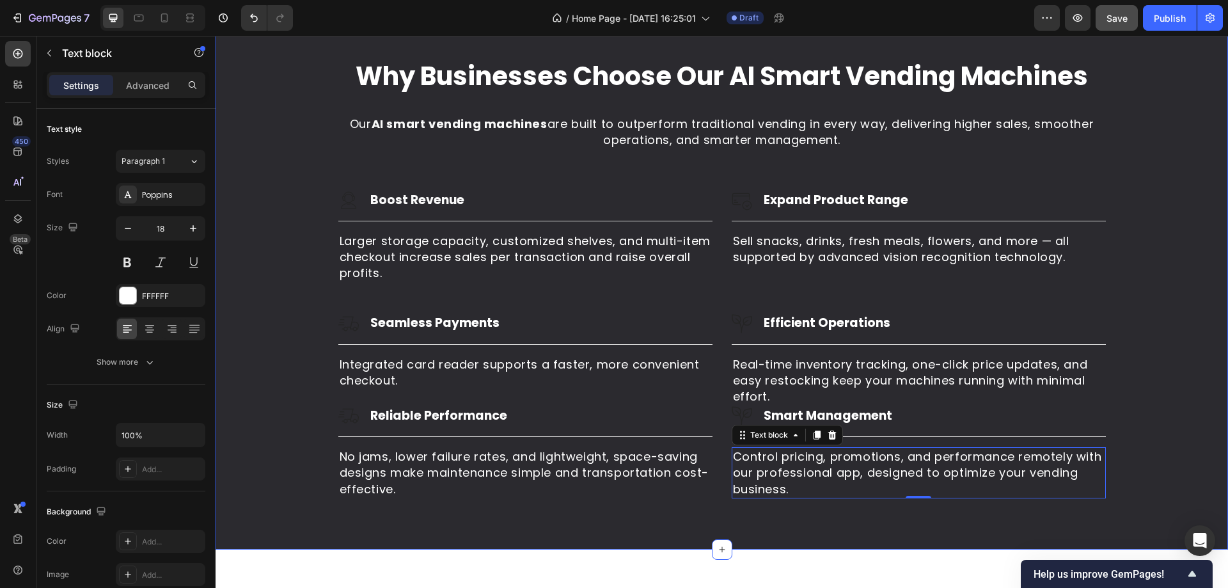
drag, startPoint x: 974, startPoint y: 298, endPoint x: 932, endPoint y: 310, distance: 44.4
click at [974, 298] on div "Why Businesses Choose Our AI Smart Vending Machines Heading Our AI smart vendin…" at bounding box center [722, 278] width 994 height 440
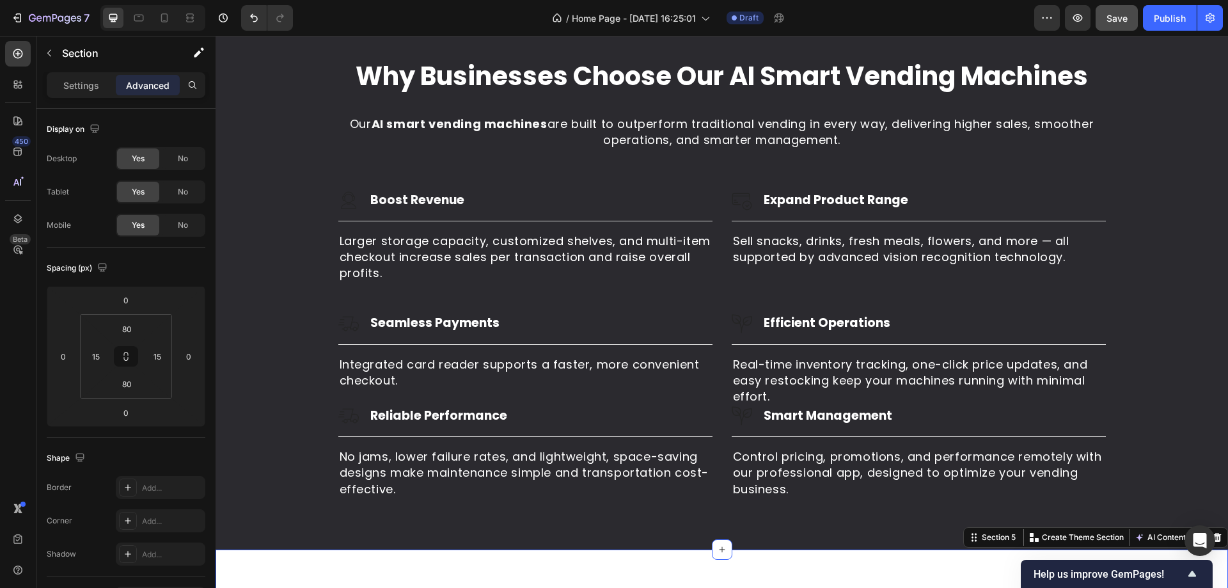
scroll to position [1582, 0]
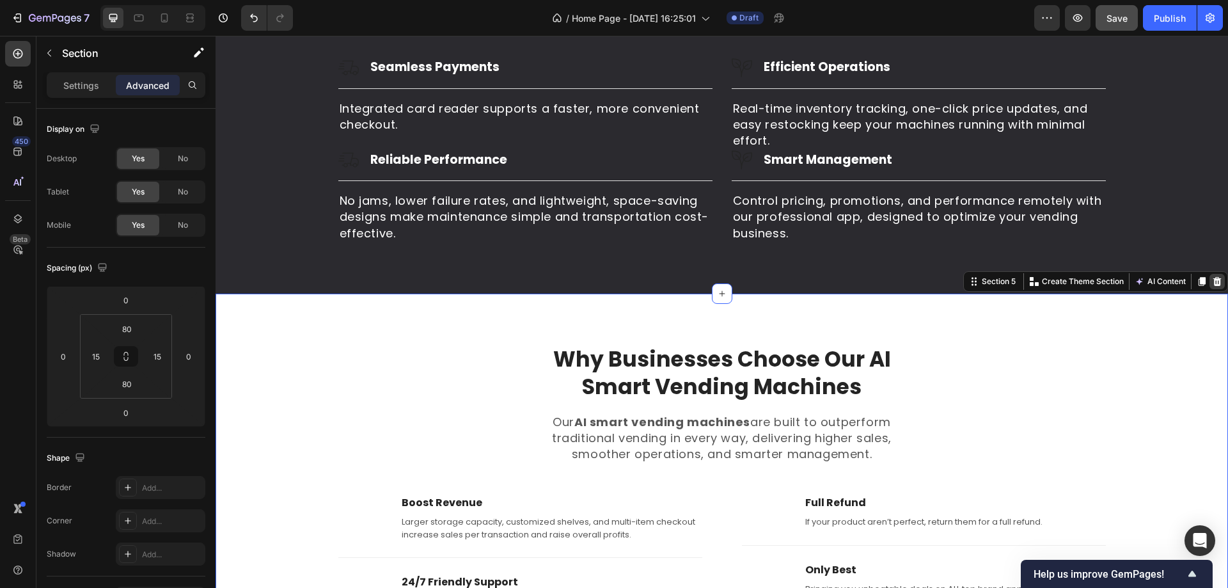
click at [1212, 281] on icon at bounding box center [1217, 281] width 10 height 10
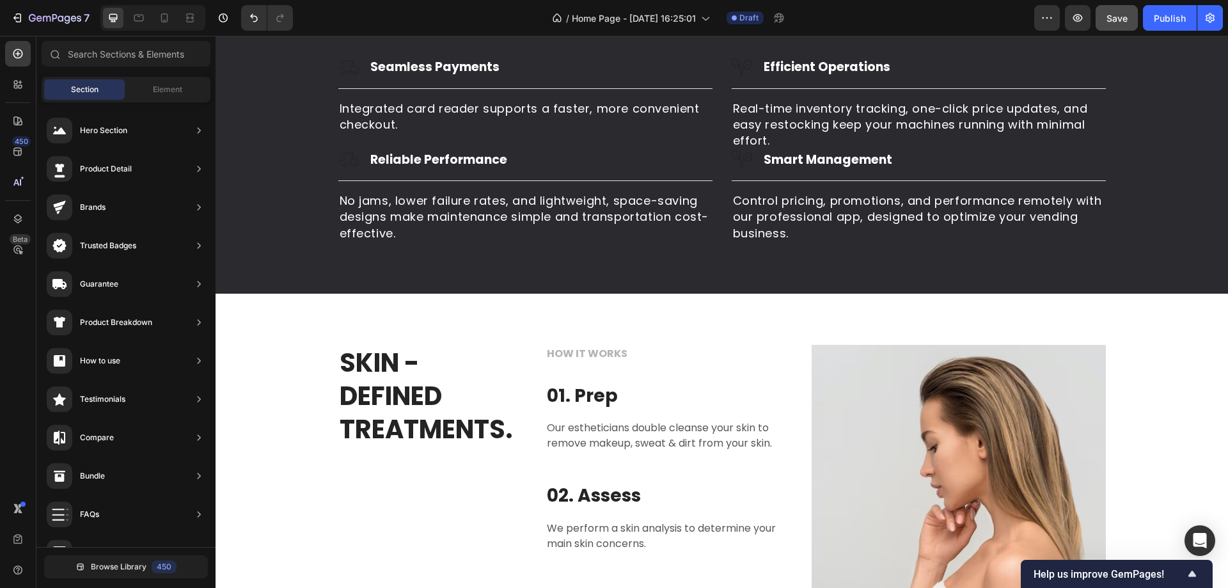
scroll to position [1774, 0]
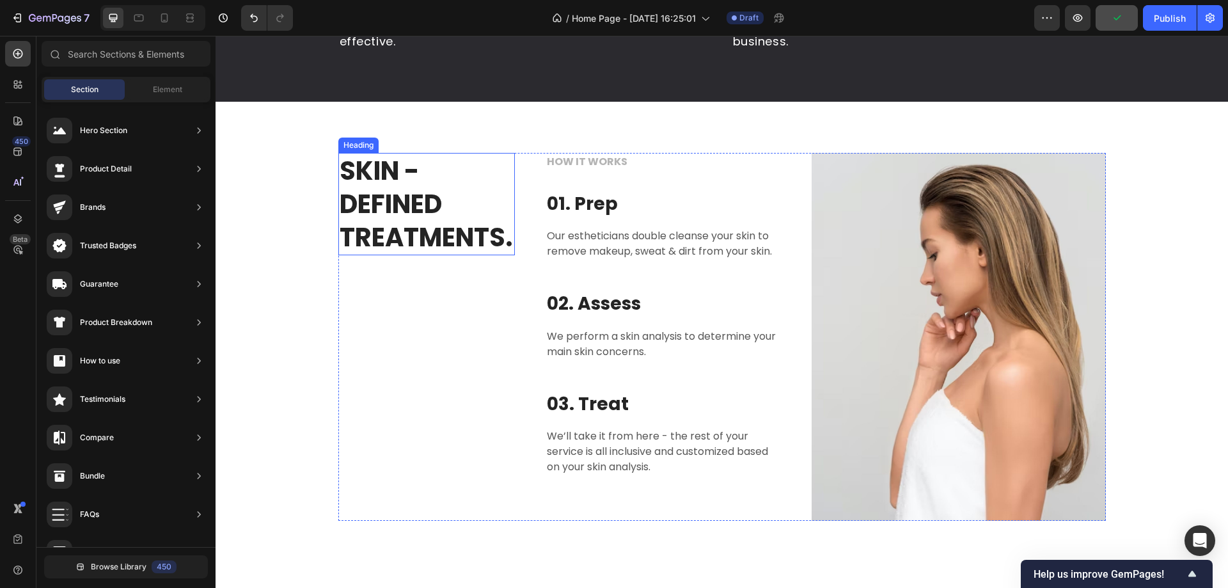
click at [404, 193] on p "SKIN - DEFINED TREATMENTS." at bounding box center [427, 204] width 174 height 100
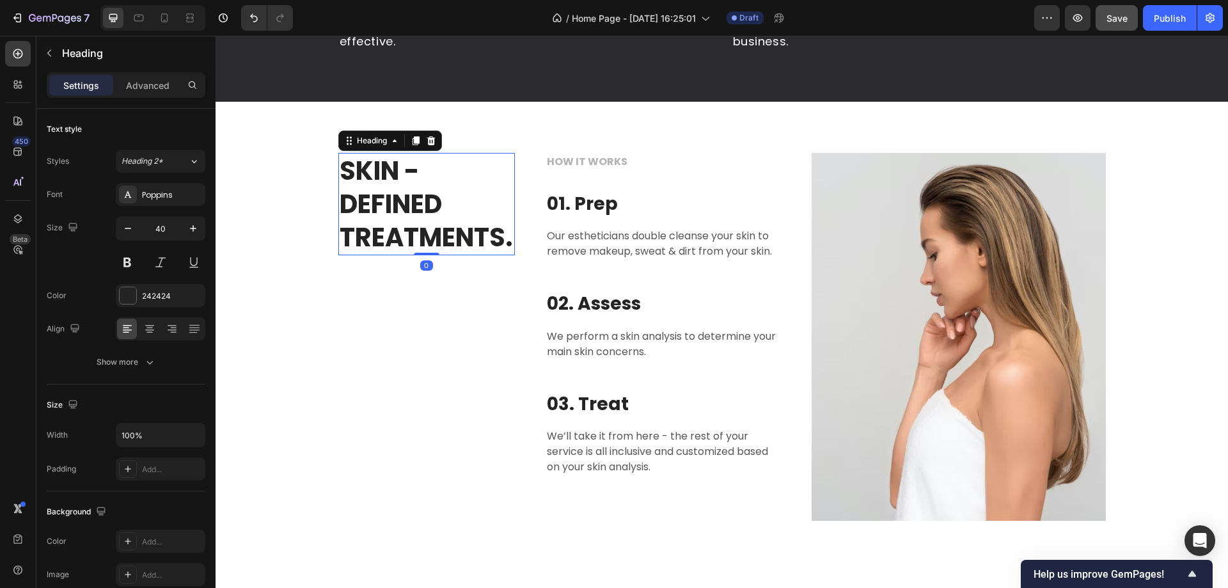
click at [412, 214] on p "SKIN - DEFINED TREATMENTS." at bounding box center [427, 204] width 174 height 100
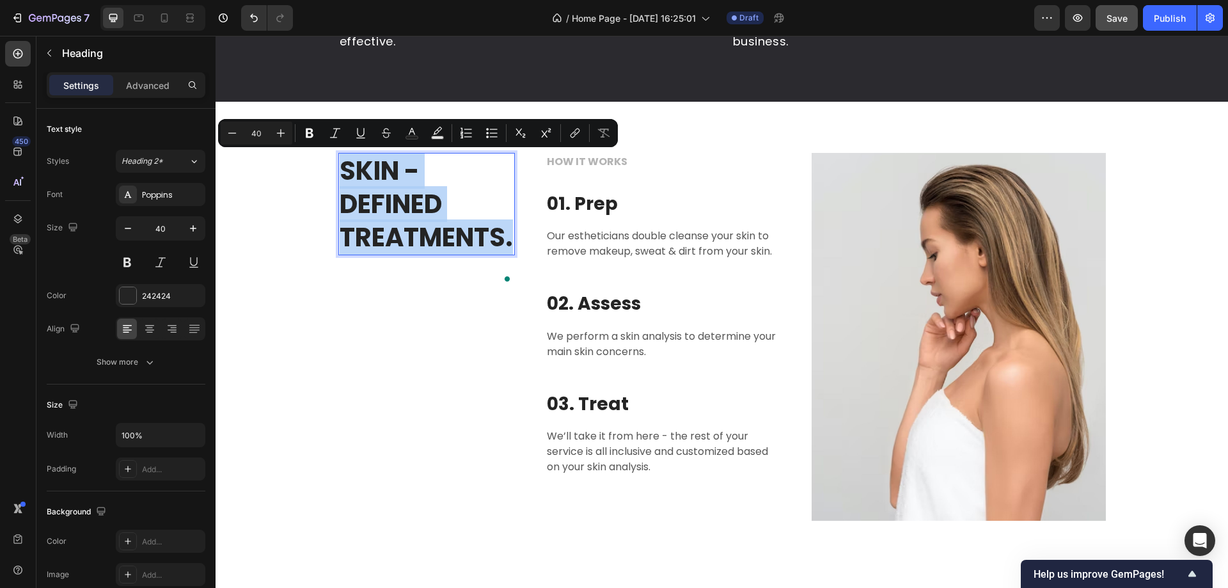
click at [401, 223] on p "SKIN - DEFINED TREATMENTS." at bounding box center [427, 204] width 174 height 100
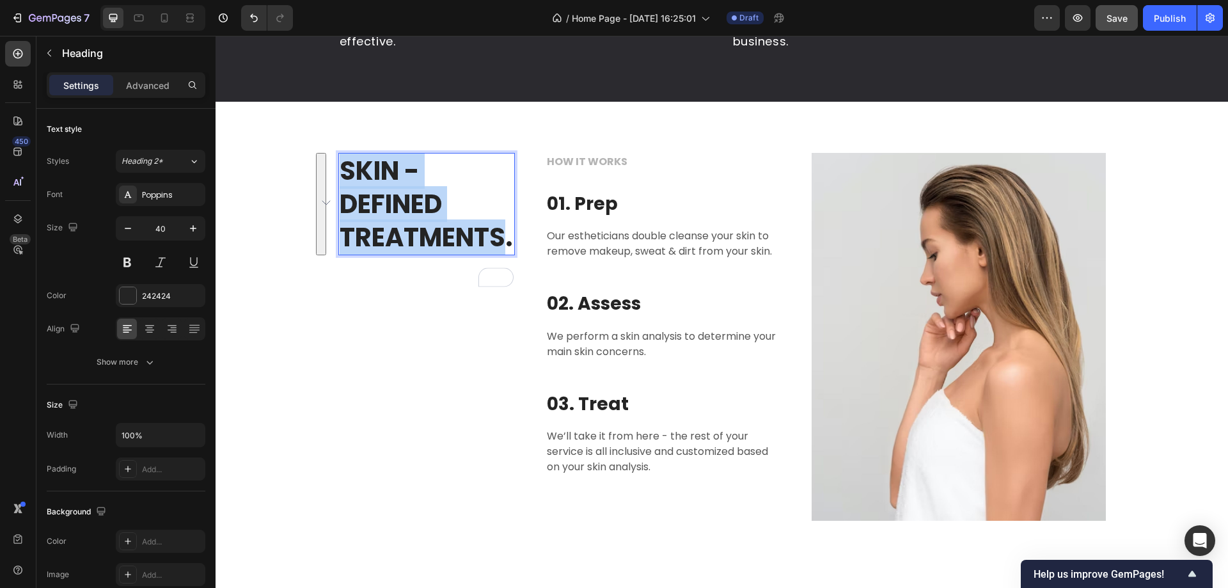
drag, startPoint x: 342, startPoint y: 168, endPoint x: 495, endPoint y: 234, distance: 166.5
click at [495, 234] on p "SKIN - DEFINED TREATMENTS." at bounding box center [427, 204] width 174 height 100
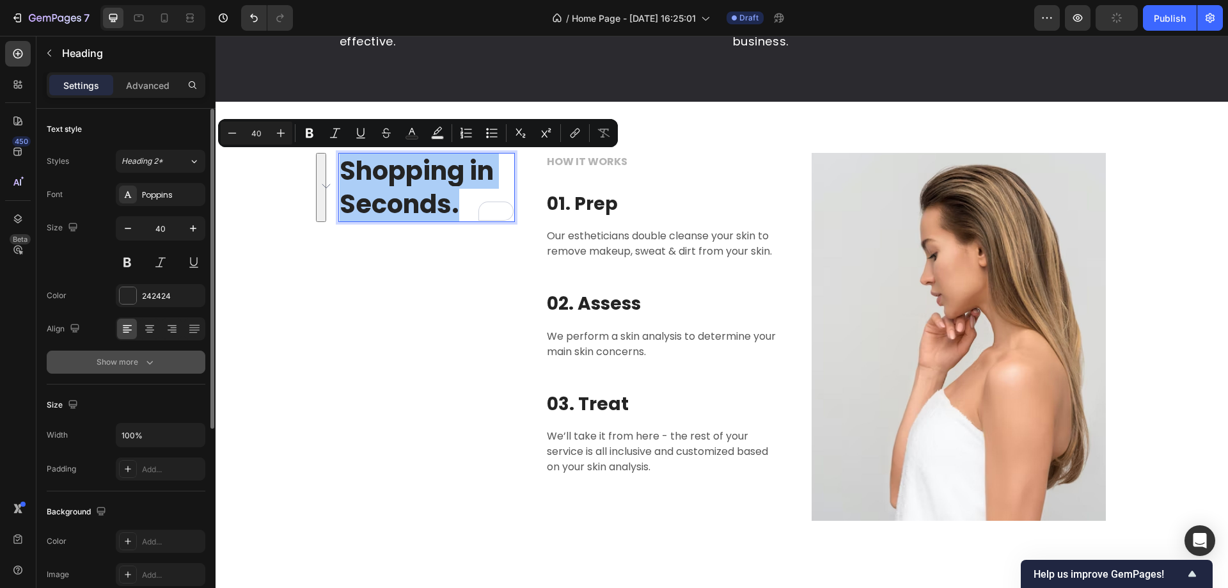
click at [121, 367] on div "Show more" at bounding box center [127, 362] width 60 height 13
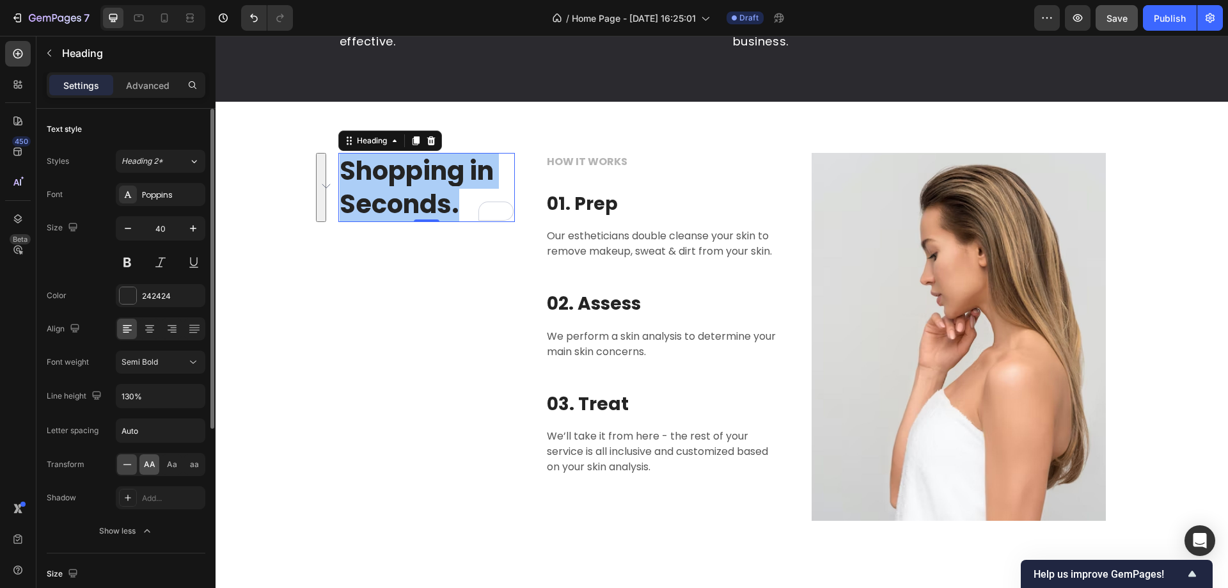
click at [149, 460] on span "AA" at bounding box center [150, 465] width 12 height 12
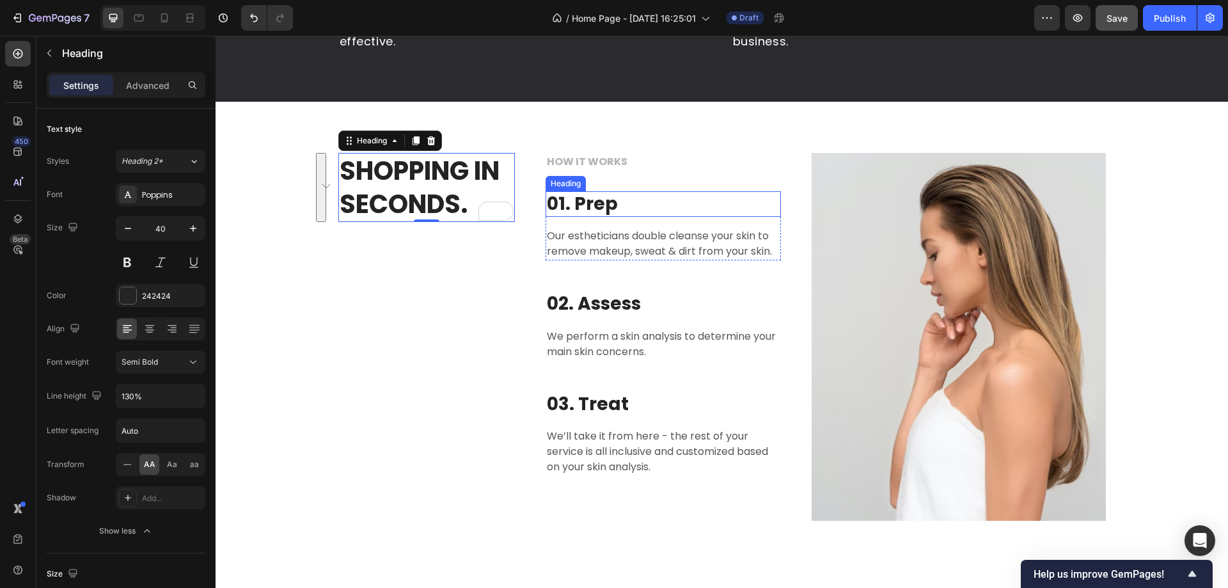
click at [613, 209] on p "01. Prep" at bounding box center [663, 204] width 233 height 23
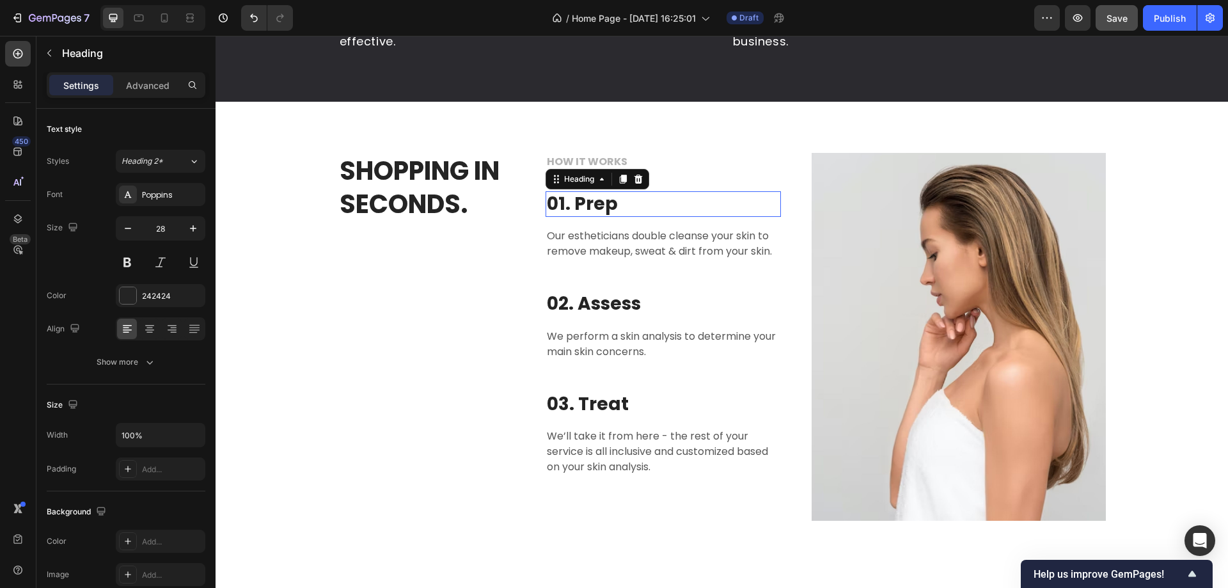
click at [582, 204] on p "01. Prep" at bounding box center [663, 204] width 233 height 23
drag, startPoint x: 572, startPoint y: 203, endPoint x: 605, endPoint y: 202, distance: 33.3
click at [605, 202] on p "01. Prep" at bounding box center [663, 204] width 233 height 23
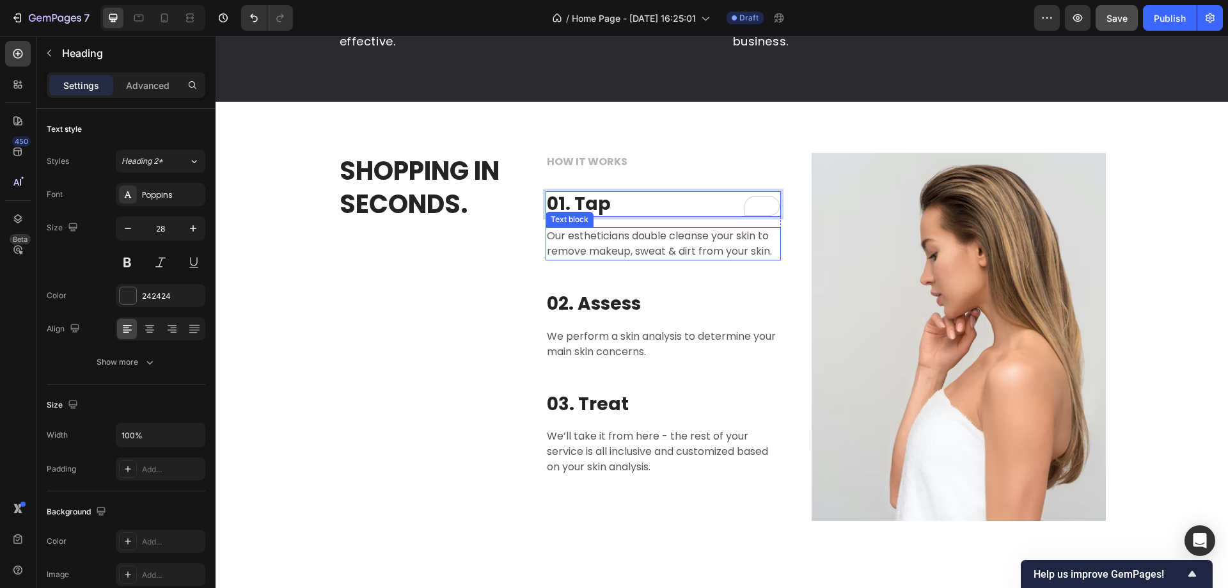
click at [667, 246] on p "Our estheticians double cleanse your skin to remove makeup, sweat & dirt from y…" at bounding box center [663, 243] width 233 height 31
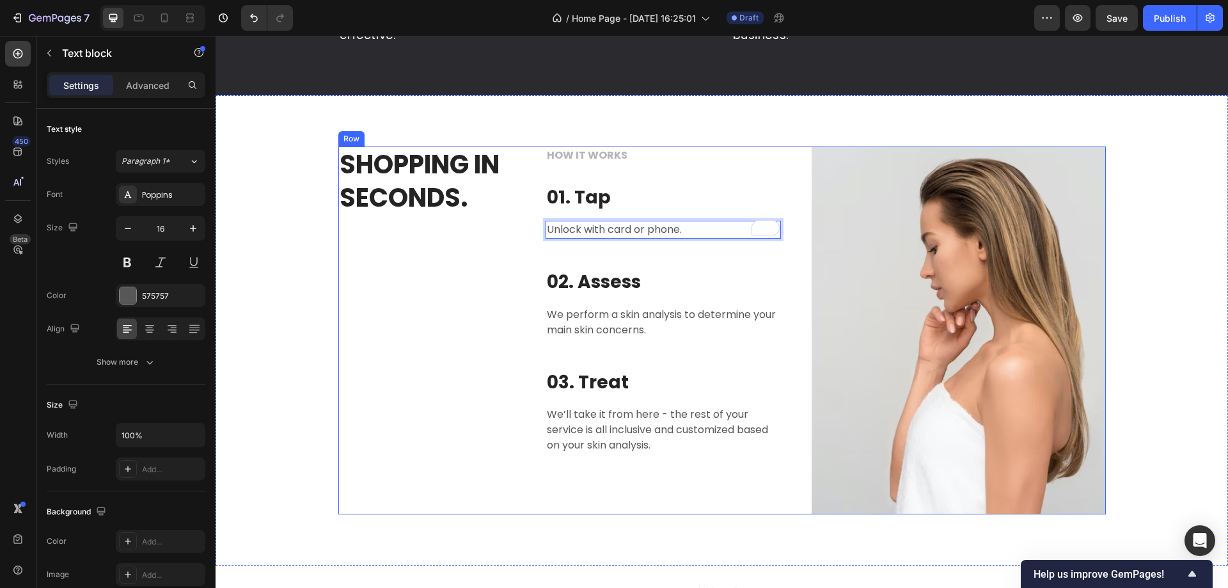
scroll to position [1774, 0]
click at [604, 285] on p "02. Assess" at bounding box center [663, 282] width 233 height 23
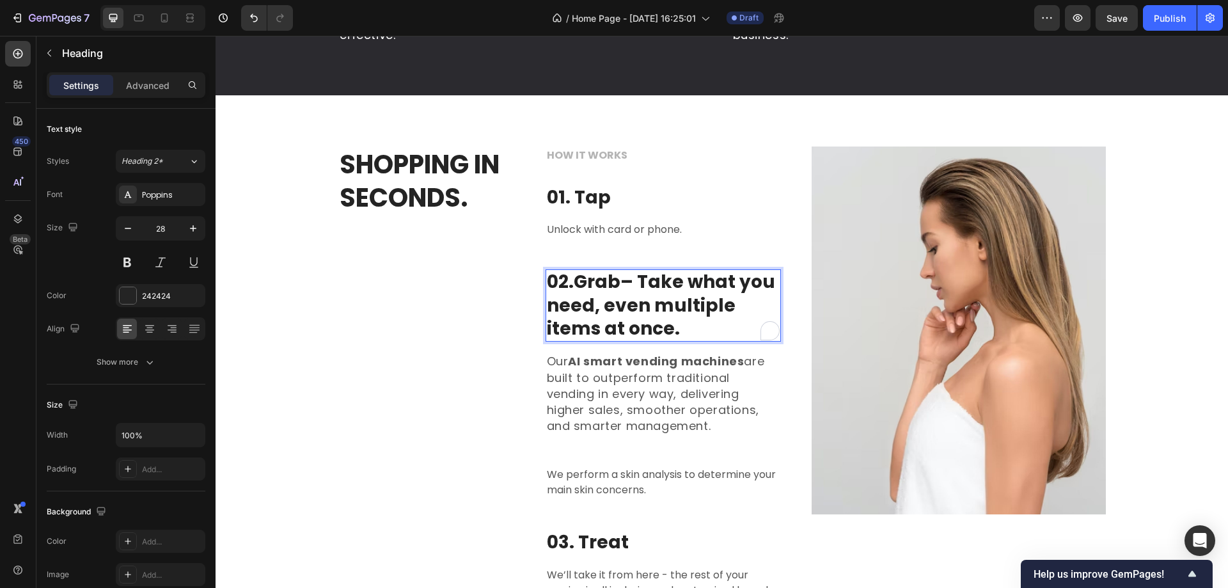
drag, startPoint x: 626, startPoint y: 291, endPoint x: 683, endPoint y: 330, distance: 69.0
click at [683, 330] on p "02. Grab – Take what you need, even multiple items at once." at bounding box center [663, 306] width 233 height 70
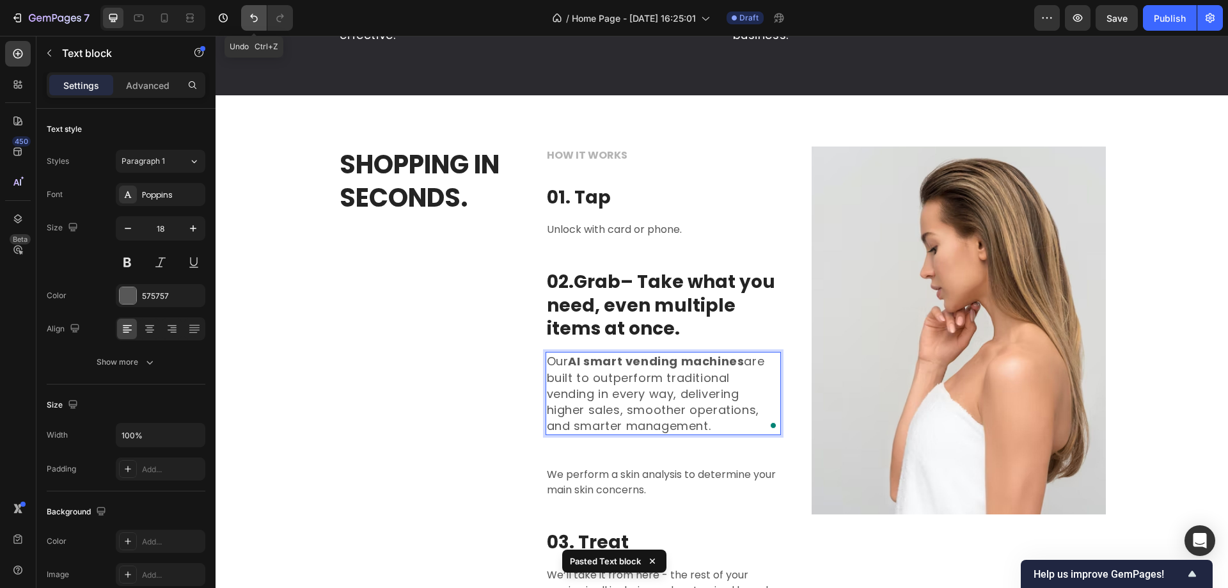
click at [257, 20] on icon "Undo/Redo" at bounding box center [254, 18] width 8 height 8
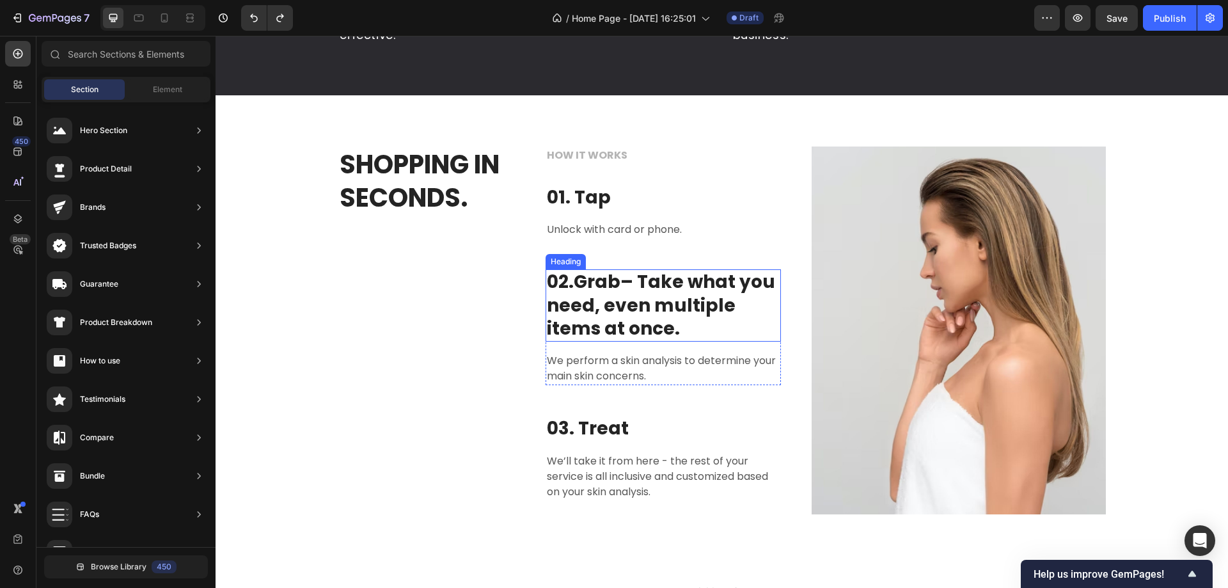
click at [710, 308] on p "02. Grab – Take what you need, even multiple items at once." at bounding box center [663, 306] width 233 height 70
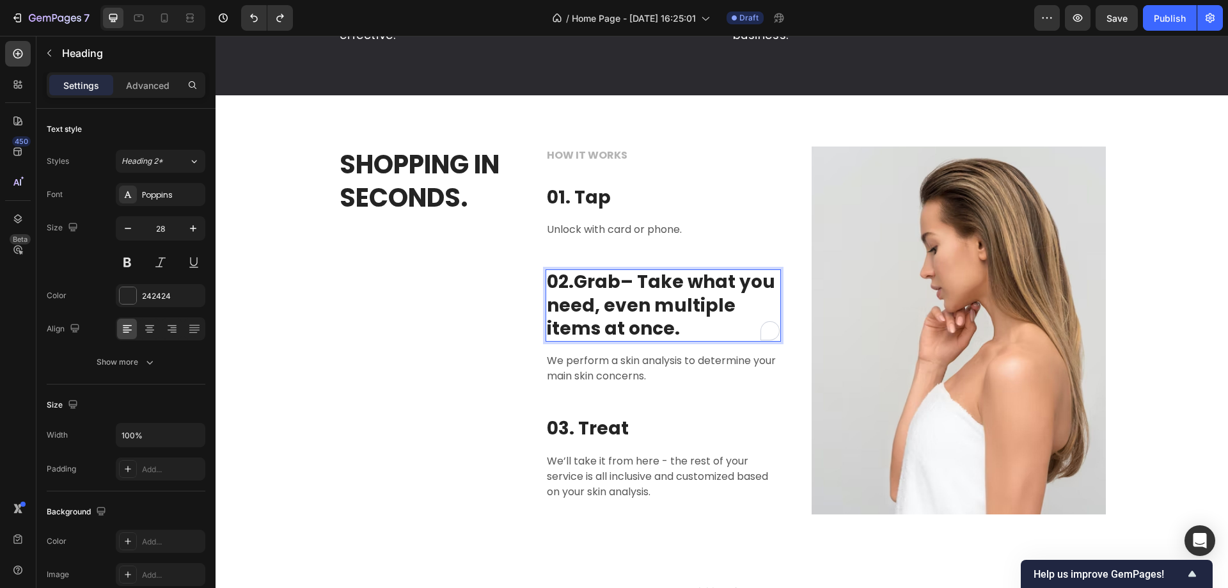
click at [634, 289] on p "02. Grab – Take what you need, even multiple items at once." at bounding box center [663, 306] width 233 height 70
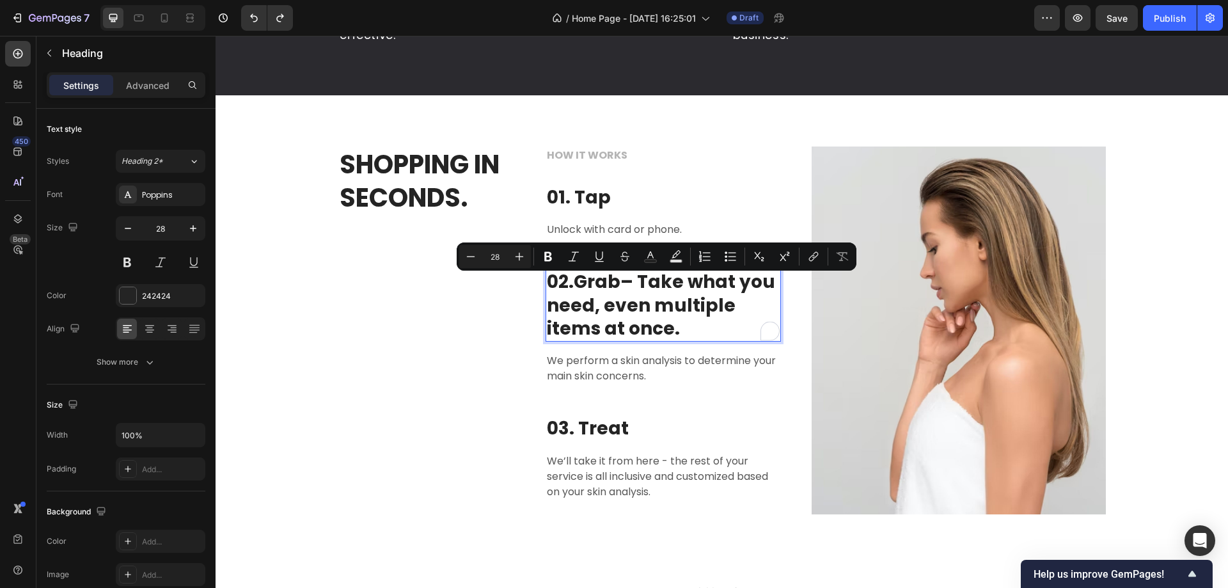
drag, startPoint x: 624, startPoint y: 286, endPoint x: 685, endPoint y: 332, distance: 76.8
click at [685, 332] on p "02. Grab – Take what you need, even multiple items at once." at bounding box center [663, 306] width 233 height 70
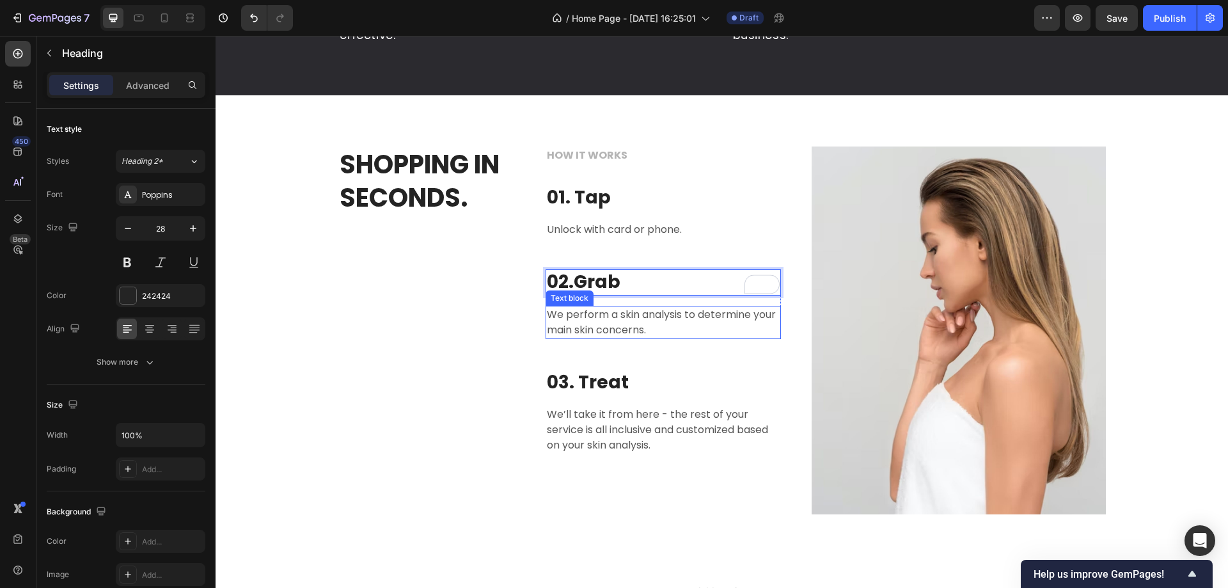
click at [617, 322] on p "We perform a skin analysis to determine your main skin concerns." at bounding box center [663, 322] width 233 height 31
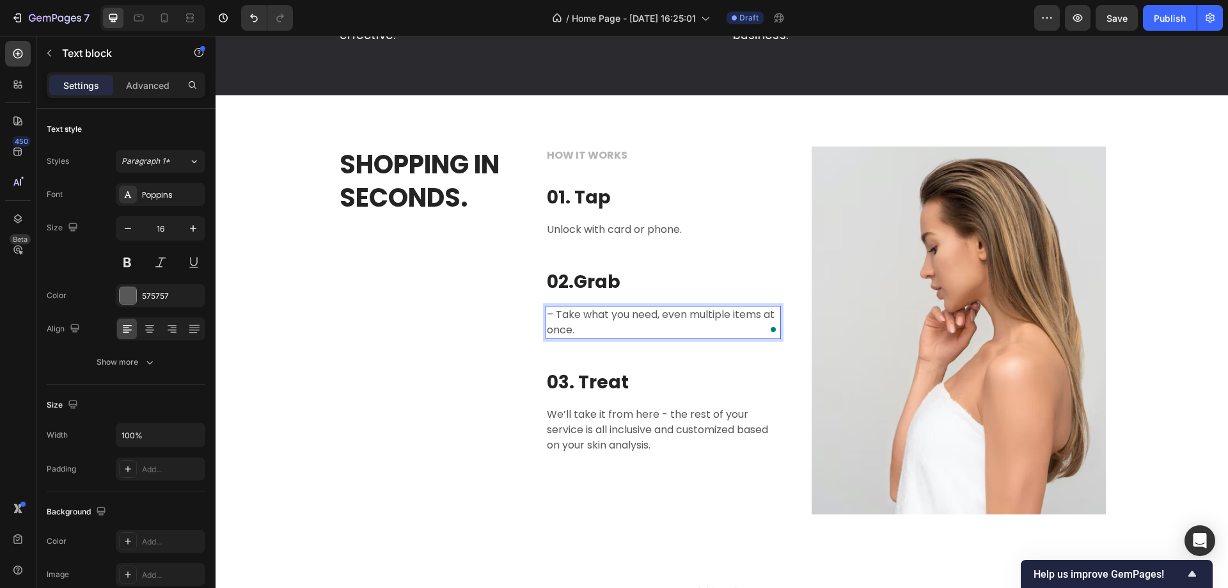
click at [553, 320] on p "– Take what you need, even multiple items at once." at bounding box center [663, 322] width 233 height 31
click at [628, 440] on p "We’ll take it from here - the rest of your service is all inclusive and customi…" at bounding box center [663, 430] width 233 height 46
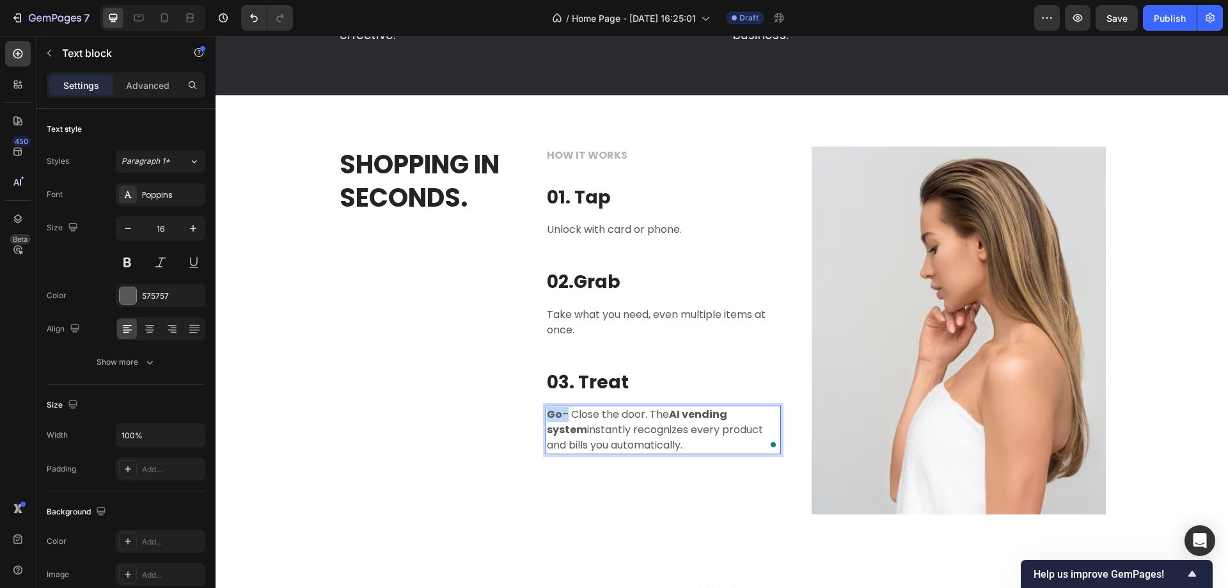
drag, startPoint x: 559, startPoint y: 418, endPoint x: 544, endPoint y: 418, distance: 14.7
click at [547, 418] on p "Go – Close the door. The AI vending system instantly recognizes every product a…" at bounding box center [663, 430] width 233 height 46
click at [617, 384] on p "03. Treat" at bounding box center [663, 382] width 233 height 23
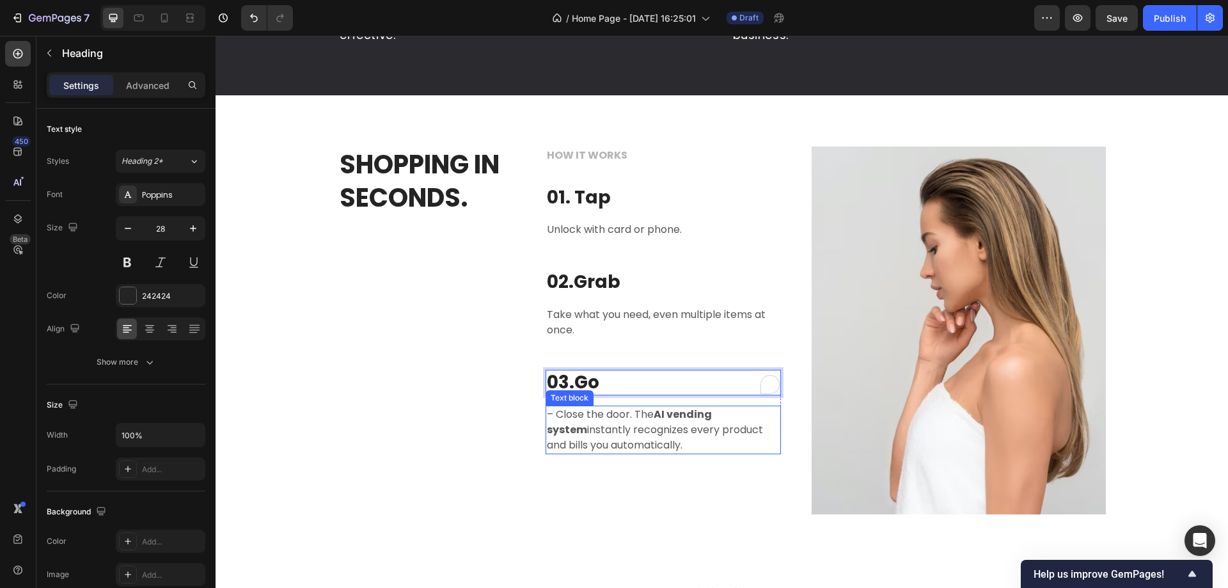
click at [552, 422] on p "– Close the door. The AI vending system instantly recognizes every product and …" at bounding box center [663, 430] width 233 height 46
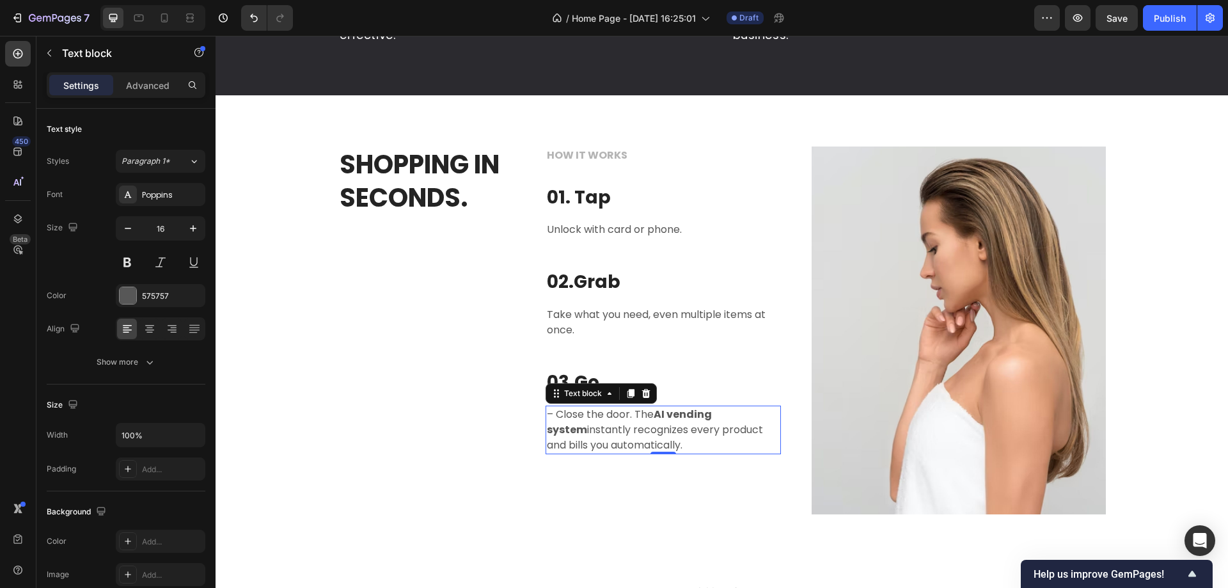
click at [552, 422] on p "– Close the door. The AI vending system instantly recognizes every product and …" at bounding box center [663, 430] width 233 height 46
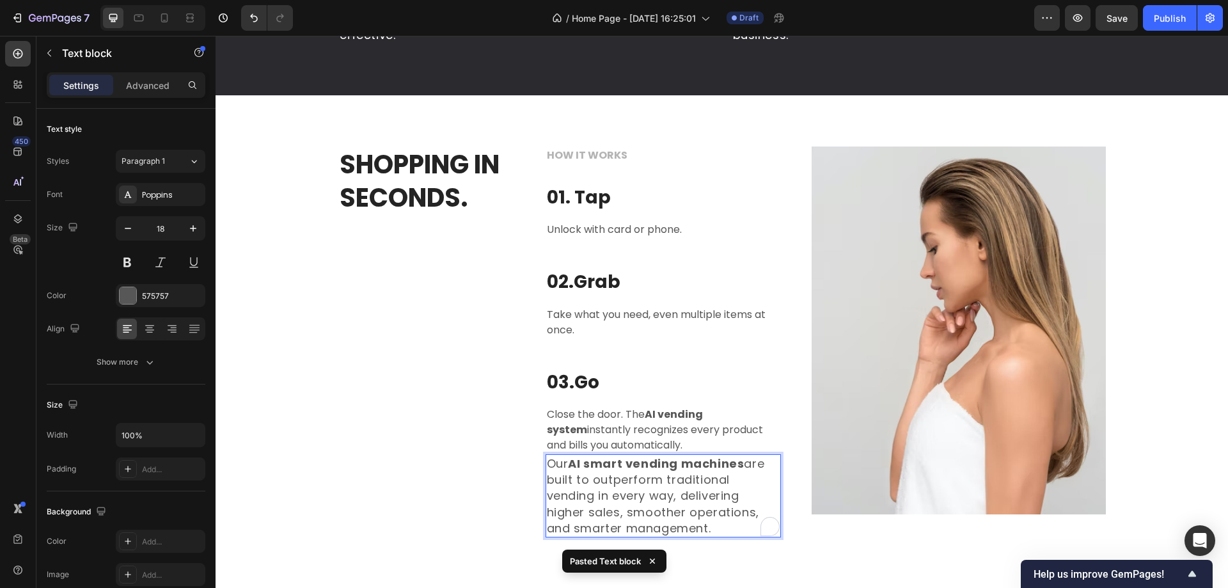
click at [609, 506] on p "Our AI smart vending machines are built to outperform traditional vending in ev…" at bounding box center [663, 496] width 233 height 81
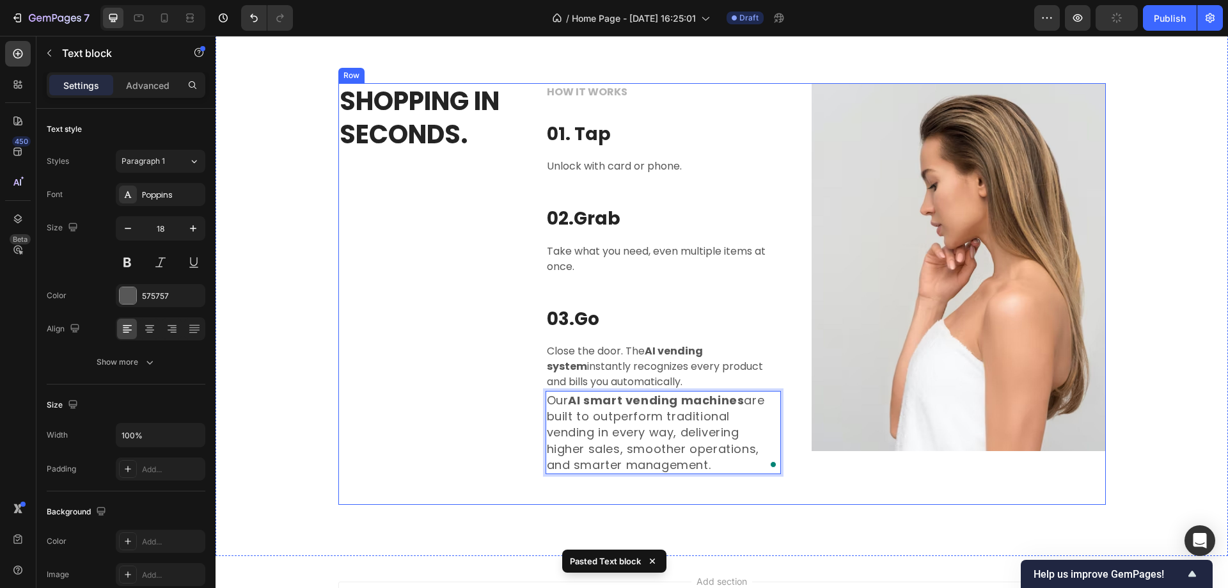
scroll to position [1838, 0]
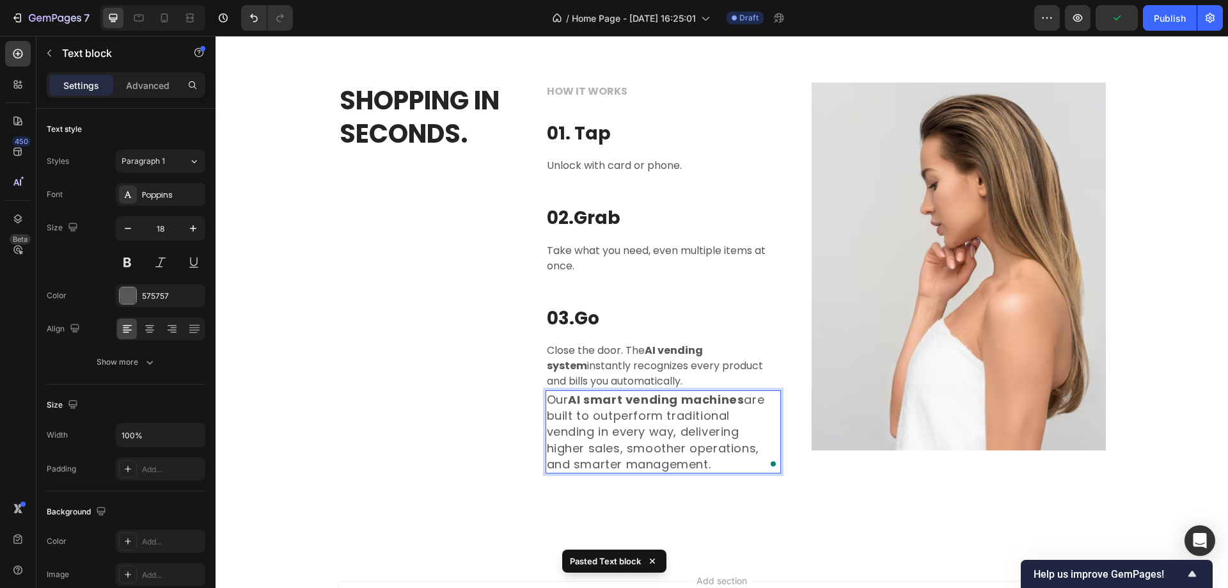
click at [481, 411] on div "Shopping in Seconds. Heading" at bounding box center [426, 294] width 177 height 422
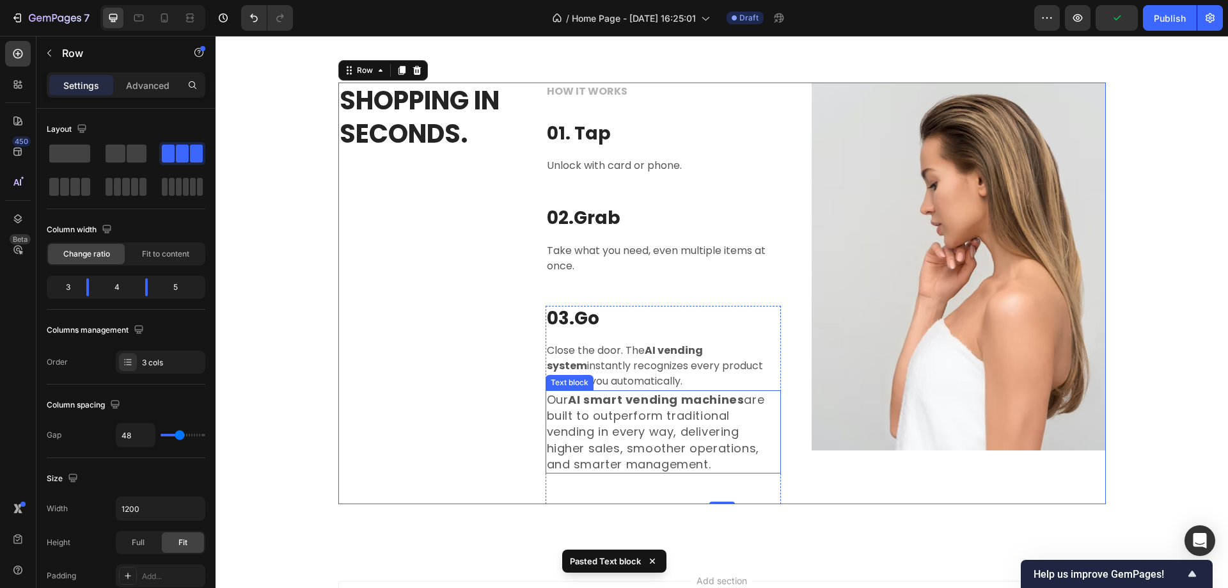
click at [608, 436] on p "Our AI smart vending machines are built to outperform traditional vending in ev…" at bounding box center [663, 432] width 233 height 81
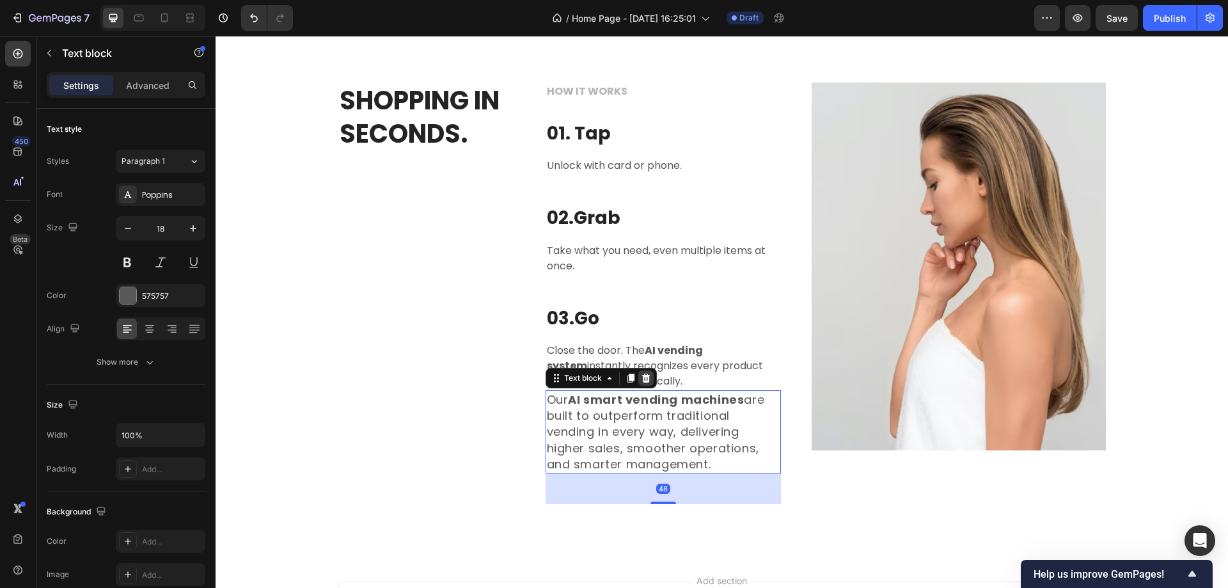
click at [642, 383] on icon at bounding box center [646, 378] width 8 height 9
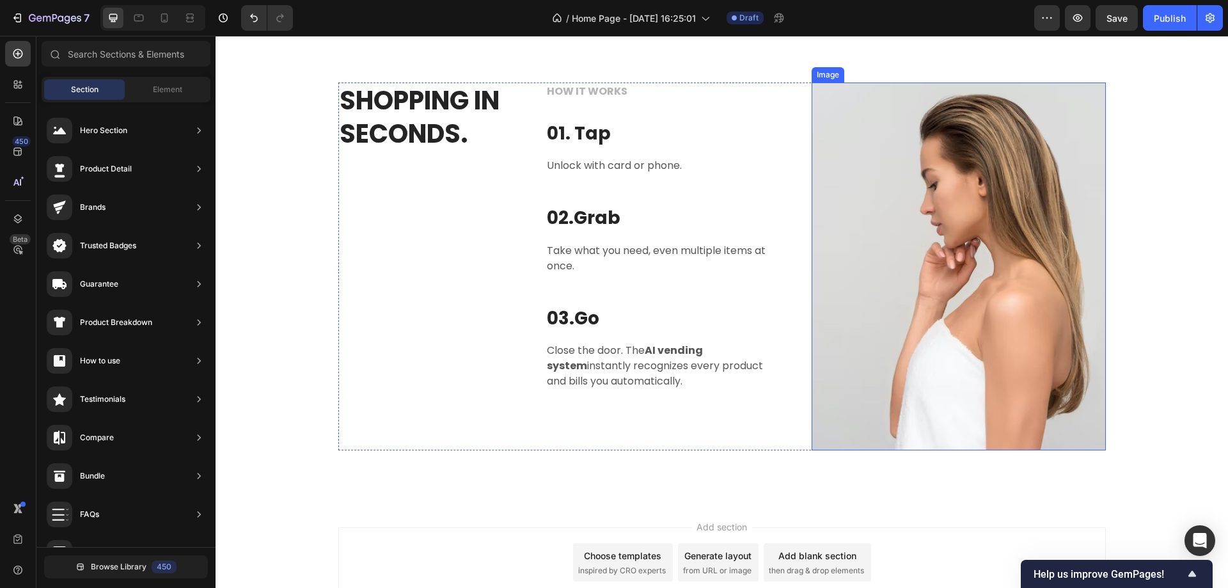
click at [947, 299] on img at bounding box center [959, 267] width 294 height 368
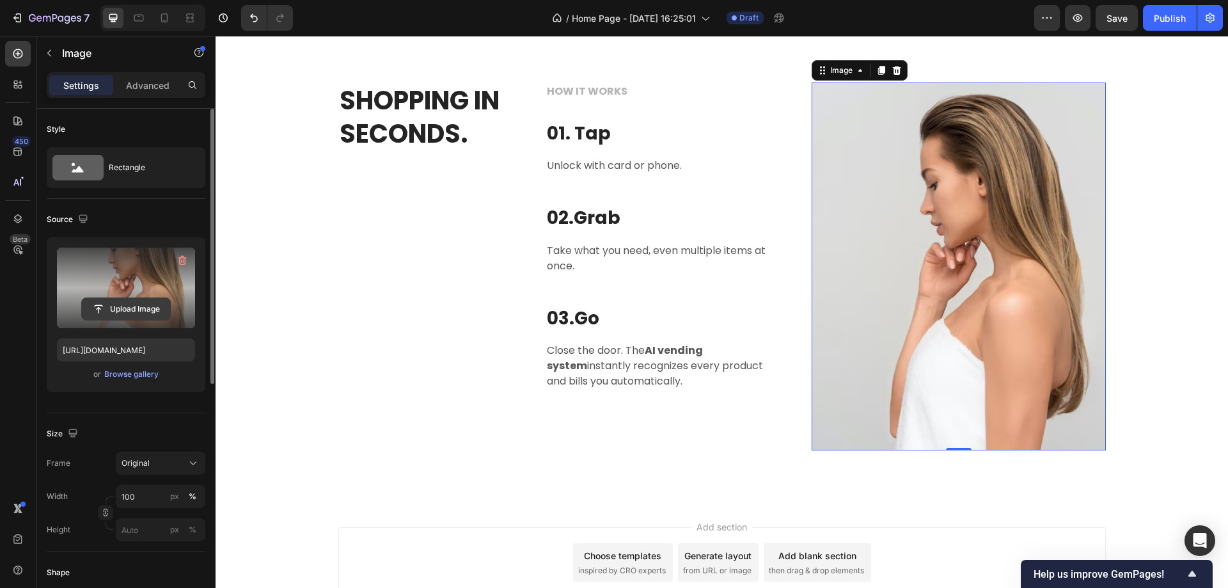
click at [134, 302] on input "file" at bounding box center [126, 309] width 88 height 22
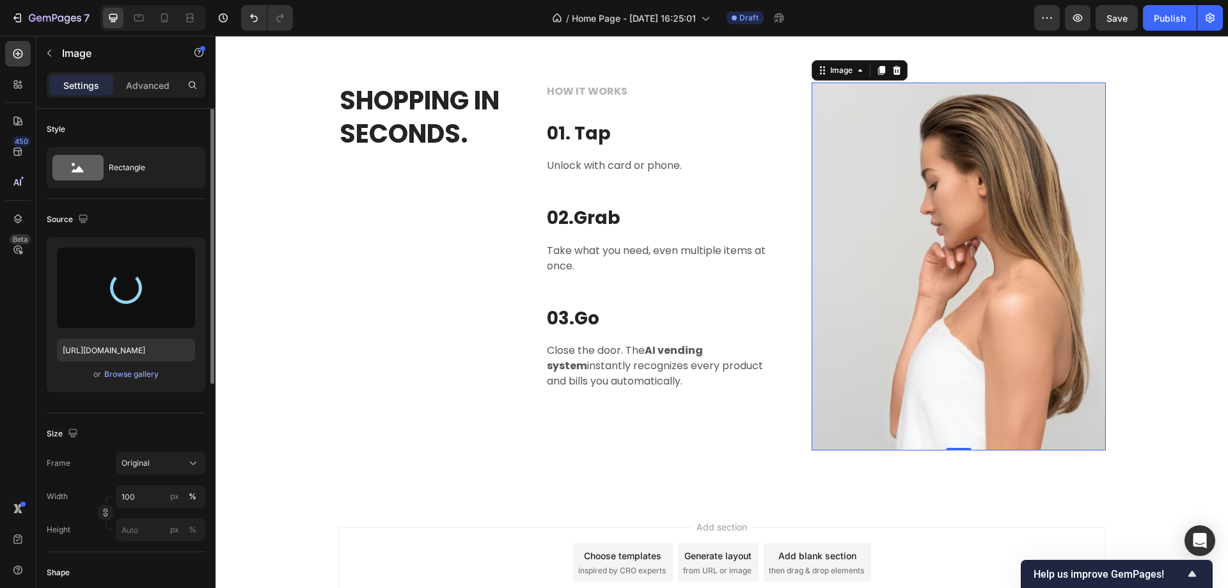
type input "[URL][DOMAIN_NAME]"
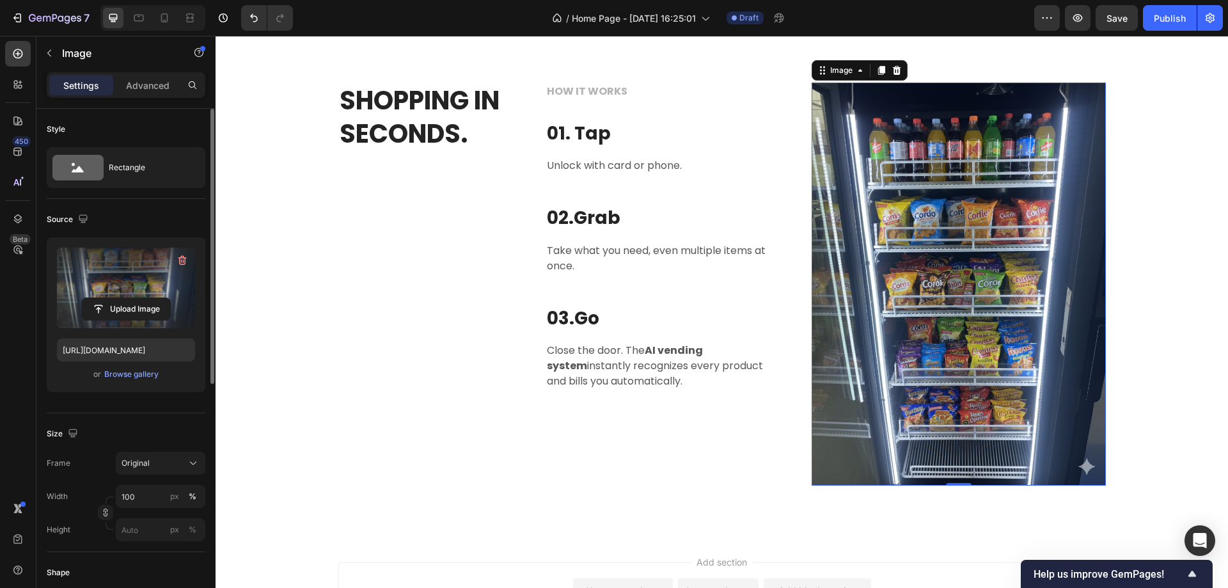
click at [923, 404] on img at bounding box center [959, 284] width 294 height 403
click at [285, 250] on div "Shopping in Seconds. Heading HOW IT WORKS Text block 01. Tap Heading Unlock wit…" at bounding box center [722, 284] width 994 height 403
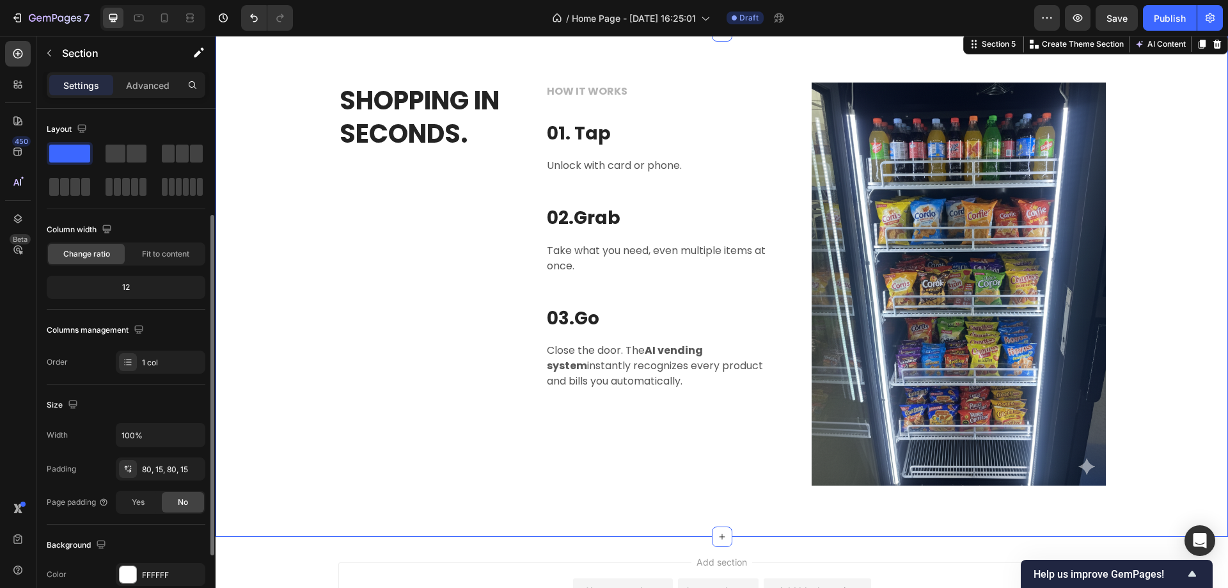
scroll to position [64, 0]
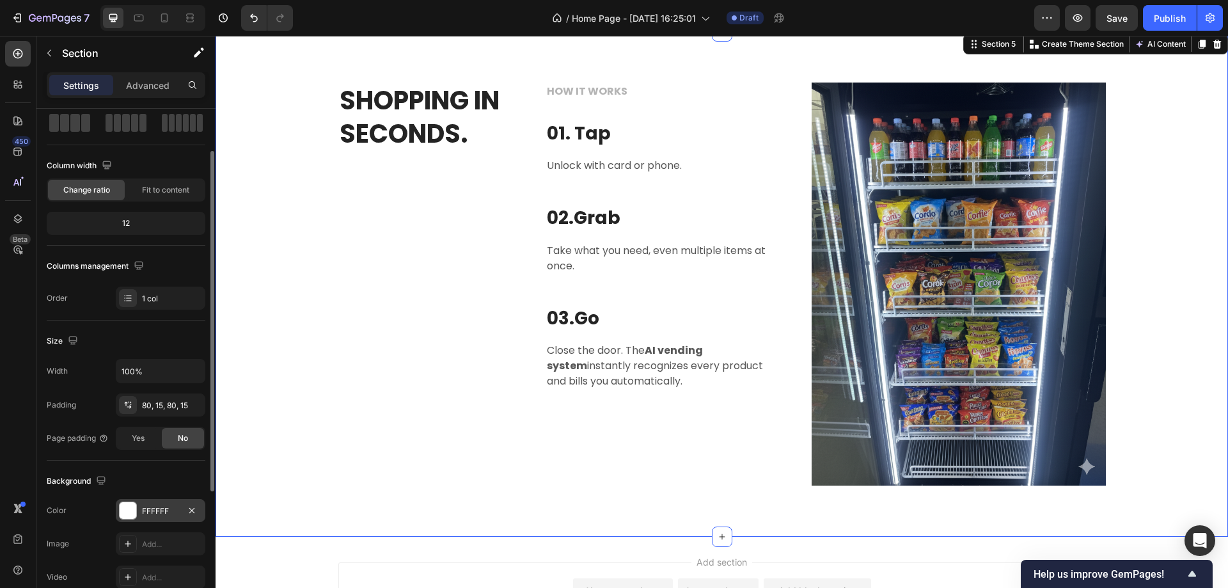
click at [151, 507] on div "FFFFFF" at bounding box center [160, 511] width 37 height 12
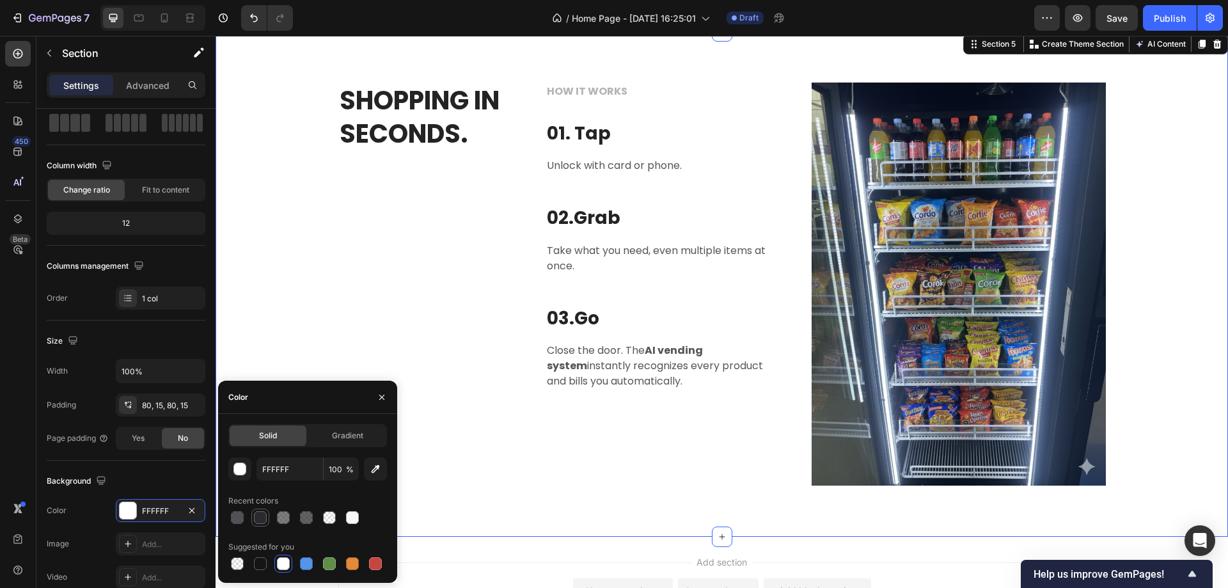
click at [260, 522] on div at bounding box center [260, 517] width 13 height 13
type input "2B2A2F"
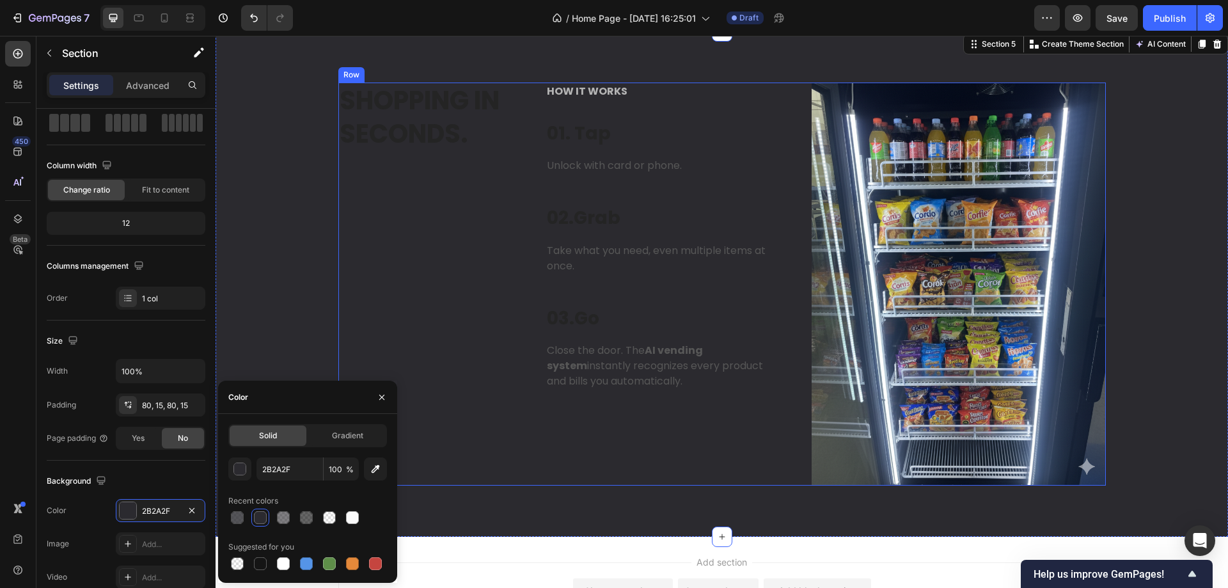
scroll to position [1774, 0]
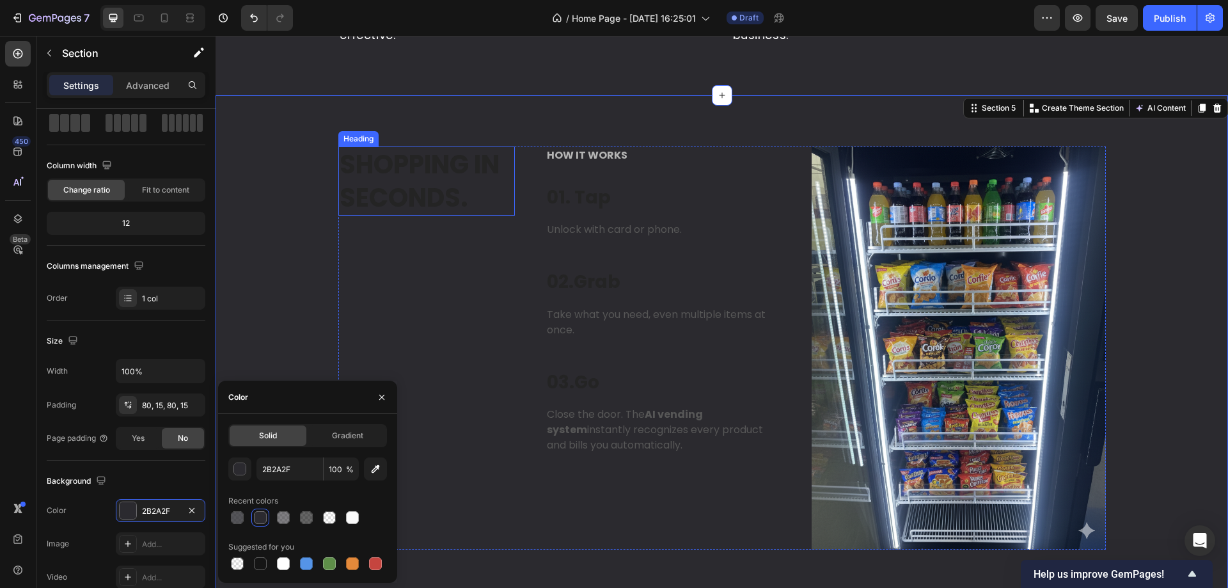
click at [384, 199] on p "Shopping in Seconds." at bounding box center [427, 181] width 174 height 67
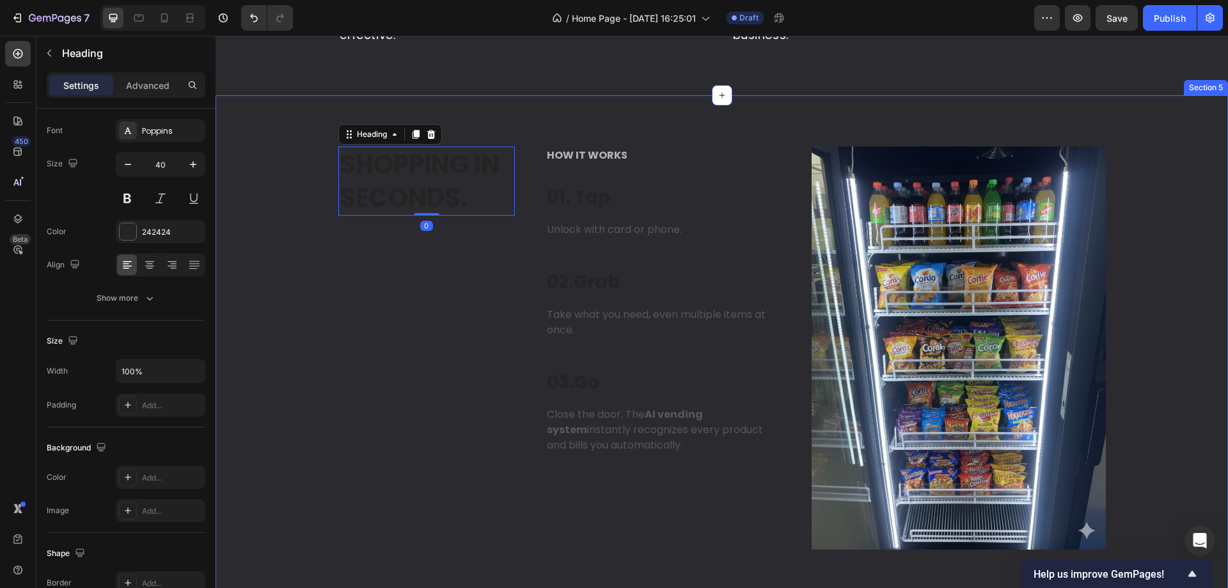
scroll to position [0, 0]
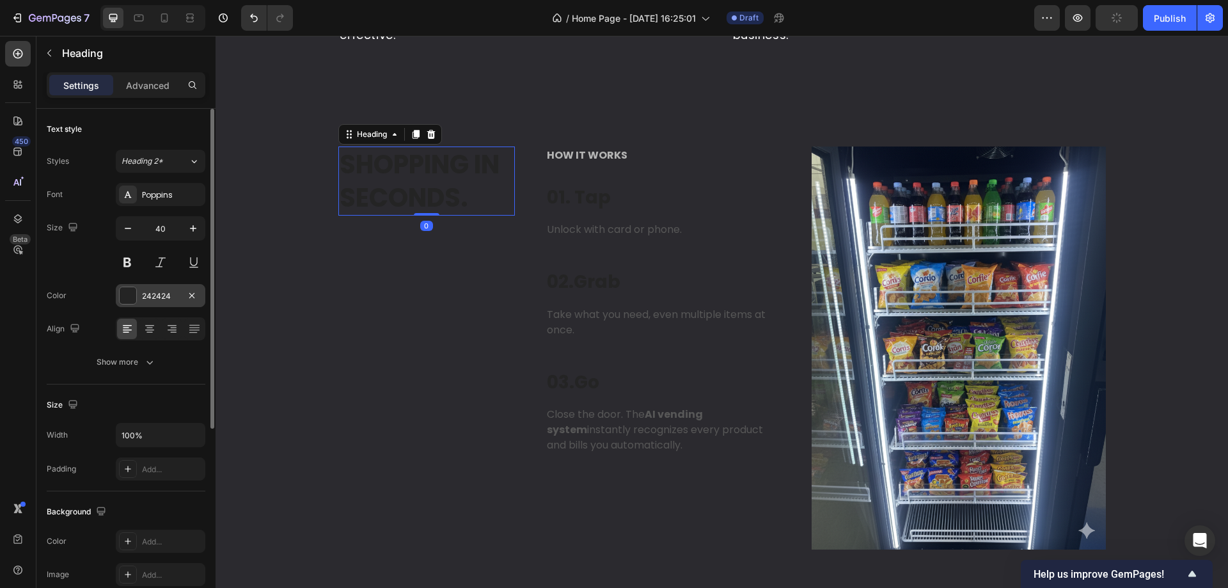
click at [131, 298] on div at bounding box center [128, 295] width 17 height 17
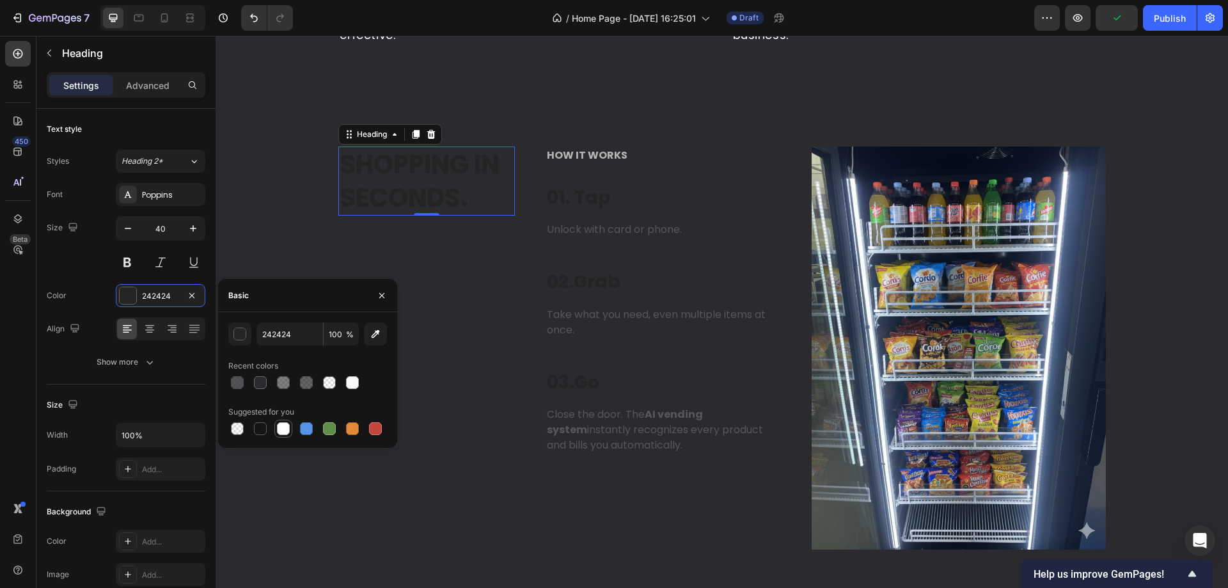
click at [276, 429] on div at bounding box center [283, 429] width 18 height 18
type input "FFFFFF"
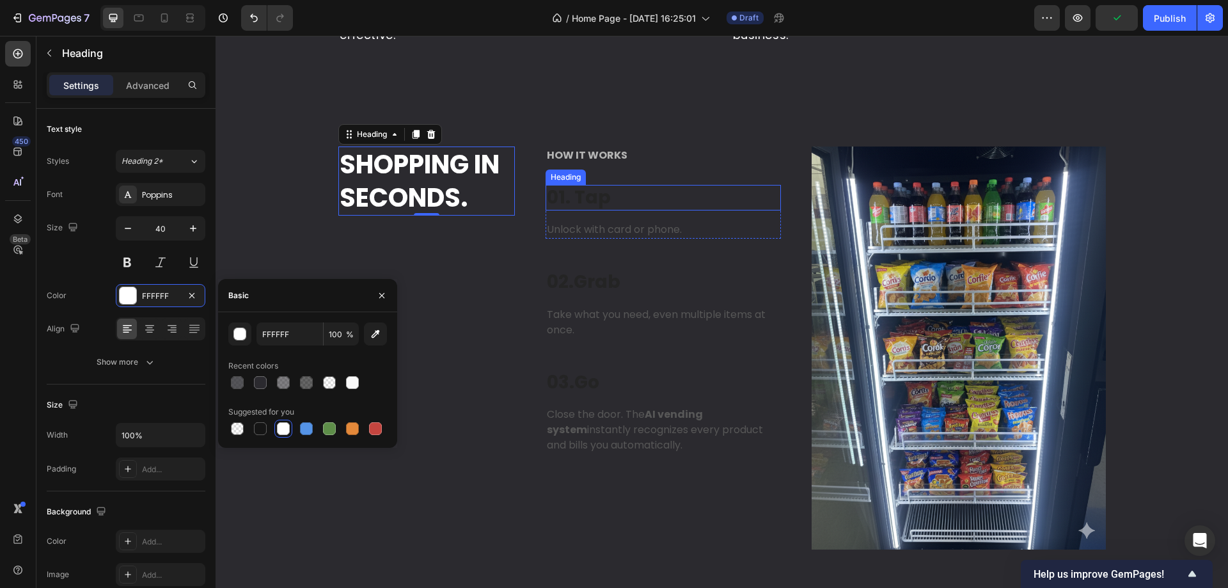
click at [568, 206] on p "01. Tap" at bounding box center [663, 197] width 233 height 23
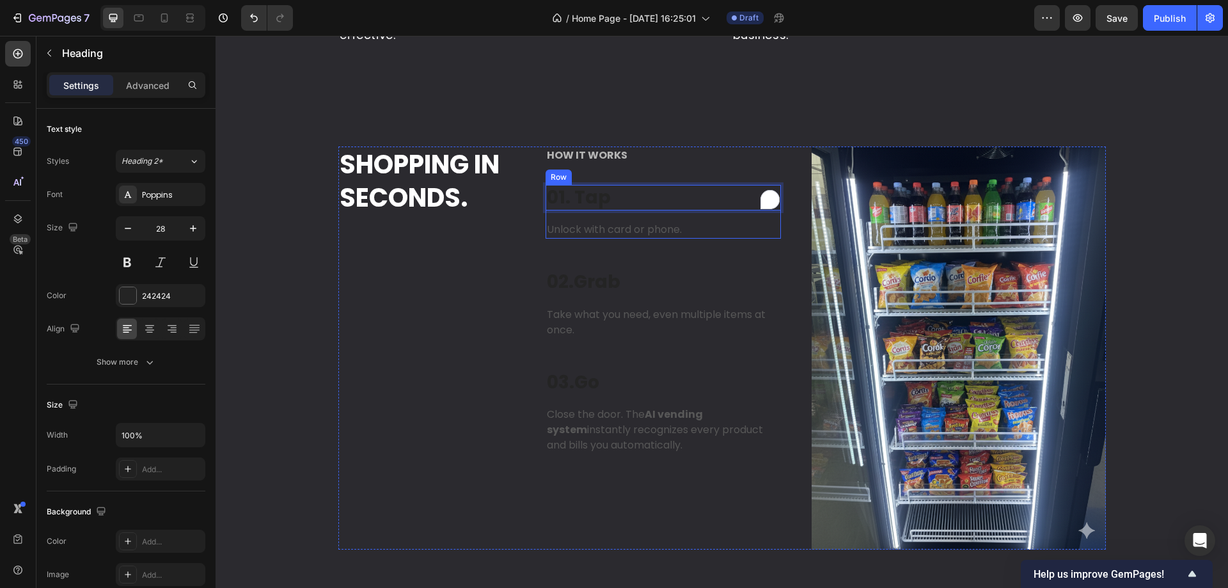
click at [582, 223] on div "01. Tap Heading 16 Unlock with card or phone. Text block" at bounding box center [663, 212] width 235 height 54
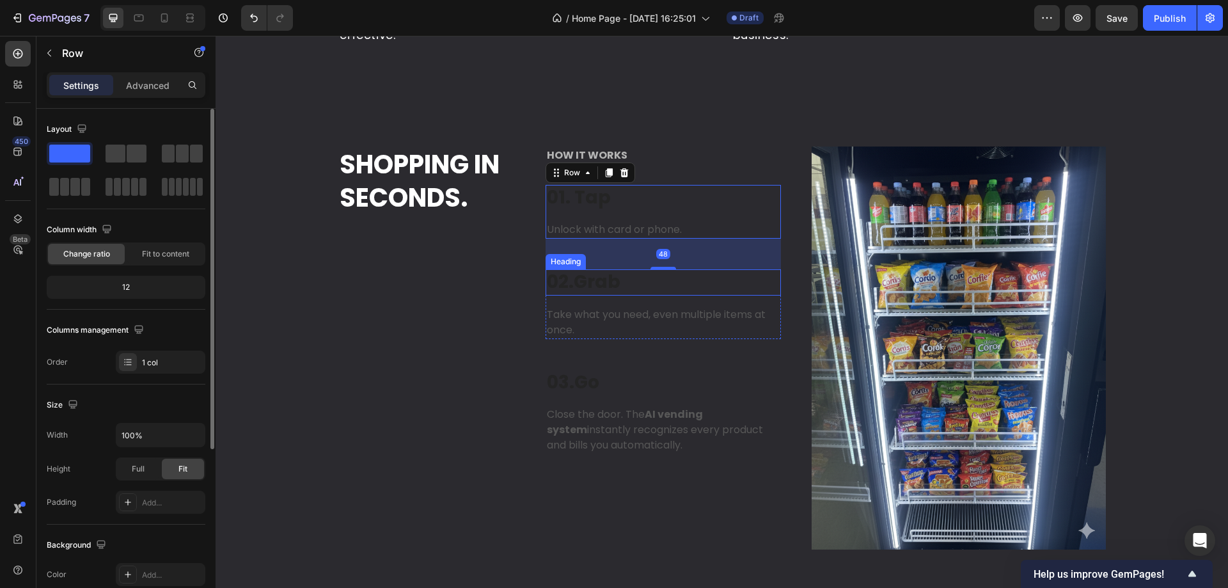
click at [597, 206] on p "01. Tap" at bounding box center [663, 197] width 233 height 23
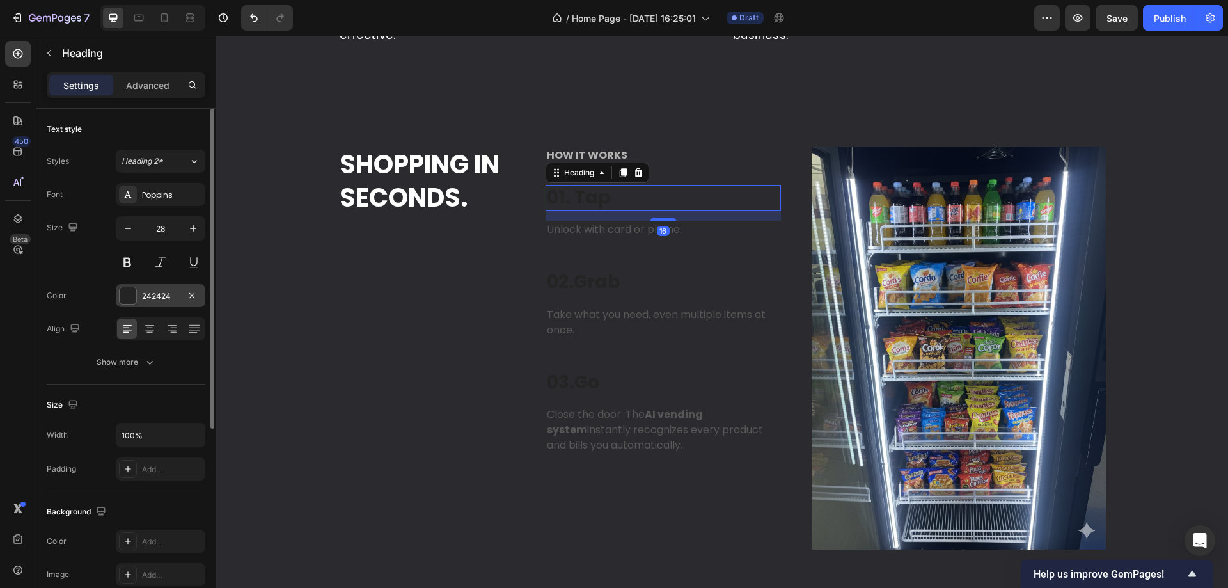
click at [150, 303] on div "242424" at bounding box center [161, 295] width 90 height 23
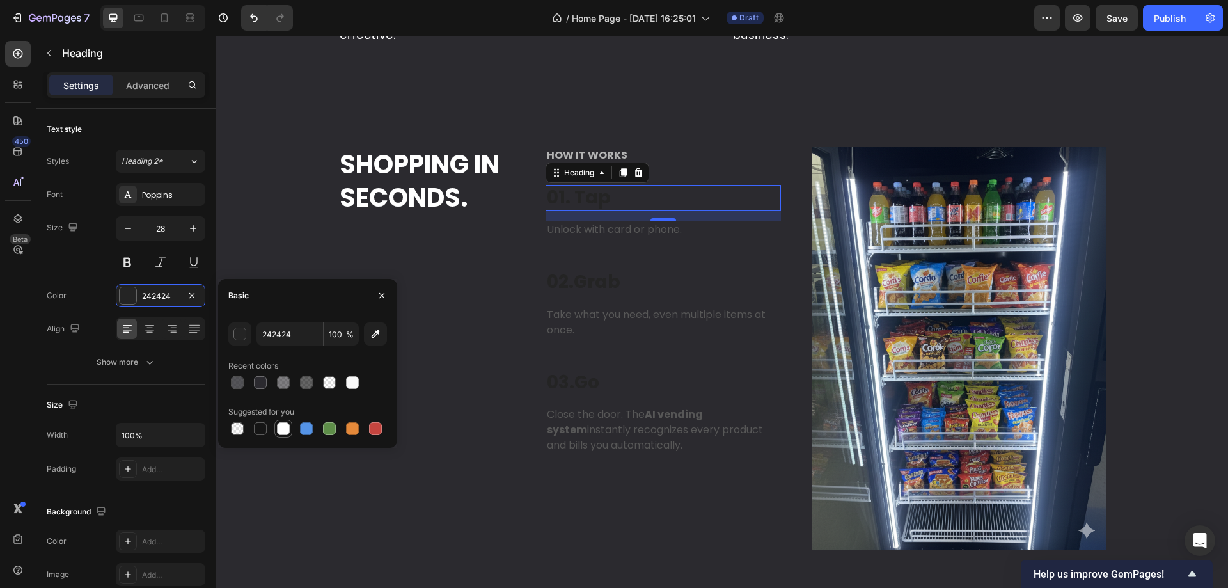
click at [279, 425] on div at bounding box center [283, 428] width 13 height 13
type input "FFFFFF"
click at [590, 235] on p "Unlock with card or phone." at bounding box center [663, 229] width 233 height 15
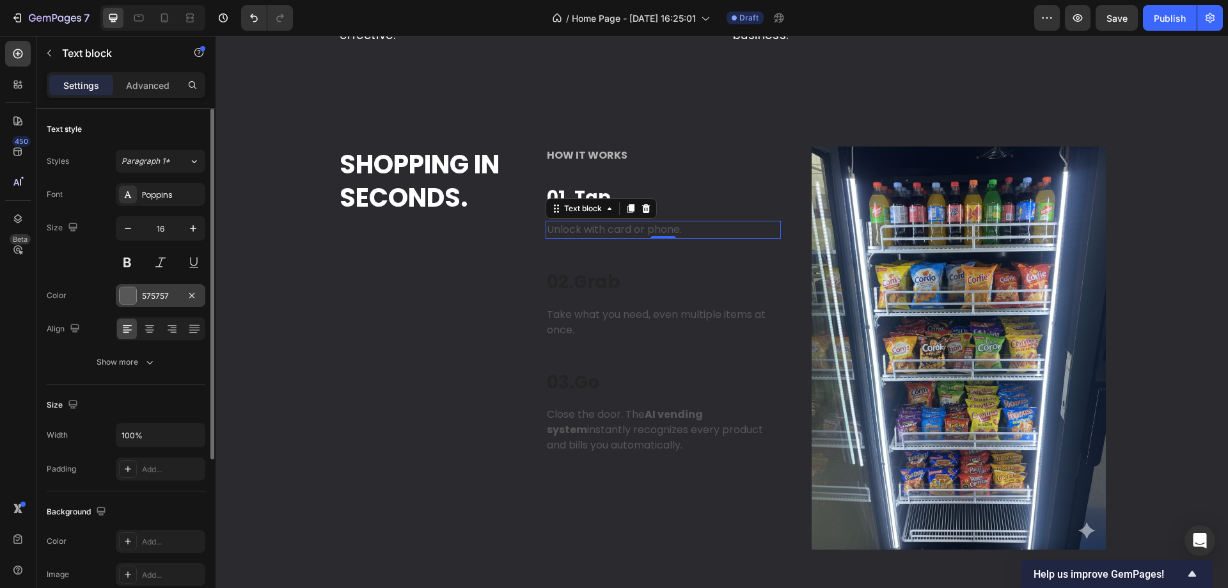
drag, startPoint x: 122, startPoint y: 294, endPoint x: 342, endPoint y: 237, distance: 227.2
click at [122, 294] on div at bounding box center [128, 295] width 17 height 17
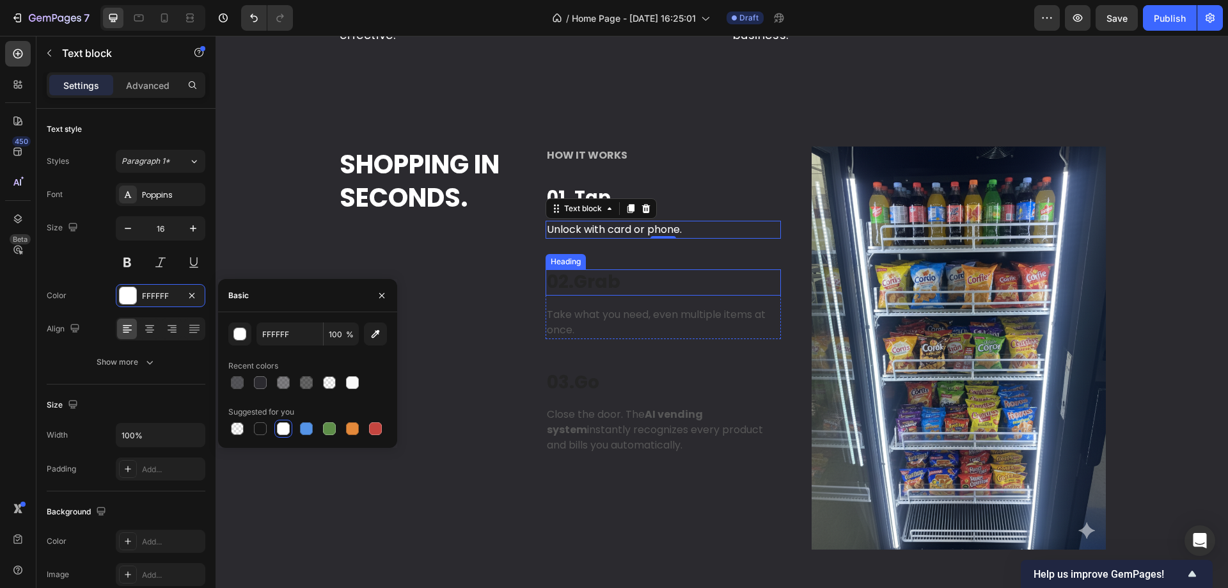
click at [566, 288] on p "02. Grab" at bounding box center [663, 282] width 233 height 23
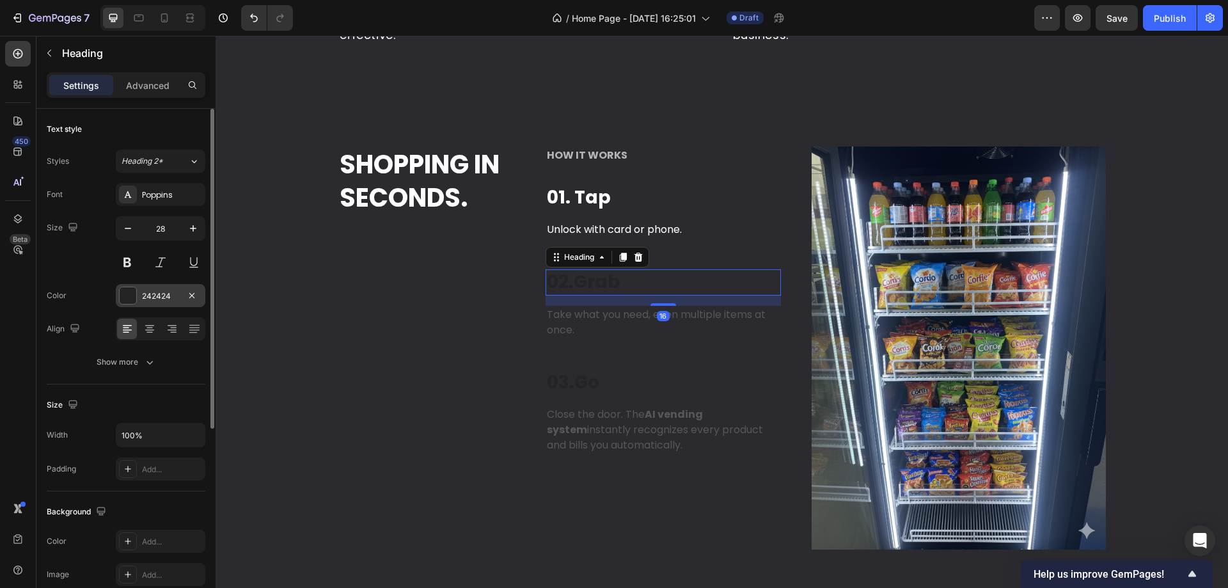
click at [148, 296] on div "242424" at bounding box center [160, 296] width 37 height 12
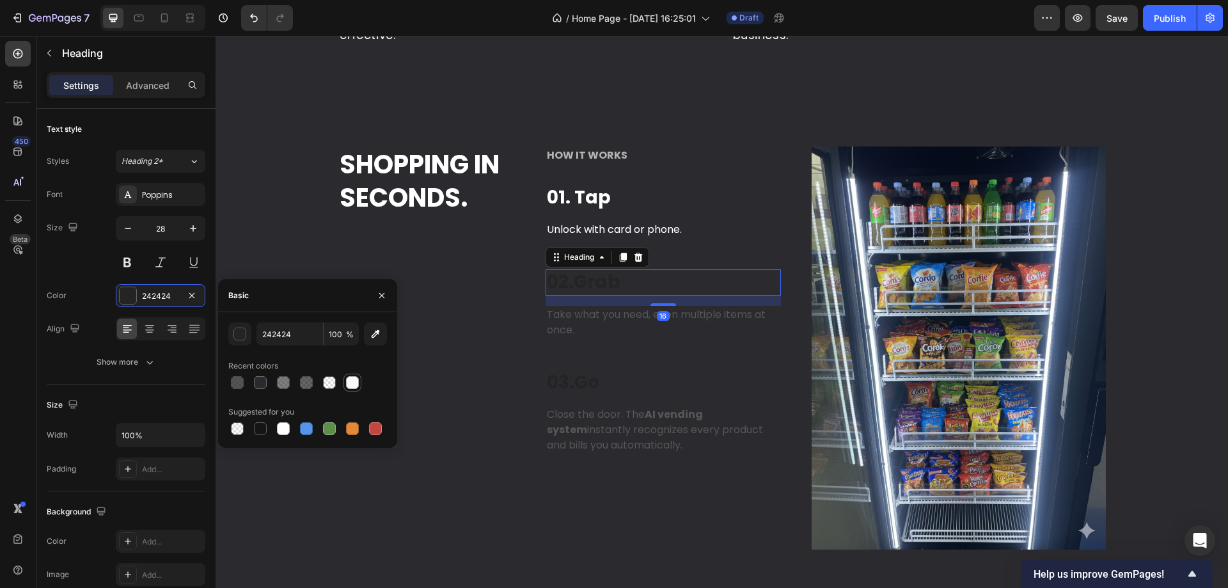
drag, startPoint x: 360, startPoint y: 385, endPoint x: 321, endPoint y: 312, distance: 82.4
click at [360, 385] on div at bounding box center [352, 382] width 15 height 15
type input "F9F9F9"
click at [546, 328] on div "Take what you need, even multiple items at once." at bounding box center [663, 322] width 235 height 33
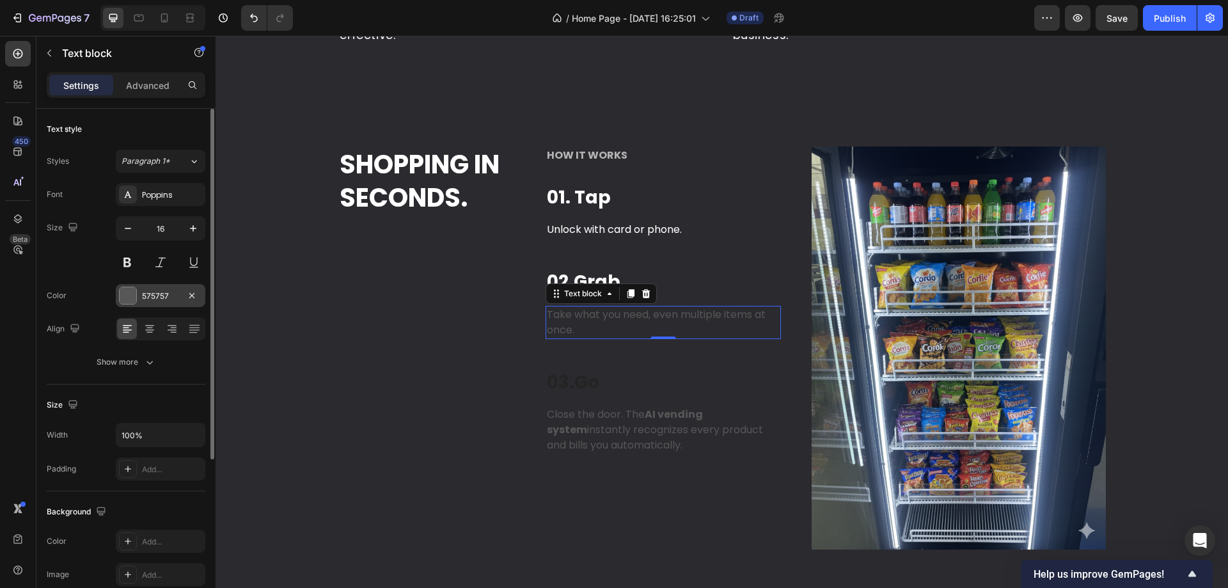
click at [143, 301] on div "575757" at bounding box center [160, 296] width 37 height 12
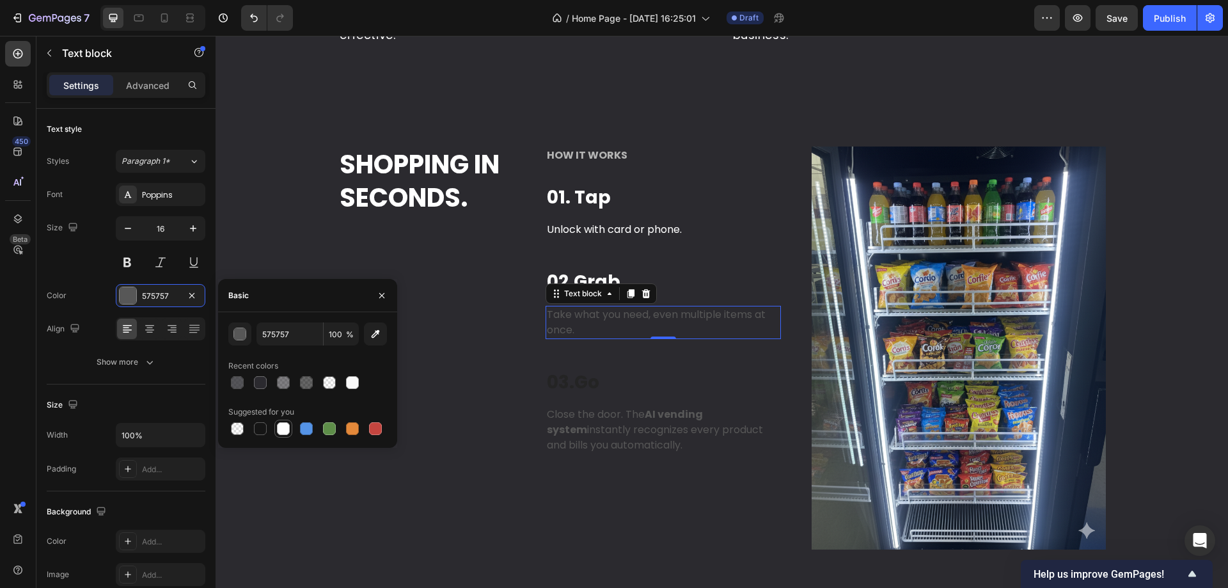
click at [287, 432] on div at bounding box center [283, 428] width 13 height 13
type input "FFFFFF"
click at [598, 383] on strong "Go" at bounding box center [587, 382] width 25 height 25
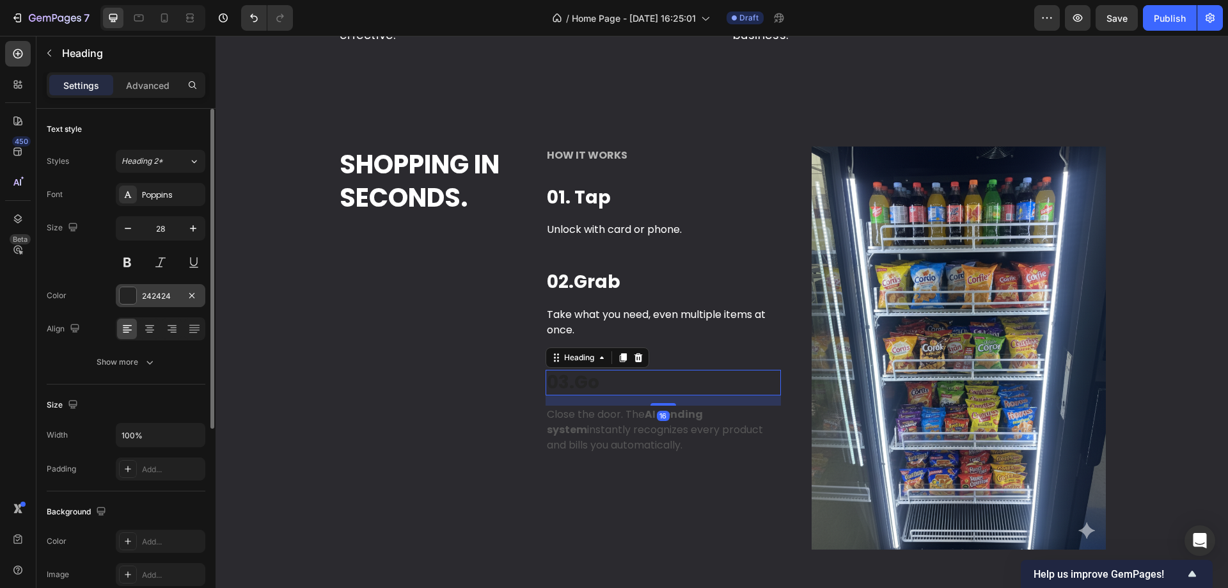
click at [154, 296] on div "242424" at bounding box center [160, 296] width 37 height 12
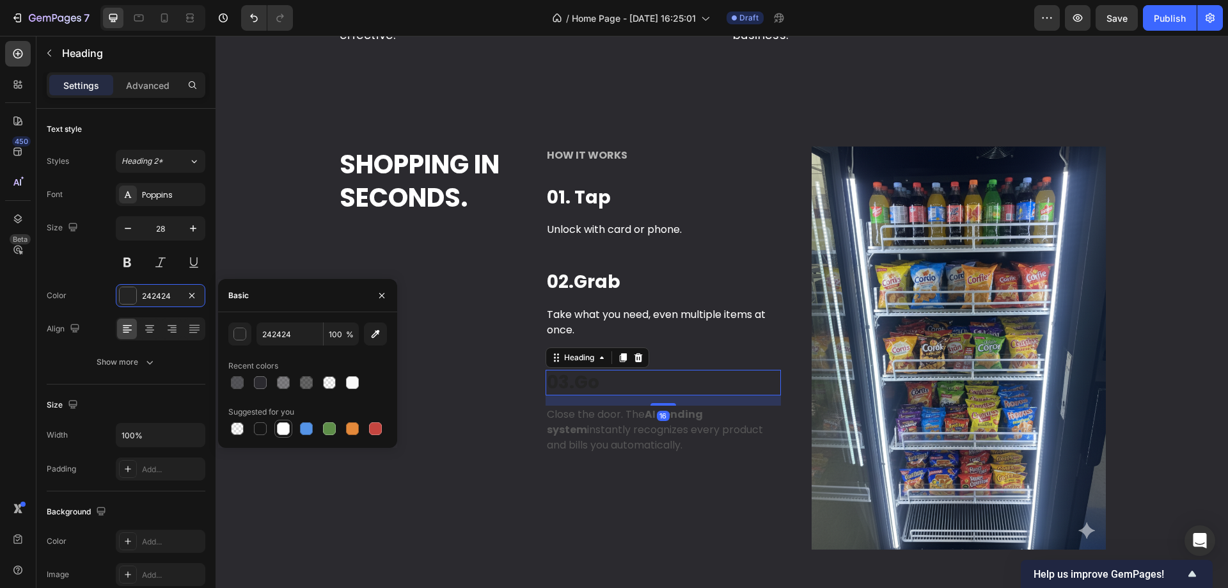
drag, startPoint x: 286, startPoint y: 428, endPoint x: 320, endPoint y: 377, distance: 61.4
click at [286, 428] on div at bounding box center [283, 428] width 13 height 13
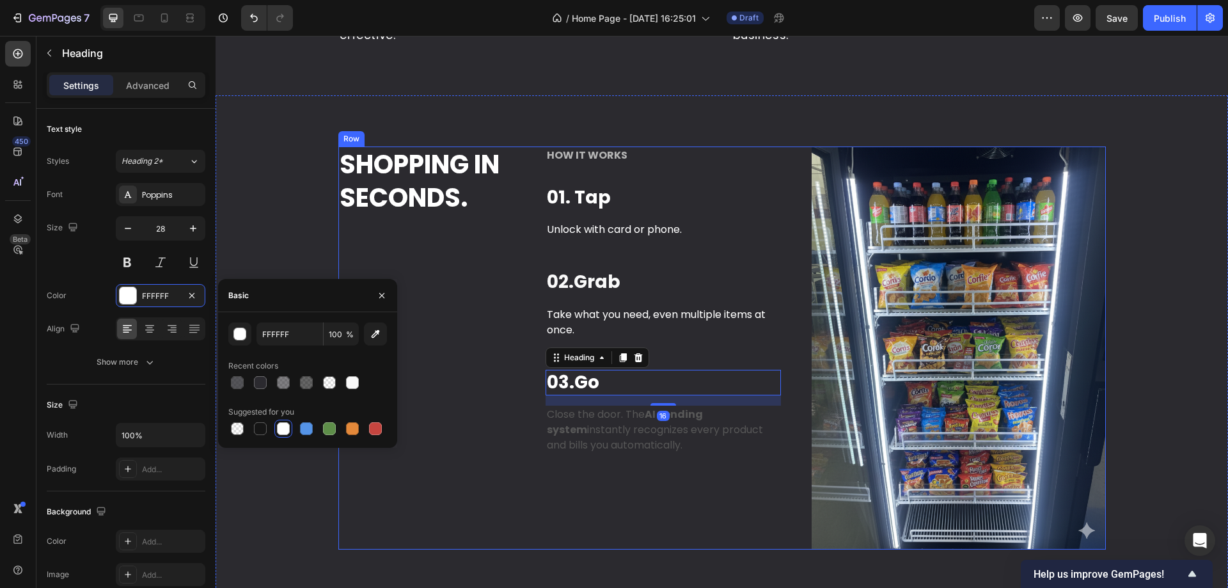
click at [547, 429] on p "Close the door. The AI vending system instantly recognizes every product and bi…" at bounding box center [663, 430] width 233 height 46
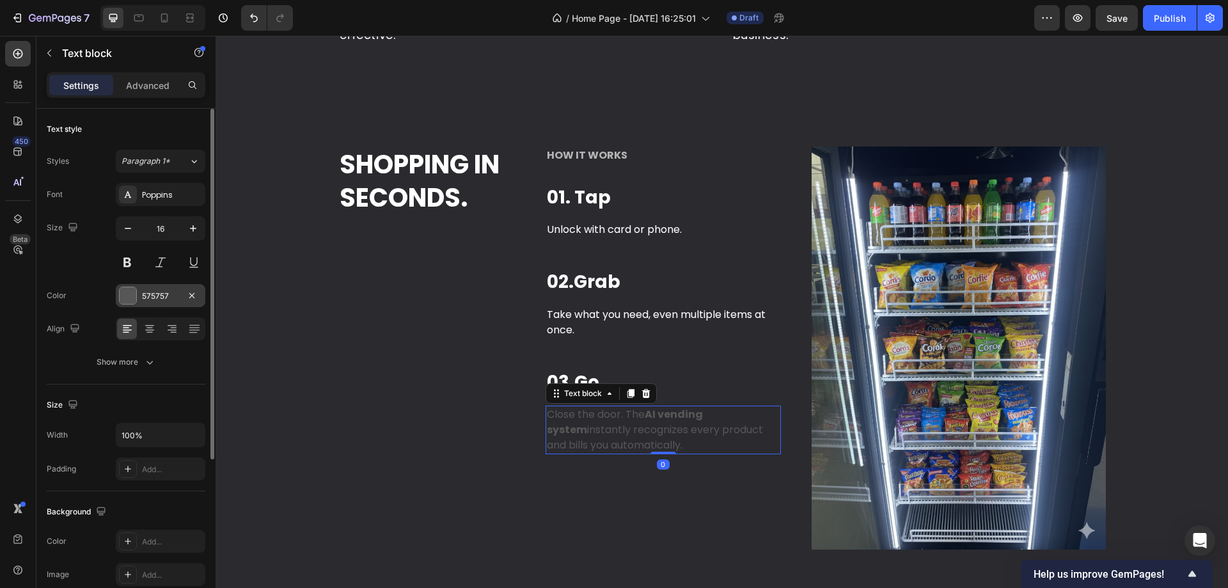
click at [136, 299] on div at bounding box center [128, 295] width 17 height 17
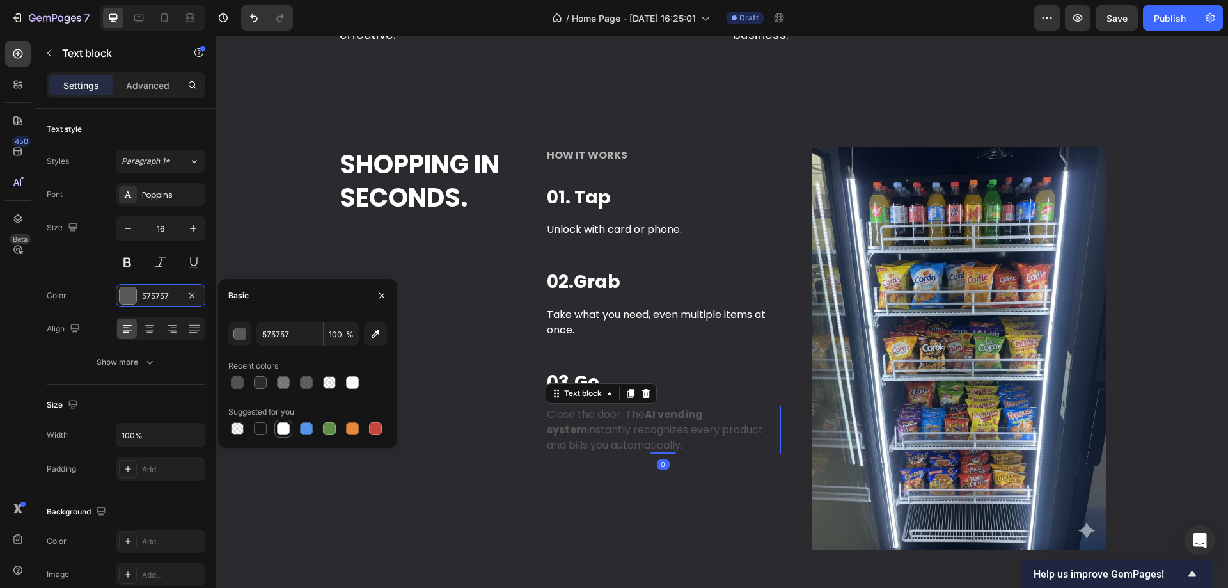
click at [278, 425] on div at bounding box center [283, 428] width 13 height 13
type input "FFFFFF"
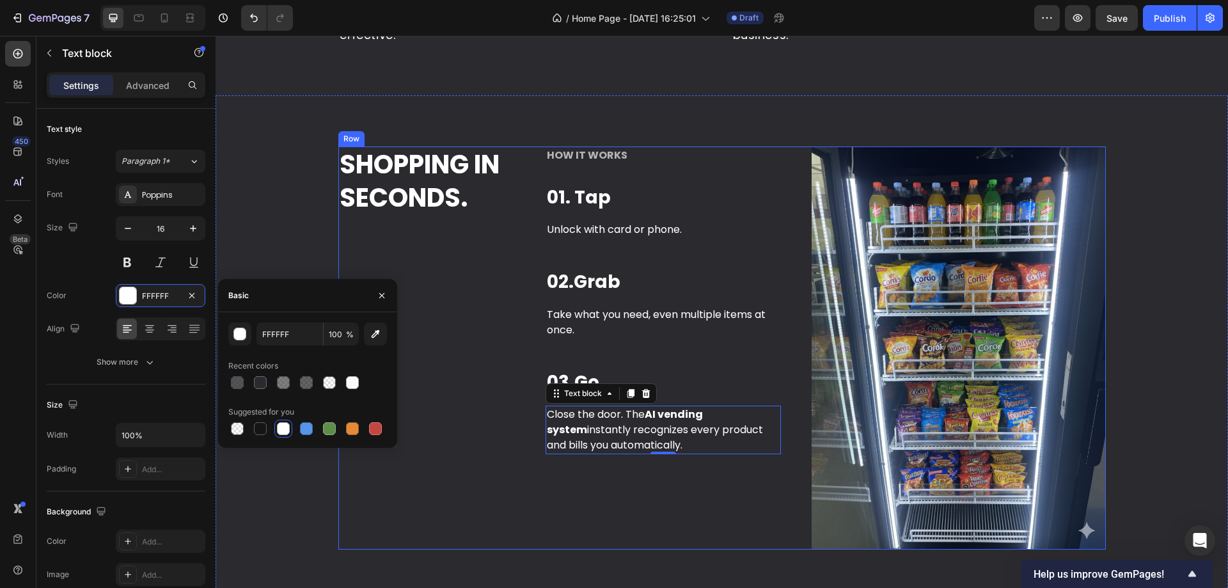
click at [486, 299] on div "Shopping in Seconds. Heading" at bounding box center [426, 348] width 177 height 403
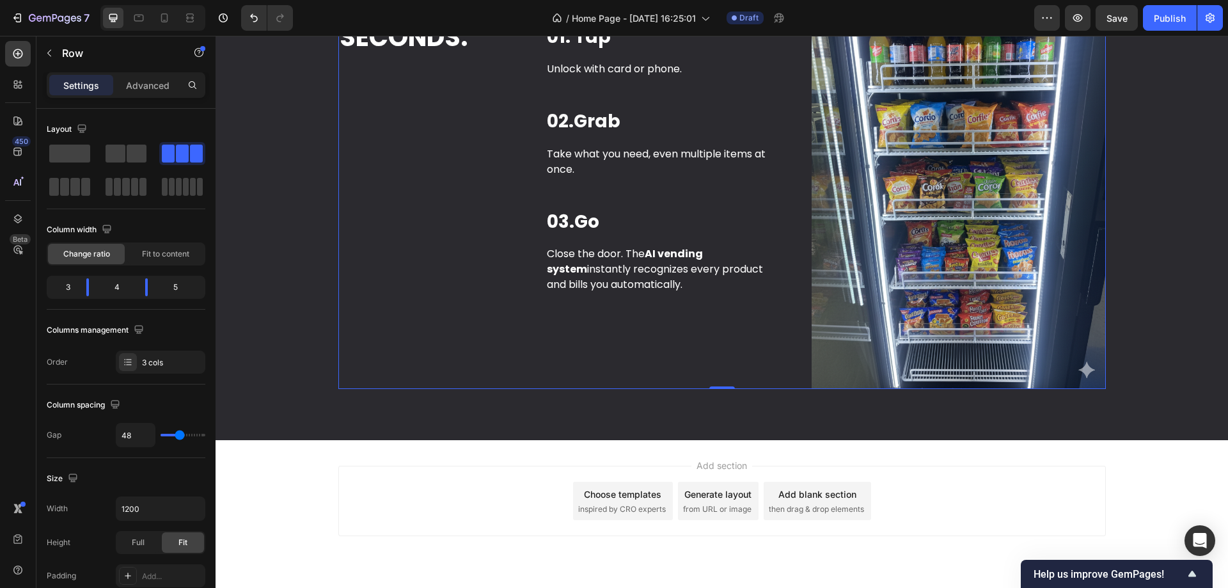
scroll to position [1977, 0]
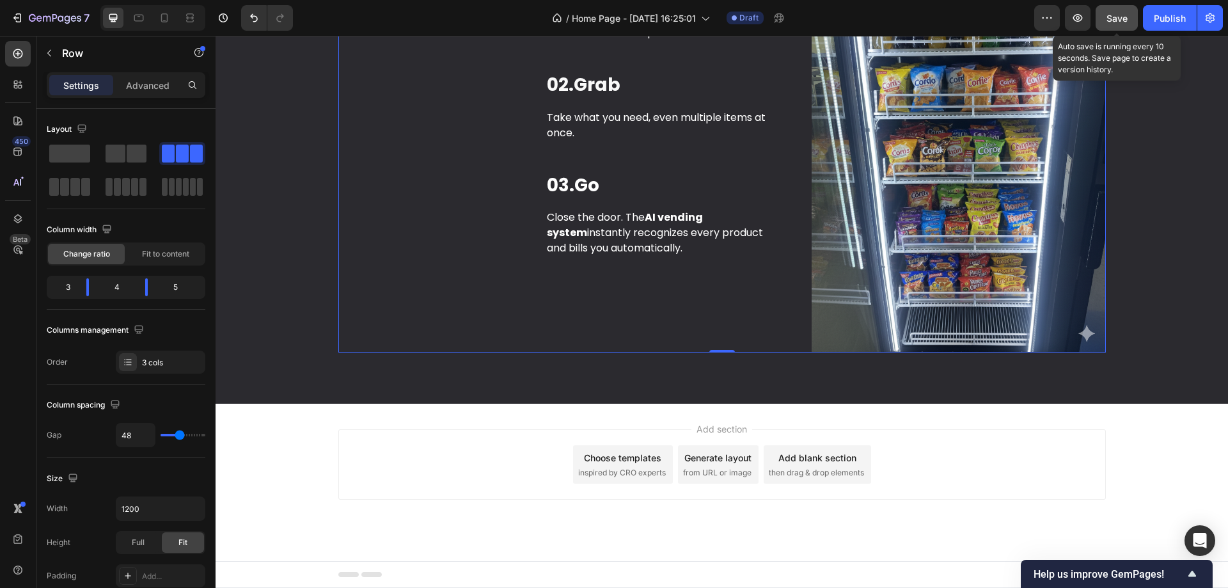
click at [1120, 26] on button "Save" at bounding box center [1117, 18] width 42 height 26
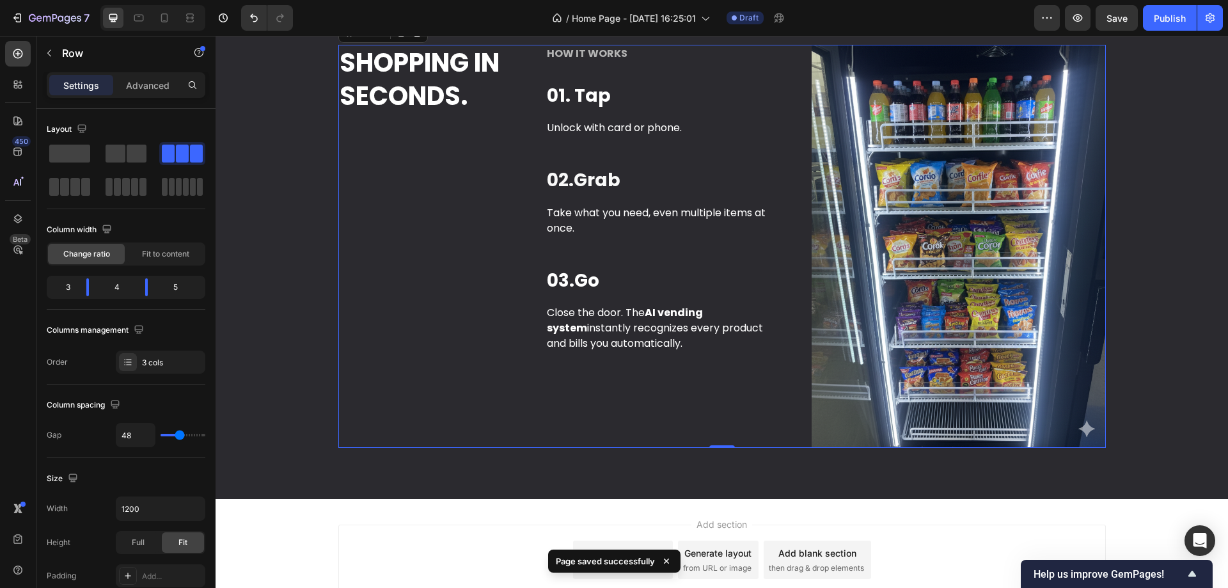
scroll to position [1977, 0]
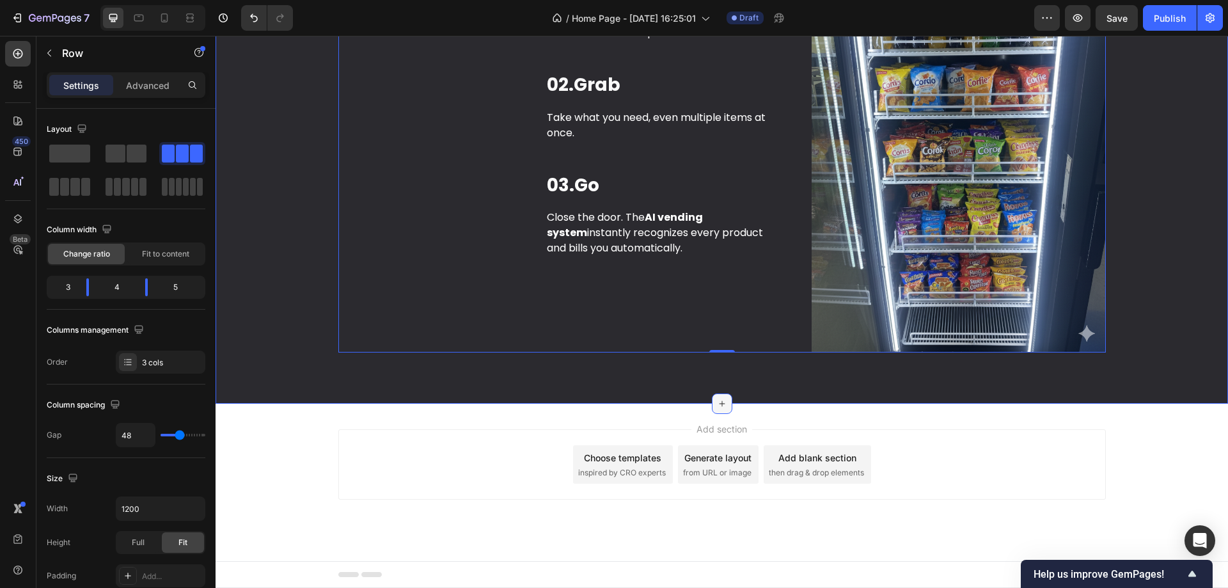
click at [719, 402] on icon at bounding box center [722, 404] width 6 height 6
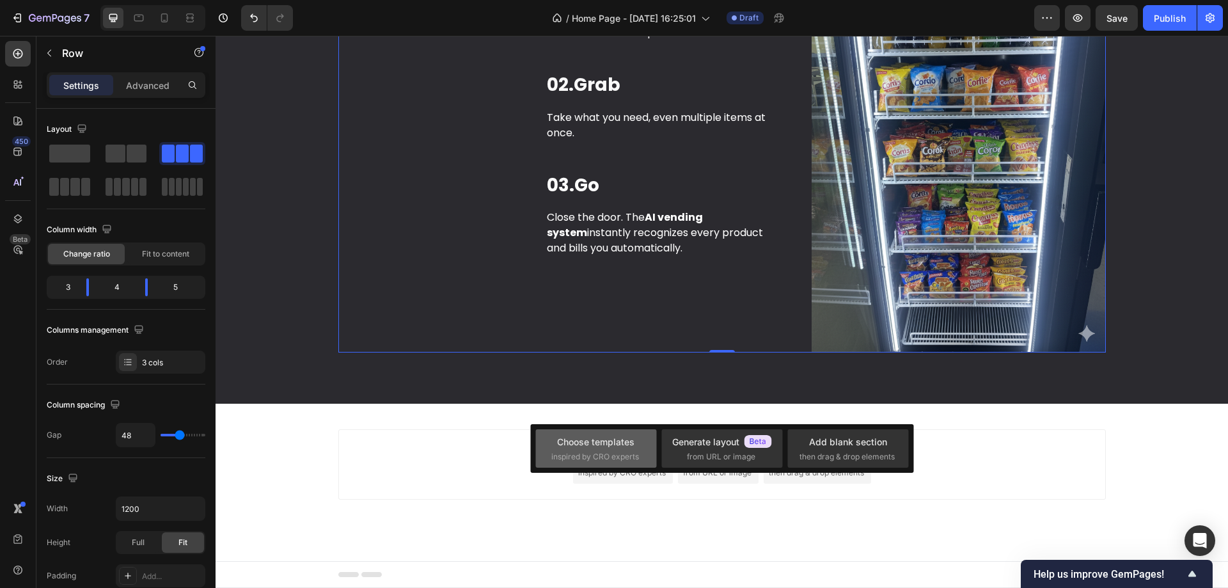
click at [588, 440] on div "Choose templates" at bounding box center [595, 441] width 77 height 13
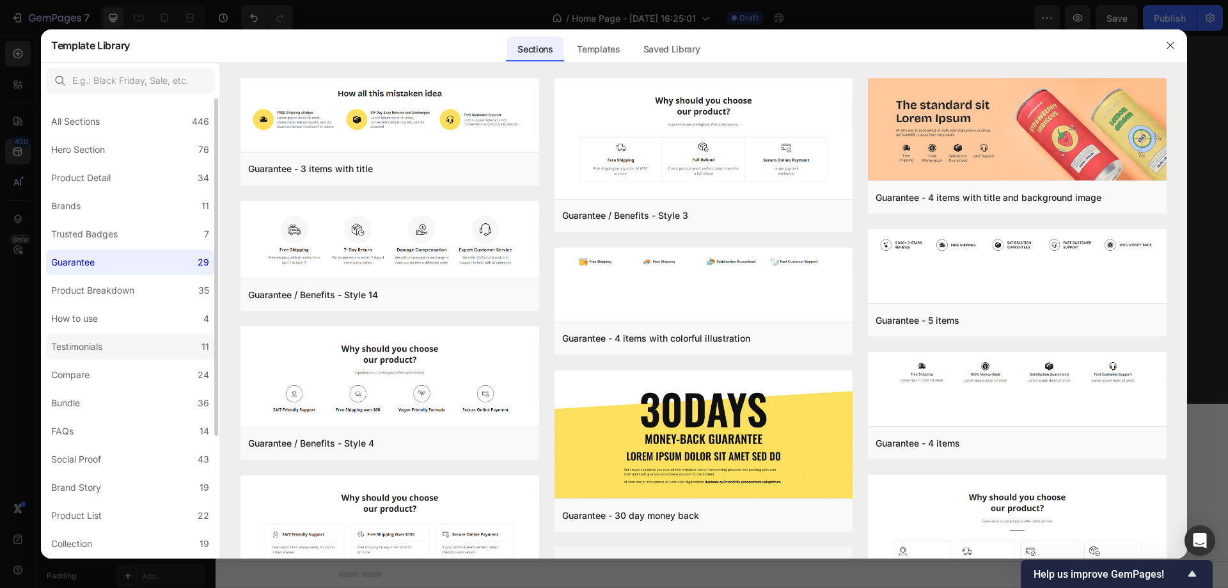
click at [102, 347] on div "Testimonials" at bounding box center [76, 346] width 51 height 15
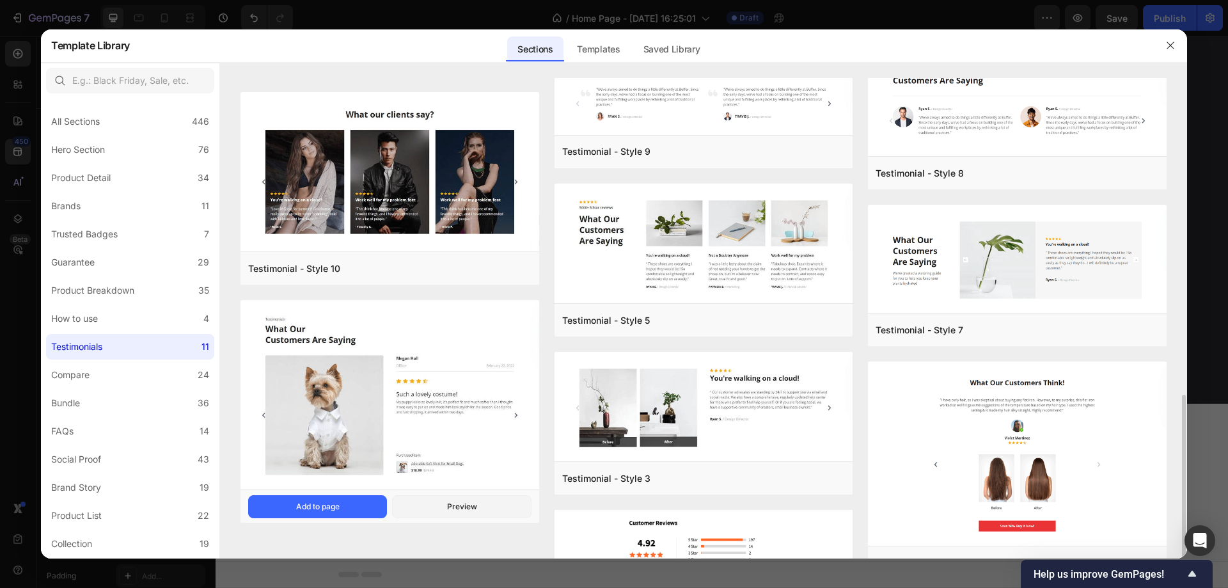
scroll to position [320, 0]
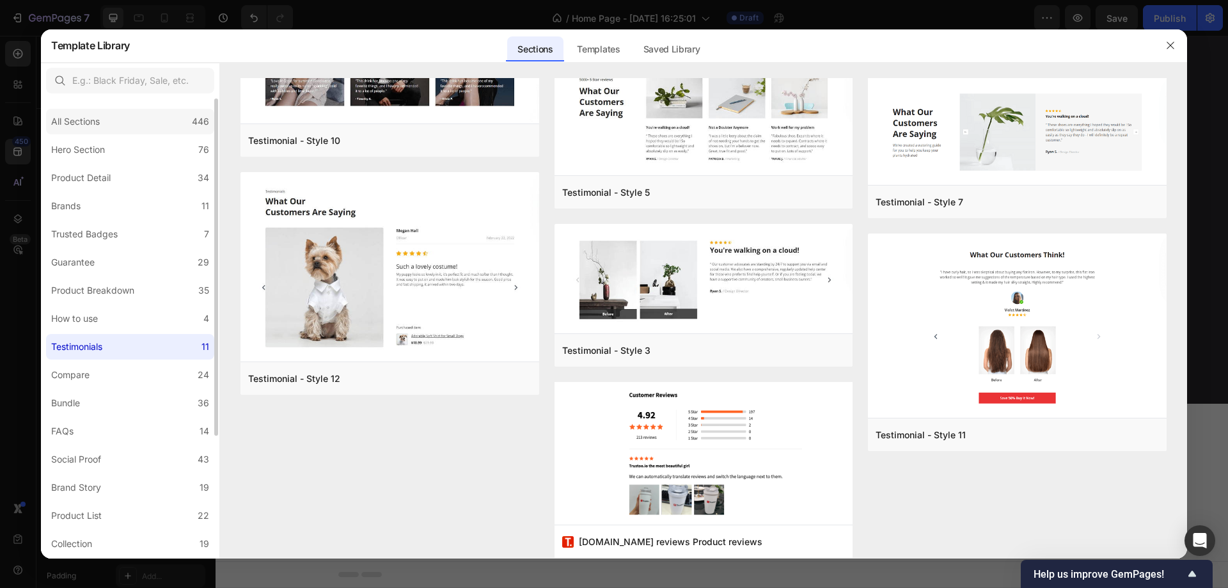
click at [113, 124] on div "All Sections 446" at bounding box center [130, 122] width 168 height 26
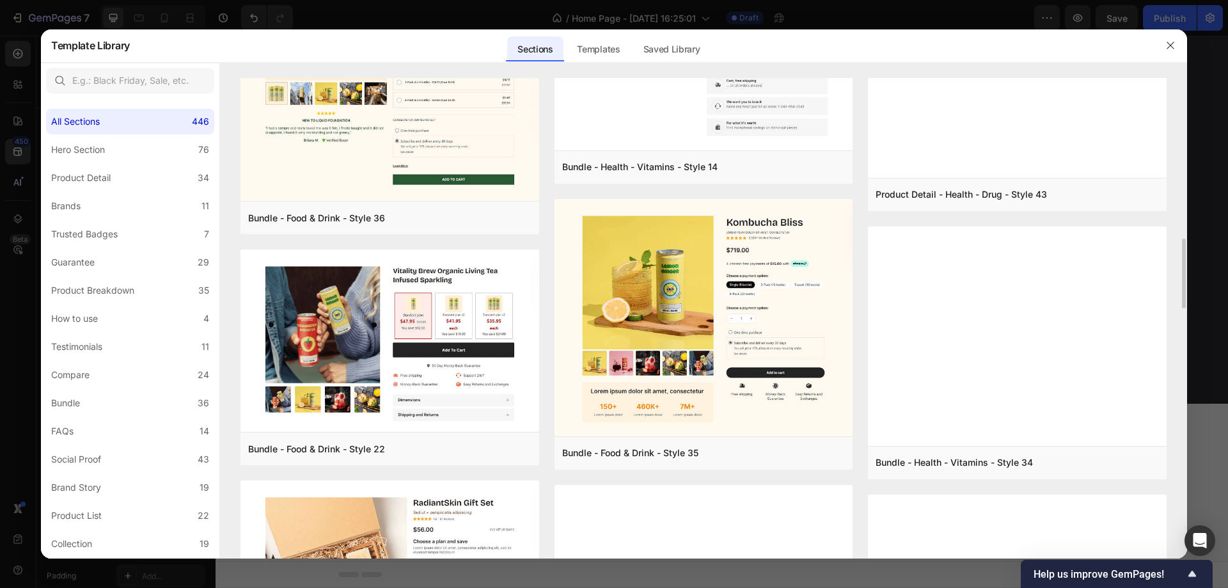
scroll to position [848, 0]
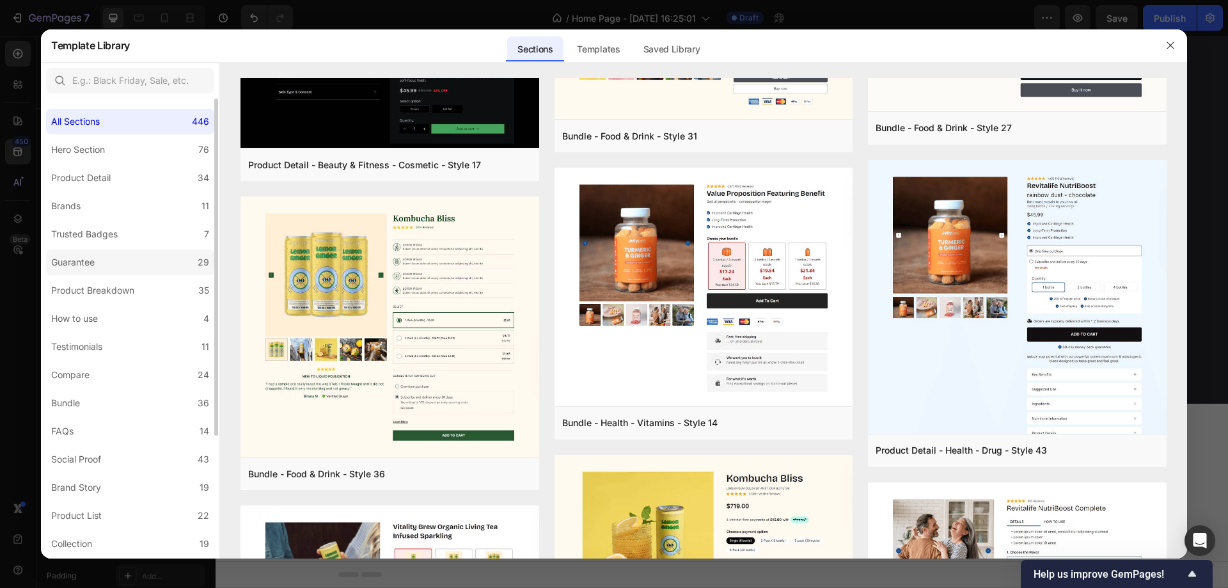
click at [64, 262] on div "Guarantee" at bounding box center [73, 262] width 44 height 15
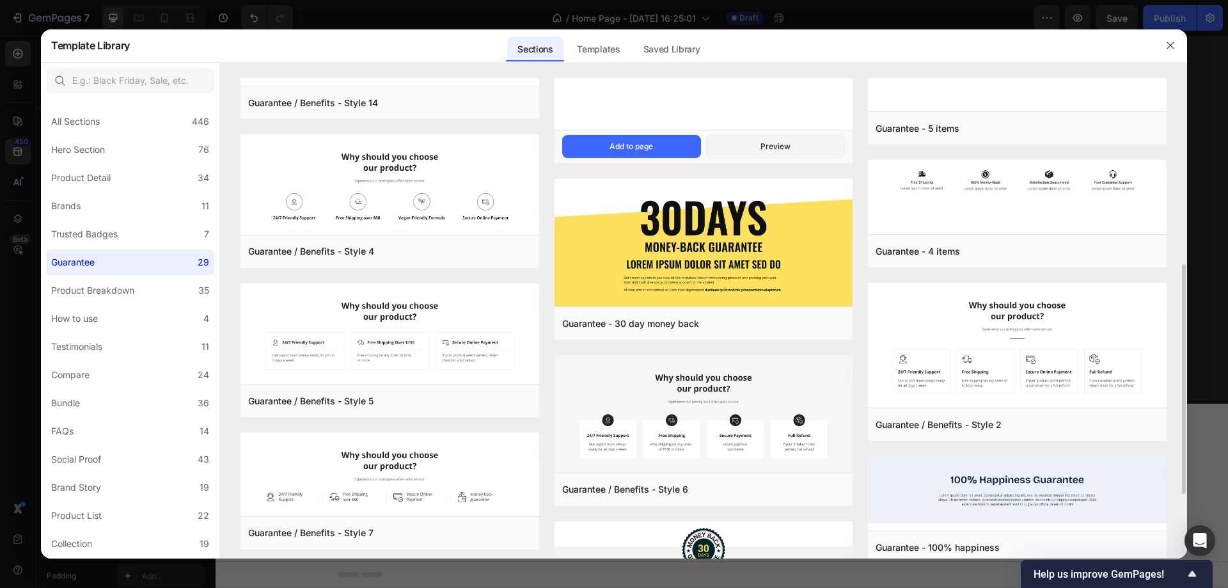
scroll to position [256, 0]
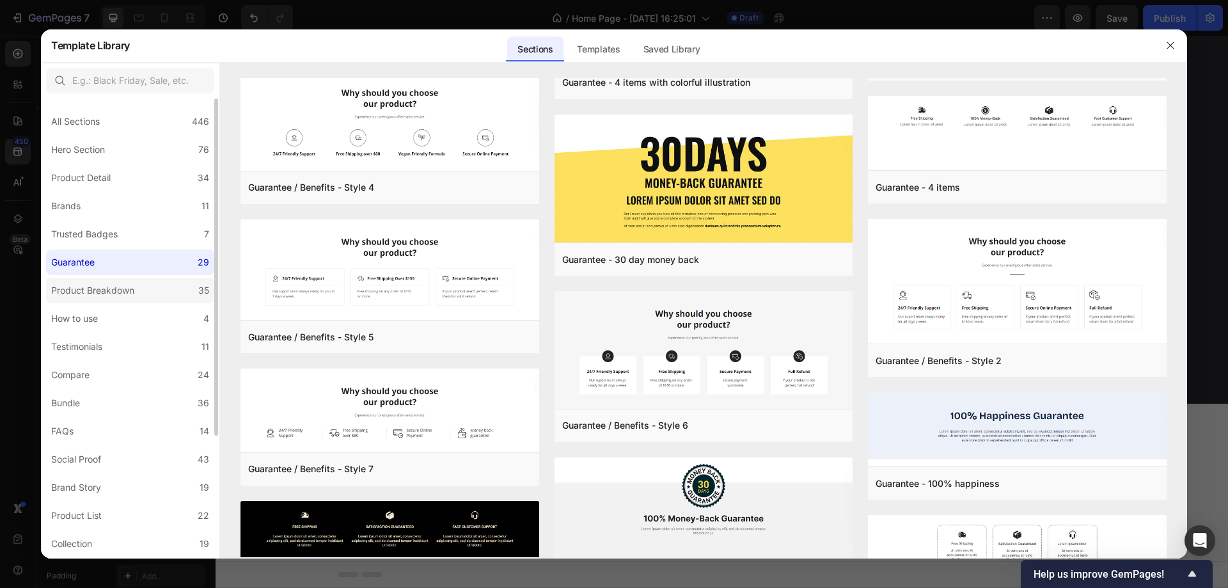
click at [164, 299] on label "Product Breakdown 35" at bounding box center [130, 291] width 168 height 26
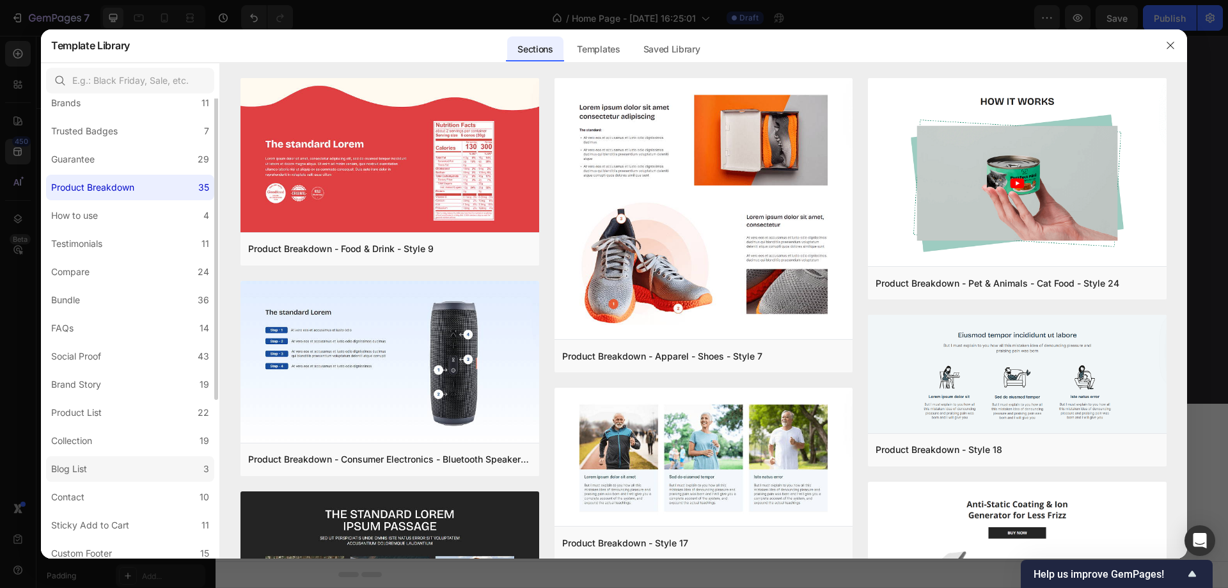
scroll to position [39, 0]
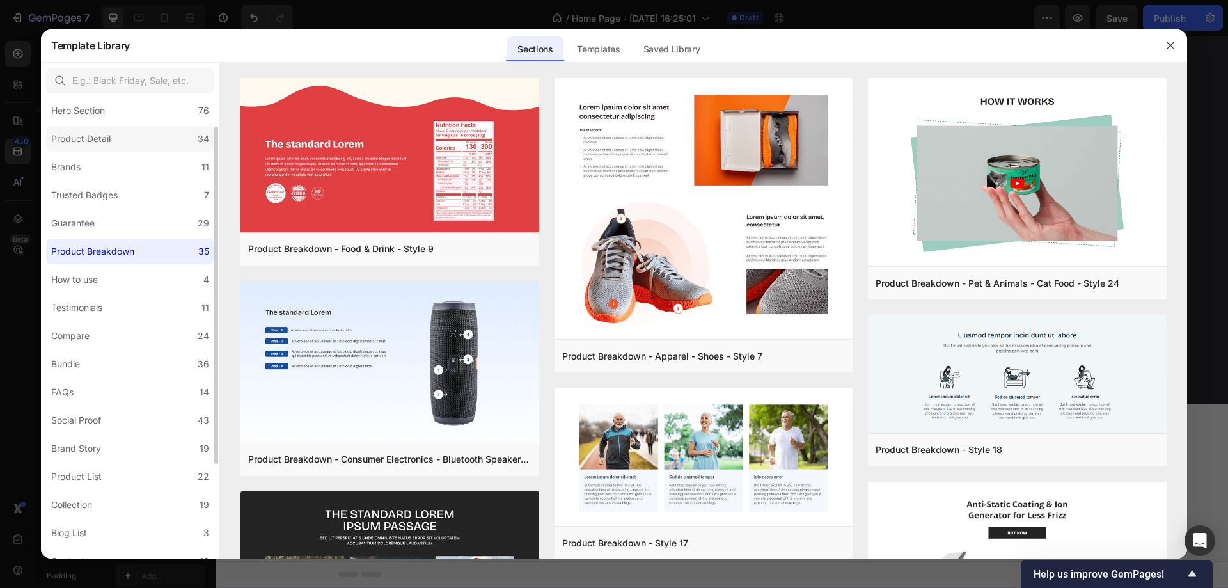
click at [123, 132] on label "Product Detail 34" at bounding box center [130, 139] width 168 height 26
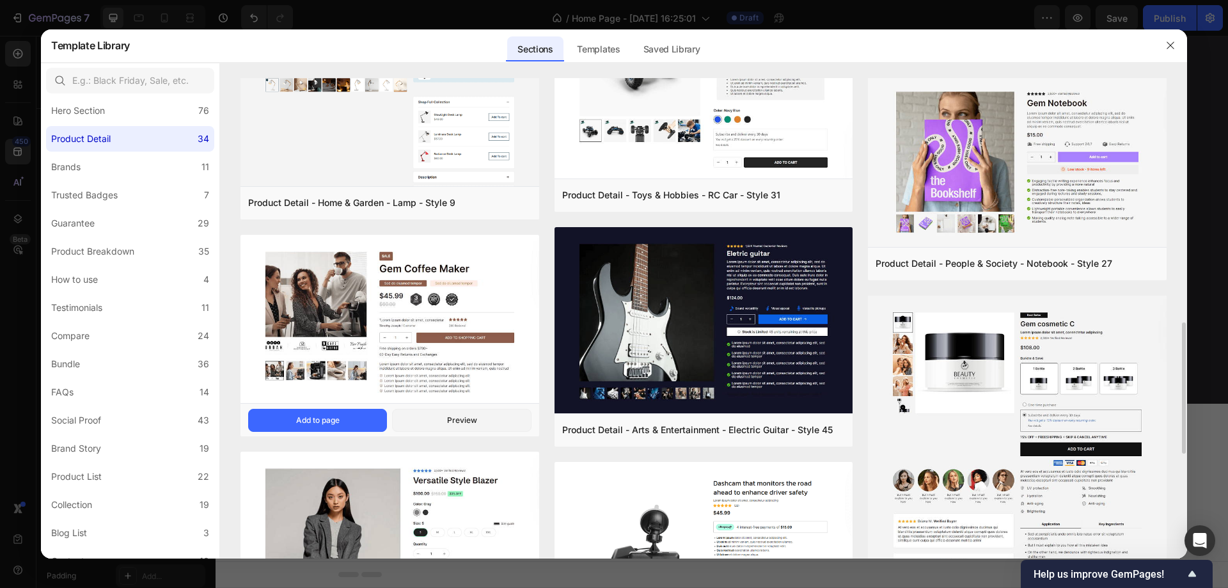
scroll to position [1024, 0]
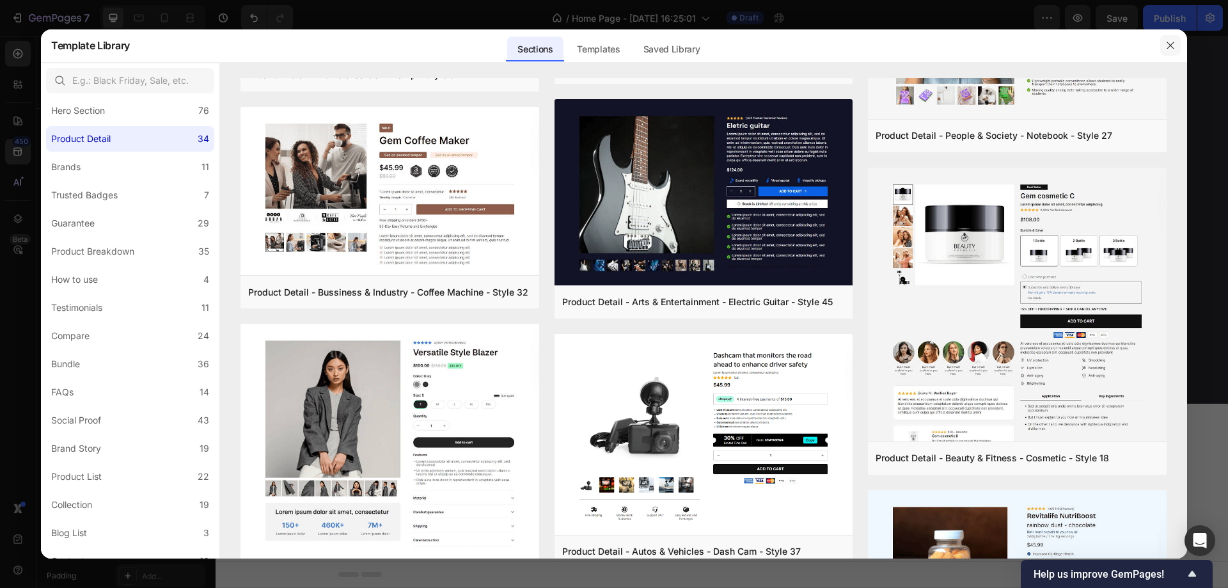
drag, startPoint x: 1175, startPoint y: 49, endPoint x: 918, endPoint y: 2, distance: 261.4
click at [1175, 49] on icon "button" at bounding box center [1171, 45] width 10 height 10
